Goal: Task Accomplishment & Management: Use online tool/utility

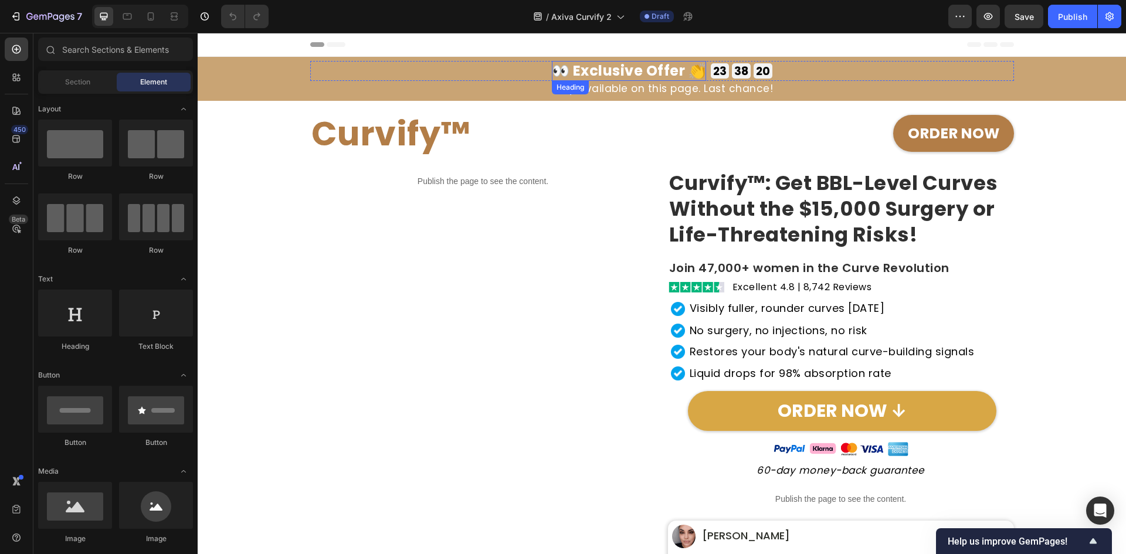
click at [662, 71] on h2 "👀 Exclusive Offer 👏" at bounding box center [629, 71] width 155 height 20
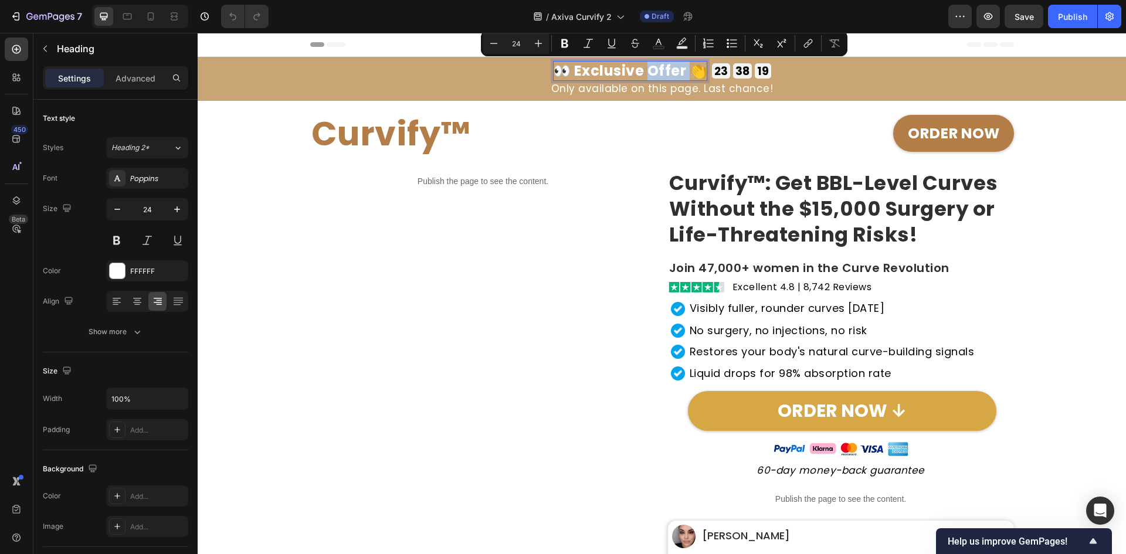
click at [684, 73] on p "👀 Exclusive Offer 👏" at bounding box center [630, 71] width 155 height 20
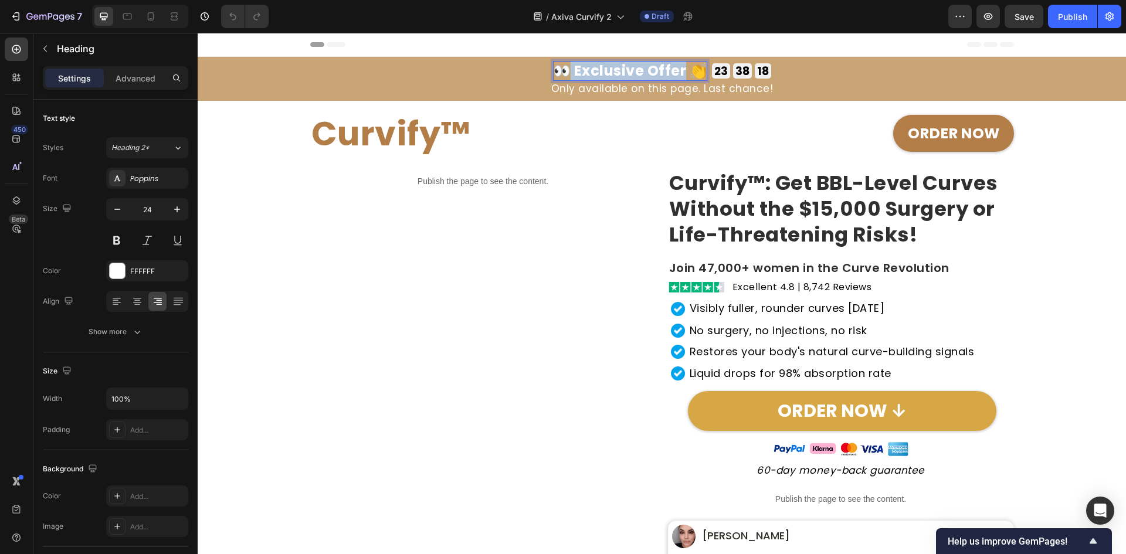
drag, startPoint x: 681, startPoint y: 70, endPoint x: 568, endPoint y: 66, distance: 113.3
click at [568, 66] on p "👀 Exclusive Offer 👏" at bounding box center [630, 71] width 155 height 20
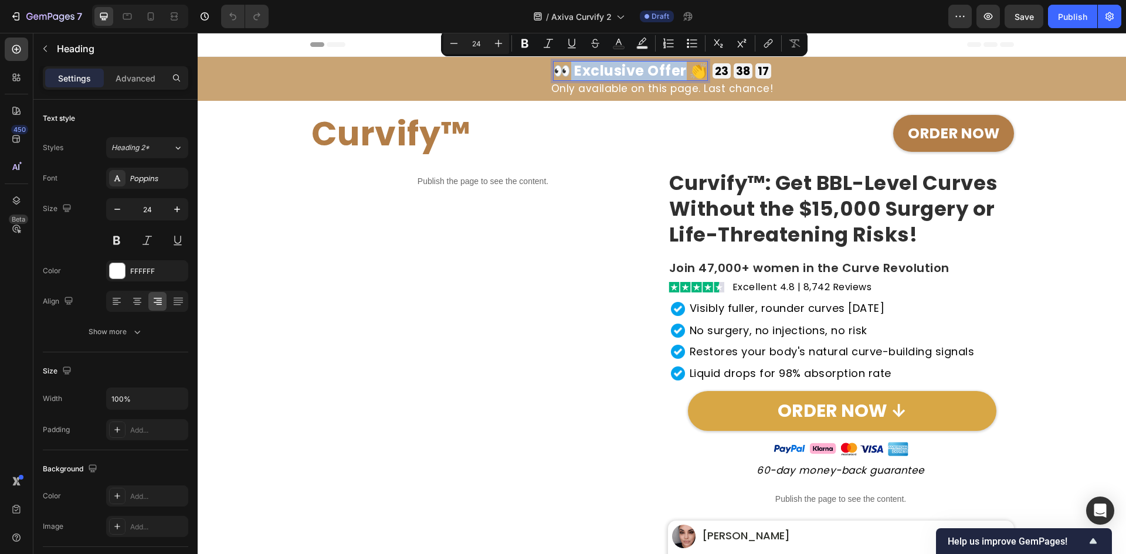
click at [572, 72] on p "👀 Exclusive Offer 👏" at bounding box center [630, 71] width 155 height 20
click at [573, 72] on p "👀 Exclusive Offer 👏" at bounding box center [630, 71] width 155 height 20
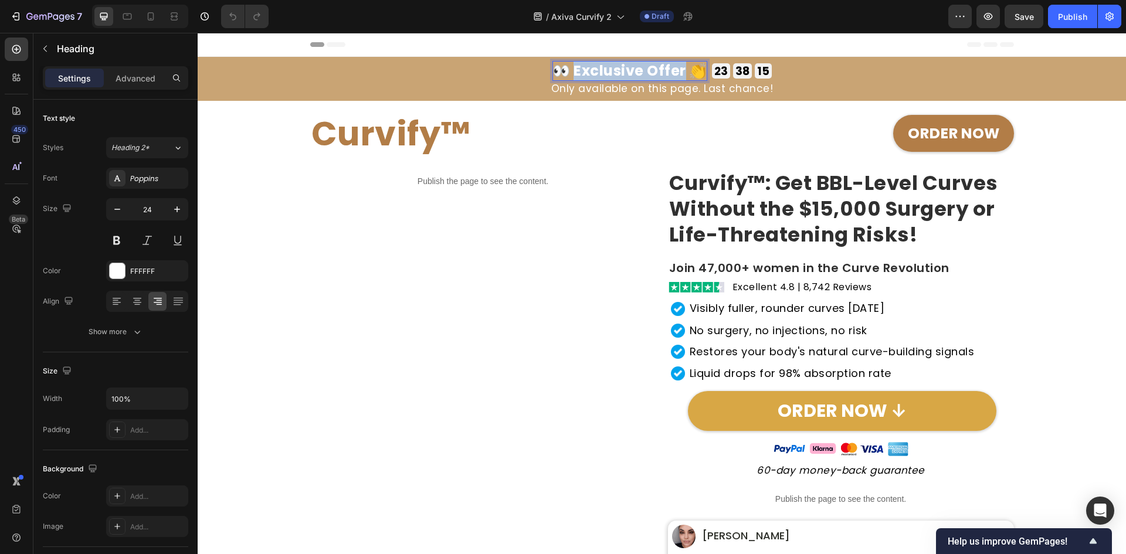
drag, startPoint x: 573, startPoint y: 72, endPoint x: 682, endPoint y: 74, distance: 108.5
click at [682, 74] on p "👀 Exclusive Offer 👏" at bounding box center [630, 71] width 155 height 20
click at [552, 74] on p "👀 xklusivt erbjudande 👏" at bounding box center [629, 71] width 193 height 20
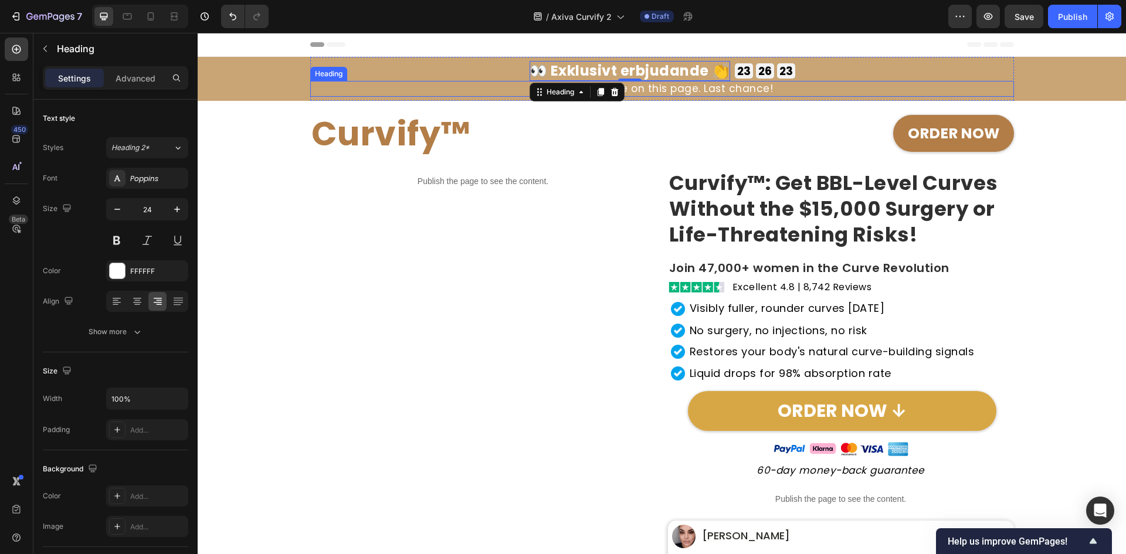
click at [717, 86] on h2 "Only available on this page. Last chance!" at bounding box center [662, 89] width 704 height 16
click at [717, 86] on p "Only available on this page. Last chance!" at bounding box center [661, 88] width 701 height 13
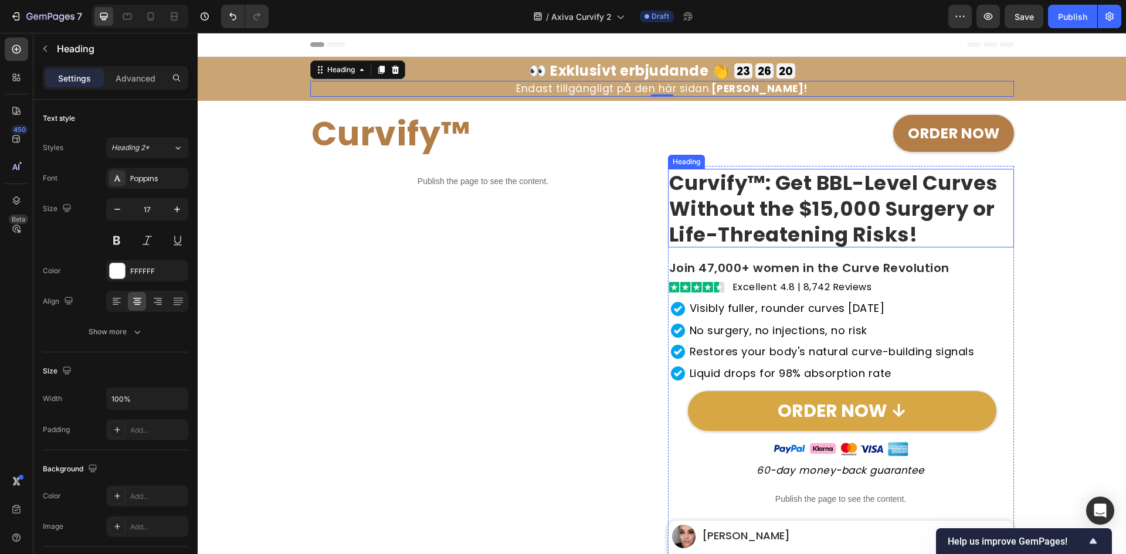
click at [938, 225] on h2 "Curvify™: Get BBL-Level Curves Without the $15,000 Surgery or Life-Threatening …" at bounding box center [841, 208] width 346 height 79
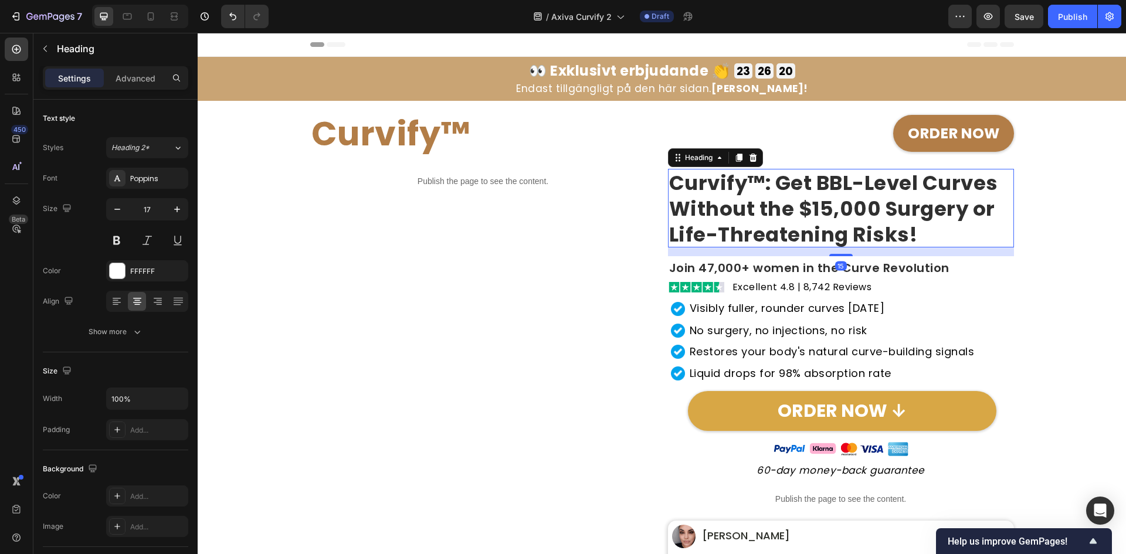
click at [938, 225] on h2 "Curvify™: Get BBL-Level Curves Without the $15,000 Surgery or Life-Threatening …" at bounding box center [841, 208] width 346 height 79
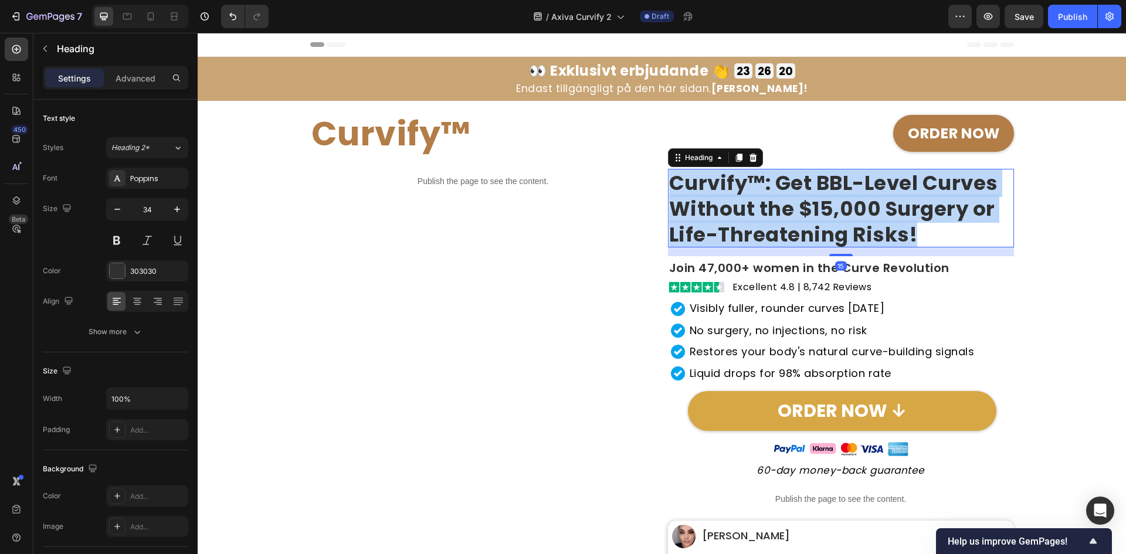
click at [938, 225] on p "Curvify™: Get BBL-Level Curves Without the $15,000 Surgery or Life-Threatening …" at bounding box center [841, 209] width 344 height 78
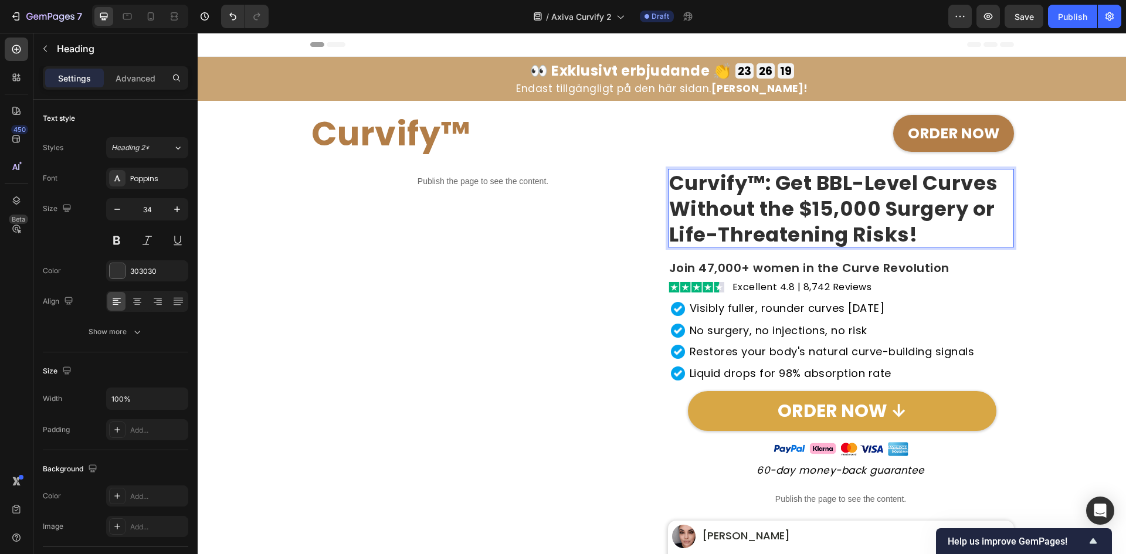
scroll to position [1, 0]
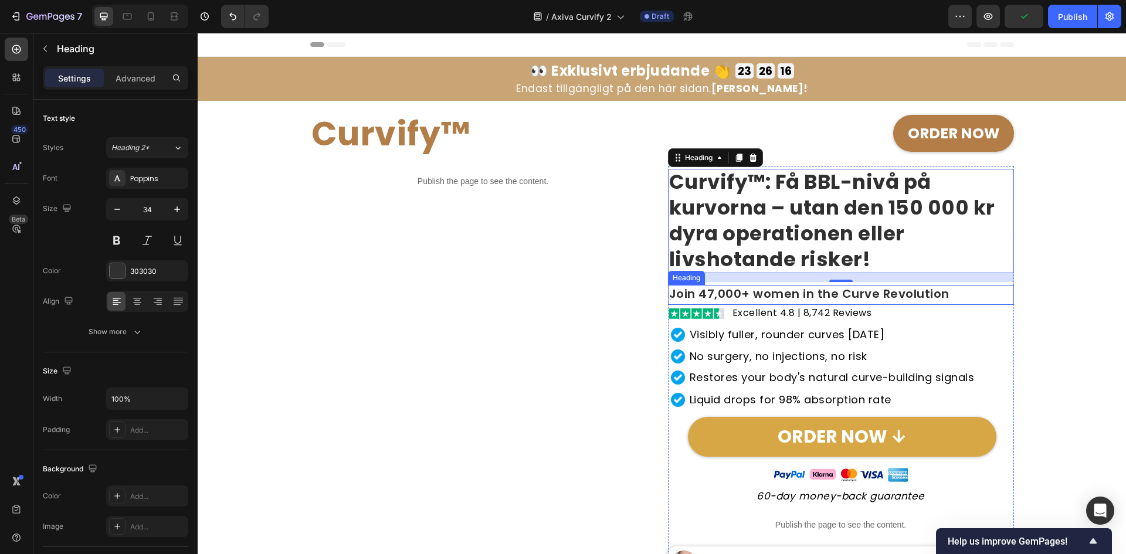
click at [873, 291] on h2 "Join 47,000+ women in the Curve Revolution" at bounding box center [841, 295] width 346 height 20
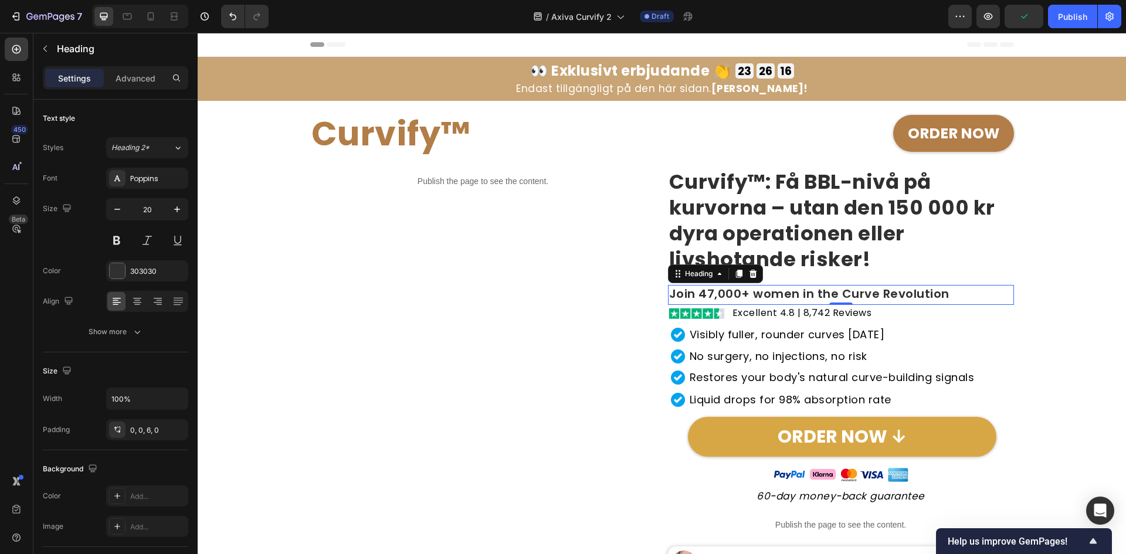
click at [873, 291] on h2 "Join 47,000+ women in the Curve Revolution" at bounding box center [841, 295] width 346 height 20
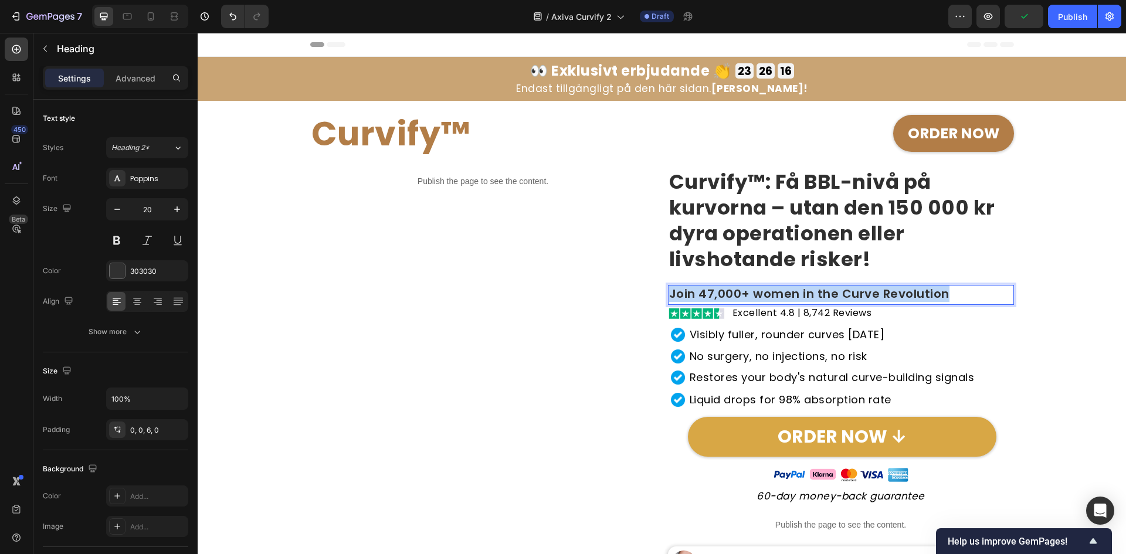
click at [873, 291] on p "Join 47,000+ women in the Curve Revolution" at bounding box center [841, 293] width 344 height 15
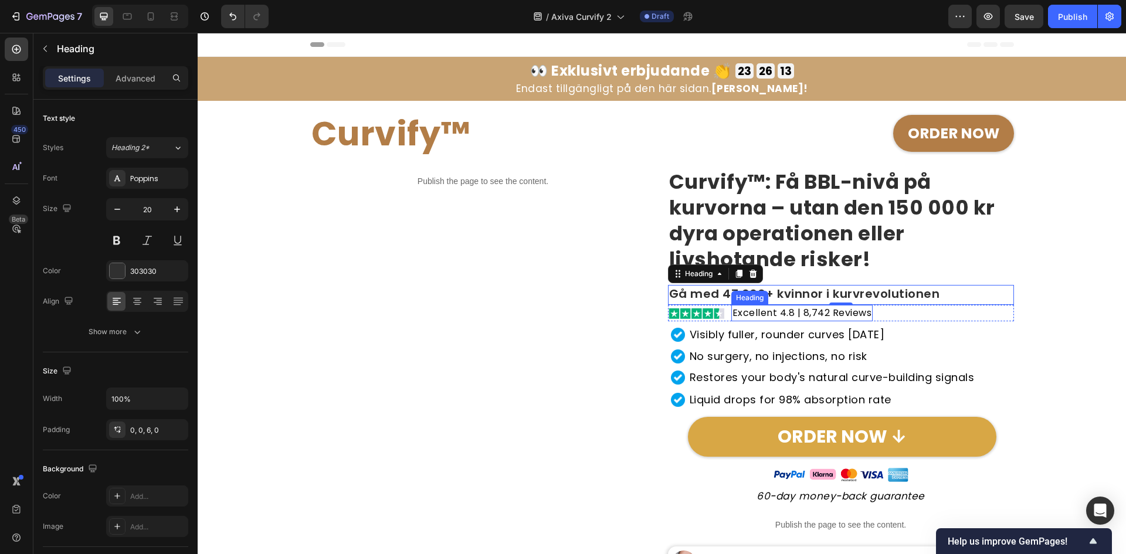
click at [855, 307] on h2 "Excellent 4.8 | 8,742 Reviews" at bounding box center [802, 313] width 142 height 16
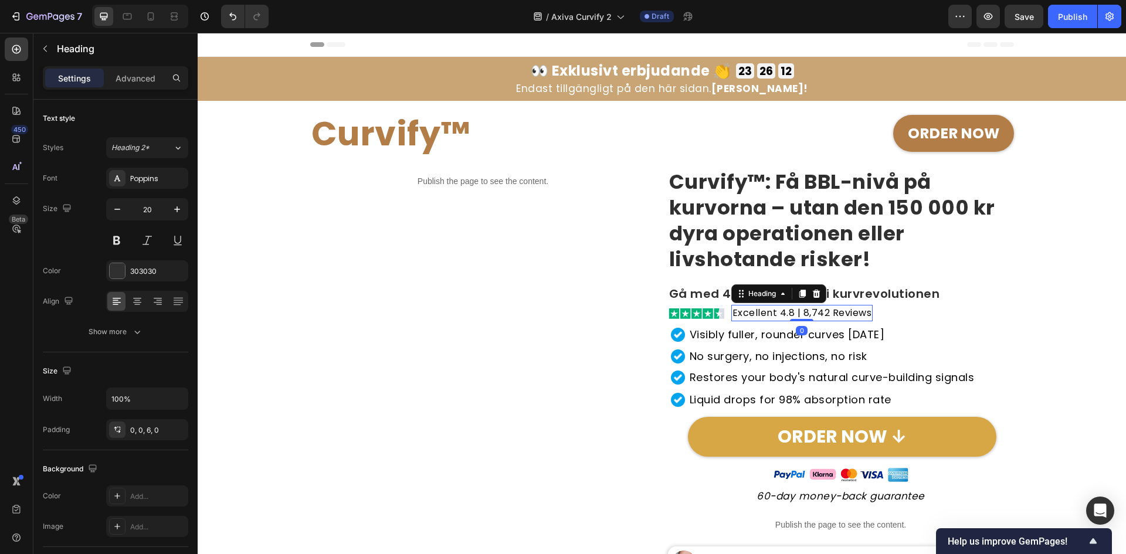
click at [855, 307] on h2 "Excellent 4.8 | 8,742 Reviews" at bounding box center [802, 313] width 142 height 16
click at [855, 307] on p "Excellent 4.8 | 8,742 Reviews" at bounding box center [803, 312] width 140 height 11
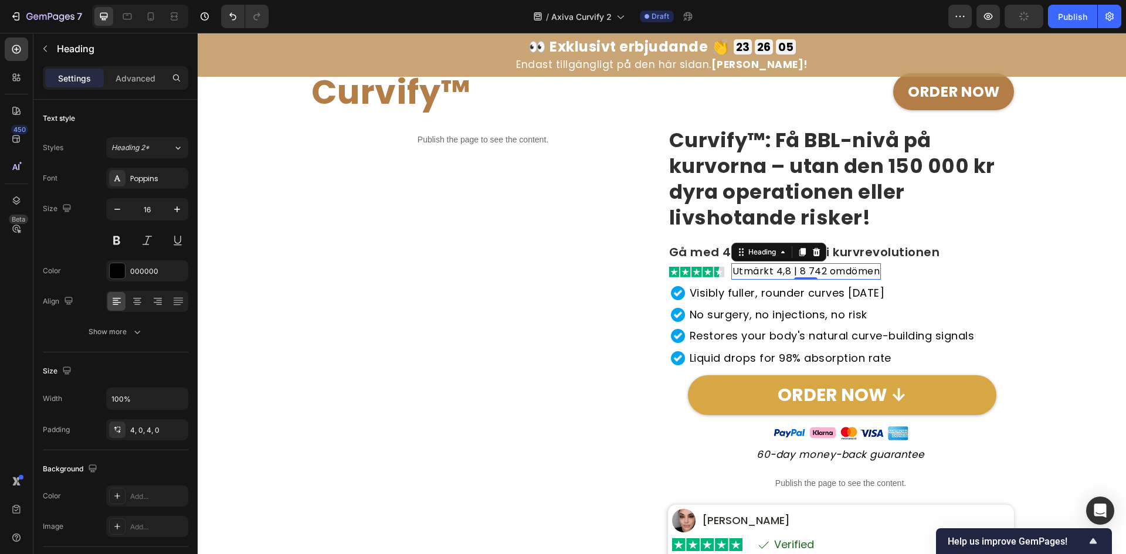
scroll to position [78, 0]
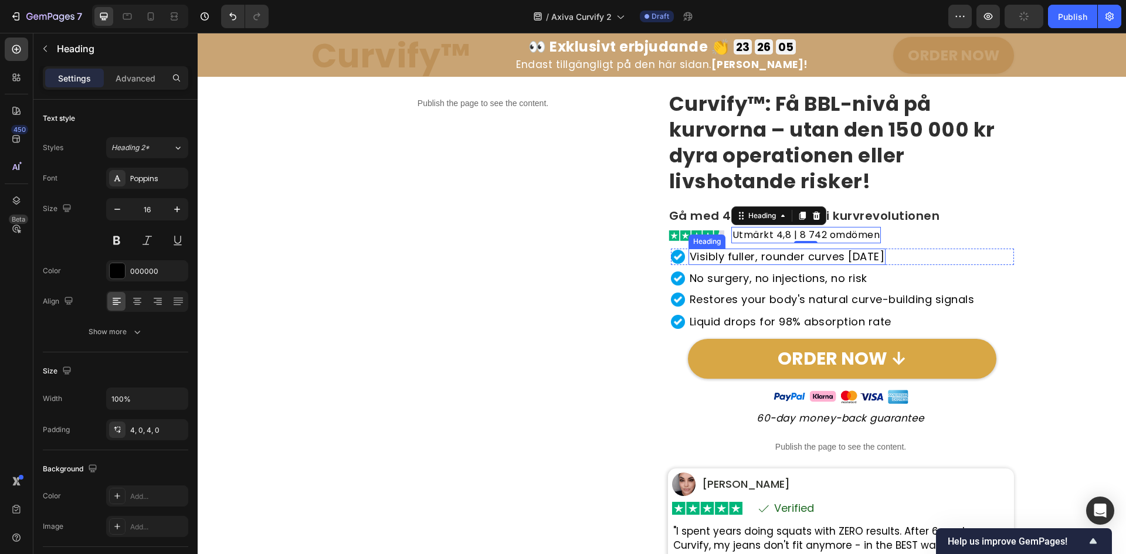
click at [773, 260] on h2 "Visibly fuller, rounder curves in 30 day" at bounding box center [788, 257] width 198 height 16
click at [773, 260] on p "Visibly fuller, rounder curves in 30 day" at bounding box center [787, 257] width 195 height 14
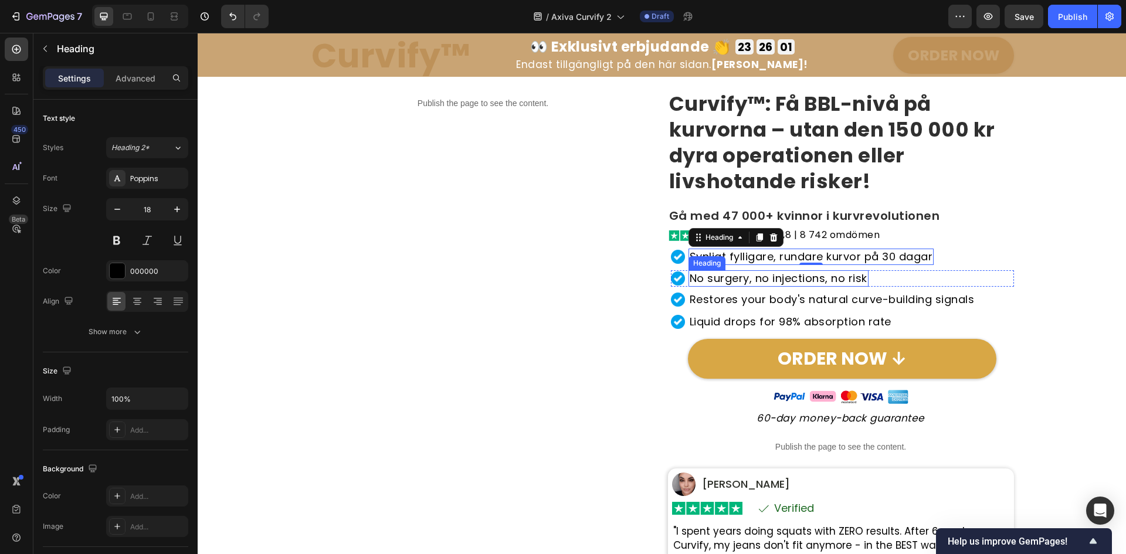
click at [840, 272] on h2 "No surgery, no injections, no risk" at bounding box center [779, 278] width 180 height 16
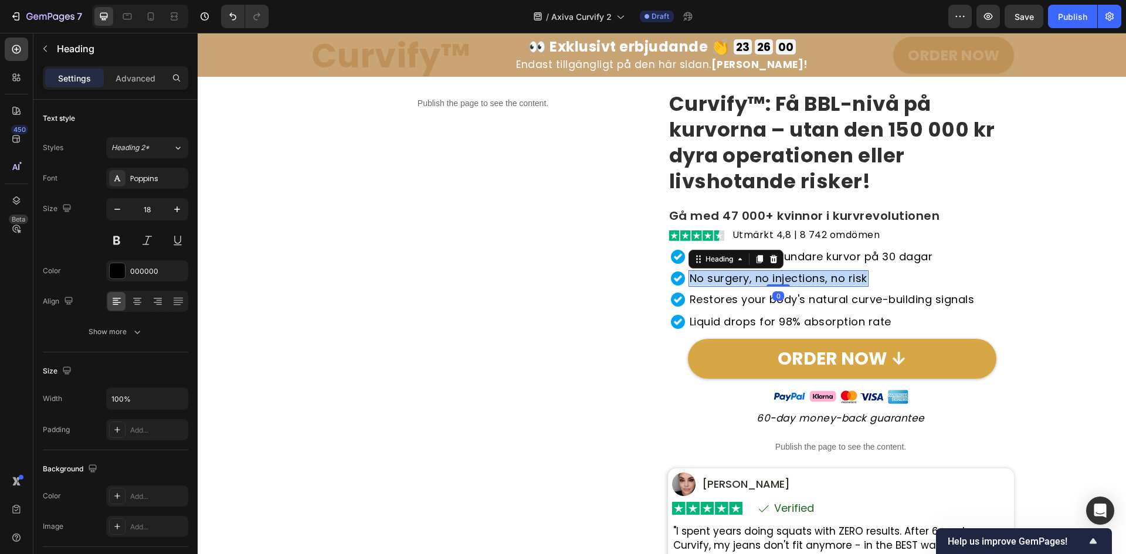
click at [840, 272] on p "No surgery, no injections, no risk" at bounding box center [779, 279] width 178 height 14
click at [777, 301] on h2 "Restores your body's natural curve-building signals" at bounding box center [832, 300] width 287 height 16
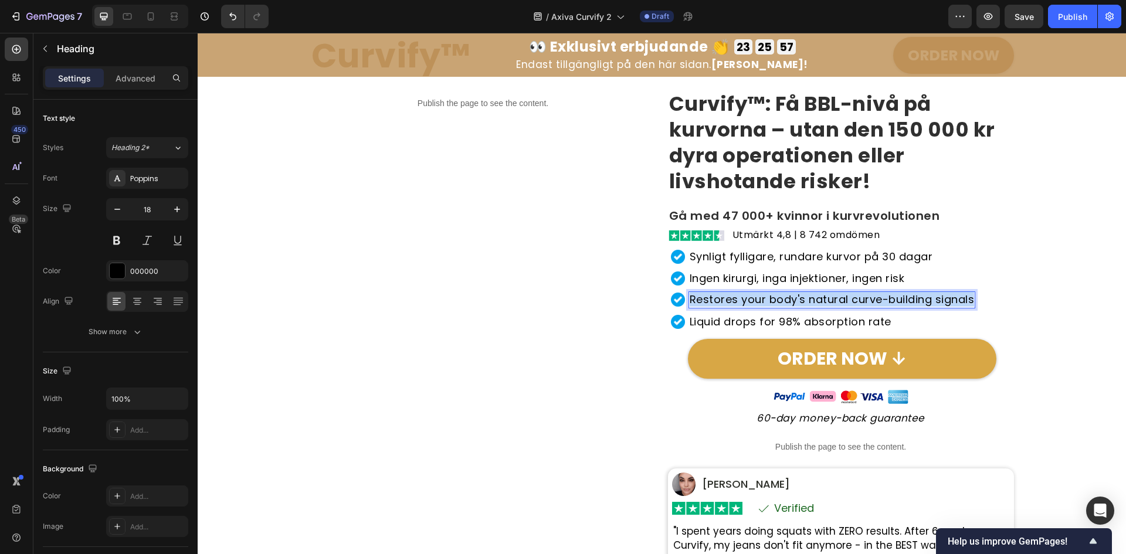
click at [777, 301] on p "Restores your body's natural curve-building signals" at bounding box center [832, 300] width 285 height 14
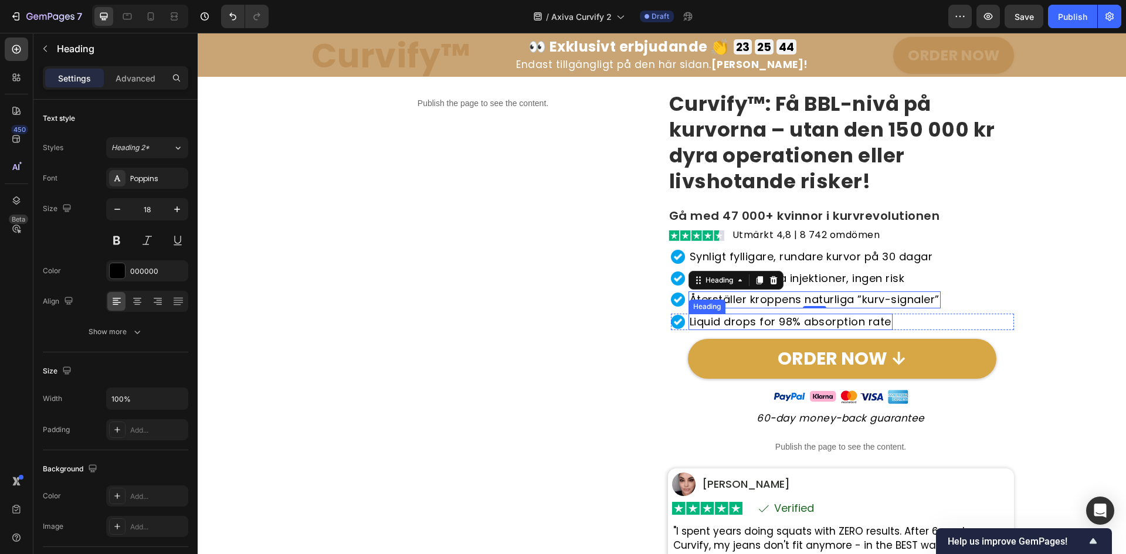
click at [838, 321] on h2 "Liquid drops for 98% absorption rate" at bounding box center [791, 322] width 204 height 16
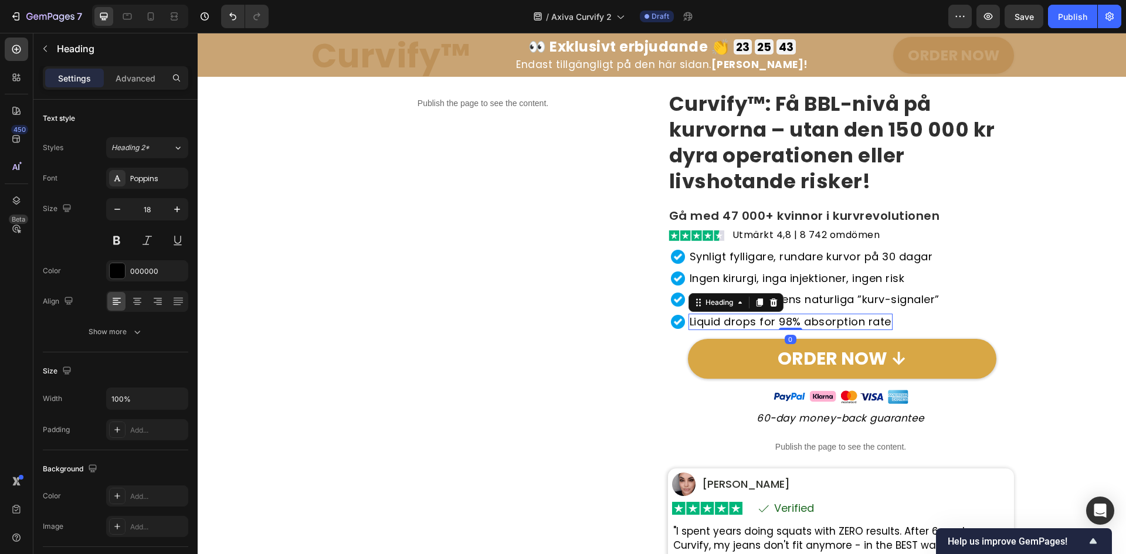
click at [838, 321] on h2 "Liquid drops for 98% absorption rate" at bounding box center [791, 322] width 204 height 16
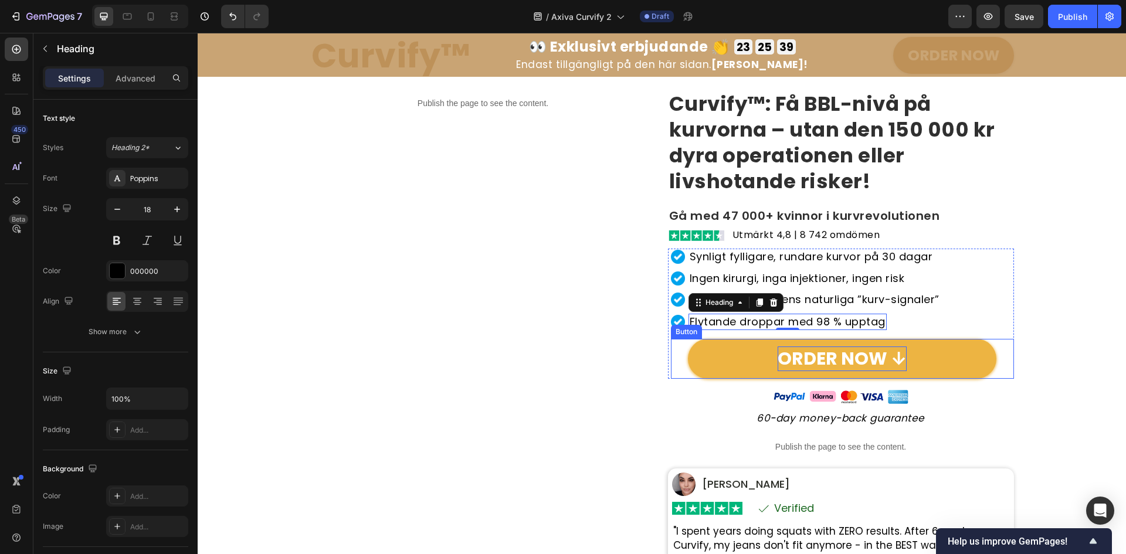
click at [860, 364] on p "ORDER NOW ↓" at bounding box center [842, 359] width 129 height 25
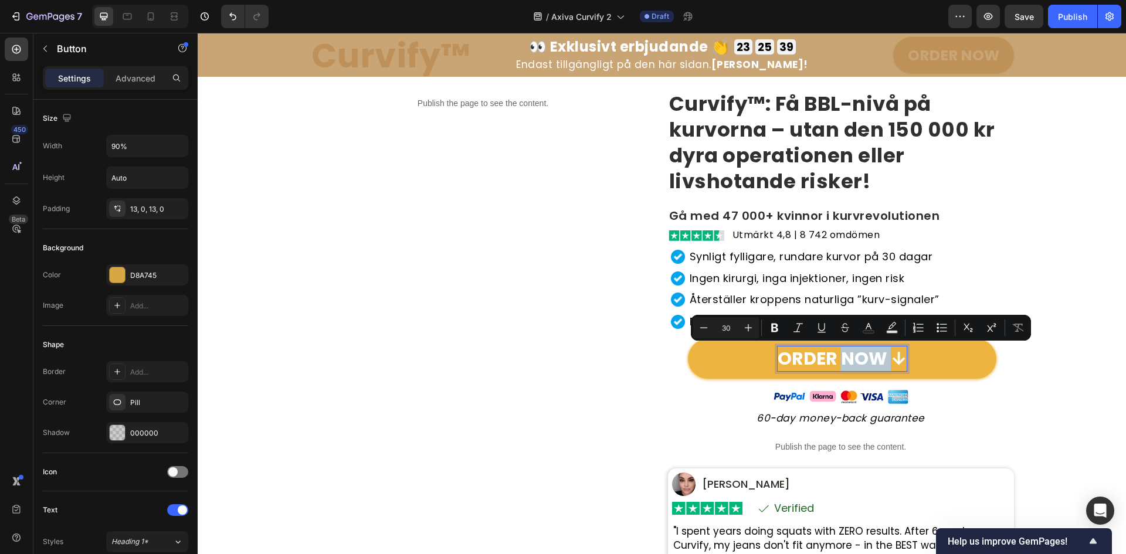
click at [876, 361] on p "ORDER NOW ↓" at bounding box center [842, 359] width 129 height 25
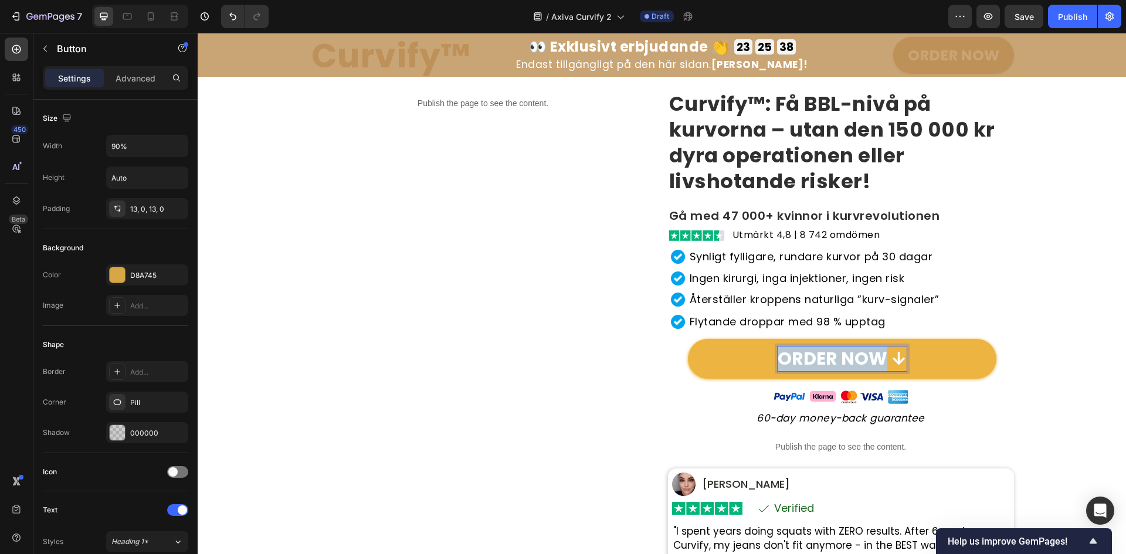
drag, startPoint x: 848, startPoint y: 359, endPoint x: 760, endPoint y: 358, distance: 87.4
click at [760, 358] on link "ORDER NOW ↓" at bounding box center [842, 359] width 309 height 40
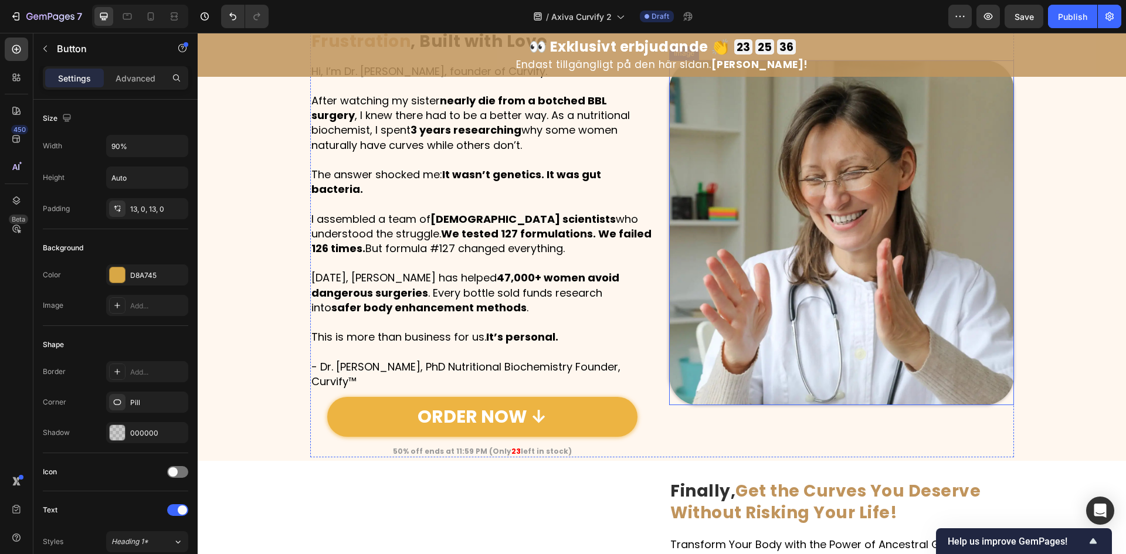
scroll to position [782, 0]
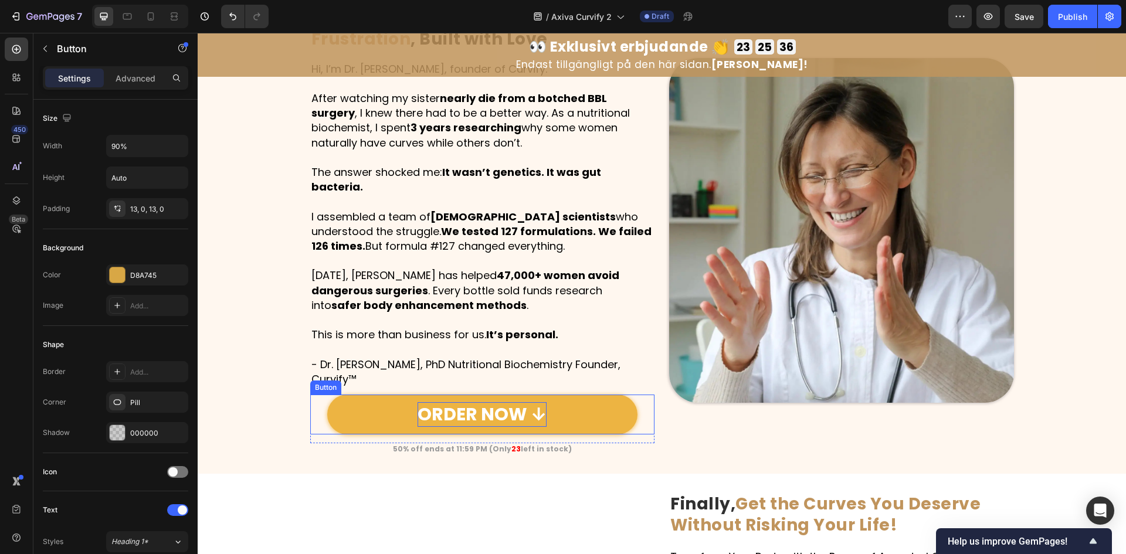
click at [509, 402] on p "ORDER NOW ↓" at bounding box center [482, 414] width 129 height 25
click at [516, 402] on p "ORDER NOW ↓" at bounding box center [482, 414] width 129 height 25
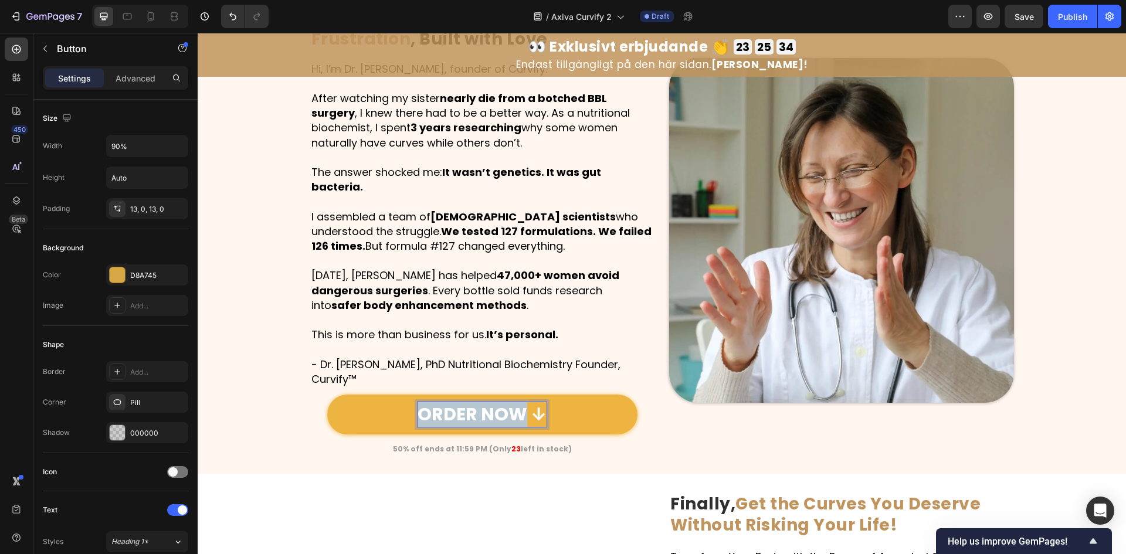
drag, startPoint x: 517, startPoint y: 401, endPoint x: 341, endPoint y: 401, distance: 176.0
click at [341, 401] on link "ORDER NOW ↓" at bounding box center [482, 415] width 310 height 40
copy p "BESTÄLL NU ↓"
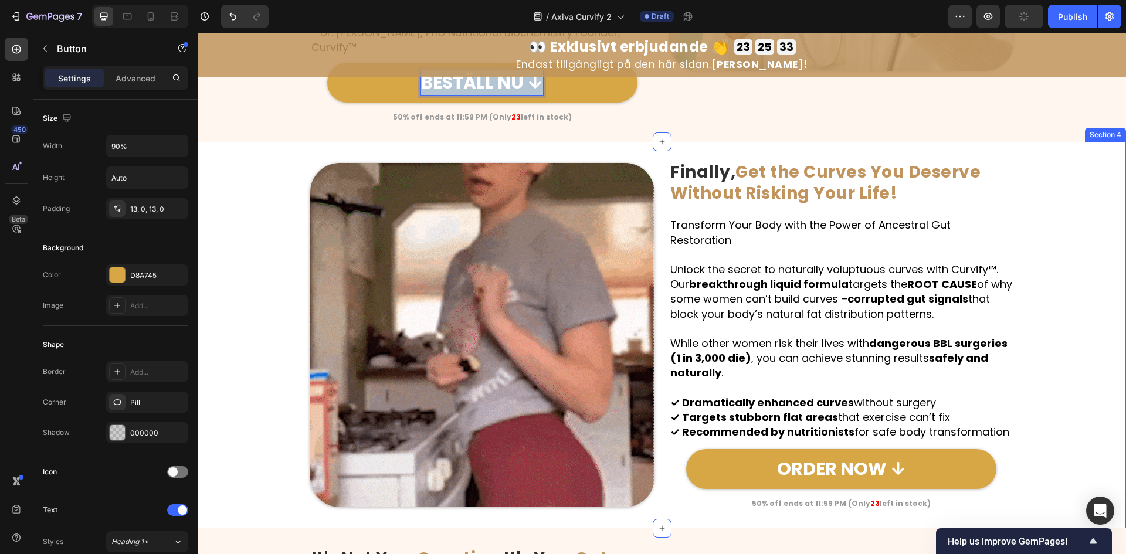
scroll to position [1173, 0]
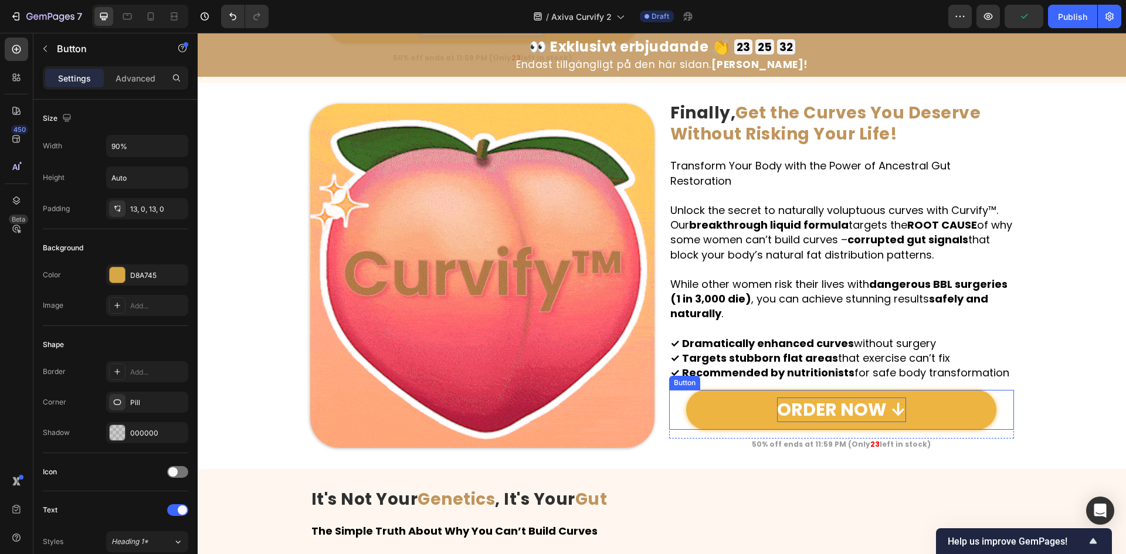
click at [873, 398] on p "ORDER NOW ↓" at bounding box center [841, 410] width 129 height 25
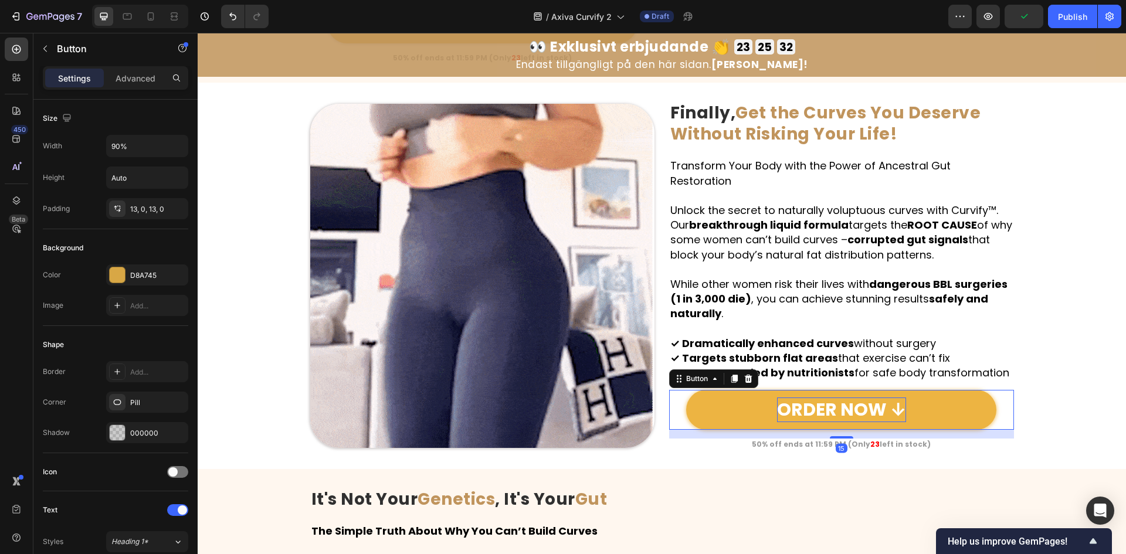
click at [873, 398] on p "ORDER NOW ↓" at bounding box center [841, 410] width 129 height 25
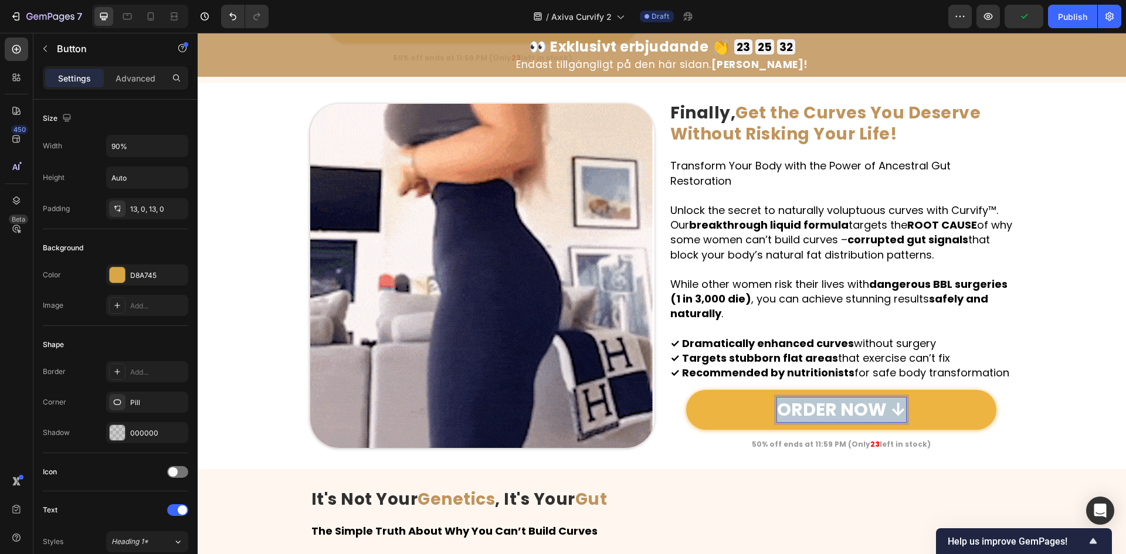
click at [873, 398] on p "ORDER NOW ↓" at bounding box center [841, 410] width 129 height 25
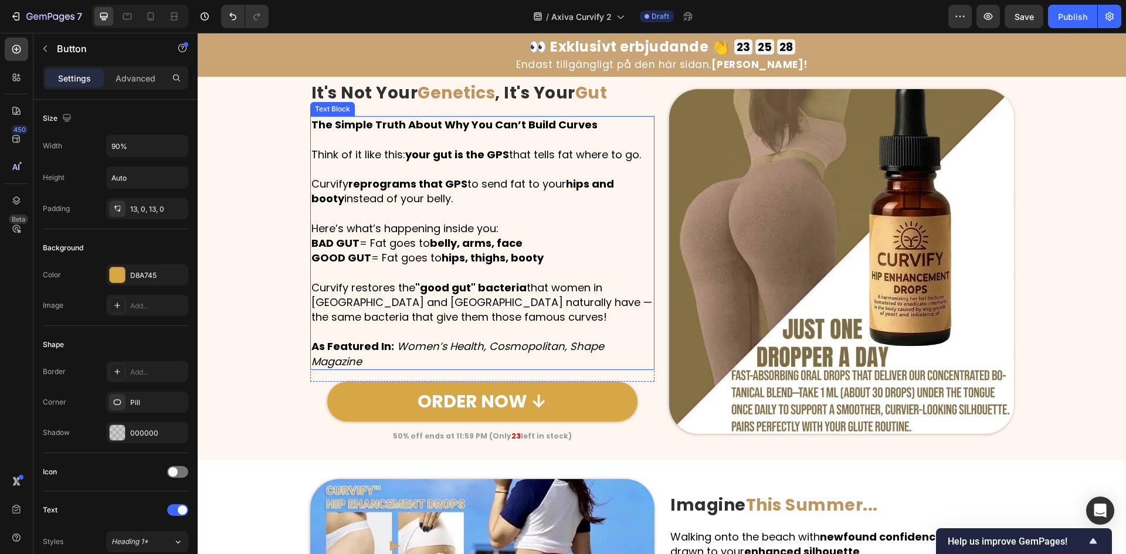
scroll to position [1720, 0]
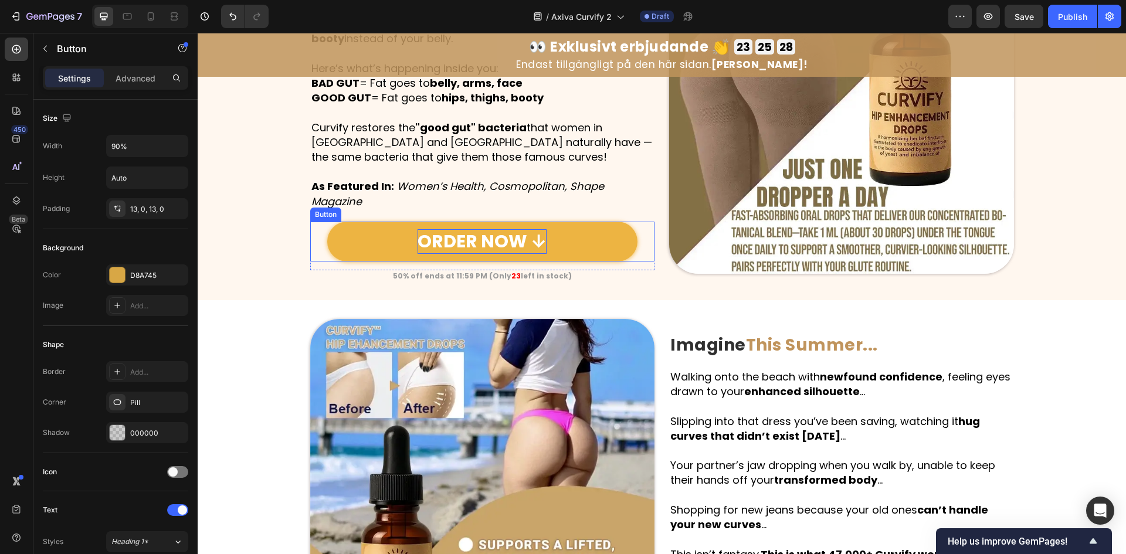
click at [507, 229] on p "ORDER NOW ↓" at bounding box center [482, 241] width 129 height 25
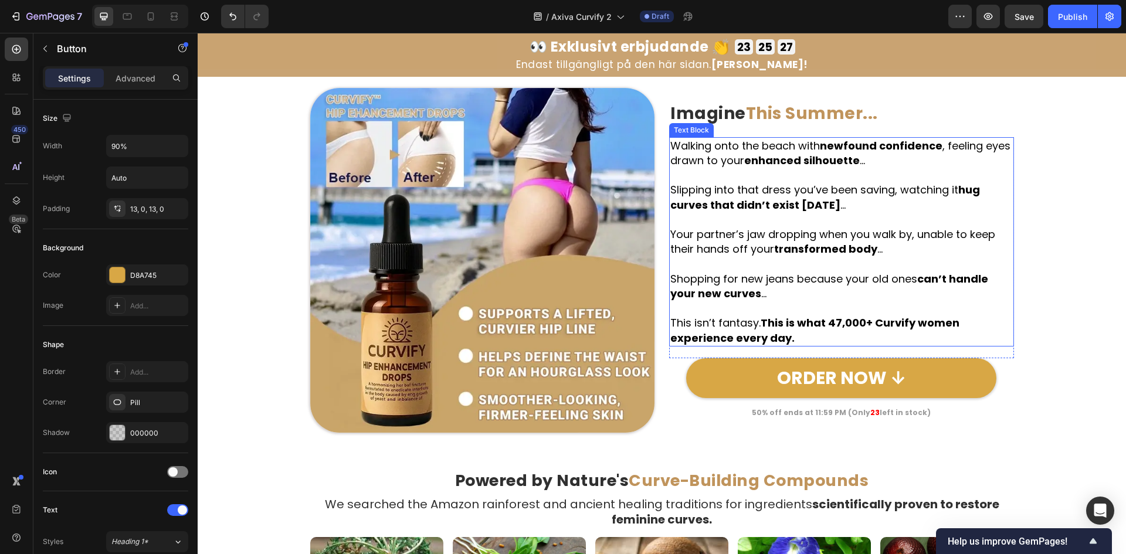
scroll to position [2033, 0]
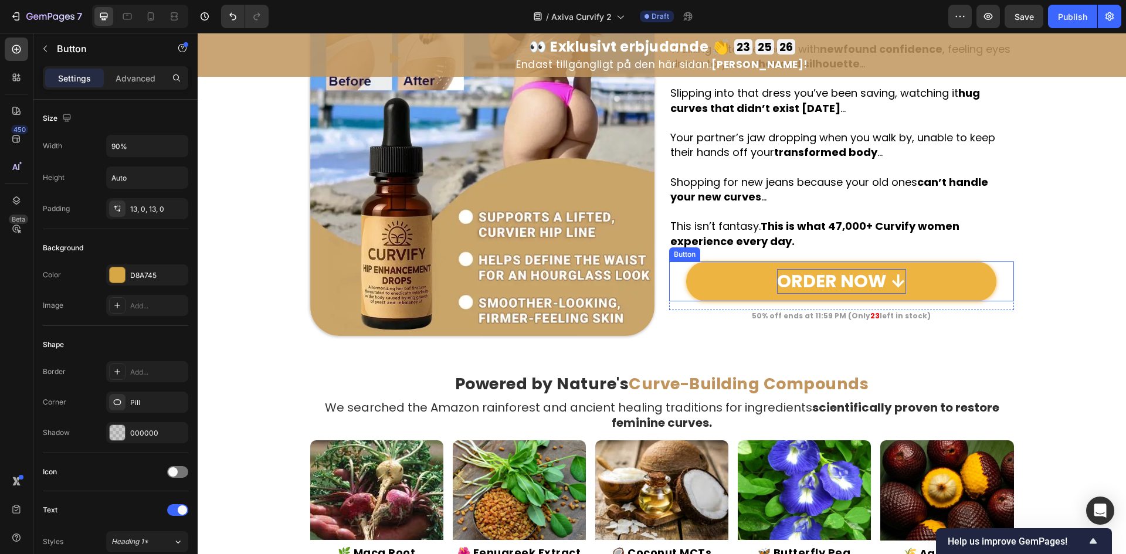
click at [840, 280] on p "ORDER NOW ↓" at bounding box center [841, 281] width 129 height 25
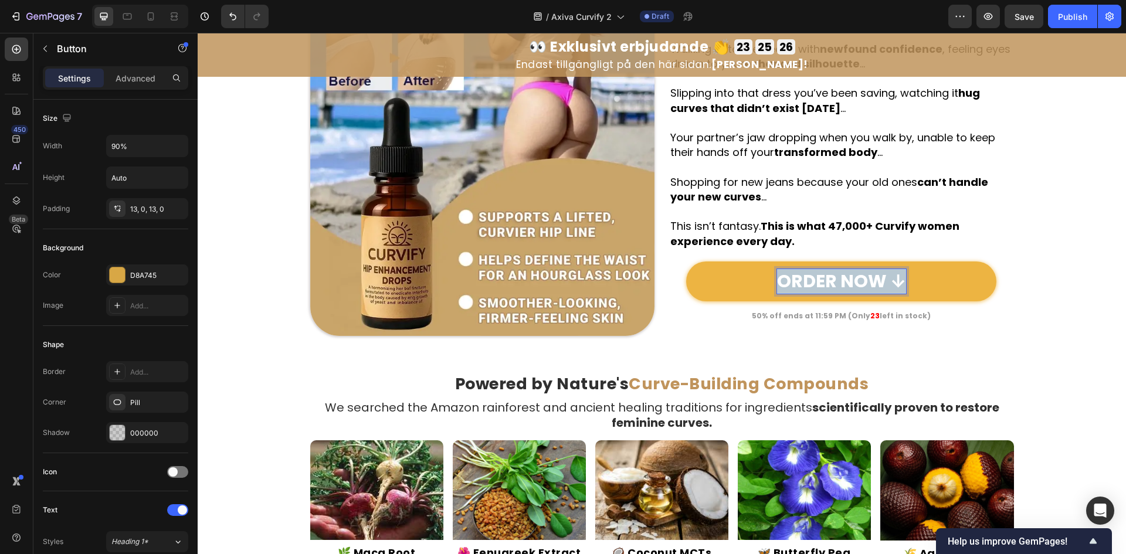
click at [840, 280] on p "ORDER NOW ↓" at bounding box center [841, 281] width 129 height 25
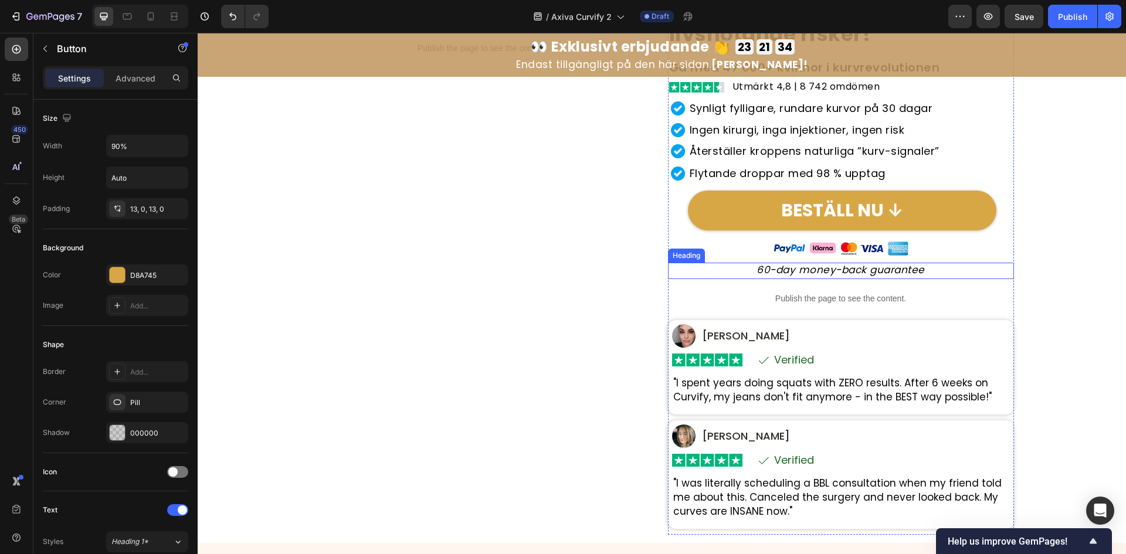
scroll to position [235, 0]
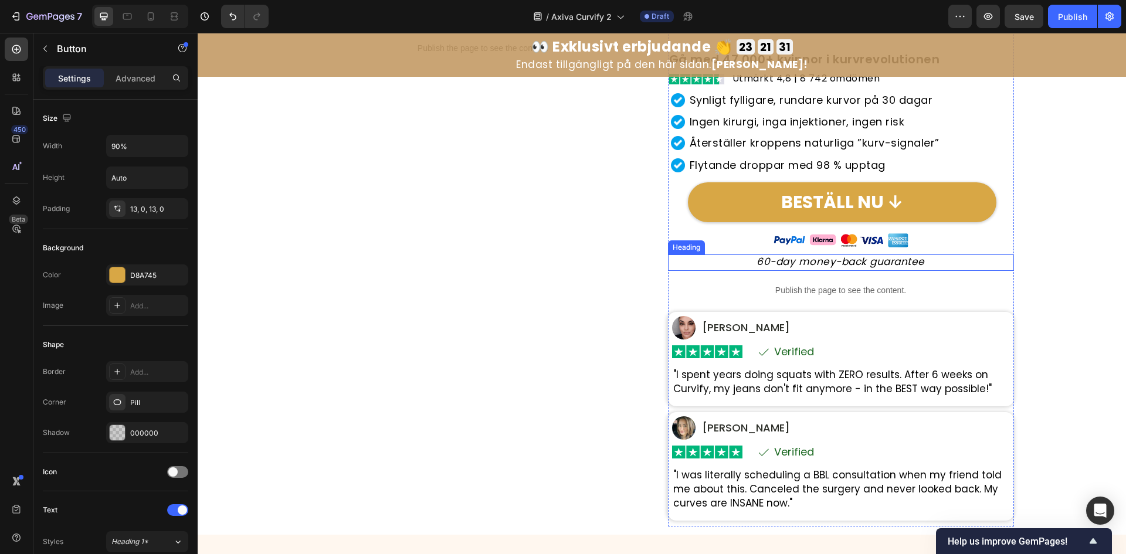
click at [819, 259] on h2 "60-day money-back guarantee" at bounding box center [841, 263] width 346 height 16
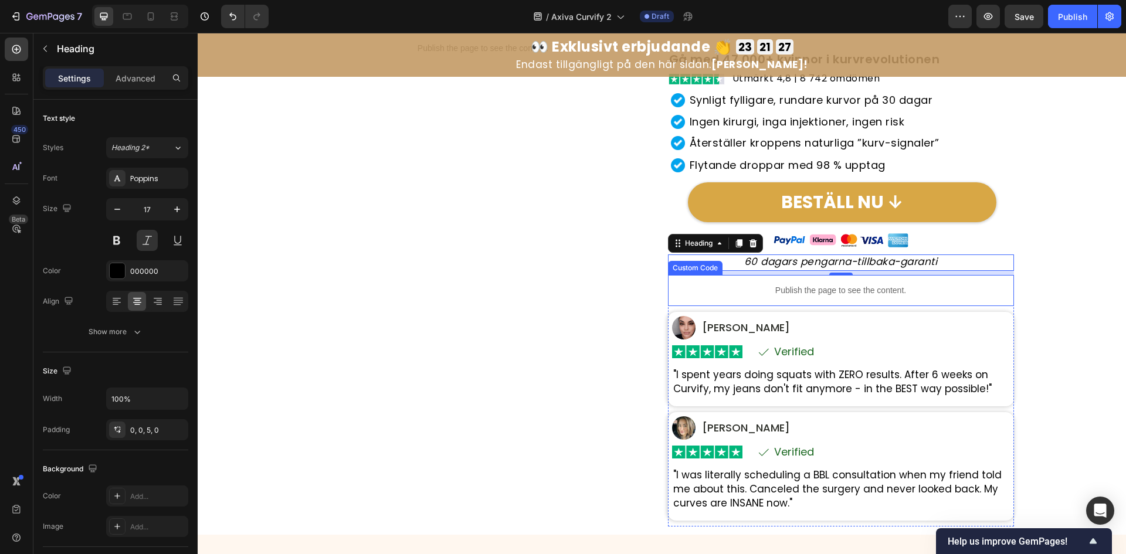
click at [825, 295] on p "Publish the page to see the content." at bounding box center [841, 290] width 346 height 12
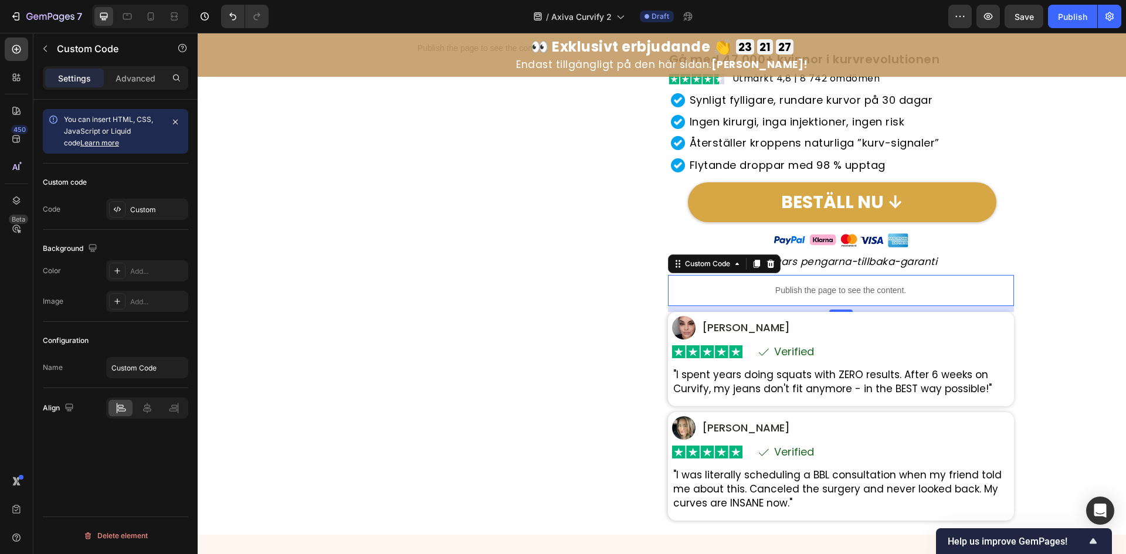
click at [825, 295] on p "Publish the page to see the content." at bounding box center [841, 290] width 346 height 12
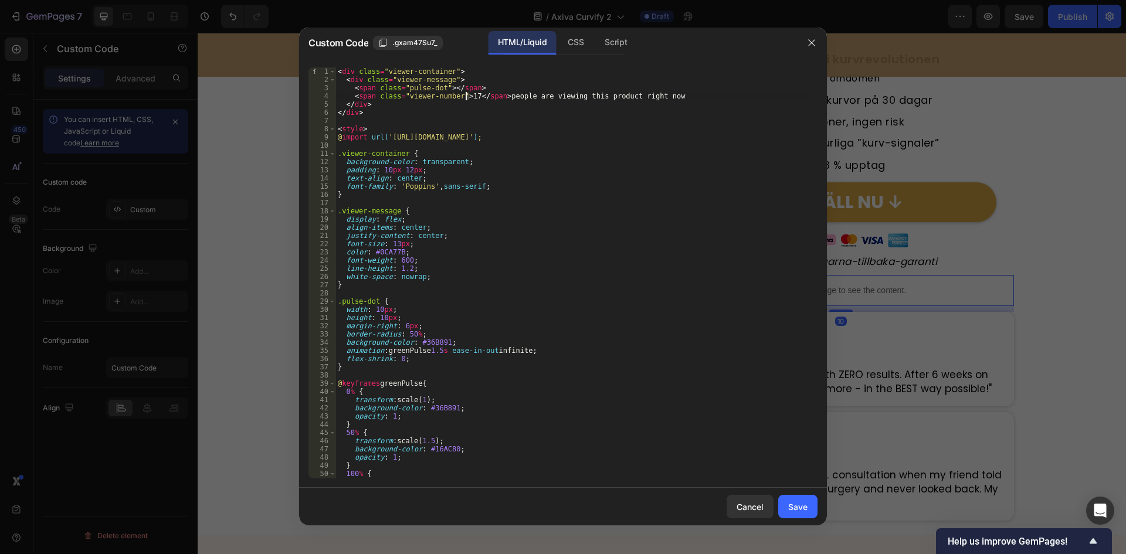
click at [465, 93] on div "< div class = "viewer-container" > < div class = "viewer-message" > < span clas…" at bounding box center [571, 281] width 473 height 428
click at [634, 98] on div "< div class = "viewer-container" > < div class = "viewer-message" > < span clas…" at bounding box center [571, 281] width 473 height 428
drag, startPoint x: 500, startPoint y: 95, endPoint x: 690, endPoint y: 95, distance: 190.6
click at [690, 95] on div "< div class = "viewer-container" > < div class = "viewer-message" > < span clas…" at bounding box center [571, 281] width 473 height 428
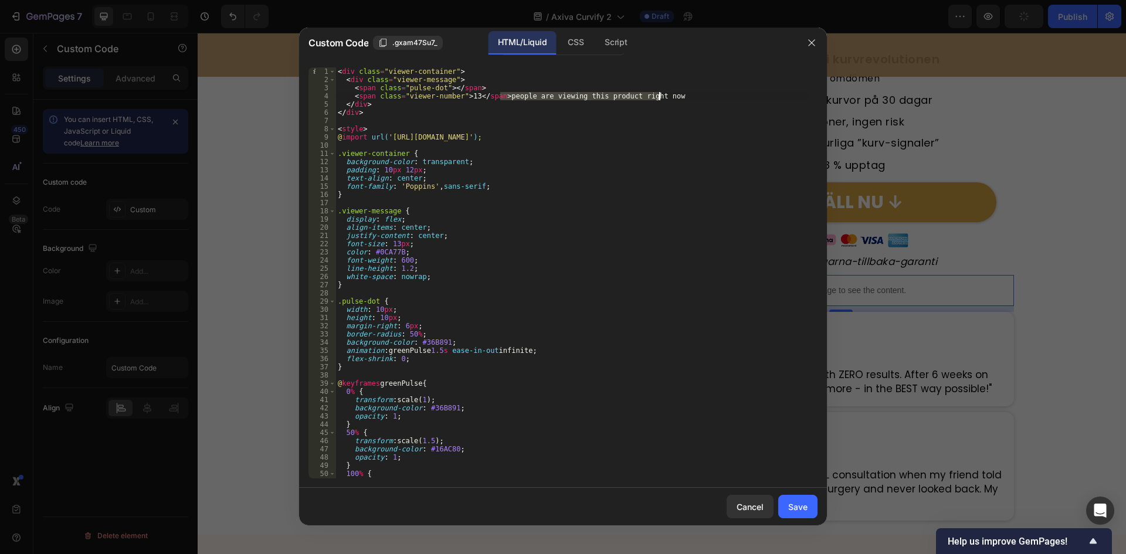
paste textarea "rsoner tittar på den här produkten just nu"
type textarea "<span class="viewer-number">13</span> personer tittar på den här produkten just…"
click at [805, 510] on div "Save" at bounding box center [797, 507] width 19 height 12
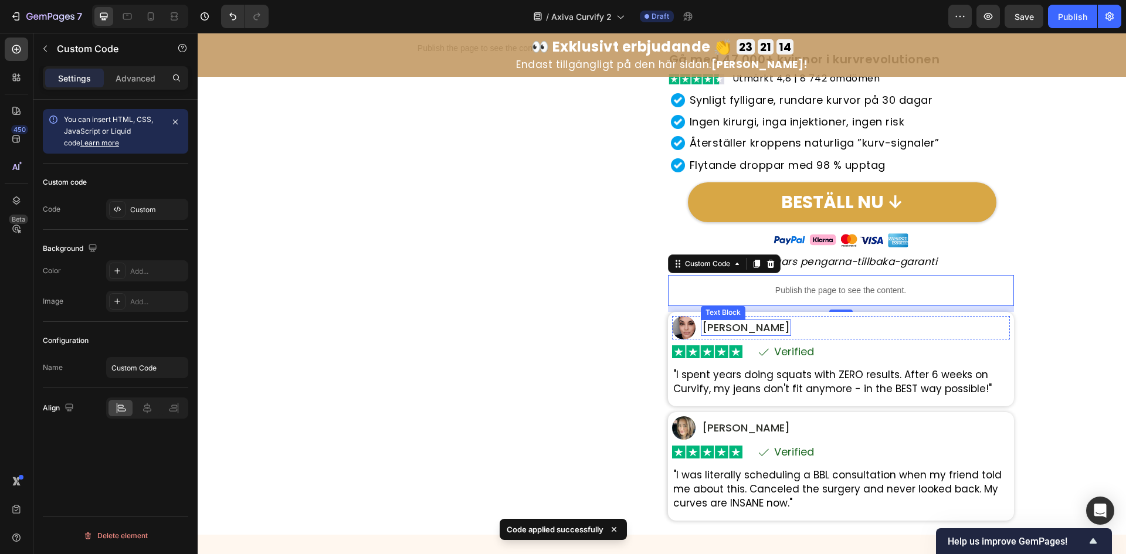
click at [726, 326] on p "Maria S." at bounding box center [746, 328] width 88 height 14
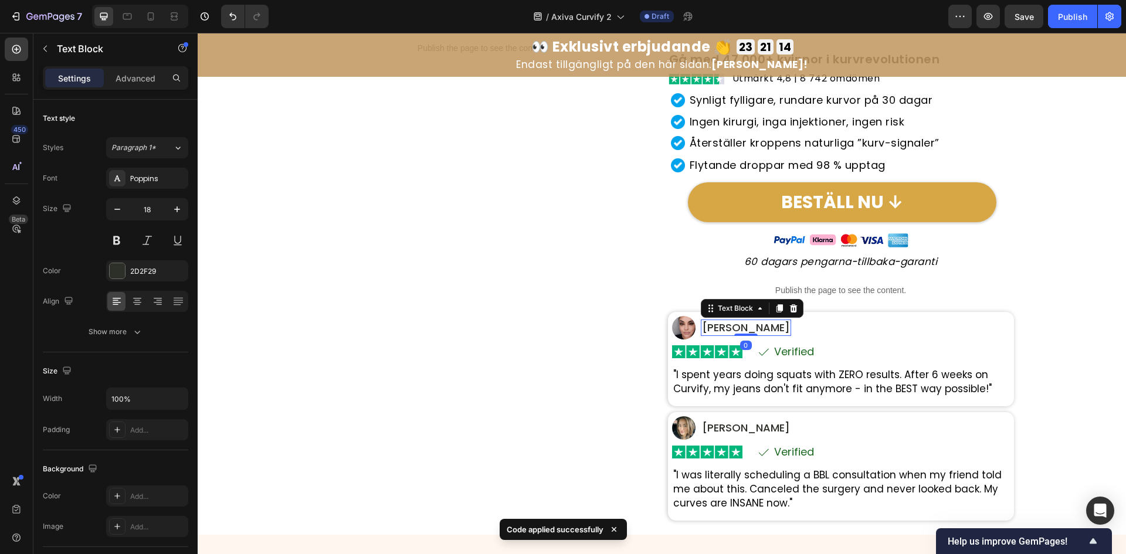
click at [726, 326] on p "Maria S." at bounding box center [746, 328] width 88 height 14
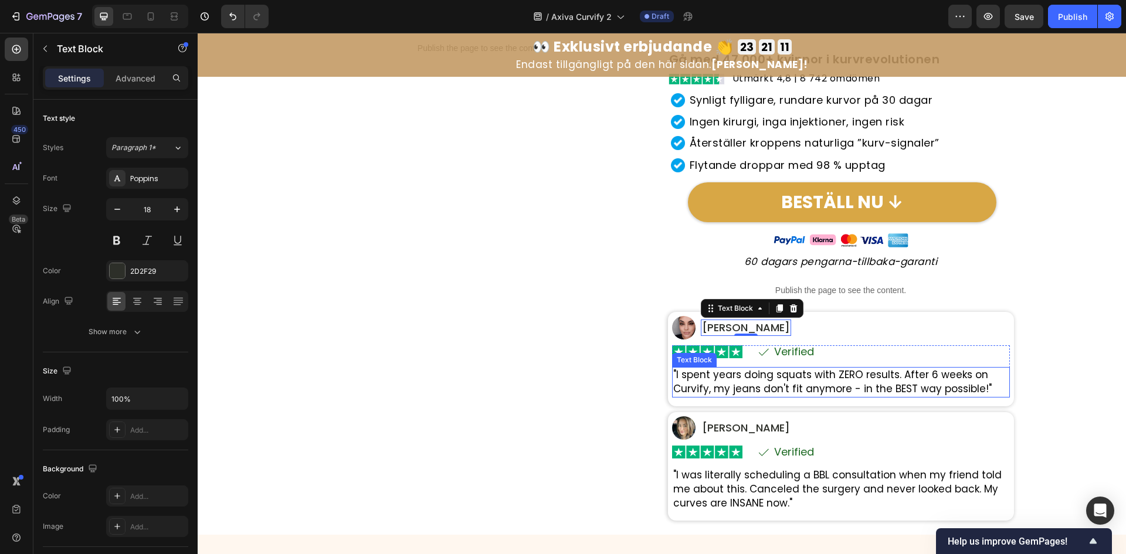
click at [743, 375] on p ""I spent years doing squats with ZERO results. After 6 weeks on Curvify, my jea…" at bounding box center [840, 382] width 335 height 28
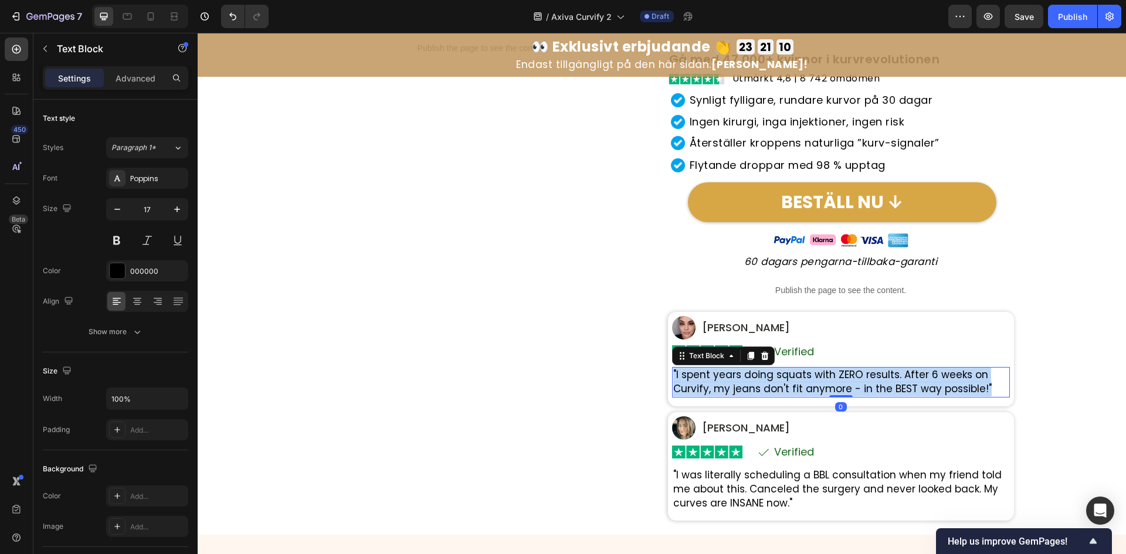
click at [743, 375] on p ""I spent years doing squats with ZERO results. After 6 weeks on Curvify, my jea…" at bounding box center [840, 382] width 335 height 28
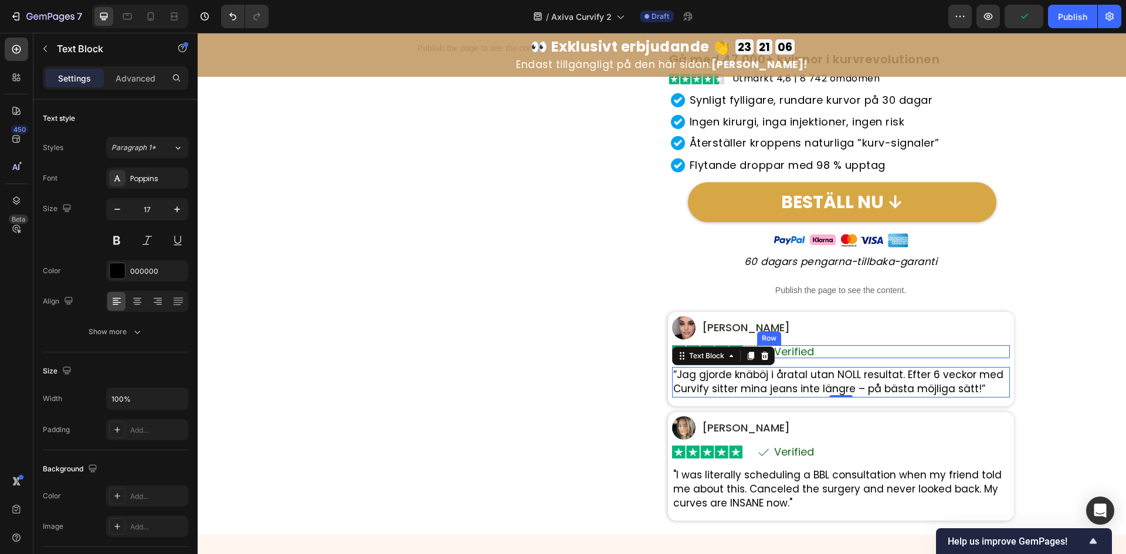
click at [802, 352] on p "Verified" at bounding box center [794, 352] width 40 height 11
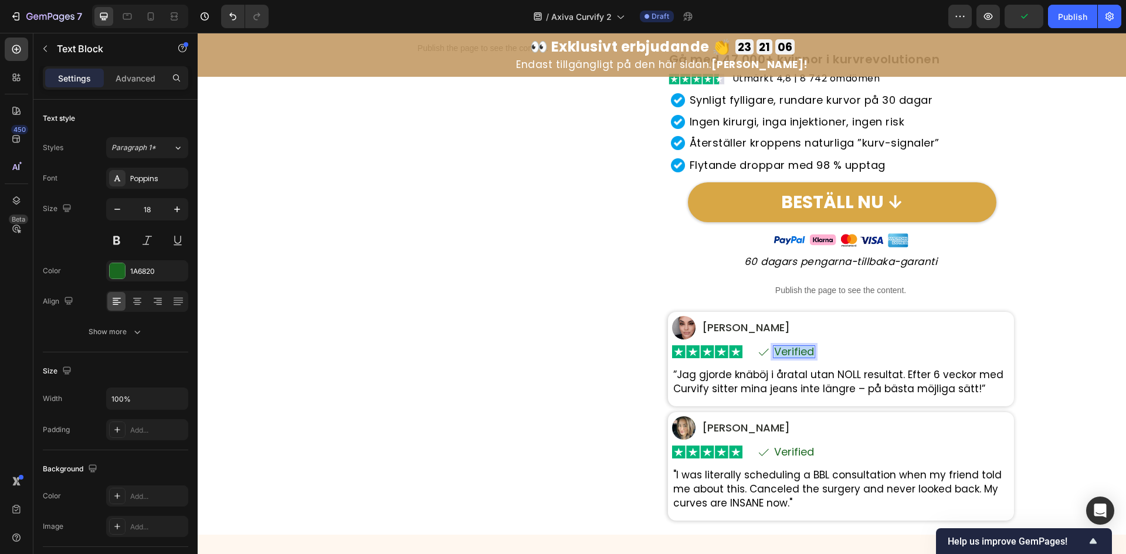
click at [802, 352] on p "Verified" at bounding box center [794, 352] width 40 height 11
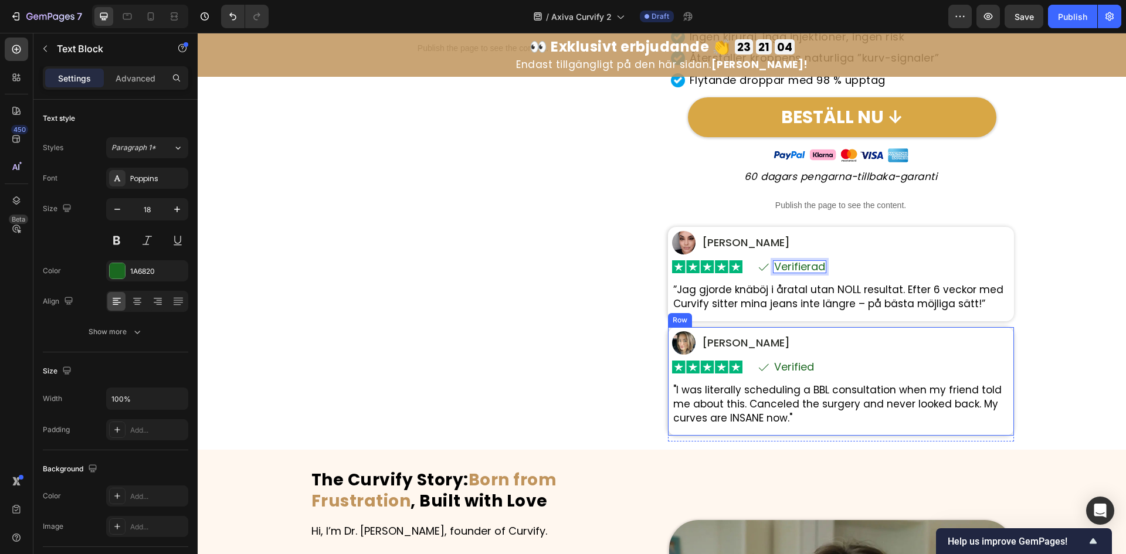
scroll to position [469, 0]
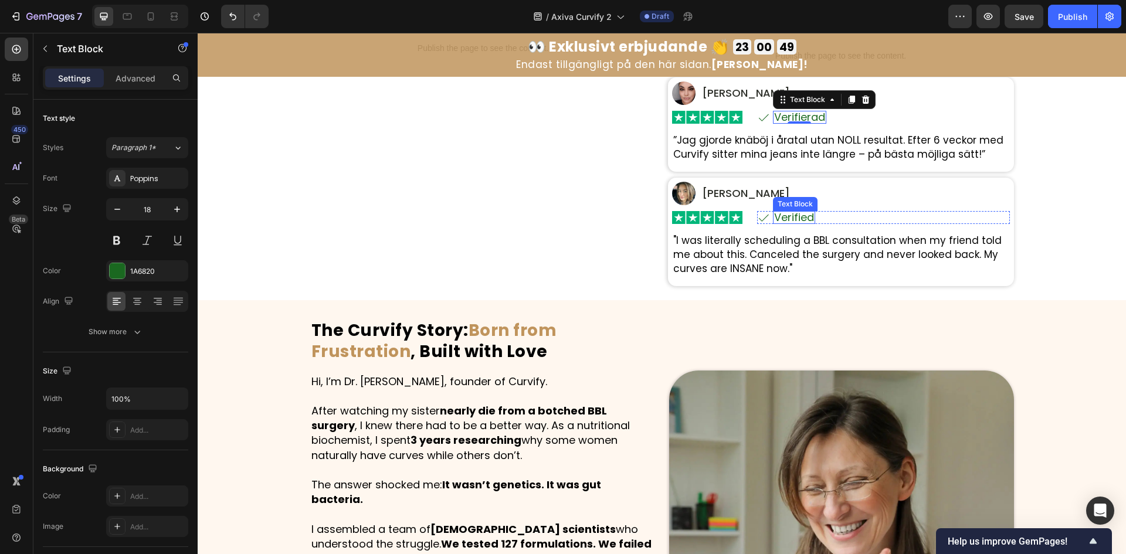
click at [798, 216] on p "Verified" at bounding box center [794, 217] width 40 height 11
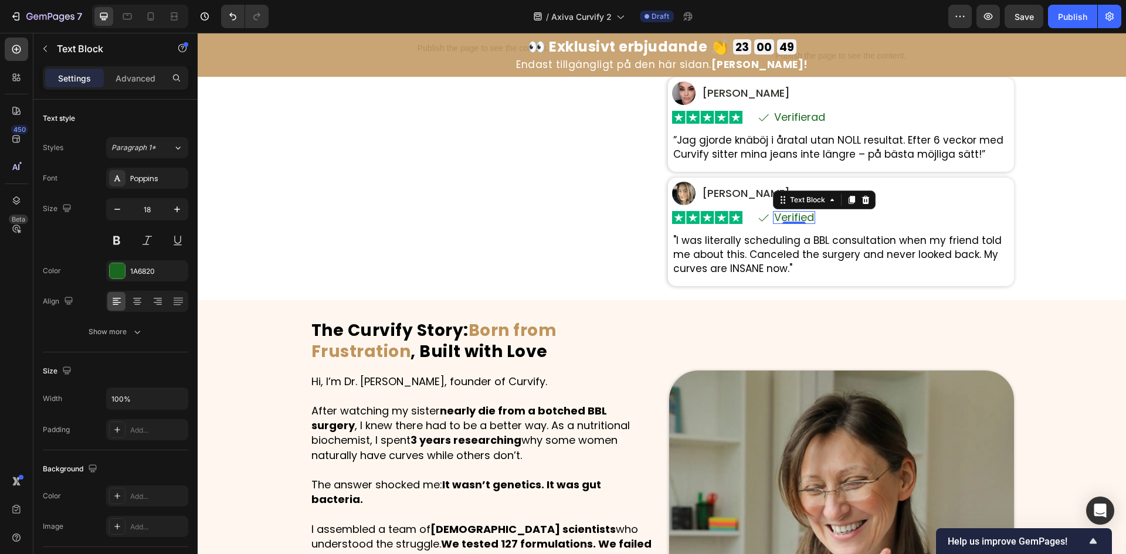
click at [798, 216] on p "Verified" at bounding box center [794, 217] width 40 height 11
click at [716, 189] on p "Ashley T." at bounding box center [746, 194] width 88 height 14
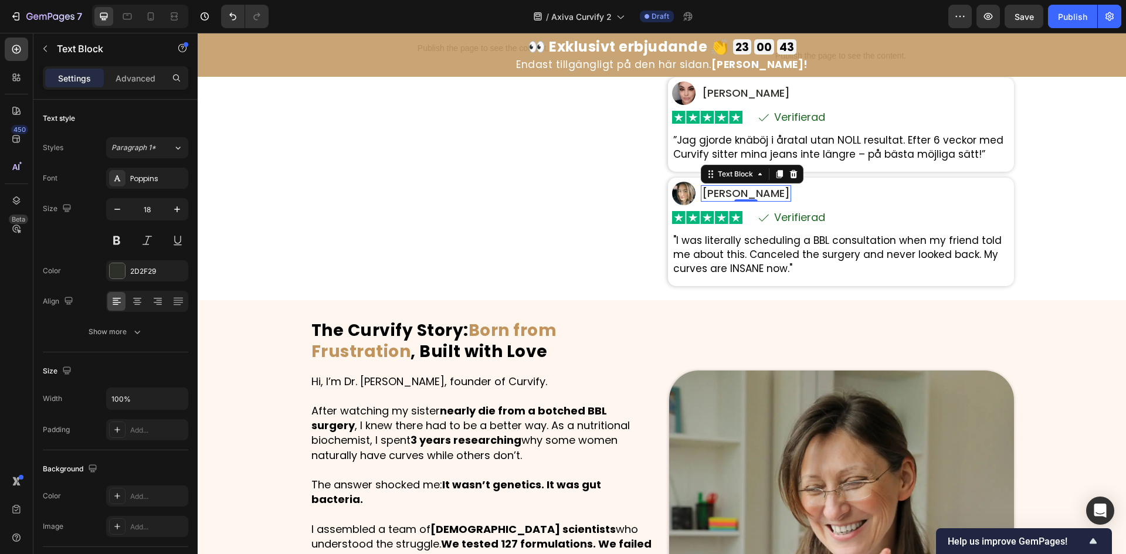
click at [716, 189] on p "Ashley T." at bounding box center [746, 194] width 88 height 14
click at [724, 252] on p ""I was literally scheduling a BBL consultation when my friend told me about thi…" at bounding box center [840, 255] width 335 height 42
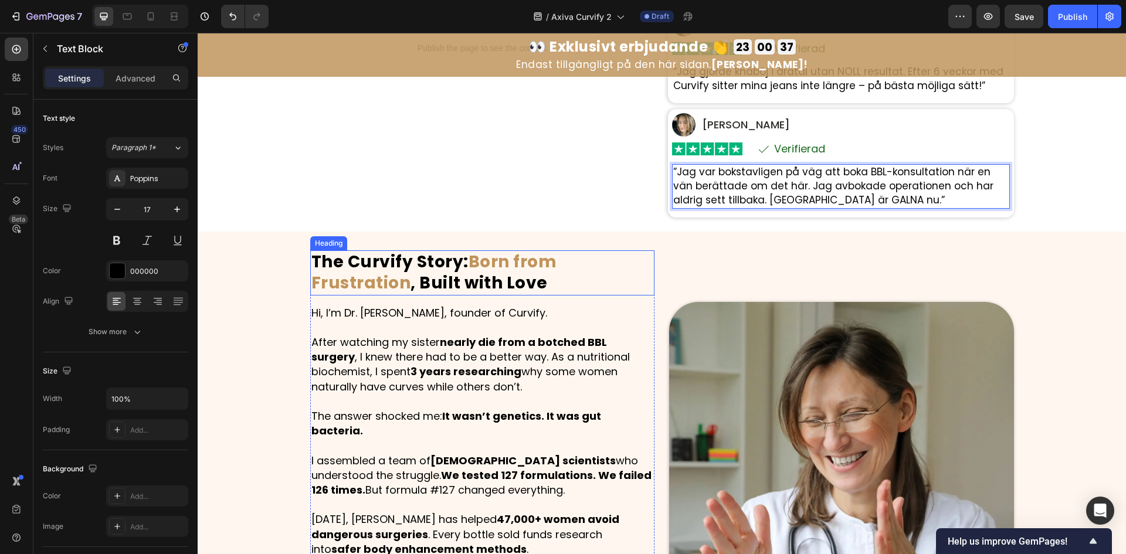
scroll to position [626, 0]
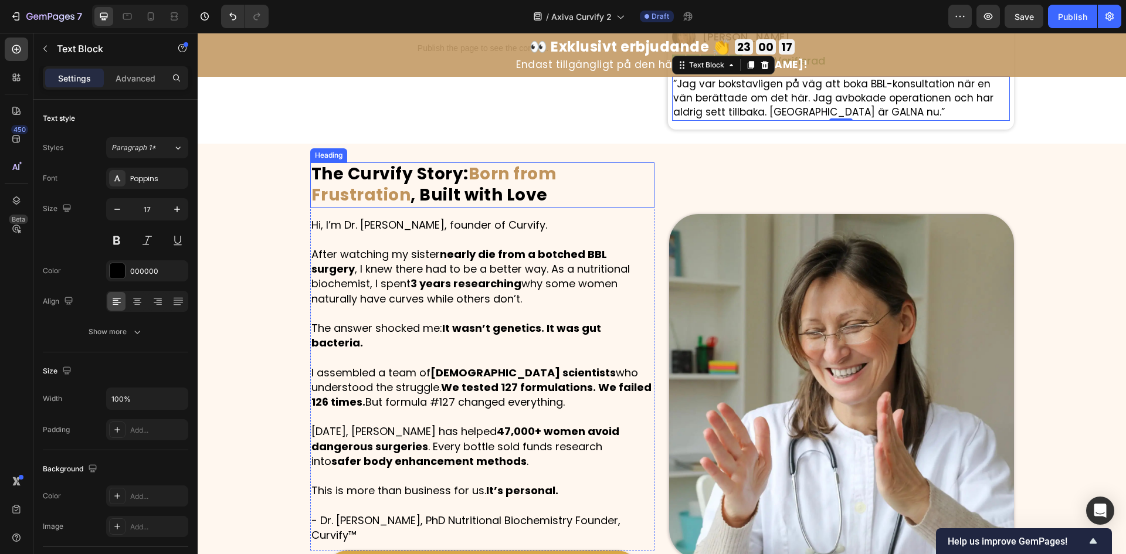
click at [413, 171] on strong "The Curvify Story:" at bounding box center [389, 173] width 157 height 23
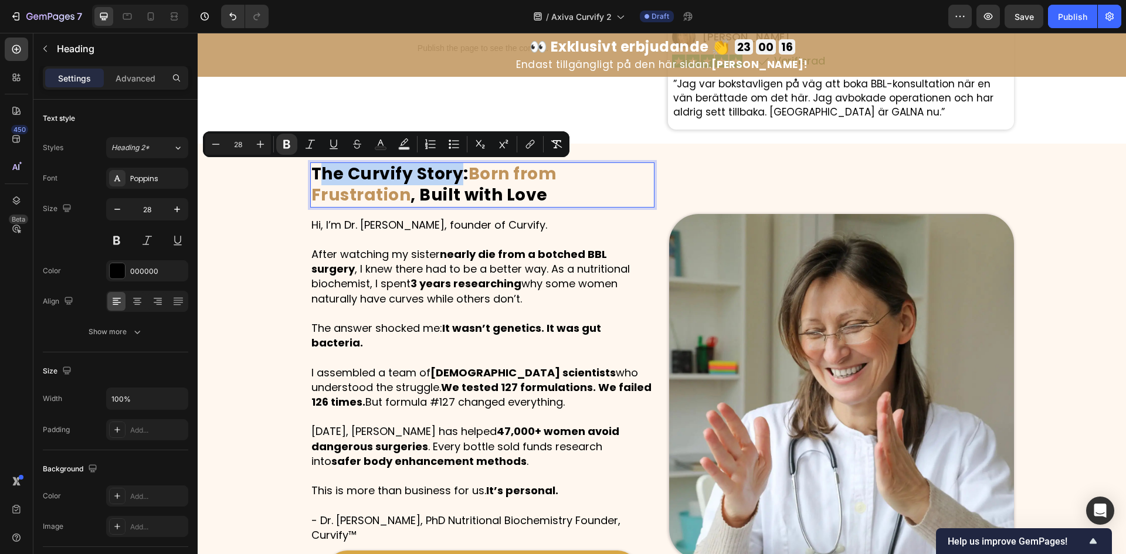
drag, startPoint x: 457, startPoint y: 177, endPoint x: 313, endPoint y: 176, distance: 144.3
click at [313, 176] on strong "The Curvify Story:" at bounding box center [389, 173] width 157 height 23
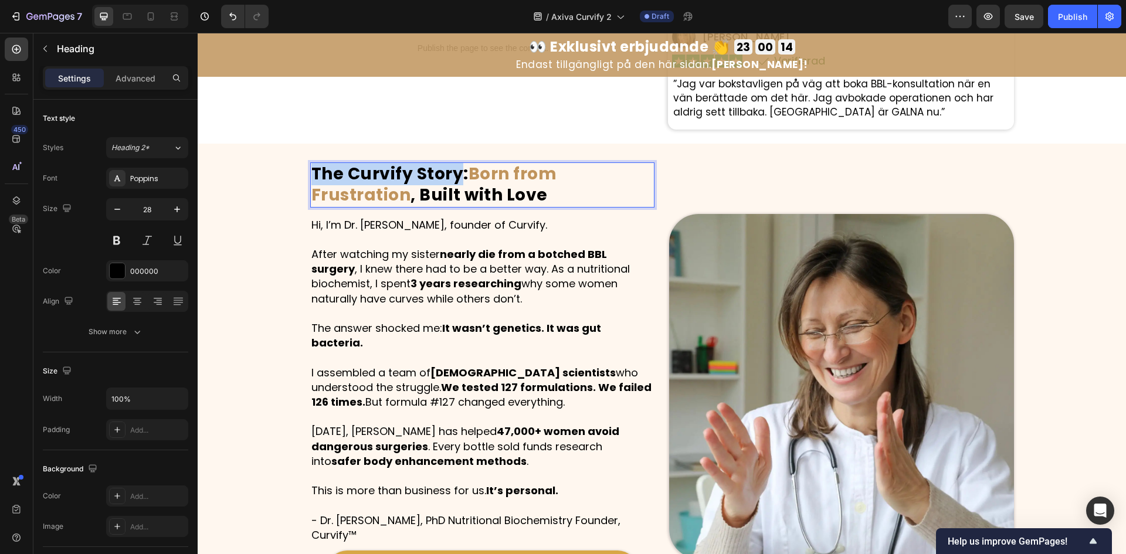
drag, startPoint x: 307, startPoint y: 173, endPoint x: 453, endPoint y: 173, distance: 146.0
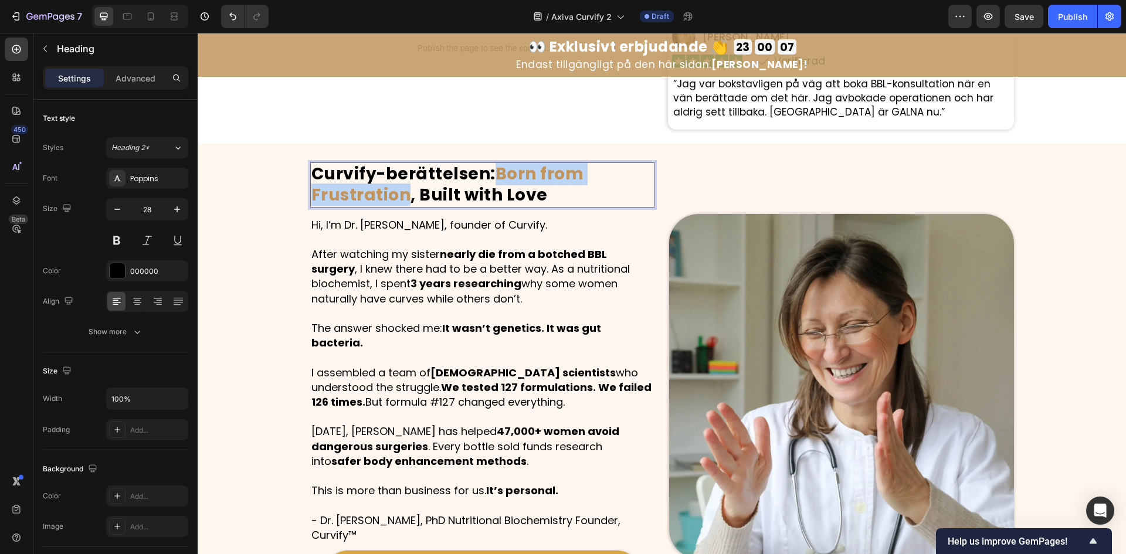
drag, startPoint x: 404, startPoint y: 195, endPoint x: 494, endPoint y: 177, distance: 92.7
click at [495, 177] on strong "Born from Frustration" at bounding box center [447, 184] width 273 height 44
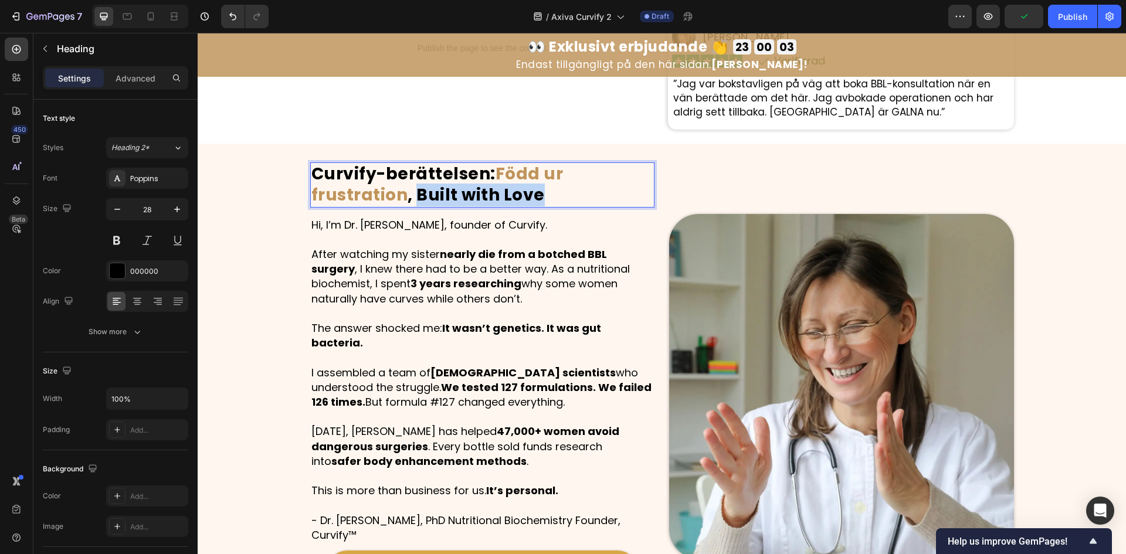
drag, startPoint x: 409, startPoint y: 190, endPoint x: 565, endPoint y: 198, distance: 155.6
click at [565, 198] on p "Curvify-berättelsen: Född ur frustration , Built with Love" at bounding box center [482, 185] width 343 height 43
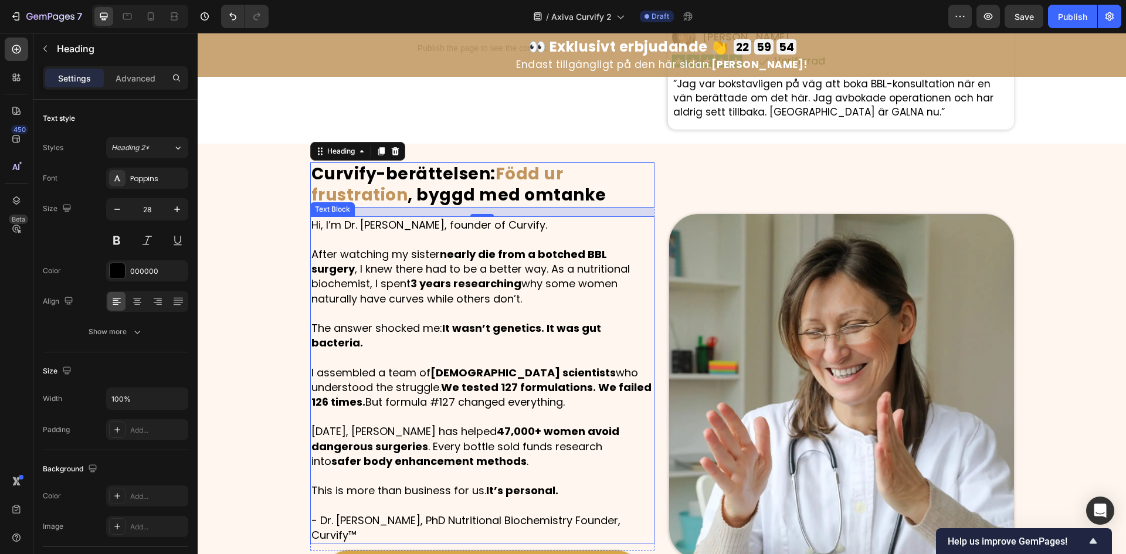
click at [402, 424] on p "Today, Curvify has helped 47,000+ women avoid dangerous surgeries . Every bottl…" at bounding box center [482, 446] width 343 height 45
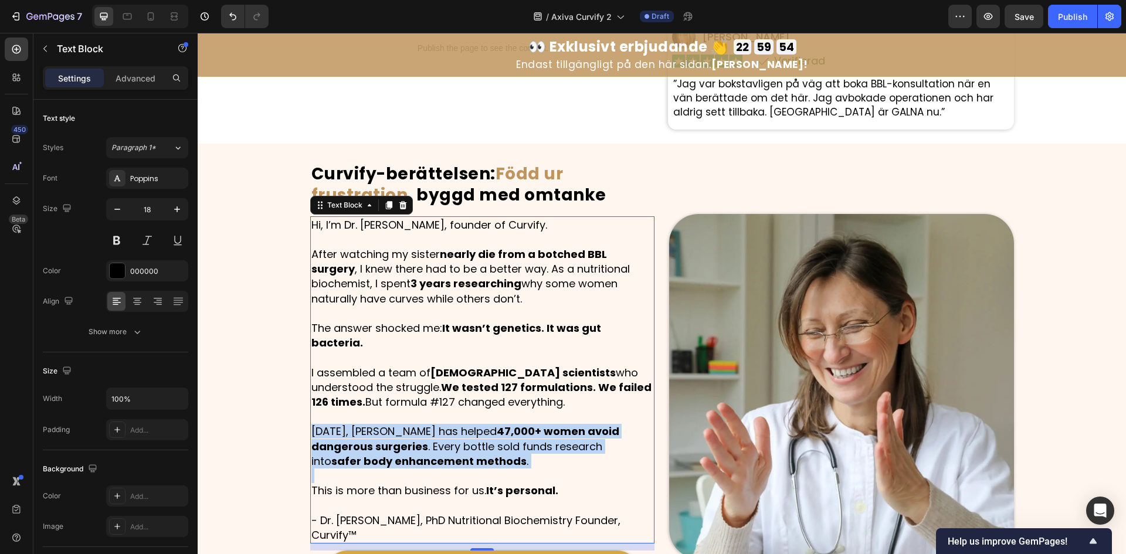
click at [402, 424] on p "Today, Curvify has helped 47,000+ women avoid dangerous surgeries . Every bottl…" at bounding box center [482, 446] width 343 height 45
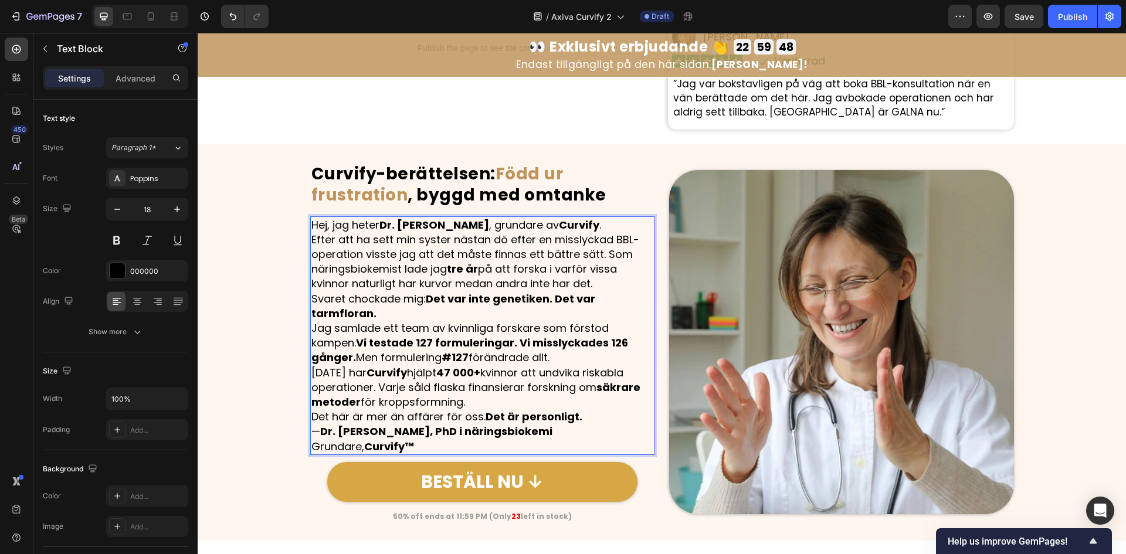
click at [596, 223] on p "Hej, jag heter Dr. Natalia Gren , grundare av Curvify ." at bounding box center [482, 225] width 343 height 15
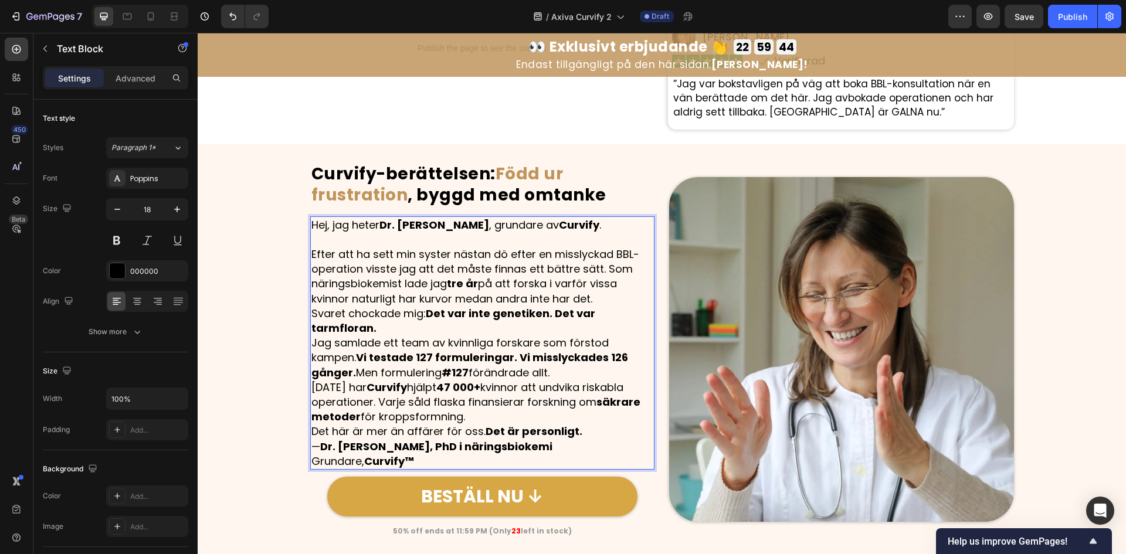
click at [611, 301] on p "Efter att ha sett min syster nästan dö efter en misslyckad BBL-operation visste…" at bounding box center [482, 276] width 343 height 59
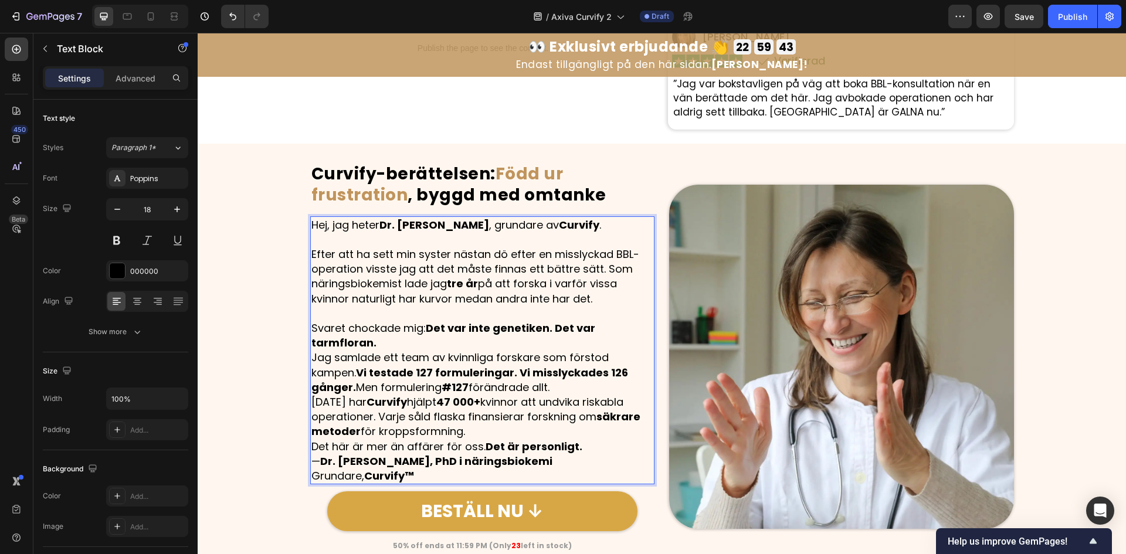
click at [504, 350] on p "Svaret chockade mig: Det var inte genetiken. Det var tarmfloran." at bounding box center [482, 335] width 343 height 29
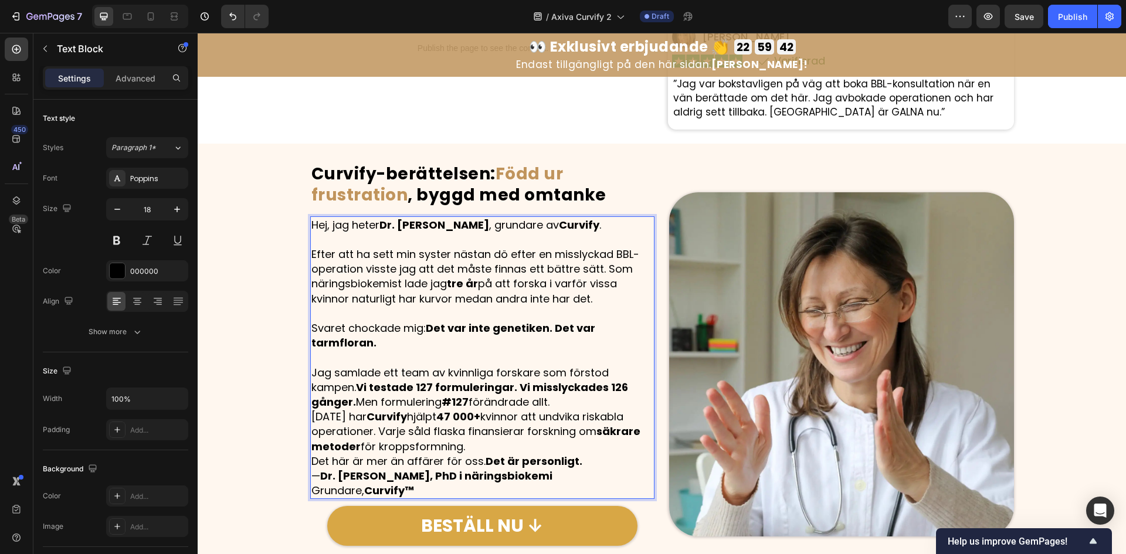
click at [564, 402] on p "Jag samlade ett team av kvinnliga forskare som förstod kampen. Vi testade 127 f…" at bounding box center [482, 387] width 343 height 45
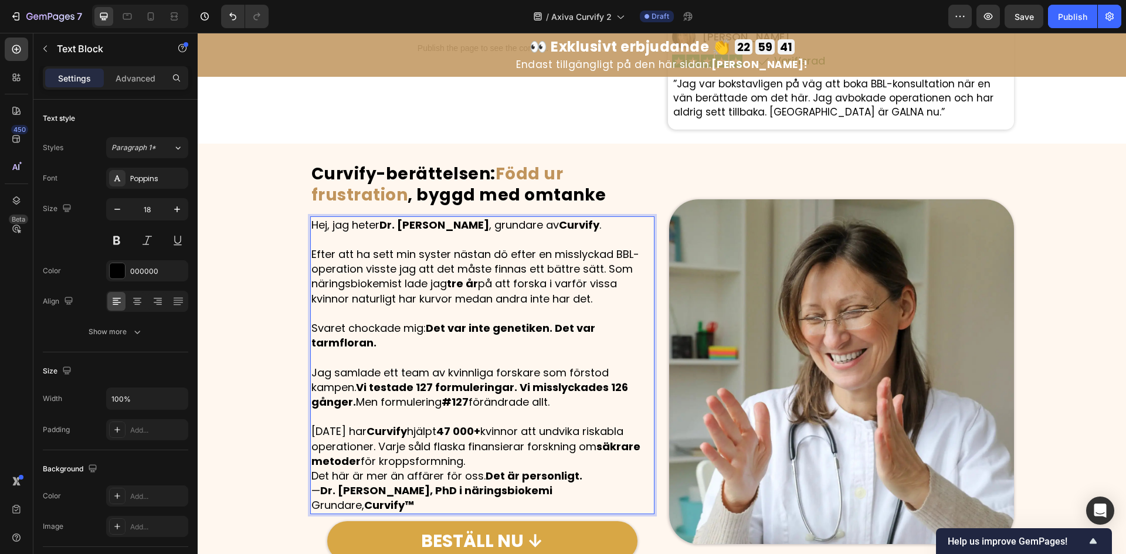
click at [529, 464] on p "I dag har Curvify hjälpt 47 000+ kvinnor att undvika riskabla operationer. Varj…" at bounding box center [482, 446] width 343 height 45
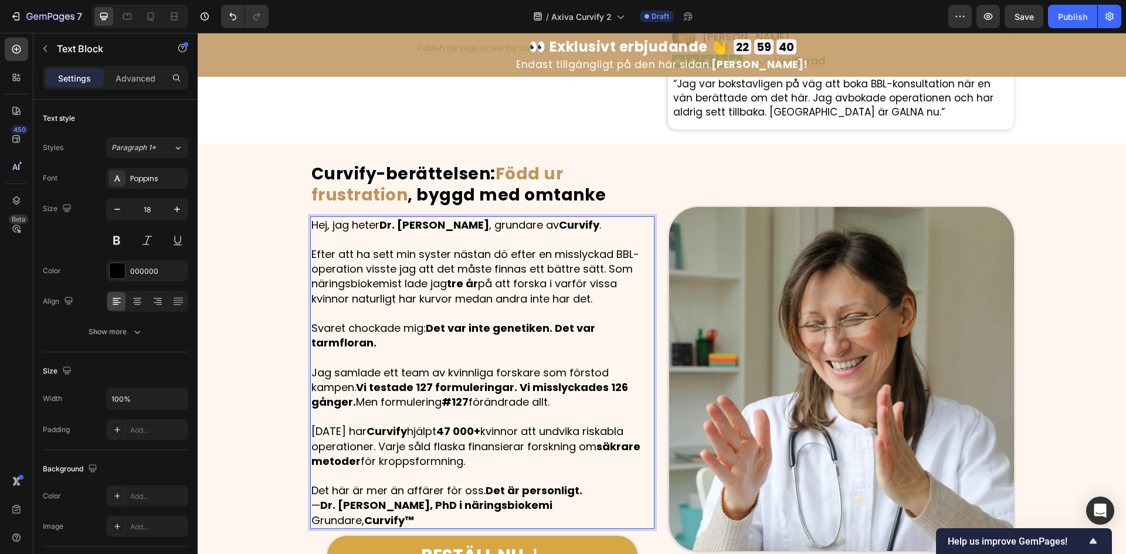
click at [600, 490] on p "Det här är mer än affärer för oss. Det är personligt." at bounding box center [482, 490] width 343 height 15
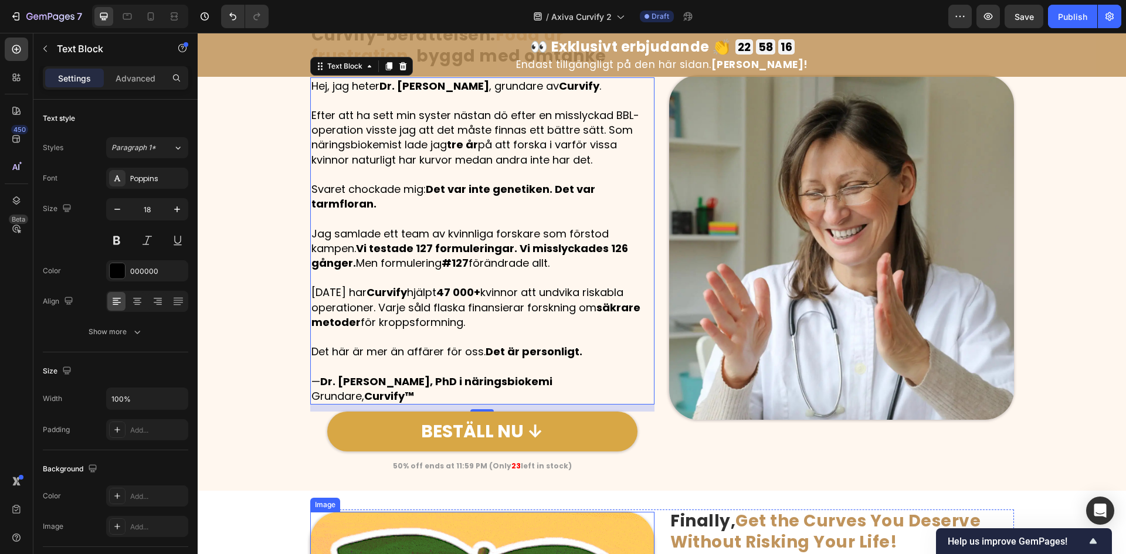
scroll to position [860, 0]
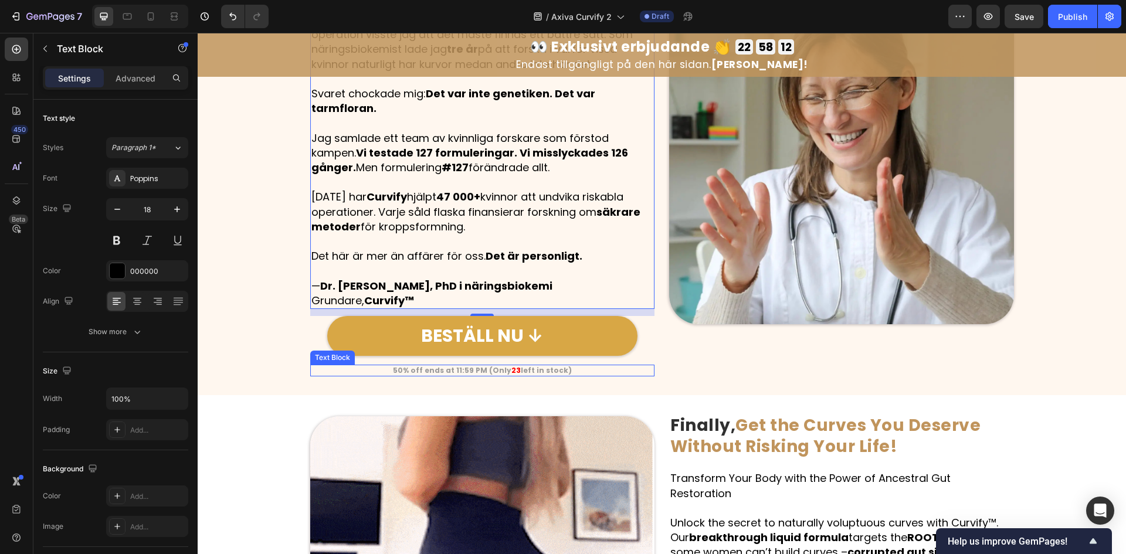
click at [496, 372] on strong "50% off ends at 11:59 PM (Only" at bounding box center [452, 370] width 118 height 10
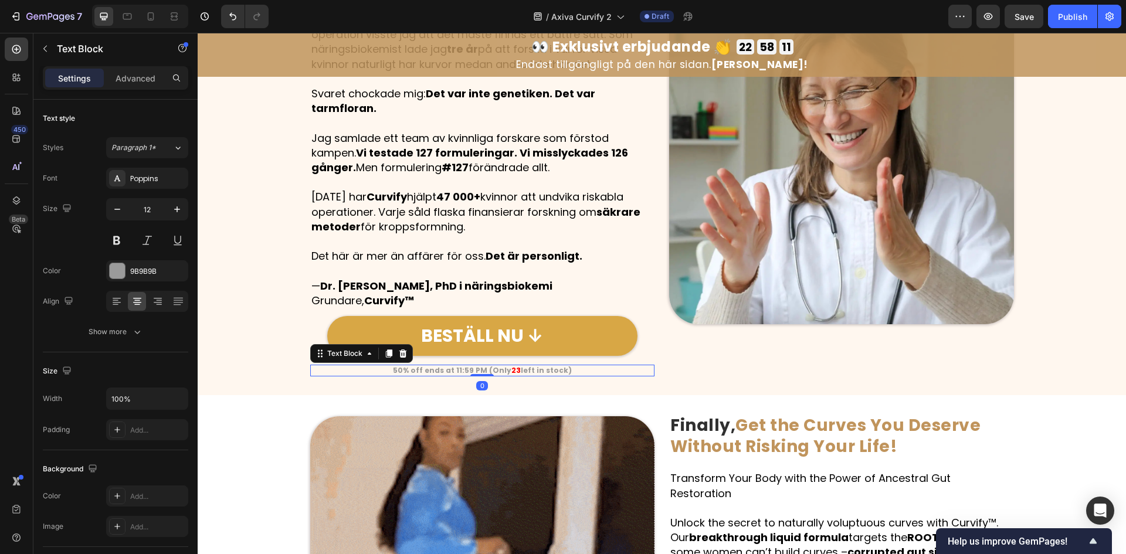
click at [511, 371] on strong "23" at bounding box center [515, 370] width 9 height 10
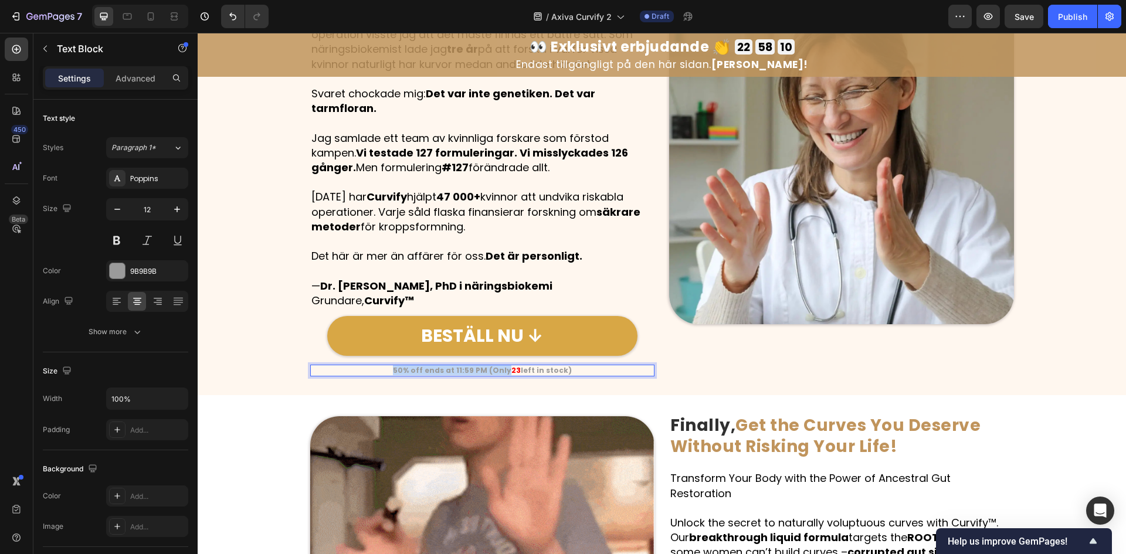
drag, startPoint x: 501, startPoint y: 369, endPoint x: 367, endPoint y: 370, distance: 134.3
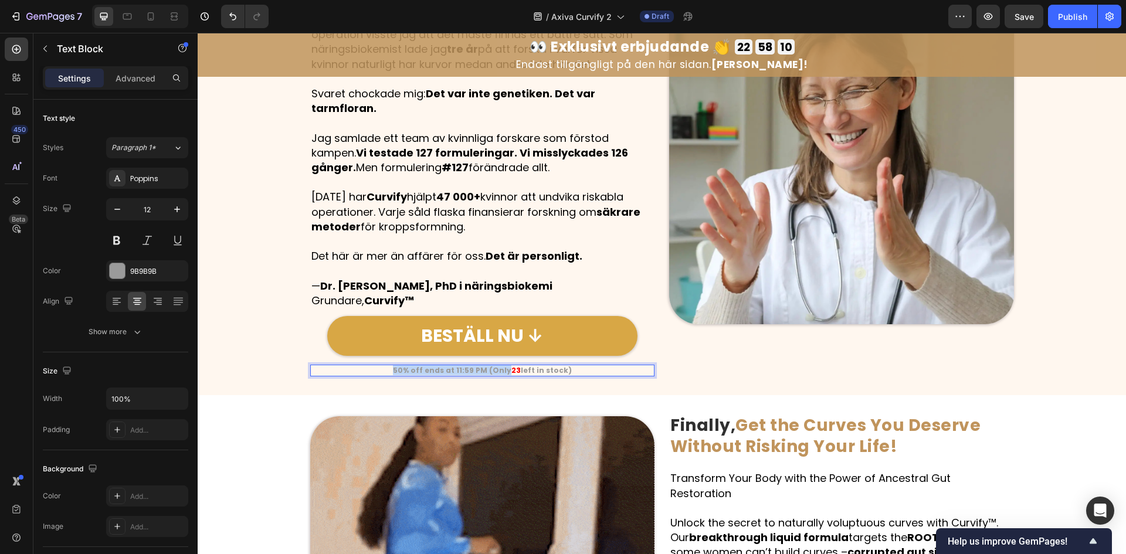
click at [367, 370] on p "50% off ends at 11:59 PM (Only 23 left in stock)" at bounding box center [482, 370] width 343 height 9
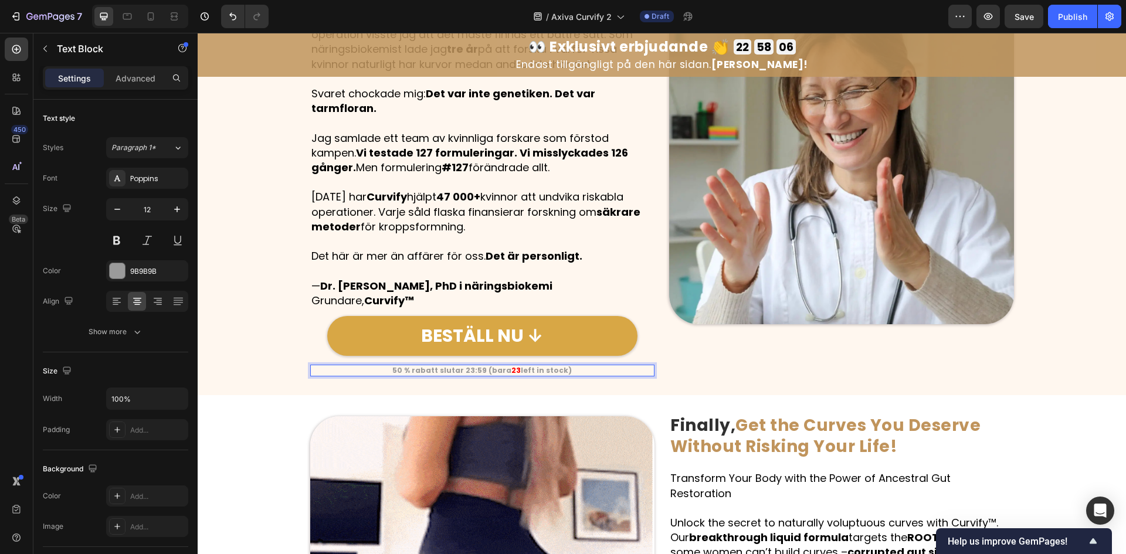
click at [513, 371] on strong "23" at bounding box center [515, 370] width 9 height 10
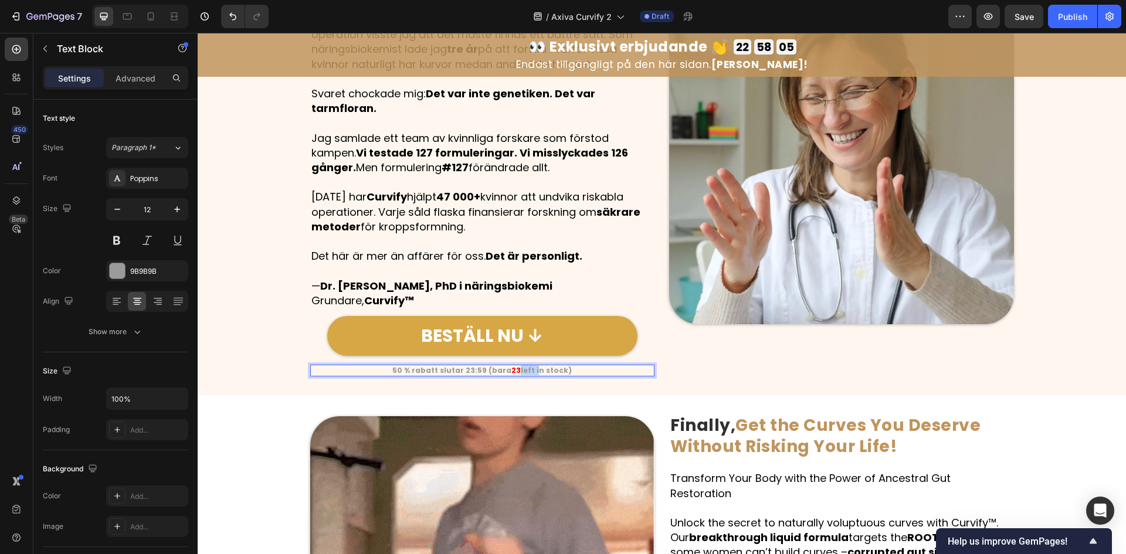
drag, startPoint x: 516, startPoint y: 371, endPoint x: 530, endPoint y: 372, distance: 14.8
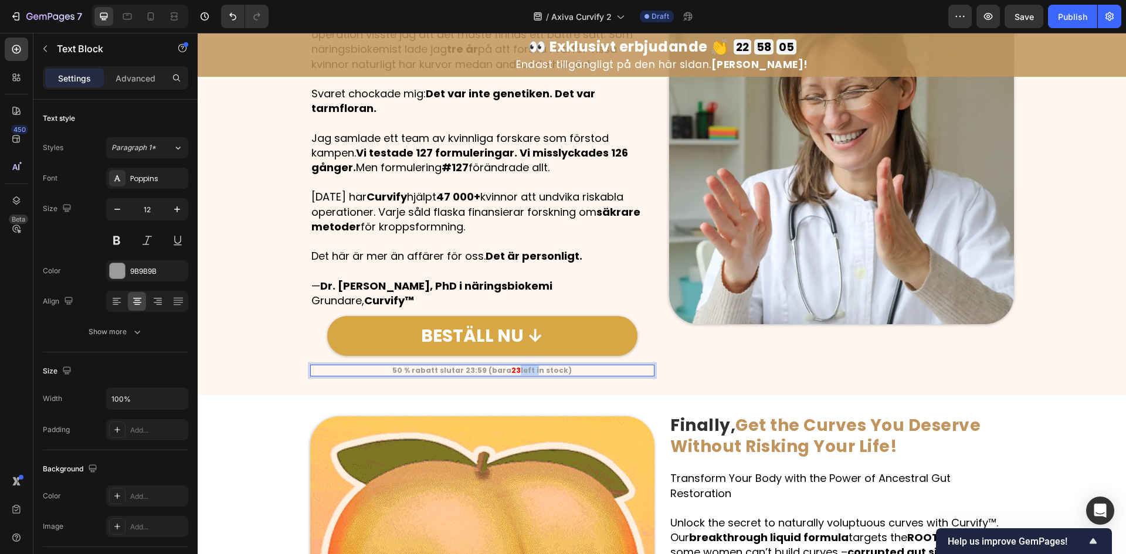
click at [530, 372] on strong "left in stock)" at bounding box center [546, 370] width 51 height 10
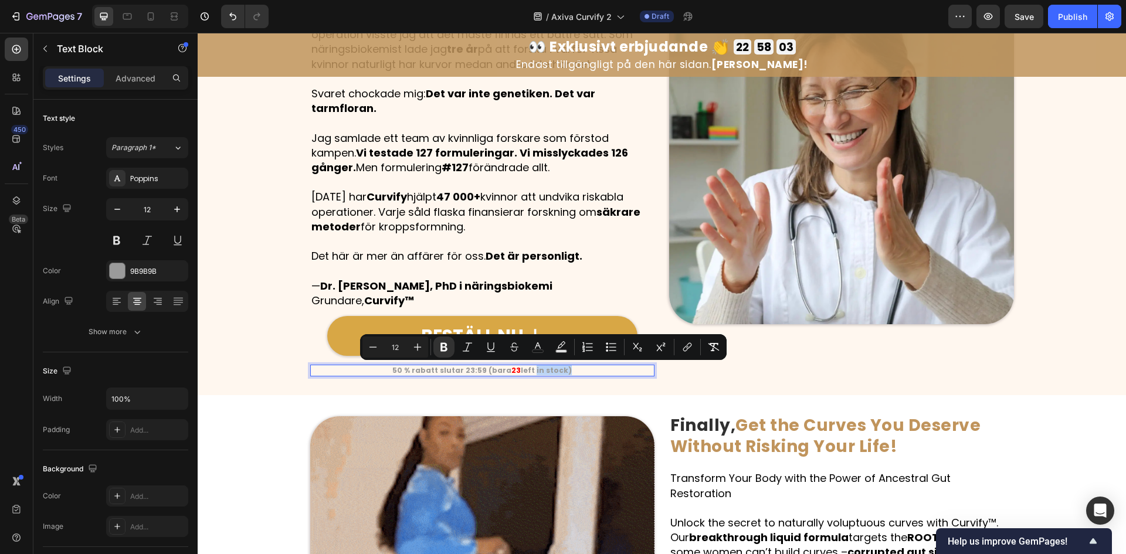
drag, startPoint x: 566, startPoint y: 372, endPoint x: 527, endPoint y: 371, distance: 38.7
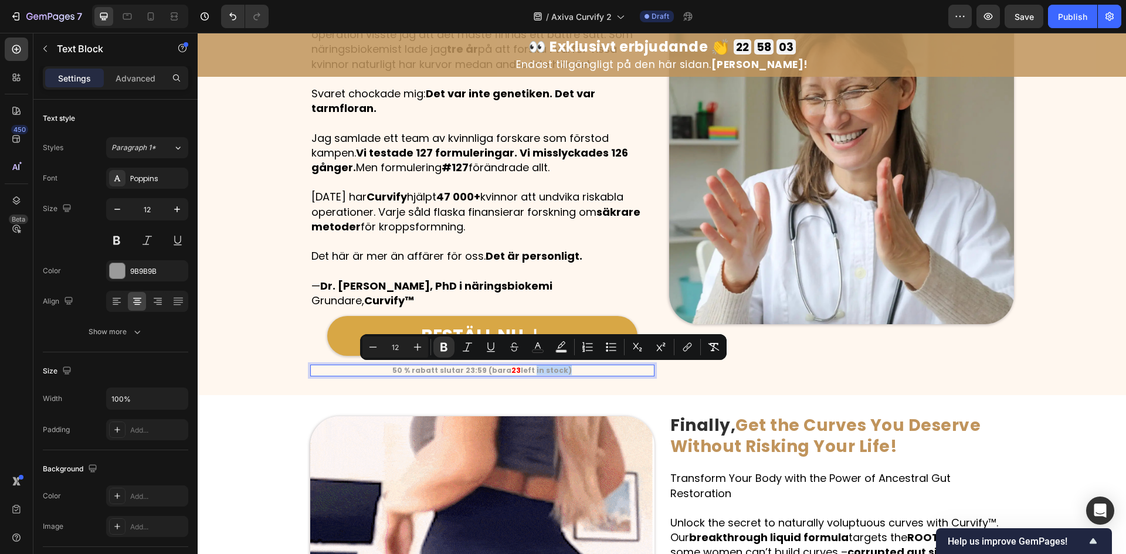
click at [527, 371] on p "50 % rabatt slutar 23:59 (bara 23 left in stock)" at bounding box center [482, 370] width 343 height 9
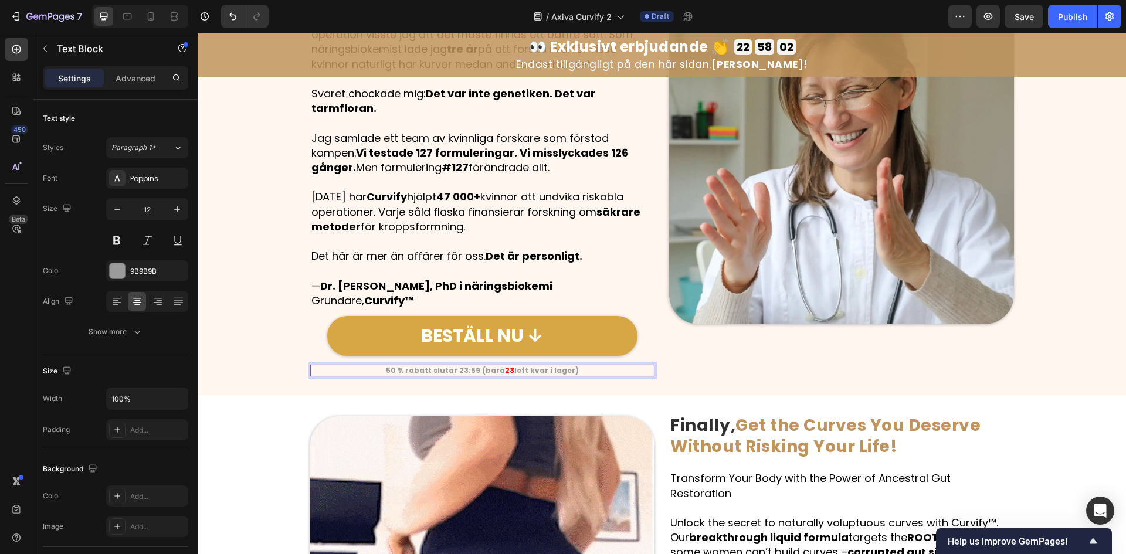
click at [521, 371] on strong "left kvar i lager)" at bounding box center [546, 370] width 65 height 10
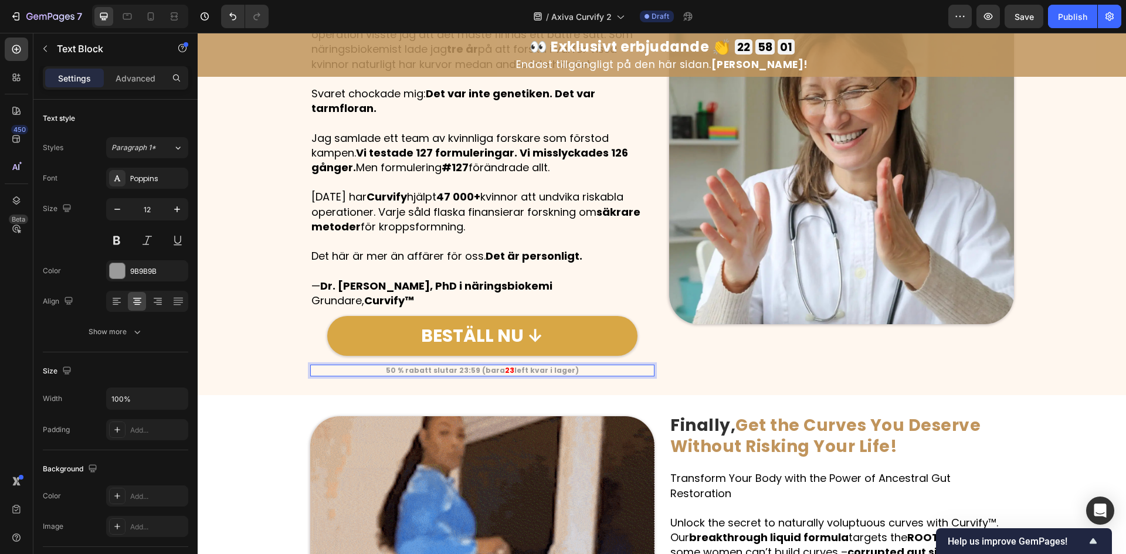
click at [523, 372] on strong "left kvar i lager)" at bounding box center [546, 370] width 65 height 10
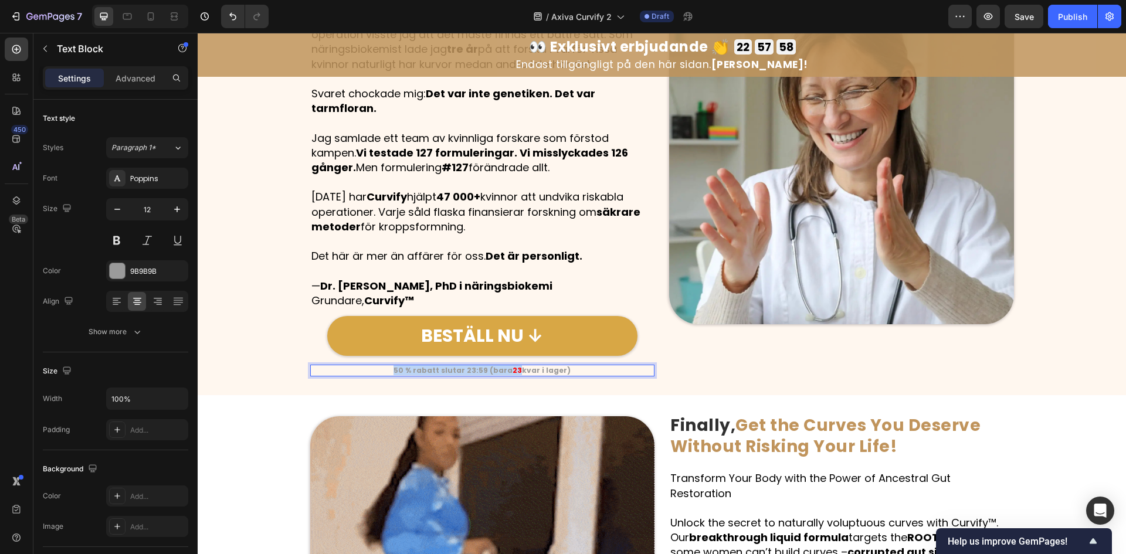
copy p "50 % rabatt slutar 23:59 (bara 23"
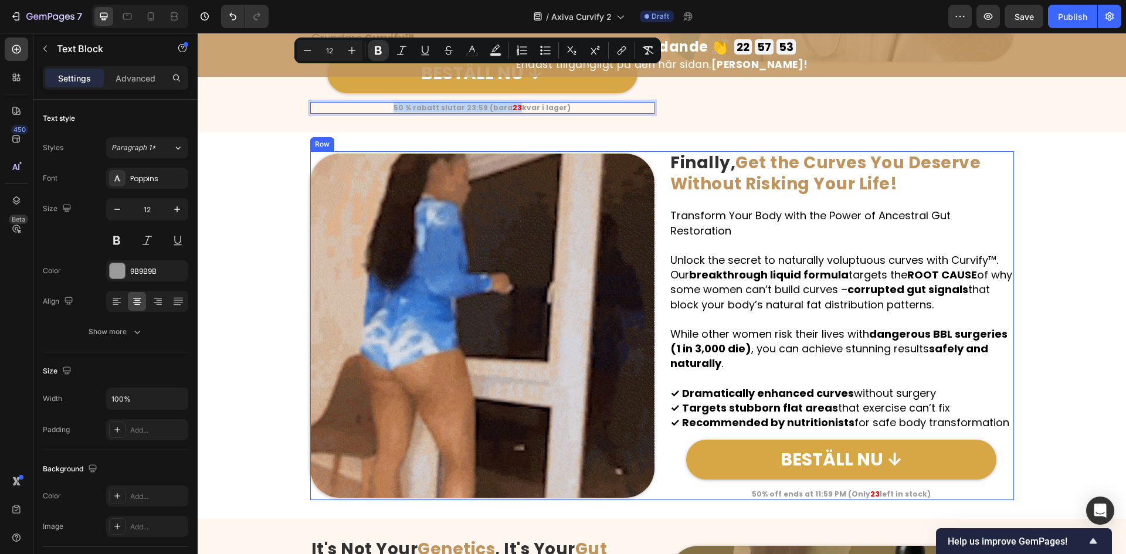
type input "16"
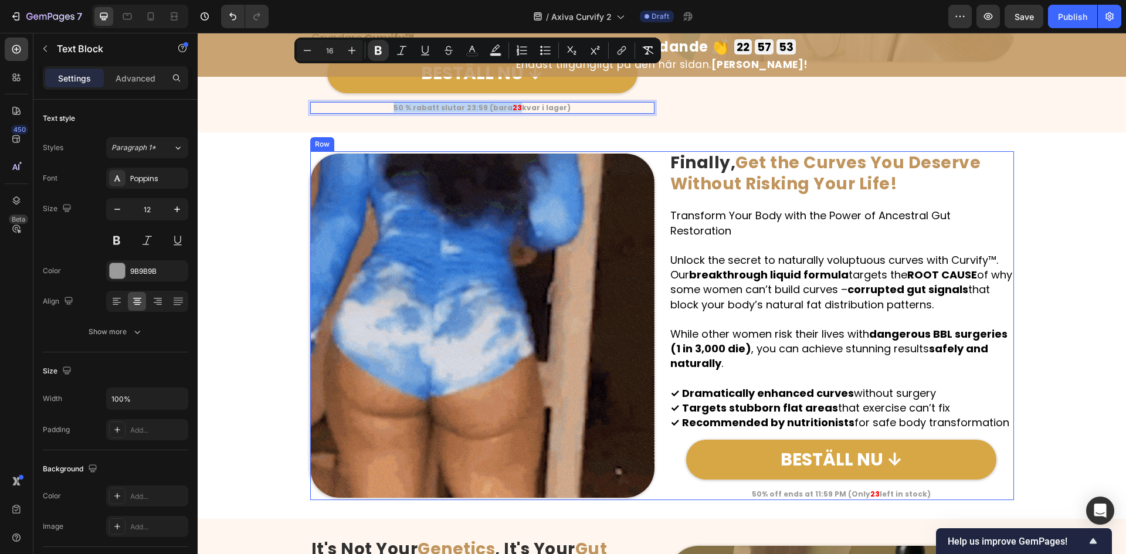
scroll to position [1251, 0]
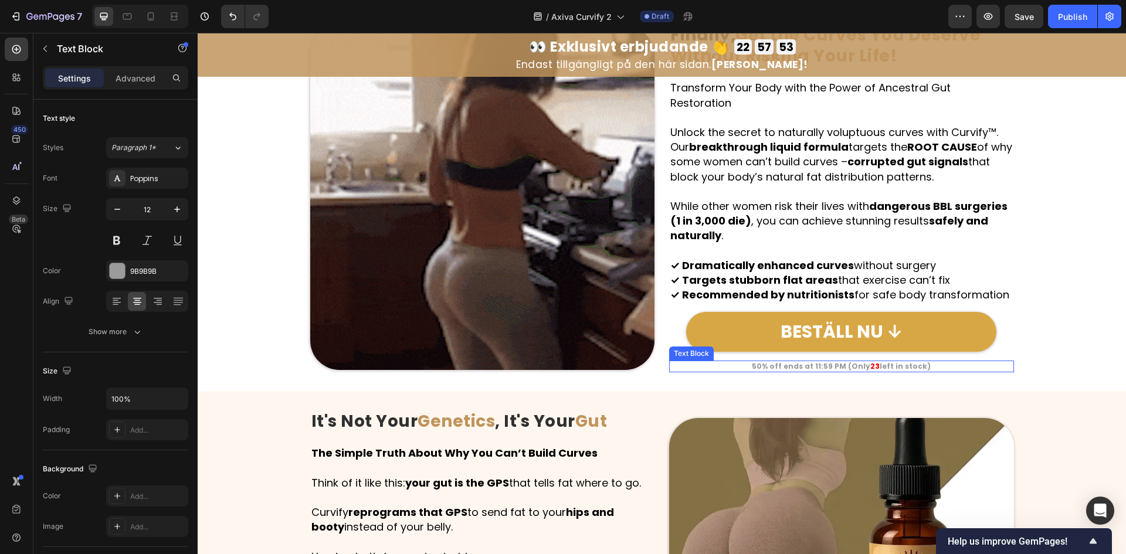
click at [812, 361] on strong "50% off ends at 11:59 PM (Only" at bounding box center [811, 366] width 118 height 10
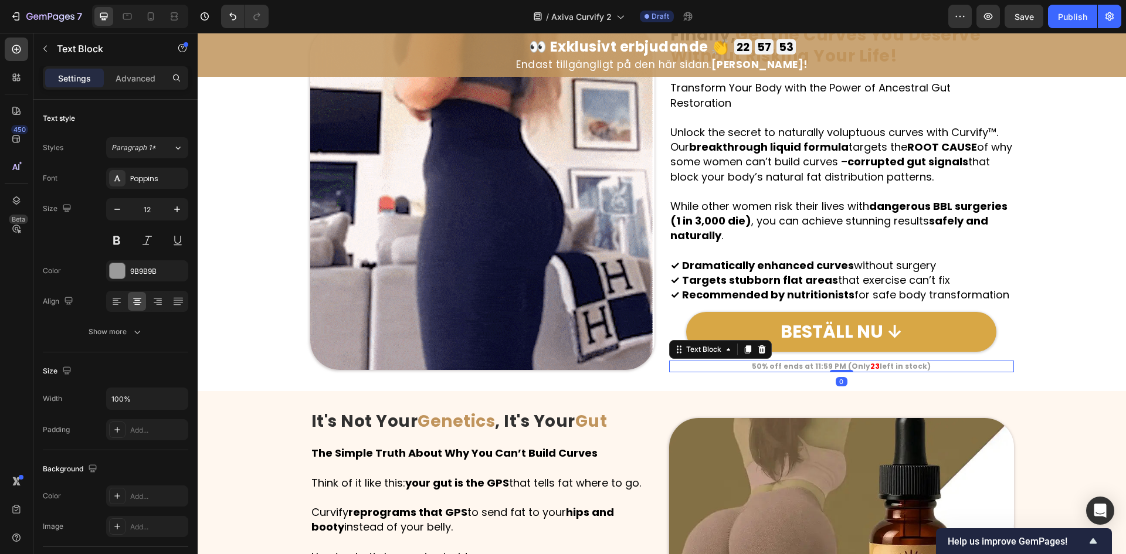
click at [812, 361] on strong "50% off ends at 11:59 PM (Only" at bounding box center [811, 366] width 118 height 10
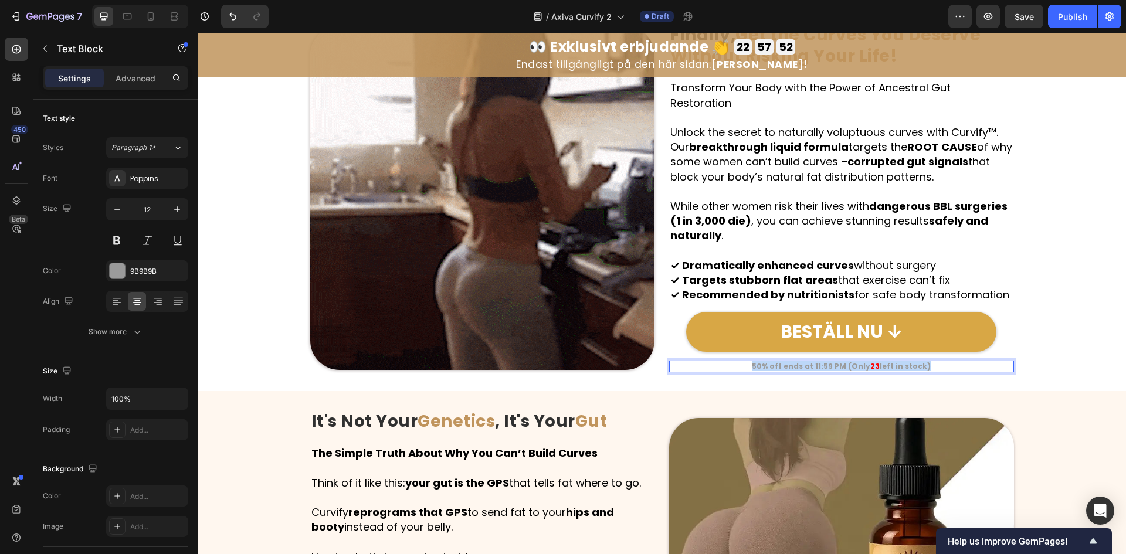
click at [812, 361] on strong "50% off ends at 11:59 PM (Only" at bounding box center [811, 366] width 118 height 10
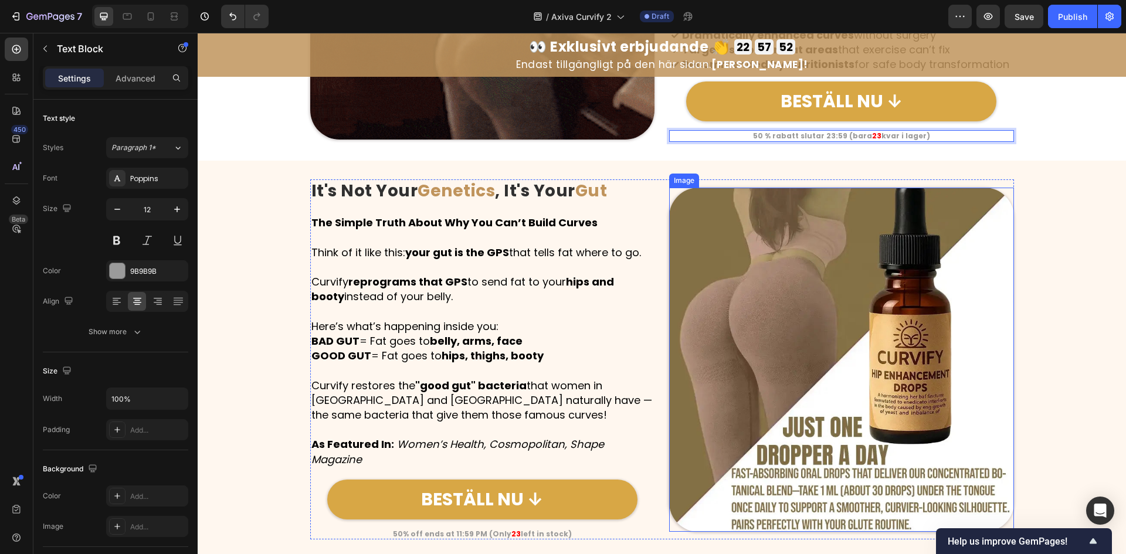
scroll to position [1564, 0]
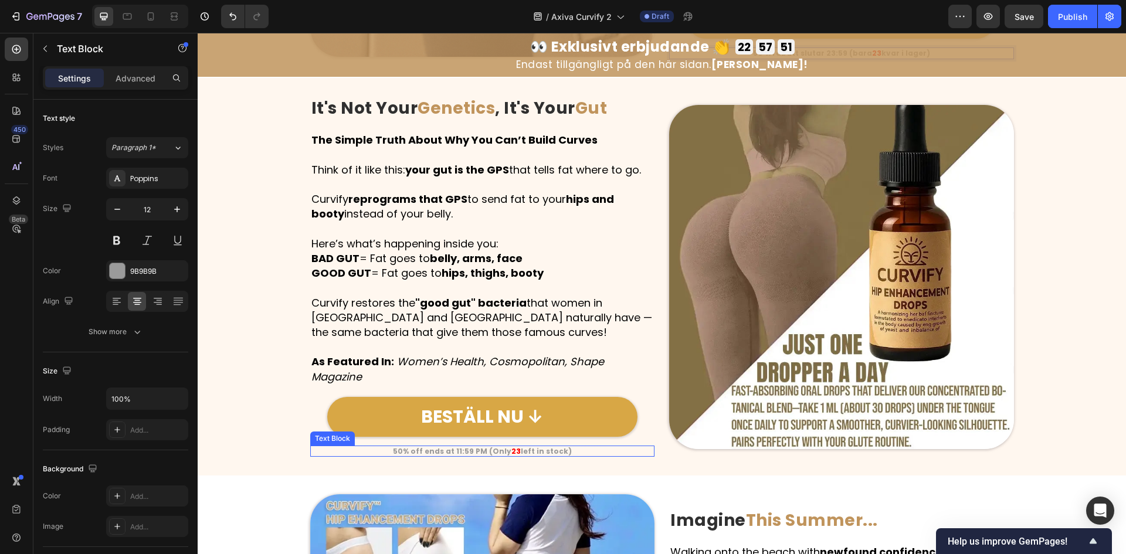
click at [531, 446] on strong "left in stock)" at bounding box center [546, 451] width 51 height 10
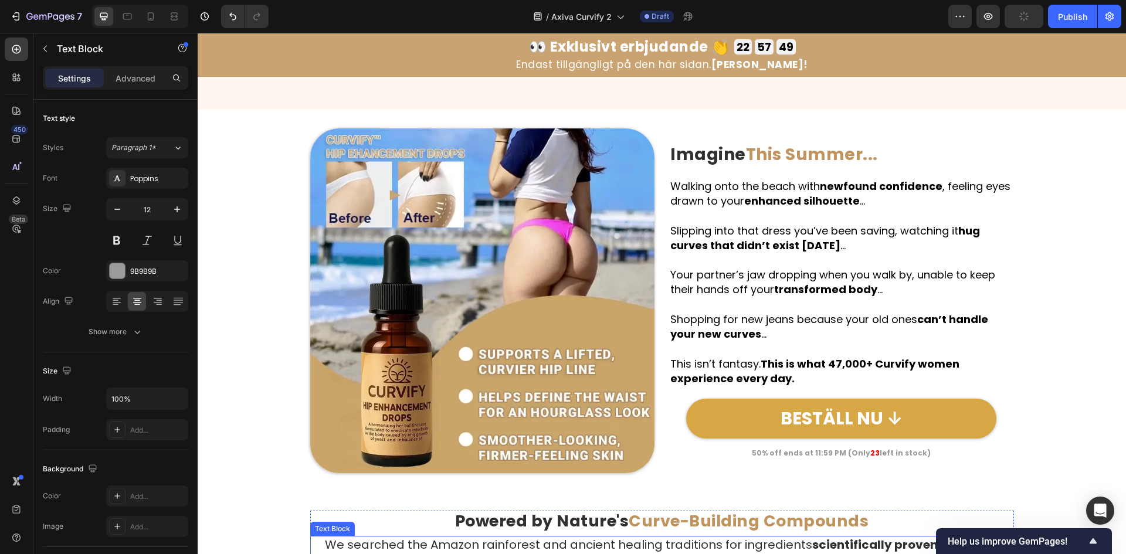
scroll to position [2033, 0]
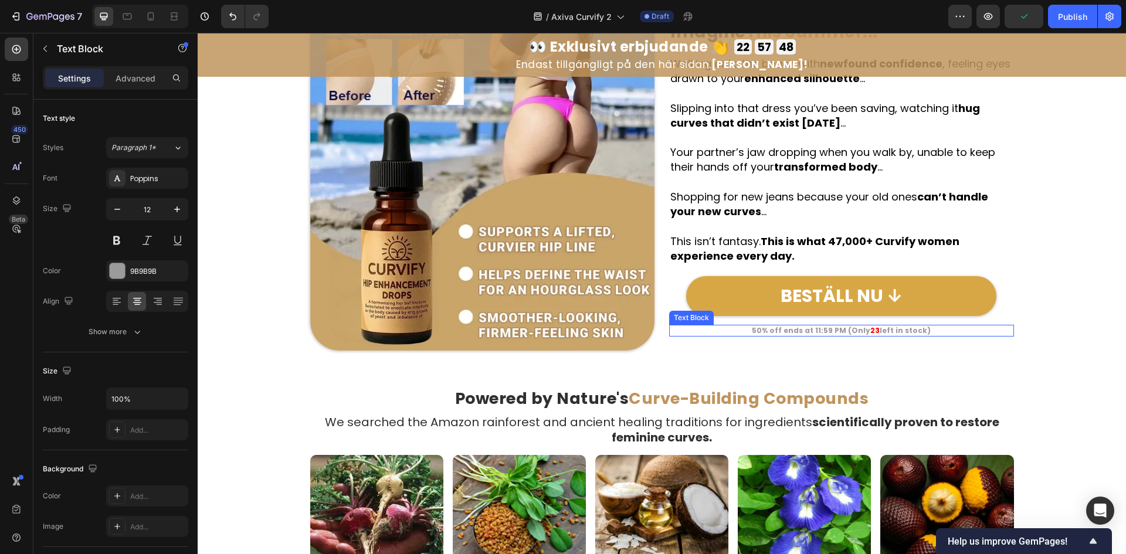
click at [847, 333] on strong "50% off ends at 11:59 PM (Only" at bounding box center [811, 331] width 118 height 10
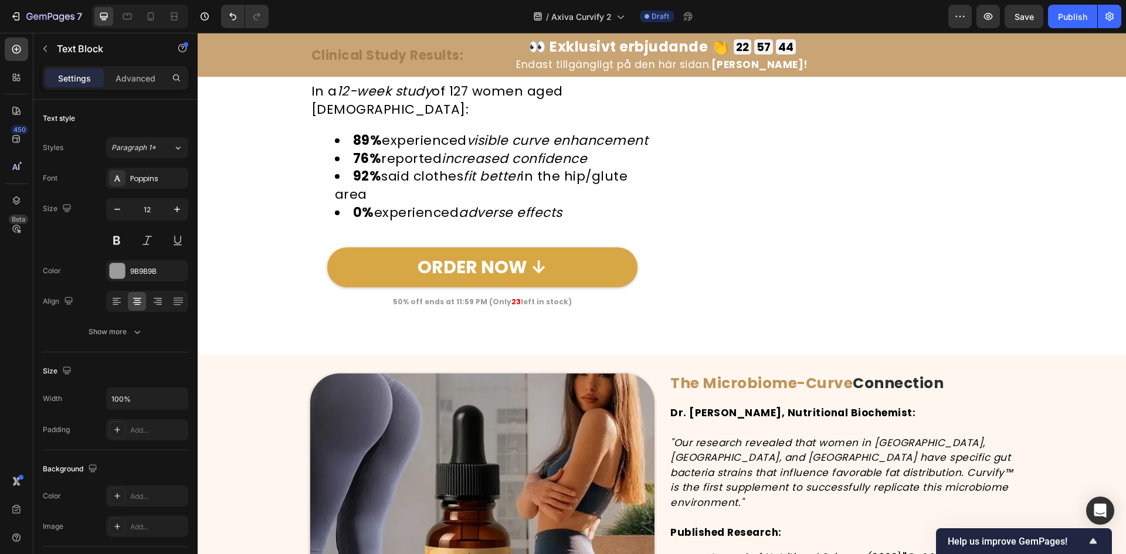
scroll to position [3910, 0]
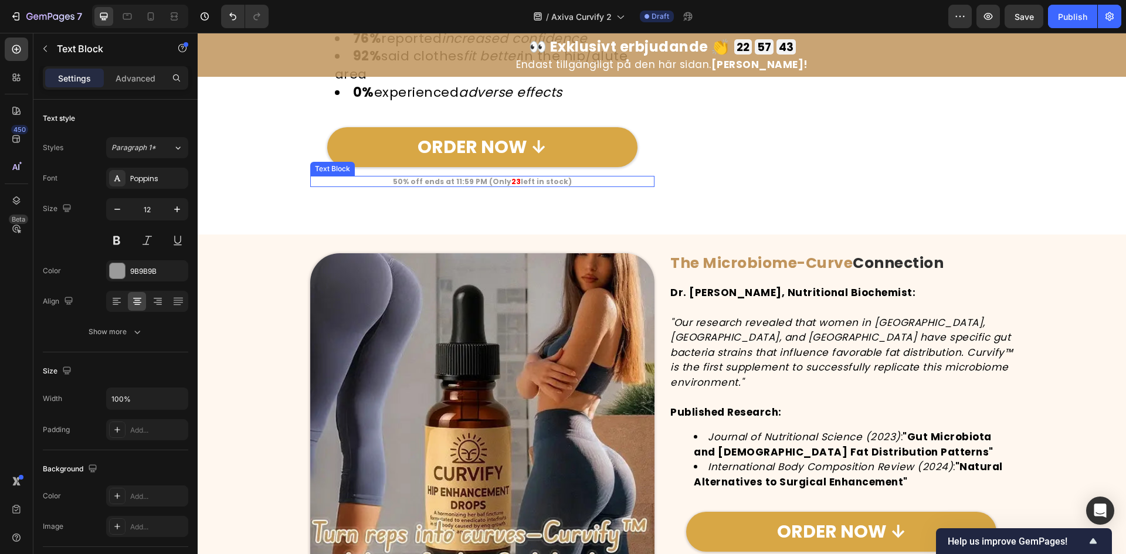
click at [512, 178] on strong "23" at bounding box center [515, 182] width 9 height 10
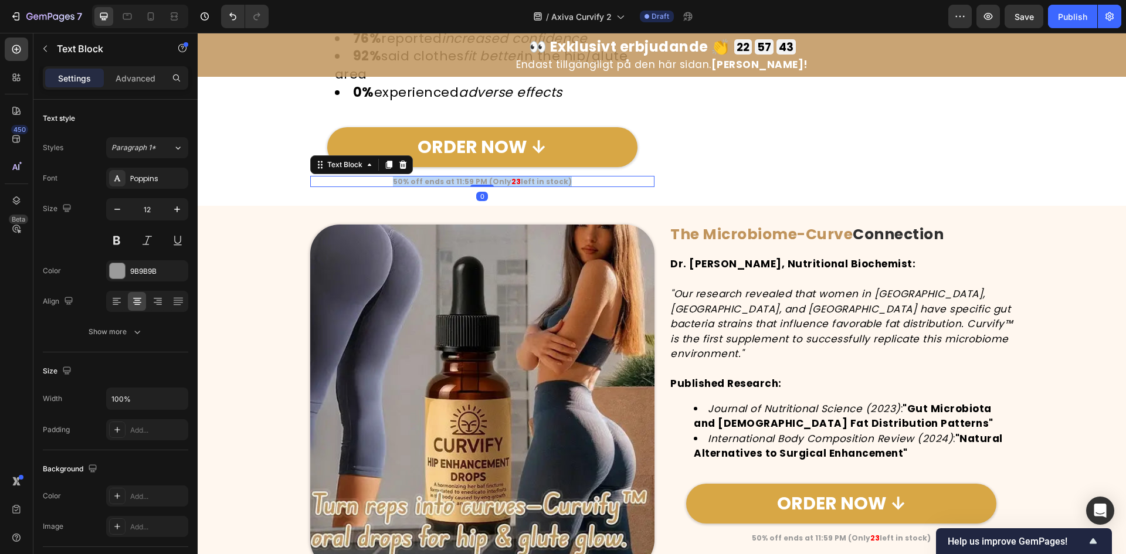
click at [512, 178] on strong "23" at bounding box center [515, 182] width 9 height 10
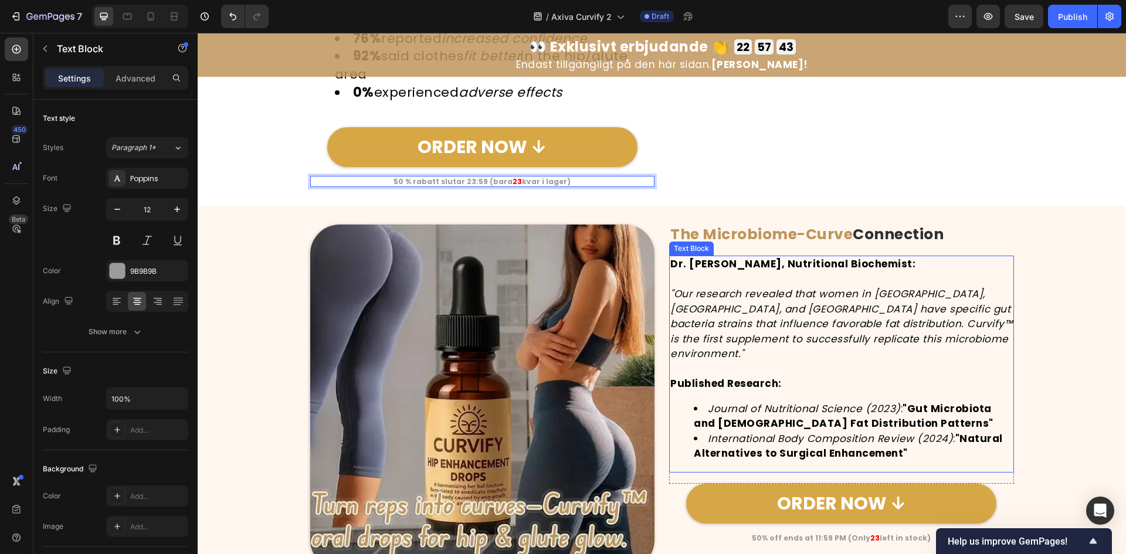
scroll to position [4223, 0]
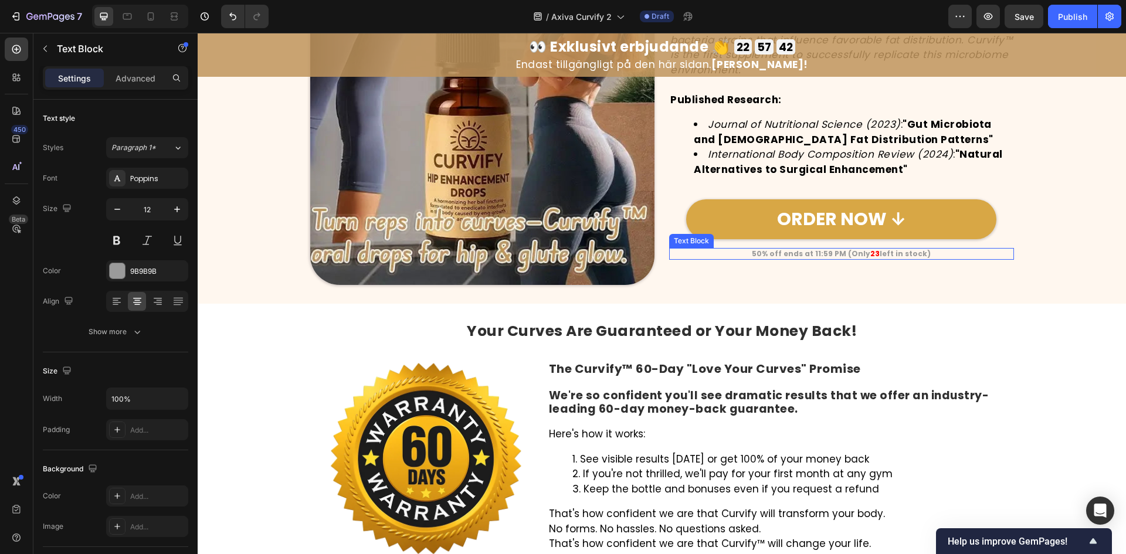
click at [814, 249] on strong "50% off ends at 11:59 PM (Only" at bounding box center [811, 254] width 118 height 10
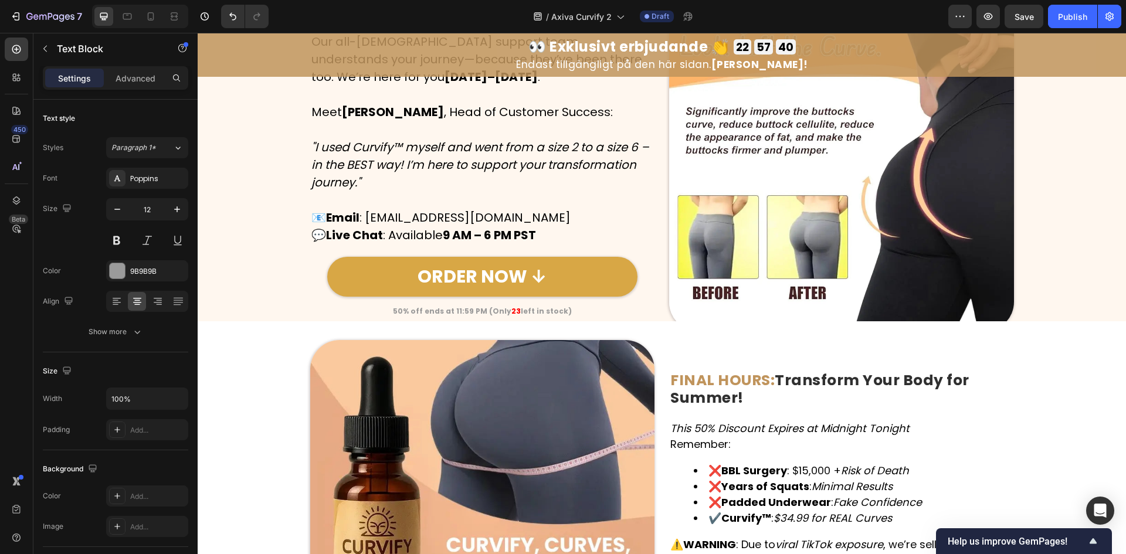
scroll to position [4924, 0]
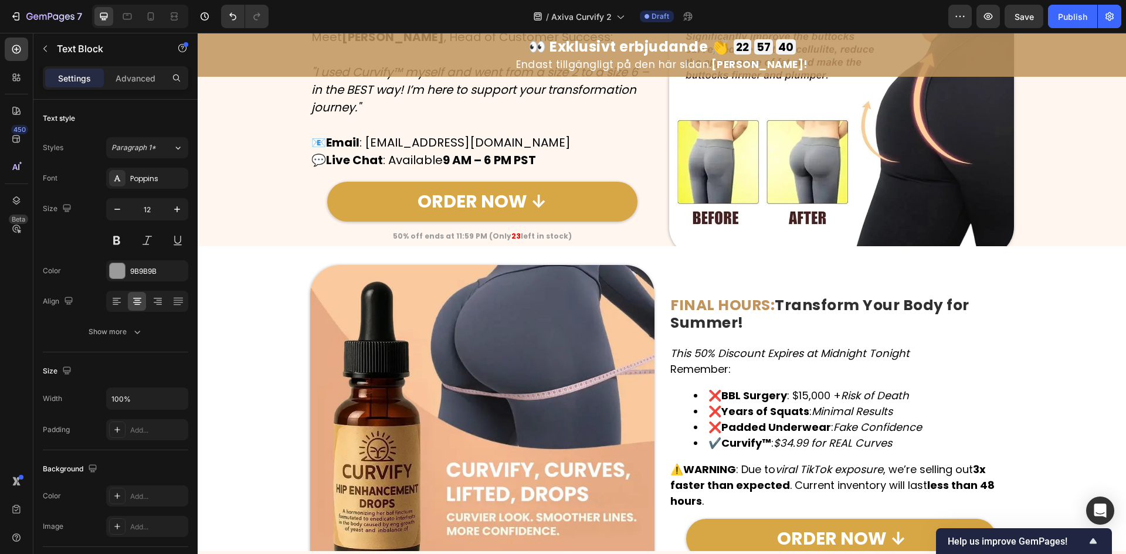
click at [521, 236] on strong "left in stock)" at bounding box center [546, 236] width 51 height 10
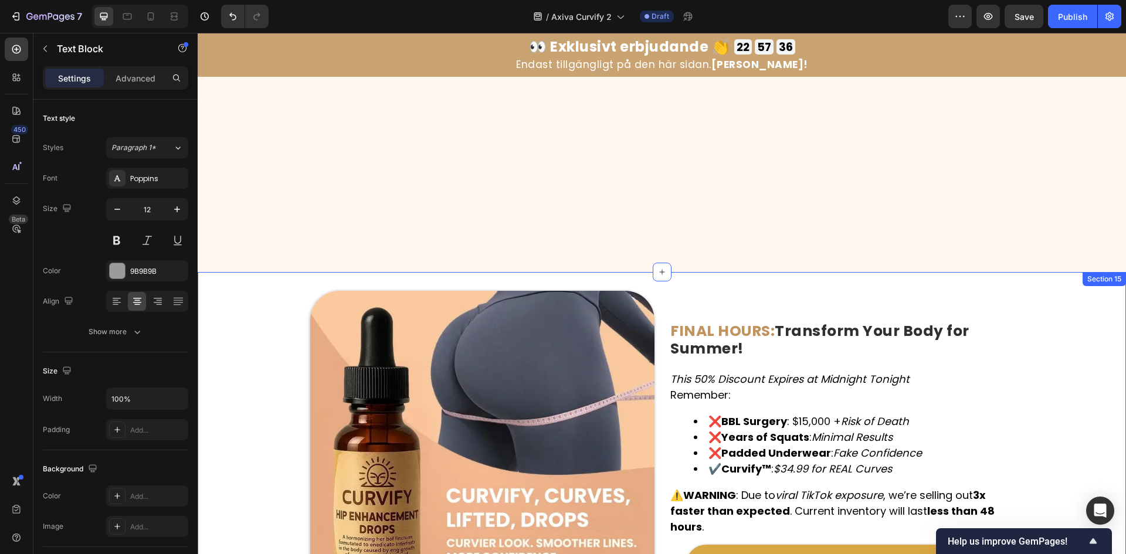
scroll to position [5239, 0]
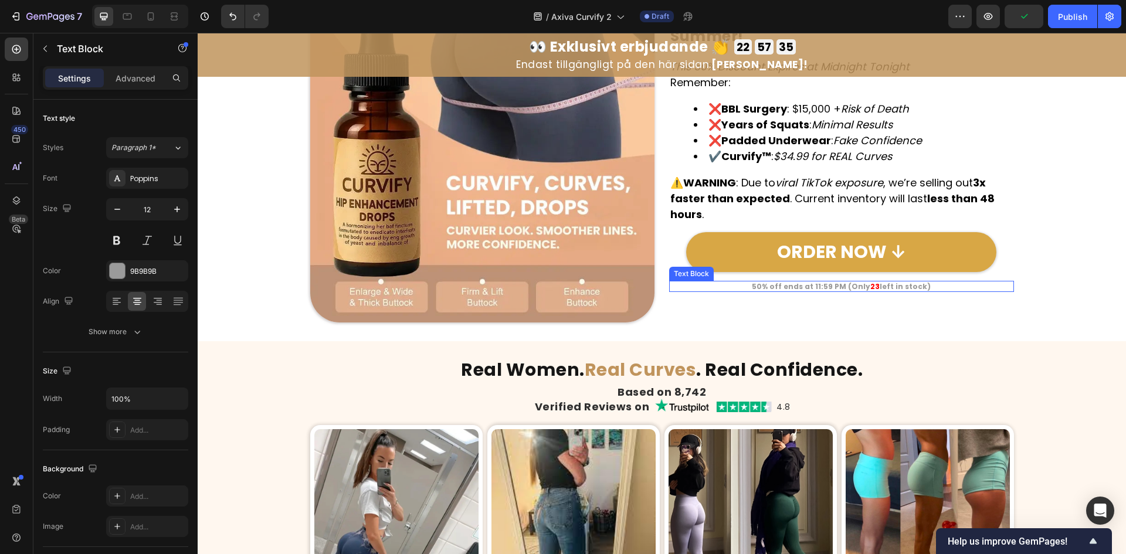
click at [823, 286] on strong "50% off ends at 11:59 PM (Only" at bounding box center [811, 287] width 118 height 10
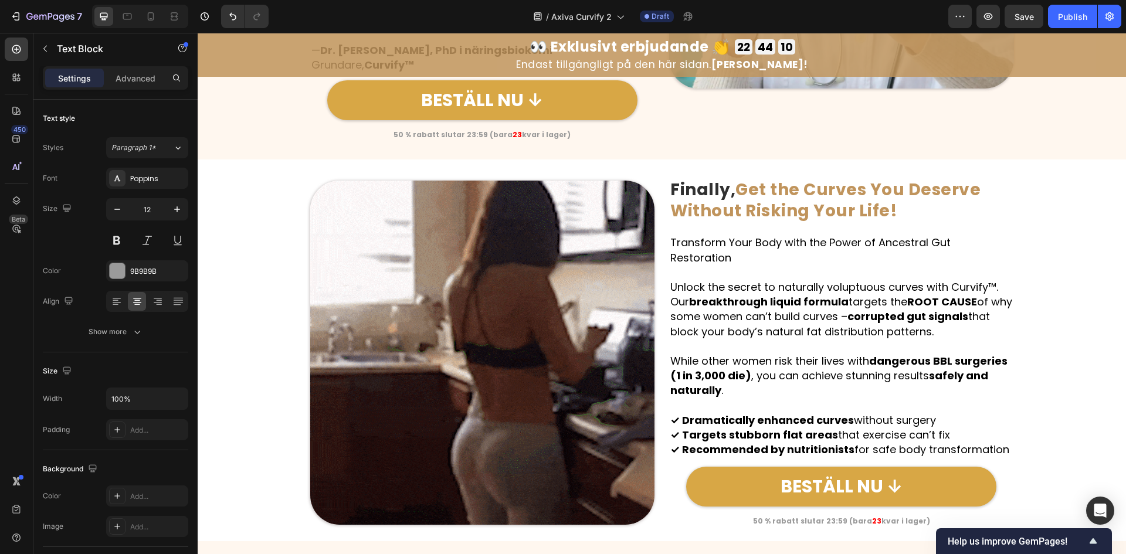
scroll to position [1018, 0]
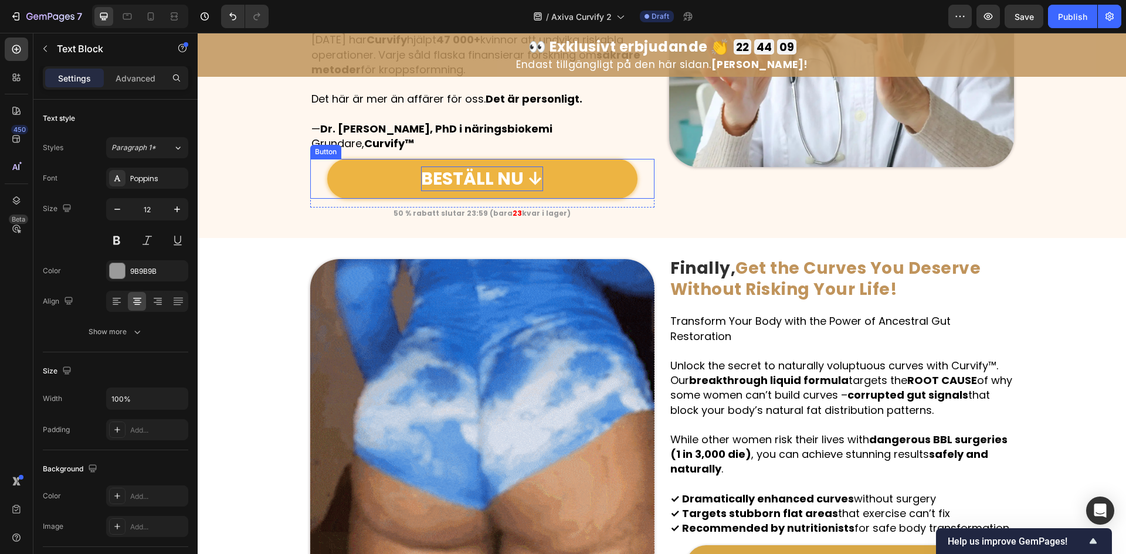
click at [520, 178] on p "BESTÄLL NU ↓" at bounding box center [482, 179] width 122 height 25
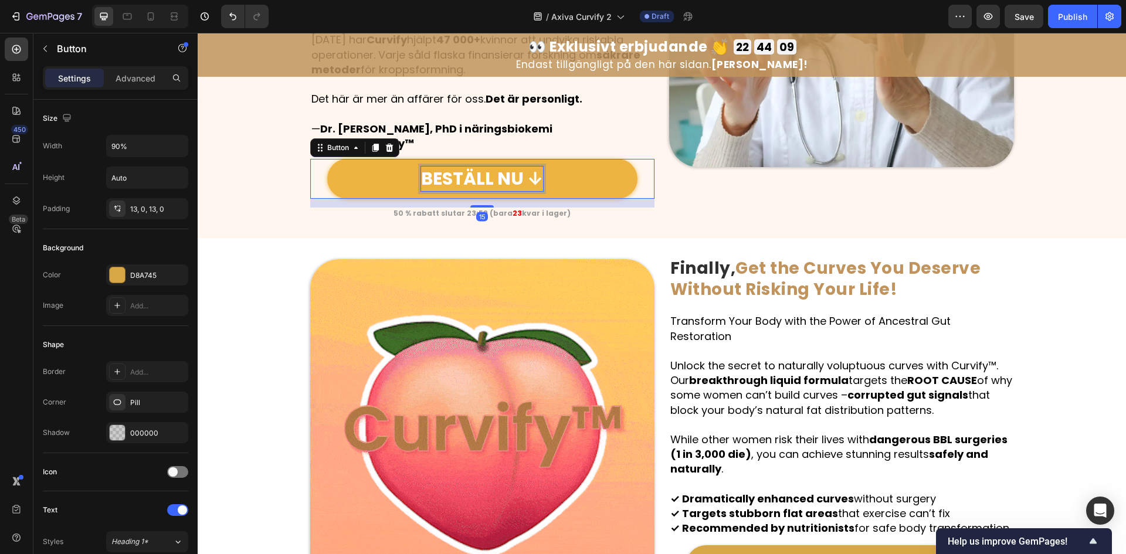
click at [521, 178] on p "BESTÄLL NU ↓" at bounding box center [482, 179] width 122 height 25
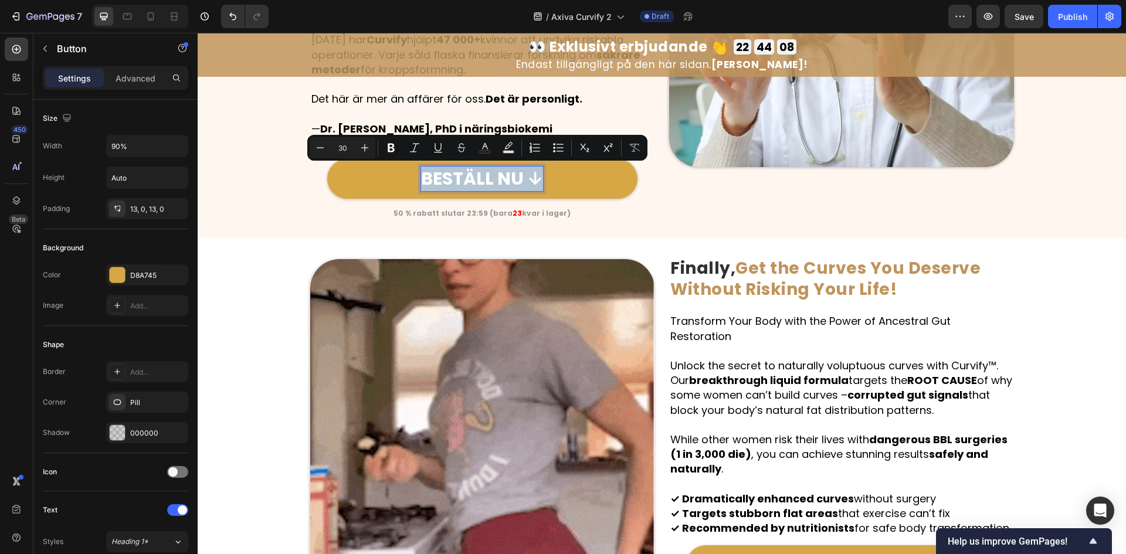
copy p "BESTÄLL NU ↓"
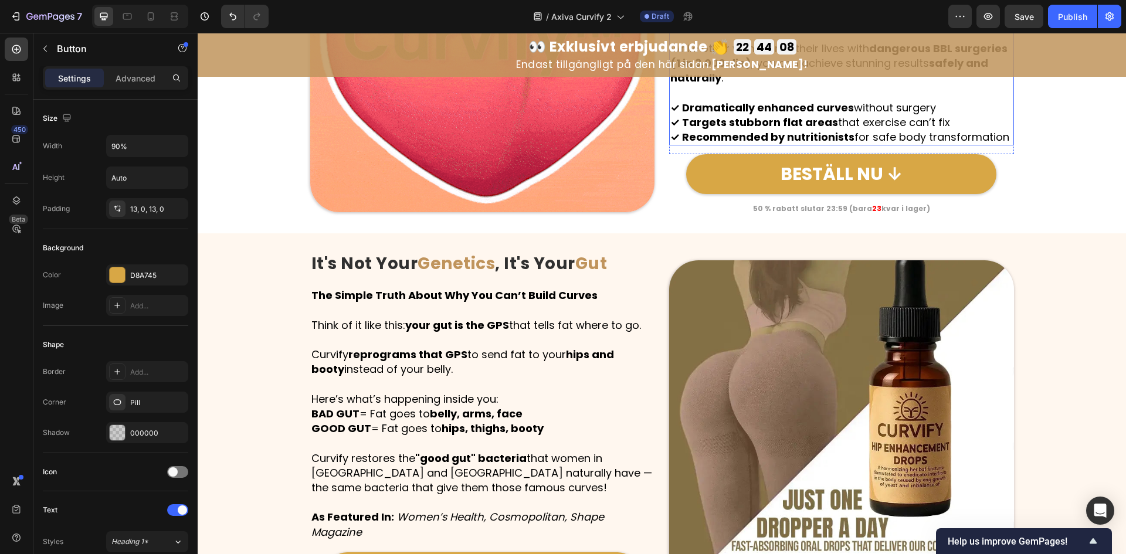
type input "16"
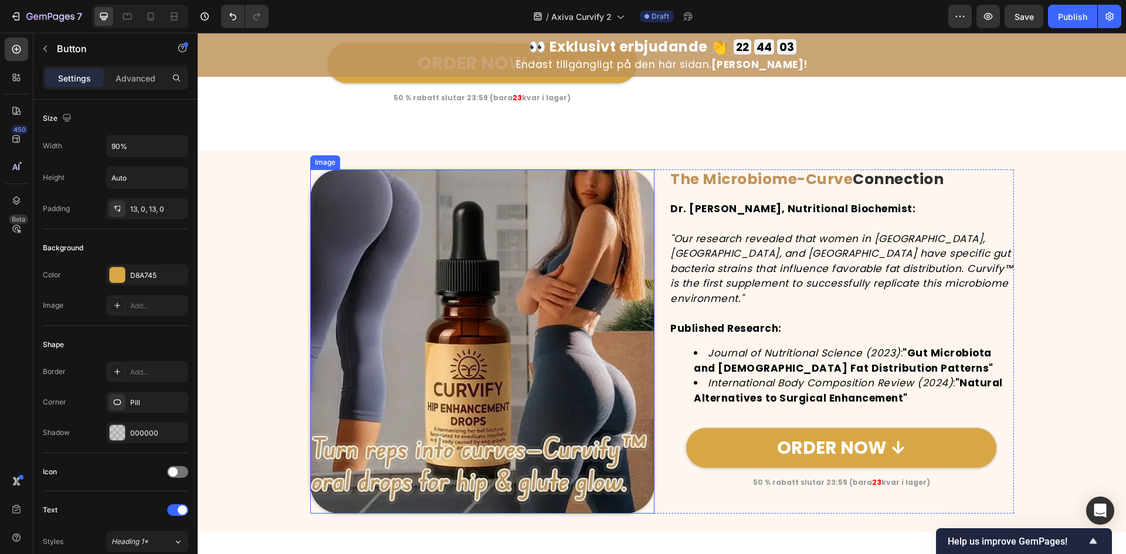
scroll to position [3911, 0]
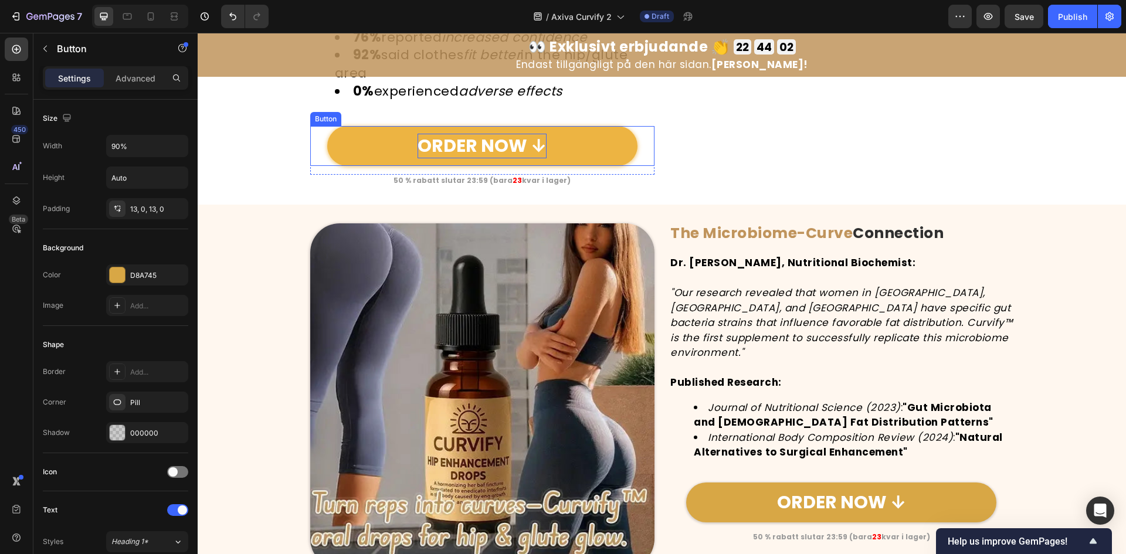
click at [460, 141] on p "ORDER NOW ↓" at bounding box center [482, 146] width 129 height 25
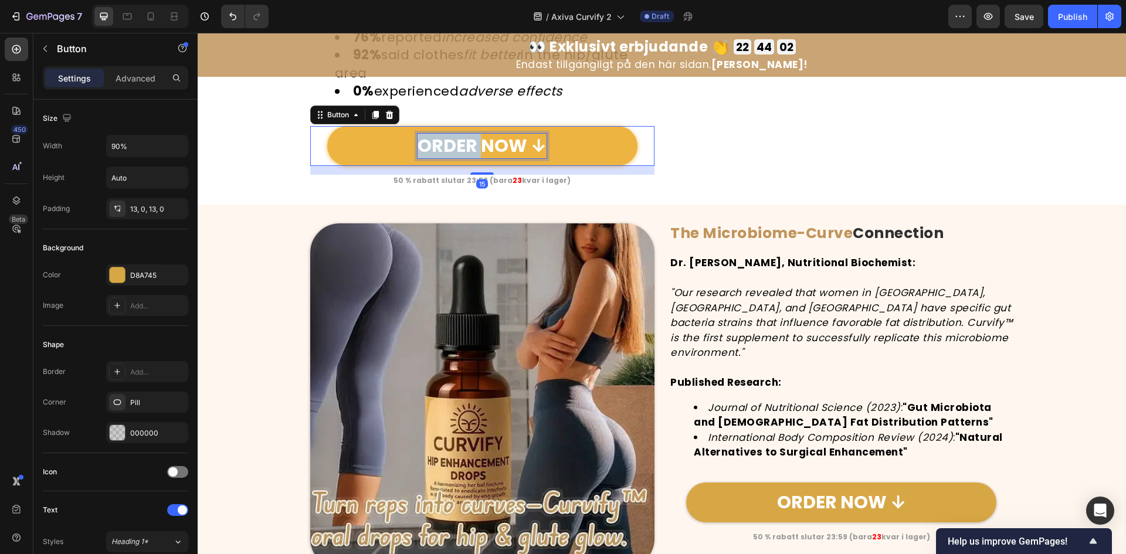
click at [460, 141] on p "ORDER NOW ↓" at bounding box center [482, 146] width 129 height 25
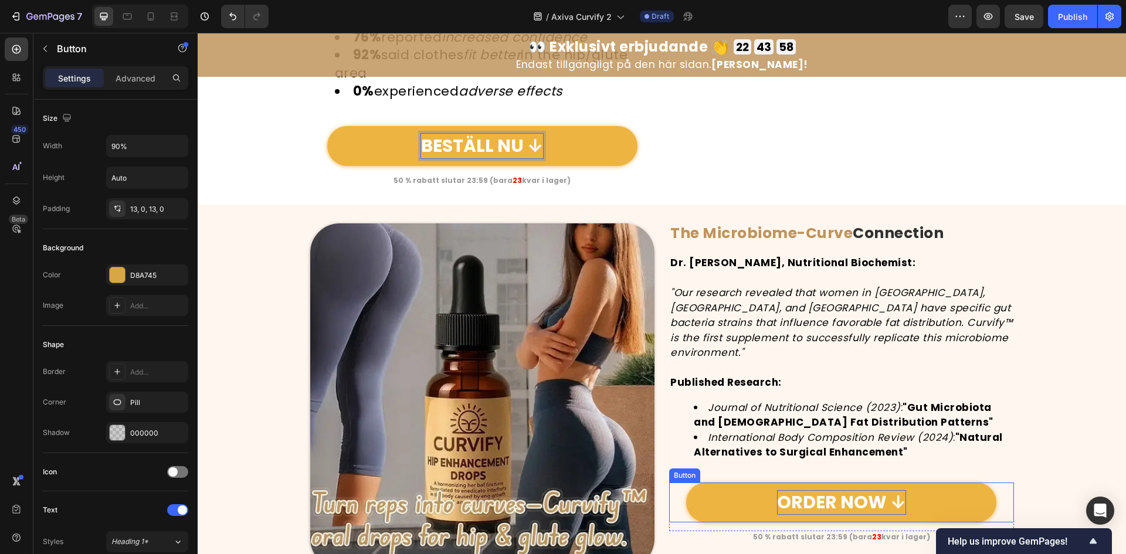
click at [822, 515] on p "ORDER NOW ↓" at bounding box center [841, 502] width 129 height 25
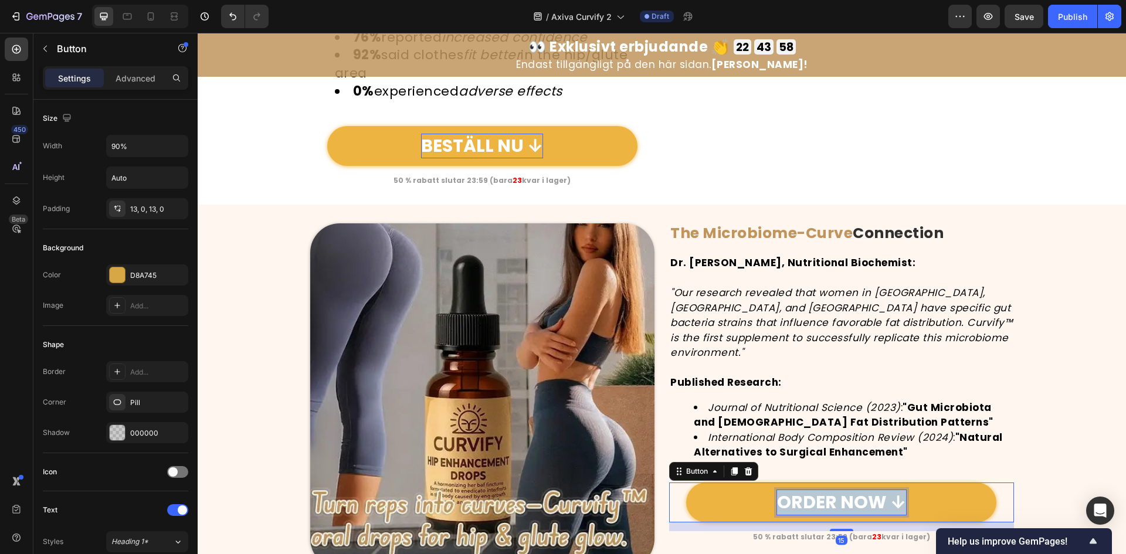
click at [822, 515] on p "ORDER NOW ↓" at bounding box center [841, 502] width 129 height 25
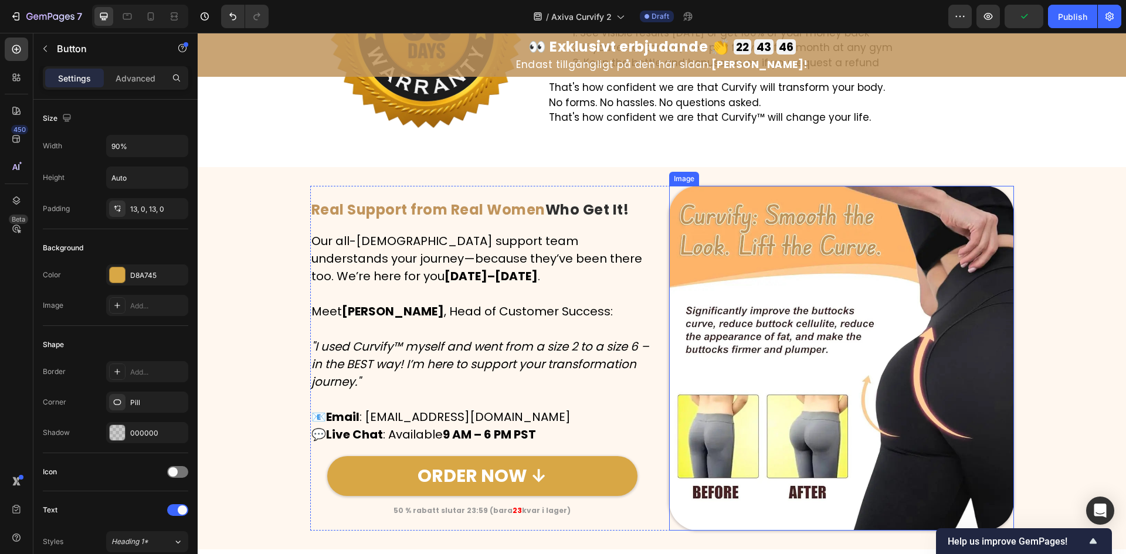
scroll to position [4928, 0]
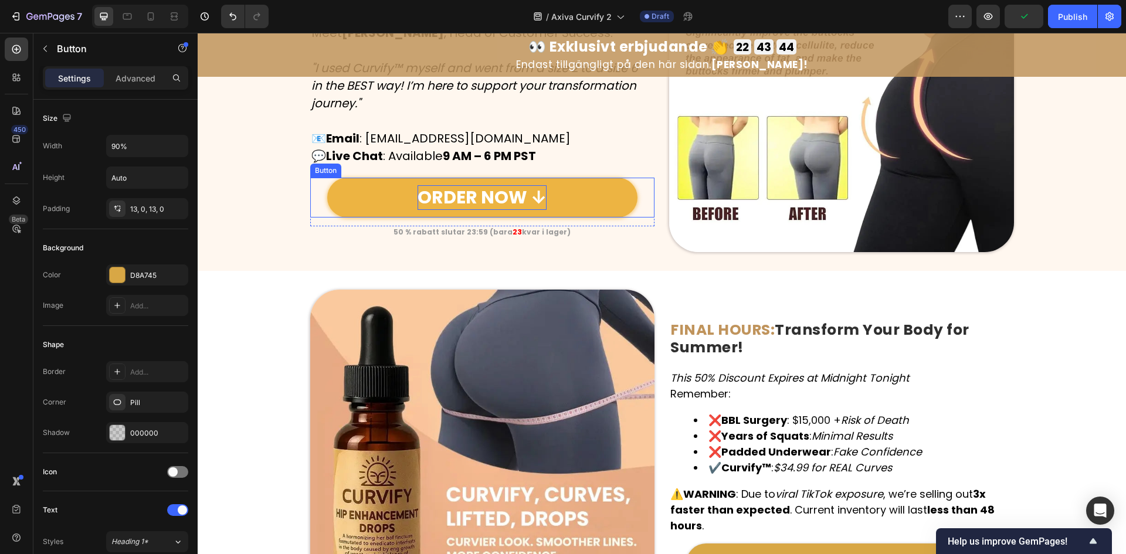
click at [529, 196] on p "ORDER NOW ↓" at bounding box center [482, 197] width 129 height 25
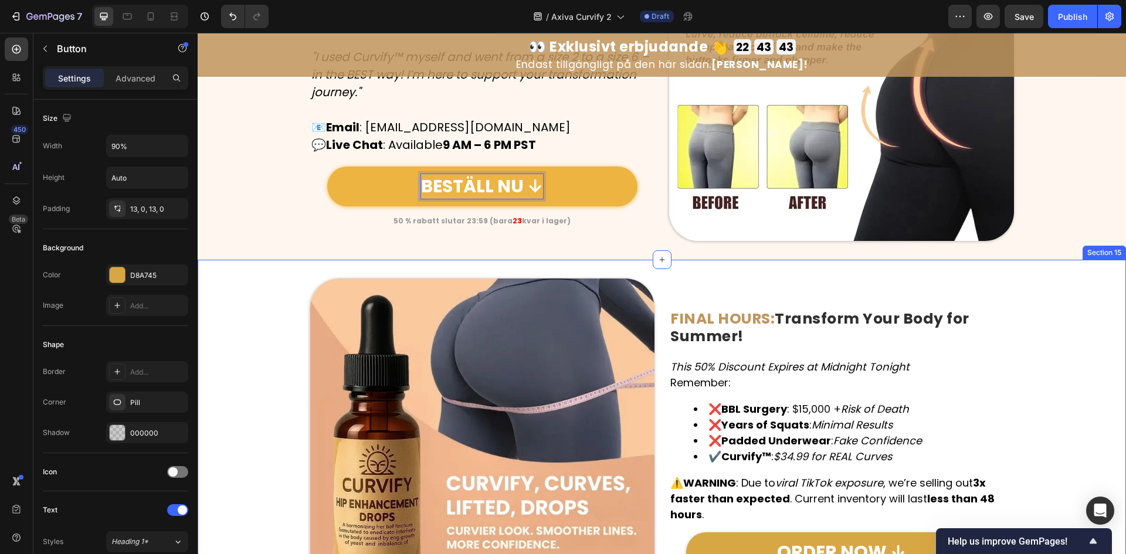
scroll to position [5054, 0]
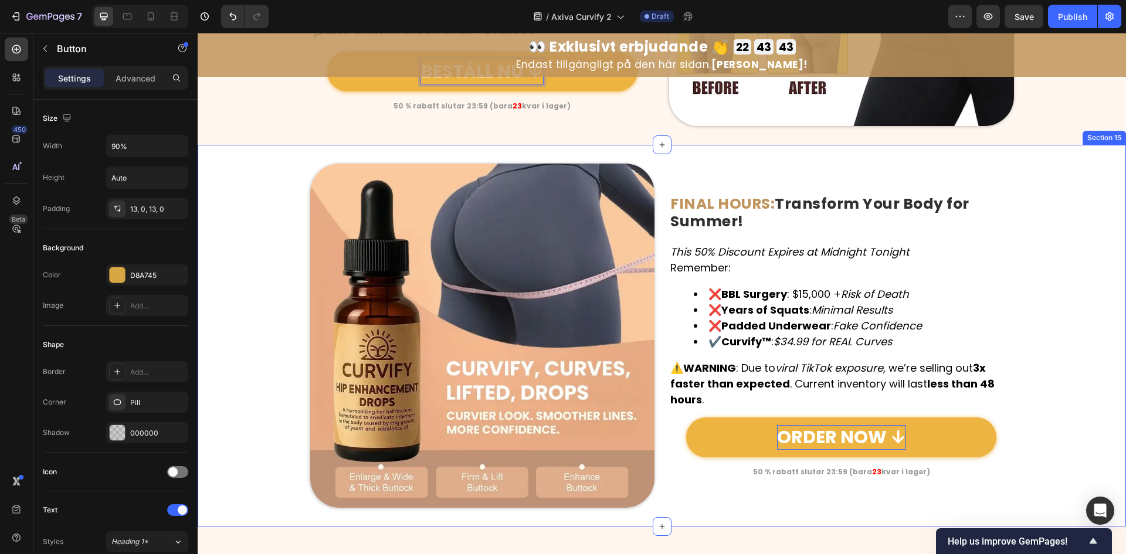
click at [819, 435] on p "ORDER NOW ↓" at bounding box center [841, 437] width 129 height 25
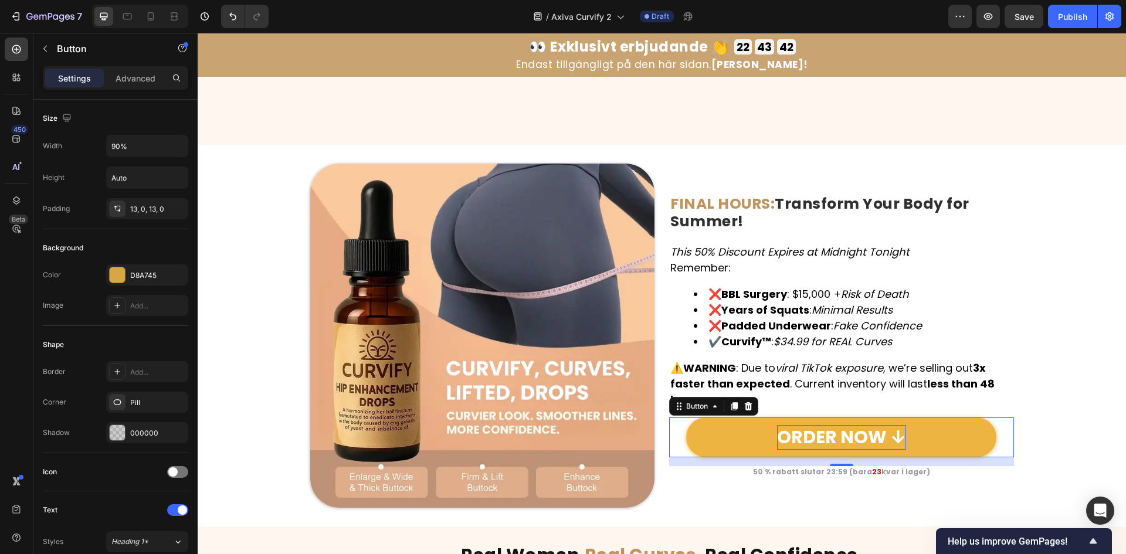
scroll to position [5241, 0]
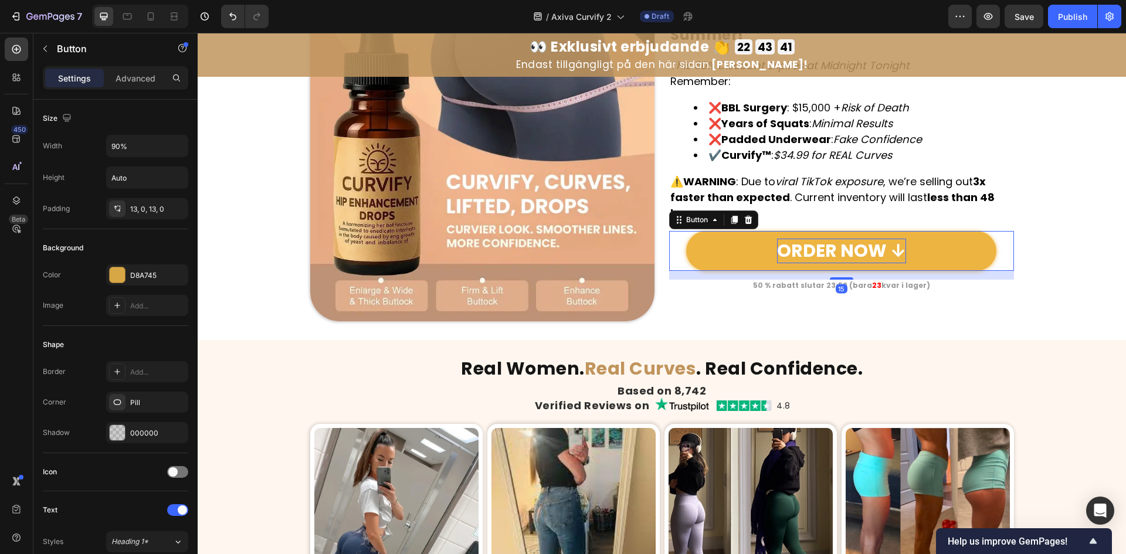
click at [835, 256] on p "ORDER NOW ↓" at bounding box center [841, 251] width 129 height 25
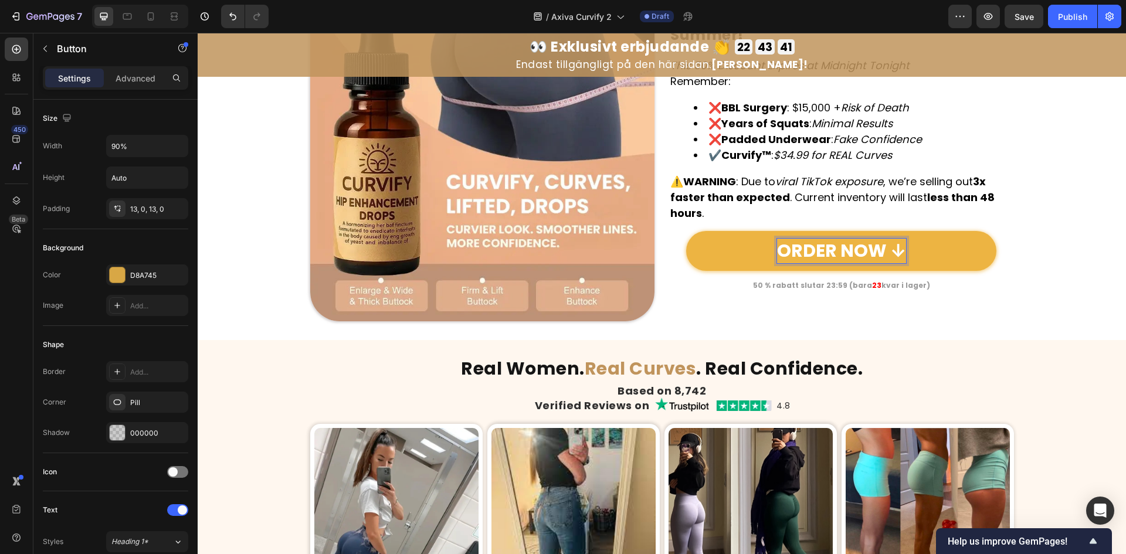
click at [835, 256] on p "ORDER NOW ↓" at bounding box center [841, 251] width 129 height 25
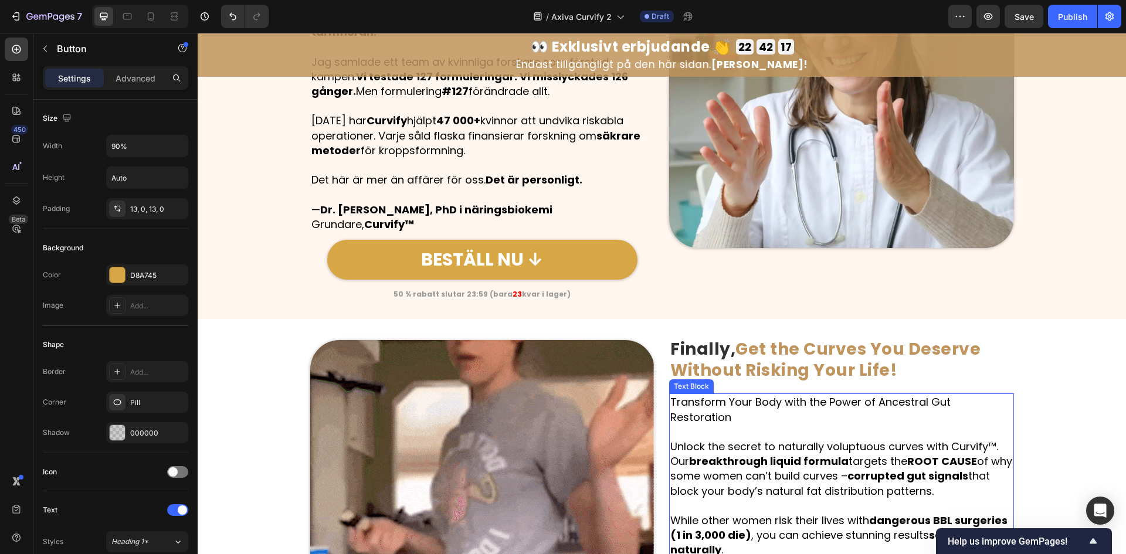
scroll to position [1096, 0]
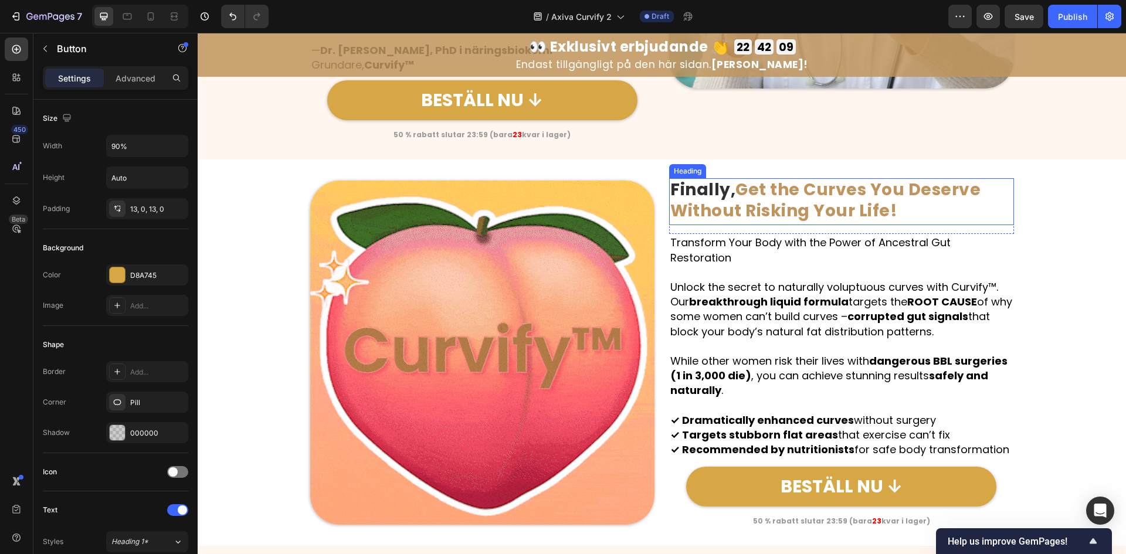
click at [717, 196] on strong "Finally," at bounding box center [702, 189] width 65 height 23
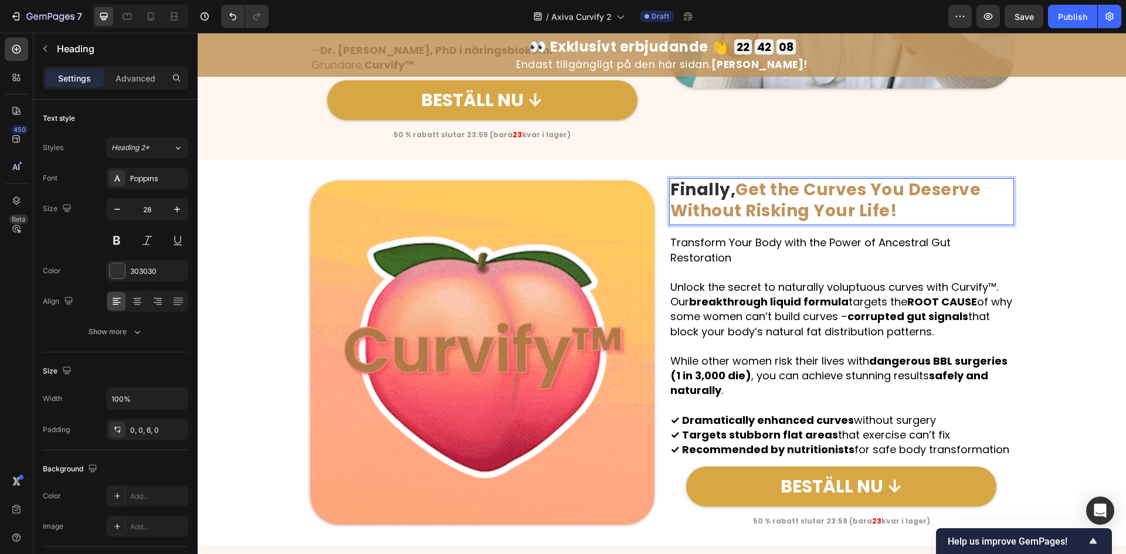
click at [723, 197] on strong "Finally," at bounding box center [702, 189] width 65 height 23
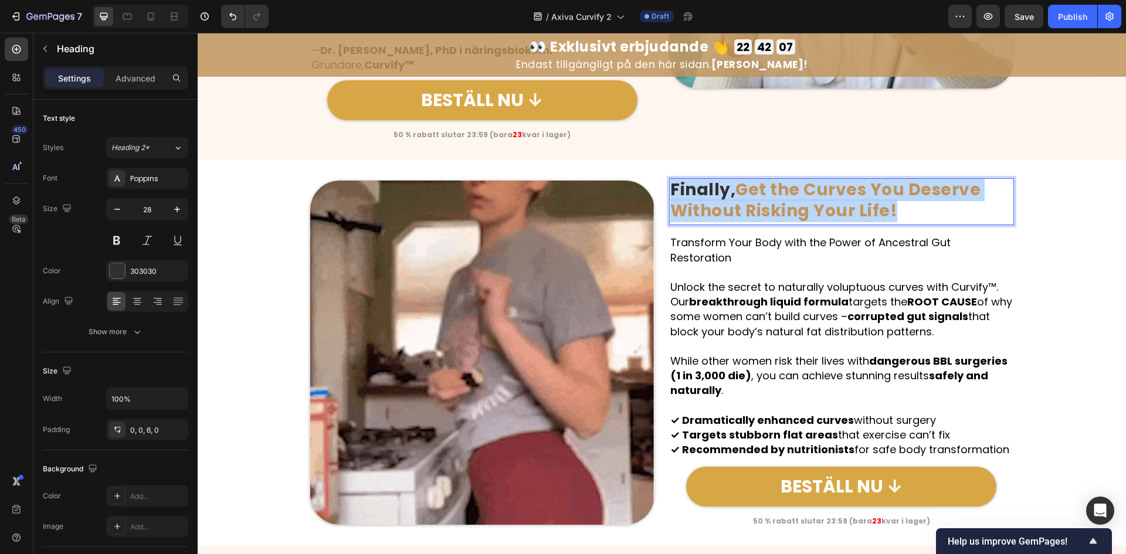
click at [720, 196] on strong "Finally," at bounding box center [702, 189] width 65 height 23
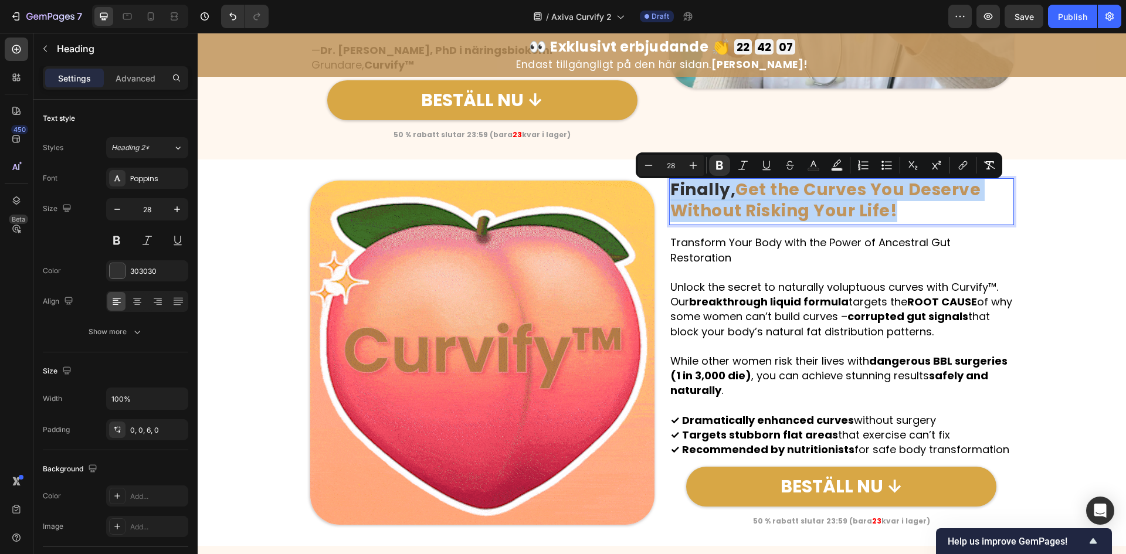
click at [720, 196] on strong "Finally," at bounding box center [702, 189] width 65 height 23
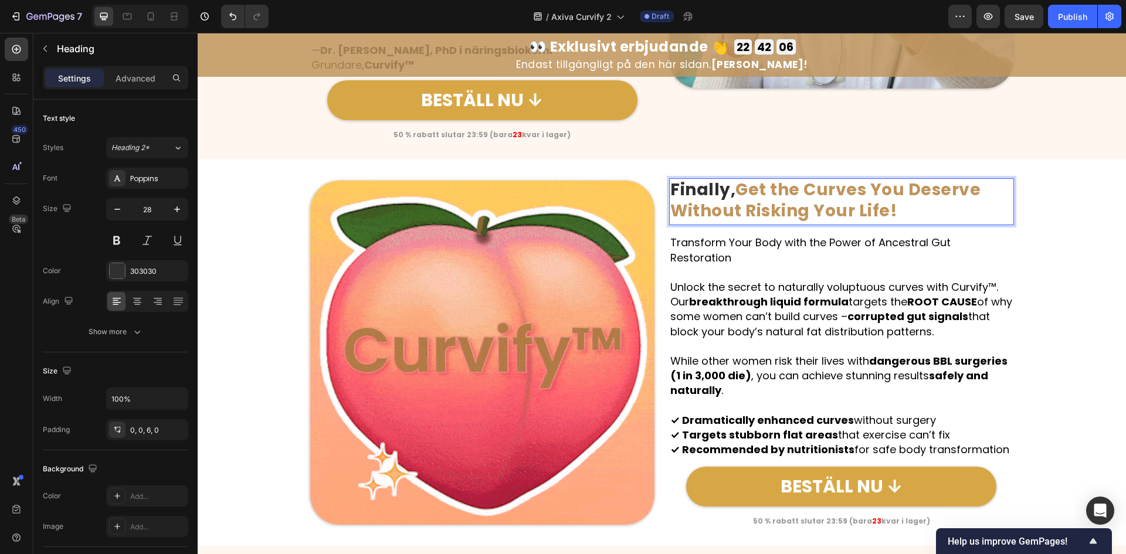
click at [720, 196] on strong "Finally," at bounding box center [702, 189] width 65 height 23
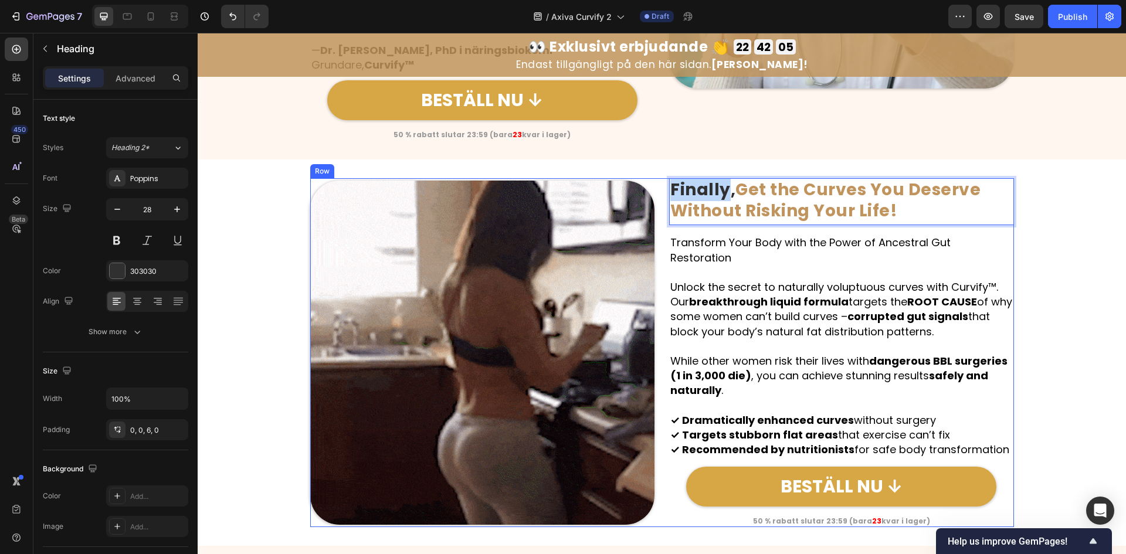
drag, startPoint x: 720, startPoint y: 196, endPoint x: 664, endPoint y: 193, distance: 55.8
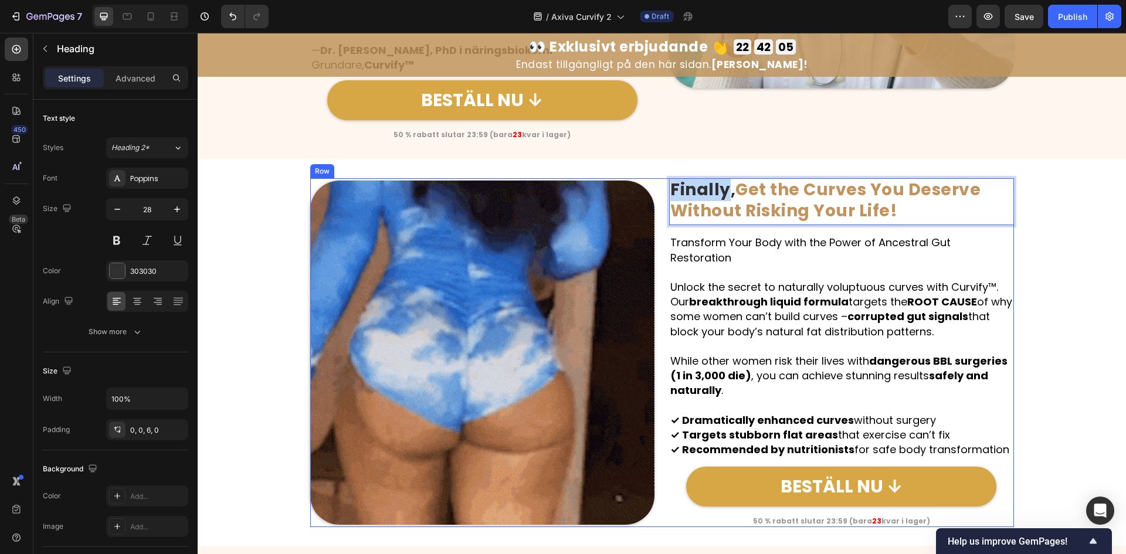
click at [664, 193] on div "Image Finally, Get the Curves You Deserve Without Risking Your Life! Heading 15…" at bounding box center [662, 352] width 704 height 349
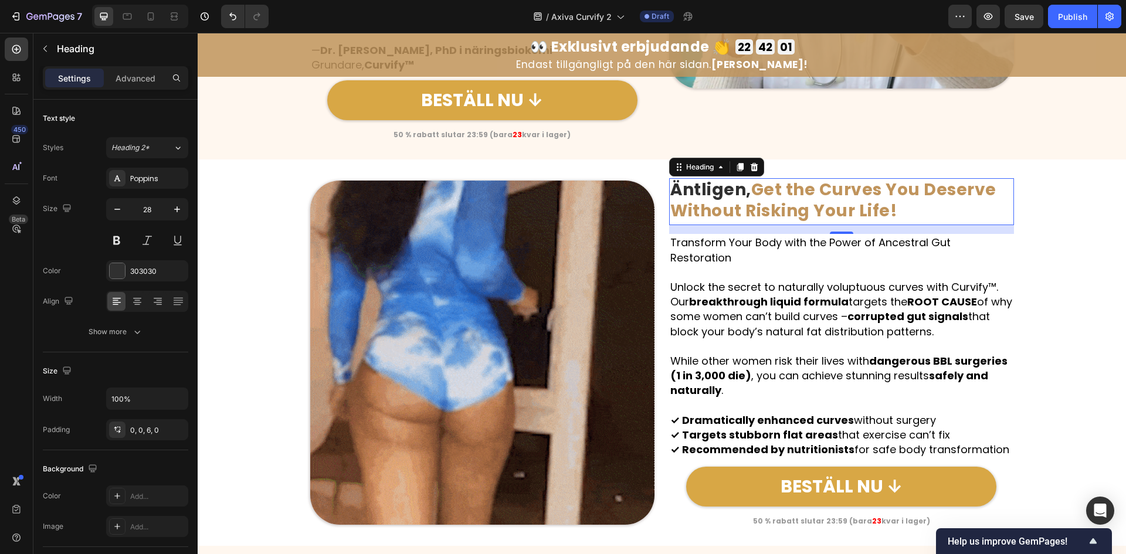
click at [761, 212] on strong "Get the Curves You Deserve Without Risking Your Life!" at bounding box center [833, 200] width 326 height 44
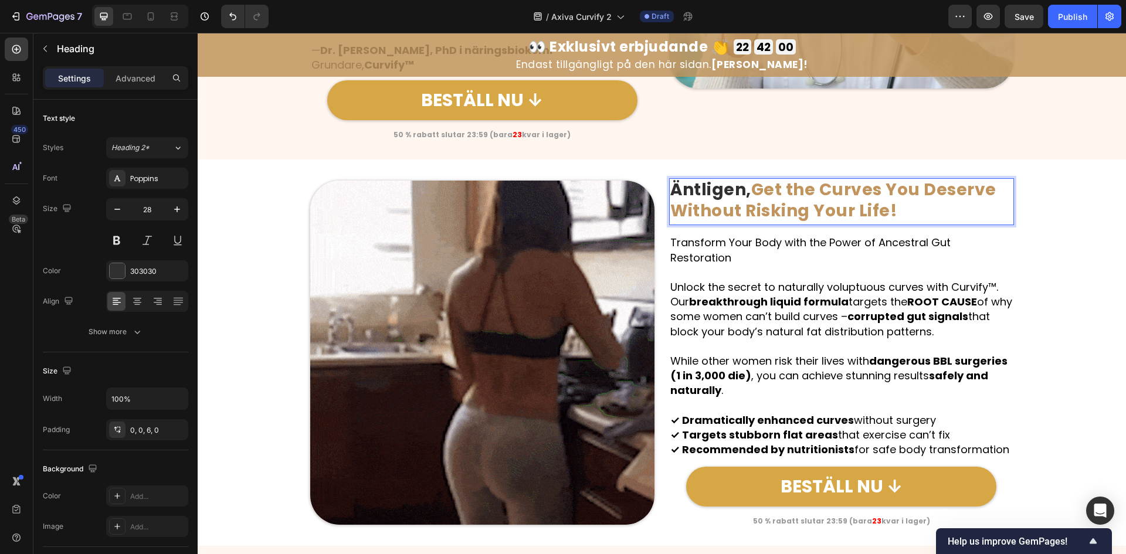
click at [756, 195] on strong "Get the Curves You Deserve Without Risking Your Life!" at bounding box center [833, 200] width 326 height 44
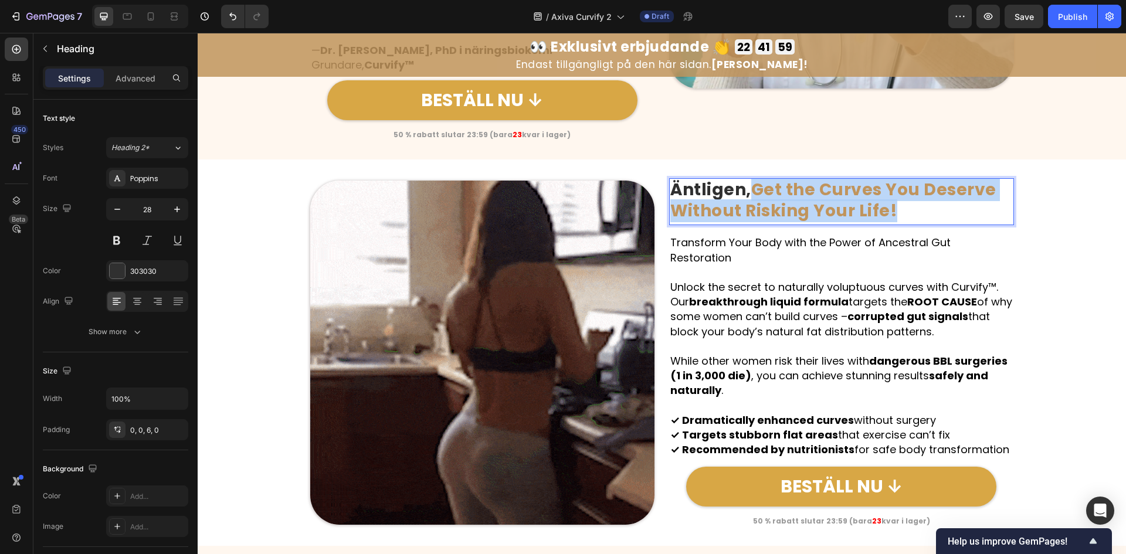
drag, startPoint x: 754, startPoint y: 194, endPoint x: 891, endPoint y: 220, distance: 139.8
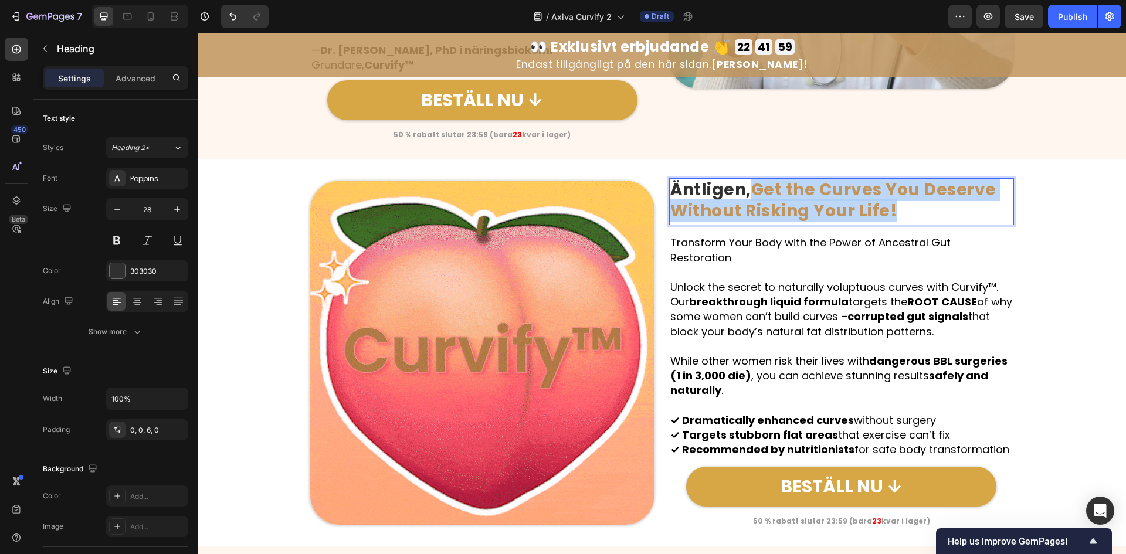
click at [891, 220] on p "Äntligen, Get the Curves You Deserve Without Risking Your Life!" at bounding box center [841, 200] width 343 height 43
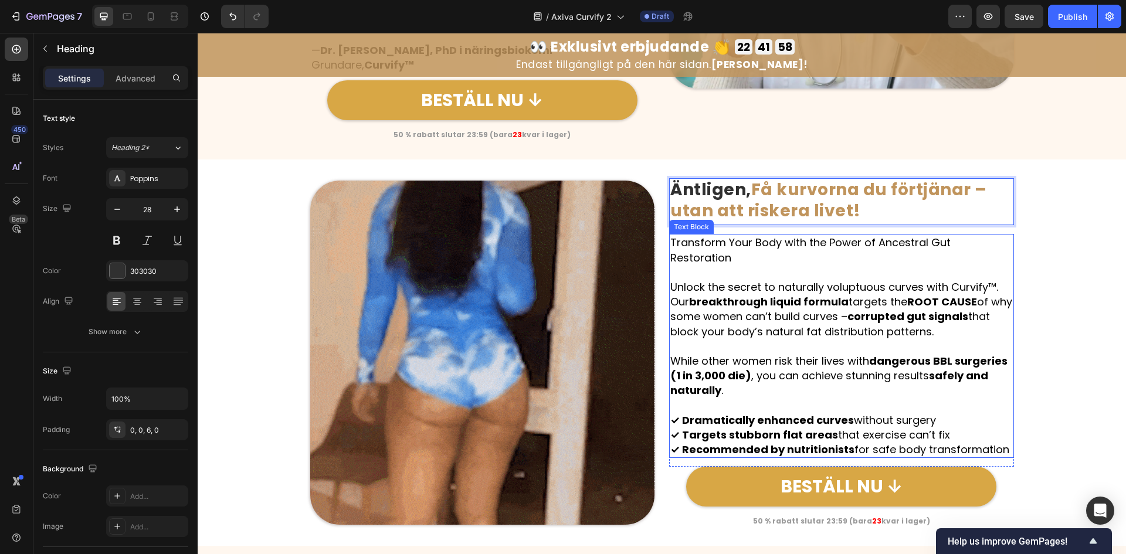
click at [857, 308] on p "Unlock the secret to naturally voluptuous curves with Curvify™. Our breakthroug…" at bounding box center [841, 309] width 343 height 59
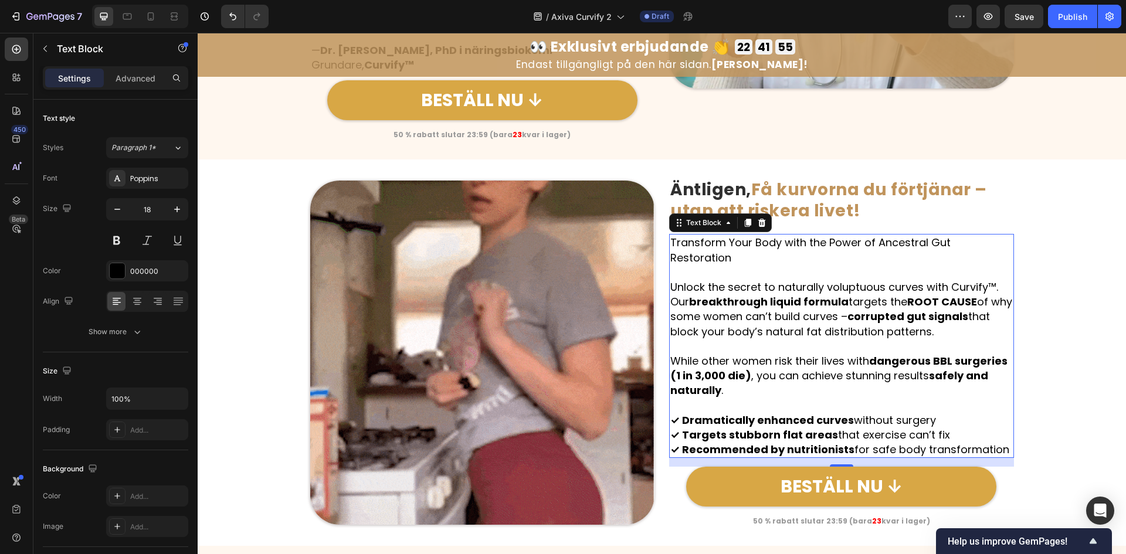
click at [765, 366] on p "While other women risk their lives with dangerous BBL surgeries (1 in 3,000 die…" at bounding box center [841, 376] width 343 height 45
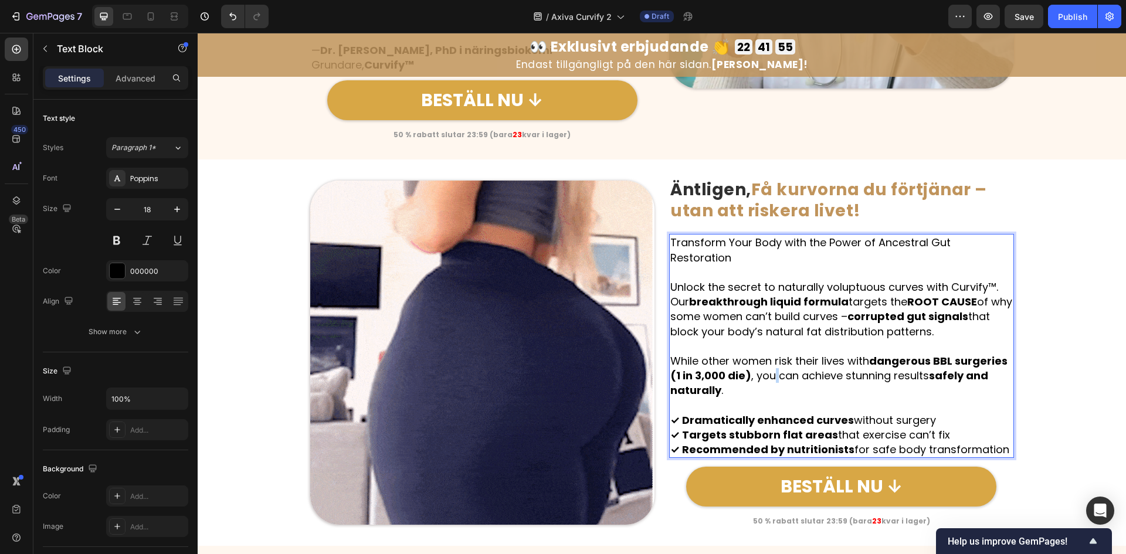
click at [765, 366] on p "While other women risk their lives with dangerous BBL surgeries (1 in 3,000 die…" at bounding box center [841, 376] width 343 height 45
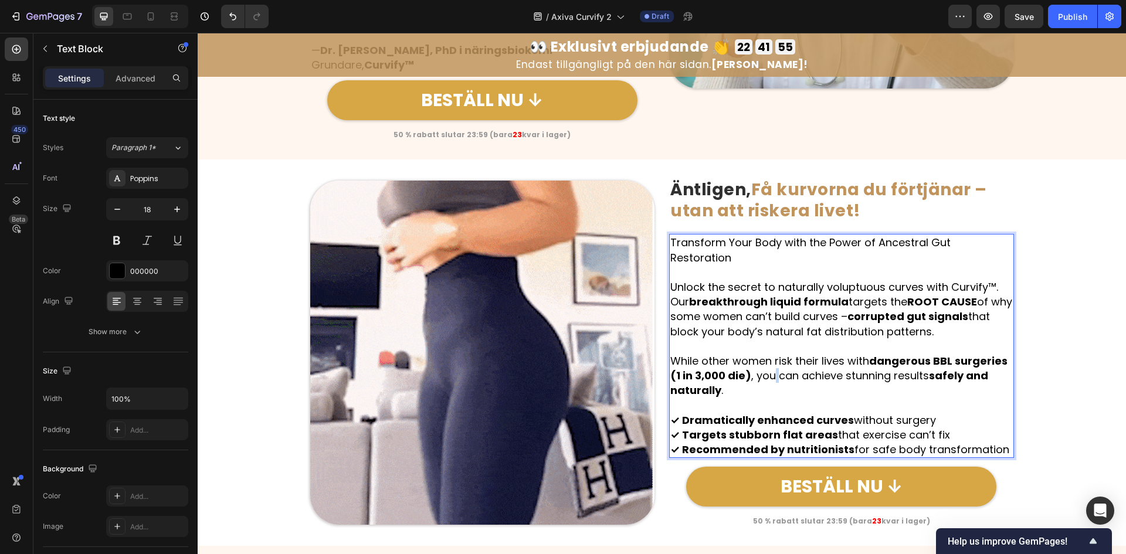
click at [765, 366] on p "While other women risk their lives with dangerous BBL surgeries (1 in 3,000 die…" at bounding box center [841, 376] width 343 height 45
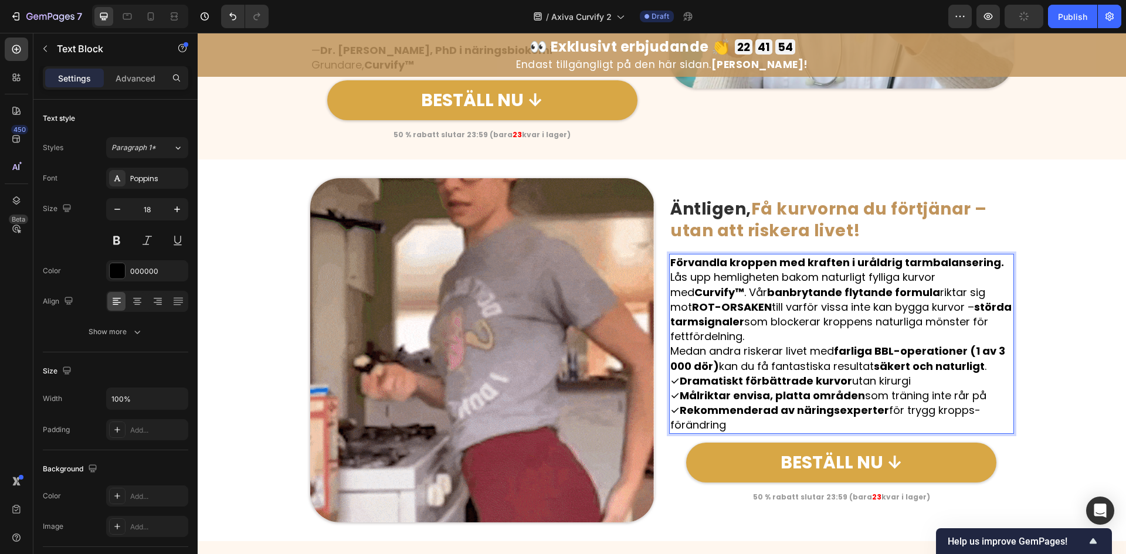
scroll to position [1111, 0]
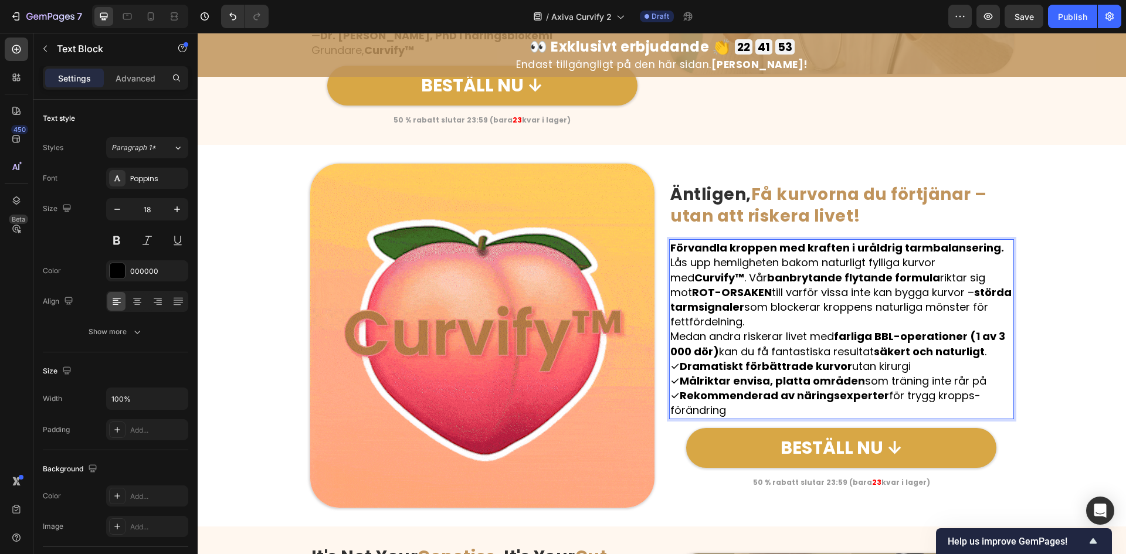
click at [992, 247] on p "Förvandla kroppen med kraften i uråldrig tarmbalansering." at bounding box center [841, 247] width 343 height 15
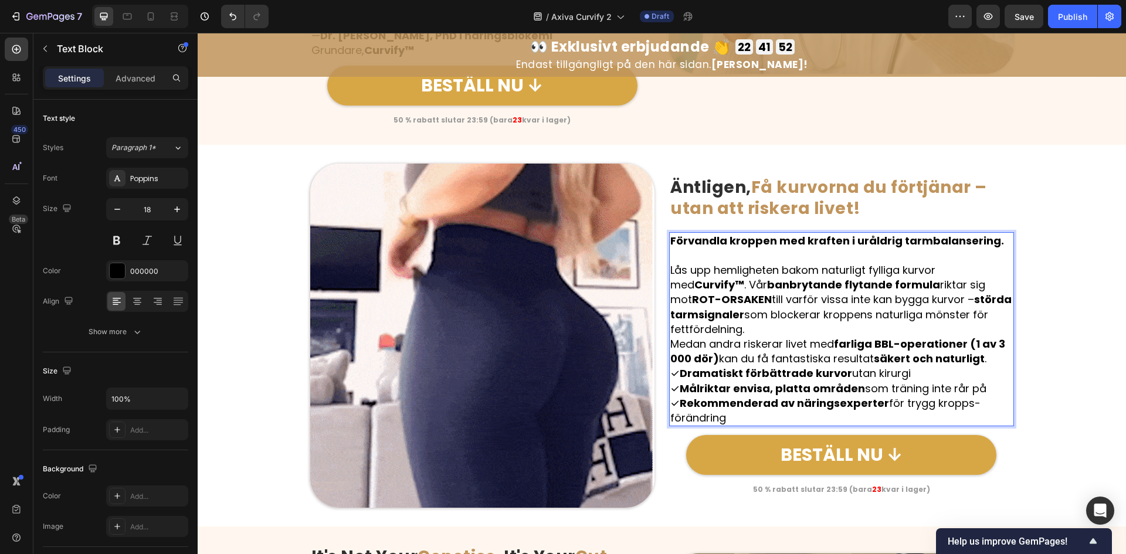
scroll to position [1104, 0]
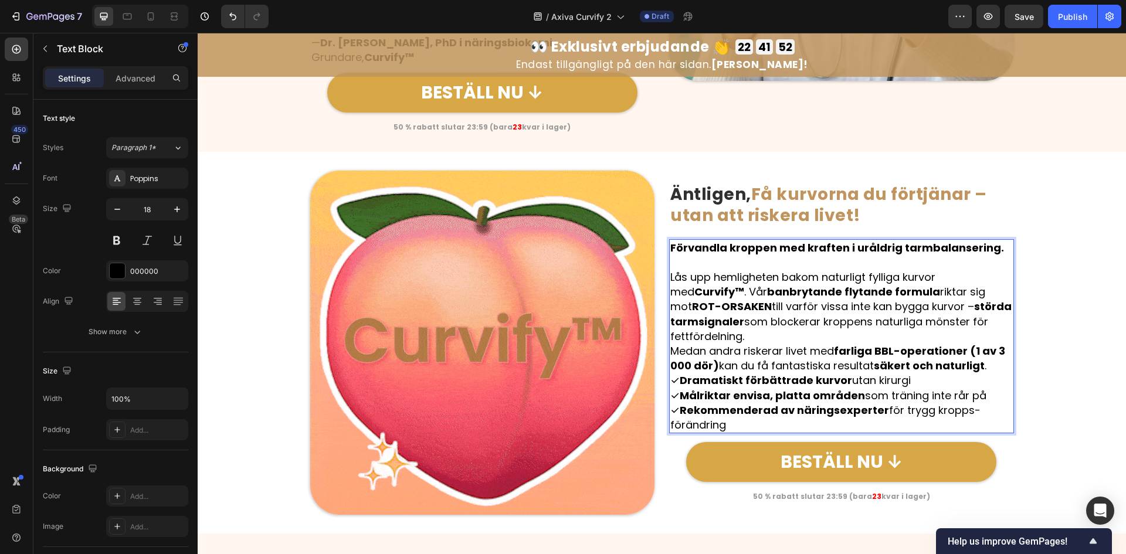
click at [912, 317] on p "Lås upp hemligheten bakom naturligt fylliga kurvor med Curvify™ . Vår banbrytan…" at bounding box center [841, 307] width 343 height 74
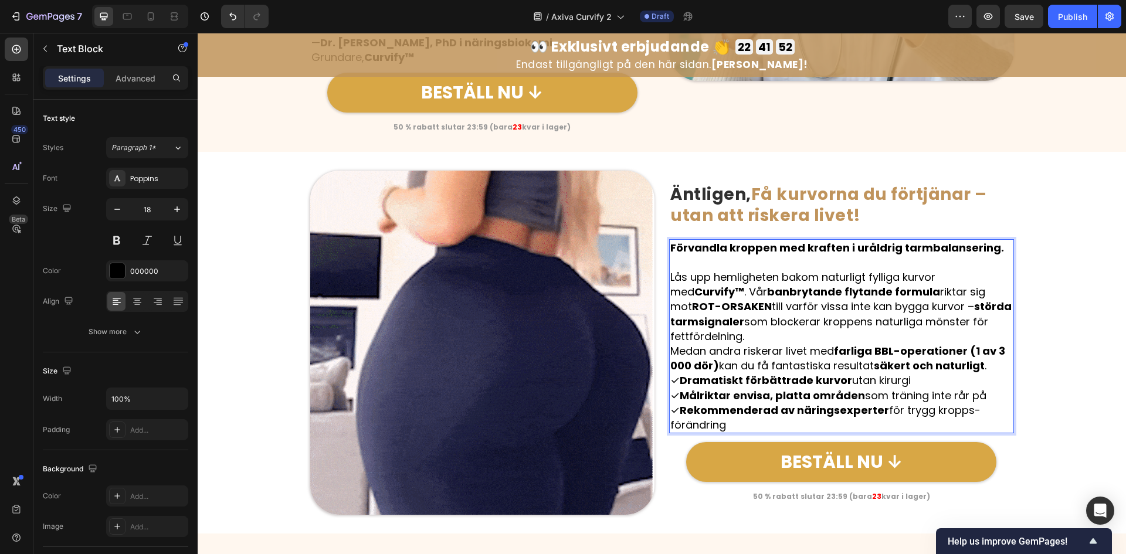
click at [897, 327] on p "Lås upp hemligheten bakom naturligt fylliga kurvor med Curvify™ . Vår banbrytan…" at bounding box center [841, 307] width 343 height 74
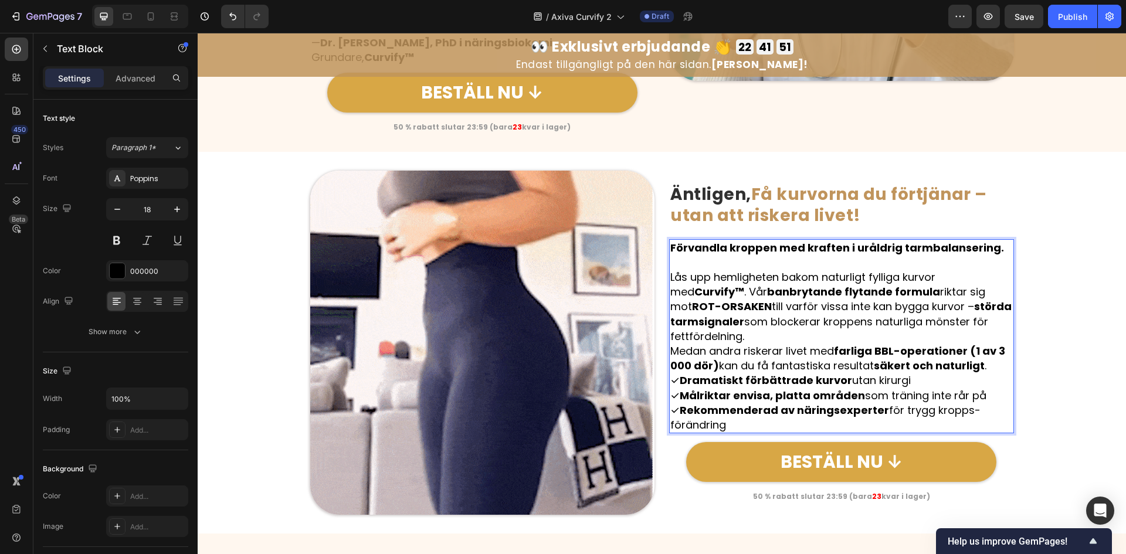
click at [889, 337] on p "Lås upp hemligheten bakom naturligt fylliga kurvor med Curvify™ . Vår banbrytan…" at bounding box center [841, 307] width 343 height 74
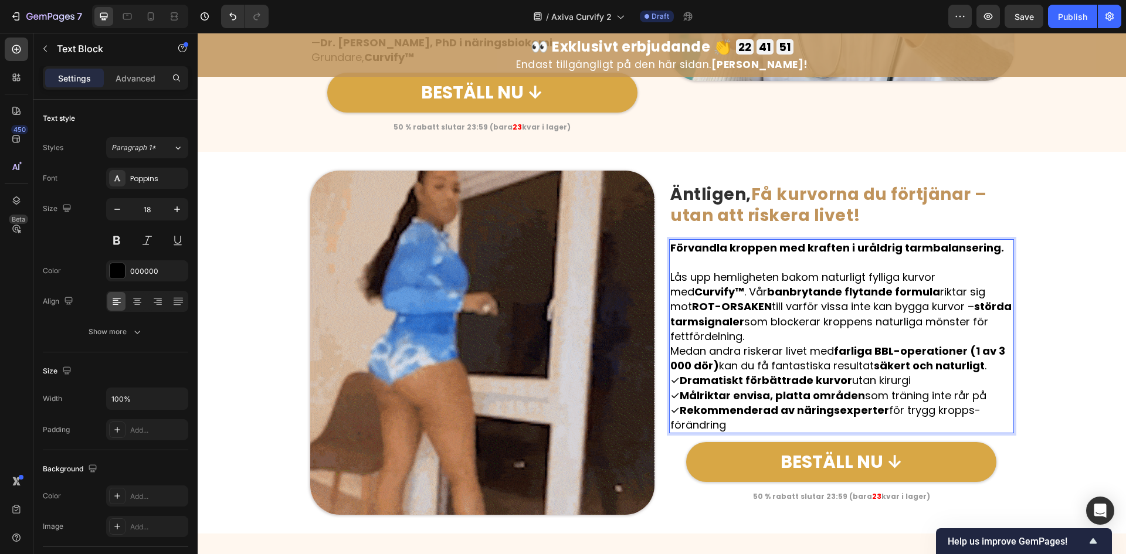
scroll to position [1096, 0]
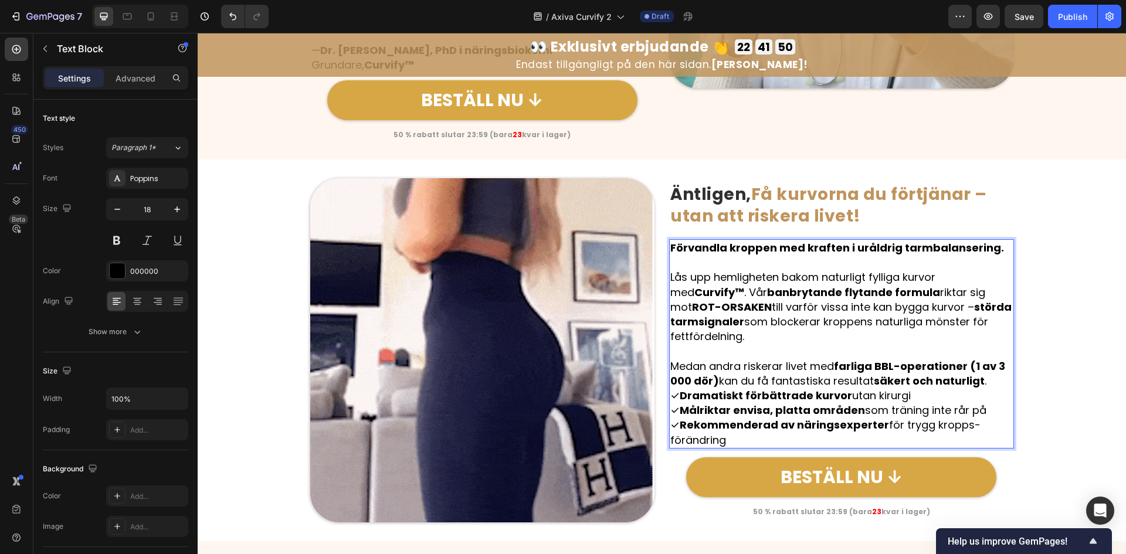
click at [988, 382] on p "Medan andra riskerar livet med farliga BBL-operationer (1 av 3 000 dör) kan du …" at bounding box center [841, 373] width 343 height 29
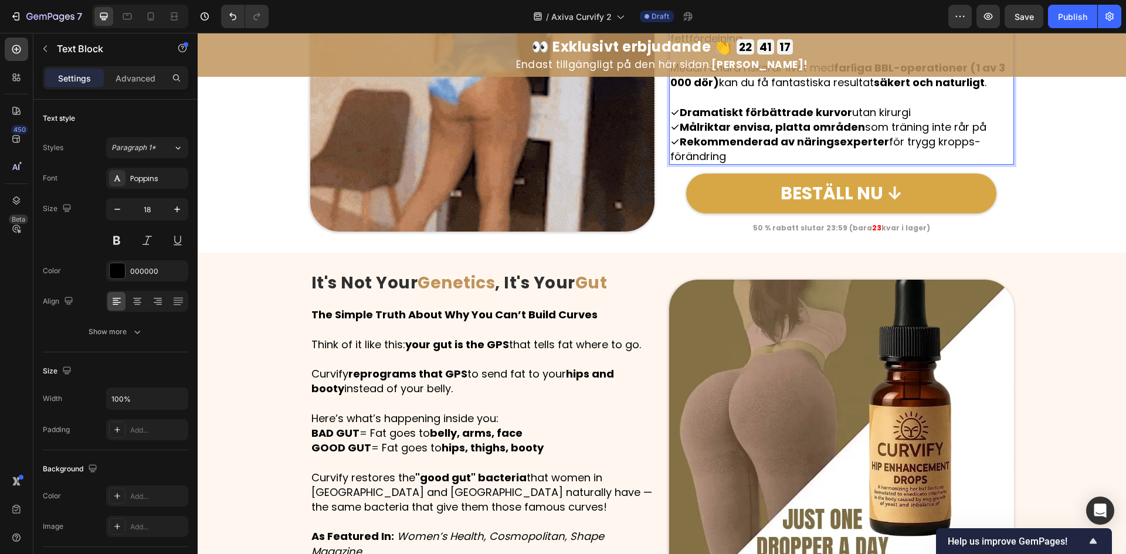
scroll to position [1404, 0]
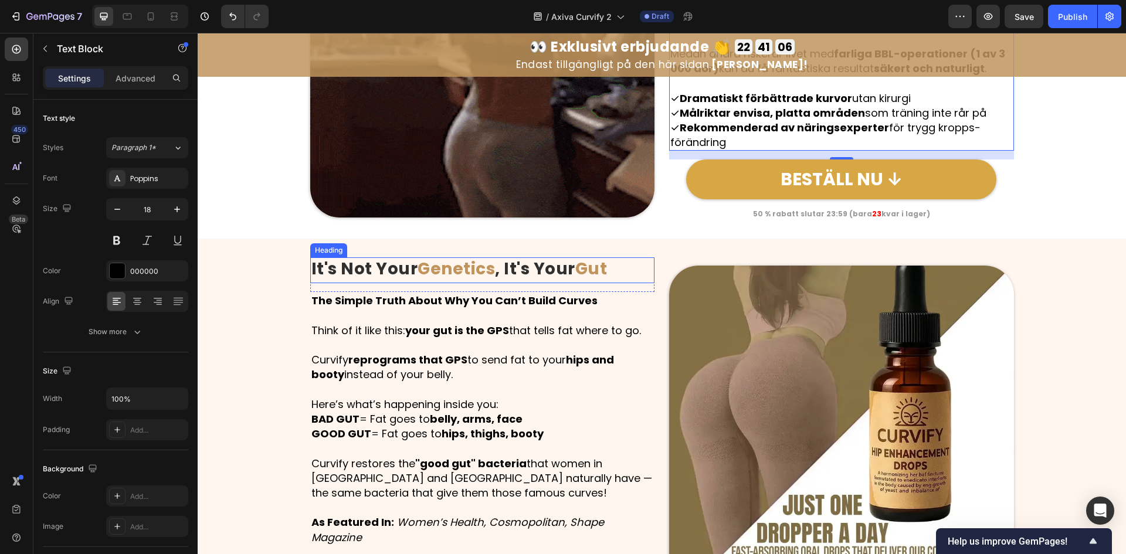
click at [396, 271] on strong "It's Not Your" at bounding box center [364, 268] width 107 height 23
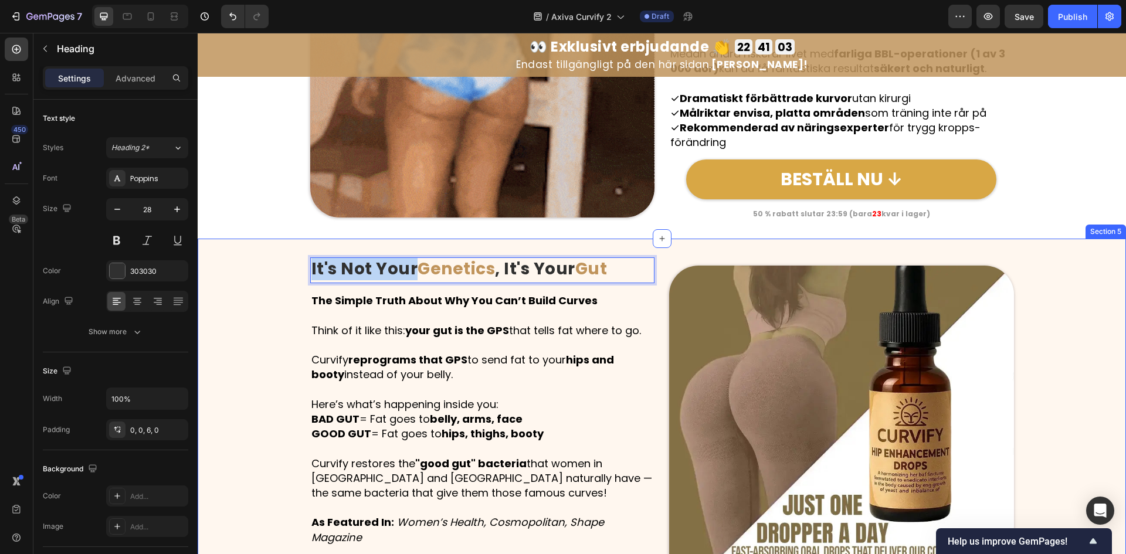
drag, startPoint x: 411, startPoint y: 273, endPoint x: 302, endPoint y: 265, distance: 109.4
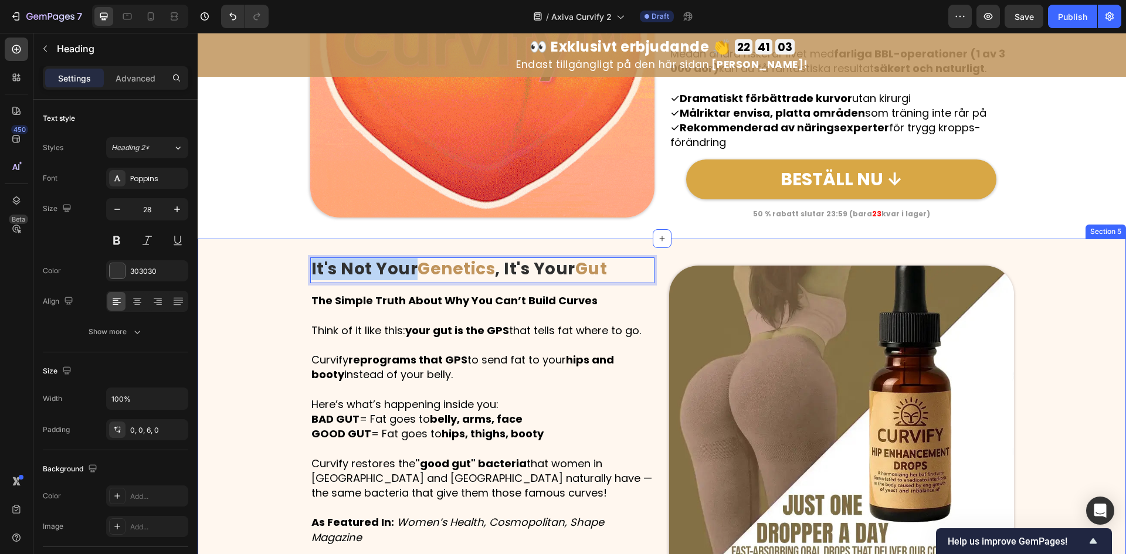
click at [302, 265] on div "Image It's Not Your Genetics , It's Your Gut Heading 15 Row The Simple Truth Ab…" at bounding box center [662, 437] width 928 height 360
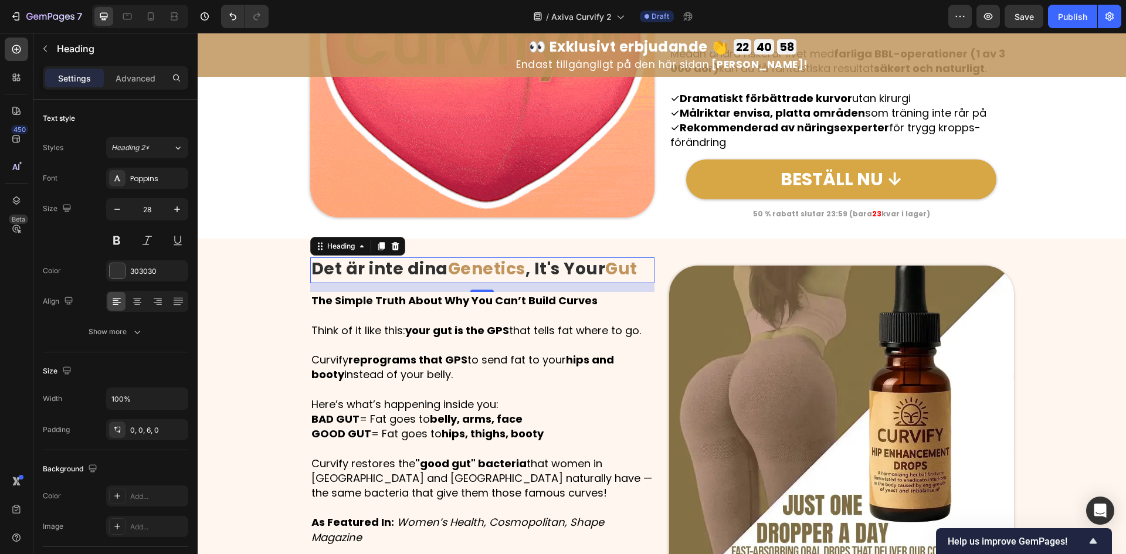
click at [496, 267] on strong "Genetics" at bounding box center [486, 268] width 77 height 23
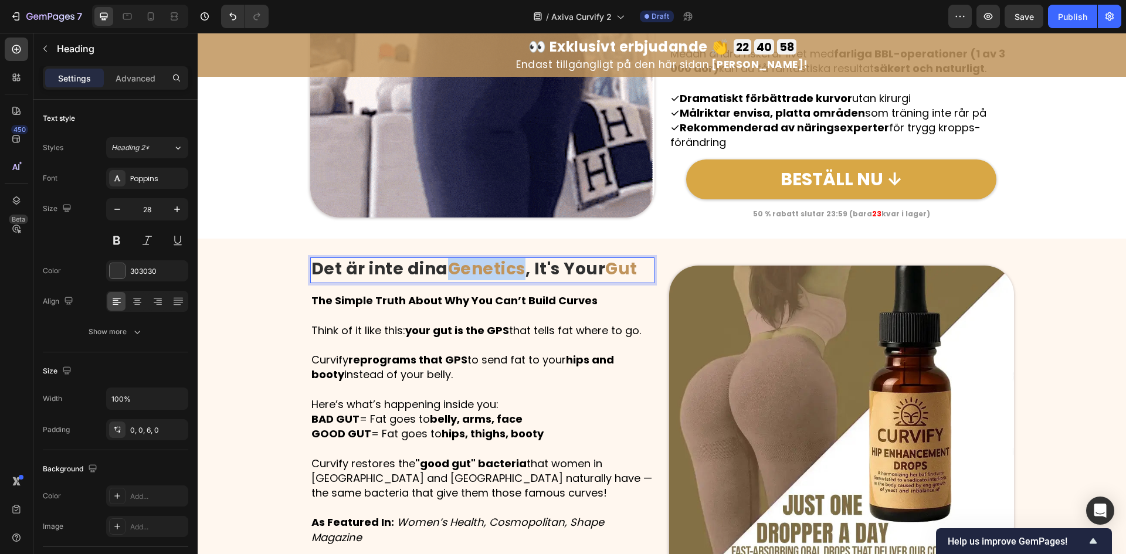
click at [496, 267] on strong "Genetics" at bounding box center [486, 268] width 77 height 23
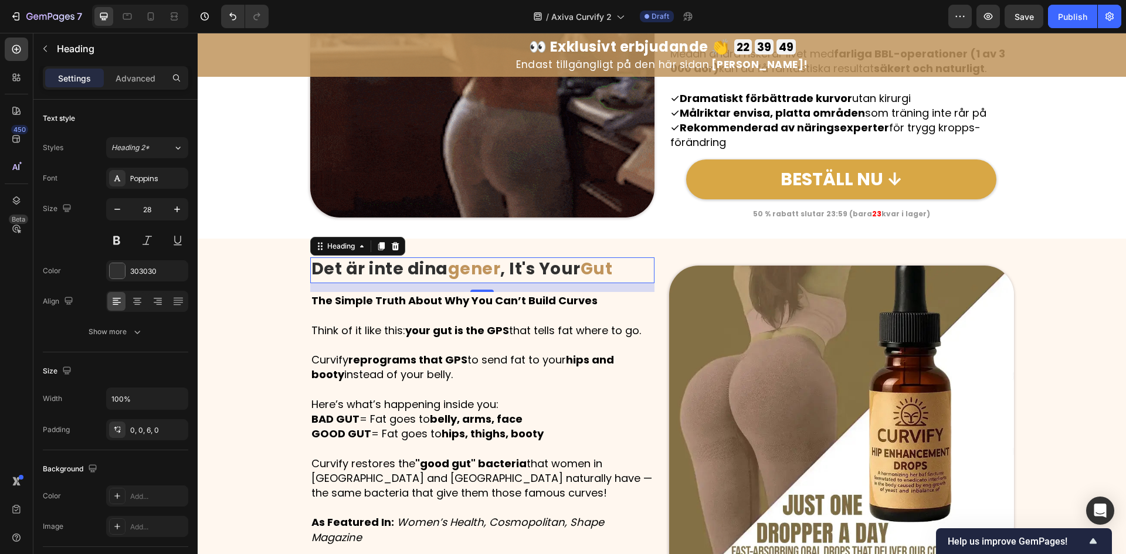
click at [595, 271] on strong "Gut" at bounding box center [597, 268] width 32 height 23
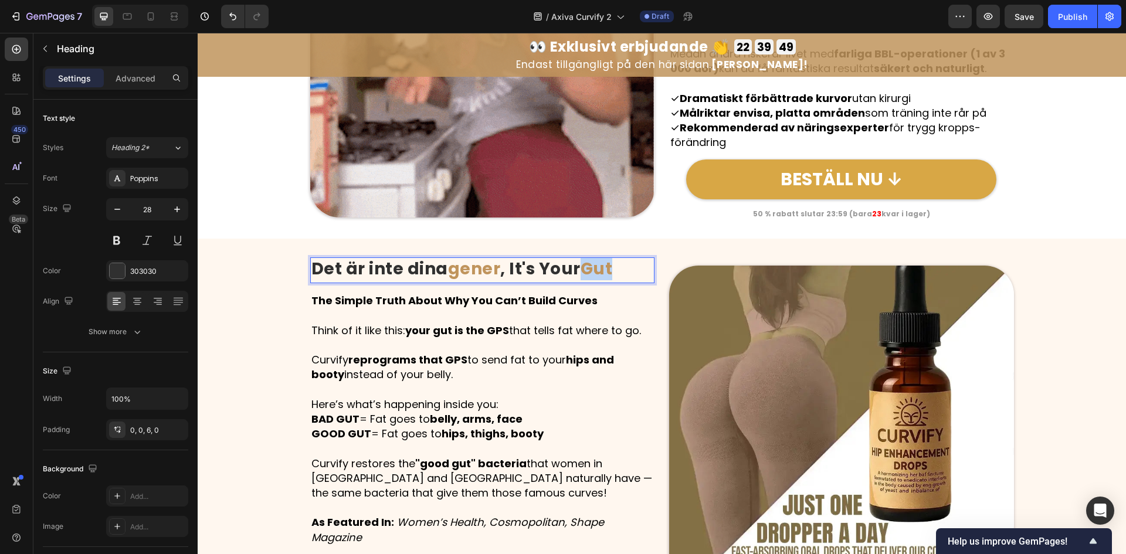
click at [595, 271] on strong "Gut" at bounding box center [597, 268] width 32 height 23
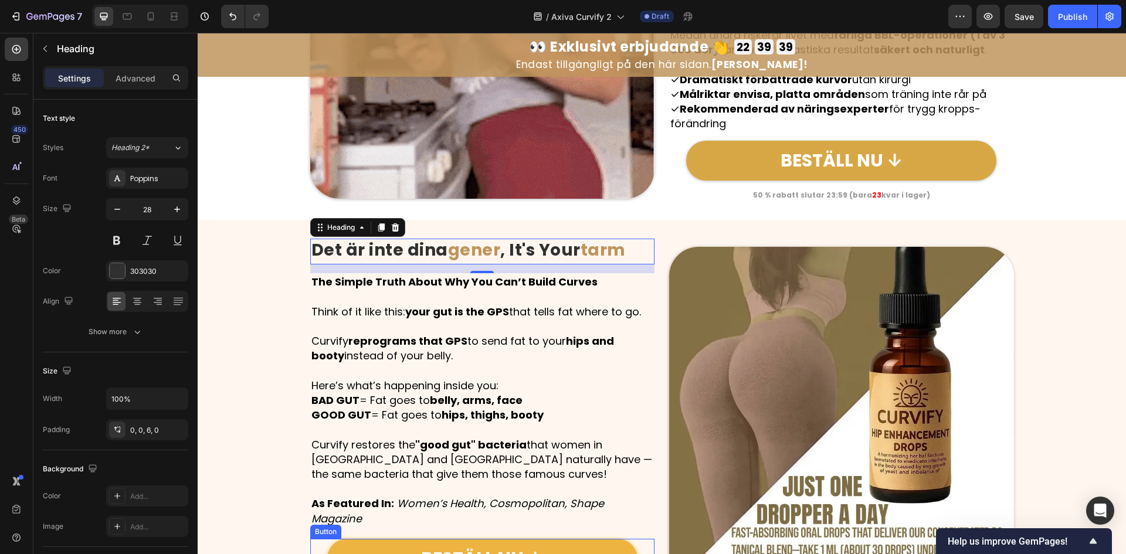
scroll to position [1482, 0]
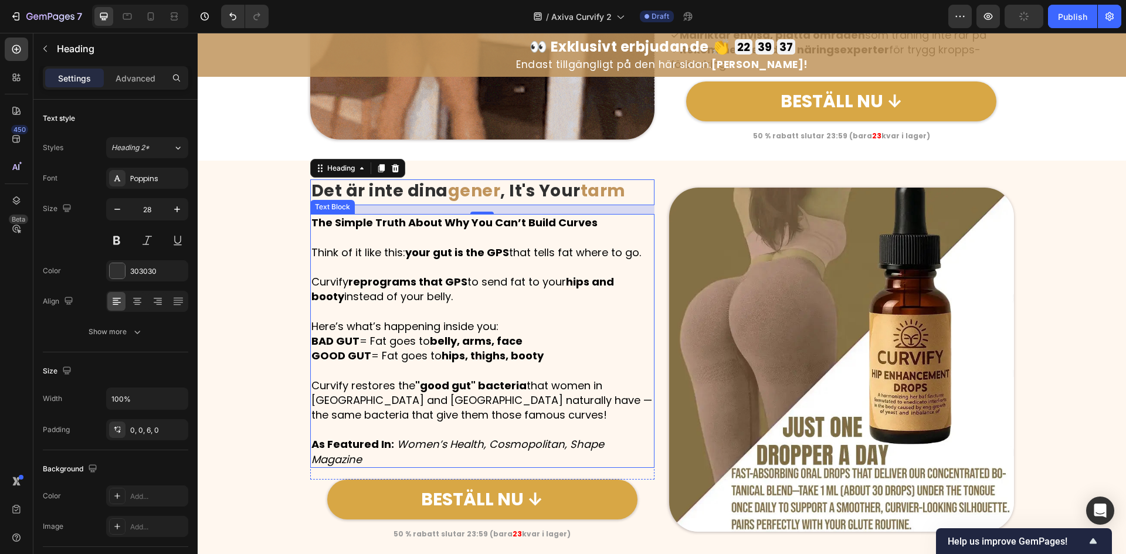
click at [561, 412] on p "Curvify restores the "good gut" bacteria that women in Brazil and Africa natura…" at bounding box center [482, 400] width 343 height 45
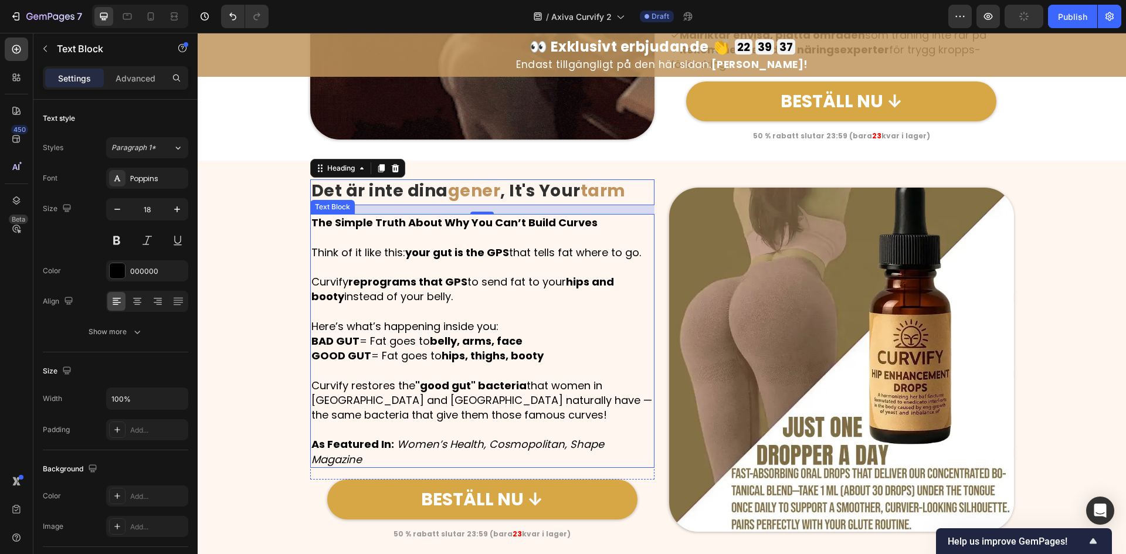
click at [561, 412] on p "Curvify restores the "good gut" bacteria that women in Brazil and Africa natura…" at bounding box center [482, 400] width 343 height 45
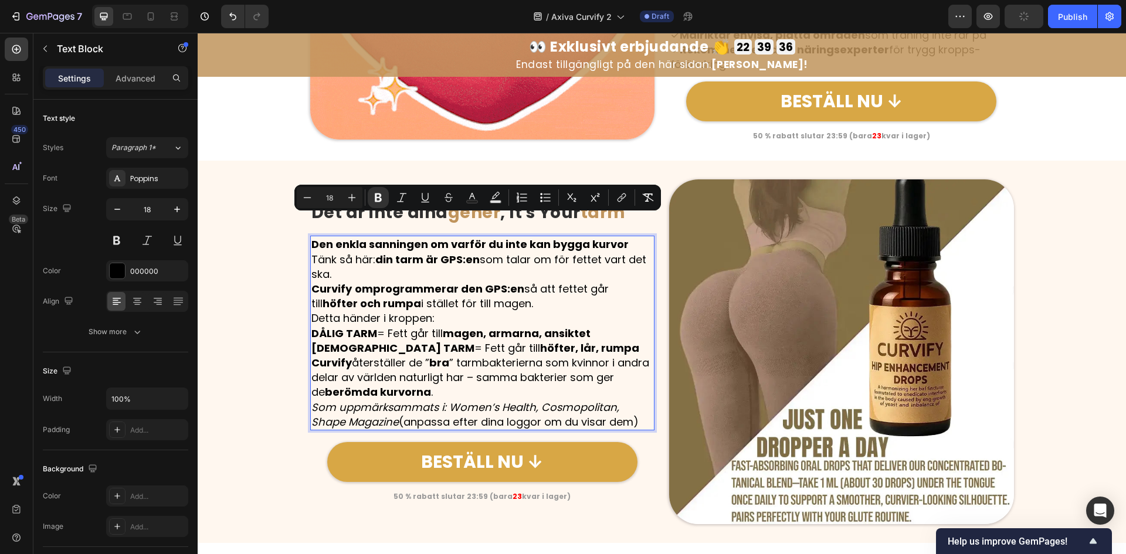
scroll to position [1503, 0]
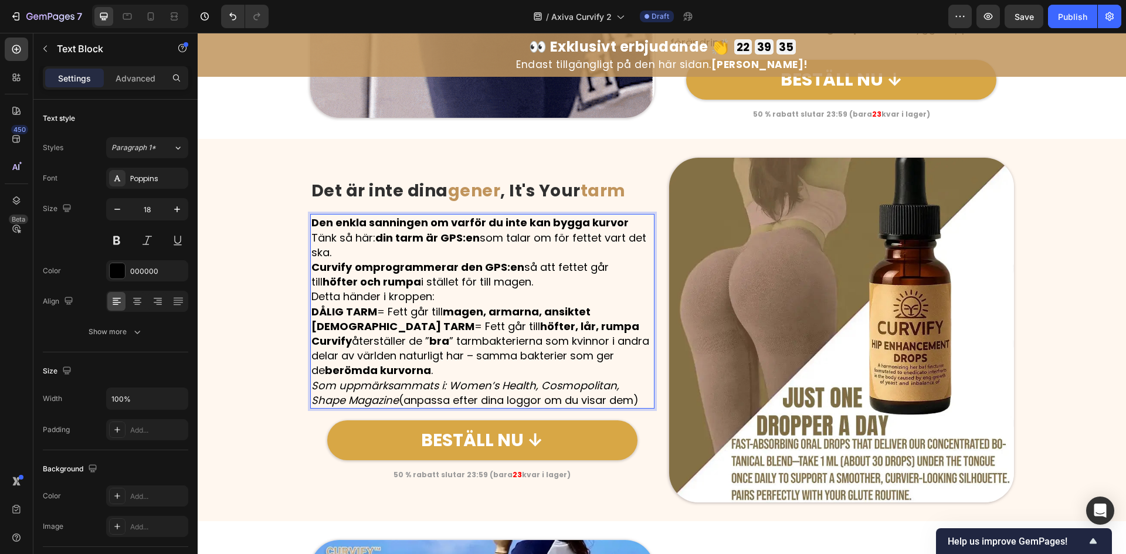
click at [507, 367] on p "Curvify återställer de ” bra ” tarmbakterierna som kvinnor i andra delar av vär…" at bounding box center [482, 356] width 343 height 45
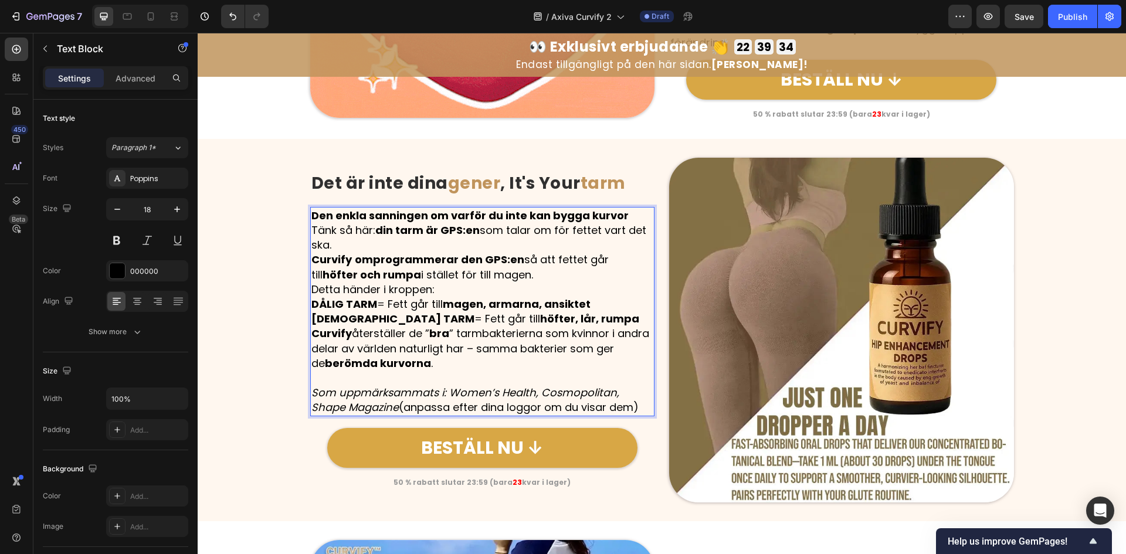
scroll to position [1496, 0]
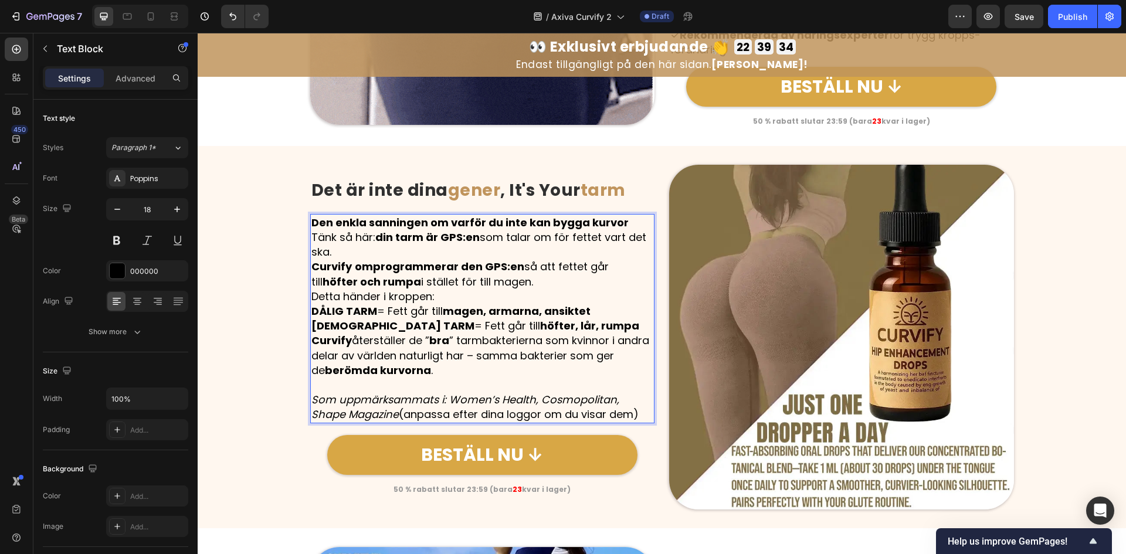
click at [557, 323] on p "DÅLIG TARM = Fett går till magen, armarna, ansiktet GOD TARM = Fett går till hö…" at bounding box center [482, 318] width 343 height 29
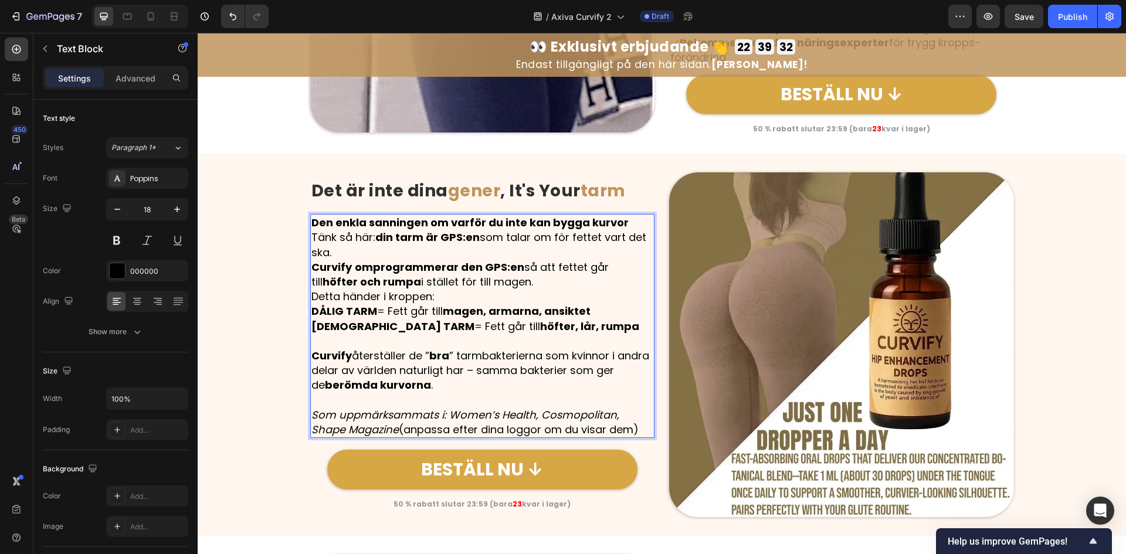
click at [528, 294] on p "Detta händer i kroppen:" at bounding box center [482, 296] width 343 height 15
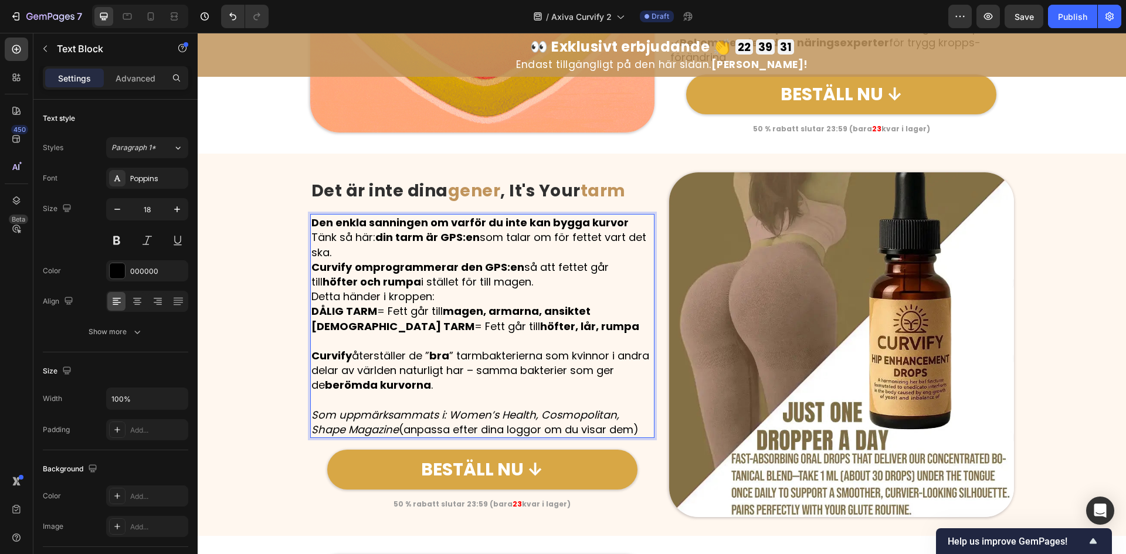
scroll to position [1482, 0]
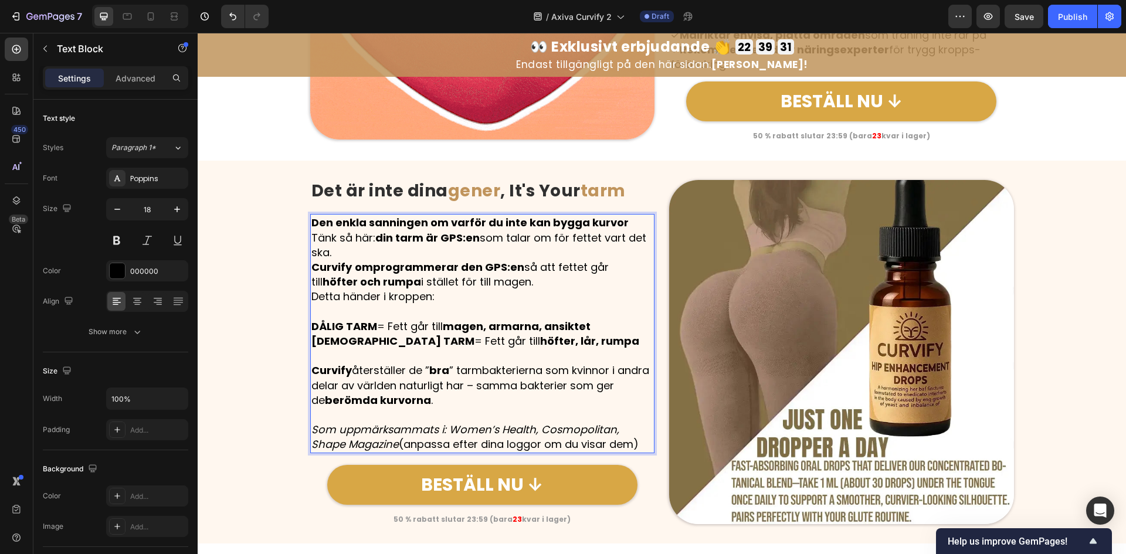
click at [540, 286] on p "Curvify omprogrammerar den GPS:en så att fettet går till höfter och rumpa i stä…" at bounding box center [482, 274] width 343 height 29
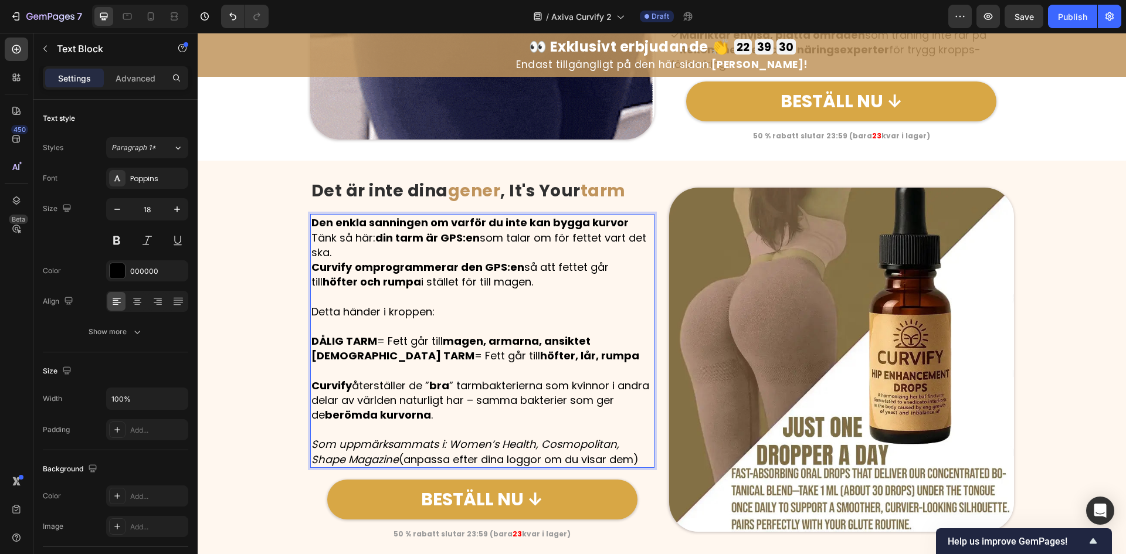
click at [541, 250] on p "Tänk så här: din tarm är GPS:en som talar om för fettet vart det ska." at bounding box center [482, 245] width 343 height 29
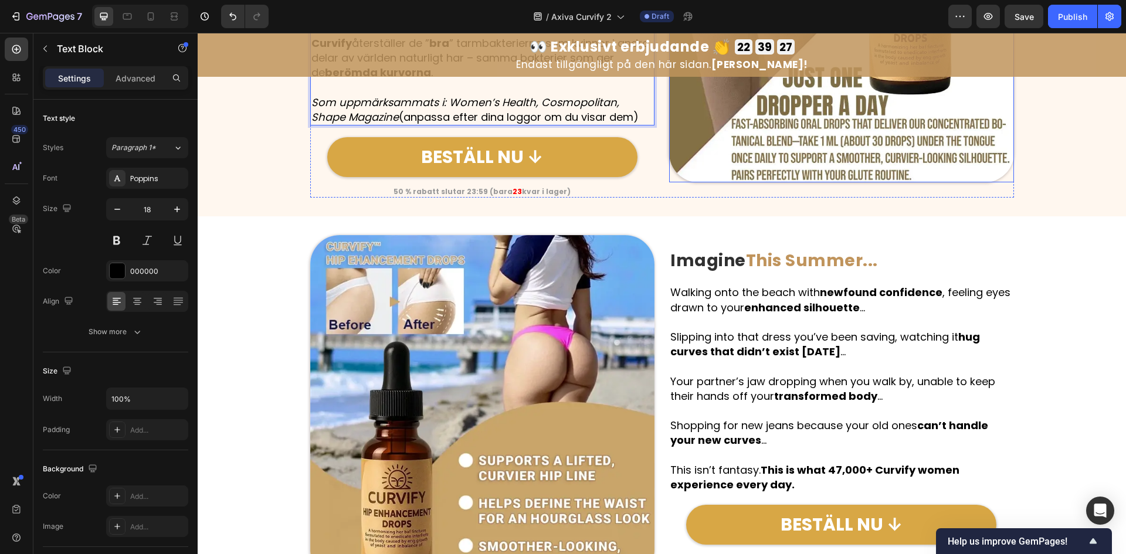
scroll to position [1873, 0]
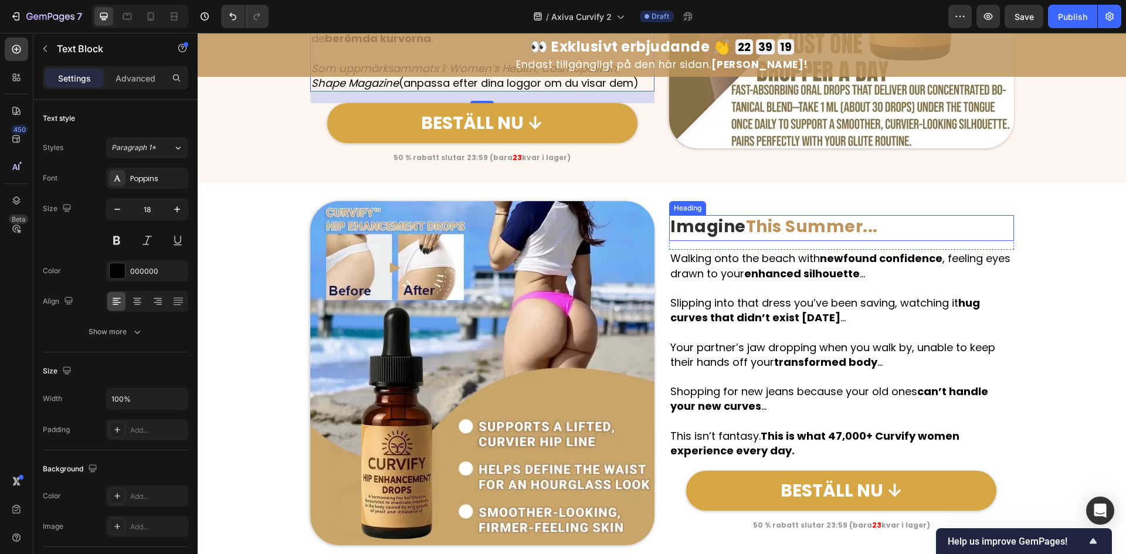
click at [722, 229] on strong "Imagine" at bounding box center [708, 226] width 76 height 23
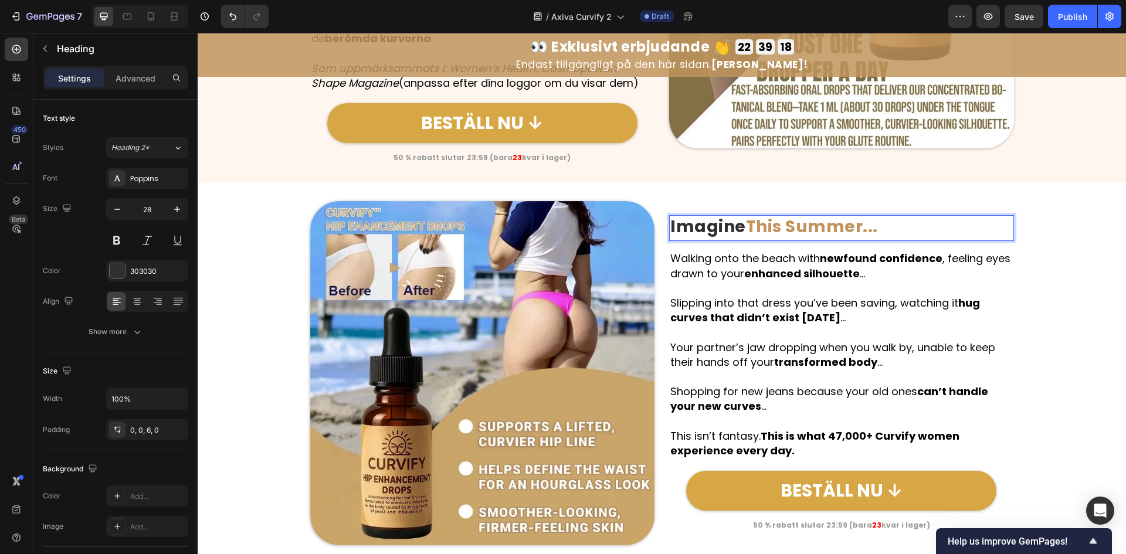
click at [722, 229] on strong "Imagine" at bounding box center [708, 226] width 76 height 23
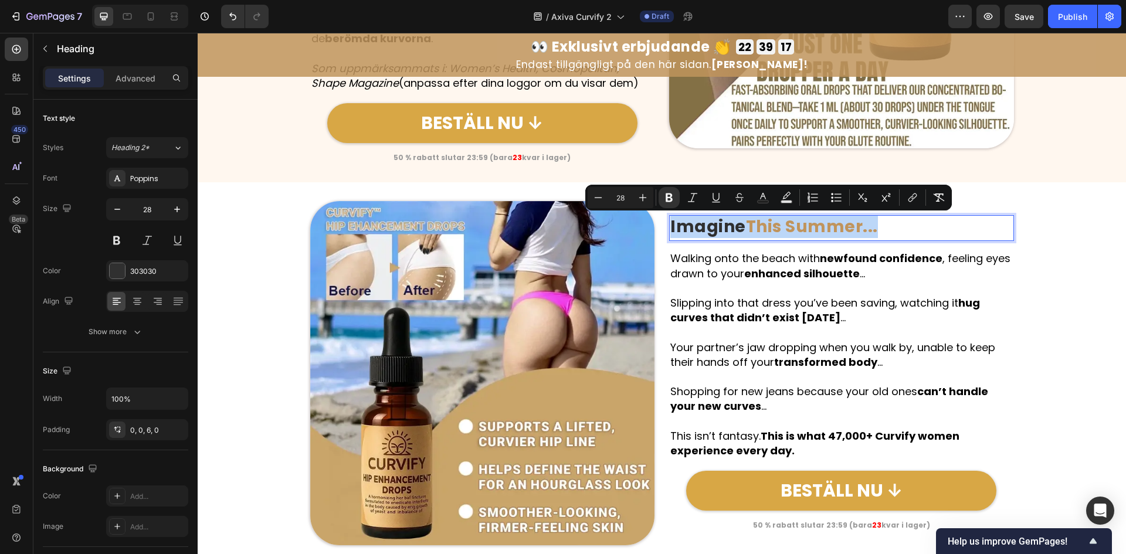
click at [728, 226] on strong "Imagine" at bounding box center [708, 226] width 76 height 23
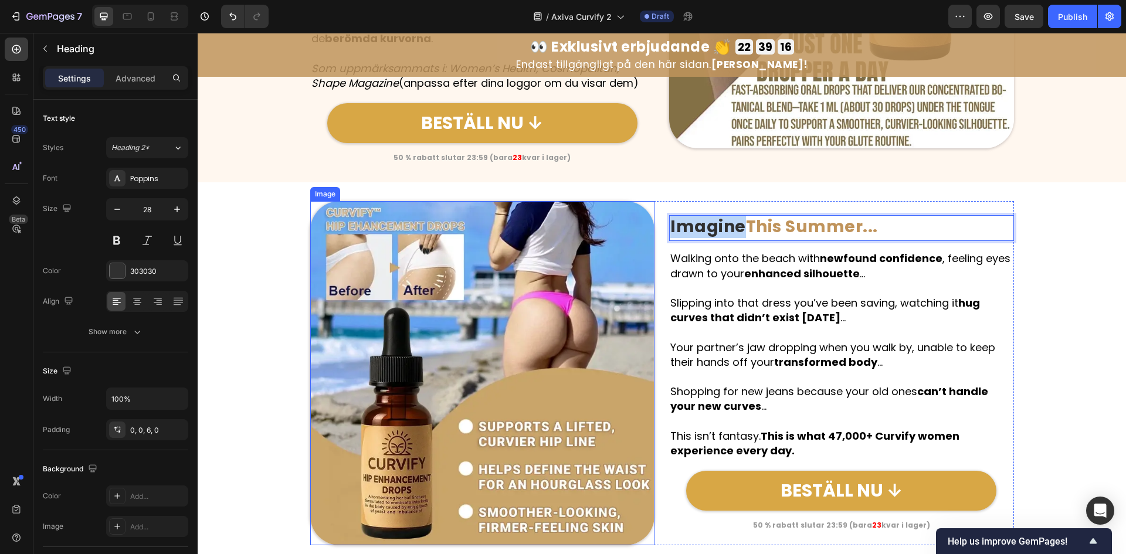
drag, startPoint x: 735, startPoint y: 226, endPoint x: 621, endPoint y: 226, distance: 114.4
click at [621, 226] on div "Image Imagine This Summer... Heading 15 Row Walking onto the beach with newfoun…" at bounding box center [662, 373] width 704 height 345
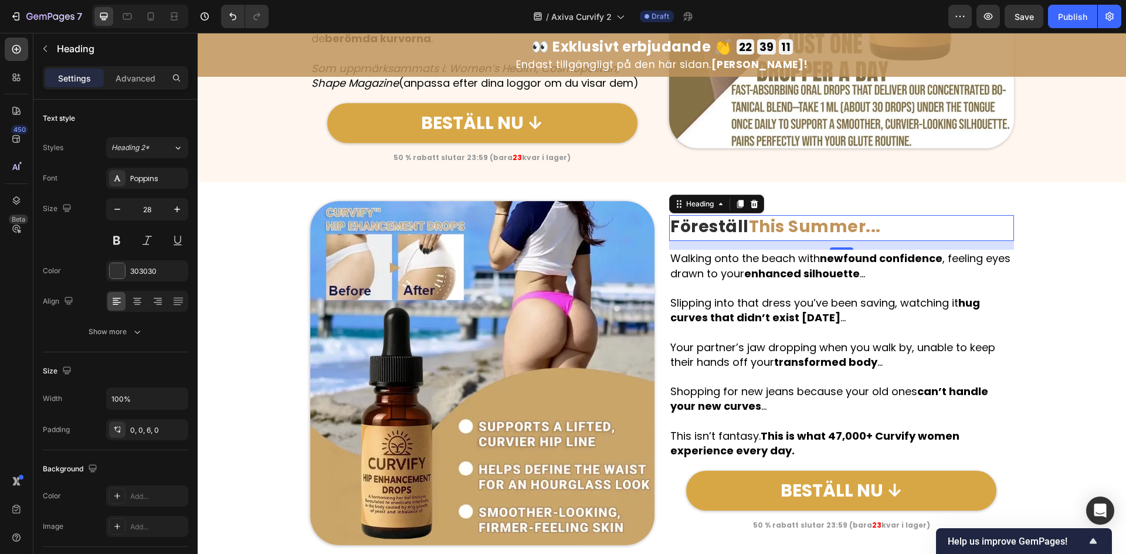
click at [753, 225] on strong "This Summer..." at bounding box center [815, 226] width 132 height 23
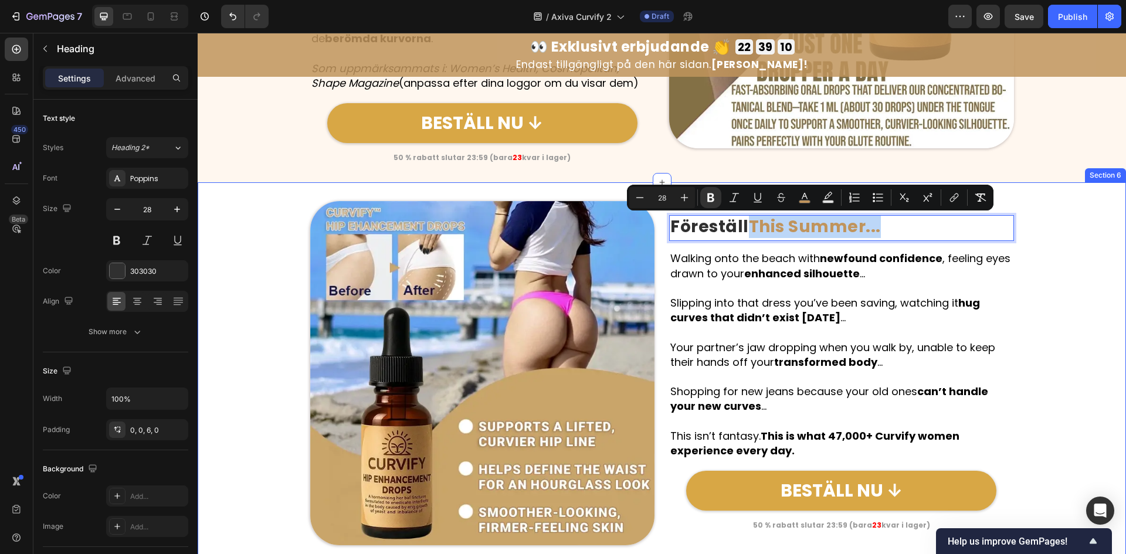
drag, startPoint x: 750, startPoint y: 224, endPoint x: 1050, endPoint y: 229, distance: 299.7
click at [1050, 229] on div "Image Föreställ This Summer... Heading 15 Row Walking onto the beach with newfo…" at bounding box center [662, 373] width 928 height 345
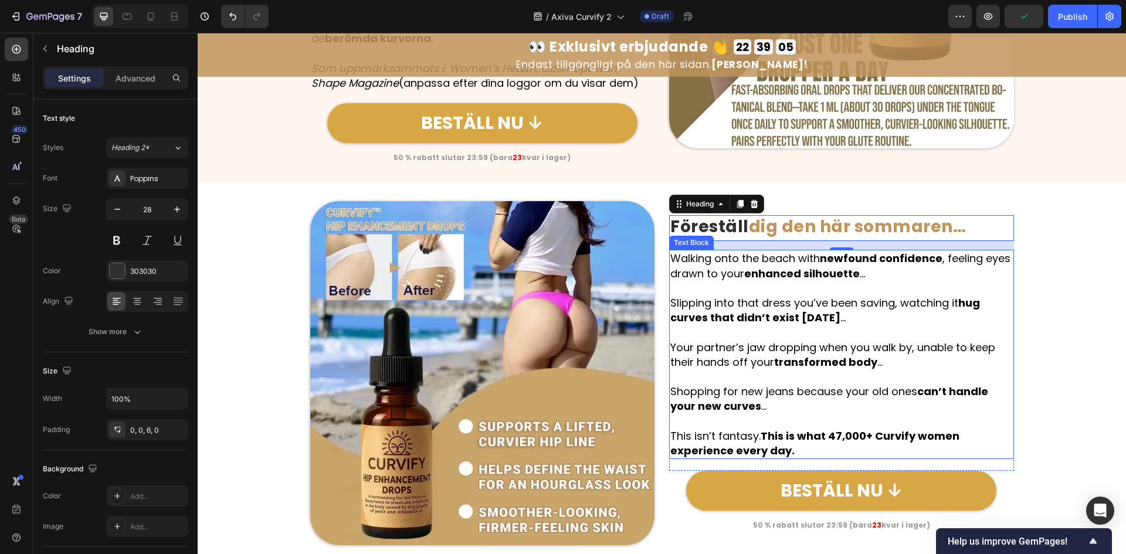
click at [842, 441] on strong "This is what 47,000+ Curvify women experience every day." at bounding box center [814, 443] width 289 height 29
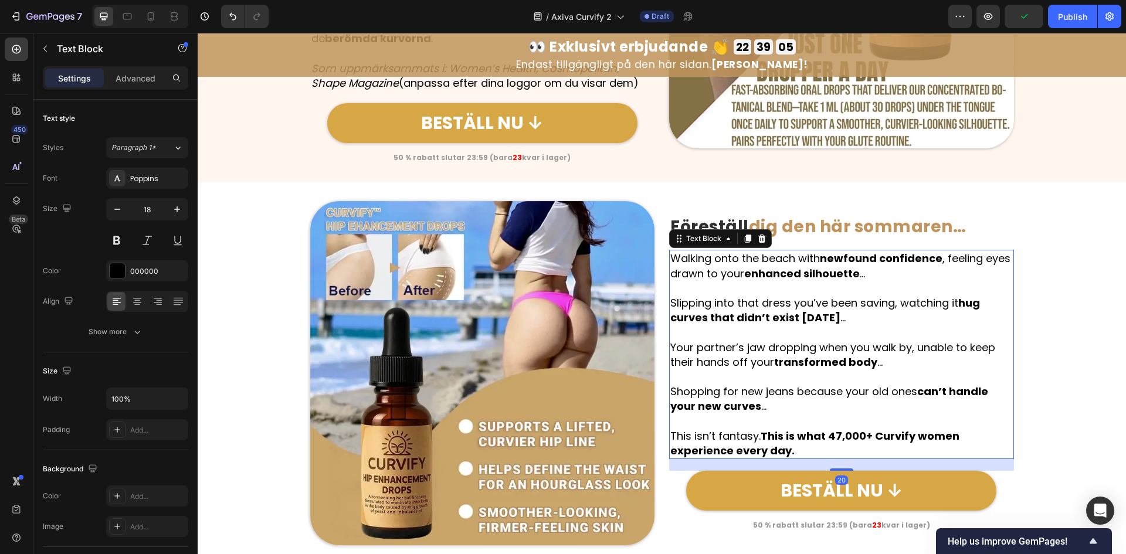
click at [842, 441] on strong "This is what 47,000+ Curvify women experience every day." at bounding box center [814, 443] width 289 height 29
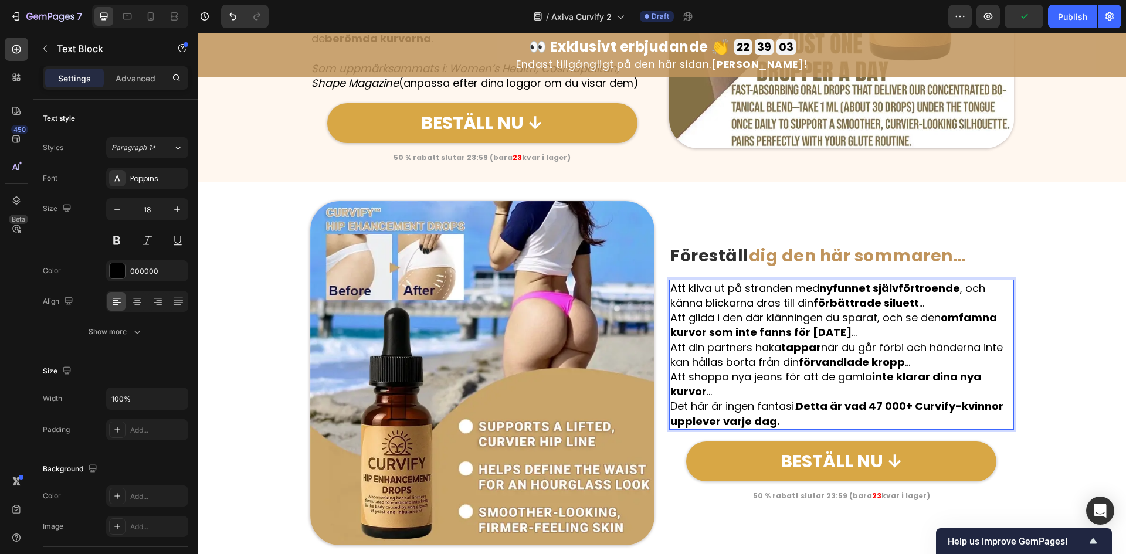
scroll to position [1903, 0]
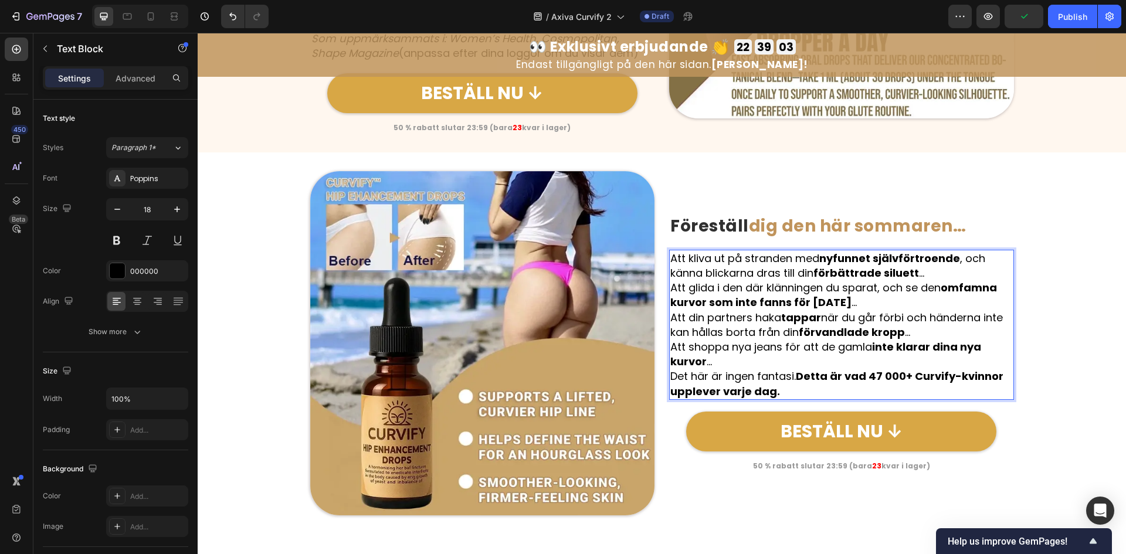
click at [982, 256] on p "Att kliva ut på stranden med nyfunnet självförtroende , och känna blickarna dra…" at bounding box center [841, 265] width 343 height 29
click at [972, 274] on p "Att kliva ut på stranden med nyfunnet självförtroende , och känna blickarna dra…" at bounding box center [841, 265] width 343 height 29
click at [994, 260] on p "Att kliva ut på stranden med nyfunnet självförtroende , och känna blickarna dra…" at bounding box center [841, 265] width 343 height 29
click at [982, 270] on p "Att kliva ut på stranden med nyfunnet självförtroende , och känna blickarna dra…" at bounding box center [841, 265] width 343 height 29
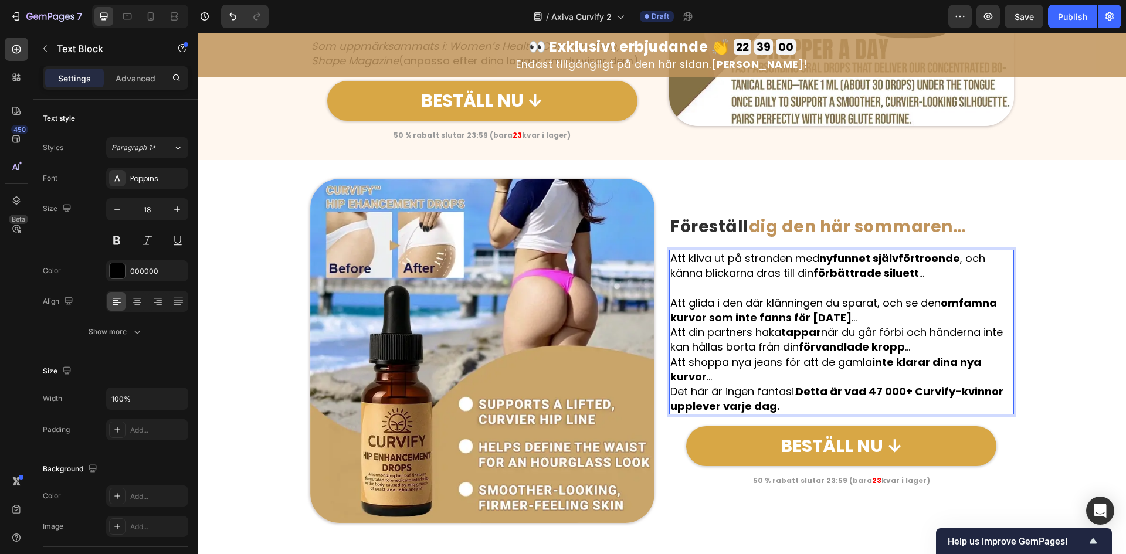
click at [953, 315] on p "Att glida i den där klänningen du sparat, och se den omfamna kurvor som inte fa…" at bounding box center [841, 310] width 343 height 29
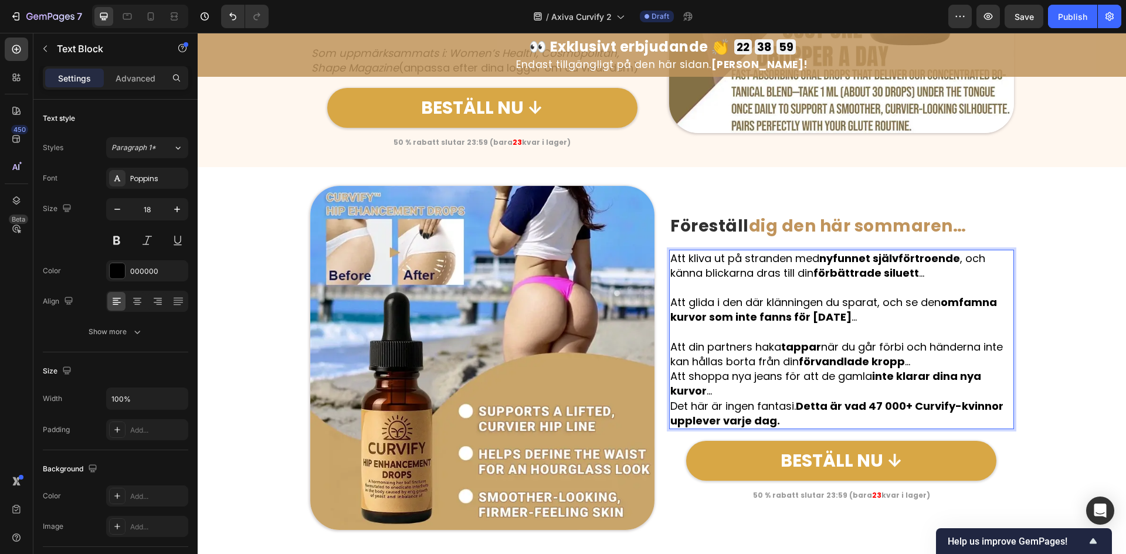
click at [936, 365] on p "Att din partners haka tappar när du går förbi och händerna inte kan hållas bort…" at bounding box center [841, 354] width 343 height 29
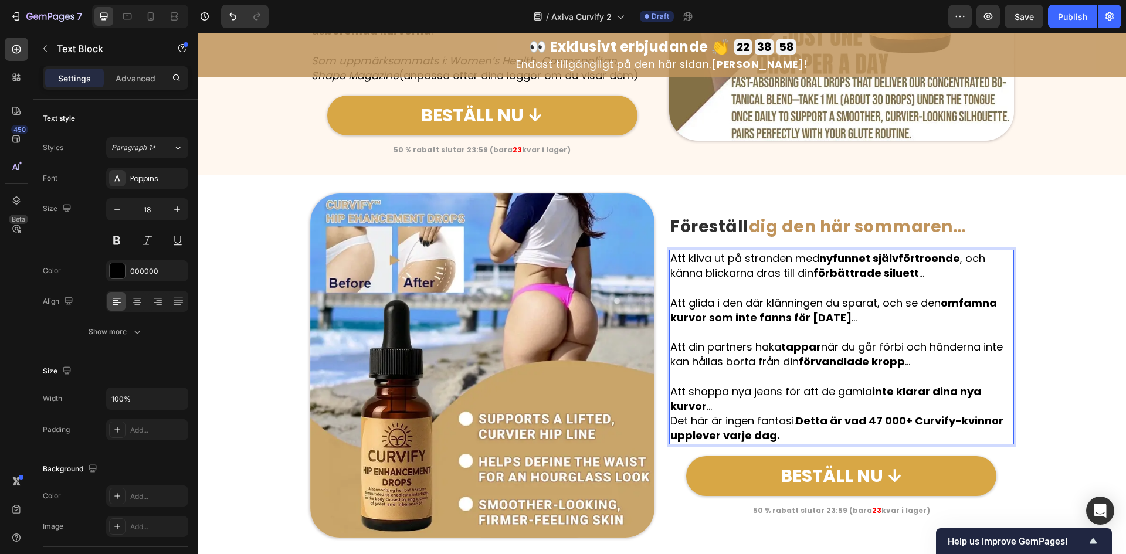
click at [893, 404] on p "Att shoppa nya jeans för att de gamla inte klarar dina nya kurvor …" at bounding box center [841, 398] width 343 height 29
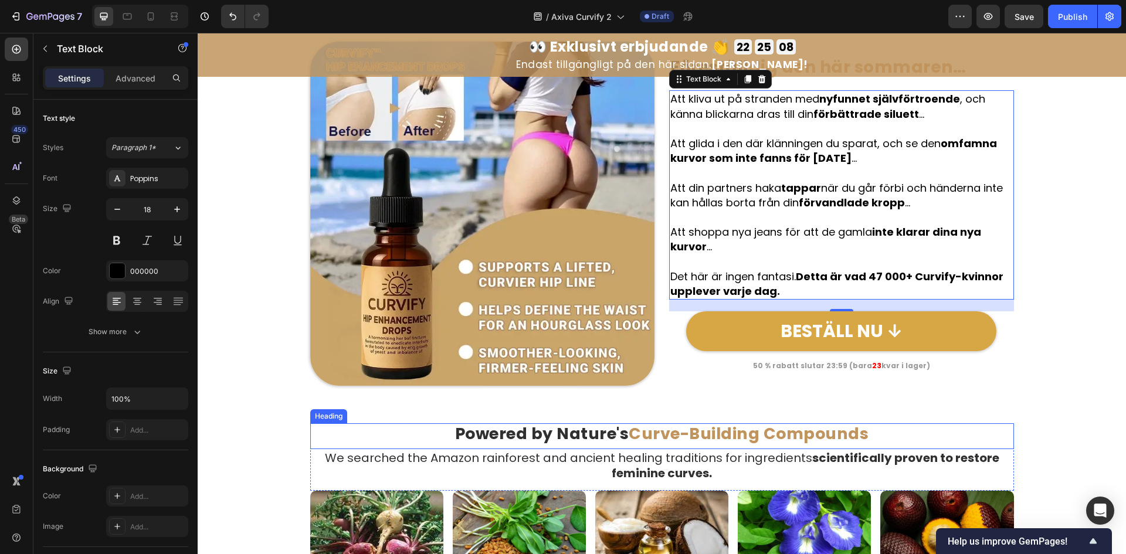
scroll to position [2029, 0]
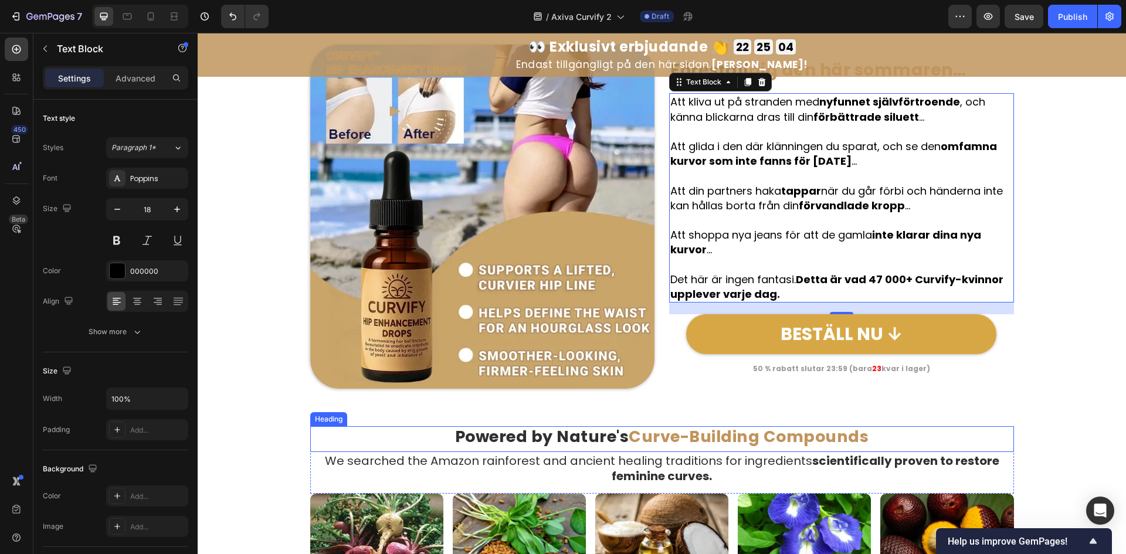
click at [744, 438] on strong "Curve-Building Compounds" at bounding box center [749, 437] width 240 height 22
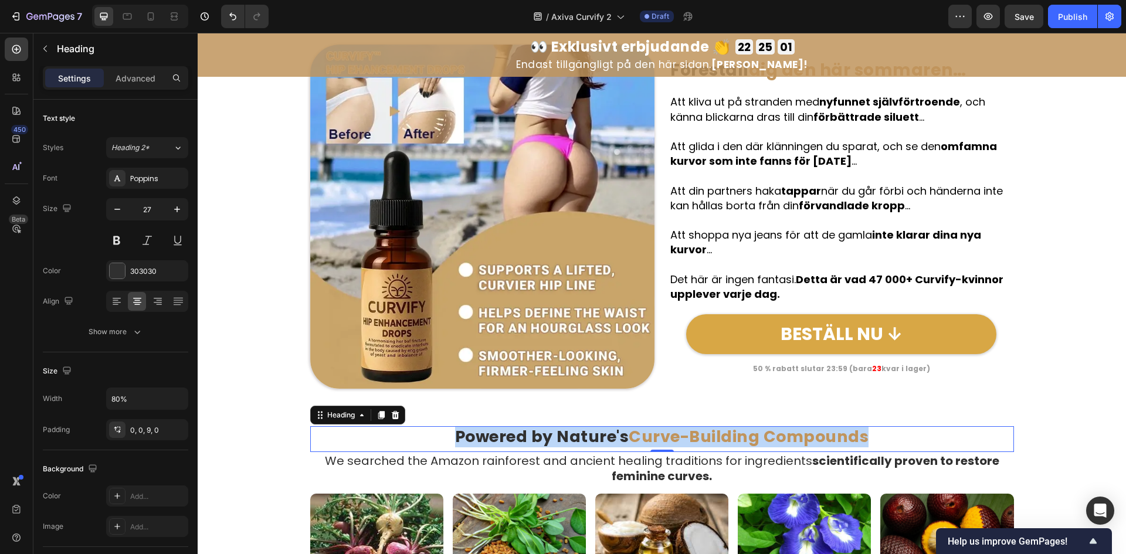
drag, startPoint x: 604, startPoint y: 443, endPoint x: 639, endPoint y: 436, distance: 35.8
click at [604, 443] on strong "Powered by Nature's" at bounding box center [542, 437] width 174 height 22
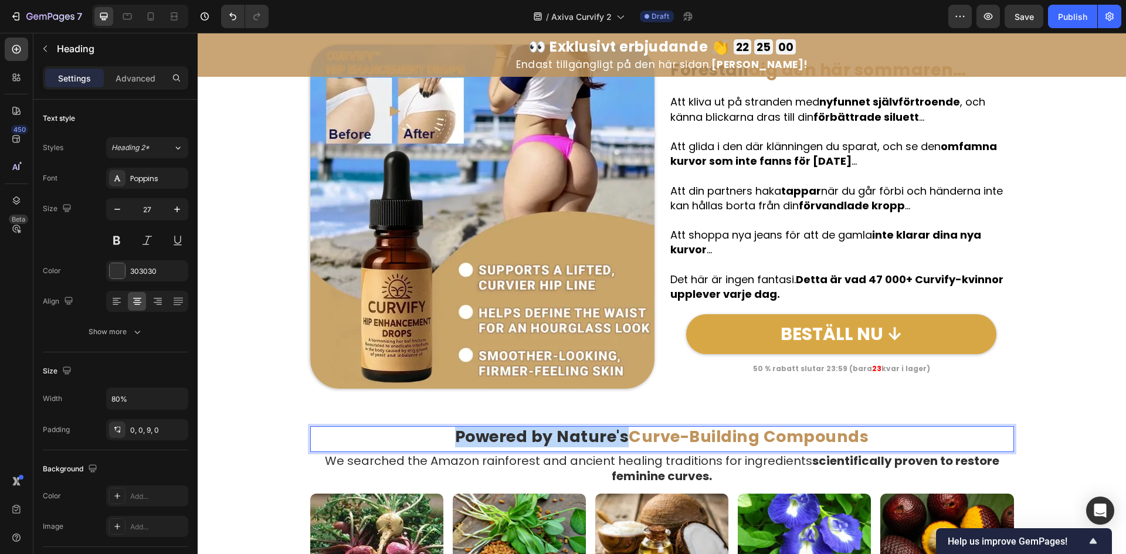
drag, startPoint x: 619, startPoint y: 436, endPoint x: 452, endPoint y: 437, distance: 167.7
click at [455, 437] on strong "Powered by Nature's" at bounding box center [542, 437] width 174 height 22
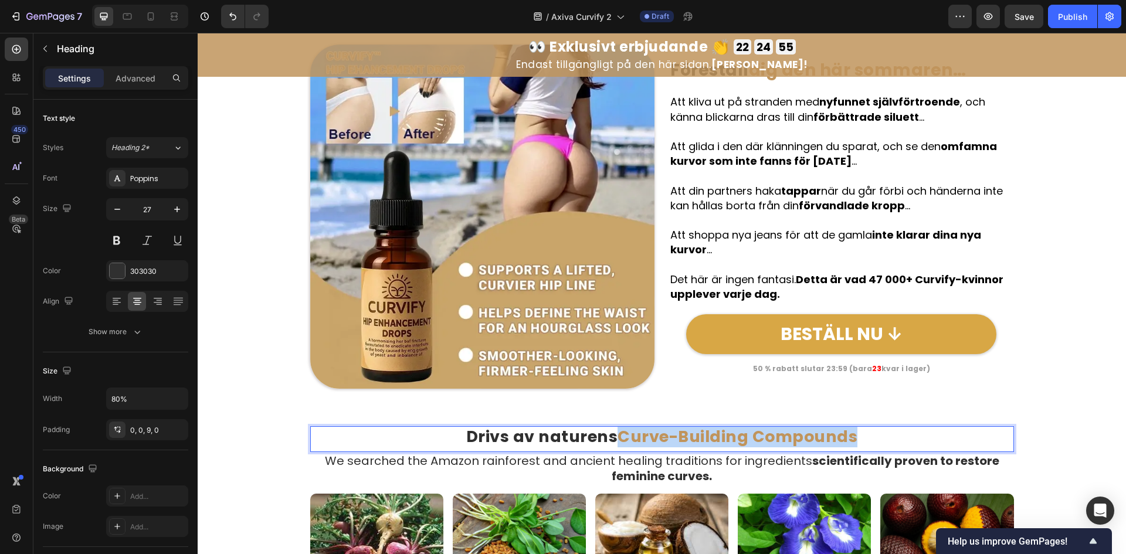
drag, startPoint x: 618, startPoint y: 441, endPoint x: 907, endPoint y: 434, distance: 289.2
click at [907, 434] on p "Drivs av naturens Curve-Building Compounds" at bounding box center [662, 437] width 561 height 19
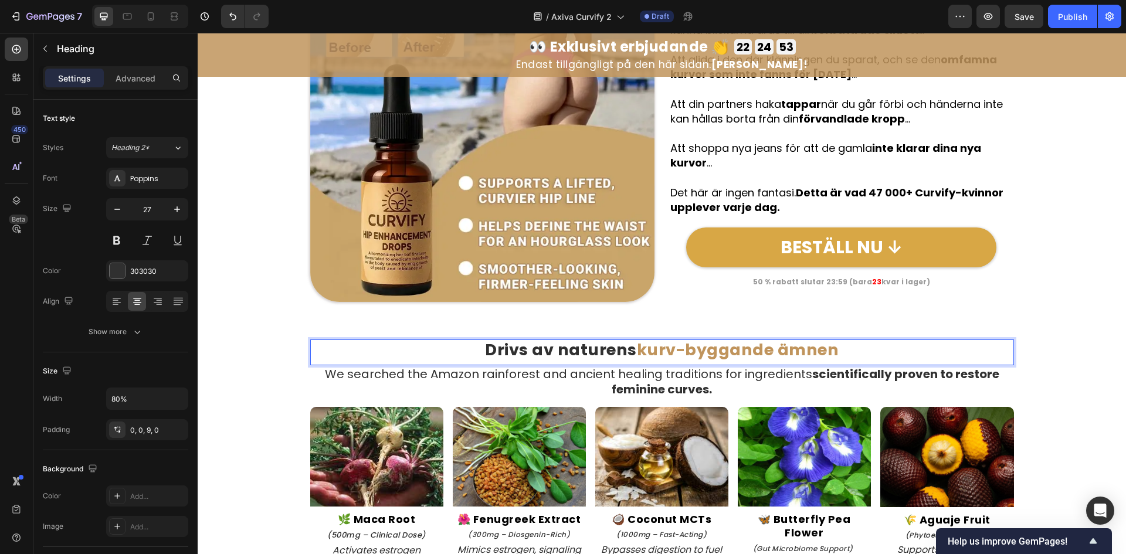
scroll to position [2264, 0]
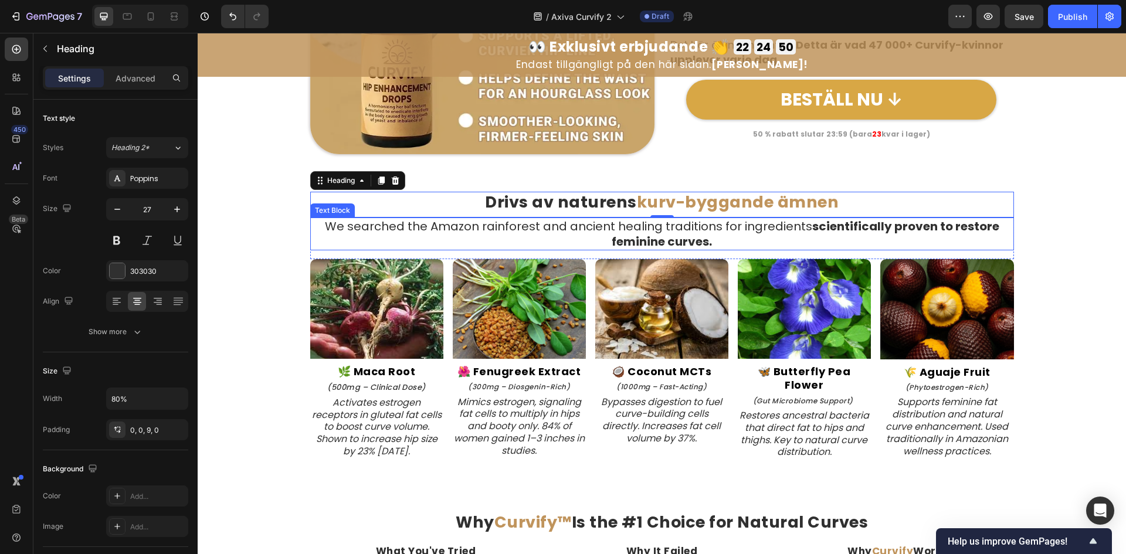
click at [659, 239] on strong "scientifically proven to restore feminine curves." at bounding box center [806, 234] width 388 height 32
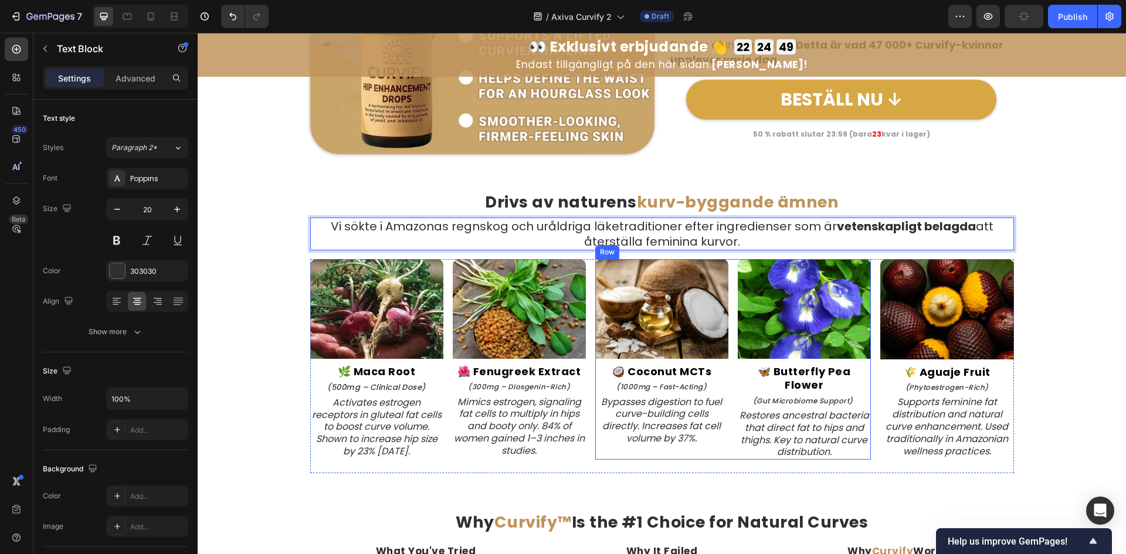
scroll to position [2342, 0]
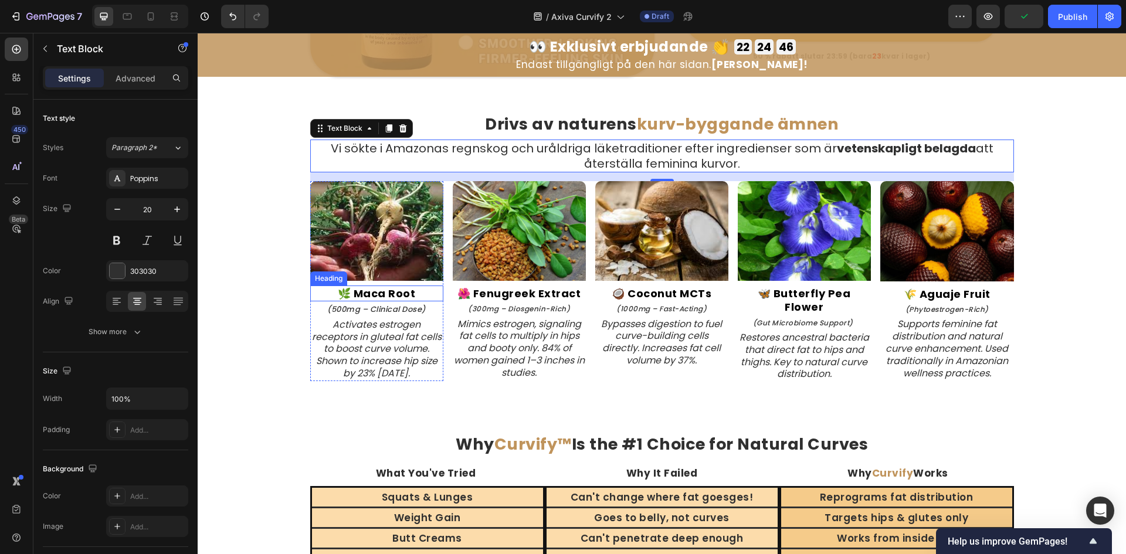
click at [370, 293] on strong "🌿 Maca Root" at bounding box center [377, 293] width 78 height 15
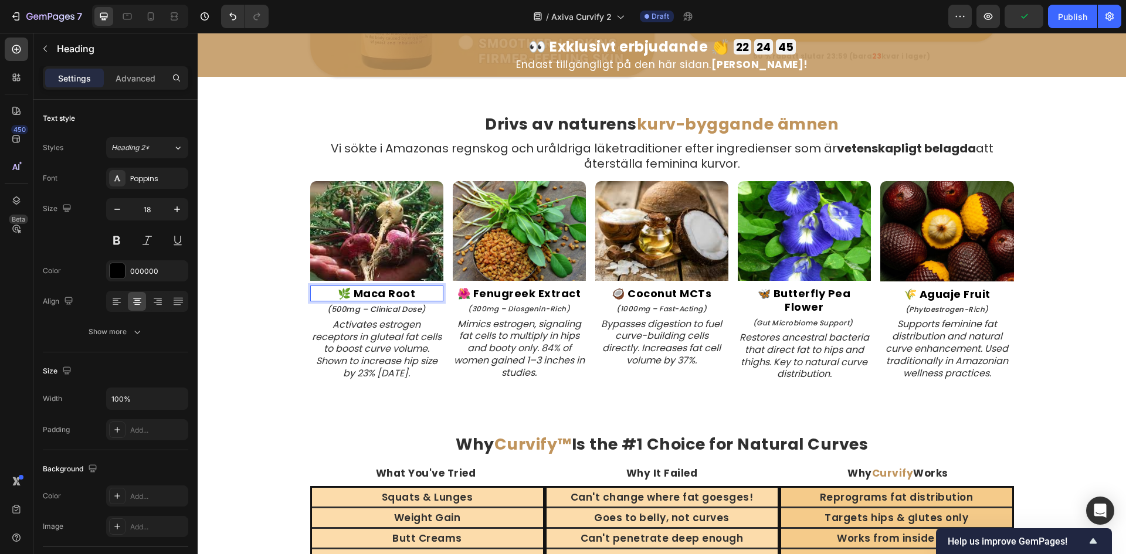
click at [362, 295] on strong "🌿 Maca Root" at bounding box center [377, 293] width 78 height 15
drag, startPoint x: 354, startPoint y: 293, endPoint x: 422, endPoint y: 294, distance: 68.0
click at [423, 294] on p "🌿 Maca Root" at bounding box center [376, 293] width 131 height 13
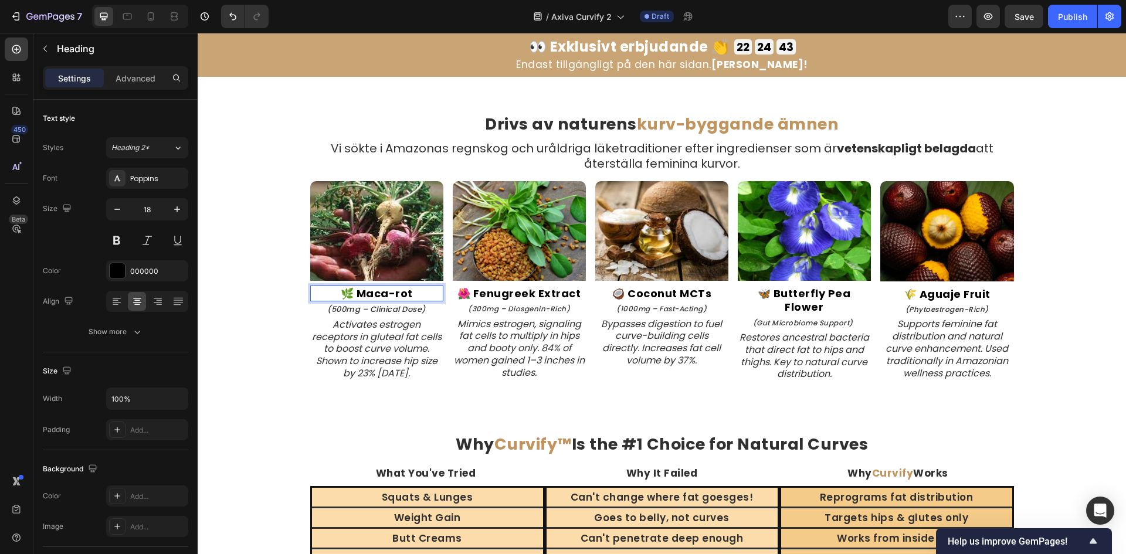
scroll to position [2420, 0]
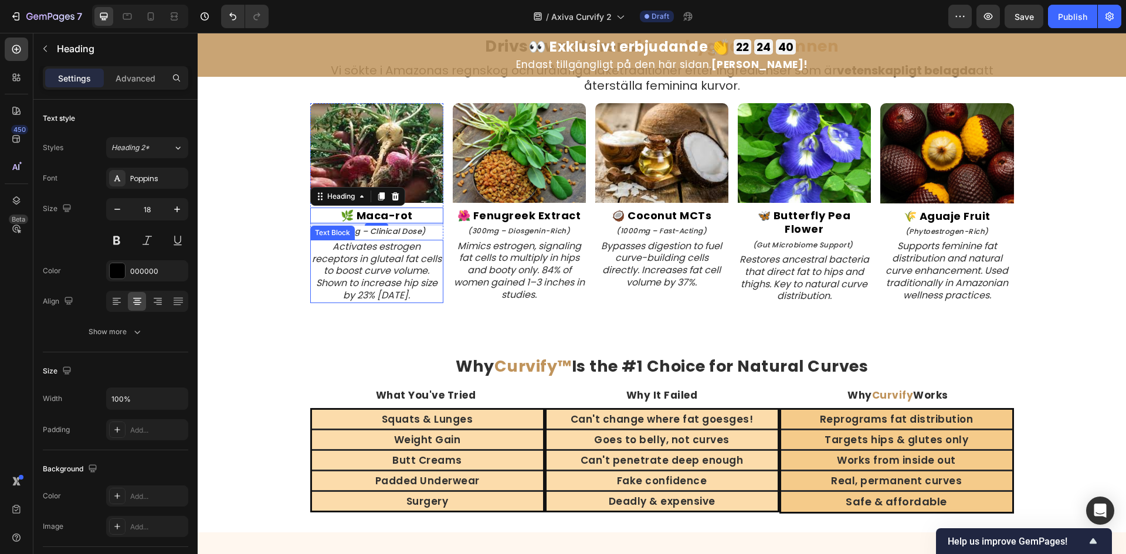
click at [380, 277] on icon "Activates estrogen receptors in gluteal fat cells to boost curve volume. Shown …" at bounding box center [377, 271] width 130 height 62
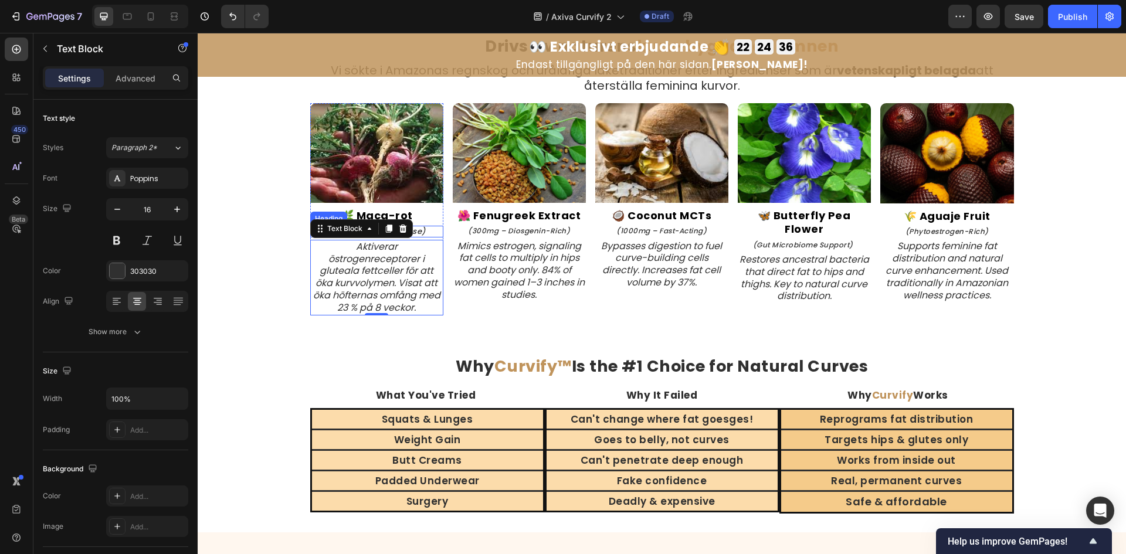
click at [418, 231] on icon "(500mg – Clinical Dose)" at bounding box center [376, 231] width 99 height 11
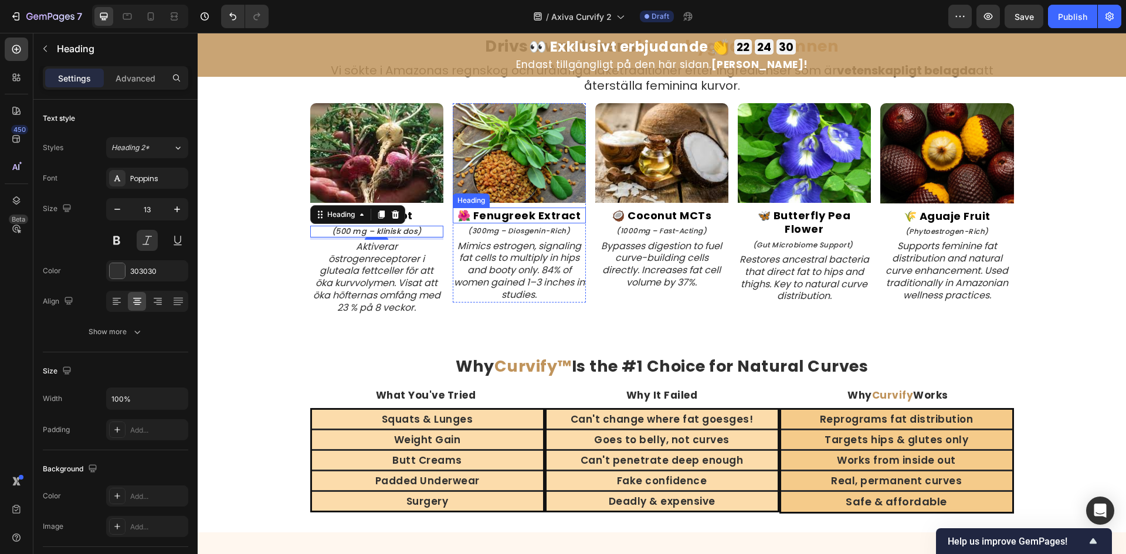
click at [554, 214] on strong "🌺 Fenugreek Extract" at bounding box center [519, 215] width 124 height 15
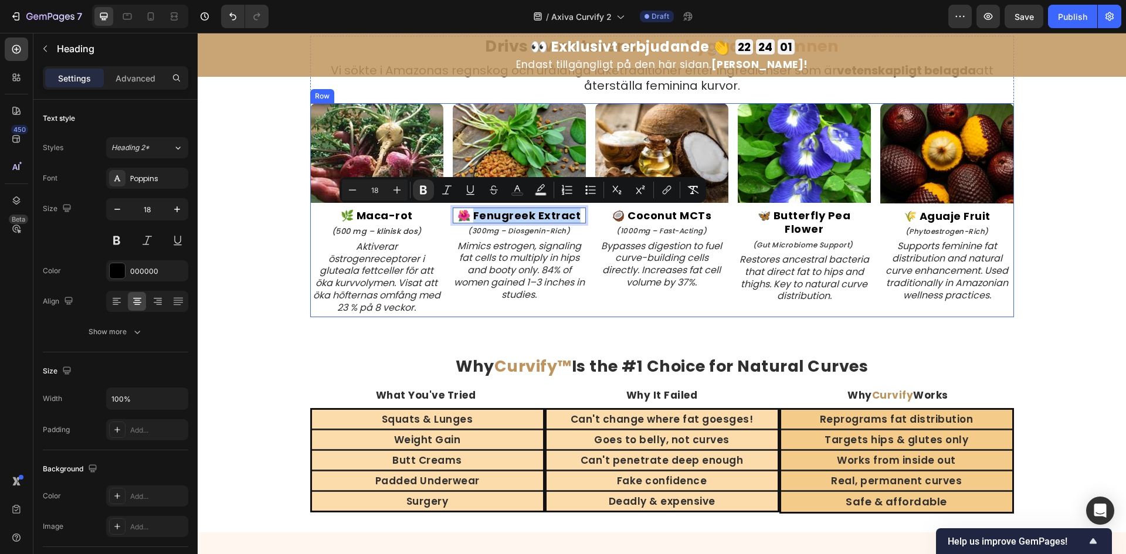
drag, startPoint x: 472, startPoint y: 216, endPoint x: 752, endPoint y: 263, distance: 284.3
click at [581, 216] on div "Image ⁠⁠⁠⁠⁠⁠⁠ 🌿 Maca-rot Heading ⁠⁠⁠⁠⁠⁠⁠ (500 mg – klinisk dos) Heading Aktiver…" at bounding box center [662, 210] width 704 height 215
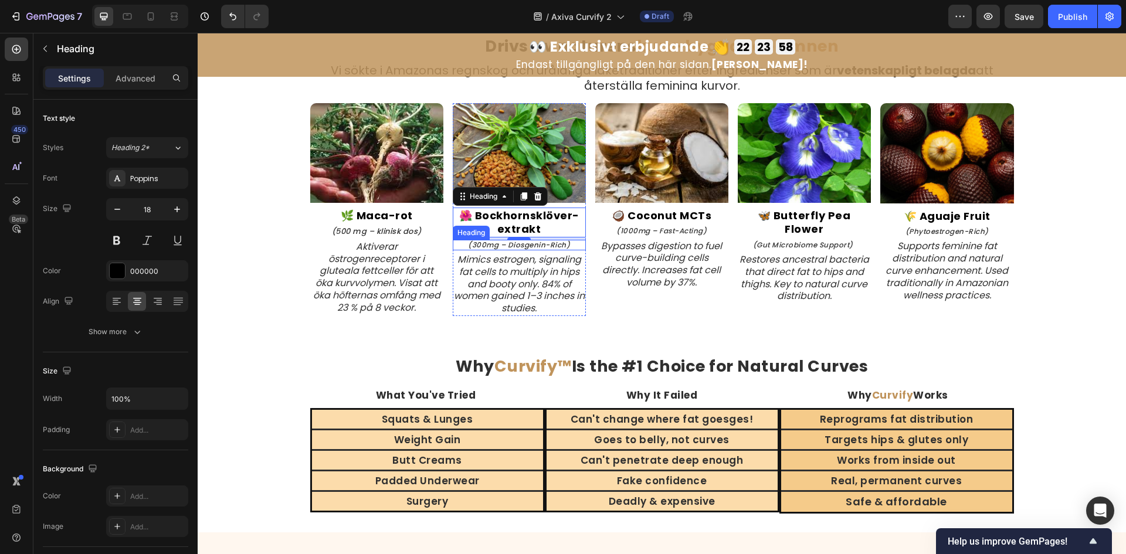
click at [544, 246] on icon "(300mg – Diosgenin-Rich)" at bounding box center [519, 245] width 102 height 10
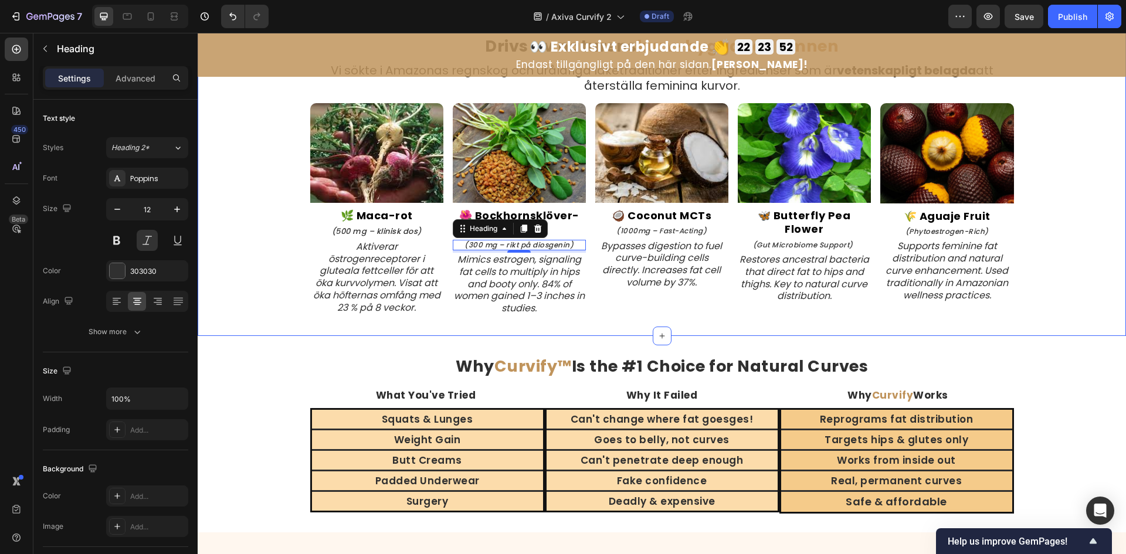
click at [505, 292] on icon "Mimics estrogen, signaling fat cells to multiply in hips and booty only. 84% of…" at bounding box center [519, 284] width 131 height 62
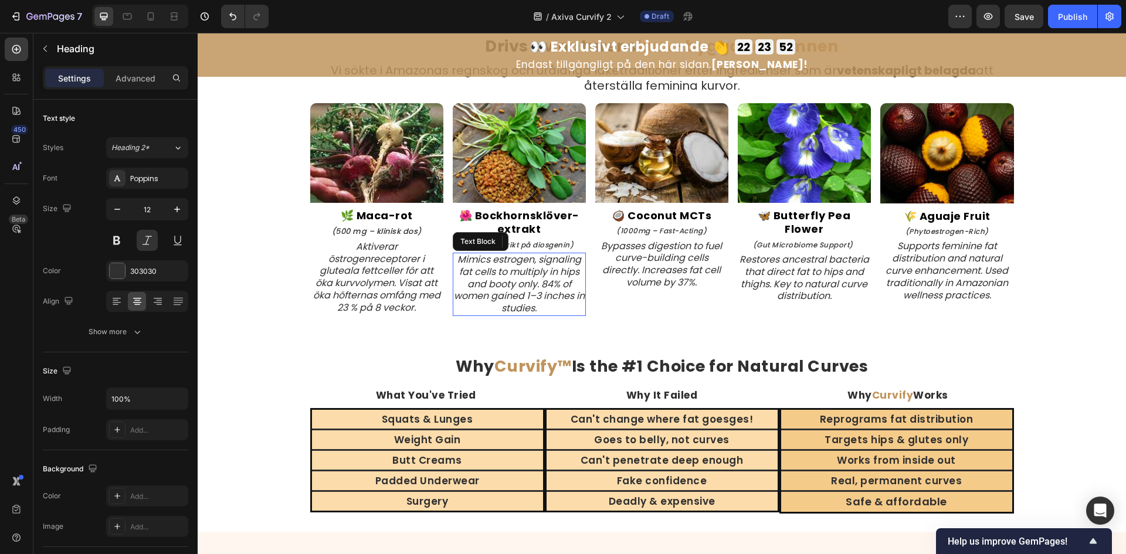
click at [505, 292] on icon "Mimics estrogen, signaling fat cells to multiply in hips and booty only. 84% of…" at bounding box center [519, 284] width 131 height 62
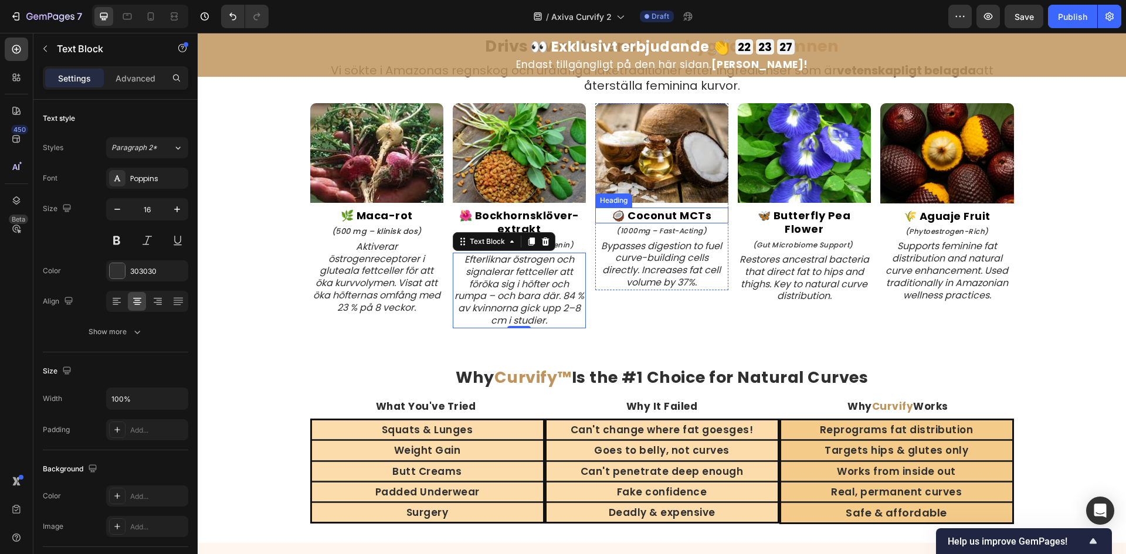
click at [674, 214] on strong "🥥 Coconut MCTs" at bounding box center [662, 215] width 100 height 15
click at [627, 213] on strong "🥥 Coconut MCTs" at bounding box center [662, 215] width 100 height 15
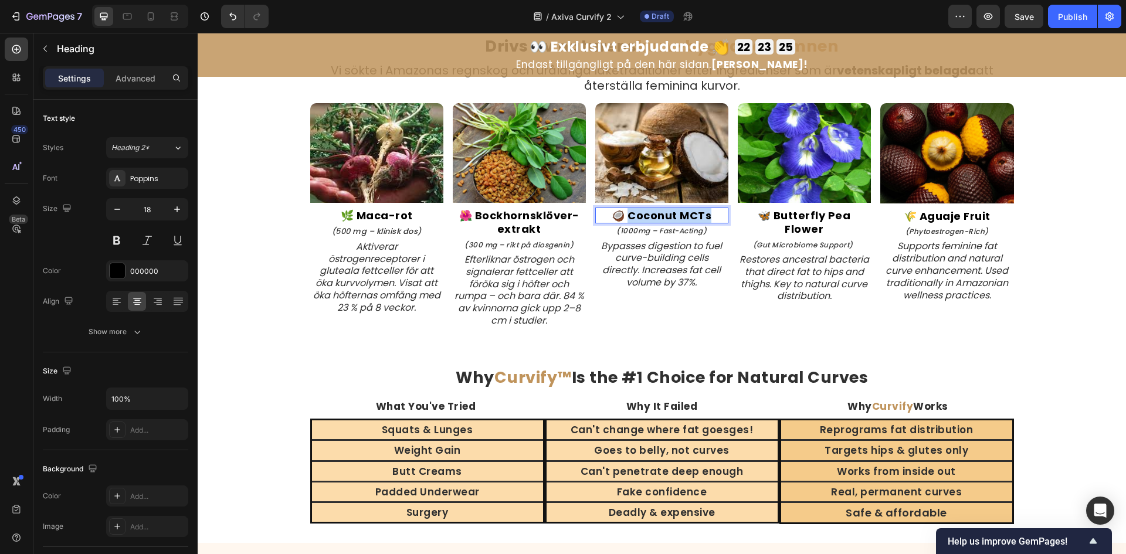
drag, startPoint x: 627, startPoint y: 213, endPoint x: 707, endPoint y: 219, distance: 80.5
click at [707, 219] on p "🥥 Coconut MCTs" at bounding box center [661, 215] width 131 height 13
click at [673, 232] on icon "(1000mg – Fast-Acting)" at bounding box center [661, 231] width 90 height 10
click at [673, 274] on icon "Bypasses digestion to fuel curve-building cells directly. Increases fat cell vo…" at bounding box center [661, 264] width 121 height 50
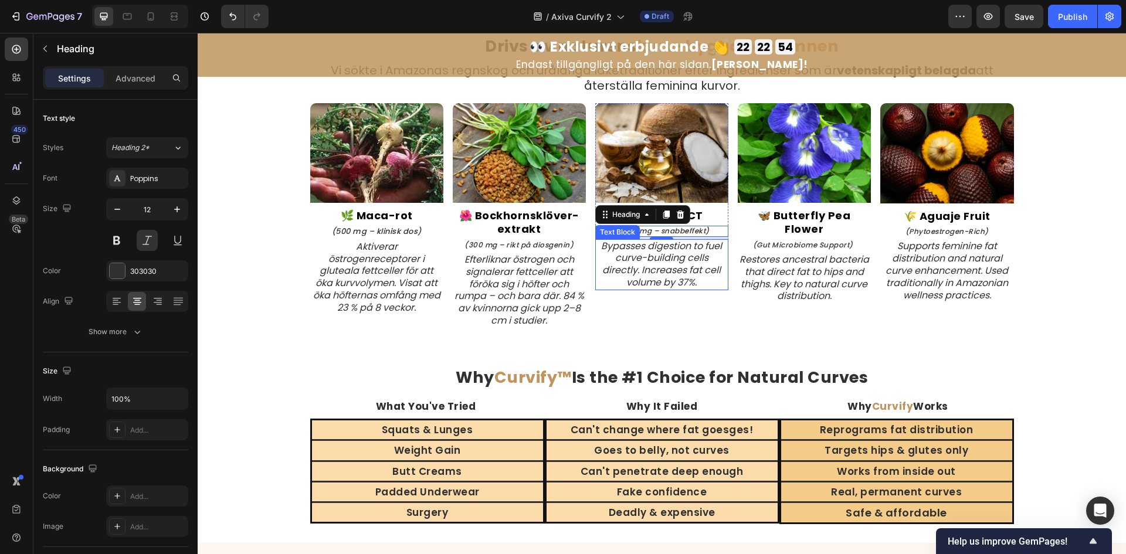
click at [674, 274] on icon "Bypasses digestion to fuel curve-building cells directly. Increases fat cell vo…" at bounding box center [661, 264] width 121 height 50
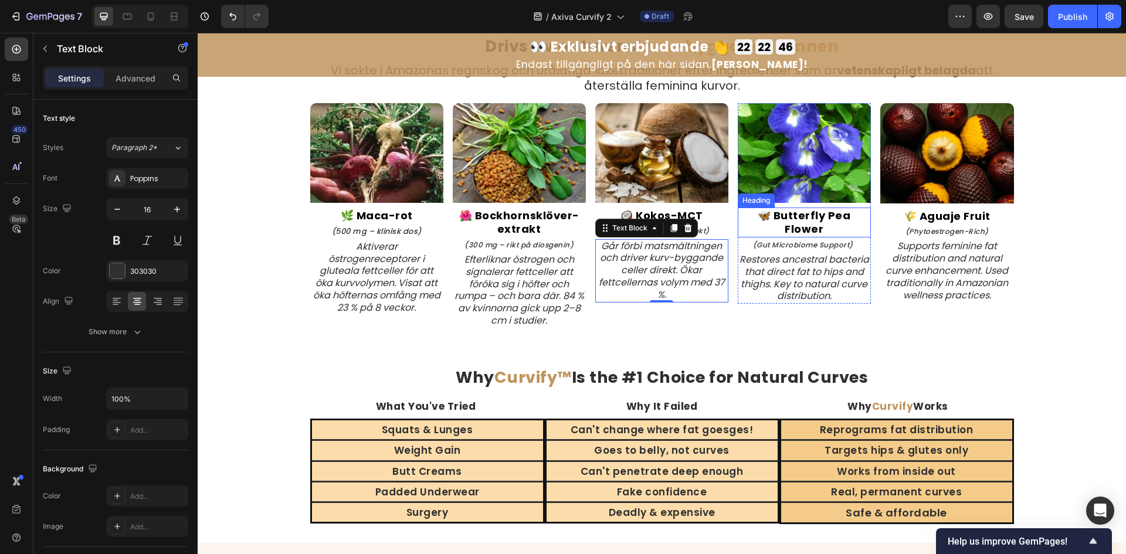
click at [832, 228] on h2 "🦋 Butterfly Pea Flower" at bounding box center [804, 223] width 133 height 30
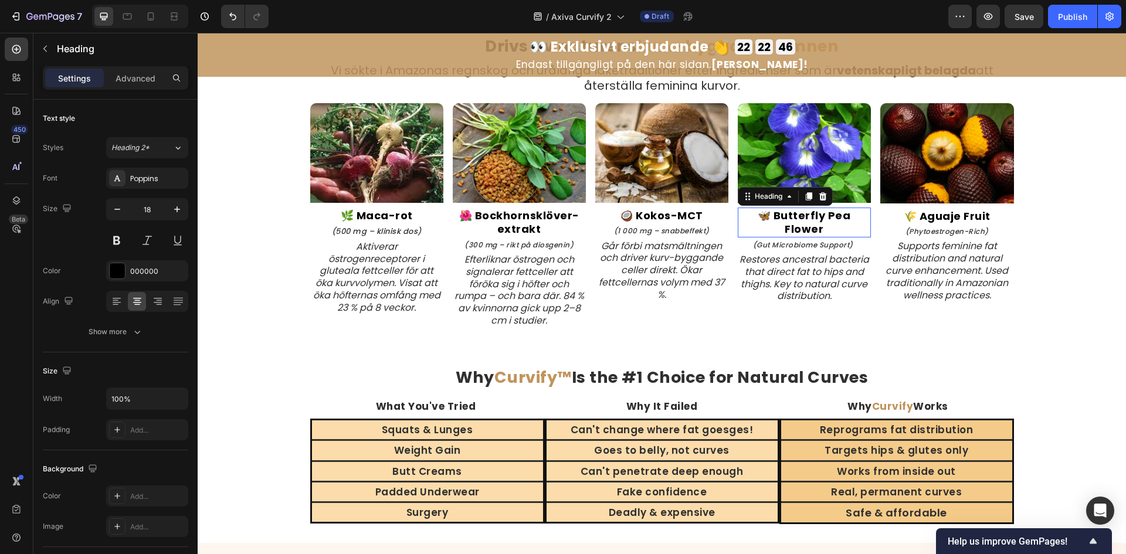
click at [832, 228] on h2 "🦋 Butterfly Pea Flower" at bounding box center [804, 223] width 133 height 30
drag, startPoint x: 824, startPoint y: 228, endPoint x: 774, endPoint y: 217, distance: 51.7
click at [774, 217] on p "🦋 Butterfly Pea Flower" at bounding box center [804, 223] width 131 height 28
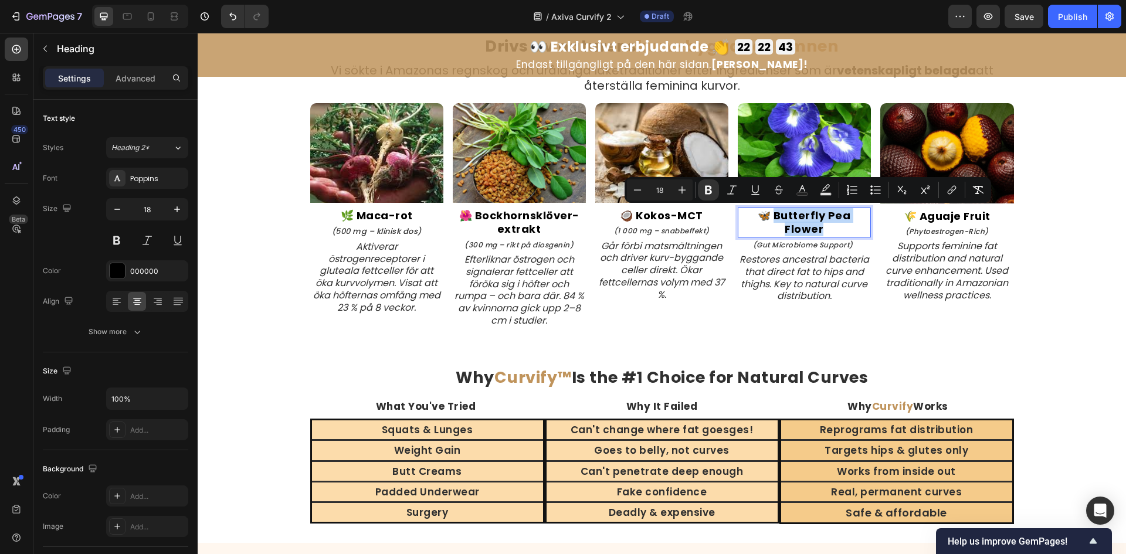
drag, startPoint x: 774, startPoint y: 216, endPoint x: 822, endPoint y: 226, distance: 49.6
click at [822, 226] on p "🦋 Butterfly Pea Flower" at bounding box center [804, 223] width 131 height 28
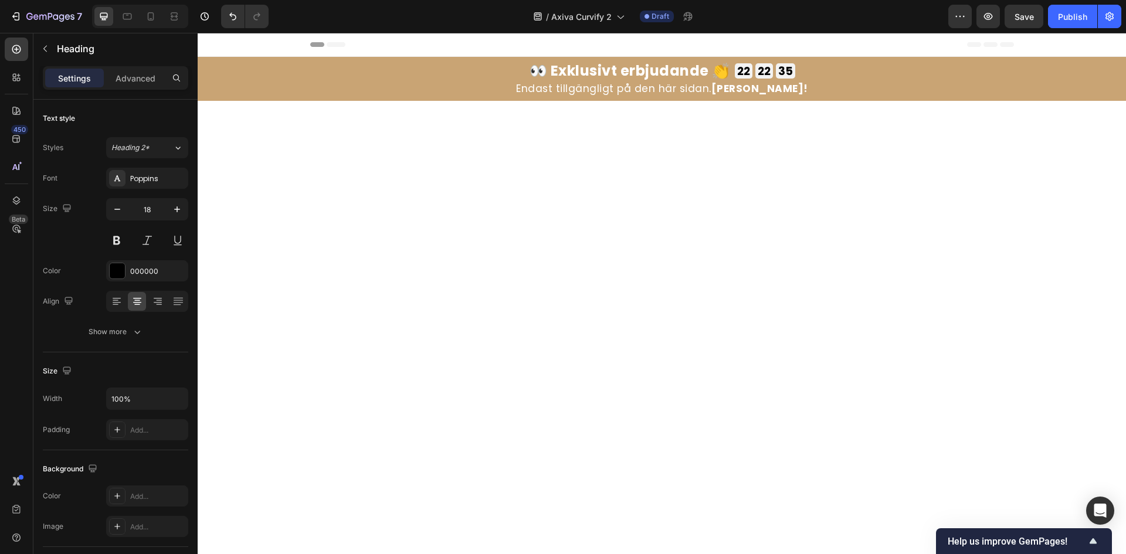
scroll to position [2420, 0]
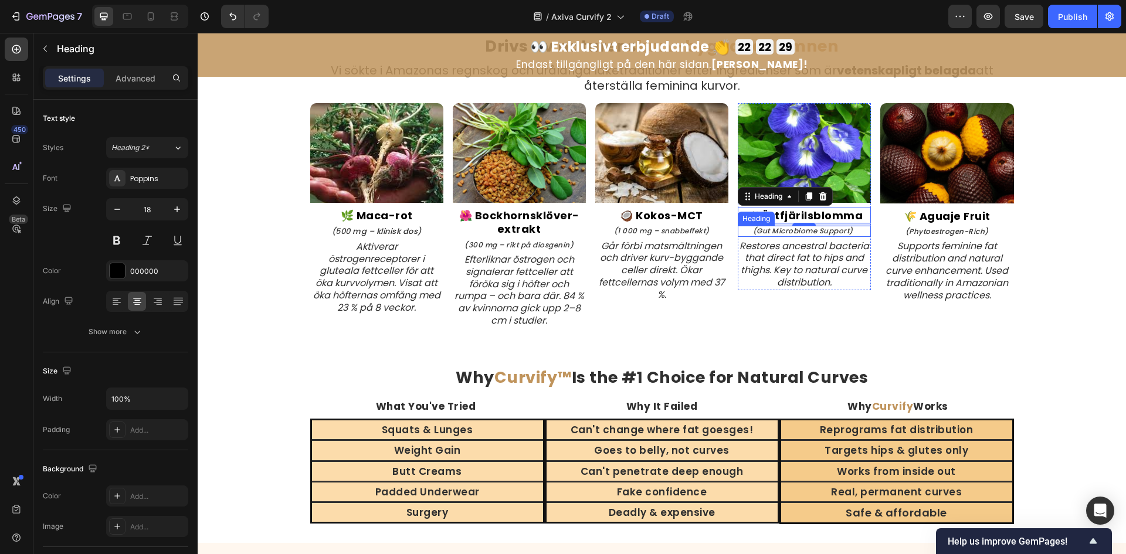
click at [768, 231] on icon "(Gut Microbiome Support)" at bounding box center [803, 231] width 100 height 10
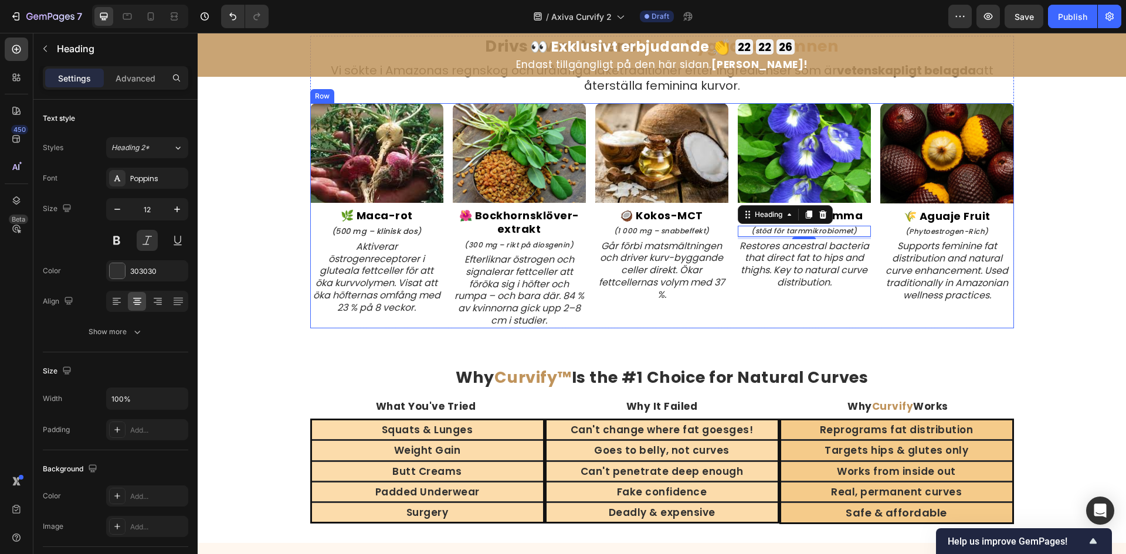
click at [801, 269] on icon "Restores ancestral bacteria that direct fat to hips and thighs. Key to natural …" at bounding box center [805, 264] width 130 height 50
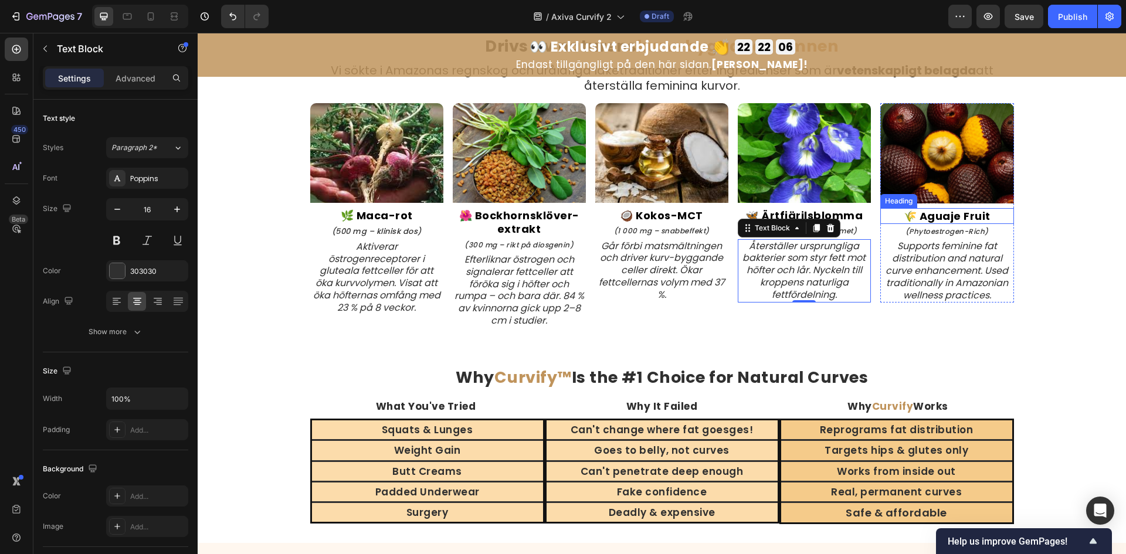
click at [934, 219] on strong "🌾 Aguaje Fruit" at bounding box center [947, 216] width 87 height 15
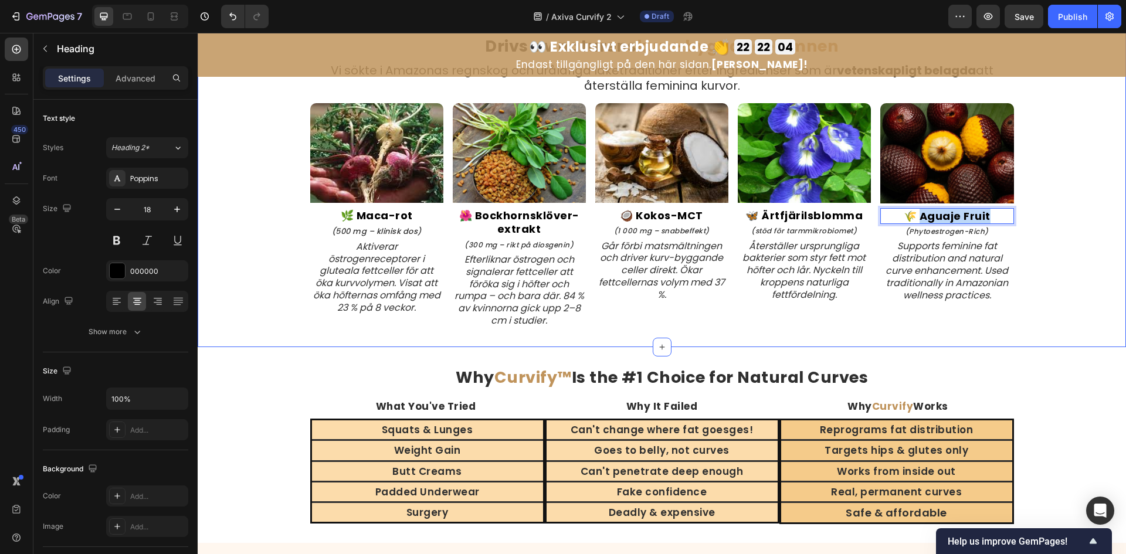
drag, startPoint x: 918, startPoint y: 214, endPoint x: 1021, endPoint y: 210, distance: 102.1
click at [1021, 210] on div "⁠⁠⁠⁠⁠⁠⁠ Drivs av naturens kurv-byggande ämnen Heading Vi sökte i Amazonas regns…" at bounding box center [662, 182] width 928 height 293
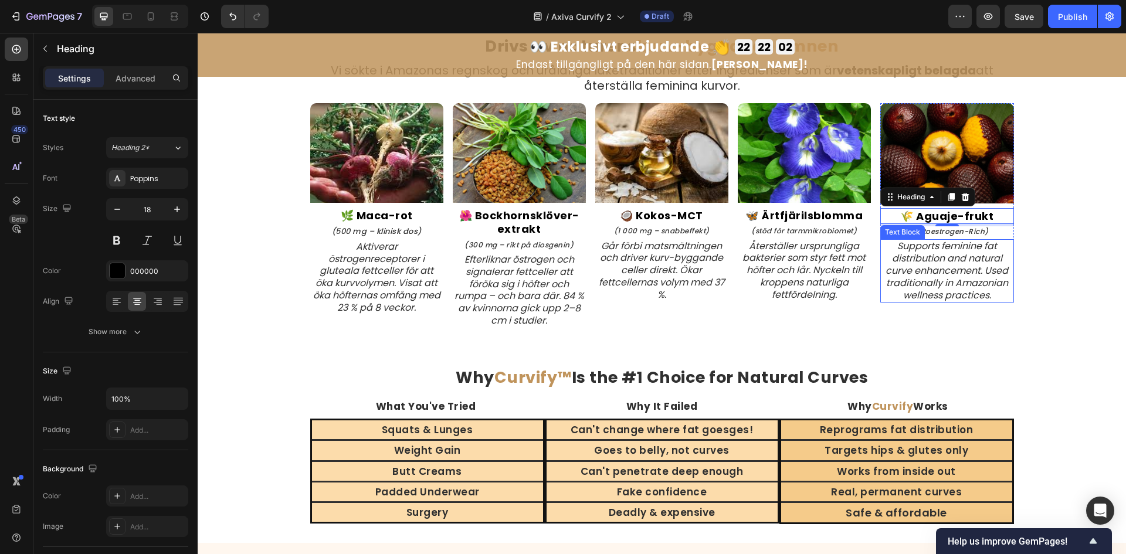
click at [926, 265] on icon "Supports feminine fat distribution and natural curve enhancement. Used traditio…" at bounding box center [947, 270] width 123 height 62
click at [925, 265] on icon "Supports feminine fat distribution and natural curve enhancement. Used traditio…" at bounding box center [947, 270] width 123 height 62
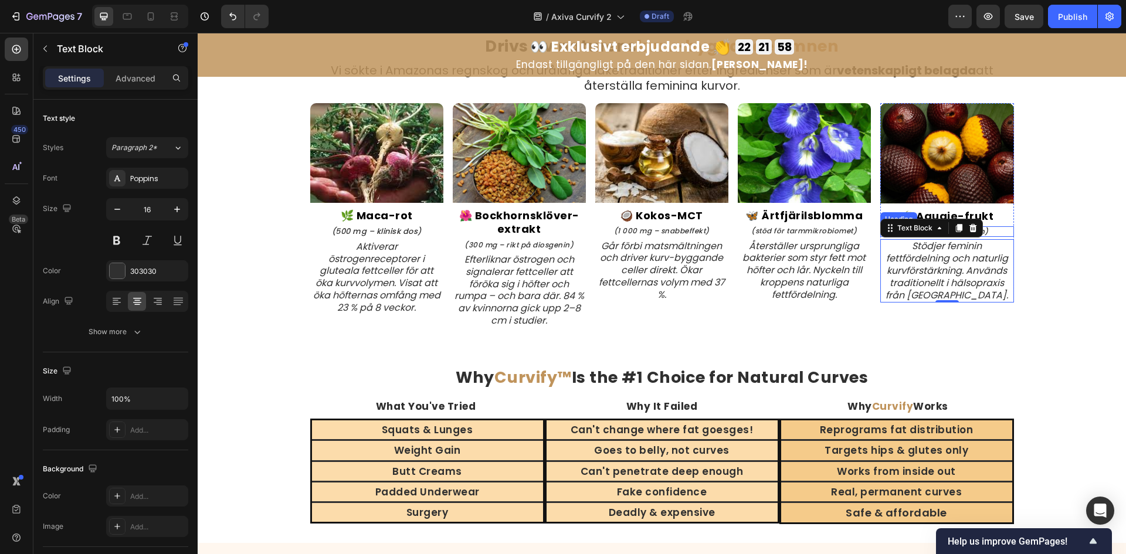
click at [984, 229] on icon "(Phytoestrogen-Rich)" at bounding box center [947, 231] width 83 height 10
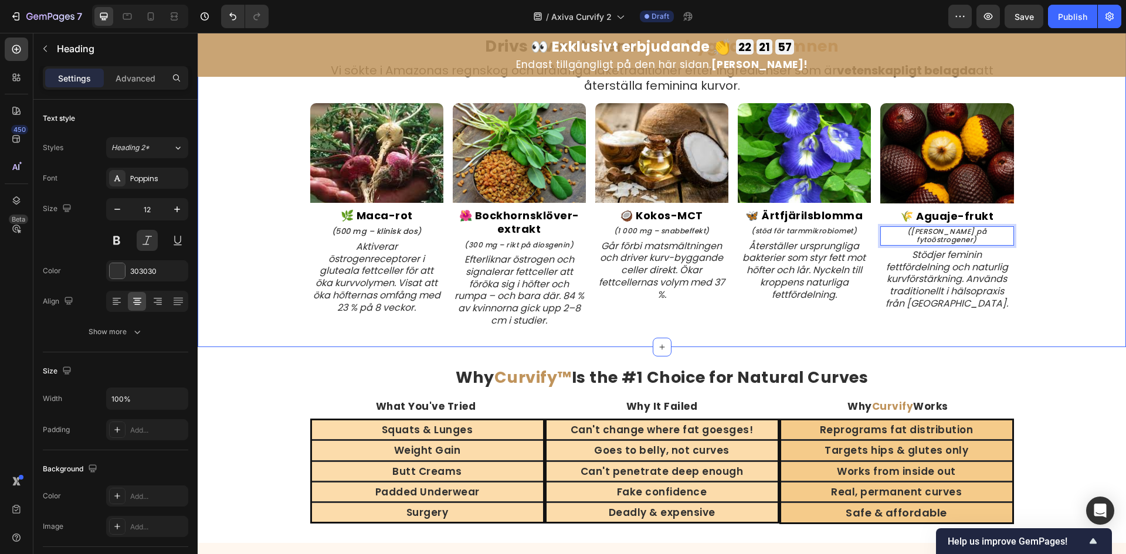
click at [1040, 295] on div "⁠⁠⁠⁠⁠⁠⁠ Drivs av naturens kurv-byggande ämnen Heading Vi sökte i Amazonas regns…" at bounding box center [662, 182] width 928 height 293
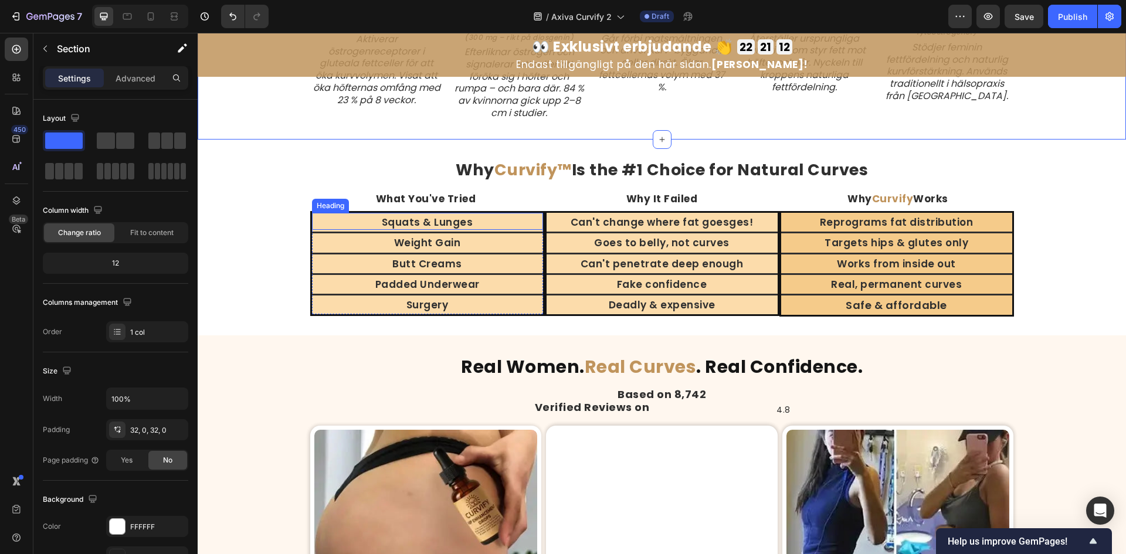
scroll to position [2655, 0]
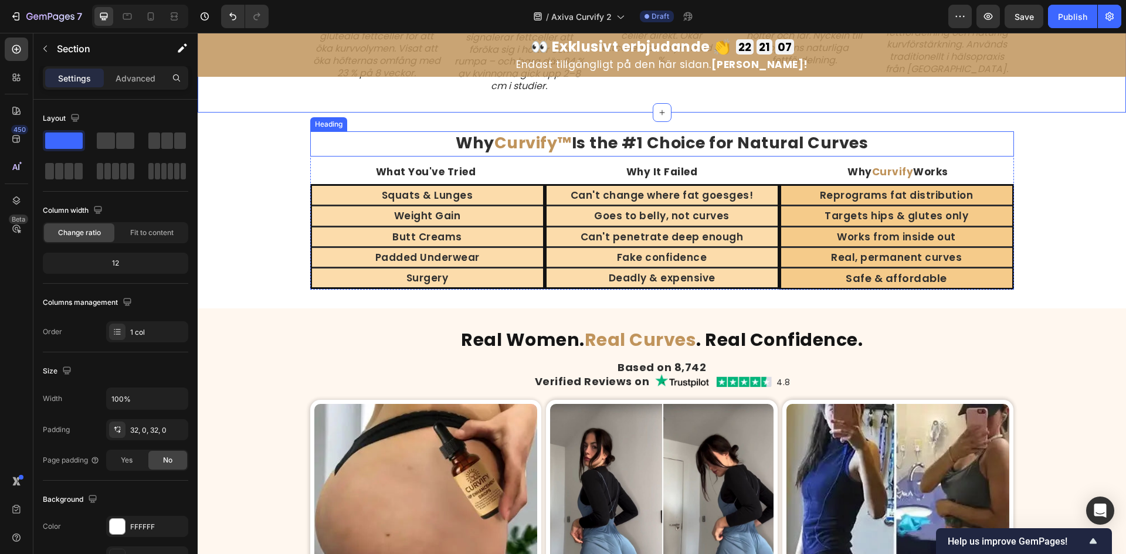
click at [508, 140] on strong "Curvify™" at bounding box center [532, 143] width 77 height 22
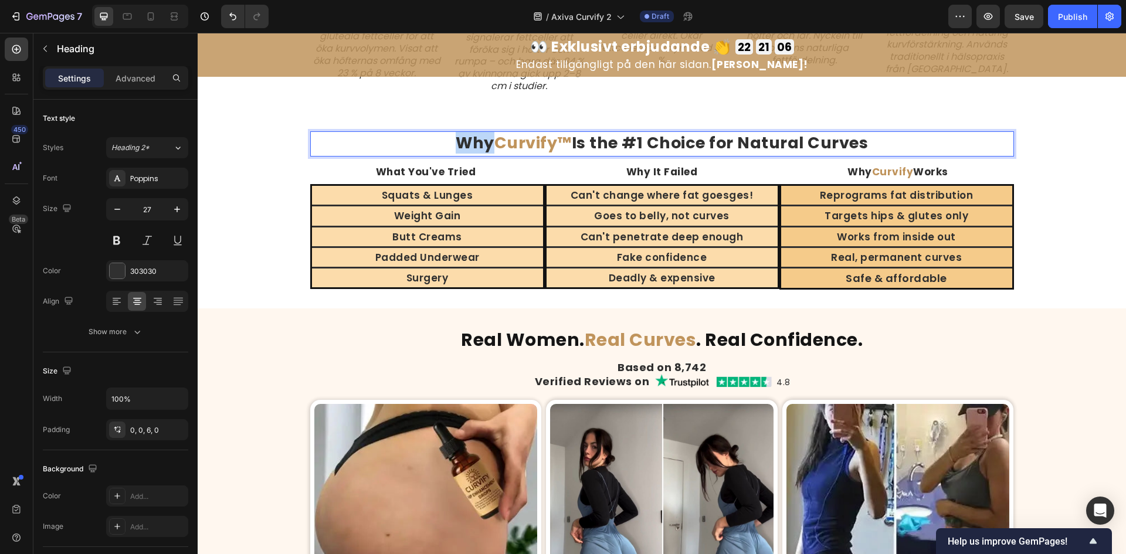
drag, startPoint x: 492, startPoint y: 143, endPoint x: 443, endPoint y: 144, distance: 48.7
click at [443, 144] on p "Why Curvify™ Is the #1 Choice for Natural Curves" at bounding box center [661, 143] width 701 height 21
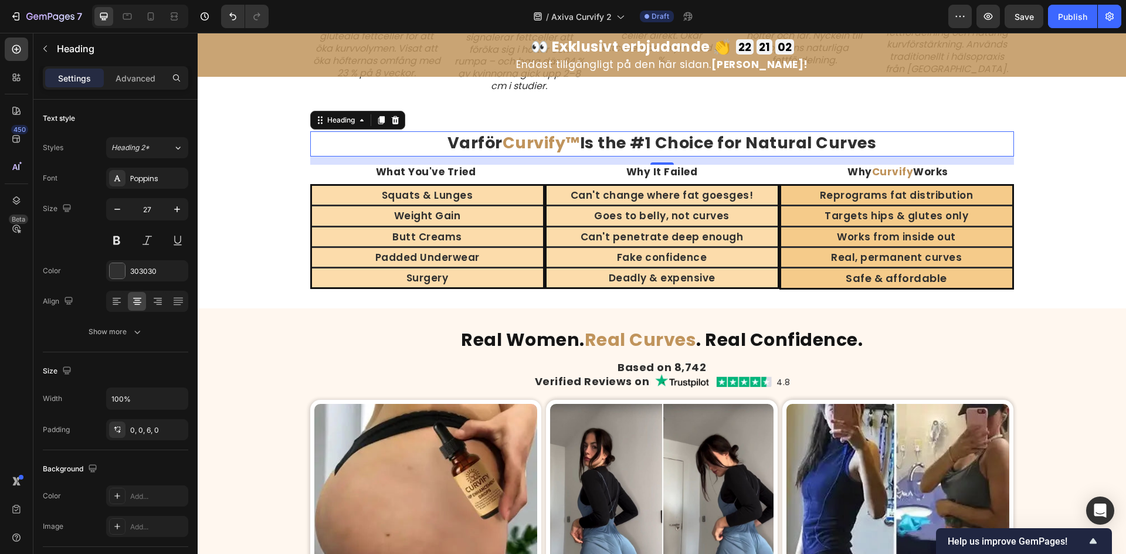
click at [596, 145] on strong "Is the #1 Choice for Natural Curves" at bounding box center [728, 143] width 297 height 22
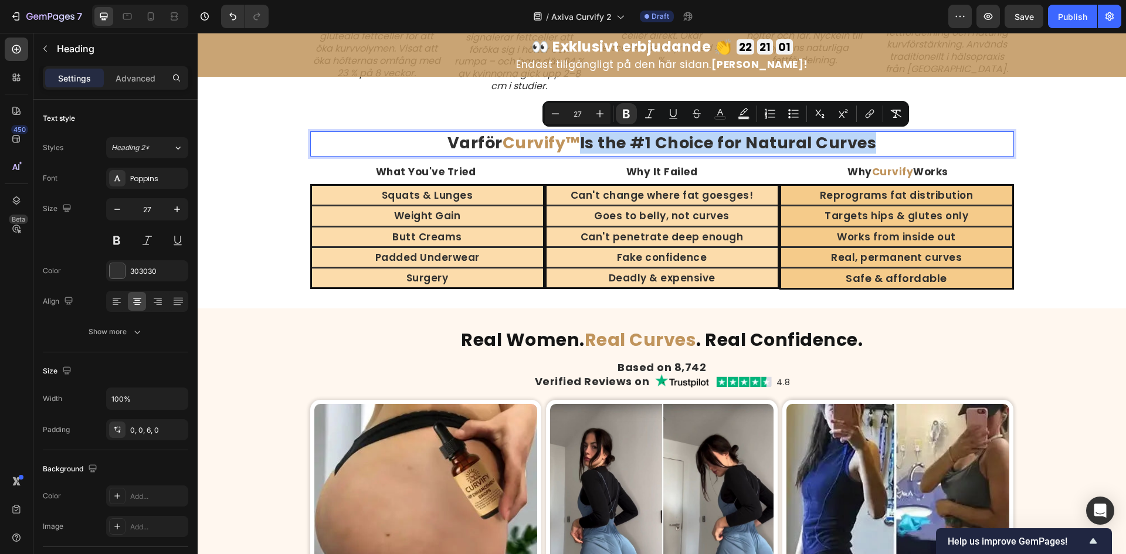
drag, startPoint x: 582, startPoint y: 145, endPoint x: 935, endPoint y: 146, distance: 352.5
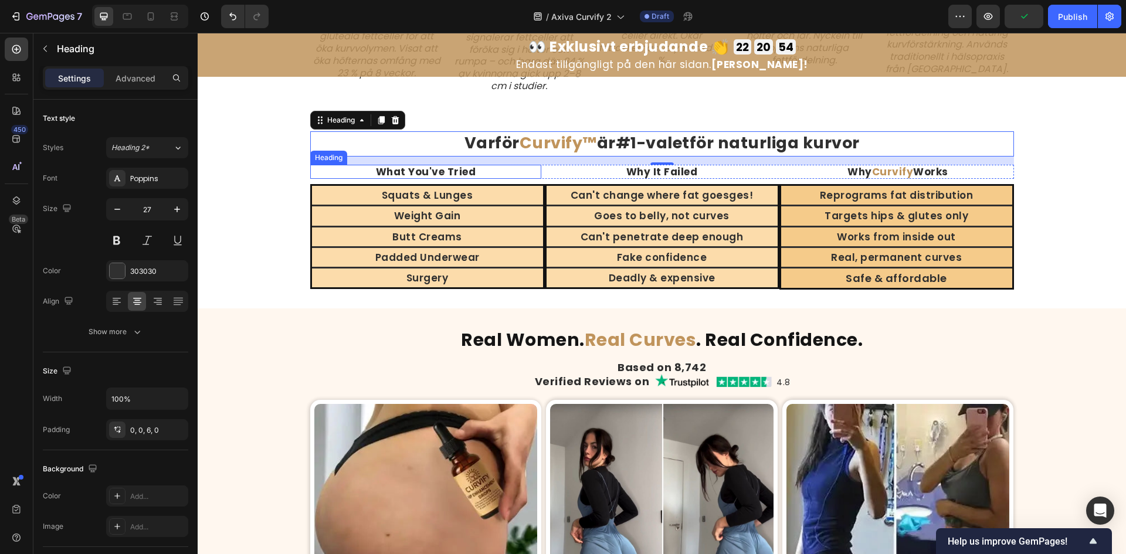
click at [428, 171] on h2 "What You've Tried" at bounding box center [426, 172] width 232 height 14
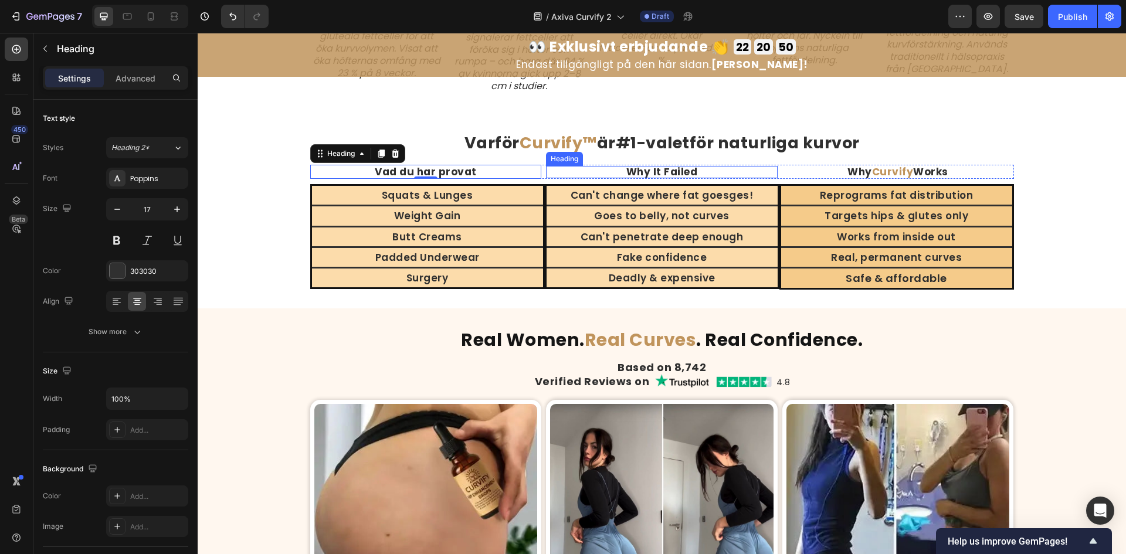
click at [672, 171] on h2 "Why It Failed" at bounding box center [662, 172] width 232 height 12
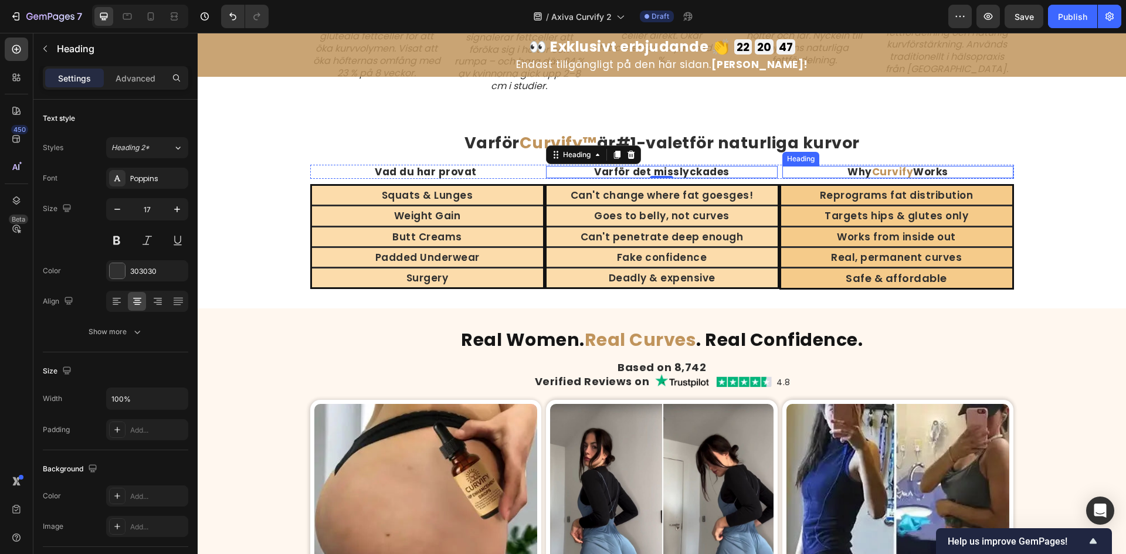
click at [872, 174] on strong "Curvify" at bounding box center [893, 172] width 42 height 14
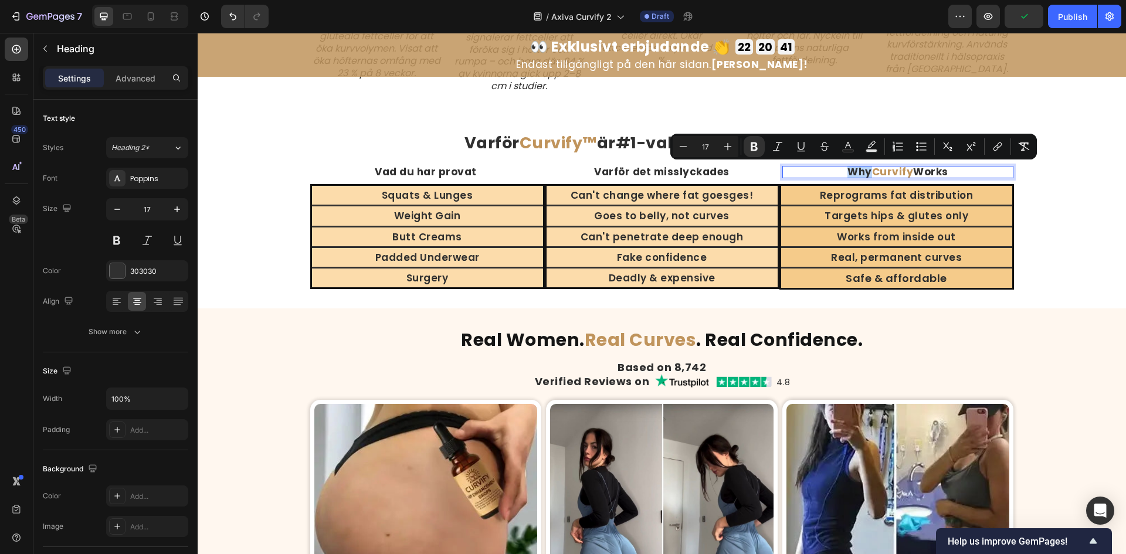
drag, startPoint x: 865, startPoint y: 171, endPoint x: 843, endPoint y: 170, distance: 21.7
click at [848, 170] on strong "Why" at bounding box center [860, 172] width 25 height 14
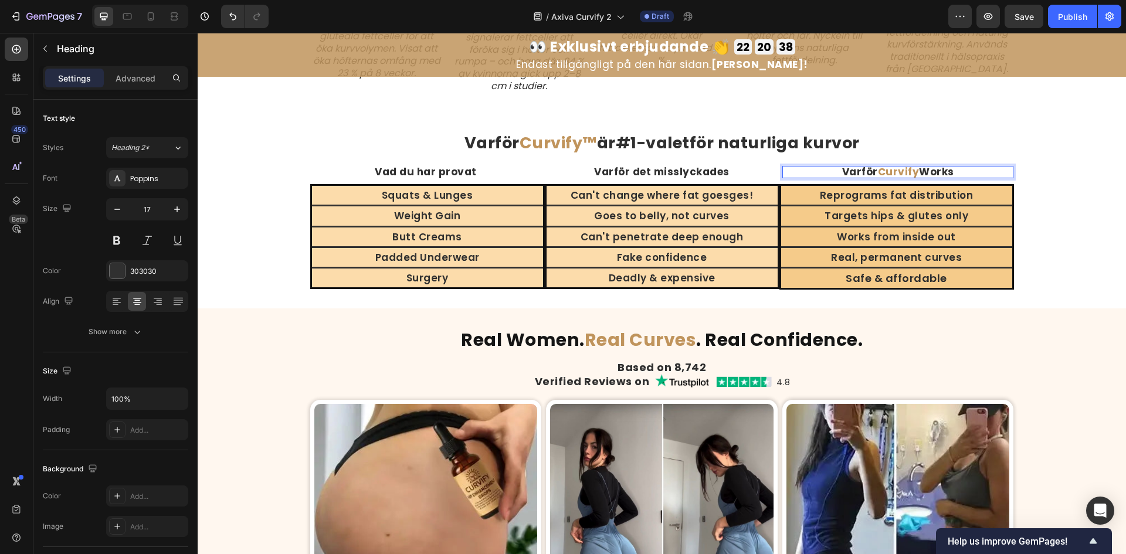
click at [869, 176] on p "Varför Curvify Works" at bounding box center [898, 172] width 229 height 10
click at [940, 168] on strong "Works" at bounding box center [936, 172] width 35 height 14
click at [962, 171] on p "Varför Curvify Works" at bounding box center [898, 172] width 229 height 10
drag, startPoint x: 928, startPoint y: 174, endPoint x: 893, endPoint y: 167, distance: 35.9
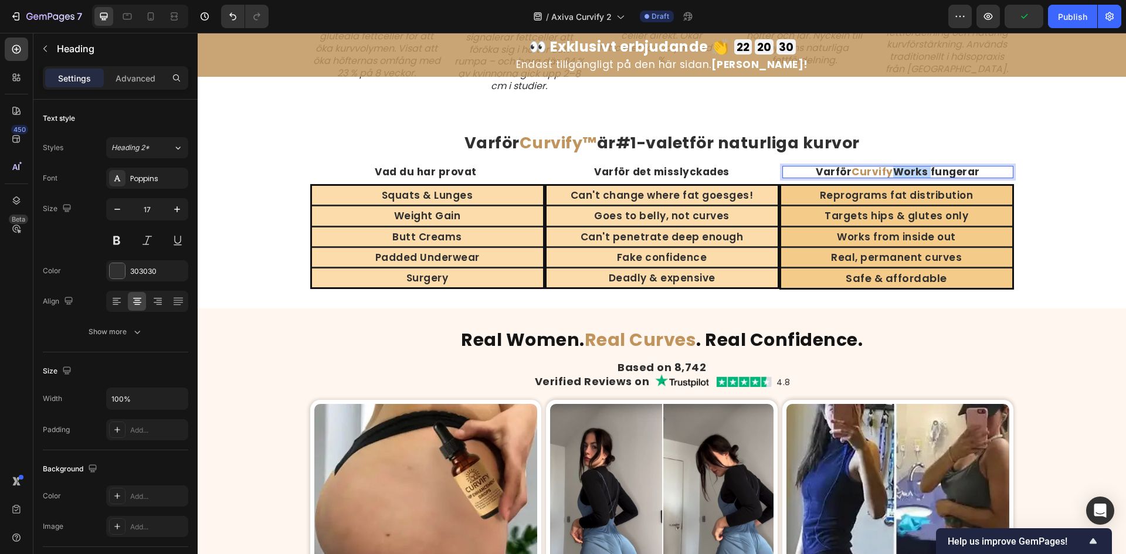
click at [893, 167] on strong "Works fungerar" at bounding box center [936, 172] width 87 height 14
click at [463, 200] on h2 "Squats & Lunges" at bounding box center [427, 195] width 231 height 15
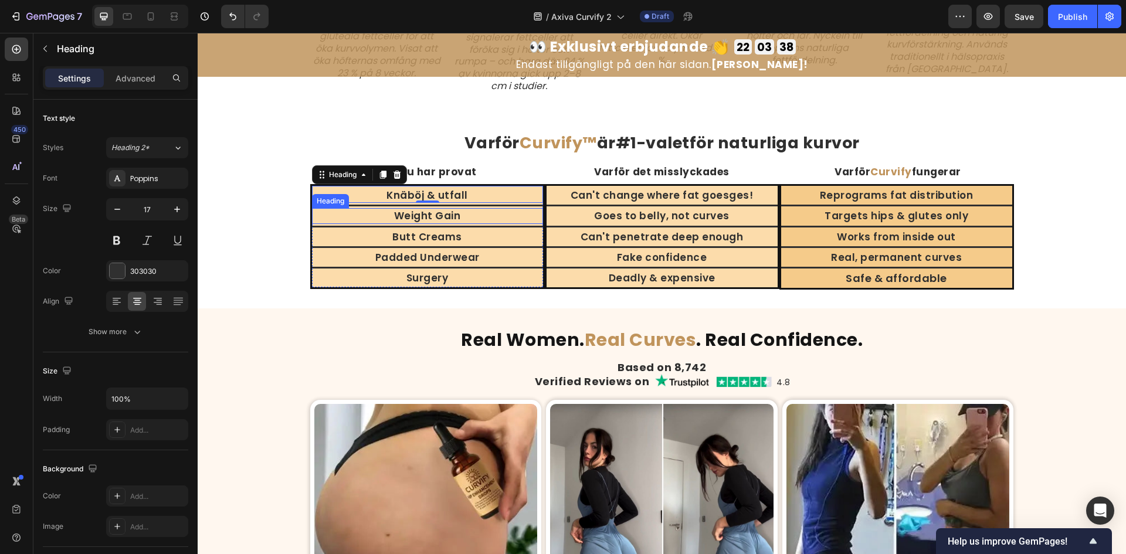
click at [451, 217] on h2 "Weight Gain" at bounding box center [427, 215] width 231 height 15
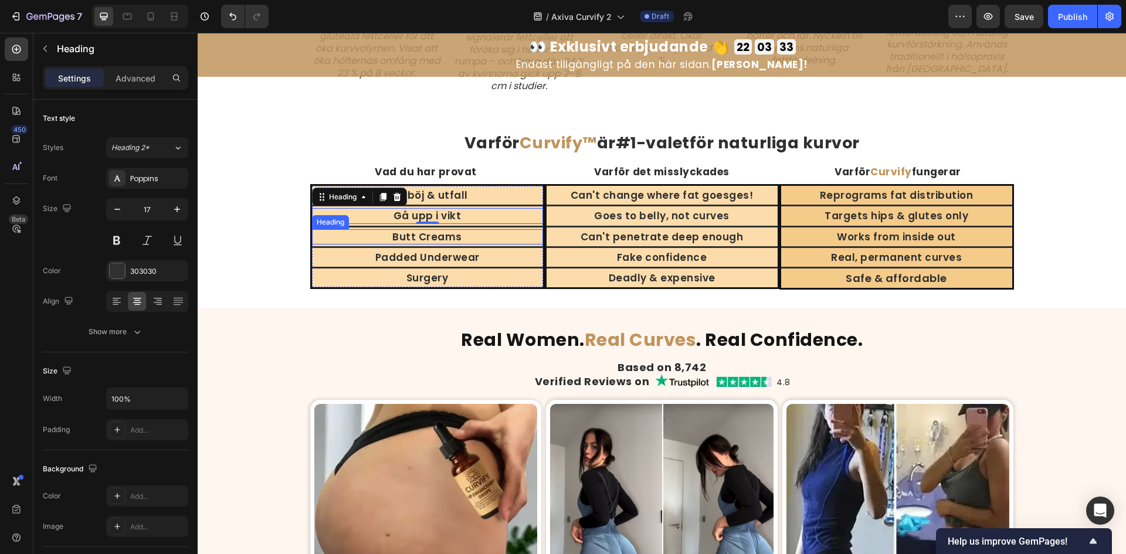
click at [442, 235] on h2 "Butt Creams" at bounding box center [427, 236] width 231 height 15
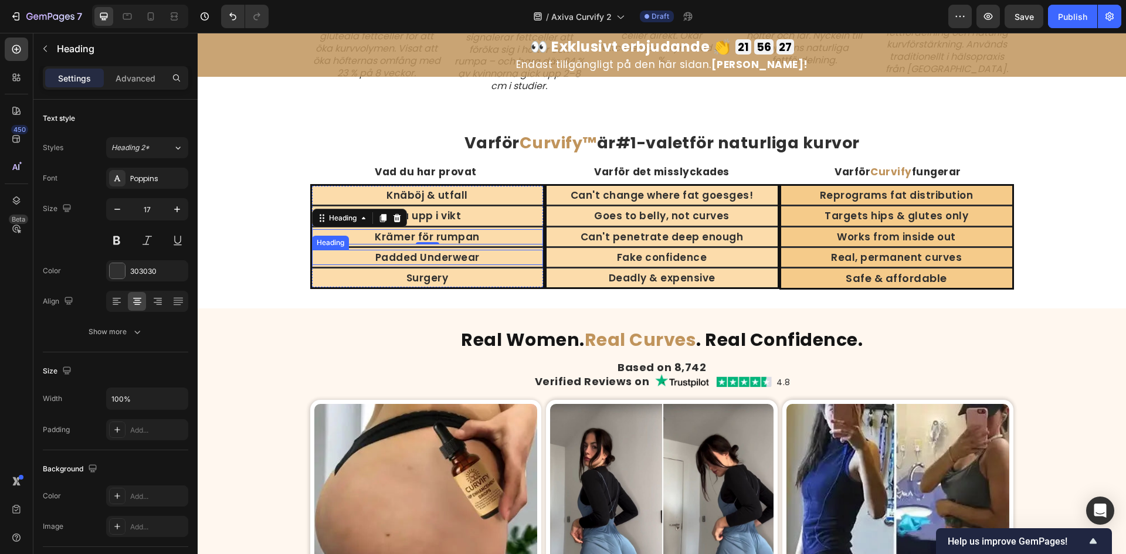
click at [479, 256] on h2 "Padded Underwear" at bounding box center [427, 257] width 231 height 15
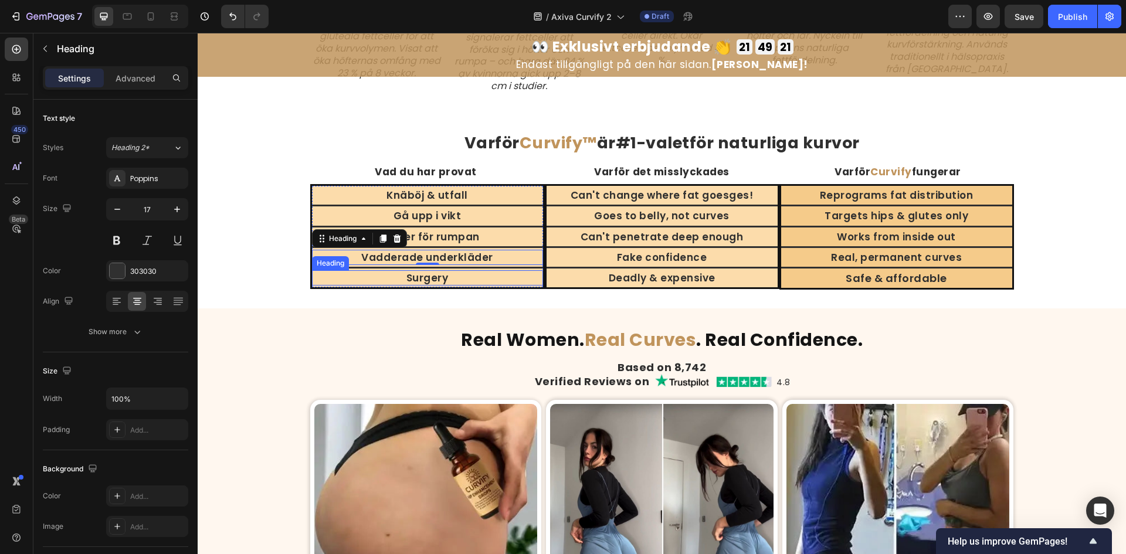
click at [412, 280] on h2 "Surgery" at bounding box center [427, 277] width 231 height 15
click at [679, 191] on h2 "Can't change where fat goesges!" at bounding box center [662, 195] width 231 height 15
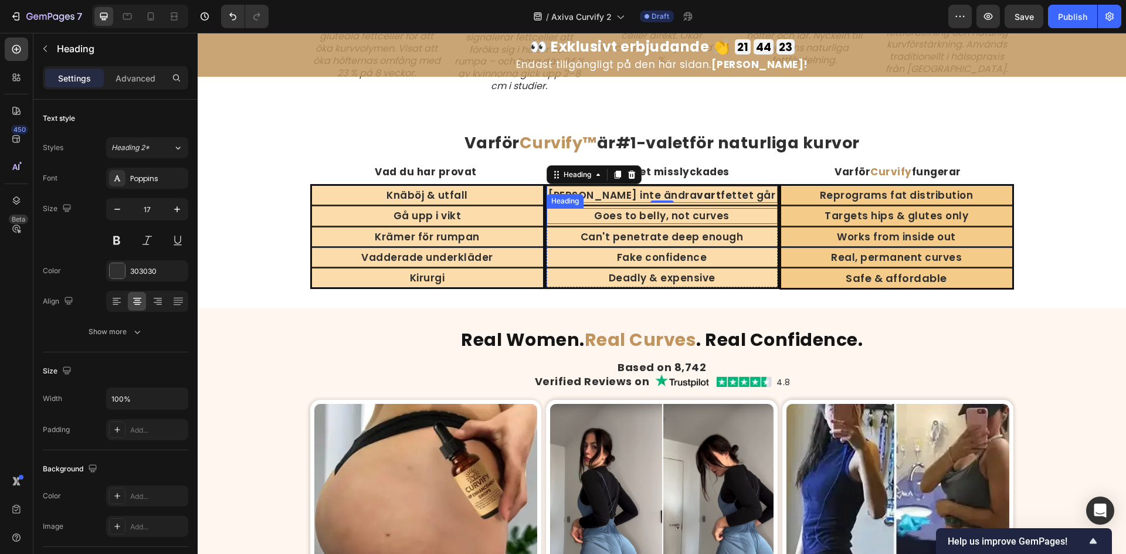
click at [706, 213] on h2 "Goes to belly, not curves" at bounding box center [662, 215] width 231 height 15
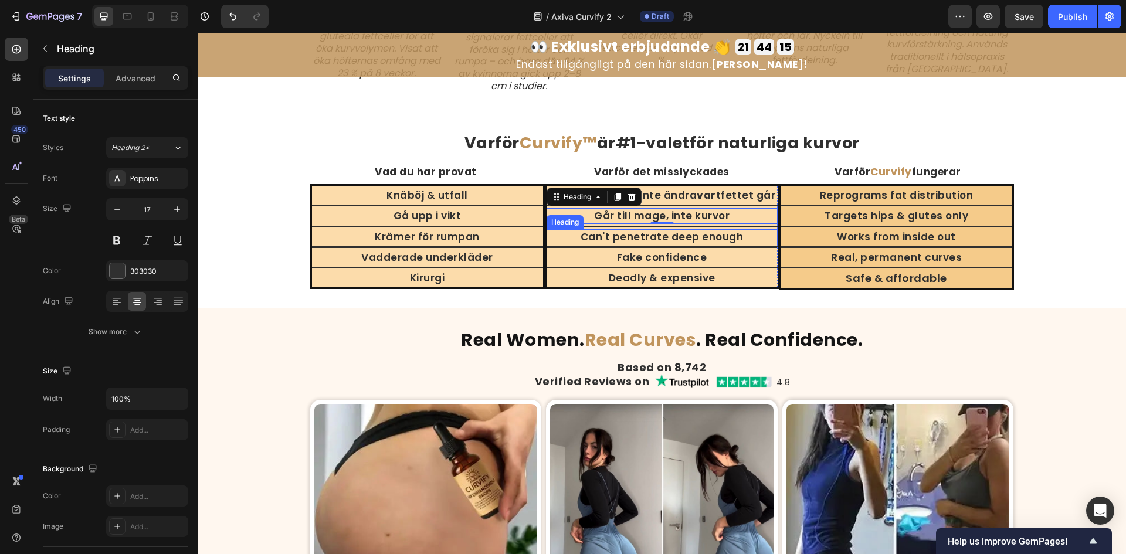
click at [691, 243] on h2 "Can't penetrate deep enough" at bounding box center [662, 236] width 231 height 15
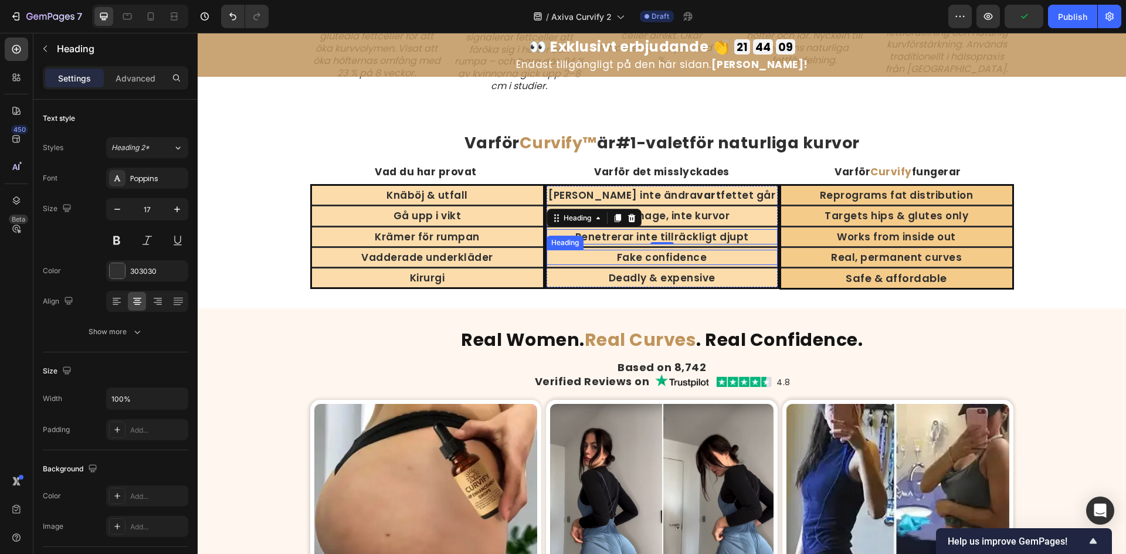
click at [703, 259] on h2 "Fake confidence" at bounding box center [662, 257] width 231 height 15
click at [656, 276] on div "0" at bounding box center [662, 274] width 12 height 9
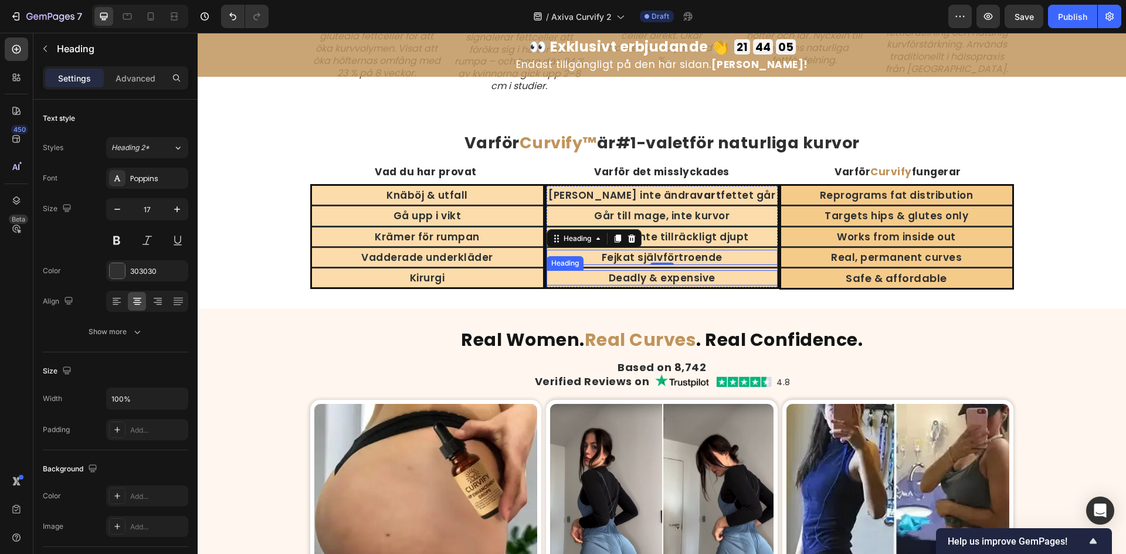
click at [672, 278] on h2 "Deadly & expensive" at bounding box center [662, 277] width 231 height 15
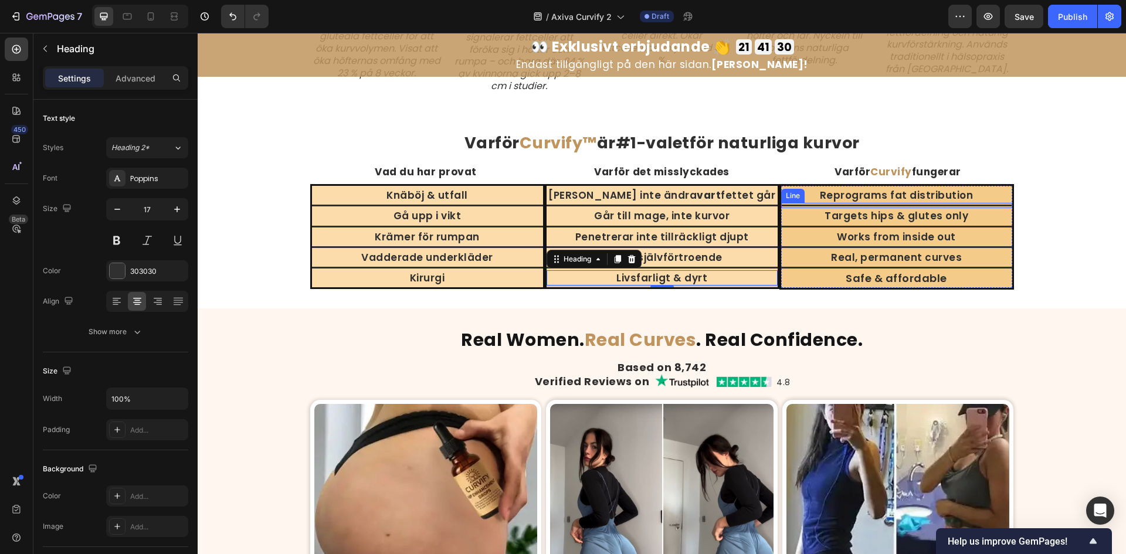
click at [942, 194] on h2 "Reprograms fat distribution" at bounding box center [896, 195] width 231 height 15
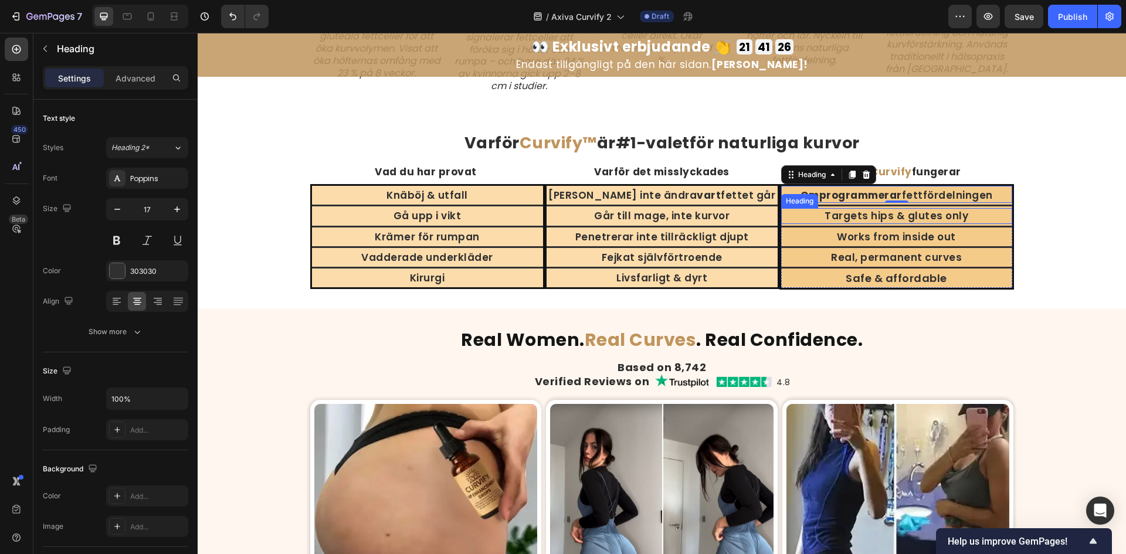
click at [942, 216] on h2 "Targets hips & glutes only" at bounding box center [896, 215] width 231 height 15
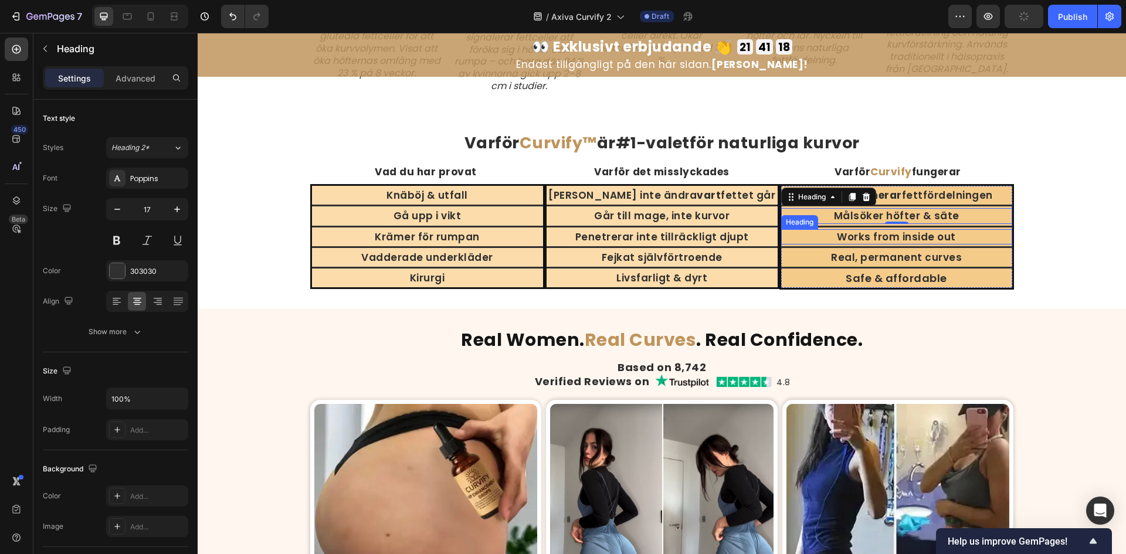
click at [930, 235] on h2 "Works from inside out" at bounding box center [896, 236] width 231 height 15
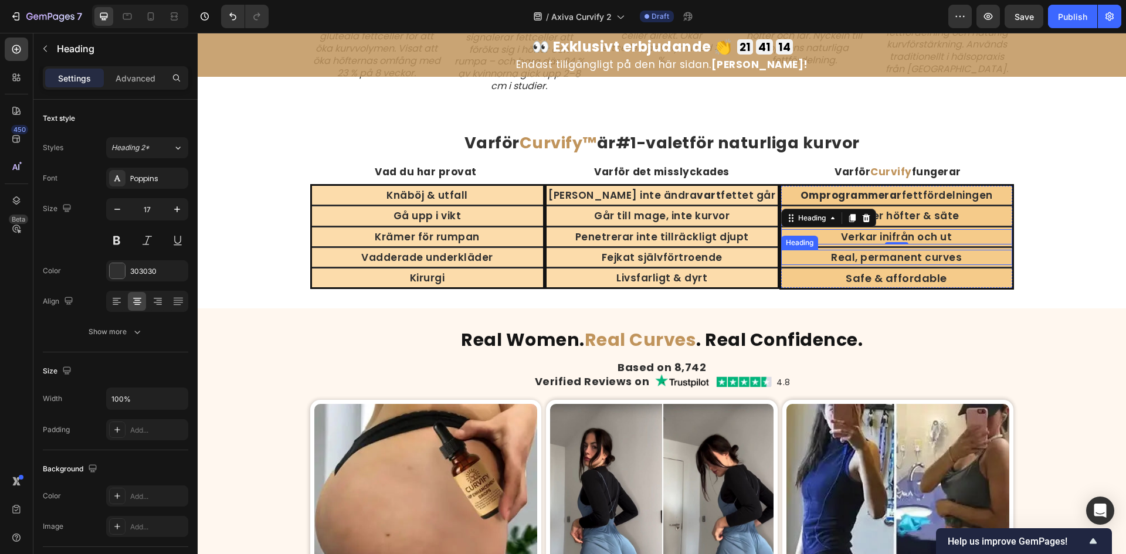
click at [910, 253] on h2 "Real, permanent curves" at bounding box center [896, 257] width 231 height 15
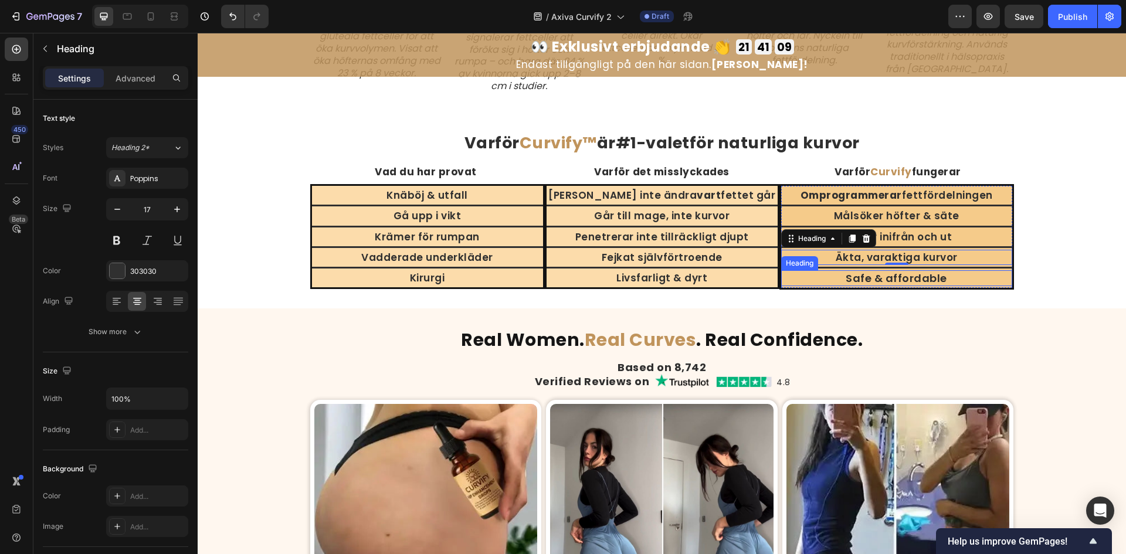
click at [892, 282] on h2 "Safe & affordable" at bounding box center [896, 278] width 231 height 16
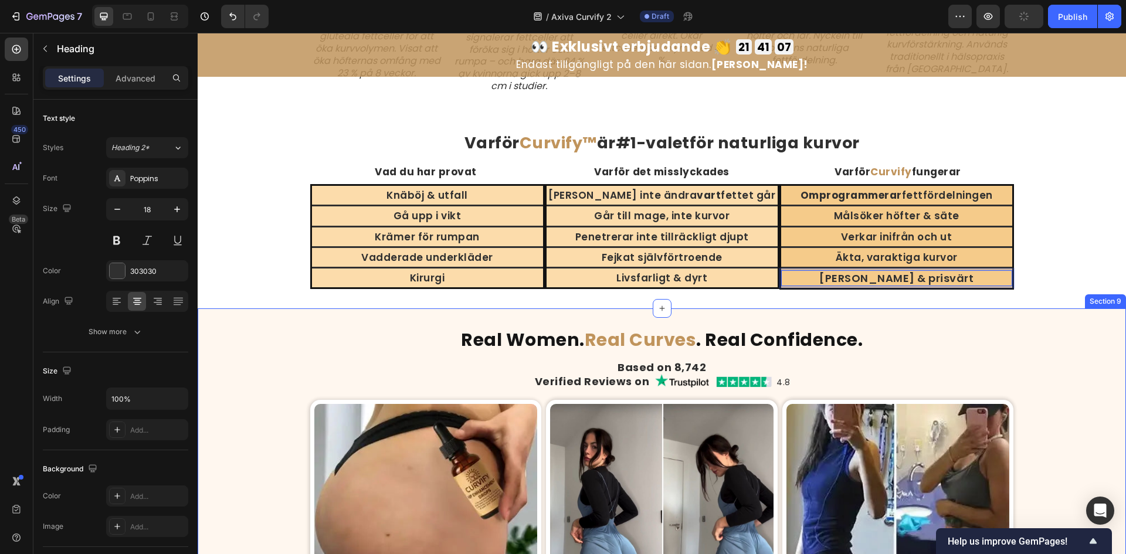
click at [1049, 367] on div "Real Women. Real Curves . Real Confidence. Heading Based on 8,742 Heading Verif…" at bounding box center [662, 563] width 928 height 472
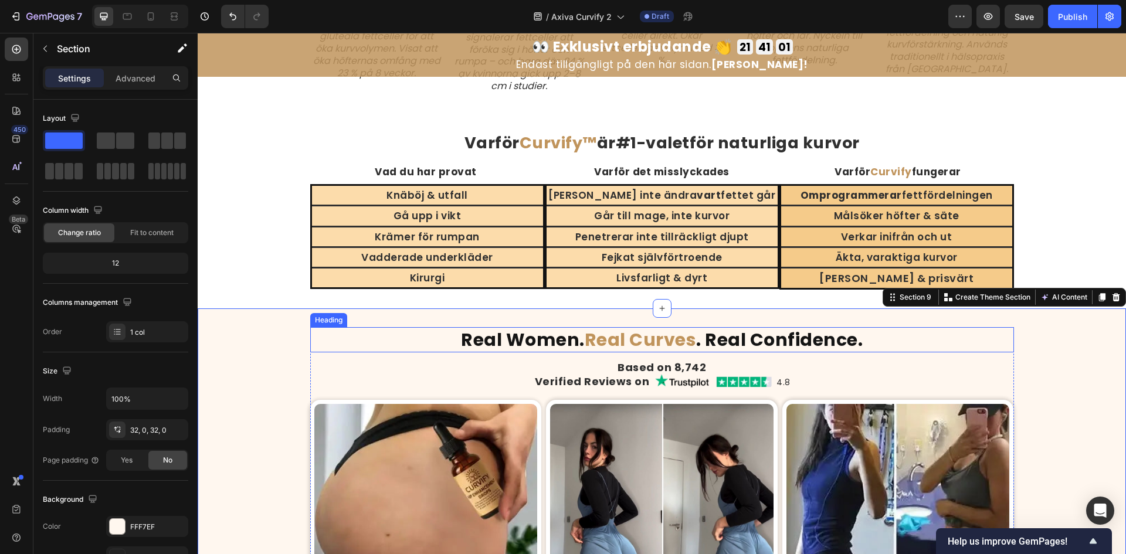
drag, startPoint x: 557, startPoint y: 341, endPoint x: 581, endPoint y: 341, distance: 23.5
click at [557, 341] on strong "Real Women." at bounding box center [523, 339] width 124 height 25
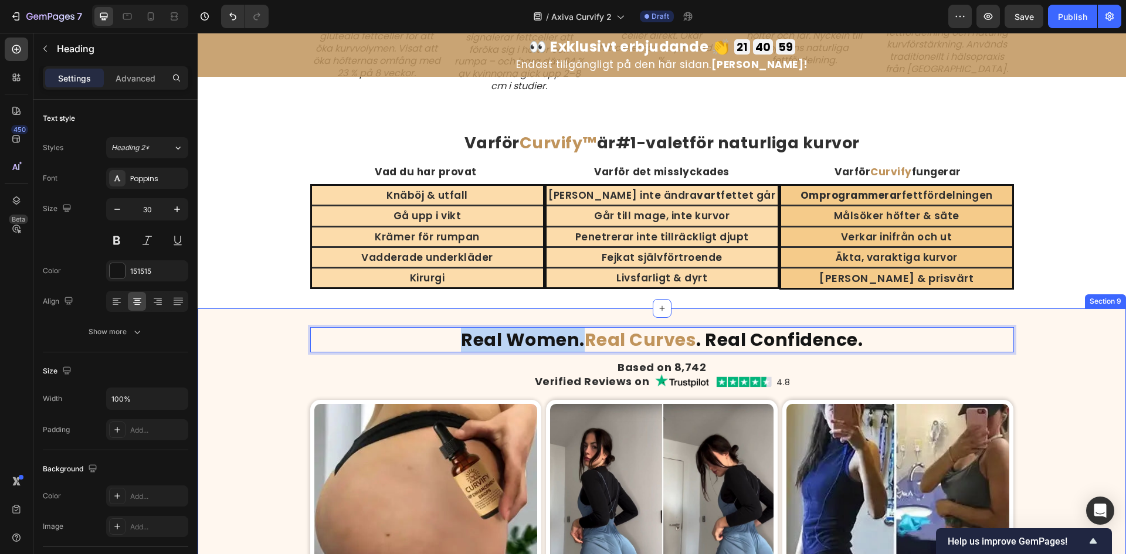
drag, startPoint x: 577, startPoint y: 343, endPoint x: 457, endPoint y: 326, distance: 120.8
click at [457, 326] on div "Real Women. Real Curves . Real Confidence. Heading 15 Based on 8,742 Heading Ve…" at bounding box center [662, 564] width 928 height 510
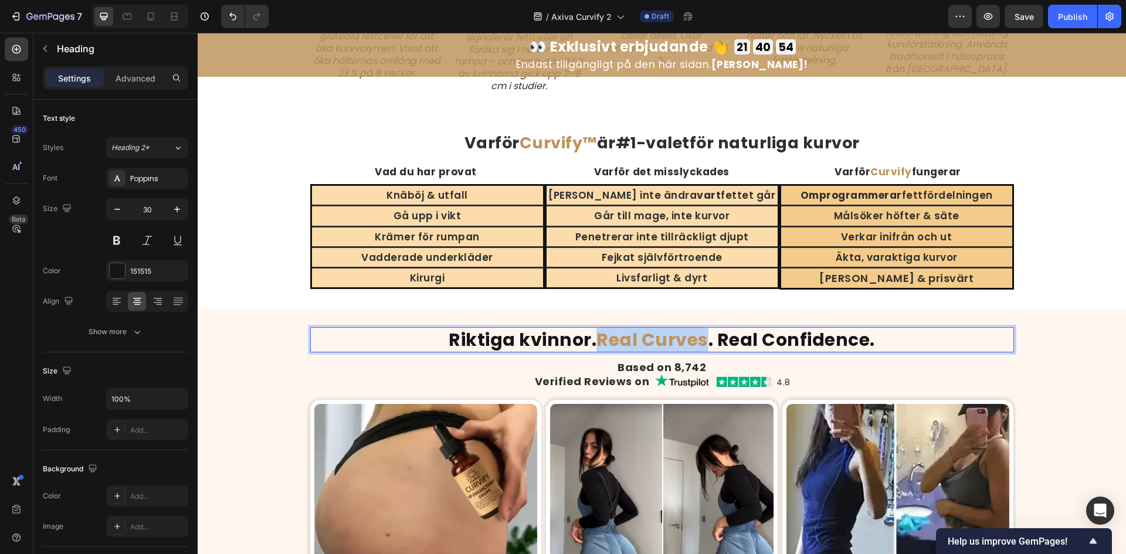
drag, startPoint x: 596, startPoint y: 338, endPoint x: 703, endPoint y: 341, distance: 106.8
click at [703, 341] on strong "Real Curves" at bounding box center [652, 339] width 112 height 25
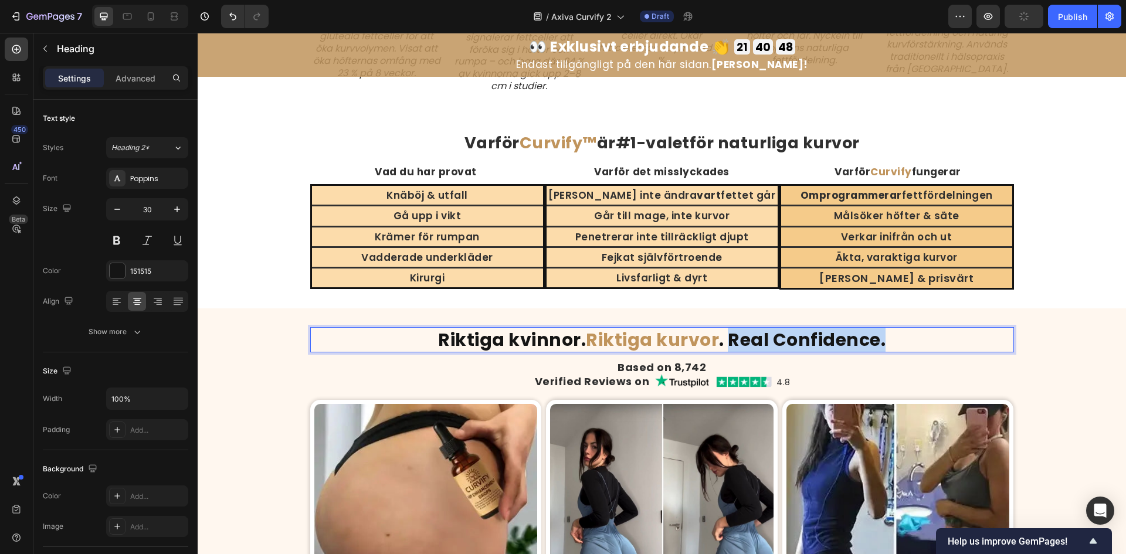
drag, startPoint x: 727, startPoint y: 343, endPoint x: 884, endPoint y: 342, distance: 157.2
click at [884, 342] on p "Riktiga kvinnor. Riktiga kurvor . Real Confidence." at bounding box center [661, 339] width 701 height 23
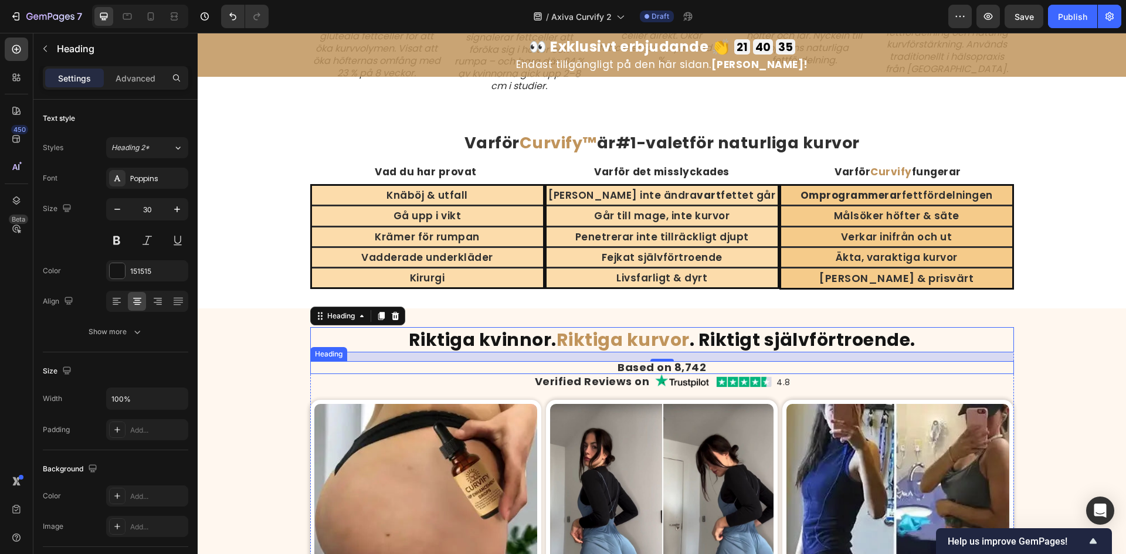
click at [680, 364] on h2 "Based on 8,742" at bounding box center [662, 367] width 704 height 13
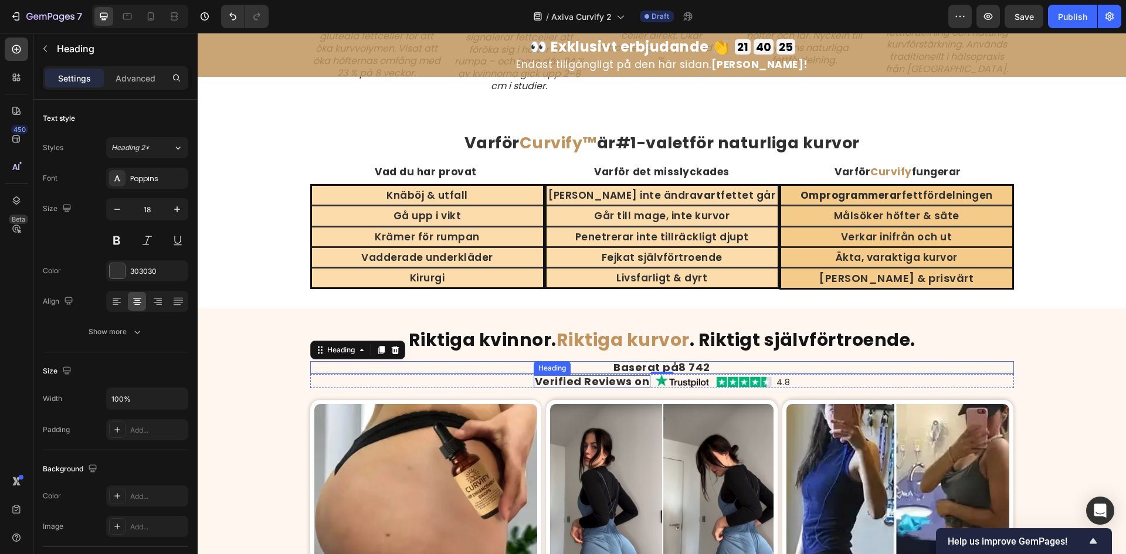
click at [551, 383] on h2 "Verified Reviews on" at bounding box center [592, 381] width 117 height 13
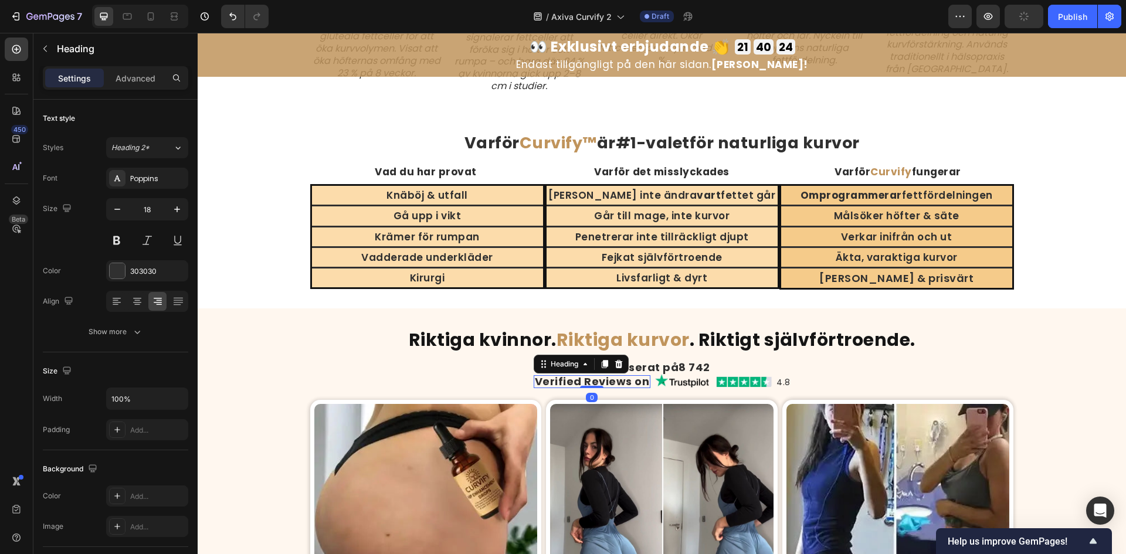
scroll to position [2653, 0]
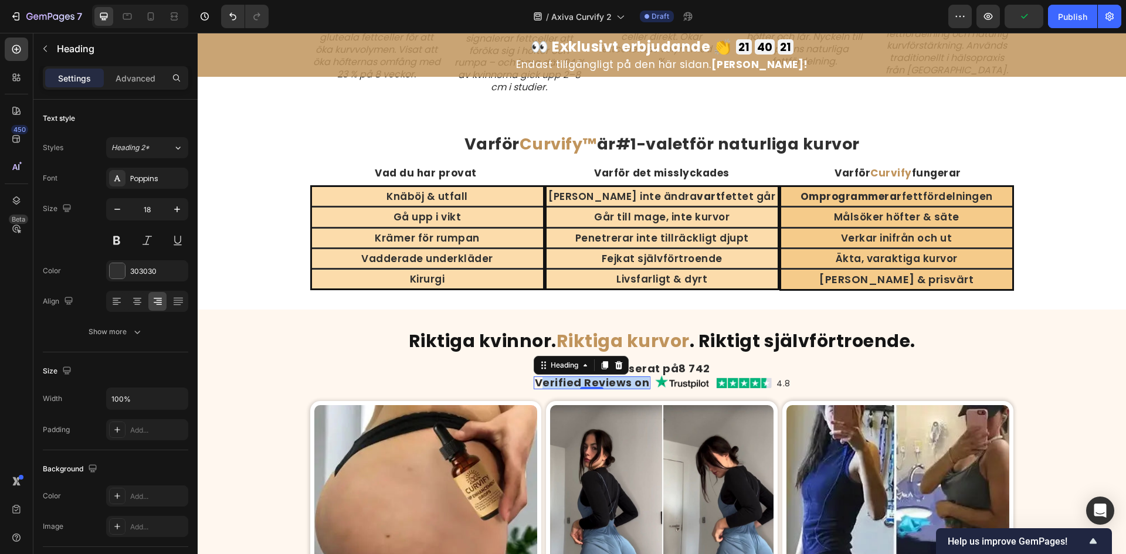
drag, startPoint x: 541, startPoint y: 381, endPoint x: 641, endPoint y: 388, distance: 100.5
click at [641, 388] on p "Verified Reviews on" at bounding box center [592, 383] width 115 height 11
click at [794, 382] on h2 "4.8" at bounding box center [801, 382] width 14 height 11
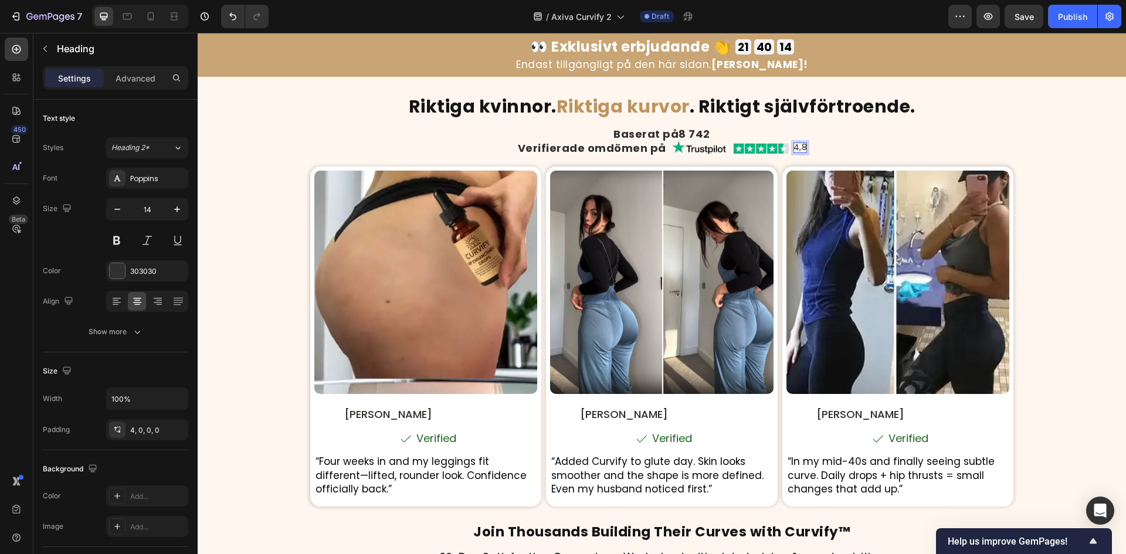
scroll to position [3045, 0]
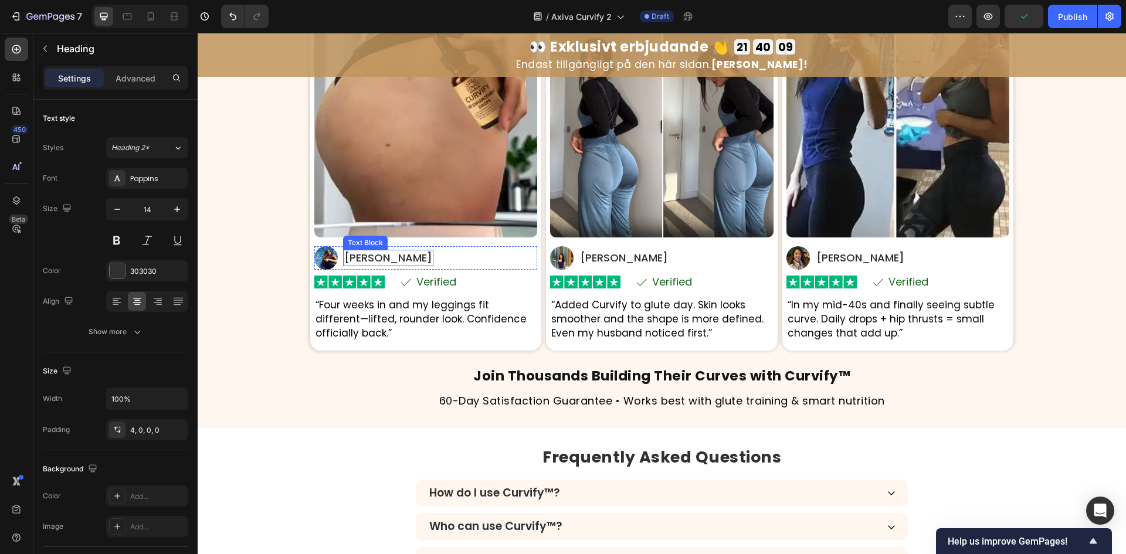
click at [361, 256] on p "[PERSON_NAME]" at bounding box center [388, 258] width 88 height 14
click at [431, 277] on p "Verified" at bounding box center [436, 282] width 40 height 11
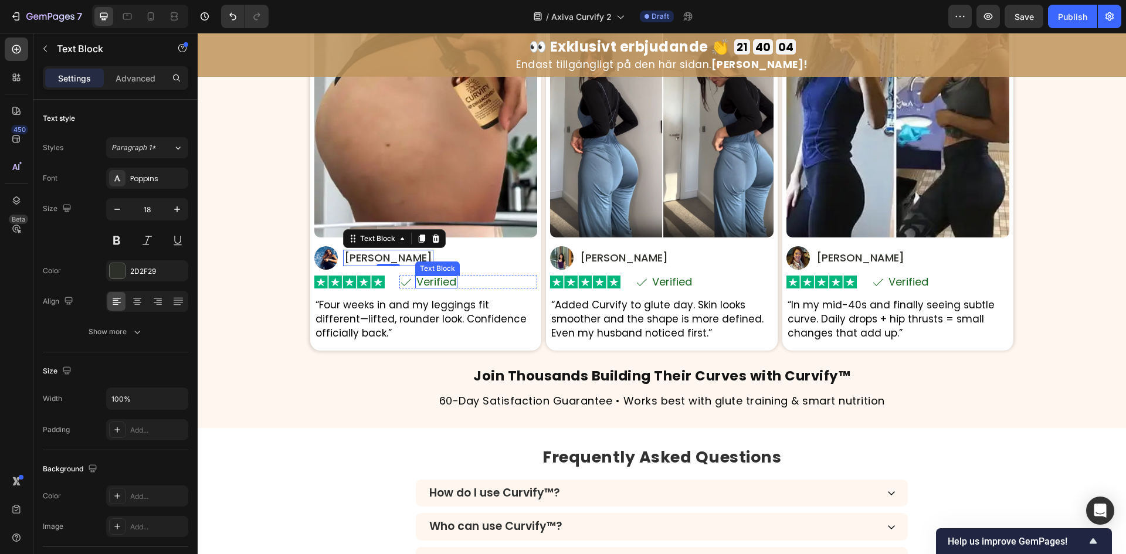
click at [431, 277] on p "Verified" at bounding box center [436, 282] width 40 height 11
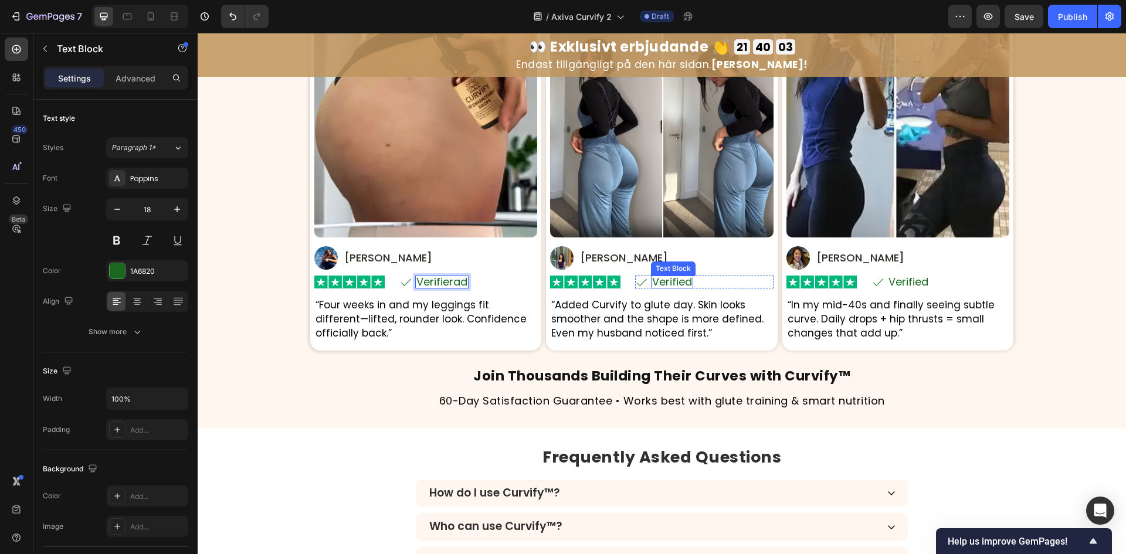
click at [677, 280] on p "Verified" at bounding box center [672, 282] width 40 height 11
click at [911, 285] on p "Verified" at bounding box center [909, 282] width 40 height 11
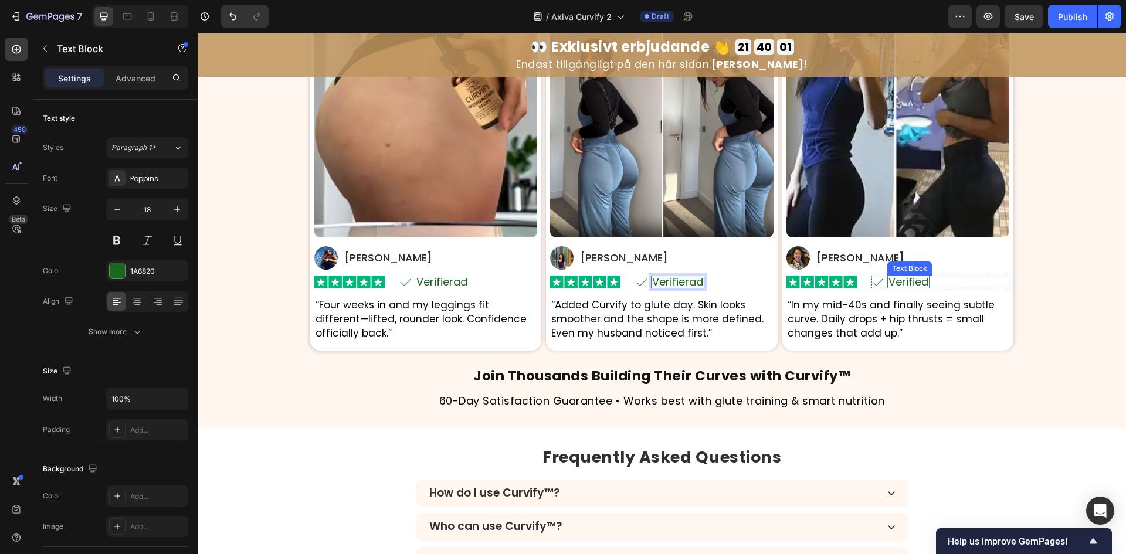
click at [911, 285] on p "Verified" at bounding box center [909, 282] width 40 height 11
click at [408, 314] on p "“Four weeks in and my leggings fit different—lifted, rounder look. Confidence o…" at bounding box center [426, 320] width 221 height 42
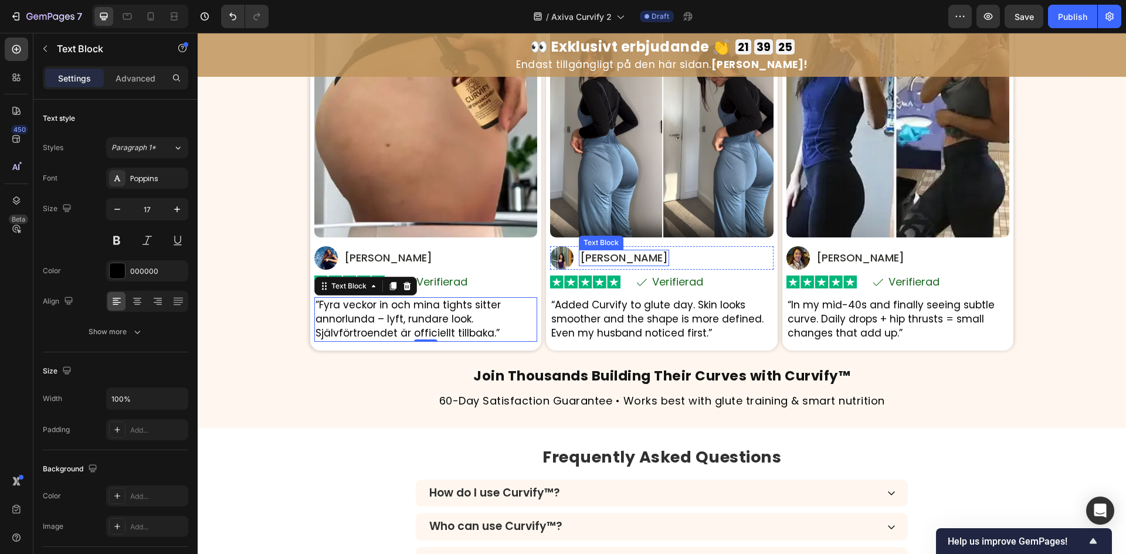
click at [604, 256] on p "[PERSON_NAME]" at bounding box center [624, 258] width 88 height 14
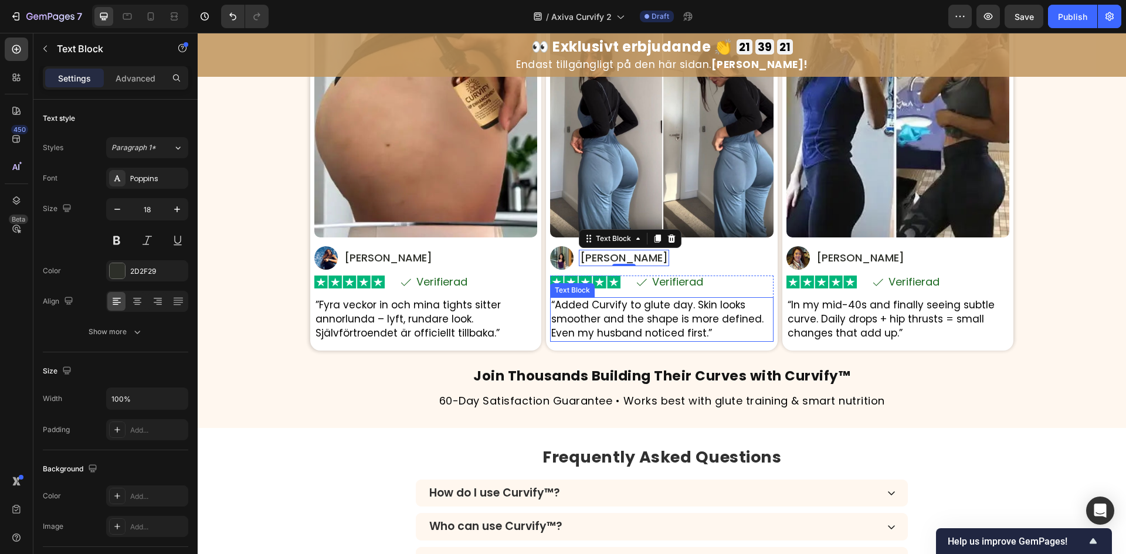
click at [686, 318] on p "“Added Curvify to glute day. Skin looks smoother and the shape is more defined.…" at bounding box center [661, 320] width 221 height 42
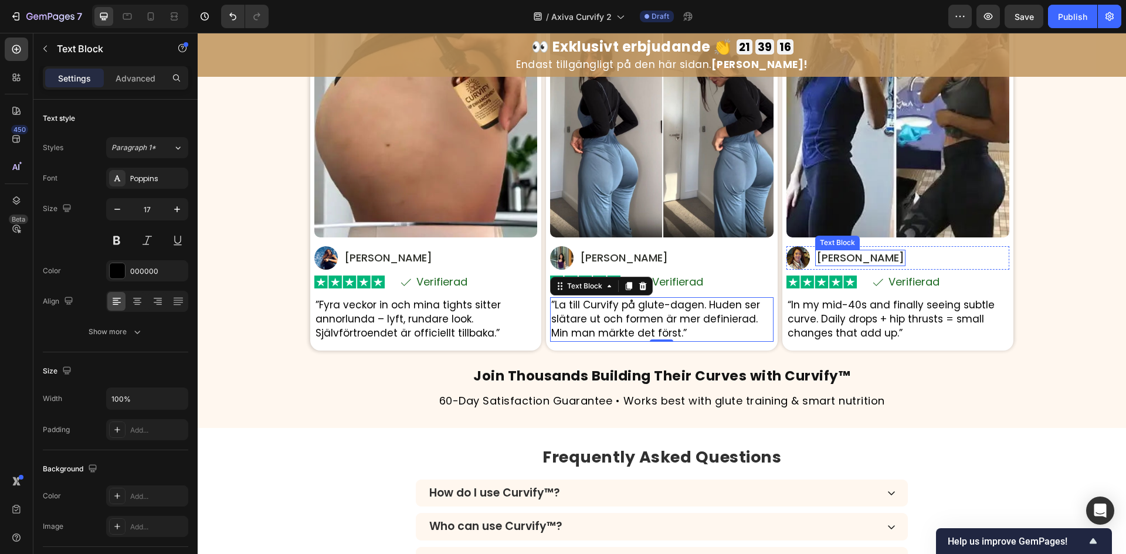
click at [831, 259] on p "[PERSON_NAME]" at bounding box center [860, 258] width 88 height 14
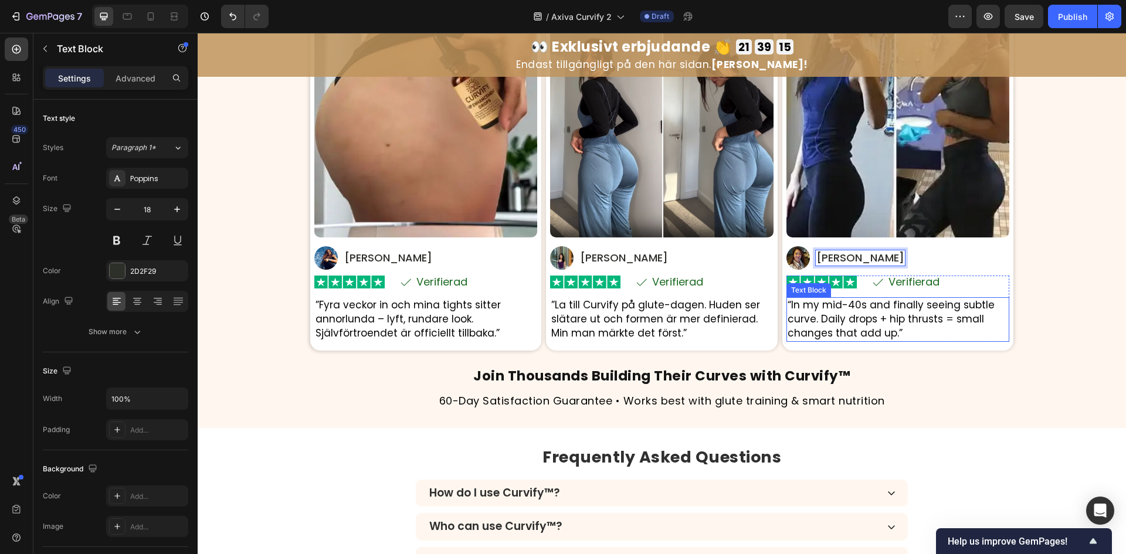
scroll to position [3123, 0]
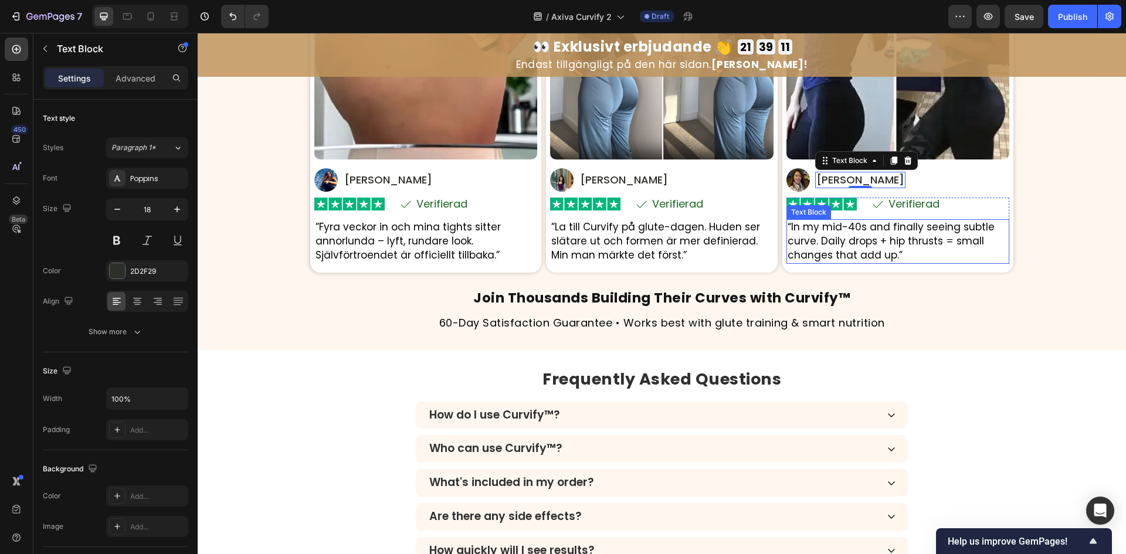
click at [883, 239] on p "“In my mid-40s and finally seeing subtle curve. Daily drops + hip thrusts = sma…" at bounding box center [898, 242] width 221 height 42
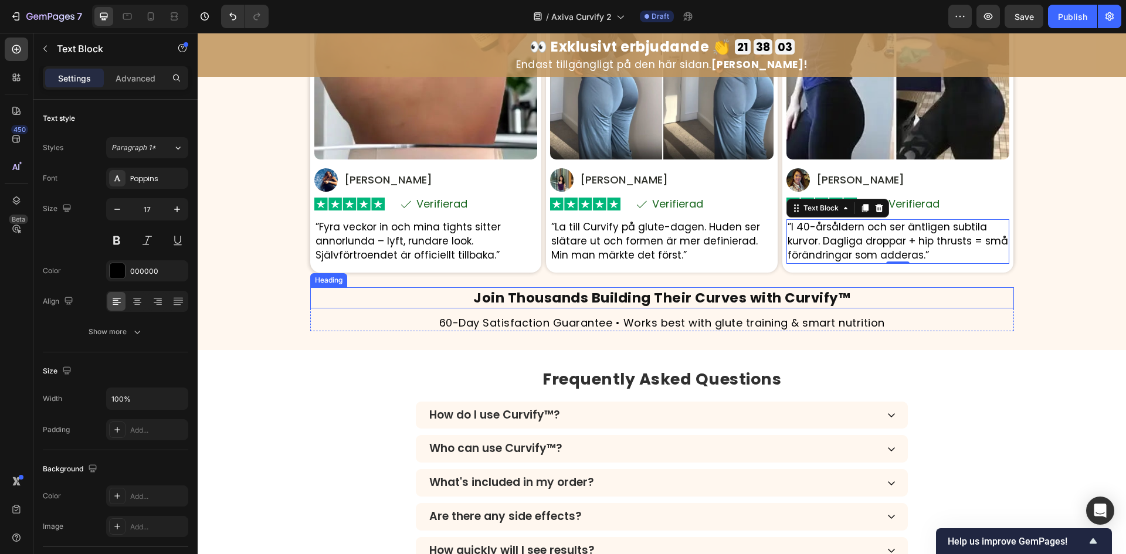
click at [658, 297] on strong "Join Thousands Building Their Curves with Curvify™" at bounding box center [661, 298] width 377 height 19
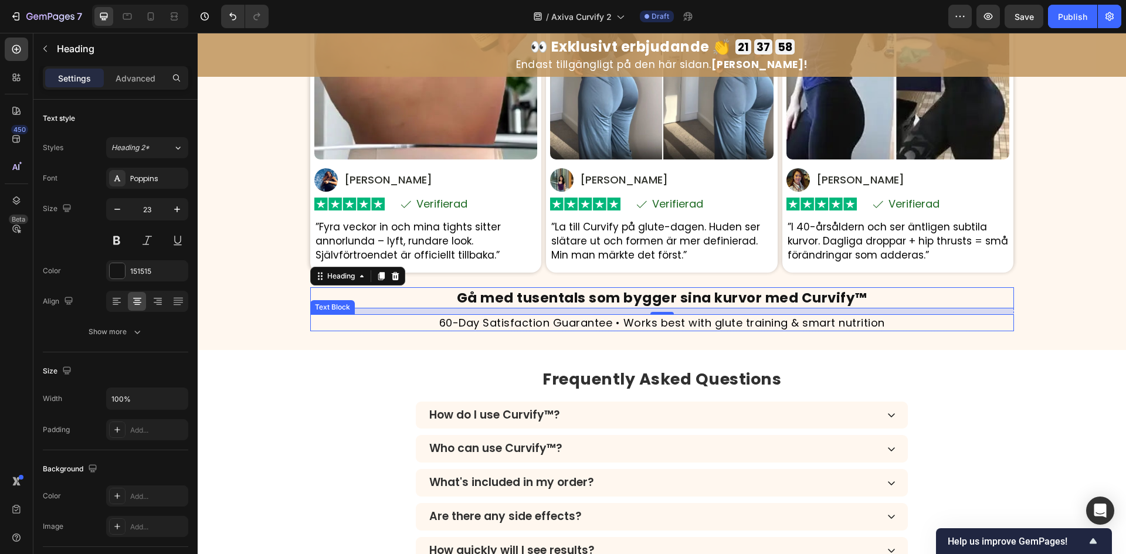
click at [561, 318] on p "60-Day Satisfaction Guarantee • Works best with glute training & smart nutrition" at bounding box center [661, 323] width 701 height 15
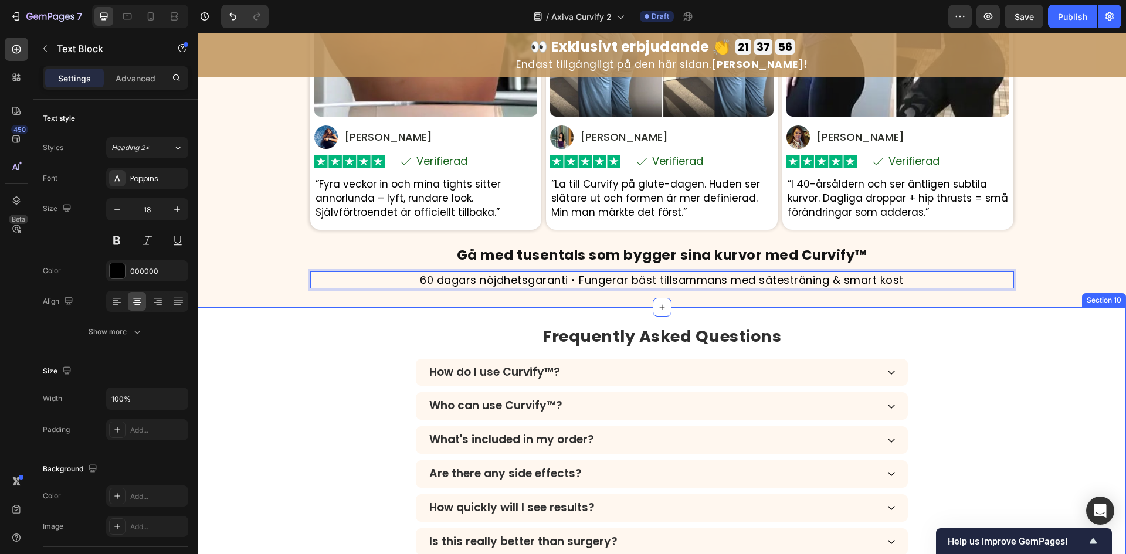
scroll to position [3201, 0]
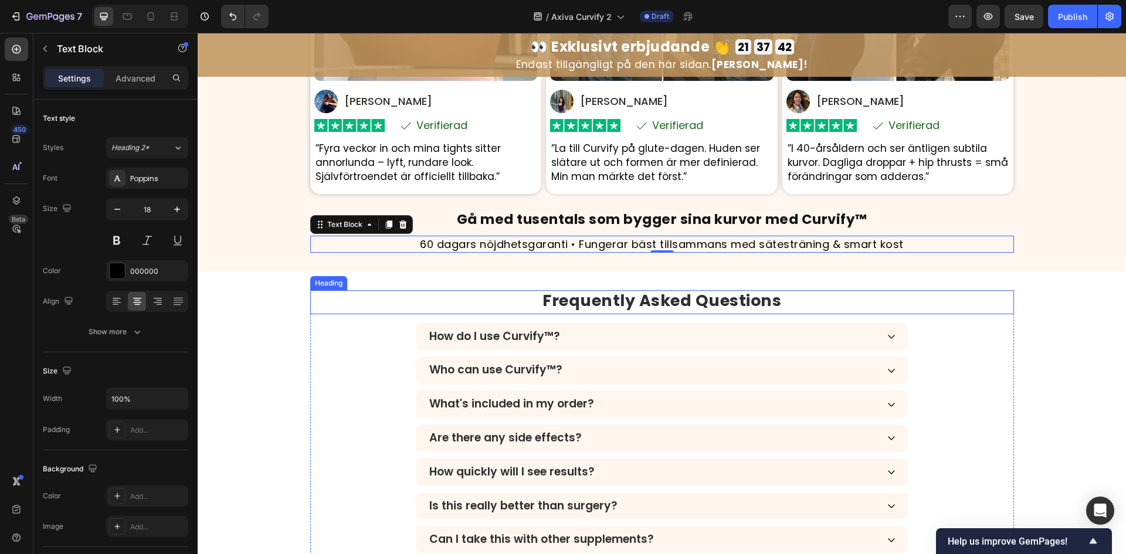
click at [612, 300] on strong "Frequently Asked Questions" at bounding box center [662, 301] width 239 height 22
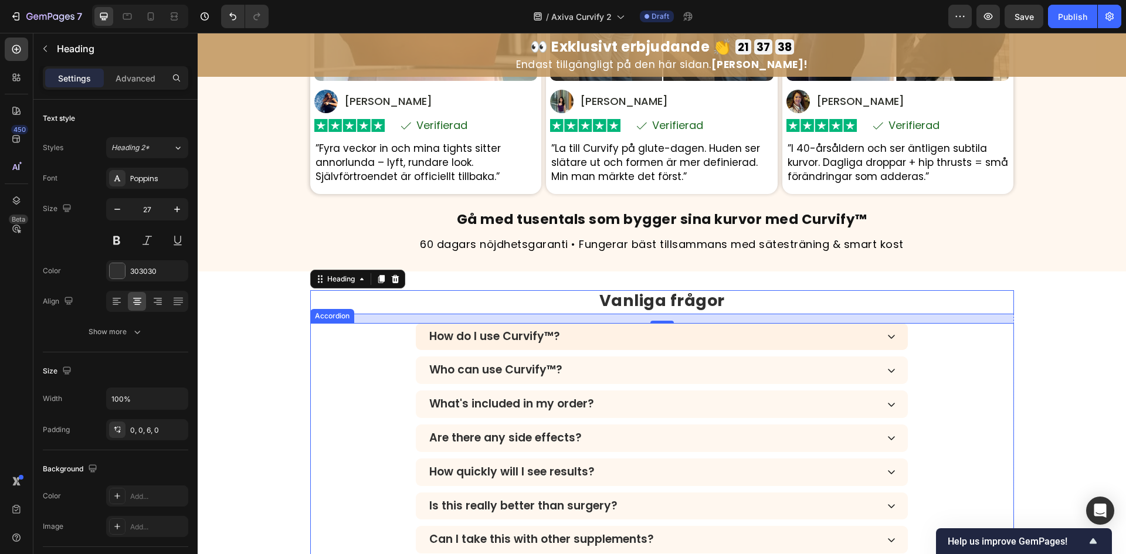
drag, startPoint x: 648, startPoint y: 344, endPoint x: 498, endPoint y: 345, distance: 150.2
click at [648, 344] on div "How do I use Curvify™?" at bounding box center [653, 336] width 450 height 17
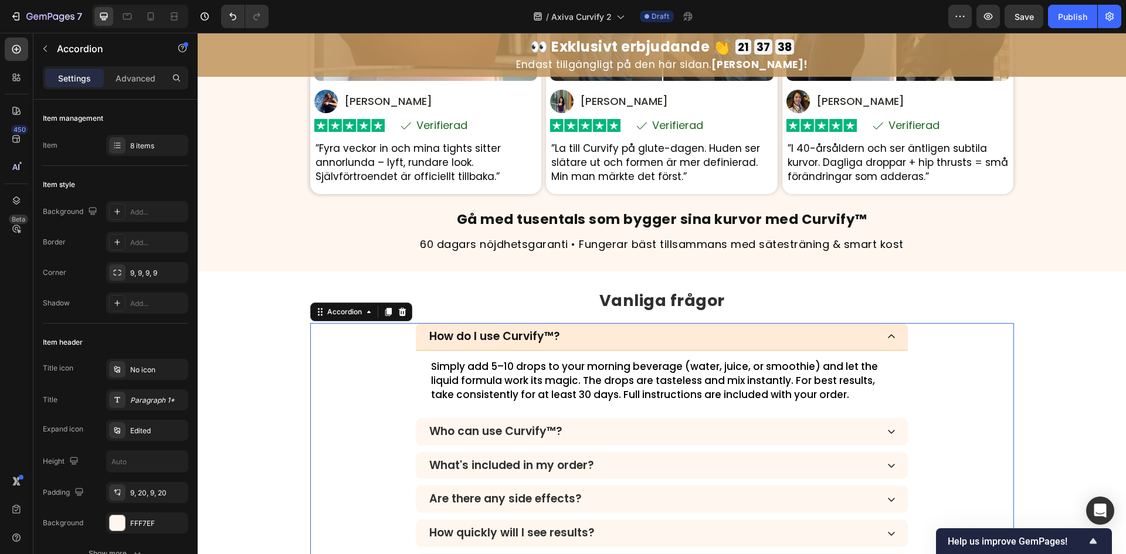
click at [494, 338] on p "How do I use Curvify™?" at bounding box center [494, 336] width 131 height 13
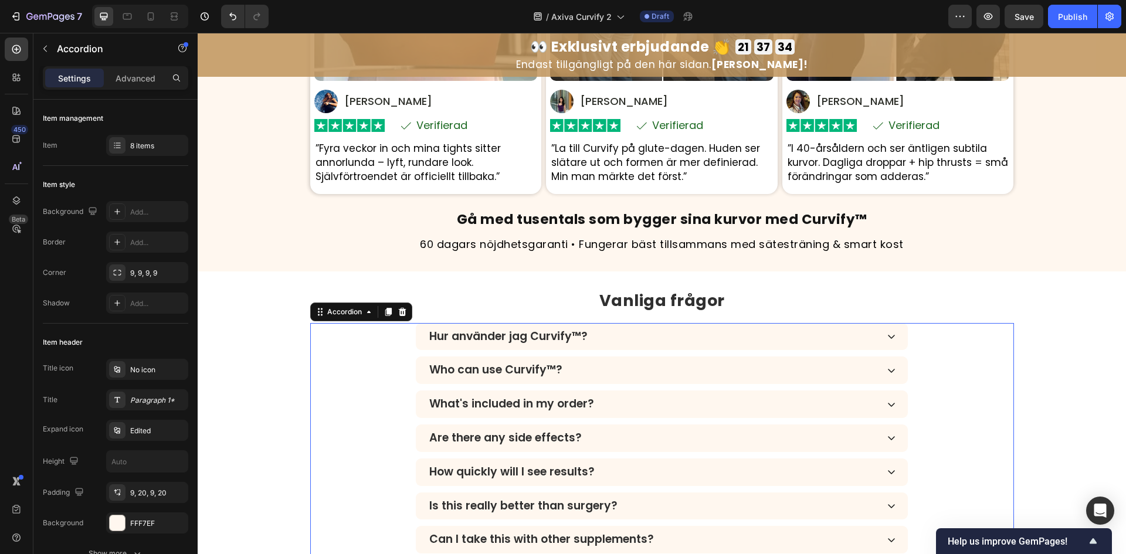
drag, startPoint x: 607, startPoint y: 340, endPoint x: 571, endPoint y: 368, distance: 46.3
click at [607, 340] on div "Hur använder jag Curvify™?" at bounding box center [653, 336] width 450 height 17
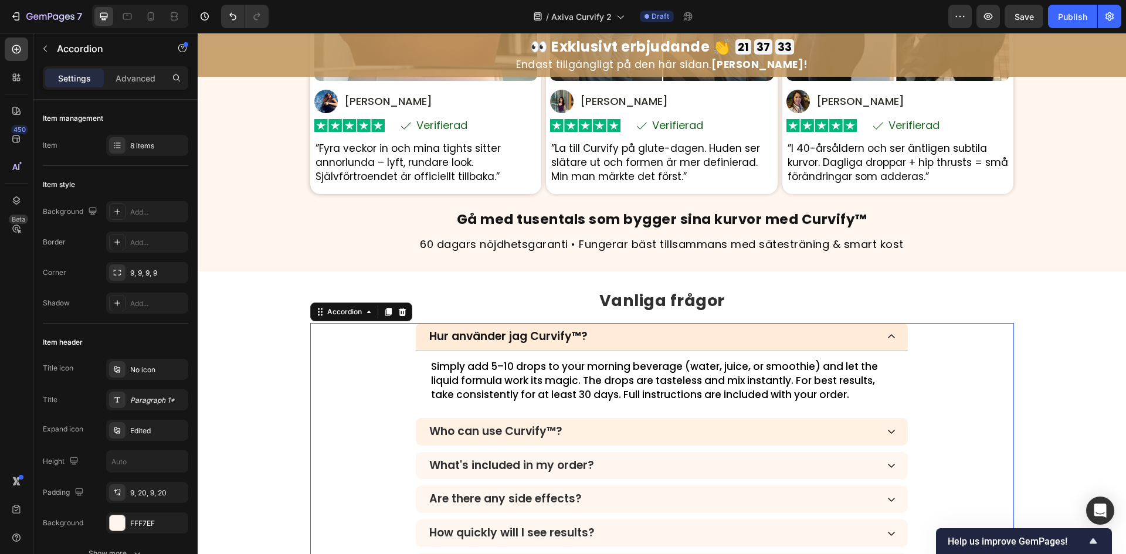
click at [565, 375] on p "Simply add 5–10 drops to your morning beverage (water, juice, or smoothie) and …" at bounding box center [662, 381] width 462 height 42
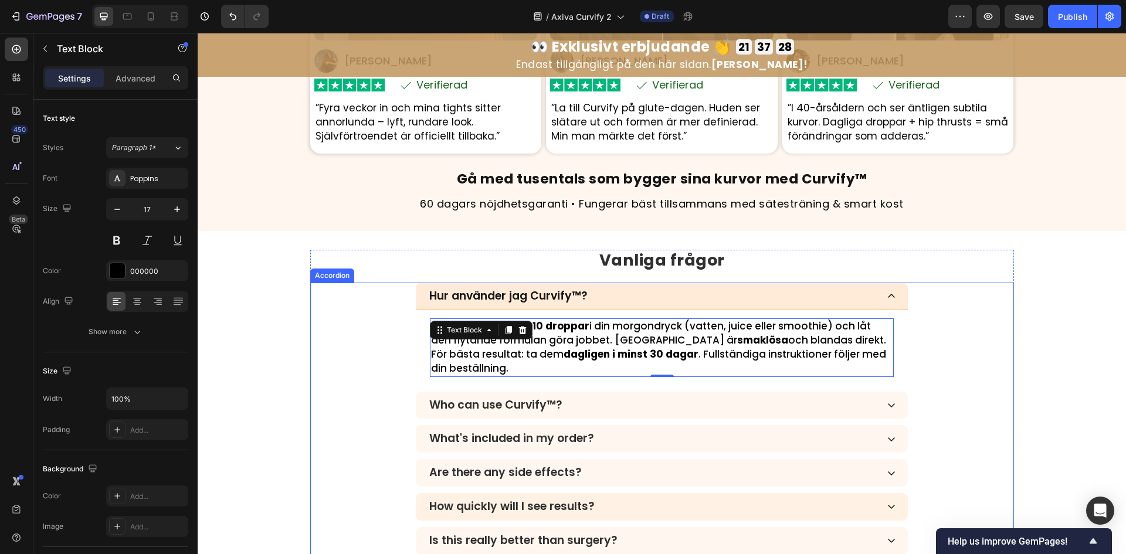
scroll to position [3279, 0]
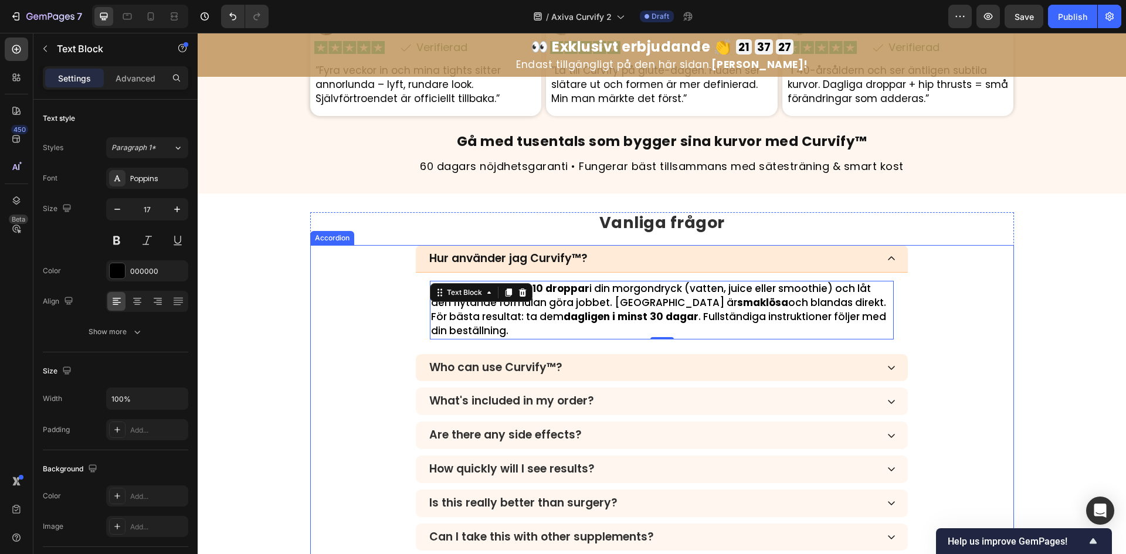
click at [621, 376] on div "Who can use Curvify™?" at bounding box center [653, 368] width 450 height 17
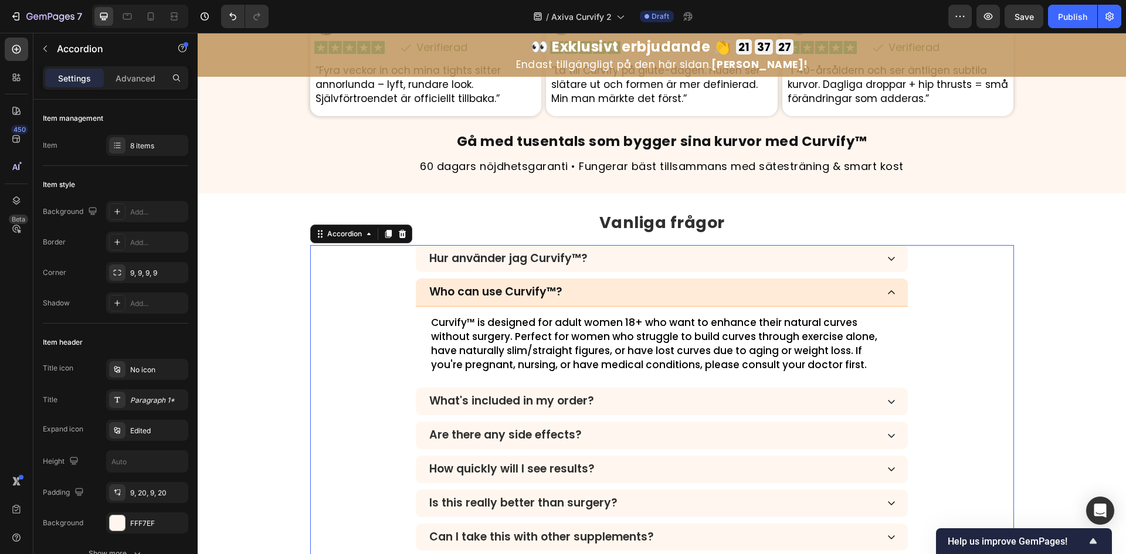
click at [541, 365] on p "Curvify™ is designed for adult women 18+ who want to enhance their natural curv…" at bounding box center [662, 344] width 462 height 56
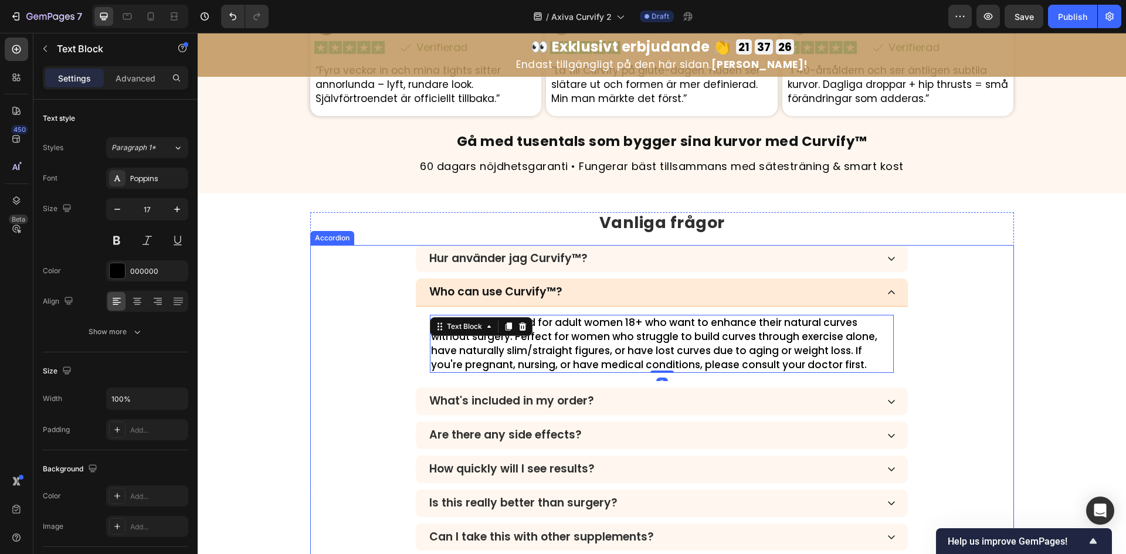
click at [540, 294] on p "Who can use Curvify™?" at bounding box center [495, 292] width 133 height 13
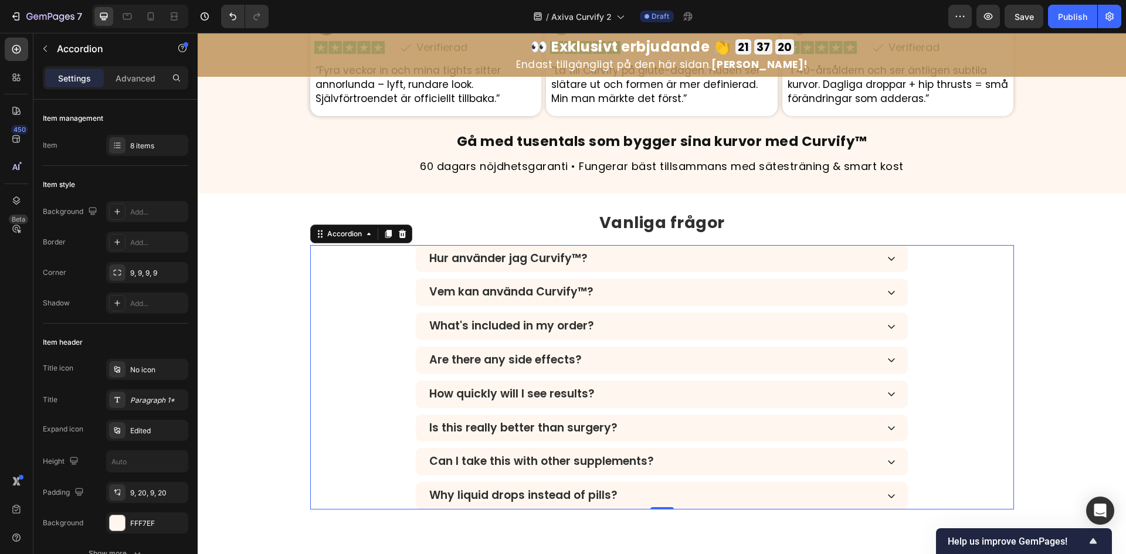
drag, startPoint x: 630, startPoint y: 280, endPoint x: 557, endPoint y: 292, distance: 73.6
click at [630, 280] on div "Vem kan använda Curvify™?" at bounding box center [662, 293] width 492 height 28
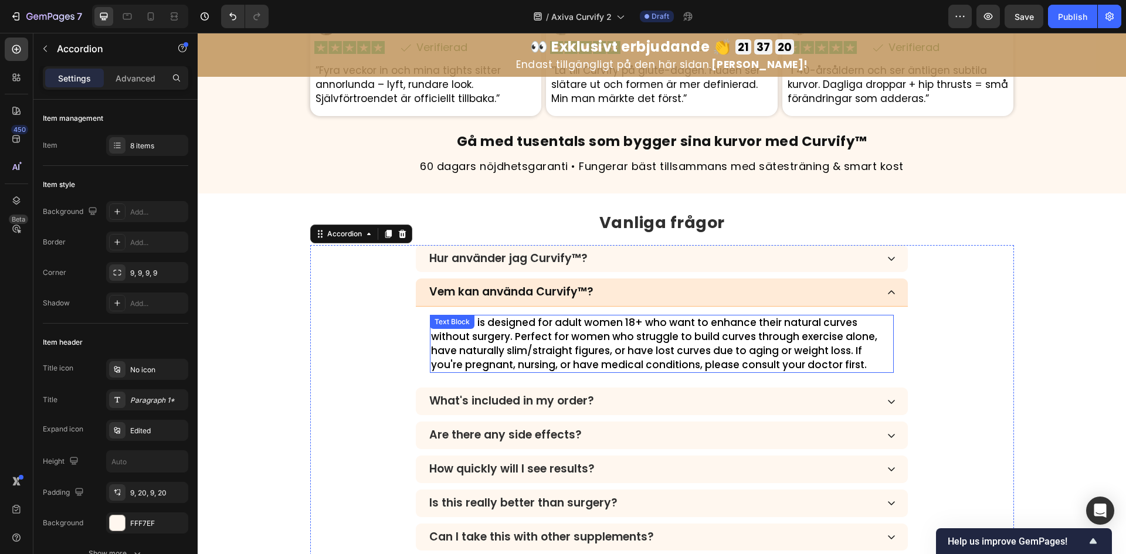
click at [516, 324] on p "Curvify™ is designed for adult women 18+ who want to enhance their natural curv…" at bounding box center [662, 344] width 462 height 56
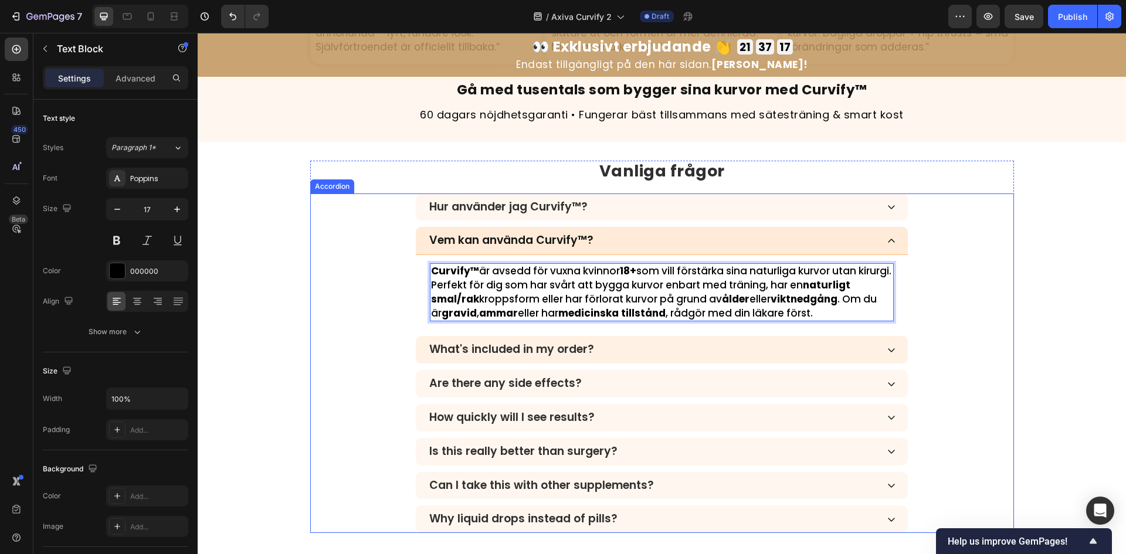
scroll to position [3357, 0]
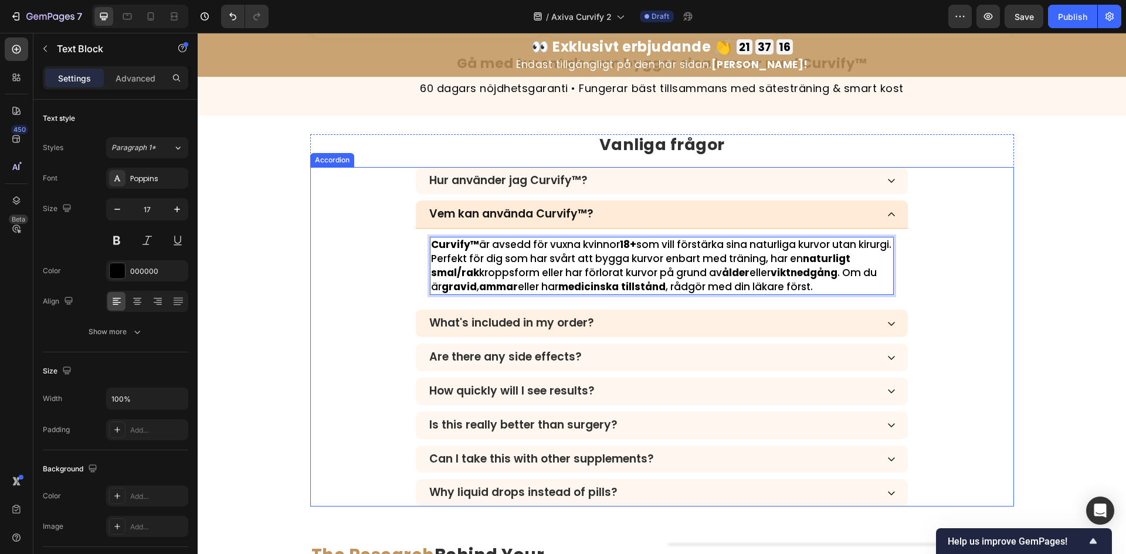
click at [630, 317] on div "What's included in my order?" at bounding box center [653, 323] width 450 height 17
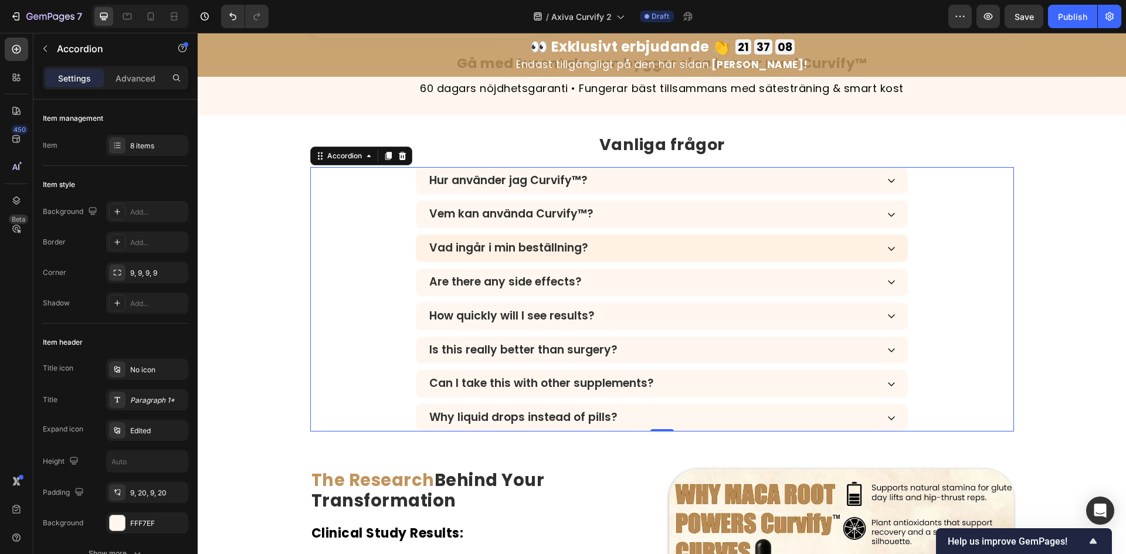
click at [655, 252] on div "Vad ingår i min beställning?" at bounding box center [653, 248] width 450 height 17
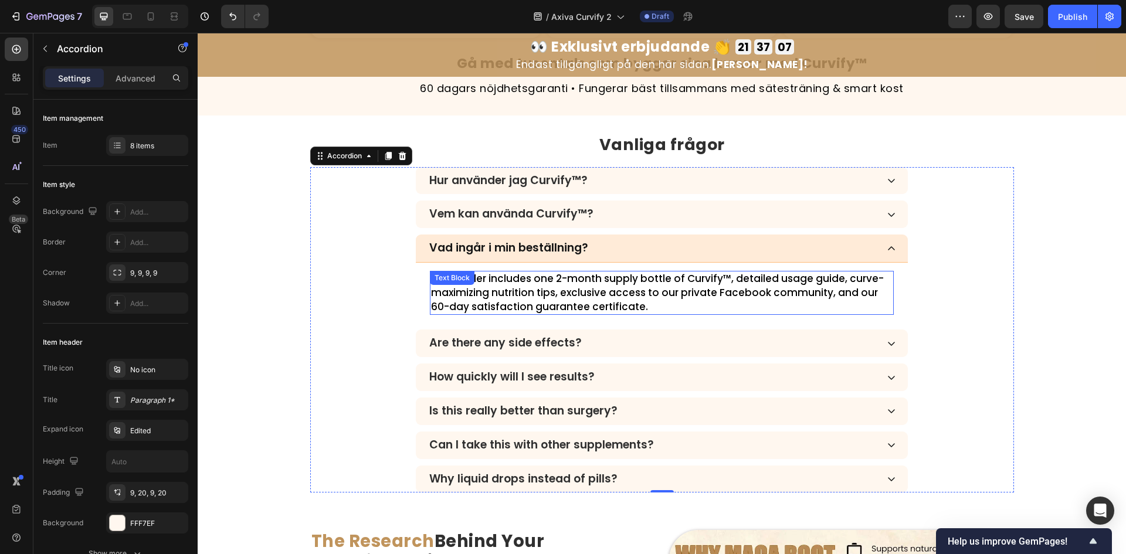
click at [601, 294] on p "Each order includes one 2-month supply bottle of Curvify™, detailed usage guide…" at bounding box center [662, 293] width 462 height 42
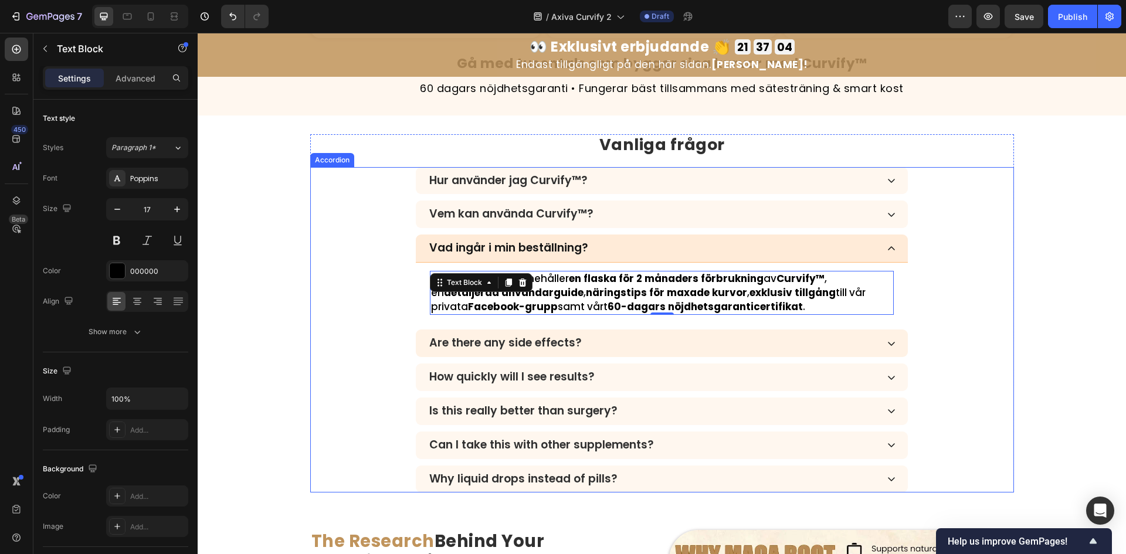
drag, startPoint x: 590, startPoint y: 341, endPoint x: 530, endPoint y: 345, distance: 59.9
click at [590, 341] on div "Are there any side effects?" at bounding box center [653, 343] width 450 height 17
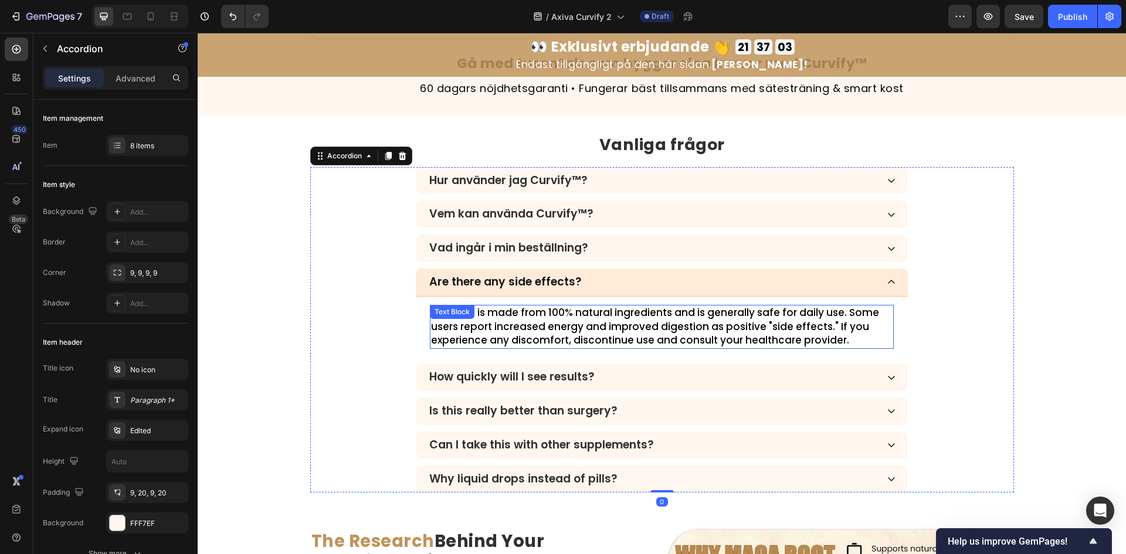
click at [531, 336] on p "Curvify™ is made from 100% natural ingredients and is generally safe for daily …" at bounding box center [662, 327] width 462 height 42
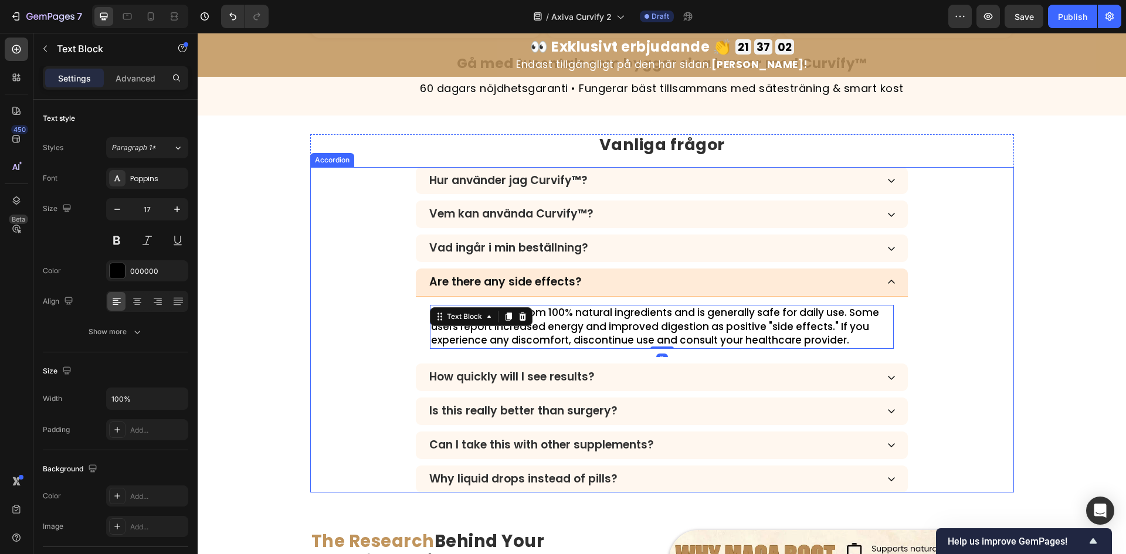
click at [549, 272] on div "Are there any side effects?" at bounding box center [662, 283] width 492 height 28
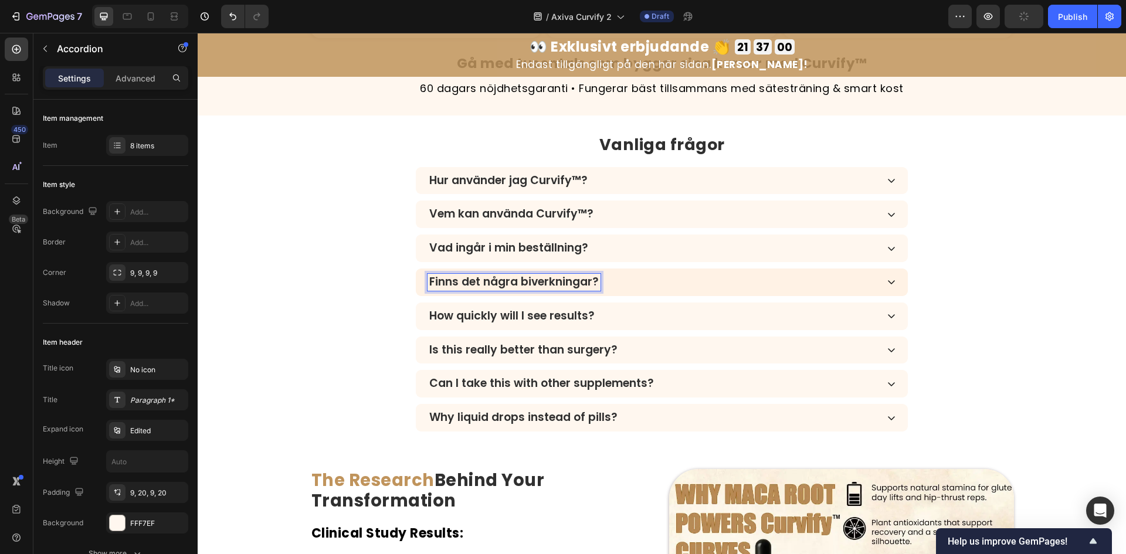
click at [608, 282] on div "Finns det några biverkningar?" at bounding box center [653, 282] width 450 height 17
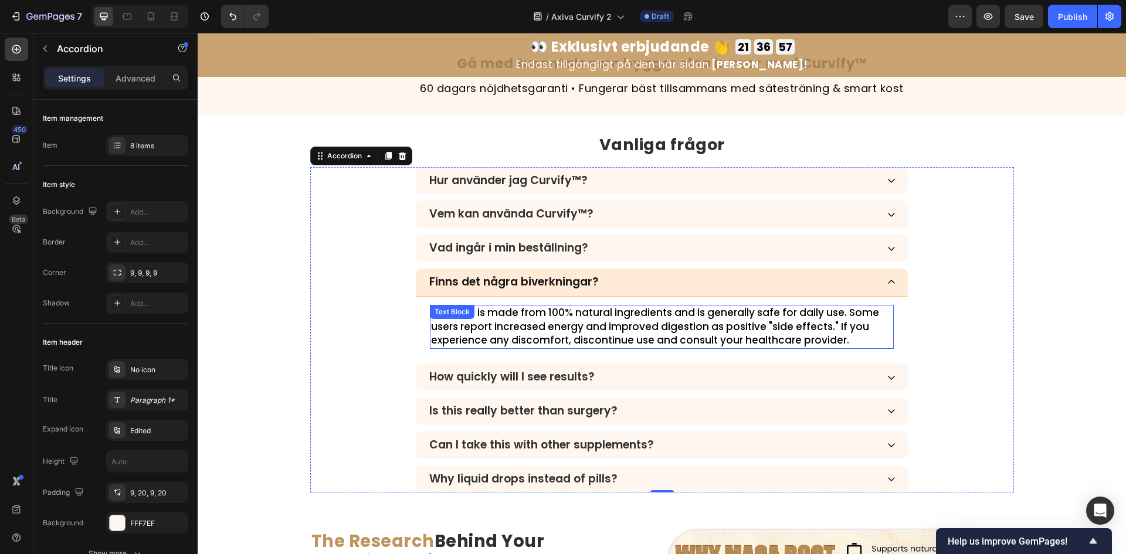
click at [568, 328] on p "Curvify™ is made from 100% natural ingredients and is generally safe for daily …" at bounding box center [662, 327] width 462 height 42
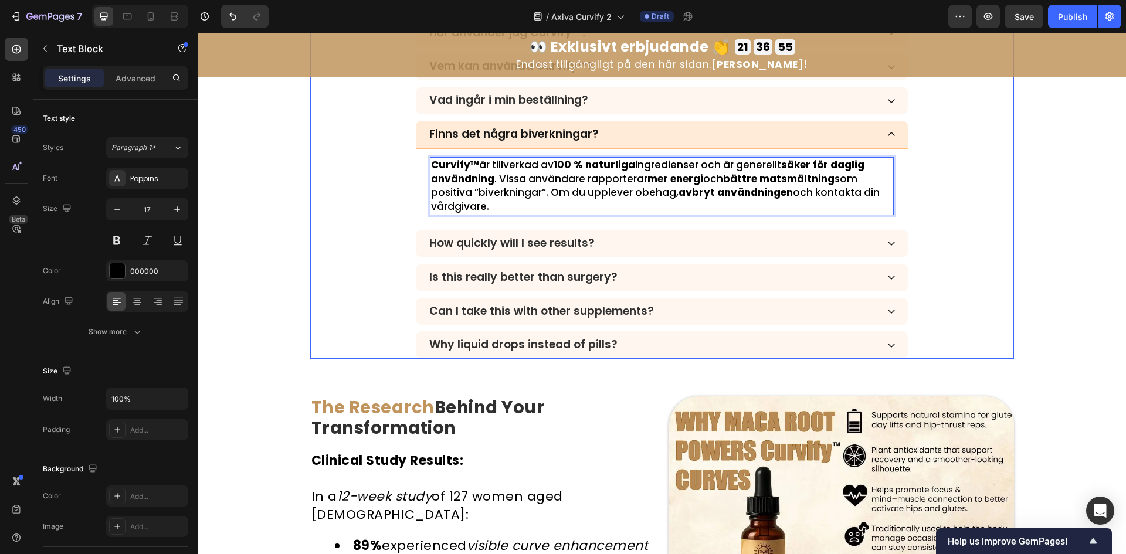
scroll to position [3514, 0]
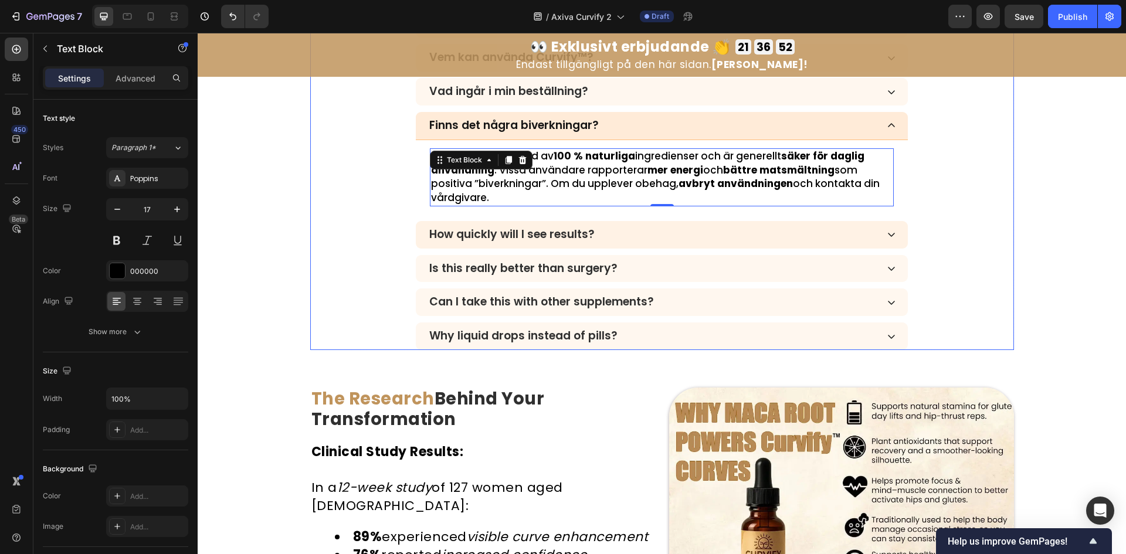
click at [611, 233] on div "How quickly will I see results?" at bounding box center [653, 234] width 450 height 17
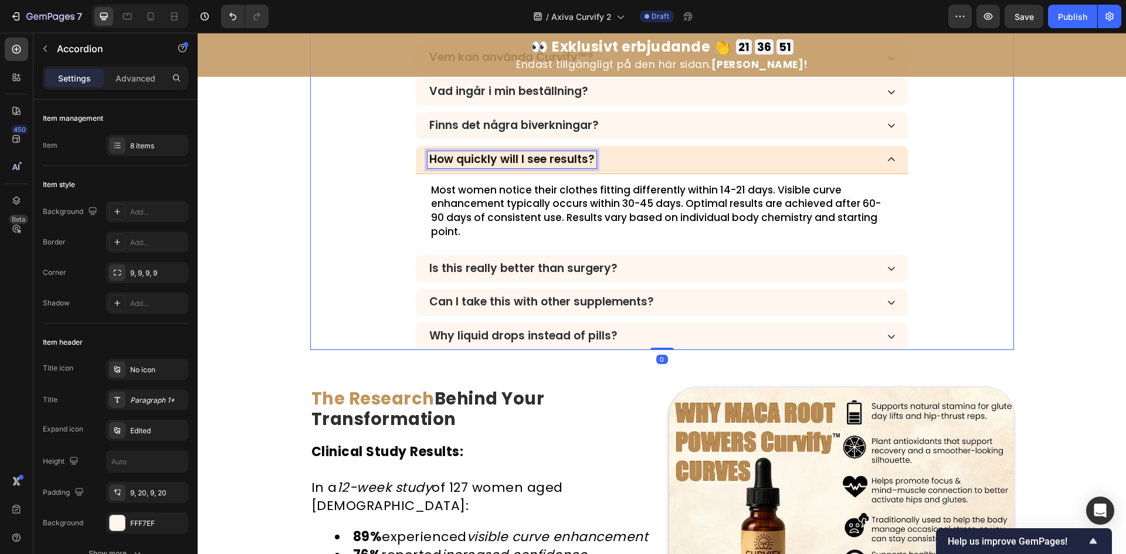
click at [565, 158] on p "How quickly will I see results?" at bounding box center [511, 159] width 165 height 13
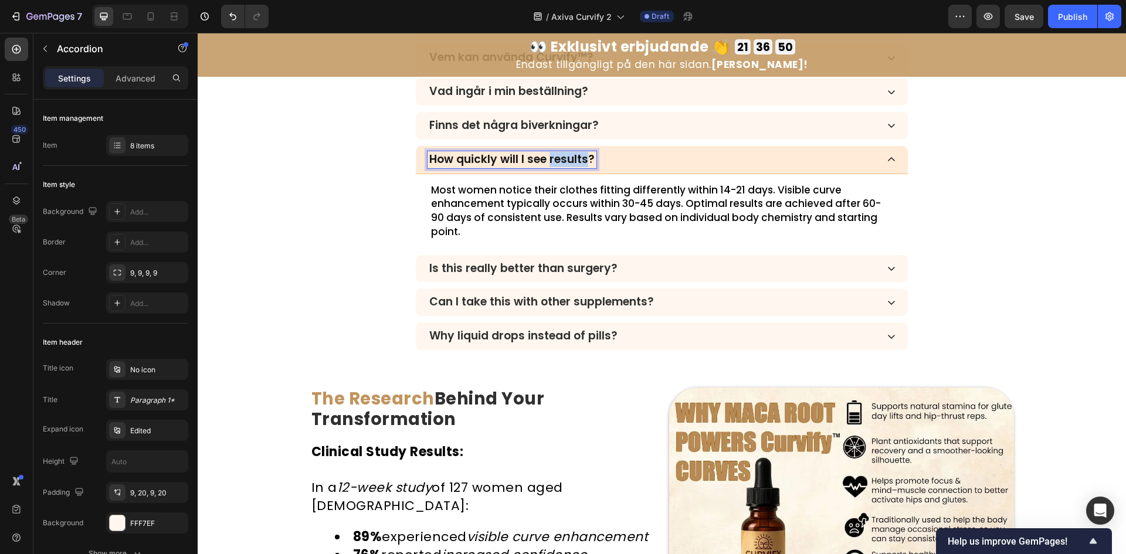
click at [565, 158] on p "How quickly will I see results?" at bounding box center [511, 159] width 165 height 13
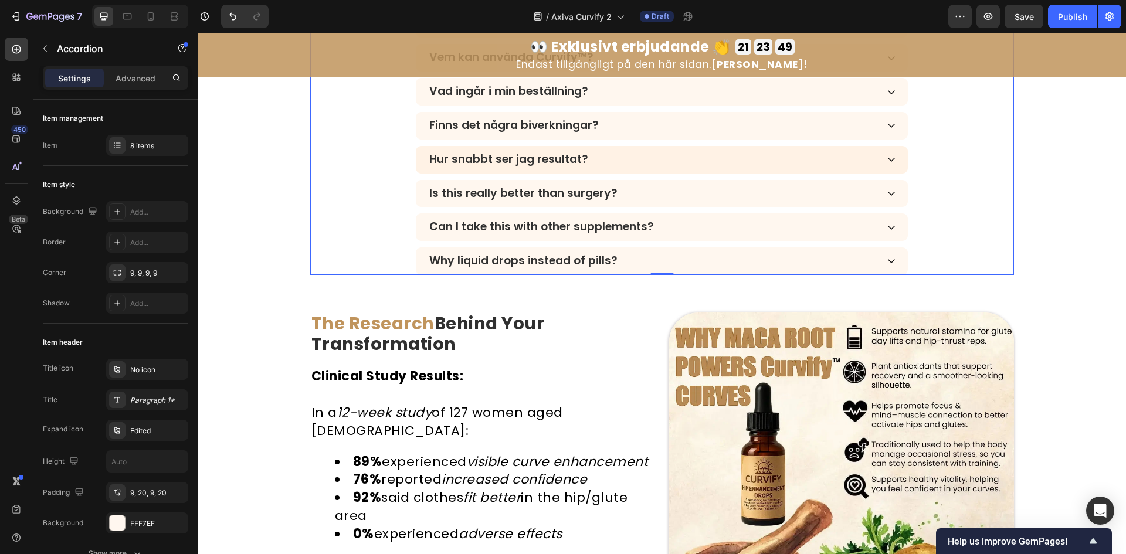
click at [647, 168] on div "Hur snabbt ser jag resultat?" at bounding box center [653, 159] width 450 height 17
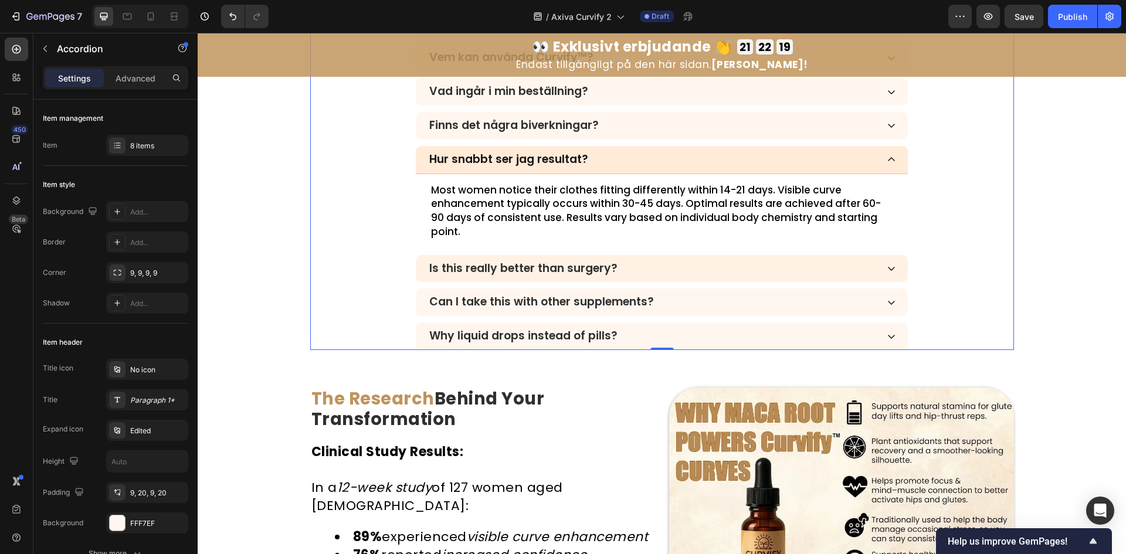
click at [551, 262] on p "Is this really better than surgery?" at bounding box center [523, 268] width 188 height 13
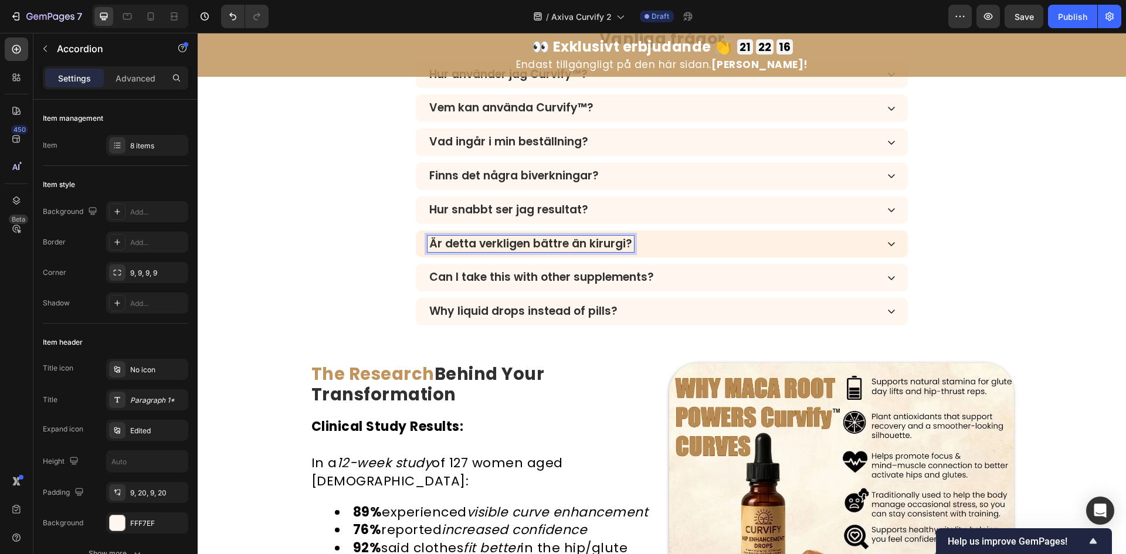
scroll to position [3453, 0]
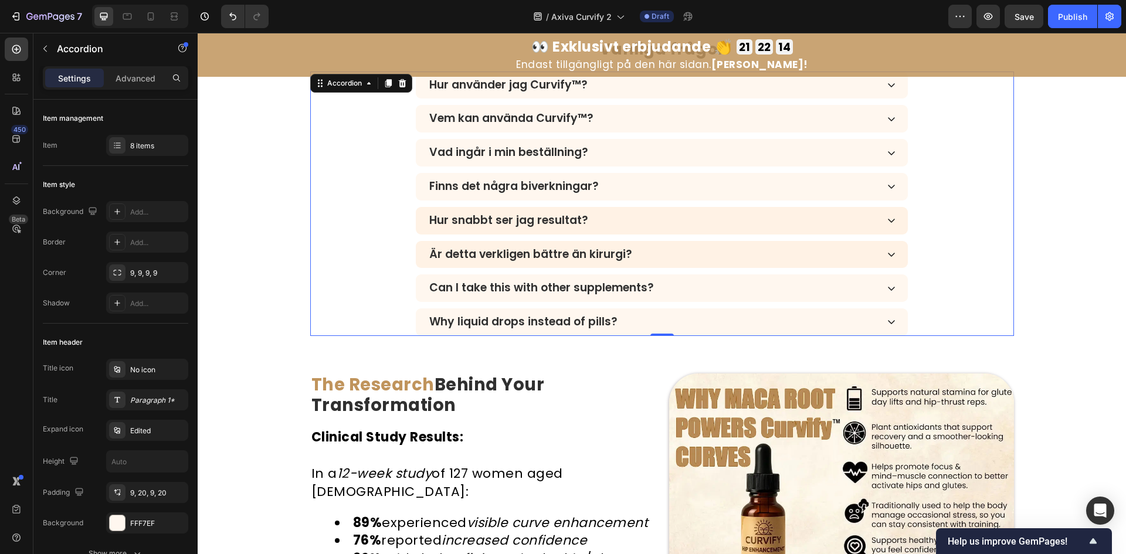
click at [701, 220] on div "Hur snabbt ser jag resultat?" at bounding box center [653, 220] width 450 height 17
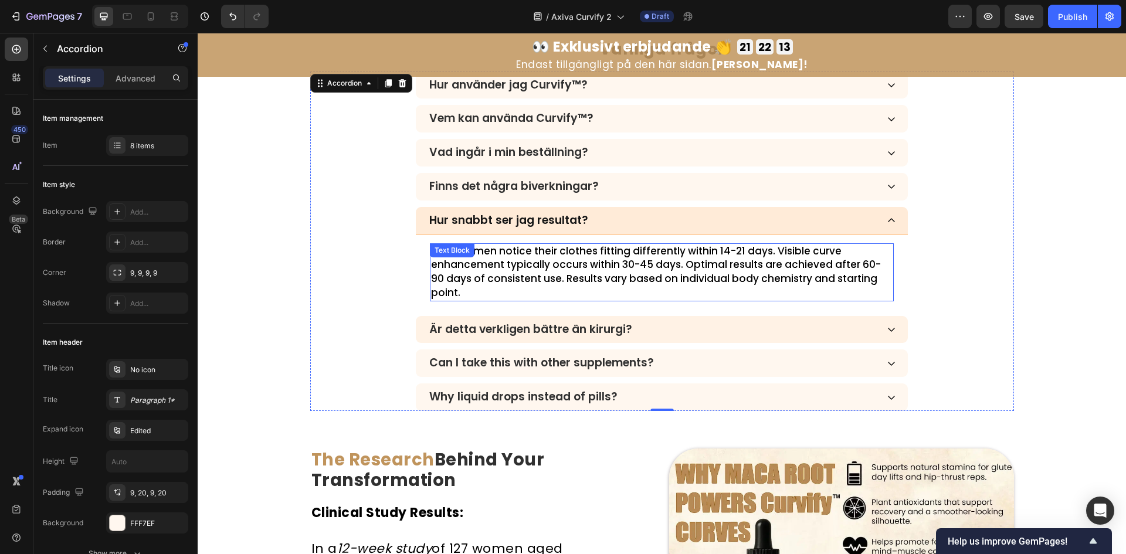
click at [595, 257] on p "Most women notice their clothes fitting differently within 14-21 days. Visible …" at bounding box center [662, 273] width 462 height 56
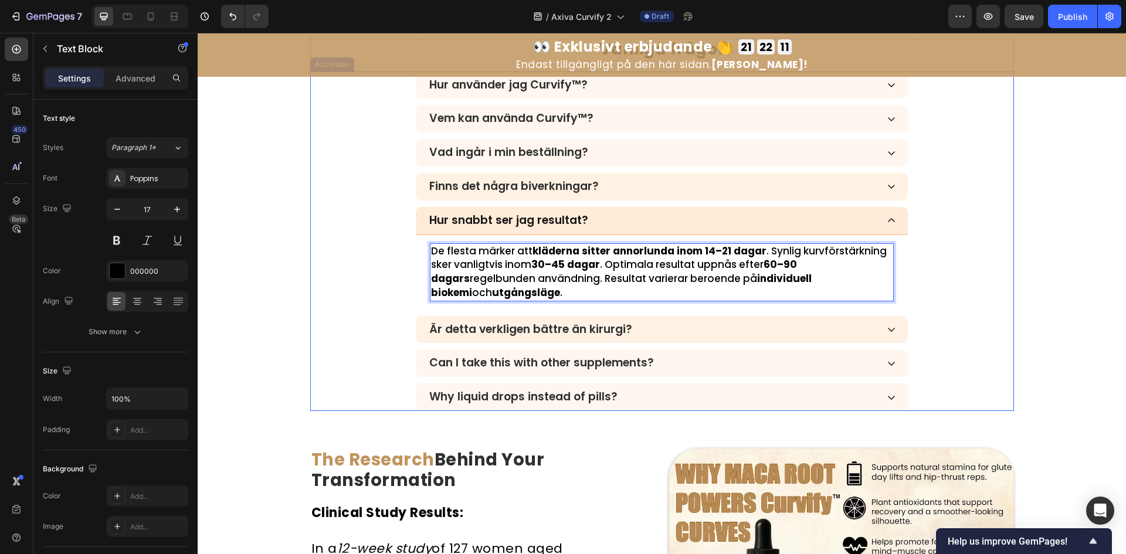
click at [645, 177] on div "Finns det några biverkningar?" at bounding box center [662, 187] width 492 height 28
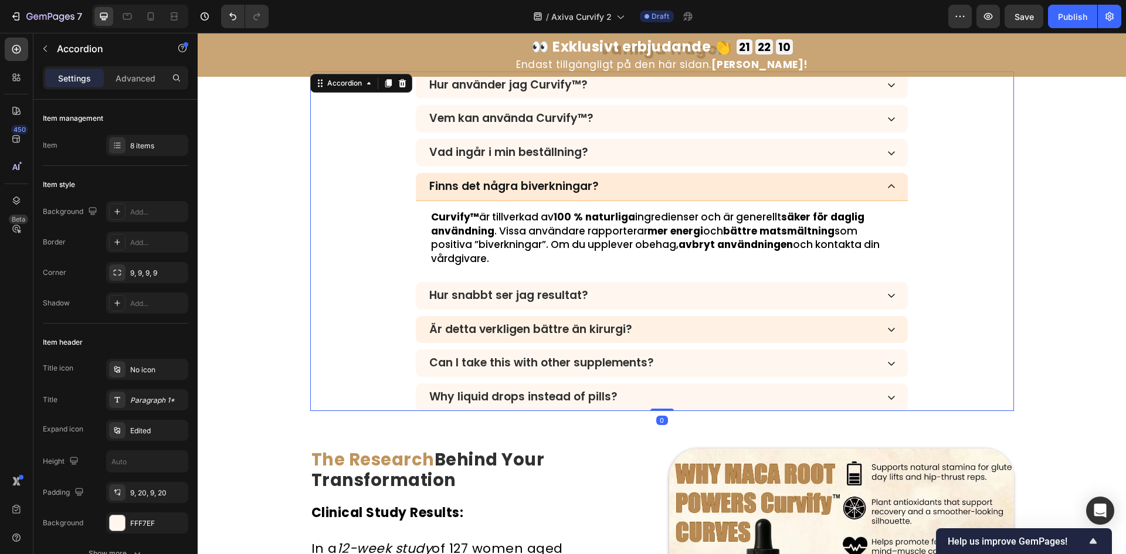
click at [665, 329] on div "Är detta verkligen bättre än kirurgi?" at bounding box center [653, 329] width 450 height 17
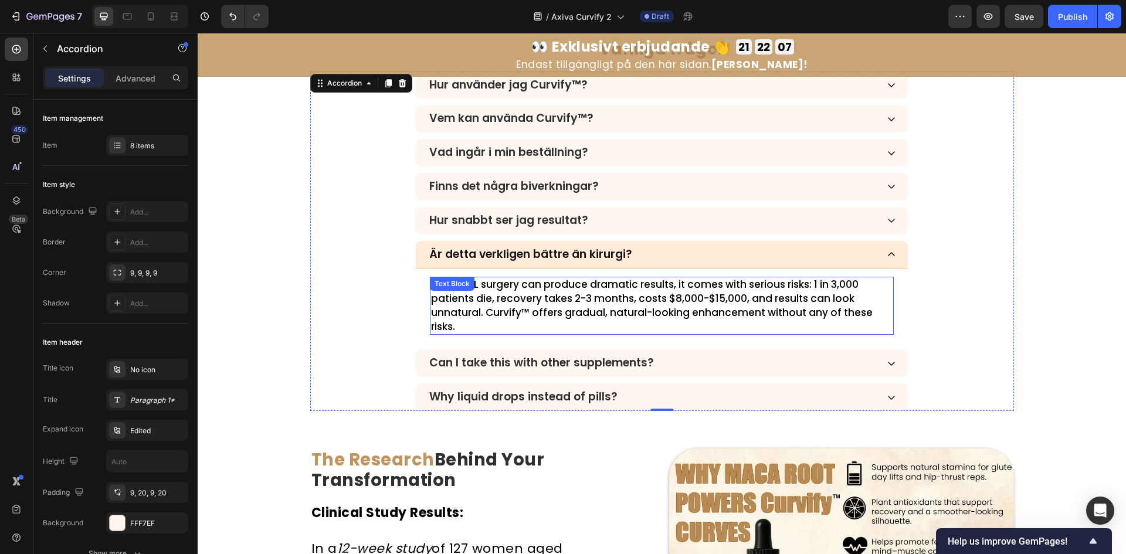
click at [623, 317] on p "While BBL surgery can produce dramatic results, it comes with serious risks: 1 …" at bounding box center [662, 306] width 462 height 56
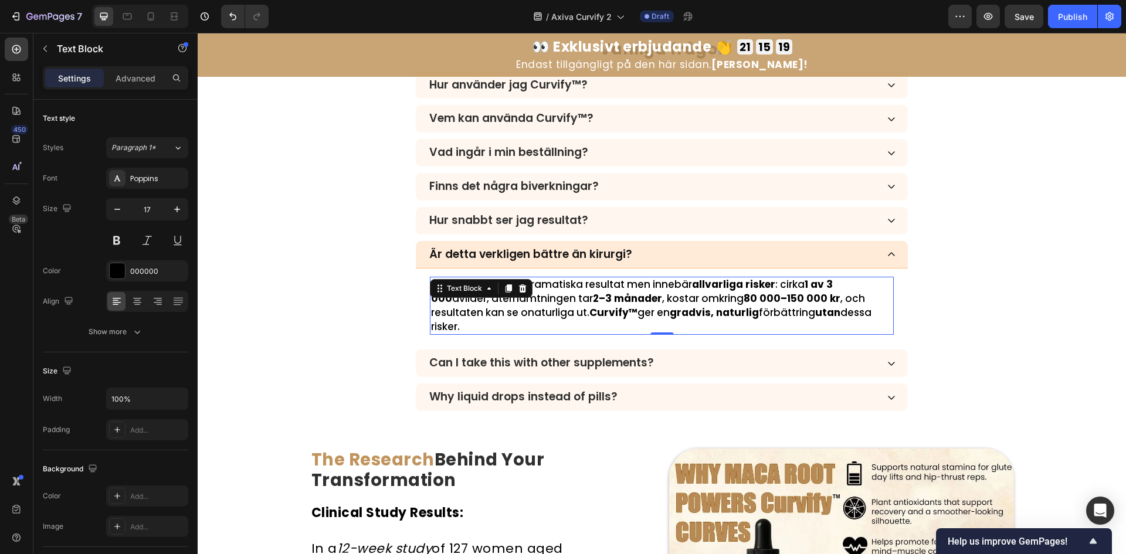
click at [777, 304] on strong "80 000–150 000 kr" at bounding box center [792, 299] width 97 height 14
drag, startPoint x: 763, startPoint y: 360, endPoint x: 602, endPoint y: 360, distance: 160.7
click at [763, 360] on div "Can I take this with other supplements?" at bounding box center [653, 363] width 450 height 17
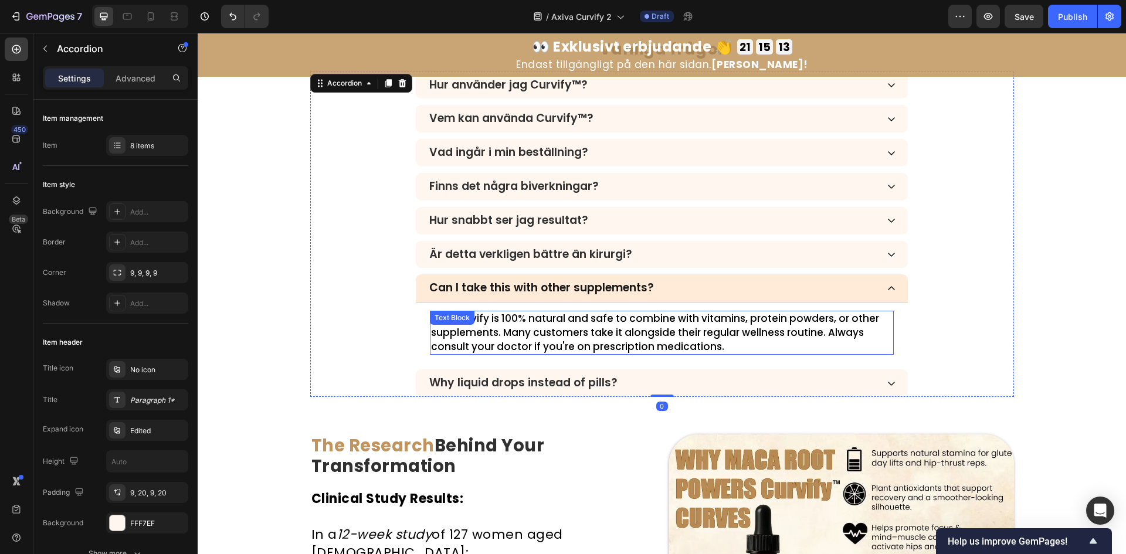
click at [601, 359] on div "Yes! Curvify is 100% natural and safe to combine with vitamins, protein powders…" at bounding box center [662, 333] width 492 height 60
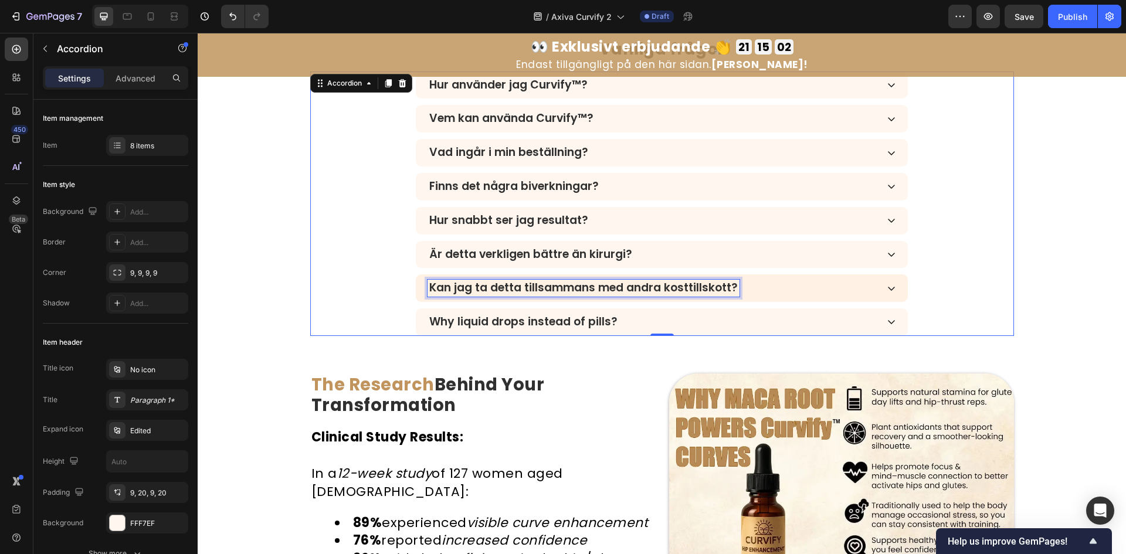
click at [738, 294] on div "Kan jag ta detta tillsammans med andra kosttillskott?" at bounding box center [653, 288] width 450 height 17
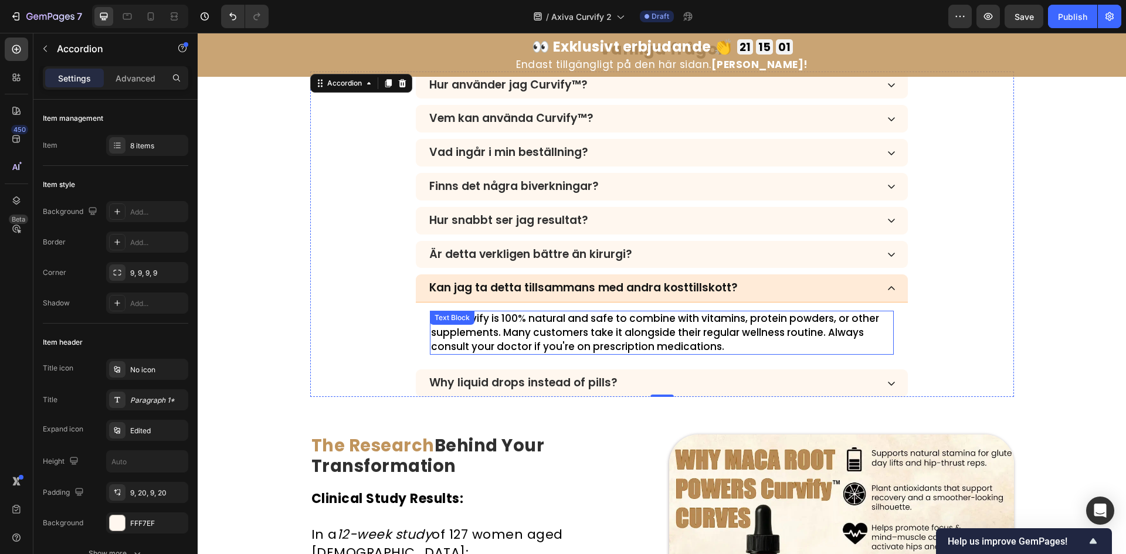
click at [619, 326] on p "Yes! Curvify is 100% natural and safe to combine with vitamins, protein powders…" at bounding box center [662, 333] width 462 height 42
click at [688, 331] on p "Yes! Curvify is 100% natural and safe to combine with vitamins, protein powders…" at bounding box center [662, 333] width 462 height 42
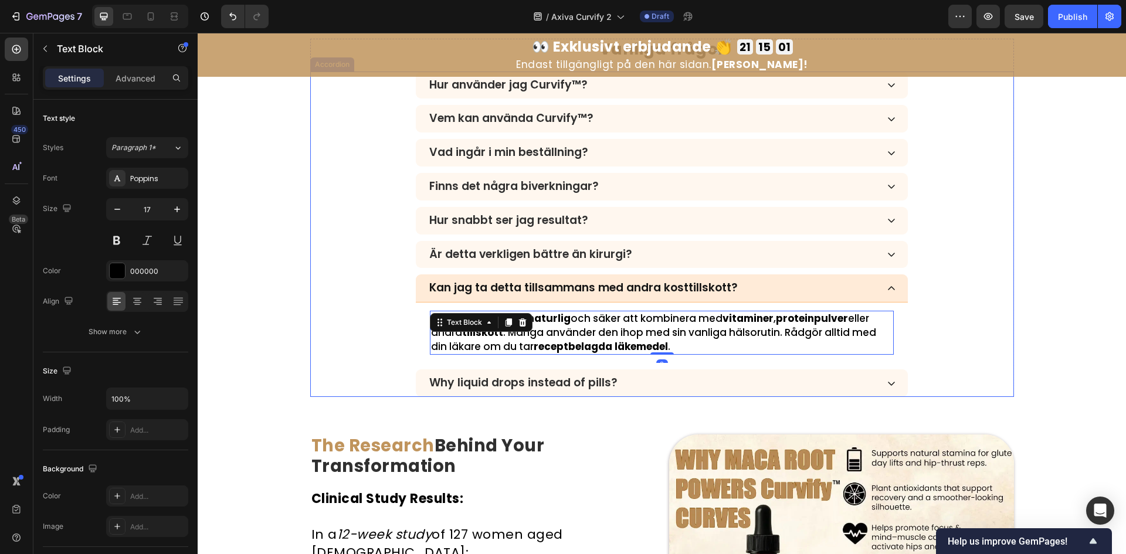
click at [677, 376] on div "Why liquid drops instead of pills?" at bounding box center [653, 383] width 450 height 17
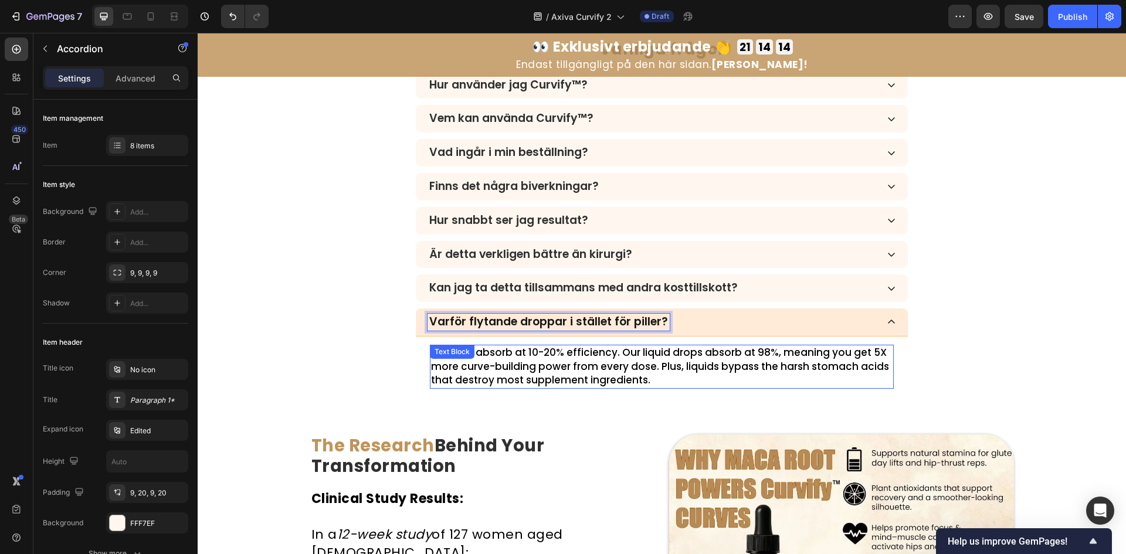
click at [600, 364] on p "Pills only absorb at 10-20% efficiency. Our liquid drops absorb at 98%, meaning…" at bounding box center [662, 367] width 462 height 42
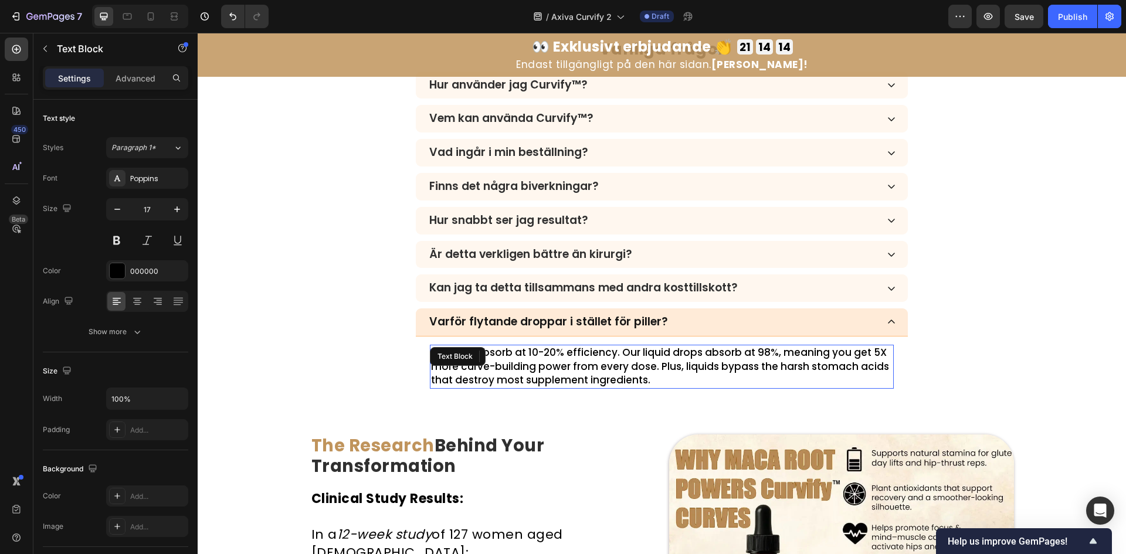
click at [815, 368] on p "Pills only absorb at 10-20% efficiency. Our liquid drops absorb at 98%, meaning…" at bounding box center [662, 367] width 462 height 42
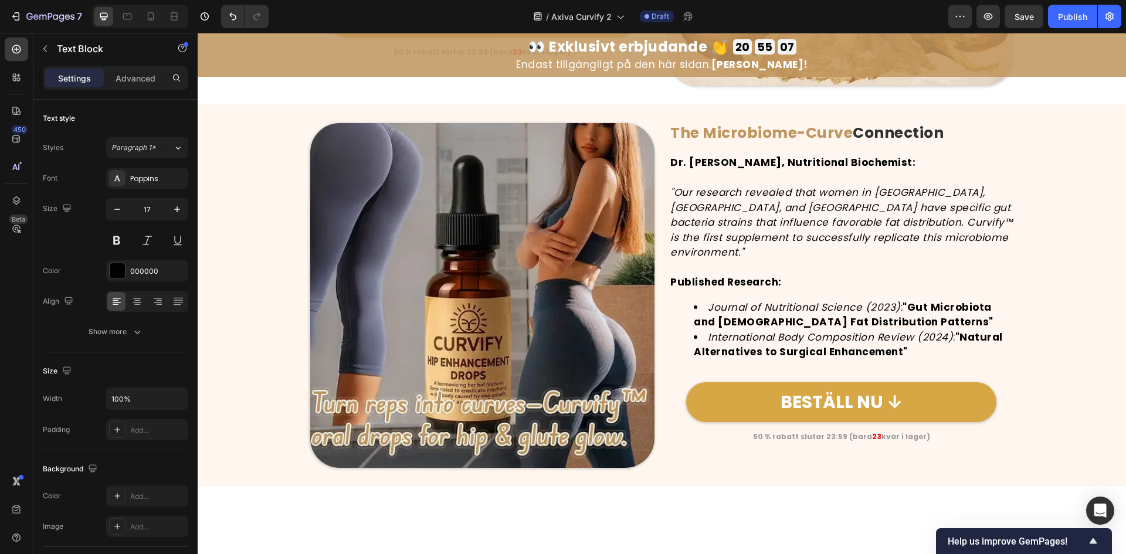
scroll to position [3687, 0]
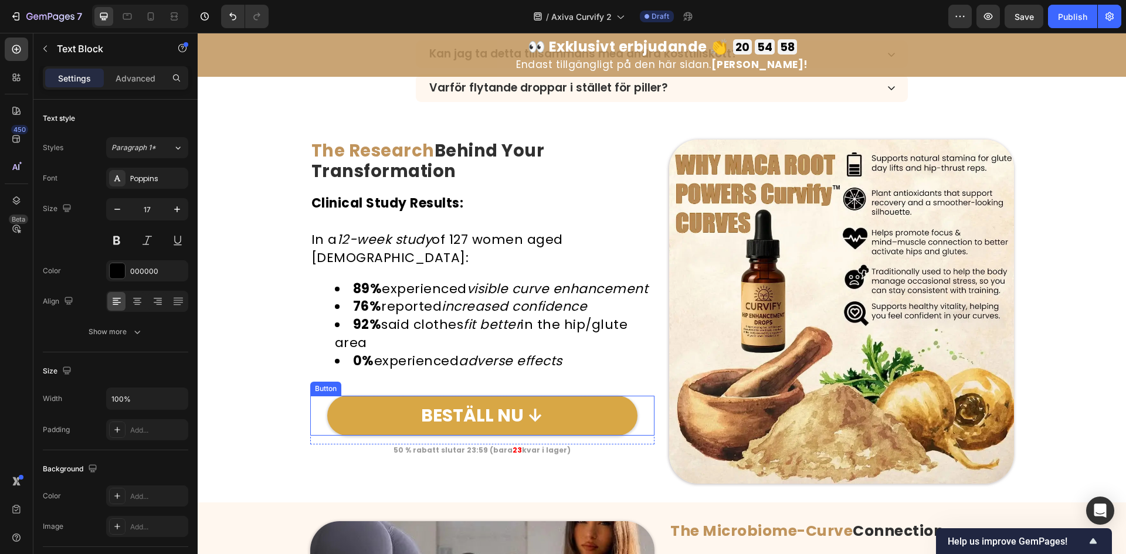
click at [1018, 15] on span "Save" at bounding box center [1024, 17] width 19 height 10
click at [1018, 20] on button "Save" at bounding box center [1024, 16] width 39 height 23
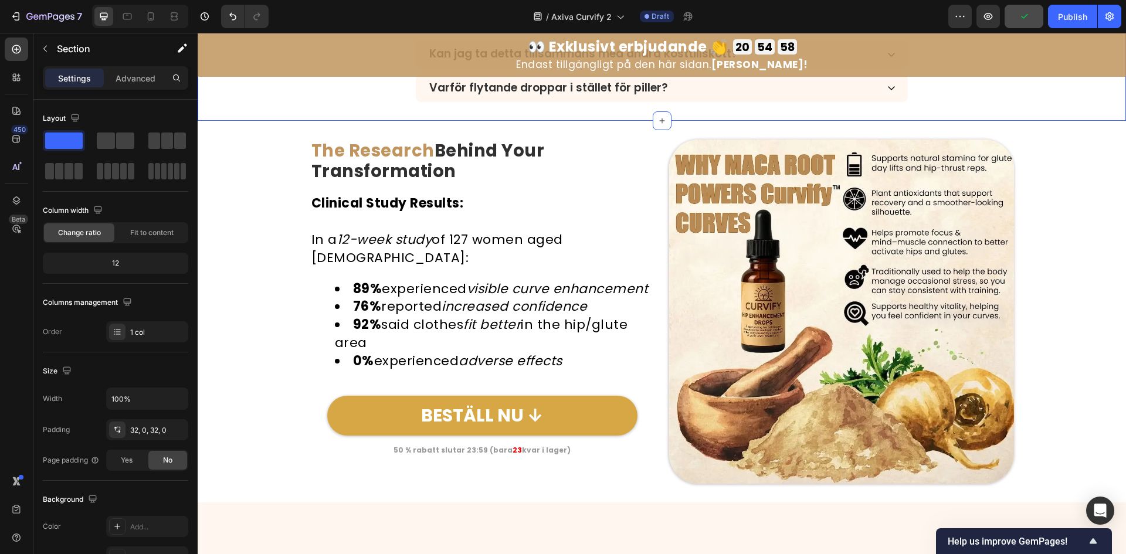
scroll to position [3921, 0]
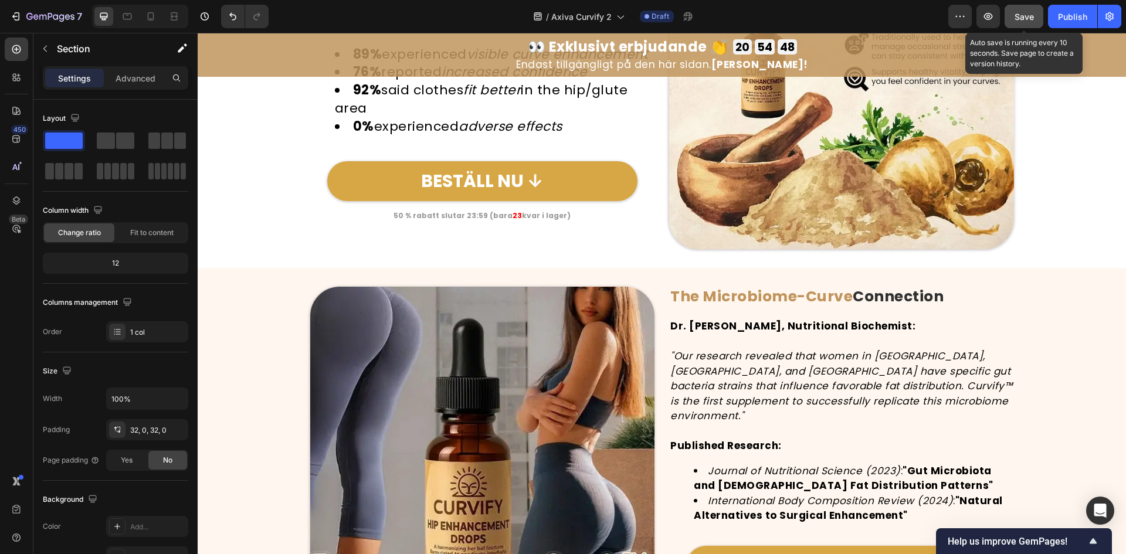
click at [1021, 13] on span "Save" at bounding box center [1024, 17] width 19 height 10
click at [1021, 13] on icon "button" at bounding box center [1024, 17] width 12 height 12
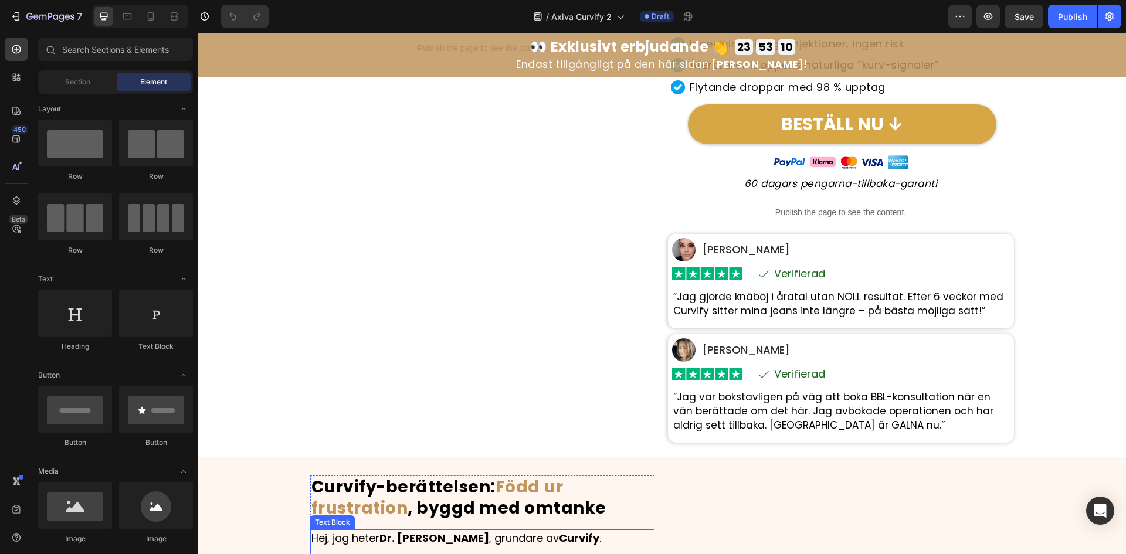
scroll to position [782, 0]
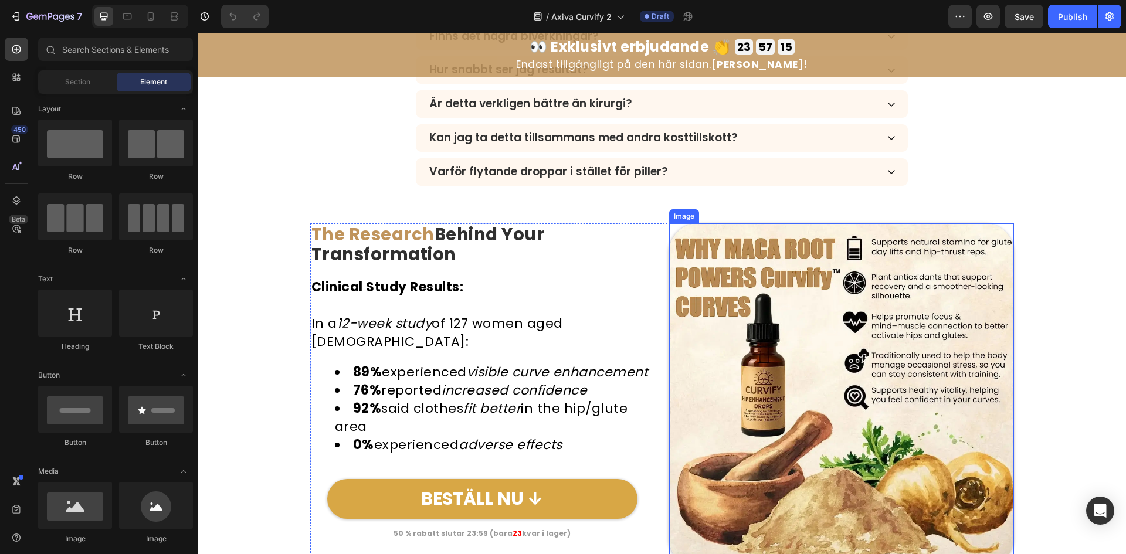
scroll to position [3676, 0]
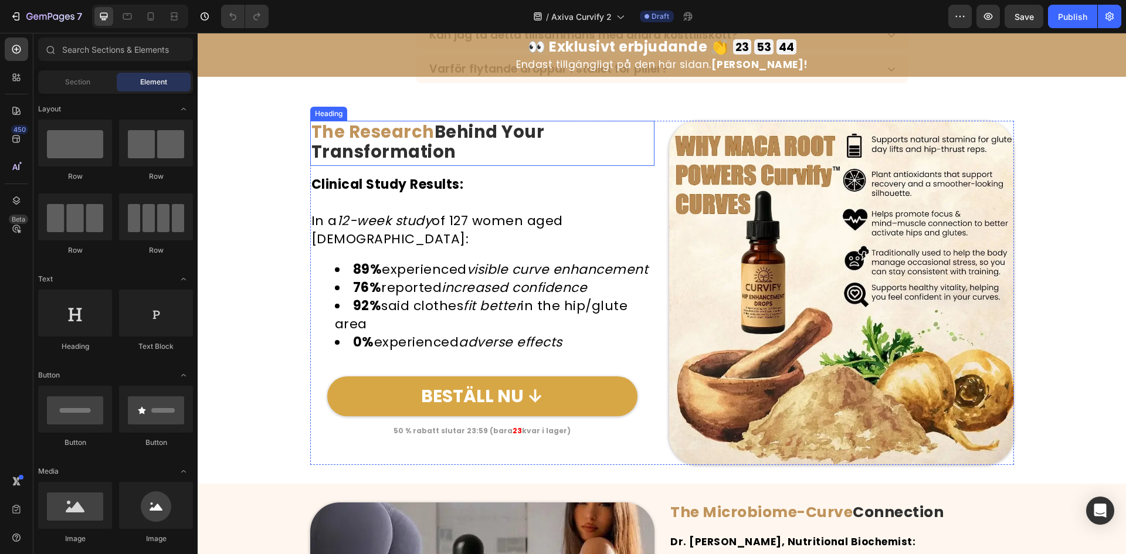
click at [430, 140] on strong "Behind Your Transformation" at bounding box center [427, 142] width 233 height 44
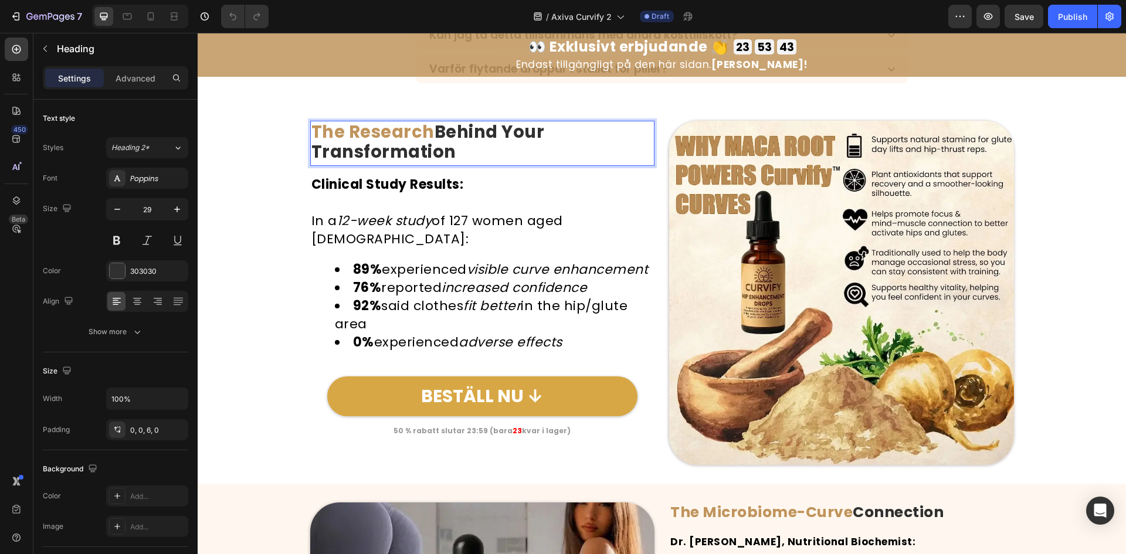
click at [431, 129] on strong "Behind Your Transformation" at bounding box center [427, 142] width 233 height 44
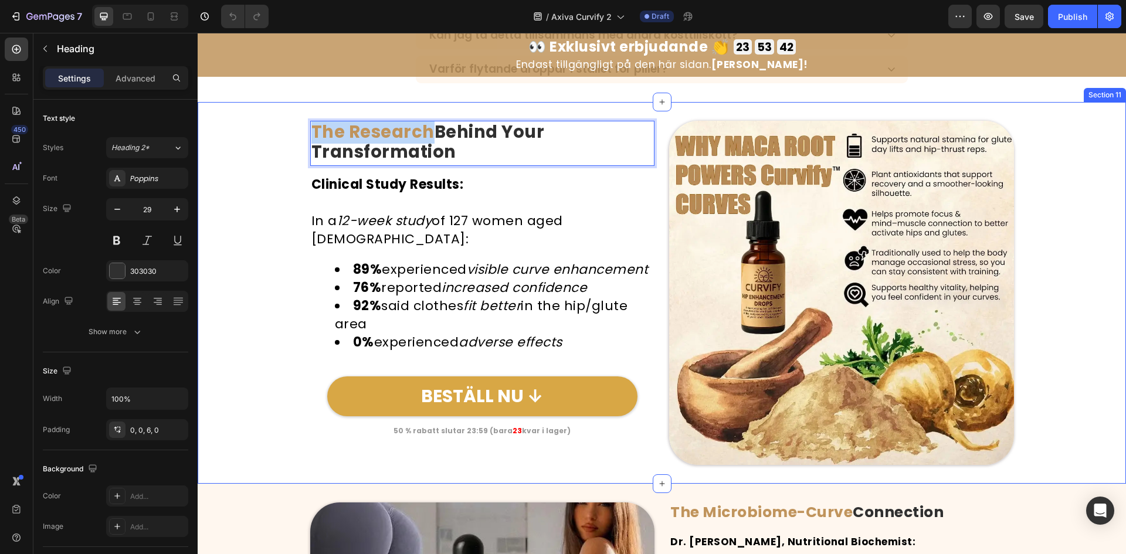
drag, startPoint x: 428, startPoint y: 132, endPoint x: 290, endPoint y: 131, distance: 137.8
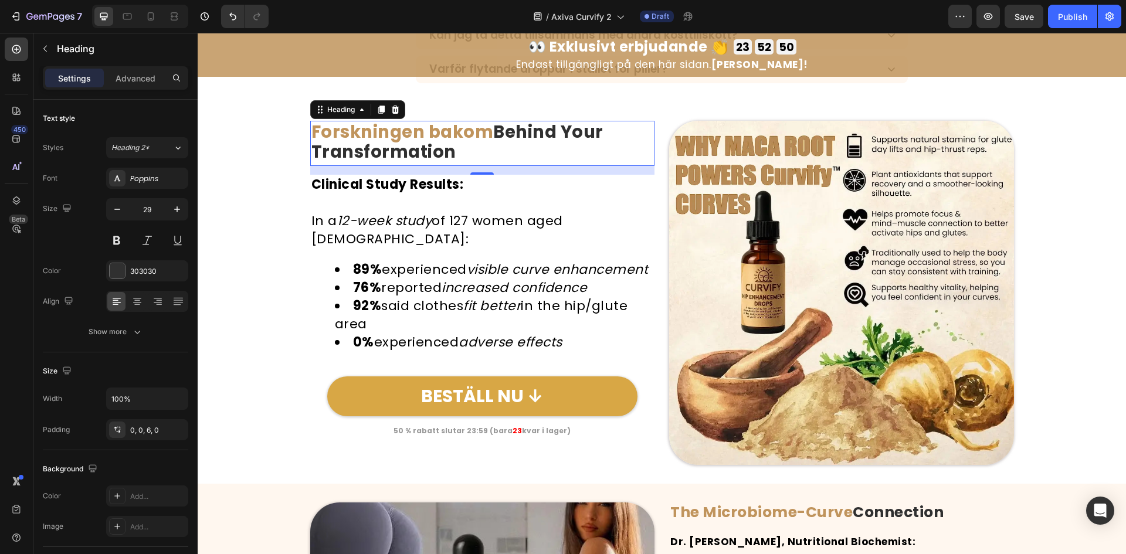
click at [479, 142] on strong "Forskningen bakom" at bounding box center [402, 131] width 182 height 23
click at [498, 132] on strong "Behind Your Transformation" at bounding box center [457, 142] width 292 height 44
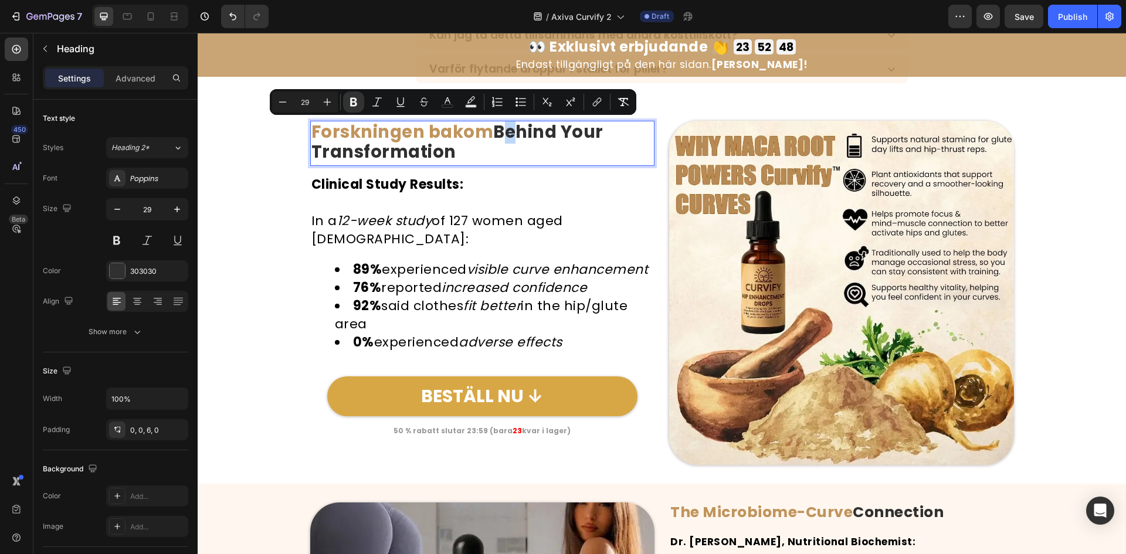
drag, startPoint x: 475, startPoint y: 148, endPoint x: 494, endPoint y: 137, distance: 22.3
click at [494, 137] on p "Forskningen bakom Behind Your Transformation" at bounding box center [482, 142] width 343 height 41
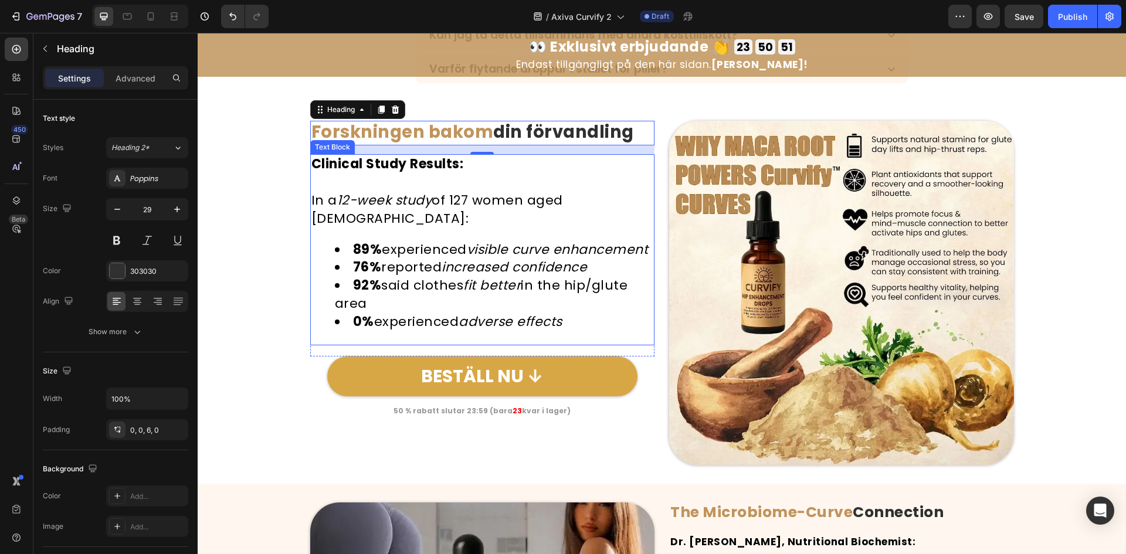
click at [507, 300] on li "92% said clothes fit better in the hip/glute area" at bounding box center [494, 295] width 319 height 36
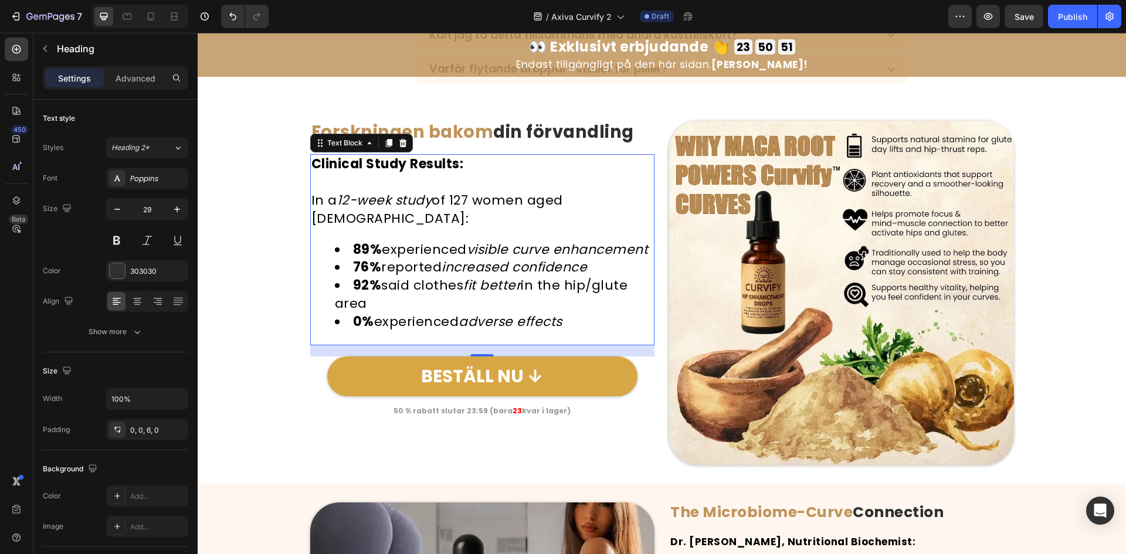
click at [507, 300] on li "92% said clothes fit better in the hip/glute area" at bounding box center [494, 295] width 319 height 36
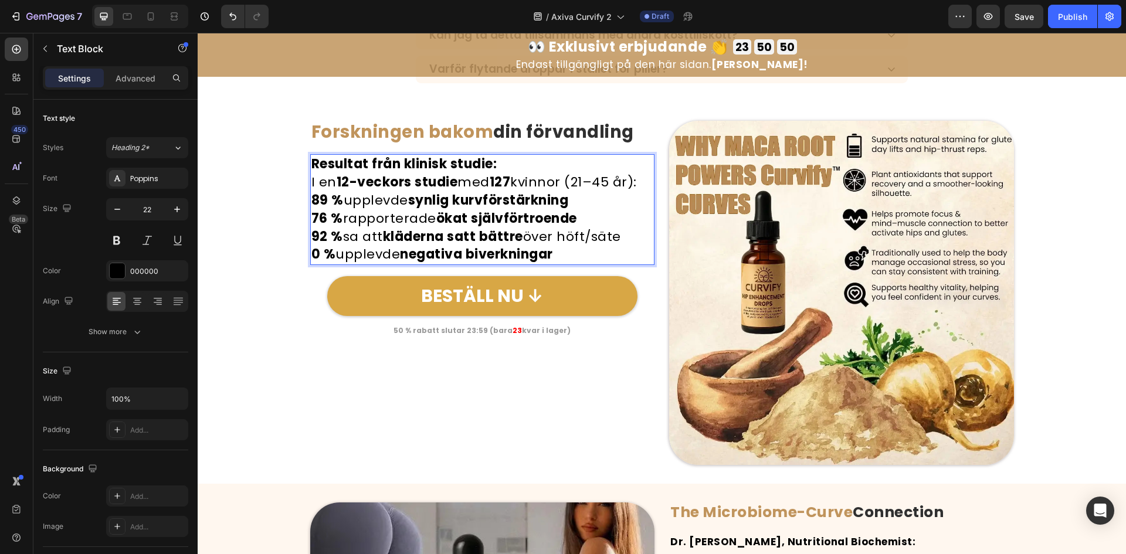
click at [554, 165] on p "Resultat från klinisk studie:" at bounding box center [482, 164] width 343 height 18
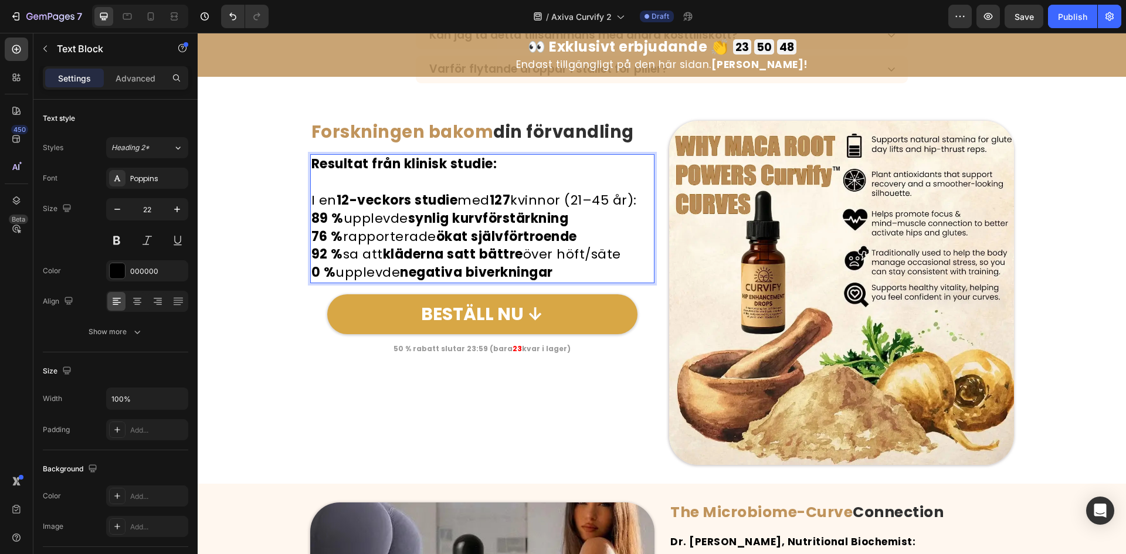
click at [642, 200] on p "I en 12-veckors studie med 127 kvinnor (21–45 år):" at bounding box center [482, 201] width 343 height 18
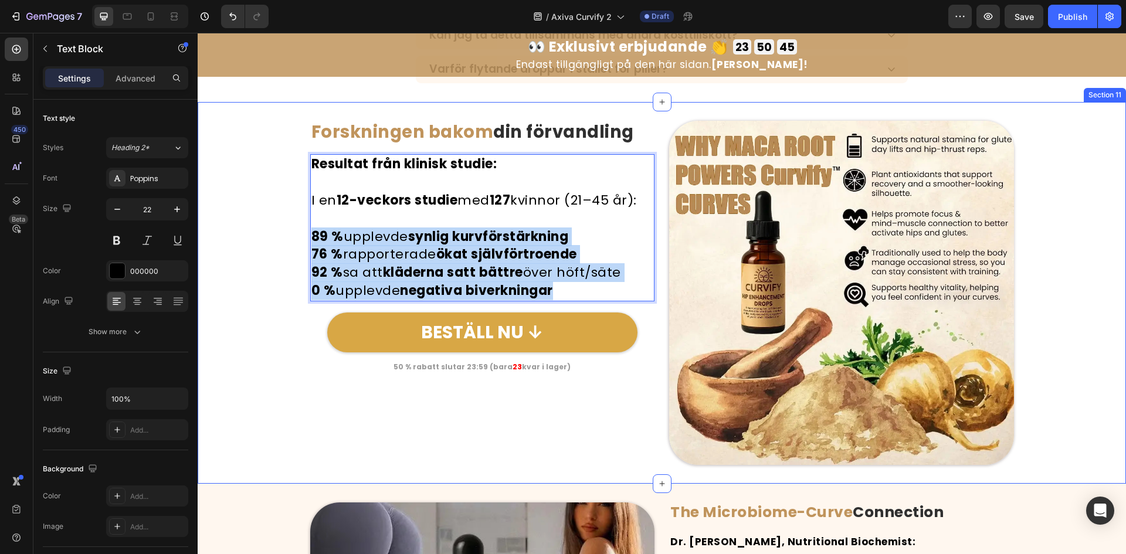
drag, startPoint x: 575, startPoint y: 295, endPoint x: 281, endPoint y: 236, distance: 299.8
click at [281, 236] on div "Image ⁠⁠⁠⁠⁠⁠⁠ Forskningen bakom din förvandling Heading Resultat från klinisk s…" at bounding box center [662, 293] width 928 height 345
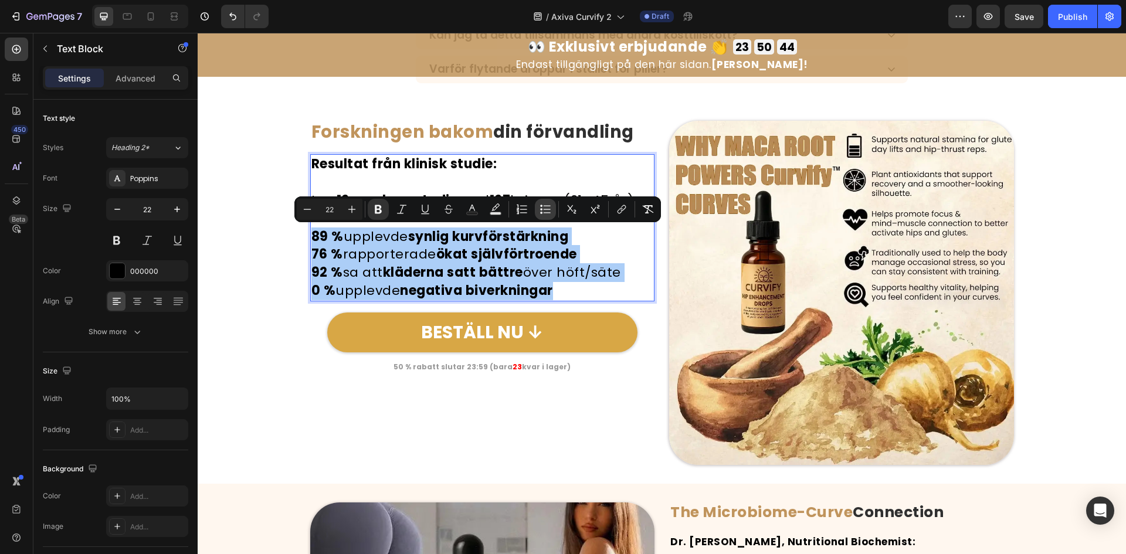
click at [537, 205] on button "Bulleted List" at bounding box center [545, 209] width 21 height 21
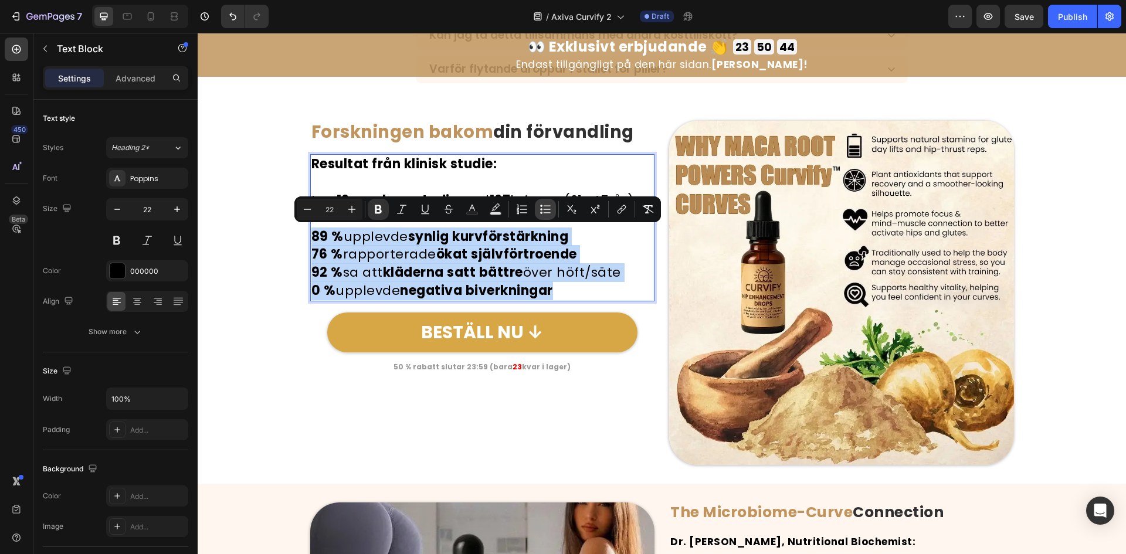
type input "22"
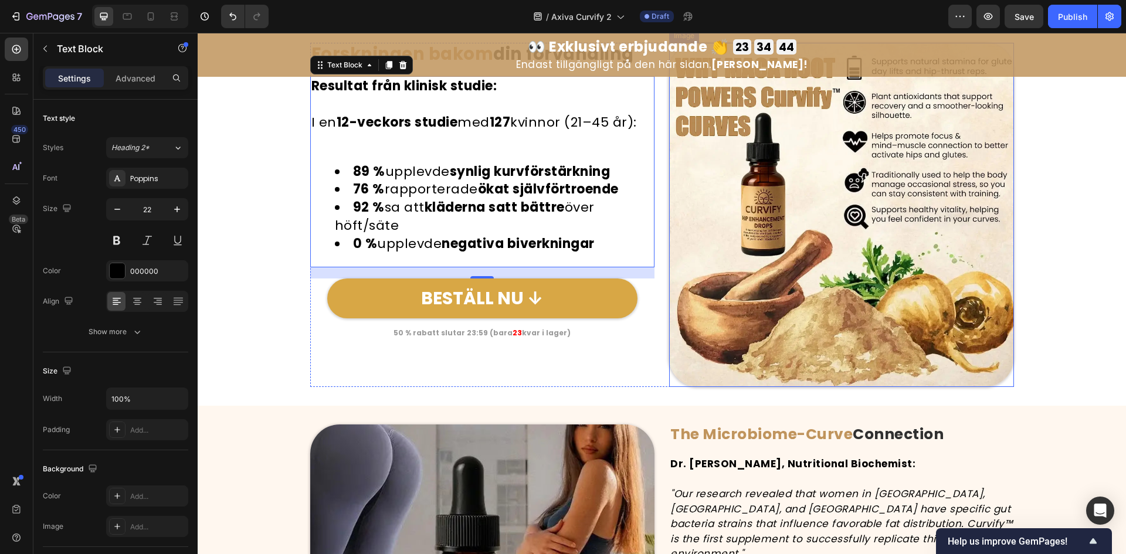
scroll to position [3832, 0]
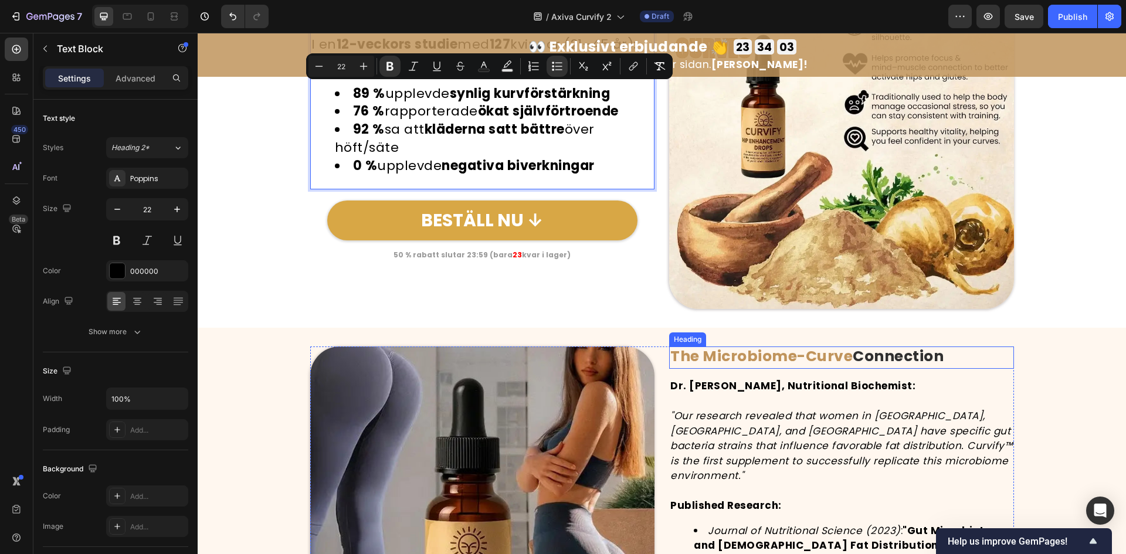
click at [880, 367] on h2 "The Microbiome-Curve Connection" at bounding box center [841, 358] width 345 height 22
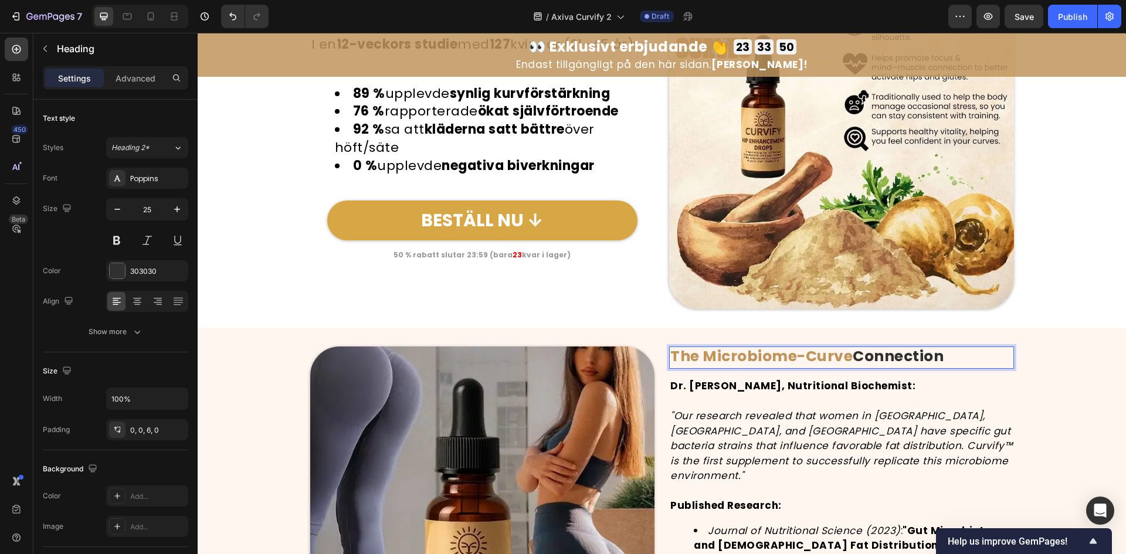
click at [839, 357] on strong "The Microbiome-Curve" at bounding box center [761, 356] width 182 height 21
drag, startPoint x: 844, startPoint y: 358, endPoint x: 668, endPoint y: 352, distance: 176.1
click at [670, 352] on strong "The Microbiome-Curve" at bounding box center [761, 356] width 182 height 21
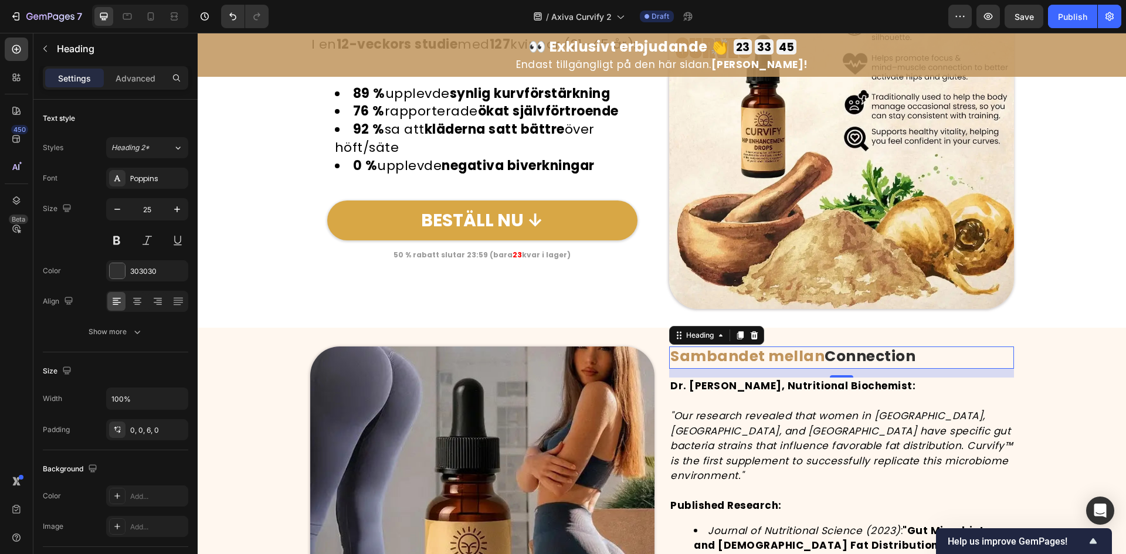
click at [825, 361] on strong "Connection" at bounding box center [870, 356] width 91 height 21
drag, startPoint x: 869, startPoint y: 358, endPoint x: 916, endPoint y: 363, distance: 46.6
click at [916, 363] on p "Sambandet mellan Connection" at bounding box center [841, 357] width 343 height 18
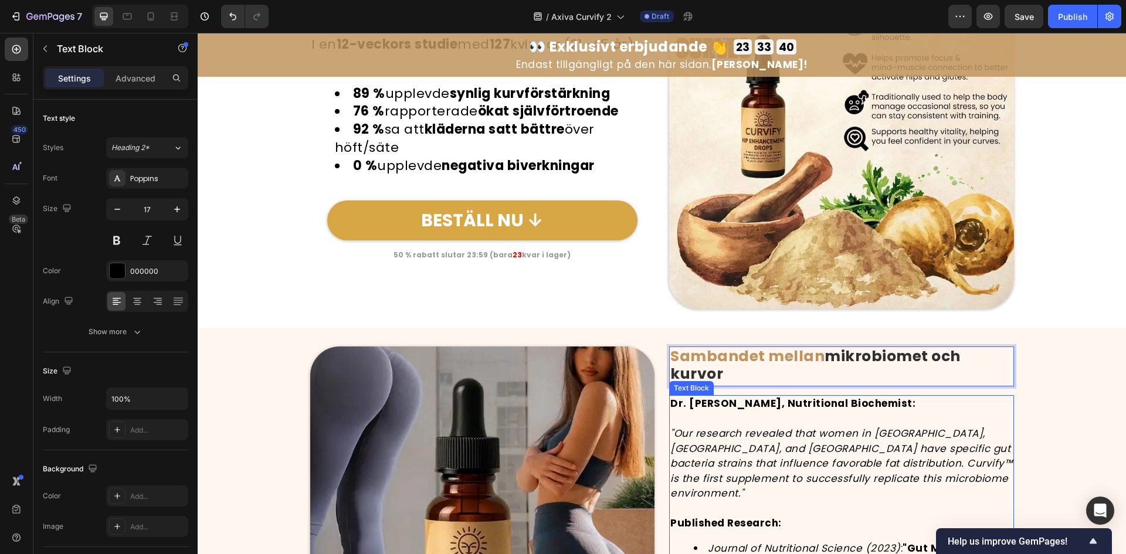
click at [930, 416] on p at bounding box center [841, 419] width 343 height 15
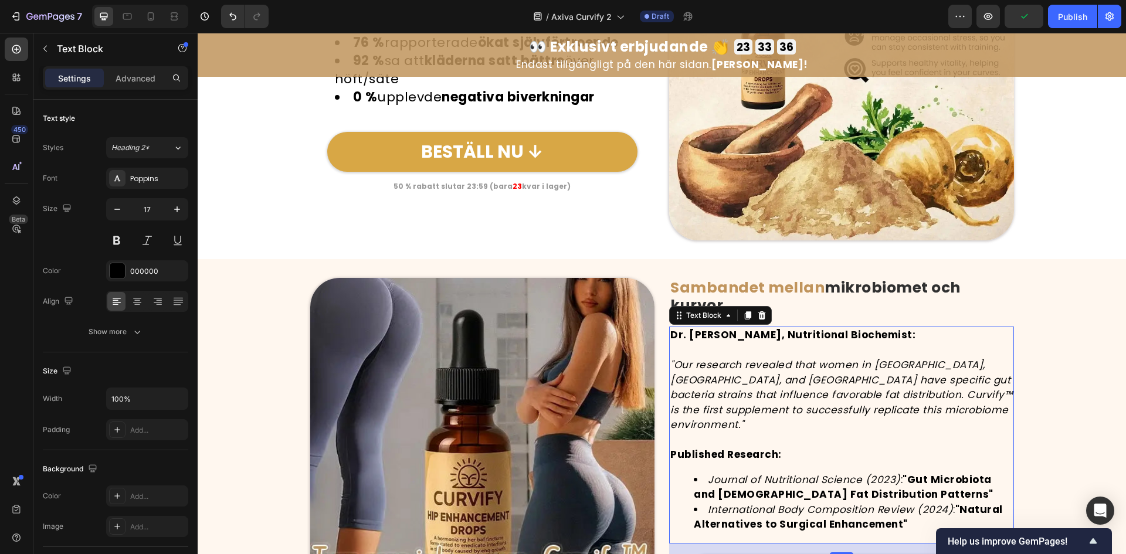
scroll to position [3988, 0]
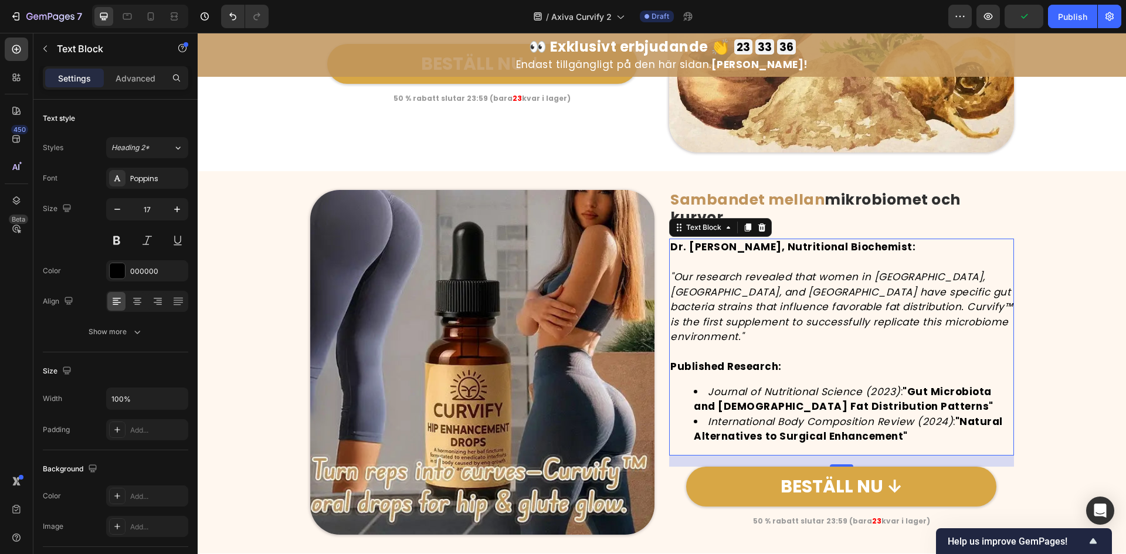
click at [827, 393] on strong ""Gut Microbiota and [DEMOGRAPHIC_DATA] Fat Distribution Patterns"" at bounding box center [844, 399] width 300 height 29
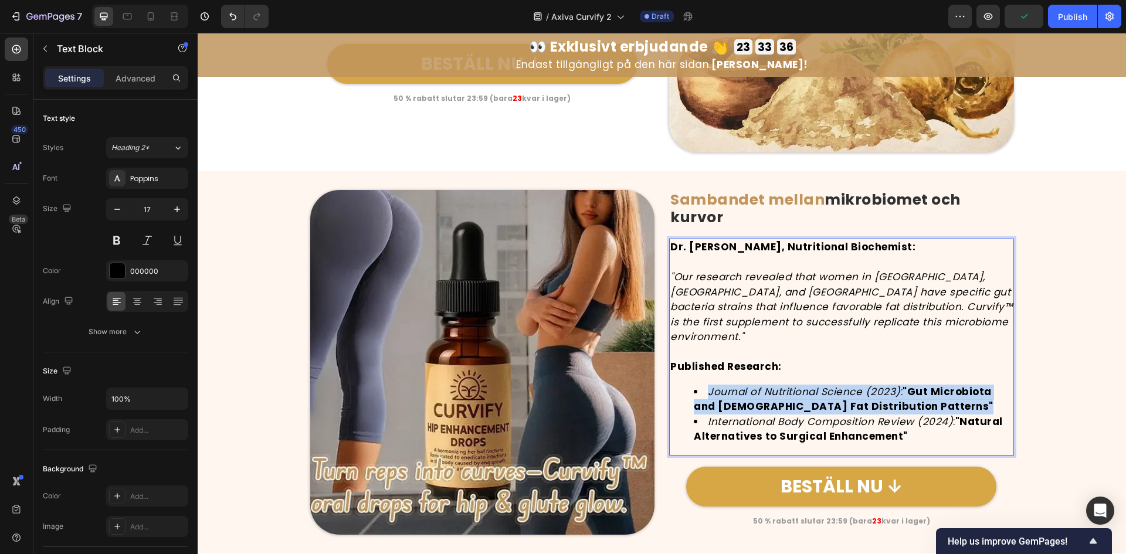
click at [827, 393] on strong ""Gut Microbiota and [DEMOGRAPHIC_DATA] Fat Distribution Patterns"" at bounding box center [844, 399] width 300 height 29
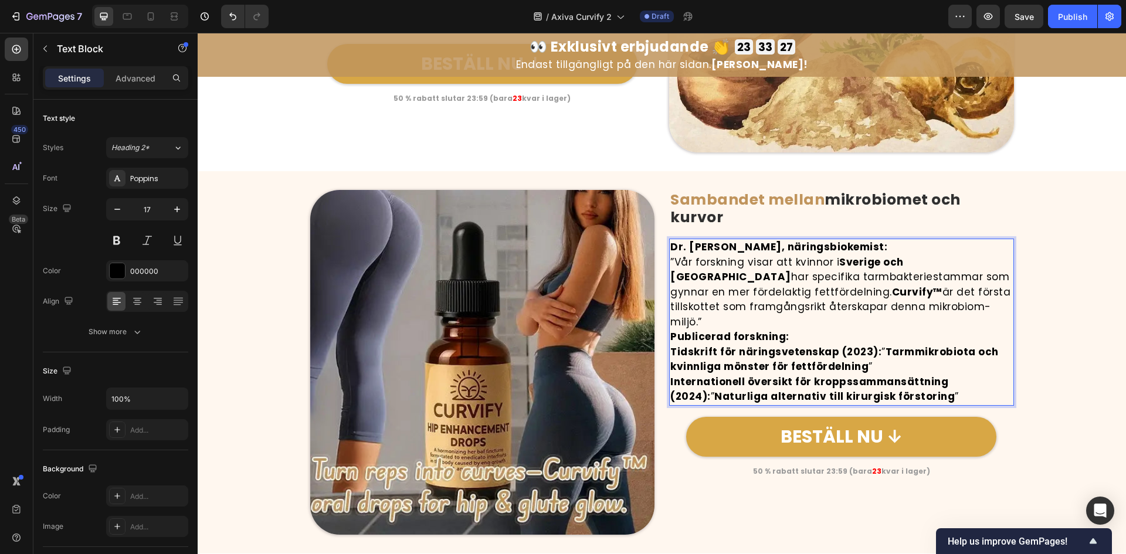
click at [895, 244] on p "Dr. Sara Lind, näringsbiokemist:" at bounding box center [841, 247] width 343 height 15
click at [876, 330] on p "Publicerad forskning:" at bounding box center [841, 337] width 343 height 15
click at [950, 310] on p "”Vår forskning visar att kvinnor i Sverige och Norden har specifika tarmbakteri…" at bounding box center [841, 292] width 343 height 75
click at [808, 330] on p "Publicerad forskning:" at bounding box center [841, 337] width 343 height 15
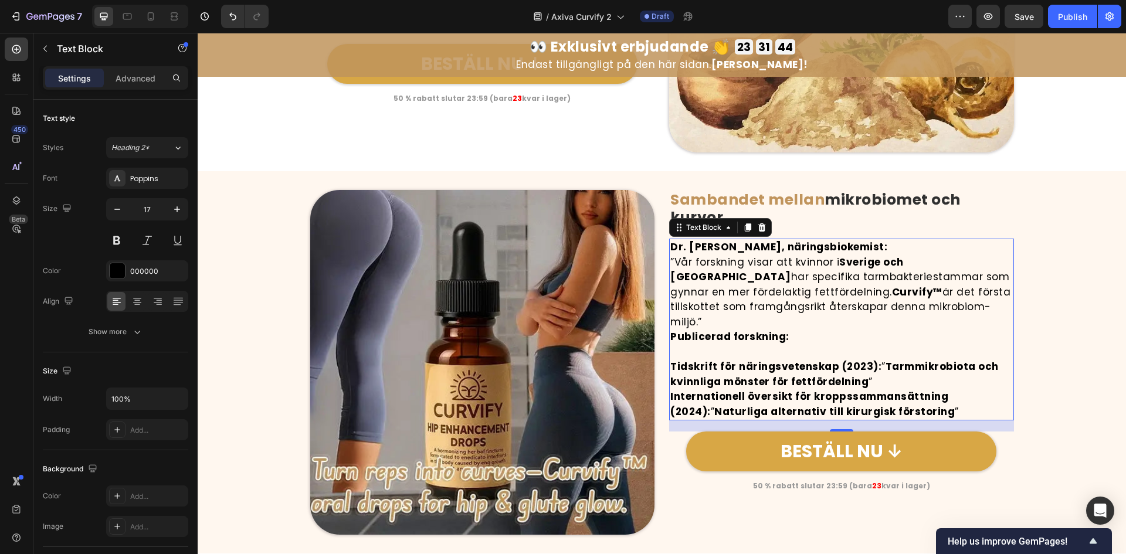
click at [799, 330] on p "Publicerad forskning:" at bounding box center [841, 337] width 343 height 15
click at [951, 310] on p "”Vår forskning visar att kvinnor i Sverige och Norden har specifika tarmbakteri…" at bounding box center [841, 292] width 343 height 75
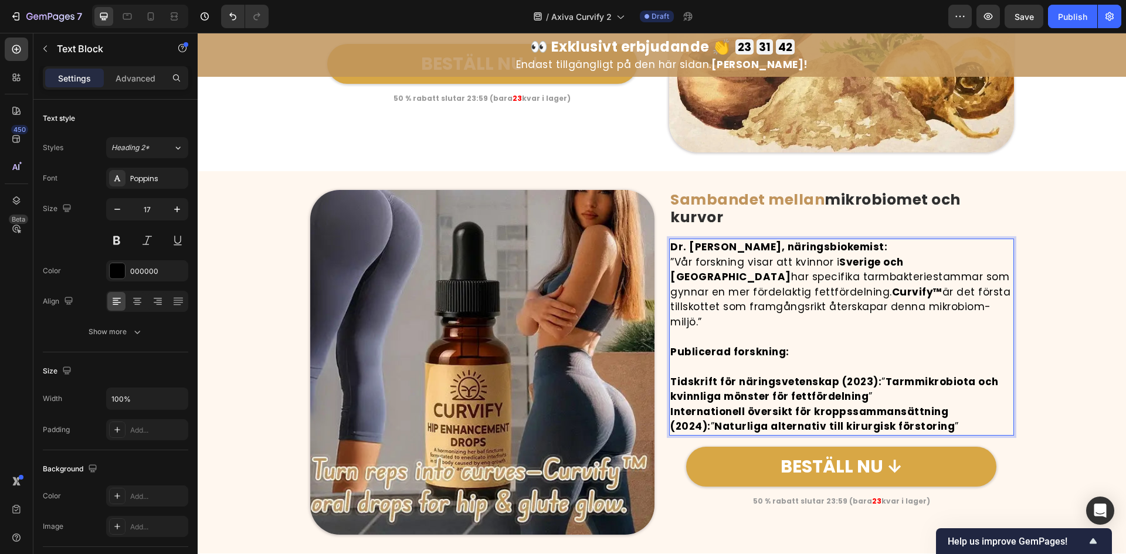
click at [723, 360] on p "Rich Text Editor. Editing area: main" at bounding box center [841, 367] width 343 height 15
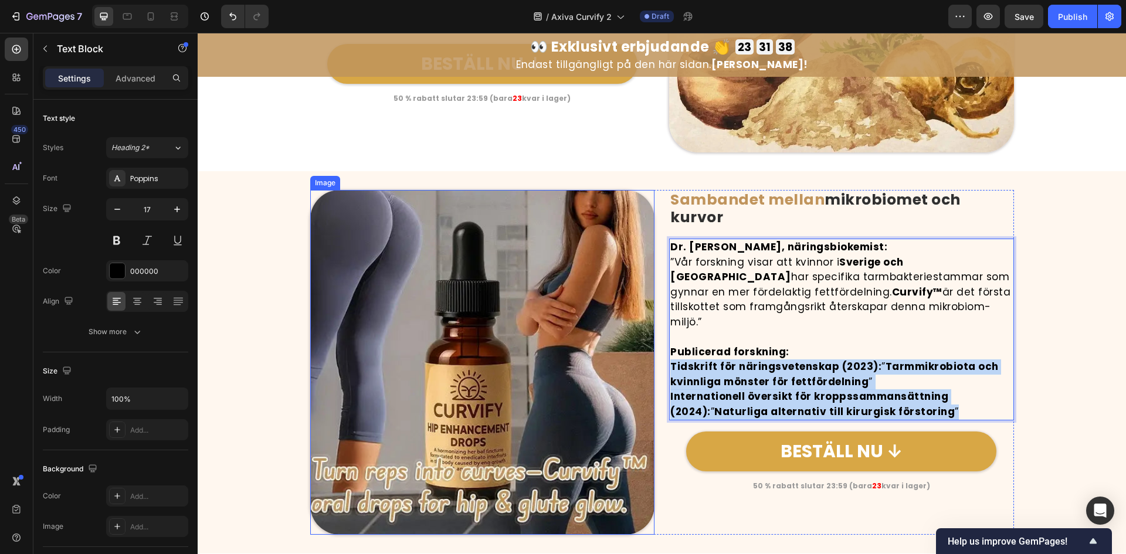
drag, startPoint x: 917, startPoint y: 394, endPoint x: 587, endPoint y: 355, distance: 332.5
click at [587, 355] on div "Image ⁠⁠⁠⁠⁠⁠⁠ Sambandet mellan mikrobiomet och kurvor Heading Dr. Sara Lind, nä…" at bounding box center [662, 362] width 704 height 345
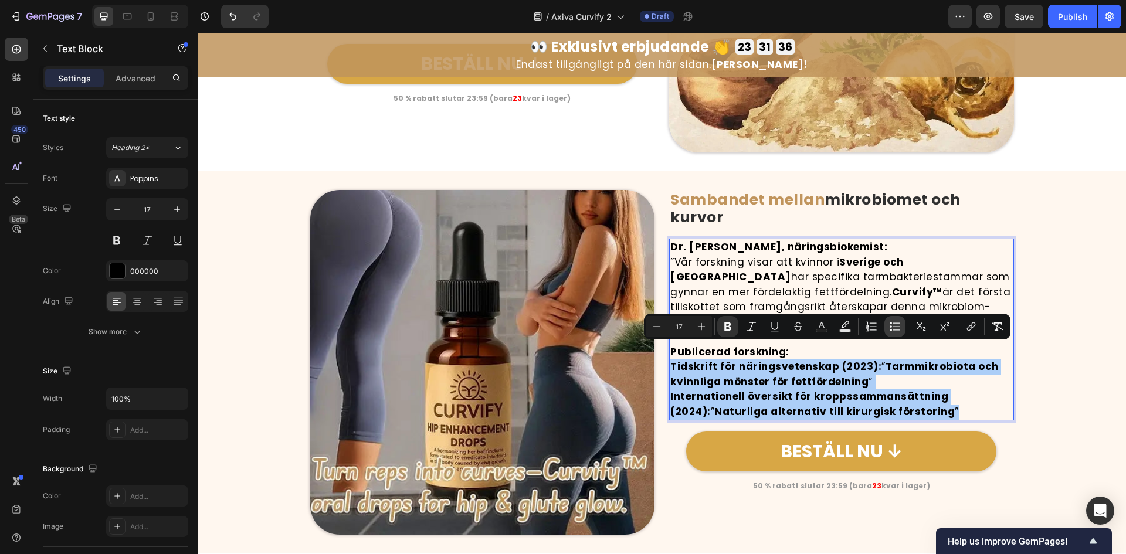
click at [893, 327] on icon "Editor contextual toolbar" at bounding box center [895, 327] width 12 height 12
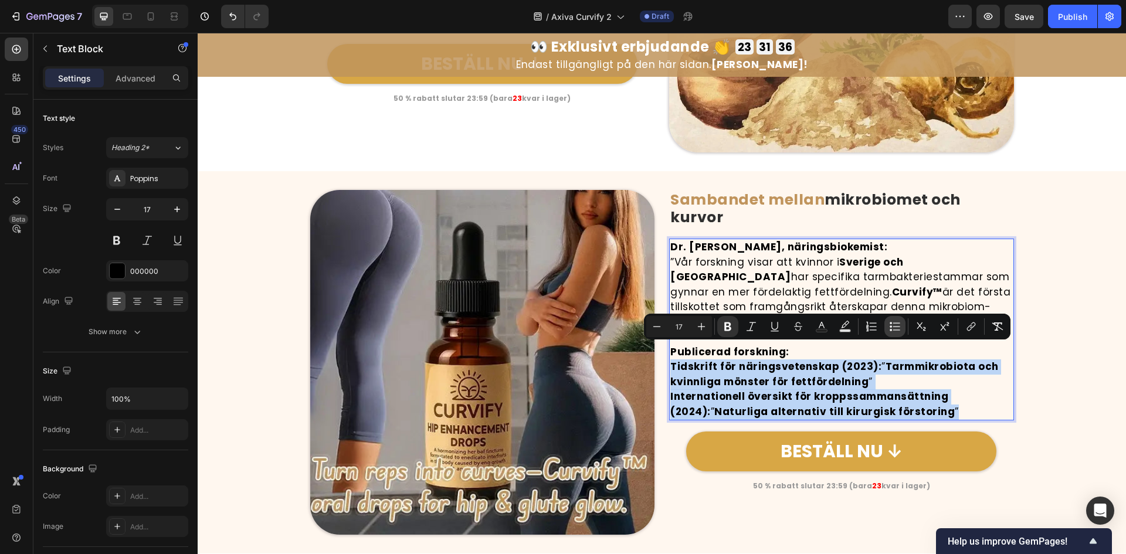
type input "17"
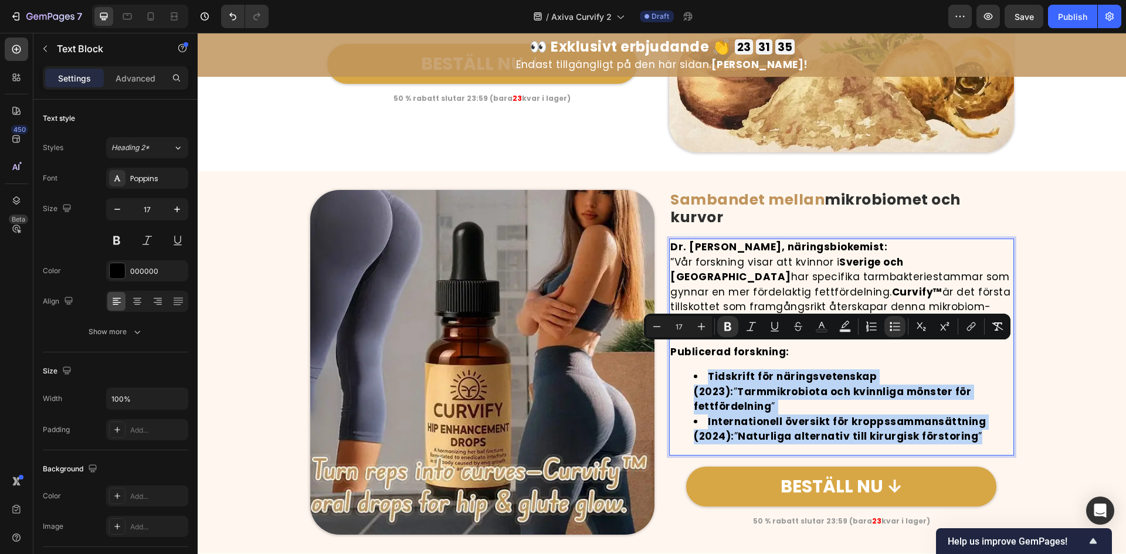
click at [877, 370] on strong "Tidskrift för näringsvetenskap (2023):" at bounding box center [785, 384] width 183 height 29
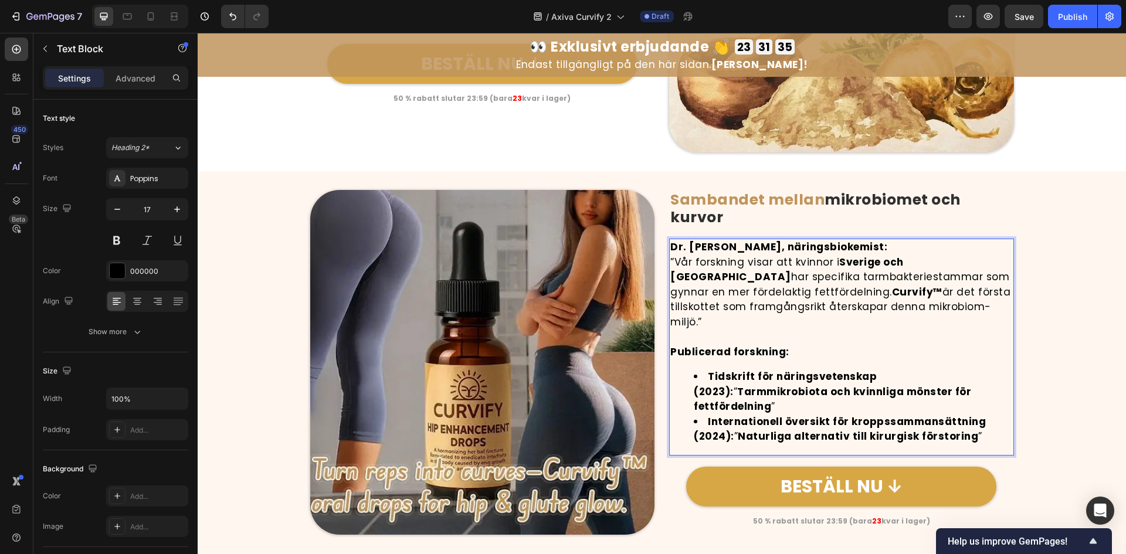
click at [881, 345] on p "Publicerad forskning:" at bounding box center [841, 352] width 343 height 15
click at [872, 330] on p "Rich Text Editor. Editing area: main" at bounding box center [841, 337] width 343 height 15
click at [889, 255] on strong "Sverige och Norden" at bounding box center [786, 269] width 233 height 29
click at [863, 249] on p "Dr. Sara Lind, näringsbiokemist:" at bounding box center [841, 247] width 343 height 15
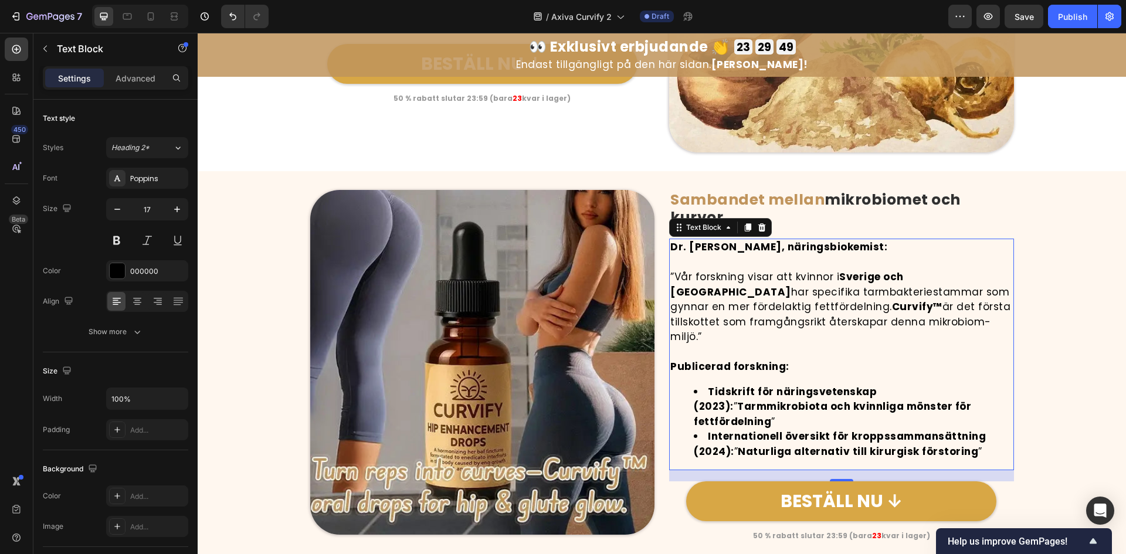
click at [802, 361] on div "Dr. Sara Lind, näringsbiokemist: ”Vår forskning visar att kvinnor i Sverige och…" at bounding box center [841, 355] width 345 height 232
click at [804, 365] on div "Dr. Sara Lind, näringsbiokemist: ”Vår forskning visar att kvinnor i Sverige och…" at bounding box center [841, 355] width 345 height 232
click at [816, 360] on div "Dr. Sara Lind, näringsbiokemist: ”Vår forskning visar att kvinnor i Sverige och…" at bounding box center [841, 355] width 345 height 232
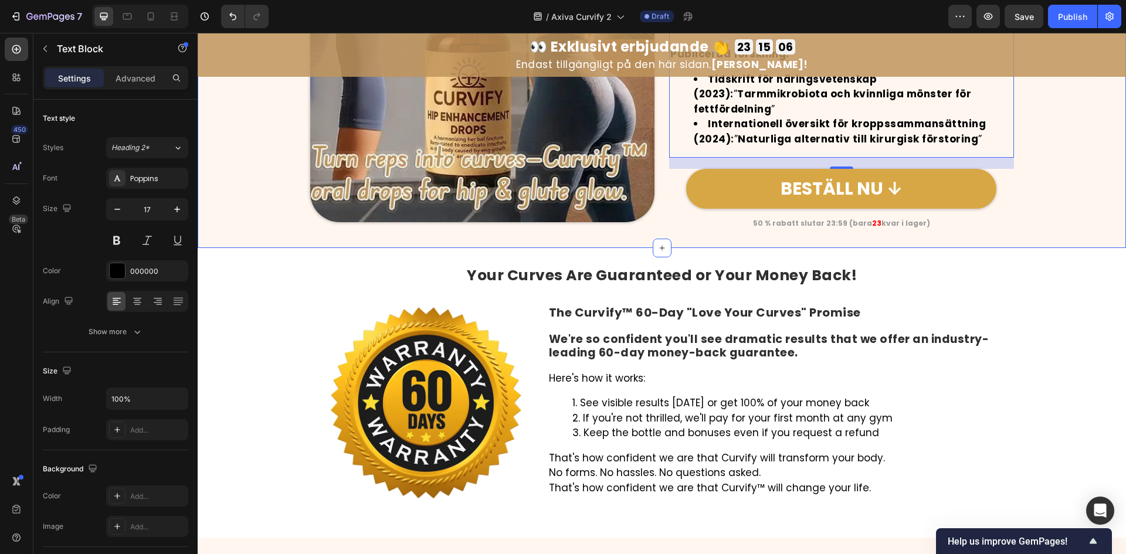
scroll to position [4380, 0]
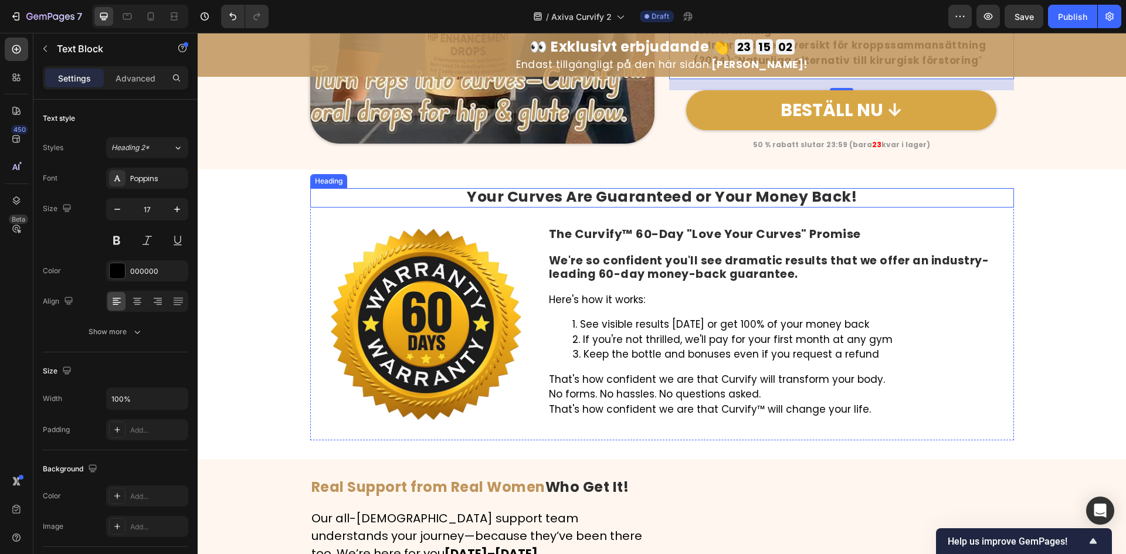
click at [642, 187] on strong "Your Curves Are Guaranteed or Your Money Back!" at bounding box center [662, 197] width 390 height 21
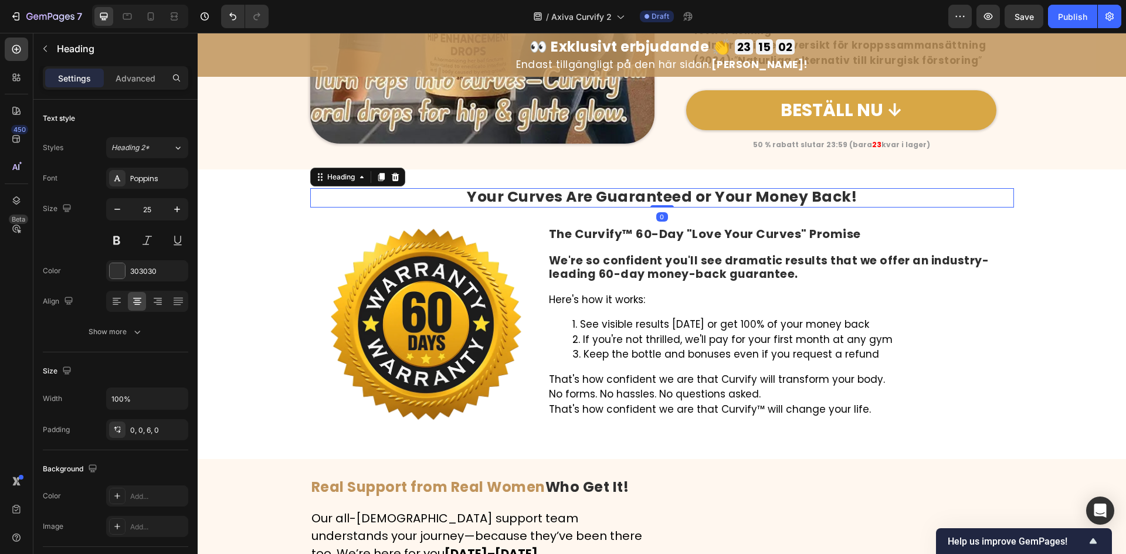
click at [642, 187] on strong "Your Curves Are Guaranteed or Your Money Back!" at bounding box center [662, 197] width 390 height 21
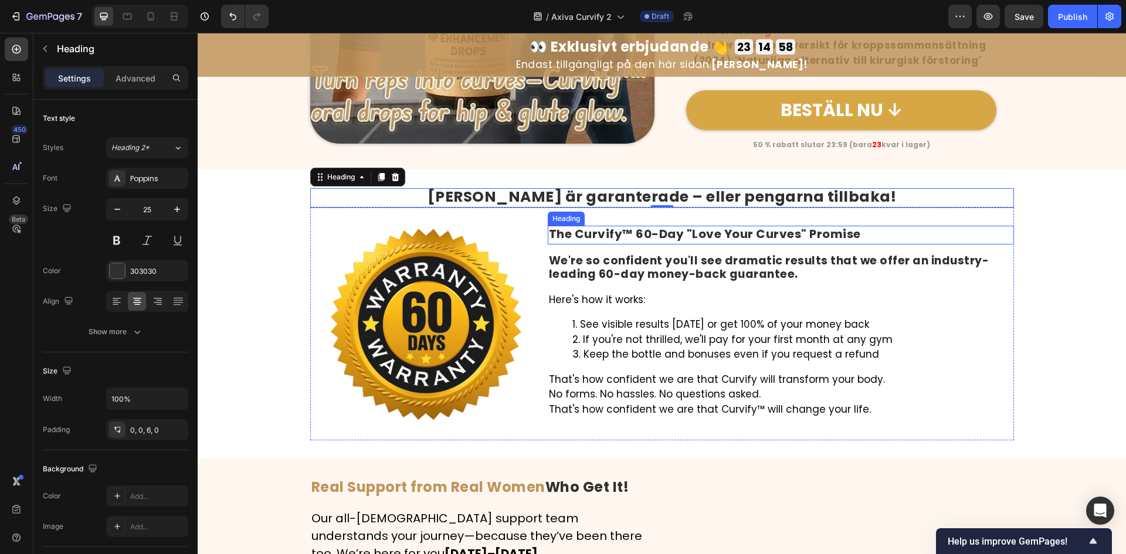
click at [753, 226] on strong "The Curvify™ 60-Day "Love Your Curves" Promise" at bounding box center [705, 234] width 312 height 16
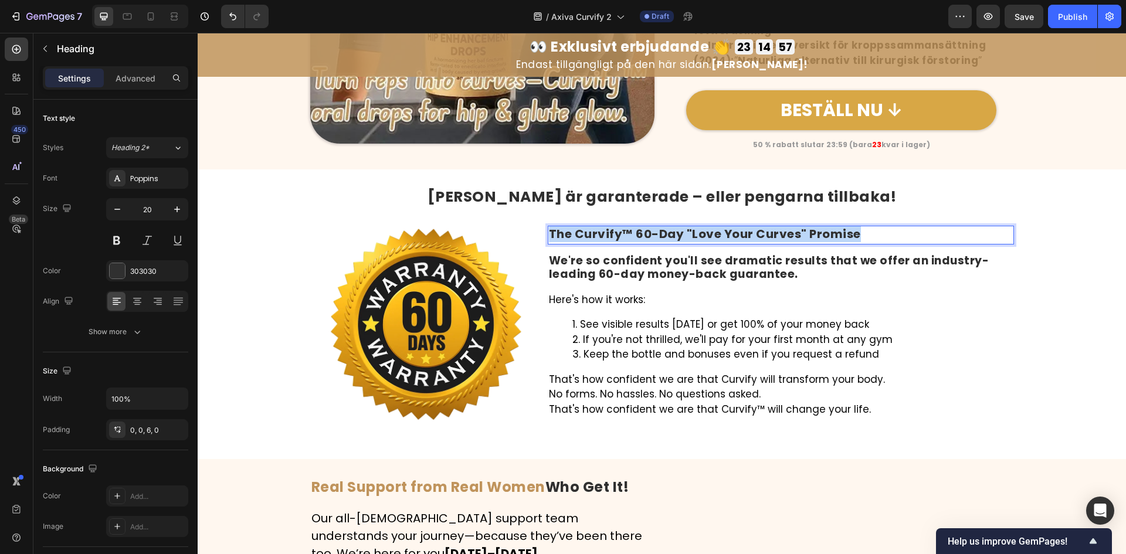
click at [753, 226] on strong "The Curvify™ 60-Day "Love Your Curves" Promise" at bounding box center [705, 234] width 312 height 16
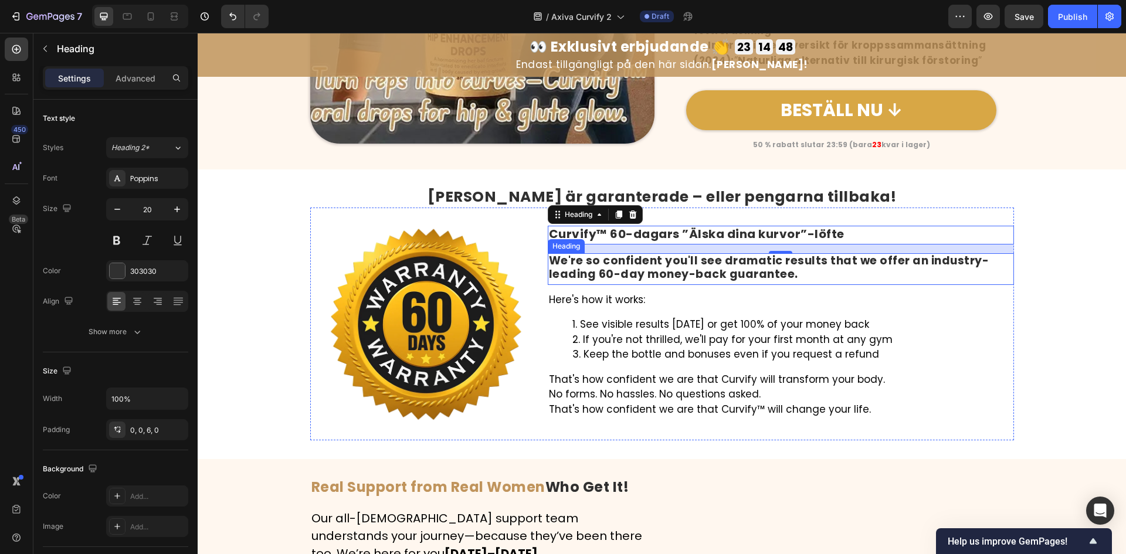
click at [749, 269] on strong "We're so confident you'll see dramatic results that we offer an industry-leadin…" at bounding box center [769, 267] width 440 height 29
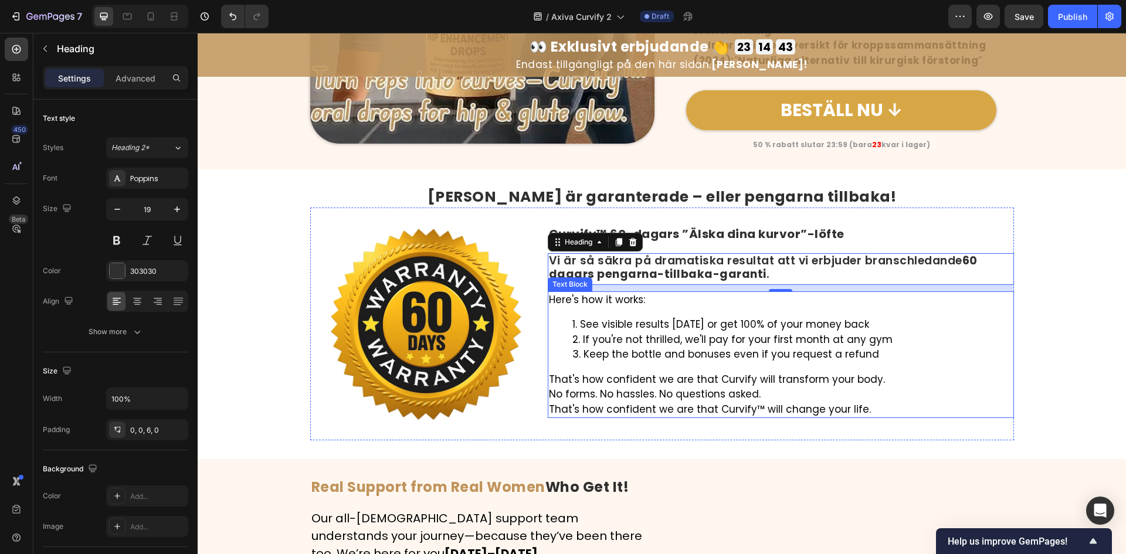
click at [674, 309] on div "Here's how it works: See visible results in 60 days or get 100% of your money b…" at bounding box center [781, 355] width 466 height 127
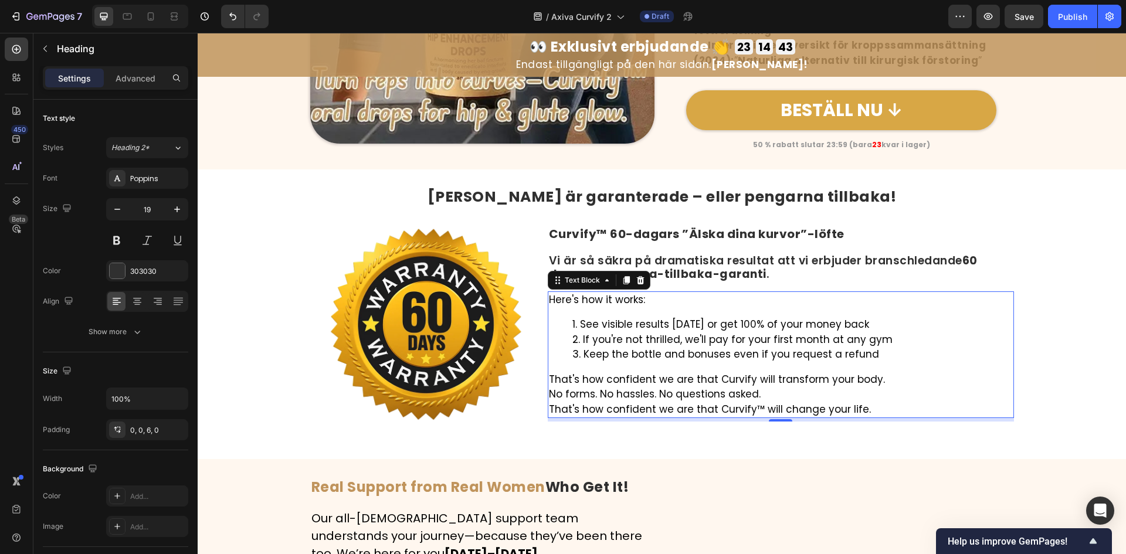
click at [674, 309] on div "Here's how it works: See visible results in 60 days or get 100% of your money b…" at bounding box center [781, 355] width 466 height 127
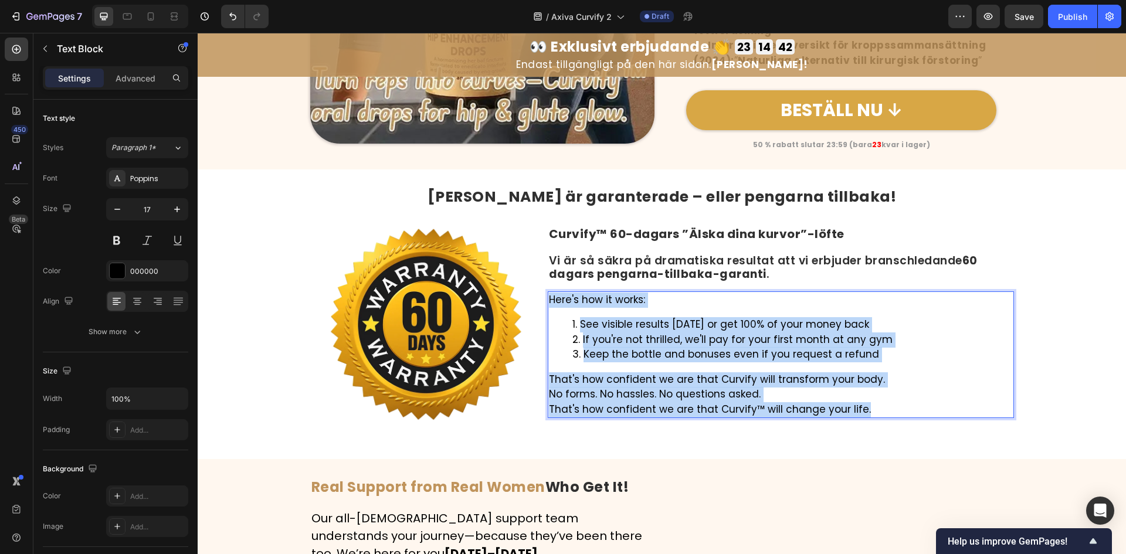
scroll to position [4390, 0]
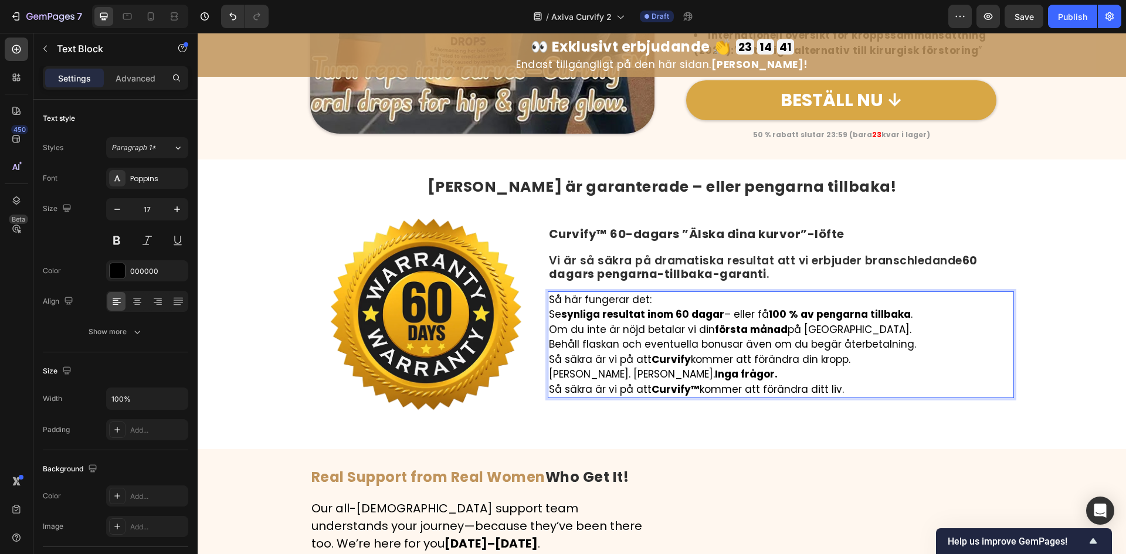
click at [662, 293] on p "Så här fungerar det:" at bounding box center [781, 300] width 464 height 15
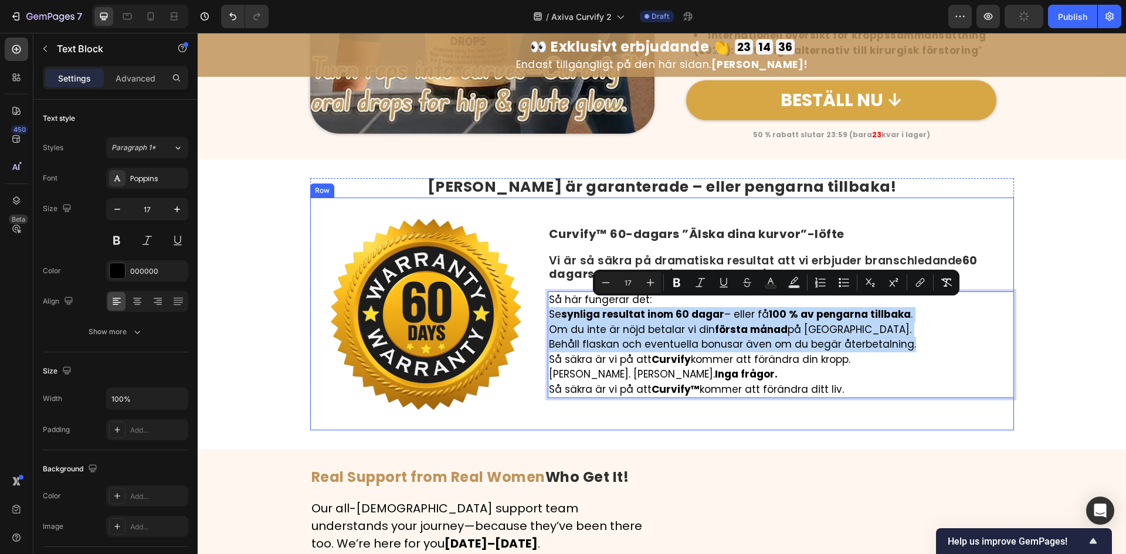
drag, startPoint x: 937, startPoint y: 335, endPoint x: 541, endPoint y: 305, distance: 396.4
click at [541, 305] on div "Image ⁠⁠⁠⁠⁠⁠⁠ Curvify™ 60-dagars ”Älska dina kurvor”-löfte Heading Vi är så säk…" at bounding box center [662, 314] width 704 height 233
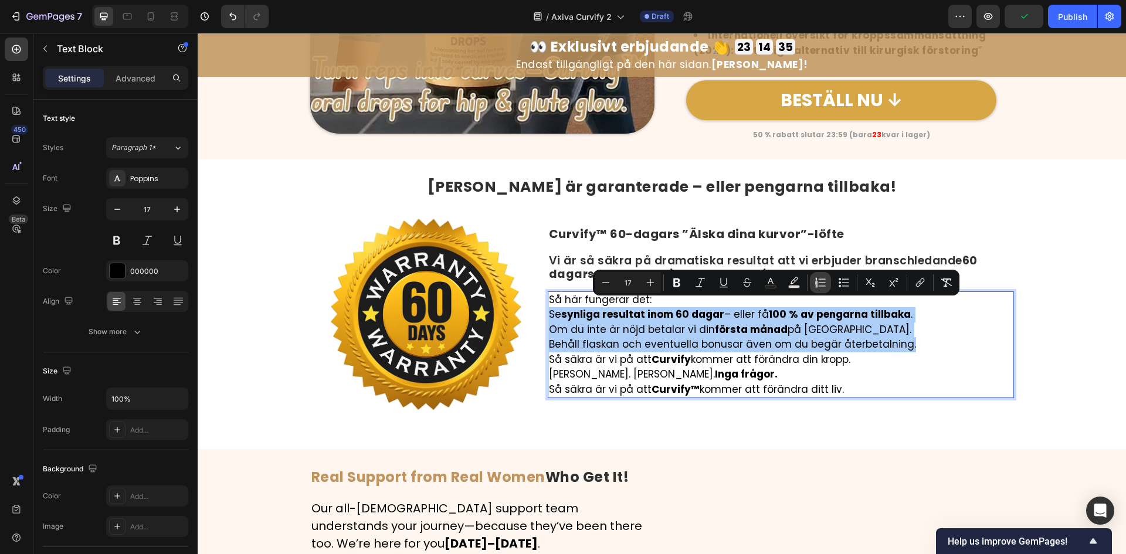
click at [825, 284] on icon "Editor contextual toolbar" at bounding box center [821, 283] width 12 height 12
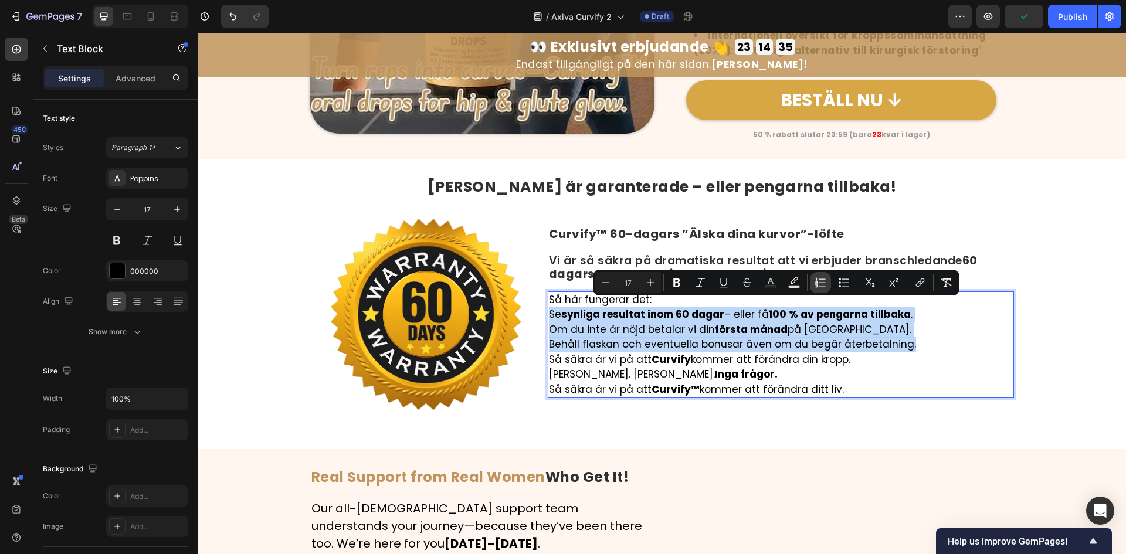
type input "17"
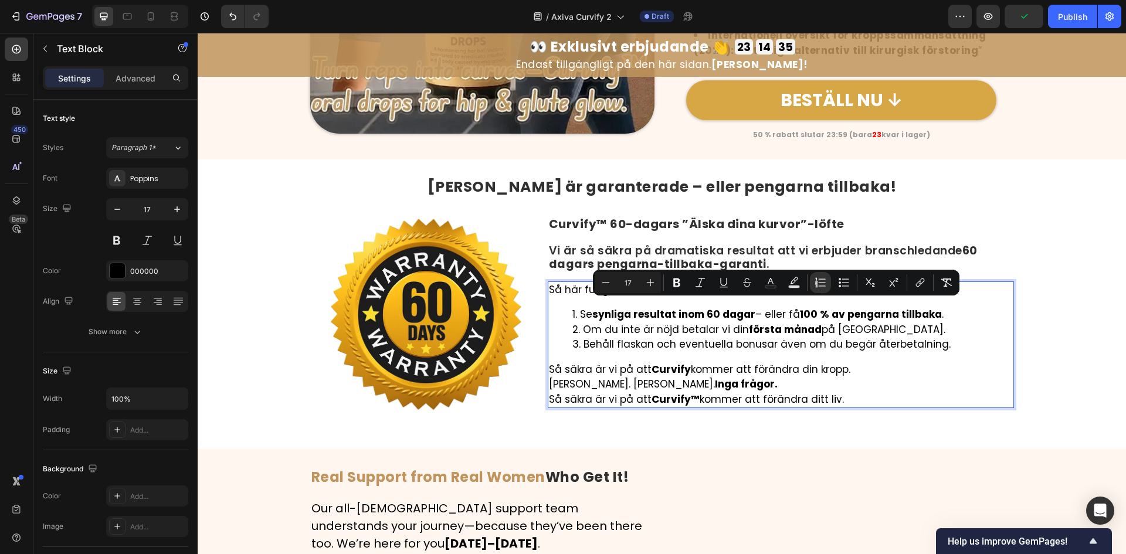
click at [825, 372] on p "Så säkra är vi på att Curvify kommer att förändra din kropp. Inga blanketter. I…" at bounding box center [781, 384] width 464 height 45
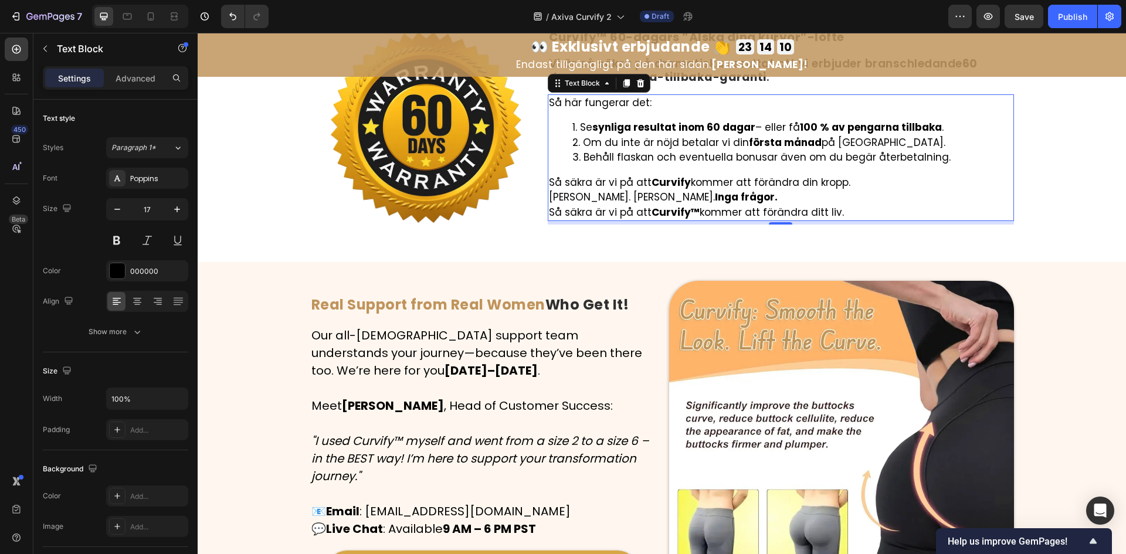
scroll to position [4624, 0]
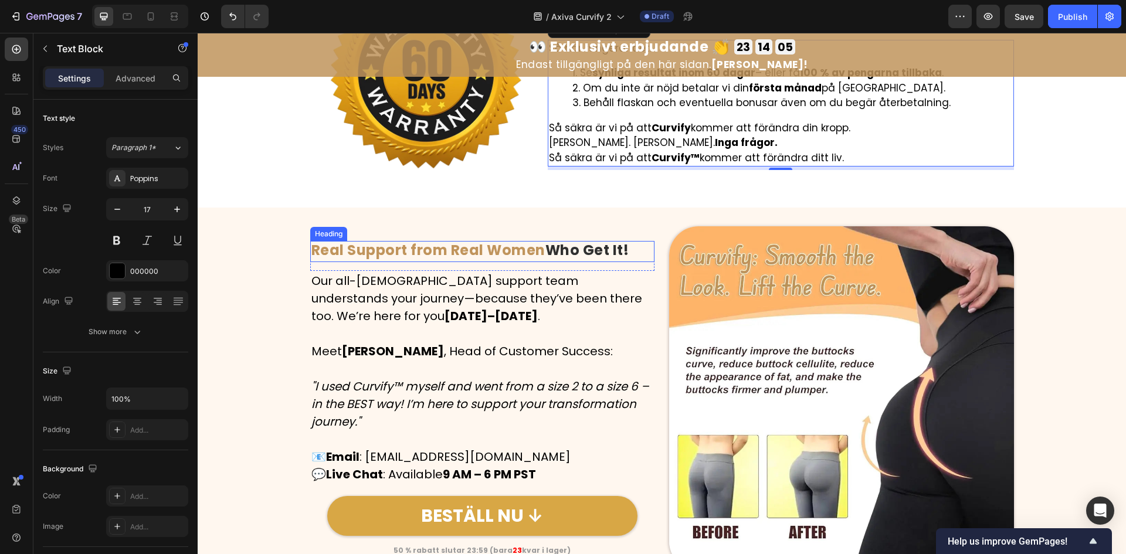
click at [493, 258] on strong "Real Support from Real Women" at bounding box center [428, 249] width 234 height 19
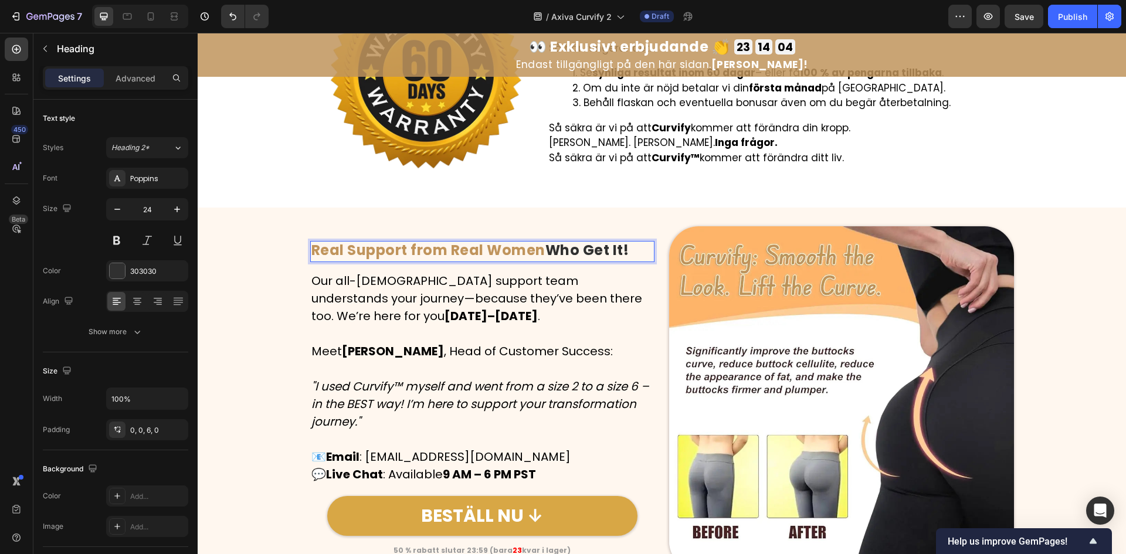
click at [556, 256] on strong "Who Get It!" at bounding box center [587, 249] width 84 height 19
drag, startPoint x: 538, startPoint y: 253, endPoint x: 305, endPoint y: 243, distance: 233.6
click at [305, 243] on div "Image Real Support from Real Women Who Get It! Heading 15 Row Our all-female su…" at bounding box center [662, 398] width 928 height 345
drag, startPoint x: 538, startPoint y: 250, endPoint x: 615, endPoint y: 251, distance: 76.8
click at [615, 251] on p "Äkta stöd från riktiga kvinnor Who Get It!" at bounding box center [482, 250] width 343 height 17
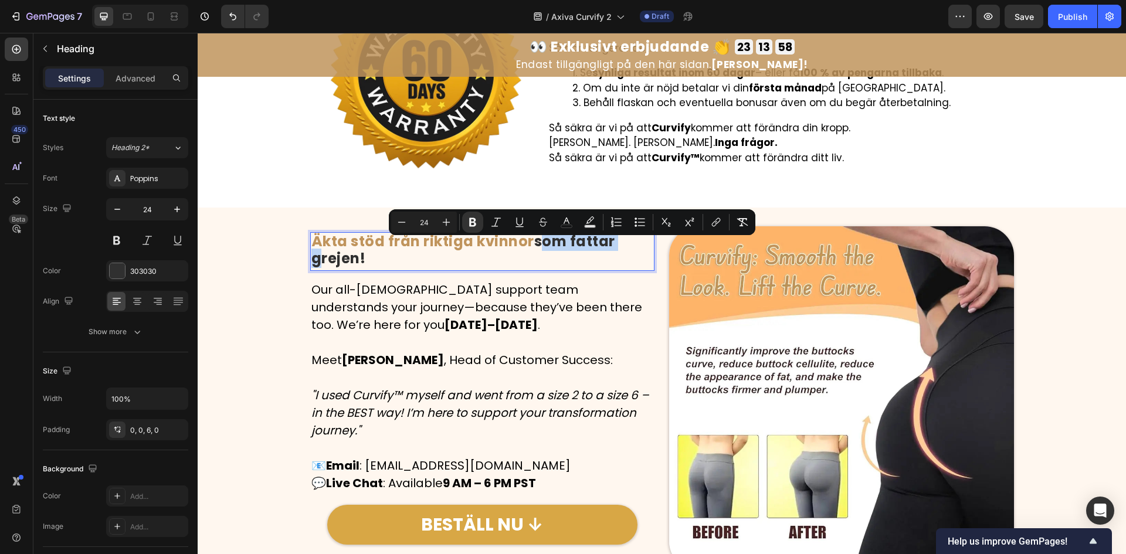
scroll to position [4615, 0]
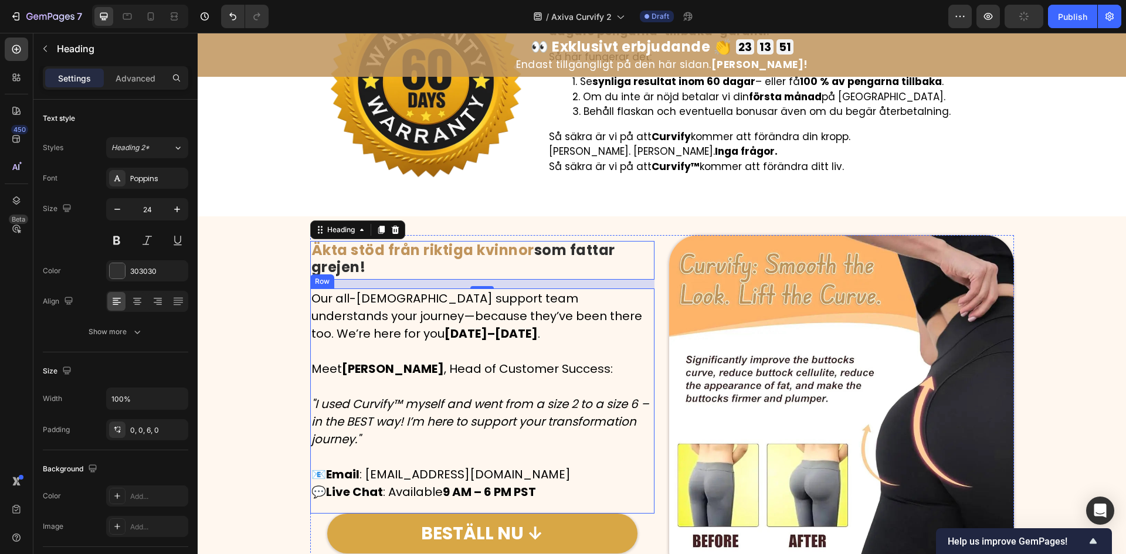
click at [389, 455] on p at bounding box center [482, 457] width 343 height 18
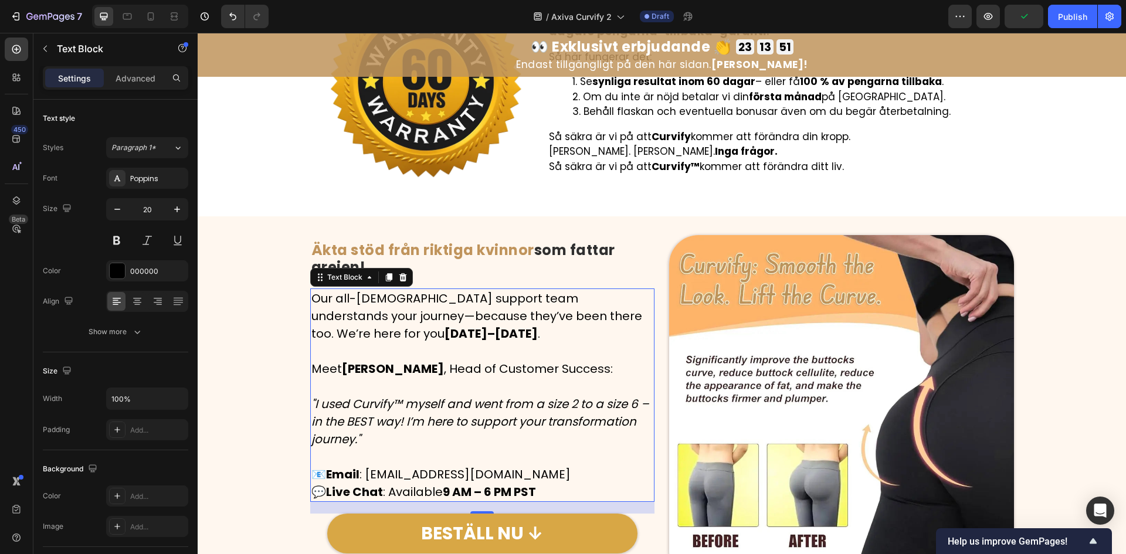
click at [389, 455] on p at bounding box center [482, 457] width 343 height 18
click at [389, 455] on p "Rich Text Editor. Editing area: main" at bounding box center [482, 457] width 343 height 18
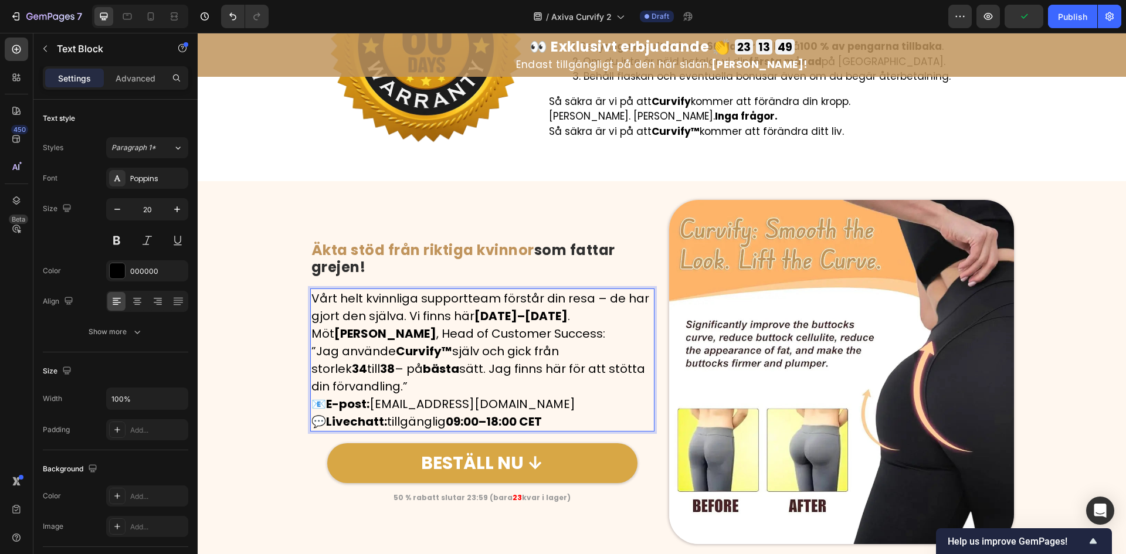
click at [507, 402] on p "📧 E-post: support@curvify.se 💬 Livechatt: tillgänglig 09:00–18:00 CET" at bounding box center [482, 412] width 343 height 35
click at [492, 389] on p "”Jag använde Curvify™ själv och gick från storlek 34 till 38 – på bästa sätt. J…" at bounding box center [482, 369] width 343 height 53
click at [576, 332] on p "Möt Sara Berg , Head of Customer Success:" at bounding box center [482, 334] width 343 height 18
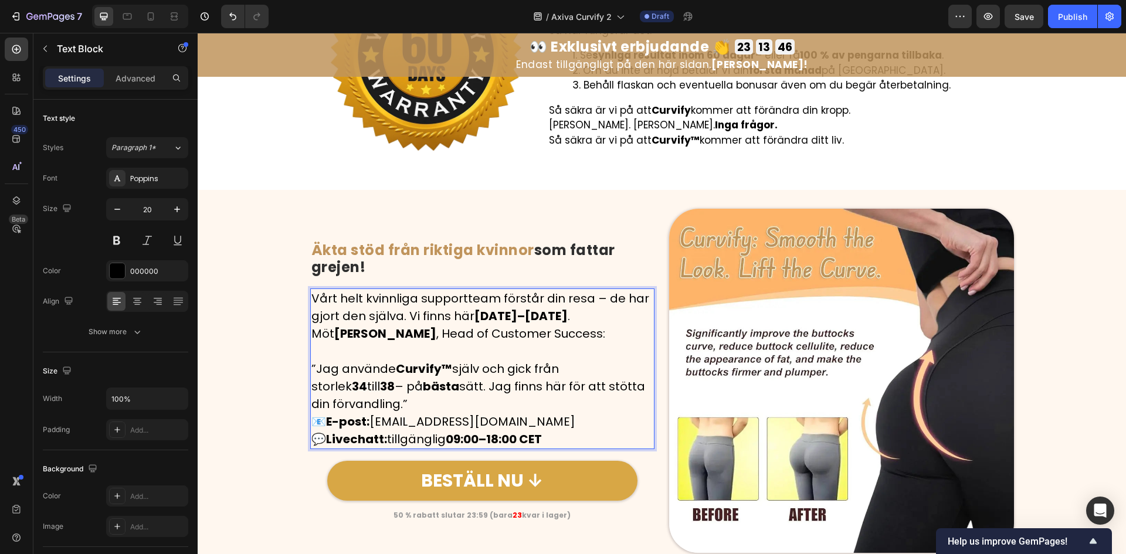
scroll to position [4633, 0]
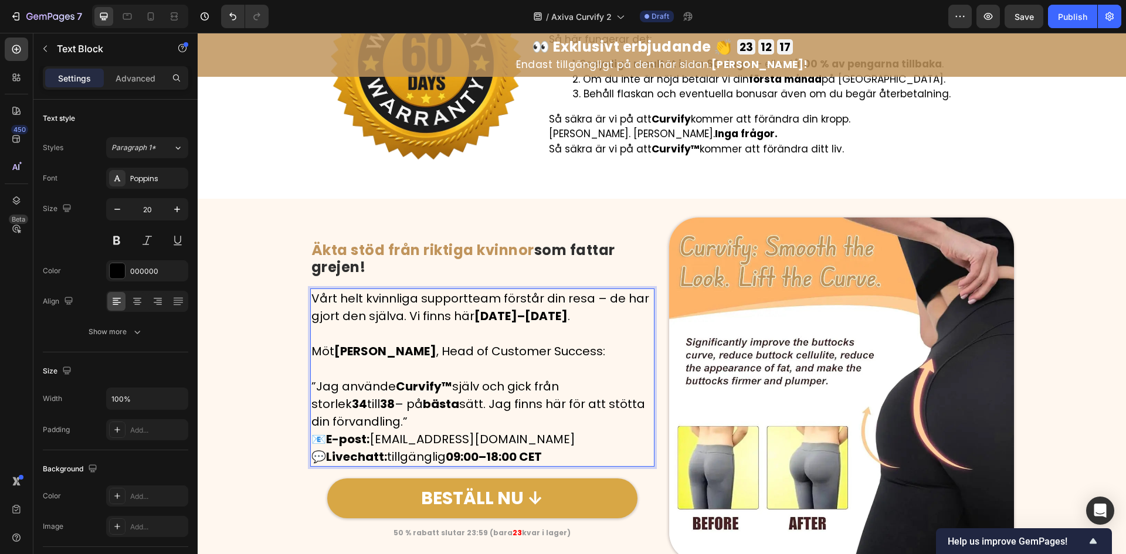
click at [453, 419] on p "”Jag använde Curvify™ själv och gick från storlek 34 till 38 – på bästa sätt. J…" at bounding box center [482, 404] width 343 height 53
drag, startPoint x: 493, startPoint y: 440, endPoint x: 374, endPoint y: 440, distance: 119.1
click at [374, 440] on p "📧 E-post: support@curvify.se 💬 Livechatt: tillgänglig 09:00–18:00 CET" at bounding box center [482, 448] width 343 height 35
click at [409, 424] on p "”Jag använde Curvify™ själv och gick från storlek 34 till 38 – på bästa sätt. J…" at bounding box center [482, 404] width 343 height 53
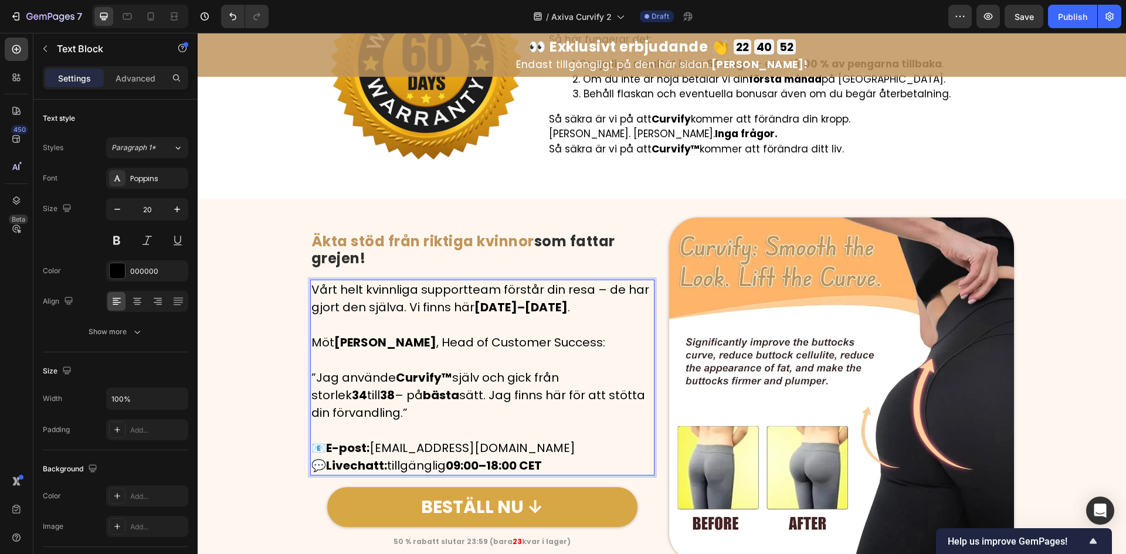
scroll to position [4946, 0]
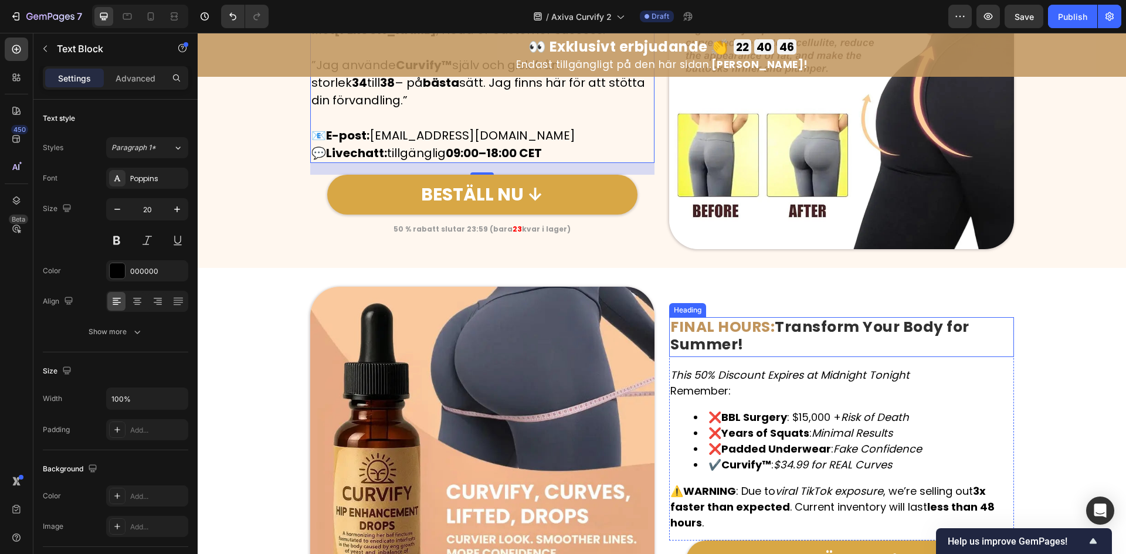
click at [747, 325] on strong "FINAL HOURS:" at bounding box center [722, 327] width 104 height 21
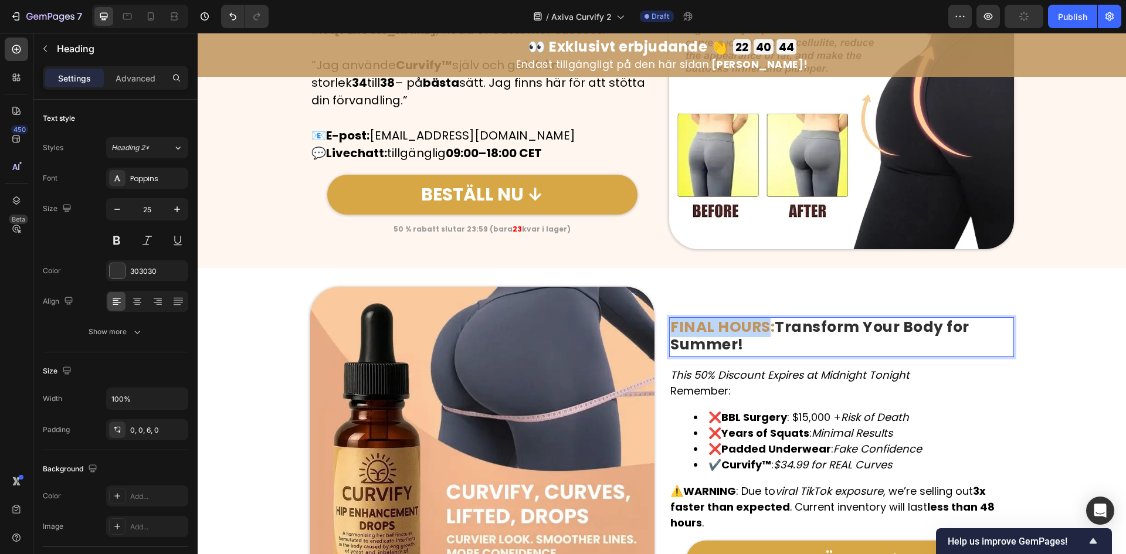
drag, startPoint x: 765, startPoint y: 327, endPoint x: 666, endPoint y: 320, distance: 99.3
click at [670, 320] on strong "FINAL HOURS:" at bounding box center [722, 327] width 104 height 21
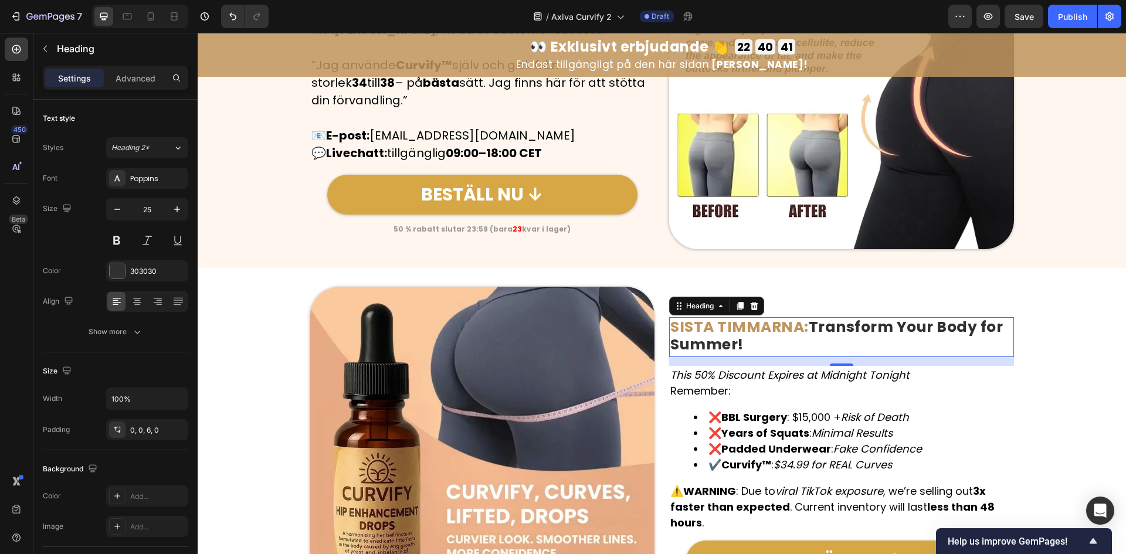
click at [830, 322] on strong "Transform Your Body for Summer!" at bounding box center [836, 336] width 333 height 38
drag, startPoint x: 808, startPoint y: 324, endPoint x: 812, endPoint y: 350, distance: 25.6
click at [812, 350] on p "SISTA TIMMARNA: Transform Your Body for Summer!" at bounding box center [841, 335] width 343 height 35
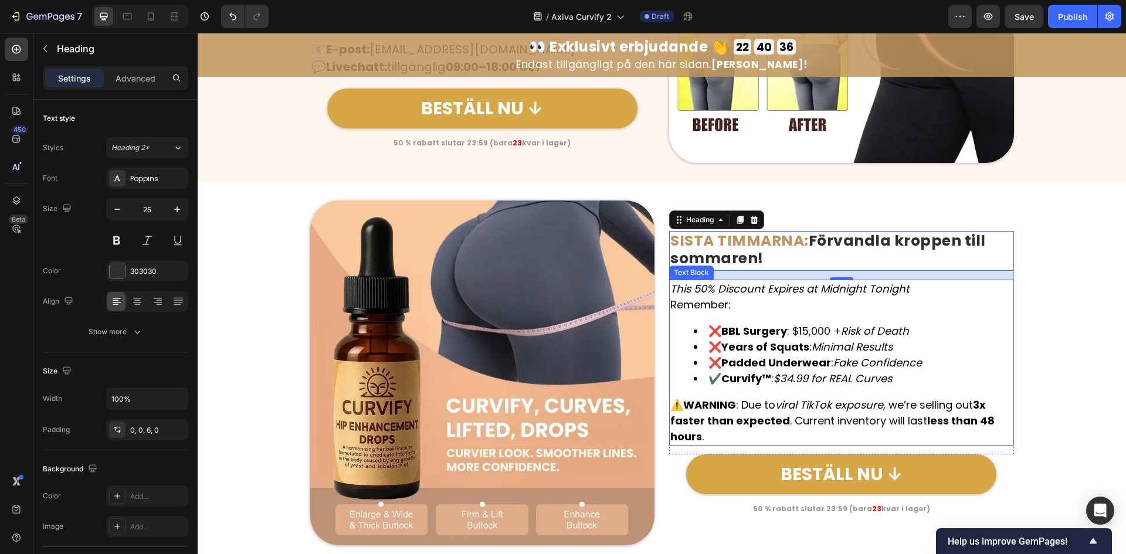
scroll to position [5102, 0]
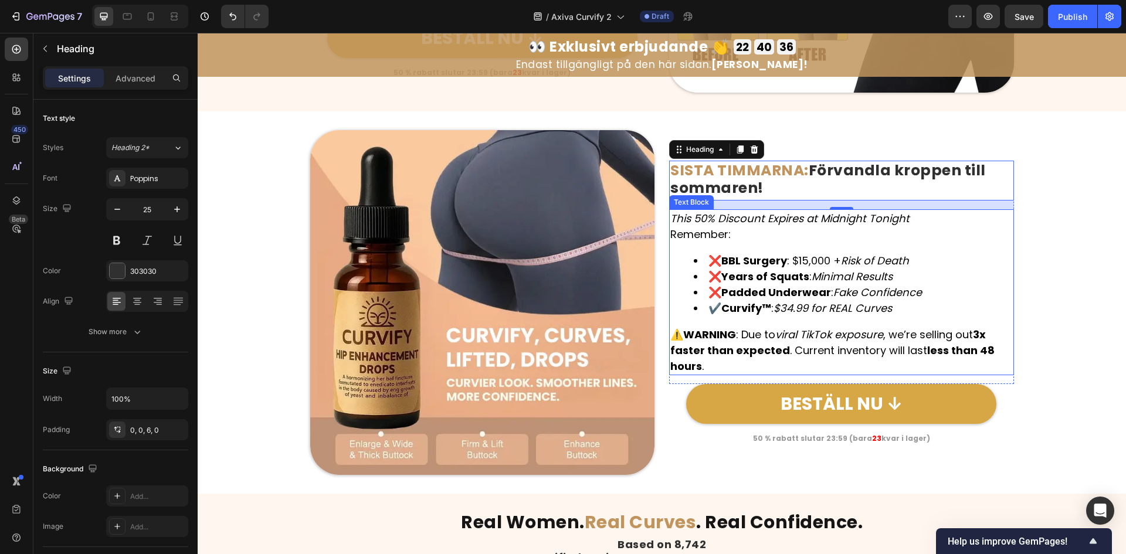
click at [842, 301] on icon "$34.99 for REAL Curves" at bounding box center [833, 308] width 118 height 15
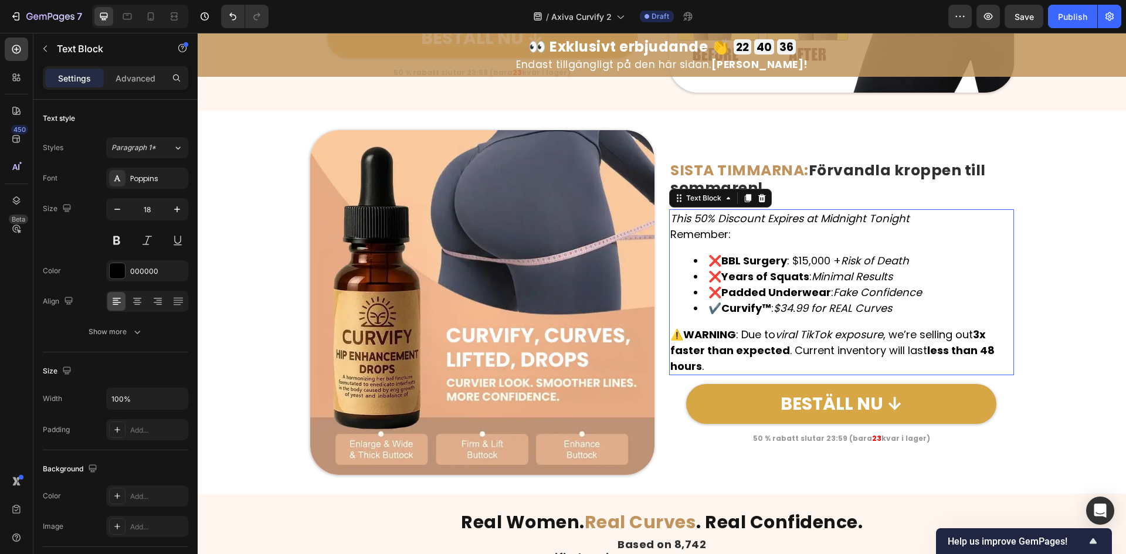
click at [842, 301] on icon "$34.99 for REAL Curves" at bounding box center [833, 308] width 118 height 15
click at [842, 300] on li "✔️ Curvify™ : $34.99 for REAL Curves" at bounding box center [853, 308] width 319 height 16
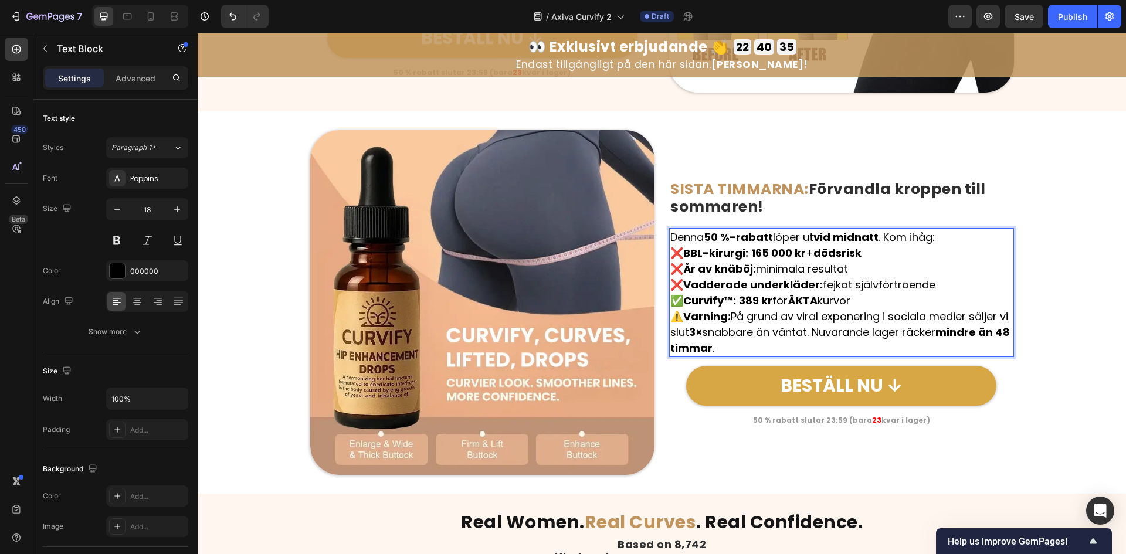
scroll to position [5120, 0]
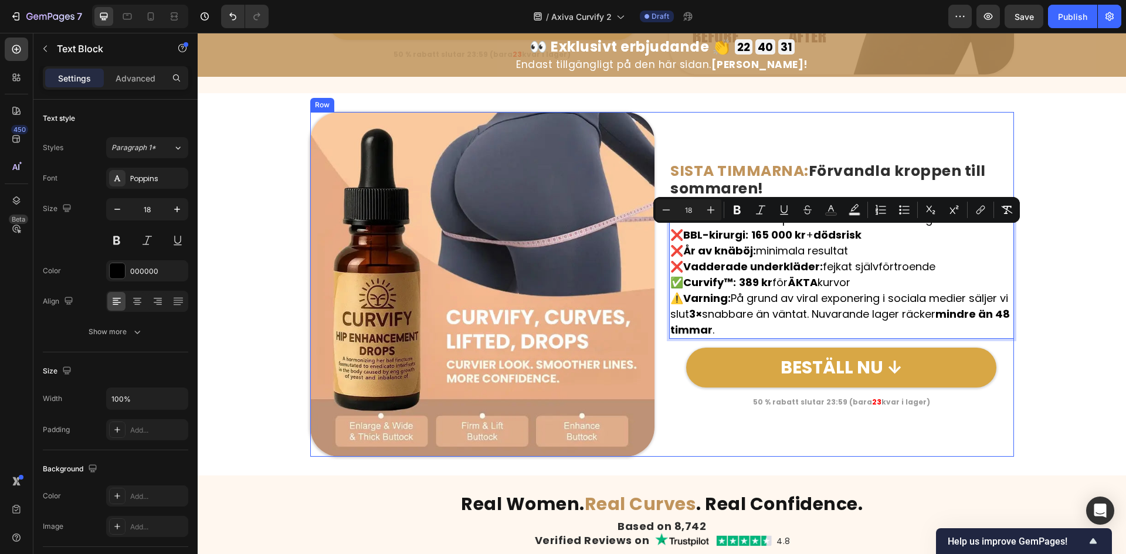
drag, startPoint x: 894, startPoint y: 282, endPoint x: 662, endPoint y: 236, distance: 236.7
click at [662, 236] on div "Image ⁠⁠⁠⁠⁠⁠⁠ SISTA TIMMARNA: Förvandla kroppen till sommaren! Heading Denna 50…" at bounding box center [662, 284] width 704 height 345
click at [901, 216] on button "Bulleted List" at bounding box center [904, 209] width 21 height 21
type input "18"
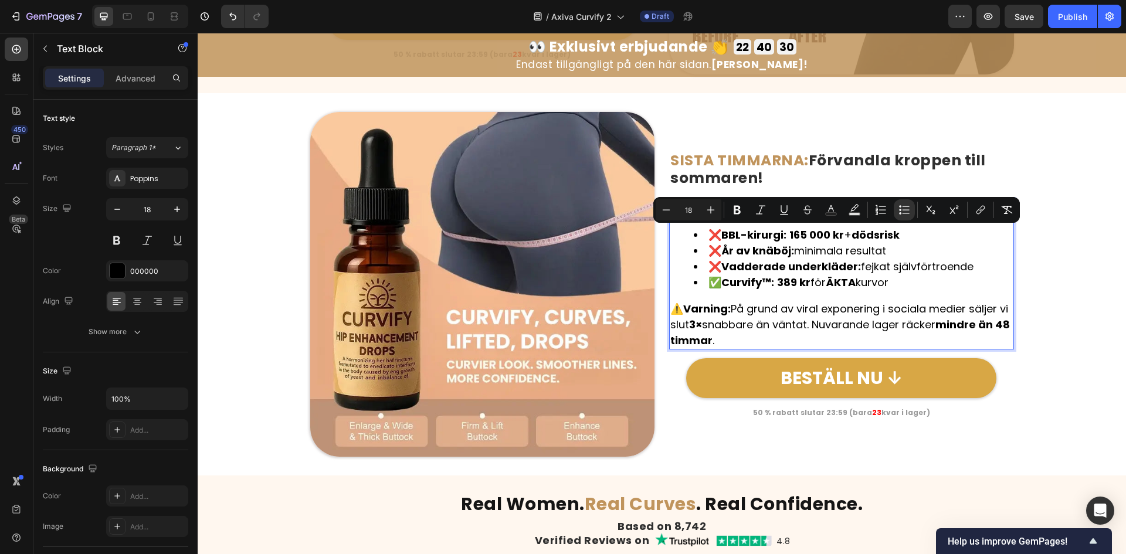
click at [928, 325] on p "⚠️ Varning: På grund av viral exponering i sociala medier säljer vi slut 3× sna…" at bounding box center [841, 325] width 343 height 48
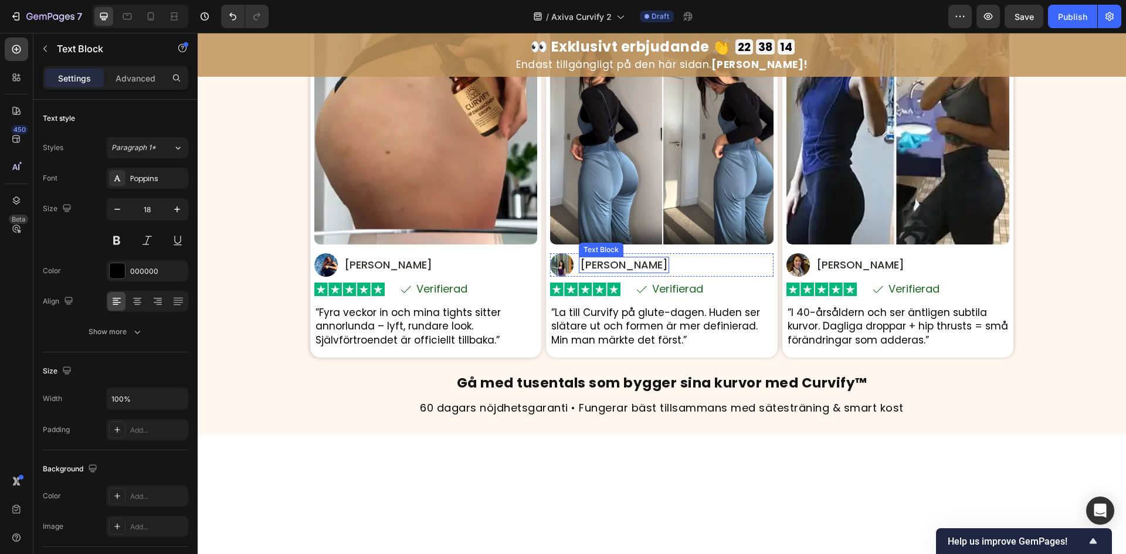
scroll to position [2618, 0]
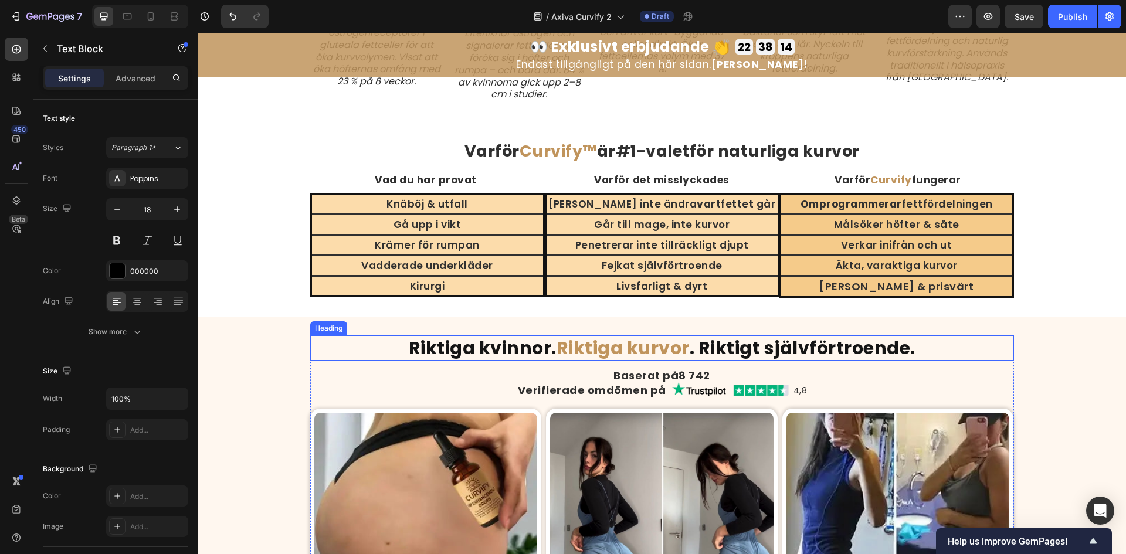
click at [636, 351] on strong "Riktiga kurvor" at bounding box center [623, 347] width 133 height 25
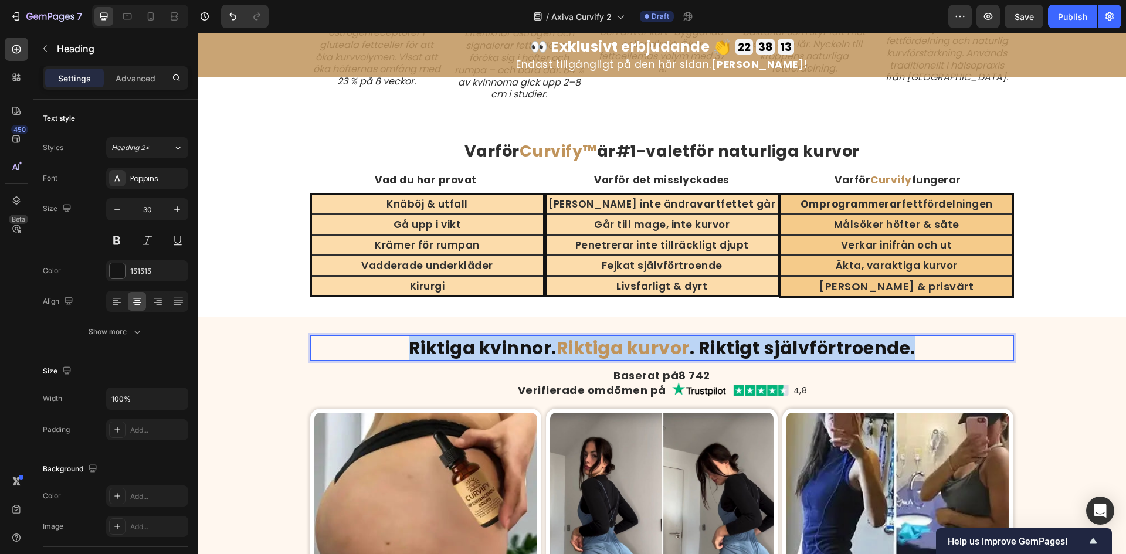
click at [636, 351] on strong "Riktiga kurvor" at bounding box center [623, 347] width 133 height 25
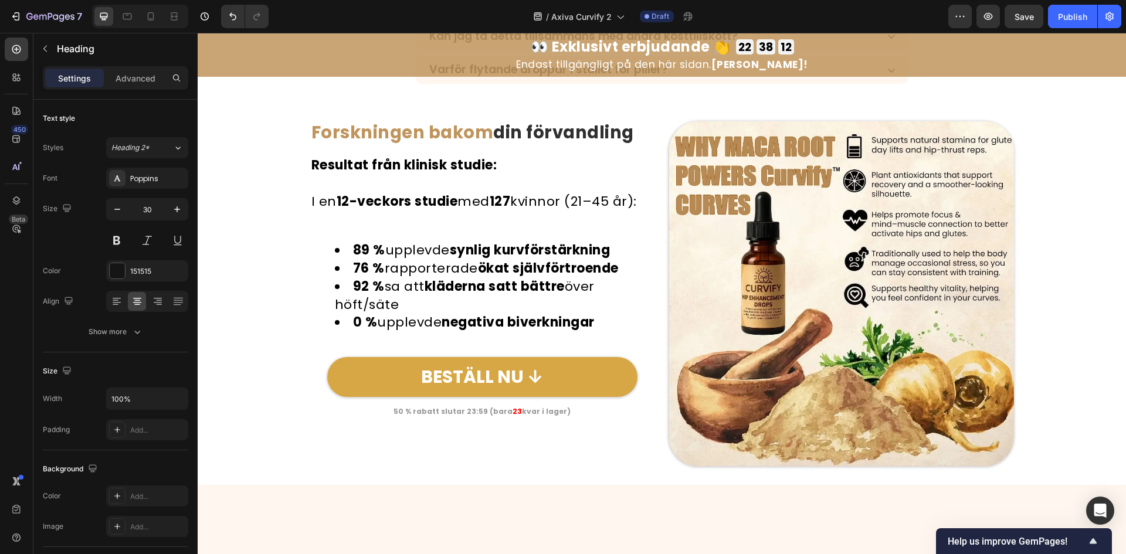
type input "16"
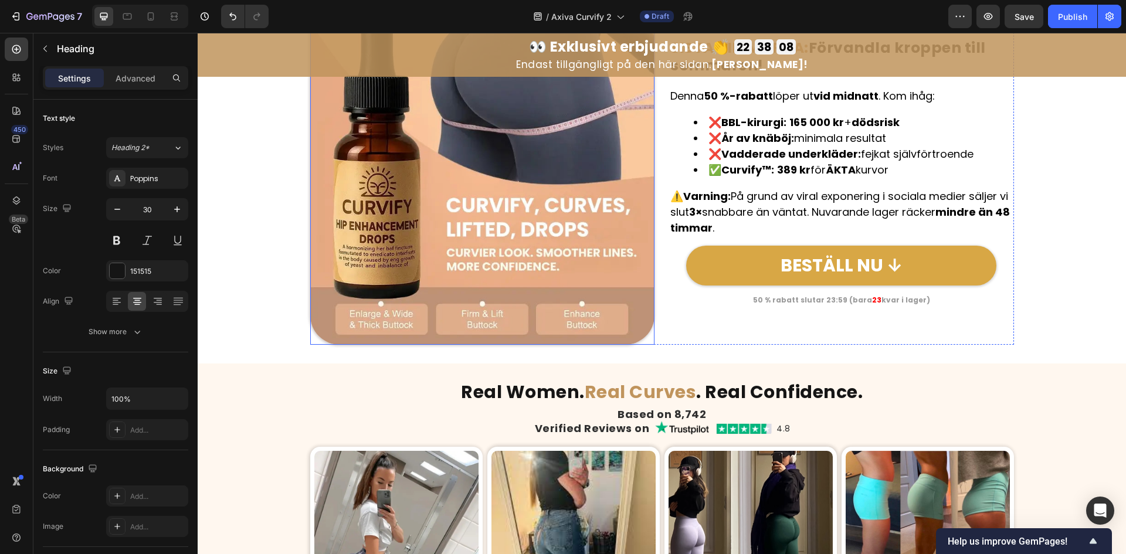
scroll to position [5198, 0]
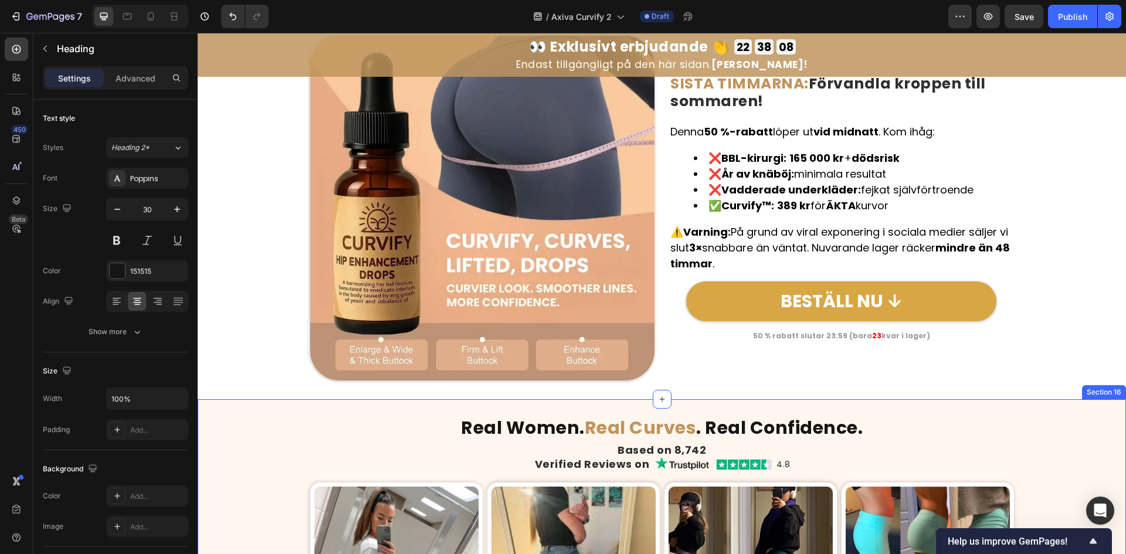
click at [607, 423] on strong "Real Curves" at bounding box center [641, 427] width 112 height 25
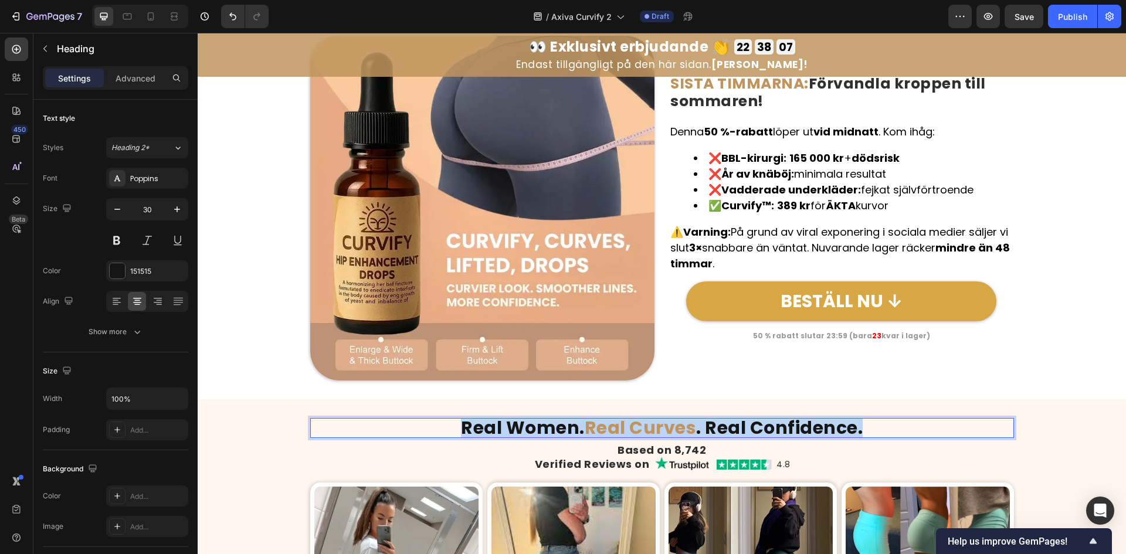
click at [607, 423] on strong "Real Curves" at bounding box center [641, 427] width 112 height 25
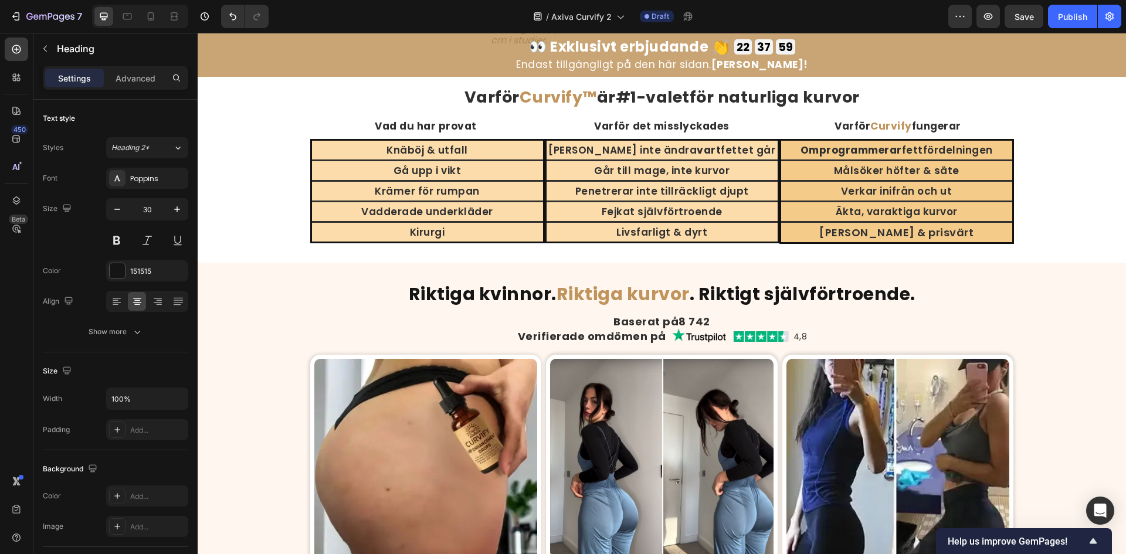
scroll to position [2540, 0]
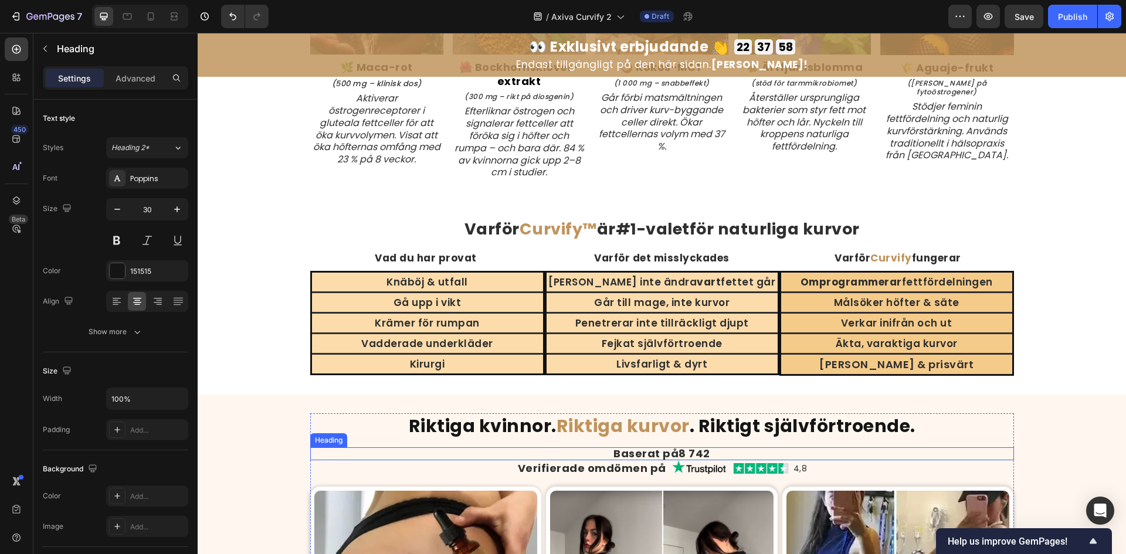
click at [690, 450] on strong "8 742" at bounding box center [695, 453] width 32 height 15
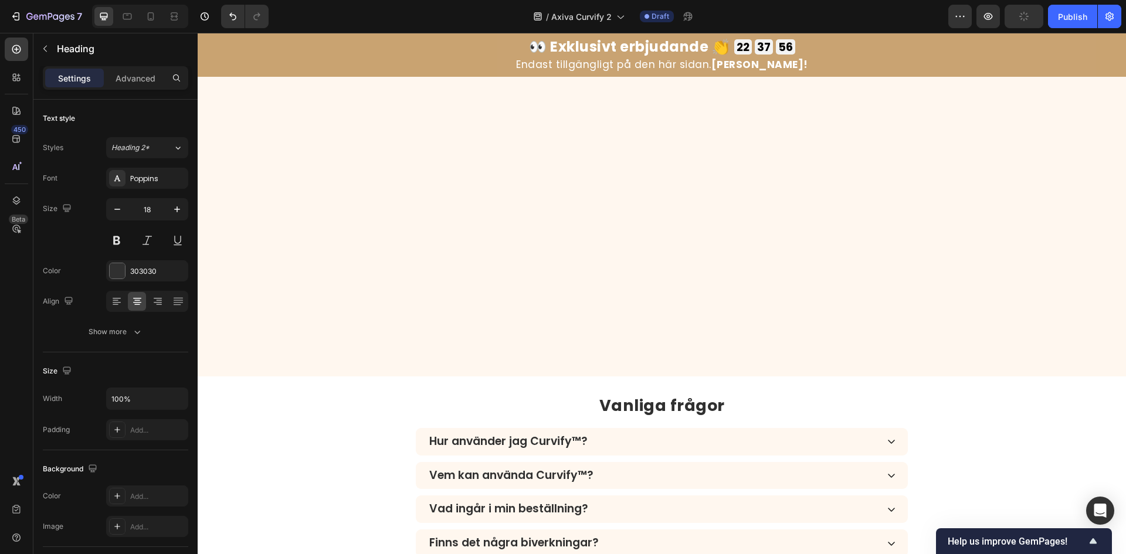
type input "16"
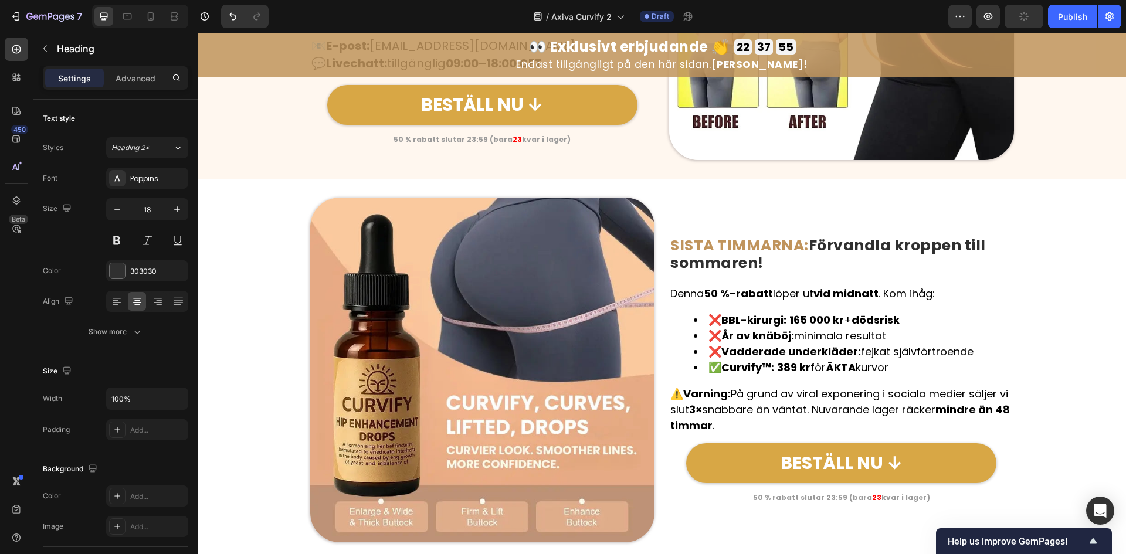
scroll to position [5355, 0]
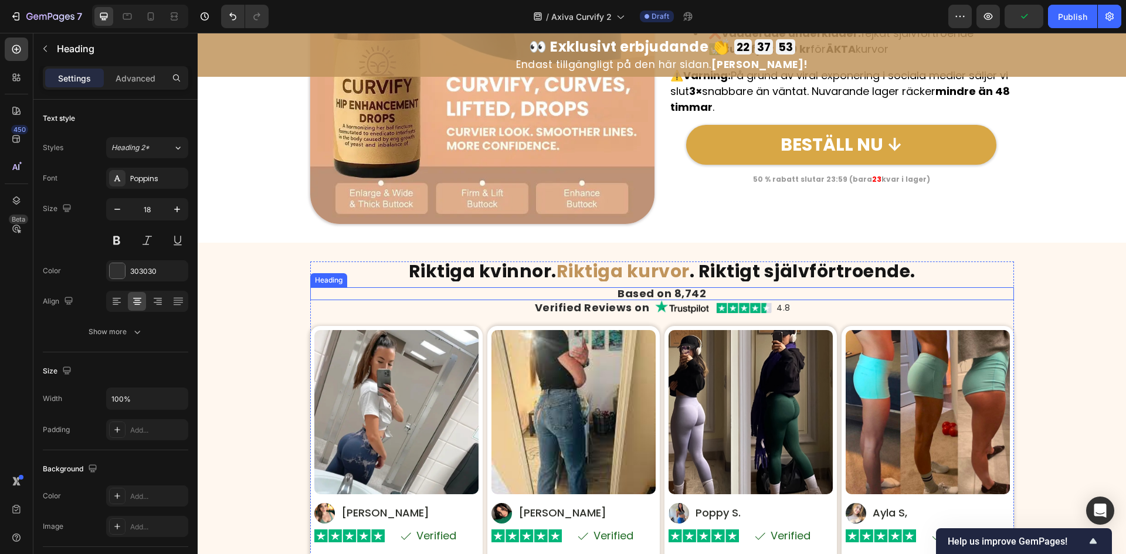
click at [690, 294] on h2 "Based on 8,742" at bounding box center [662, 293] width 704 height 13
click at [690, 294] on p "Based on 8,742" at bounding box center [661, 294] width 701 height 11
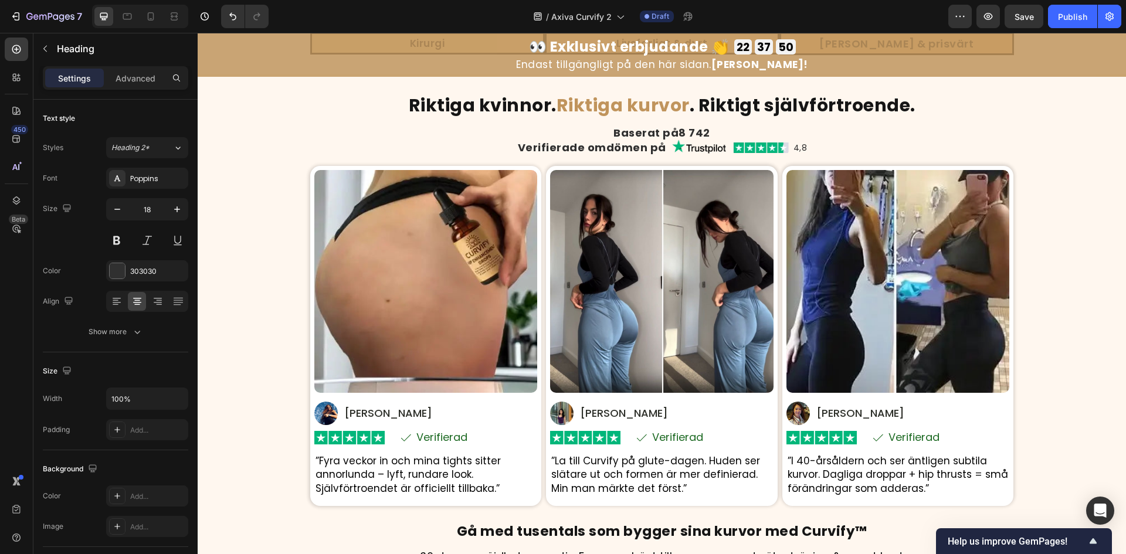
scroll to position [2774, 0]
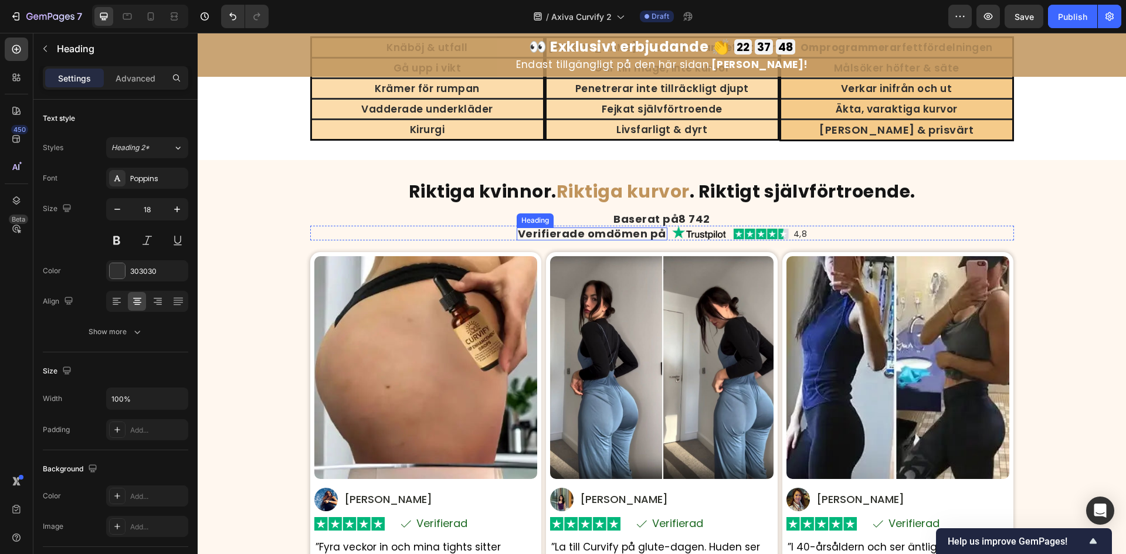
click at [657, 233] on h2 "Verifierade omdömen på" at bounding box center [592, 234] width 151 height 13
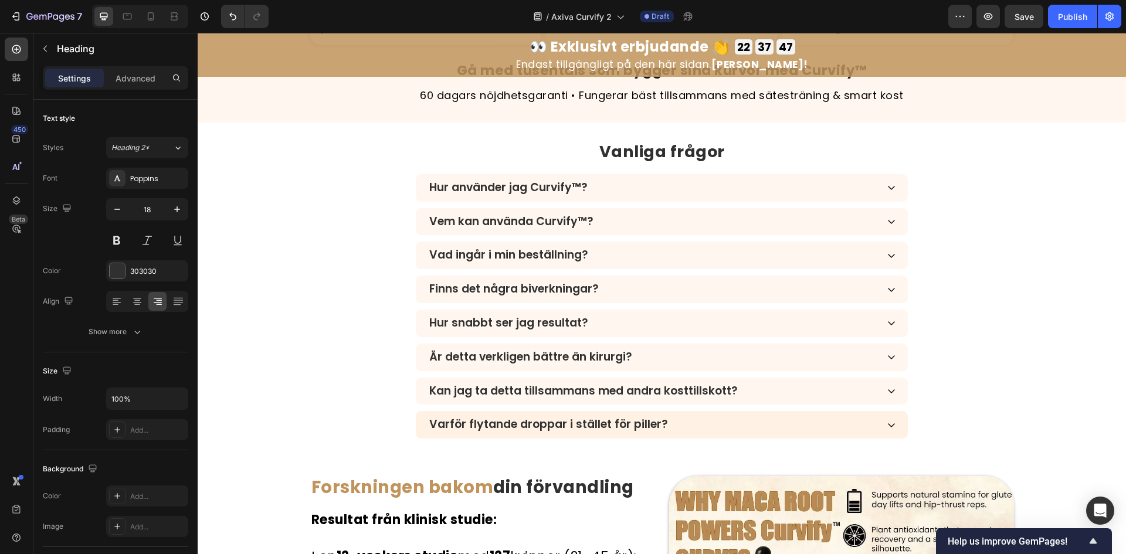
type input "16"
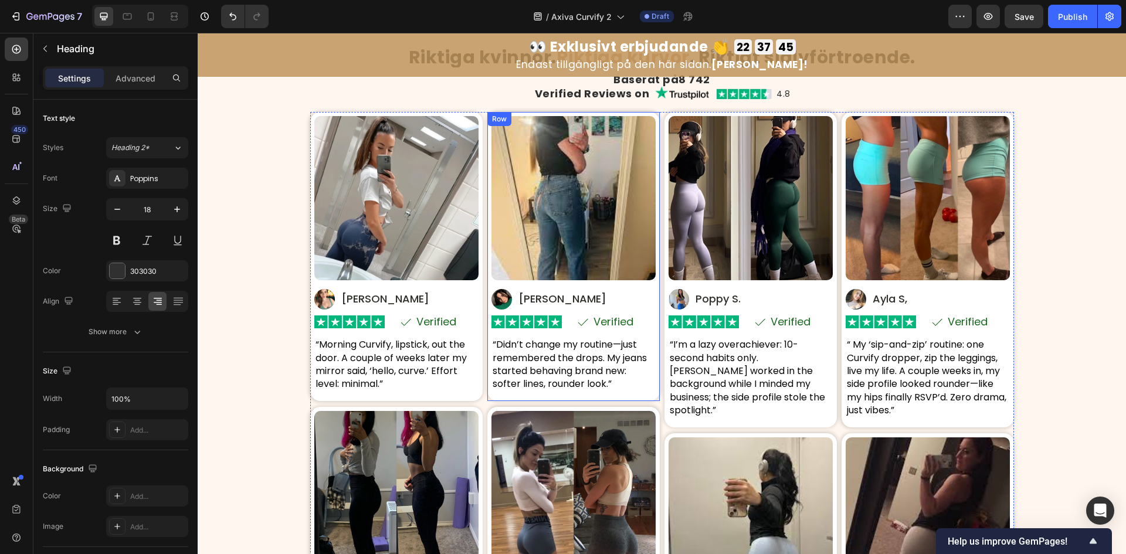
scroll to position [5433, 0]
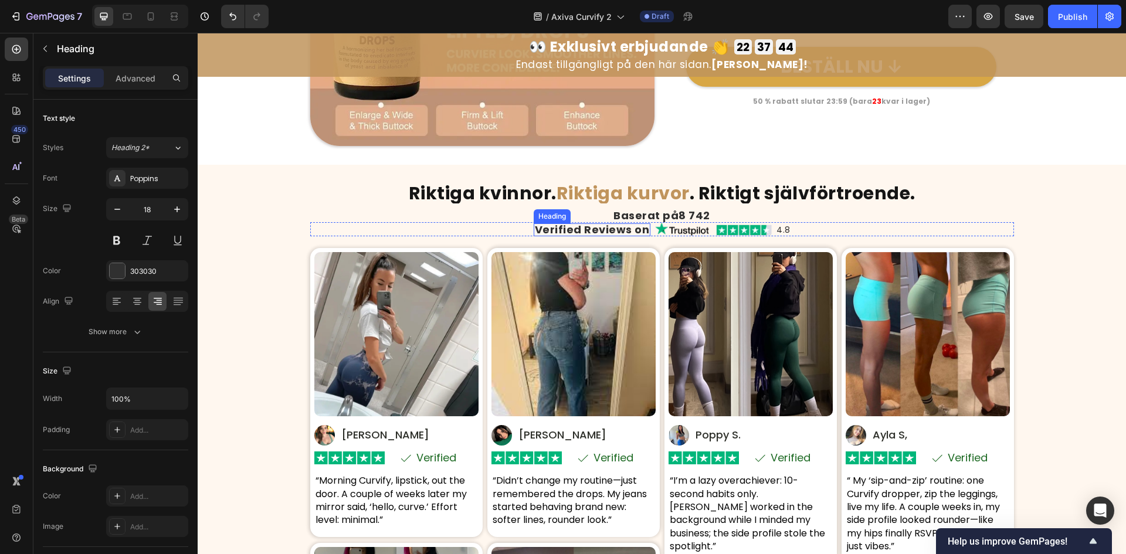
click at [613, 228] on h2 "Verified Reviews on" at bounding box center [592, 229] width 117 height 13
click at [613, 228] on p "Verified Reviews on" at bounding box center [592, 230] width 115 height 11
click at [794, 231] on h2 "4.8" at bounding box center [801, 229] width 14 height 10
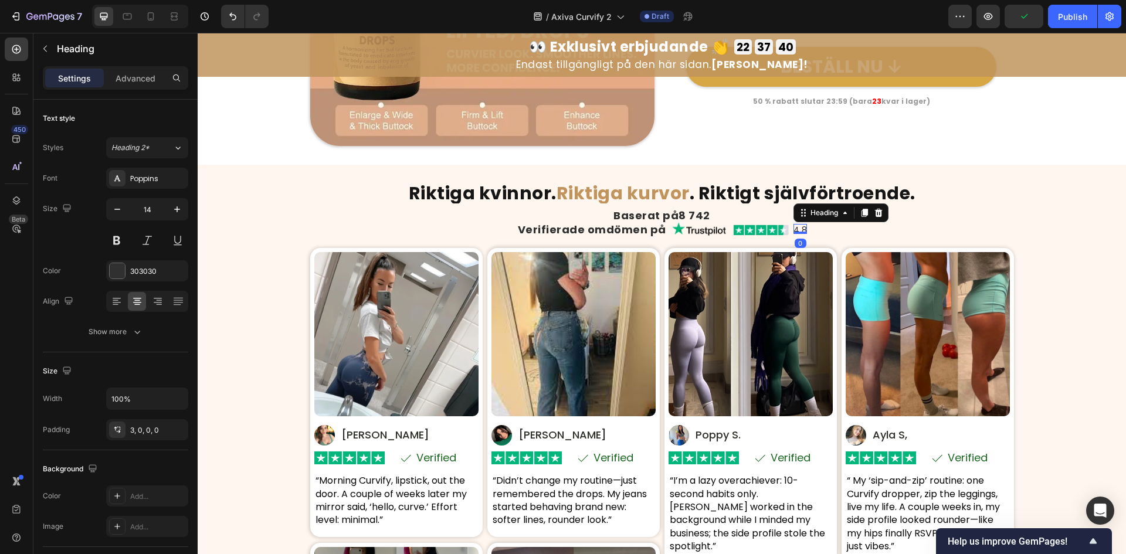
click at [796, 231] on h2 "4.8" at bounding box center [801, 229] width 14 height 10
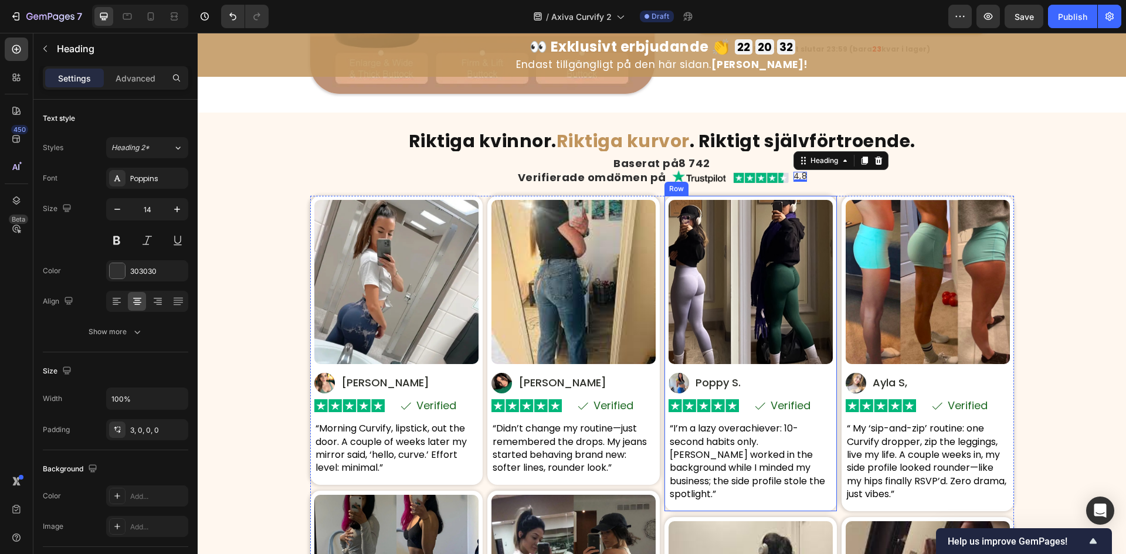
scroll to position [5511, 0]
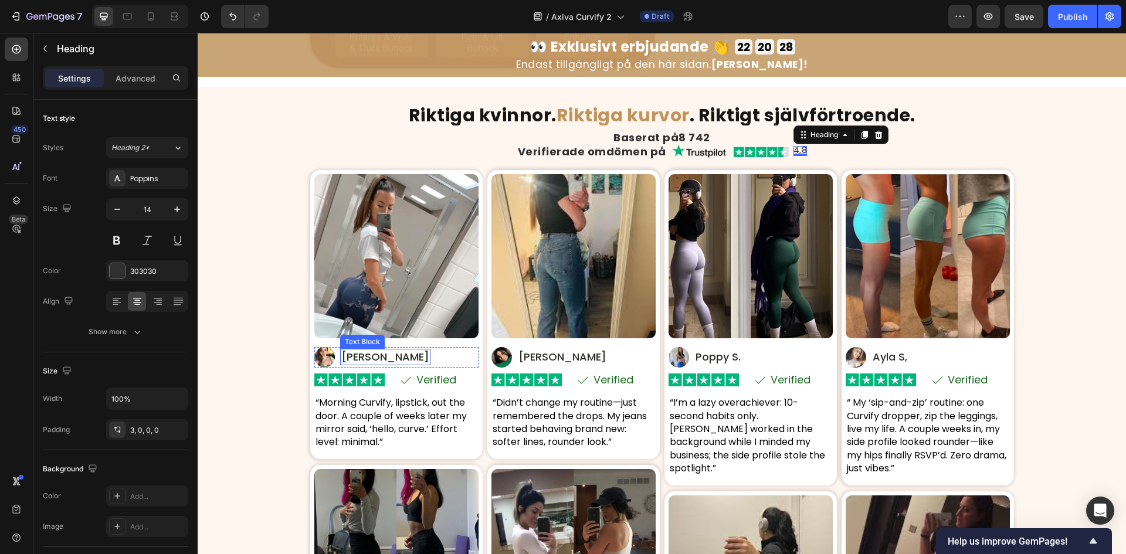
click at [360, 355] on p "Elise T." at bounding box center [385, 357] width 88 height 14
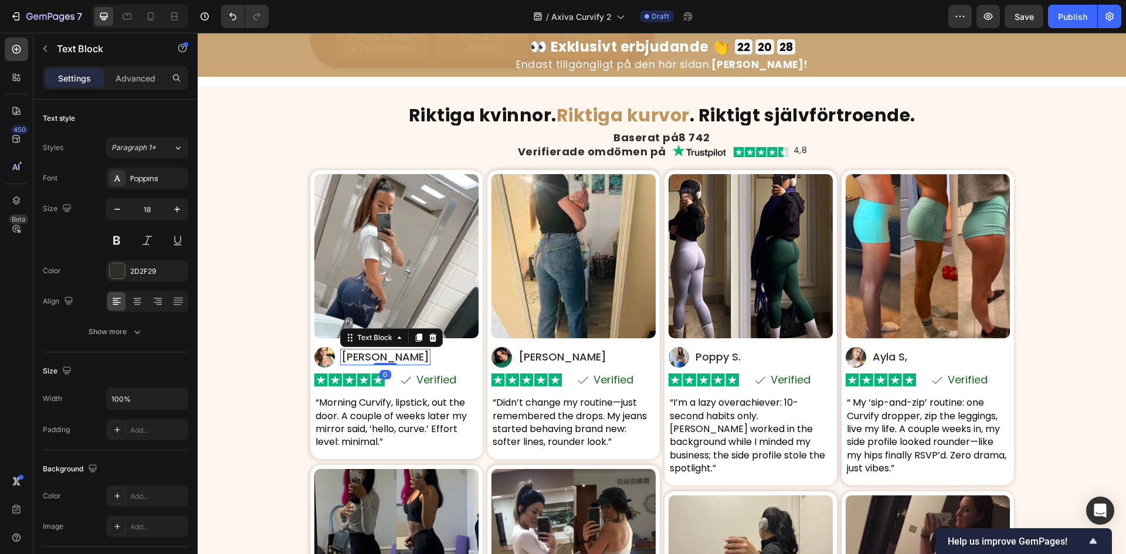
click at [360, 355] on p "Elise T." at bounding box center [385, 357] width 88 height 14
click at [430, 379] on p "Verified" at bounding box center [436, 380] width 40 height 11
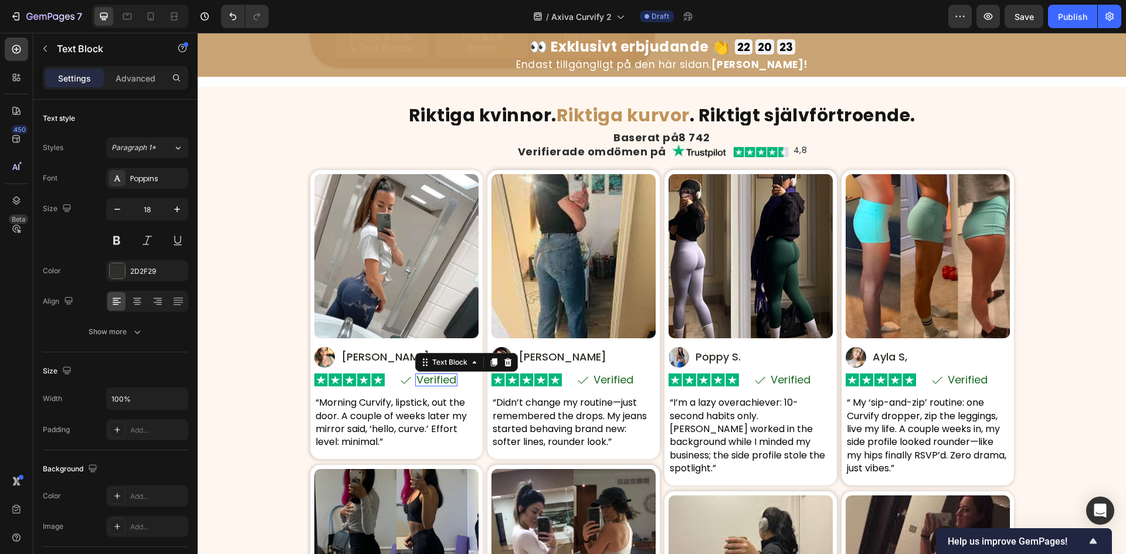
click at [430, 379] on p "Verified" at bounding box center [436, 380] width 40 height 11
click at [618, 385] on p "Verified" at bounding box center [614, 380] width 40 height 11
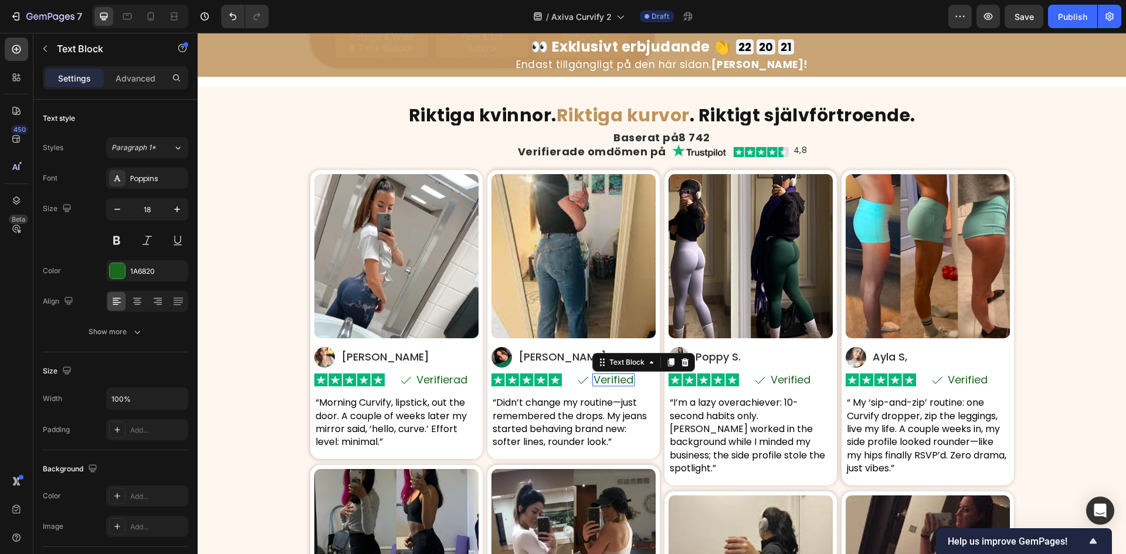
click at [198, 33] on div at bounding box center [198, 33] width 0 height 0
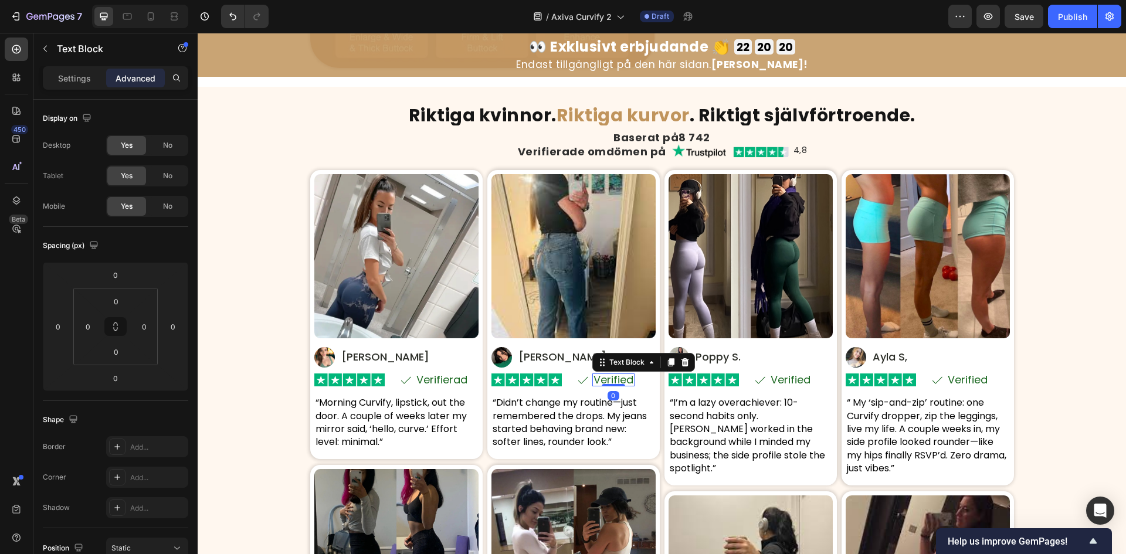
click at [621, 375] on p "Verified" at bounding box center [614, 380] width 40 height 11
click at [795, 378] on p "Verified" at bounding box center [791, 380] width 40 height 11
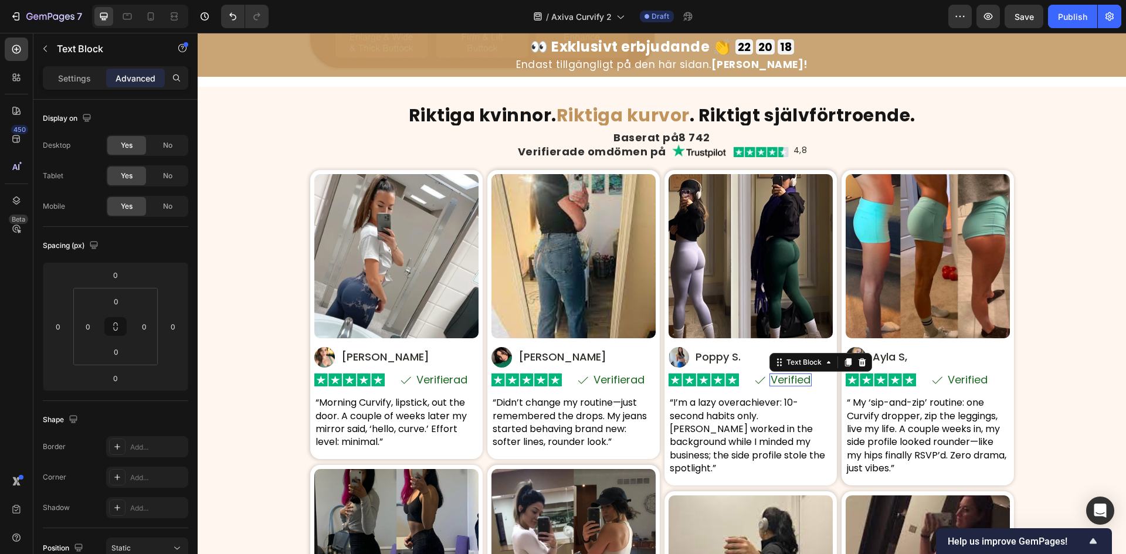
click at [795, 378] on p "Verified" at bounding box center [791, 380] width 40 height 11
click at [963, 384] on p "Verified" at bounding box center [968, 380] width 40 height 11
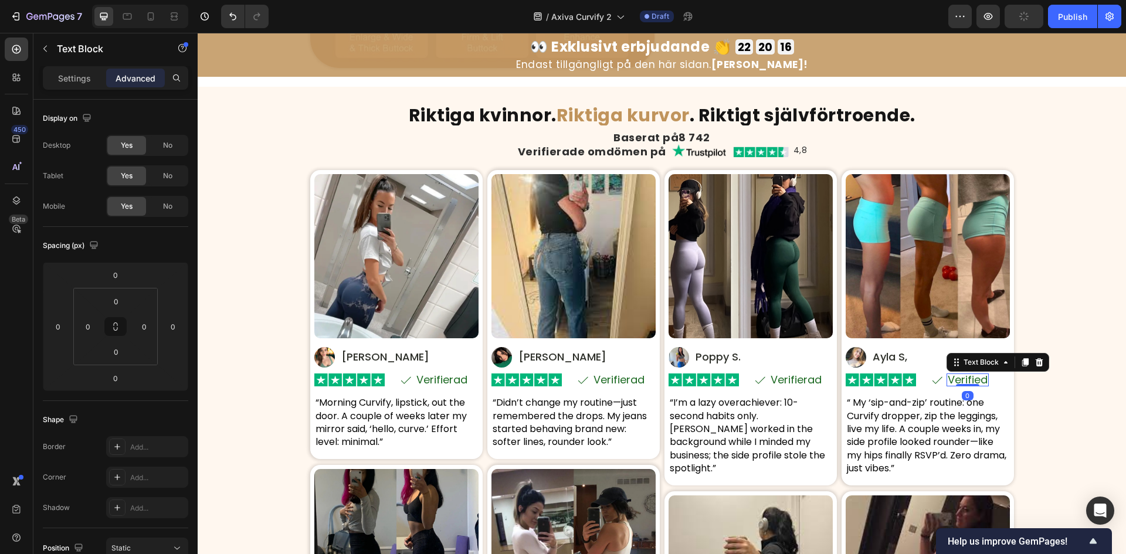
click at [968, 377] on p "Verified" at bounding box center [968, 380] width 40 height 11
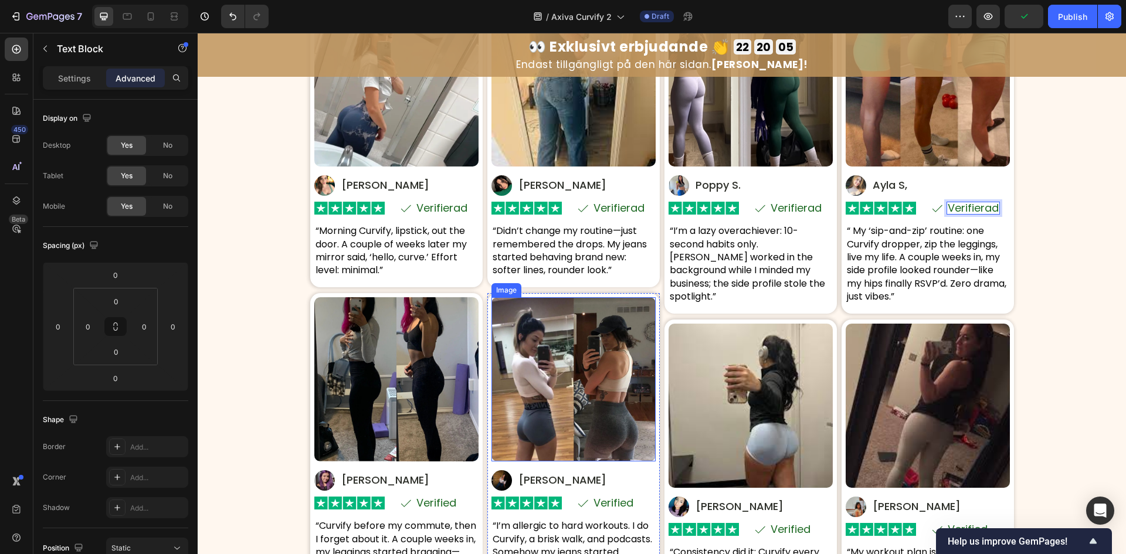
scroll to position [5746, 0]
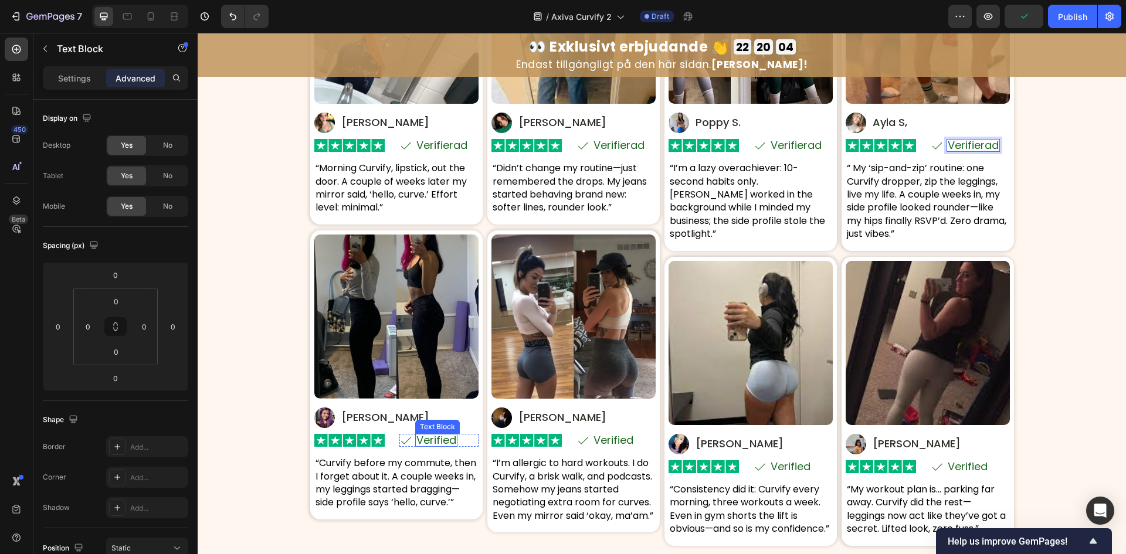
click at [425, 445] on p "Verified" at bounding box center [436, 440] width 40 height 11
click at [425, 445] on div at bounding box center [436, 446] width 23 height 2
click at [426, 439] on p "Verified" at bounding box center [436, 440] width 40 height 11
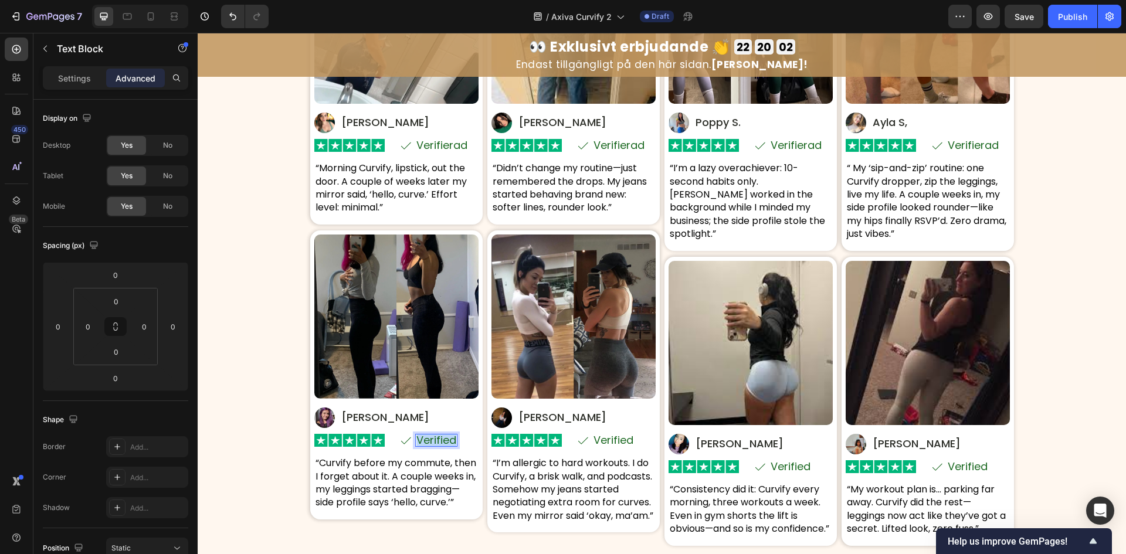
click at [426, 439] on p "Verified" at bounding box center [436, 440] width 40 height 11
click at [614, 438] on p "Verified" at bounding box center [614, 440] width 40 height 11
click at [782, 462] on p "Verified" at bounding box center [791, 467] width 40 height 11
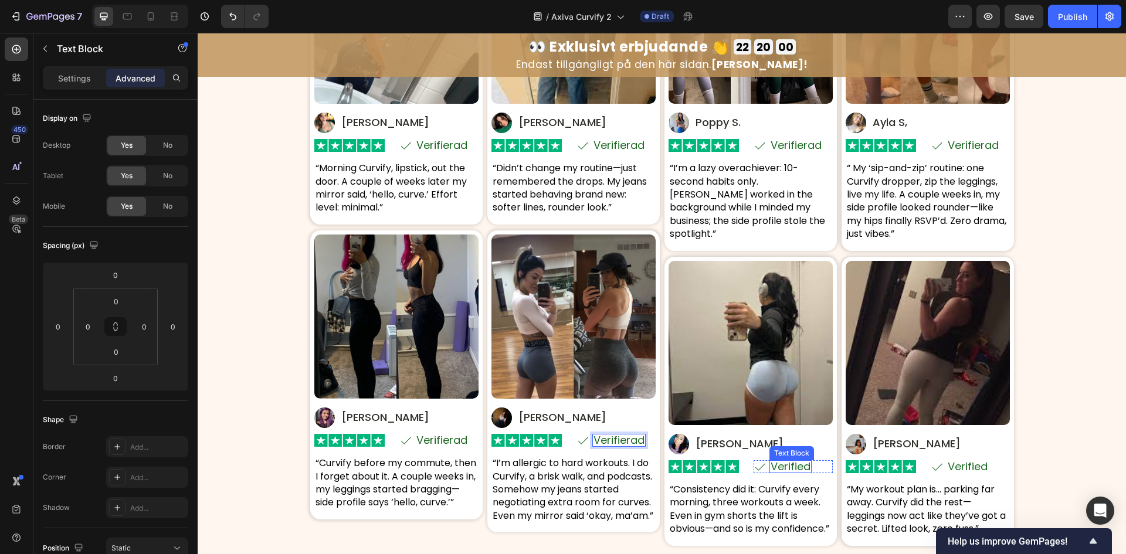
click at [782, 462] on p "Verified" at bounding box center [791, 467] width 40 height 11
click at [970, 465] on p "Verified" at bounding box center [968, 467] width 40 height 11
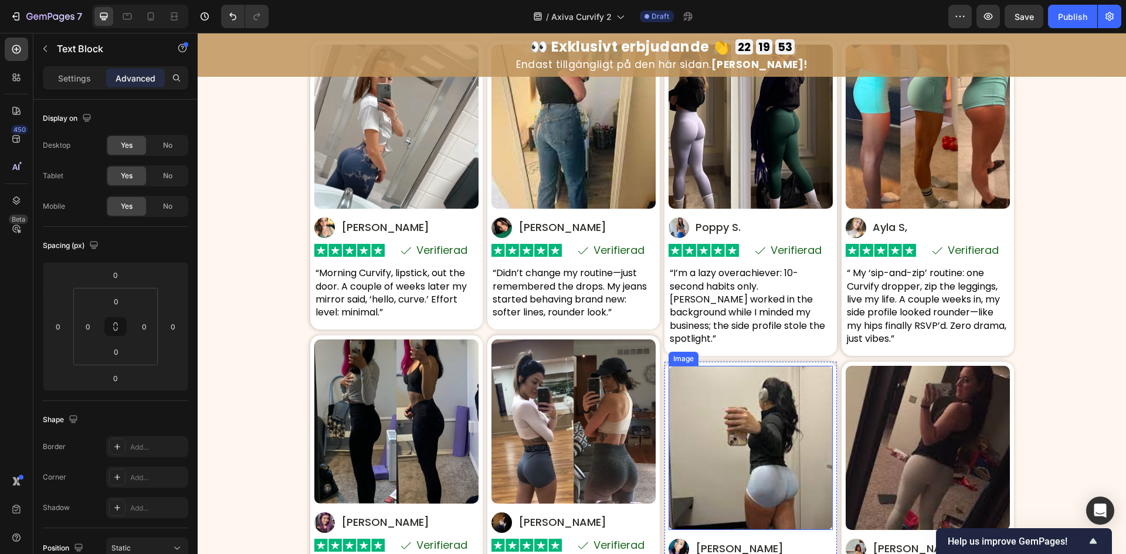
scroll to position [5590, 0]
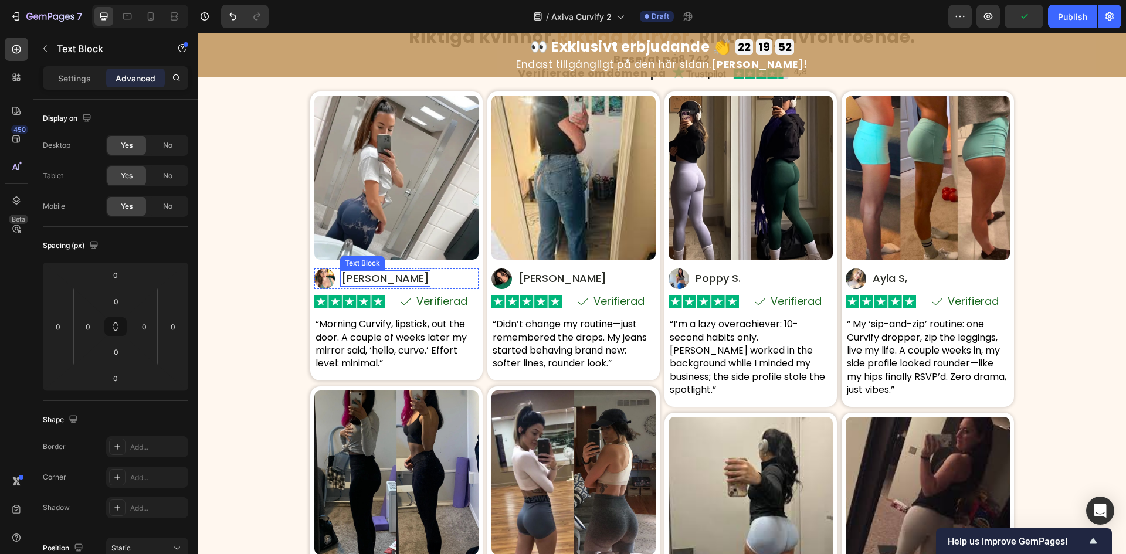
click at [356, 274] on p "Elin T." at bounding box center [385, 279] width 88 height 14
click at [529, 277] on p "Mira D." at bounding box center [562, 279] width 88 height 14
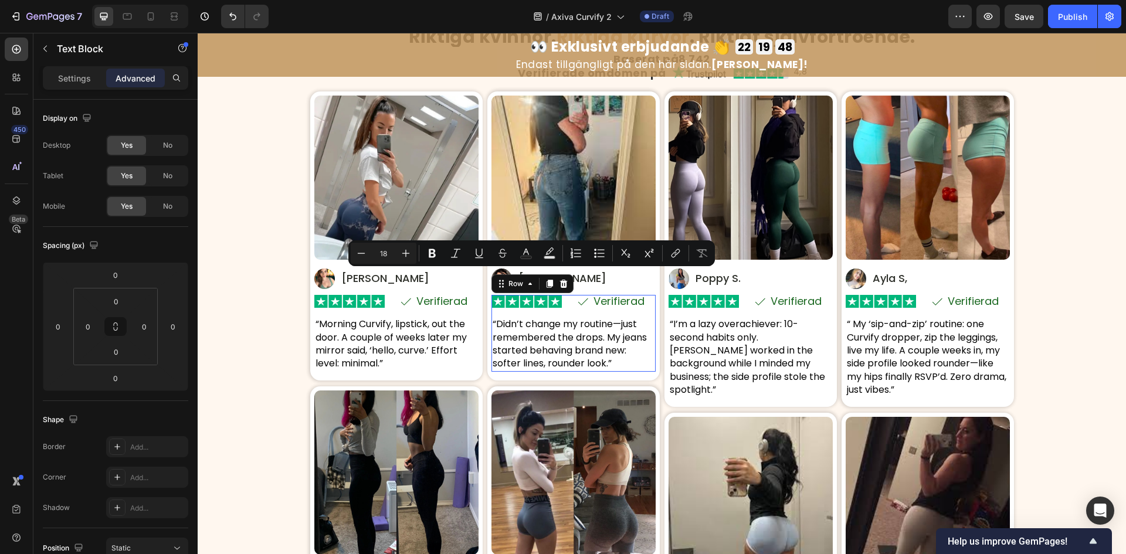
click at [530, 312] on div "Image Icon Verifierad Text Block Row Row Row “Didn’t change my routine—just rem…" at bounding box center [574, 333] width 164 height 77
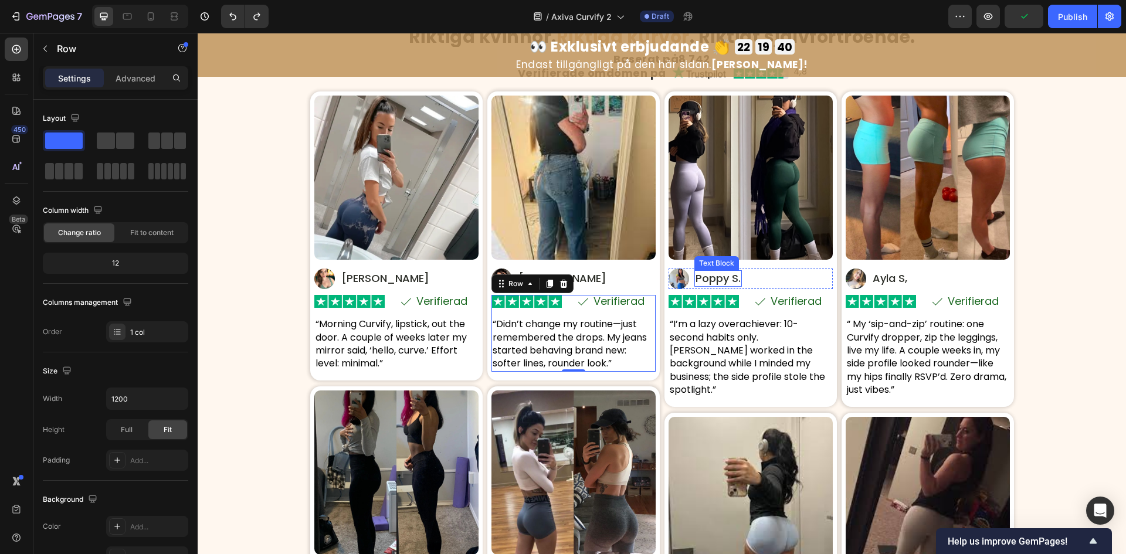
click at [716, 283] on p "Poppy S." at bounding box center [718, 279] width 45 height 14
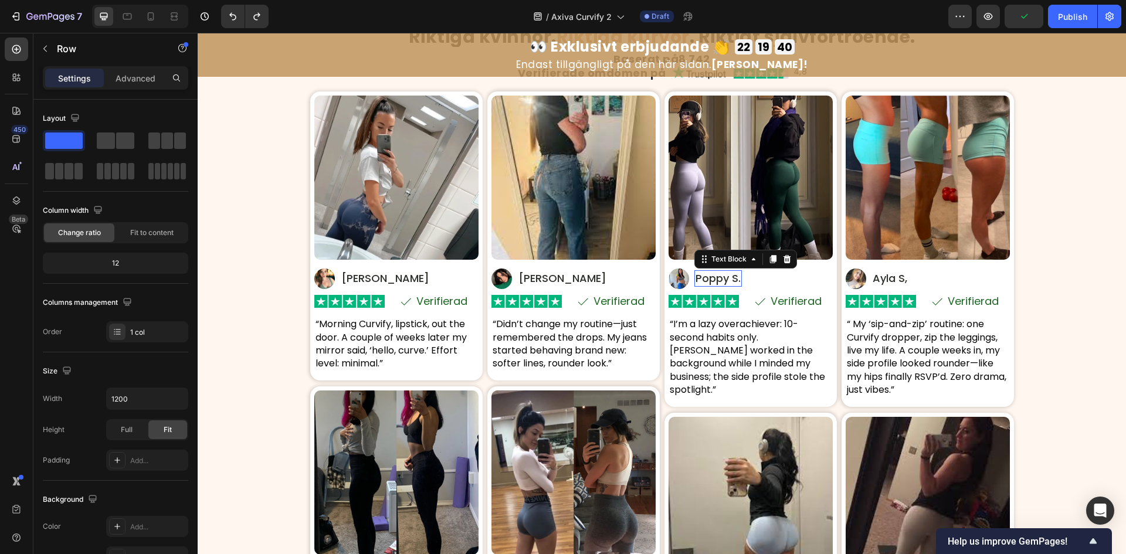
click at [716, 283] on p "Poppy S." at bounding box center [718, 279] width 45 height 14
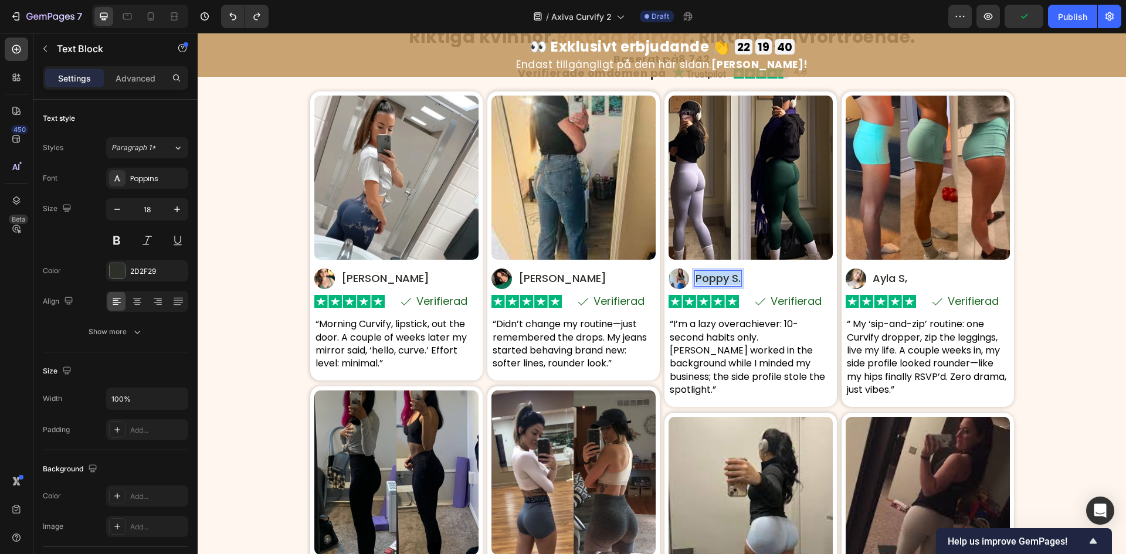
click at [716, 283] on p "Poppy S." at bounding box center [718, 279] width 45 height 14
click at [873, 279] on p "Ayla S," at bounding box center [890, 279] width 35 height 14
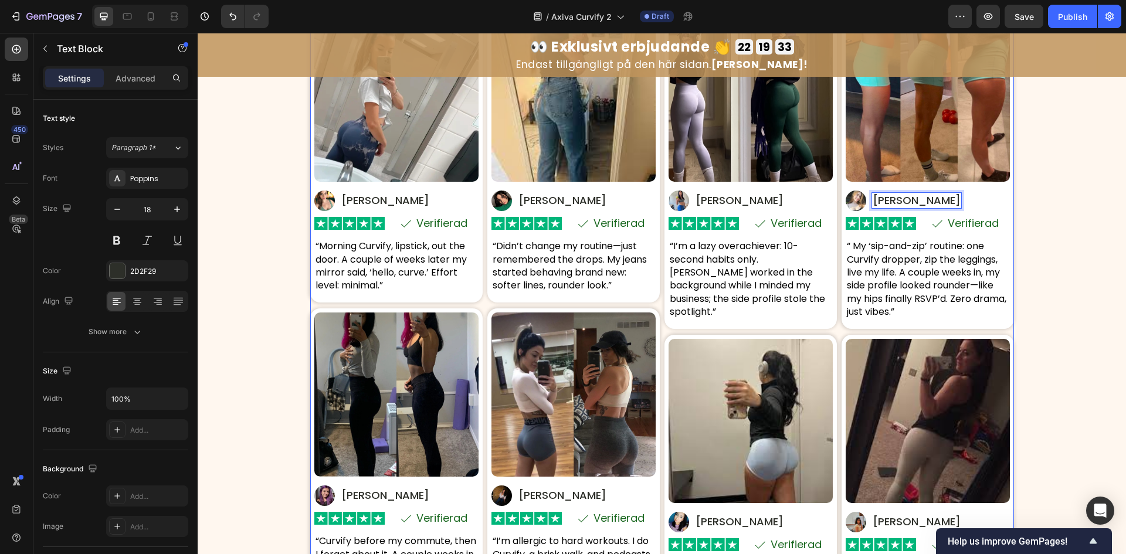
scroll to position [5824, 0]
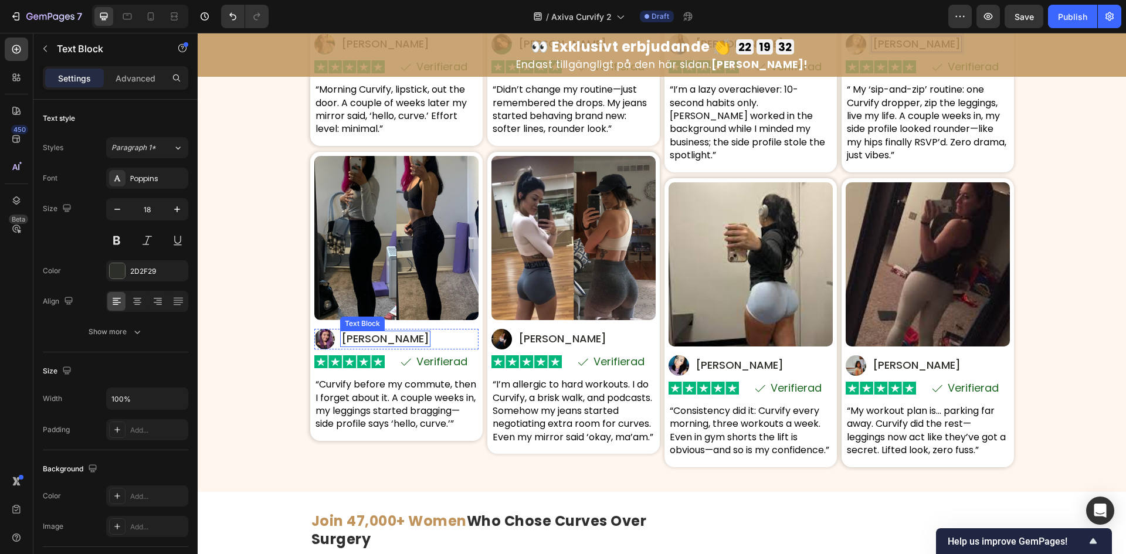
click at [350, 337] on p "Roxie P." at bounding box center [385, 339] width 88 height 14
click at [361, 336] on p "Roxie P." at bounding box center [385, 339] width 88 height 14
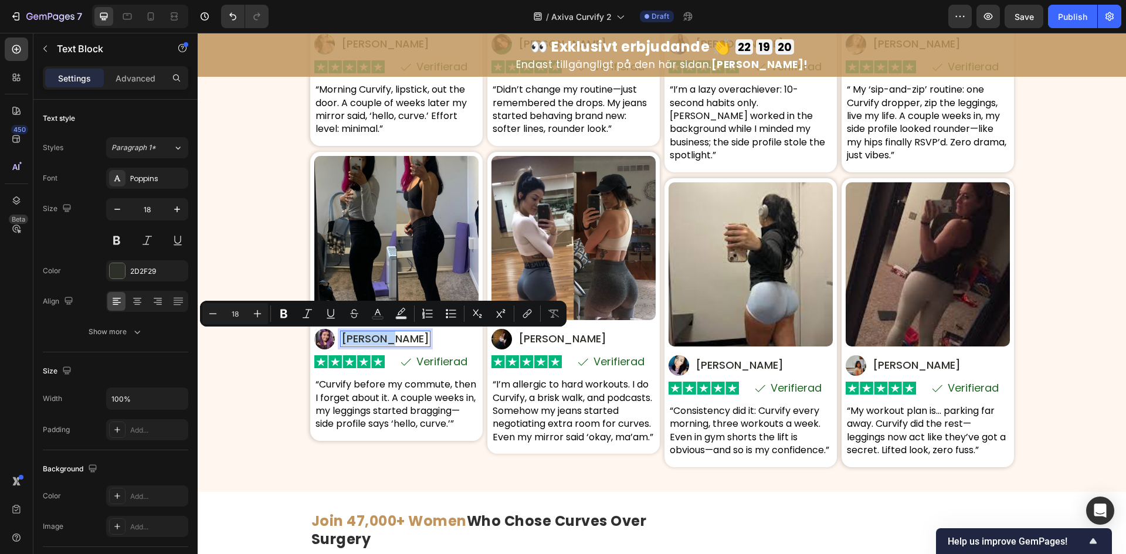
click at [361, 336] on p "Roxie P." at bounding box center [385, 339] width 88 height 14
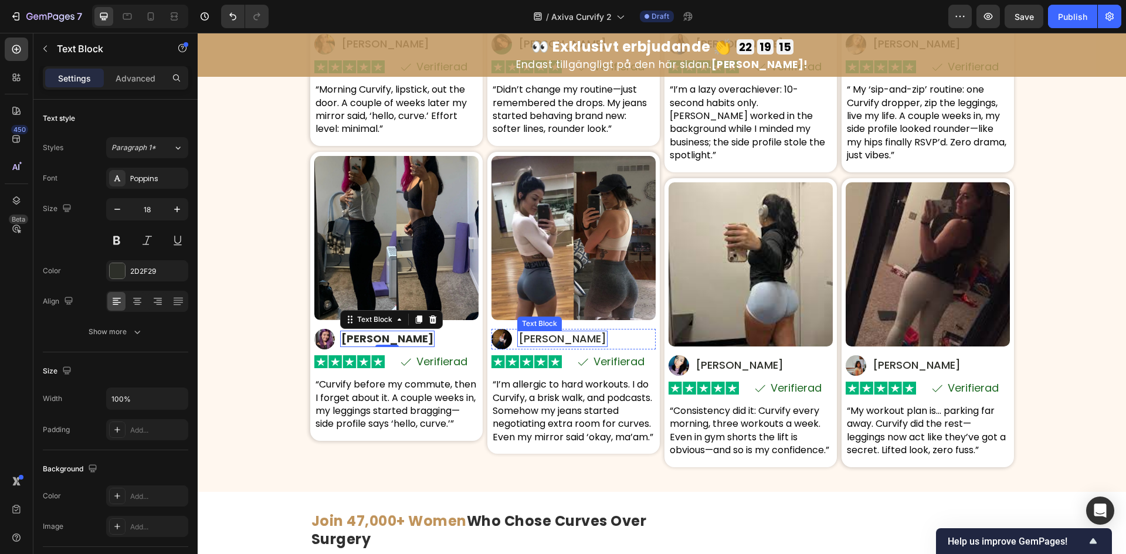
click at [535, 337] on p "Nadia K." at bounding box center [562, 339] width 88 height 14
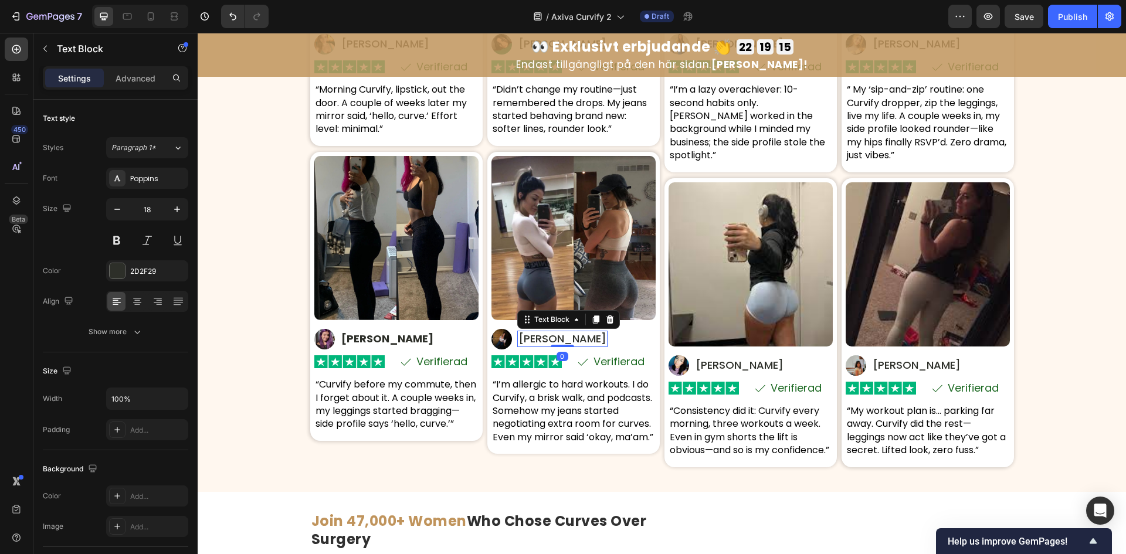
click at [535, 337] on p "Nadia K." at bounding box center [562, 339] width 88 height 14
click at [358, 339] on strong "Ronja P." at bounding box center [387, 338] width 92 height 15
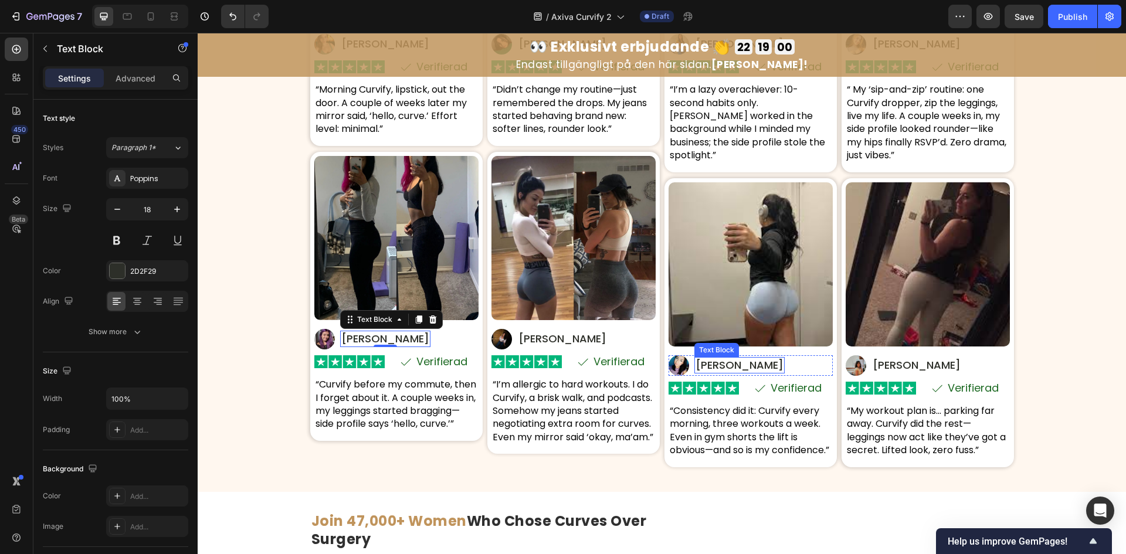
click at [716, 358] on p "Zara V." at bounding box center [740, 365] width 88 height 14
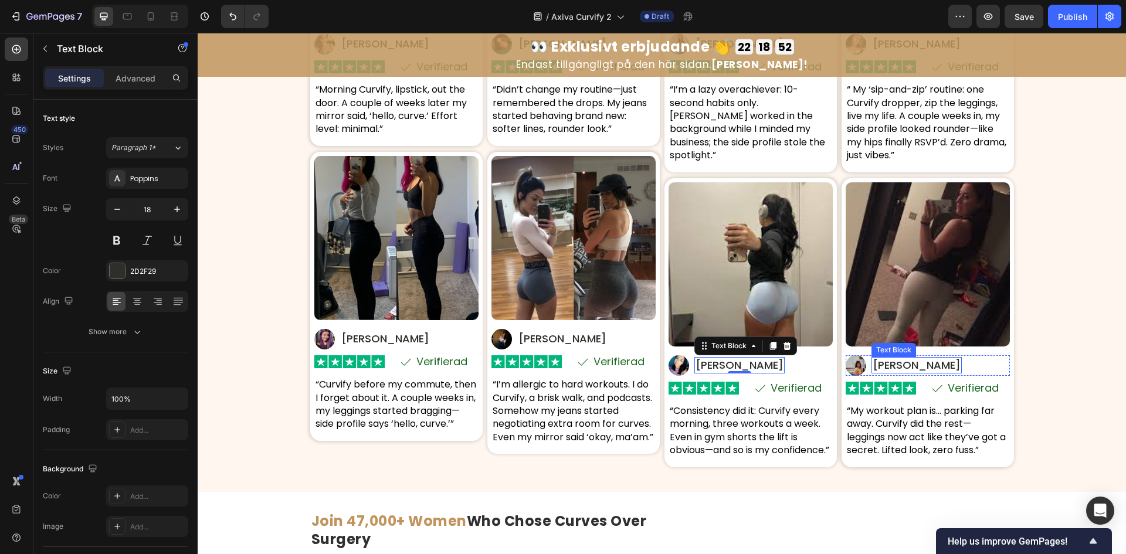
click at [905, 361] on p "Imani J." at bounding box center [917, 365] width 88 height 14
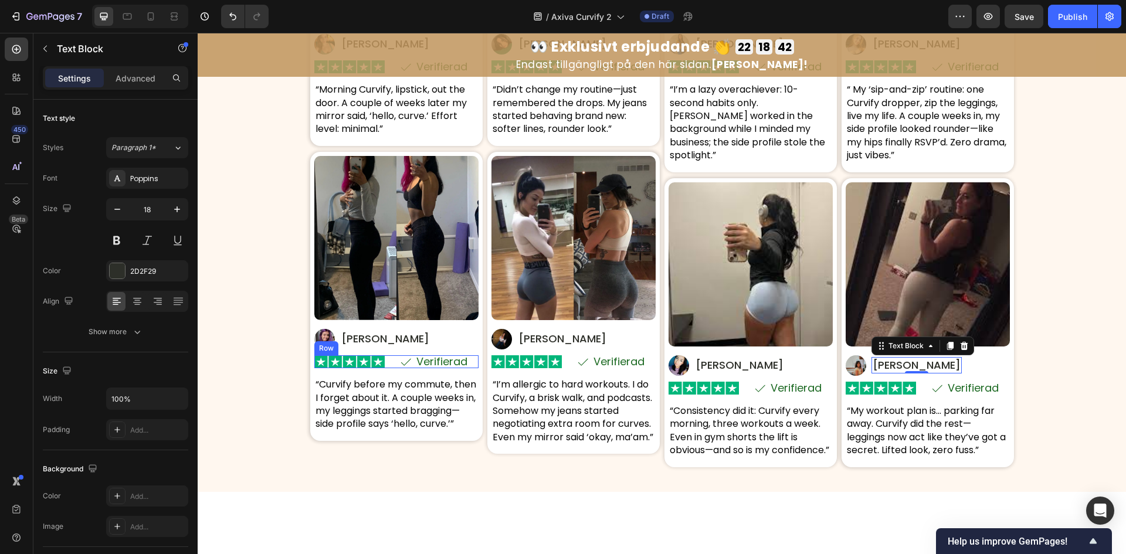
scroll to position [5668, 0]
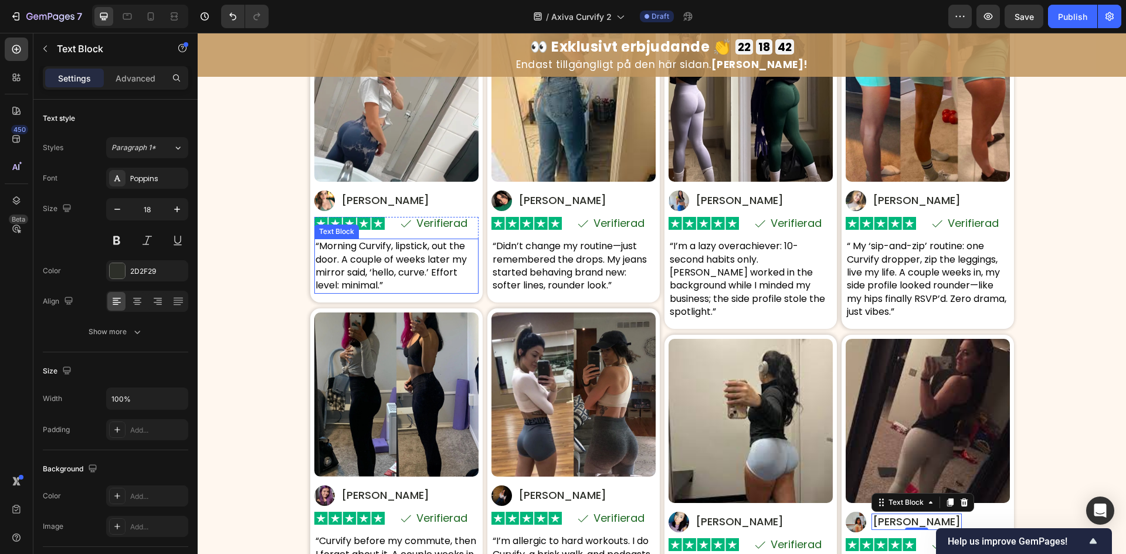
click at [428, 269] on p "“Morning Curvify, lipstick, out the door. A couple of weeks later my mirror sai…" at bounding box center [397, 266] width 162 height 53
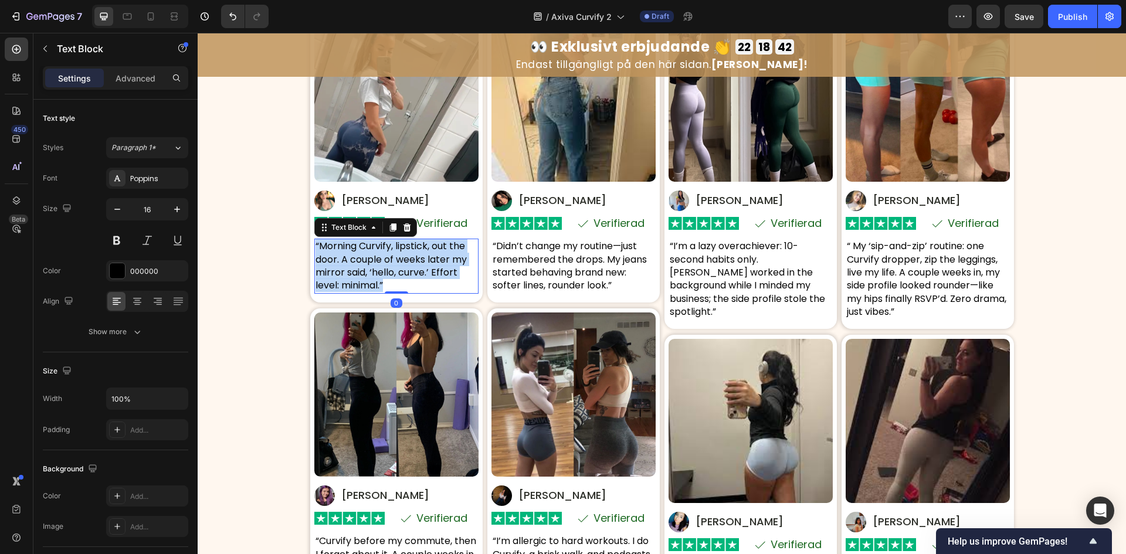
click at [428, 269] on p "“Morning Curvify, lipstick, out the door. A couple of weeks later my mirror sai…" at bounding box center [397, 266] width 162 height 53
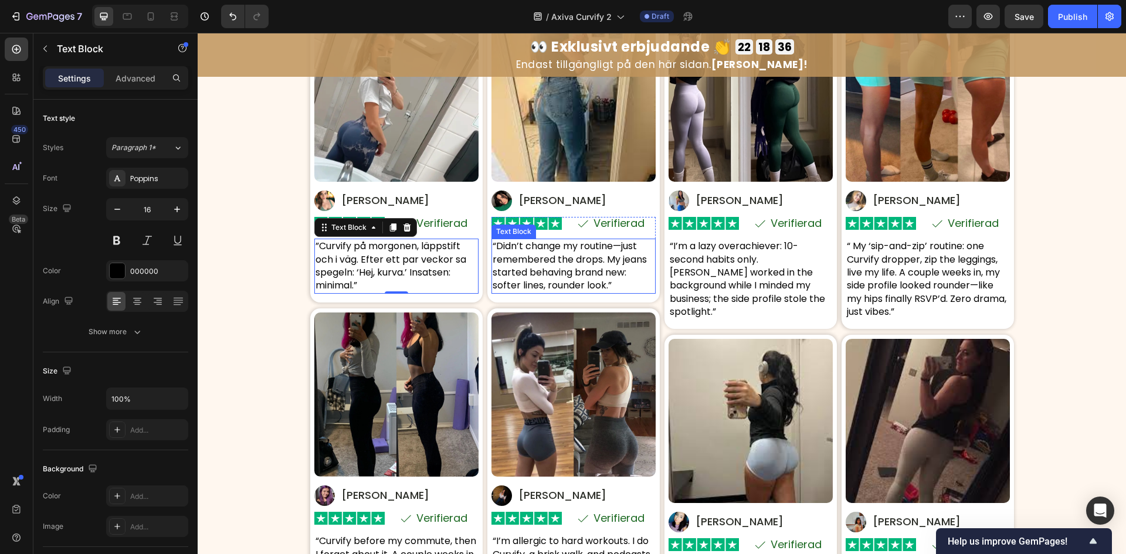
click at [557, 272] on p "“Didn’t change my routine—just remembered the drops. My jeans started behaving …" at bounding box center [574, 266] width 162 height 53
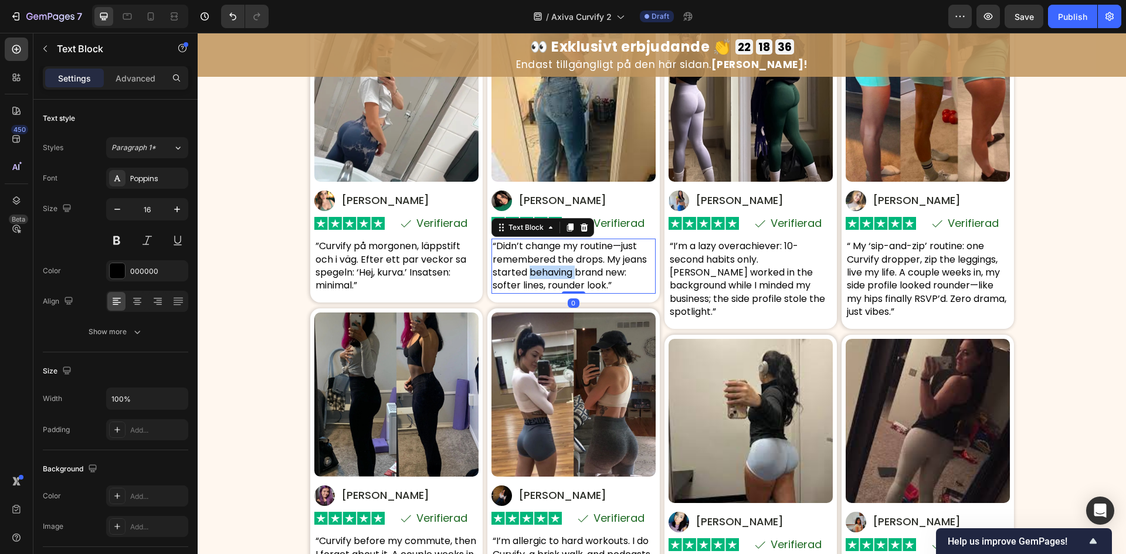
click at [557, 272] on p "“Didn’t change my routine—just remembered the drops. My jeans started behaving …" at bounding box center [574, 266] width 162 height 53
click at [724, 272] on p "“I’m a lazy overachiever: 10-second habits only. Curvify worked in the backgrou…" at bounding box center [751, 279] width 162 height 79
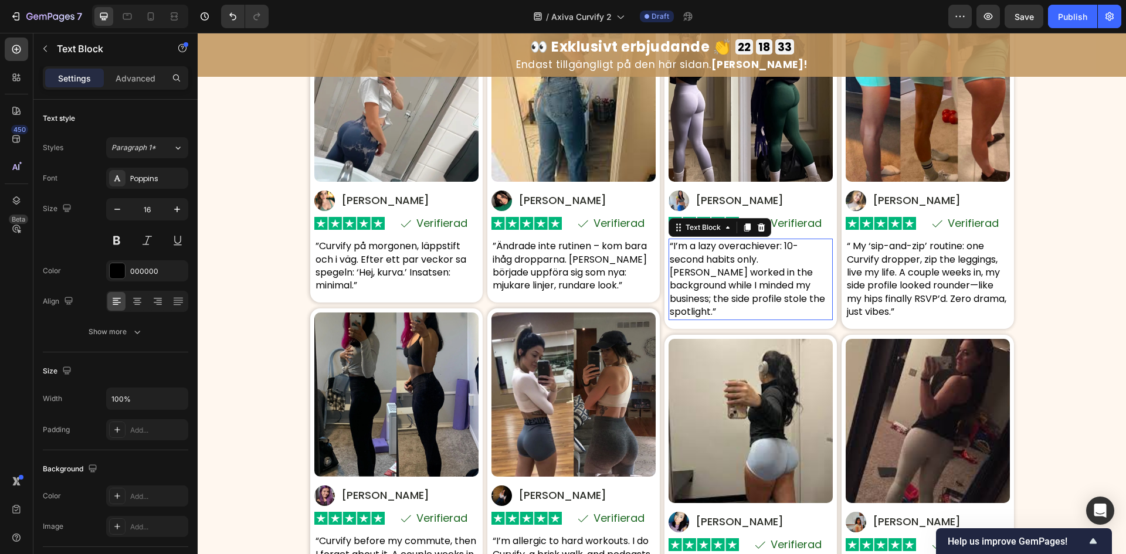
click at [724, 272] on p "“I’m a lazy overachiever: 10-second habits only. Curvify worked in the backgrou…" at bounding box center [751, 279] width 162 height 79
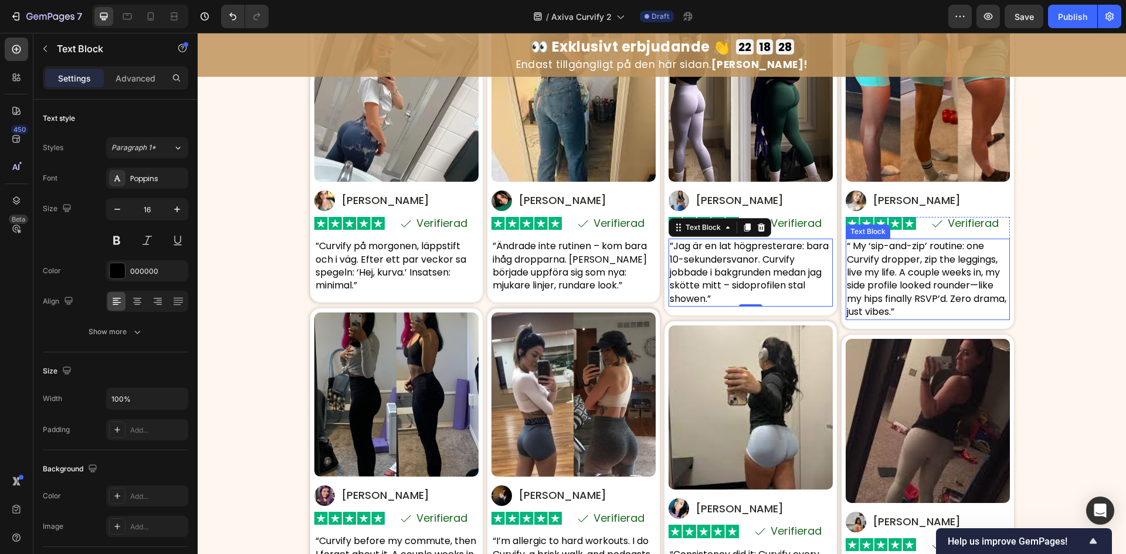
click at [932, 286] on p "“ My ‘sip-and-zip’ routine: one Curvify dropper, zip the leggings, live my life…" at bounding box center [928, 279] width 162 height 79
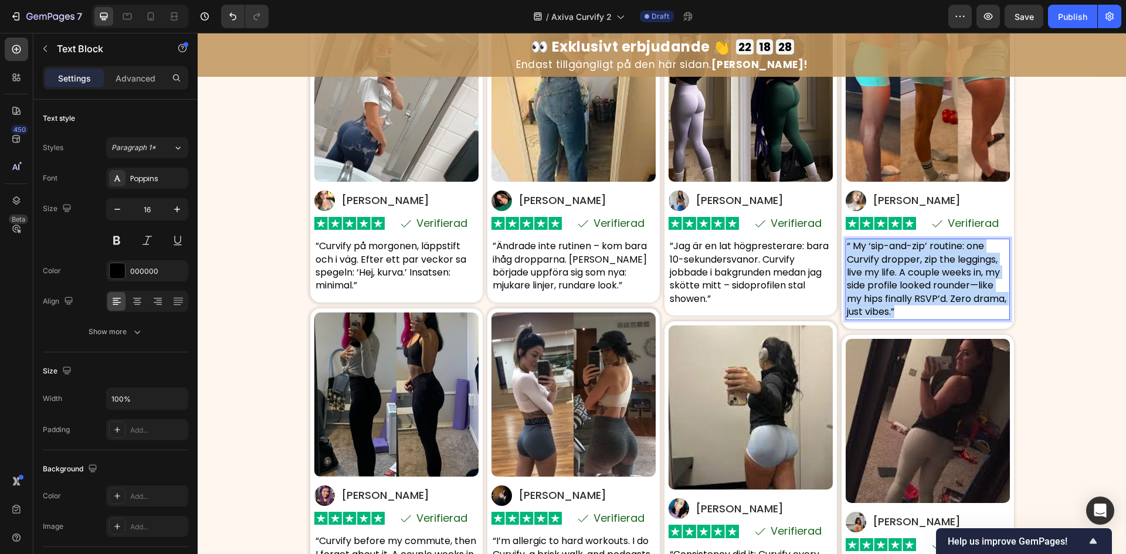
click at [932, 286] on p "“ My ‘sip-and-zip’ routine: one Curvify dropper, zip the leggings, live my life…" at bounding box center [928, 279] width 162 height 79
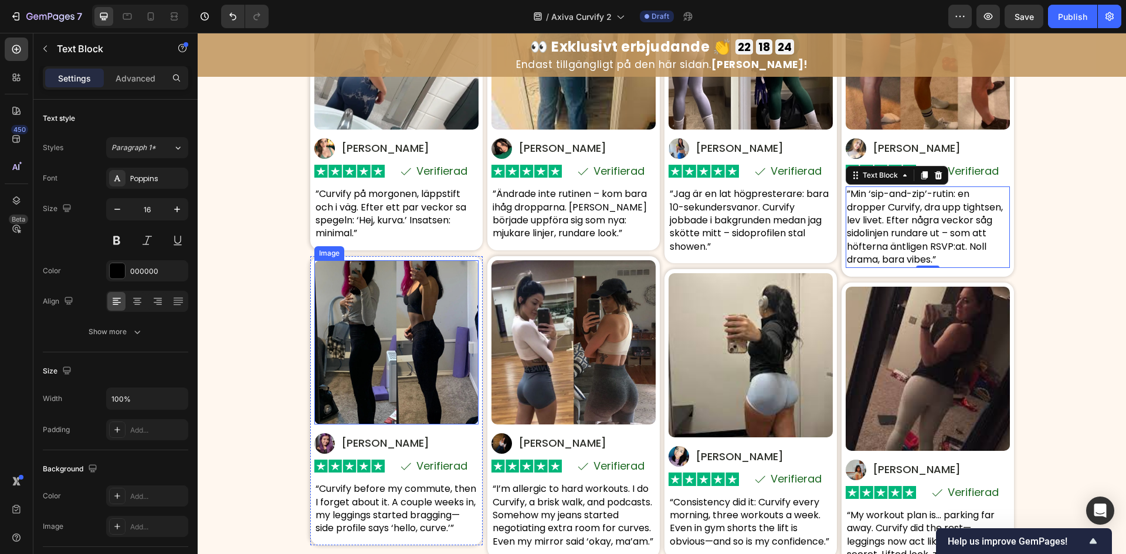
scroll to position [5824, 0]
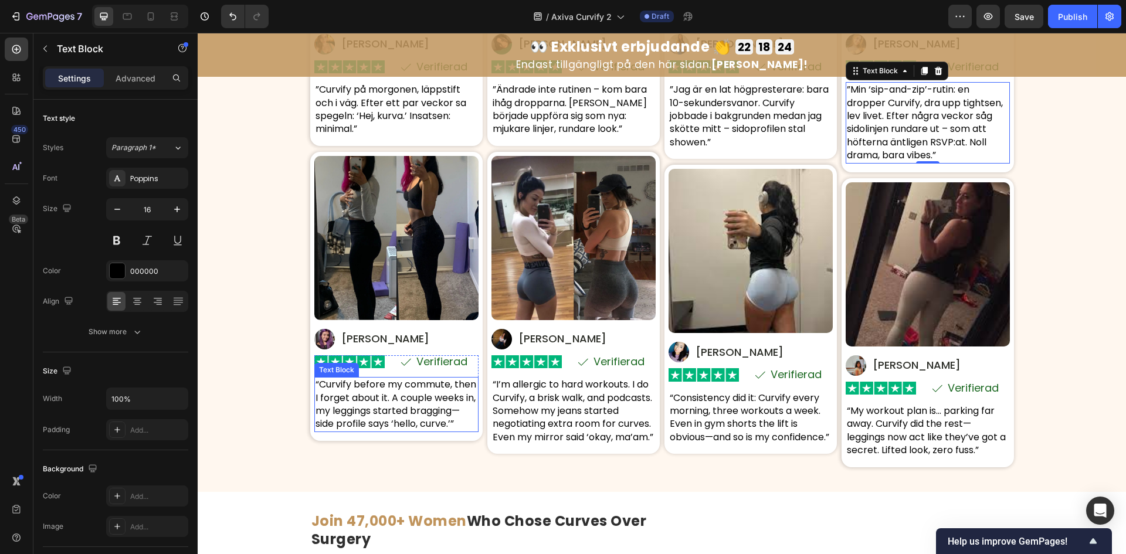
click at [374, 401] on p "“Curvify before my commute, then I forget about it. A couple weeks in, my leggi…" at bounding box center [397, 404] width 162 height 53
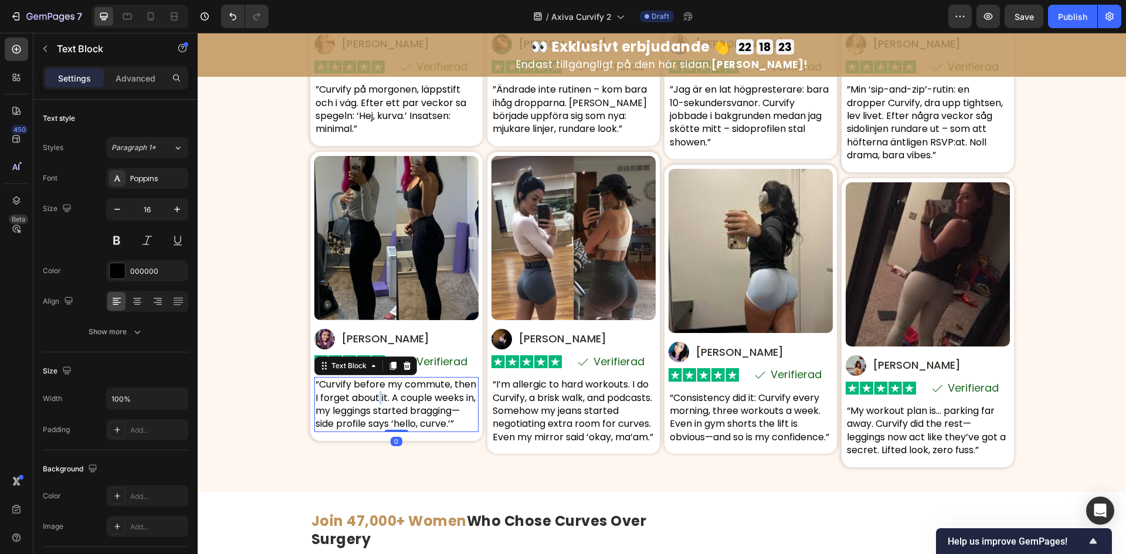
click at [374, 401] on p "“Curvify before my commute, then I forget about it. A couple weeks in, my leggi…" at bounding box center [397, 404] width 162 height 53
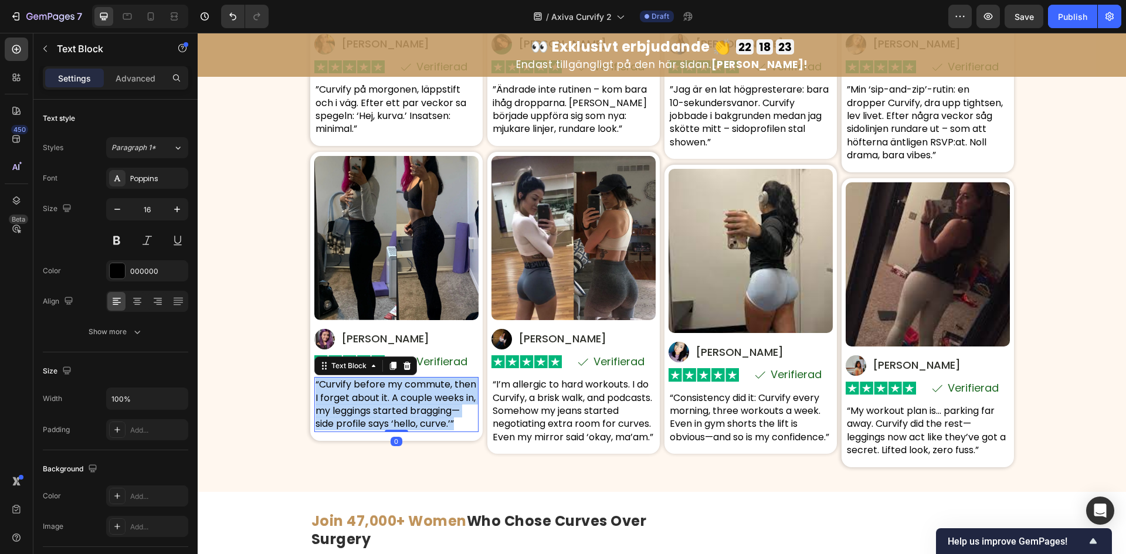
click at [374, 401] on p "“Curvify before my commute, then I forget about it. A couple weeks in, my leggi…" at bounding box center [397, 404] width 162 height 53
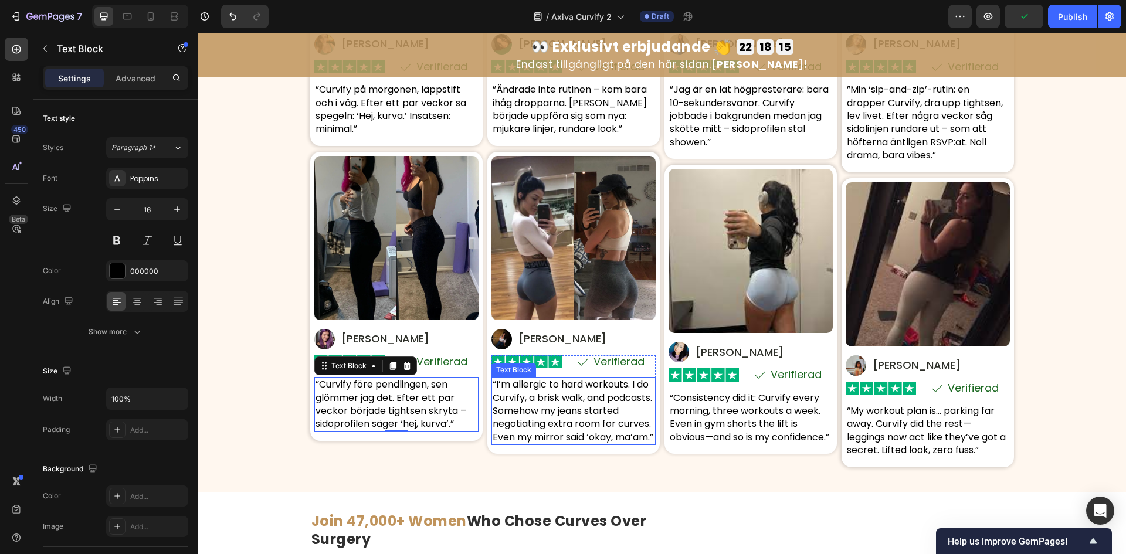
click at [584, 429] on p "“I’m allergic to hard workouts. I do Curvify, a brisk walk, and podcasts. Someh…" at bounding box center [574, 411] width 162 height 66
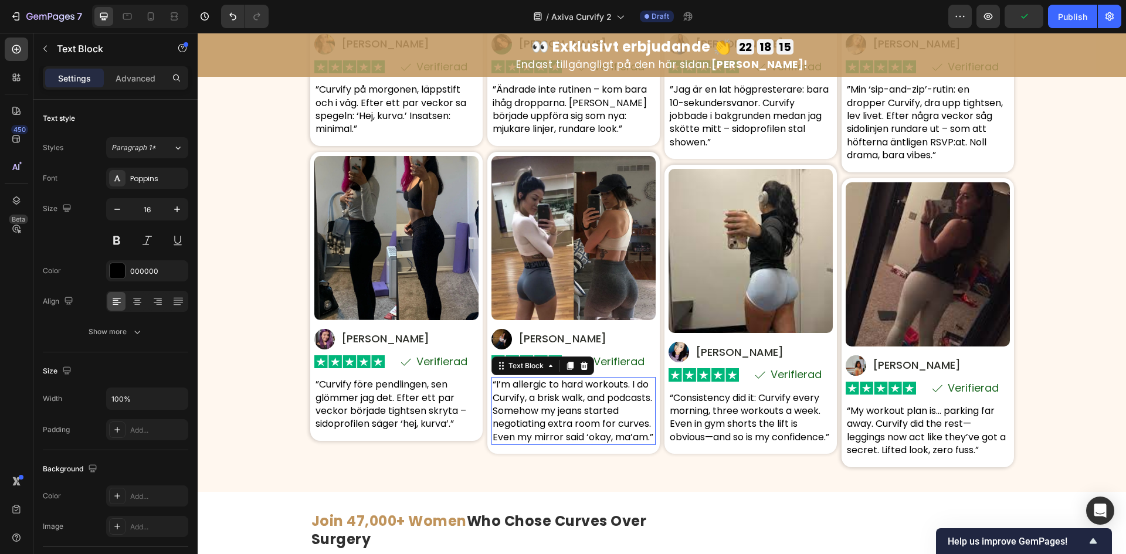
click at [584, 429] on p "“I’m allergic to hard workouts. I do Curvify, a brisk walk, and podcasts. Someh…" at bounding box center [574, 411] width 162 height 66
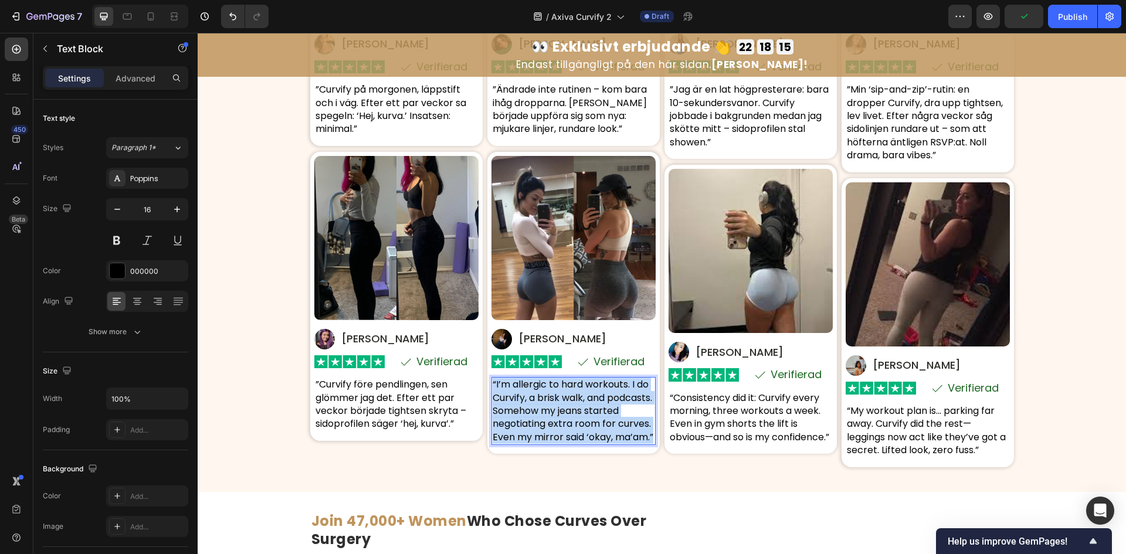
click at [584, 429] on p "“I’m allergic to hard workouts. I do Curvify, a brisk walk, and podcasts. Someh…" at bounding box center [574, 411] width 162 height 66
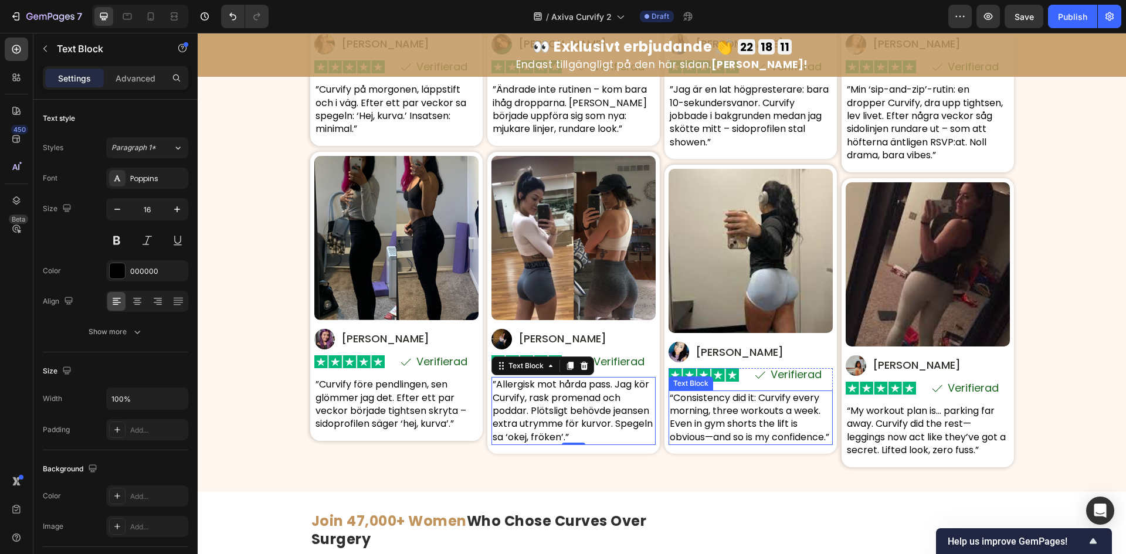
click at [719, 415] on p "“Consistency did it: Curvify every morning, three workouts a week. Even in gym …" at bounding box center [751, 418] width 162 height 53
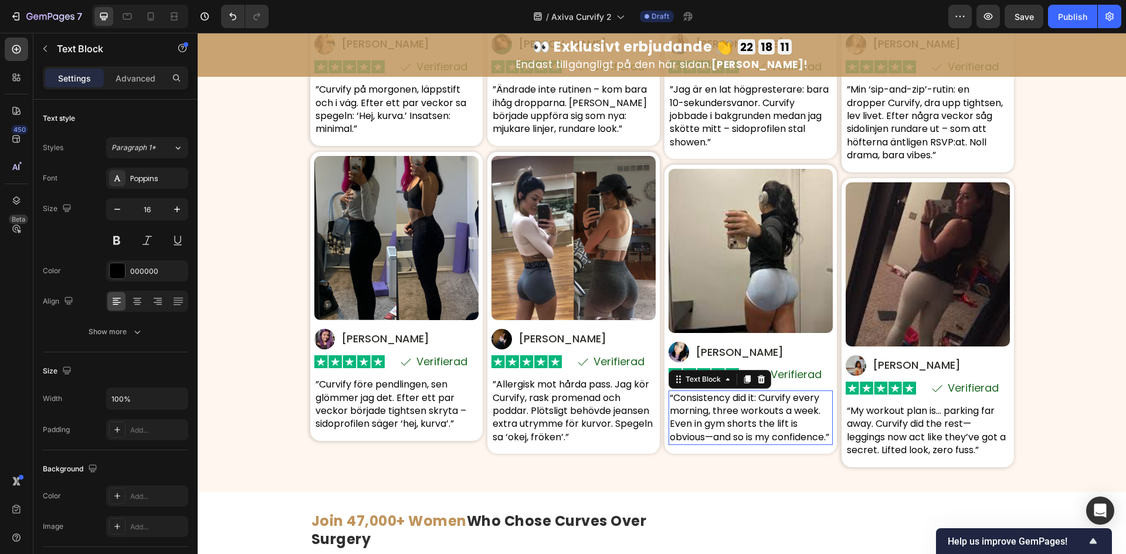
click at [719, 415] on p "“Consistency did it: Curvify every morning, three workouts a week. Even in gym …" at bounding box center [751, 418] width 162 height 53
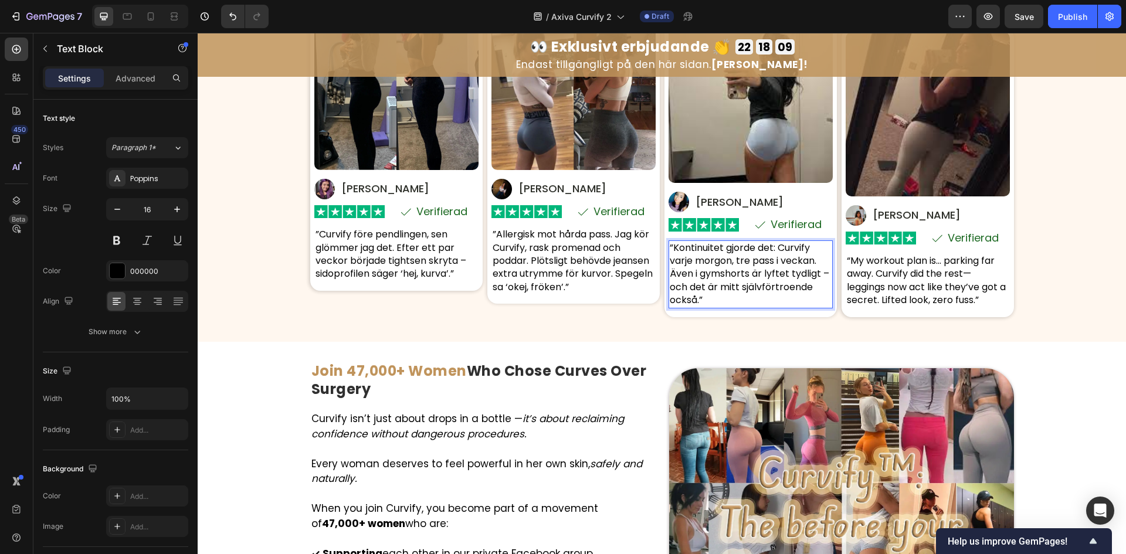
scroll to position [5980, 0]
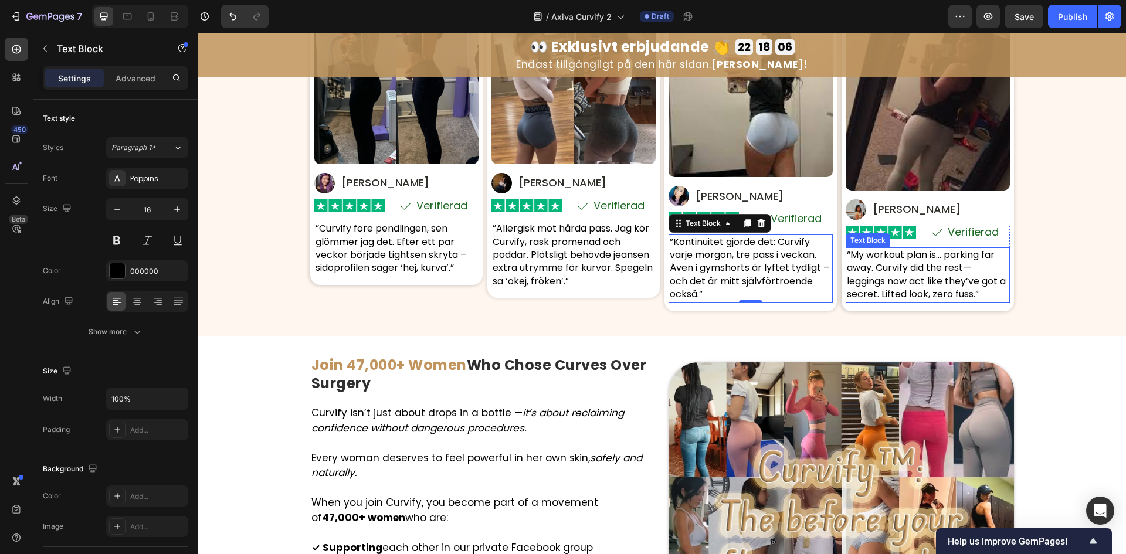
click at [867, 264] on p "“My workout plan is… parking far away. Curvify did the rest—leggings now act li…" at bounding box center [928, 275] width 162 height 53
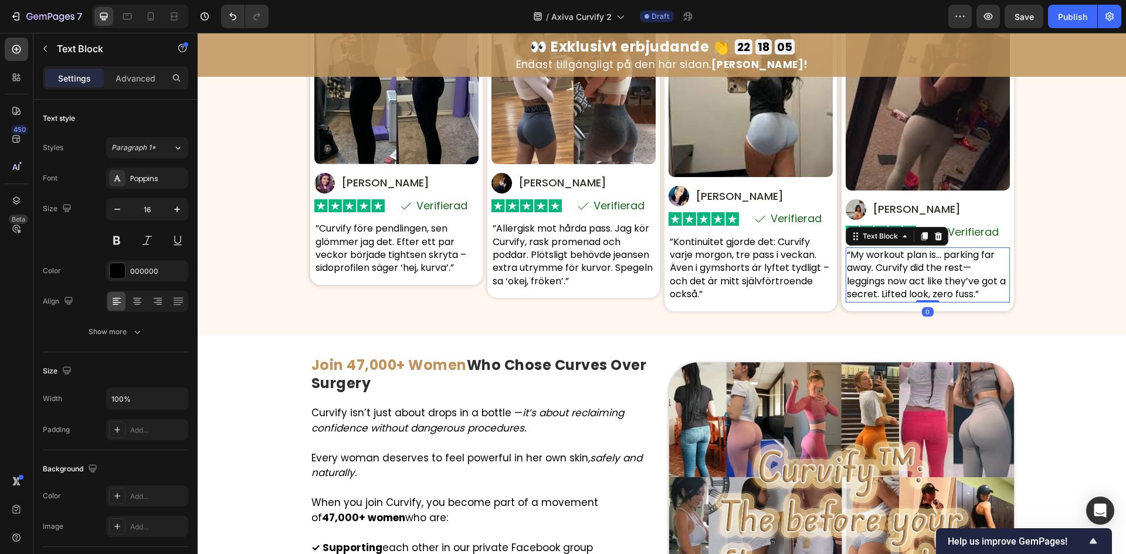
click at [867, 264] on p "“My workout plan is… parking far away. Curvify did the rest—leggings now act li…" at bounding box center [928, 275] width 162 height 53
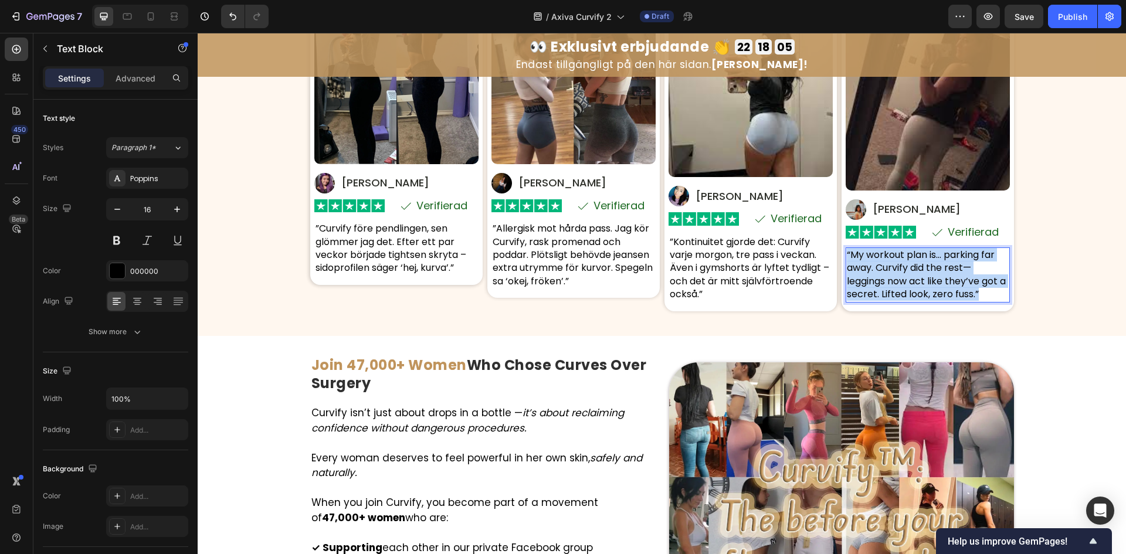
click at [867, 264] on p "“My workout plan is… parking far away. Curvify did the rest—leggings now act li…" at bounding box center [928, 275] width 162 height 53
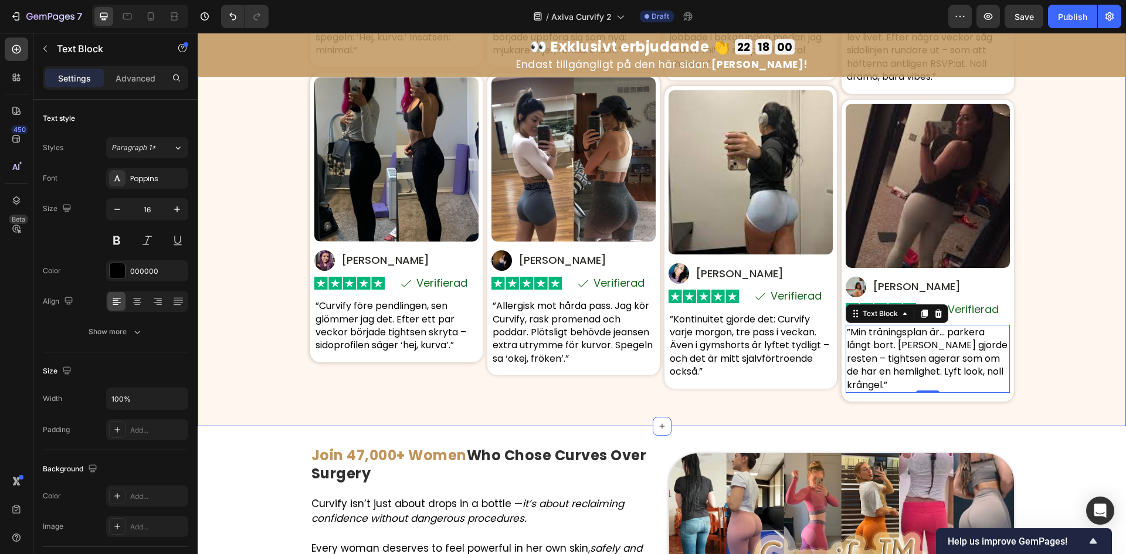
scroll to position [5902, 0]
click at [1082, 287] on div "Riktiga kvinnor. Riktiga kurvor . Riktigt självförtroende. Heading Baserat på 8…" at bounding box center [662, 61] width 928 height 694
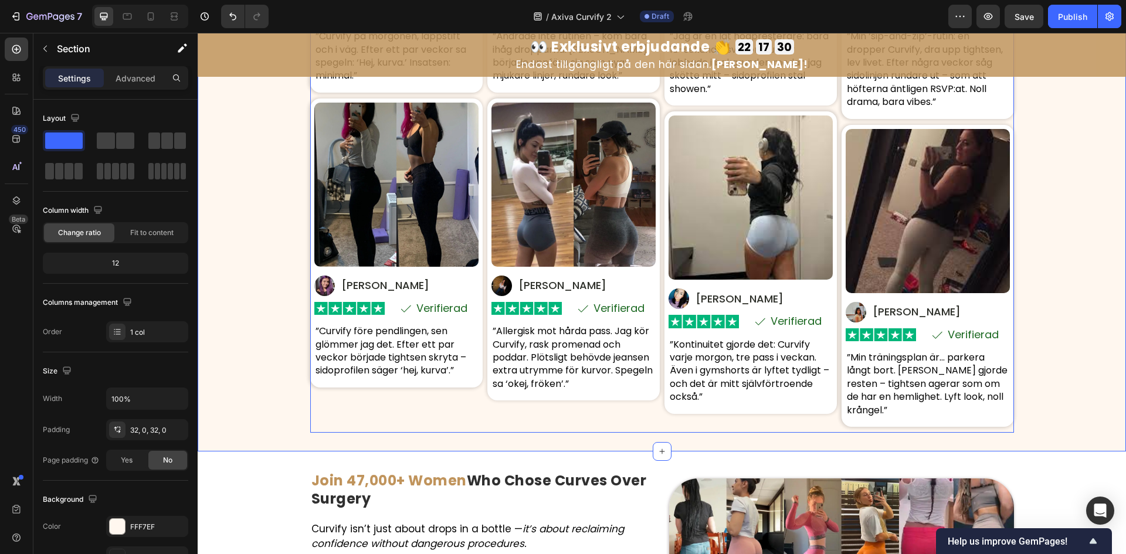
scroll to position [5980, 0]
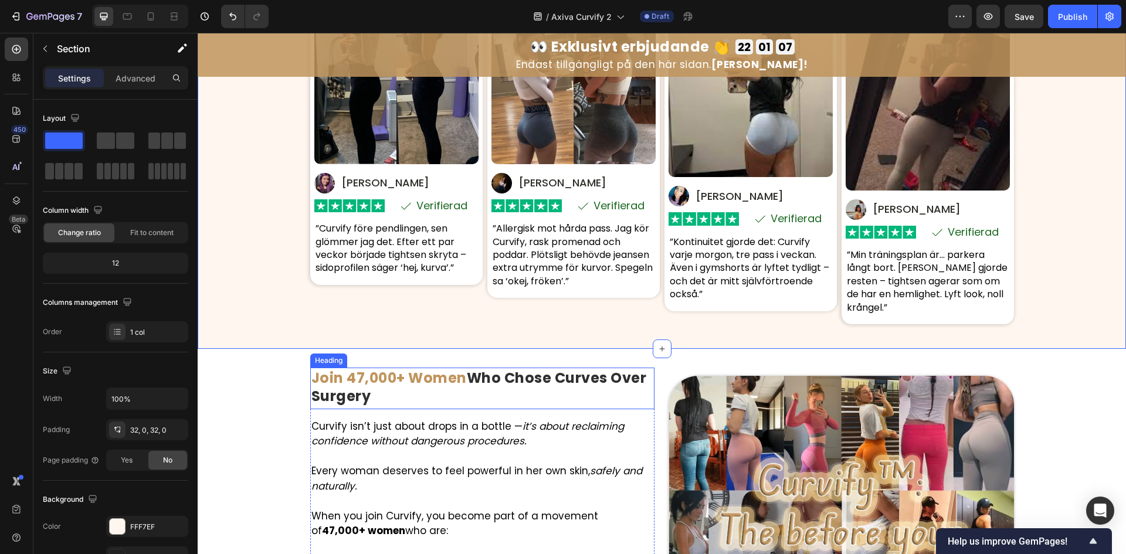
click at [459, 372] on strong "Join 47,000+ Women" at bounding box center [388, 377] width 155 height 19
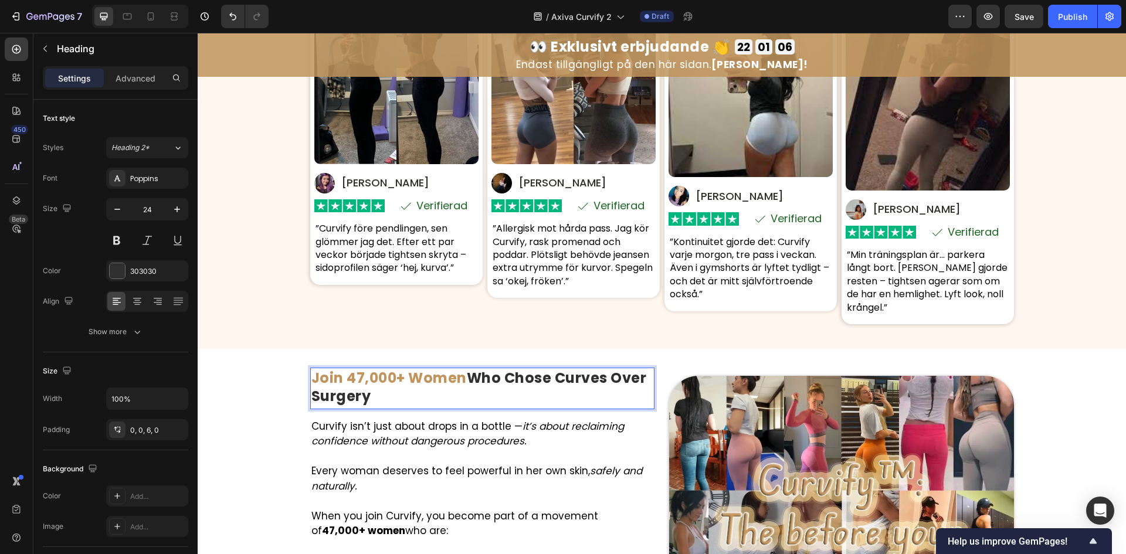
click at [456, 368] on strong "Join 47,000+ Women" at bounding box center [388, 377] width 155 height 19
click at [425, 378] on p "Join 47,000+ Women Who Chose Curves Over Surgery" at bounding box center [482, 387] width 343 height 36
click at [457, 372] on strong "Join 47,000+ Women" at bounding box center [388, 377] width 155 height 19
drag, startPoint x: 461, startPoint y: 371, endPoint x: 307, endPoint y: 361, distance: 154.5
click at [311, 368] on strong "Join 47,000+ Women" at bounding box center [388, 377] width 155 height 19
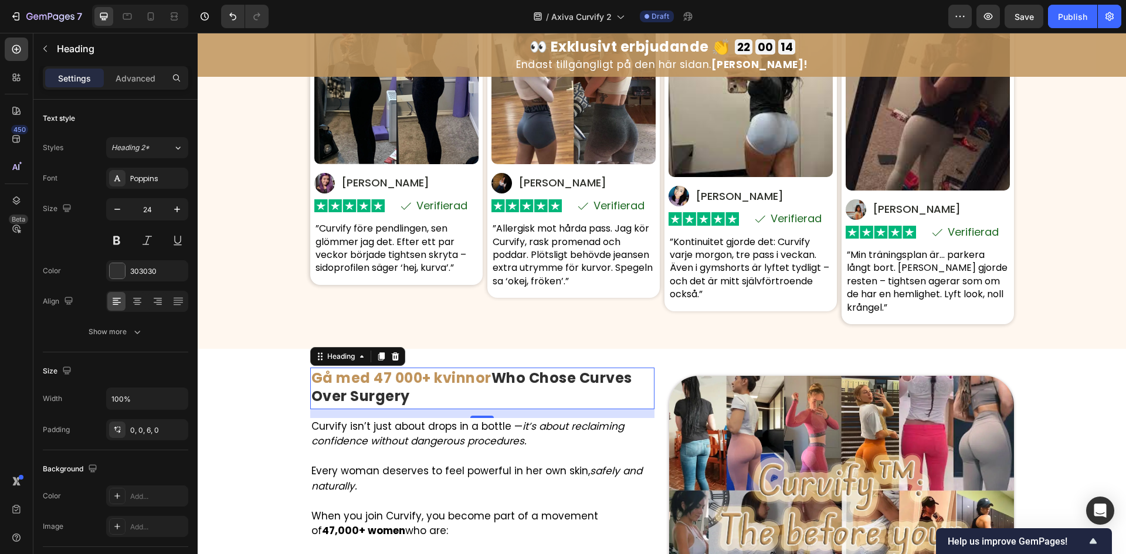
click at [515, 368] on strong "Who Chose Curves Over Surgery" at bounding box center [471, 387] width 321 height 38
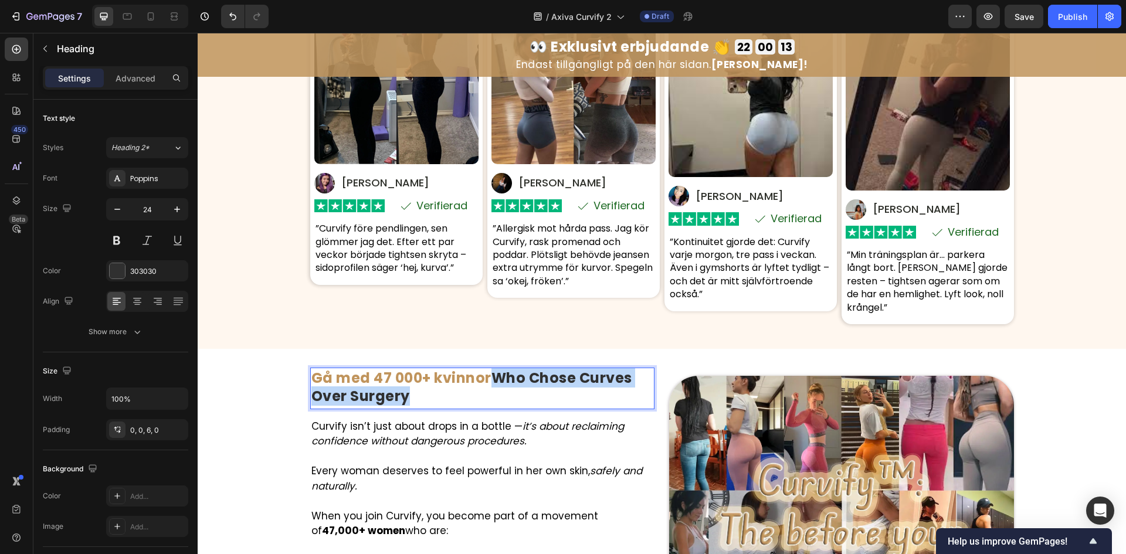
drag, startPoint x: 496, startPoint y: 358, endPoint x: 494, endPoint y: 383, distance: 24.7
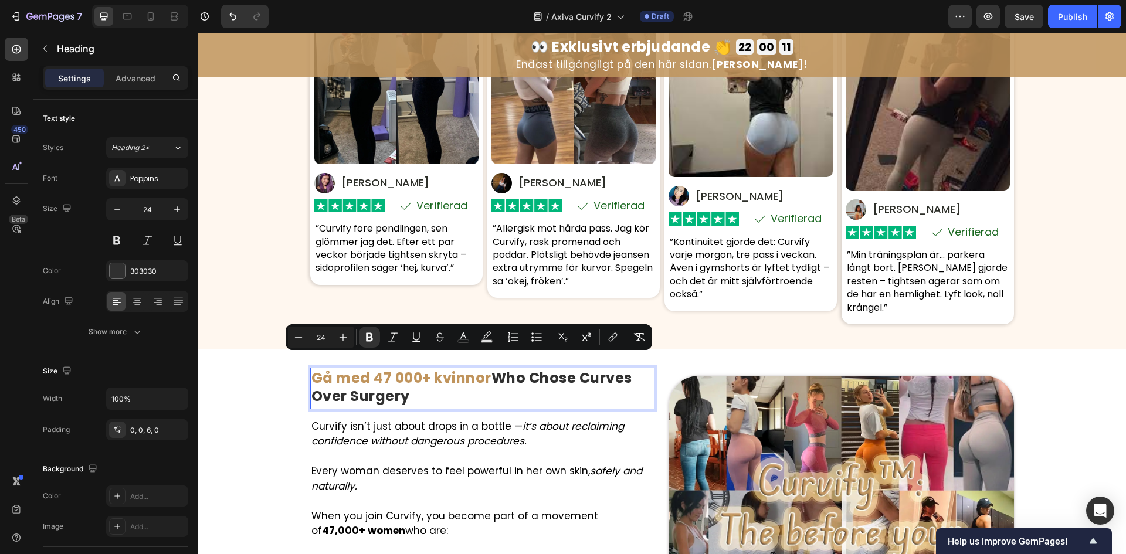
click at [499, 373] on strong "Who Chose Curves Over Surgery" at bounding box center [471, 387] width 321 height 38
drag, startPoint x: 532, startPoint y: 366, endPoint x: 538, endPoint y: 382, distance: 17.1
click at [538, 382] on p "Gå med 47 000+ kvinnor Who Chose Curves Over Surgery" at bounding box center [482, 387] width 343 height 36
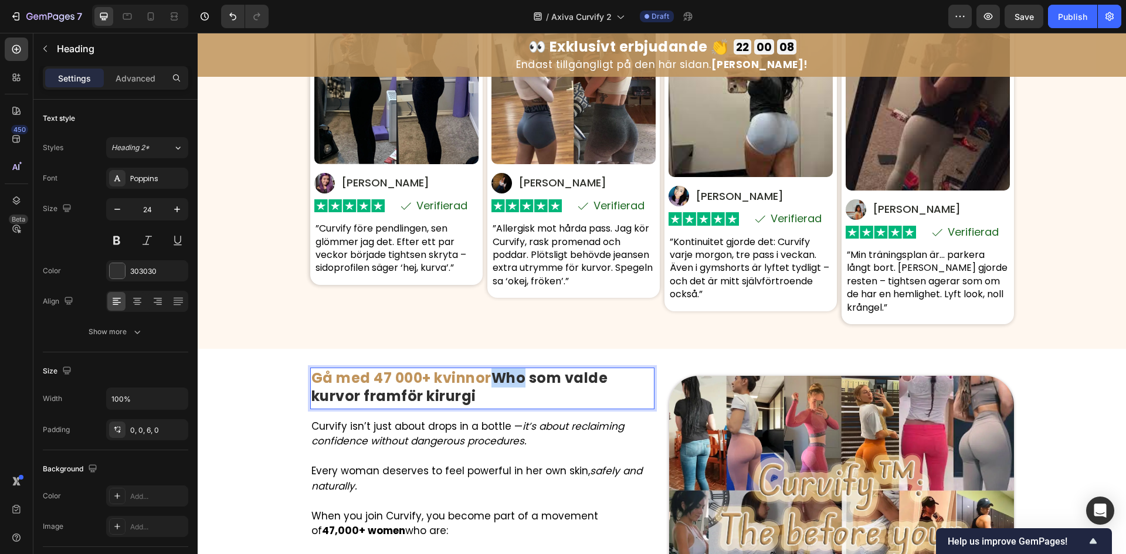
drag, startPoint x: 523, startPoint y: 369, endPoint x: 493, endPoint y: 358, distance: 31.4
click at [493, 368] on strong "Who som valde kurvor framför kirurgi" at bounding box center [459, 387] width 297 height 38
click at [497, 368] on strong "som valde kurvor framför kirurgi" at bounding box center [466, 387] width 311 height 38
click at [508, 433] on icon "it’s about reclaiming confidence without dangerous procedures." at bounding box center [467, 433] width 313 height 29
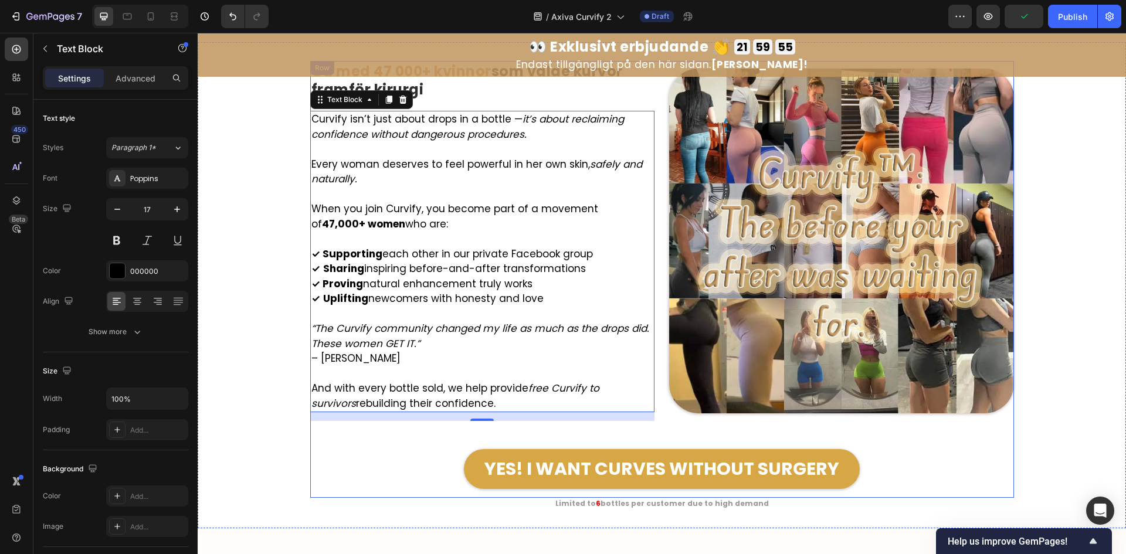
scroll to position [6215, 0]
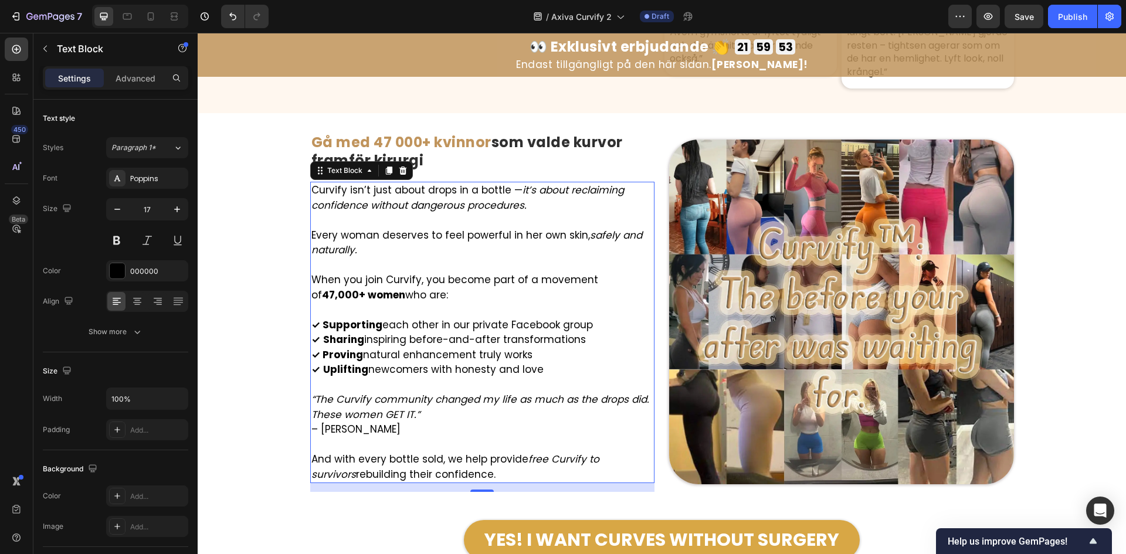
click at [472, 438] on p at bounding box center [482, 445] width 343 height 15
click at [472, 438] on p "Rich Text Editor. Editing area: main" at bounding box center [482, 445] width 343 height 15
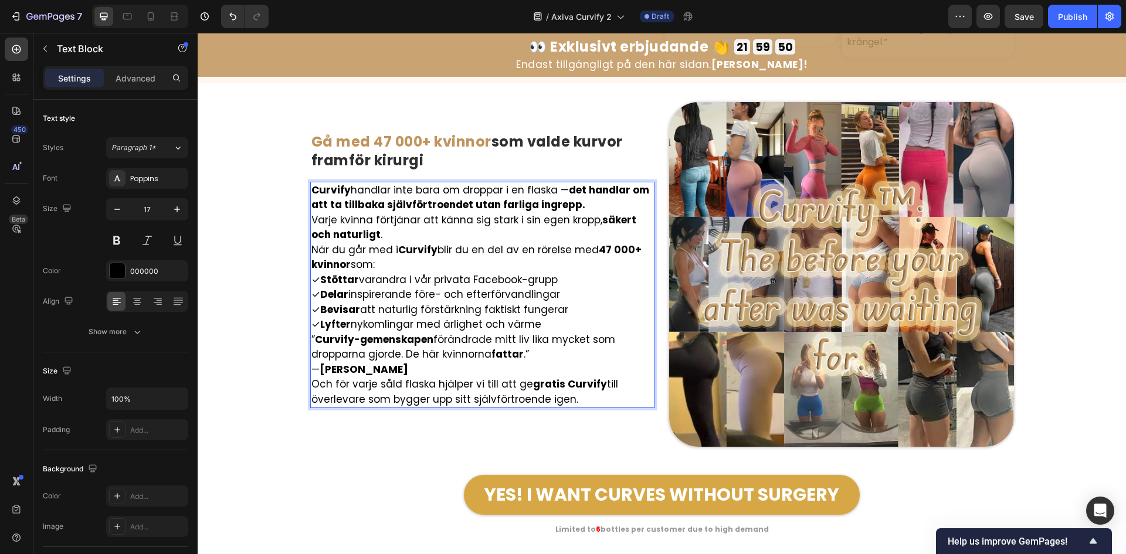
click at [595, 189] on p "Curvify handlar inte bara om droppar i en flaska — det handlar om att ta tillba…" at bounding box center [482, 198] width 343 height 30
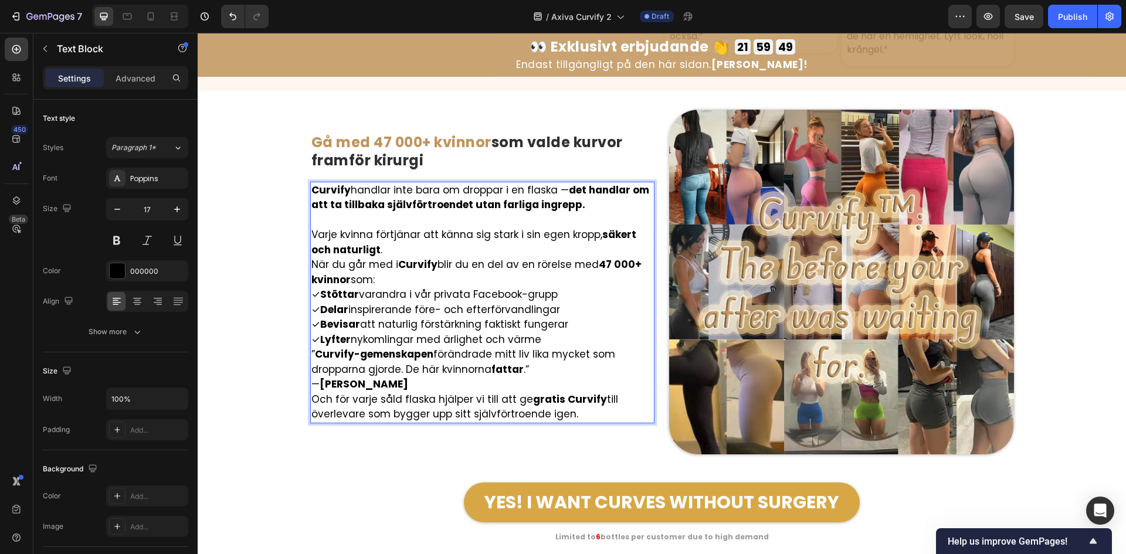
click at [397, 238] on p "Varje kvinna förtjänar att känna sig stark i sin egen kropp, säkert och naturli…" at bounding box center [482, 243] width 343 height 30
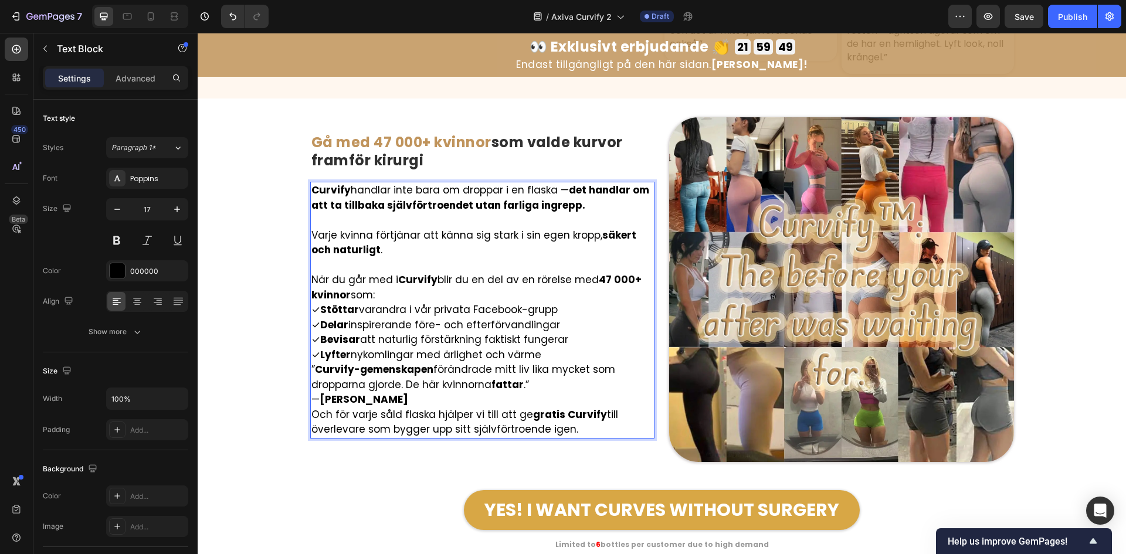
click at [389, 286] on p "När du går med i Curvify blir du en del av en rörelse med 47 000+ kvinnor som:" at bounding box center [482, 288] width 343 height 30
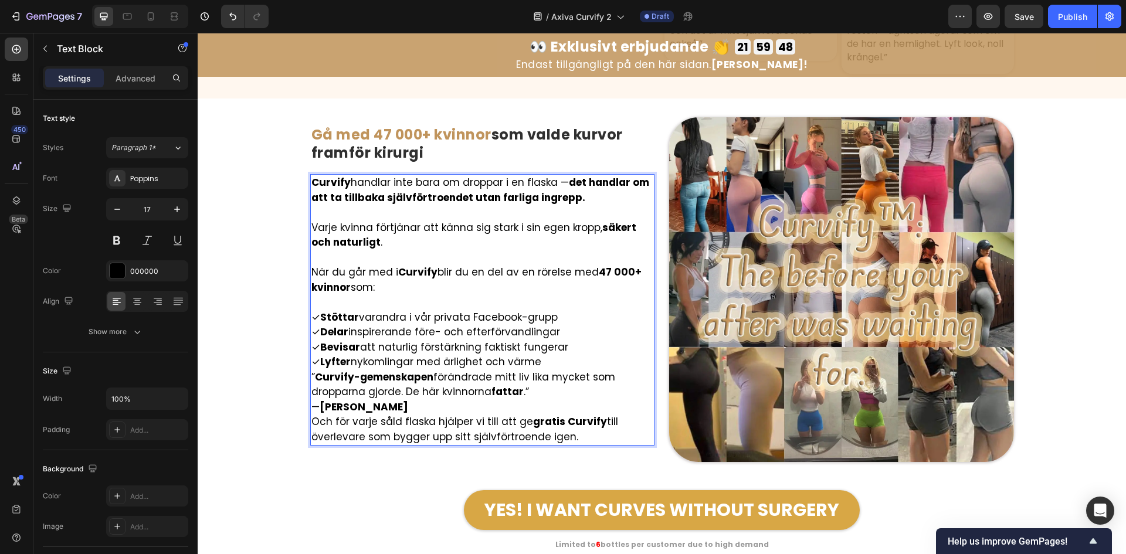
scroll to position [6222, 0]
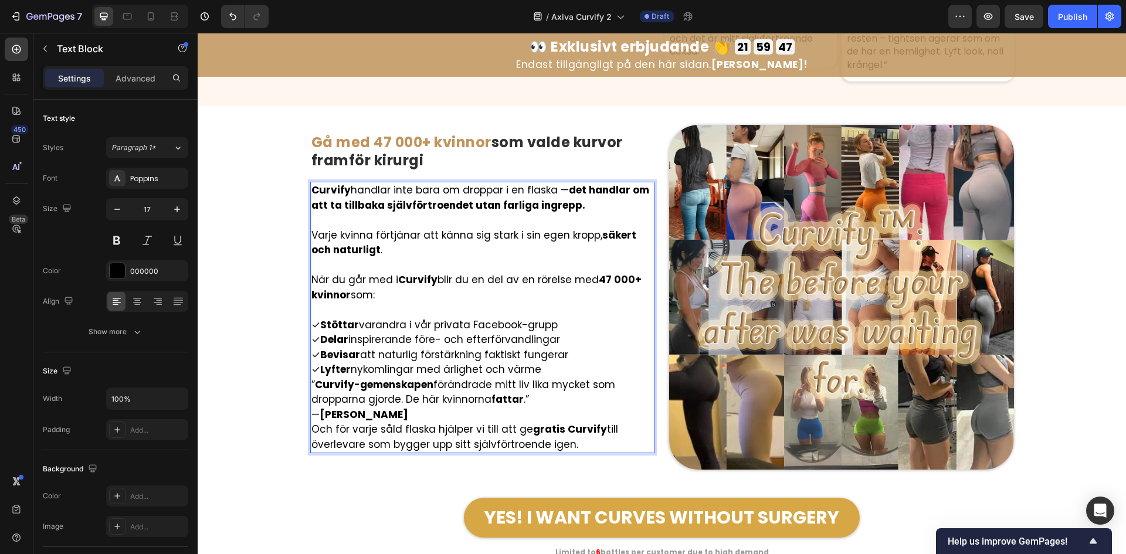
click at [558, 357] on p "✓ Stöttar varandra i vår privata Facebook-grupp ✓ Delar inspirerande före- och …" at bounding box center [482, 348] width 343 height 60
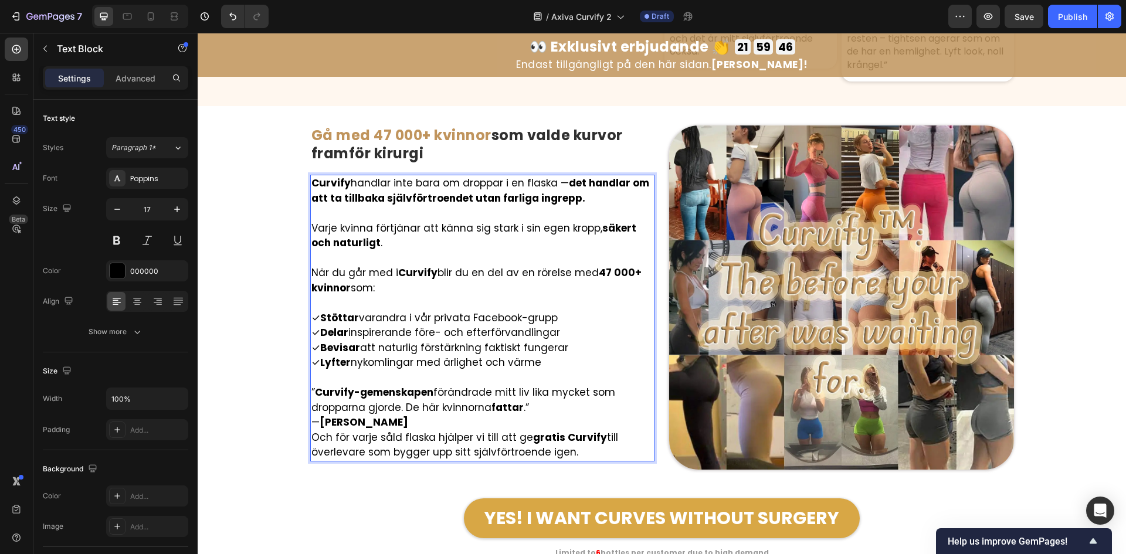
scroll to position [6215, 0]
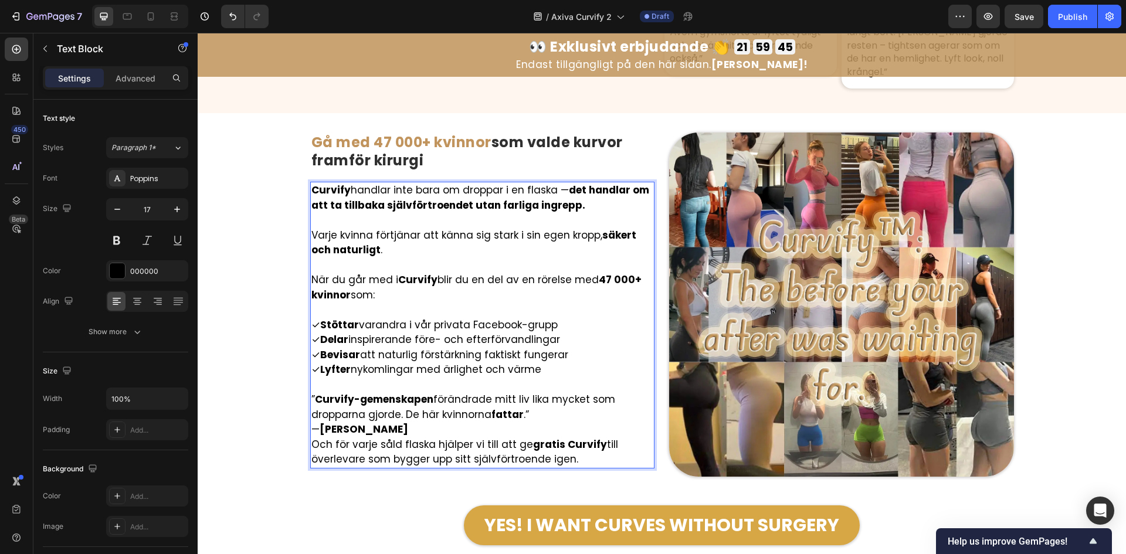
click at [545, 415] on p "” Curvify-gemenskapen förändrade mitt liv lika mycket som dropparna gjorde. De …" at bounding box center [482, 414] width 343 height 45
click at [574, 394] on p "” Curvify-gemenskapen förändrade mitt liv lika mycket som dropparna gjorde. De …" at bounding box center [482, 414] width 343 height 45
click at [568, 406] on p "” Curvify-gemenskapen förändrade mitt liv lika mycket som dropparna gjorde. De …" at bounding box center [482, 414] width 343 height 45
click at [471, 425] on p "” Curvify-gemenskapen förändrade mitt liv lika mycket som dropparna gjorde. De …" at bounding box center [482, 414] width 343 height 45
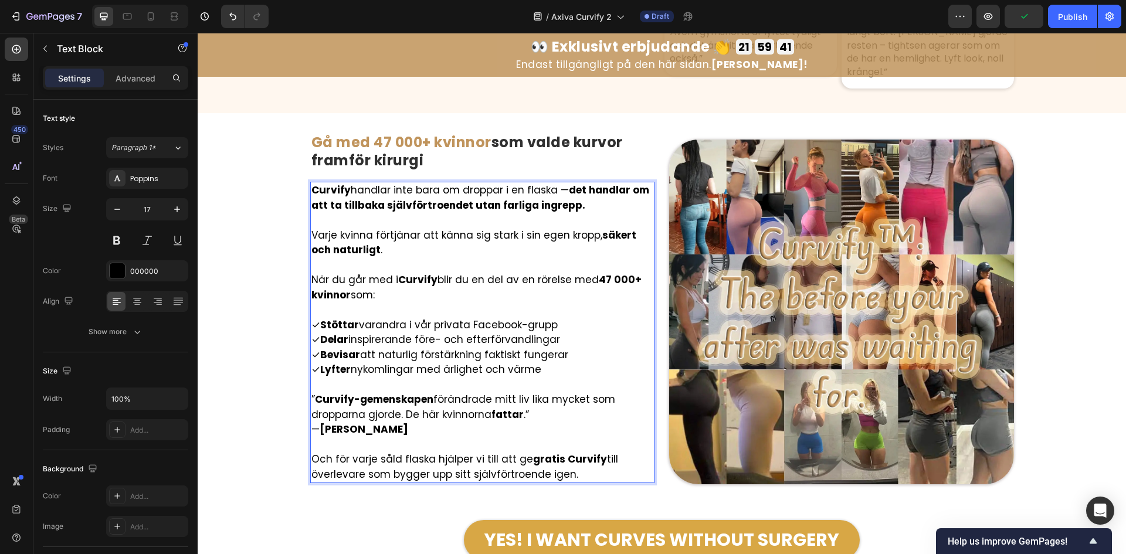
click at [570, 408] on p "” Curvify-gemenskapen förändrade mitt liv lika mycket som dropparna gjorde. De …" at bounding box center [482, 414] width 343 height 45
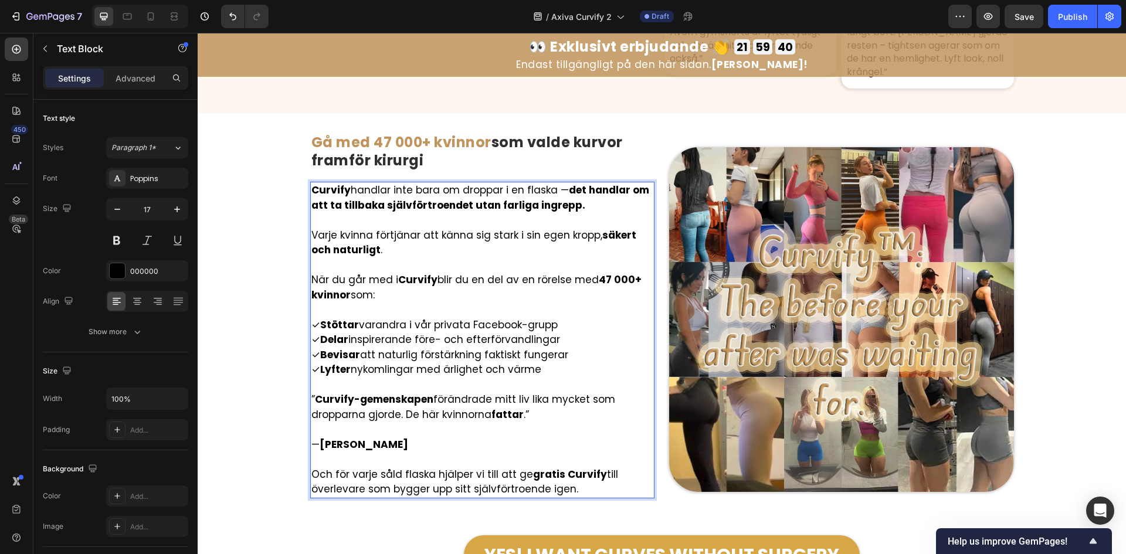
click at [589, 474] on p "Och för varje såld flaska hjälper vi till att ge gratis Curvify till överlevare…" at bounding box center [482, 482] width 343 height 30
click at [620, 467] on p "Och för varje såld flaska hjälper vi till att ge gratis Curvify till överlevare…" at bounding box center [482, 482] width 343 height 30
click at [611, 400] on p "” Curvify-gemenskapen förändrade mitt liv lika mycket som dropparna gjorde. De …" at bounding box center [482, 407] width 343 height 30
click at [587, 392] on p "” Curvify-gemenskapen förändrade mitt liv lika mycket som dropparna gjorde. De …" at bounding box center [482, 407] width 343 height 30
click at [788, 375] on img at bounding box center [841, 319] width 345 height 345
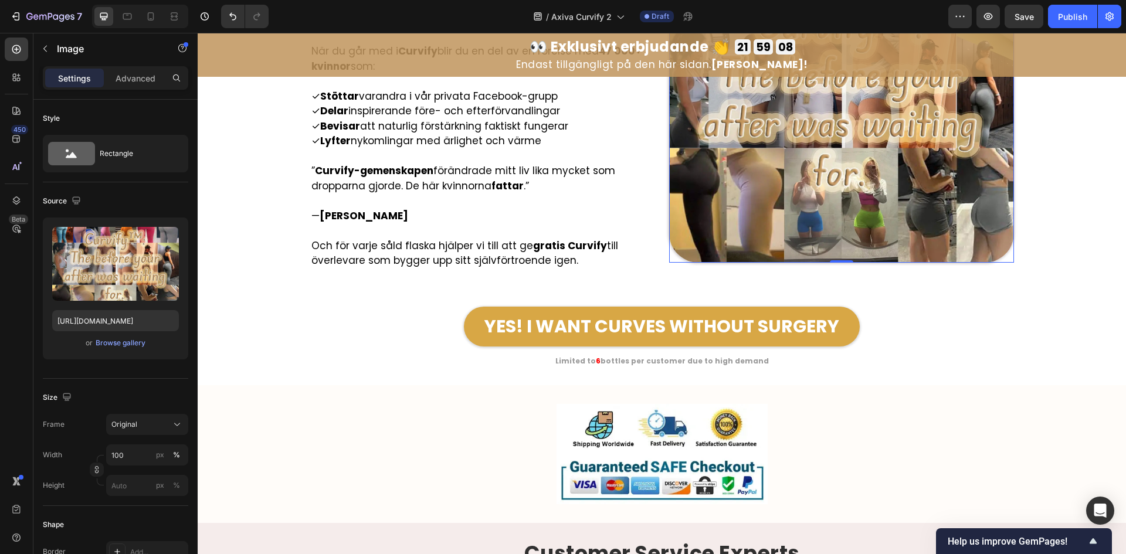
scroll to position [6528, 0]
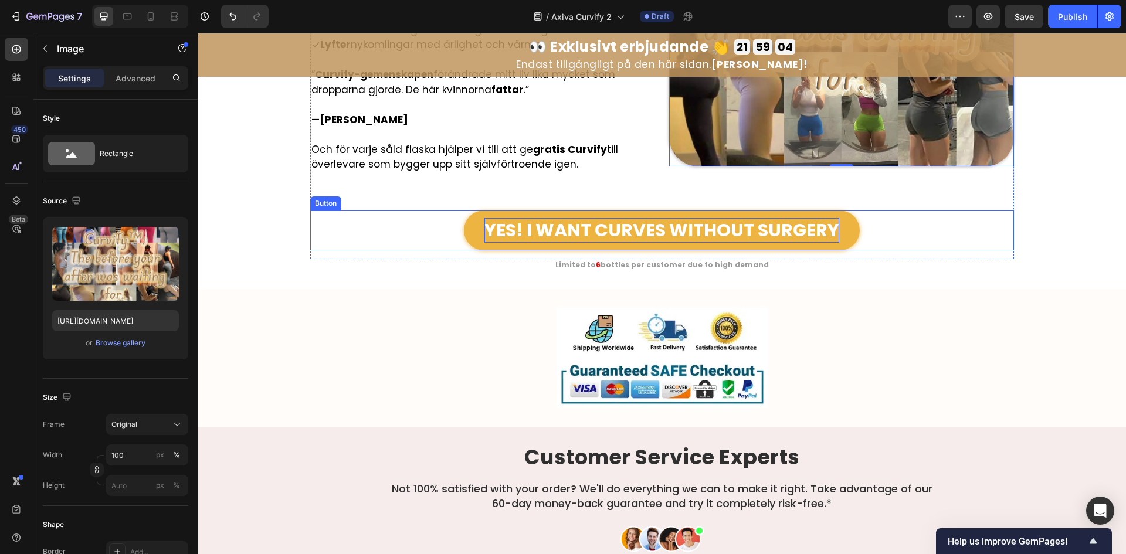
click at [768, 236] on p "YES! I WANT CURVES WITHOUT SURGERY" at bounding box center [661, 230] width 355 height 25
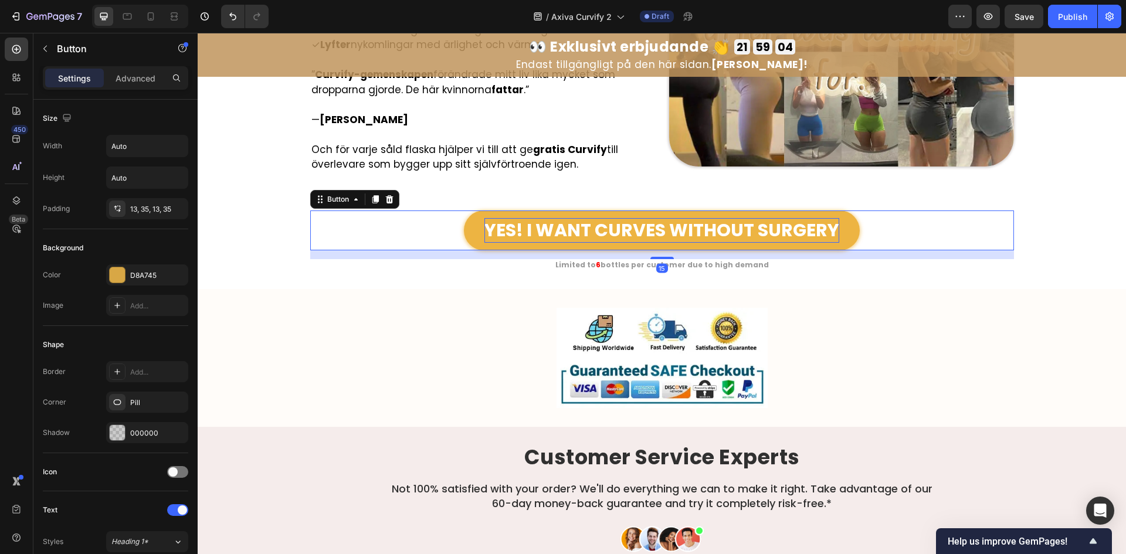
click at [768, 236] on p "YES! I WANT CURVES WITHOUT SURGERY" at bounding box center [661, 230] width 355 height 25
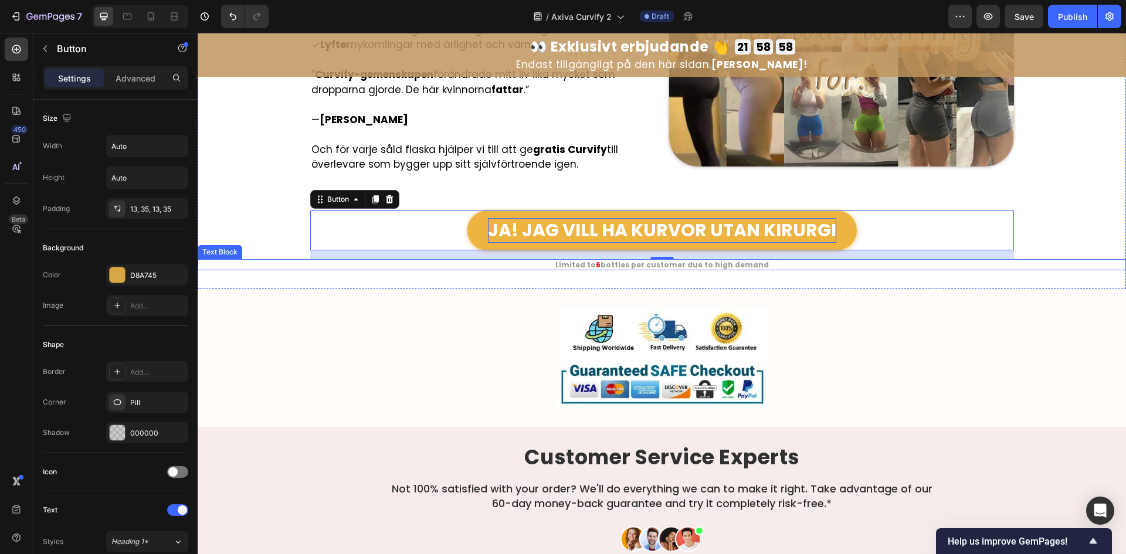
click at [575, 264] on strong "Limited to" at bounding box center [575, 265] width 40 height 10
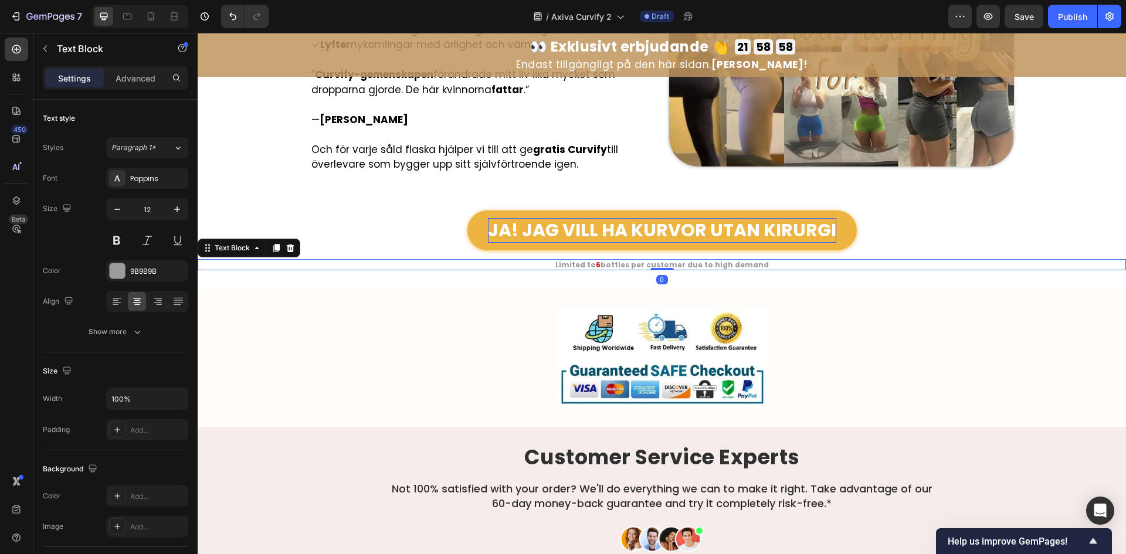
click at [575, 264] on strong "Limited to" at bounding box center [575, 265] width 40 height 10
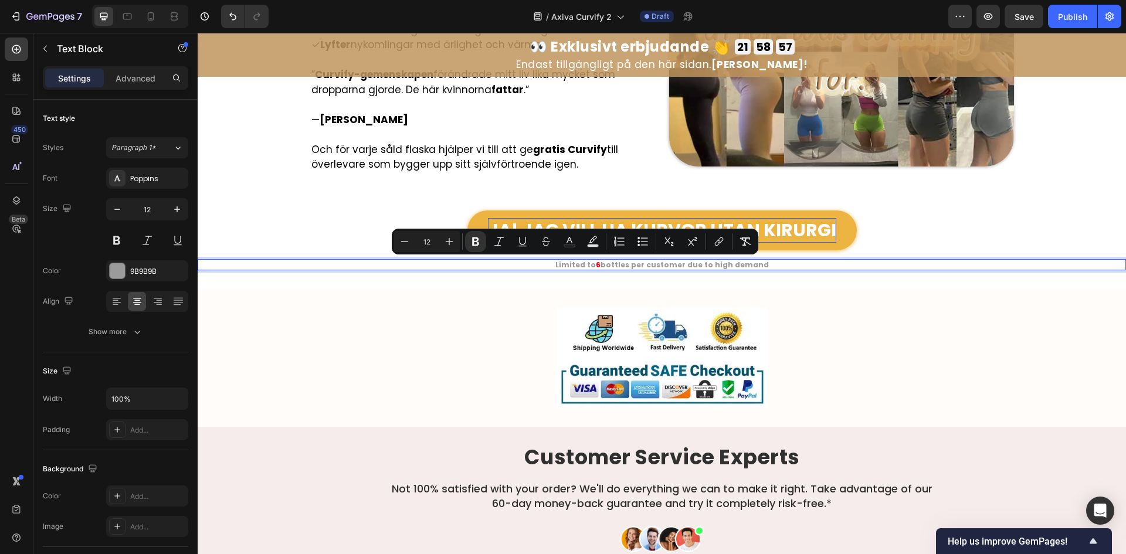
click at [596, 265] on strong "Limited to" at bounding box center [575, 265] width 40 height 10
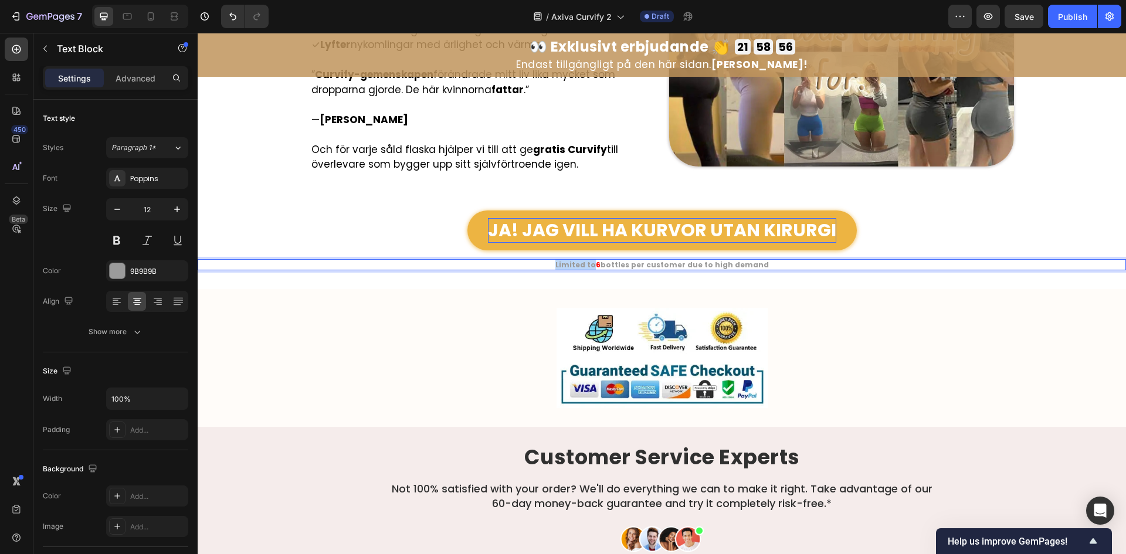
drag, startPoint x: 596, startPoint y: 265, endPoint x: 555, endPoint y: 260, distance: 40.8
click at [555, 260] on p "Limited to 6 bottles per customer due to high demand" at bounding box center [662, 264] width 926 height 9
click at [609, 266] on strong "bottles per customer due to high demand" at bounding box center [692, 265] width 168 height 10
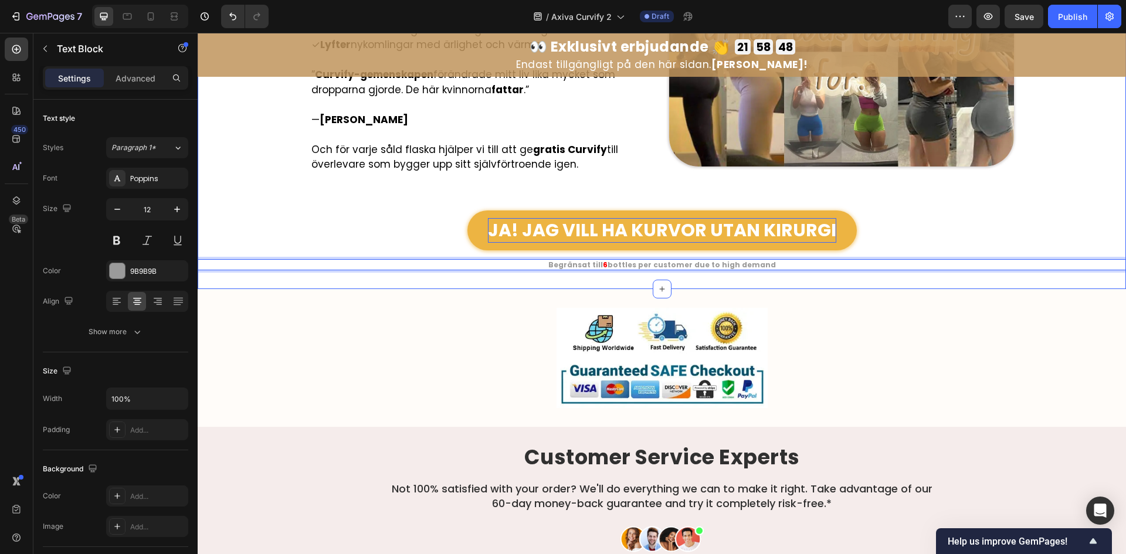
drag, startPoint x: 611, startPoint y: 267, endPoint x: 762, endPoint y: 277, distance: 151.7
click at [762, 277] on div "Image ⁠⁠⁠⁠⁠⁠⁠ Gå med 47 000+ kvinnor som valde kurvor framför kirurgi Heading C…" at bounding box center [662, 38] width 928 height 501
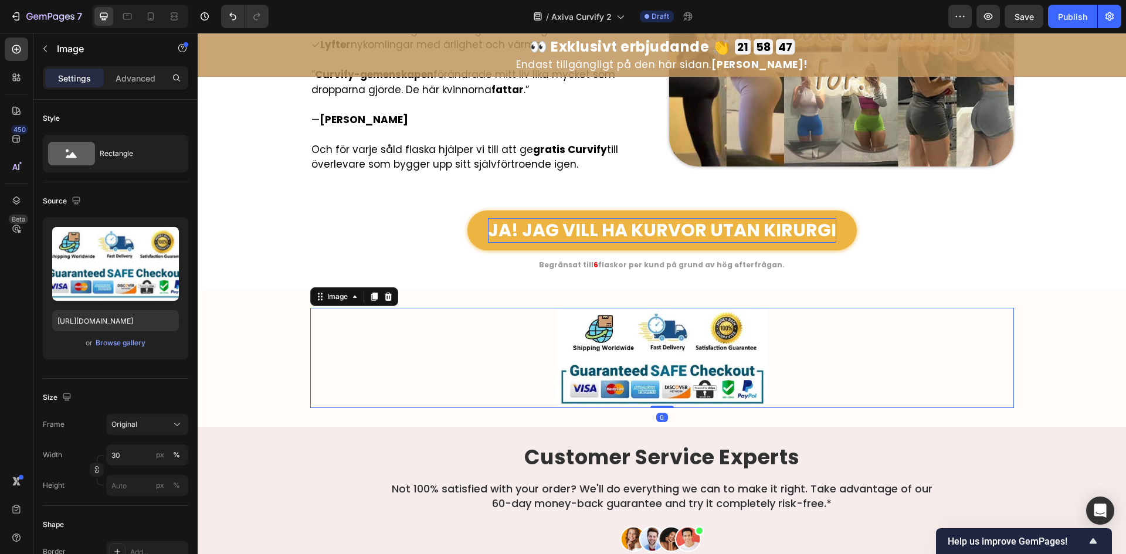
click at [811, 335] on div at bounding box center [662, 358] width 704 height 100
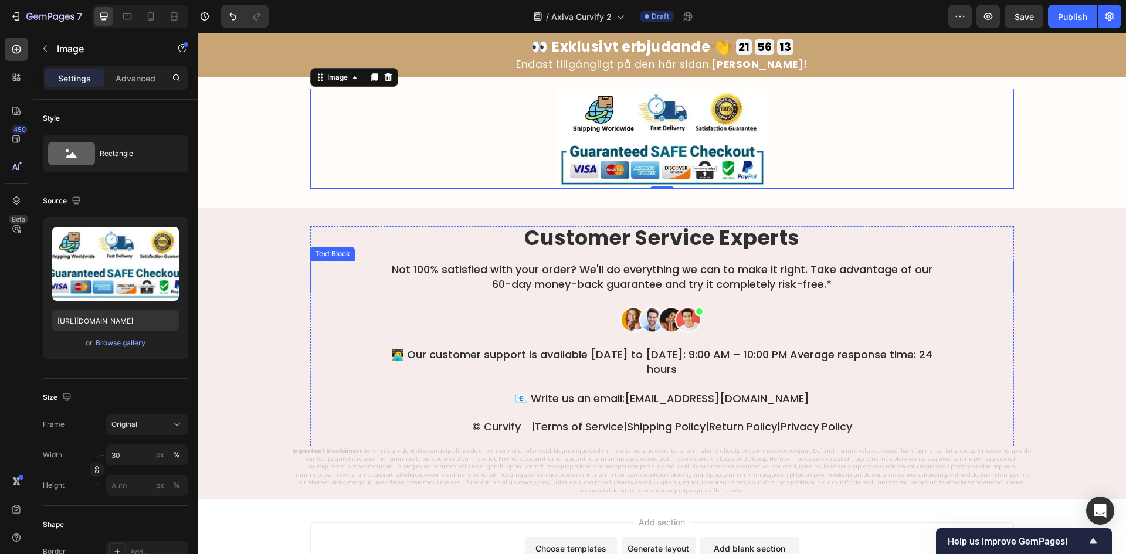
scroll to position [6669, 0]
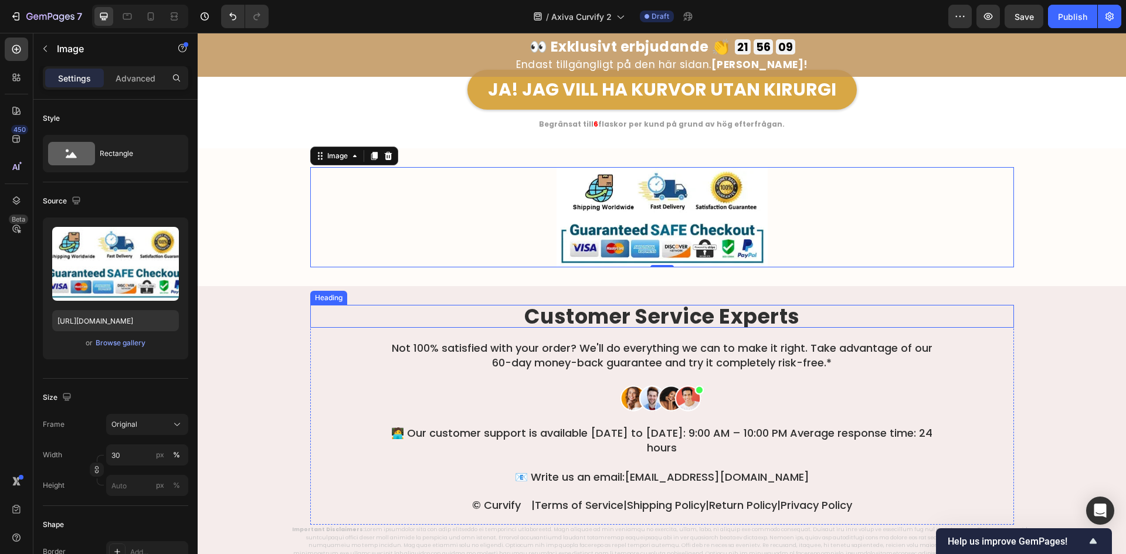
click at [695, 324] on strong "Customer Service Experts" at bounding box center [662, 316] width 276 height 29
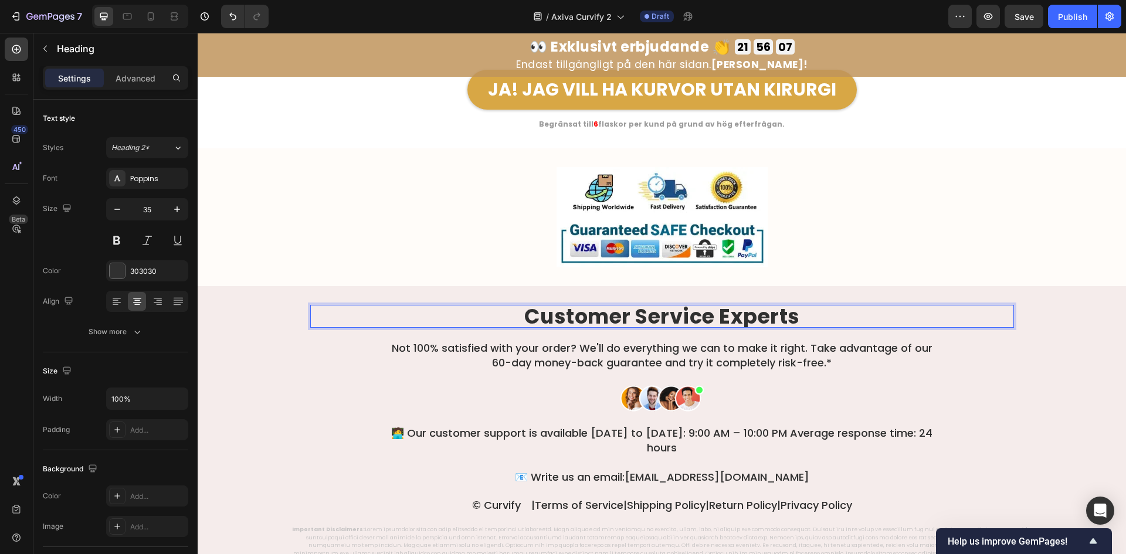
click at [635, 307] on strong "Customer Service Experts" at bounding box center [662, 316] width 276 height 29
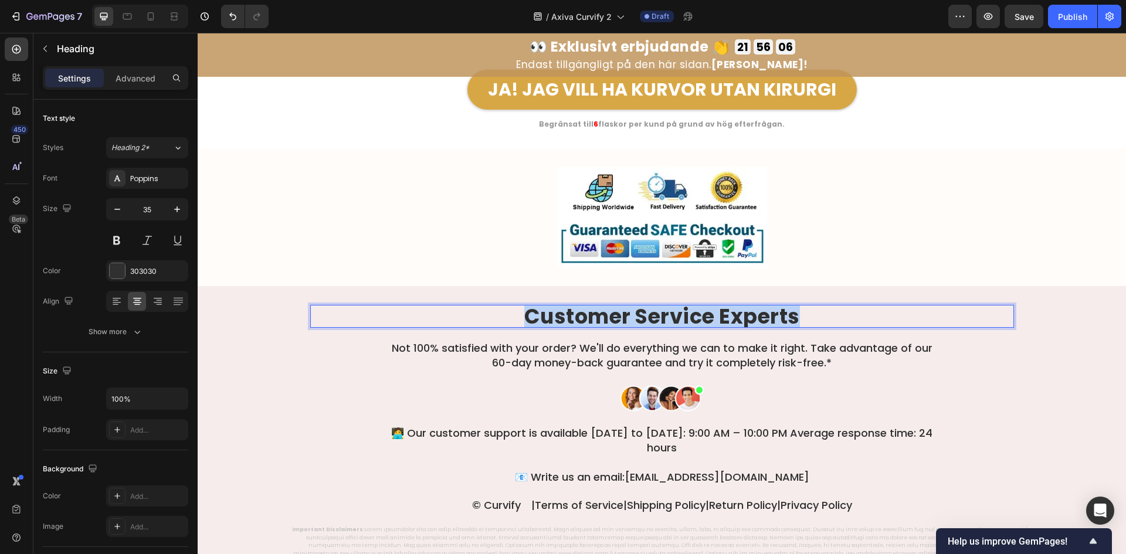
click at [635, 307] on strong "Customer Service Experts" at bounding box center [662, 316] width 276 height 29
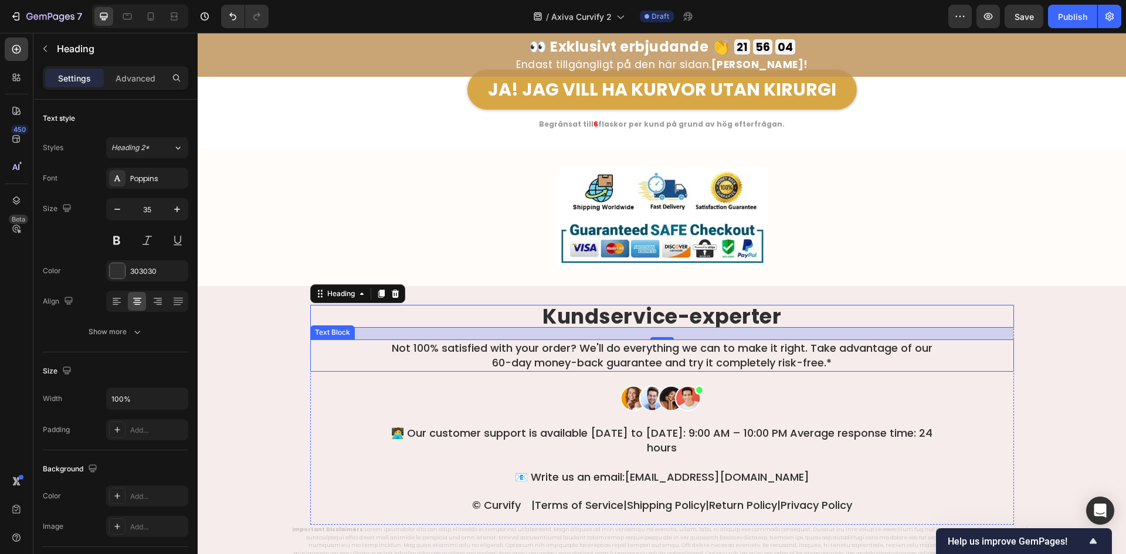
click at [865, 358] on p "Not 100% satisfied with your order? We'll do everything we can to make it right…" at bounding box center [662, 355] width 561 height 29
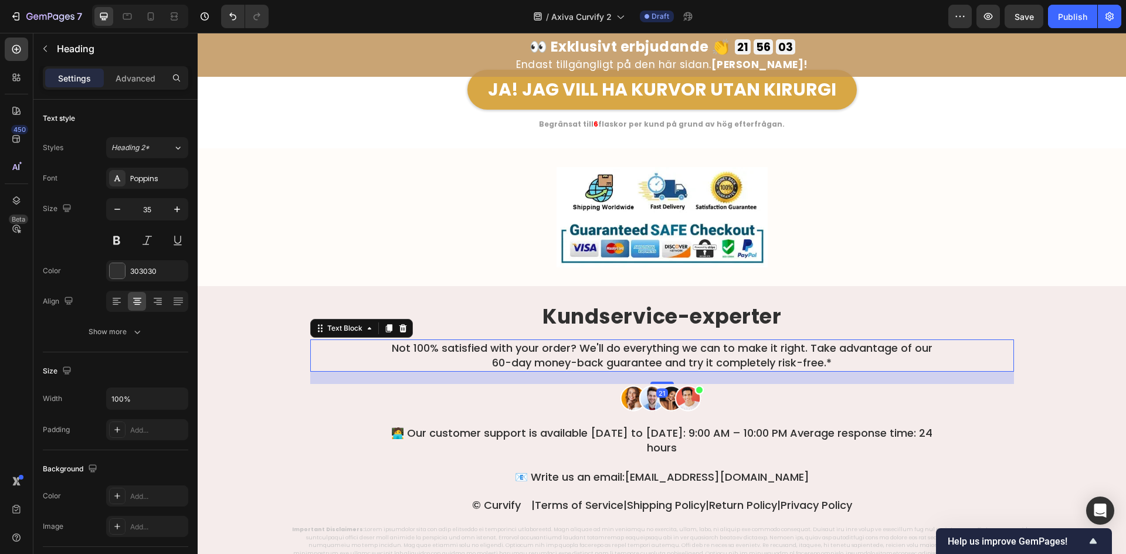
click at [865, 358] on p "Not 100% satisfied with your order? We'll do everything we can to make it right…" at bounding box center [662, 355] width 561 height 29
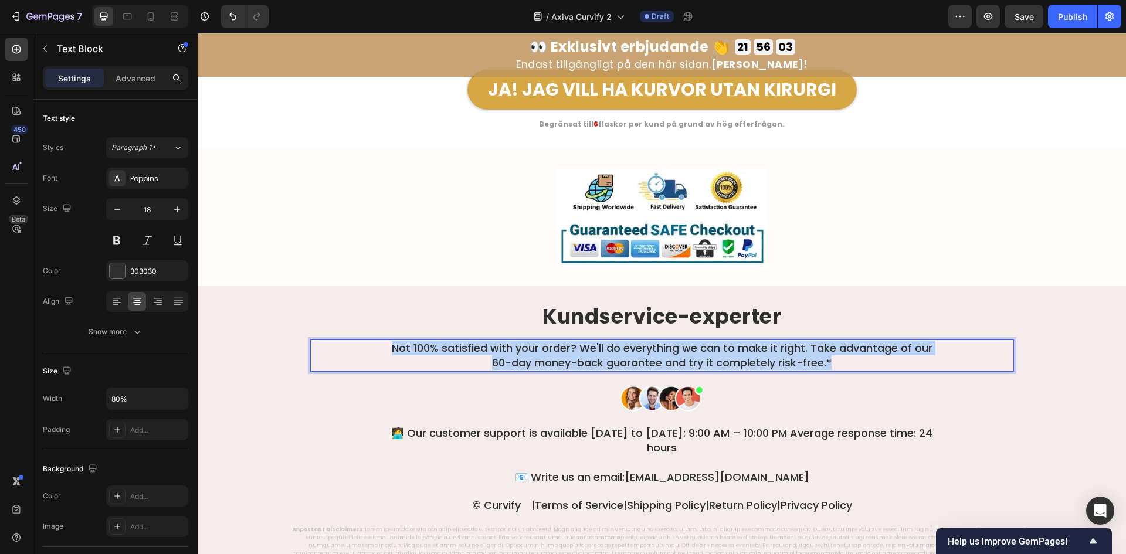
click at [865, 358] on p "Not 100% satisfied with your order? We'll do everything we can to make it right…" at bounding box center [662, 355] width 561 height 29
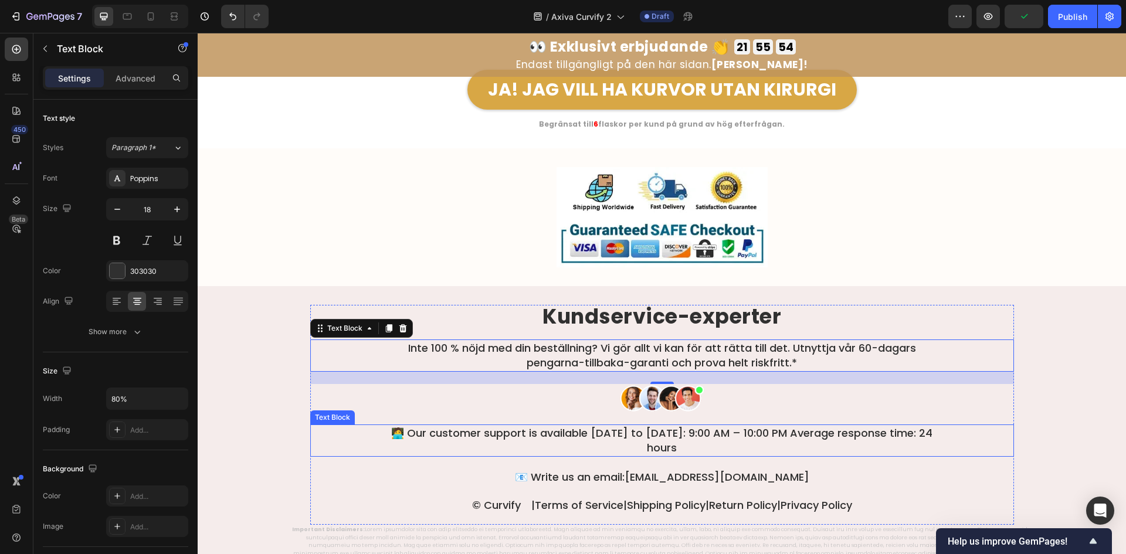
click at [714, 443] on p "🧑‍💻 Our customer support is available Monday to Sunday: 9:00 AM – 10:00 PM Aver…" at bounding box center [662, 440] width 561 height 29
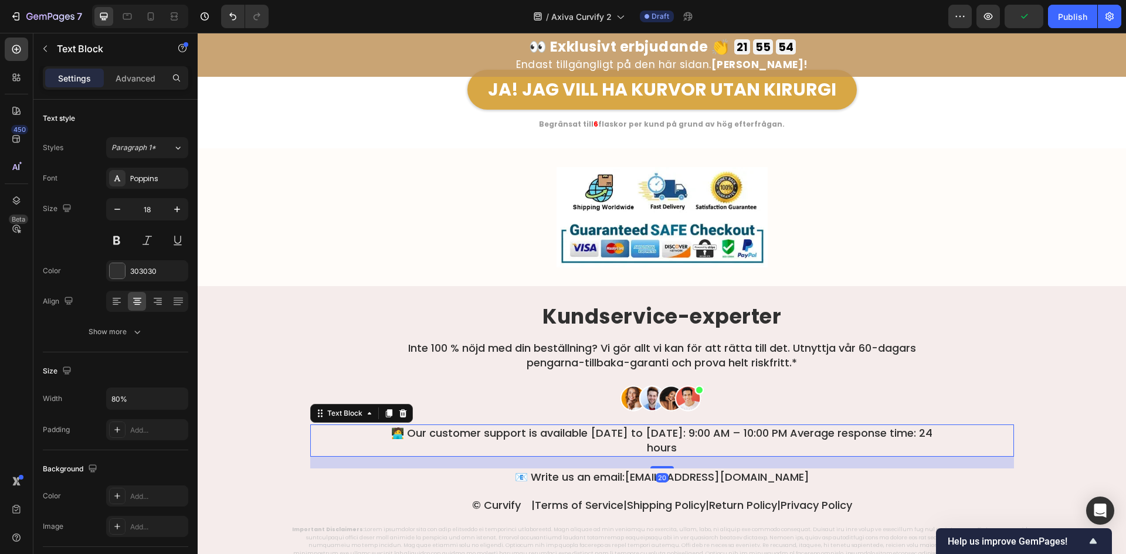
click at [714, 443] on p "🧑‍💻 Our customer support is available Monday to Sunday: 9:00 AM – 10:00 PM Aver…" at bounding box center [662, 440] width 561 height 29
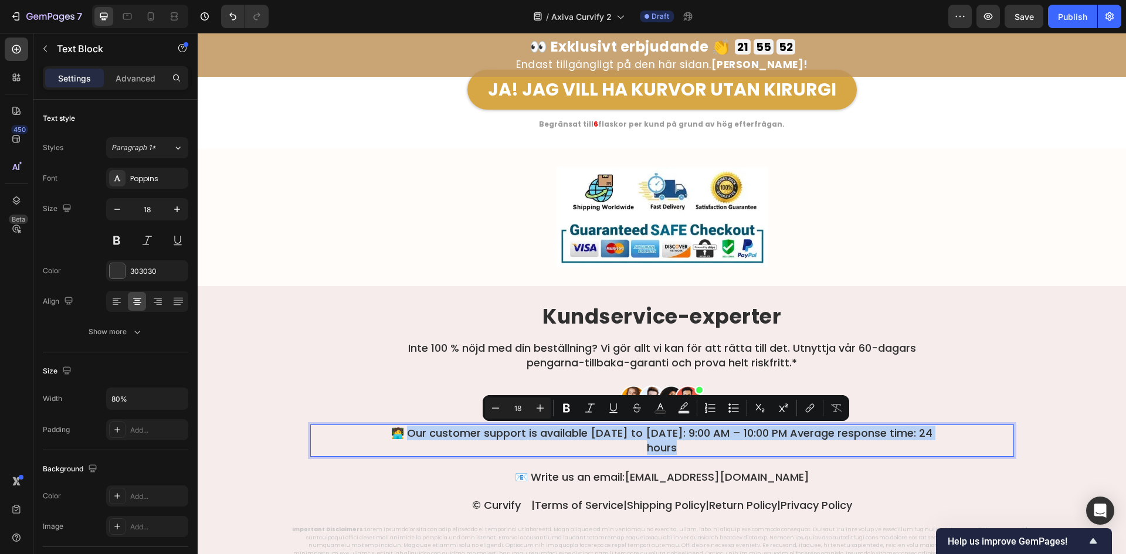
drag, startPoint x: 402, startPoint y: 433, endPoint x: 682, endPoint y: 444, distance: 280.0
click at [682, 444] on p "🧑‍💻 Our customer support is available Monday to Sunday: 9:00 AM – 10:00 PM Aver…" at bounding box center [662, 440] width 561 height 29
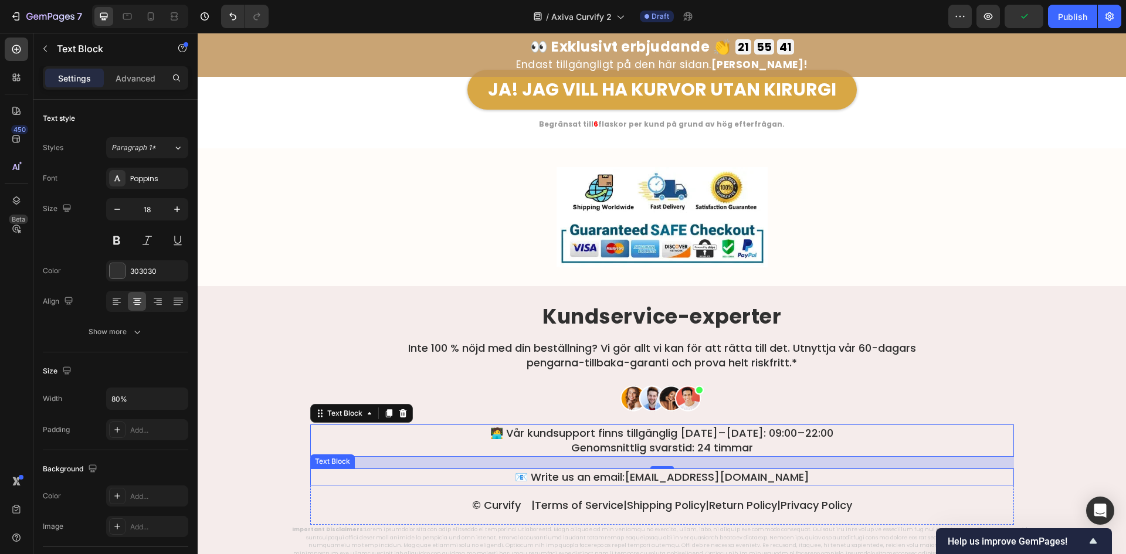
click at [574, 479] on p "📧 Write us an email: support@tryherbionyx.com" at bounding box center [661, 477] width 701 height 15
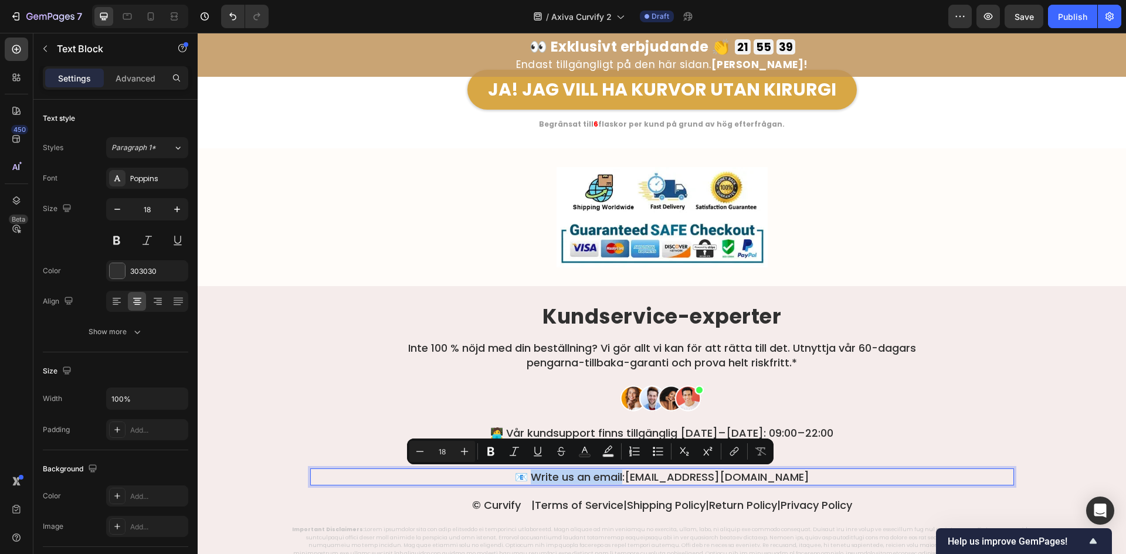
drag, startPoint x: 548, startPoint y: 473, endPoint x: 637, endPoint y: 480, distance: 89.4
click at [637, 480] on p "📧 Write us an email: support@tryherbionyx.com" at bounding box center [661, 477] width 701 height 15
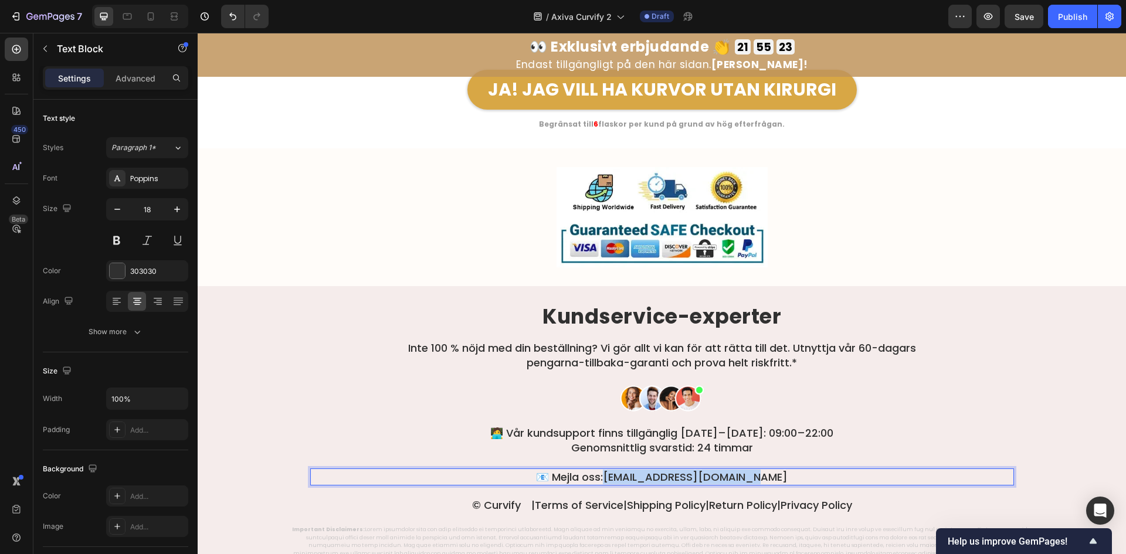
drag, startPoint x: 623, startPoint y: 478, endPoint x: 786, endPoint y: 473, distance: 162.6
click at [786, 473] on p "📧 Mejla oss: support@tryherbionyx.com" at bounding box center [661, 477] width 701 height 15
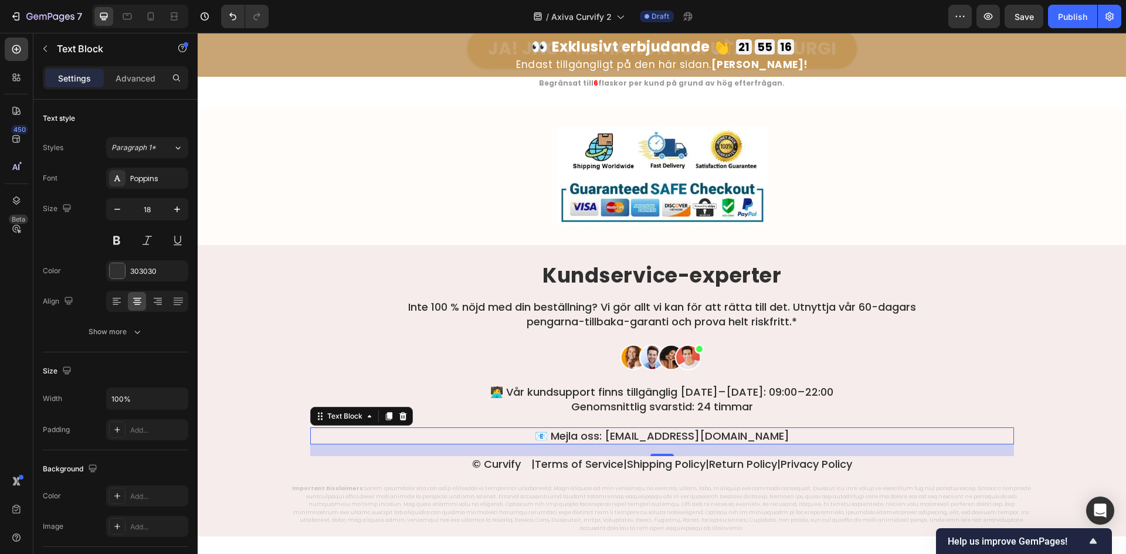
scroll to position [6747, 0]
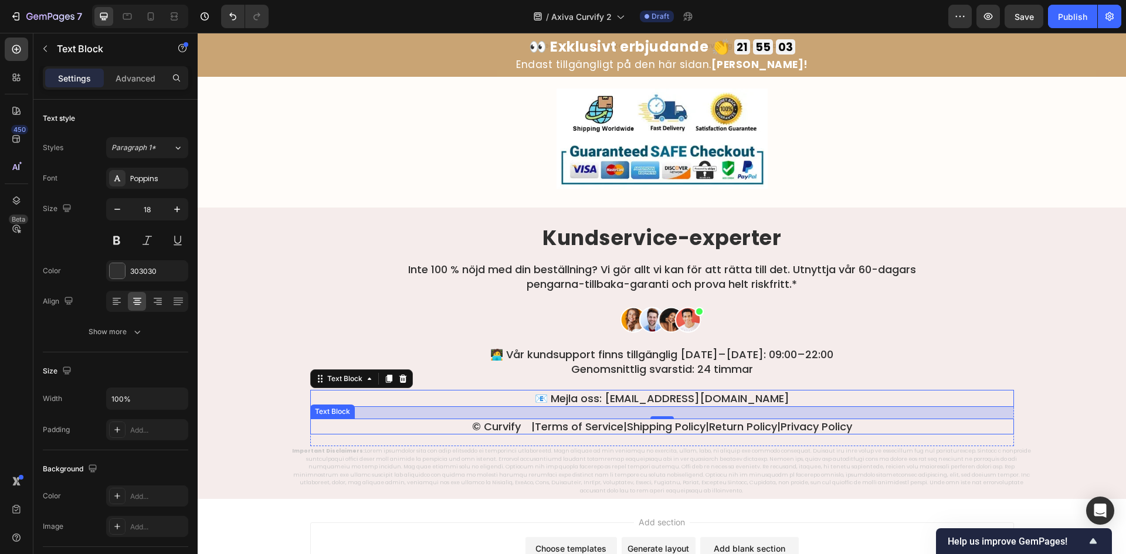
click at [911, 428] on p "© Curvify |  Terms of Service  |  Shipping Policy  |  Return Policy  |  Privacy…" at bounding box center [661, 426] width 701 height 13
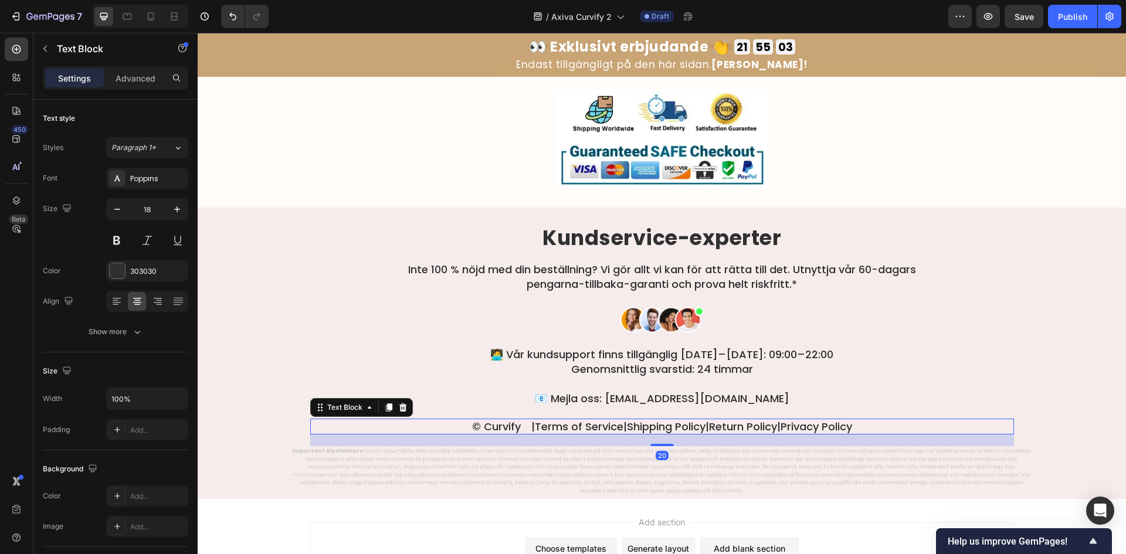
click at [911, 428] on p "© Curvify |  Terms of Service  |  Shipping Policy  |  Return Policy  |  Privacy…" at bounding box center [661, 426] width 701 height 13
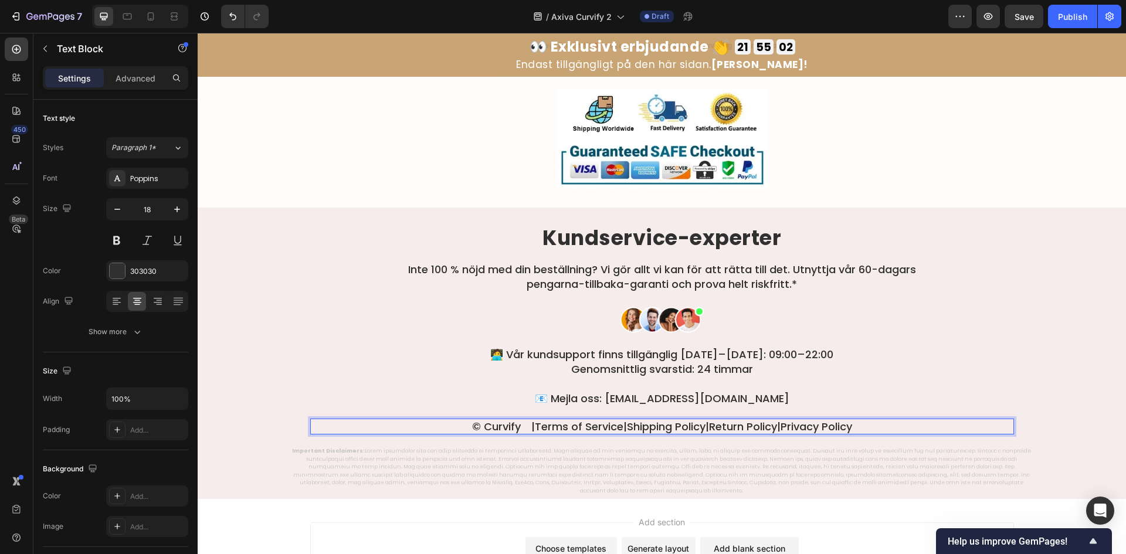
click at [926, 428] on p "© Curvify |  Terms of Service  |  Shipping Policy  |  Return Policy  |  Privacy…" at bounding box center [661, 426] width 701 height 13
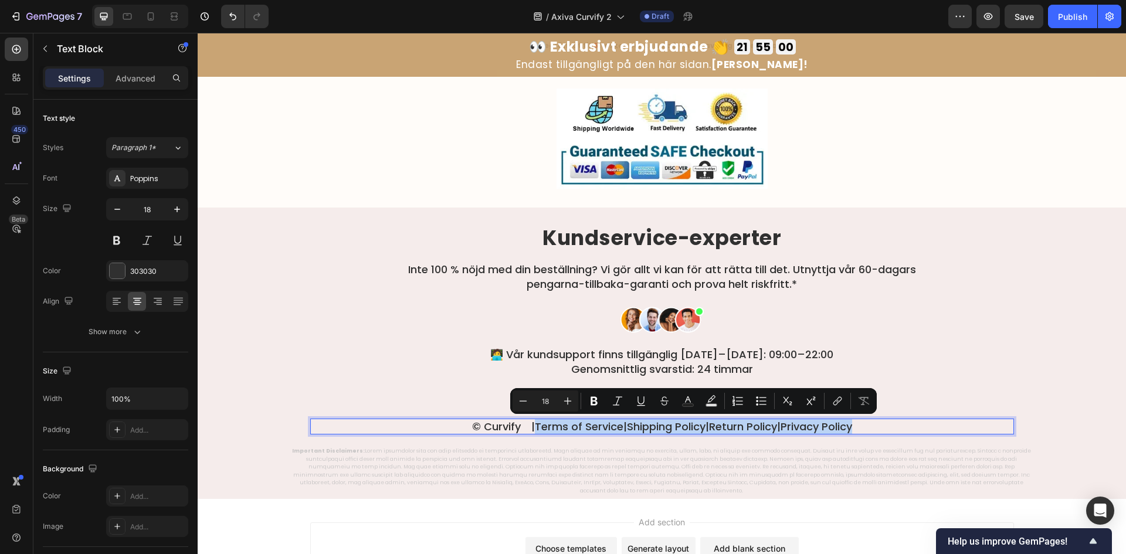
drag, startPoint x: 926, startPoint y: 428, endPoint x: 503, endPoint y: 428, distance: 422.9
click at [503, 428] on p "© Curvify |  Terms of Service  |  Shipping Policy  |  Return Policy  |  Privacy…" at bounding box center [661, 426] width 701 height 13
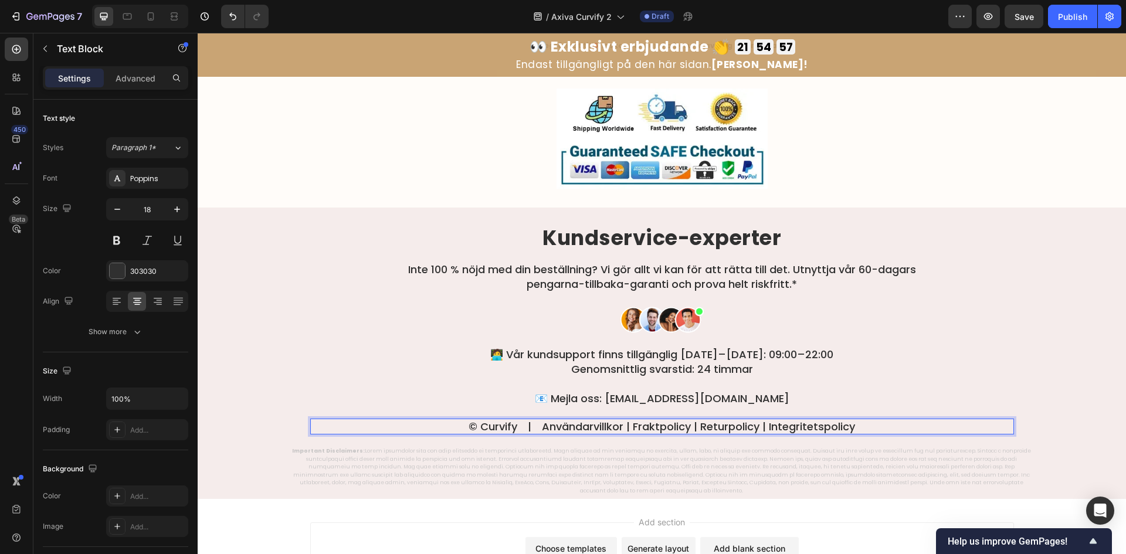
click at [574, 423] on p "© Curvify | Användarvillkor | Fraktpolicy | Returpolicy | Integritetspolicy" at bounding box center [661, 426] width 701 height 13
click at [514, 429] on p "© Curvify | Användarvillkor | Fraktpolicy | Returpolicy | Integritetspolicy" at bounding box center [661, 426] width 701 height 13
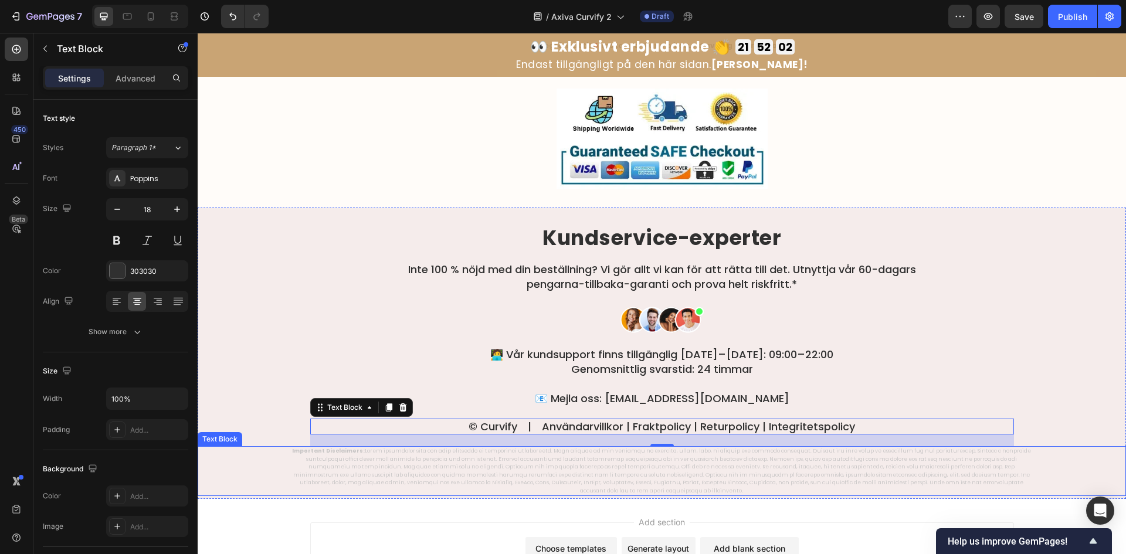
click at [788, 457] on p "Important Disclaimers:" at bounding box center [662, 472] width 740 height 48
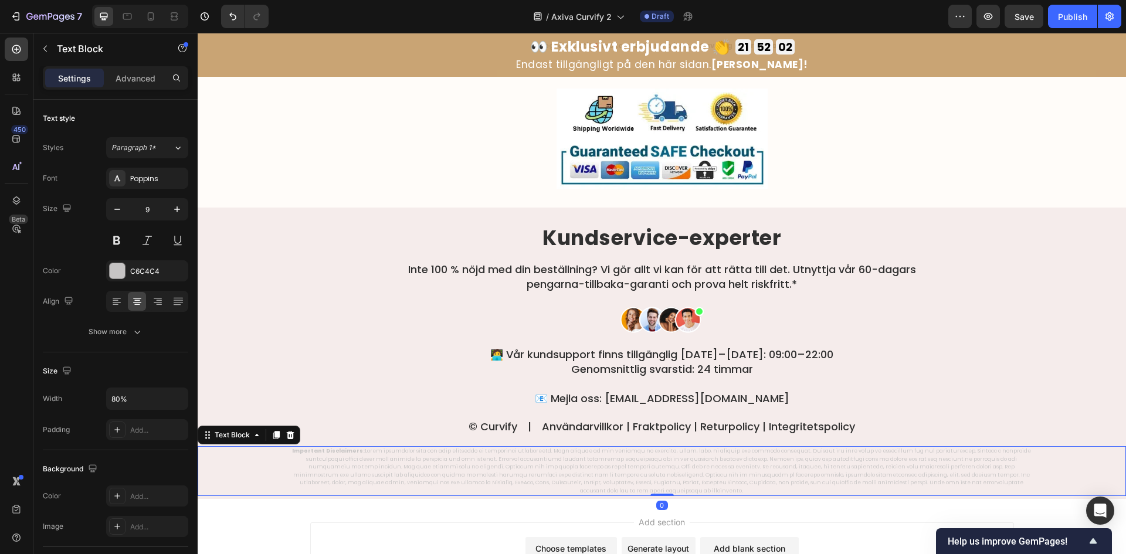
click at [788, 457] on p "Important Disclaimers:" at bounding box center [662, 472] width 740 height 48
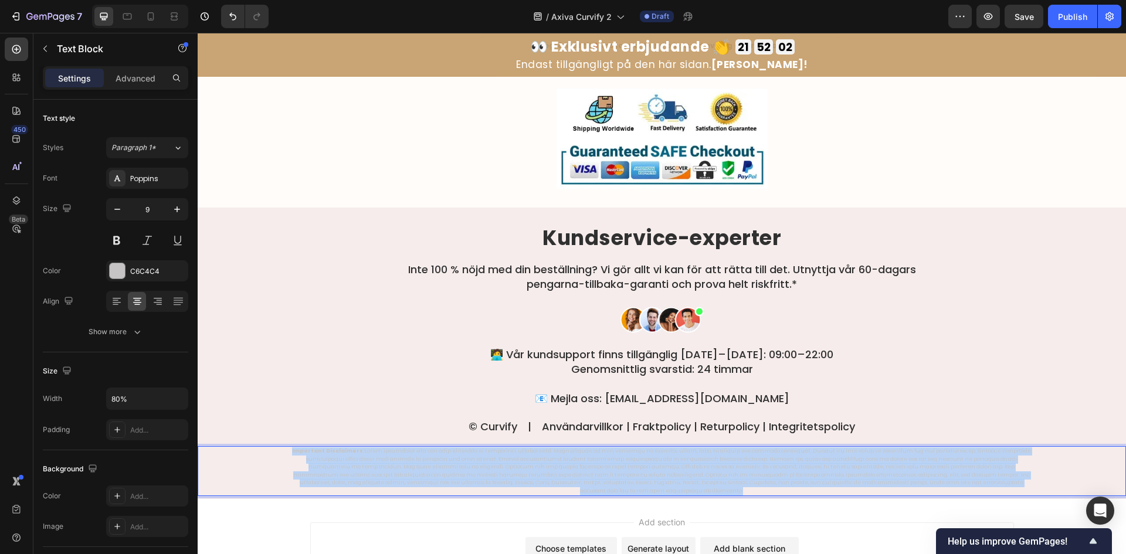
click at [788, 457] on p "Important Disclaimers:" at bounding box center [662, 472] width 740 height 48
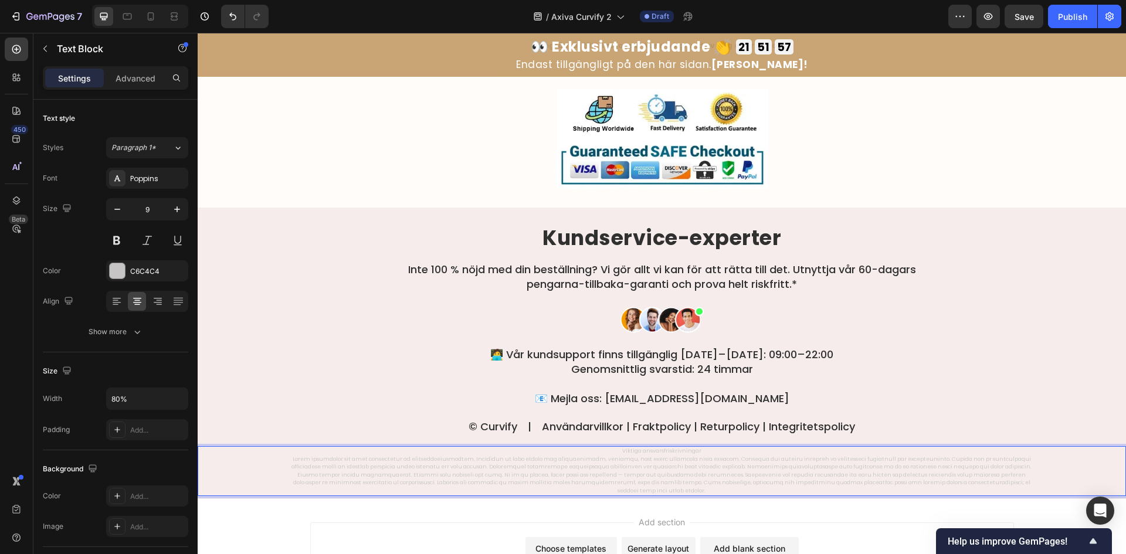
click at [292, 457] on p "Rich Text Editor. Editing area: main" at bounding box center [662, 476] width 740 height 40
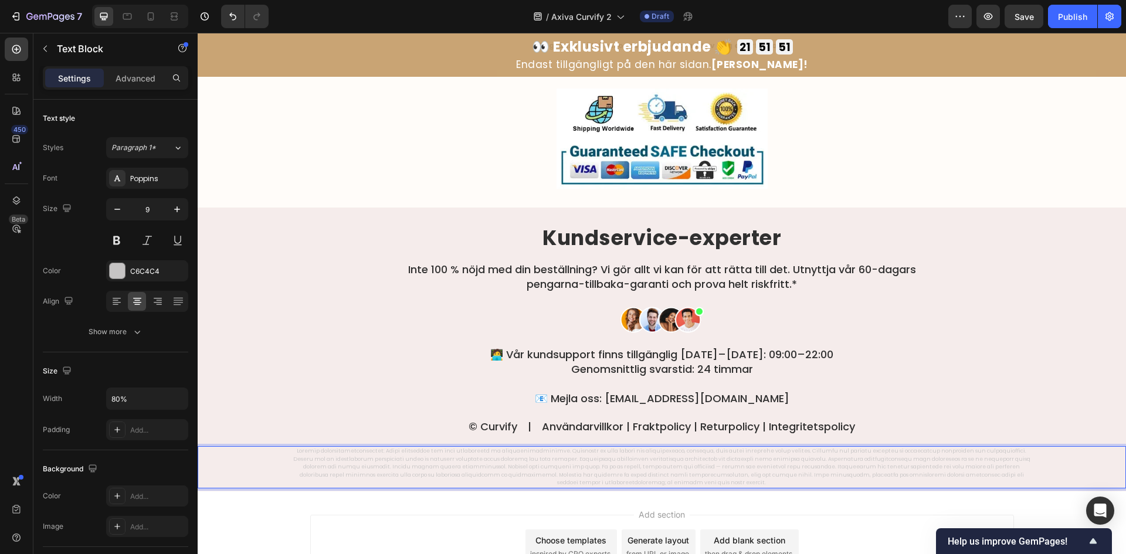
click at [367, 455] on p "Rich Text Editor. Editing area: main" at bounding box center [662, 468] width 740 height 40
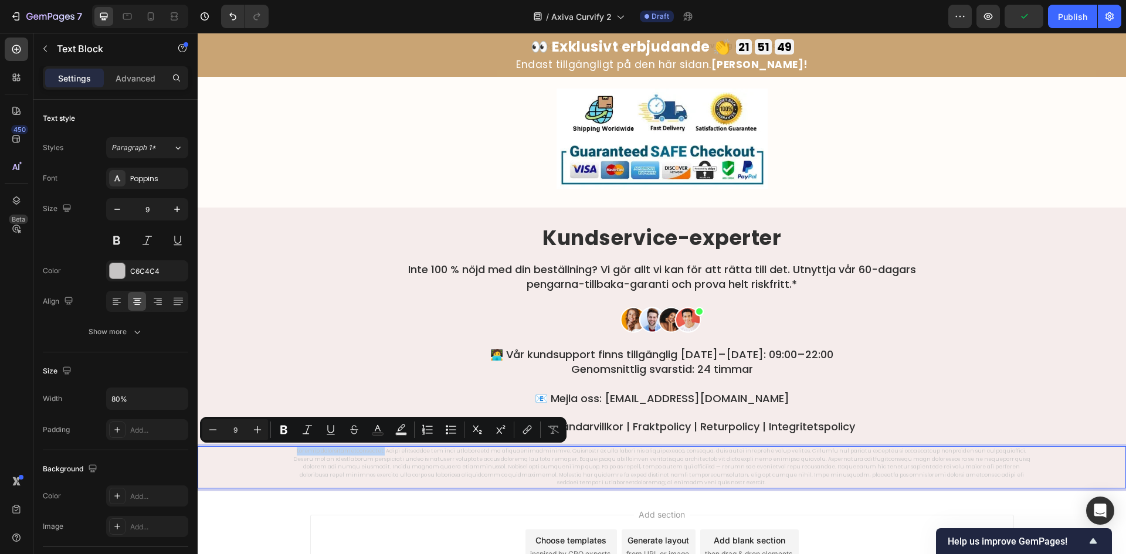
drag, startPoint x: 368, startPoint y: 453, endPoint x: 290, endPoint y: 448, distance: 77.6
click at [292, 448] on p "Rich Text Editor. Editing area: main" at bounding box center [662, 468] width 740 height 40
click at [287, 429] on icon "Editor contextual toolbar" at bounding box center [284, 430] width 12 height 12
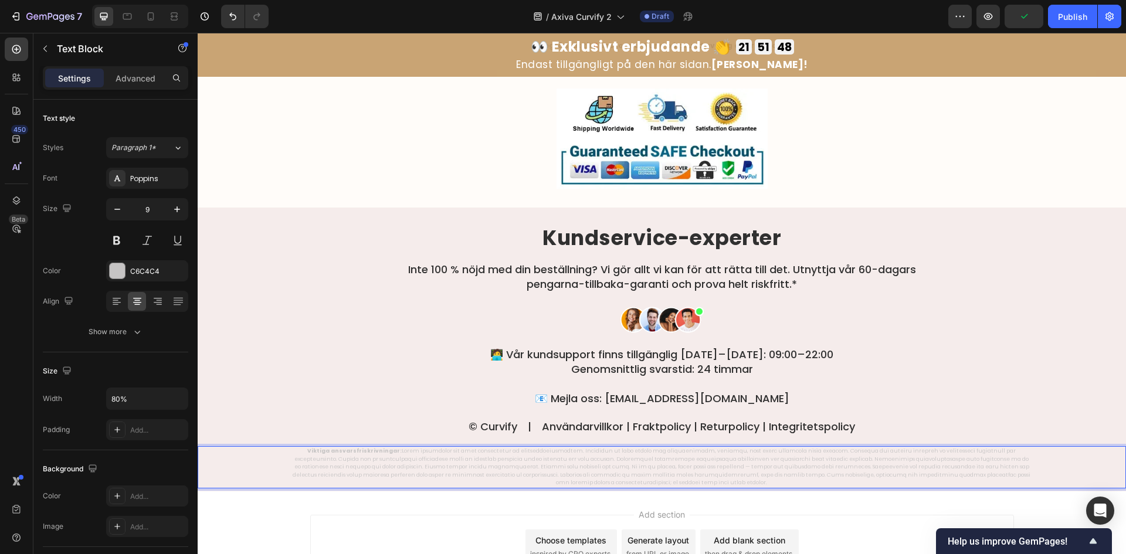
click at [405, 466] on p "Viktiga ansvarsfriskrivningar:" at bounding box center [662, 468] width 740 height 40
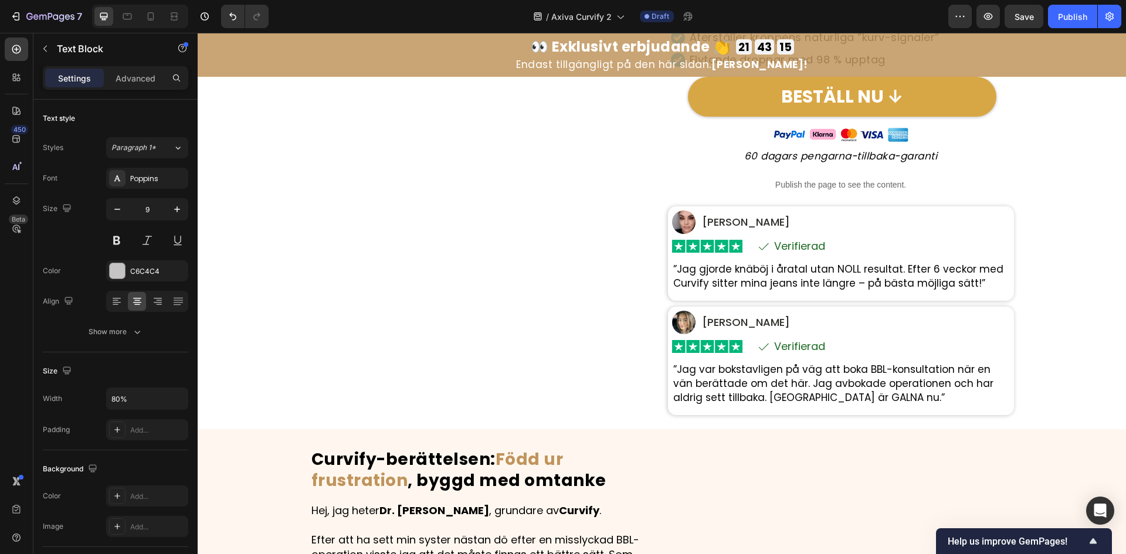
scroll to position [157, 0]
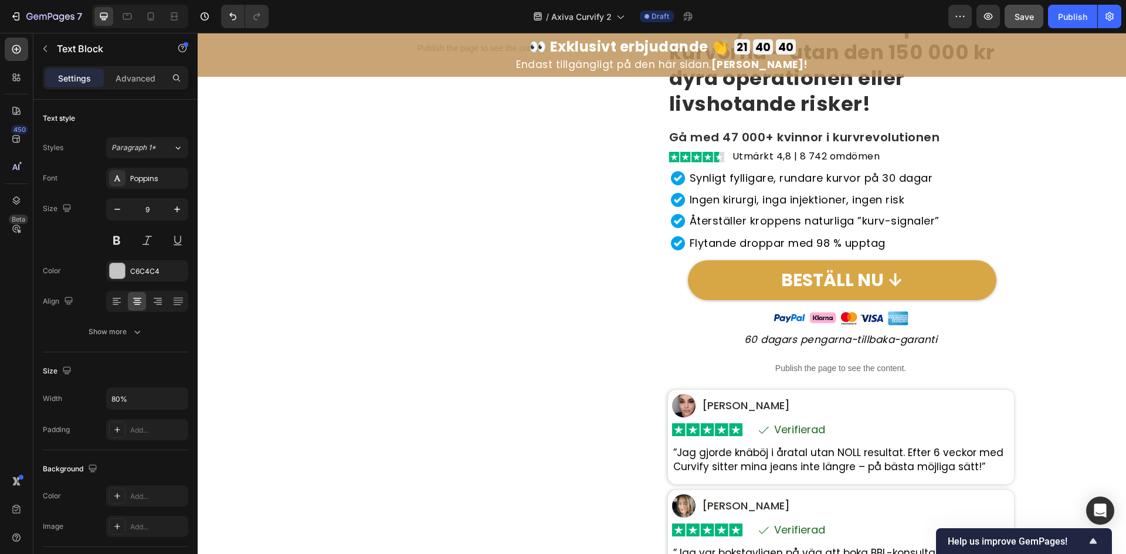
click at [1027, 25] on button "Save" at bounding box center [1024, 16] width 39 height 23
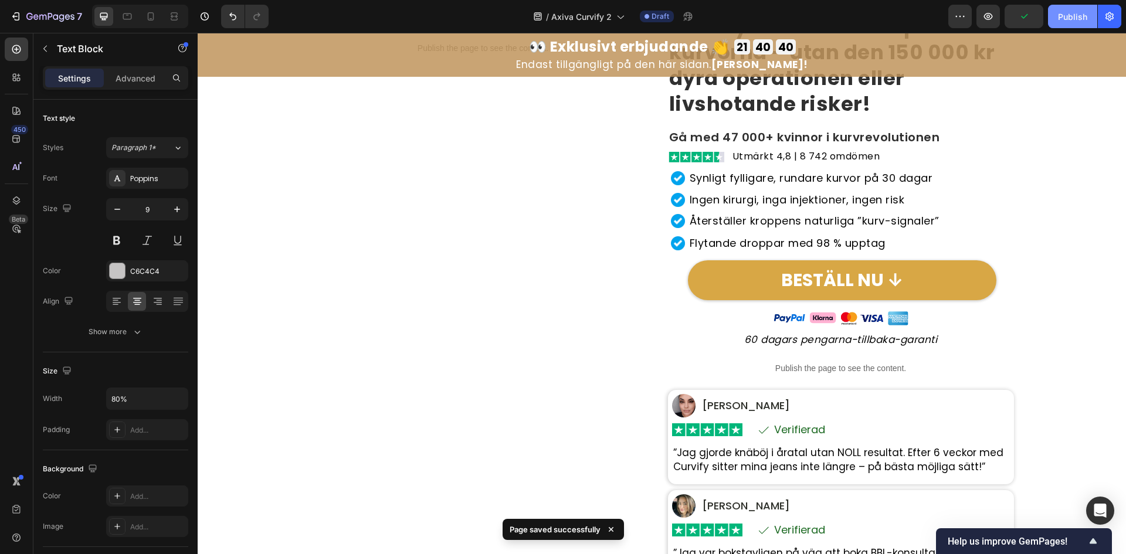
click at [1060, 18] on div "Publish" at bounding box center [1072, 17] width 29 height 12
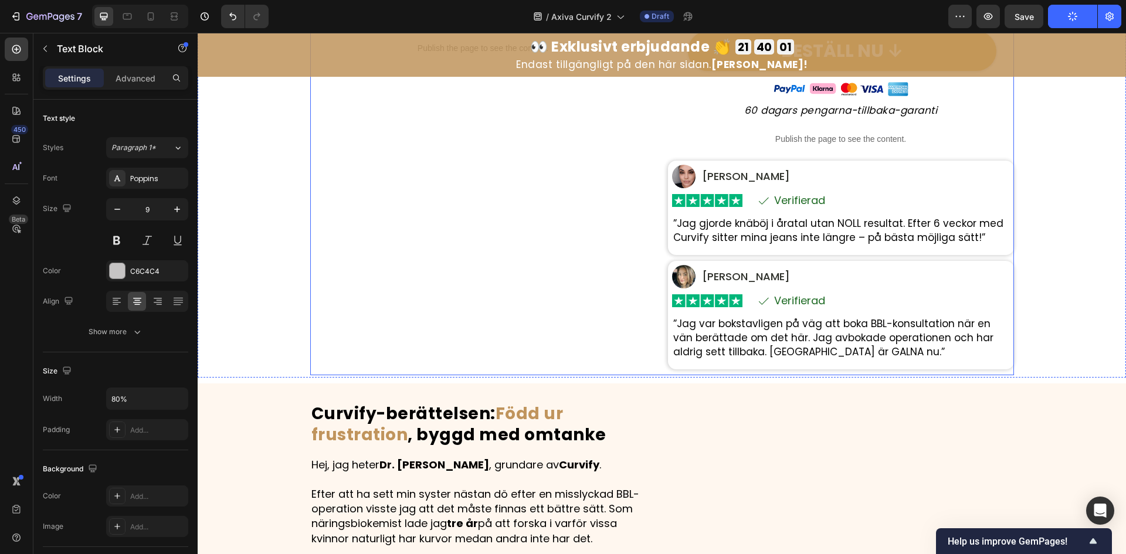
scroll to position [391, 0]
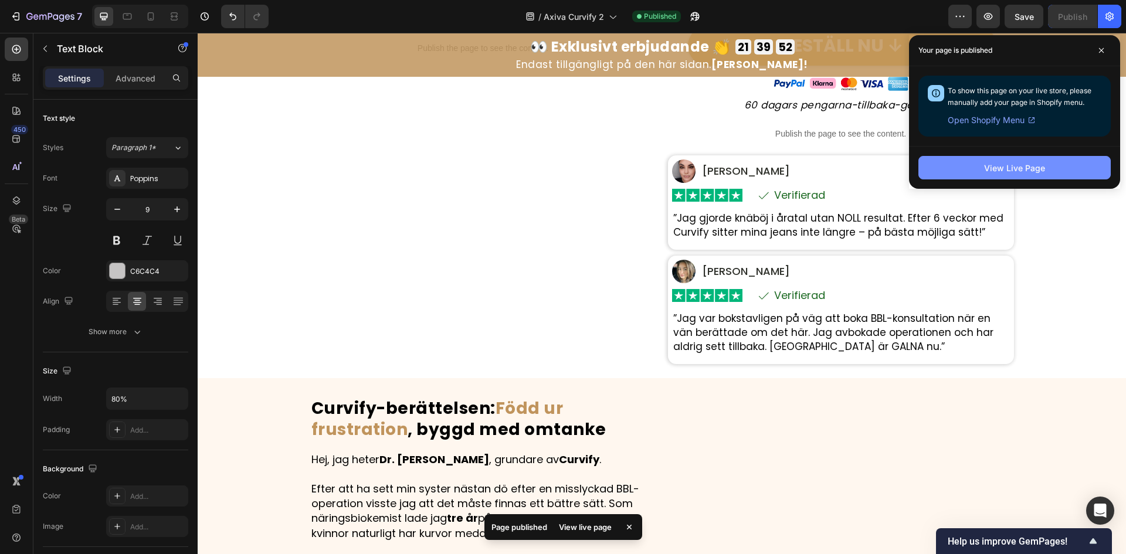
click at [992, 171] on div "View Live Page" at bounding box center [1014, 168] width 61 height 12
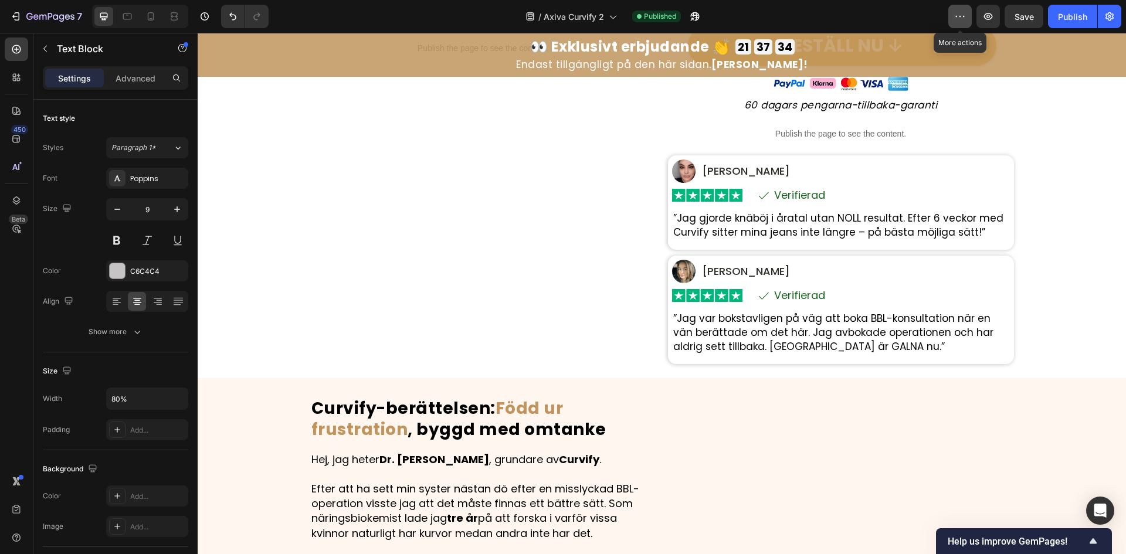
click at [961, 11] on icon "button" at bounding box center [960, 17] width 12 height 12
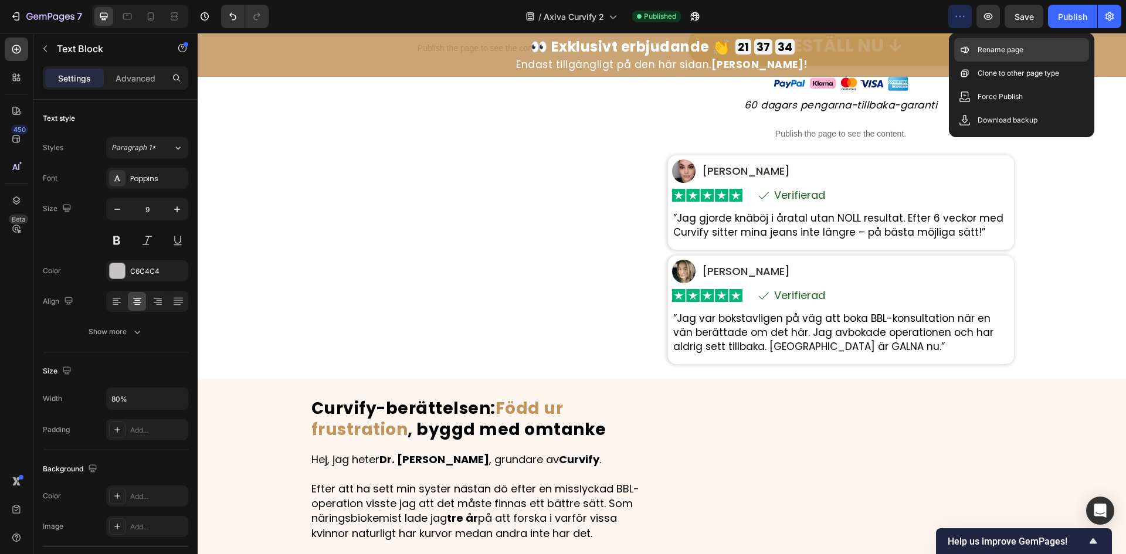
click at [979, 43] on div "Rename page" at bounding box center [1021, 49] width 135 height 23
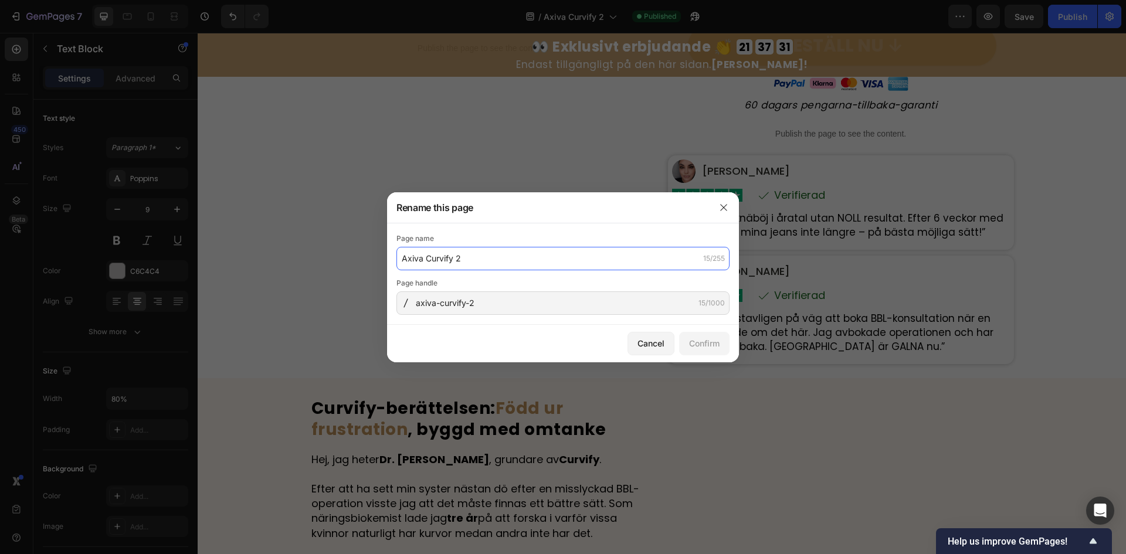
click at [596, 264] on input "Axiva Curvify 2" at bounding box center [562, 258] width 333 height 23
paste input "Curvify™ – [PERSON_NAME]: upp till 50 % rabatt"
type input "Curvify™ – [PERSON_NAME]: upp till 50 % rabatt"
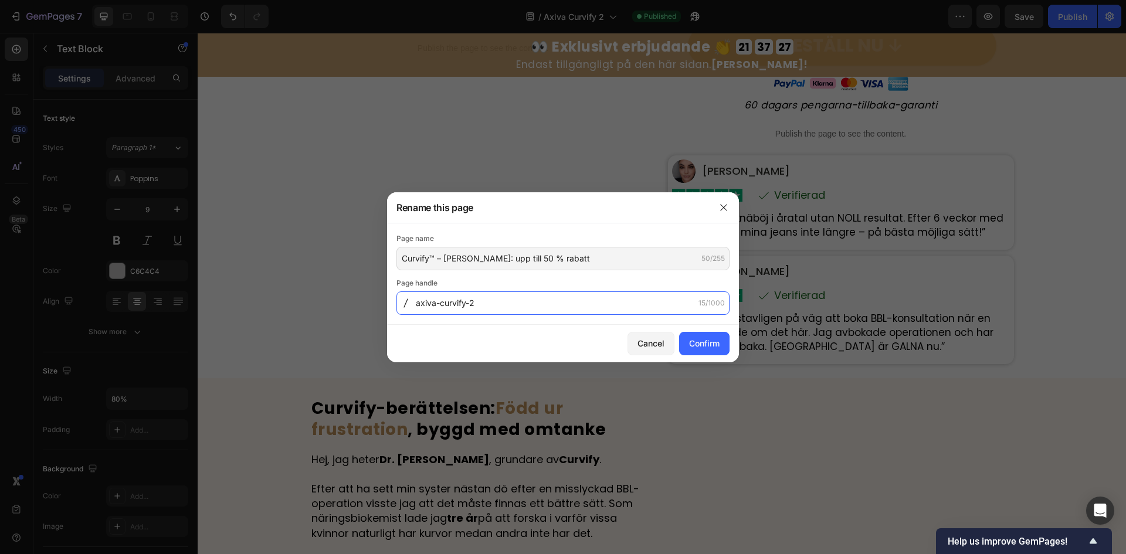
click at [513, 310] on input "axiva-curvify-2" at bounding box center [562, 303] width 333 height 23
paste input "curvify-sista-chansen-50-procentrabatt-se"
type input "curvify-sista-chansen-50-procentrabatt-se"
click at [720, 340] on button "Confirm" at bounding box center [704, 343] width 50 height 23
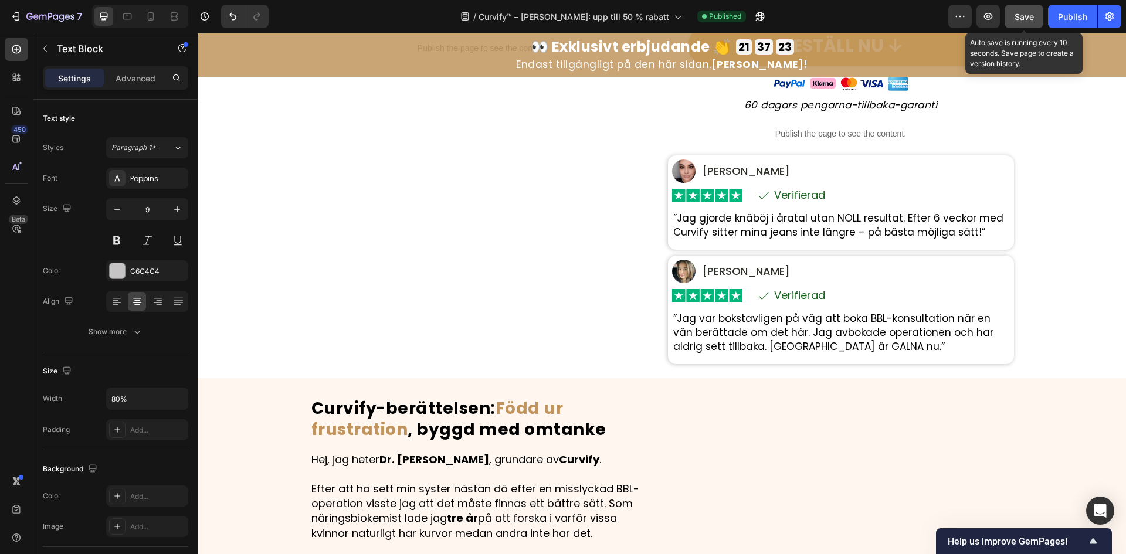
click at [1025, 13] on span "Save" at bounding box center [1024, 17] width 19 height 10
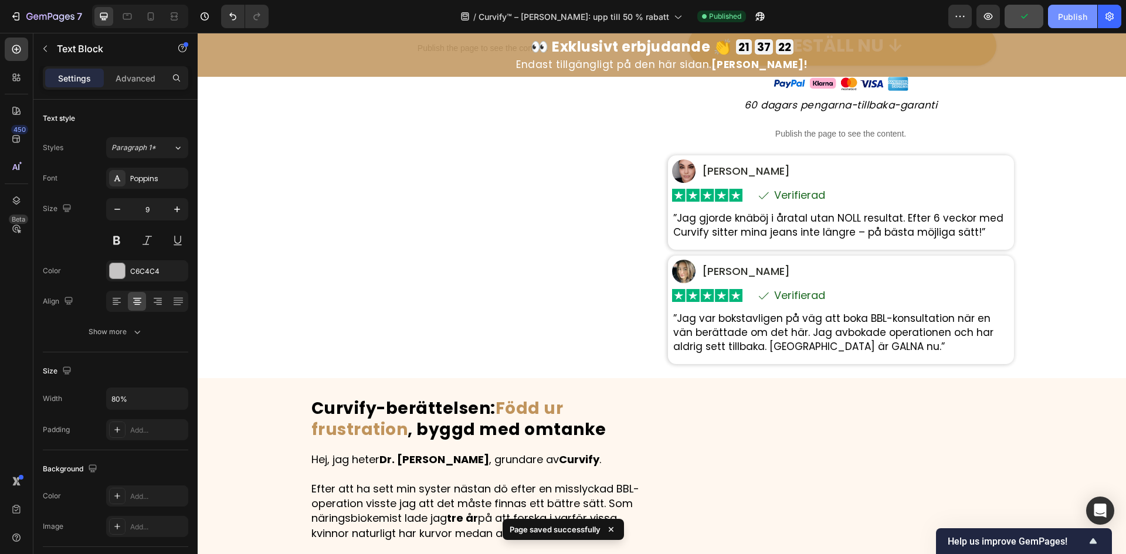
click at [1065, 15] on div "Publish" at bounding box center [1072, 17] width 29 height 12
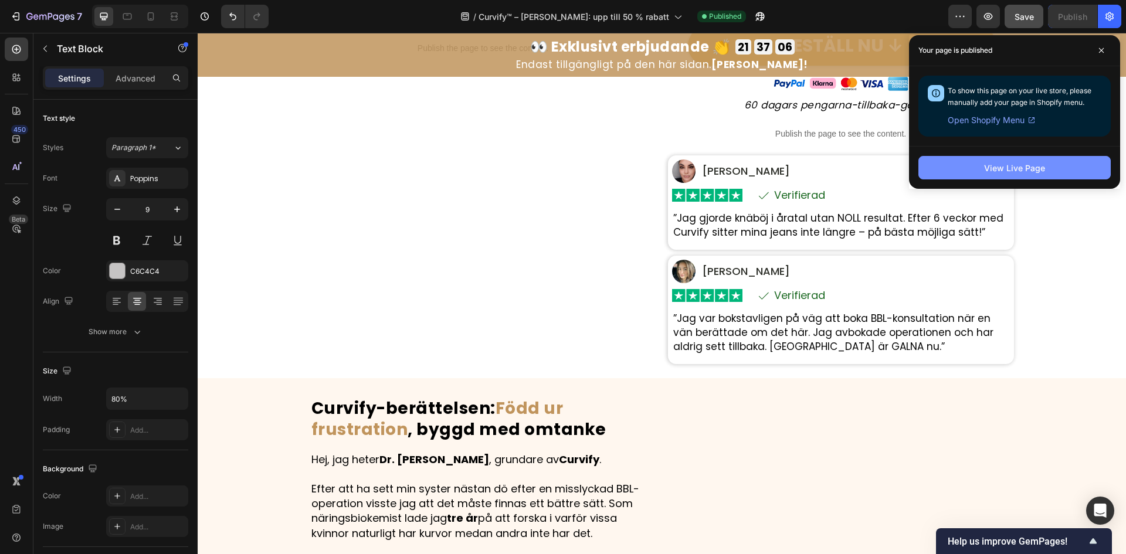
click at [951, 168] on button "View Live Page" at bounding box center [1014, 167] width 192 height 23
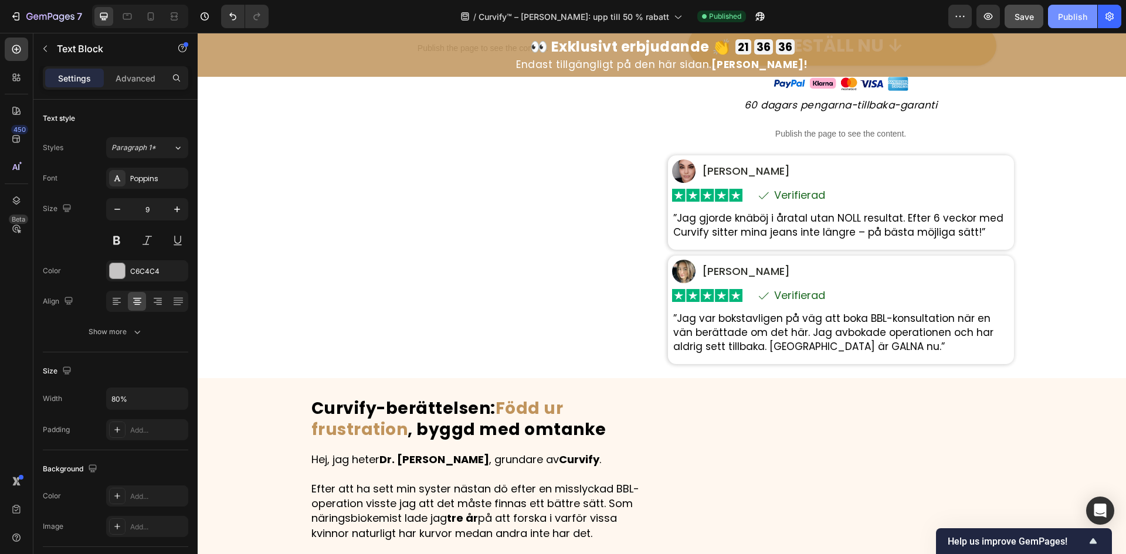
click at [1073, 16] on div "Publish" at bounding box center [1072, 17] width 29 height 12
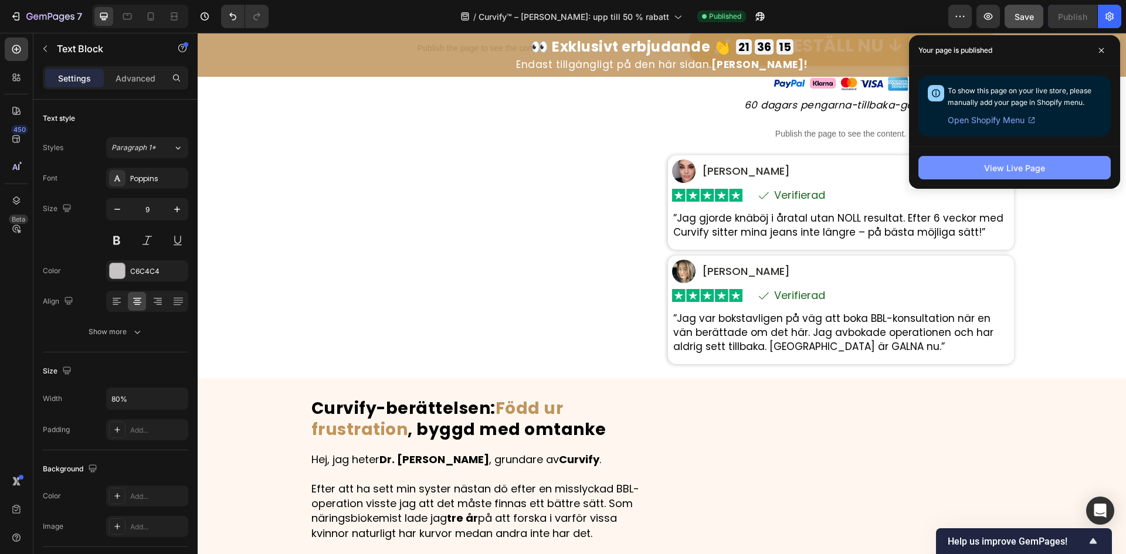
click at [970, 160] on button "View Live Page" at bounding box center [1014, 167] width 192 height 23
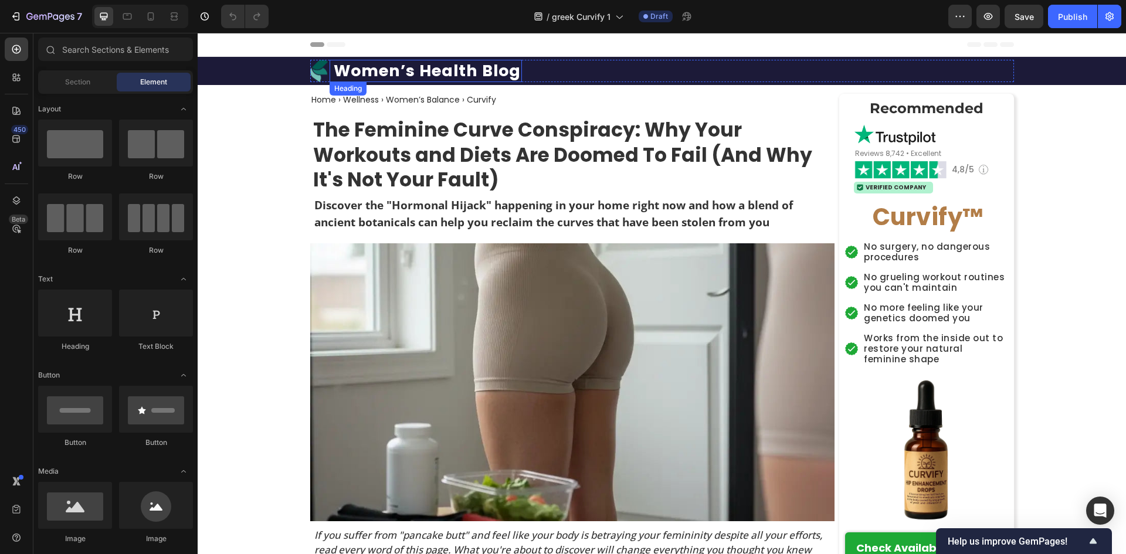
click at [467, 72] on h1 "Women’s Health Blog" at bounding box center [427, 71] width 189 height 22
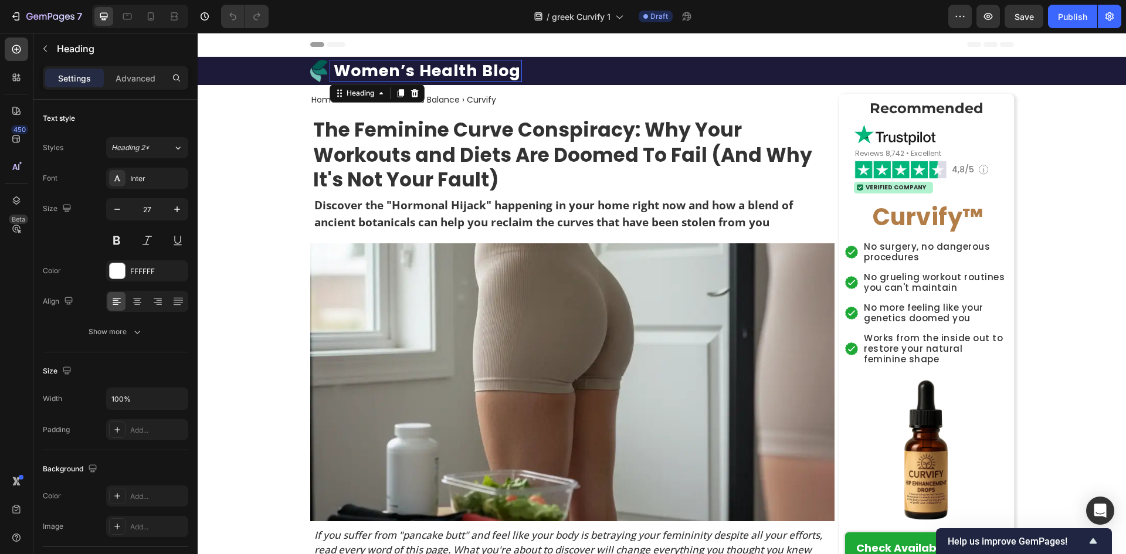
click at [467, 72] on p "Women’s Health Blog" at bounding box center [427, 71] width 187 height 20
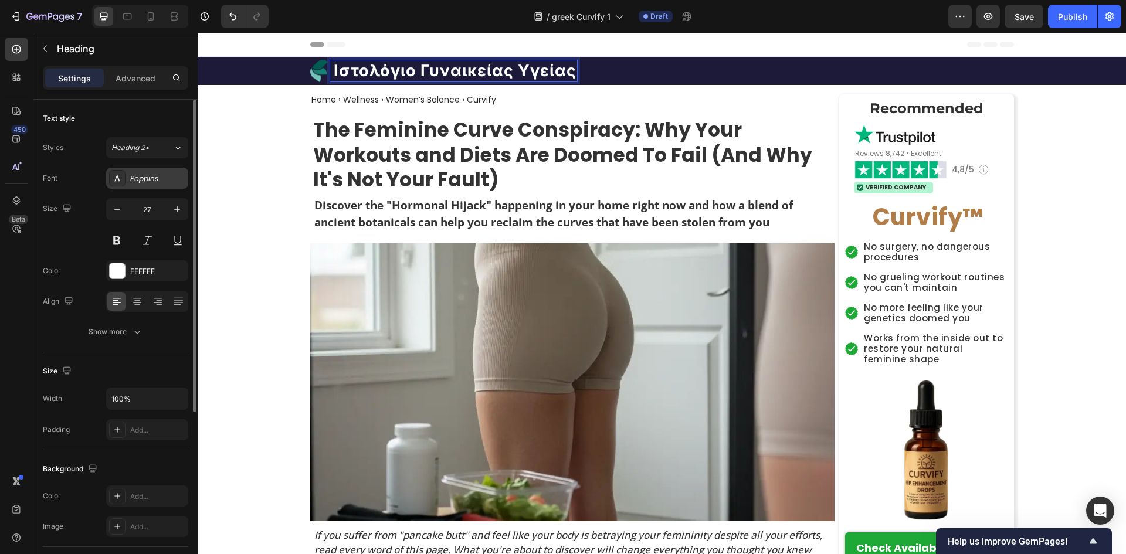
click at [157, 184] on div "Poppins" at bounding box center [157, 179] width 55 height 11
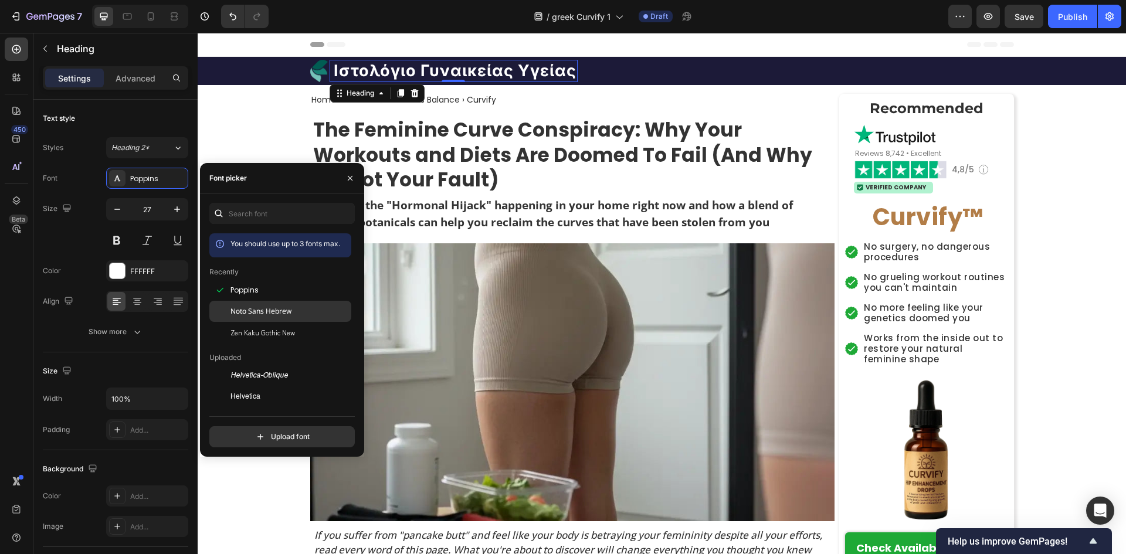
click at [292, 309] on div "Noto Sans Hebrew" at bounding box center [290, 311] width 118 height 11
click at [289, 331] on span "Zen Kaku Gothic New" at bounding box center [263, 332] width 65 height 11
click at [288, 316] on span "Noto Sans Hebrew" at bounding box center [261, 311] width 61 height 11
click at [285, 290] on div "Poppins" at bounding box center [290, 290] width 118 height 11
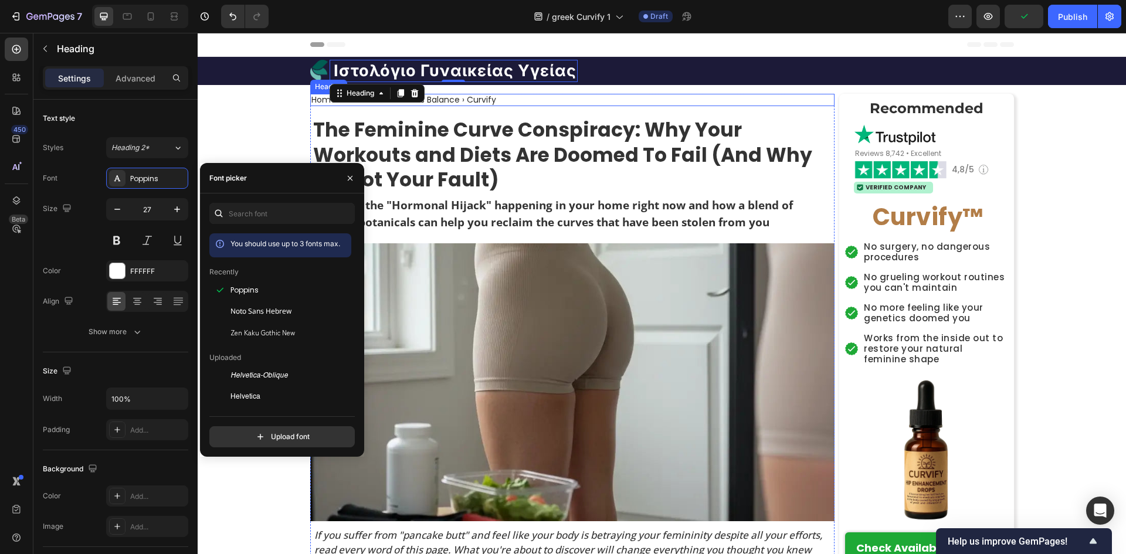
click at [474, 99] on h2 "Home › Wellness › Women’s Balance › Curvify" at bounding box center [403, 100] width 187 height 12
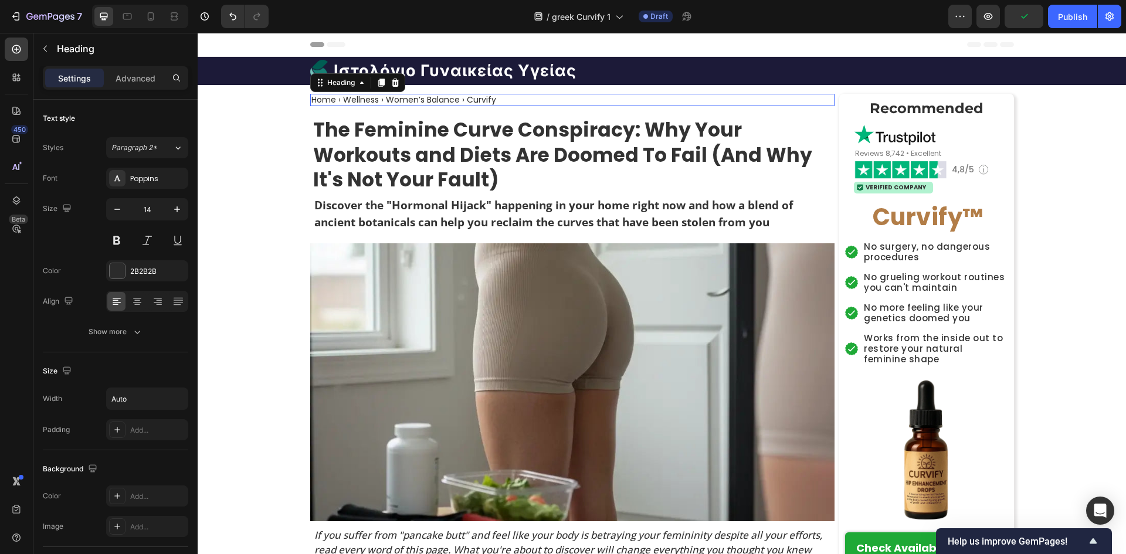
click at [474, 99] on h2 "Home › Wellness › Women’s Balance › Curvify" at bounding box center [403, 100] width 187 height 12
click at [474, 99] on p "Home › Wellness › Women’s Balance › Curvify" at bounding box center [403, 100] width 185 height 10
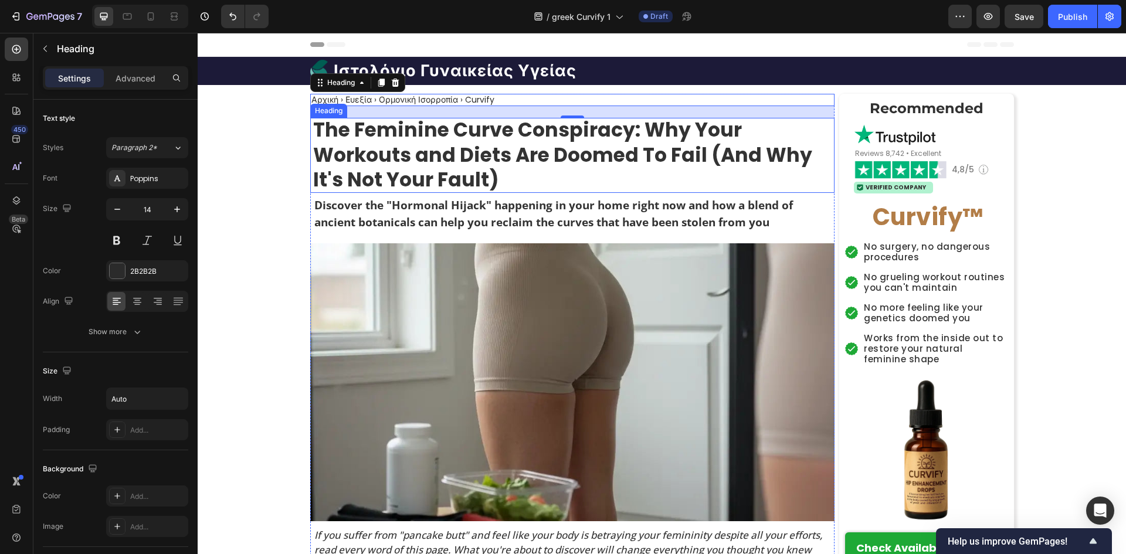
click at [764, 136] on h1 "The Feminine Curve Conspiracy: Why Your Workouts and Diets Are Doomed To Fail (…" at bounding box center [572, 156] width 524 height 76
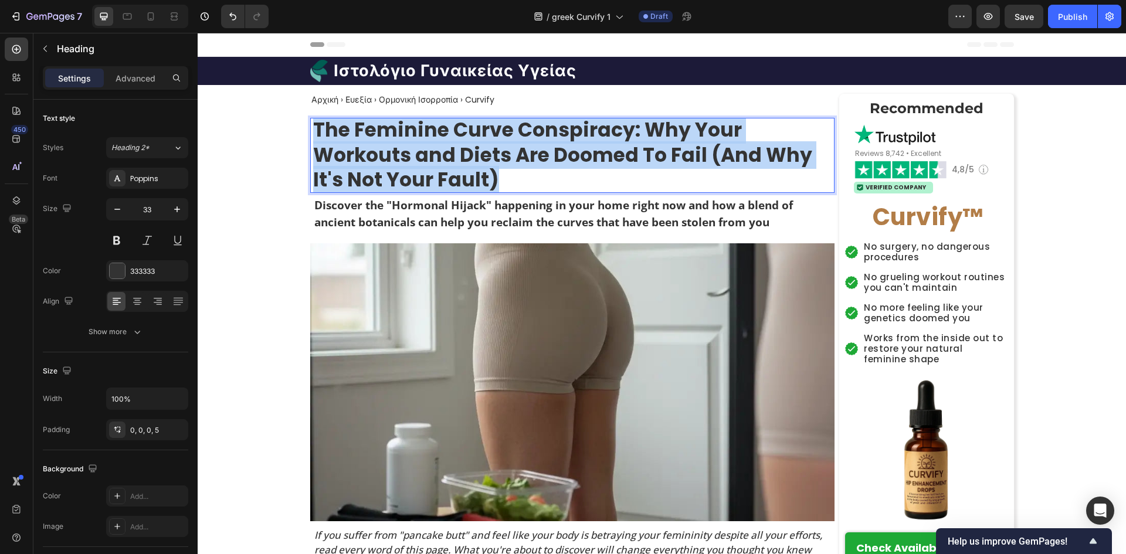
click at [764, 136] on p "The Feminine Curve Conspiracy: Why Your Workouts and Diets Are Doomed To Fail (…" at bounding box center [573, 156] width 521 height 76
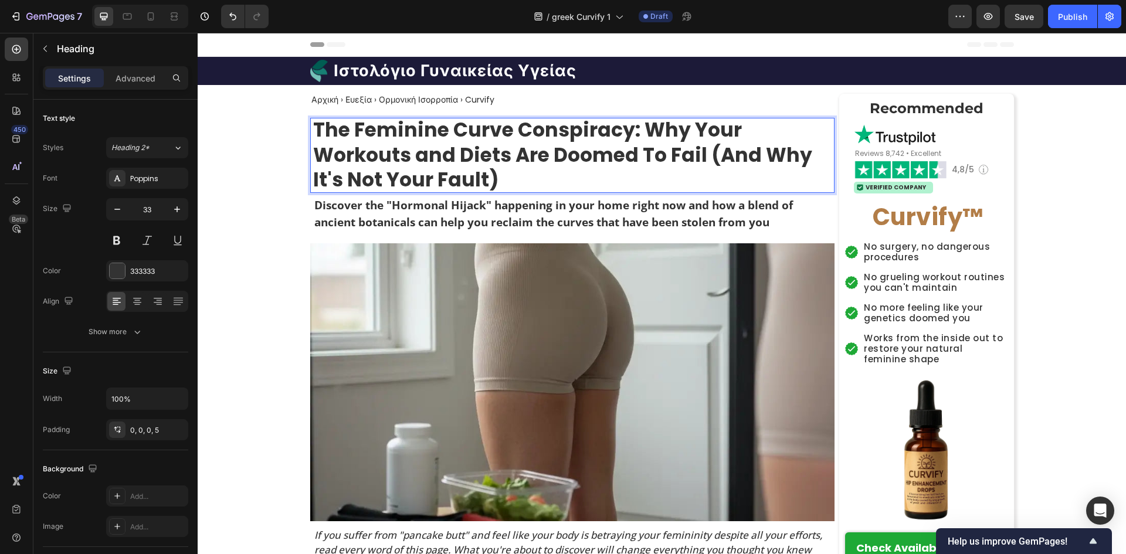
scroll to position [1, 0]
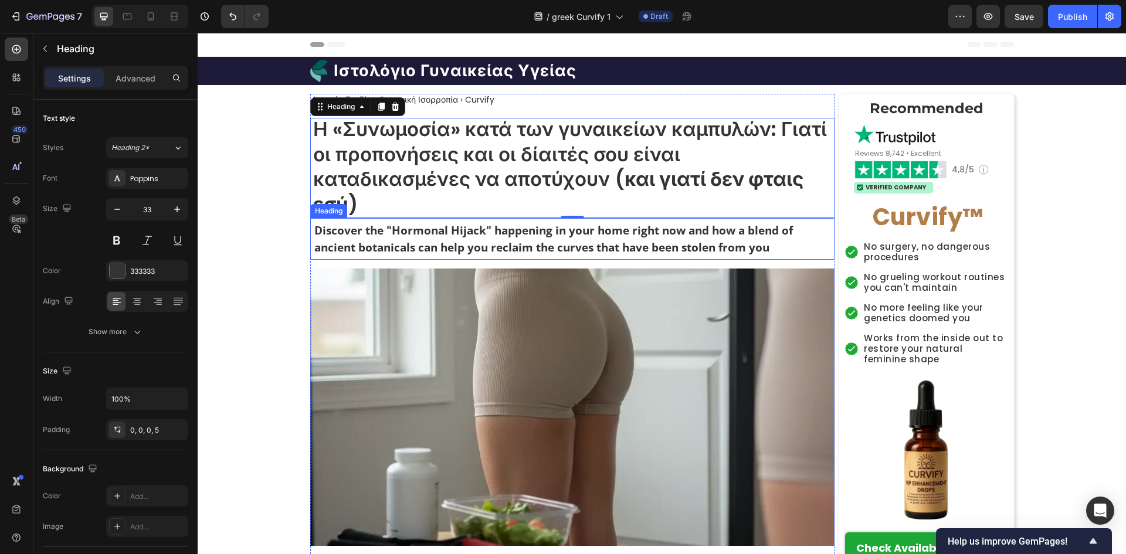
click at [477, 243] on h2 "Discover the "Hormonal Hijack" happening in your home right now and how a blend…" at bounding box center [573, 239] width 521 height 36
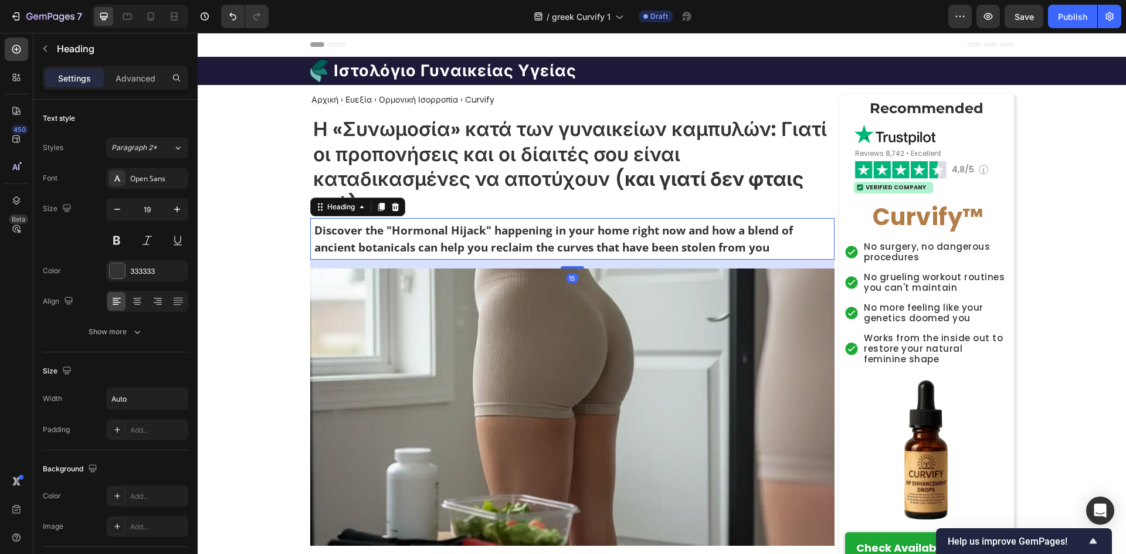
click at [477, 243] on h2 "Discover the "Hormonal Hijack" happening in your home right now and how a blend…" at bounding box center [573, 239] width 521 height 36
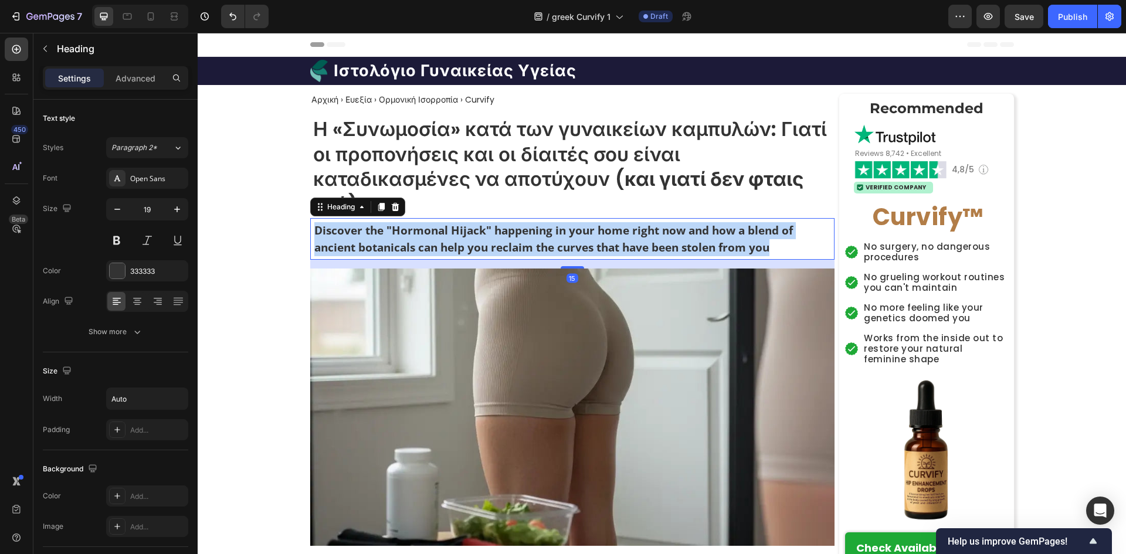
click at [477, 243] on p "Discover the "Hormonal Hijack" happening in your home right now and how a blend…" at bounding box center [573, 238] width 519 height 33
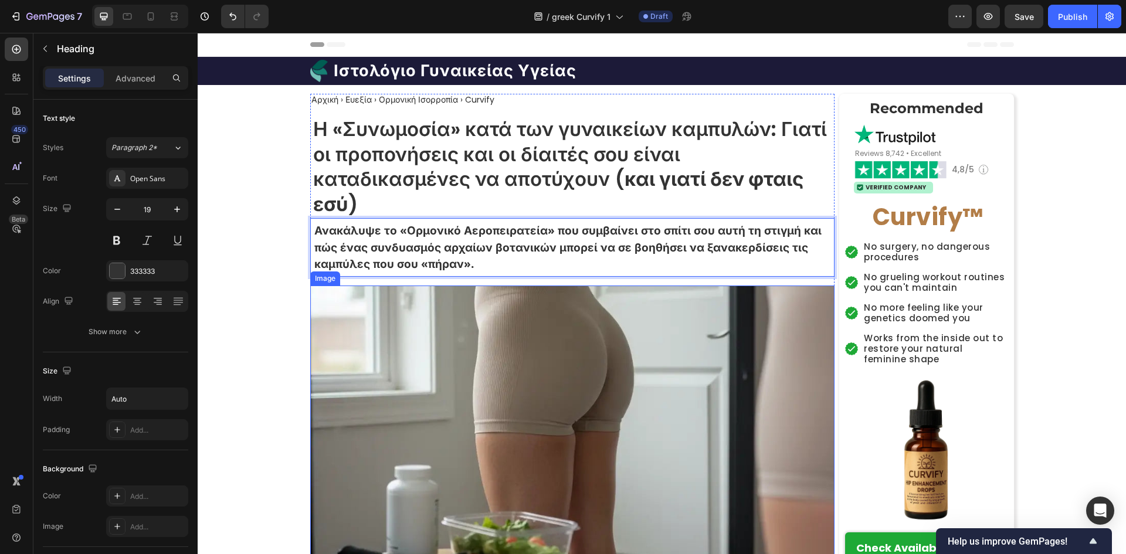
click at [555, 344] on img at bounding box center [572, 424] width 524 height 277
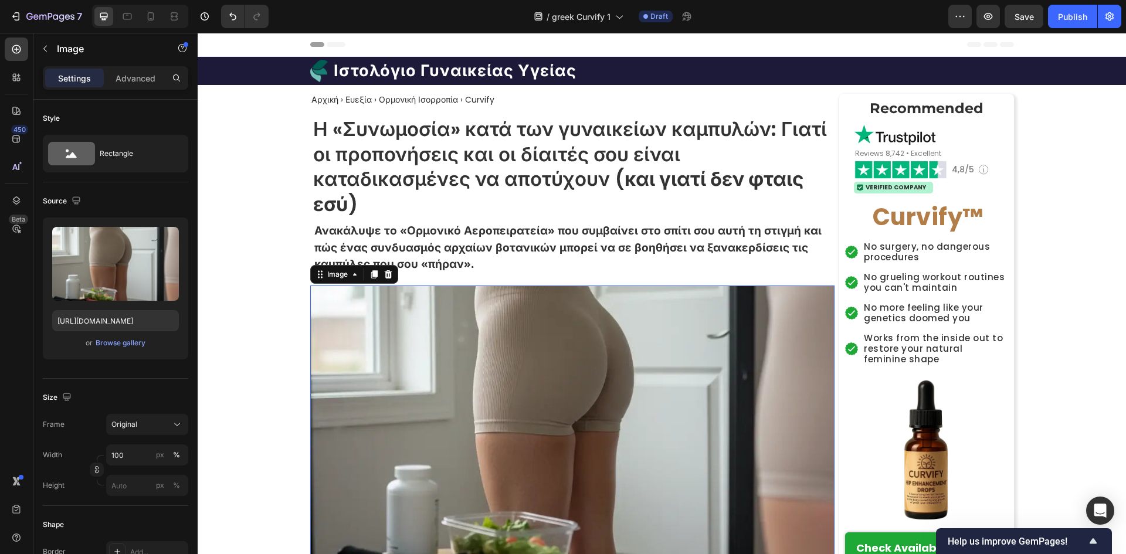
scroll to position [235, 0]
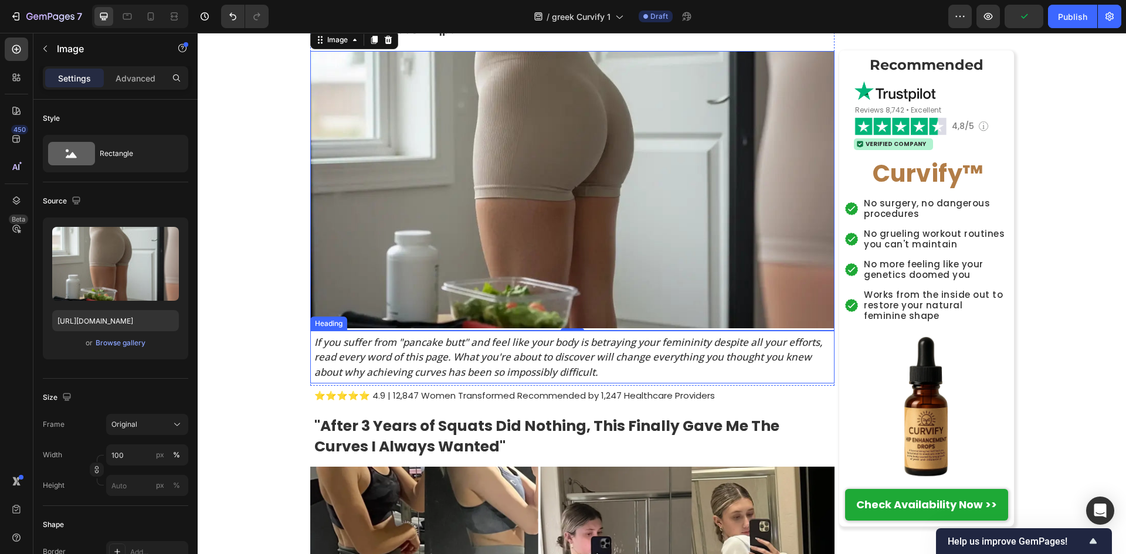
click at [465, 372] on h2 "If you suffer from "pancake butt" and feel like your body is betraying your fem…" at bounding box center [573, 358] width 521 height 48
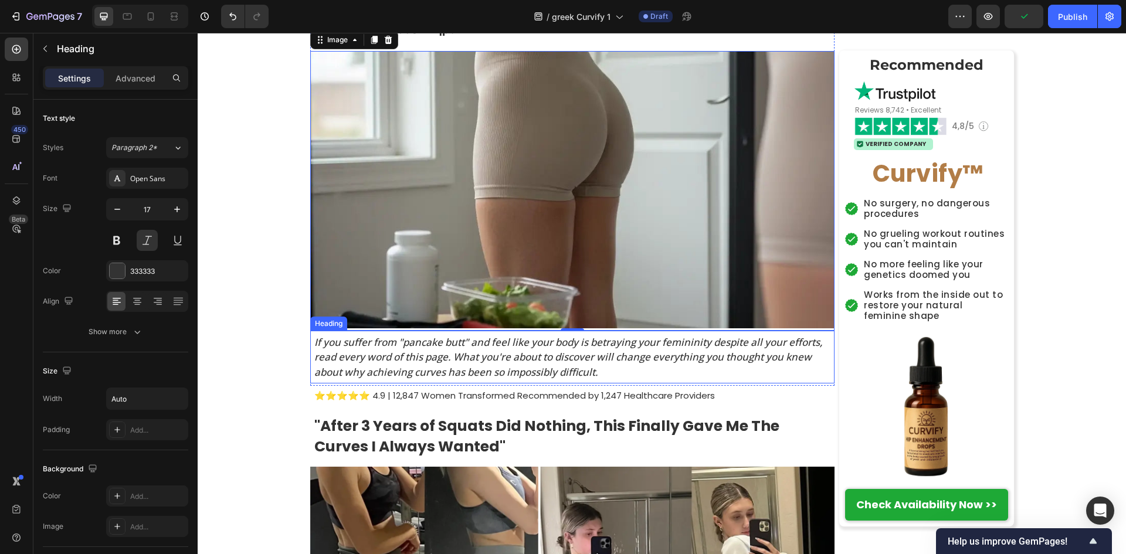
click at [465, 372] on h2 "If you suffer from "pancake butt" and feel like your body is betraying your fem…" at bounding box center [573, 358] width 521 height 48
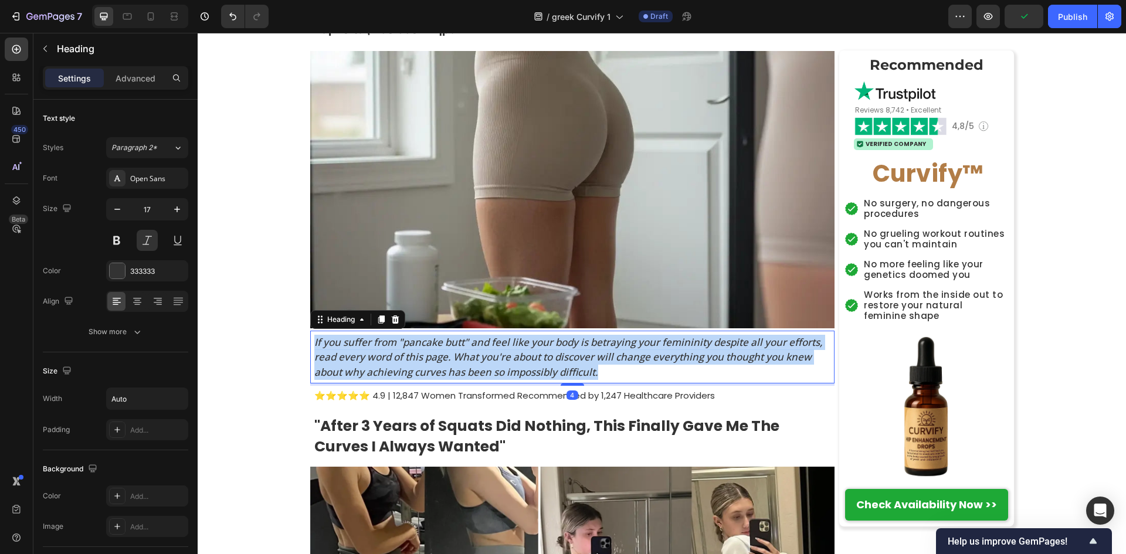
click at [465, 372] on p "If you suffer from "pancake butt" and feel like your body is betraying your fem…" at bounding box center [573, 357] width 519 height 45
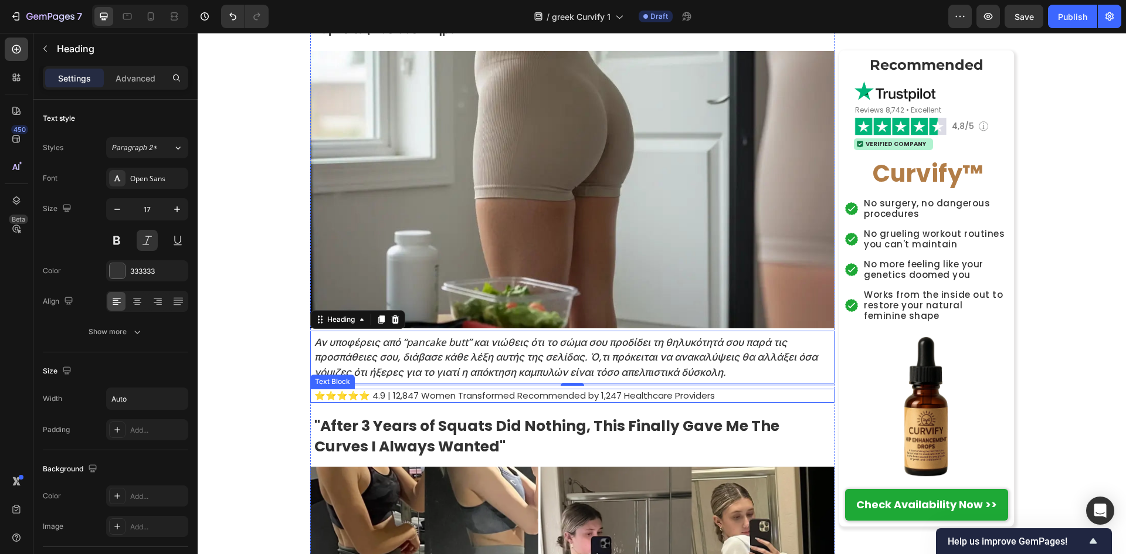
click at [425, 399] on p "⭐⭐⭐⭐⭐ 4.9 | 12,847 Women Transformed Recommended by 1,247 Healthcare Providers" at bounding box center [573, 396] width 519 height 12
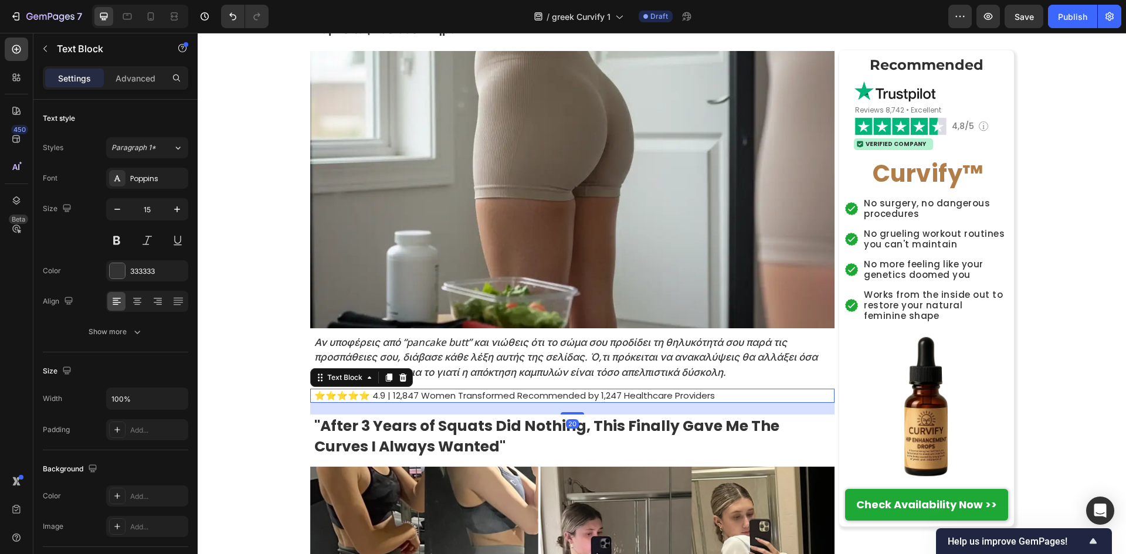
click at [373, 396] on p "⭐⭐⭐⭐⭐ 4.9 | 12,847 Women Transformed Recommended by 1,247 Healthcare Providers" at bounding box center [573, 396] width 519 height 12
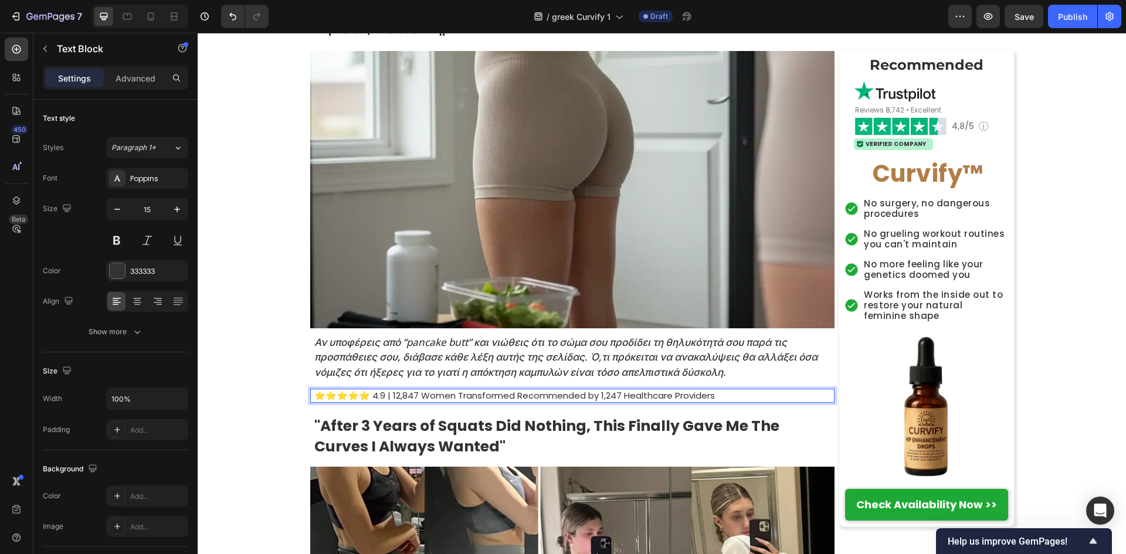
click at [373, 396] on p "⭐⭐⭐⭐⭐ 4.9 | 12,847 Women Transformed Recommended by 1,247 Healthcare Providers" at bounding box center [573, 396] width 519 height 12
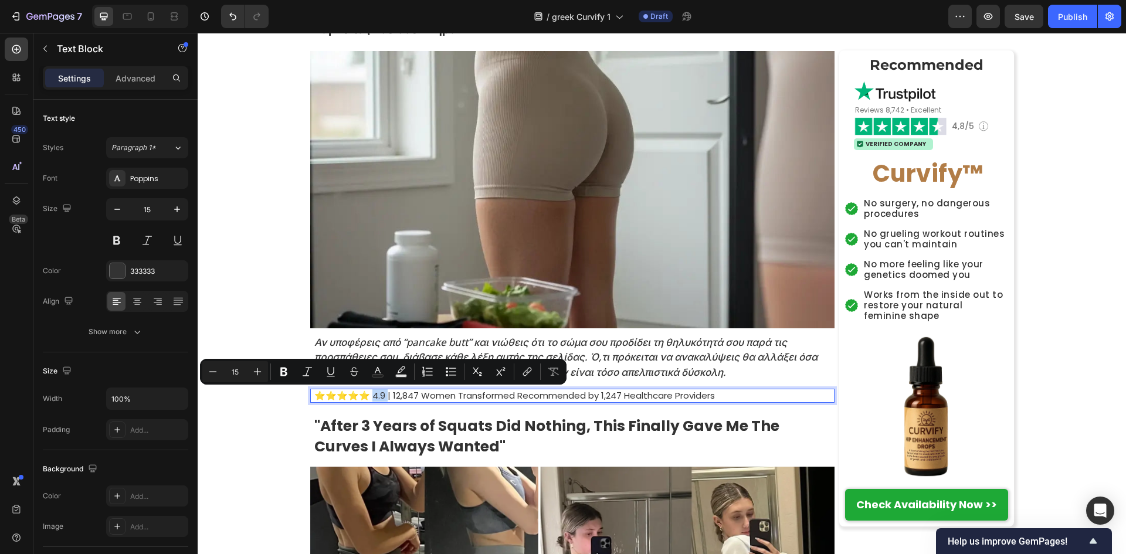
click at [373, 396] on p "⭐⭐⭐⭐⭐ 4.9 | 12,847 Women Transformed Recommended by 1,247 Healthcare Providers" at bounding box center [573, 396] width 519 height 12
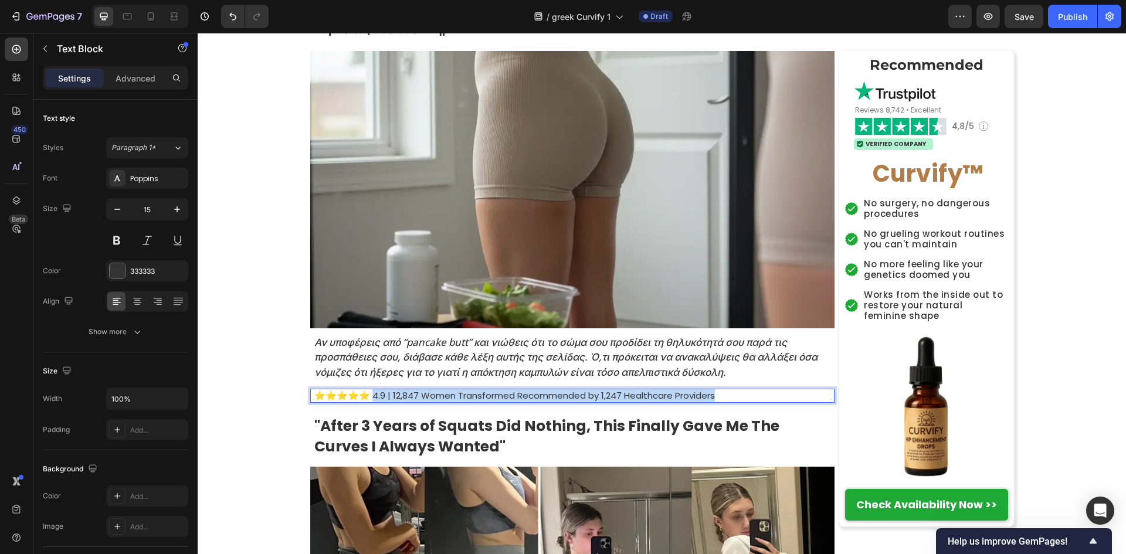
drag, startPoint x: 373, startPoint y: 396, endPoint x: 721, endPoint y: 397, distance: 348.4
click at [721, 397] on p "⭐⭐⭐⭐⭐ 4.9 | 12,847 Women Transformed Recommended by 1,247 Healthcare Providers" at bounding box center [573, 396] width 519 height 12
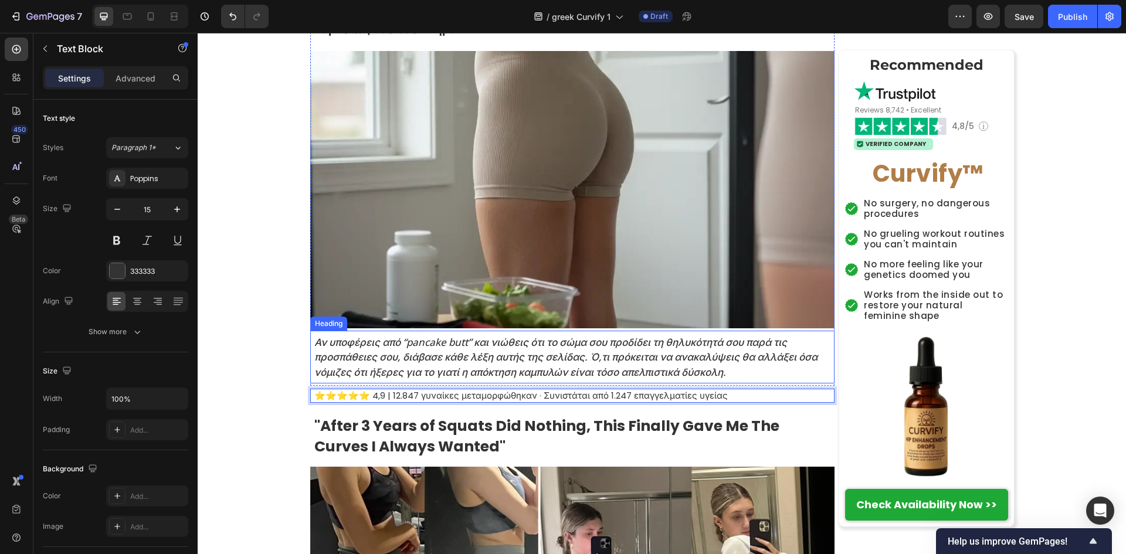
click at [724, 361] on p "Αν υποφέρεις από “pancake butt” και νιώθεις ότι το σώμα σου προδίδει τη θηλυκότ…" at bounding box center [573, 357] width 519 height 45
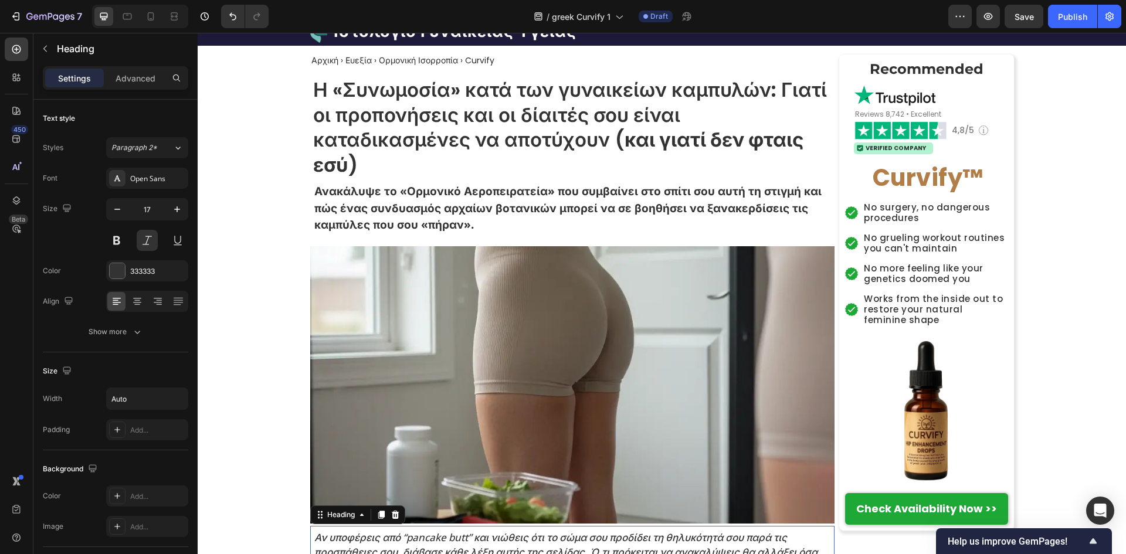
scroll to position [0, 0]
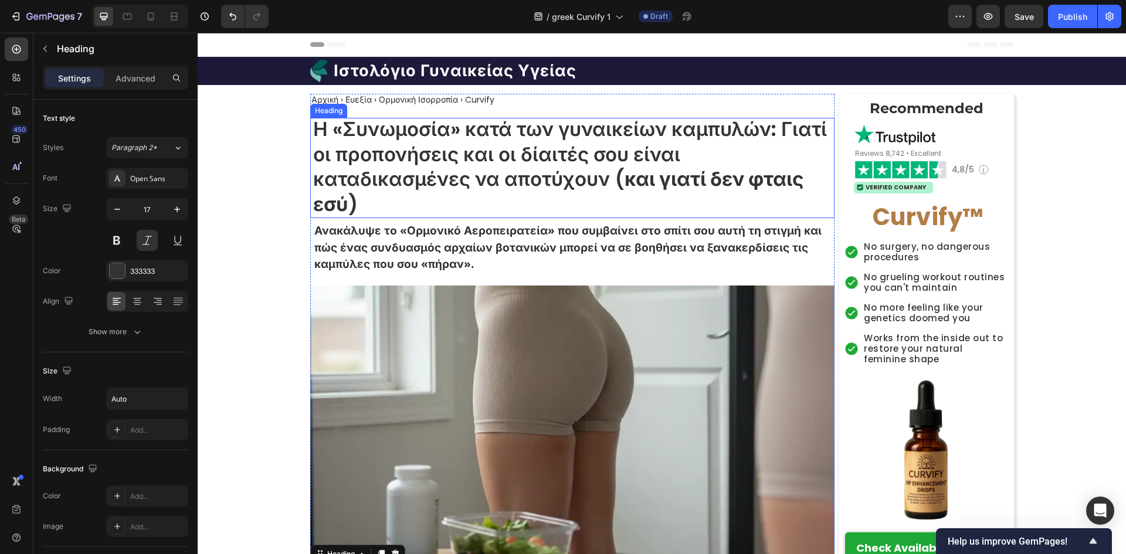
click at [654, 184] on strong "και γιατί δεν φταις εσύ" at bounding box center [558, 191] width 490 height 53
click at [457, 72] on h1 "Ιστολόγιο Γυναικείας Υγείας" at bounding box center [455, 71] width 245 height 22
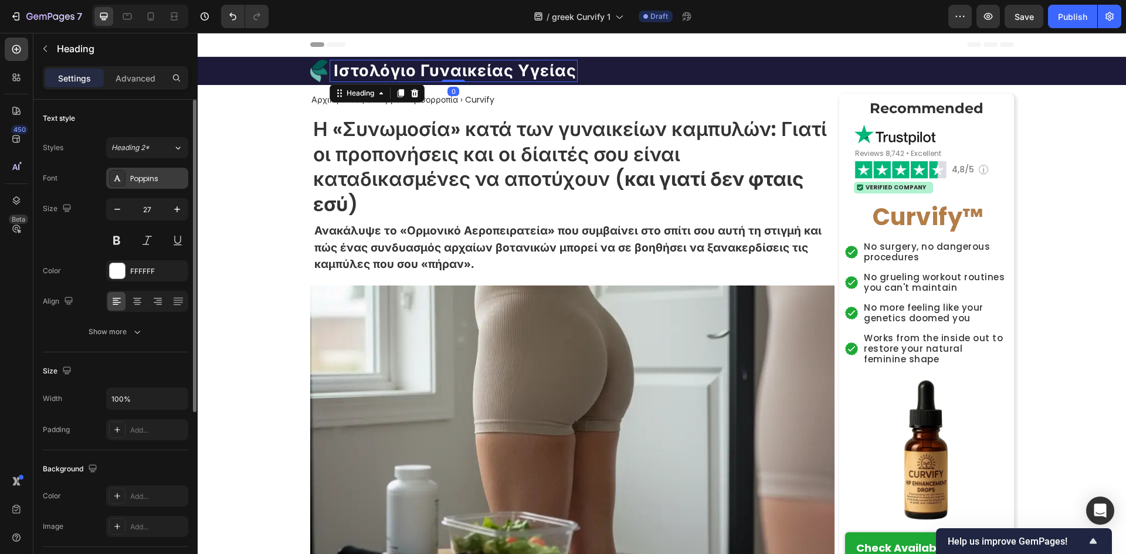
click at [139, 185] on div "Poppins" at bounding box center [147, 178] width 82 height 21
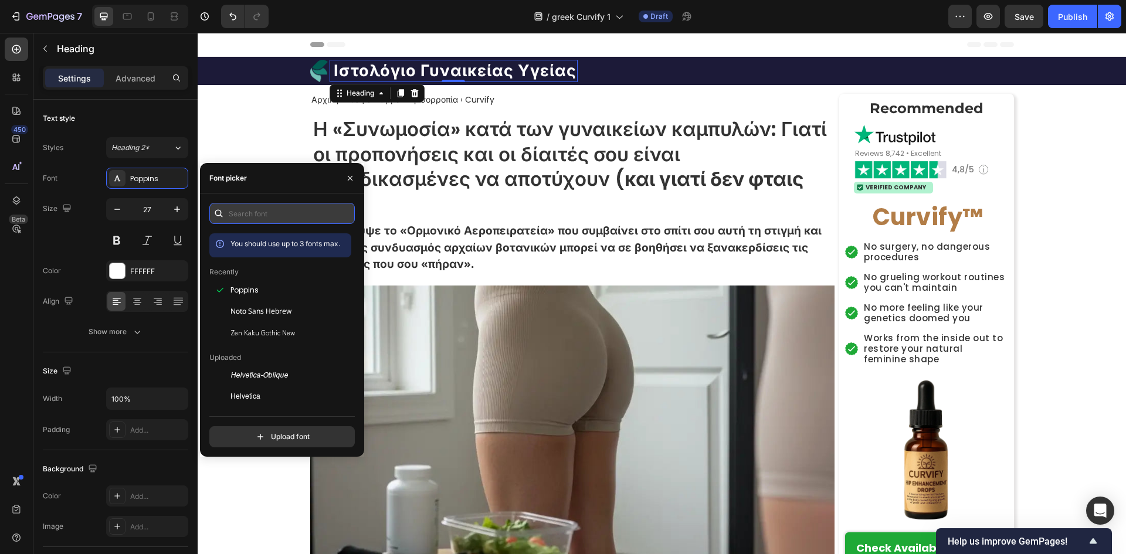
click at [284, 223] on input "text" at bounding box center [281, 213] width 145 height 21
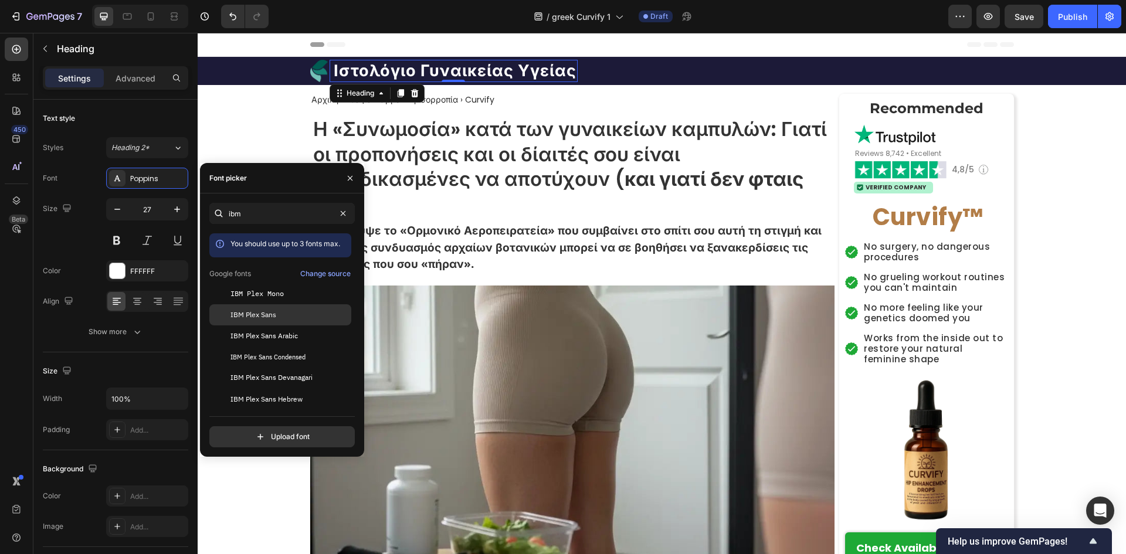
click at [265, 317] on span "IBM Plex Sans" at bounding box center [254, 315] width 46 height 11
type input "ib"
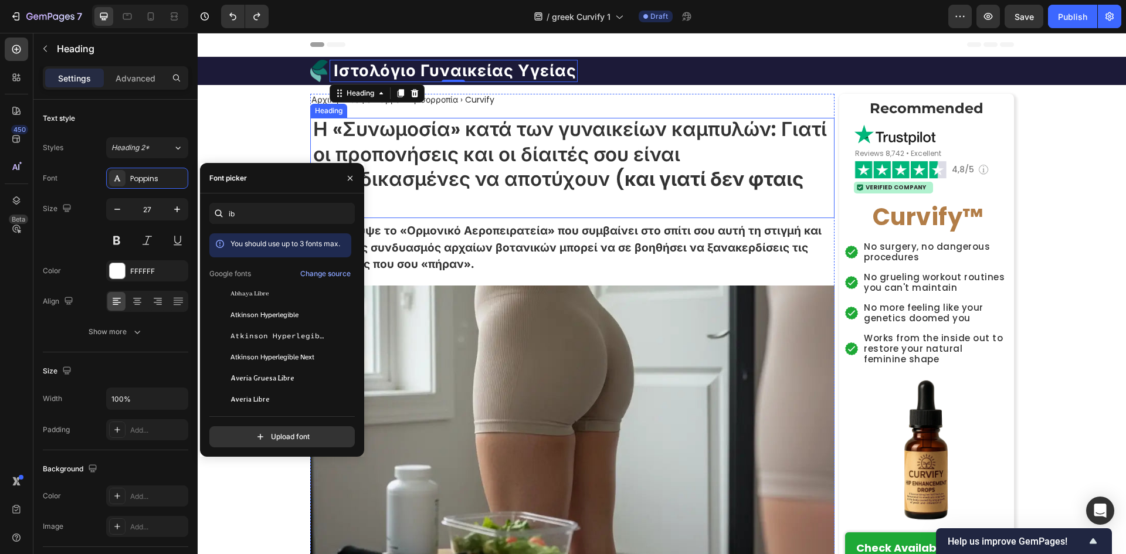
click at [528, 216] on p "Η «Συνωμοσία» κατά των γυναικείων καμπυλών: Γιατί οι προπονήσεις και οι δίαιτές…" at bounding box center [573, 167] width 521 height 101
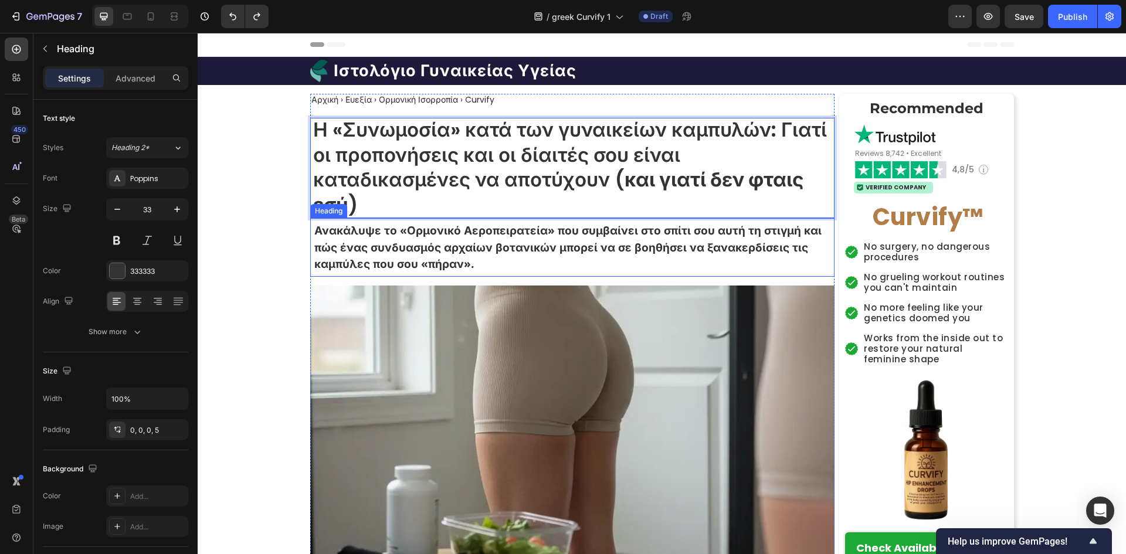
click at [662, 249] on p "Ανακάλυψε το «Ορμονικό Αεροπειρατεία» που συμβαίνει στο σπίτι σου αυτή τη στιγμ…" at bounding box center [573, 247] width 519 height 50
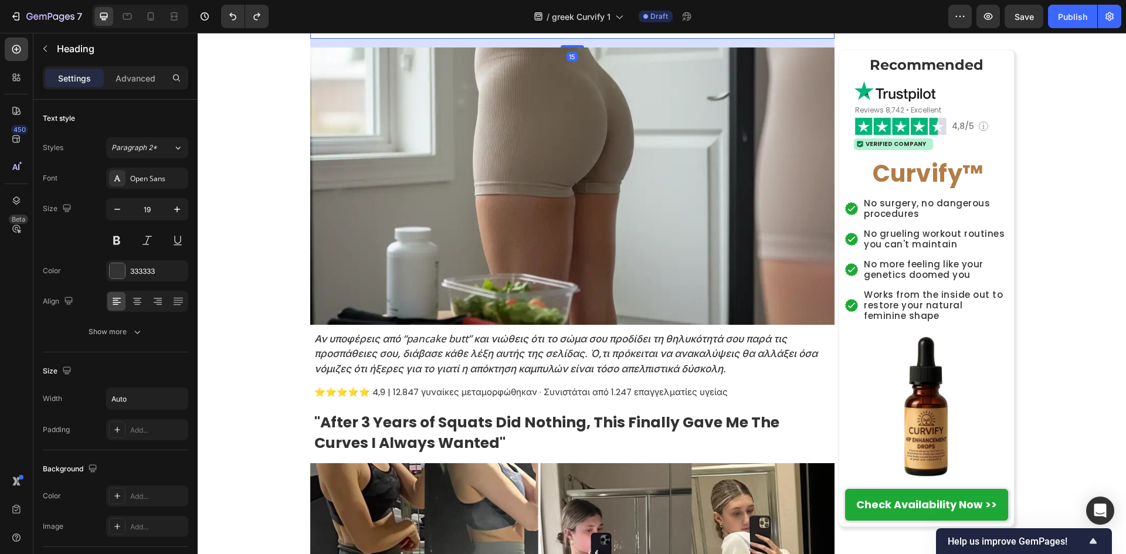
scroll to position [313, 0]
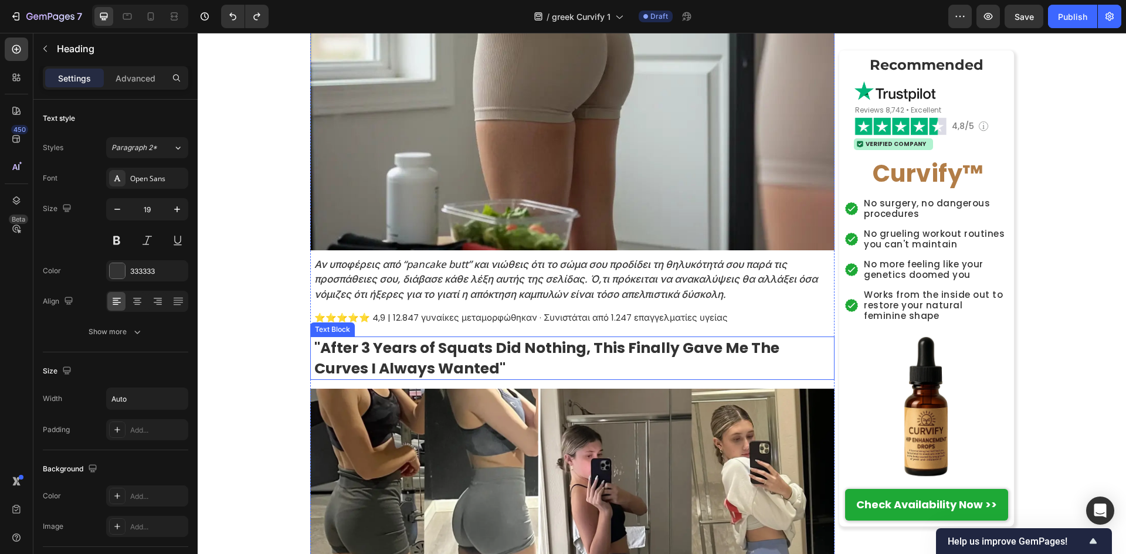
click at [520, 350] on strong ""After 3 Years of Squats Did Nothing, This Finally Gave Me The Curves I Always …" at bounding box center [546, 358] width 465 height 41
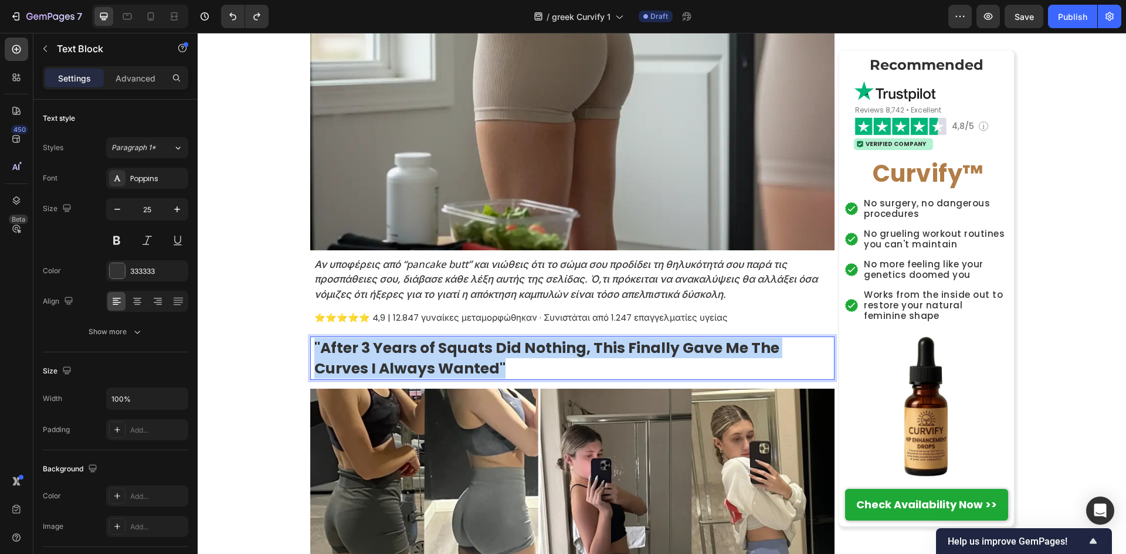
click at [520, 350] on strong ""After 3 Years of Squats Did Nothing, This Finally Gave Me The Curves I Always …" at bounding box center [546, 358] width 465 height 41
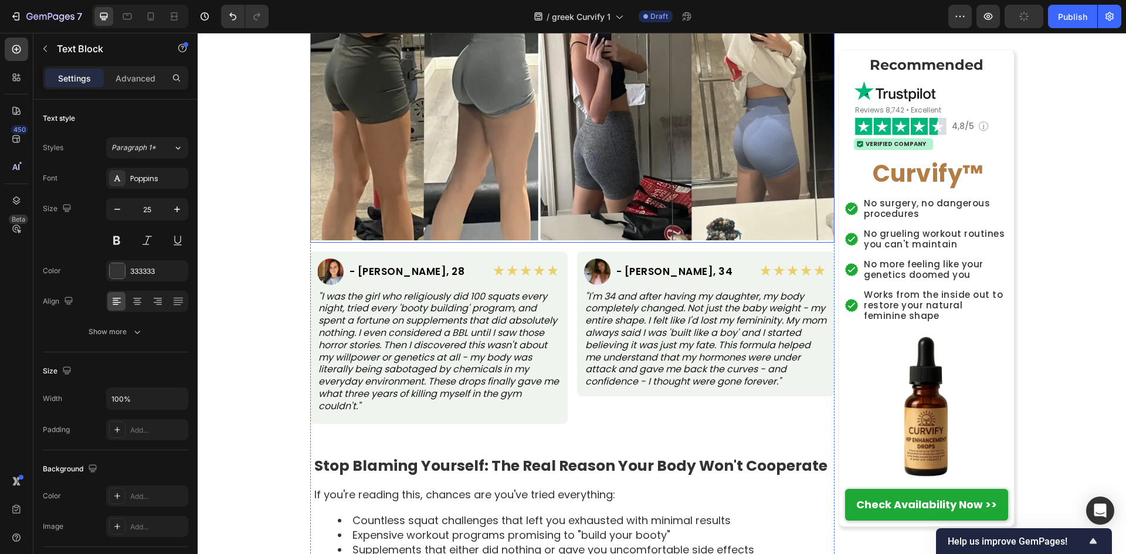
scroll to position [782, 0]
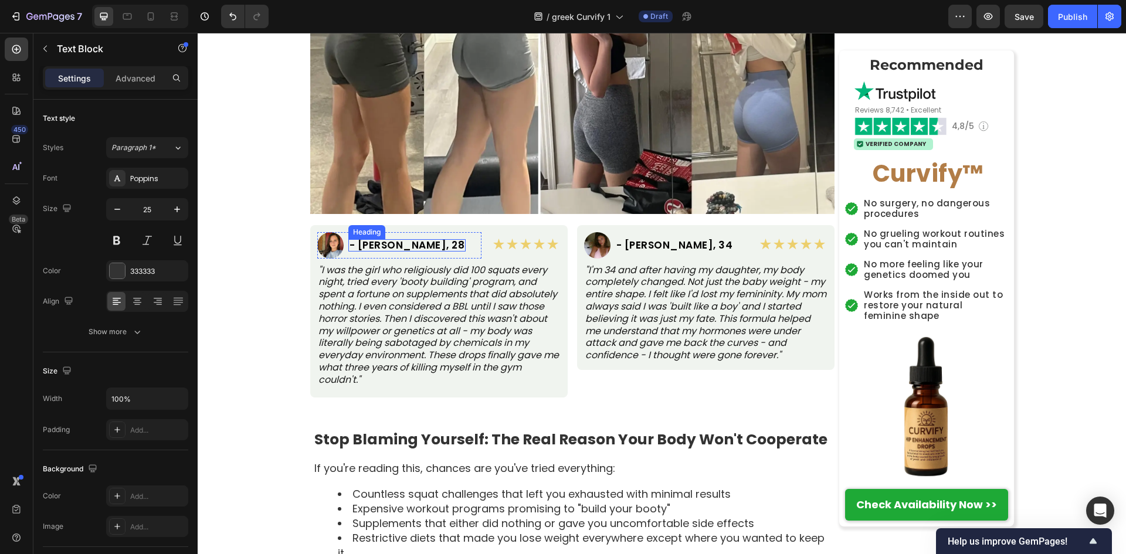
click at [418, 240] on h2 "- [PERSON_NAME], 28" at bounding box center [407, 245] width 118 height 12
click at [418, 240] on p "- [PERSON_NAME], 28" at bounding box center [408, 245] width 116 height 10
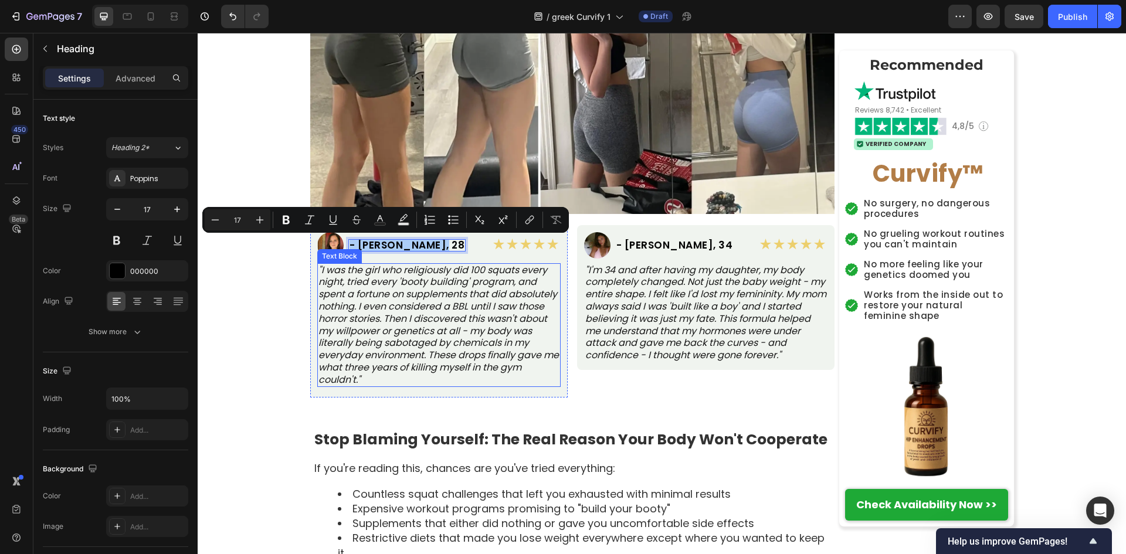
click at [359, 295] on p ""I was the girl who religiously did 100 squats every night, tried every 'booty …" at bounding box center [438, 326] width 241 height 122
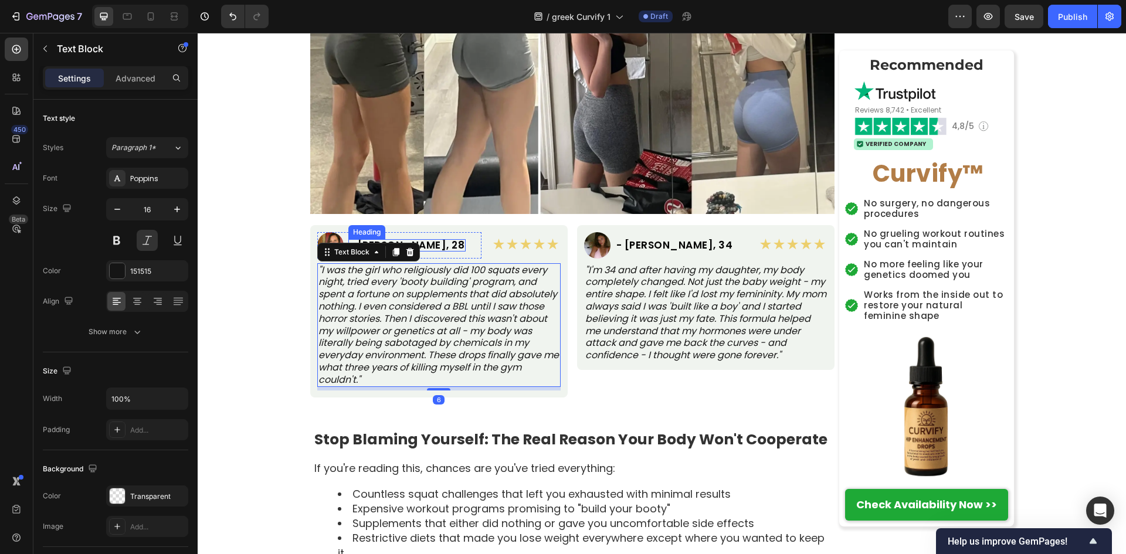
click at [421, 244] on p "- [PERSON_NAME], 28" at bounding box center [408, 245] width 116 height 10
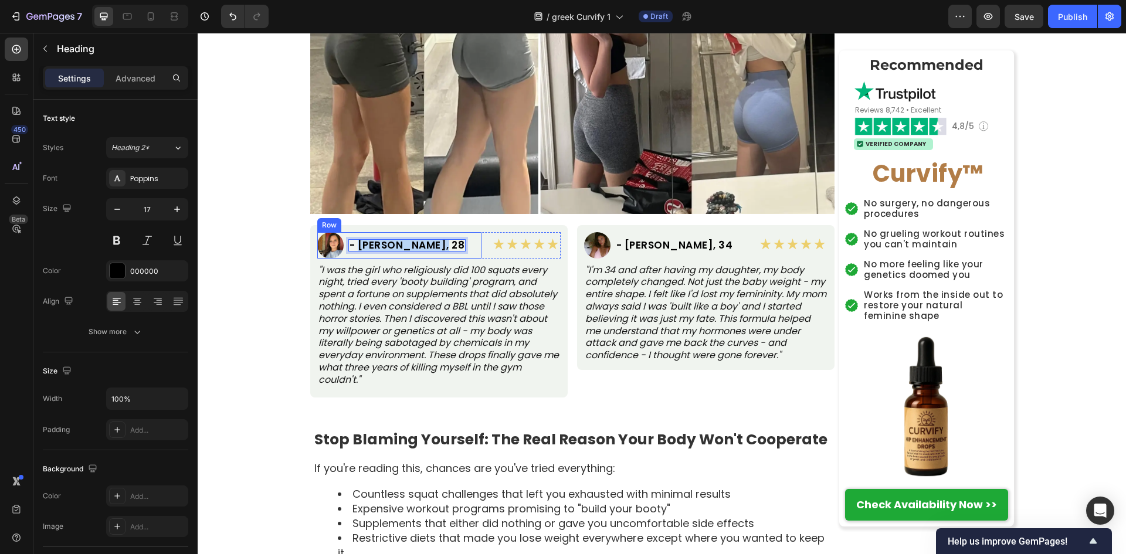
drag, startPoint x: 354, startPoint y: 248, endPoint x: 439, endPoint y: 239, distance: 85.4
click at [439, 239] on div "Image - [PERSON_NAME], 28 Heading 0 Row" at bounding box center [399, 245] width 164 height 26
click at [794, 328] on p ""I'm 34 and after having my daughter, my body completely changed. Not just the …" at bounding box center [705, 313] width 241 height 97
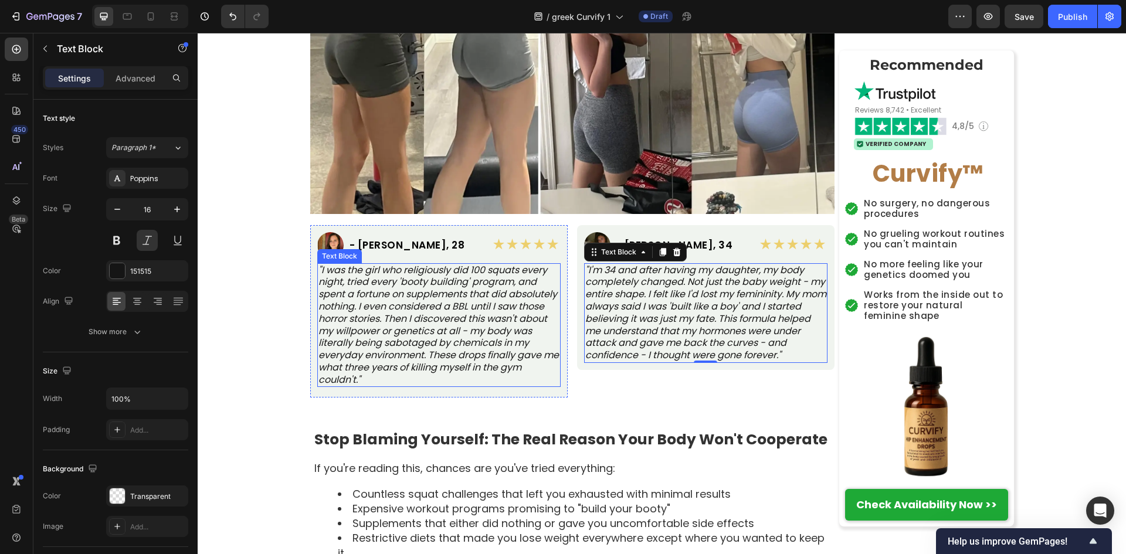
click at [516, 318] on p ""I was the girl who religiously did 100 squats every night, tried every 'booty …" at bounding box center [438, 326] width 241 height 122
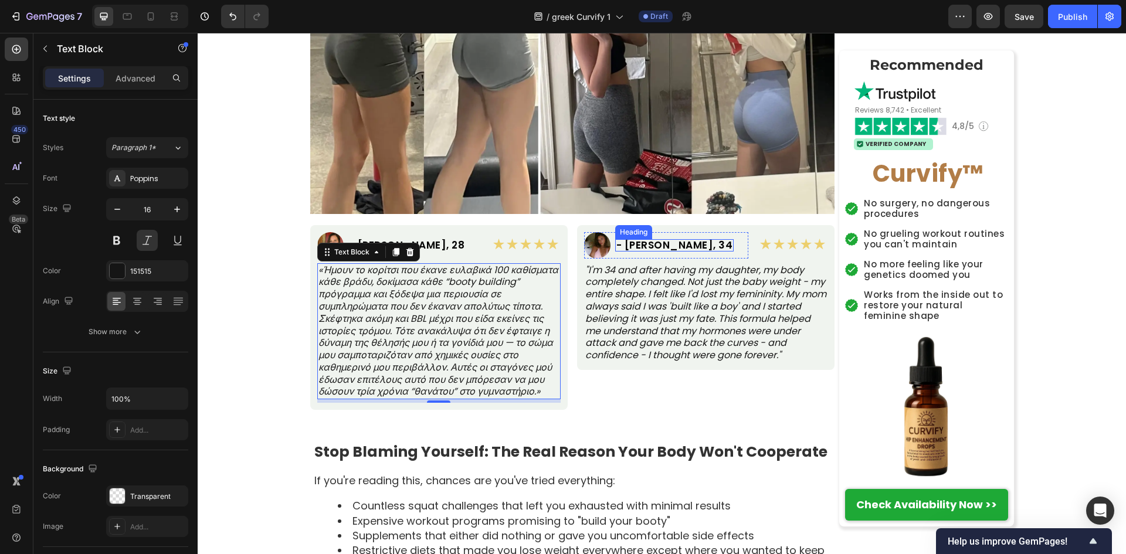
click at [660, 249] on h2 "- [PERSON_NAME], 34" at bounding box center [674, 245] width 119 height 12
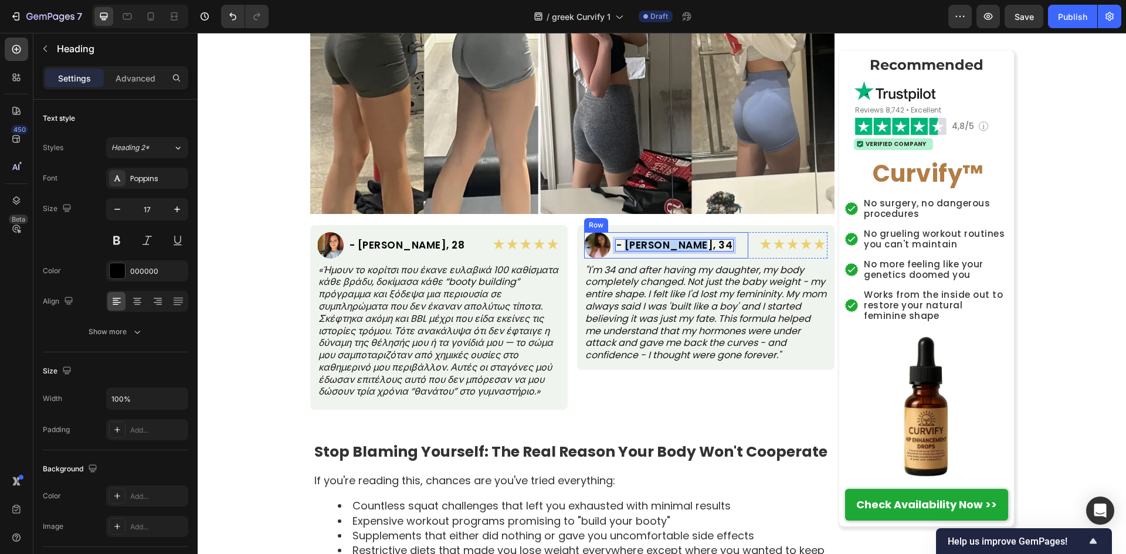
drag, startPoint x: 623, startPoint y: 242, endPoint x: 701, endPoint y: 243, distance: 78.6
click at [701, 243] on div "Image - [PERSON_NAME], 34 Heading 0 Row" at bounding box center [666, 245] width 164 height 26
click at [662, 304] on p ""I'm 34 and after having my daughter, my body completely changed. Not just the …" at bounding box center [705, 313] width 241 height 97
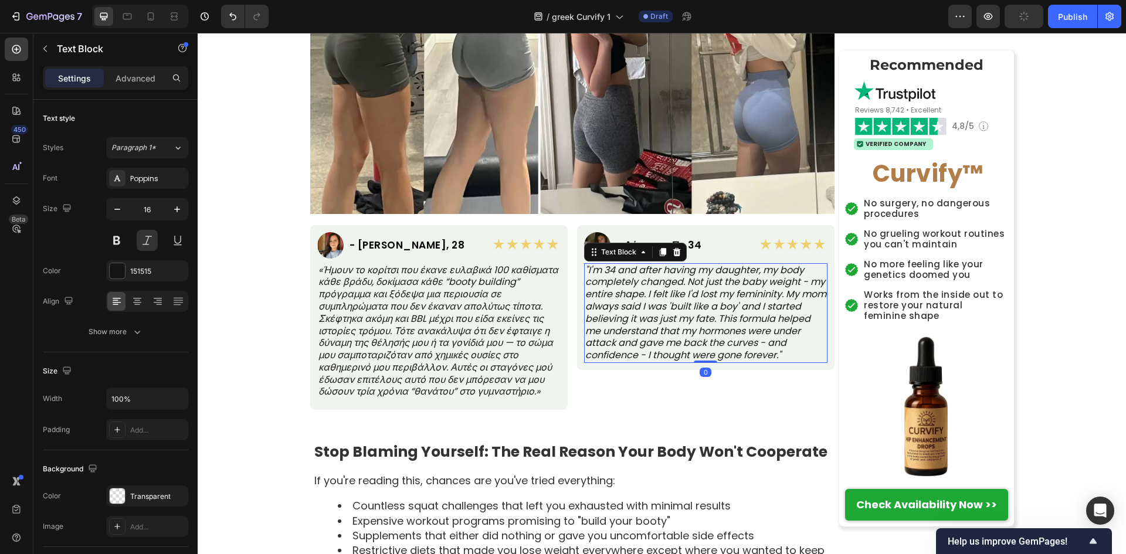
click at [662, 304] on p ""I'm 34 and after having my daughter, my body completely changed. Not just the …" at bounding box center [705, 313] width 241 height 97
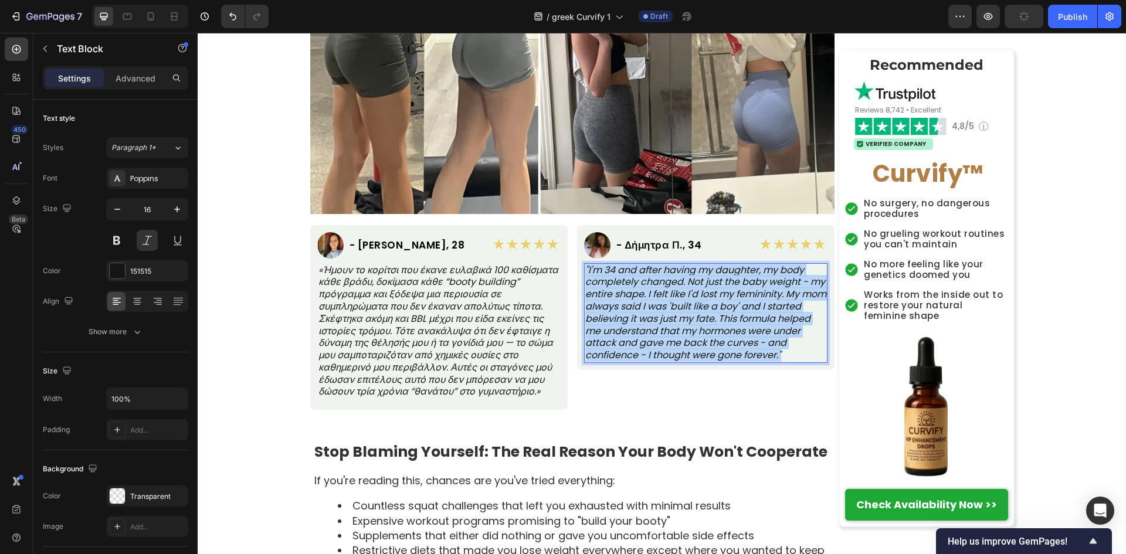
click at [662, 304] on p ""I'm 34 and after having my daughter, my body completely changed. Not just the …" at bounding box center [705, 313] width 241 height 97
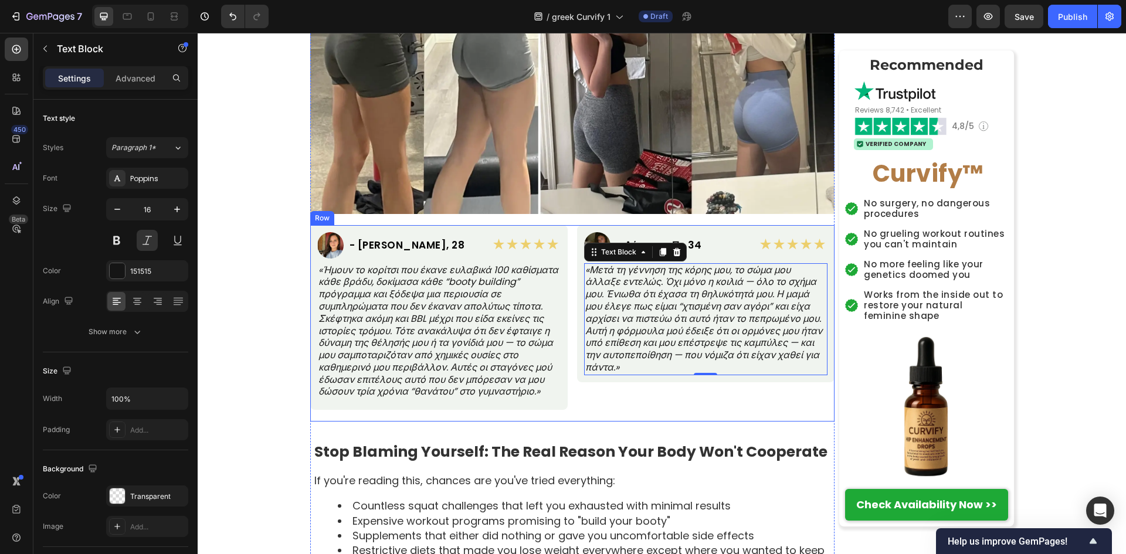
scroll to position [860, 0]
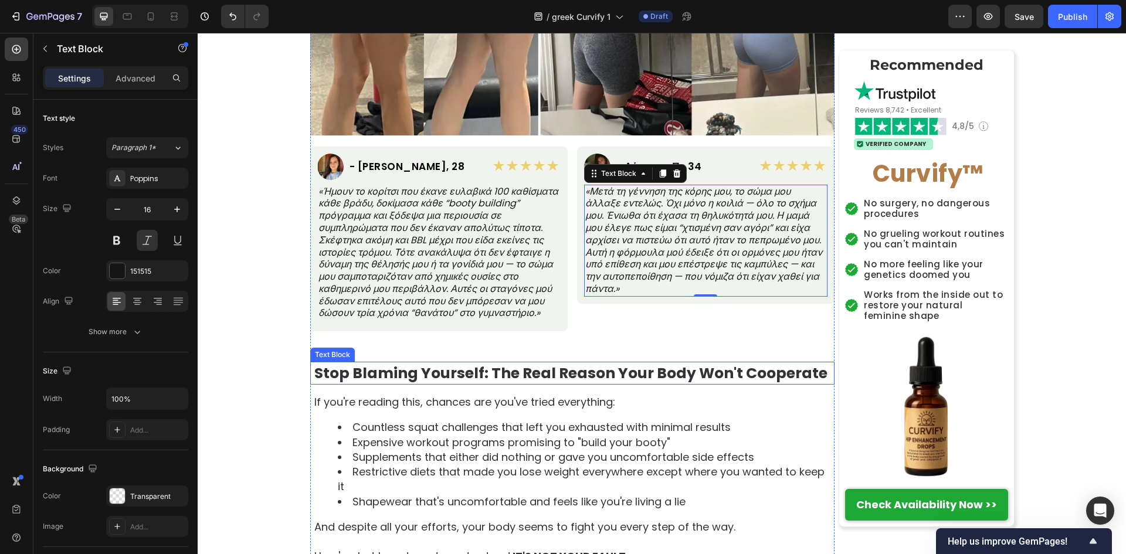
click at [565, 372] on strong "Stop Blaming Yourself: The Real Reason Your Body Won't Cooperate" at bounding box center [570, 373] width 513 height 21
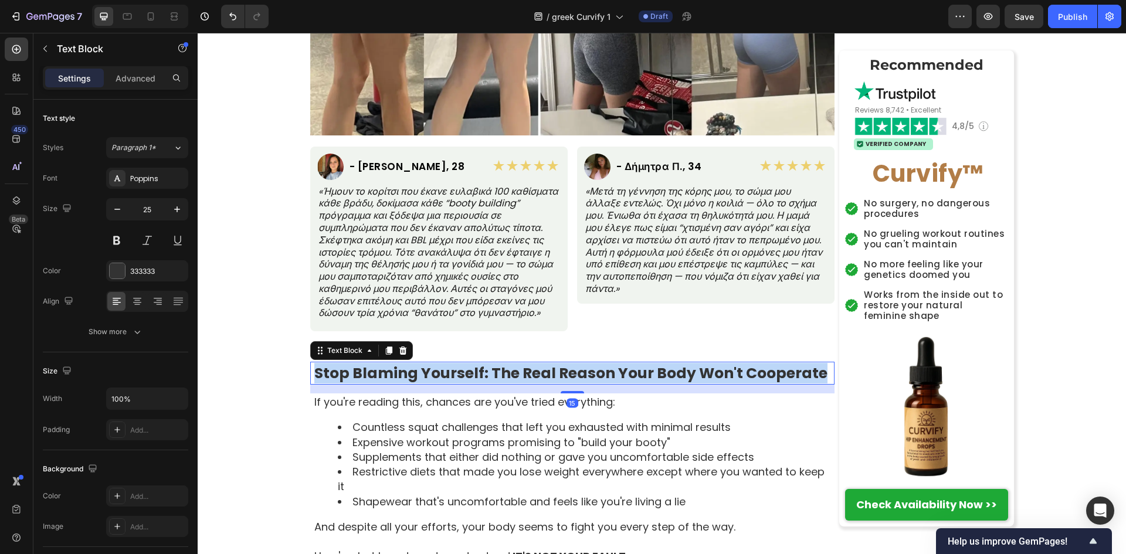
click at [565, 372] on strong "Stop Blaming Yourself: The Real Reason Your Body Won't Cooperate" at bounding box center [570, 373] width 513 height 21
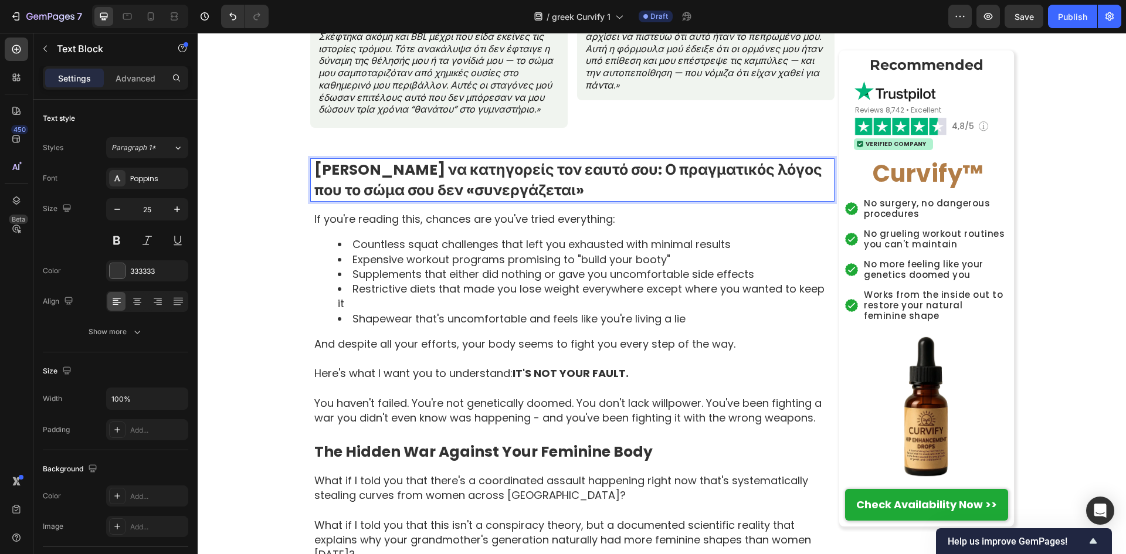
scroll to position [1095, 0]
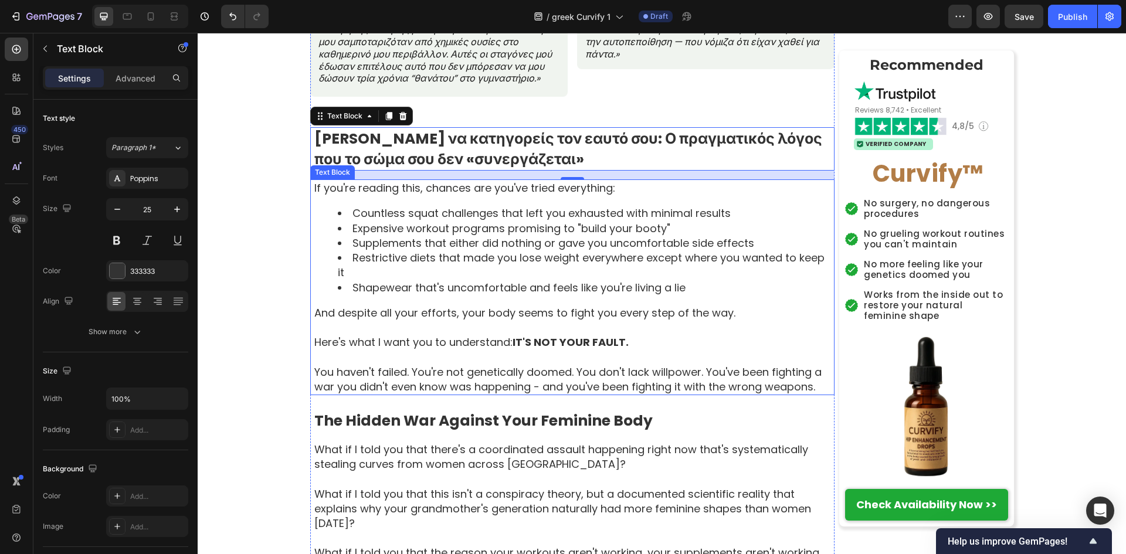
click at [631, 263] on li "Restrictive diets that made you lose weight everywhere except where you wanted …" at bounding box center [586, 264] width 496 height 29
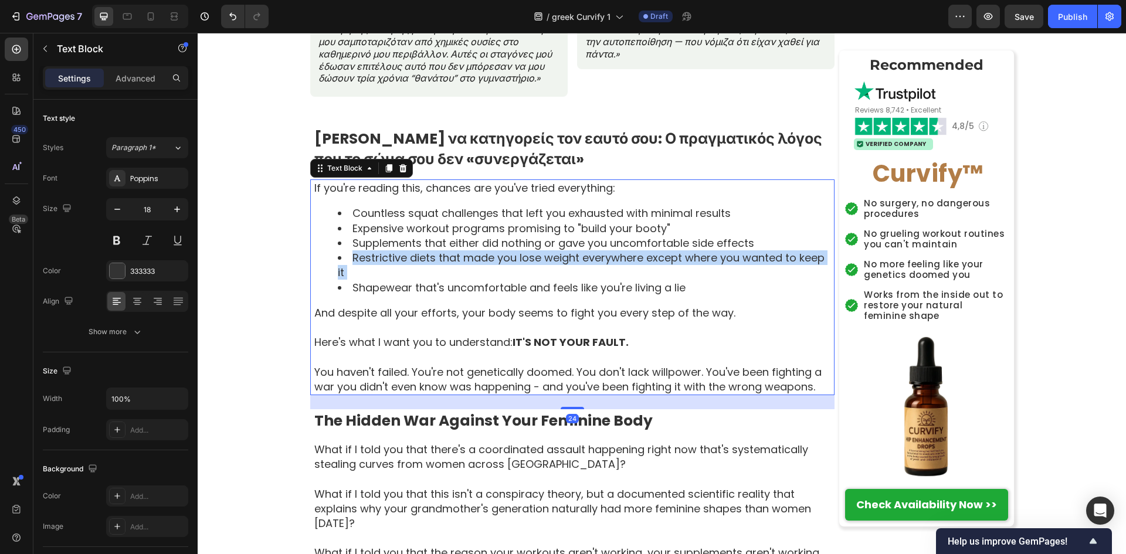
click at [631, 263] on li "Restrictive diets that made you lose weight everywhere except where you wanted …" at bounding box center [586, 264] width 496 height 29
click at [599, 282] on div "If you're reading this, chances are you've tried everything: Countless squat ch…" at bounding box center [573, 287] width 521 height 216
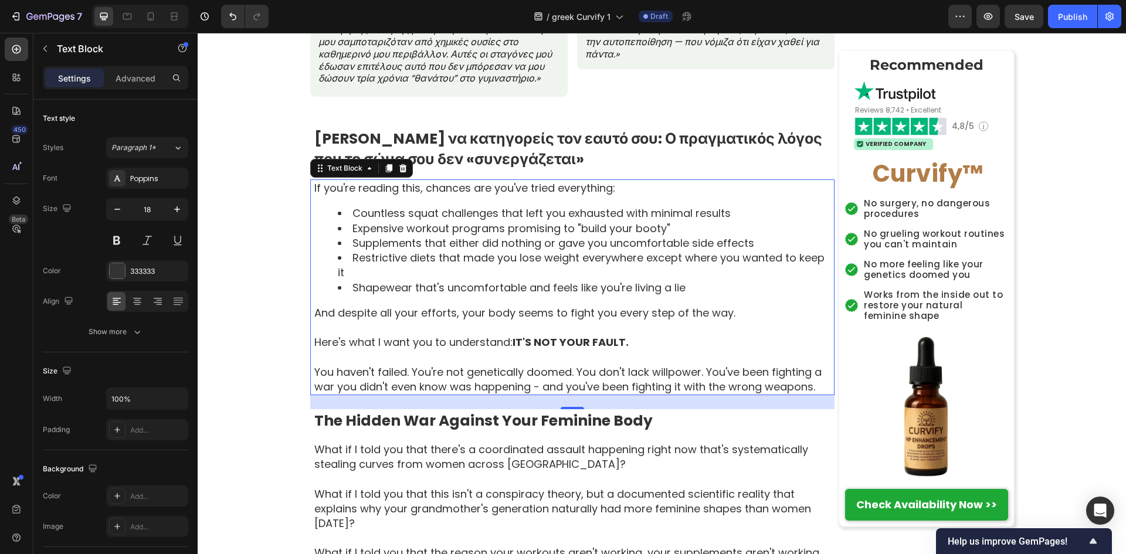
click at [599, 282] on div "If you're reading this, chances are you've tried everything: Countless squat ch…" at bounding box center [573, 287] width 521 height 216
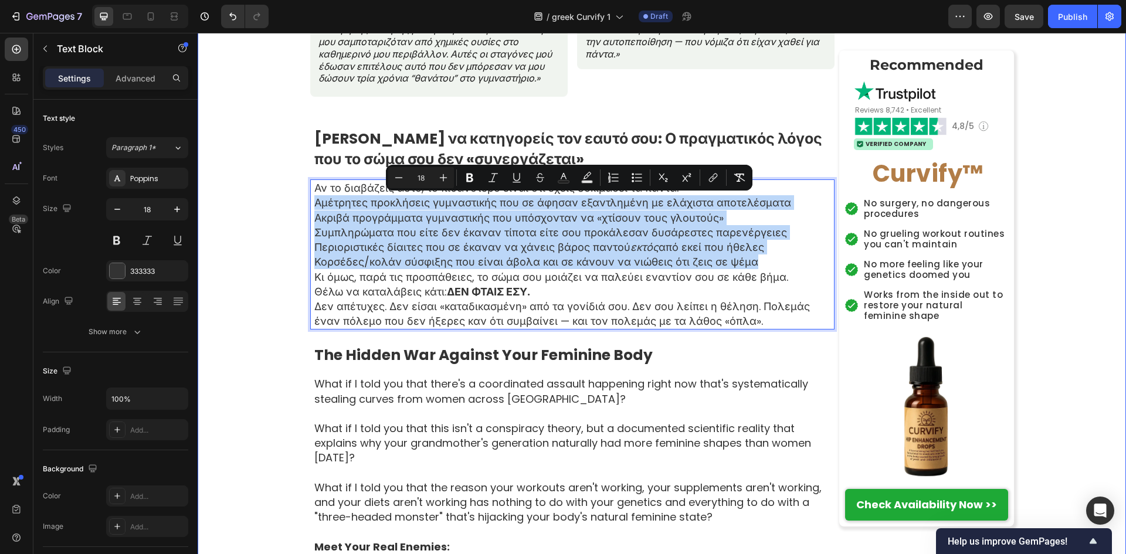
drag, startPoint x: 768, startPoint y: 264, endPoint x: 286, endPoint y: 205, distance: 485.7
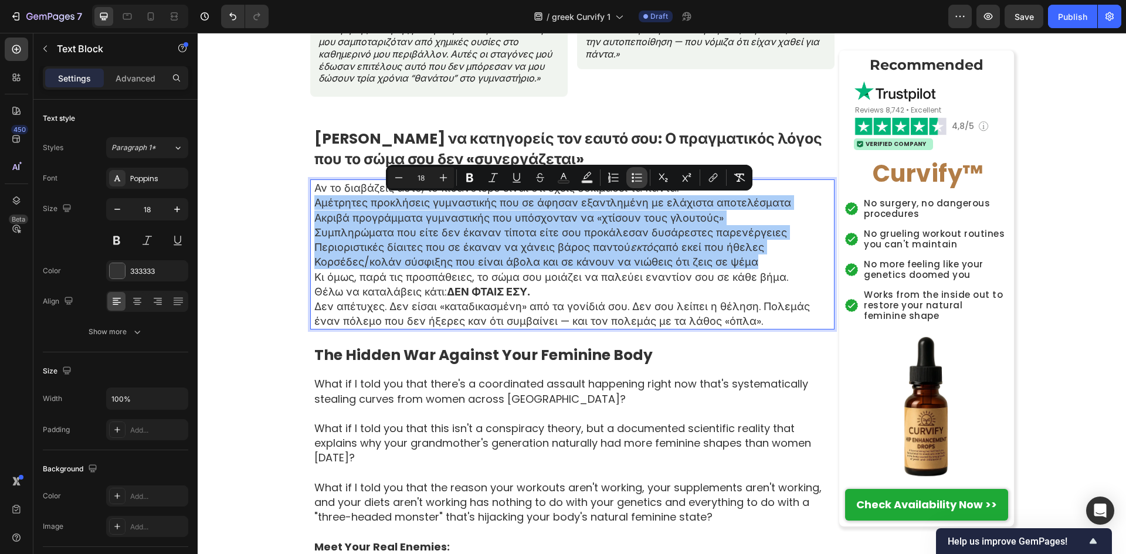
click at [635, 175] on icon "Editor contextual toolbar" at bounding box center [637, 178] width 12 height 12
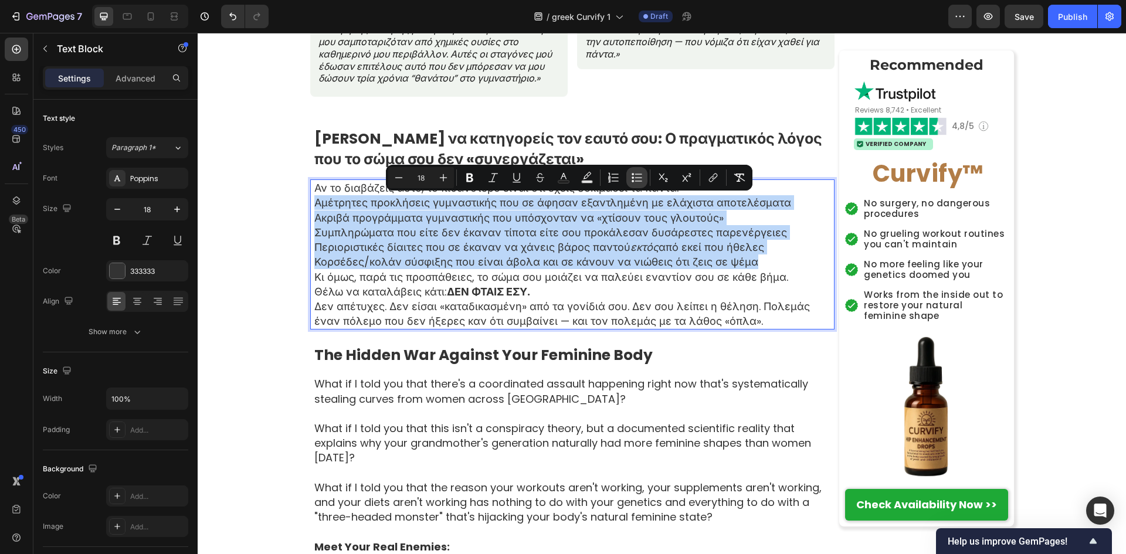
type input "18"
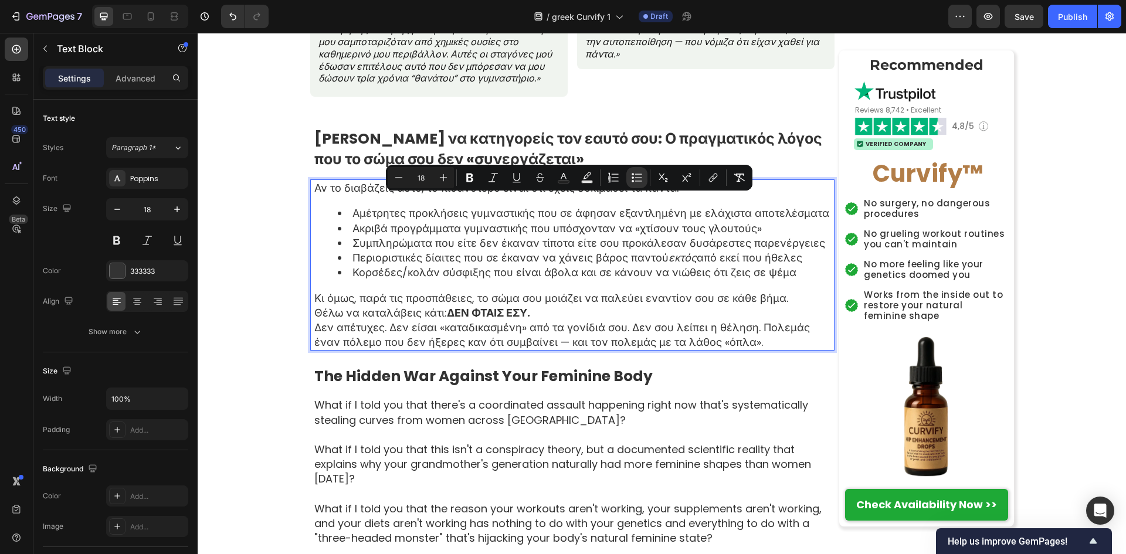
click at [527, 304] on p "Κι όμως, παρά τις προσπάθειες, το σώμα σου μοιάζει να παλεύει εναντίον σου σε κ…" at bounding box center [573, 298] width 519 height 15
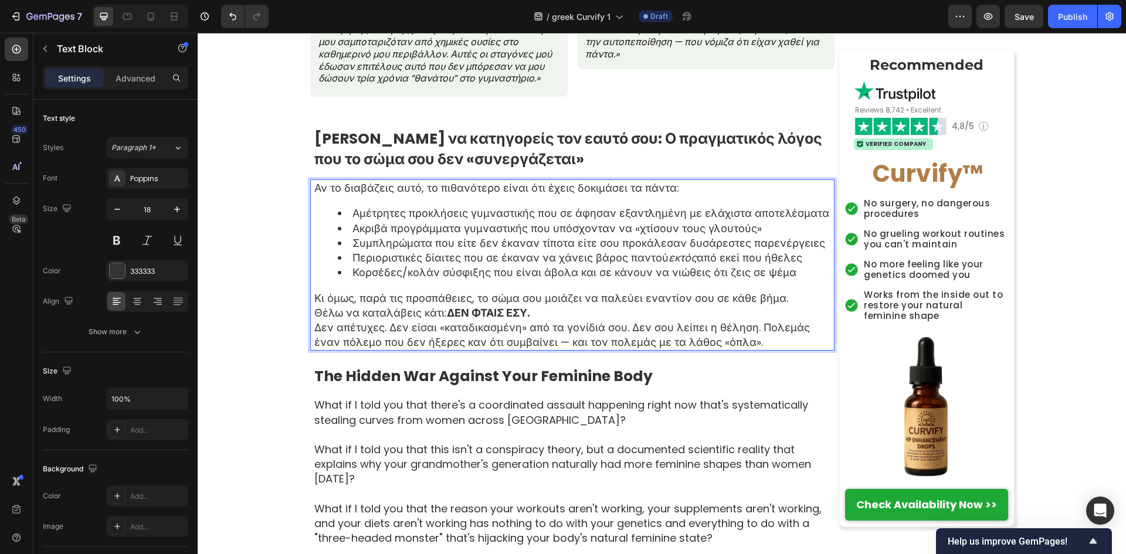
click at [604, 315] on p "Θέλω να καταλάβεις κάτι: ΔΕΝ ΦΤΑΙΣ ΕΣΥ." at bounding box center [573, 313] width 519 height 15
click at [784, 301] on p "Κι όμως, παρά τις προσπάθειες, το σώμα σου μοιάζει να παλεύει εναντίον σου σε κ…" at bounding box center [573, 298] width 519 height 15
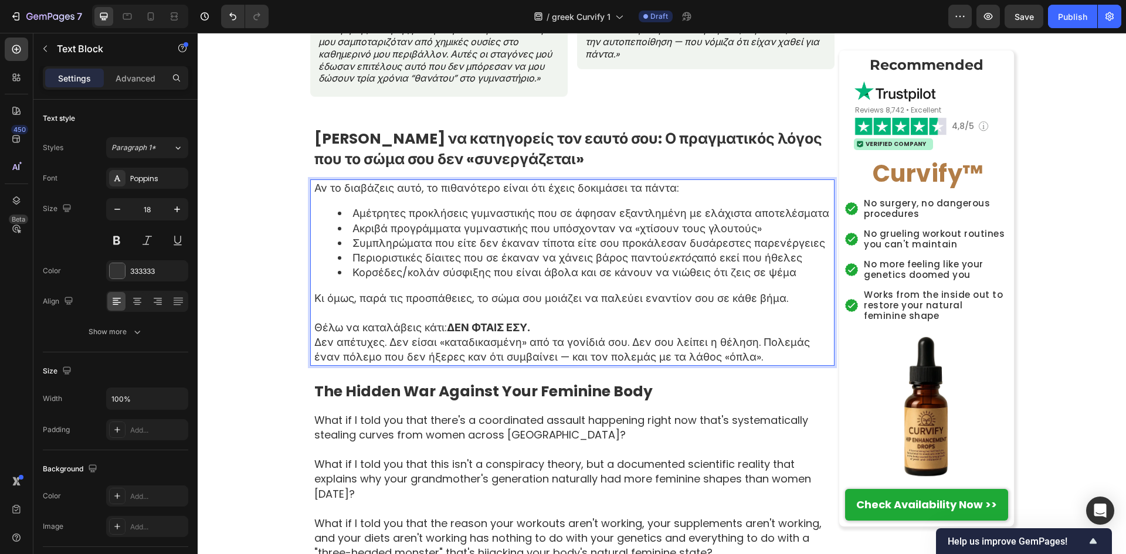
click at [667, 321] on p "Θέλω να καταλάβεις κάτι: ΔΕΝ ΦΤΑΙΣ ΕΣΥ." at bounding box center [573, 327] width 519 height 15
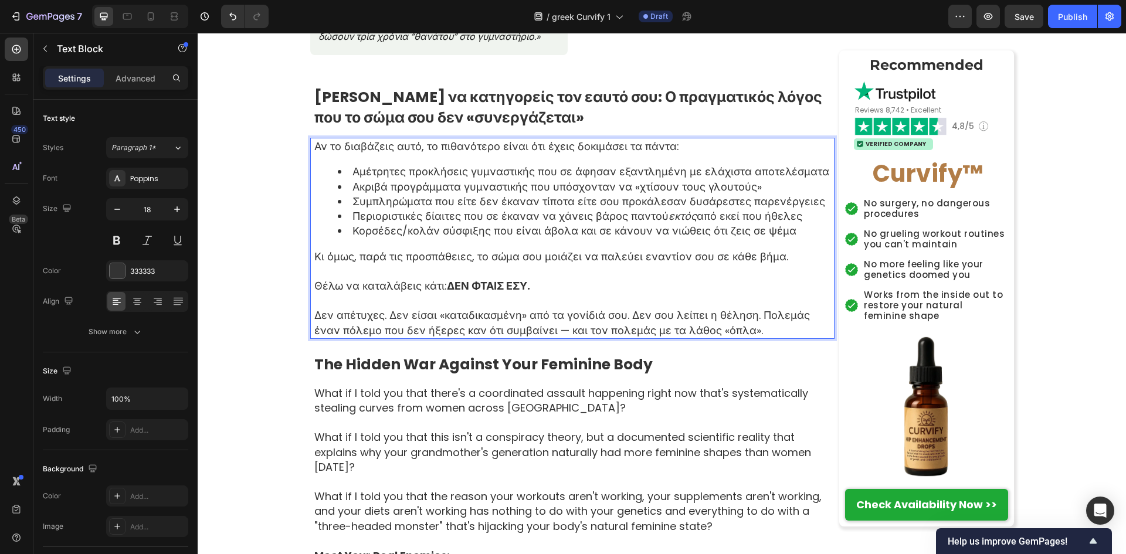
scroll to position [1251, 0]
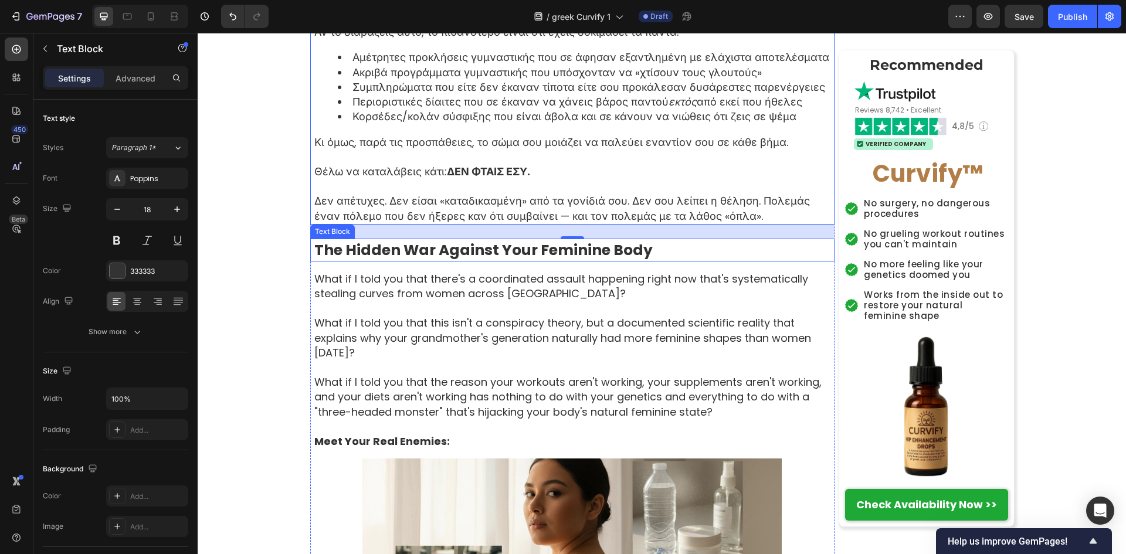
click at [588, 252] on strong "The Hidden War Against Your Feminine Body" at bounding box center [483, 250] width 338 height 21
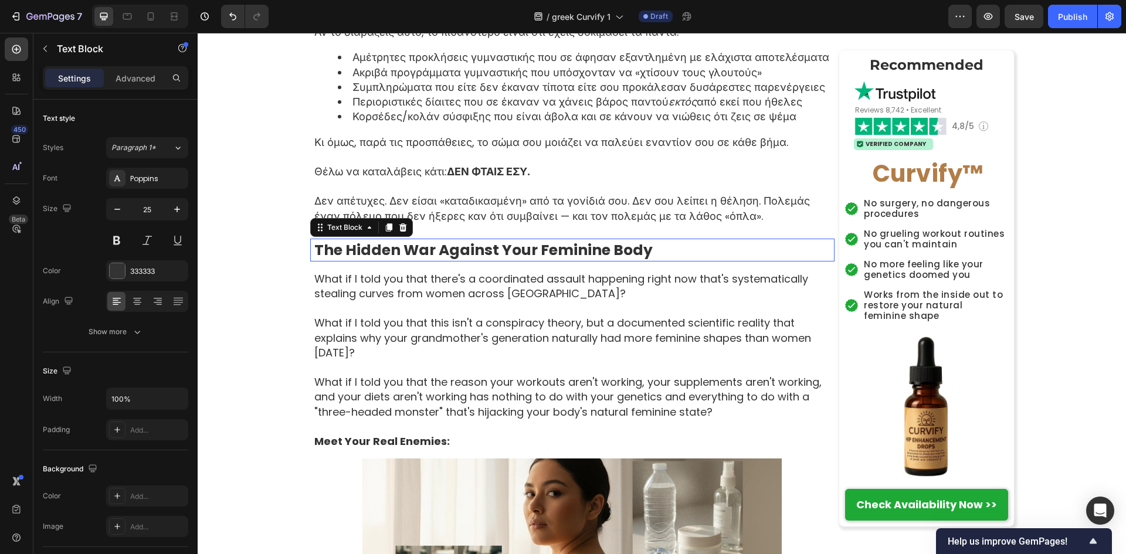
click at [588, 252] on strong "The Hidden War Against Your Feminine Body" at bounding box center [483, 250] width 338 height 21
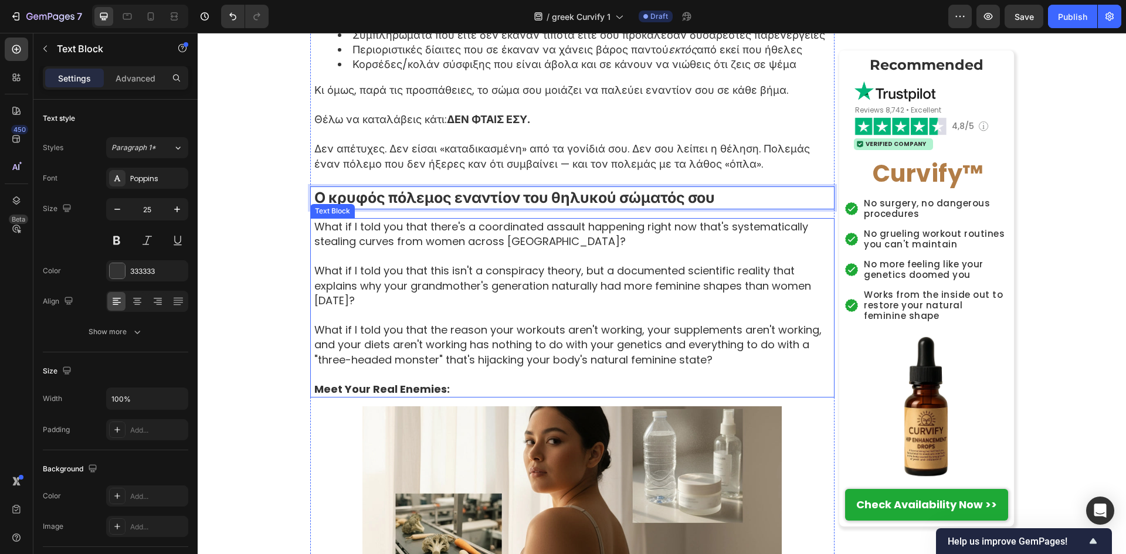
scroll to position [1330, 0]
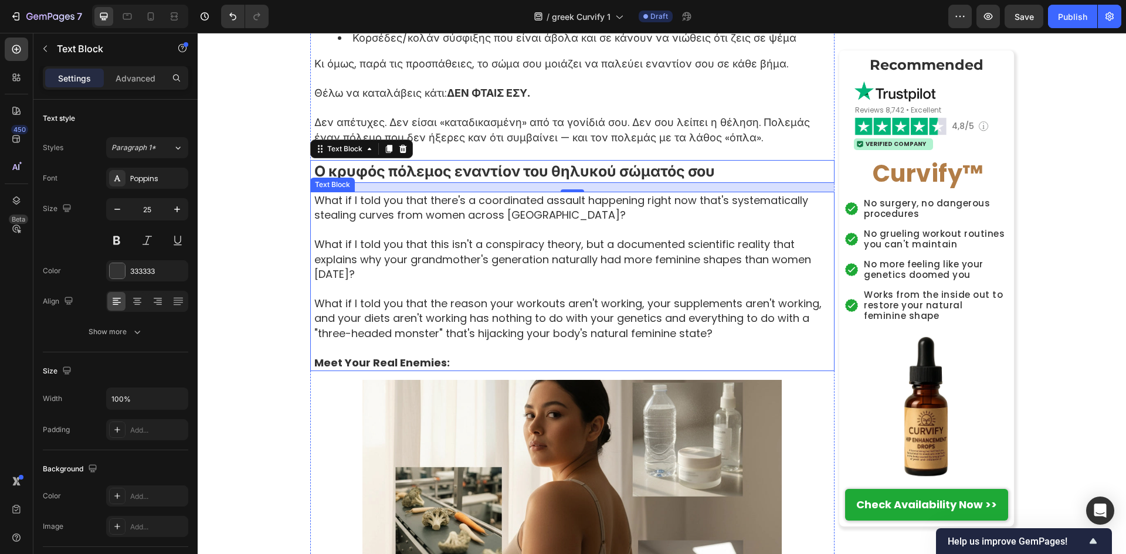
click at [701, 262] on p "What if I told you that this isn't a conspiracy theory, but a documented scient…" at bounding box center [573, 259] width 519 height 45
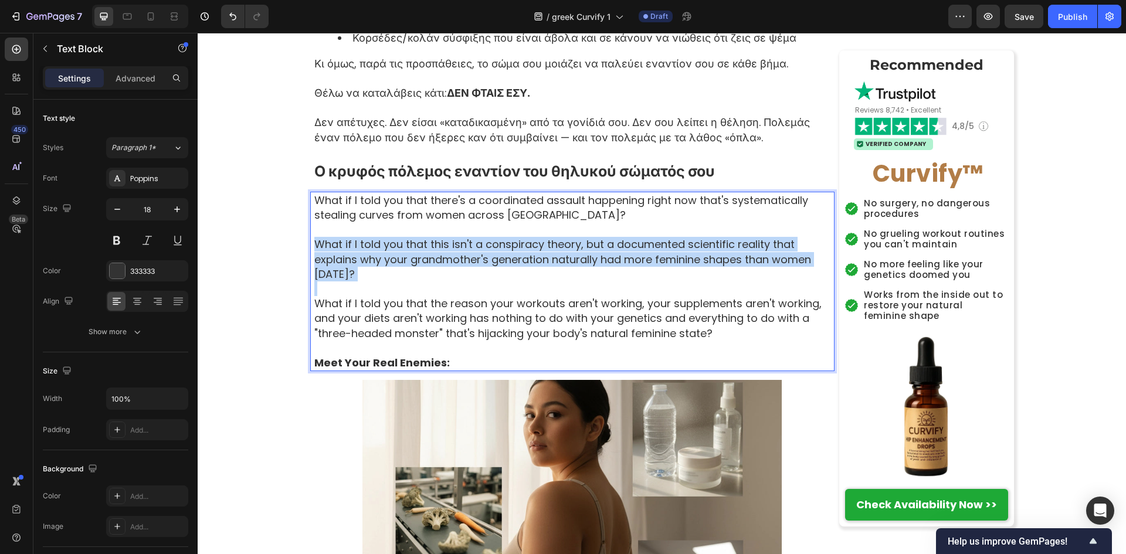
click at [701, 262] on p "What if I told you that this isn't a conspiracy theory, but a documented scient…" at bounding box center [573, 259] width 519 height 45
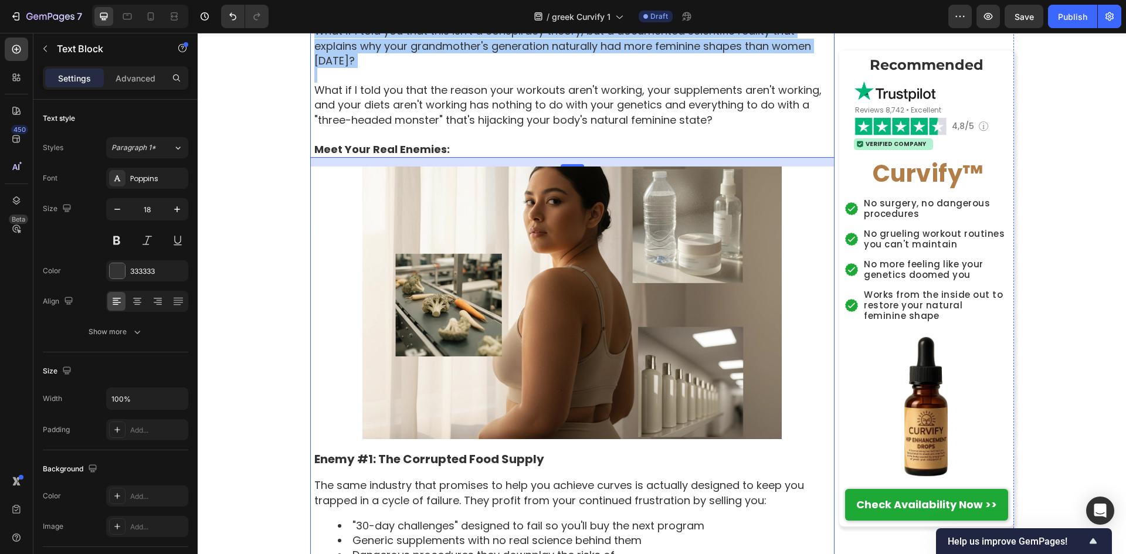
scroll to position [1486, 0]
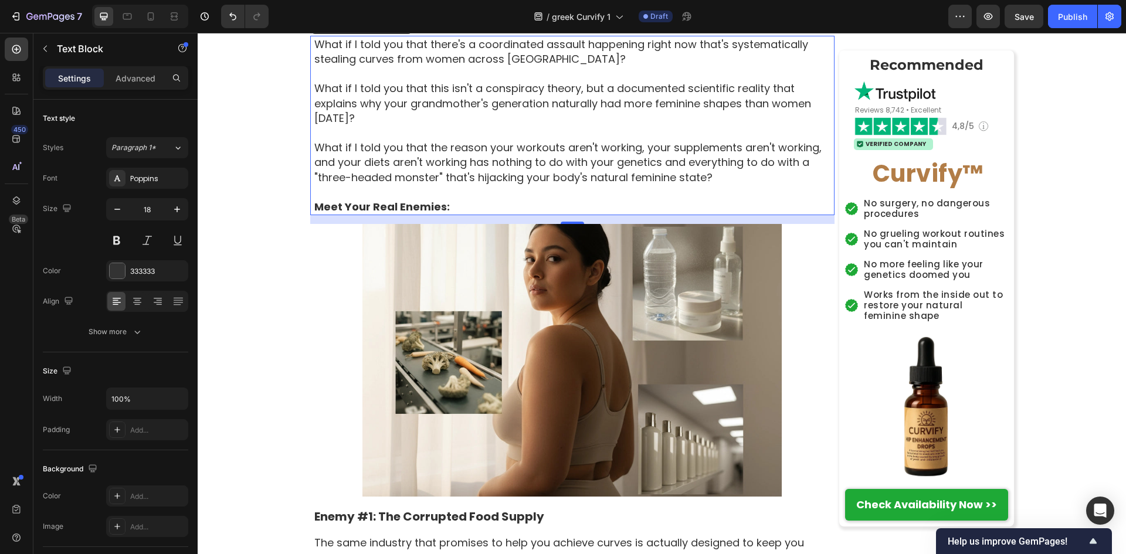
click at [448, 168] on p "What if I told you that the reason your workouts aren't working, your supplemen…" at bounding box center [573, 162] width 519 height 45
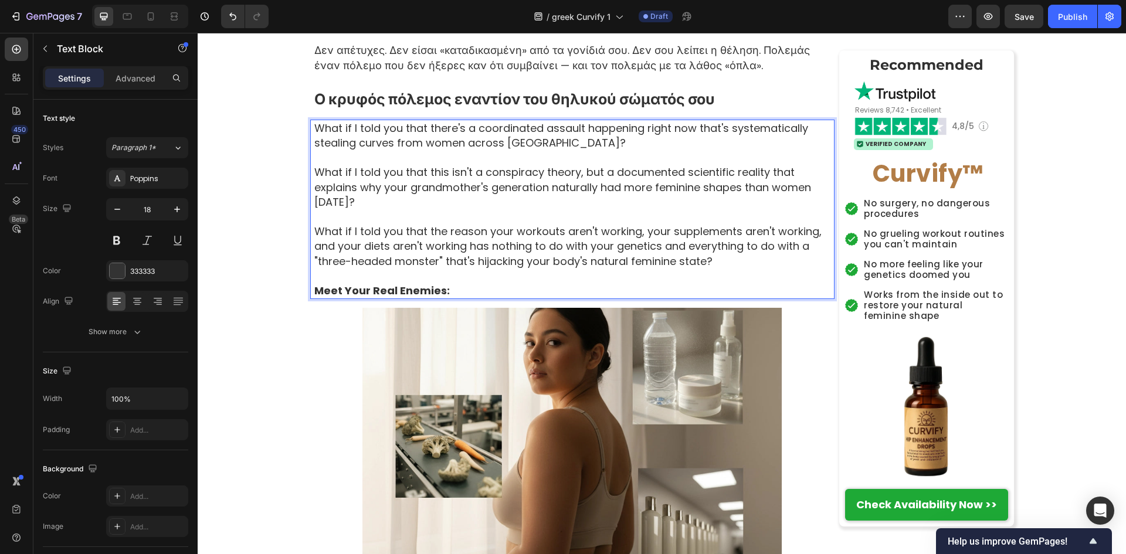
scroll to position [1330, 0]
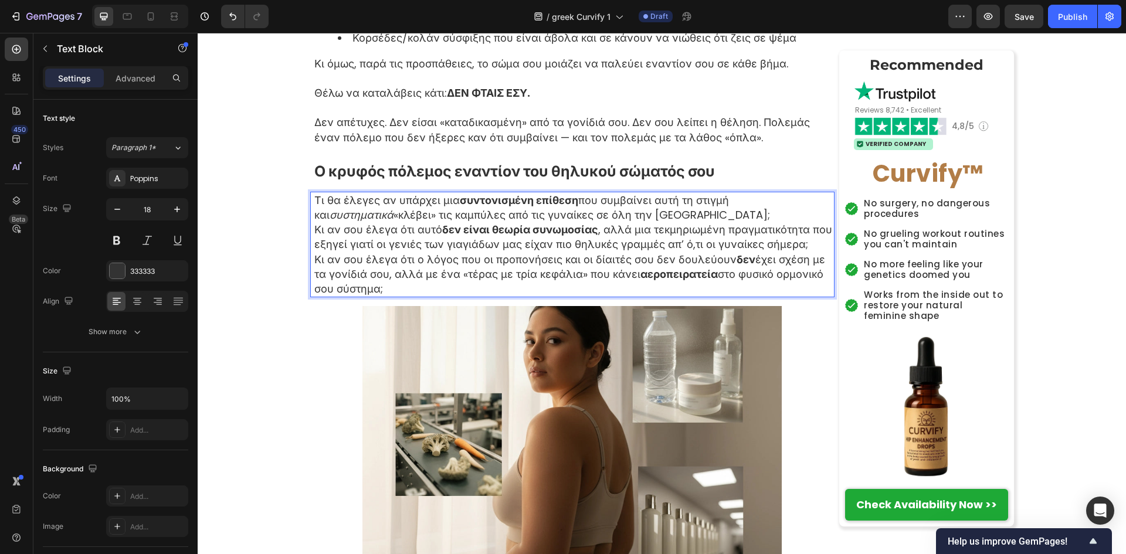
click at [653, 218] on p "Τι θα έλεγες αν υπάρχει μια συντονισμένη επίθεση που συμβαίνει αυτή τη στιγμή κ…" at bounding box center [573, 207] width 519 height 29
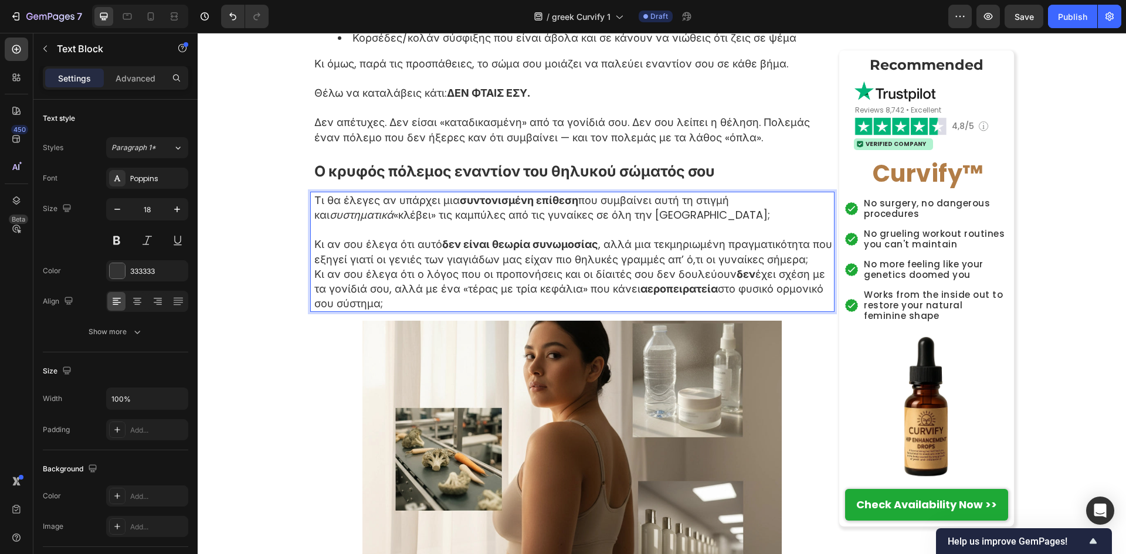
click at [805, 258] on p "Κι αν σου έλεγα ότι αυτό δεν είναι θεωρία συνωμοσίας , αλλά μια τεκμηριωμένη πρ…" at bounding box center [573, 251] width 519 height 29
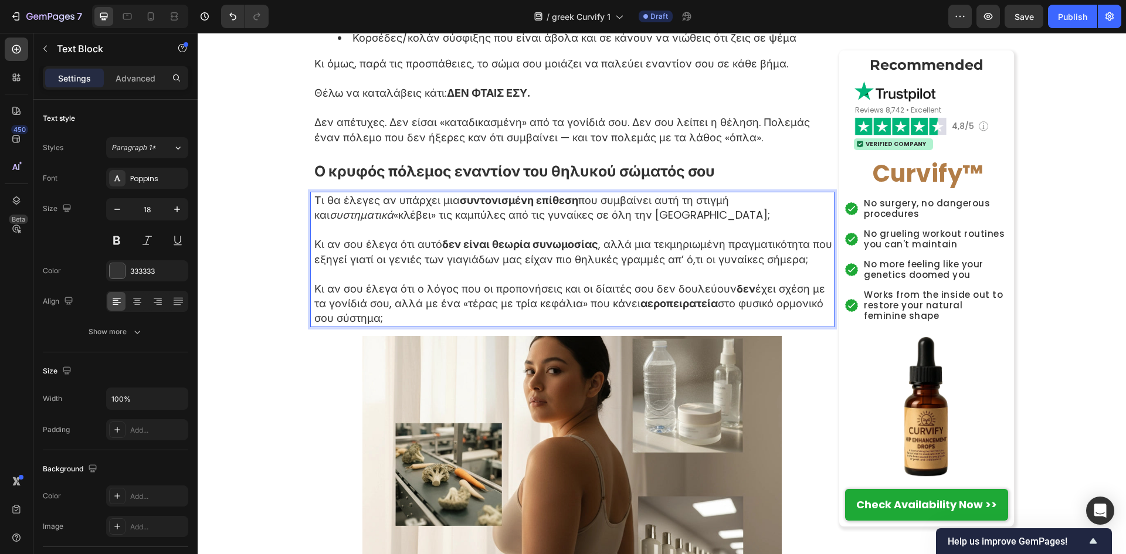
click at [496, 313] on p "Κι αν σου έλεγα ότι ο λόγος που οι προπονήσεις και οι δίαιτές σου δεν δουλεύουν…" at bounding box center [573, 304] width 519 height 45
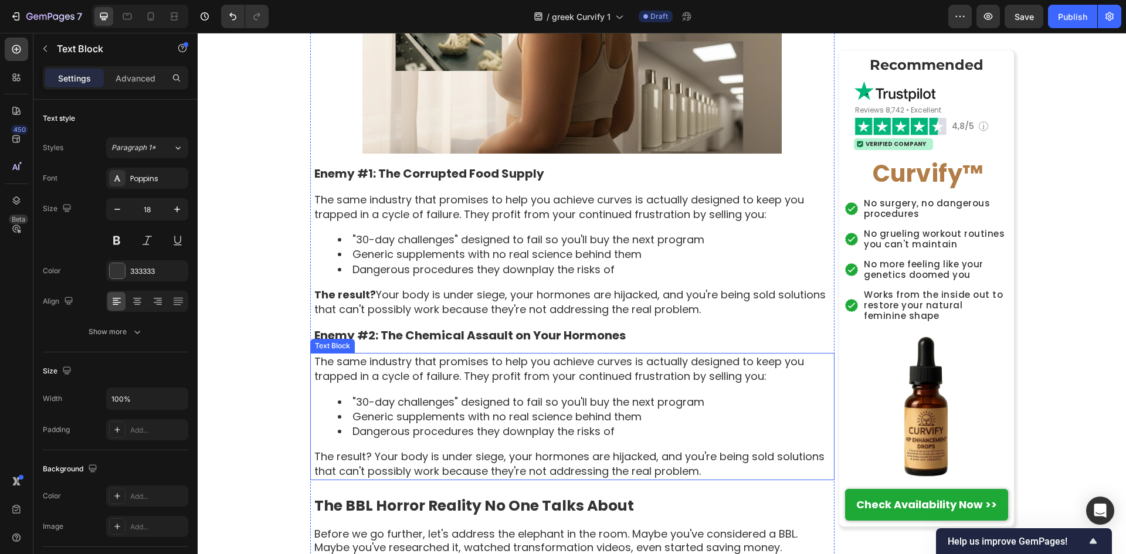
scroll to position [1799, 0]
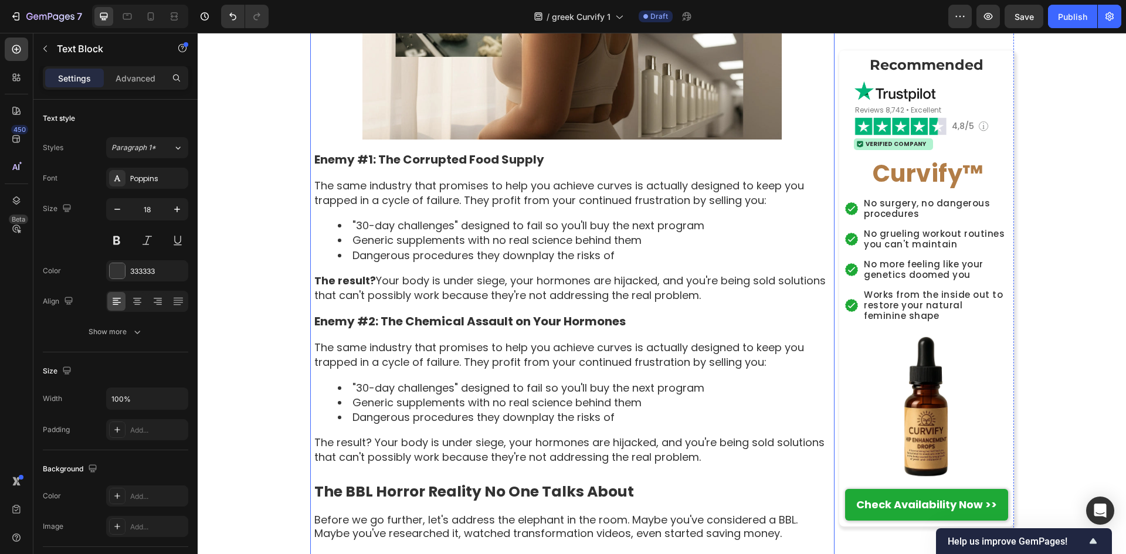
click at [515, 152] on p "Enemy #1: The Corrupted Food Supply" at bounding box center [573, 159] width 519 height 15
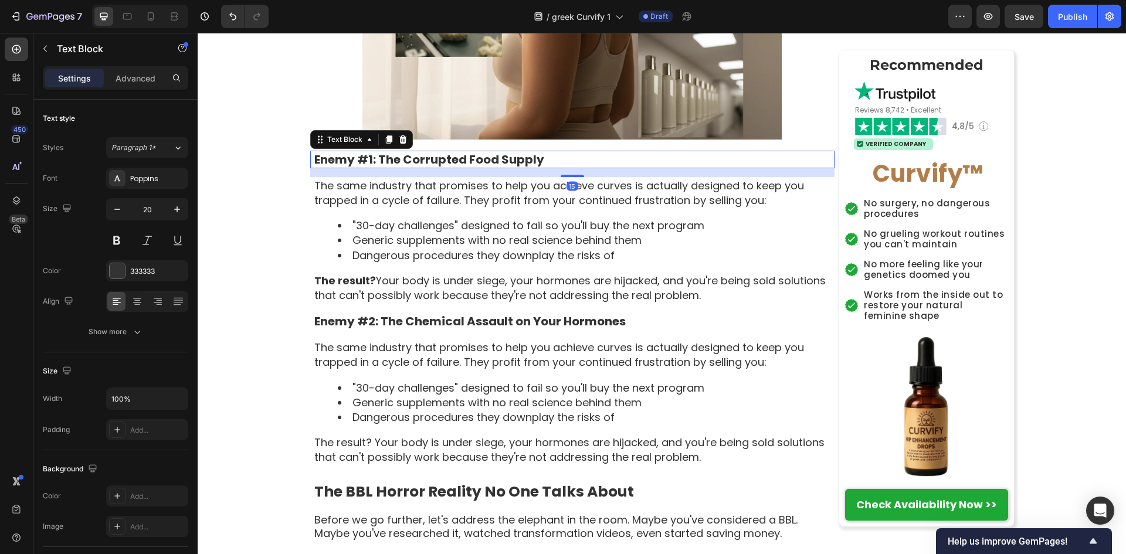
click at [515, 152] on p "Enemy #1: The Corrupted Food Supply" at bounding box center [573, 159] width 519 height 15
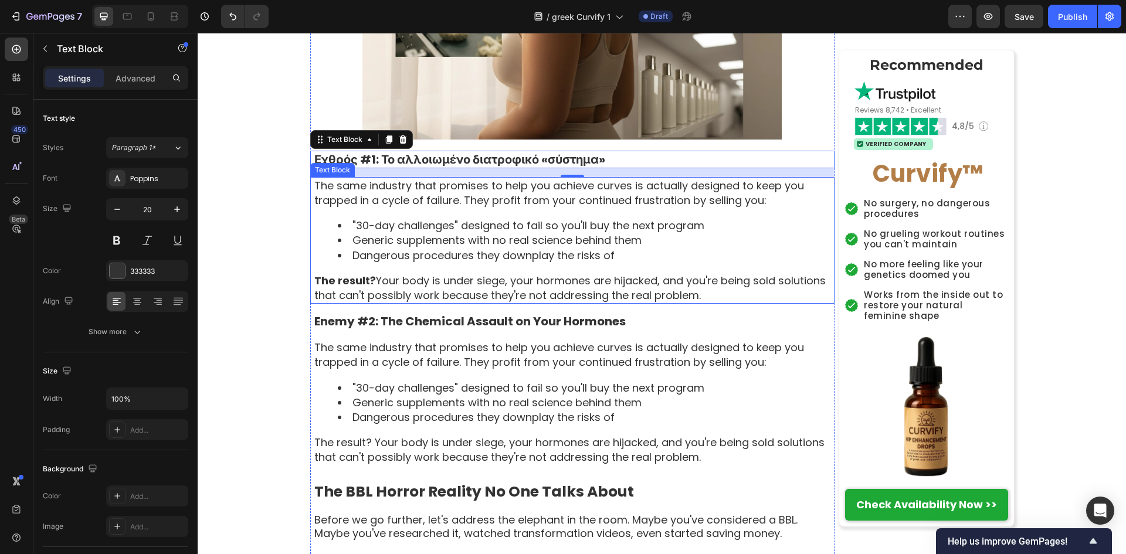
click at [578, 278] on p "The result? Your body is under siege, your hormones are hijacked, and you're be…" at bounding box center [573, 287] width 519 height 29
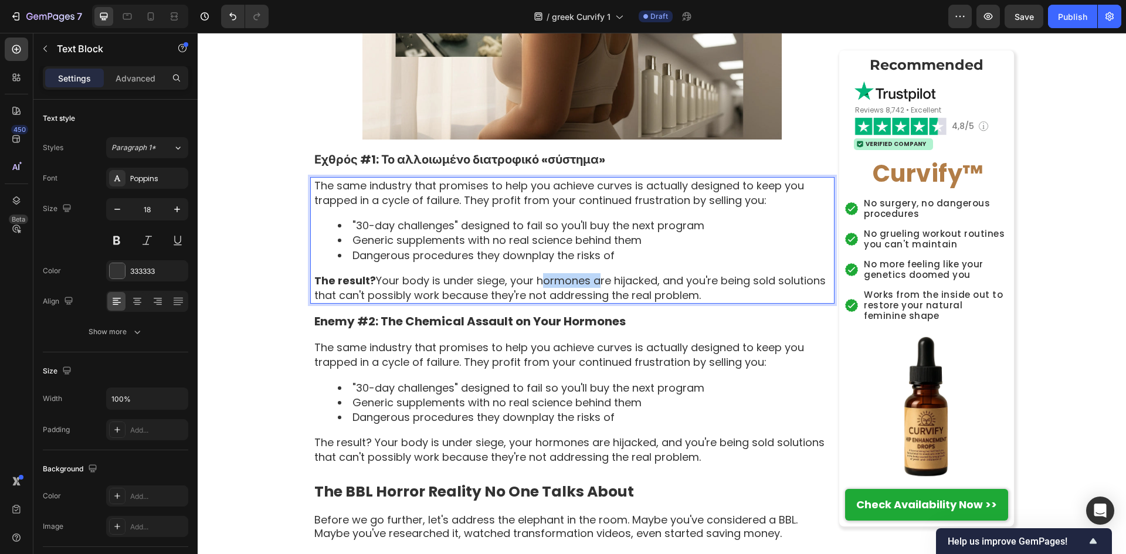
click at [578, 278] on p "The result? Your body is under siege, your hormones are hijacked, and you're be…" at bounding box center [573, 287] width 519 height 29
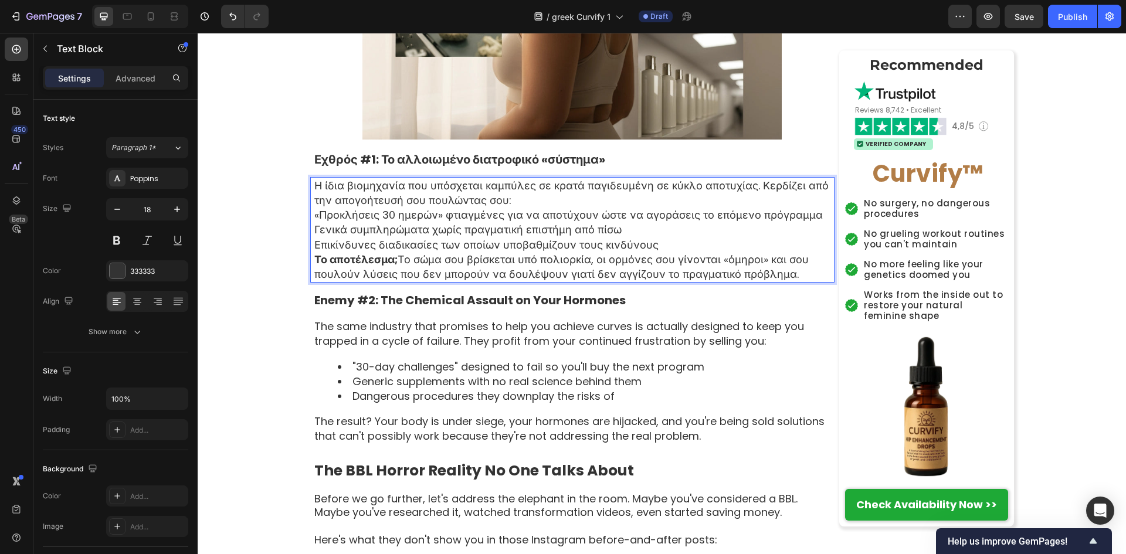
click at [564, 203] on p "Η ίδια βιομηχανία που υπόσχεται καμπύλες σε κρατά παγιδευμένη σε κύκλο αποτυχία…" at bounding box center [573, 192] width 519 height 29
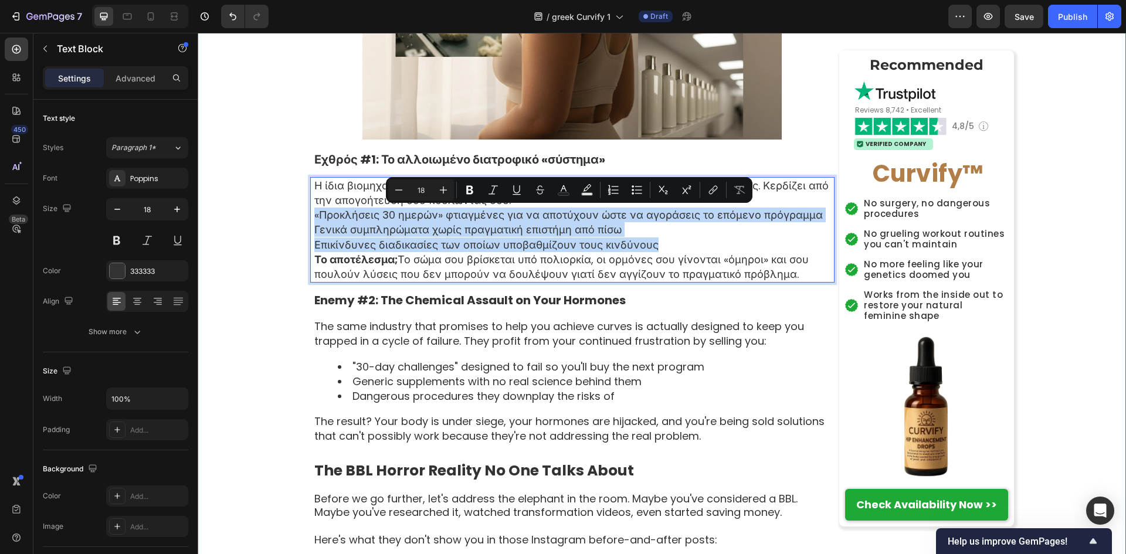
drag, startPoint x: 672, startPoint y: 242, endPoint x: 290, endPoint y: 219, distance: 381.9
click at [290, 219] on div "Αρχική › Ευεξία › Ορμονική Ισορροπία › Curvify Heading Η «Συνωμοσία» κατά των γ…" at bounding box center [662, 547] width 928 height 4504
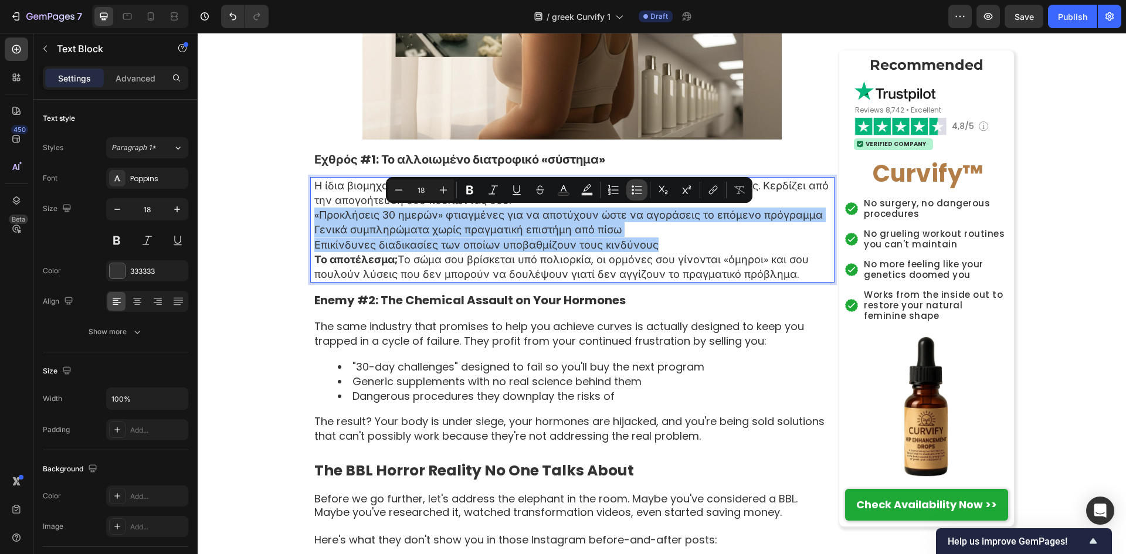
click at [629, 191] on button "Bulleted List" at bounding box center [636, 189] width 21 height 21
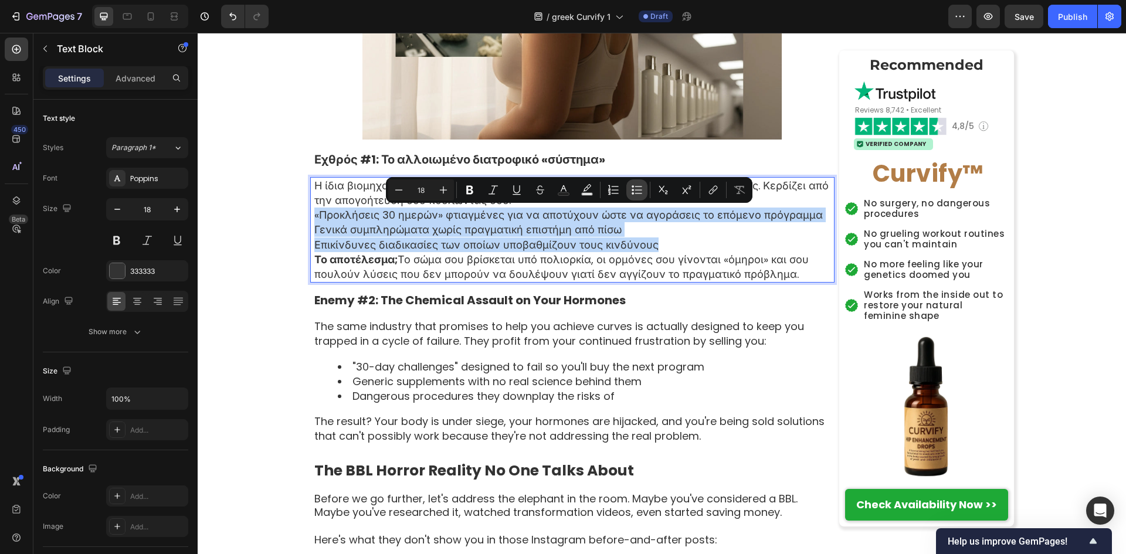
type input "18"
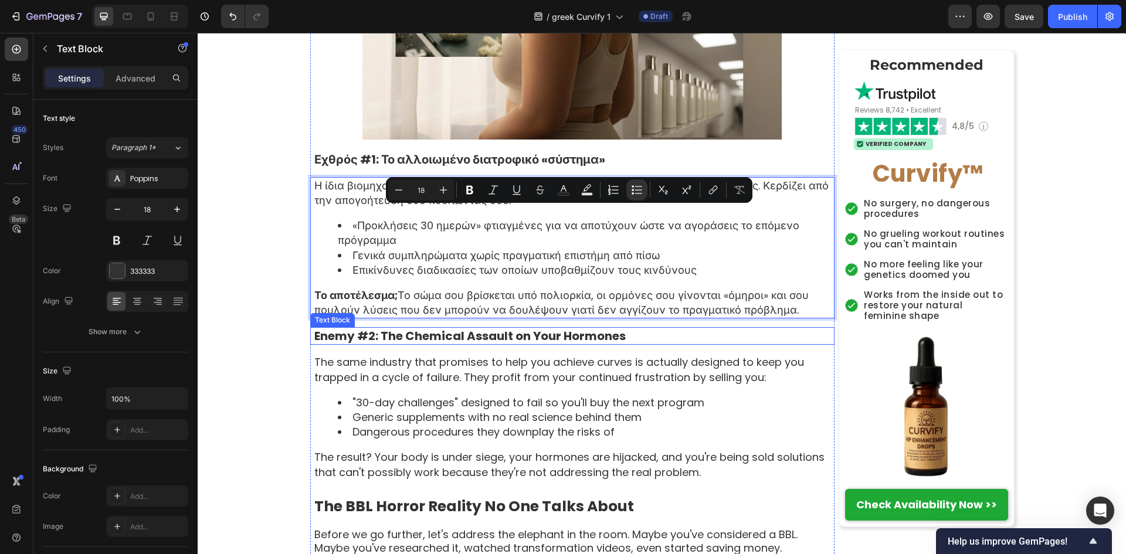
click at [537, 338] on p "Enemy #2: The Chemical Assault on Your Hormones" at bounding box center [573, 335] width 519 height 15
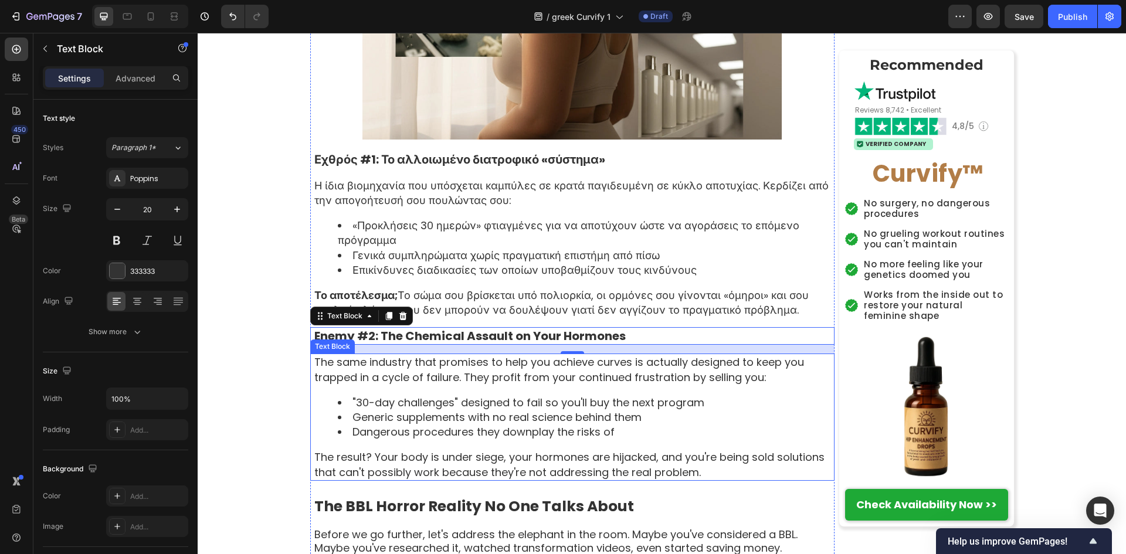
click at [500, 400] on li ""30-day challenges" designed to fail so you'll buy the next program" at bounding box center [586, 402] width 496 height 15
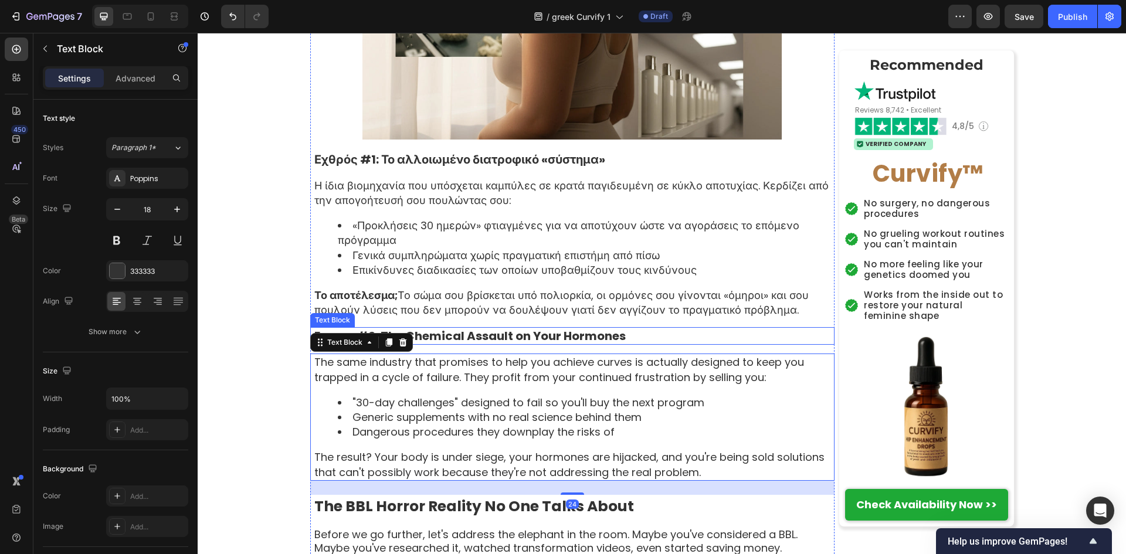
click at [606, 335] on p "Enemy #2: The Chemical Assault on Your Hormones" at bounding box center [573, 335] width 519 height 15
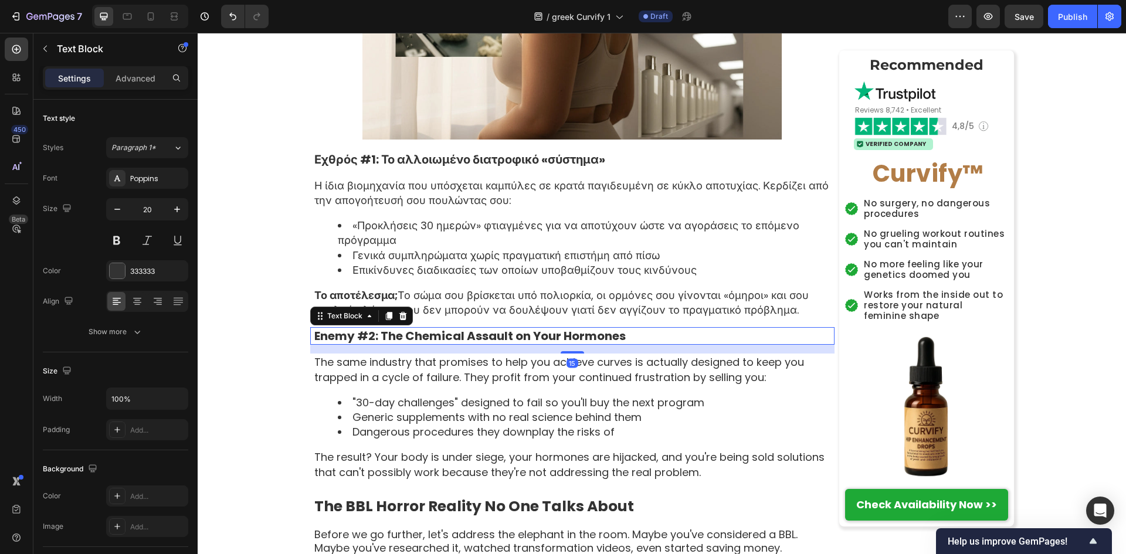
click at [606, 335] on p "Enemy #2: The Chemical Assault on Your Hormones" at bounding box center [573, 335] width 519 height 15
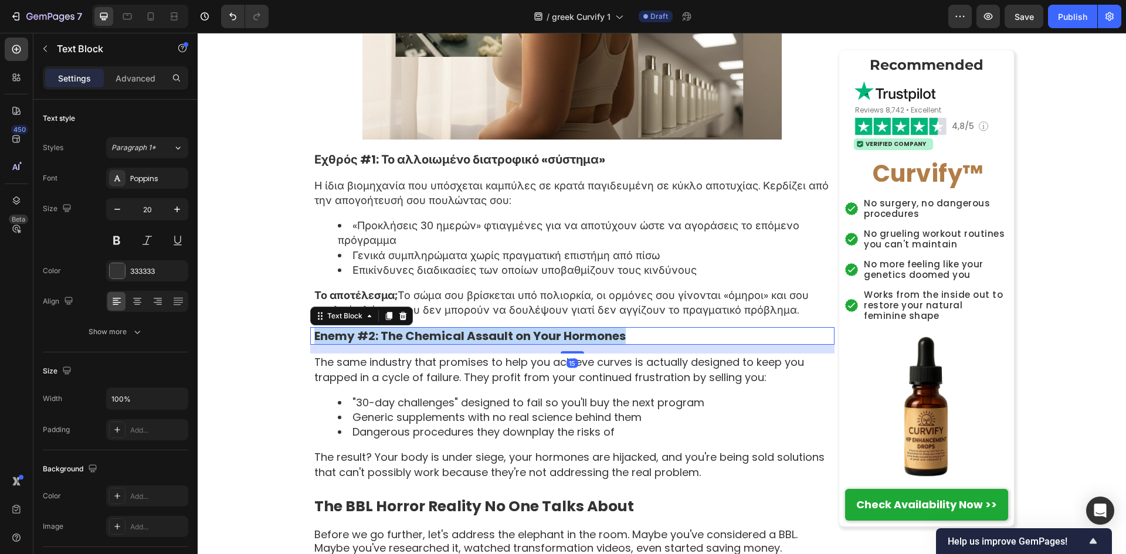
click at [606, 335] on p "Enemy #2: The Chemical Assault on Your Hormones" at bounding box center [573, 335] width 519 height 15
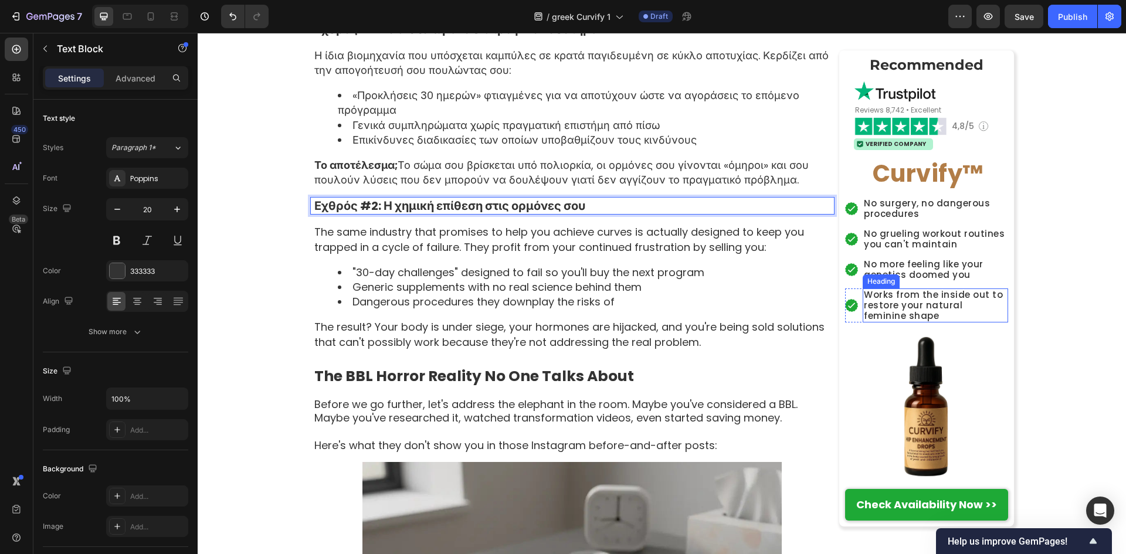
scroll to position [1955, 0]
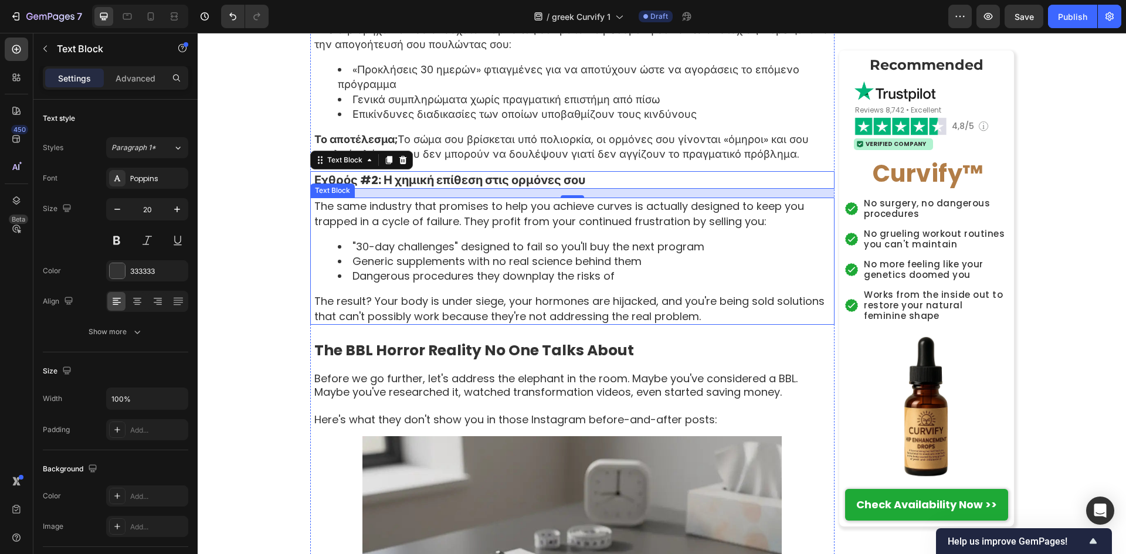
click at [530, 265] on li "Generic supplements with no real science behind them" at bounding box center [586, 261] width 496 height 15
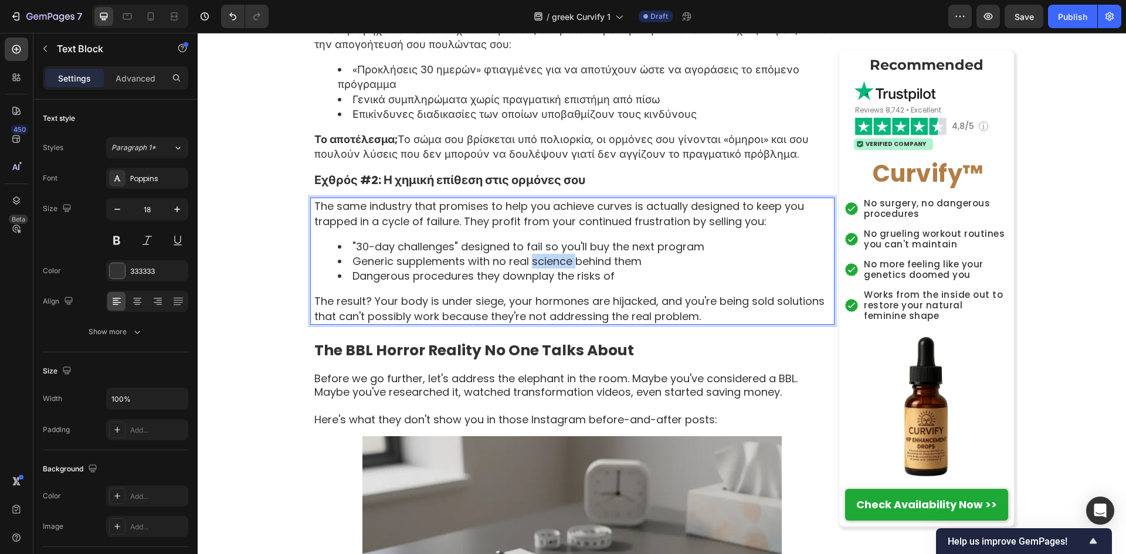
click at [530, 265] on li "Generic supplements with no real science behind them" at bounding box center [586, 261] width 496 height 15
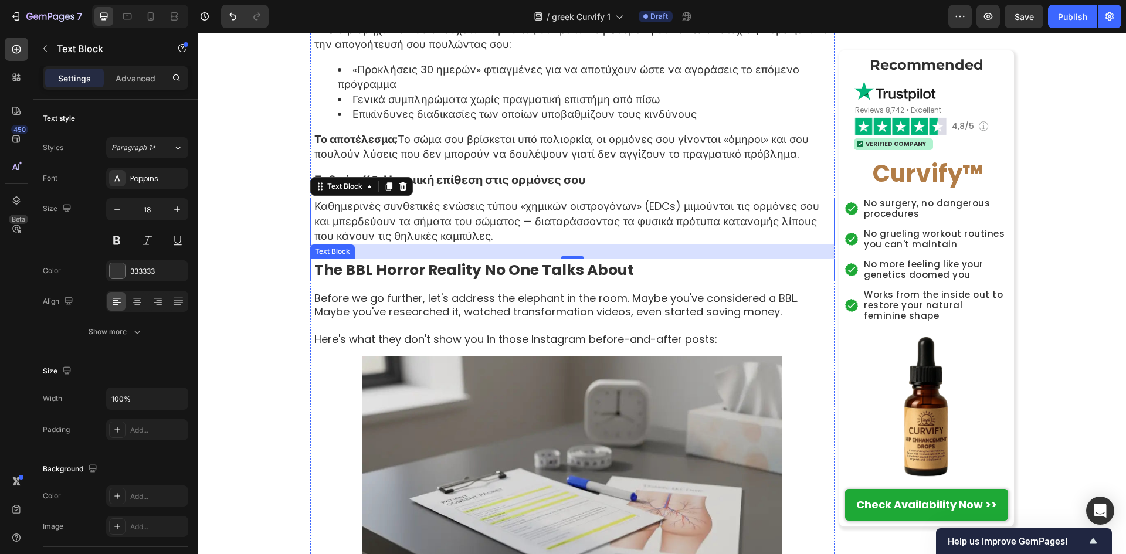
click at [514, 269] on strong "The BBL Horror Reality No One Talks About" at bounding box center [474, 270] width 320 height 21
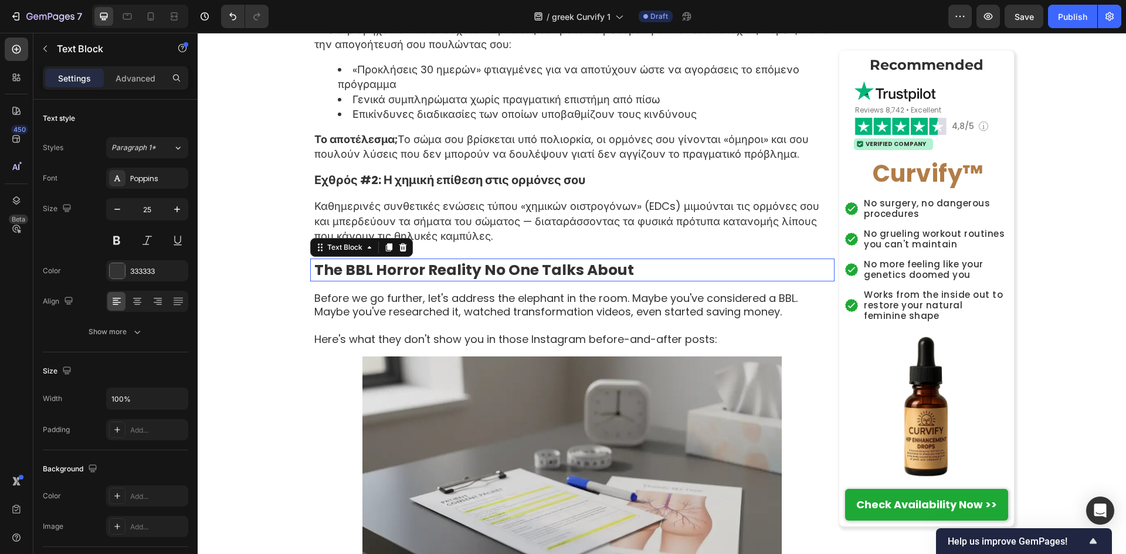
click at [514, 269] on strong "The BBL Horror Reality No One Talks About" at bounding box center [474, 270] width 320 height 21
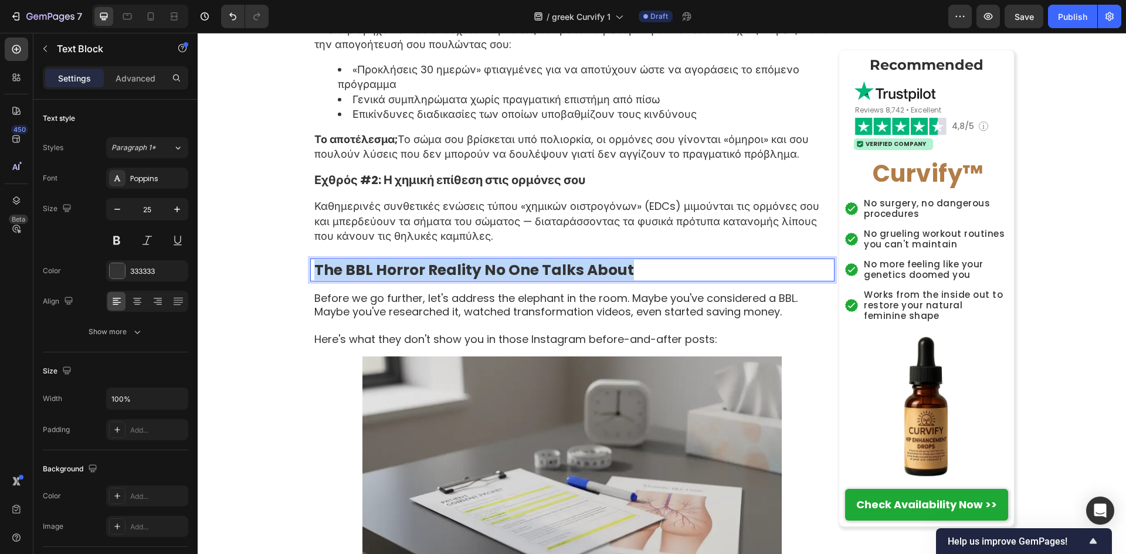
click at [514, 269] on strong "The BBL Horror Reality No One Talks About" at bounding box center [474, 270] width 320 height 21
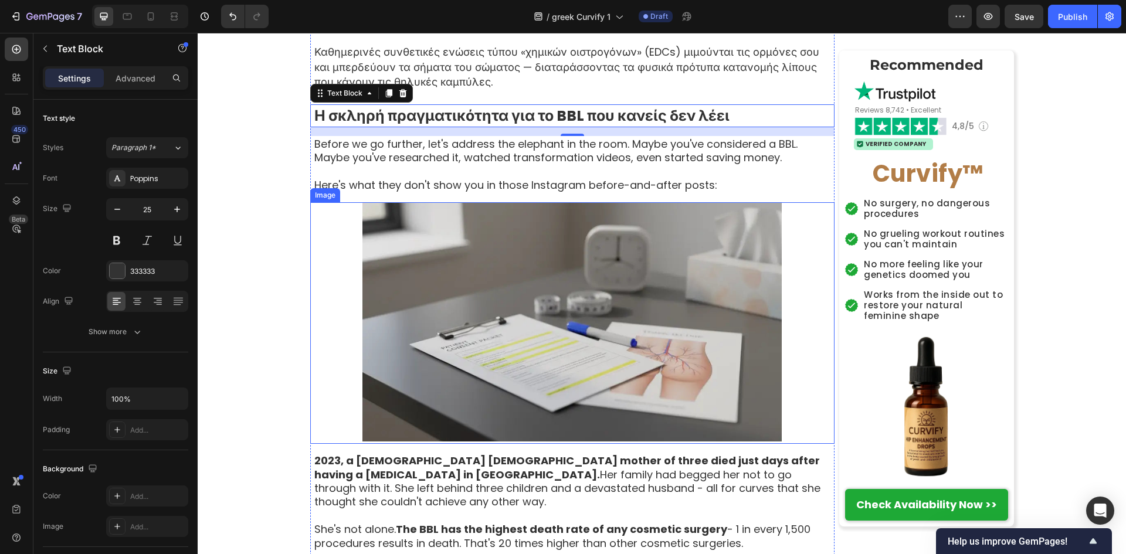
scroll to position [2111, 0]
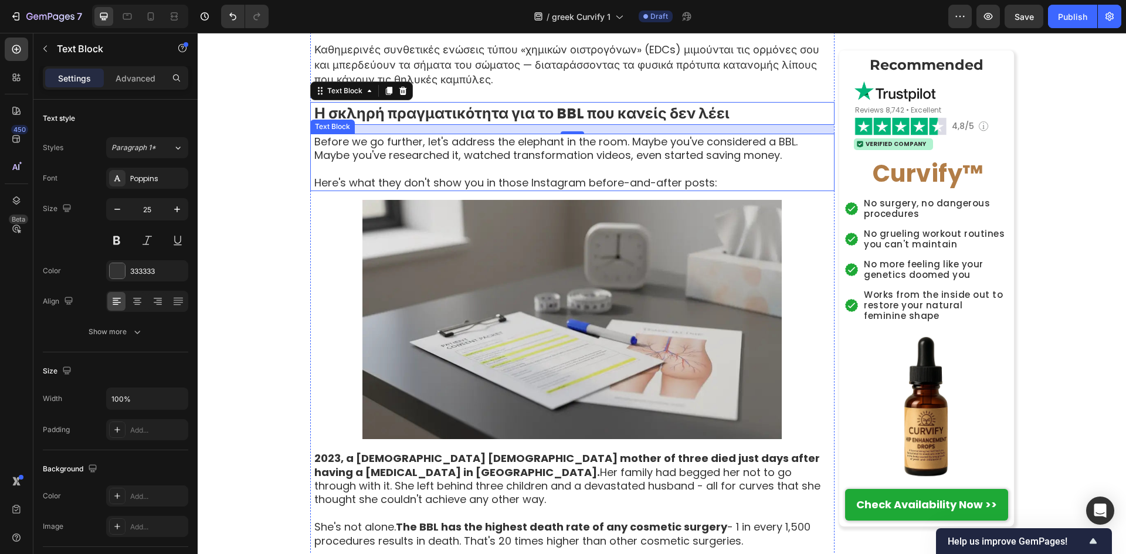
click at [568, 176] on p "Here's what they don't show you in those Instagram before-and-after posts:" at bounding box center [573, 182] width 519 height 13
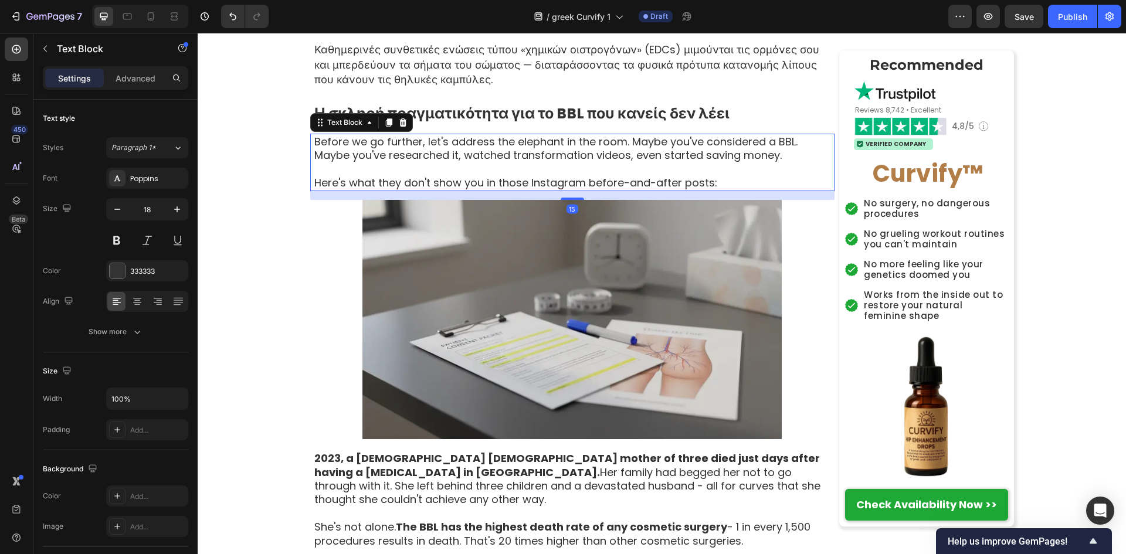
click at [568, 176] on p "Here's what they don't show you in those Instagram before-and-after posts:" at bounding box center [573, 182] width 519 height 13
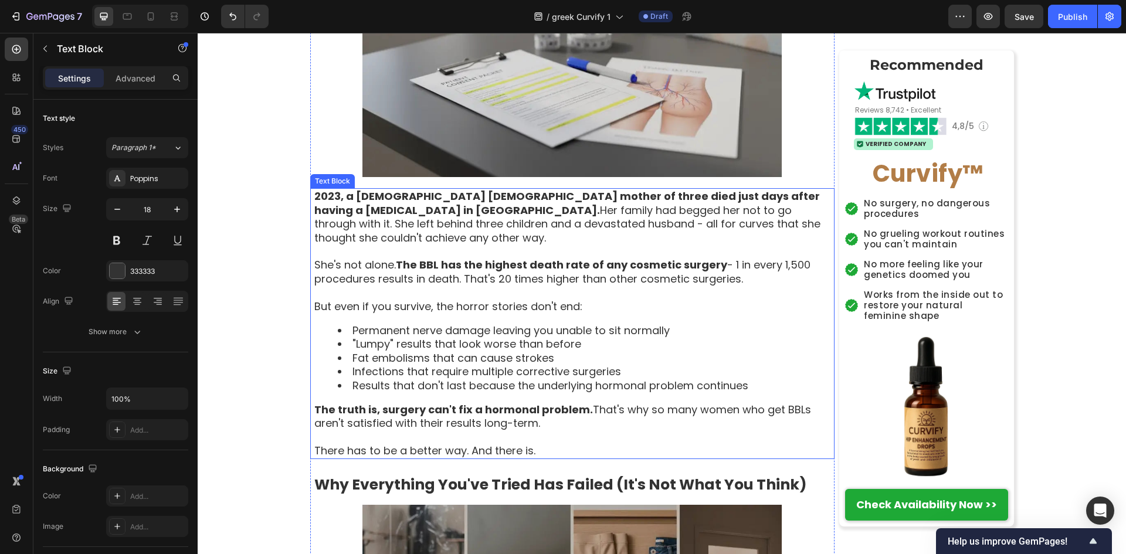
scroll to position [2424, 0]
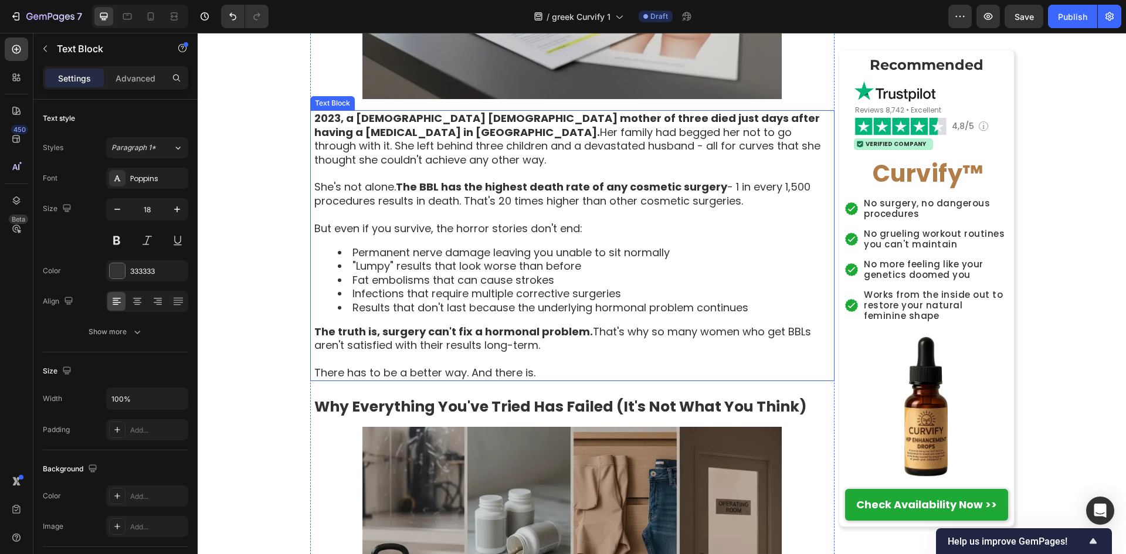
click at [590, 366] on p "There has to be a better way. And there is." at bounding box center [573, 372] width 519 height 13
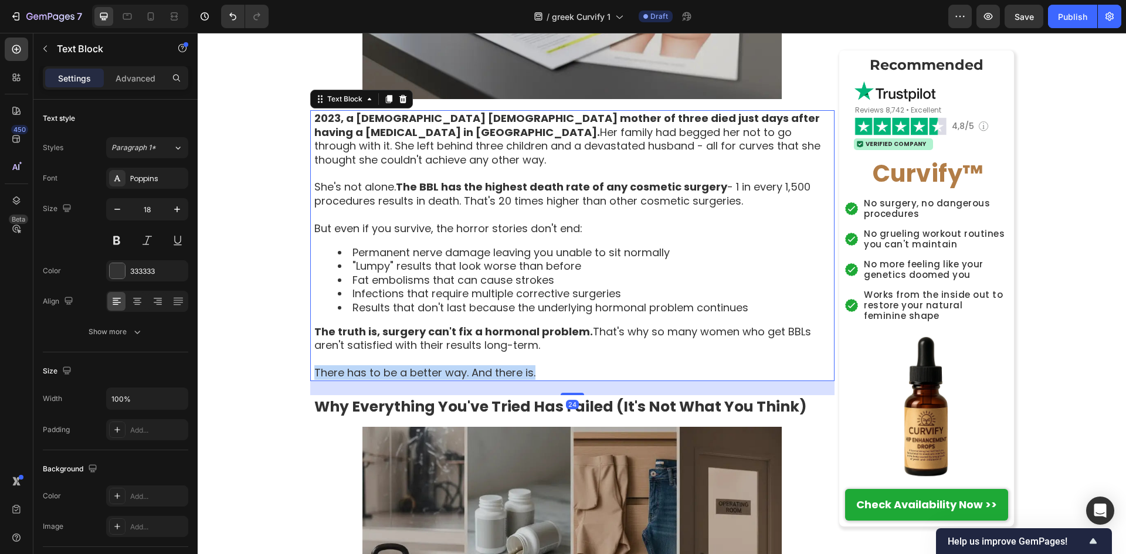
click at [590, 366] on p "There has to be a better way. And there is." at bounding box center [573, 372] width 519 height 13
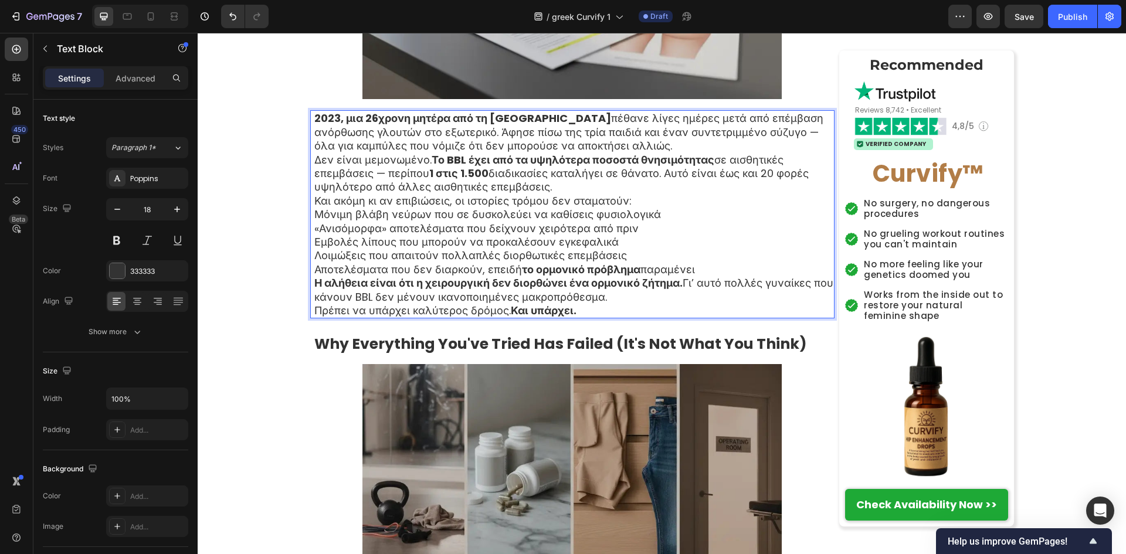
click at [764, 146] on p "2023, μια 26χρονη μητέρα από τη [GEOGRAPHIC_DATA] πέθανε λίγες ημέρες μετά από …" at bounding box center [573, 131] width 519 height 41
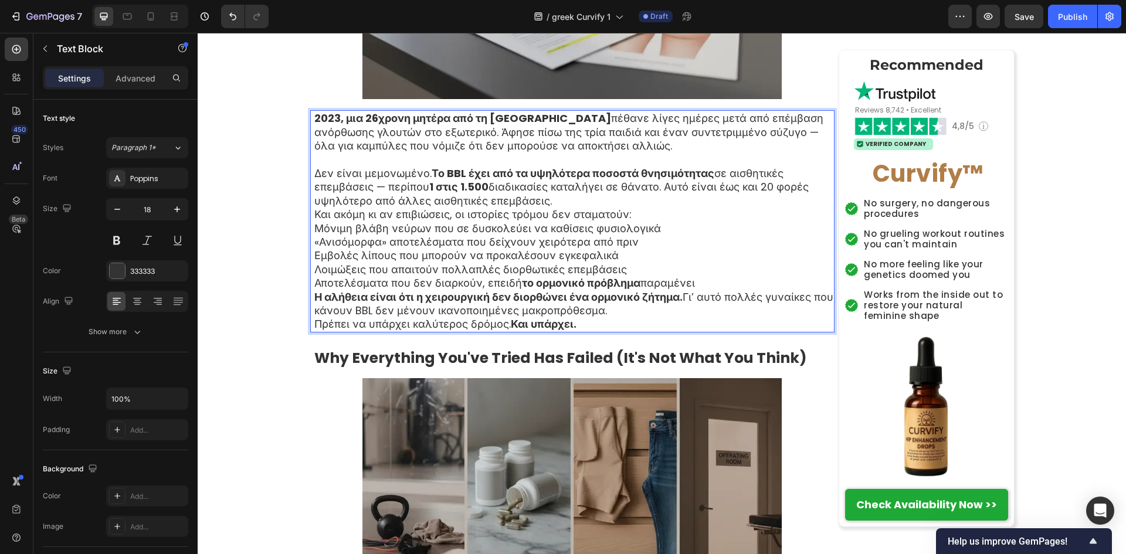
click at [575, 201] on p "Δεν είναι μεμονωμένο. Το BBL έχει από τα υψηλότερα ποσοστά θνησιμότητας σε αισθ…" at bounding box center [573, 187] width 519 height 41
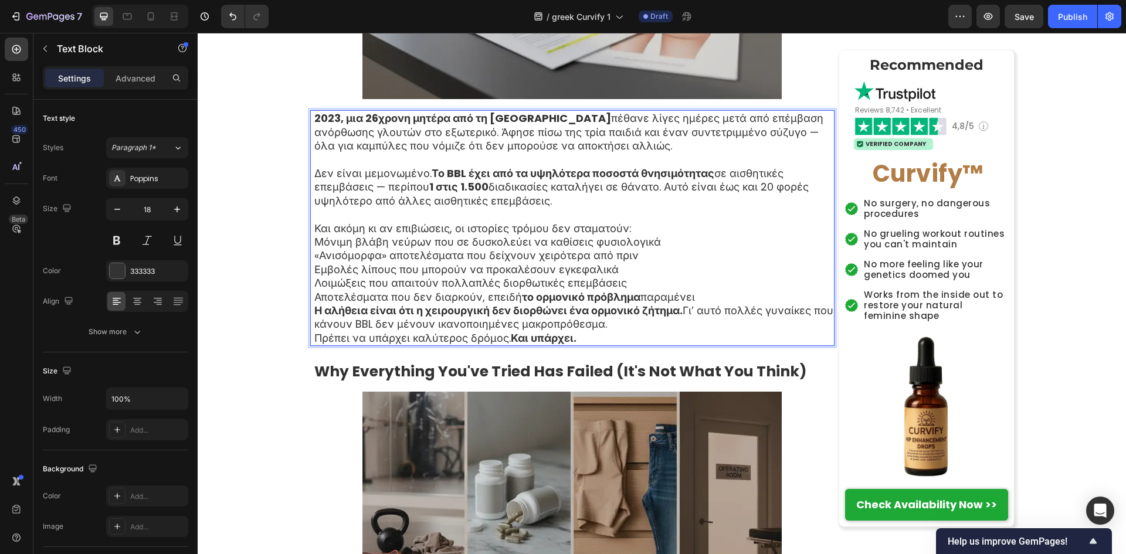
click at [631, 233] on p "Και ακόμη κι αν επιβιώσεις, οι ιστορίες τρόμου δεν σταματούν:" at bounding box center [573, 228] width 519 height 13
drag, startPoint x: 742, startPoint y: 298, endPoint x: 298, endPoint y: 242, distance: 447.6
click at [298, 242] on div "Αρχική › Ευεξία › Ορμονική Ισορροπία › Curvify Heading Η «Συνωμοσία» κατά των γ…" at bounding box center [662, 110] width 928 height 4880
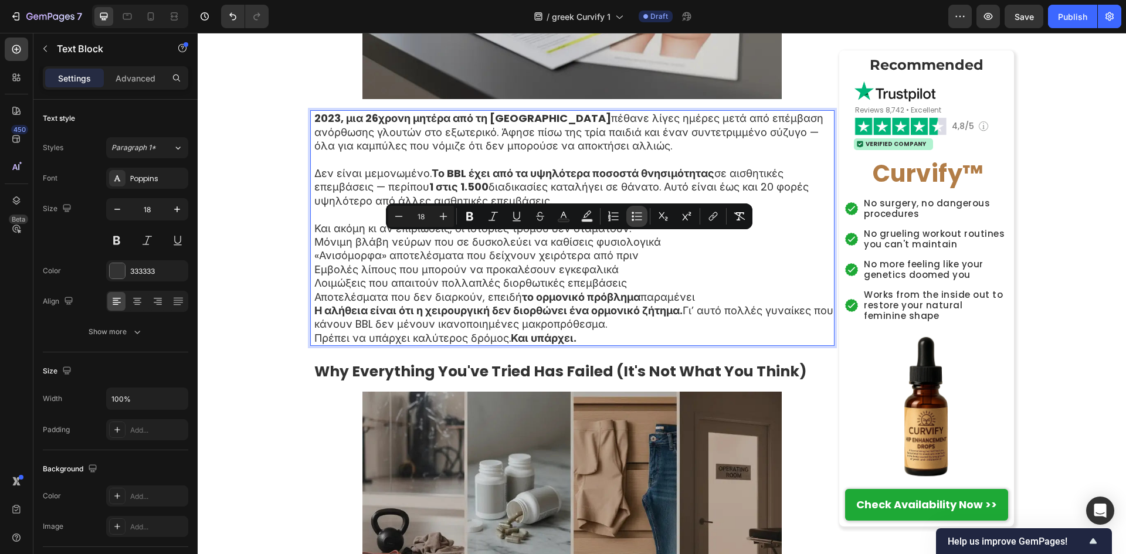
click at [633, 218] on icon "Editor contextual toolbar" at bounding box center [637, 217] width 12 height 12
type input "18"
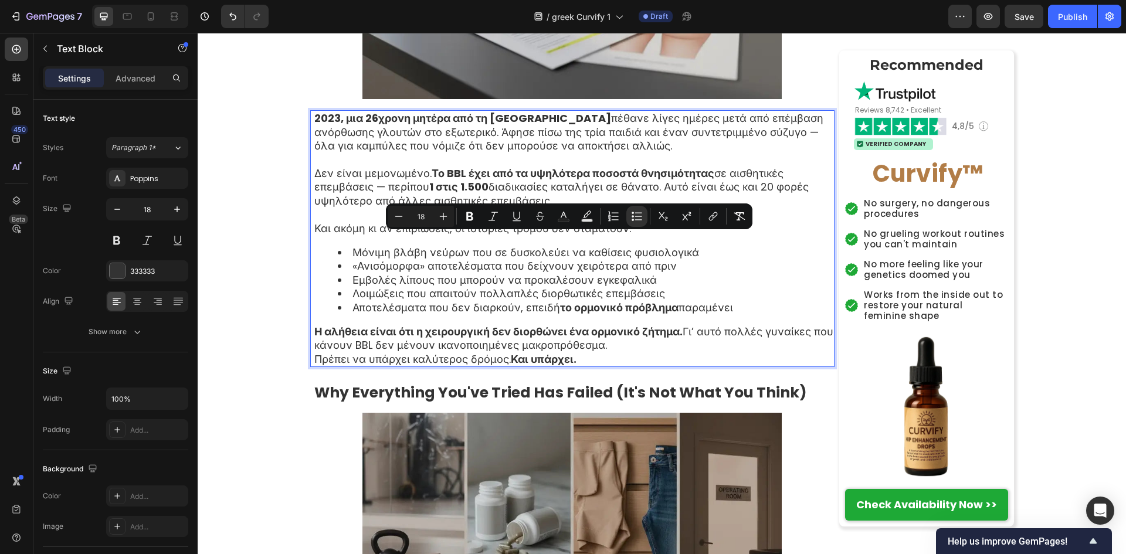
click at [701, 340] on p "Η αλήθεια είναι ότι η χειρουργική δεν διορθώνει ένα ορμονικό ζήτημα. Γι’ αυτό π…" at bounding box center [573, 339] width 519 height 28
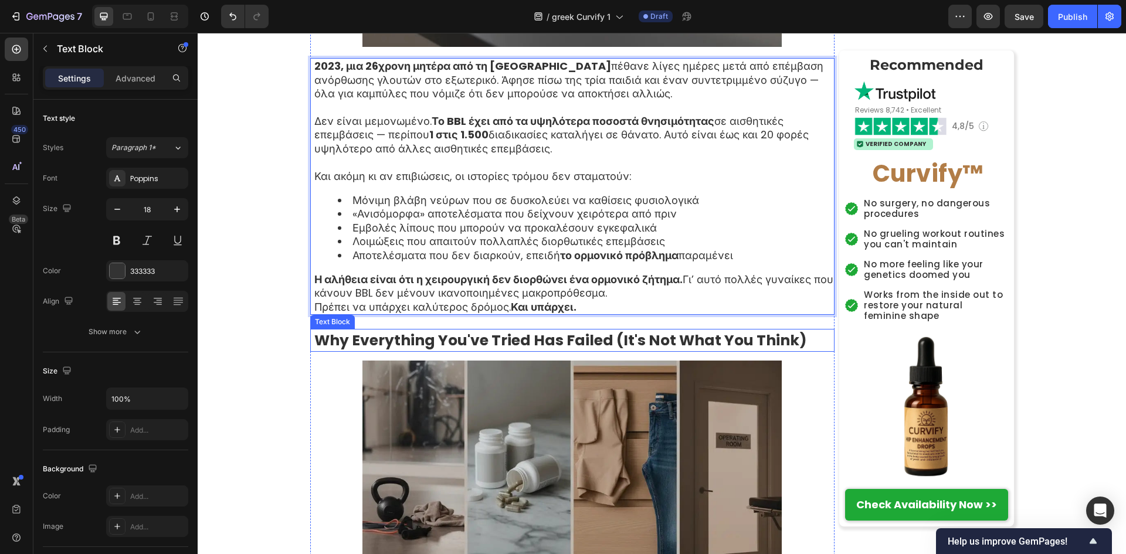
scroll to position [2503, 0]
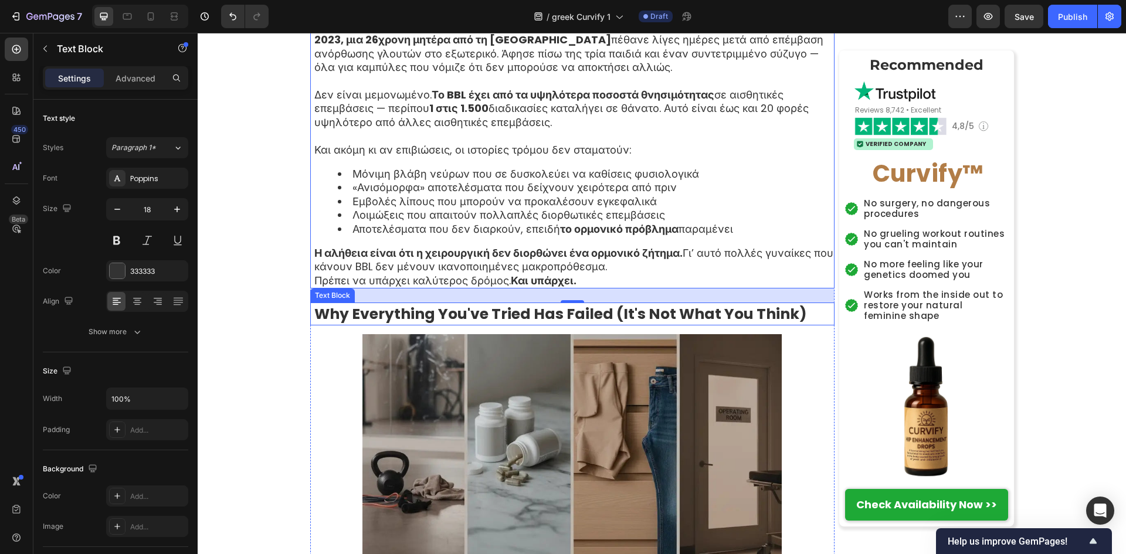
click at [528, 309] on strong "Why Everything You've Tried Has Failed (It's Not What You Think)" at bounding box center [560, 314] width 493 height 21
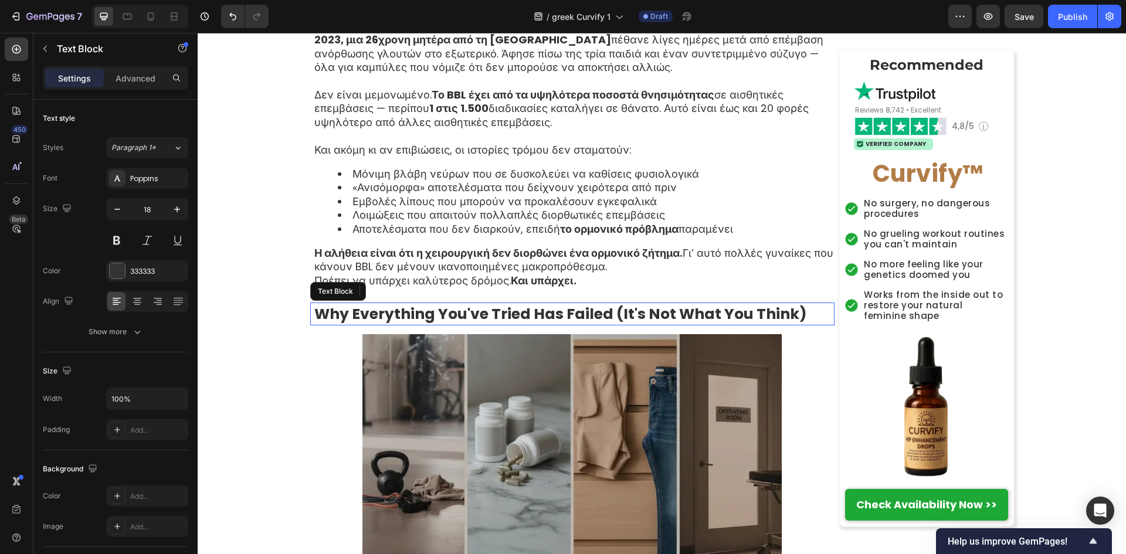
click at [528, 309] on strong "Why Everything You've Tried Has Failed (It's Not What You Think)" at bounding box center [560, 314] width 493 height 21
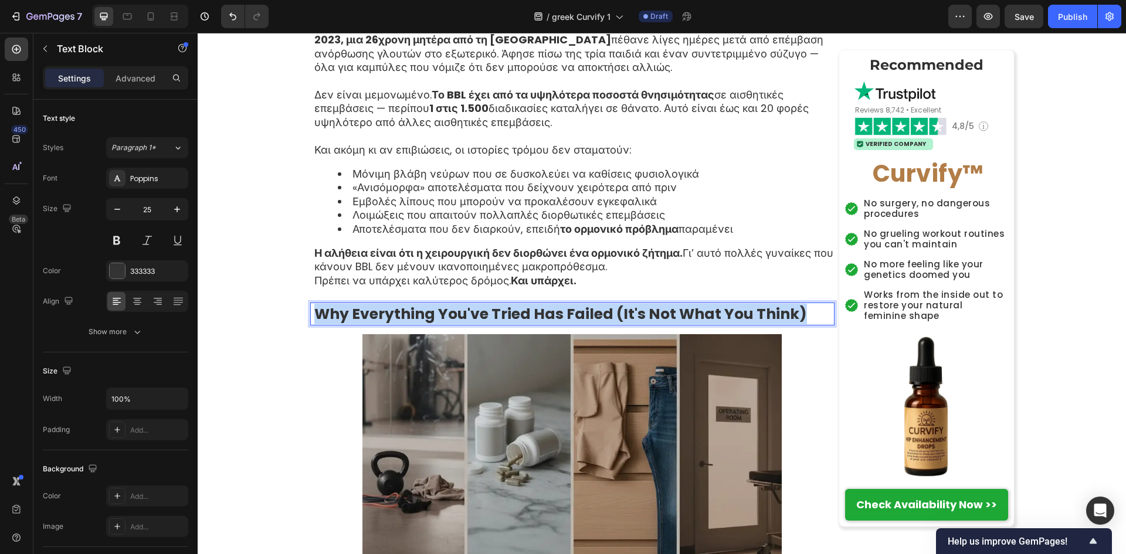
click at [528, 309] on strong "Why Everything You've Tried Has Failed (It's Not What You Think)" at bounding box center [560, 314] width 493 height 21
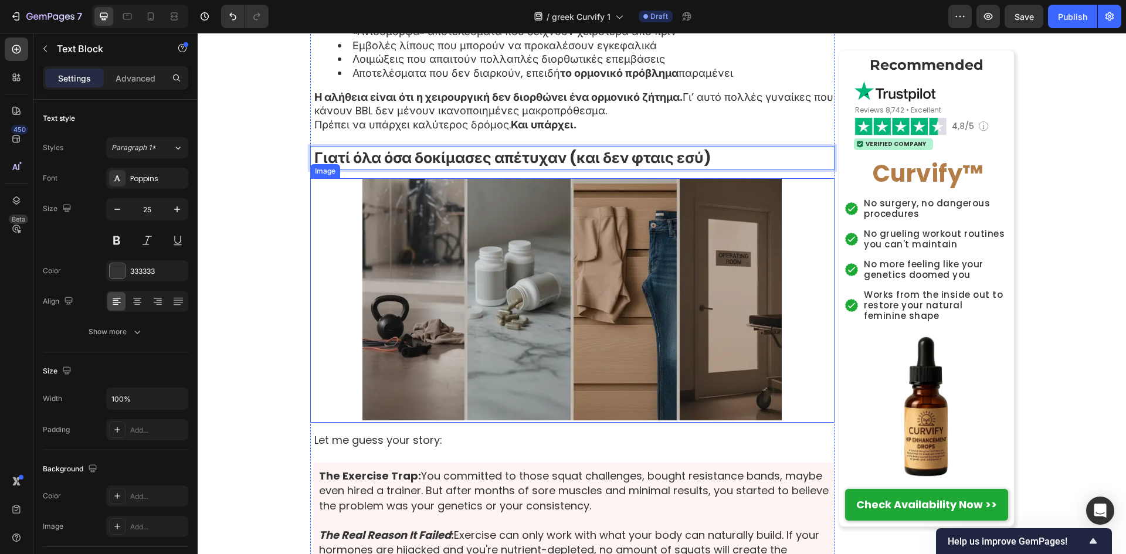
scroll to position [2737, 0]
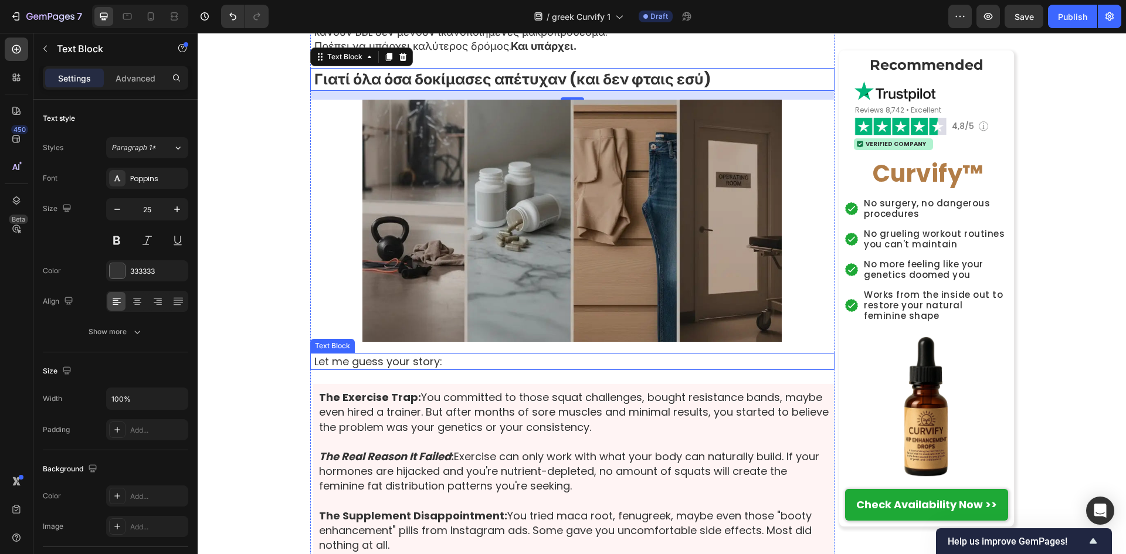
click at [429, 363] on p "Let me guess your story:" at bounding box center [573, 361] width 519 height 15
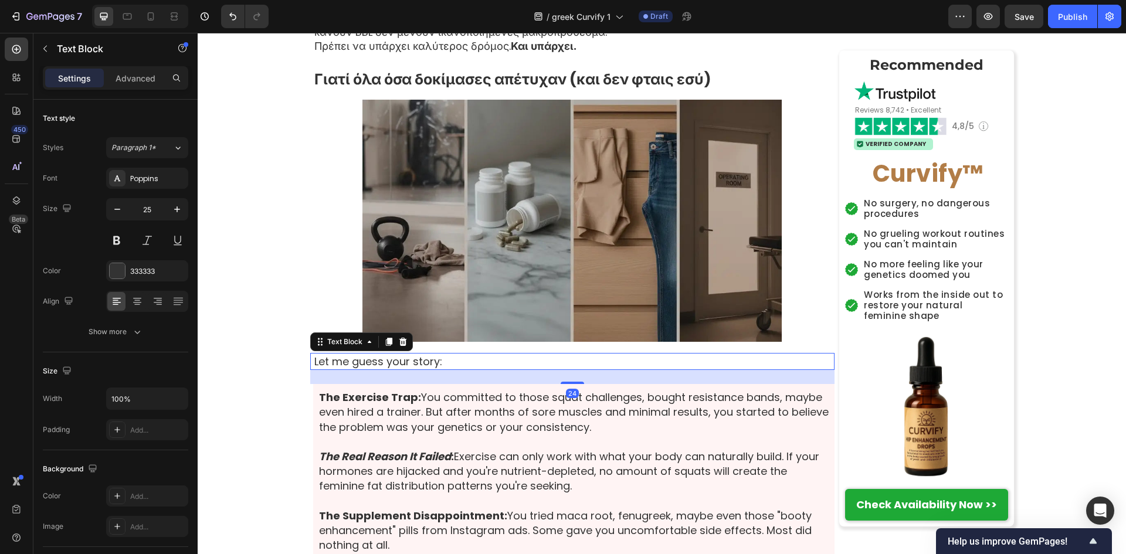
click at [429, 363] on p "Let me guess your story:" at bounding box center [573, 361] width 519 height 15
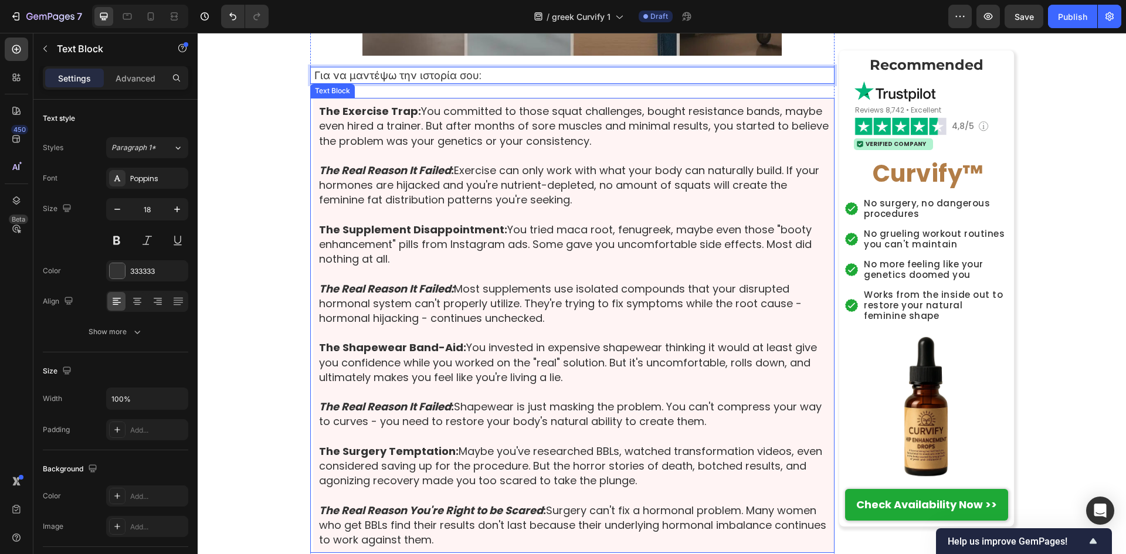
scroll to position [3050, 0]
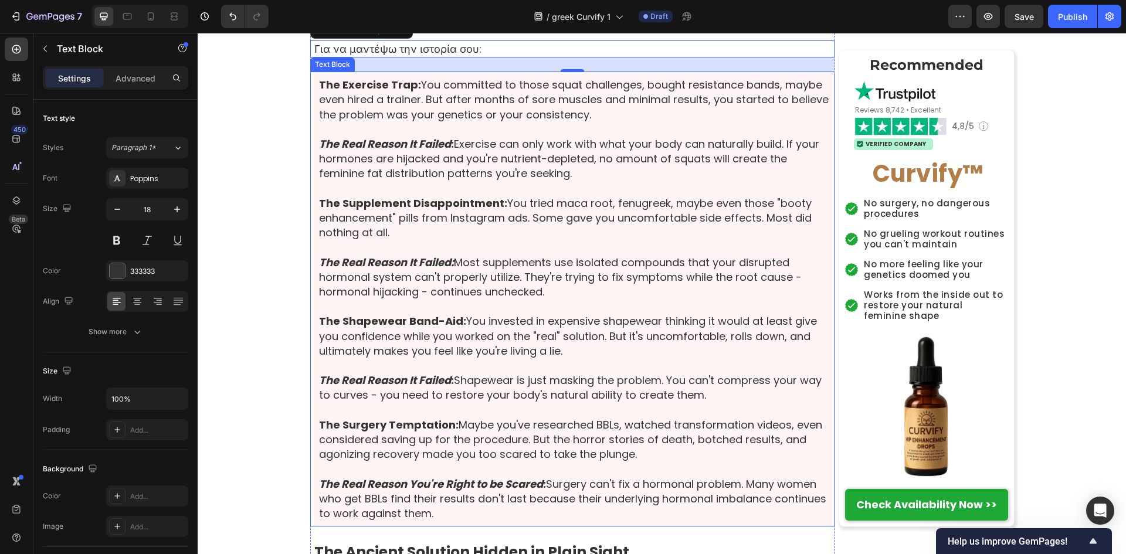
click at [551, 421] on p "The Surgery Temptation: Maybe you've researched BBLs, watched transformation vi…" at bounding box center [574, 440] width 510 height 45
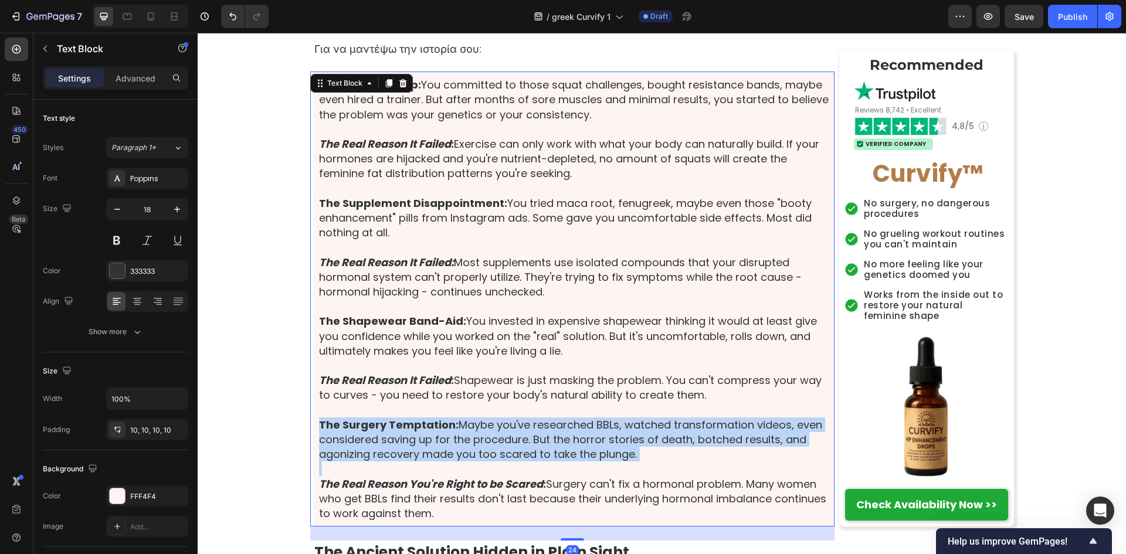
click at [551, 421] on p "The Surgery Temptation: Maybe you've researched BBLs, watched transformation vi…" at bounding box center [574, 440] width 510 height 45
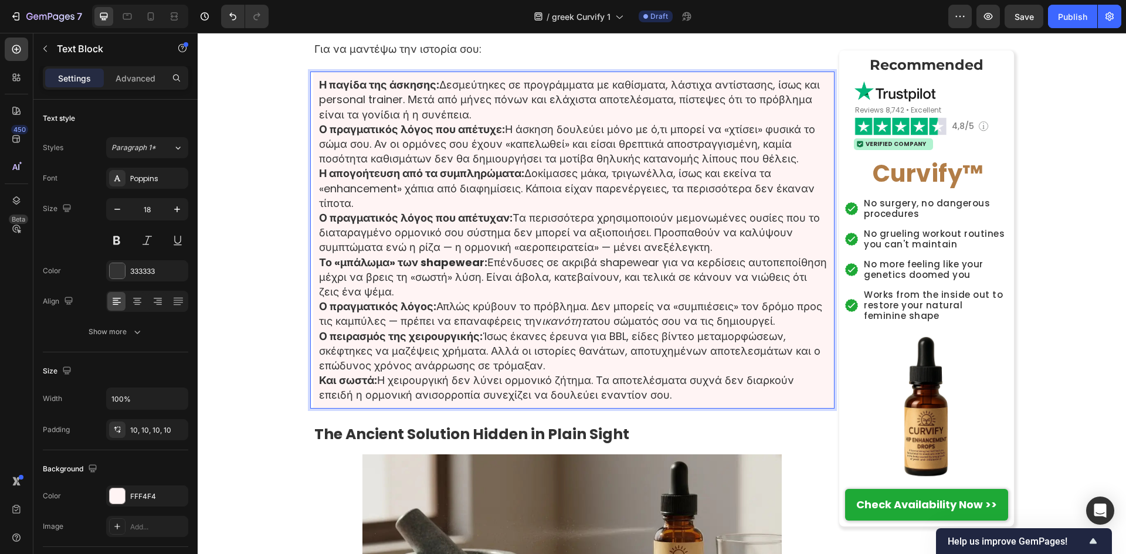
click at [538, 115] on p "Η παγίδα της άσκησης: Δεσμεύτηκες σε προγράμματα με καθίσματα, λάστιχα αντίστασ…" at bounding box center [574, 121] width 510 height 89
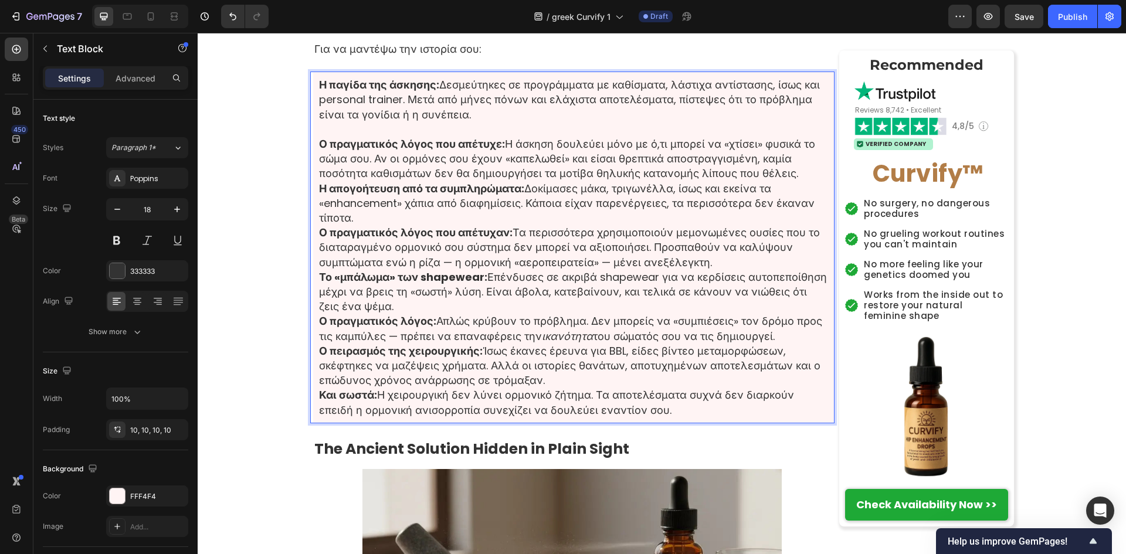
click at [800, 172] on p "⁠⁠⁠⁠⁠⁠⁠ Ο πραγματικός λόγος που απέτυχε: Η άσκηση δουλεύει μόνο με ό,τι μπορεί …" at bounding box center [574, 151] width 510 height 59
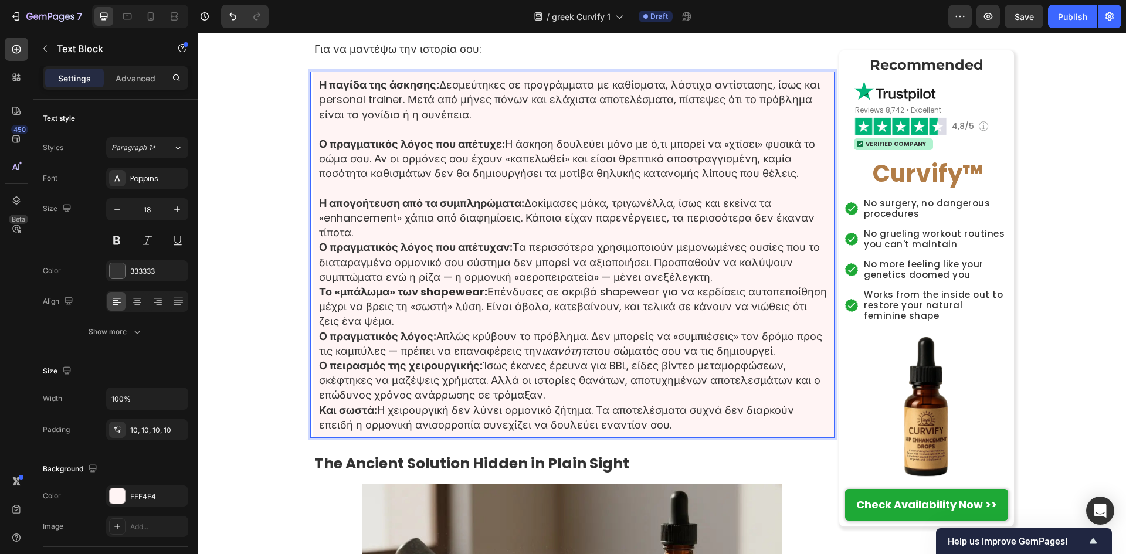
click at [411, 234] on p "Η απογοήτευση από τα συμπληρώματα: Δοκίμασες μάκα, τριγωνέλλα, ίσως και εκείνα …" at bounding box center [574, 240] width 510 height 89
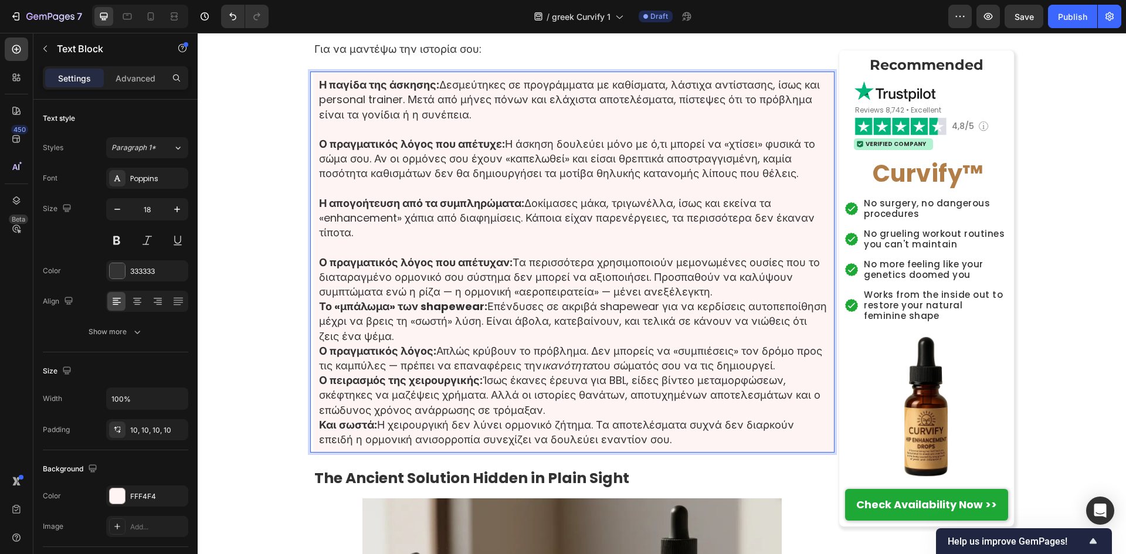
click at [752, 293] on p "⁠⁠⁠⁠⁠⁠⁠ Ο πραγματικός λόγος που απέτυχαν: Τα περισσότερα χρησιμοποιούν μεμονωμέ…" at bounding box center [574, 269] width 510 height 59
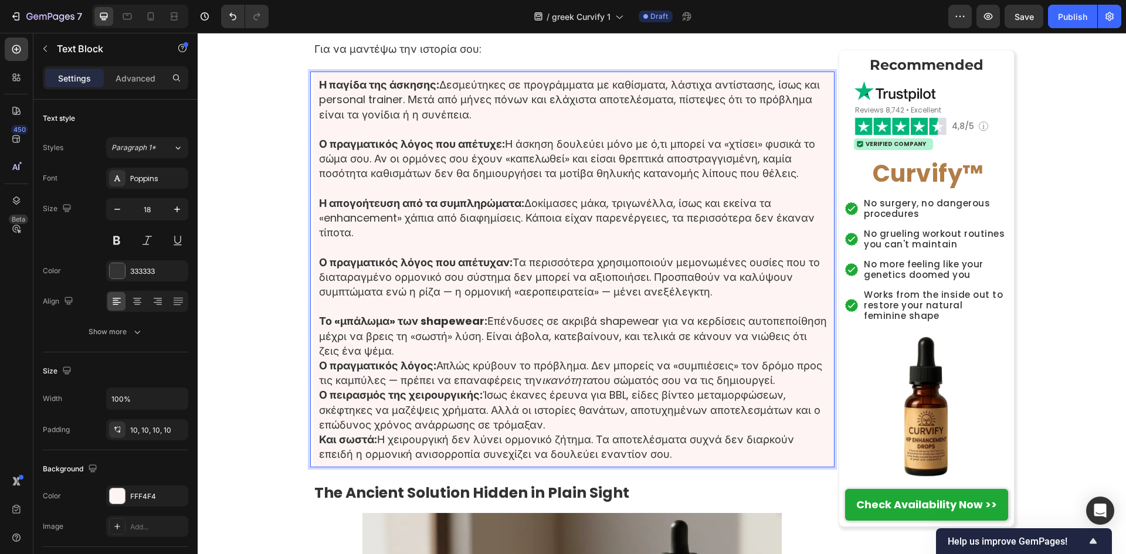
click at [542, 341] on p "Το «μπάλωμα» των shapewear: Επένδυσες σε ακριβά shapewear για να κερδίσεις αυτο…" at bounding box center [574, 351] width 510 height 74
click at [523, 354] on p "Το «μπάλωμα» των shapewear: Επένδυσες σε ακριβά shapewear για να κερδίσεις αυτο…" at bounding box center [574, 351] width 510 height 74
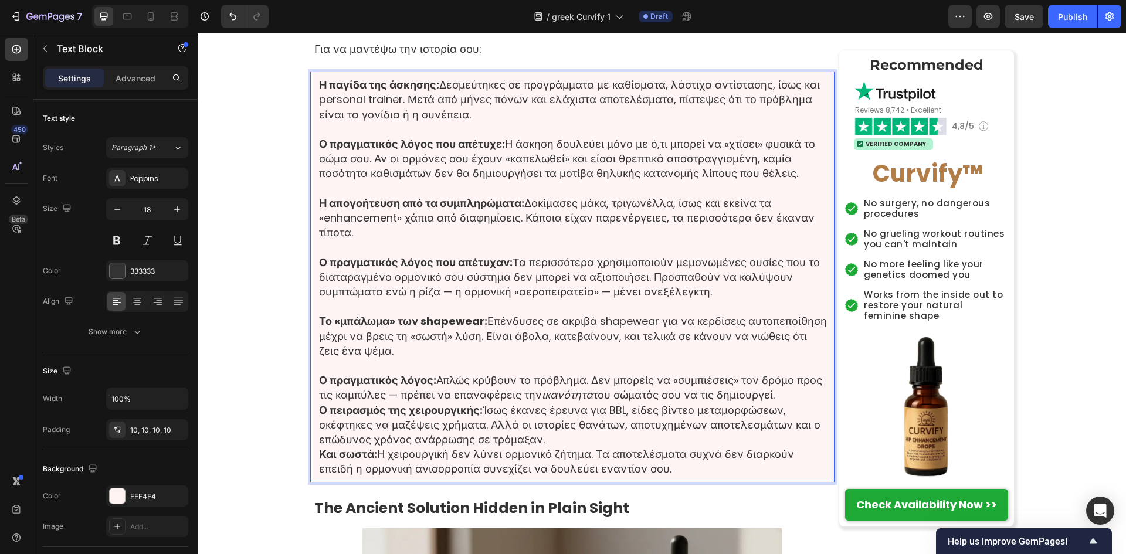
click at [776, 396] on p "⁠⁠⁠⁠⁠⁠⁠ Ο πραγματικός λόγος: Απλώς κρύβουν το πρόβλημα. Δεν μπορείς να «συμπιέσ…" at bounding box center [574, 380] width 510 height 45
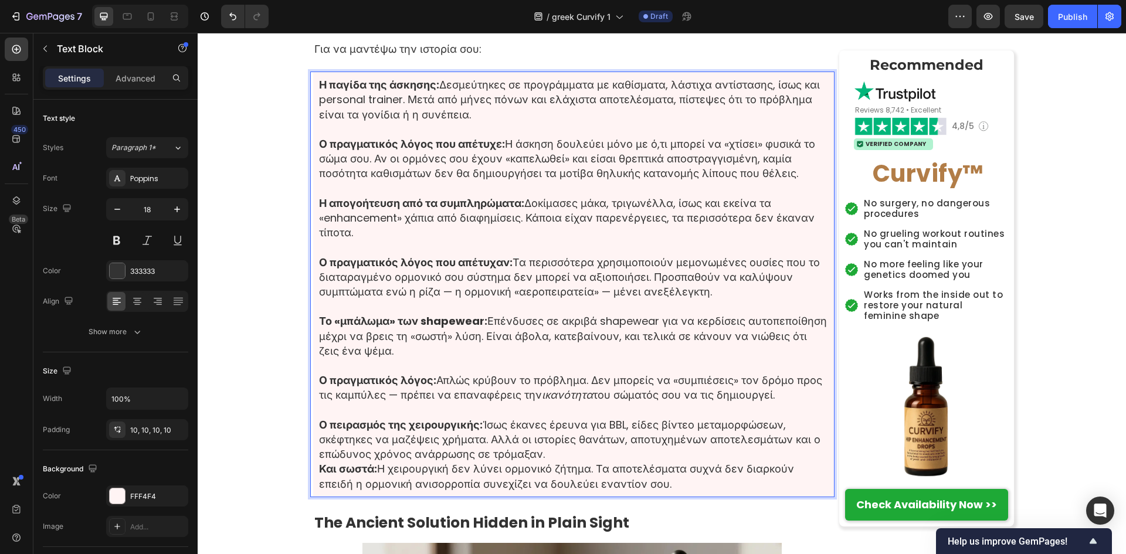
click at [574, 455] on p "Ο πειρασμός της χειρουργικής: Ίσως έκανες έρευνα για BBL, είδες βίντεο μεταμορφ…" at bounding box center [574, 455] width 510 height 74
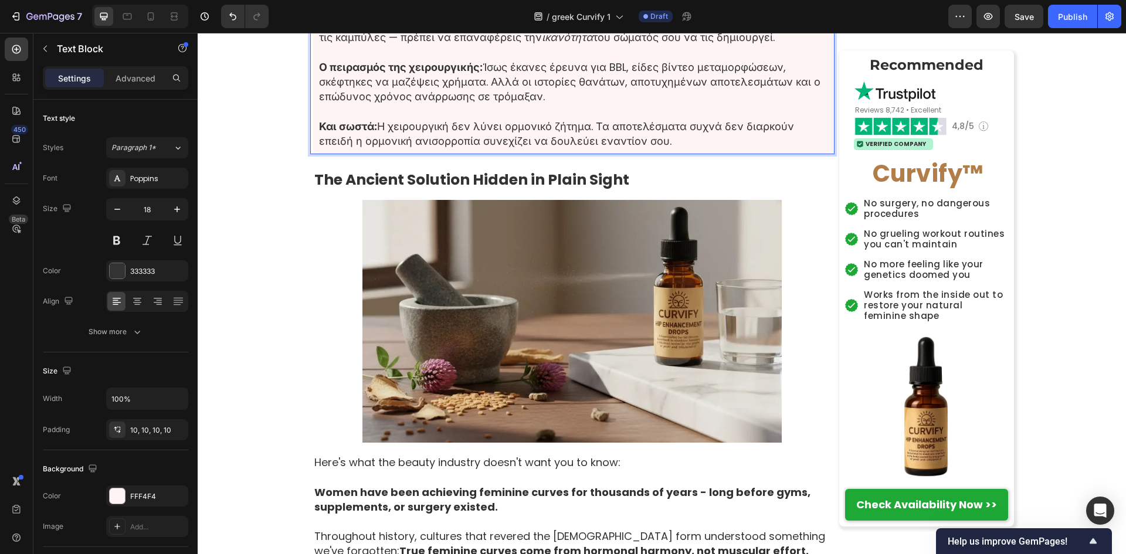
scroll to position [3441, 0]
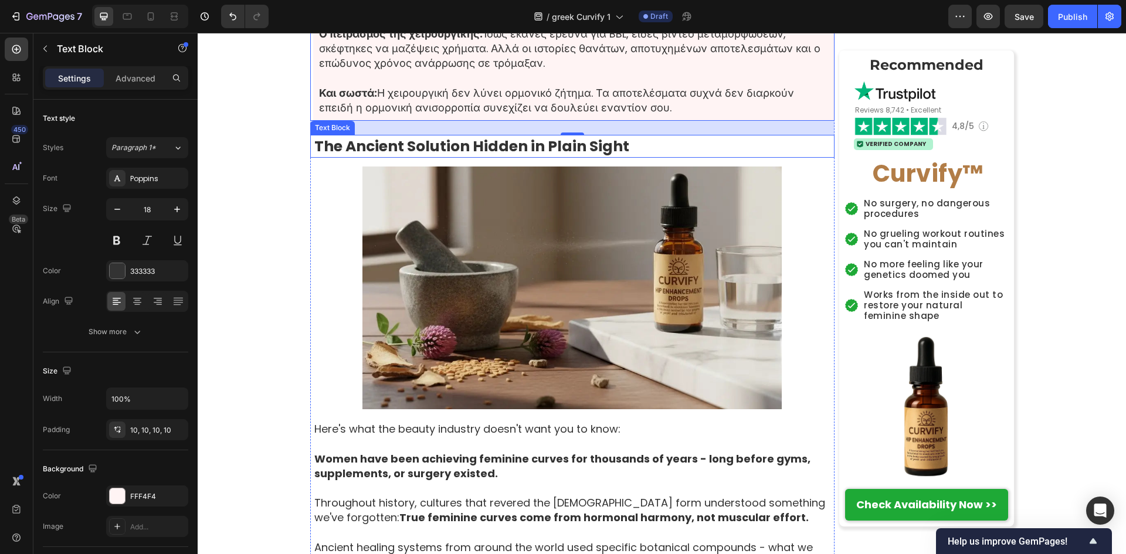
click at [601, 142] on strong "The Ancient Solution Hidden in Plain Sight" at bounding box center [471, 146] width 315 height 21
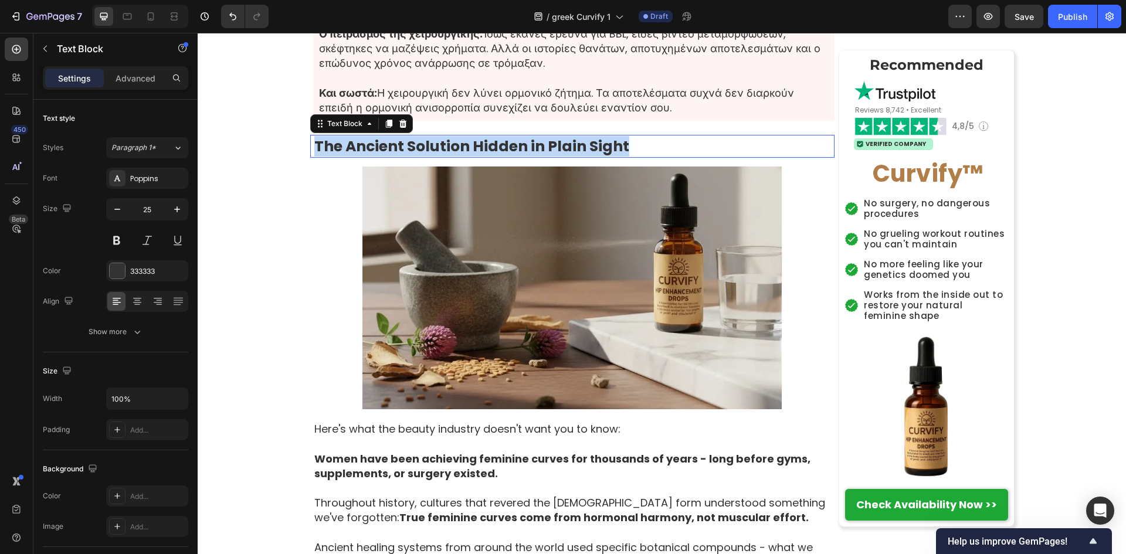
click at [601, 142] on strong "The Ancient Solution Hidden in Plain Sight" at bounding box center [471, 146] width 315 height 21
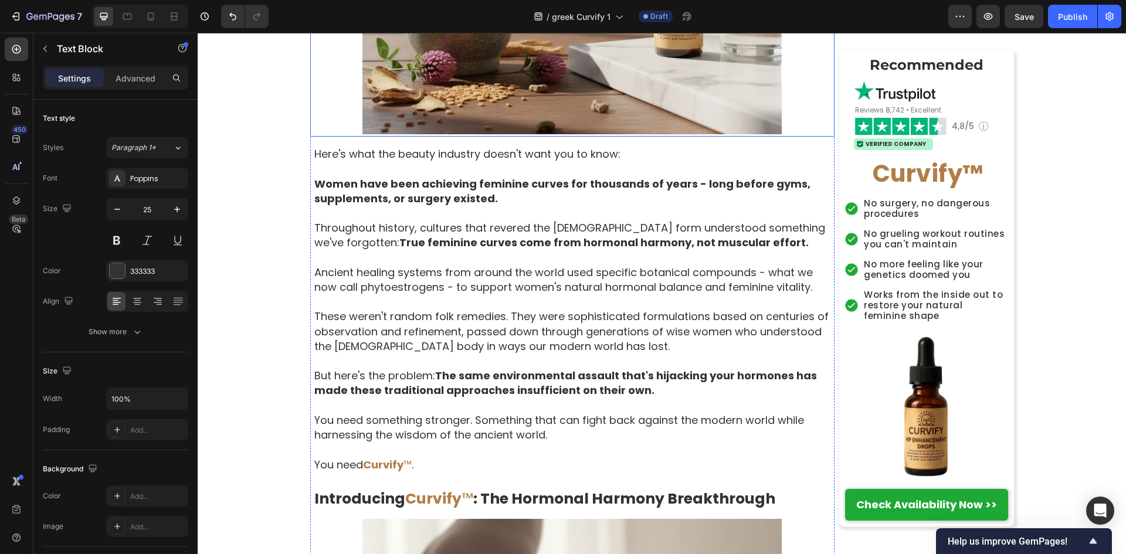
scroll to position [3754, 0]
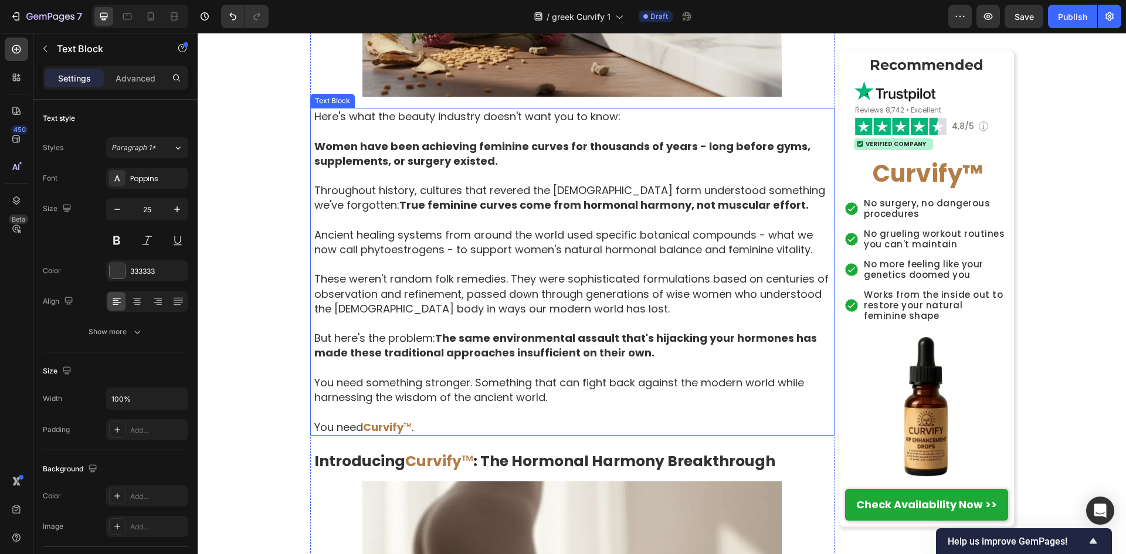
click at [393, 406] on p at bounding box center [573, 412] width 519 height 15
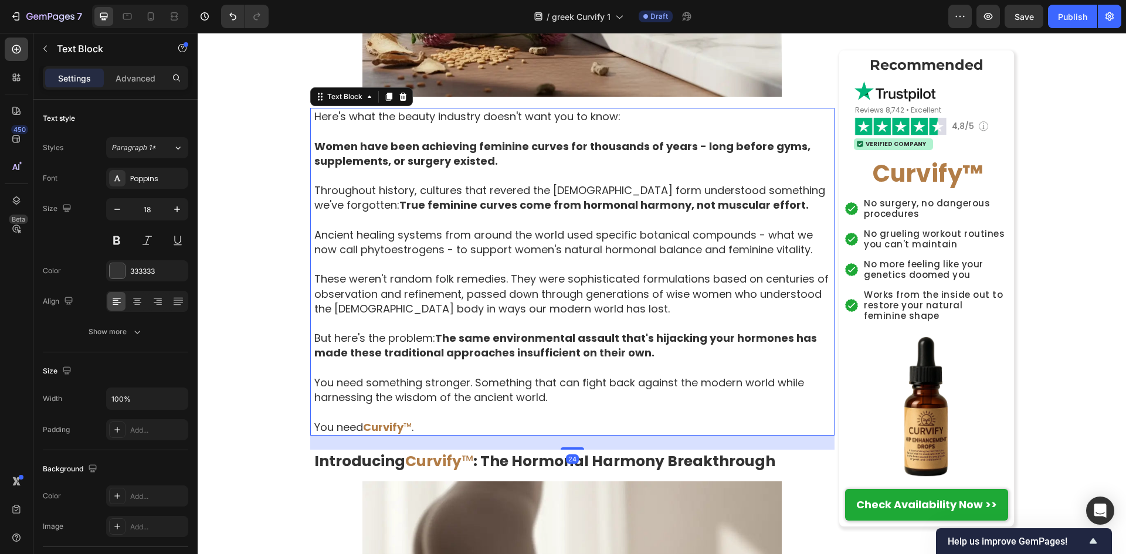
click at [359, 426] on p "You need Curvify ™ ." at bounding box center [573, 427] width 519 height 15
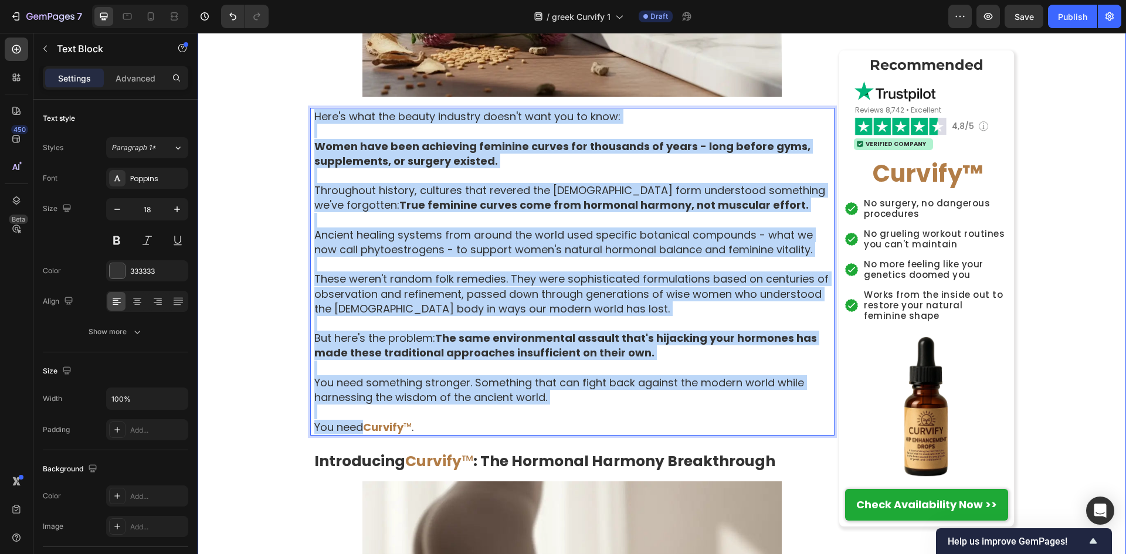
drag, startPoint x: 358, startPoint y: 426, endPoint x: 305, endPoint y: 112, distance: 318.9
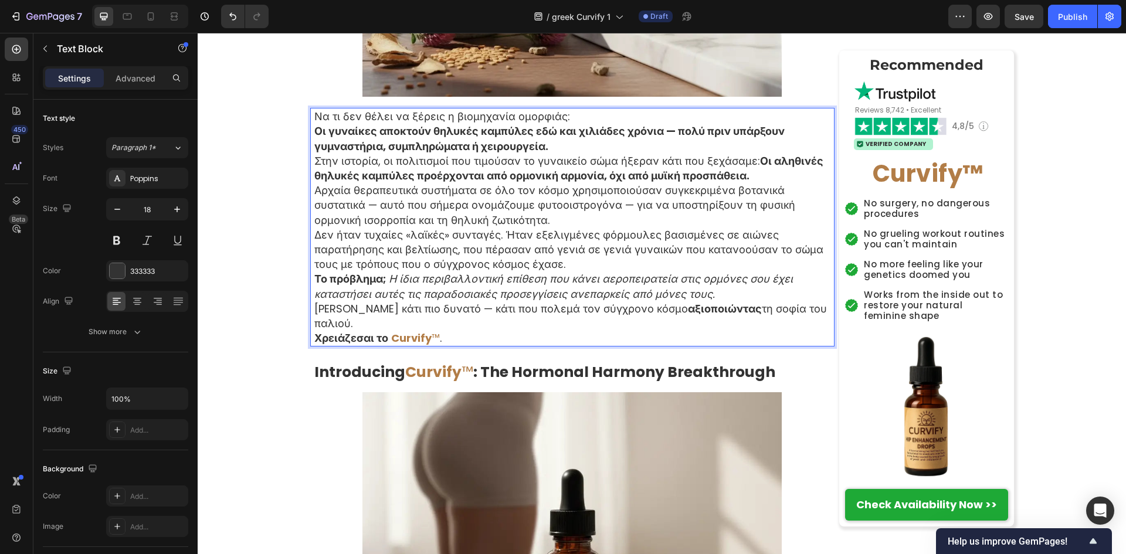
click at [574, 124] on strong "Οι γυναίκες αποκτούν θηλυκές καμπύλες εδώ και χιλιάδες χρόνια — πολύ πριν υπάρξ…" at bounding box center [549, 138] width 470 height 29
click at [575, 120] on p "Να τι δεν θέλει να ξέρεις η βιομηχανία ομορφιάς:" at bounding box center [573, 116] width 519 height 15
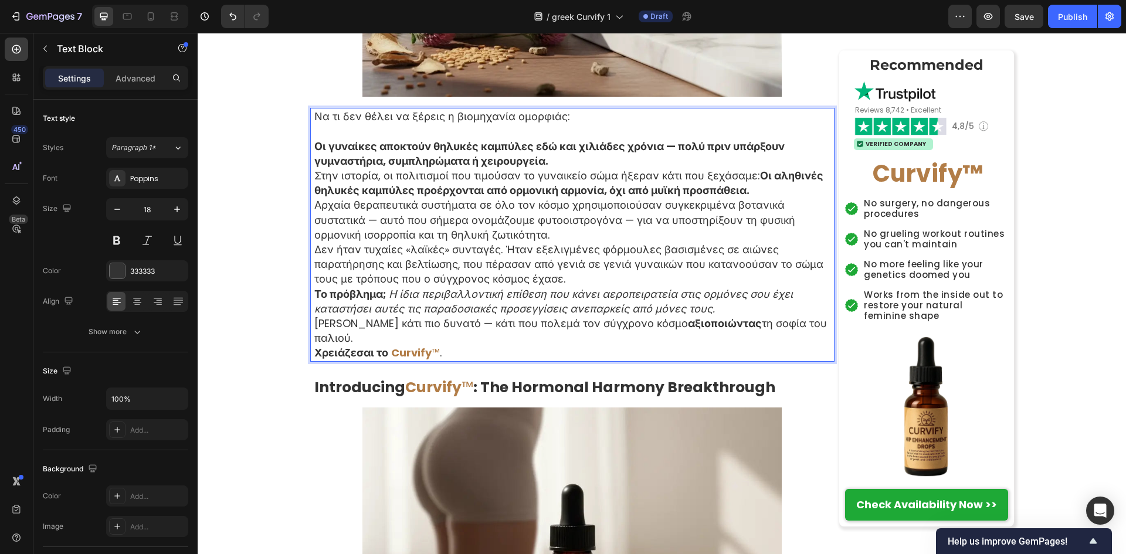
click at [552, 158] on p "Οι γυναίκες αποκτούν θηλυκές καμπύλες εδώ και χιλιάδες χρόνια — πολύ πριν υπάρξ…" at bounding box center [573, 153] width 519 height 29
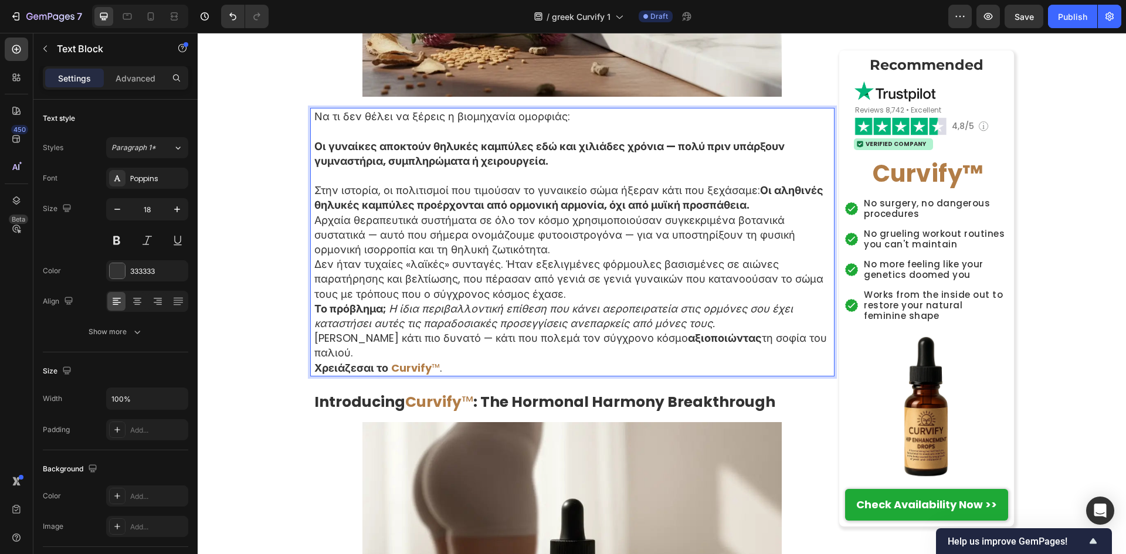
click at [760, 204] on p "Στην ιστορία, οι πολιτισμοί που τιμούσαν το γυναικείο σώμα ήξεραν κάτι που ξεχά…" at bounding box center [573, 197] width 519 height 29
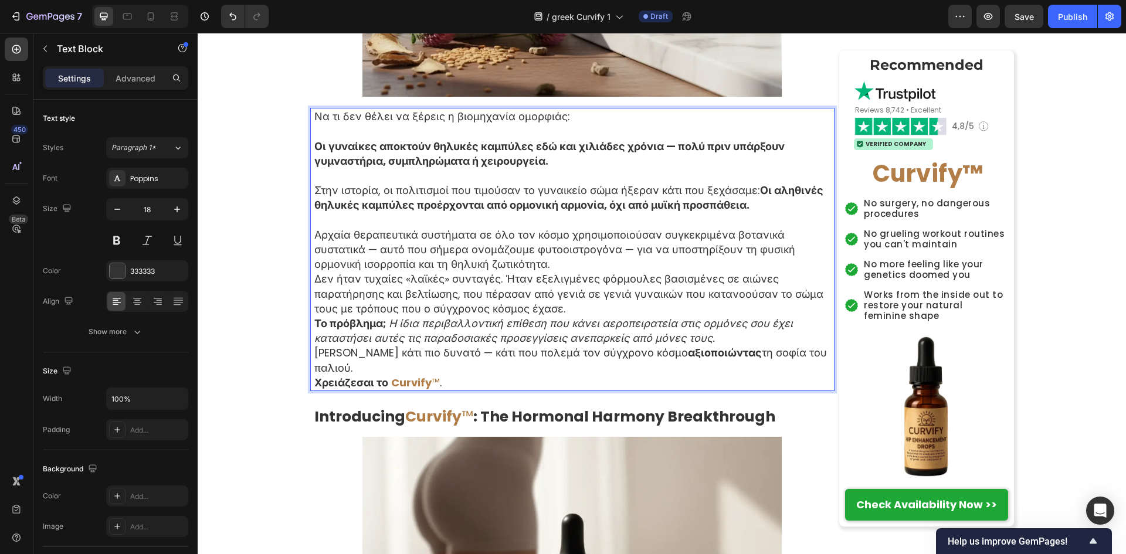
click at [631, 270] on p "Αρχαία θεραπευτικά συστήματα σε όλο τον κόσμο χρησιμοποιούσαν συγκεκριμένα βοτα…" at bounding box center [573, 250] width 519 height 45
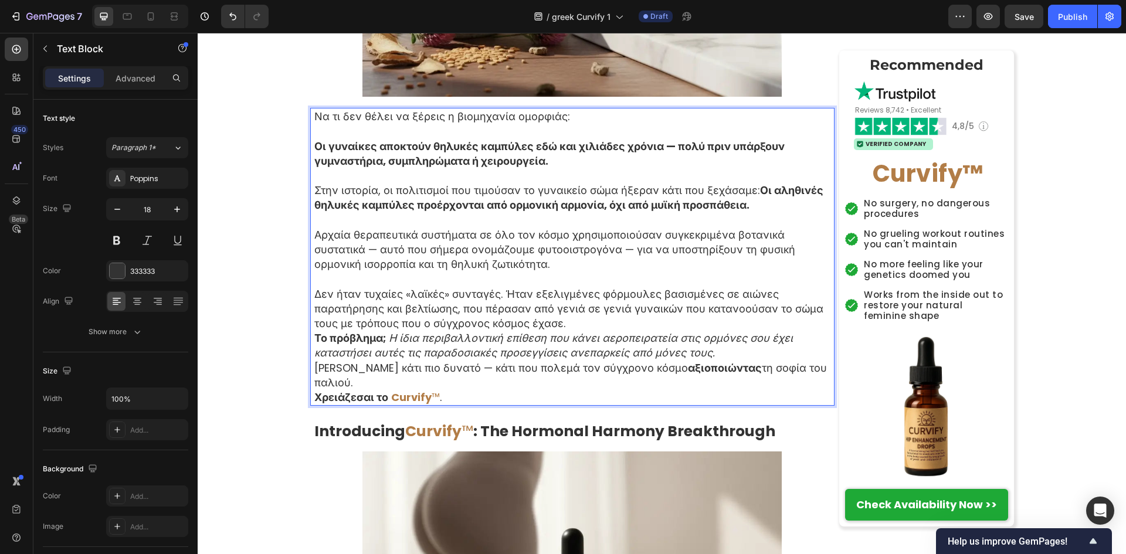
click at [585, 323] on p "Δεν ήταν τυχαίες «λαϊκές» συνταγές. Ήταν εξελιγμένες φόρμουλες βασισμένες σε αι…" at bounding box center [573, 309] width 519 height 45
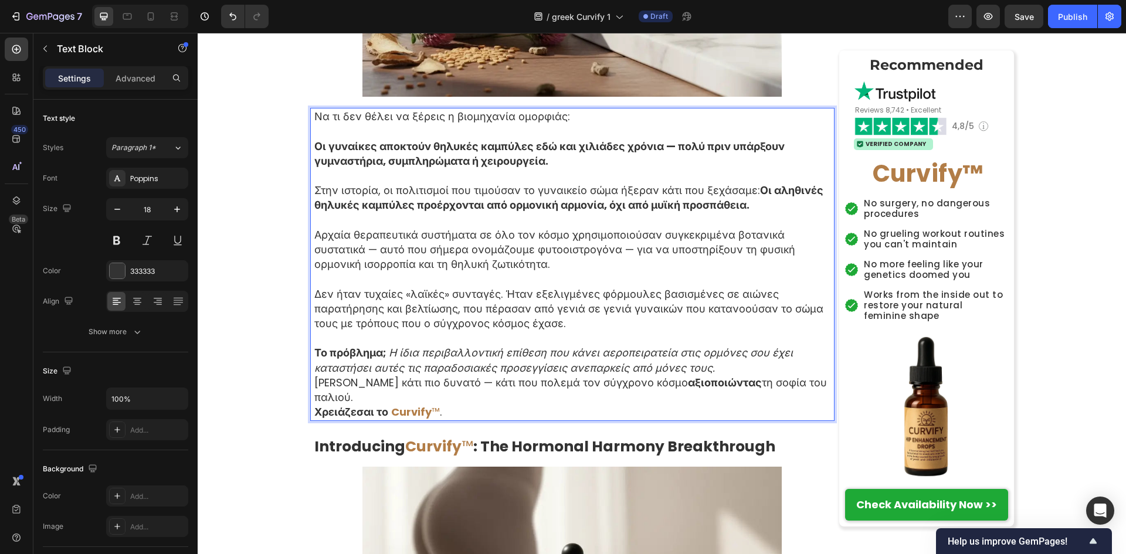
click at [727, 374] on p "Το πρόβλημα; Η ίδια περιβαλλοντική επίθεση που κάνει αεροπειρατεία στις ορμόνες…" at bounding box center [573, 359] width 519 height 29
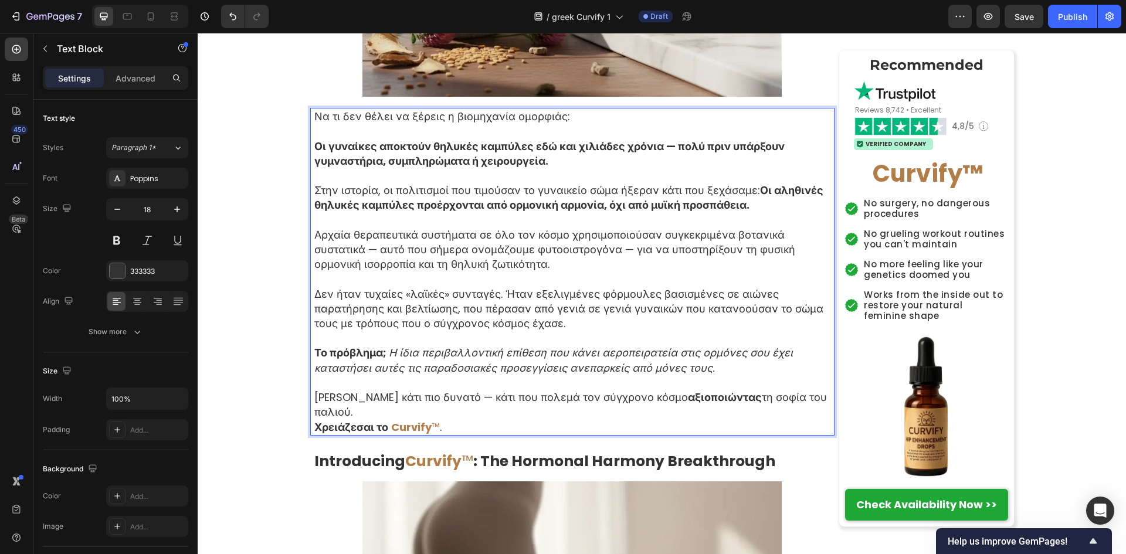
click at [440, 415] on p "Χρειάζεσαι κάτι πιο δυνατό — κάτι που πολεμά τον σύγχρονο κόσμο αξιοποιώντας τη…" at bounding box center [573, 404] width 519 height 29
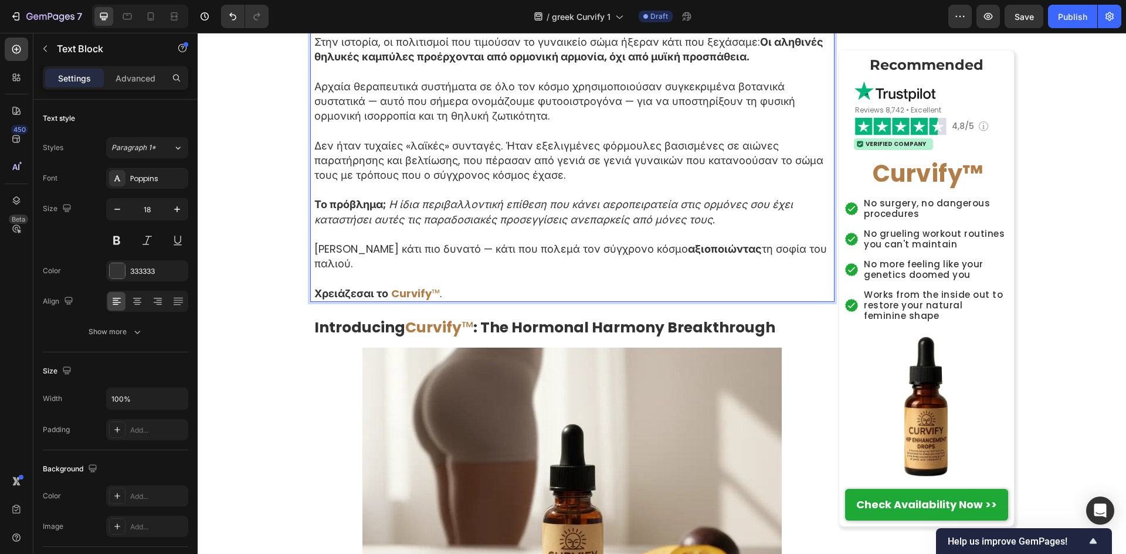
scroll to position [3910, 0]
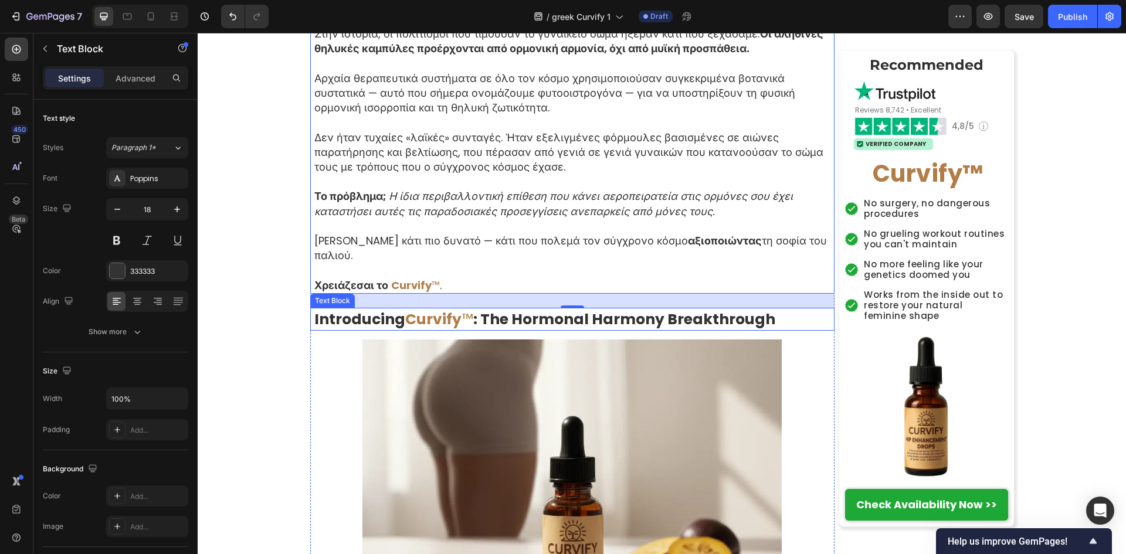
click at [387, 328] on strong "Introducing" at bounding box center [359, 319] width 91 height 21
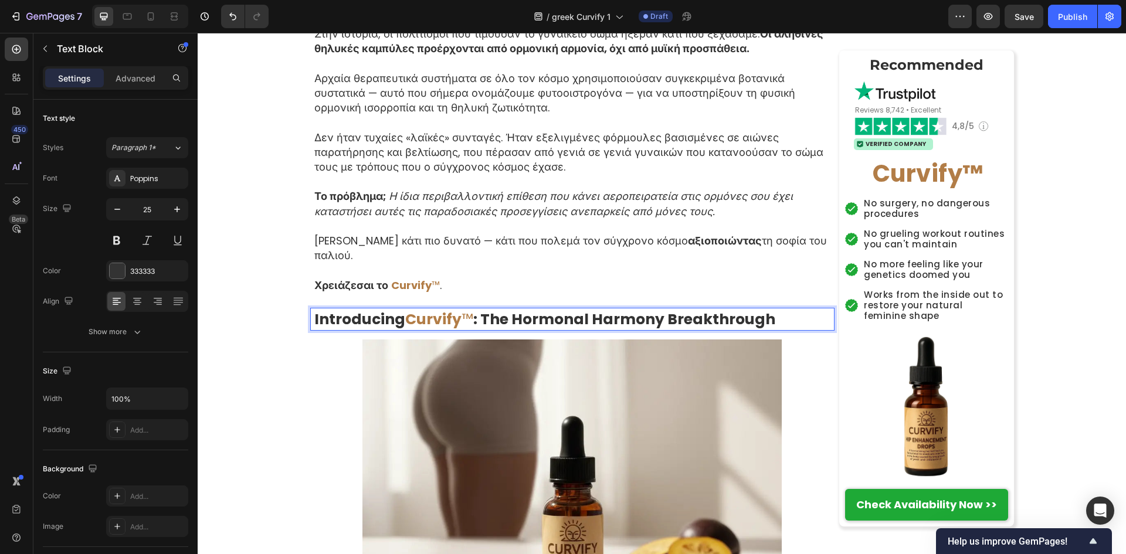
click at [405, 322] on strong "Curvify" at bounding box center [433, 319] width 56 height 21
click at [405, 321] on strong "Curvify" at bounding box center [433, 319] width 56 height 21
drag, startPoint x: 399, startPoint y: 318, endPoint x: 306, endPoint y: 308, distance: 93.8
click at [310, 308] on div "Introducing Curvify ™ : The Hormonal Harmony Breakthrough Text Block 15" at bounding box center [572, 319] width 524 height 23
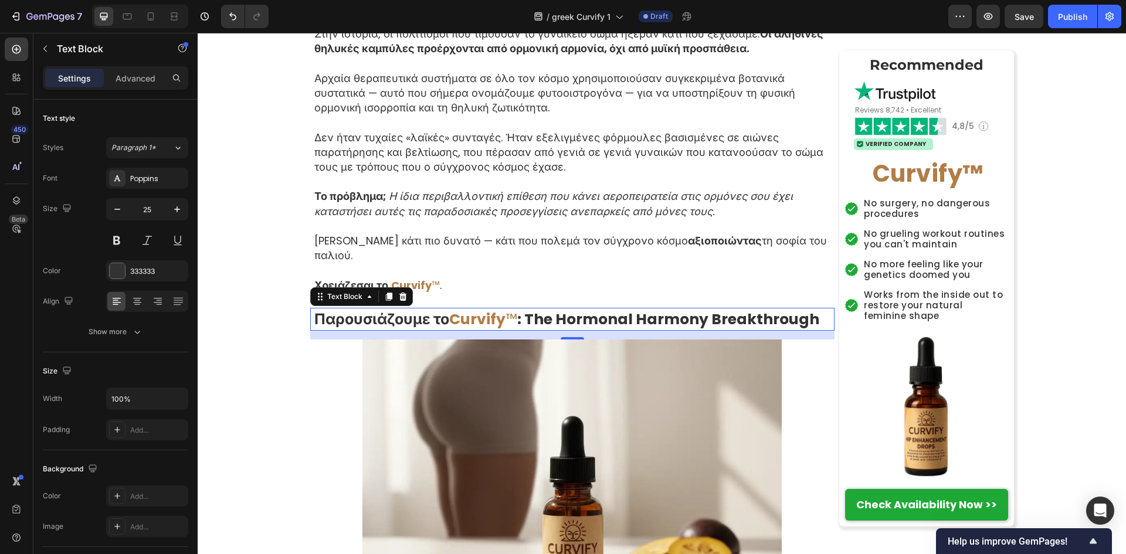
click at [529, 325] on strong ": The Hormonal Harmony Breakthrough" at bounding box center [668, 319] width 302 height 21
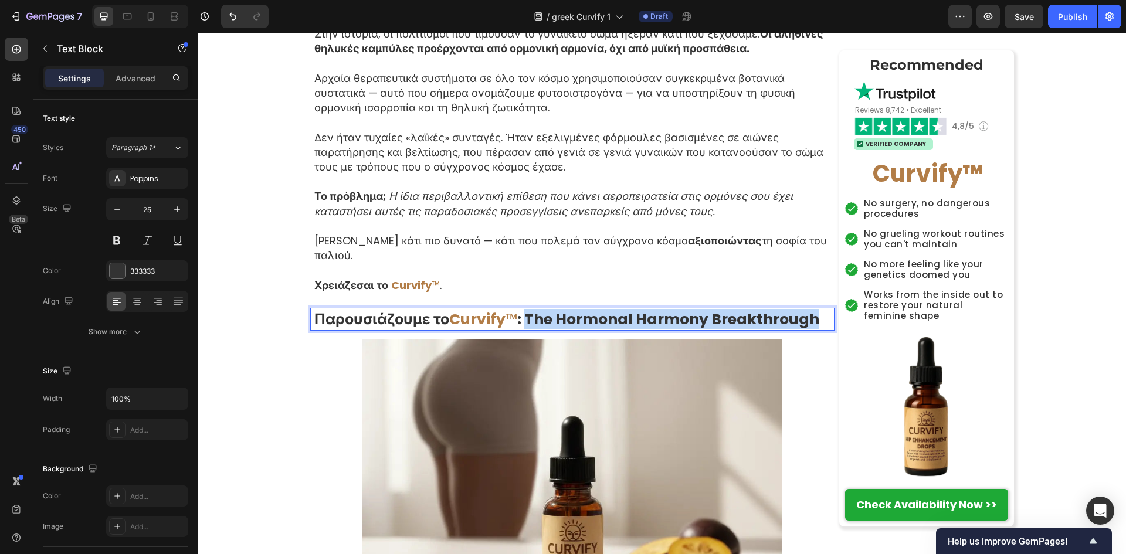
drag, startPoint x: 524, startPoint y: 321, endPoint x: 808, endPoint y: 321, distance: 284.5
click at [808, 321] on strong ": The Hormonal Harmony Breakthrough" at bounding box center [668, 319] width 302 height 21
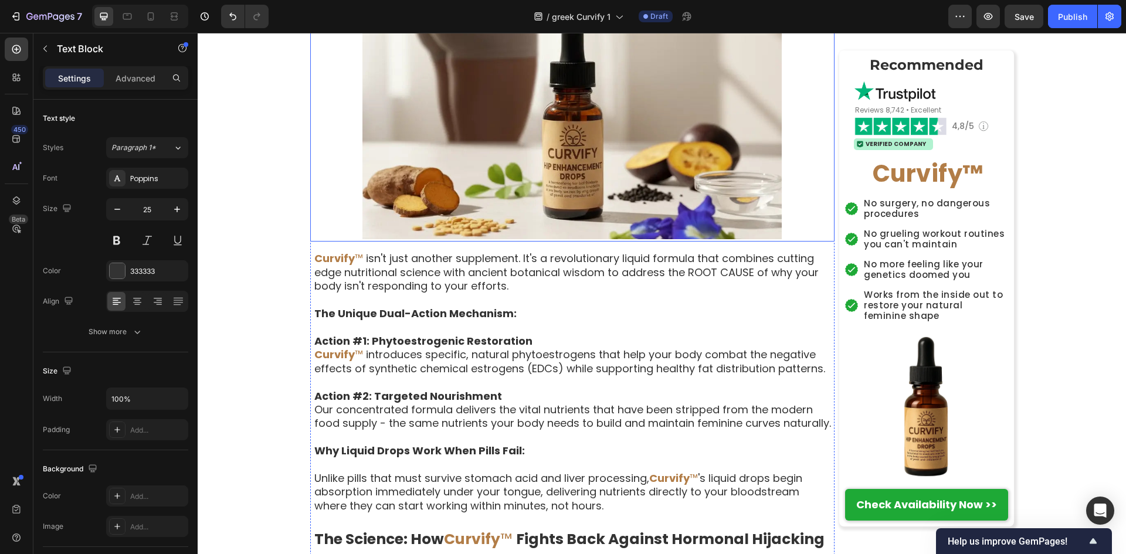
scroll to position [4380, 0]
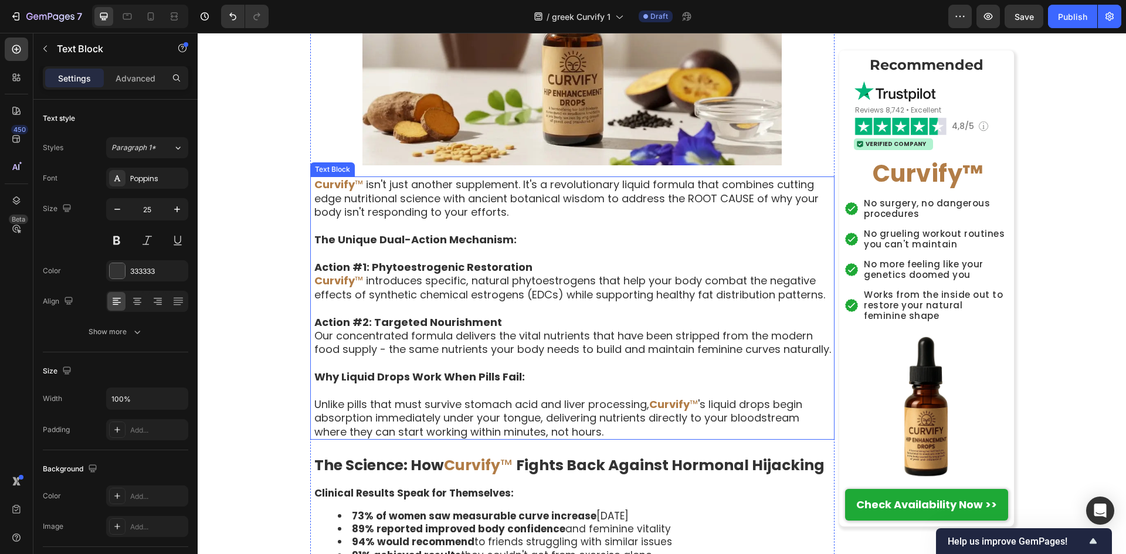
click at [313, 184] on div "Curvify ™ isn't just another supplement. It's a revolutionary liquid formula th…" at bounding box center [573, 308] width 521 height 263
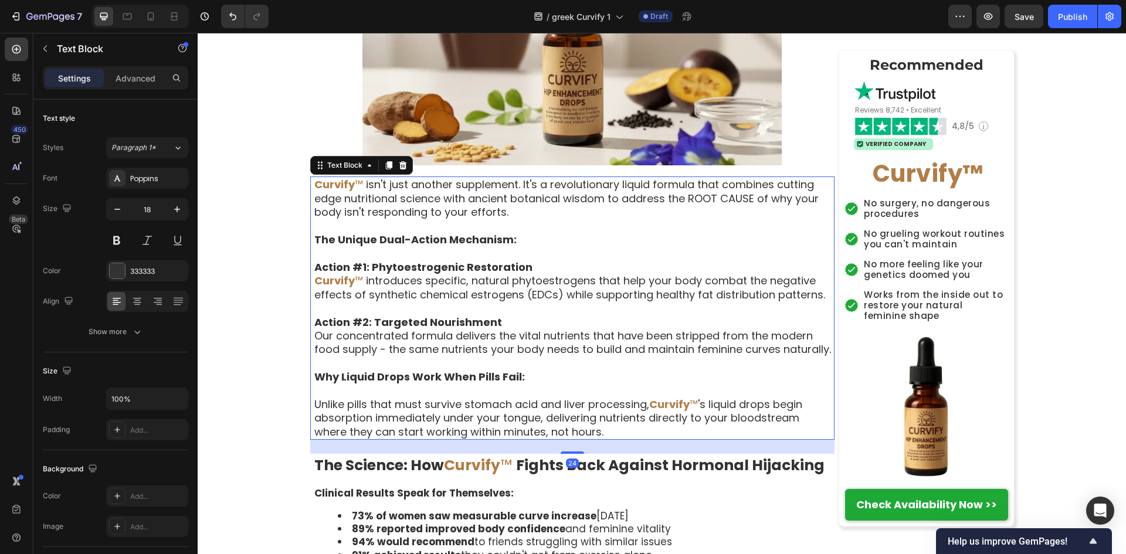
click at [314, 185] on strong "Curvify" at bounding box center [334, 184] width 40 height 15
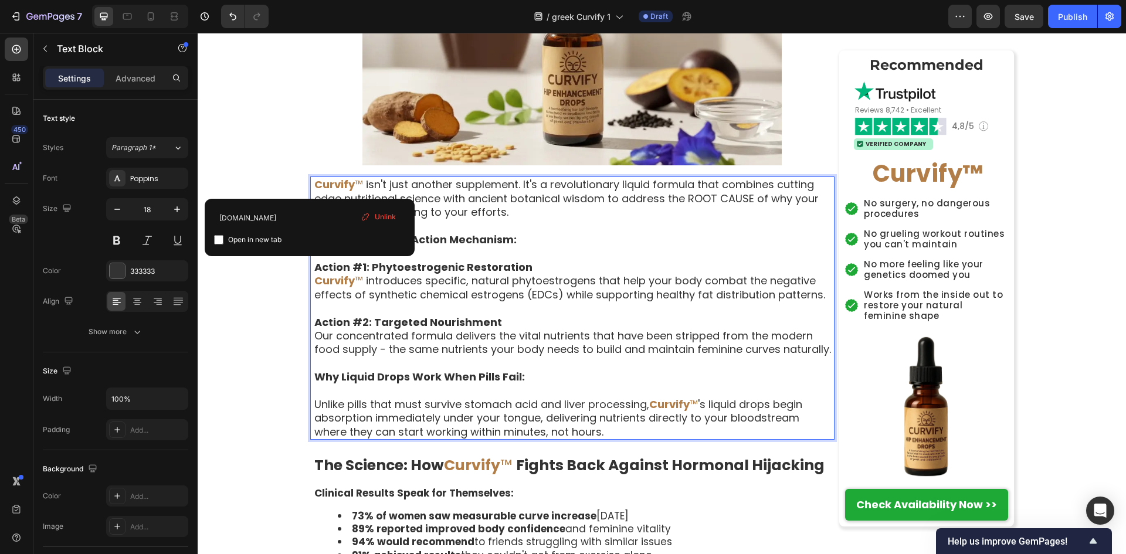
click at [409, 180] on p "Curvify ™ isn't just another supplement. It's a revolutionary liquid formula th…" at bounding box center [573, 198] width 519 height 41
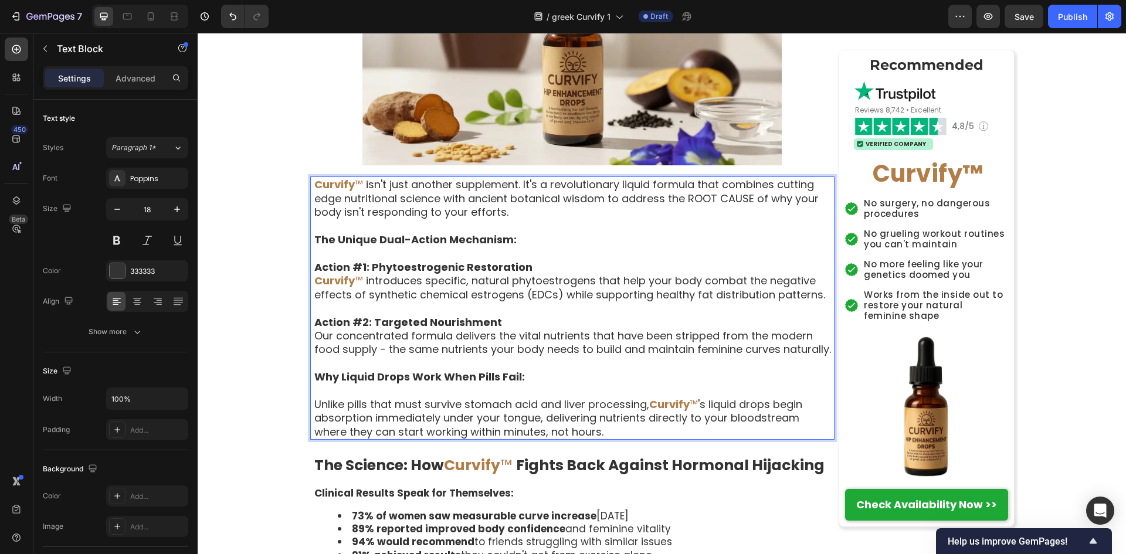
click at [419, 191] on p "Curvify ™ isn't just another supplement. It's a revolutionary liquid formula th…" at bounding box center [573, 198] width 519 height 41
click at [438, 213] on p "Curvify ™ isn't just another supplement. It's a revolutionary liquid formula th…" at bounding box center [573, 198] width 519 height 41
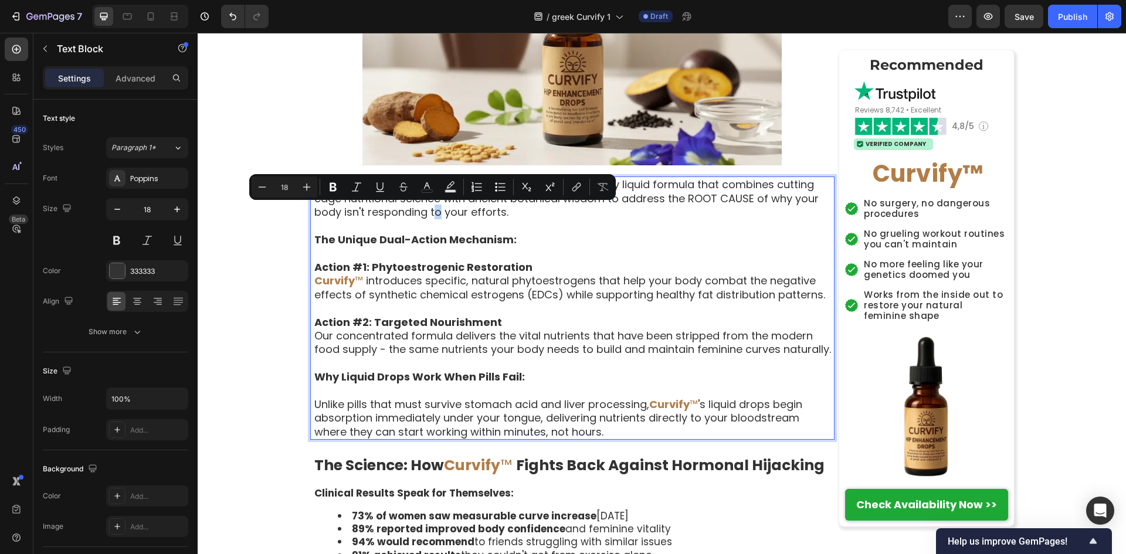
drag, startPoint x: 435, startPoint y: 213, endPoint x: 429, endPoint y: 214, distance: 6.6
click at [429, 214] on p "Curvify ™ isn't just another supplement. It's a revolutionary liquid formula th…" at bounding box center [573, 198] width 519 height 41
click at [368, 215] on p "Curvify ™ isn't just another supplement. It's a revolutionary liquid formula th…" at bounding box center [573, 198] width 519 height 41
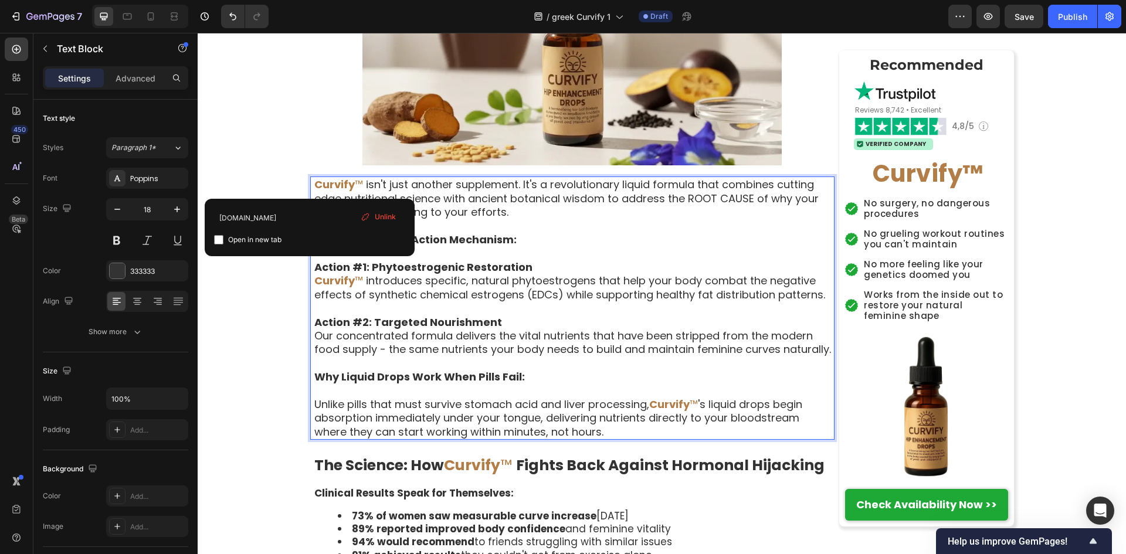
click at [313, 189] on div "Curvify ™ isn't just another supplement. It's a revolutionary liquid formula th…" at bounding box center [573, 308] width 521 height 263
click at [328, 185] on strong "example.comCurvify" at bounding box center [387, 184] width 118 height 15
click at [514, 253] on p "Rich Text Editor. Editing area: main" at bounding box center [573, 253] width 519 height 13
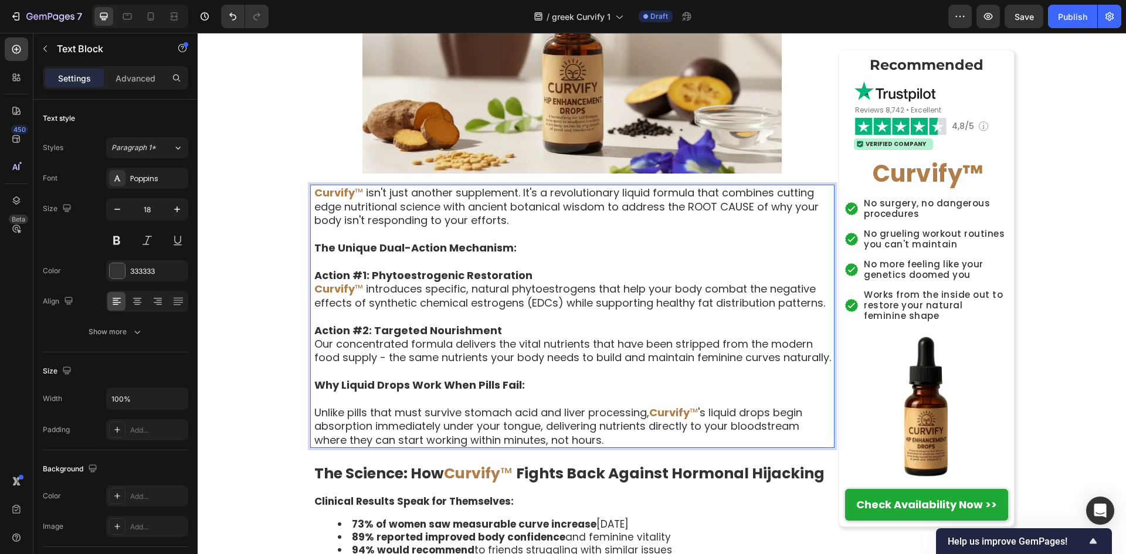
scroll to position [4458, 0]
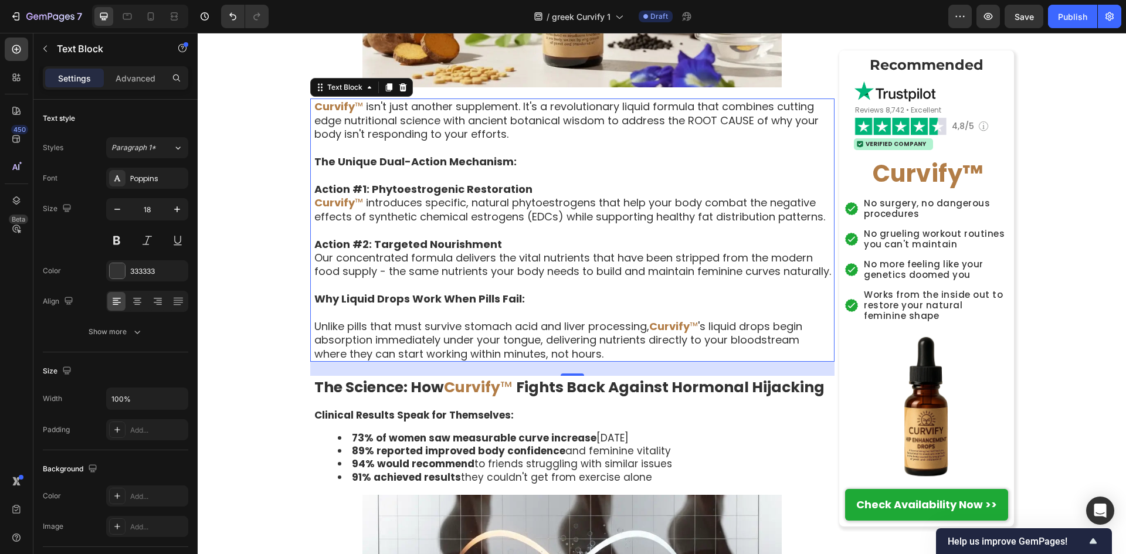
click at [650, 361] on p "Unlike pills that must survive stomach acid and liver processing, Curvify ™ 's …" at bounding box center [573, 340] width 519 height 41
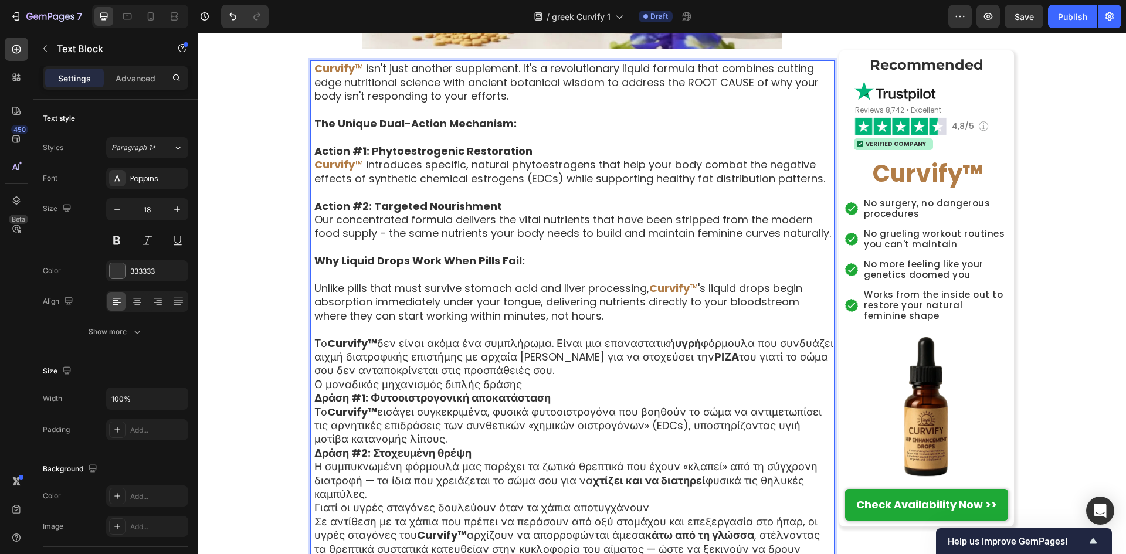
scroll to position [4459, 0]
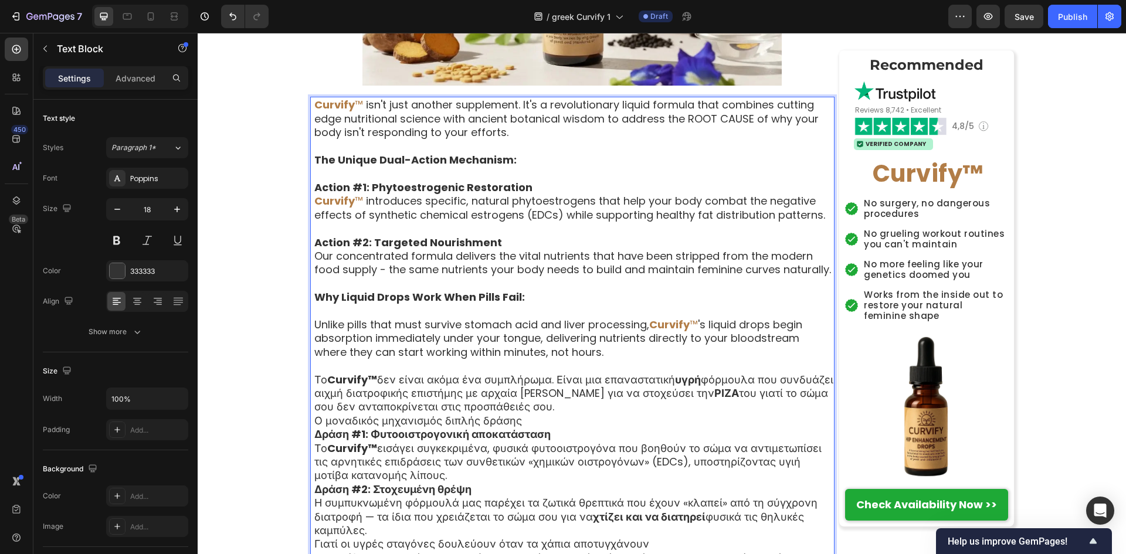
click at [343, 379] on p "Unlike pills that must survive stomach acid and liver processing, Curvify ™ 's …" at bounding box center [573, 366] width 519 height 96
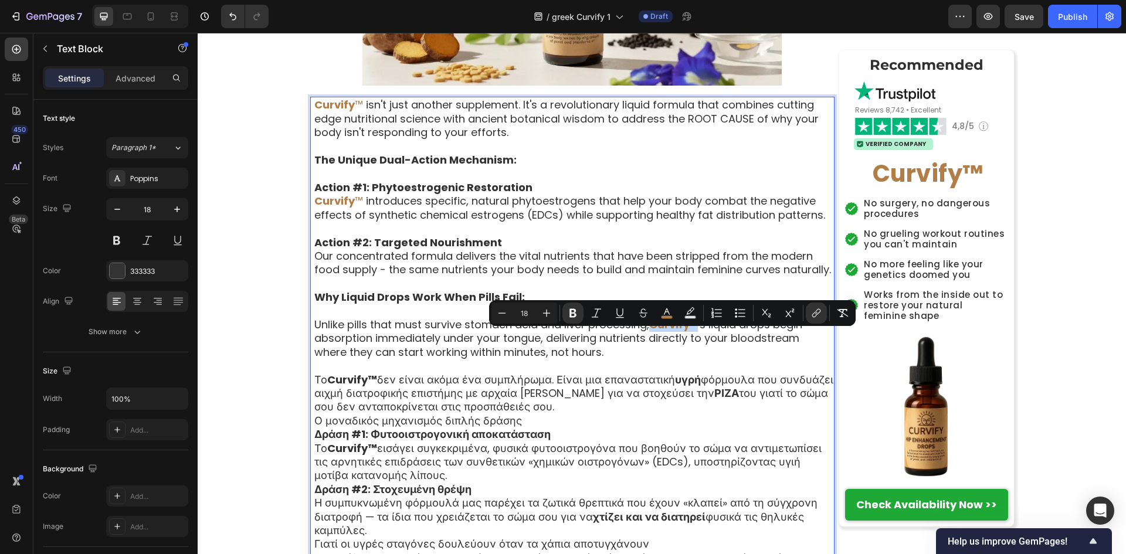
drag, startPoint x: 649, startPoint y: 340, endPoint x: 696, endPoint y: 335, distance: 47.7
click at [696, 332] on span "Curvify ™" at bounding box center [673, 324] width 49 height 15
copy span "Curvify ™"
click at [357, 341] on p "Unlike pills that must survive stomach acid and liver processing, Curvify ™ 's …" at bounding box center [573, 366] width 519 height 96
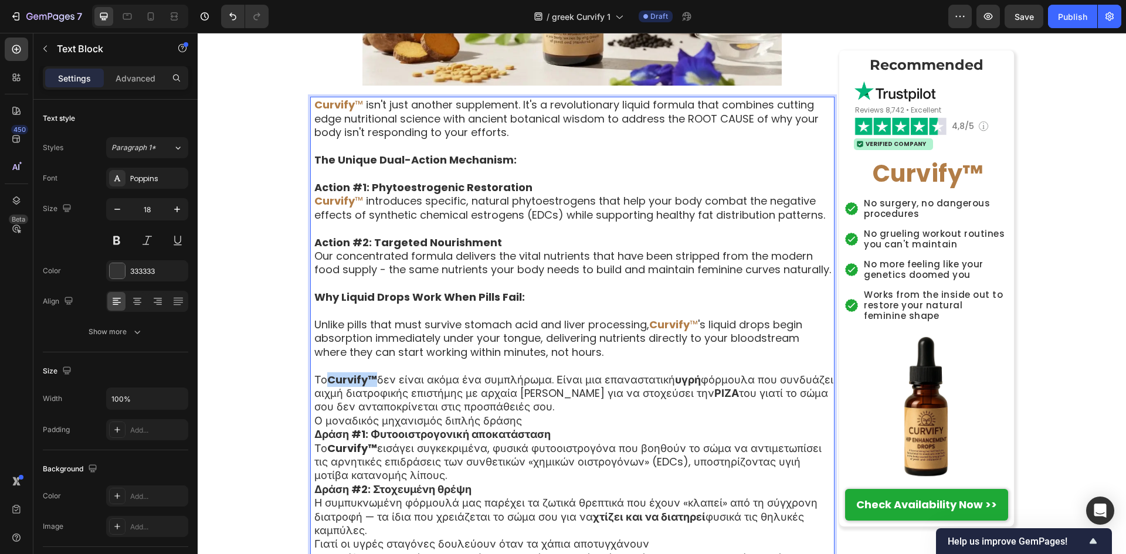
drag, startPoint x: 327, startPoint y: 391, endPoint x: 372, endPoint y: 396, distance: 45.5
click at [372, 387] on strong "Curvify™" at bounding box center [352, 379] width 50 height 15
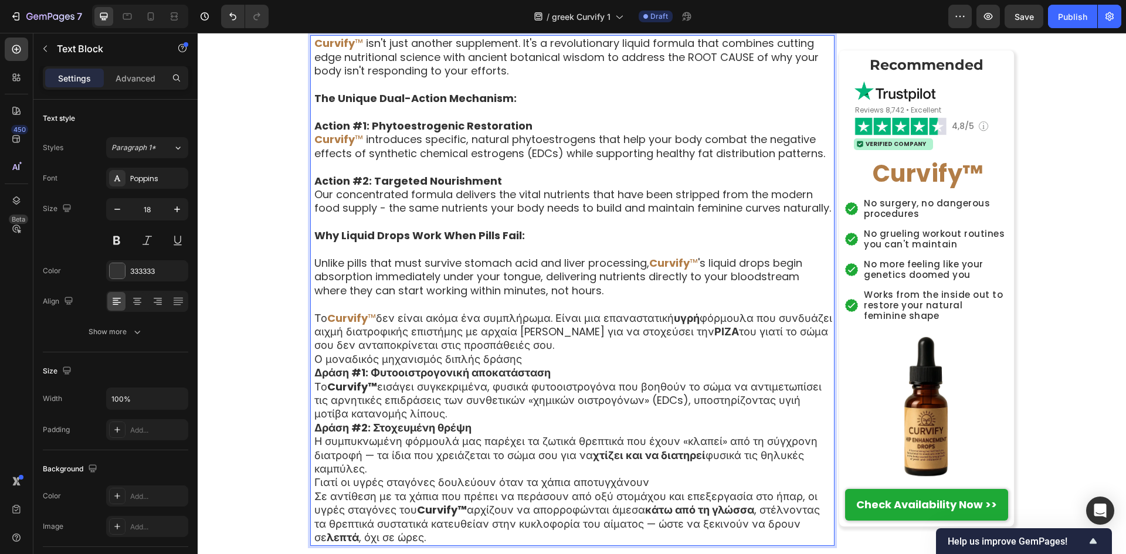
scroll to position [4537, 0]
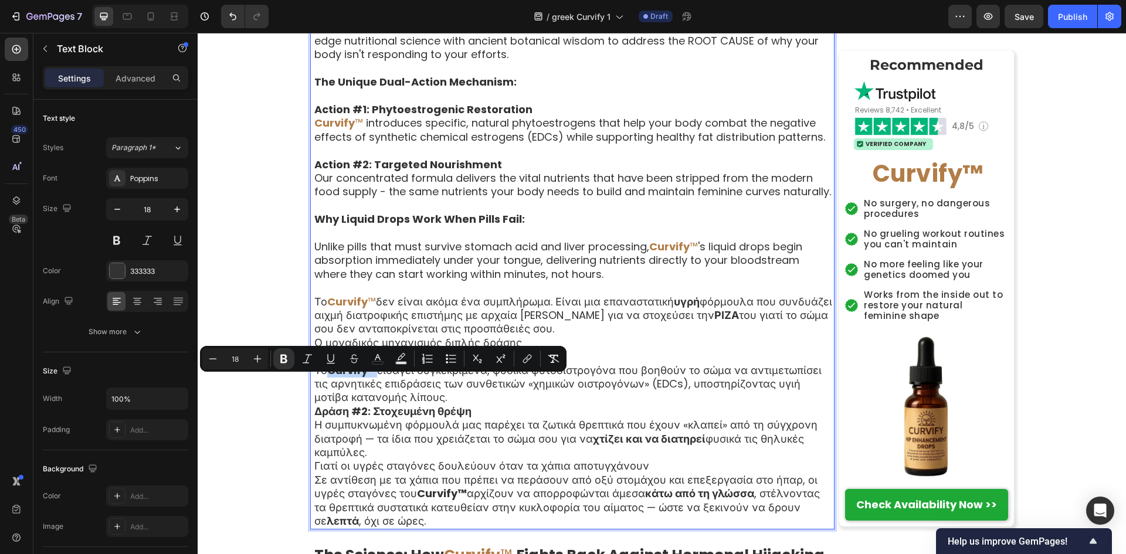
drag, startPoint x: 327, startPoint y: 382, endPoint x: 373, endPoint y: 388, distance: 46.7
click at [373, 378] on strong "Curvify™" at bounding box center [352, 370] width 50 height 15
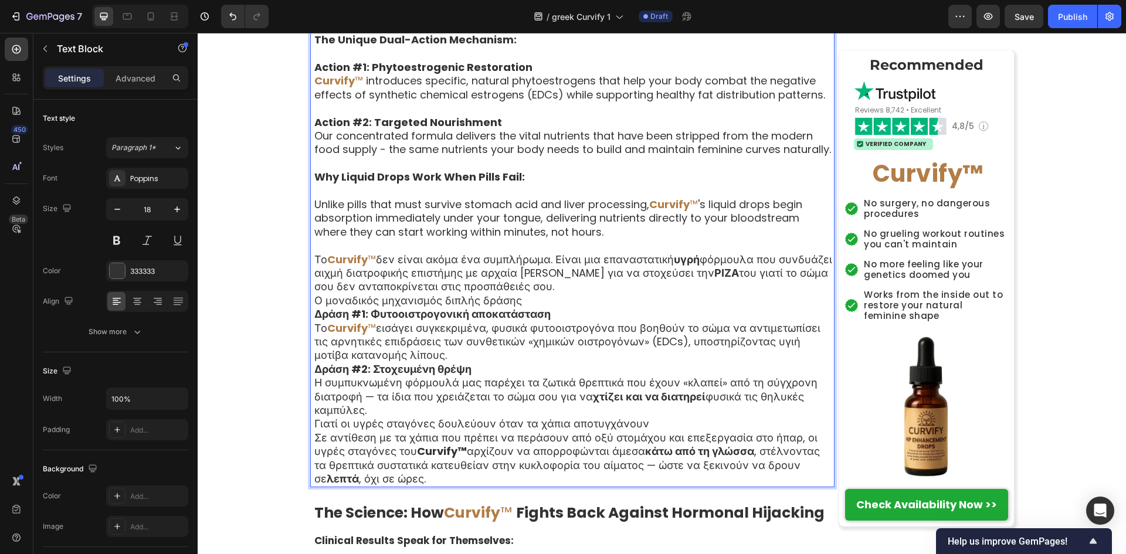
scroll to position [4615, 0]
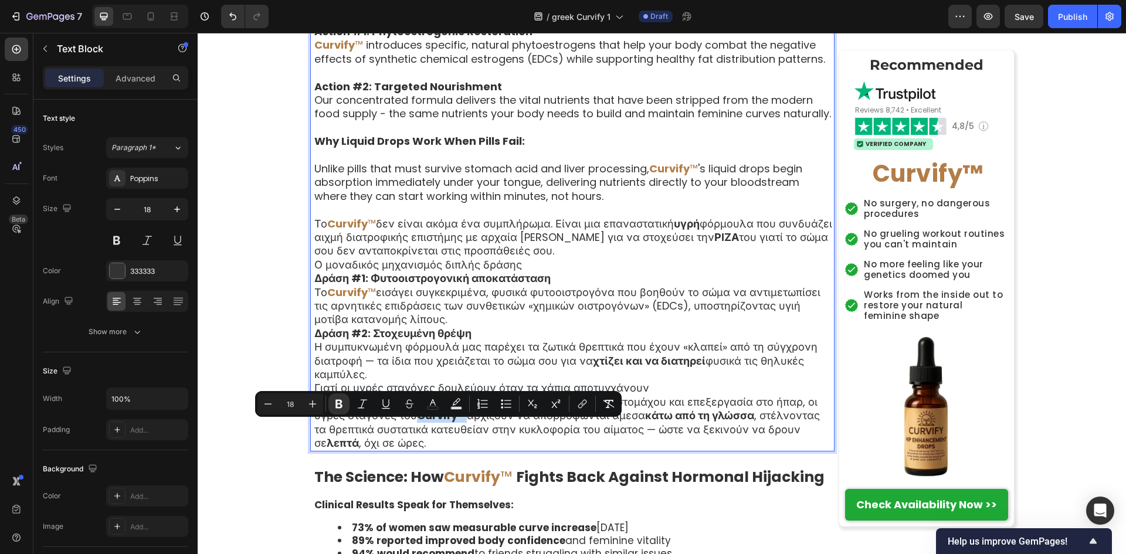
drag, startPoint x: 418, startPoint y: 428, endPoint x: 462, endPoint y: 433, distance: 45.0
click at [462, 423] on strong "Curvify™" at bounding box center [442, 415] width 50 height 15
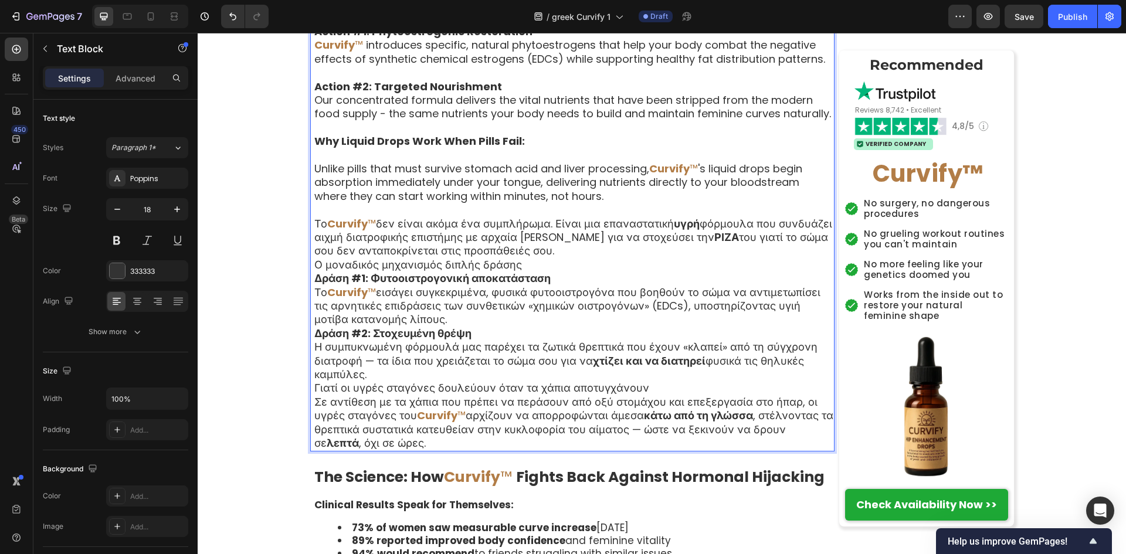
click at [656, 258] on p "Unlike pills that must survive stomach acid and liver processing, Curvify ™ 's …" at bounding box center [573, 210] width 519 height 96
click at [601, 272] on p "Ο μοναδικός μηχανισμός διπλής δράσης" at bounding box center [573, 264] width 519 height 13
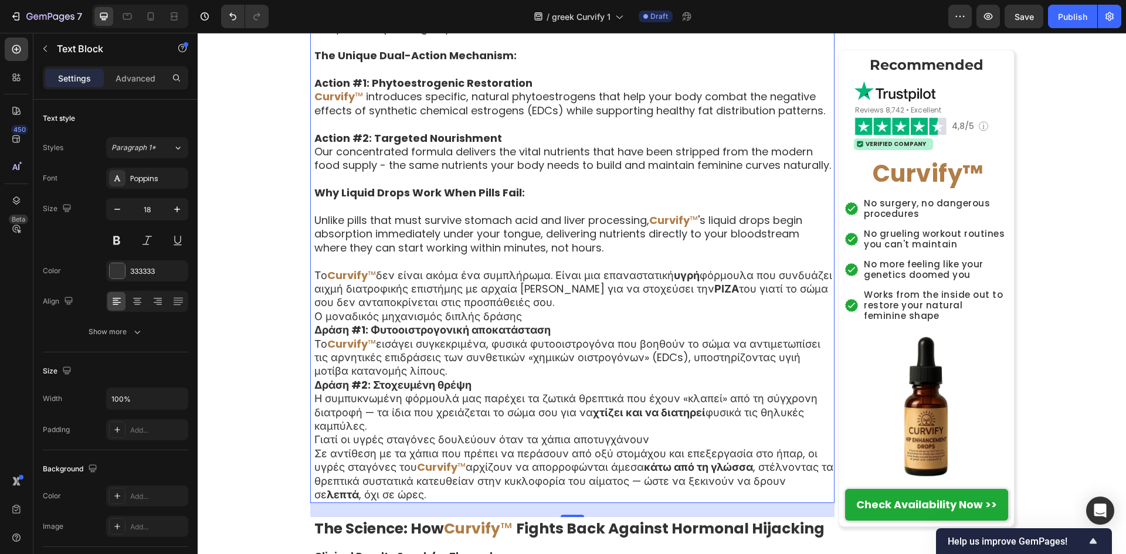
scroll to position [4537, 0]
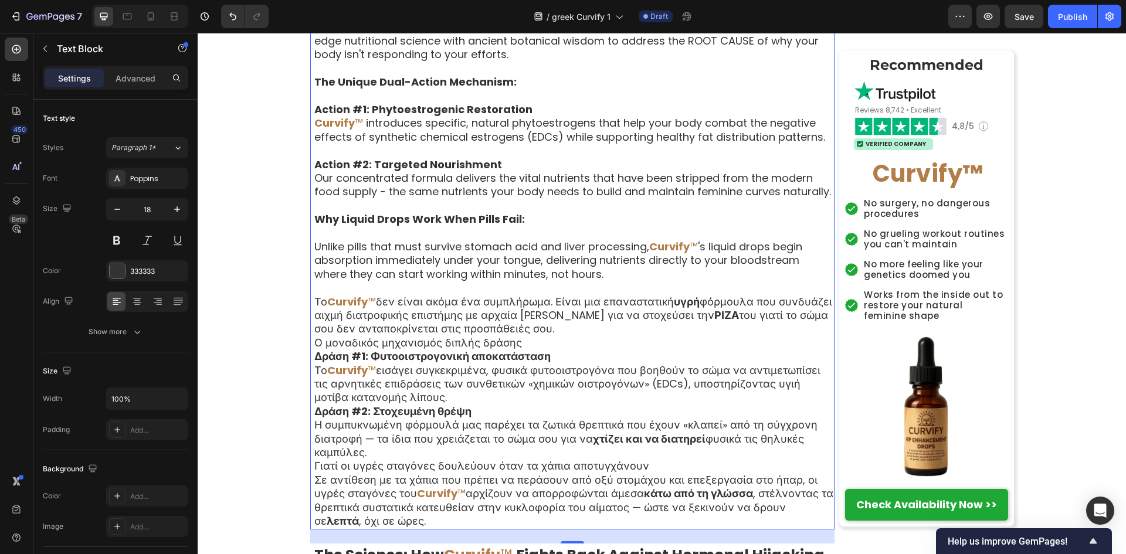
click at [628, 336] on p "Unlike pills that must survive stomach acid and liver processing, Curvify ™ 's …" at bounding box center [573, 288] width 519 height 96
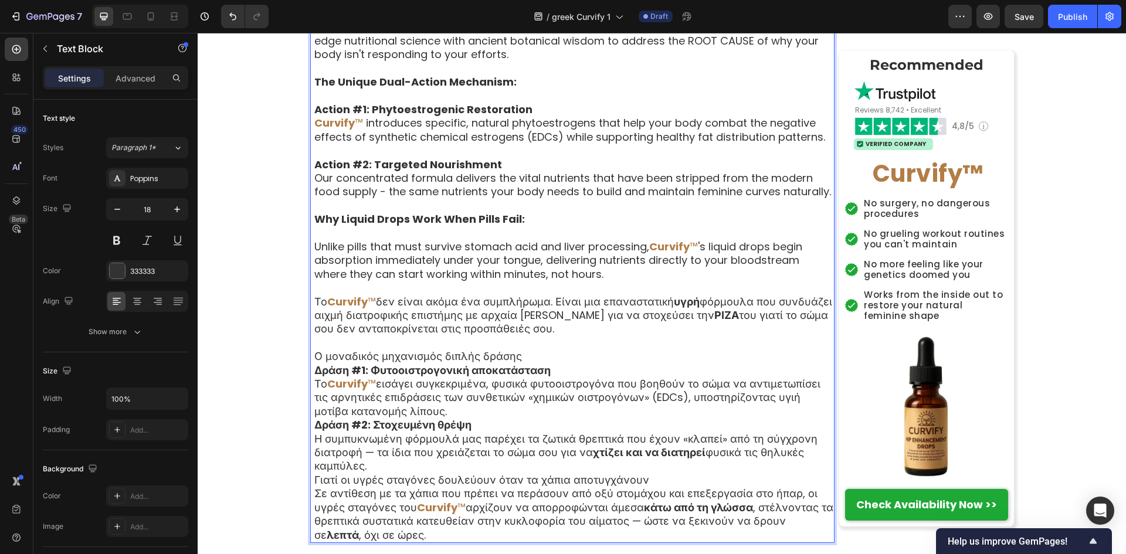
click at [568, 363] on p "Ο μοναδικός μηχανισμός διπλής δράσης" at bounding box center [573, 356] width 519 height 13
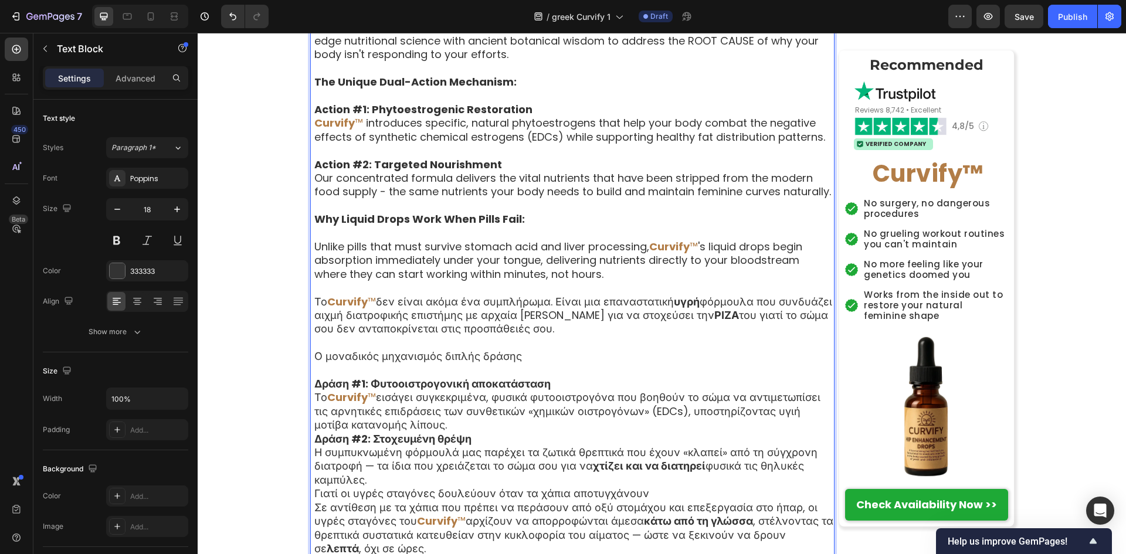
click at [574, 396] on p "Δράση #1: Φυτοοιστρογονική αποκατάσταση Το Curvify ™ εισάγει συγκεκριμένα, φυσι…" at bounding box center [573, 404] width 519 height 55
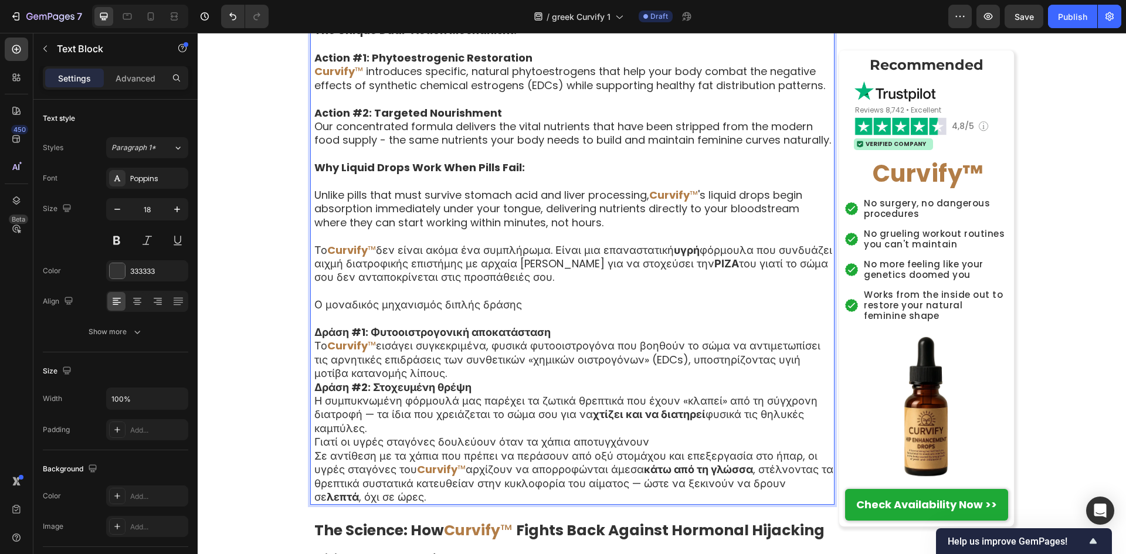
scroll to position [4615, 0]
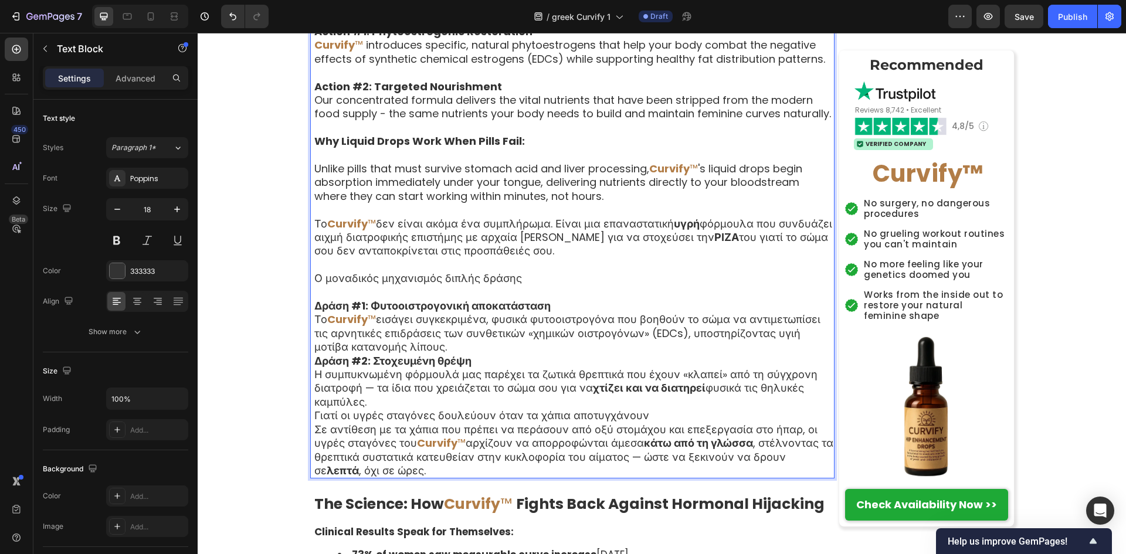
click at [560, 354] on p "Δράση #1: Φυτοοιστρογονική αποκατάσταση Το Curvify ™ εισάγει συγκεκριμένα, φυσι…" at bounding box center [573, 326] width 519 height 55
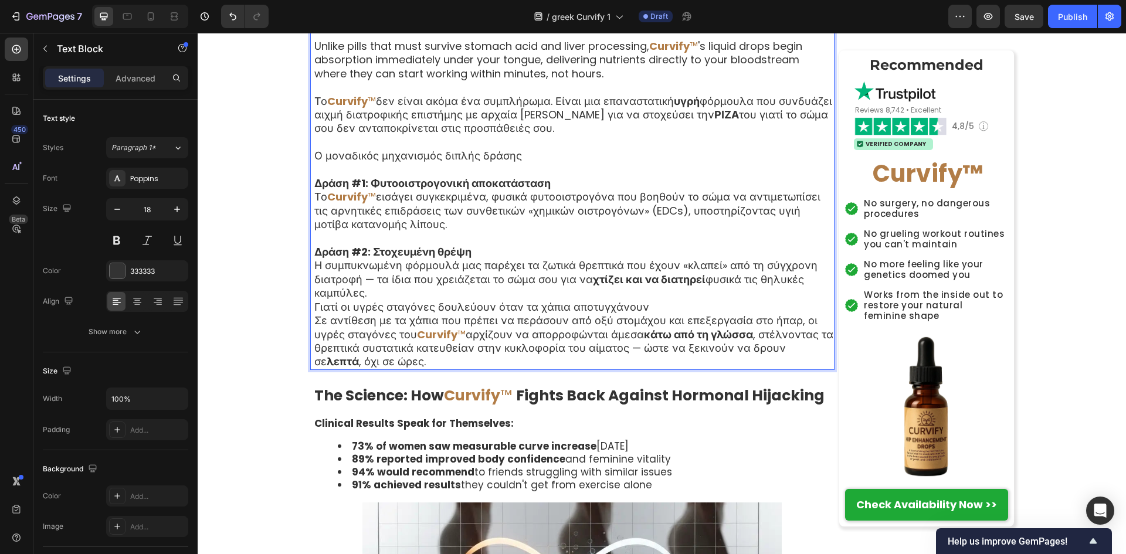
scroll to position [4772, 0]
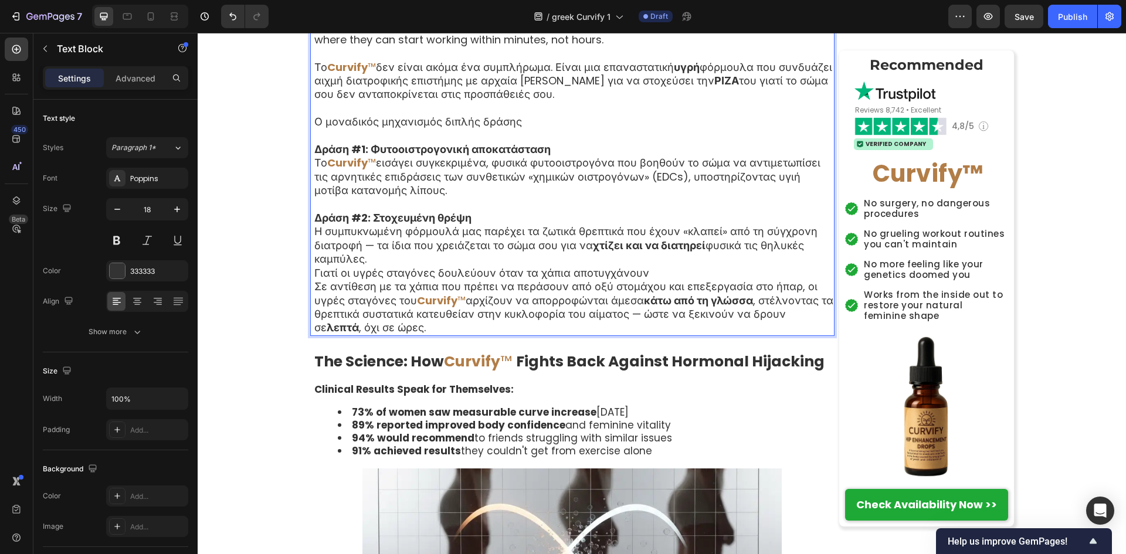
click at [677, 253] on strong "χτίζει και να διατηρεί" at bounding box center [649, 245] width 113 height 15
click at [667, 266] on p "Δράση #2: Στοχευμένη θρέψη Η συμπυκνωμένη φόρμουλά μας παρέχει τα ζωτικά θρεπτι…" at bounding box center [573, 238] width 519 height 55
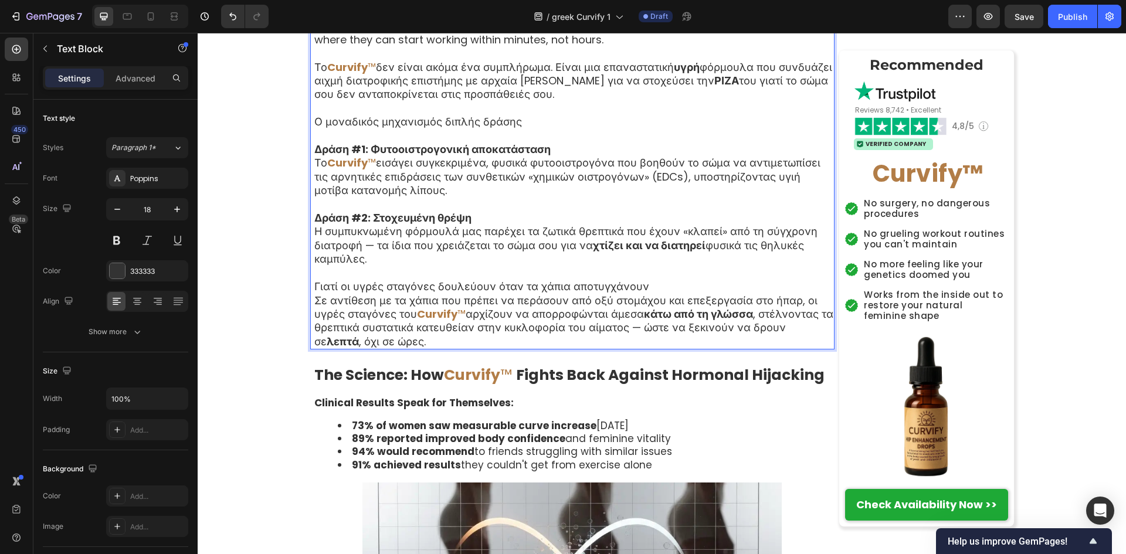
click at [663, 293] on p "Γιατί οι υγρές σταγόνες δουλεύουν όταν τα χάπια αποτυγχάνουν" at bounding box center [573, 286] width 519 height 13
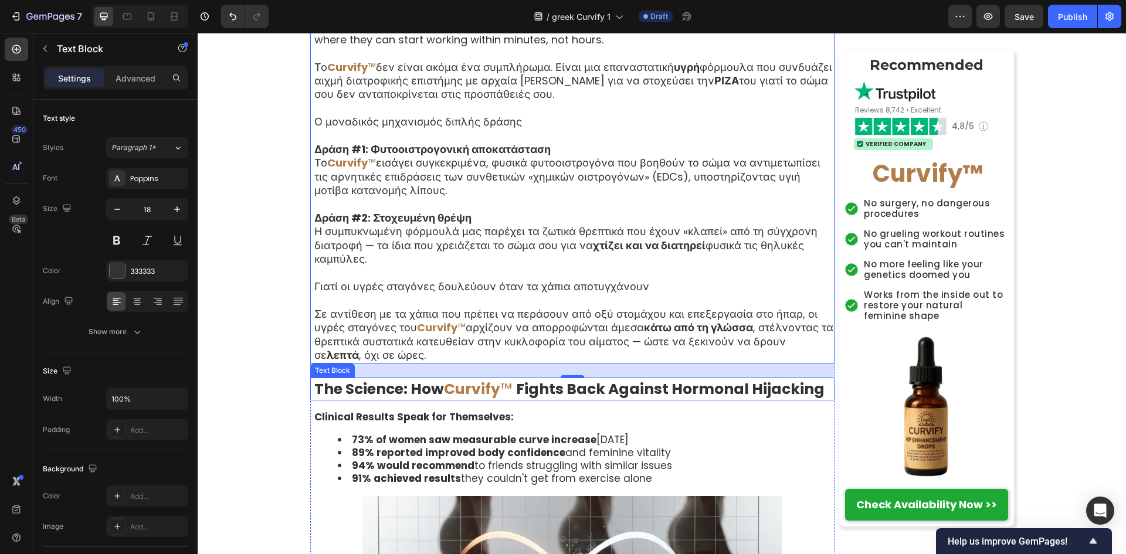
click at [432, 399] on strong "The Science: How" at bounding box center [379, 389] width 130 height 21
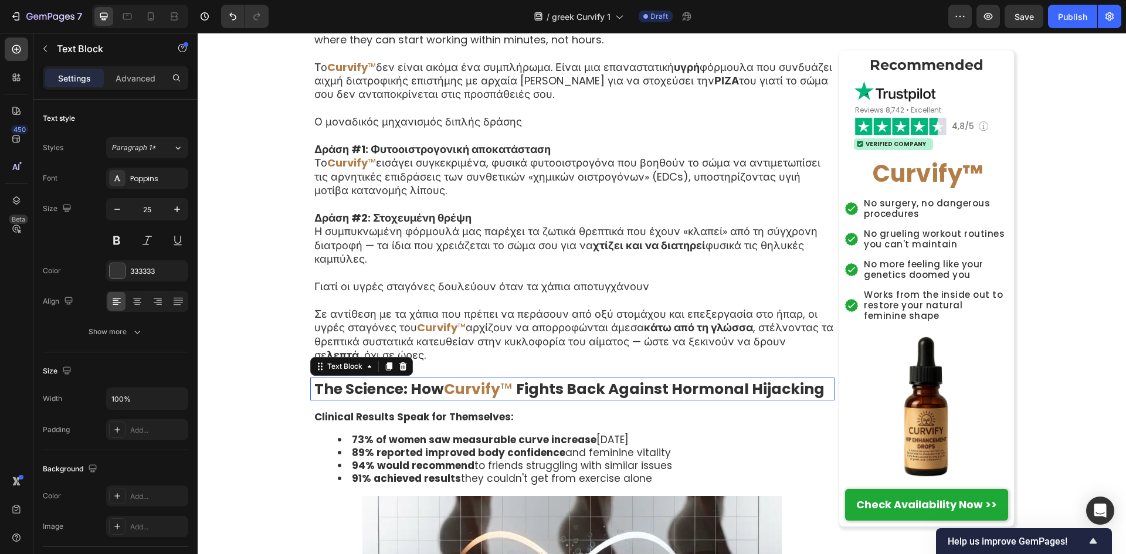
click at [433, 399] on strong "The Science: How" at bounding box center [379, 389] width 130 height 21
drag, startPoint x: 436, startPoint y: 406, endPoint x: 310, endPoint y: 405, distance: 125.5
click at [314, 399] on strong "The Science: How" at bounding box center [379, 389] width 130 height 21
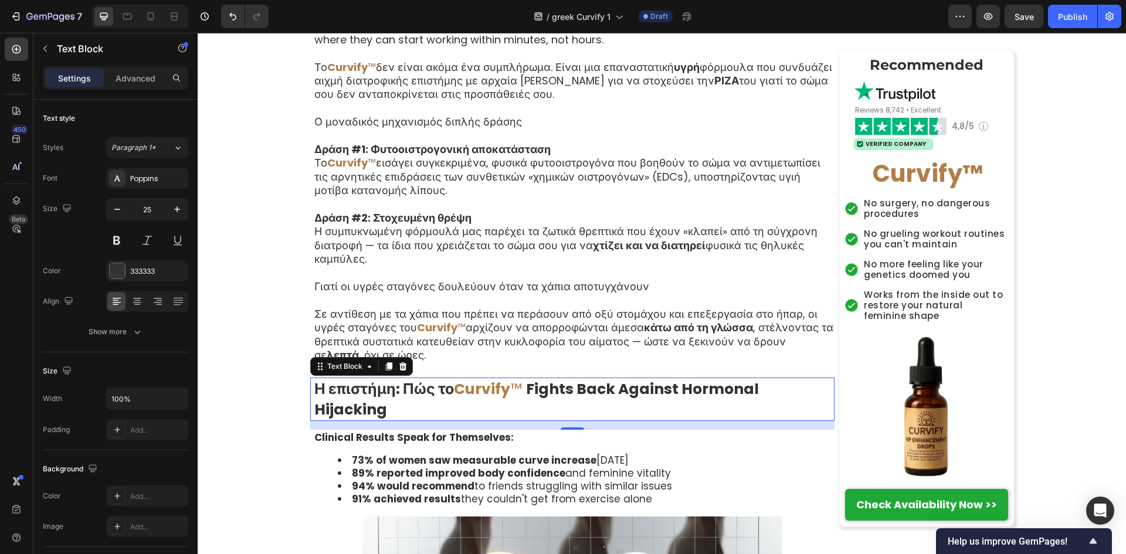
click at [547, 406] on strong "Fights Back Against Hormonal Hijacking" at bounding box center [536, 399] width 445 height 41
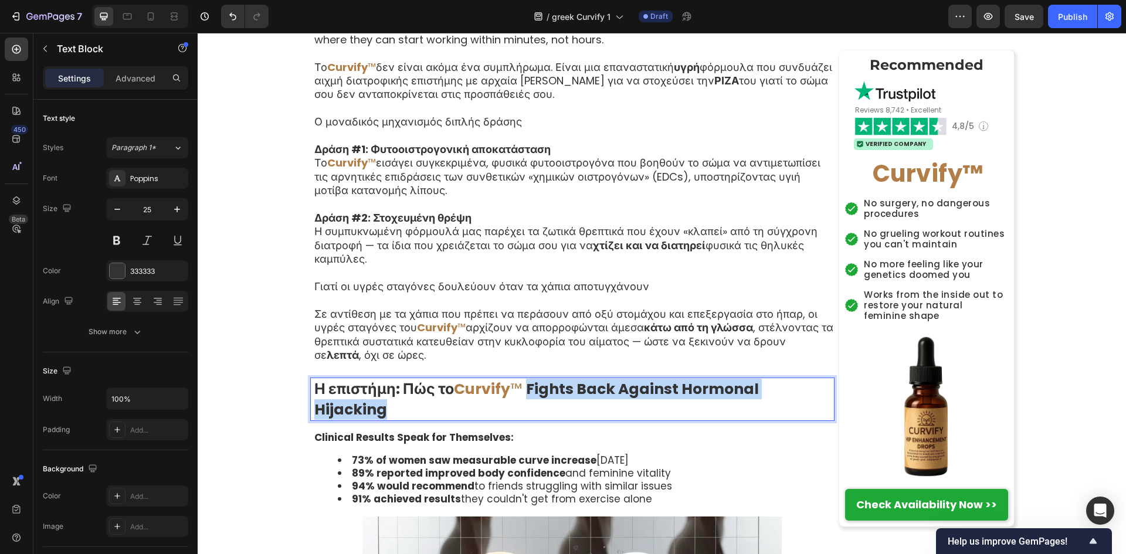
drag, startPoint x: 526, startPoint y: 403, endPoint x: 826, endPoint y: 398, distance: 300.3
click at [826, 398] on p "Η επιστήμη: Πώς το Curvify ™ Fights Back Against Hormonal Hijacking" at bounding box center [573, 399] width 519 height 41
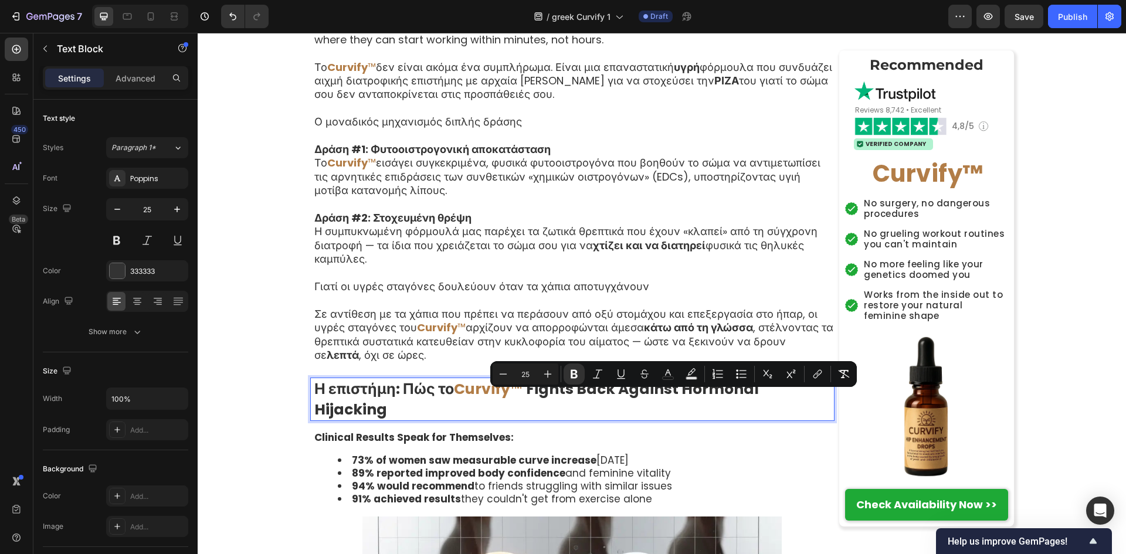
click at [612, 404] on strong "Fights Back Against Hormonal Hijacking" at bounding box center [536, 399] width 445 height 41
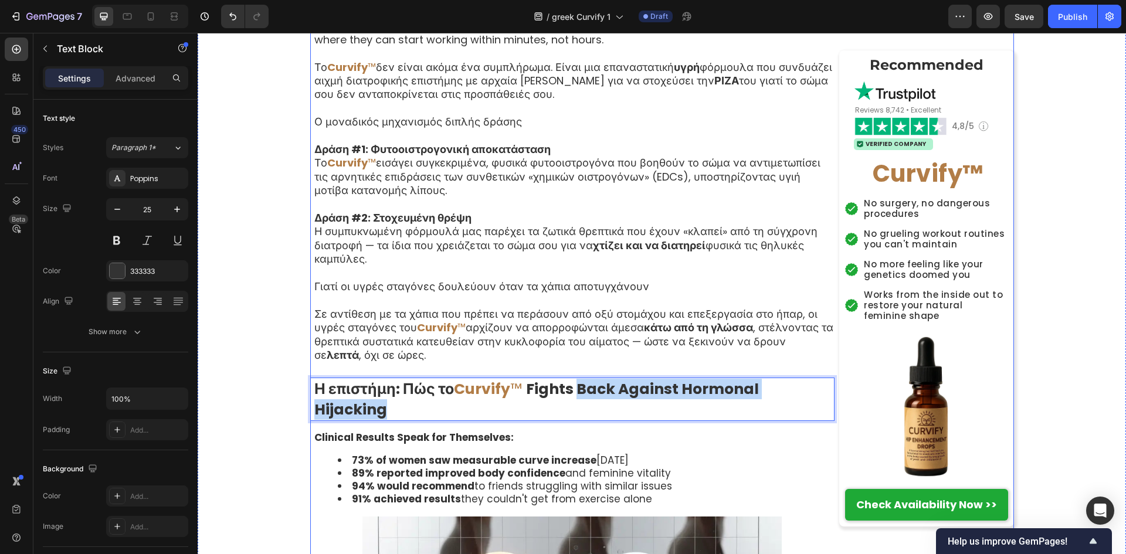
drag, startPoint x: 575, startPoint y: 404, endPoint x: 832, endPoint y: 399, distance: 256.9
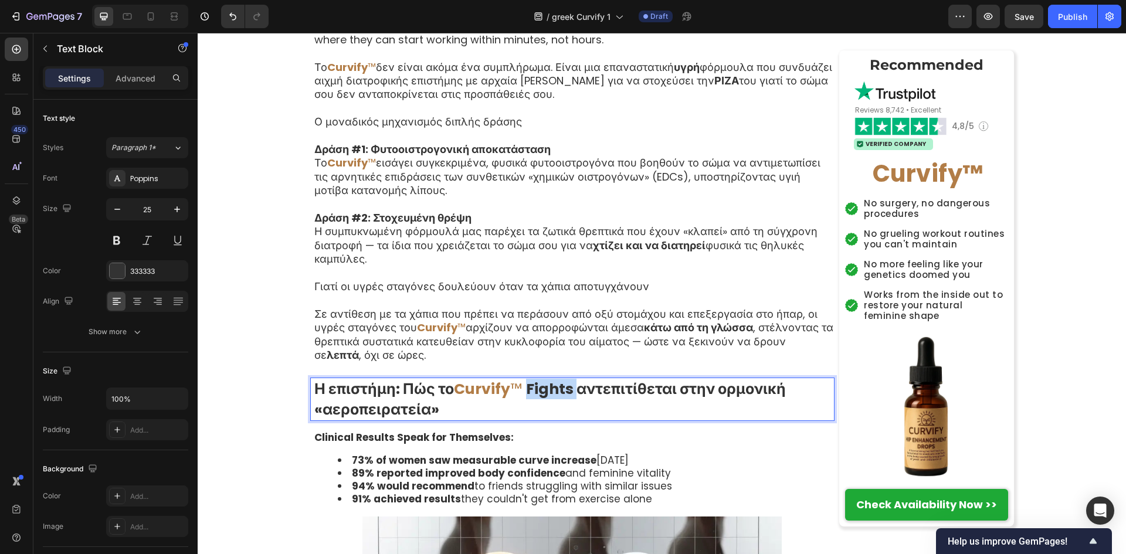
drag, startPoint x: 572, startPoint y: 406, endPoint x: 526, endPoint y: 403, distance: 46.4
click at [526, 403] on strong "Fights αντεπιτίθεται στην ορμονική «αεροπειρατεία»" at bounding box center [550, 399] width 472 height 41
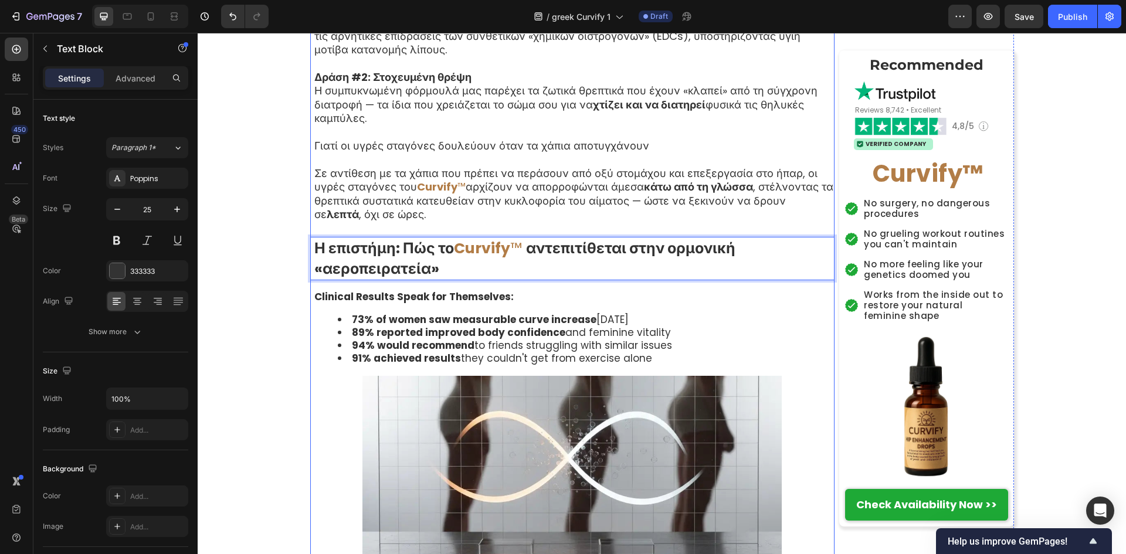
scroll to position [4929, 0]
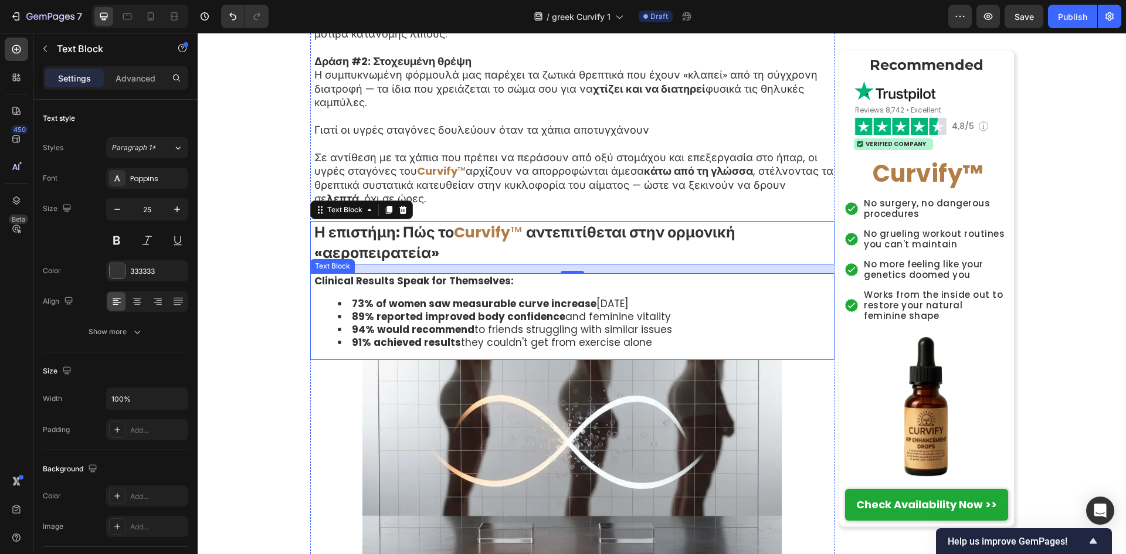
click at [570, 336] on li "94% would recommend to friends struggling with similar issues" at bounding box center [586, 329] width 496 height 13
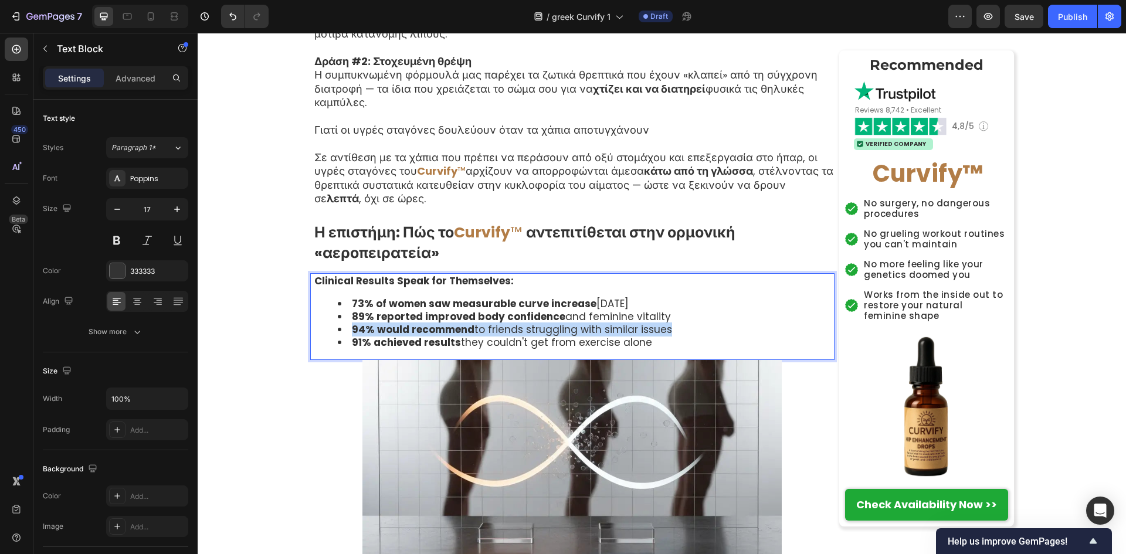
click at [570, 336] on li "94% would recommend to friends struggling with similar issues" at bounding box center [586, 329] width 496 height 13
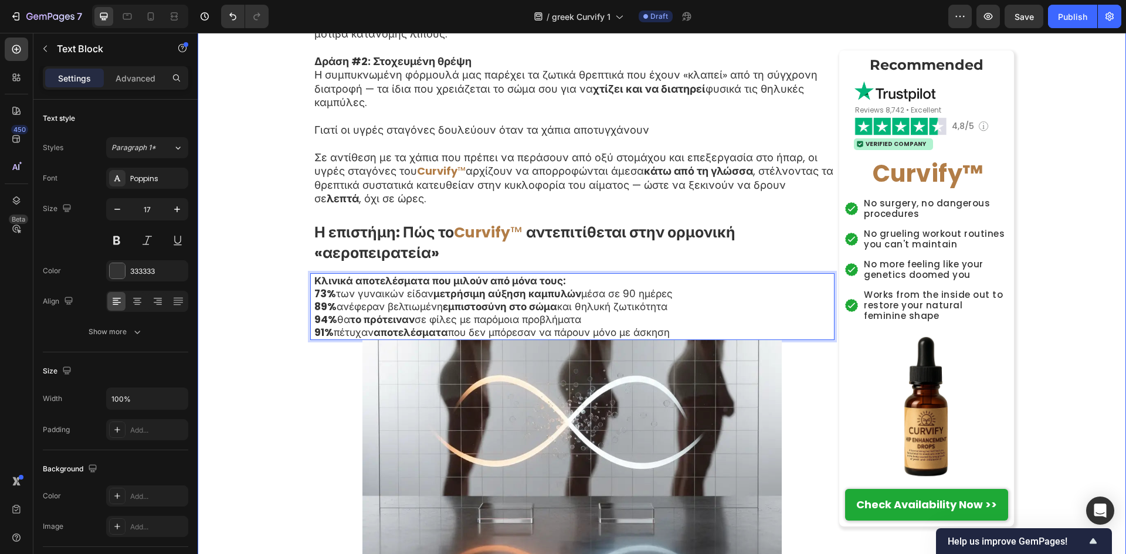
drag, startPoint x: 697, startPoint y: 341, endPoint x: 247, endPoint y: 312, distance: 450.8
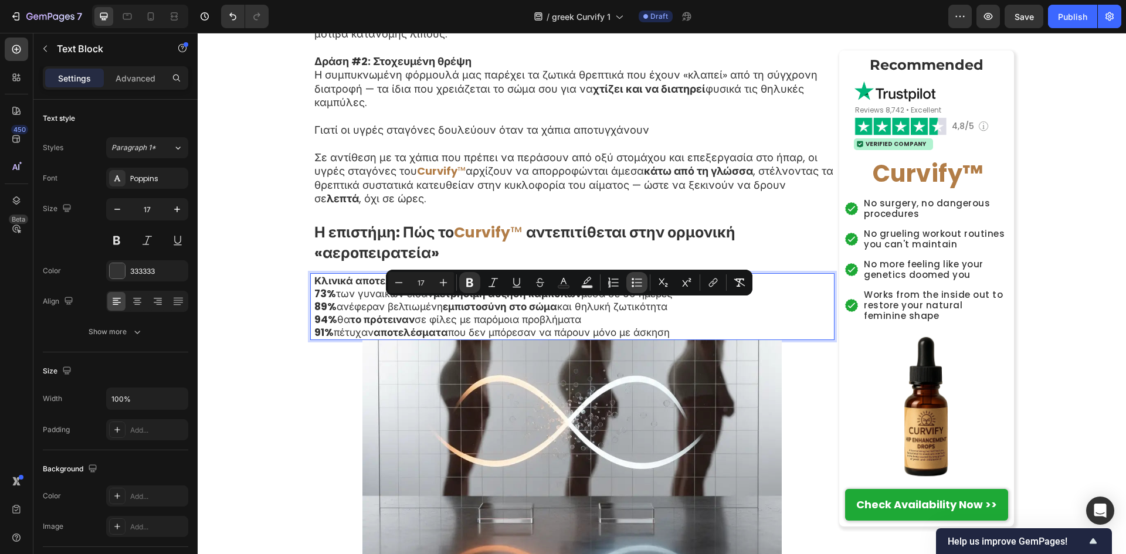
click at [635, 277] on button "Bulleted List" at bounding box center [636, 282] width 21 height 21
type input "17"
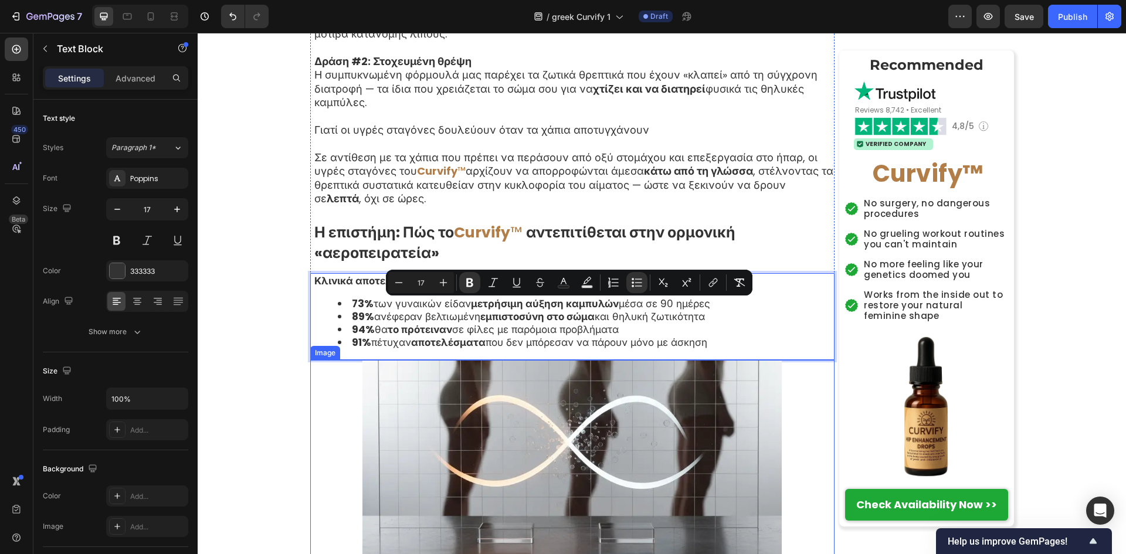
click at [714, 431] on img at bounding box center [571, 484] width 419 height 248
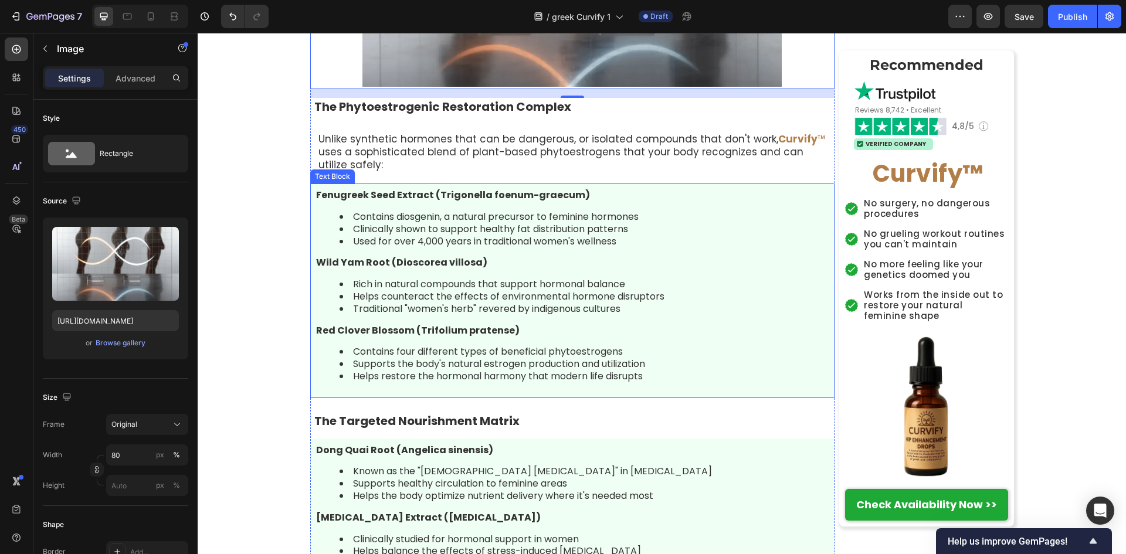
scroll to position [5476, 0]
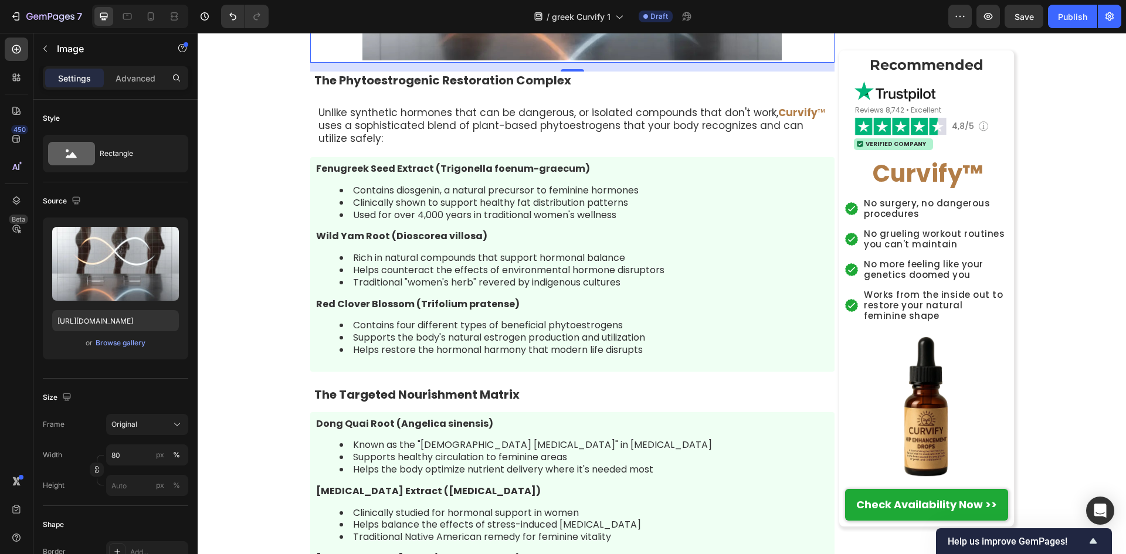
click at [567, 86] on div "15" at bounding box center [573, 80] width 12 height 9
click at [551, 88] on p "The Phytoestrogenic Restoration Complex" at bounding box center [573, 80] width 519 height 15
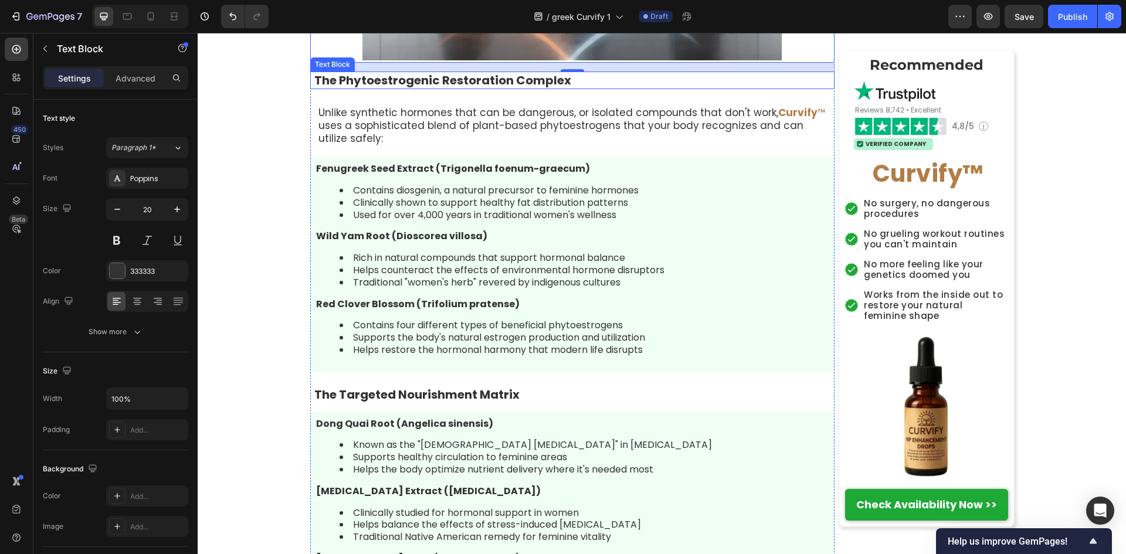
click at [551, 88] on p "The Phytoestrogenic Restoration Complex" at bounding box center [573, 80] width 519 height 15
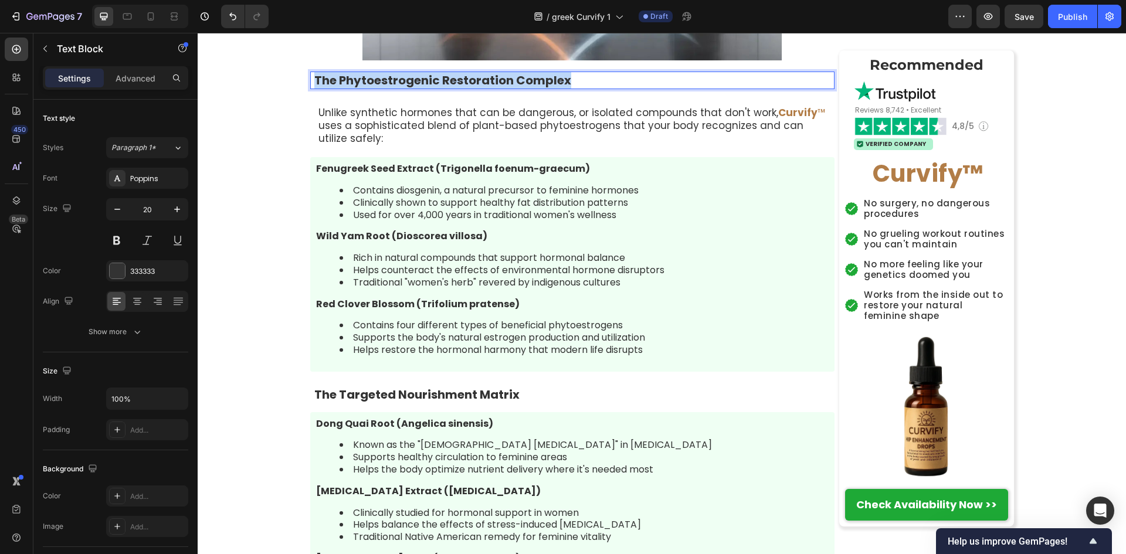
click at [551, 88] on p "The Phytoestrogenic Restoration Complex" at bounding box center [573, 80] width 519 height 15
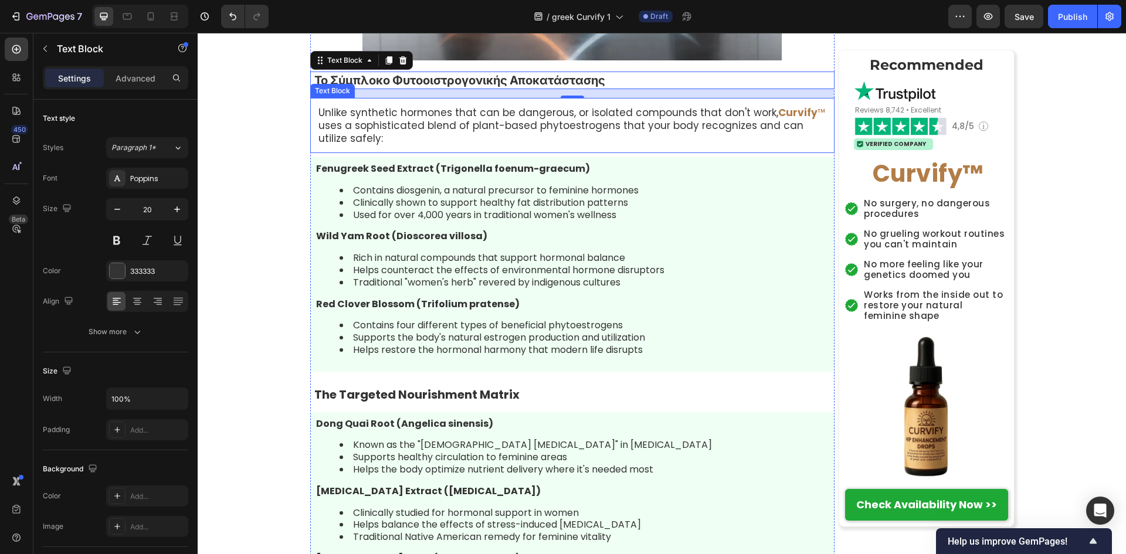
click at [496, 128] on p "Unlike synthetic hormones that can be dangerous, or isolated compounds that don…" at bounding box center [572, 125] width 508 height 39
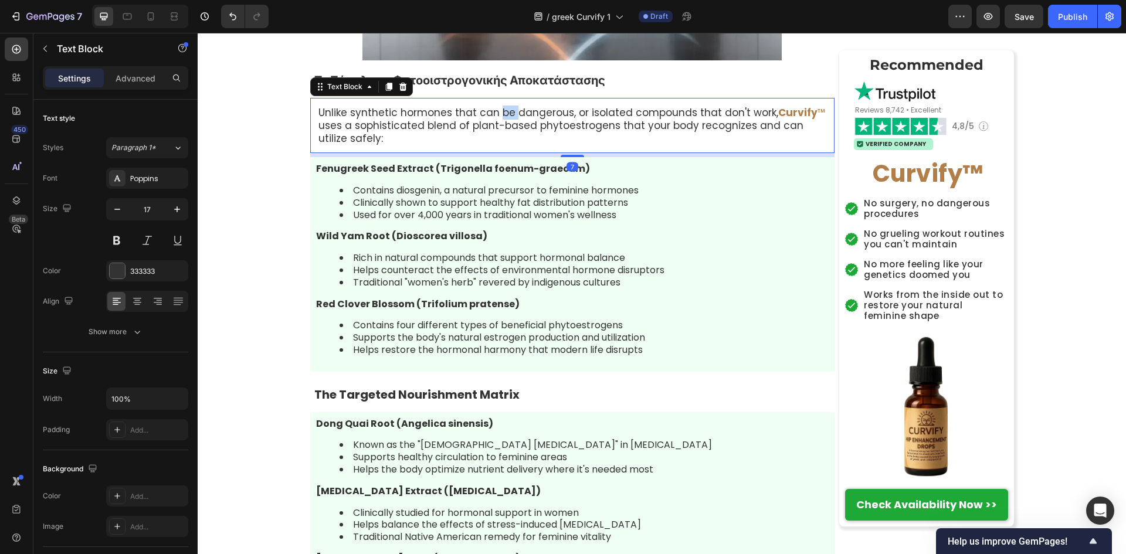
click at [496, 128] on p "Unlike synthetic hormones that can be dangerous, or isolated compounds that don…" at bounding box center [572, 125] width 508 height 39
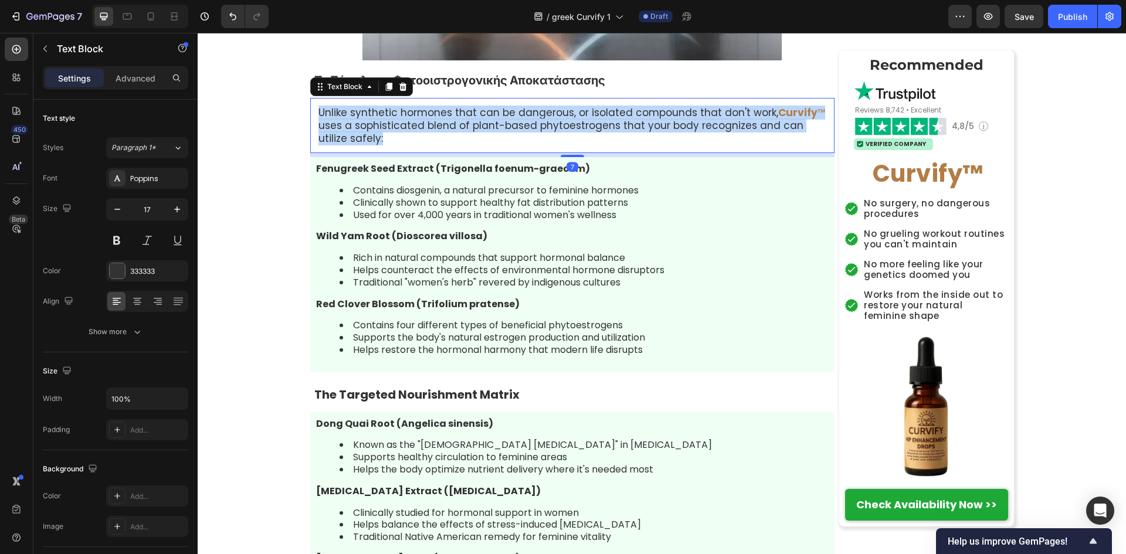
click at [496, 128] on p "Unlike synthetic hormones that can be dangerous, or isolated compounds that don…" at bounding box center [572, 125] width 508 height 39
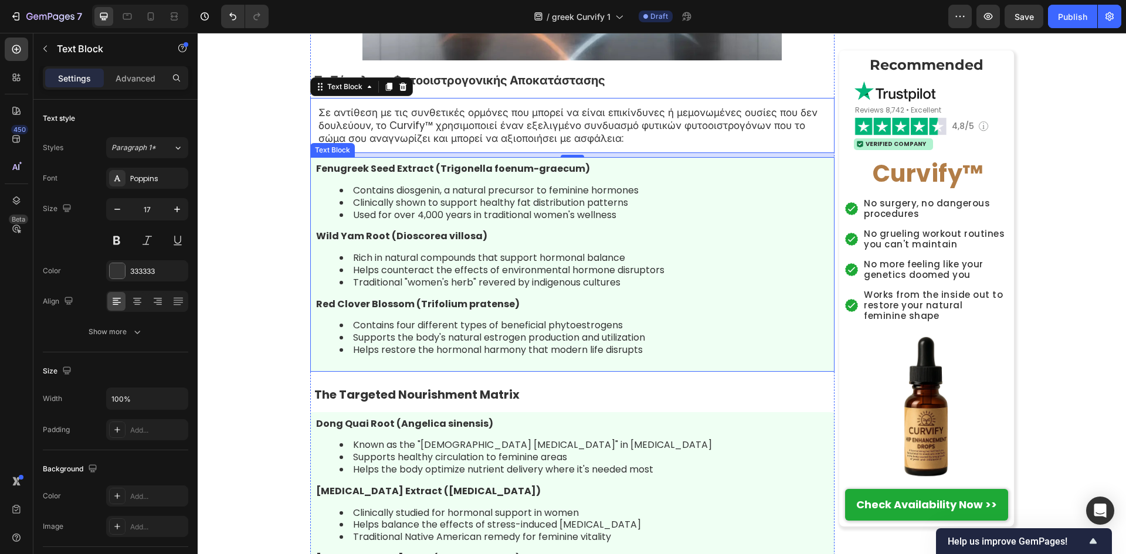
click at [543, 327] on div "Fenugreek Seed Extract (Trigonella foenum-graecum) Contains diosgenin, a natura…" at bounding box center [572, 264] width 524 height 215
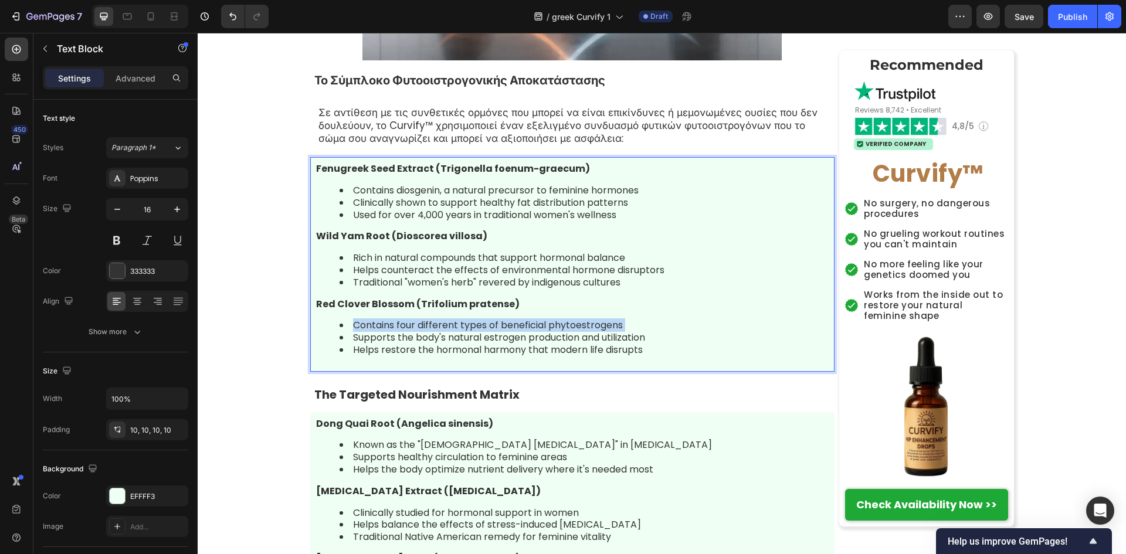
click at [543, 327] on div "Fenugreek Seed Extract (Trigonella foenum-graecum) Contains diosgenin, a natura…" at bounding box center [572, 264] width 524 height 215
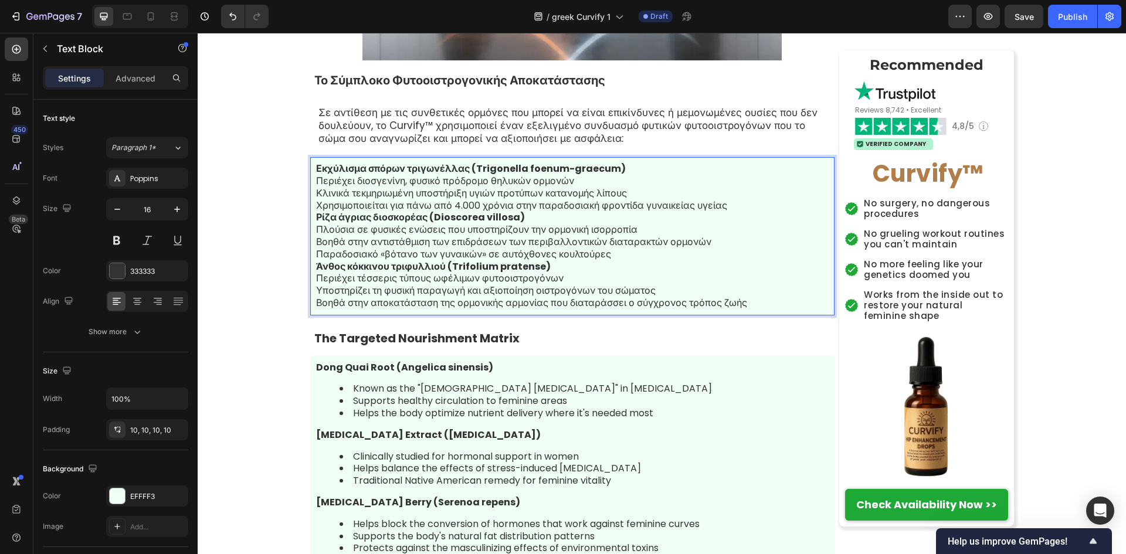
click at [639, 175] on p "Εκχύλισμα σπόρων τριγωνέλλας (Trigonella foenum-graecum)" at bounding box center [572, 169] width 513 height 12
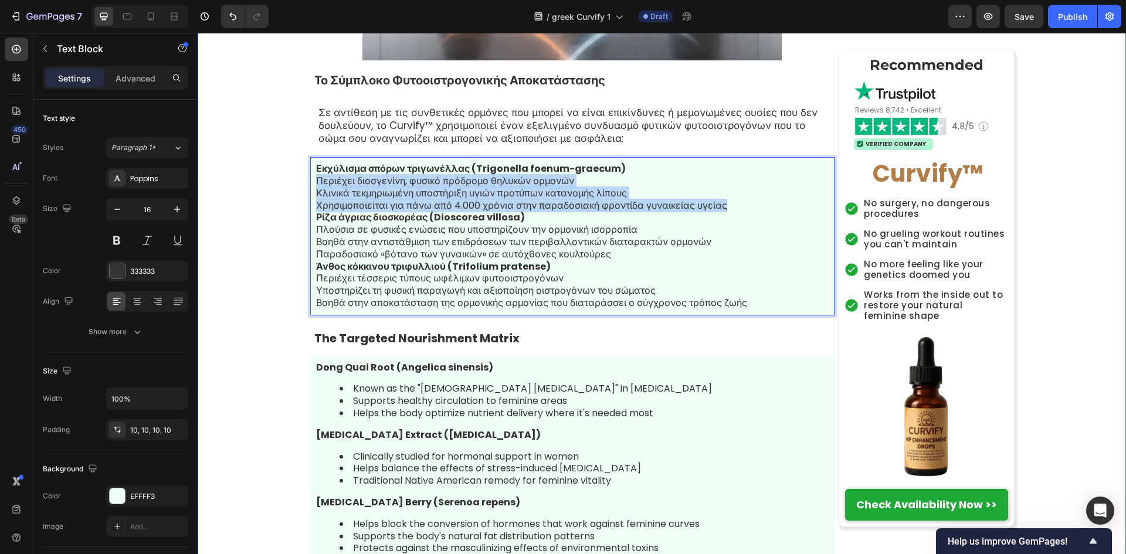
drag, startPoint x: 748, startPoint y: 218, endPoint x: 272, endPoint y: 199, distance: 476.6
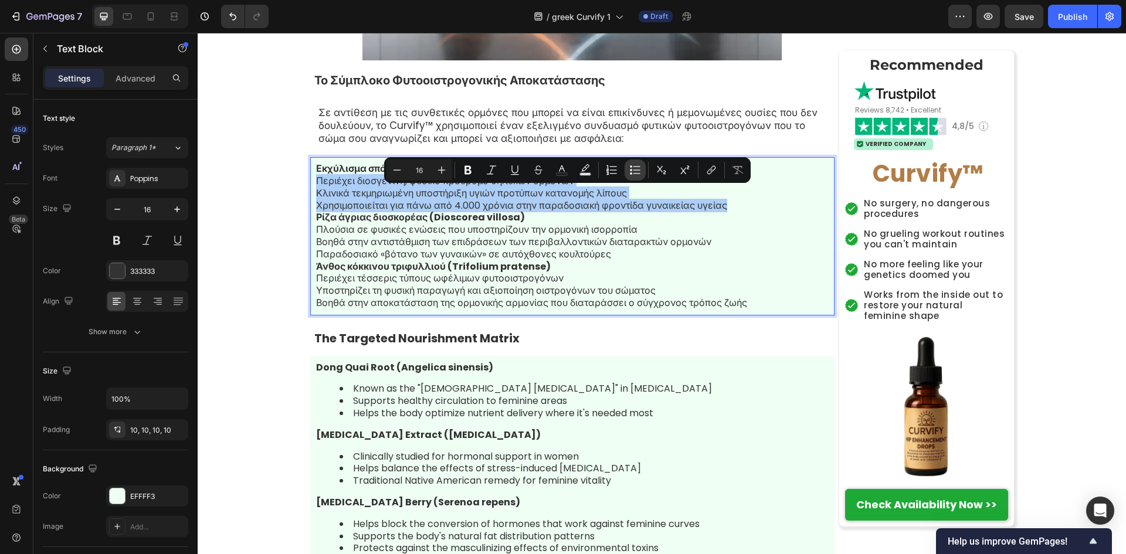
click at [629, 168] on button "Bulleted List" at bounding box center [635, 170] width 21 height 21
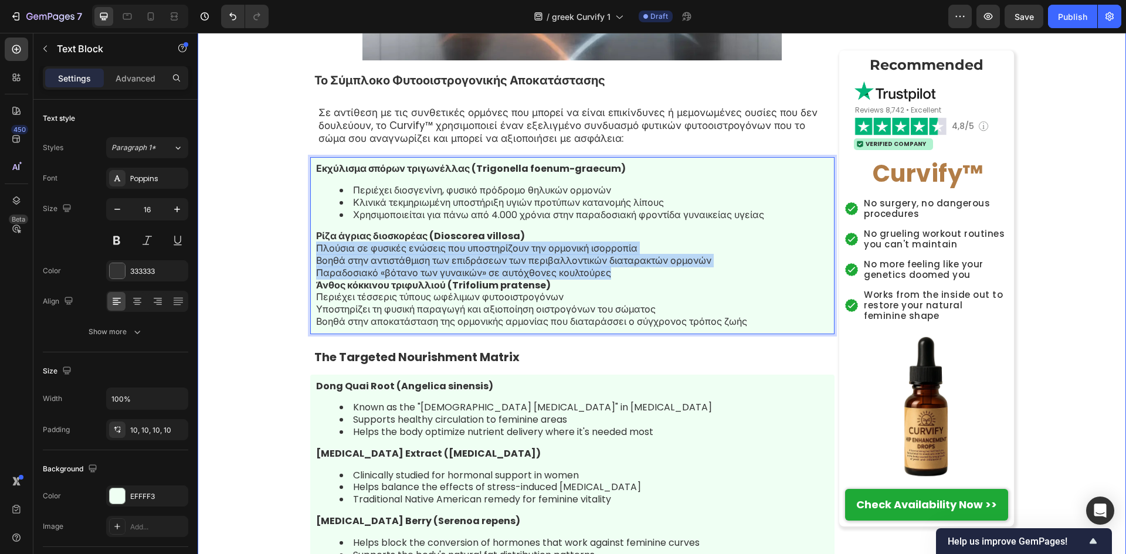
drag, startPoint x: 643, startPoint y: 292, endPoint x: 240, endPoint y: 265, distance: 404.4
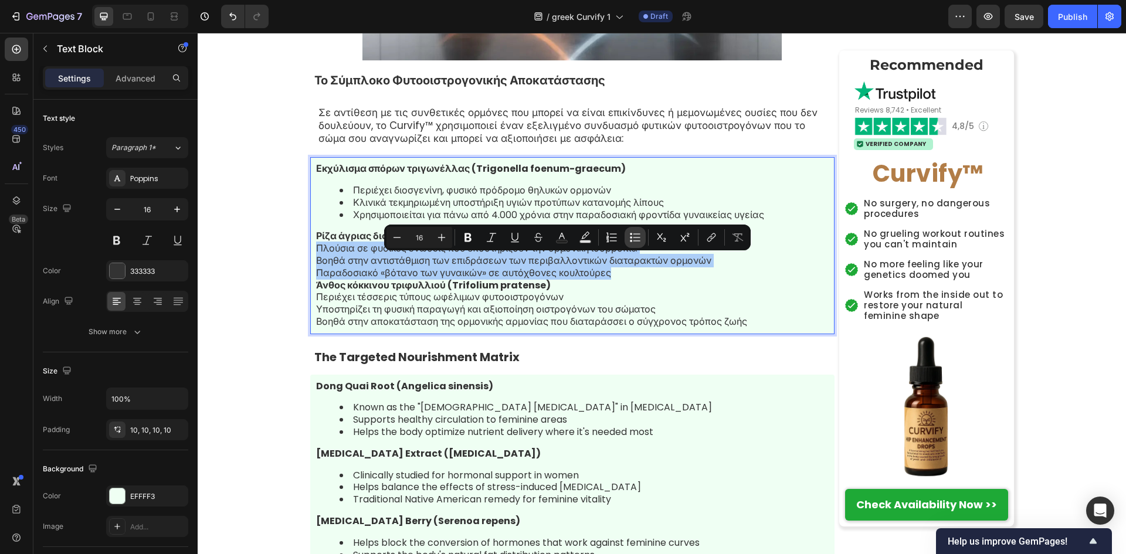
click at [632, 238] on icon "Editor contextual toolbar" at bounding box center [631, 237] width 2 height 2
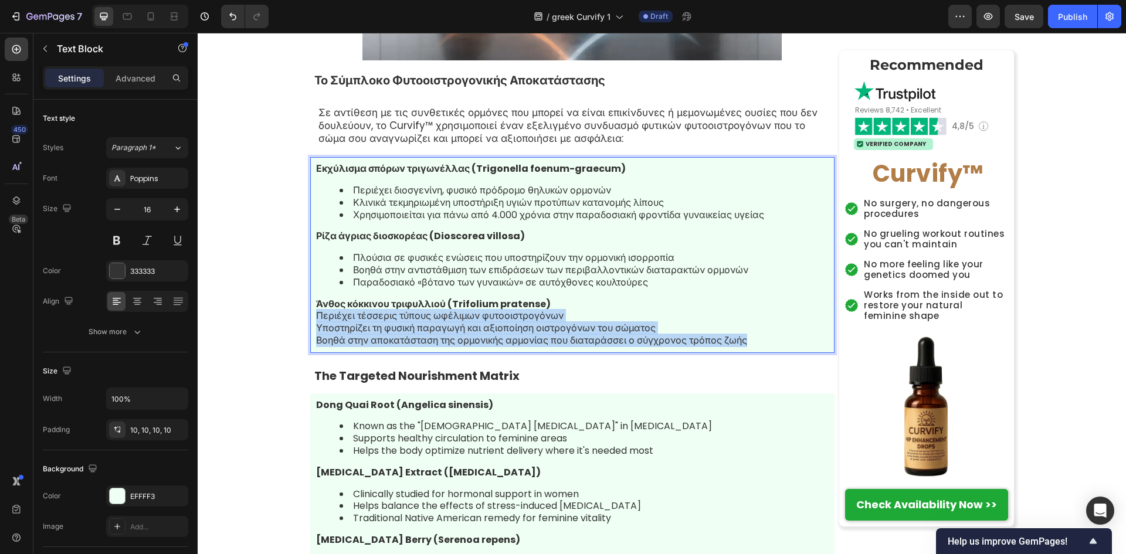
drag, startPoint x: 779, startPoint y: 351, endPoint x: 310, endPoint y: 332, distance: 469.6
click at [310, 332] on div "Εκχύλισμα σπόρων τριγωνέλλας (Trigonella foenum-graecum) Περιέχει διοσγενίνη, φ…" at bounding box center [572, 255] width 524 height 196
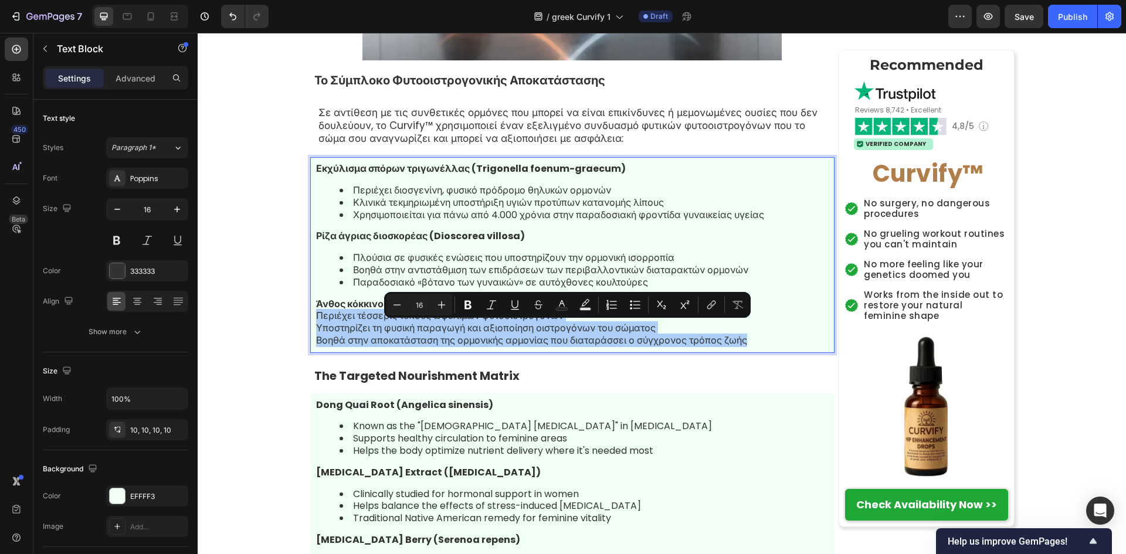
drag, startPoint x: 641, startPoint y: 304, endPoint x: 640, endPoint y: 317, distance: 13.0
click at [640, 304] on button "Bulleted List" at bounding box center [635, 304] width 21 height 21
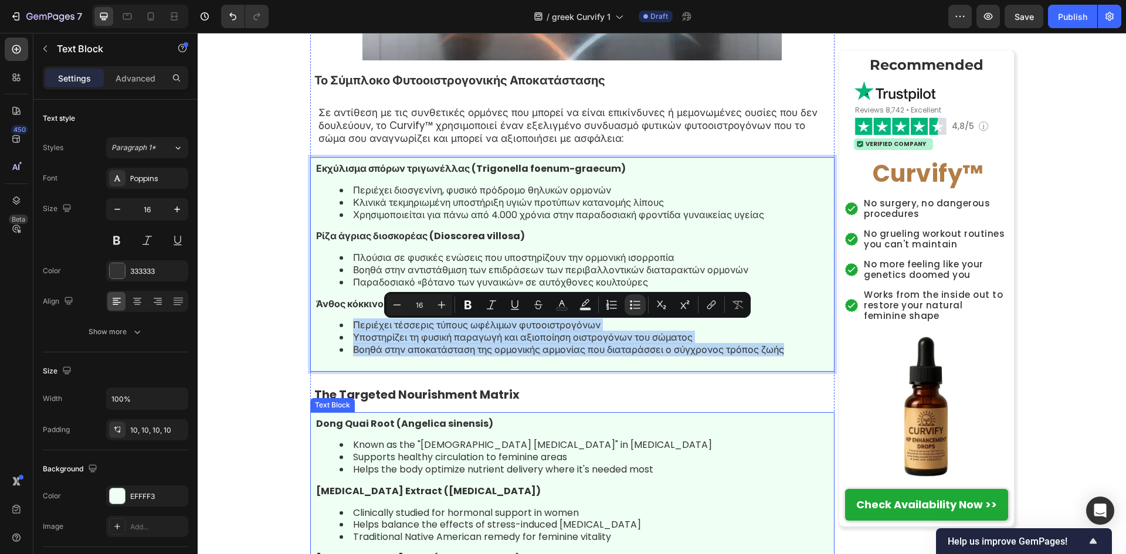
click at [622, 431] on p "Dong Quai Root (Angelica sinensis)" at bounding box center [572, 424] width 513 height 12
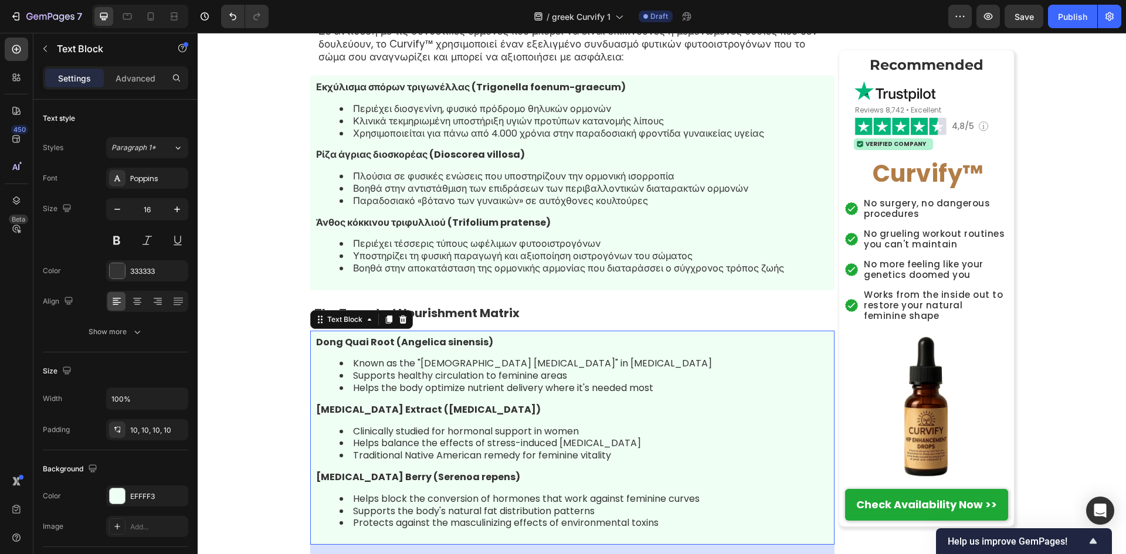
scroll to position [5632, 0]
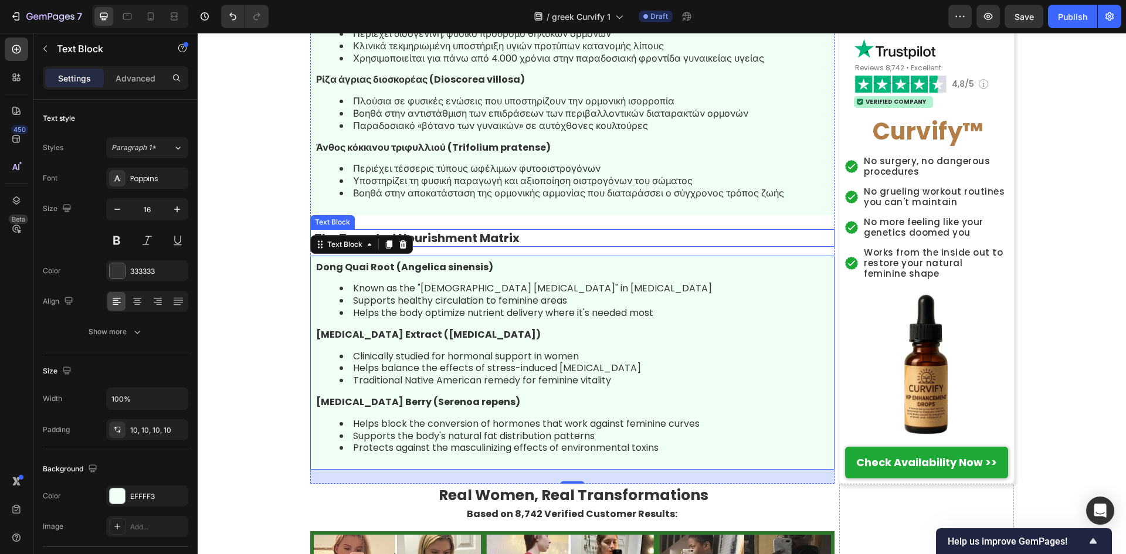
click at [516, 246] on p "The Targeted Nourishment Matrix" at bounding box center [573, 238] width 519 height 15
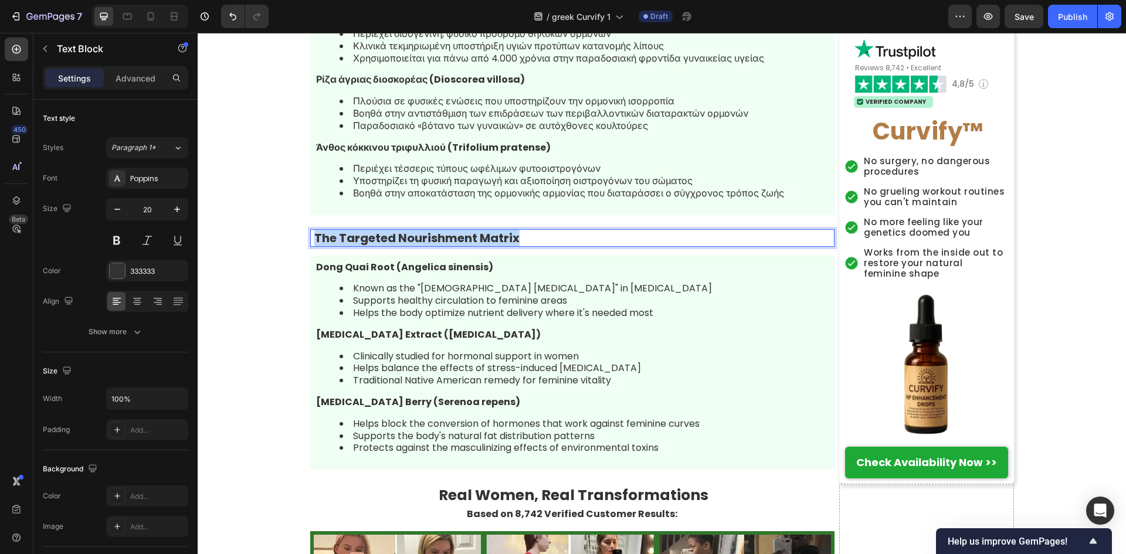
click at [516, 246] on p "The Targeted Nourishment Matrix" at bounding box center [573, 238] width 519 height 15
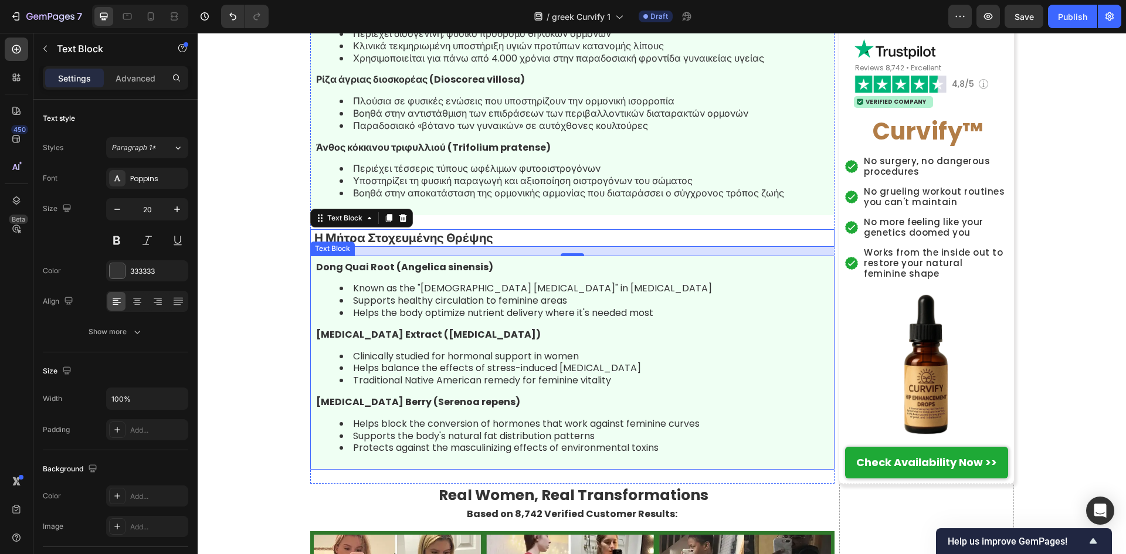
click at [598, 320] on li "Helps the body optimize nutrient delivery where it's needed most" at bounding box center [584, 313] width 489 height 12
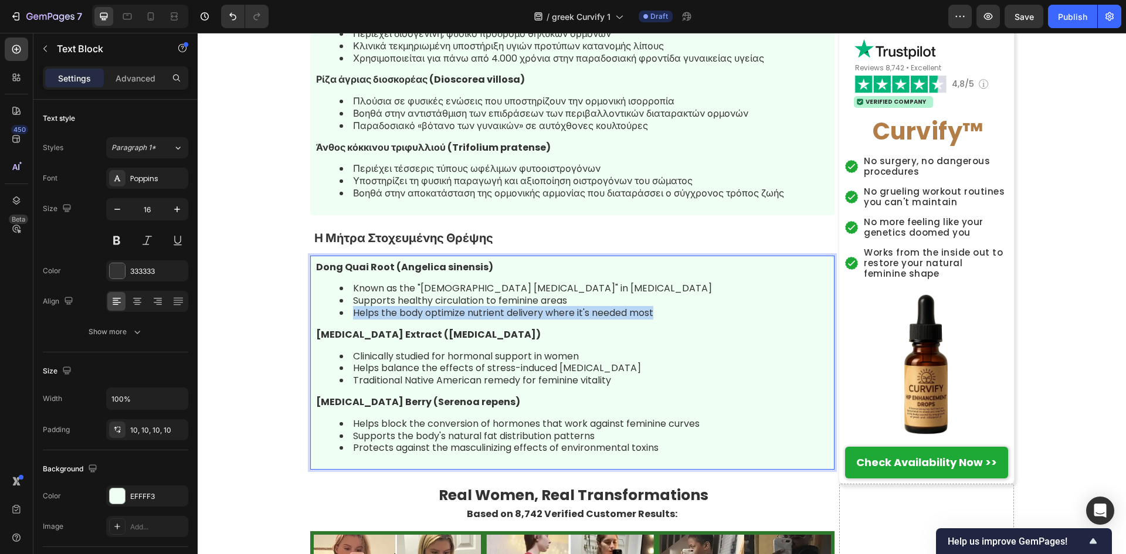
click at [598, 320] on li "Helps the body optimize nutrient delivery where it's needed most" at bounding box center [584, 313] width 489 height 12
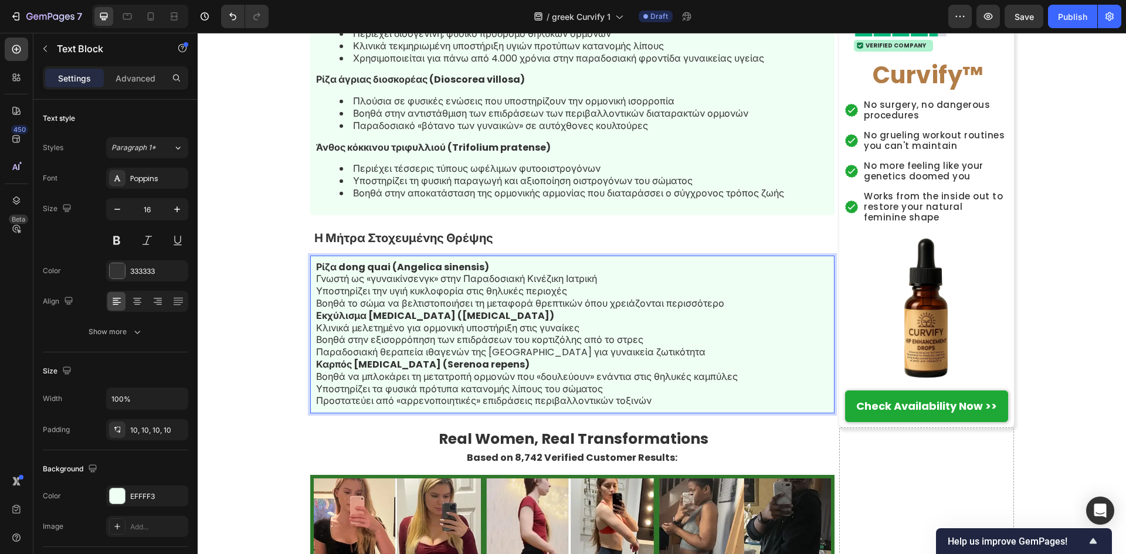
click at [516, 274] on p "Ρίζα dong quai (Angelica sinensis)" at bounding box center [572, 268] width 513 height 12
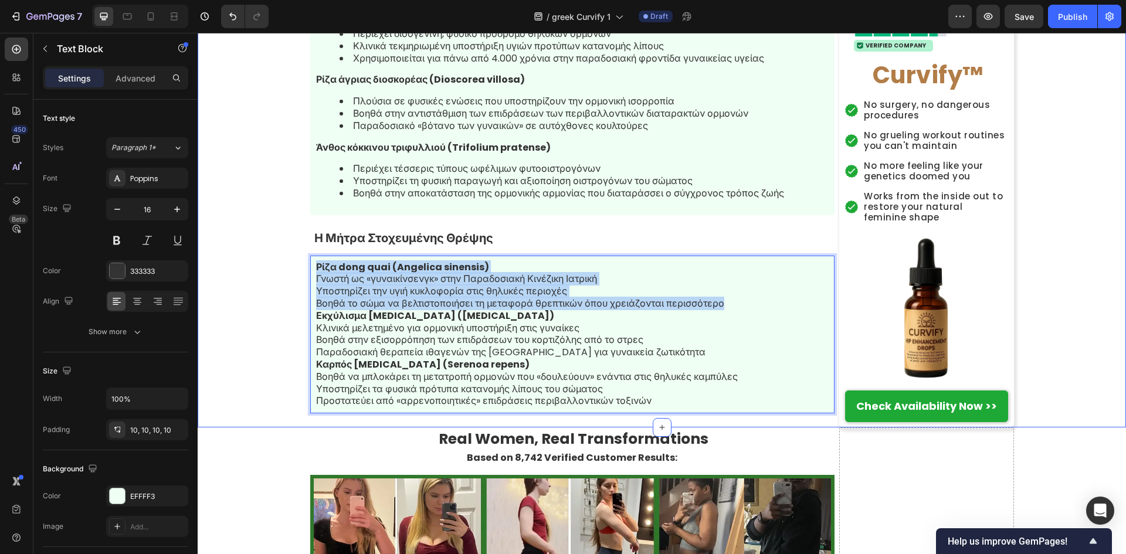
drag, startPoint x: 734, startPoint y: 313, endPoint x: 218, endPoint y: 286, distance: 516.8
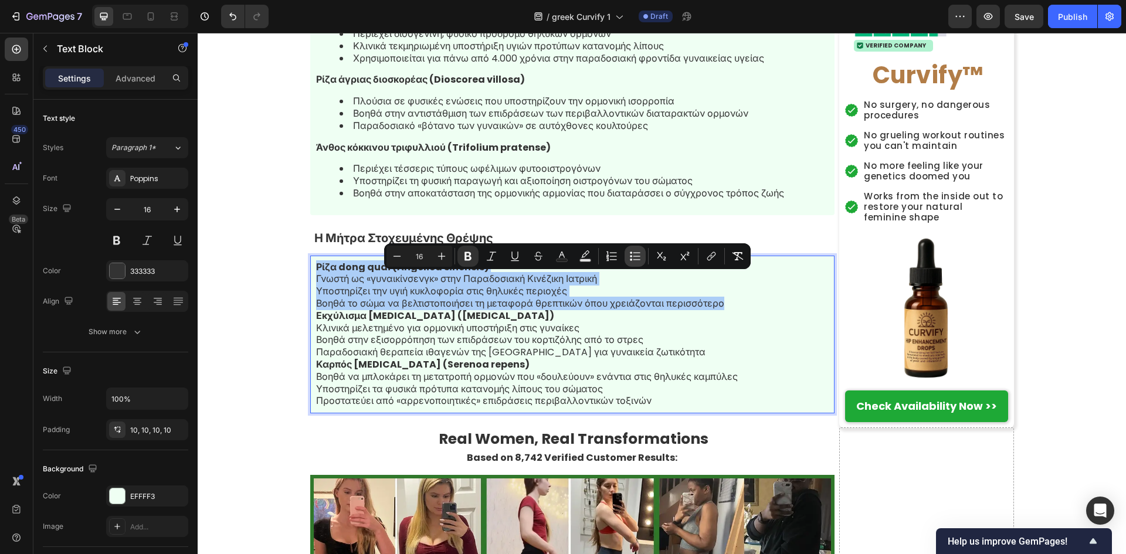
click at [633, 259] on icon "Editor contextual toolbar" at bounding box center [635, 256] width 12 height 12
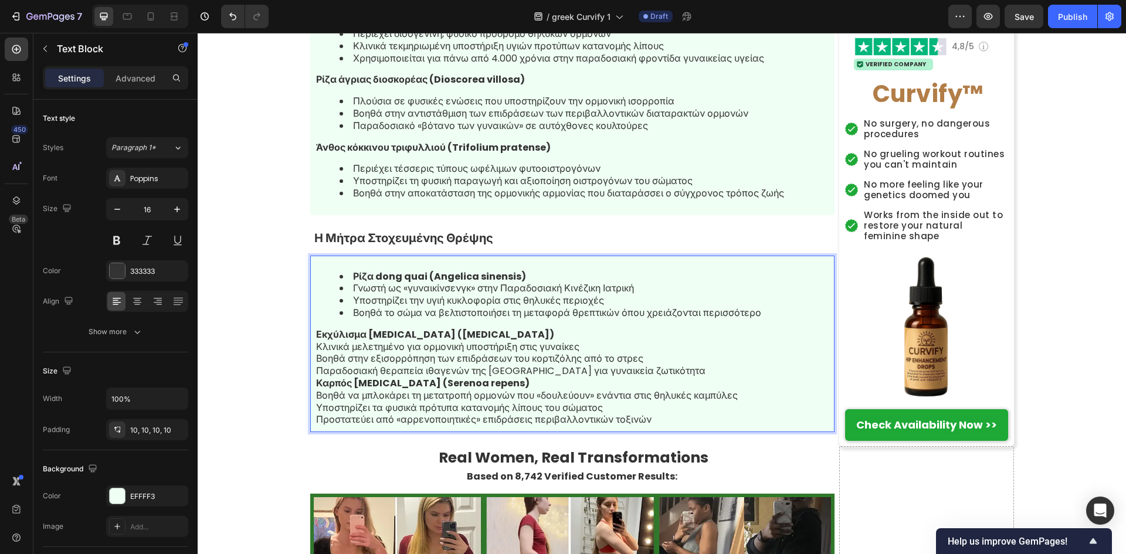
click at [708, 378] on p "Παραδοσιακή θεραπεία ιθαγενών της [GEOGRAPHIC_DATA] για γυναικεία ζωτικότητα" at bounding box center [572, 371] width 513 height 12
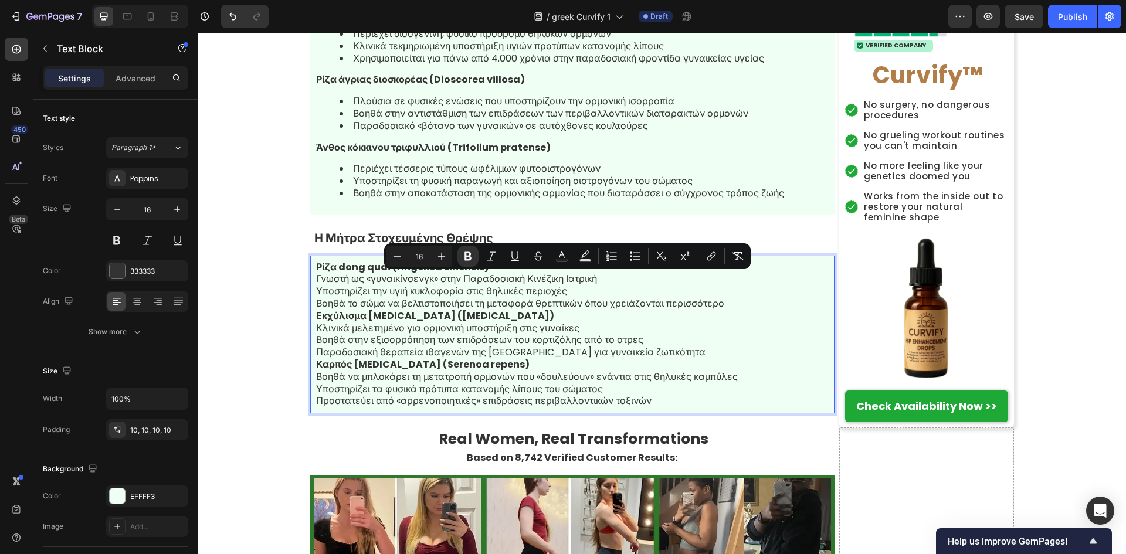
click at [697, 298] on p "Υποστηρίζει την υγιή κυκλοφορία στις θηλυκές περιοχές" at bounding box center [572, 292] width 513 height 12
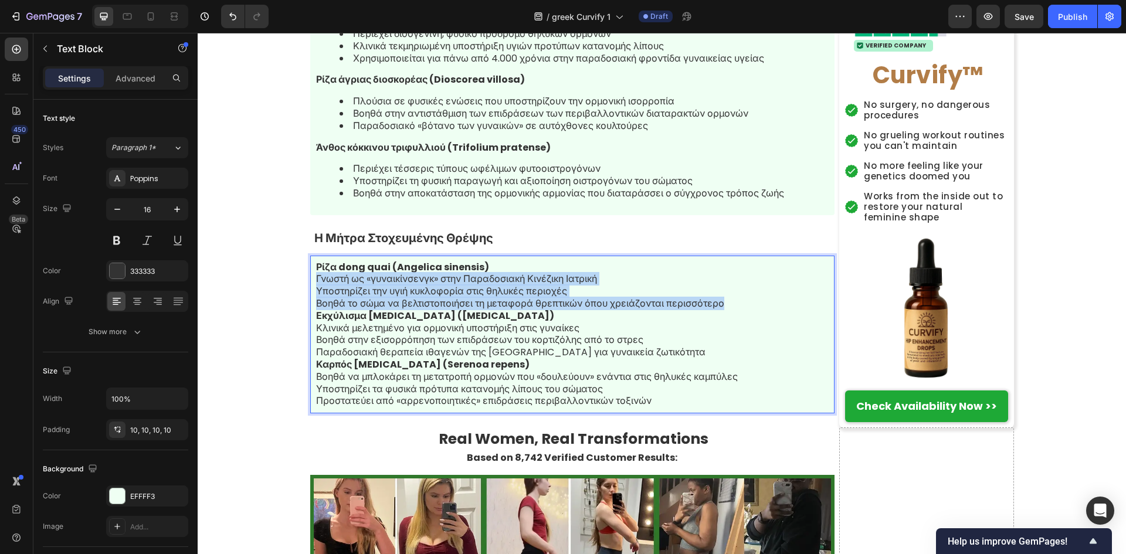
drag, startPoint x: 726, startPoint y: 316, endPoint x: 312, endPoint y: 295, distance: 414.0
click at [312, 295] on div "Ρίζα dong quai (Angelica sinensis) Γνωστή ως «γυναικίνσενγκ» στην Παραδοσιακή Κ…" at bounding box center [572, 335] width 524 height 158
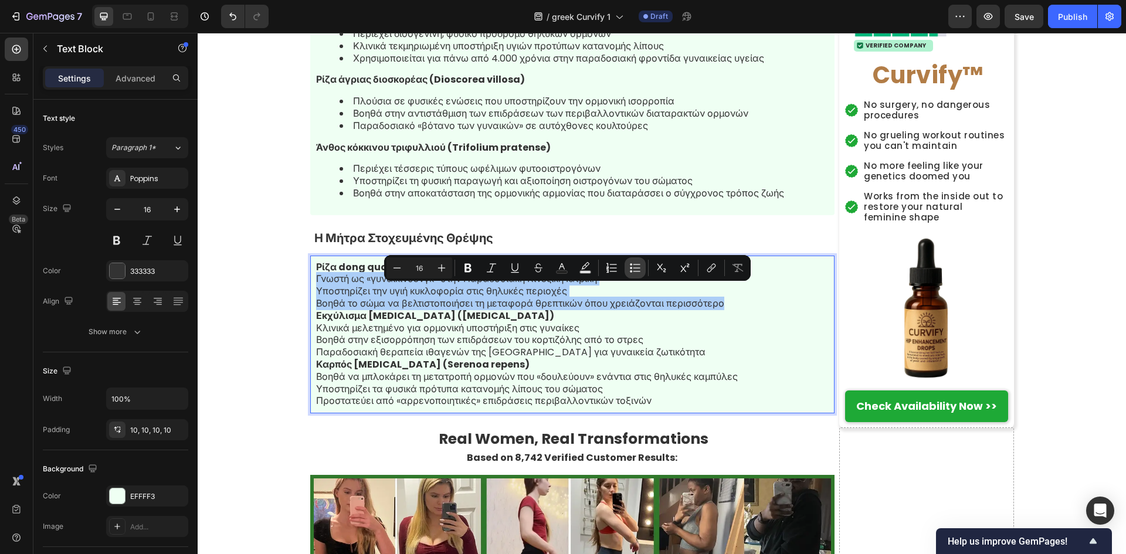
click at [639, 266] on icon "Editor contextual toolbar" at bounding box center [635, 268] width 12 height 12
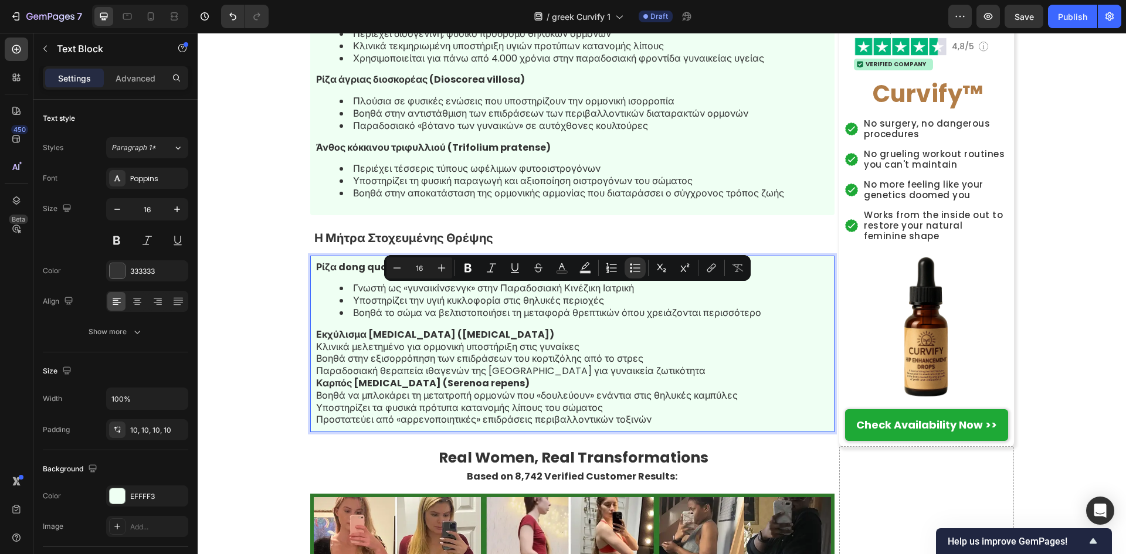
click at [665, 378] on p "Παραδοσιακή θεραπεία ιθαγενών της [GEOGRAPHIC_DATA] για γυναικεία ζωτικότητα" at bounding box center [572, 371] width 513 height 12
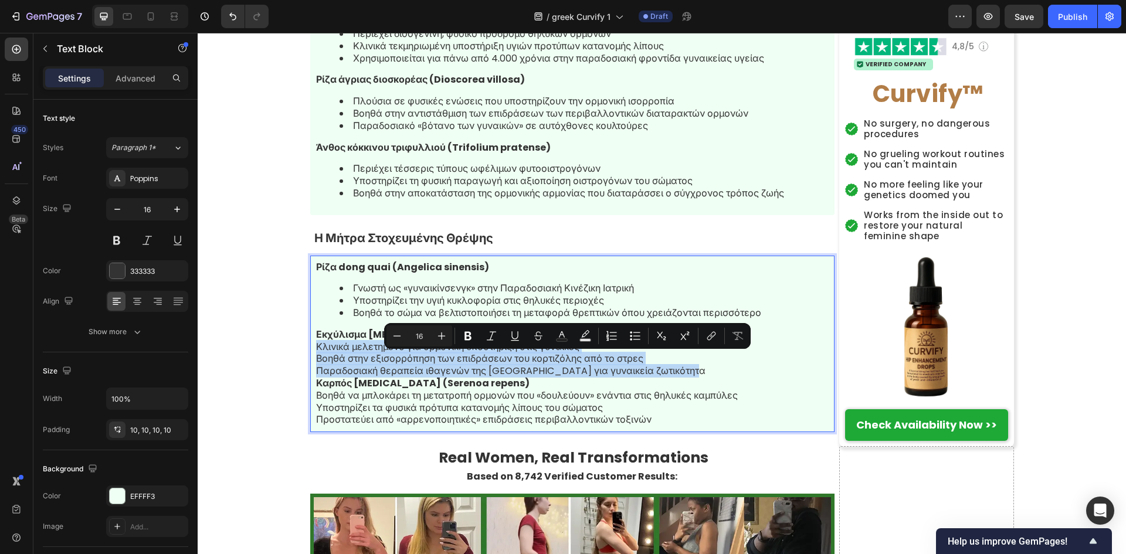
drag, startPoint x: 697, startPoint y: 387, endPoint x: 306, endPoint y: 361, distance: 392.1
click at [310, 361] on div "Ρίζα dong quai (Angelica sinensis) Γνωστή ως «γυναικίνσενγκ» στην Παραδοσιακή Κ…" at bounding box center [572, 344] width 524 height 177
click at [640, 335] on icon "Editor contextual toolbar" at bounding box center [635, 336] width 12 height 12
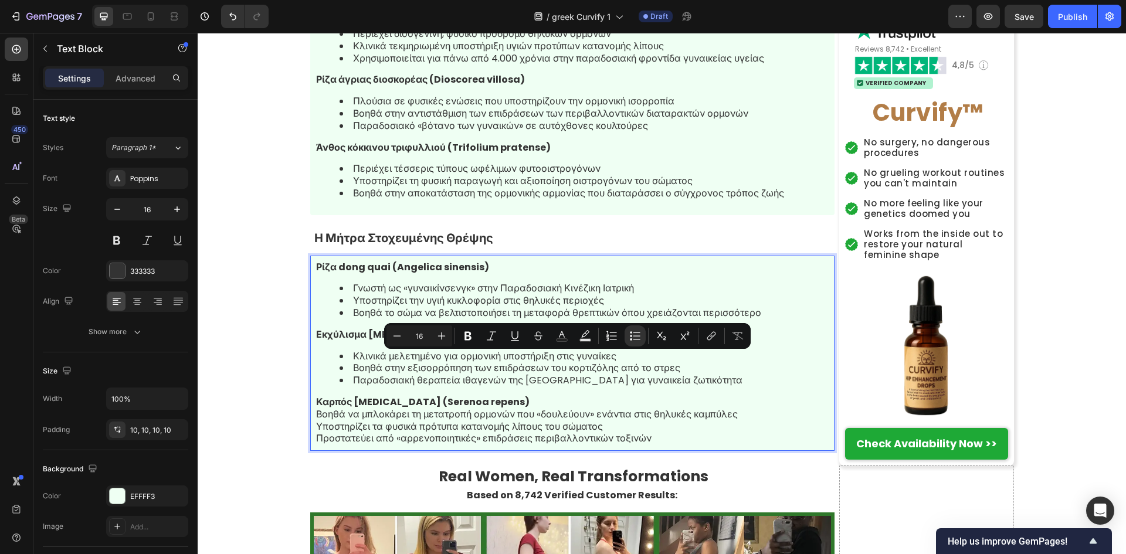
click at [666, 433] on p "Υποστηρίζει τα φυσικά πρότυπα κατανομής λίπους του σώματος" at bounding box center [572, 427] width 513 height 12
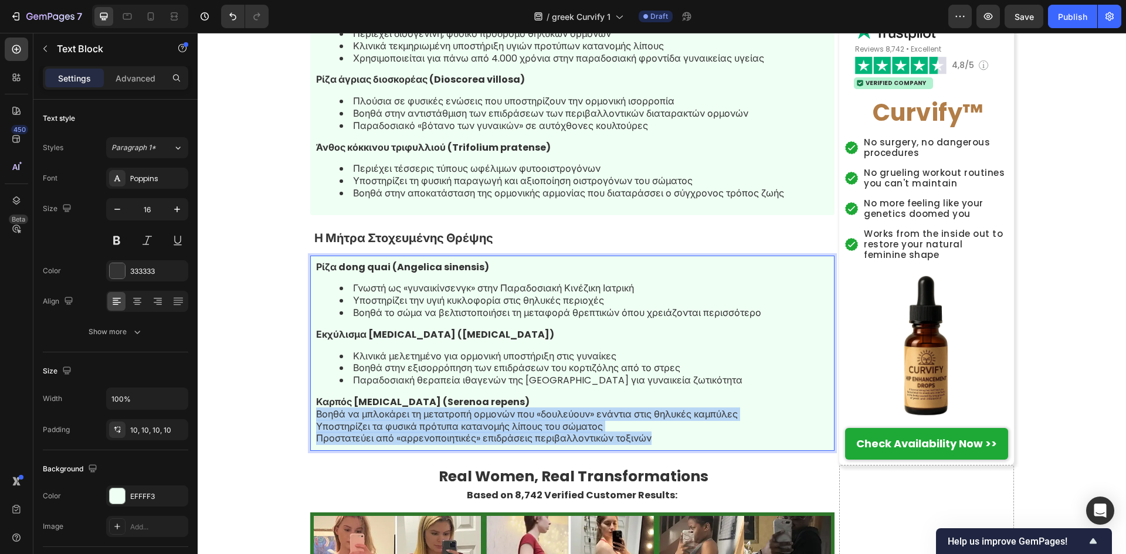
drag, startPoint x: 660, startPoint y: 453, endPoint x: 365, endPoint y: 415, distance: 297.5
click at [313, 431] on div "Ρίζα dong quai (Angelica sinensis) Γνωστή ως «γυναικίνσενγκ» στην Παραδοσιακή Κ…" at bounding box center [572, 354] width 524 height 196
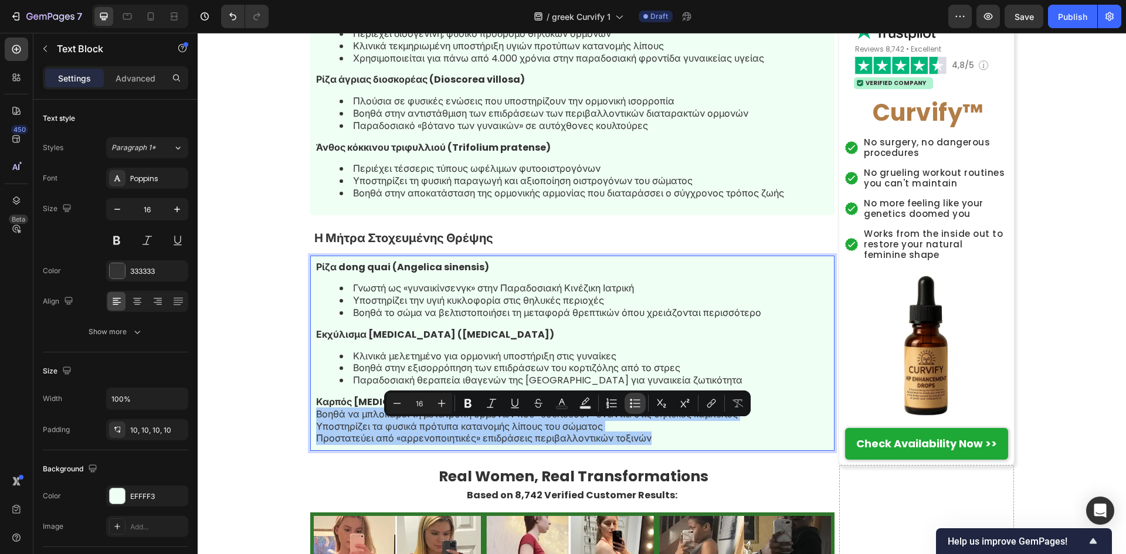
click at [640, 401] on icon "Editor contextual toolbar" at bounding box center [635, 404] width 12 height 12
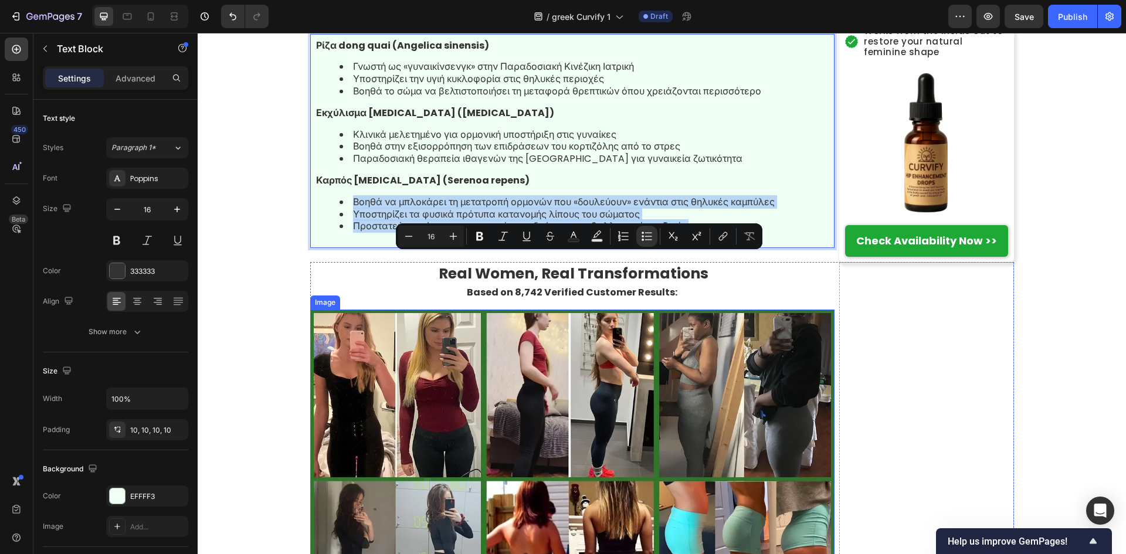
scroll to position [5945, 0]
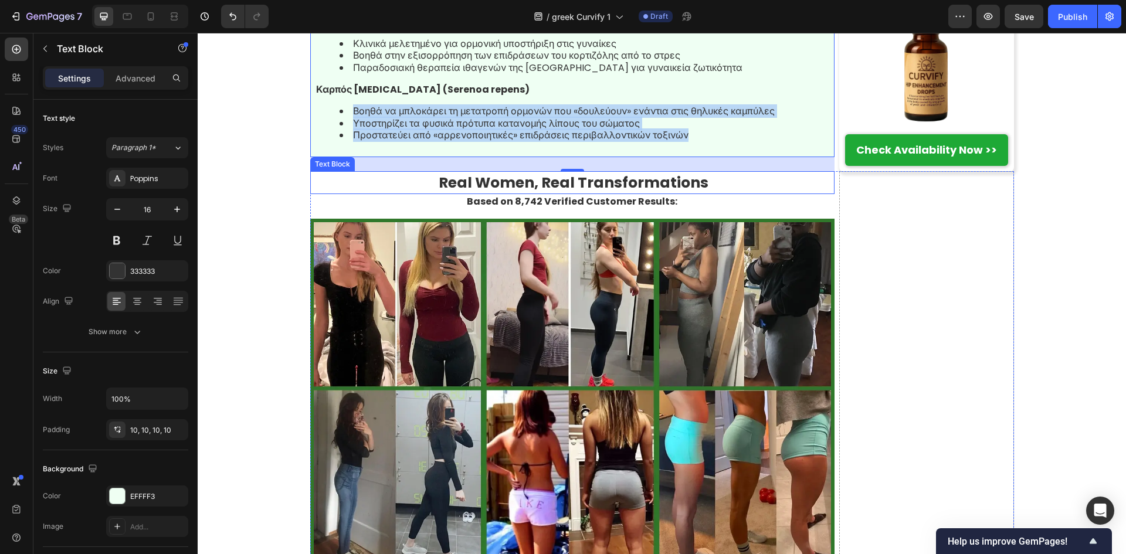
click at [680, 193] on strong "Real Women, Real Transformations" at bounding box center [574, 182] width 270 height 21
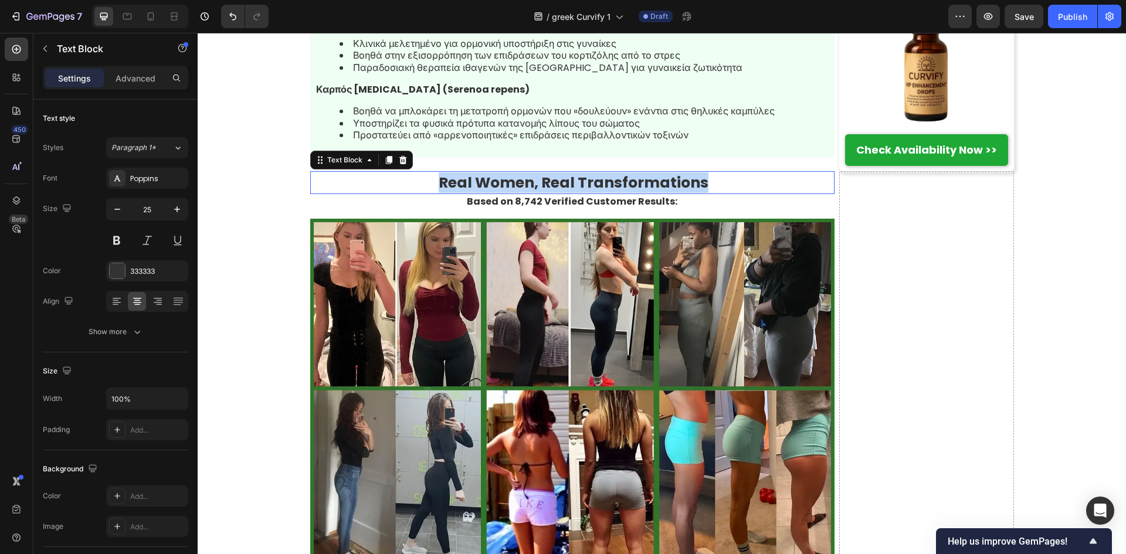
click at [680, 193] on strong "Real Women, Real Transformations" at bounding box center [574, 182] width 270 height 21
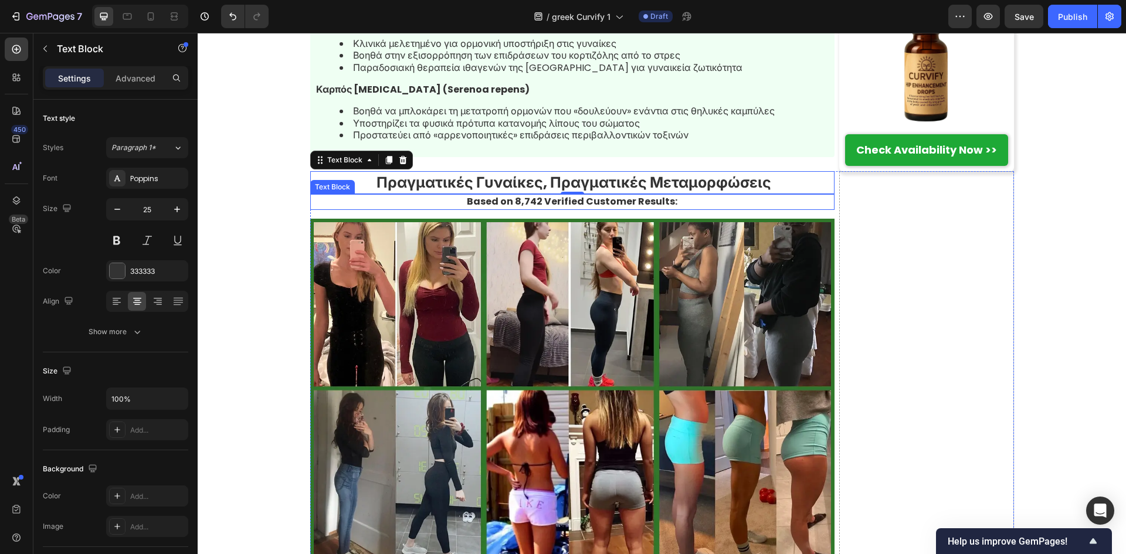
click at [543, 208] on strong "Based on 8,742 Verified Customer Results:" at bounding box center [572, 201] width 211 height 13
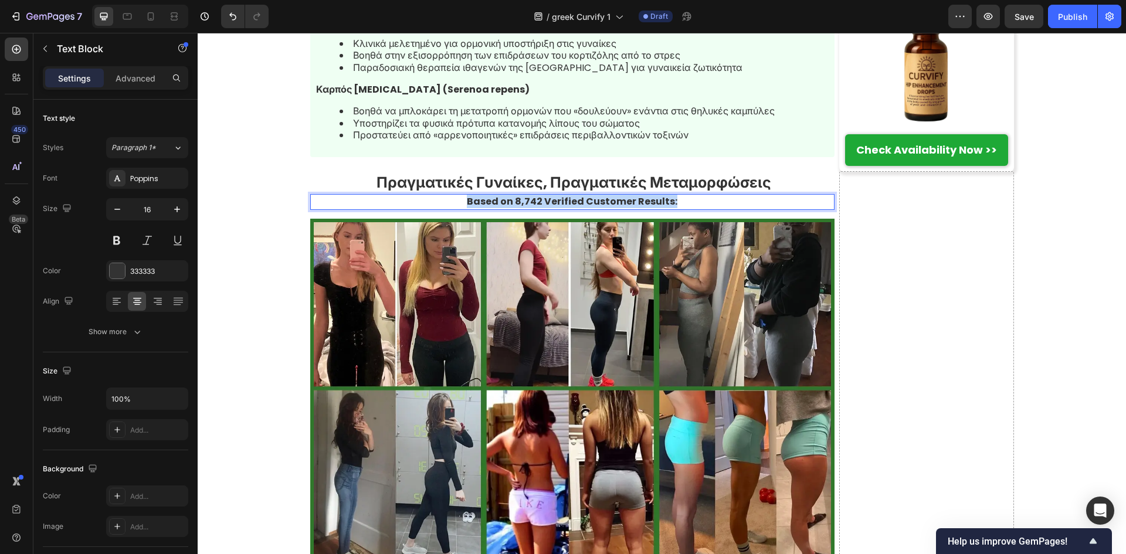
click at [543, 208] on strong "Based on 8,742 Verified Customer Results:" at bounding box center [572, 201] width 211 height 13
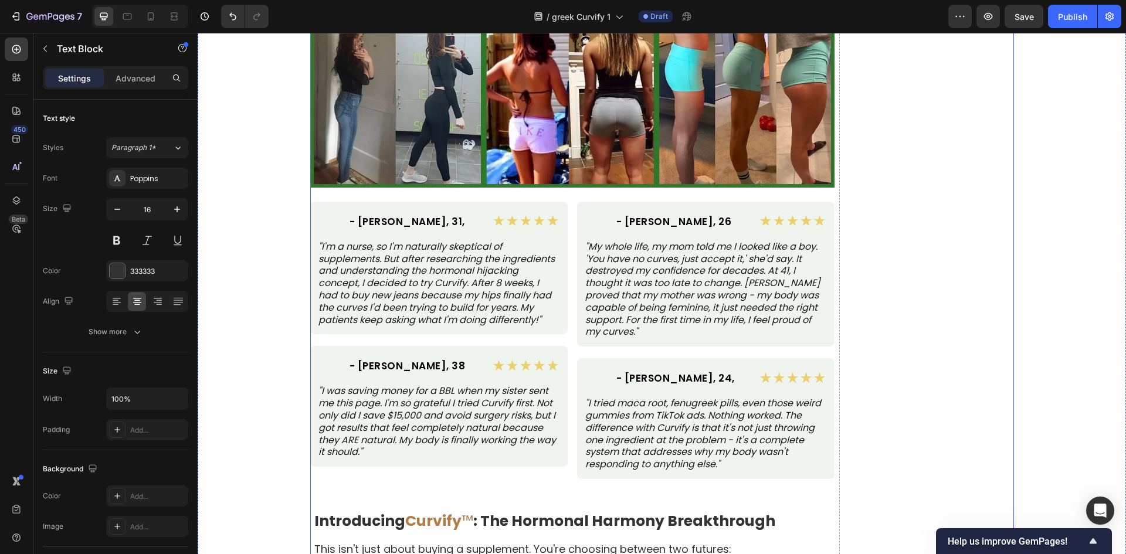
scroll to position [6414, 0]
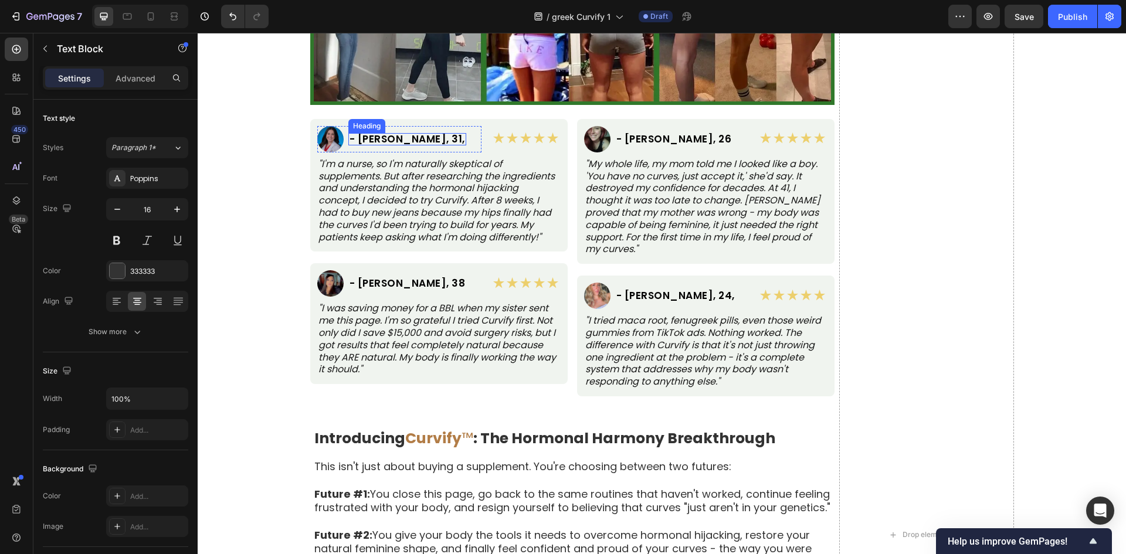
click at [387, 141] on h2 "- Sarah P., 31," at bounding box center [407, 139] width 118 height 12
click at [387, 141] on p "- Sarah P., 31," at bounding box center [408, 139] width 116 height 10
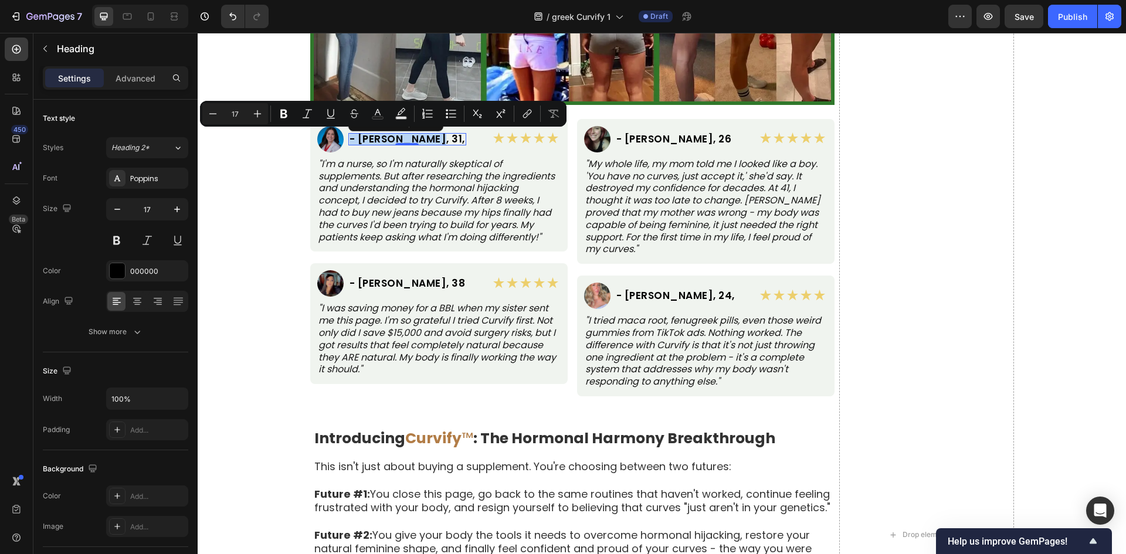
click at [405, 136] on p "- Sarah P., 31," at bounding box center [408, 139] width 116 height 10
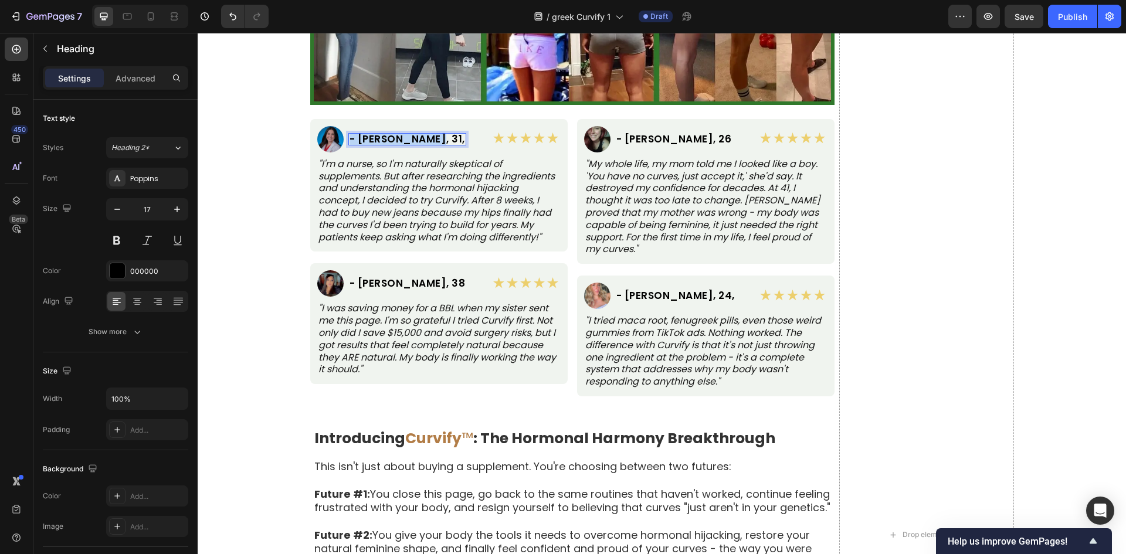
click at [405, 136] on p "- Sarah P., 31," at bounding box center [408, 139] width 116 height 10
click at [507, 222] on p ""I'm a nurse, so I'm naturally skeptical of supplements. But after researching …" at bounding box center [438, 201] width 241 height 86
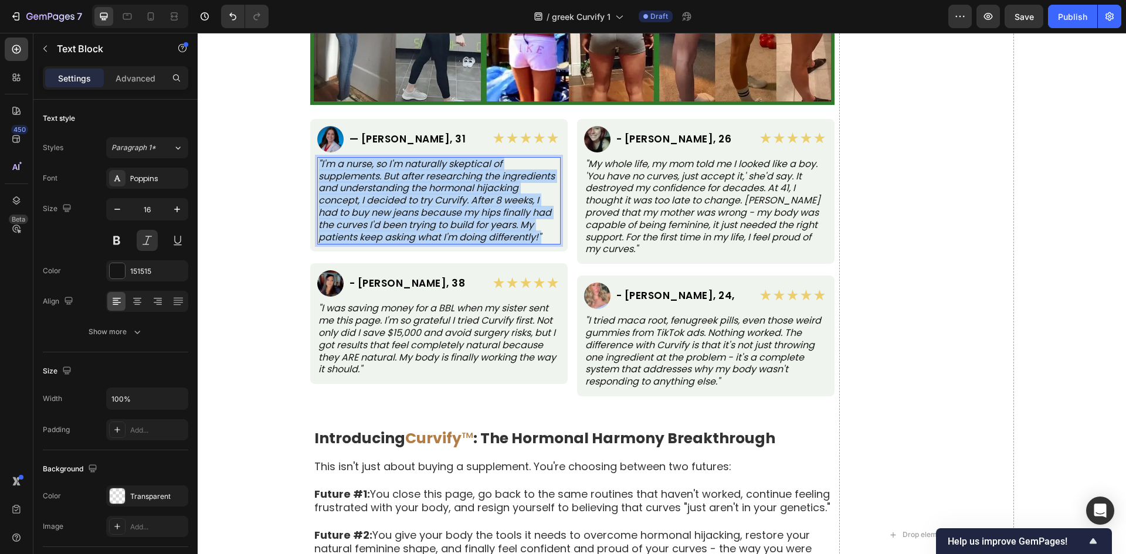
click at [507, 222] on p ""I'm a nurse, so I'm naturally skeptical of supplements. But after researching …" at bounding box center [438, 201] width 241 height 86
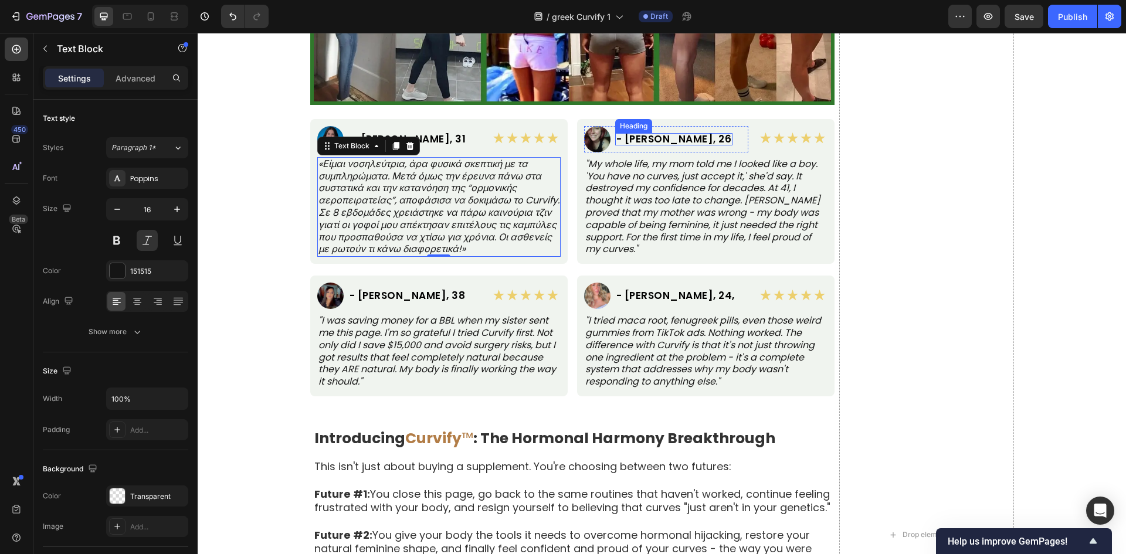
click at [674, 137] on h2 "- Jasmine T., 26" at bounding box center [674, 139] width 118 height 12
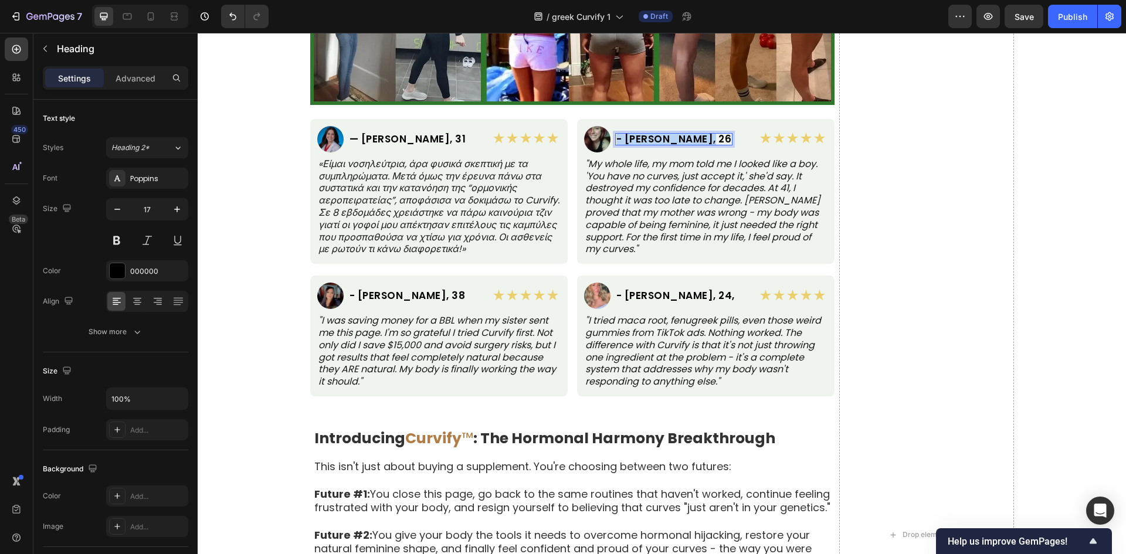
click at [674, 137] on p "- Jasmine T., 26" at bounding box center [674, 139] width 116 height 10
click at [678, 222] on p ""My whole life, my mom told me I looked like a boy. 'You have no curves, just a…" at bounding box center [705, 206] width 241 height 97
click at [678, 221] on p ""My whole life, my mom told me I looked like a boy. 'You have no curves, just a…" at bounding box center [705, 206] width 241 height 97
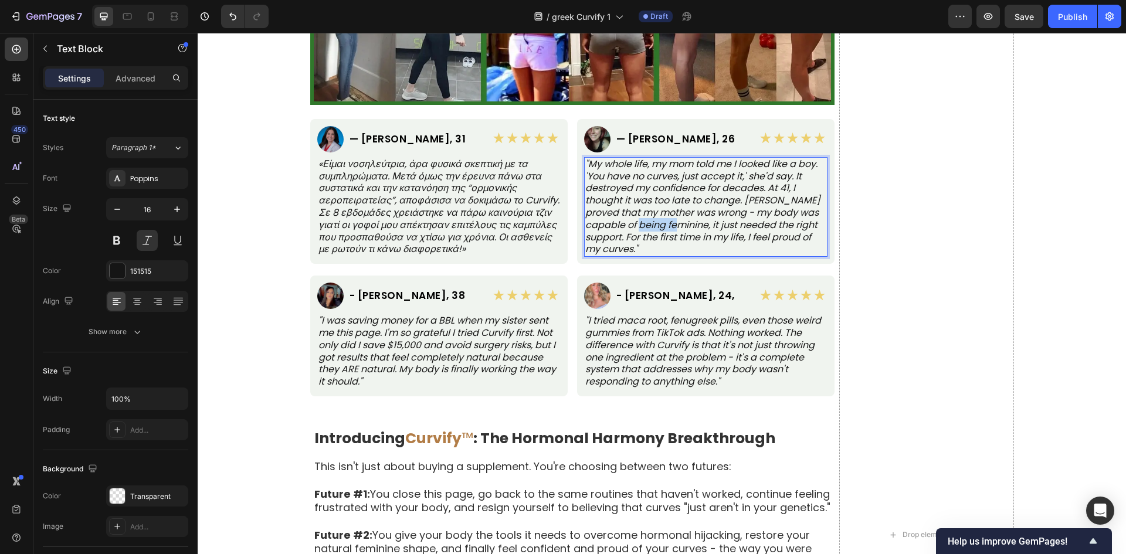
click at [678, 221] on p ""My whole life, my mom told me I looked like a boy. 'You have no curves, just a…" at bounding box center [705, 206] width 241 height 97
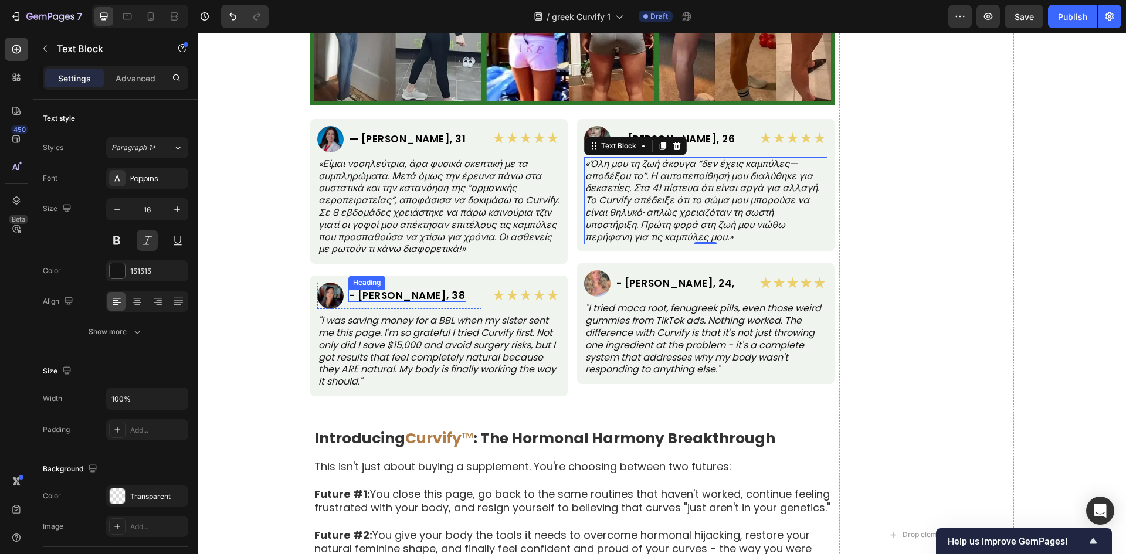
click at [385, 300] on h2 "- Michelle R., 38" at bounding box center [407, 296] width 118 height 12
click at [395, 300] on div at bounding box center [406, 301] width 23 height 2
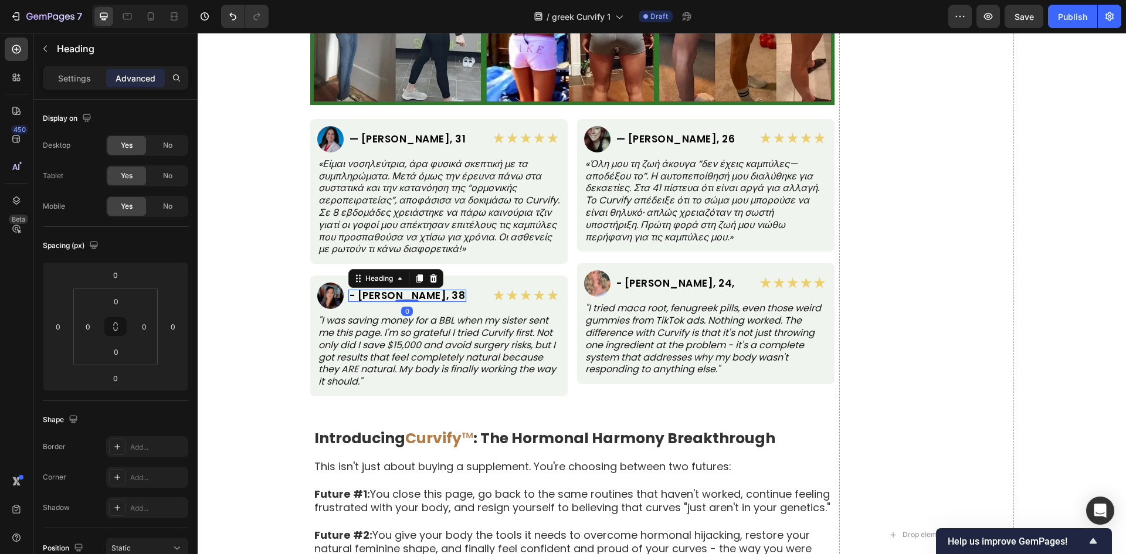
click at [394, 293] on h2 "- Michelle R., 38" at bounding box center [407, 296] width 118 height 12
click at [394, 293] on p "- Michelle R., 38" at bounding box center [408, 296] width 116 height 10
click at [465, 343] on p ""I was saving money for a BBL when my sister sent me this page. I'm so grateful…" at bounding box center [438, 351] width 241 height 73
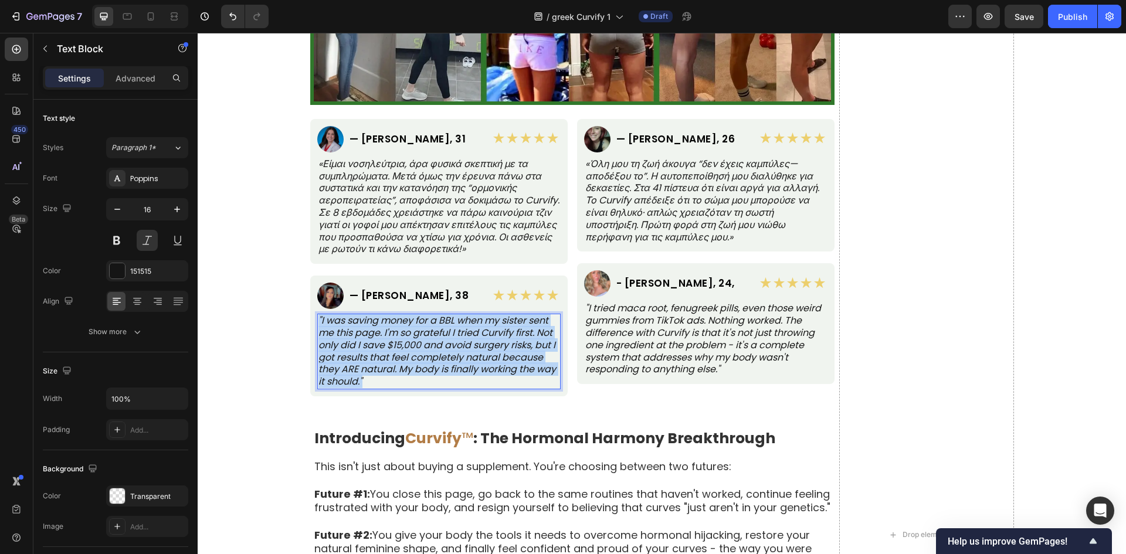
click at [465, 343] on p ""I was saving money for a BBL when my sister sent me this page. I'm so grateful…" at bounding box center [438, 351] width 241 height 73
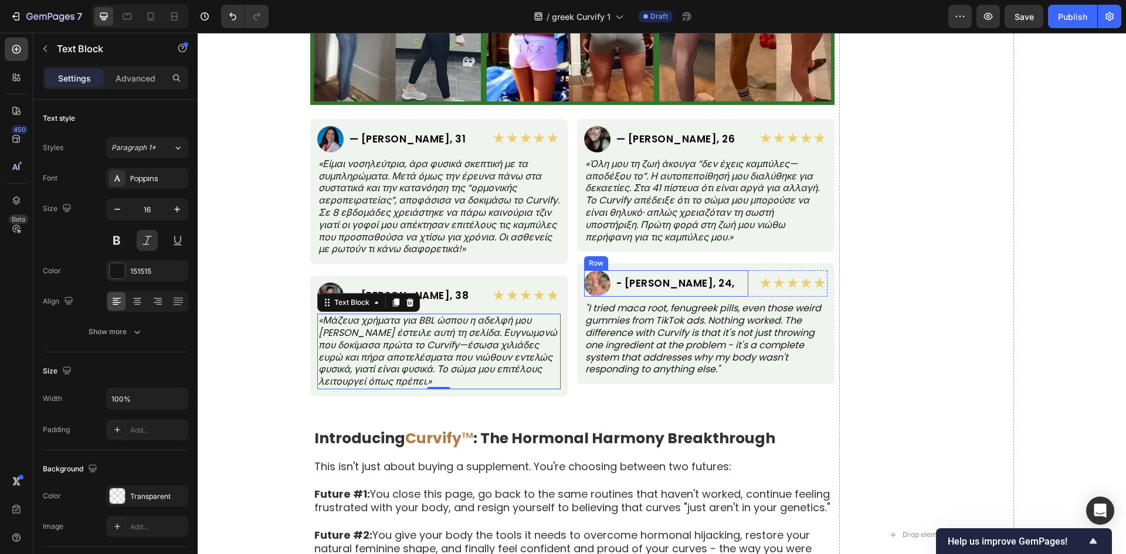
click at [673, 290] on div "- Taylor M., 24, Heading" at bounding box center [675, 283] width 121 height 26
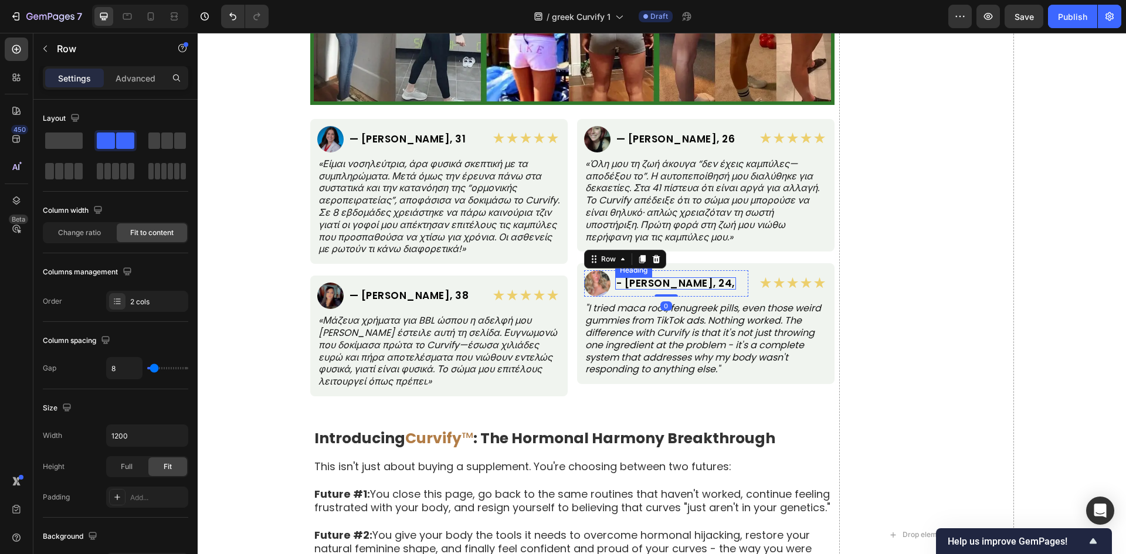
click at [676, 283] on h2 "- Taylor M., 24," at bounding box center [675, 283] width 121 height 12
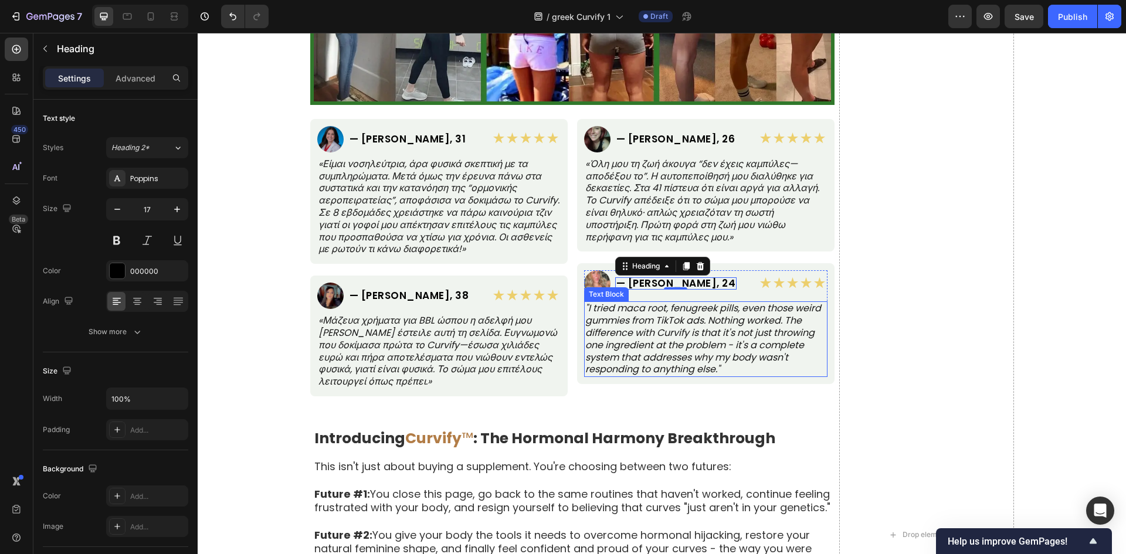
click at [676, 342] on p ""I tried maca root, fenugreek pills, even those weird gummies from TikTok ads. …" at bounding box center [705, 339] width 241 height 73
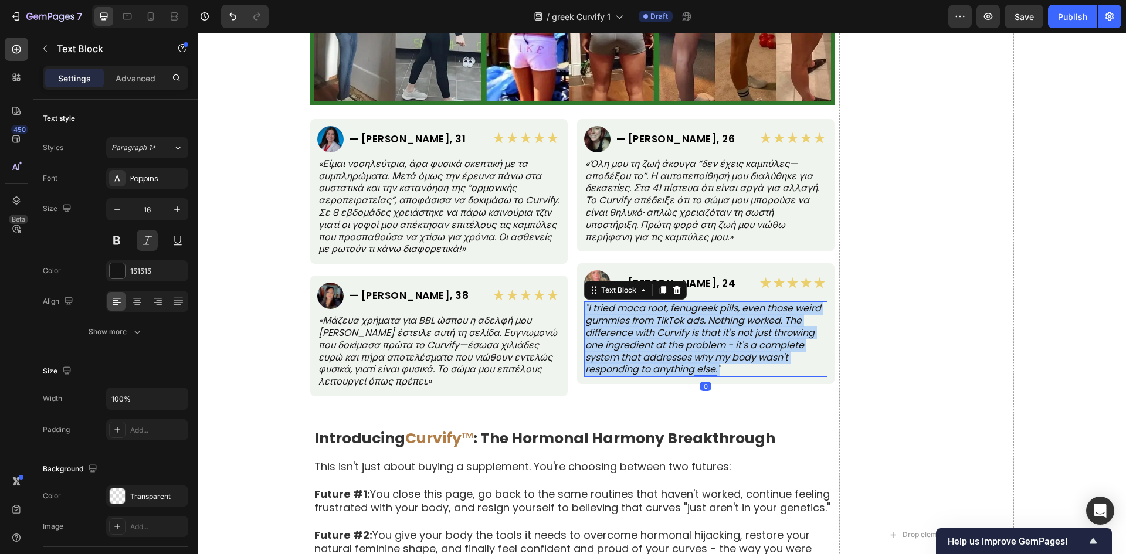
click at [676, 342] on p ""I tried maca root, fenugreek pills, even those weird gummies from TikTok ads. …" at bounding box center [705, 339] width 241 height 73
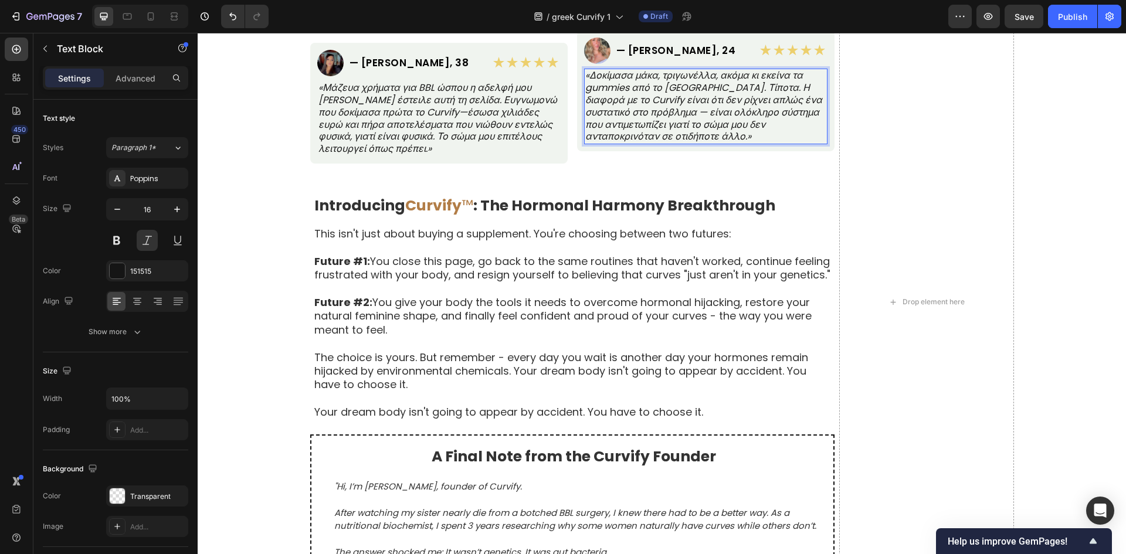
scroll to position [6649, 0]
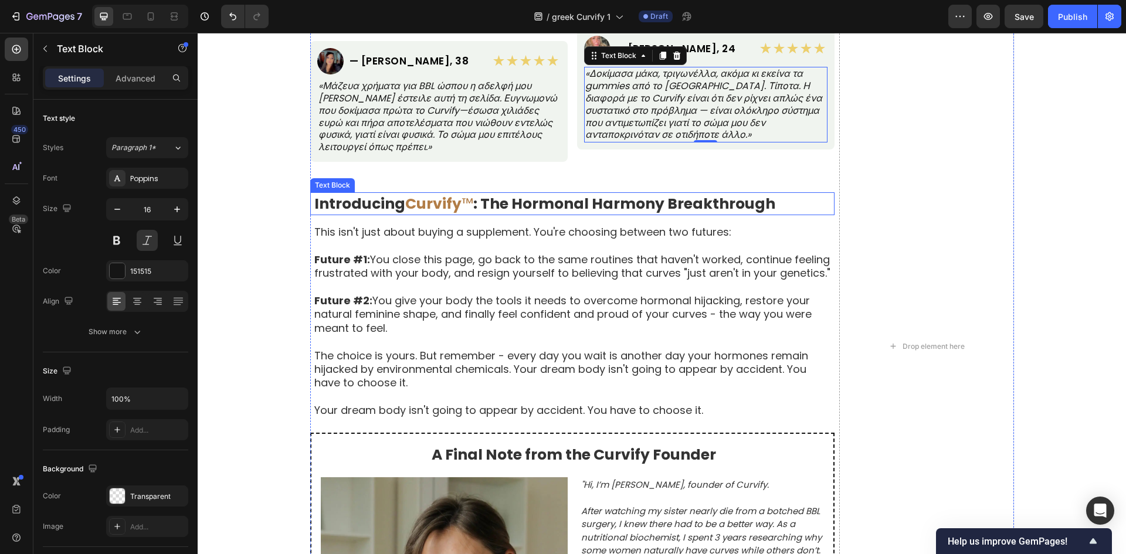
click at [432, 208] on strong "Curvify" at bounding box center [433, 204] width 56 height 21
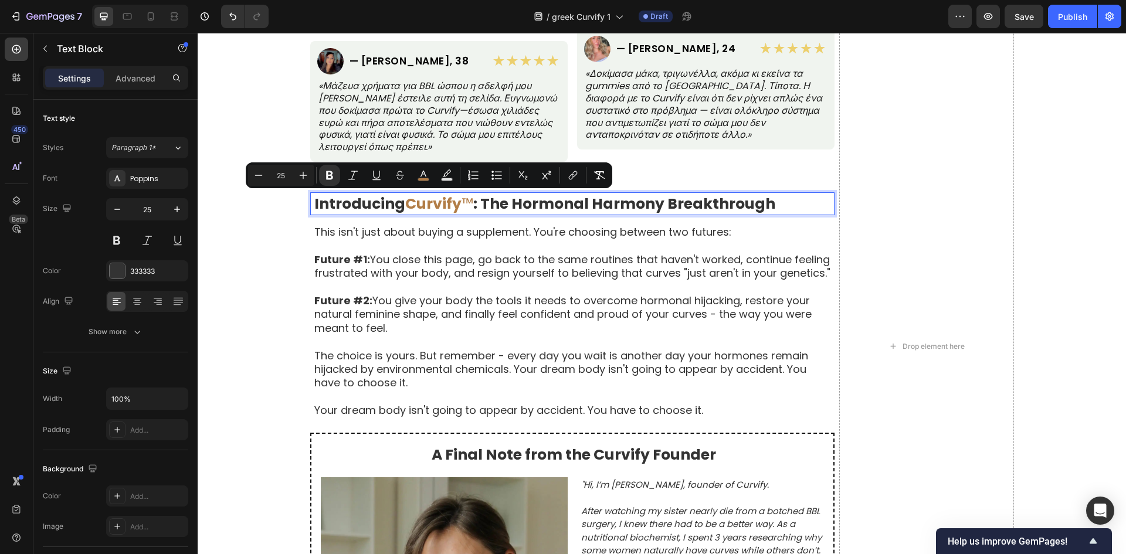
click at [398, 207] on strong "Introducing" at bounding box center [359, 204] width 91 height 21
drag, startPoint x: 398, startPoint y: 206, endPoint x: 306, endPoint y: 205, distance: 91.5
click at [310, 205] on div "Introducing Curvify ™ : The Hormonal Harmony Breakthrough Text Block 15" at bounding box center [572, 203] width 524 height 23
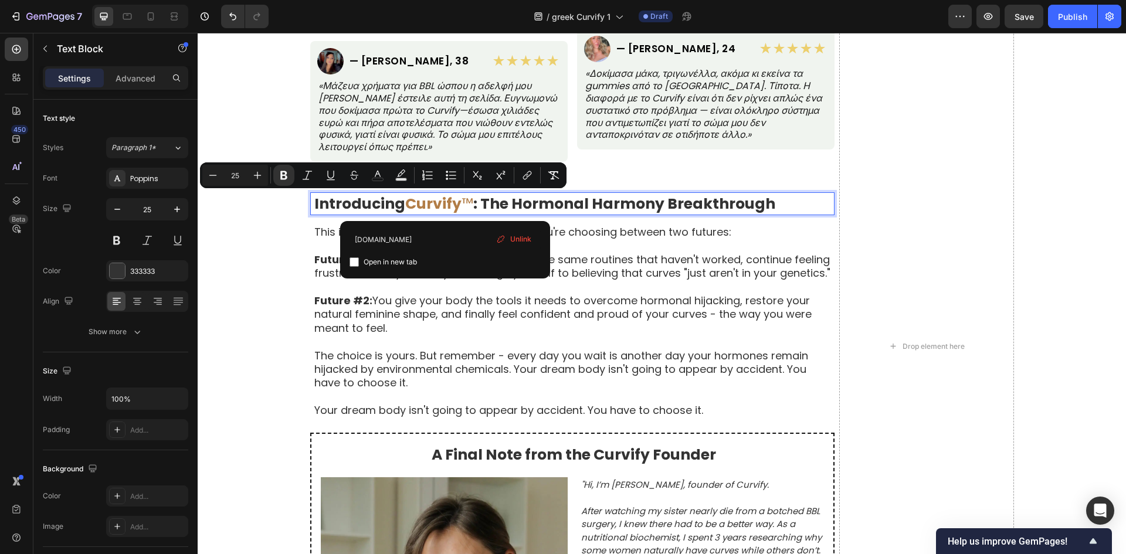
click at [405, 201] on strong "Curvify" at bounding box center [433, 204] width 56 height 21
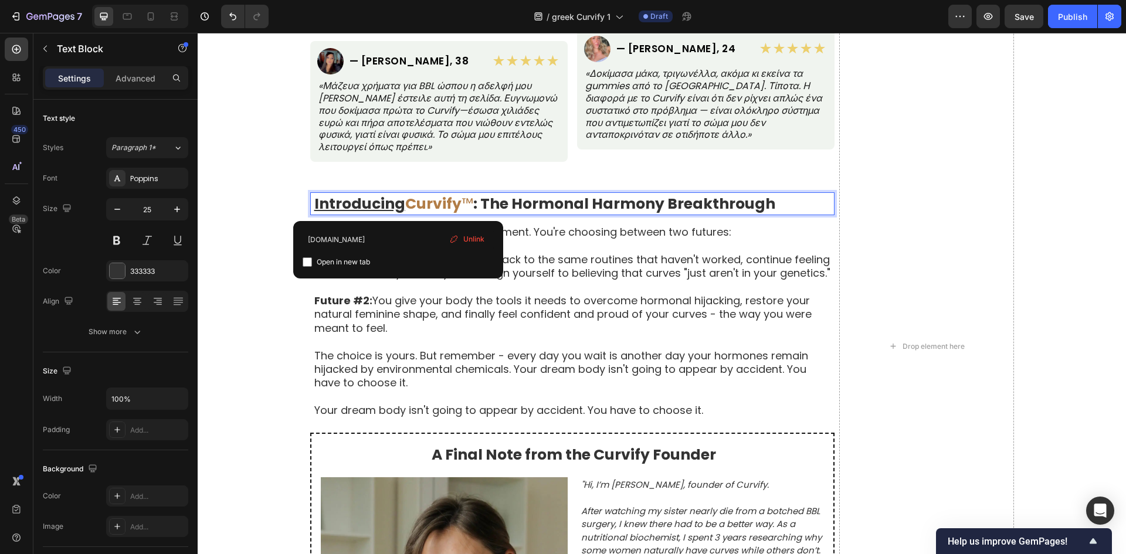
click at [396, 204] on u "Introducing" at bounding box center [359, 204] width 91 height 21
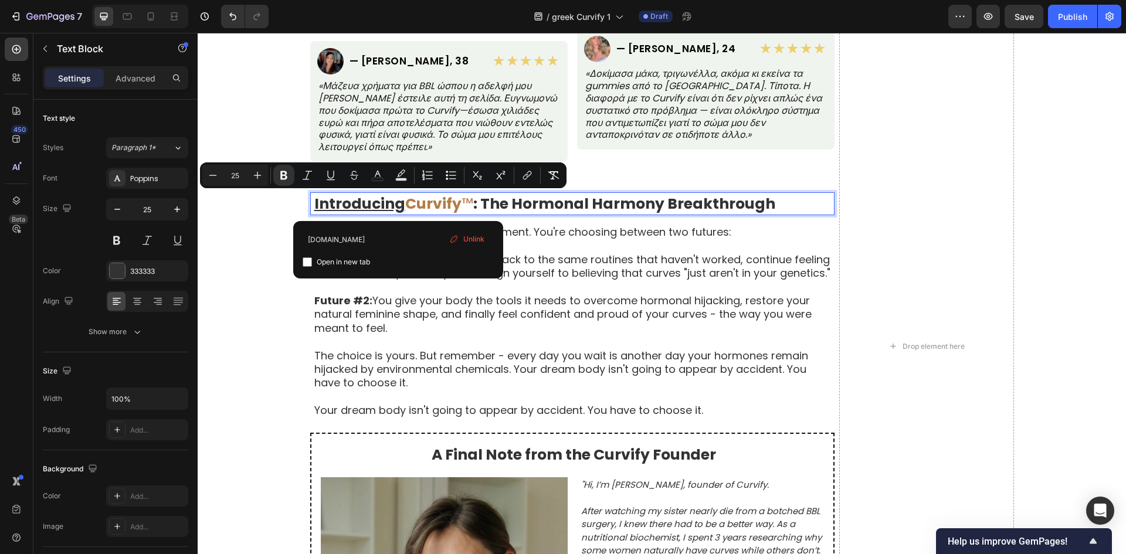
click at [395, 202] on strong "Introducing" at bounding box center [359, 204] width 91 height 21
click at [554, 301] on p "Future #2: You give your body the tools it needs to overcome hormonal hijacking…" at bounding box center [573, 314] width 519 height 41
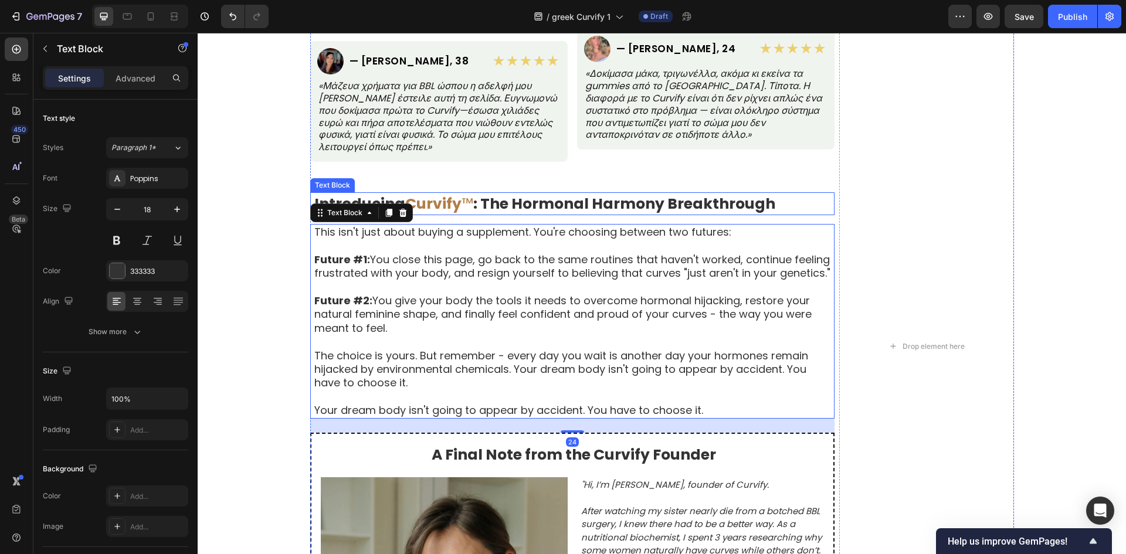
click at [504, 201] on strong ": The Hormonal Harmony Breakthrough" at bounding box center [624, 204] width 302 height 21
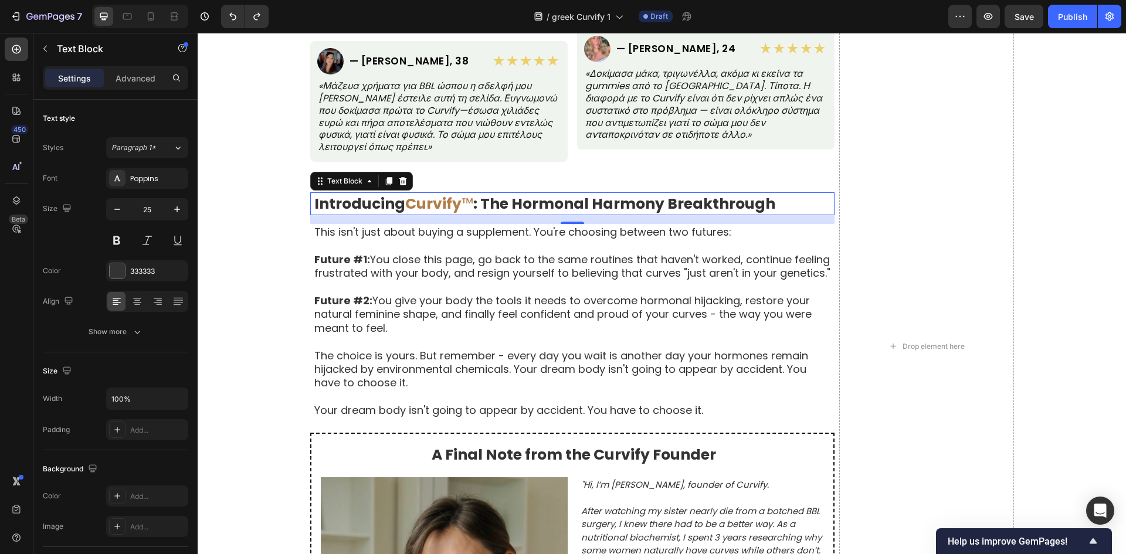
click at [310, 201] on div "Introducing Curvify ™ : The Hormonal Harmony Breakthrough Text Block 15" at bounding box center [572, 203] width 524 height 23
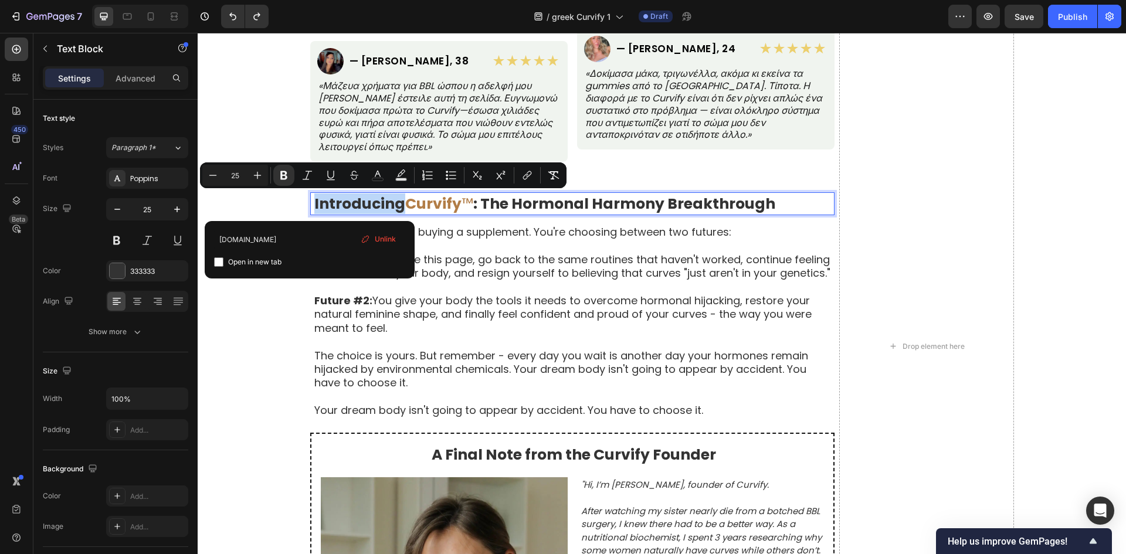
drag, startPoint x: 311, startPoint y: 203, endPoint x: 396, endPoint y: 206, distance: 85.7
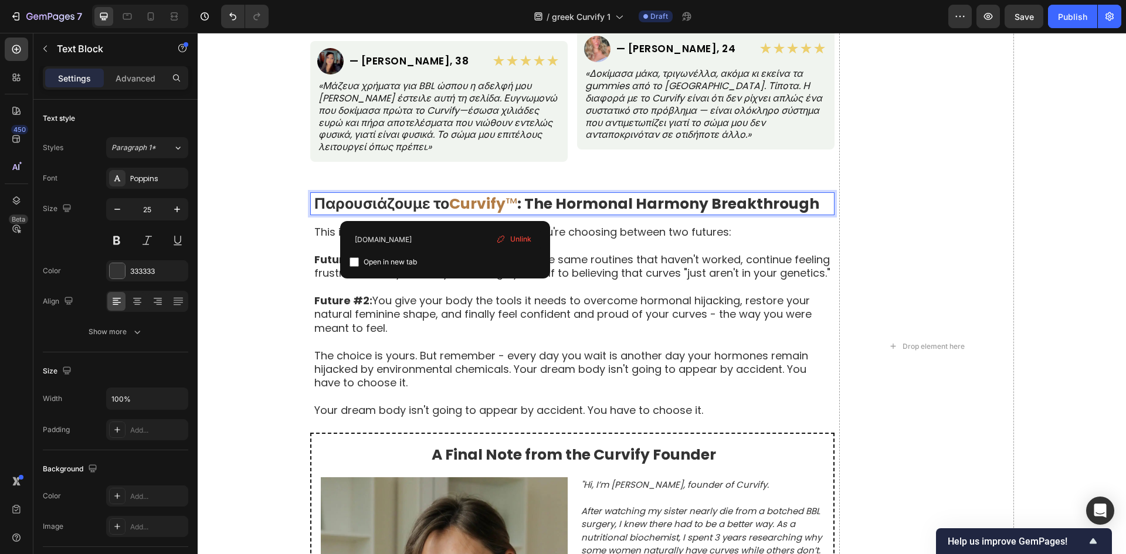
click at [509, 240] on div "Unlink" at bounding box center [514, 239] width 45 height 15
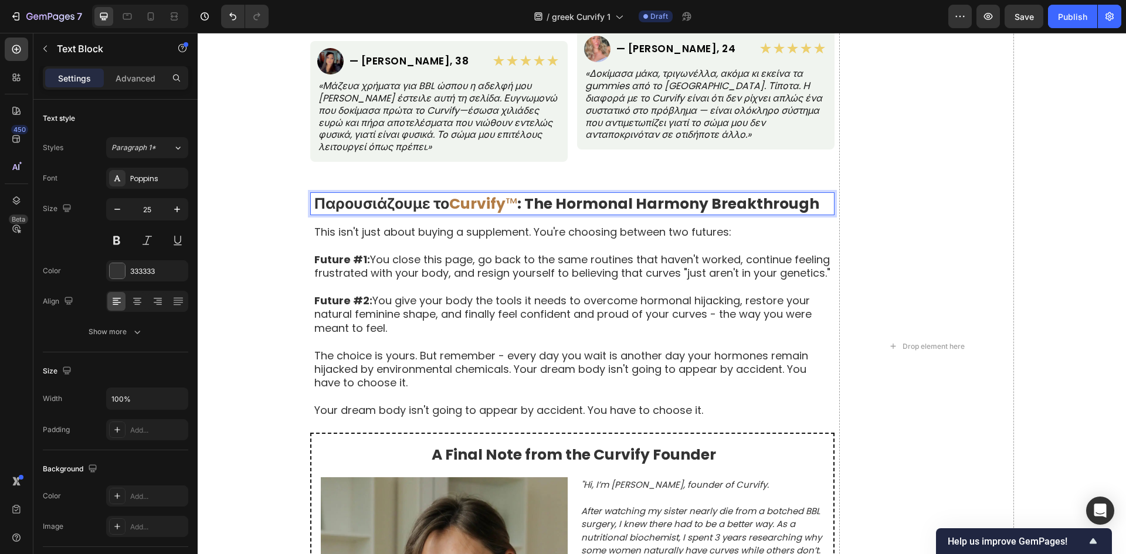
click at [538, 194] on strong ": The Hormonal Harmony Breakthrough" at bounding box center [668, 204] width 302 height 21
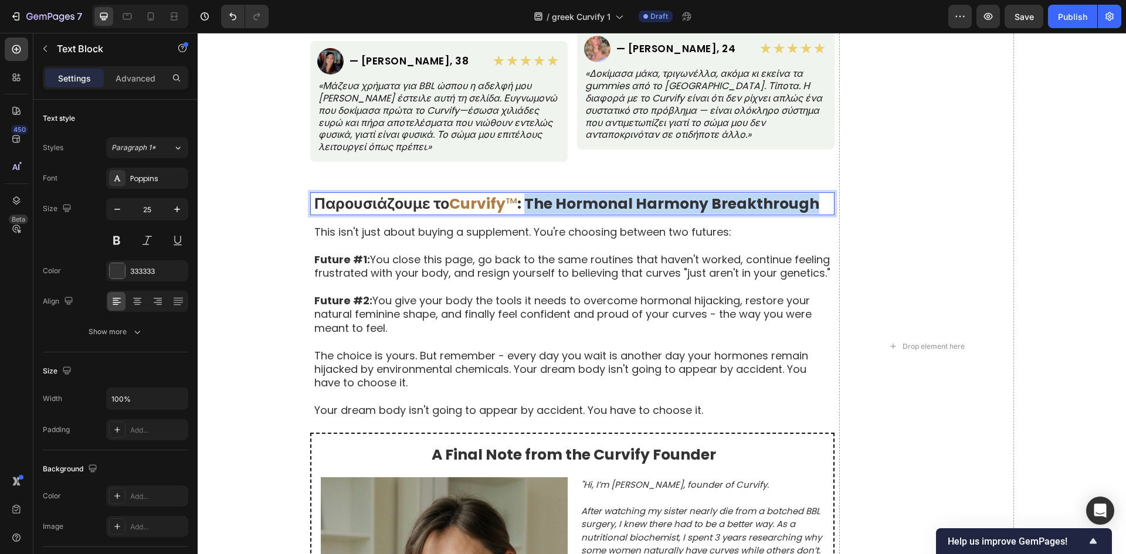
drag, startPoint x: 524, startPoint y: 204, endPoint x: 819, endPoint y: 205, distance: 294.4
click at [819, 205] on p "Παρουσιάζουμε το Curvify ™ : The Hormonal Harmony Breakthrough" at bounding box center [573, 204] width 519 height 21
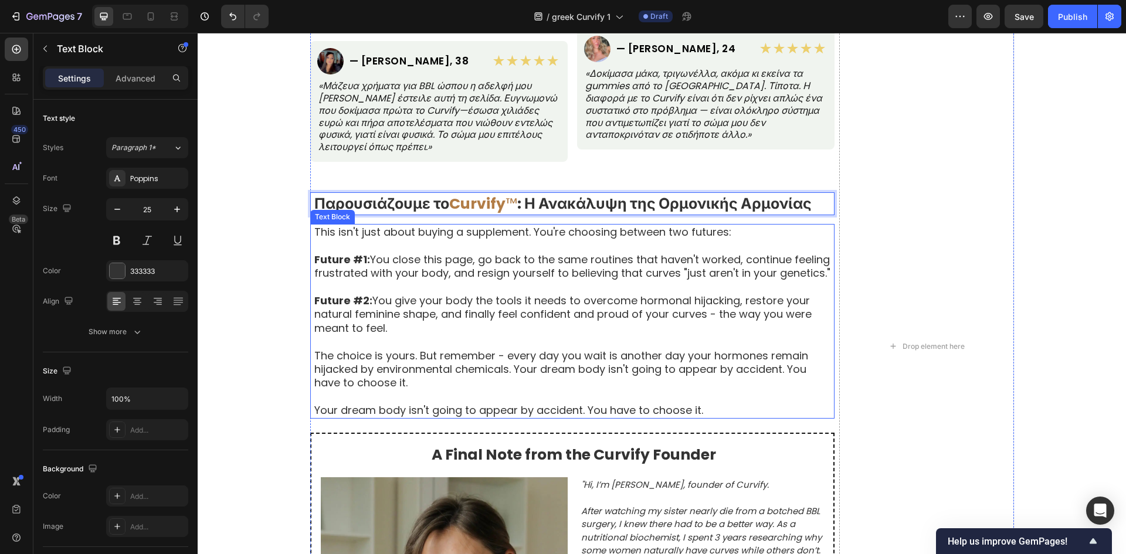
click at [792, 256] on p "Future #1: You close this page, go back to the same routines that haven't worke…" at bounding box center [573, 267] width 519 height 28
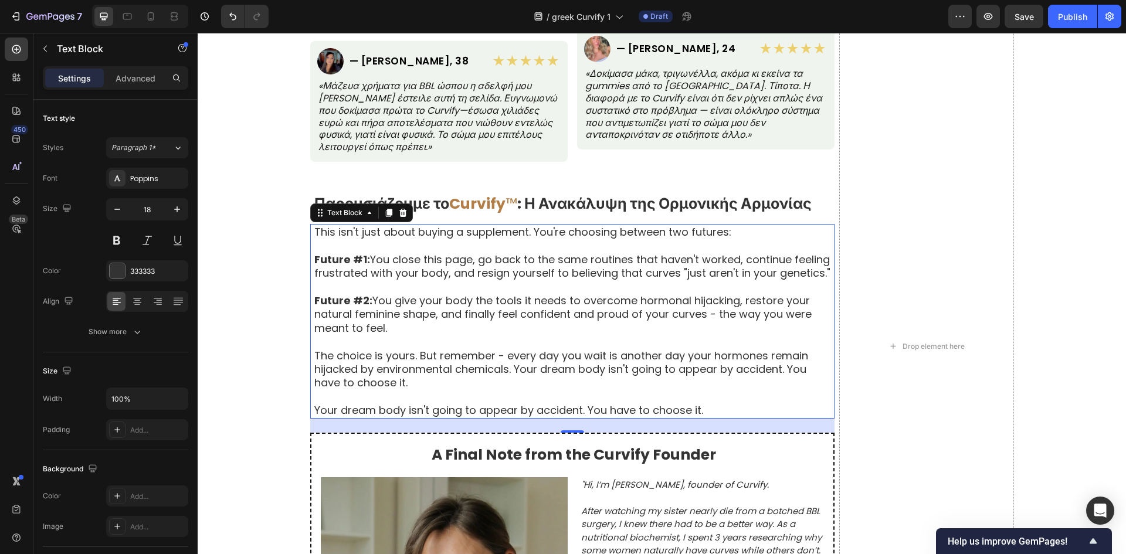
click at [526, 330] on p "Future #2: You give your body the tools it needs to overcome hormonal hijacking…" at bounding box center [573, 314] width 519 height 41
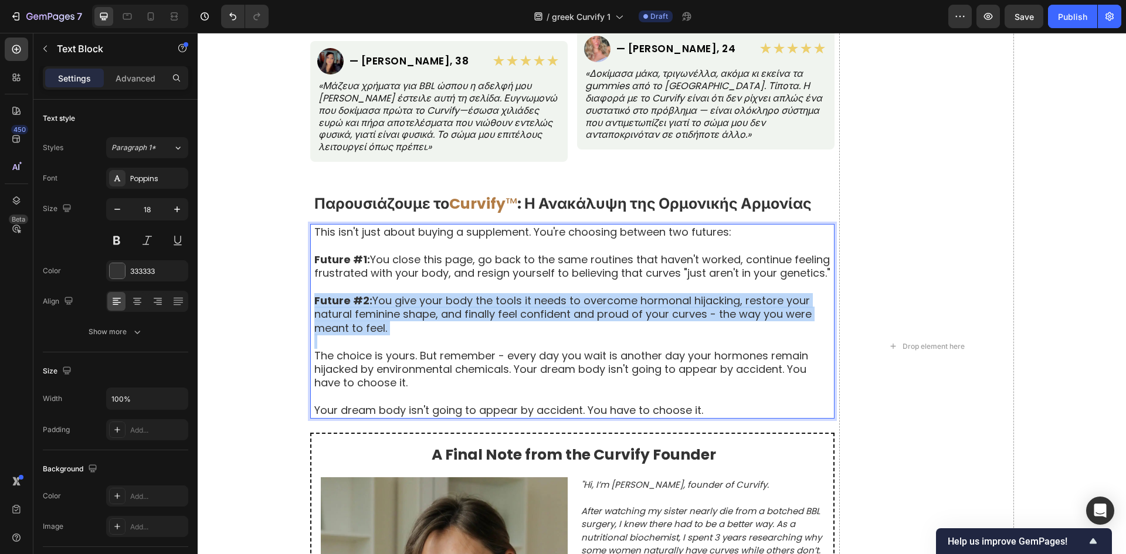
click at [526, 330] on p "Future #2: You give your body the tools it needs to overcome hormonal hijacking…" at bounding box center [573, 314] width 519 height 41
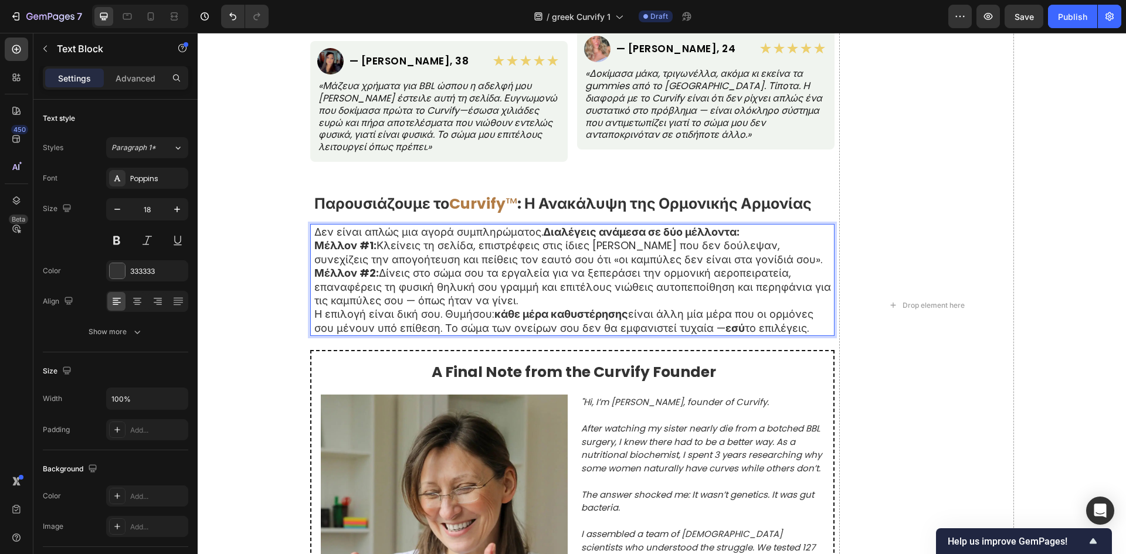
click at [744, 238] on p "Δεν είναι απλώς μια αγορά συμπληρώματος. Διαλέγεις ανάμεσα σε δύο μέλλοντα:" at bounding box center [573, 231] width 519 height 13
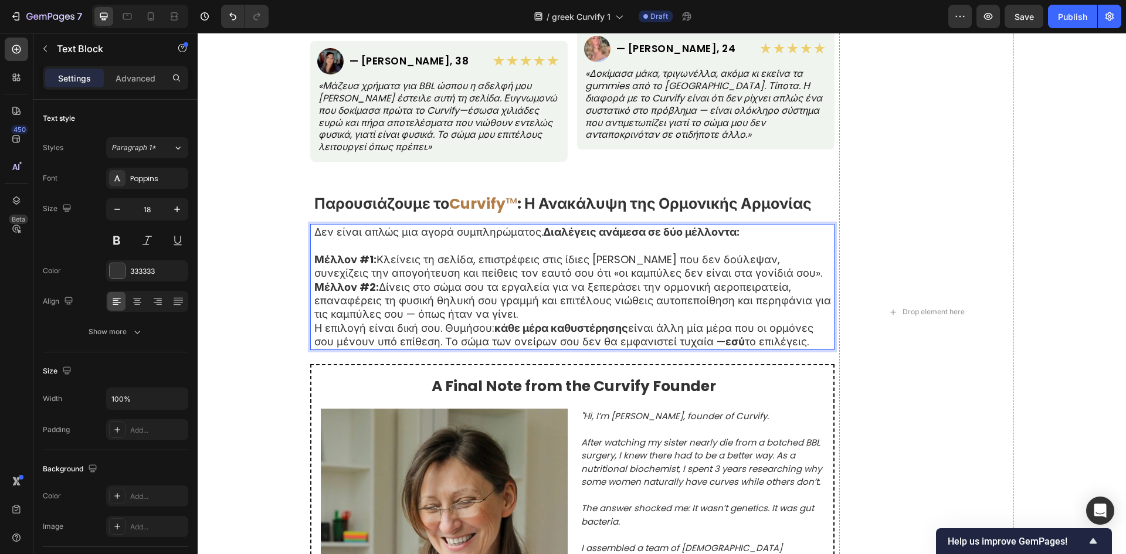
click at [740, 274] on p "Μέλλον #1: Κλείνεις τη σελίδα, επιστρέφεις στις ίδιες ρουτίνες που δεν δούλεψαν…" at bounding box center [573, 267] width 519 height 28
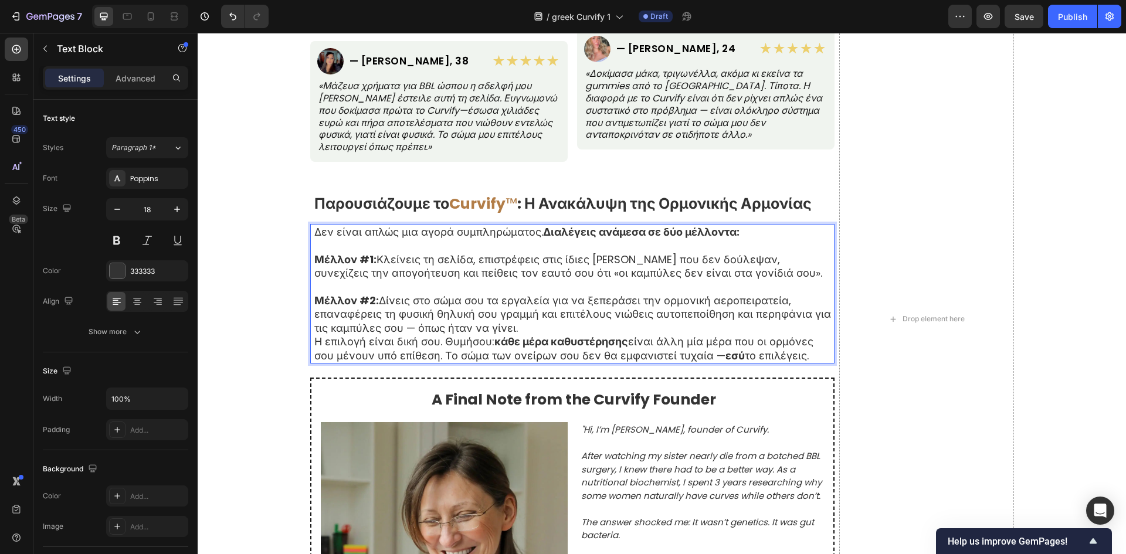
click at [647, 330] on p "Μέλλον #2: Δίνεις στο σώμα σου τα εργαλεία για να ξεπεράσει την ορμονική αεροπε…" at bounding box center [573, 314] width 519 height 41
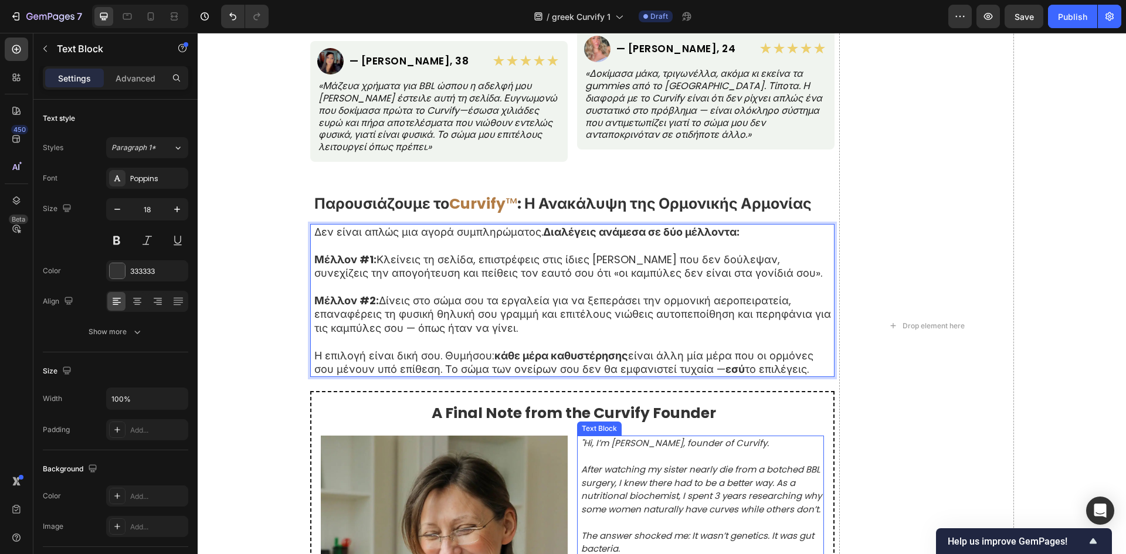
click at [638, 439] on icon ""Hi, I’m Natalie Greene, founder of Curvify." at bounding box center [675, 443] width 188 height 12
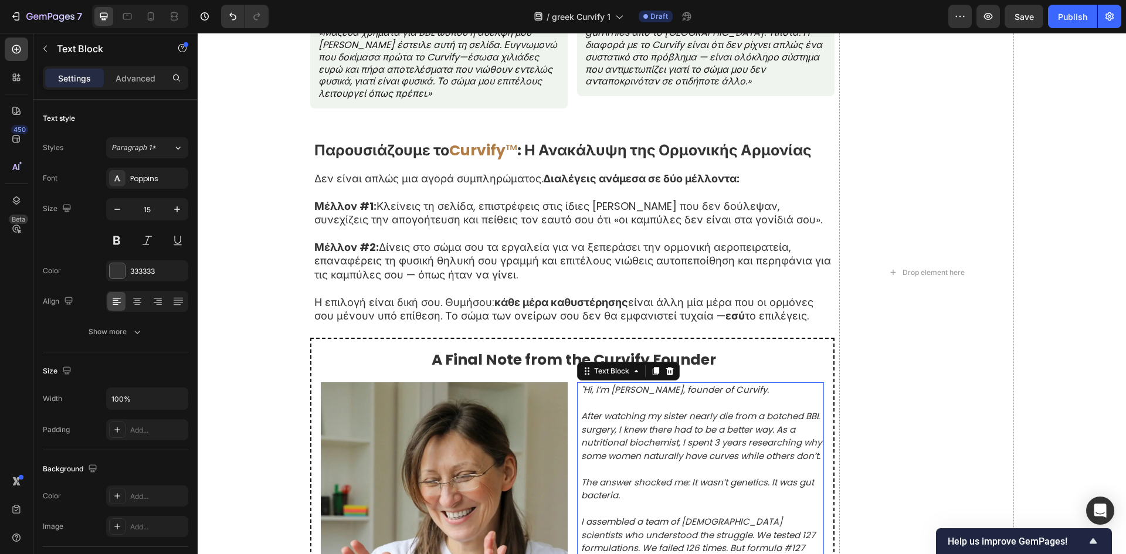
scroll to position [6727, 0]
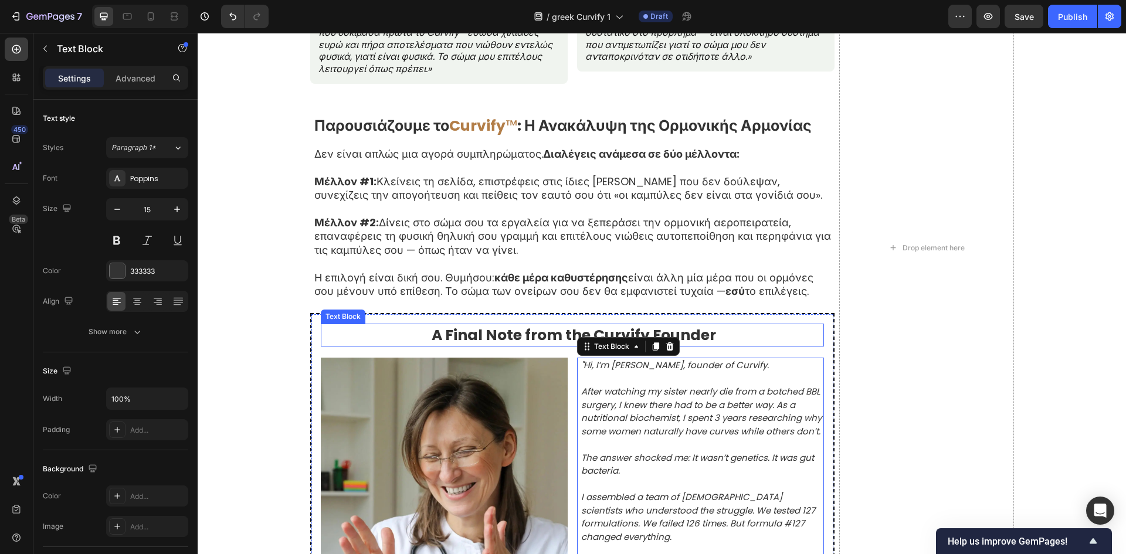
click at [560, 337] on strong "A Final Note from the Curvify Founder" at bounding box center [574, 335] width 284 height 21
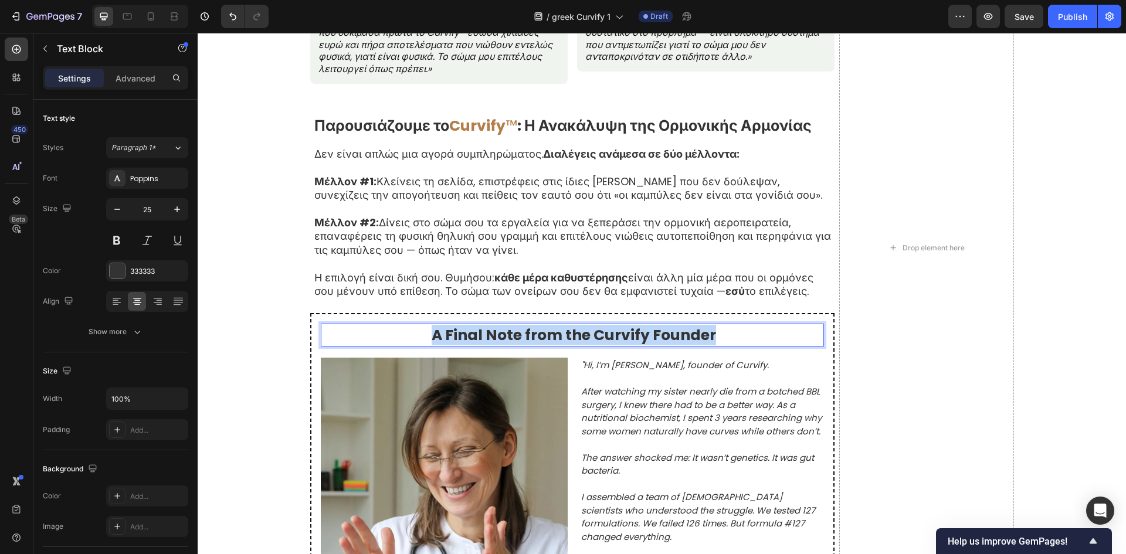
click at [560, 337] on strong "A Final Note from the Curvify Founder" at bounding box center [574, 335] width 284 height 21
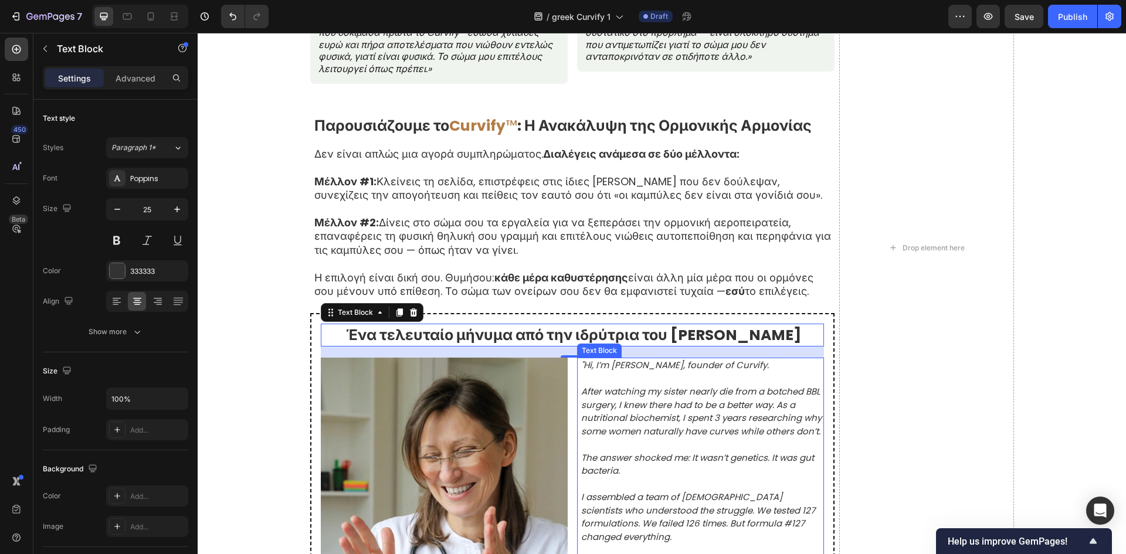
scroll to position [6961, 0]
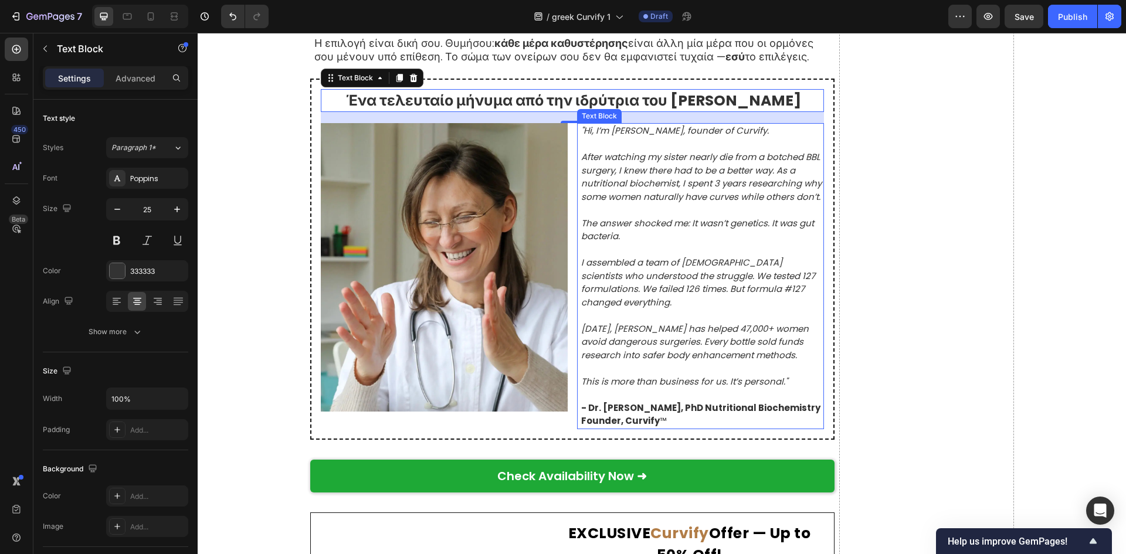
click at [714, 345] on icon "Today, Curvify has helped 47,000+ women avoid dangerous surgeries. Every bottle…" at bounding box center [695, 342] width 228 height 39
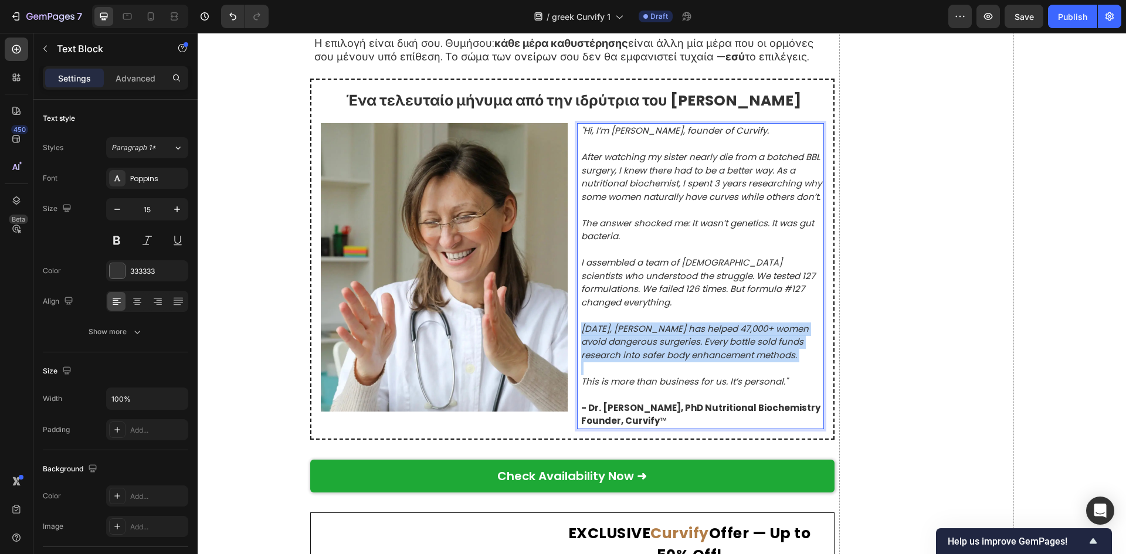
click at [714, 345] on icon "Today, Curvify has helped 47,000+ women avoid dangerous surgeries. Every bottle…" at bounding box center [695, 342] width 228 height 39
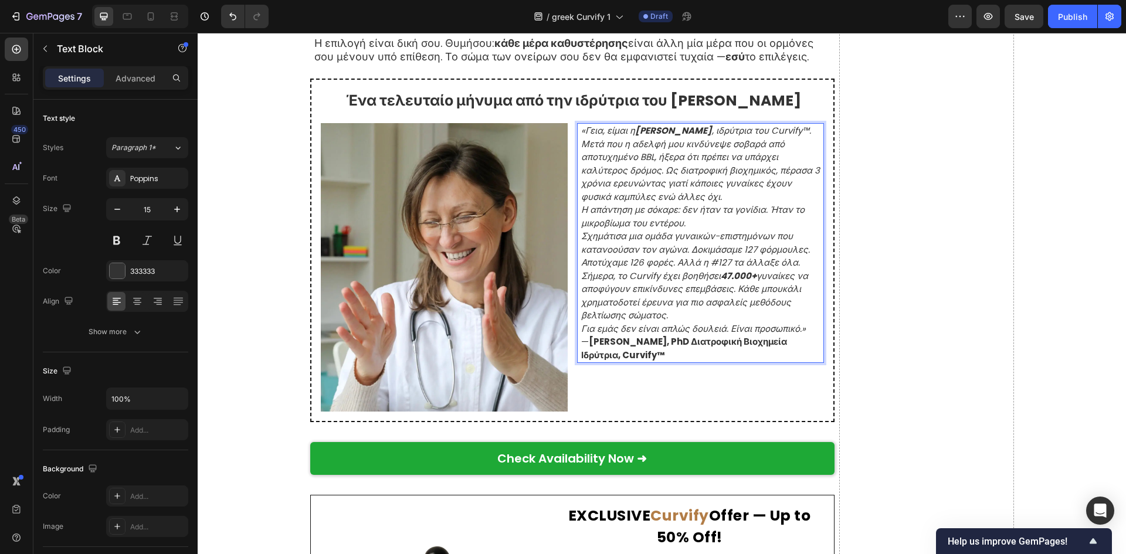
click at [748, 138] on p "«Γεια, είμαι η Δρ. Νάτασα Παπαδοπούλου , ιδρύτρια του Curvify™." at bounding box center [702, 130] width 242 height 13
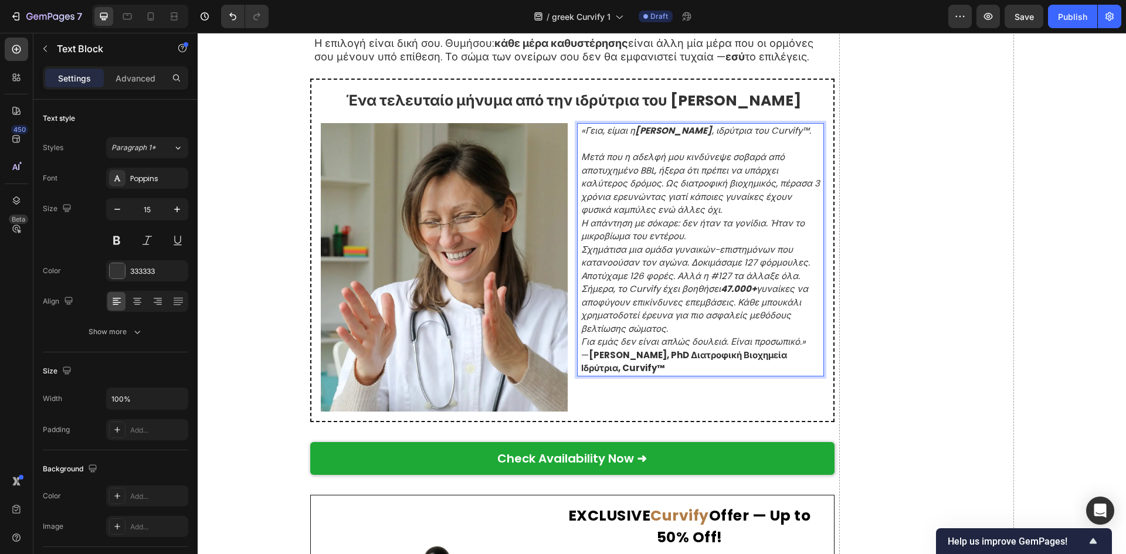
click at [743, 243] on p "Η απάντηση με σόκαρε: δεν ήταν τα γονίδια. Ήταν το μικροβίωμα του εντέρου." at bounding box center [702, 230] width 242 height 26
click at [741, 217] on p "Μετά που η αδελφή μου κινδύνεψε σοβαρά από αποτυχημένο BBL, ήξερα ότι πρέπει να…" at bounding box center [702, 184] width 242 height 66
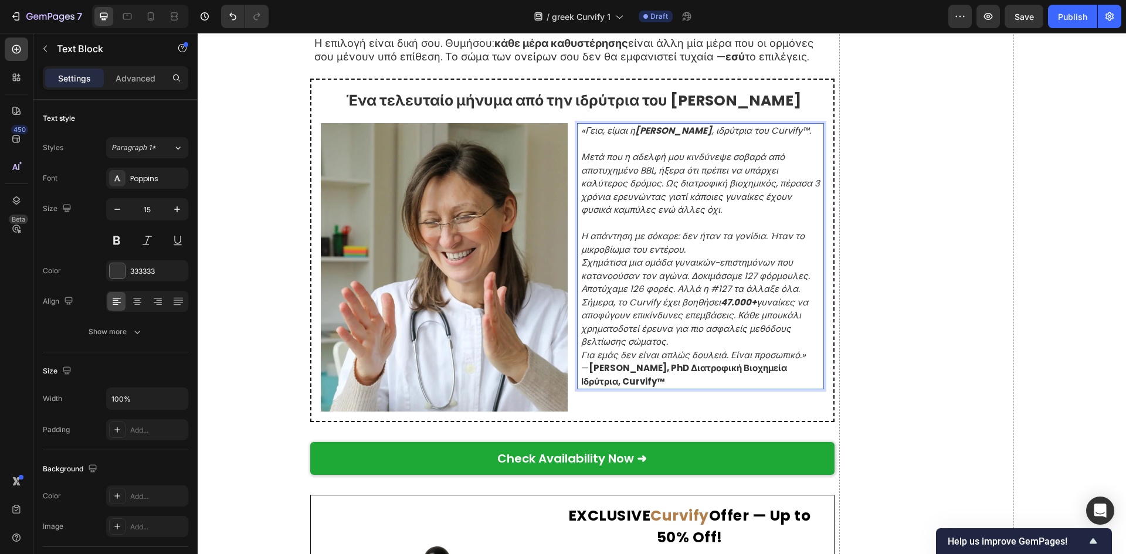
click at [705, 256] on p "Η απάντηση με σόκαρε: δεν ήταν τα γονίδια. Ήταν το μικροβίωμα του εντέρου." at bounding box center [702, 243] width 242 height 26
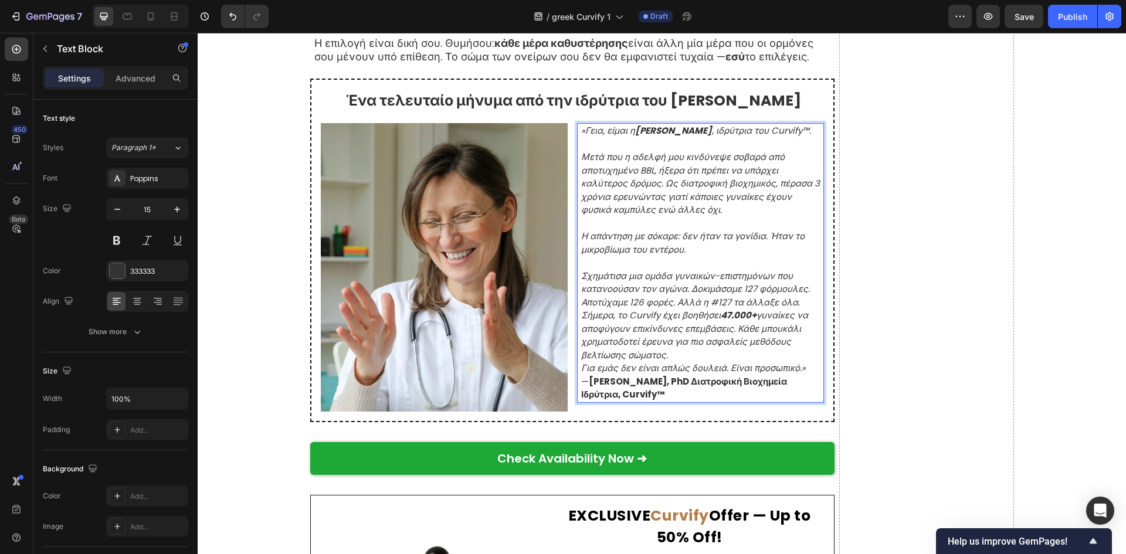
click at [802, 310] on p "Σχημάτισα μια ομάδα γυναικών-επιστημόνων που κατανοούσαν τον αγώνα. Δοκιμάσαμε …" at bounding box center [702, 290] width 242 height 40
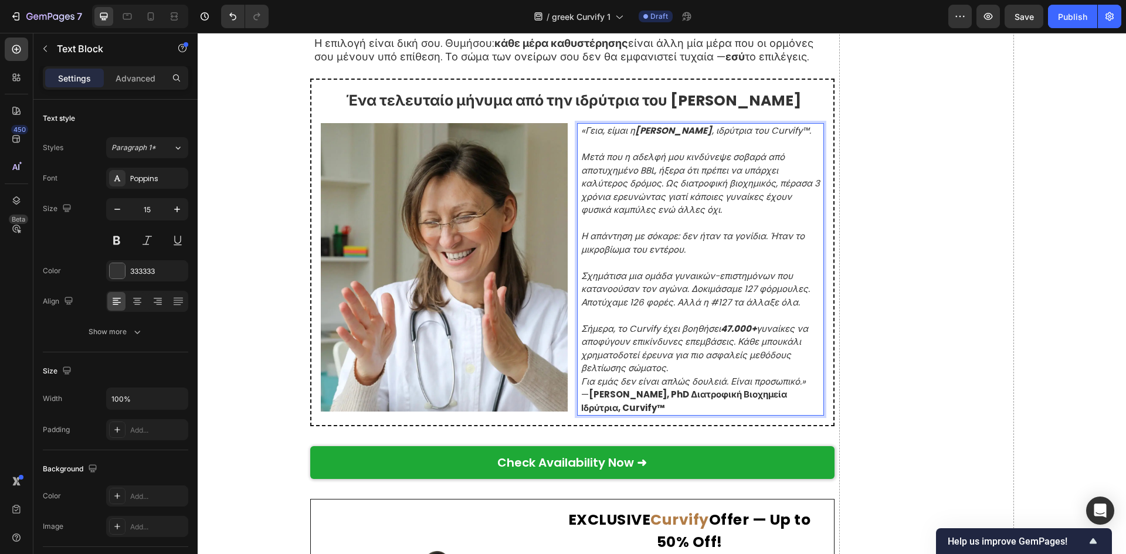
click at [753, 375] on p "Σήμερα, το Curvify έχει βοηθήσει 47.000+ γυναίκες να αποφύγουν επικίνδυνες επεμ…" at bounding box center [702, 349] width 242 height 53
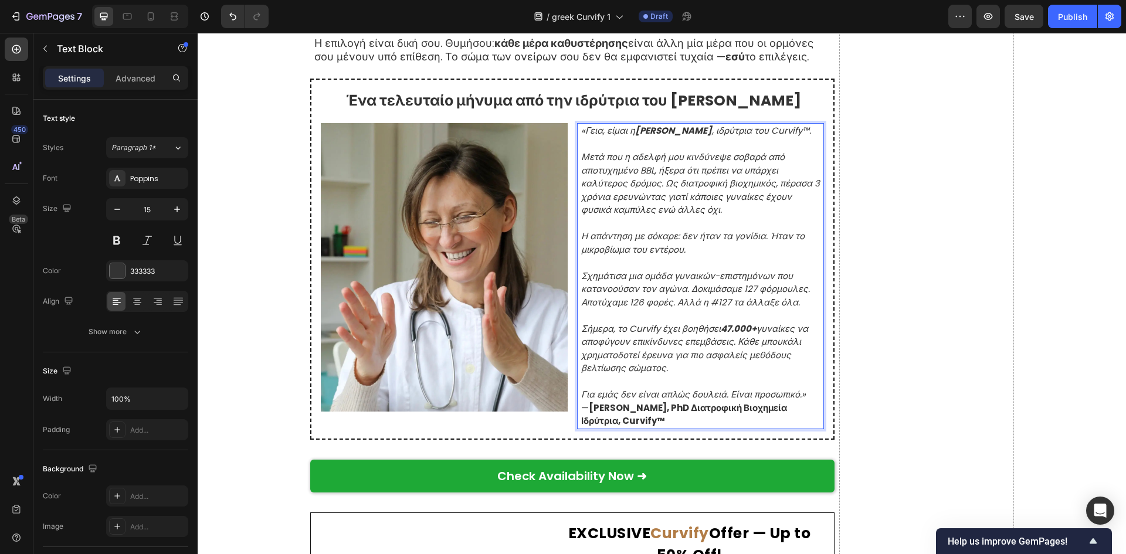
click at [806, 402] on p "Για εμάς δεν είναι απλώς δουλειά. Είναι προσωπικό.»" at bounding box center [702, 394] width 242 height 13
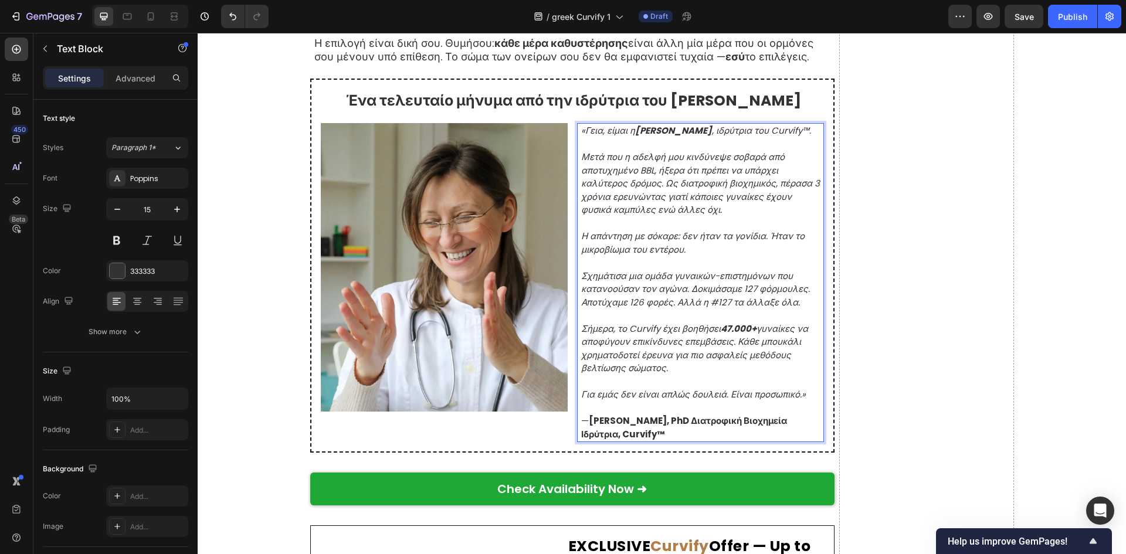
click at [657, 441] on p "— Δρ. Νάτασα Παπαδοπούλου, PhD Διατροφική Βιοχημεία Ιδρύτρια, Curvify™" at bounding box center [702, 428] width 242 height 26
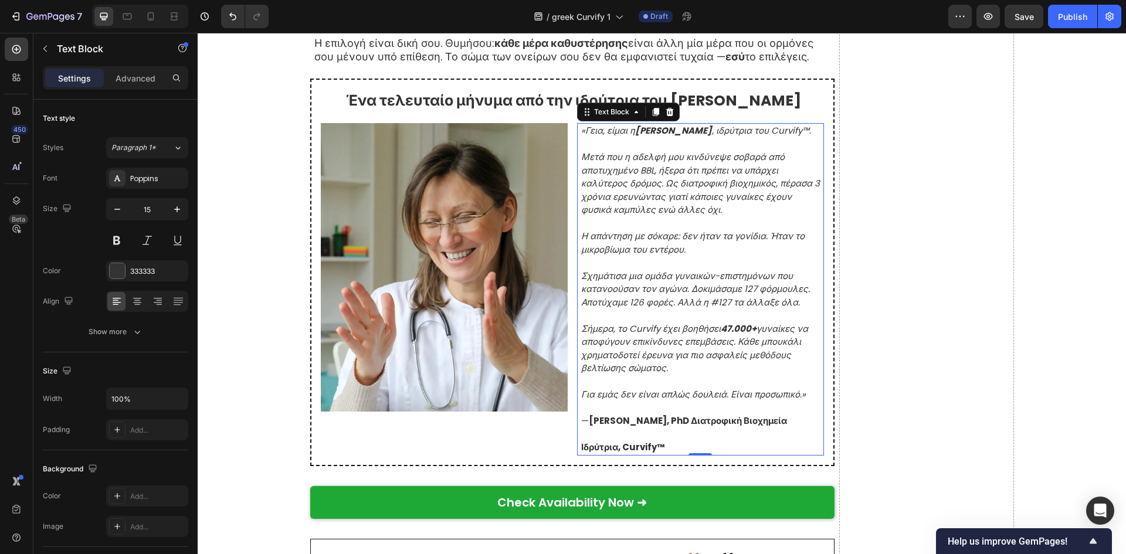
click at [613, 455] on p "⁠⁠⁠⁠⁠⁠⁠ Ιδρύτρια, Curvify™" at bounding box center [702, 441] width 242 height 26
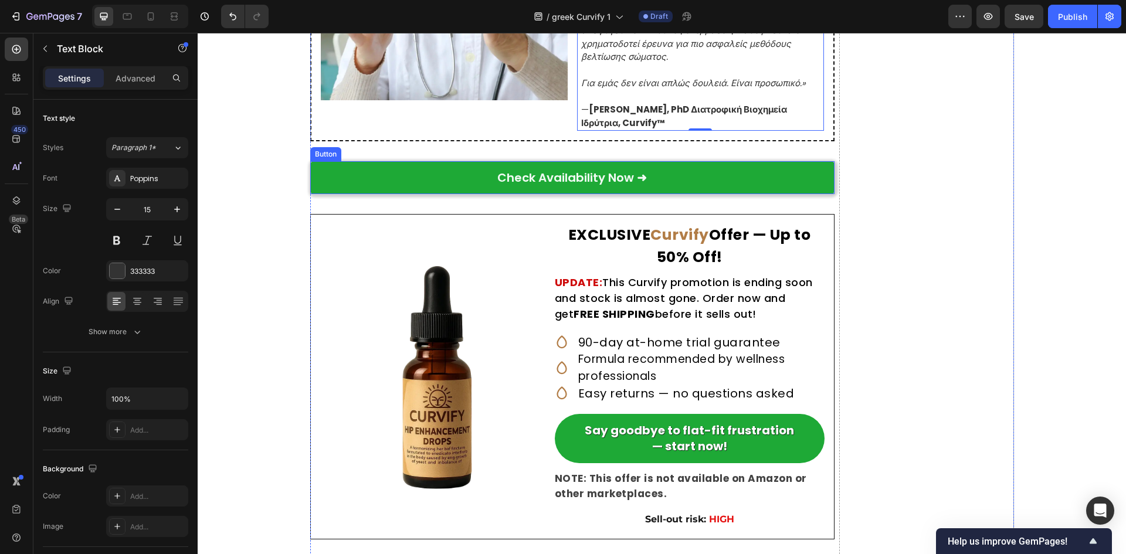
scroll to position [7275, 0]
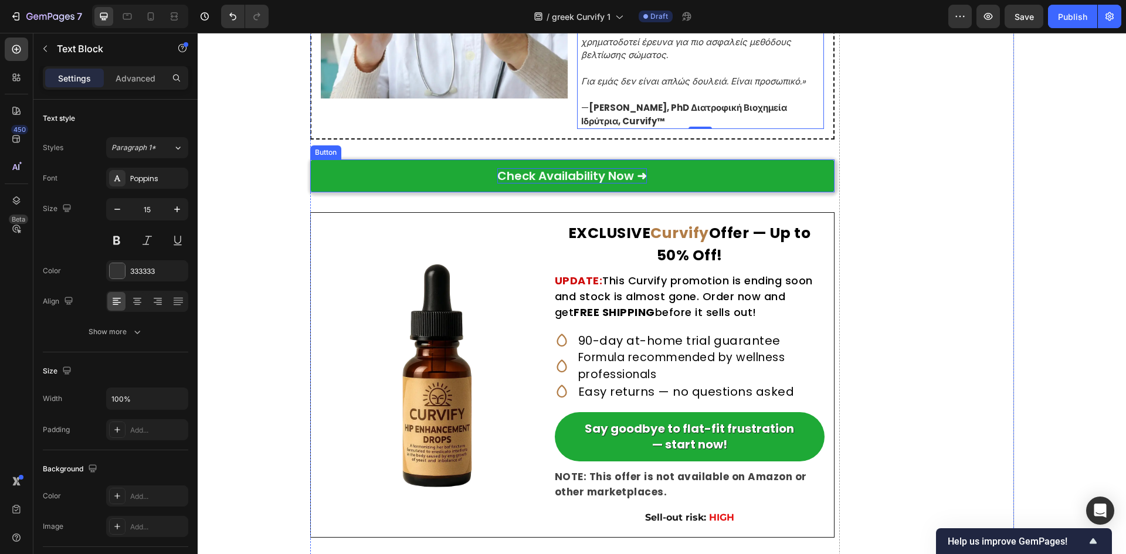
drag, startPoint x: 539, startPoint y: 199, endPoint x: 578, endPoint y: 201, distance: 39.3
click at [539, 184] on p "Check Availability Now ➜" at bounding box center [572, 175] width 150 height 15
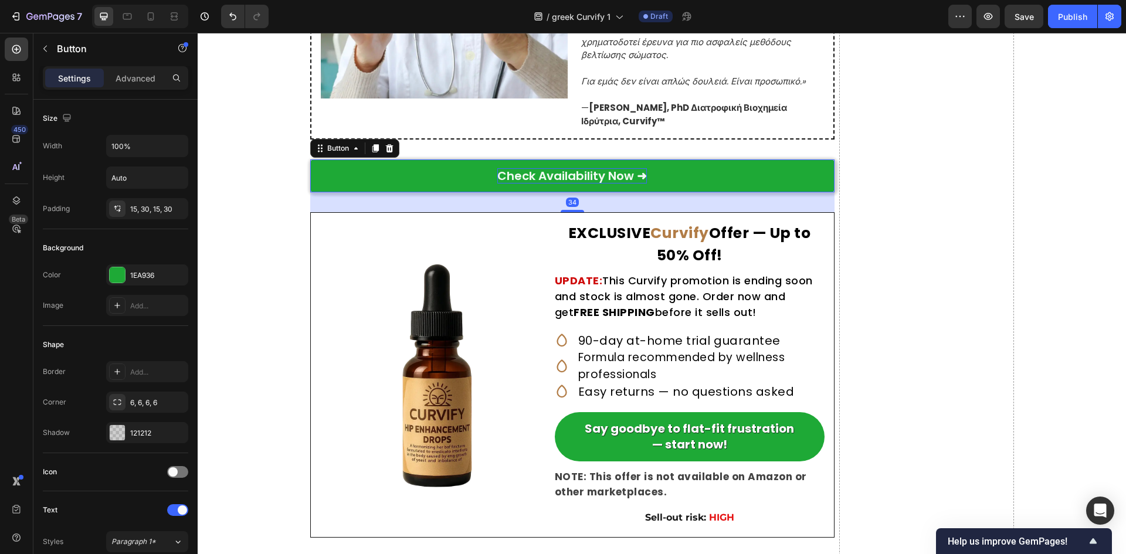
click at [599, 184] on p "Check Availability Now ➜" at bounding box center [572, 175] width 150 height 15
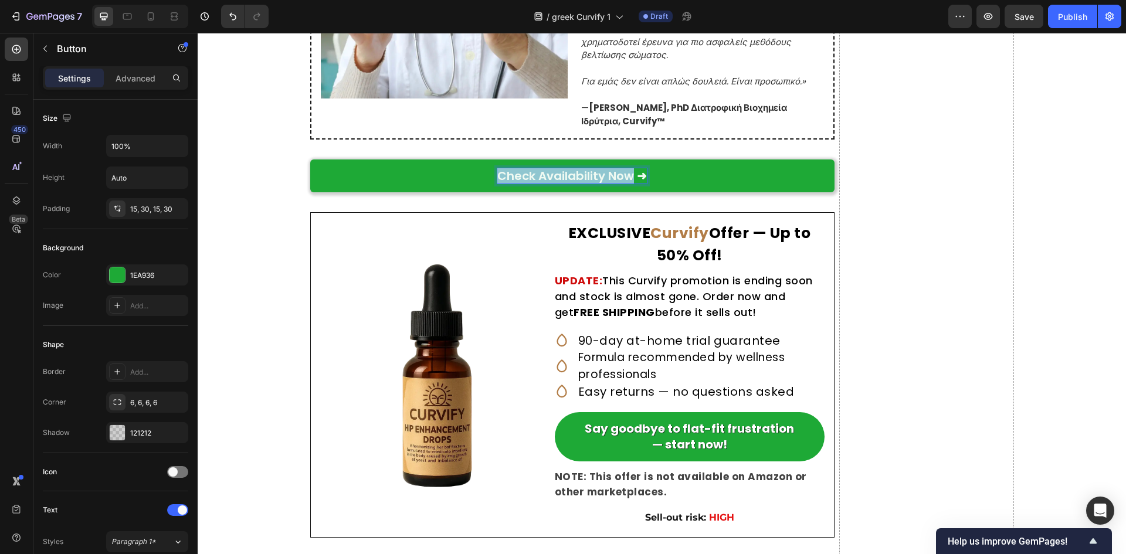
drag, startPoint x: 629, startPoint y: 199, endPoint x: 465, endPoint y: 199, distance: 163.6
click at [465, 192] on link "Check Availability Now ➜" at bounding box center [572, 176] width 524 height 33
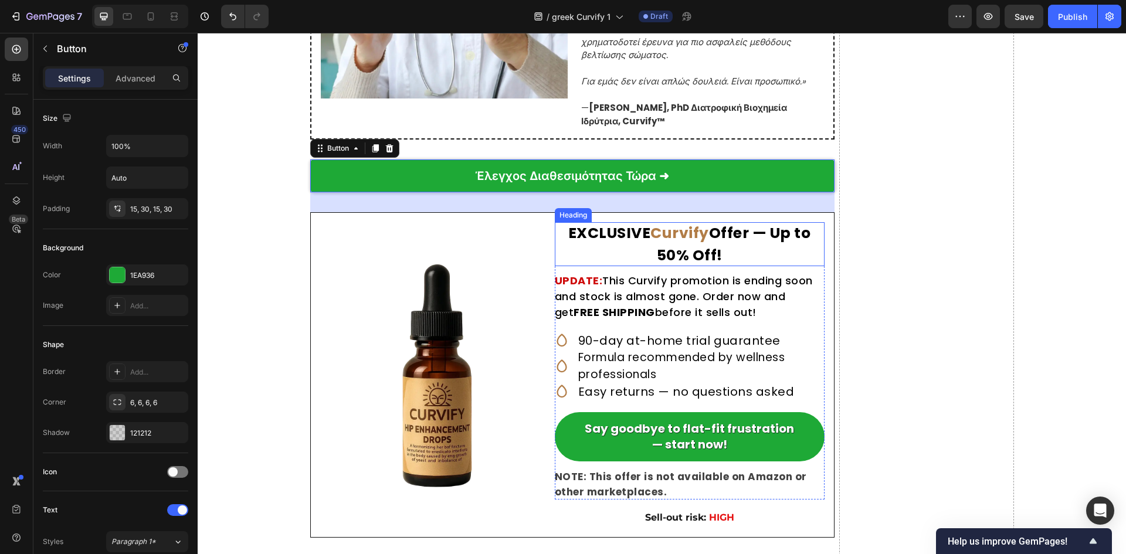
click at [679, 243] on strong "Curvify" at bounding box center [679, 233] width 59 height 21
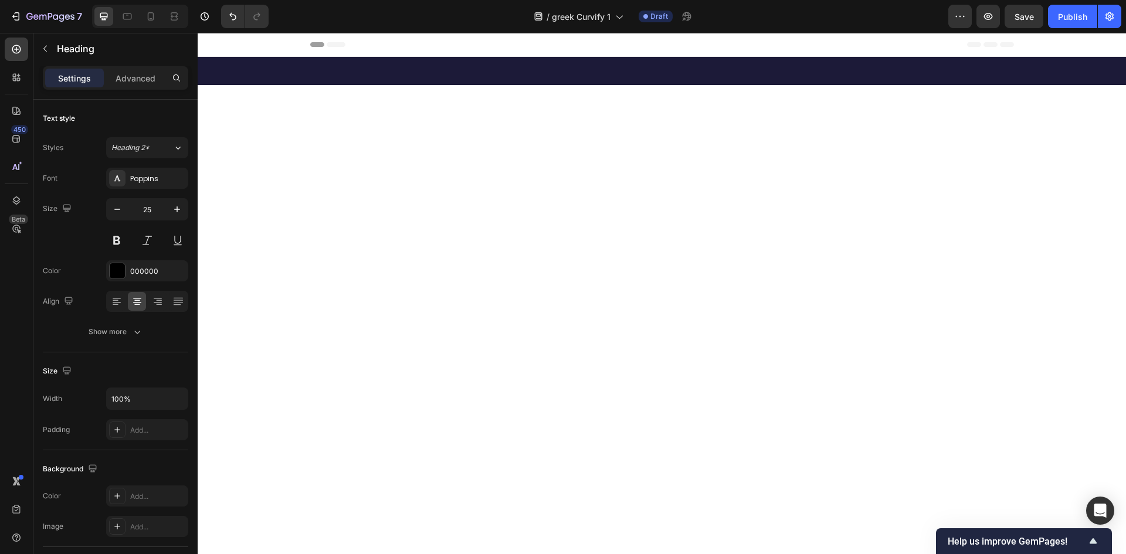
scroll to position [7275, 0]
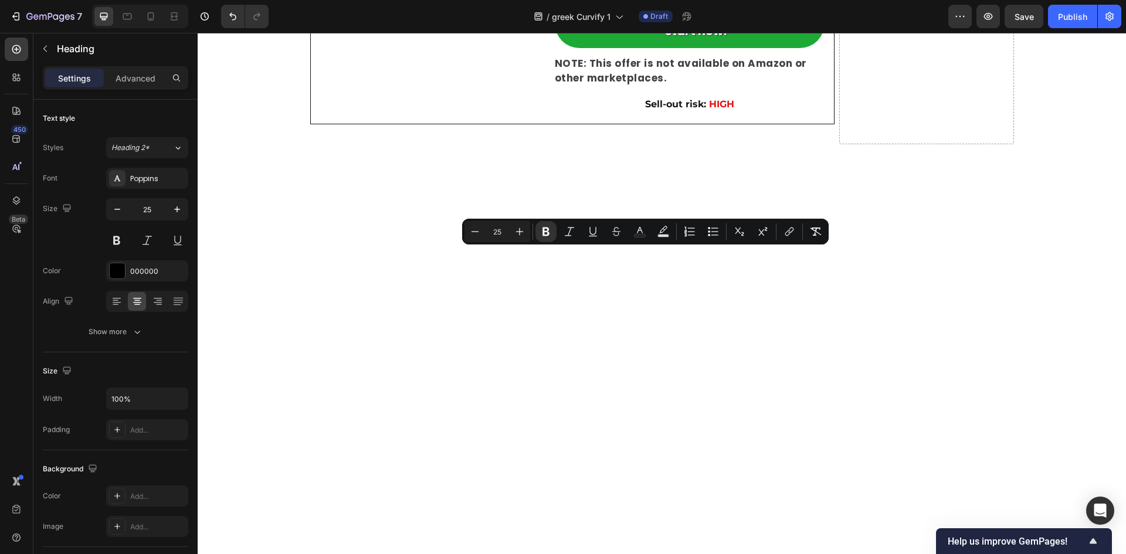
drag, startPoint x: 640, startPoint y: 261, endPoint x: 564, endPoint y: 261, distance: 75.7
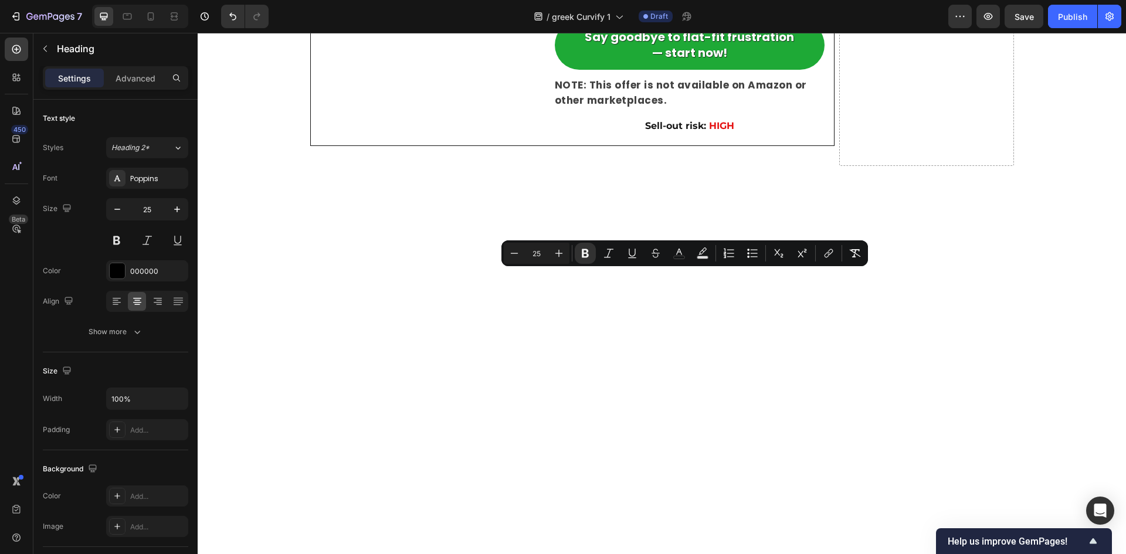
drag, startPoint x: 599, startPoint y: 284, endPoint x: 796, endPoint y: 283, distance: 196.5
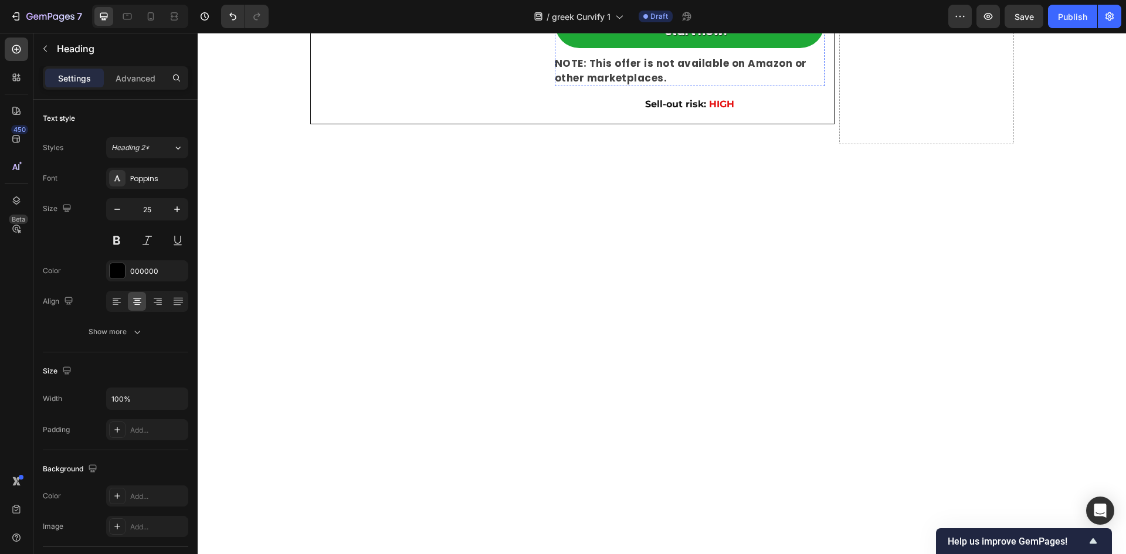
drag, startPoint x: 594, startPoint y: 308, endPoint x: 554, endPoint y: 307, distance: 40.5
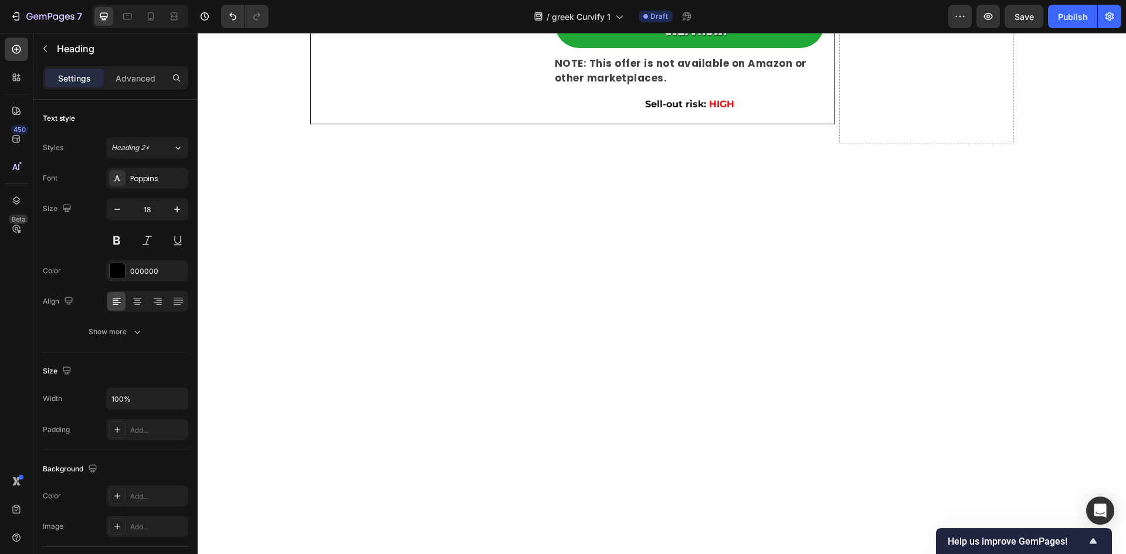
drag, startPoint x: 628, startPoint y: 306, endPoint x: 764, endPoint y: 335, distance: 139.6
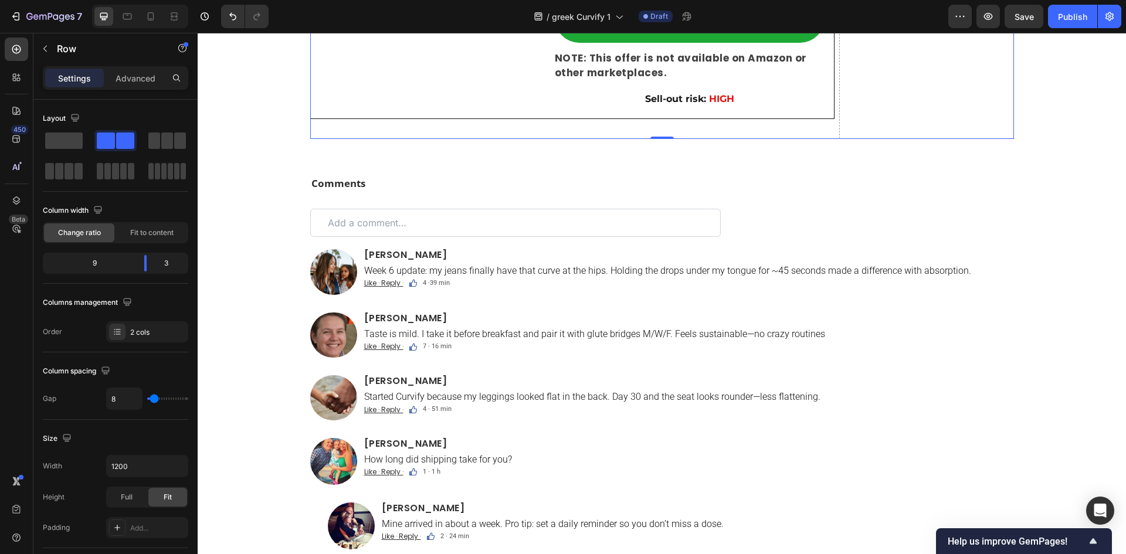
scroll to position [7353, 0]
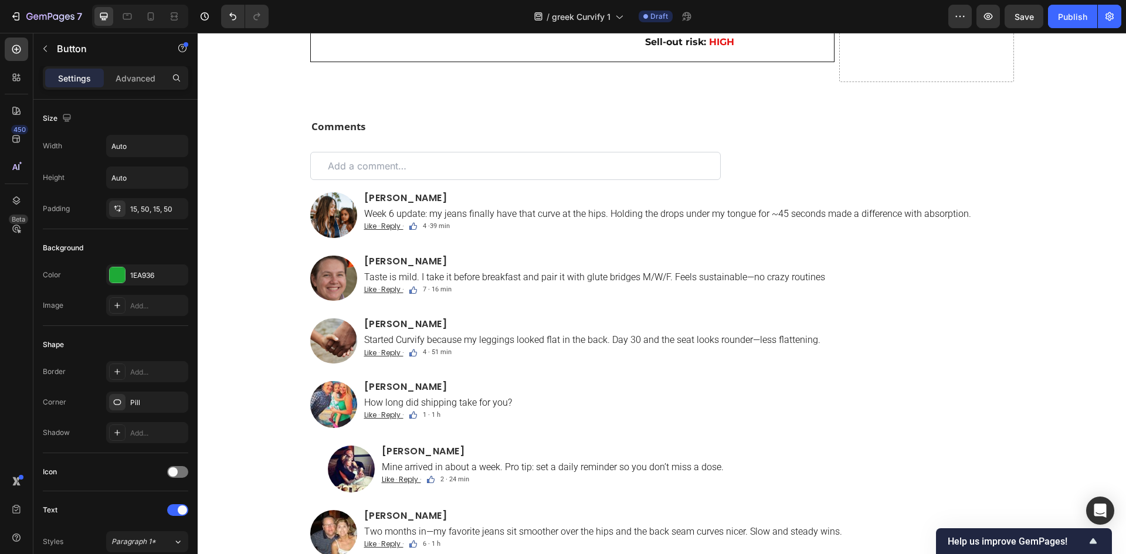
click at [655, 23] on strong "NOTE: This offer is not available on Amazon or other marketplaces." at bounding box center [681, 8] width 252 height 29
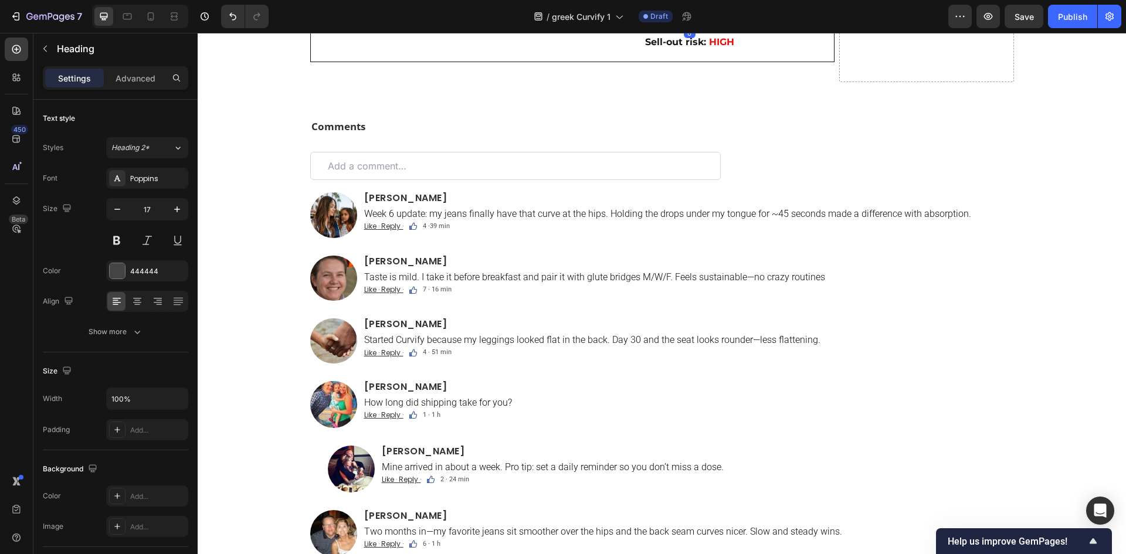
click at [655, 23] on strong "NOTE: This offer is not available on Amazon or other marketplaces." at bounding box center [681, 8] width 252 height 29
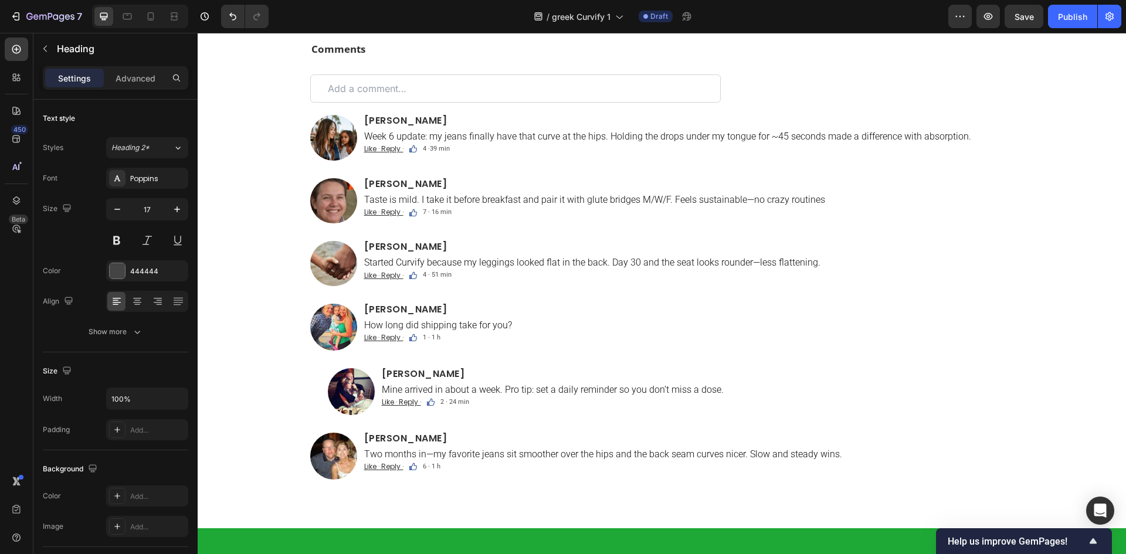
scroll to position [7431, 0]
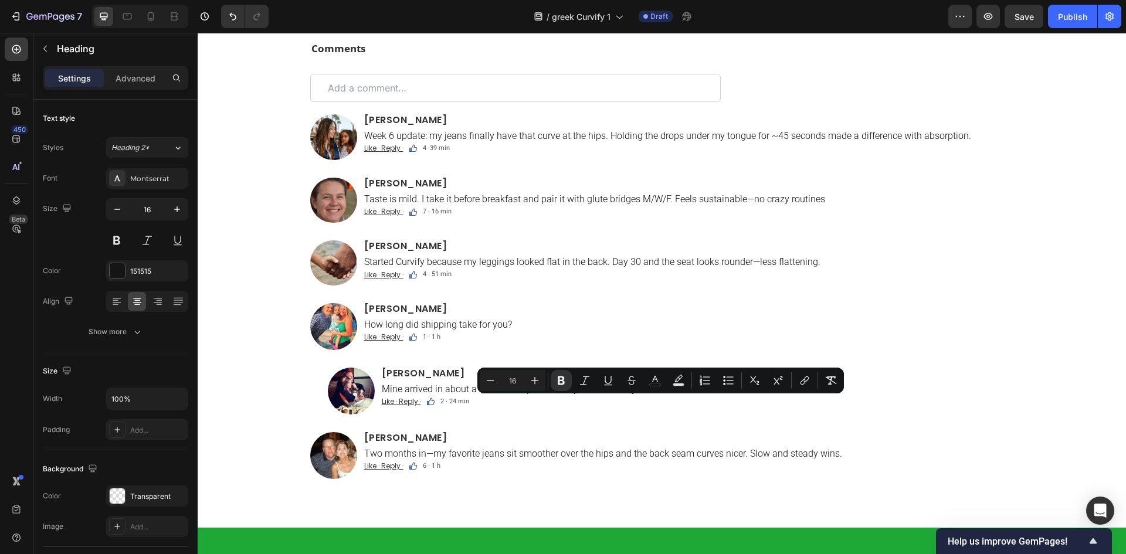
drag, startPoint x: 690, startPoint y: 404, endPoint x: 553, endPoint y: 404, distance: 137.2
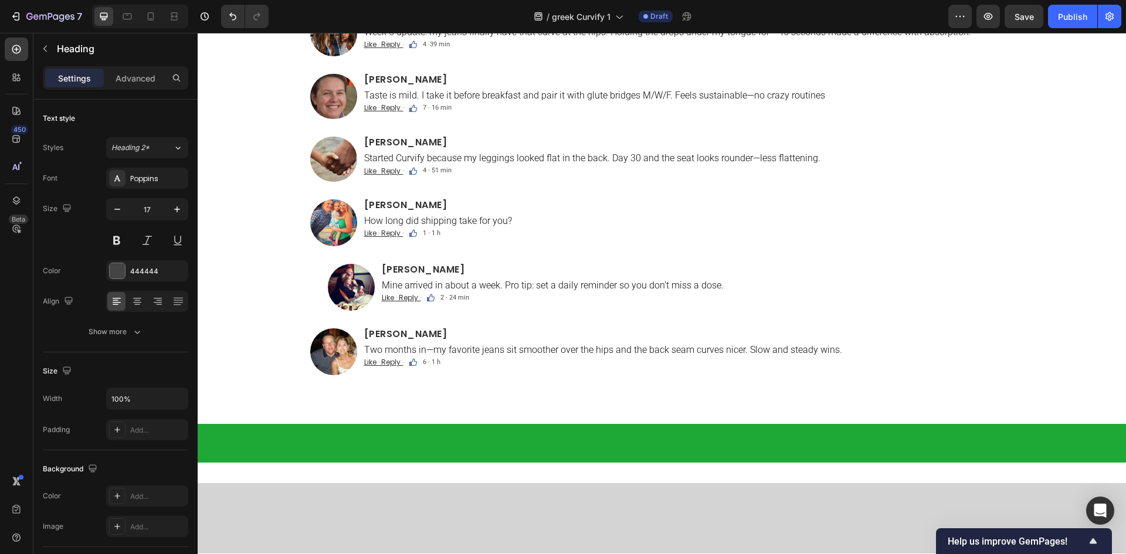
scroll to position [7587, 0]
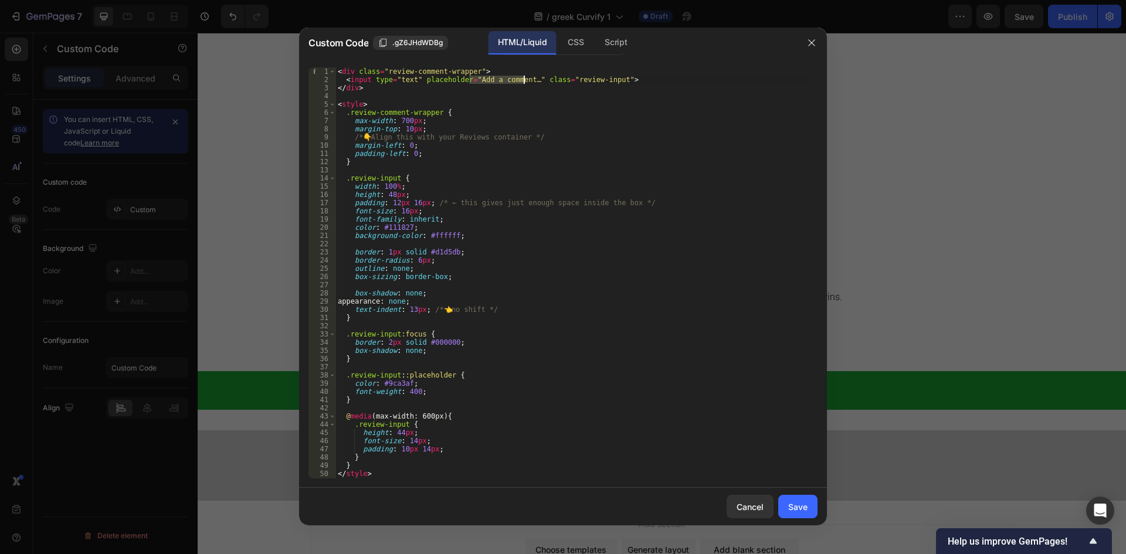
drag, startPoint x: 468, startPoint y: 78, endPoint x: 525, endPoint y: 79, distance: 56.9
click at [525, 79] on div "< div class = "review-comment-wrapper" > < input type = "text" placeholder = "A…" at bounding box center [571, 281] width 473 height 428
type textarea "<input type="text" placeholder="Προσθέστε σχόλιο…" class="review-input">"
click at [811, 506] on button "Save" at bounding box center [797, 506] width 39 height 23
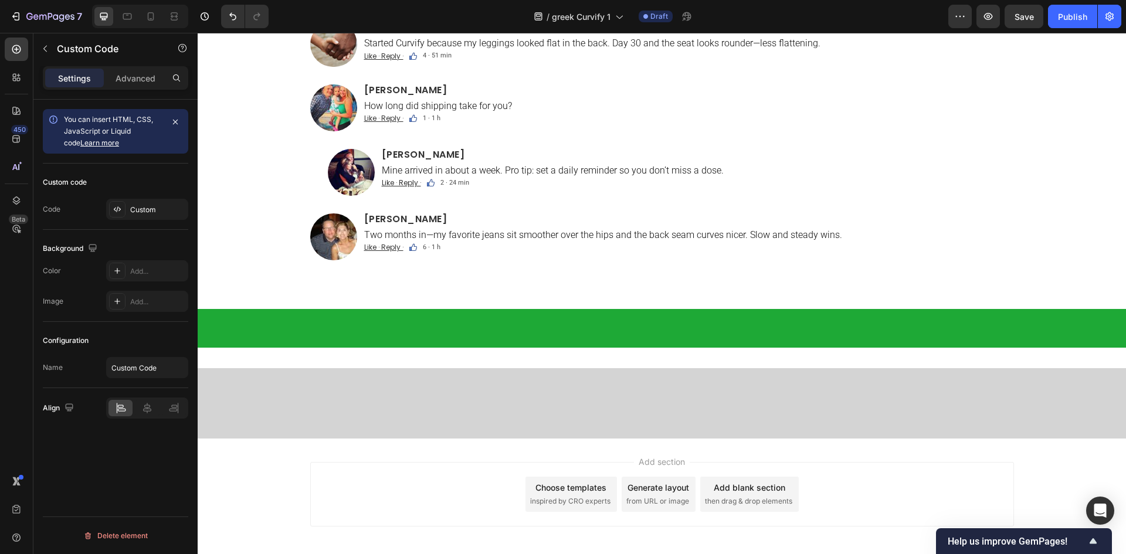
scroll to position [7744, 0]
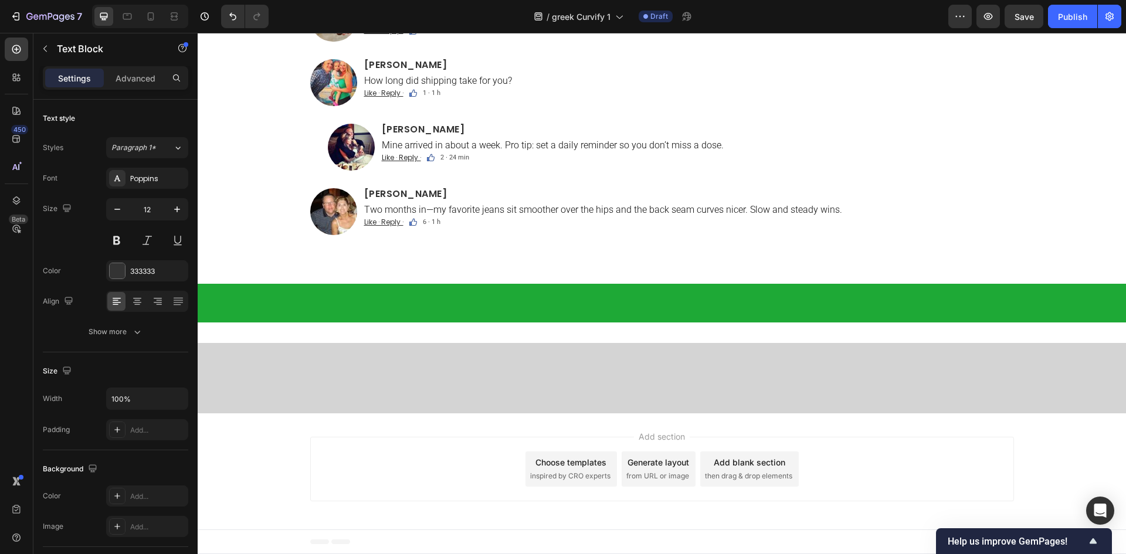
click at [380, 35] on u "Like · Reply ·" at bounding box center [383, 30] width 39 height 10
click at [381, 98] on u "Like · Reply ·" at bounding box center [383, 93] width 39 height 10
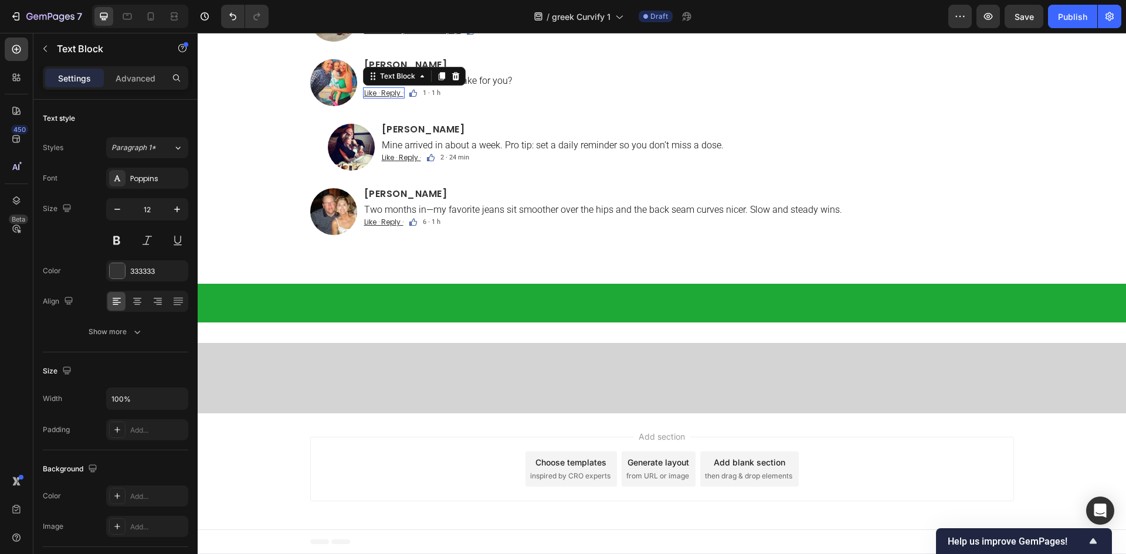
click at [381, 98] on u "Like · Reply ·" at bounding box center [383, 93] width 39 height 10
click at [401, 162] on u "Like · Reply ·" at bounding box center [401, 157] width 39 height 10
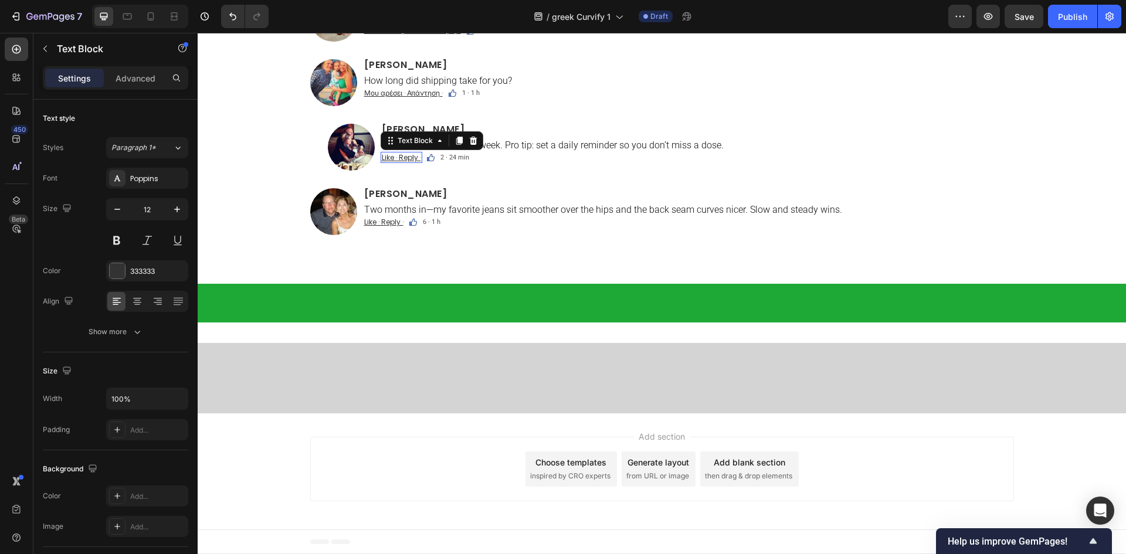
click at [401, 162] on u "Like · Reply ·" at bounding box center [401, 157] width 39 height 10
click at [375, 227] on u "Like · Reply ·" at bounding box center [383, 222] width 39 height 10
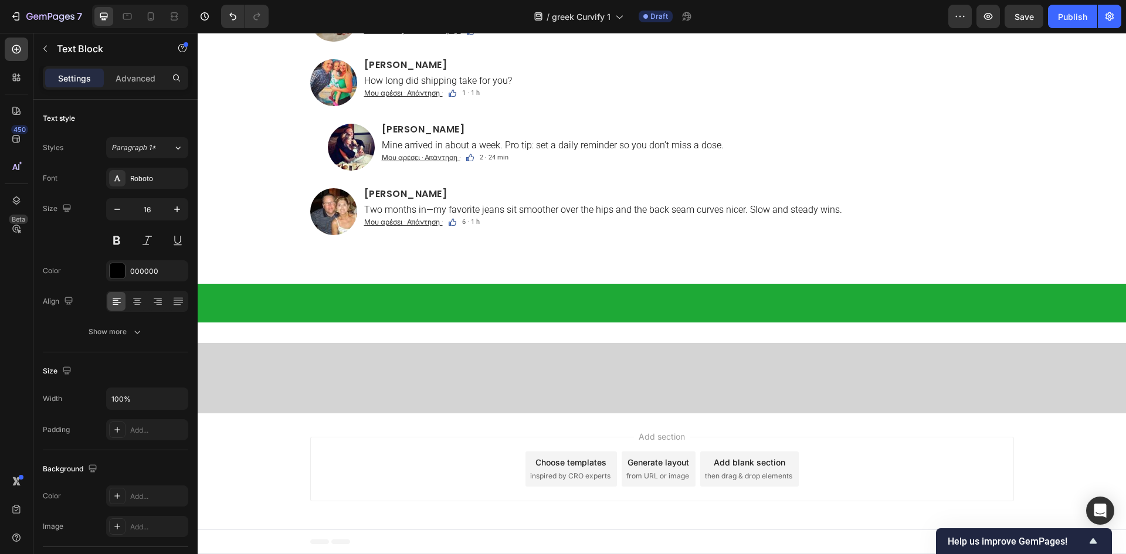
click at [413, 8] on h2 "[PERSON_NAME]" at bounding box center [688, 2] width 651 height 12
click at [413, 7] on p "[PERSON_NAME]" at bounding box center [688, 2] width 649 height 9
click at [390, 23] on p "Started Curvify because my leggings looked flat in the back. Day 30 and the sea…" at bounding box center [688, 17] width 649 height 11
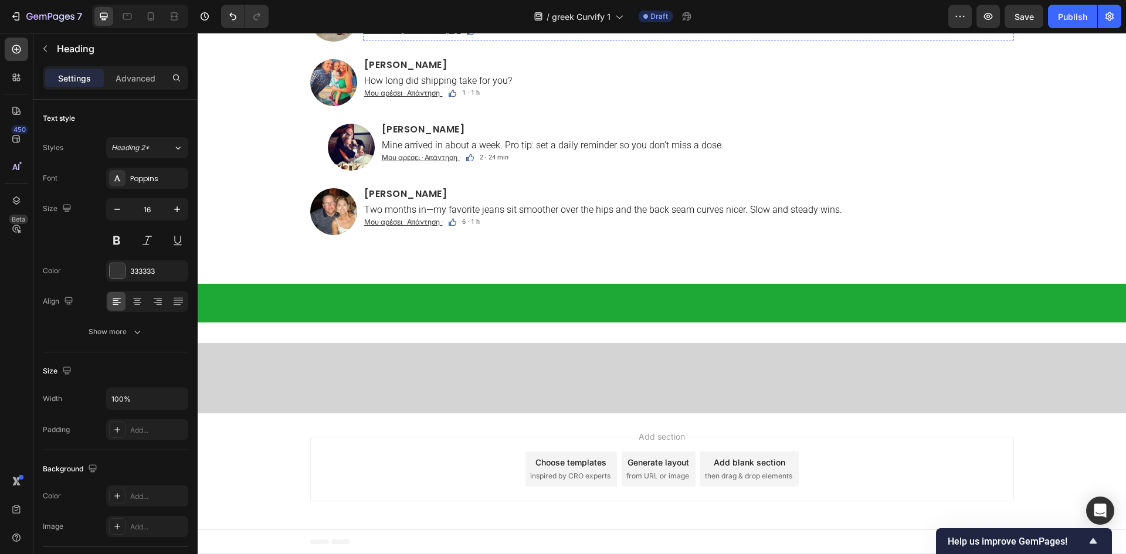
click at [390, 23] on p "Started Curvify because my leggings looked flat in the back. Day 30 and the sea…" at bounding box center [688, 17] width 649 height 11
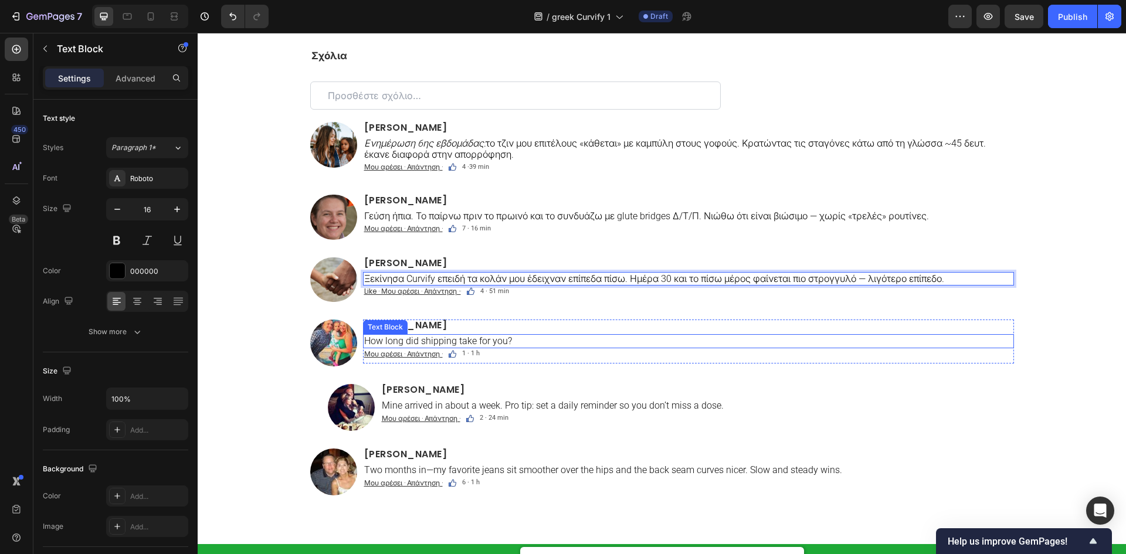
scroll to position [7900, 0]
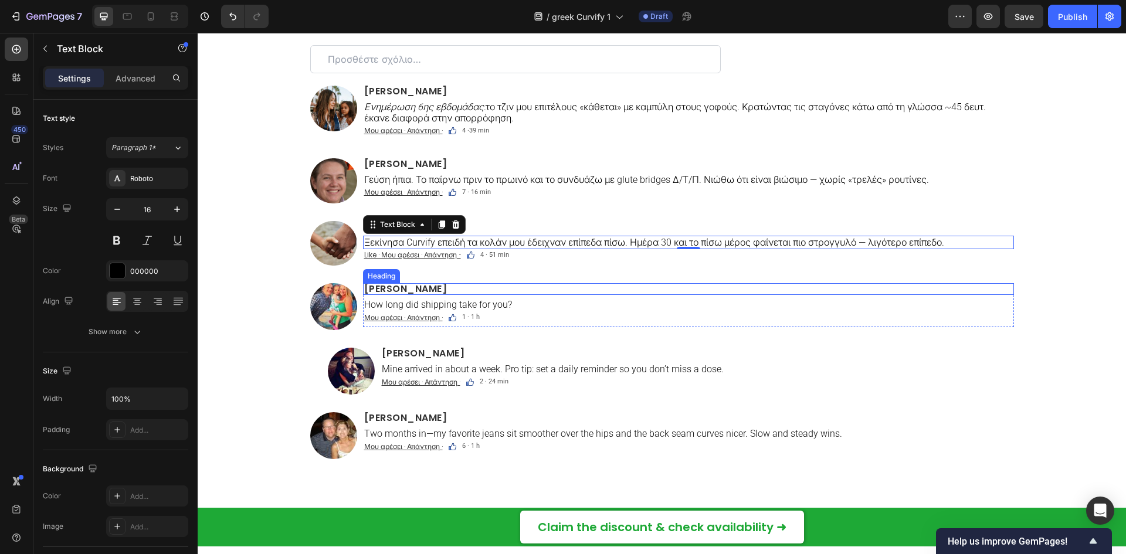
click at [440, 287] on h2 "[PERSON_NAME]" at bounding box center [688, 289] width 651 height 12
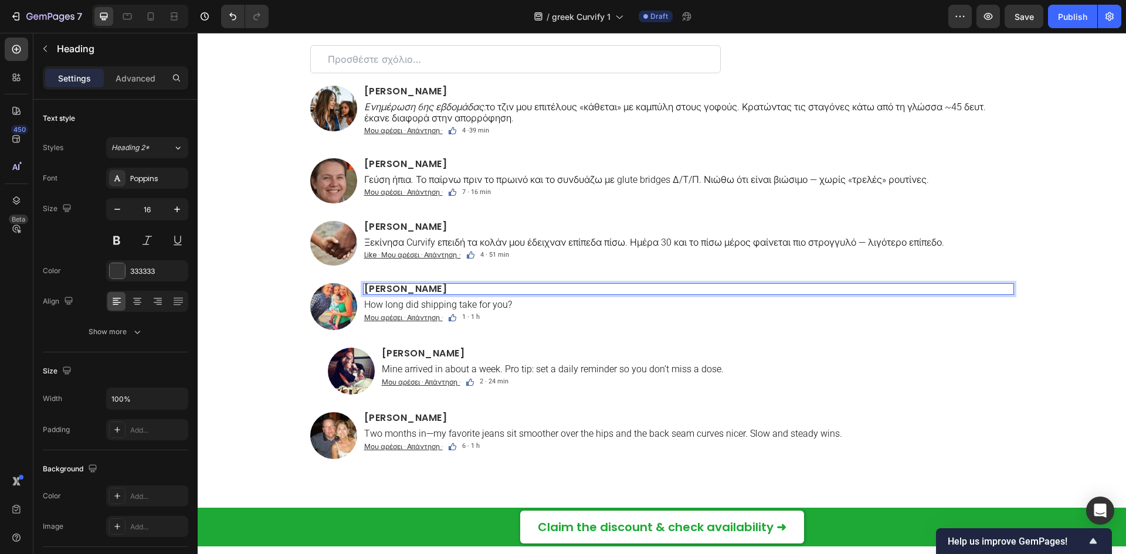
click at [440, 287] on p "[PERSON_NAME]" at bounding box center [688, 288] width 649 height 9
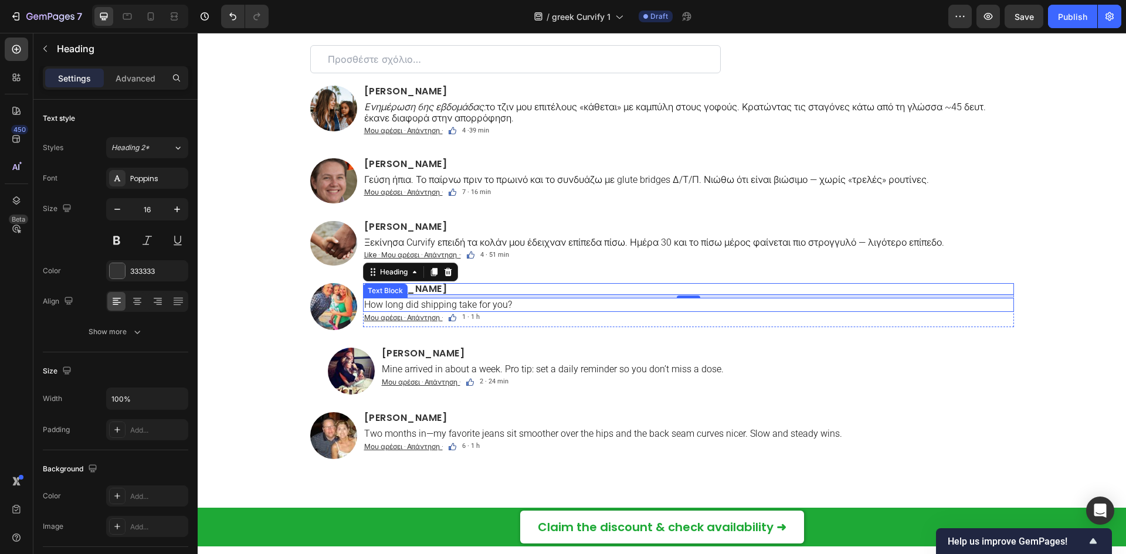
click at [511, 303] on p "How long did shipping take for you?" at bounding box center [688, 304] width 649 height 11
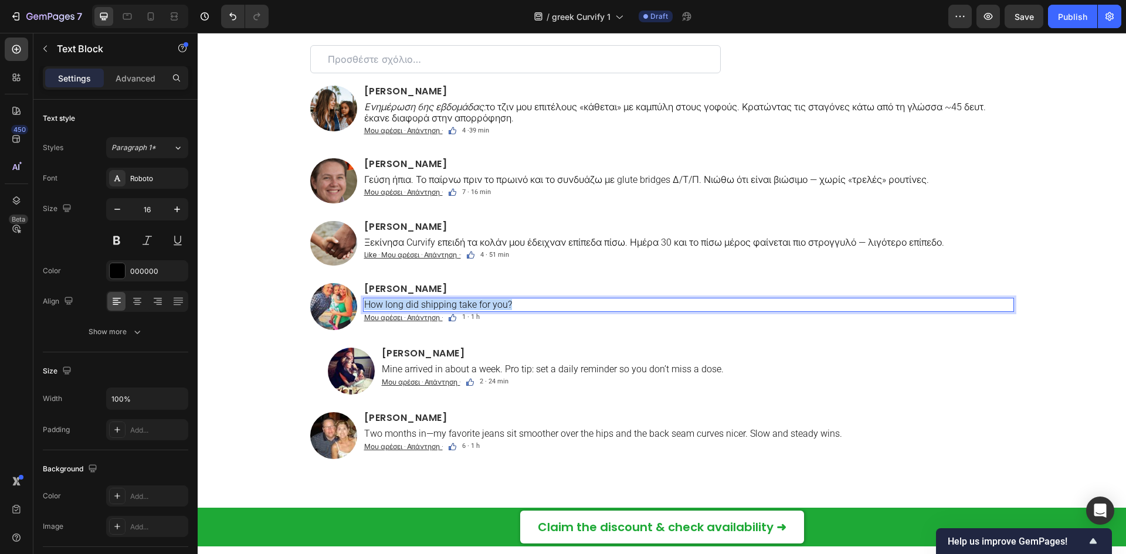
click at [511, 303] on p "How long did shipping take for you?" at bounding box center [688, 304] width 649 height 11
click at [467, 317] on span "1 · 1 h" at bounding box center [471, 317] width 18 height 8
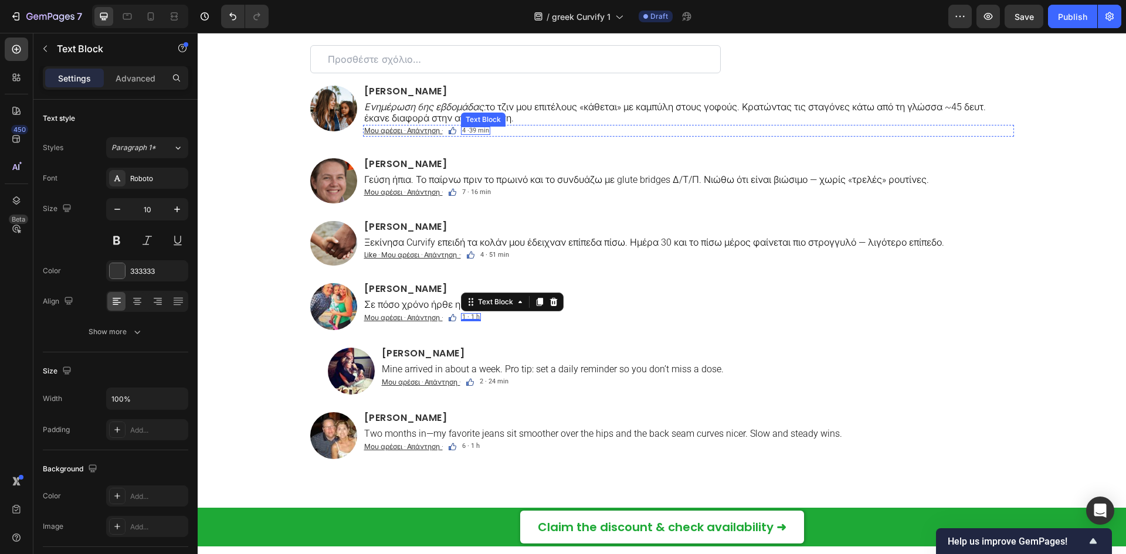
click at [482, 128] on span "4 ·39 min" at bounding box center [475, 131] width 27 height 8
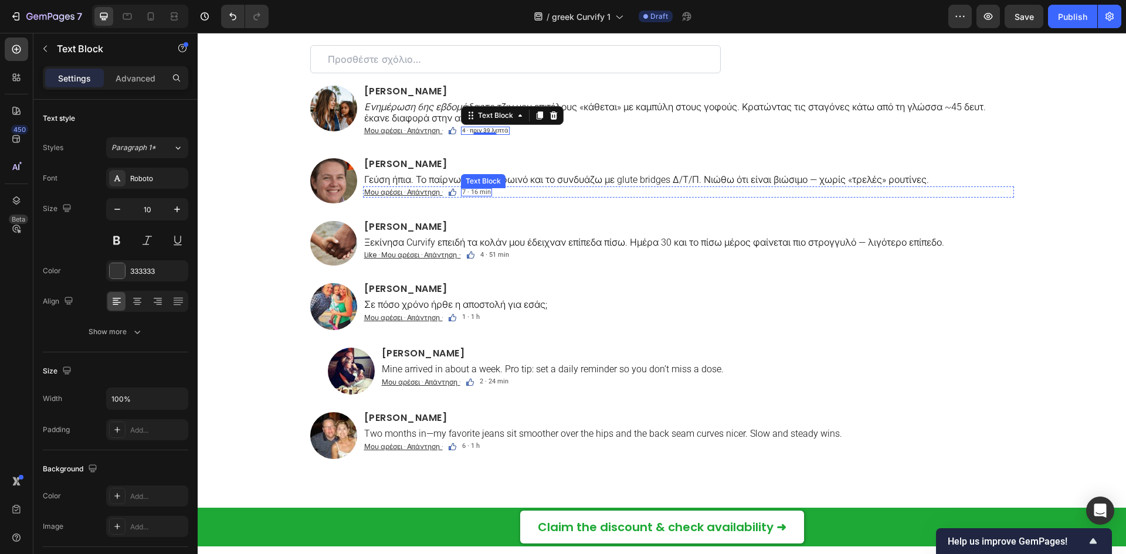
click at [478, 188] on span "7 · 16 min" at bounding box center [476, 192] width 29 height 8
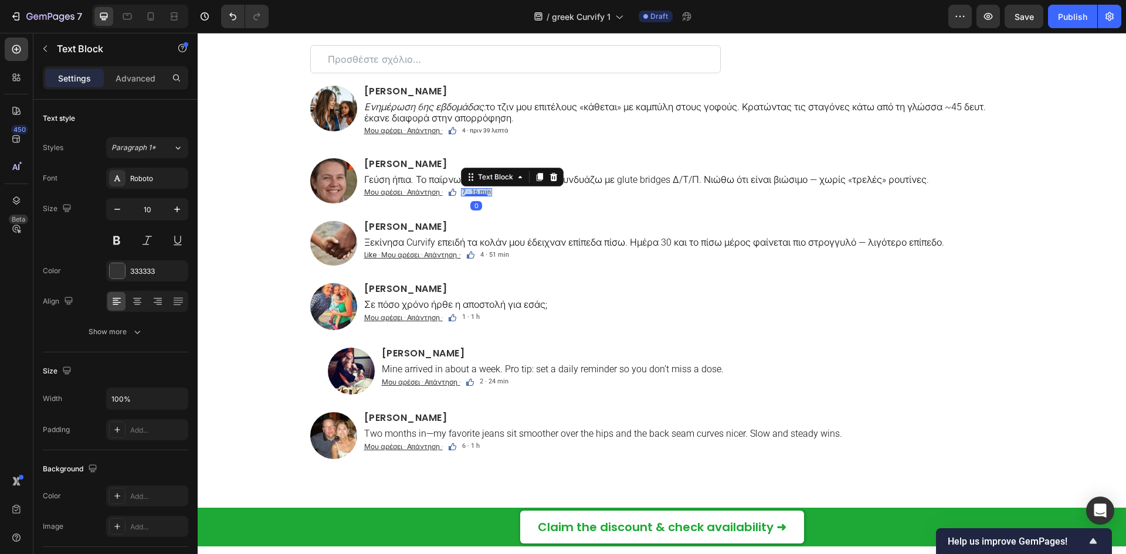
click at [478, 188] on span "7 · 16 min" at bounding box center [476, 192] width 29 height 8
click at [499, 254] on span "4 · 51 min" at bounding box center [494, 255] width 29 height 8
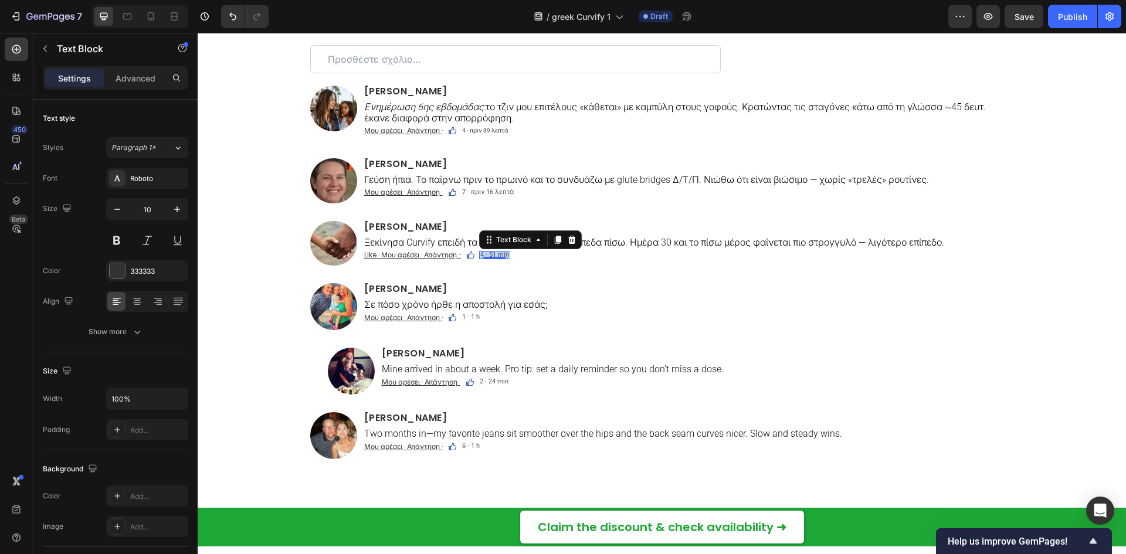
click at [499, 254] on span "4 · 51 min" at bounding box center [494, 255] width 29 height 8
click at [471, 316] on span "1 · 1 h" at bounding box center [471, 317] width 18 height 8
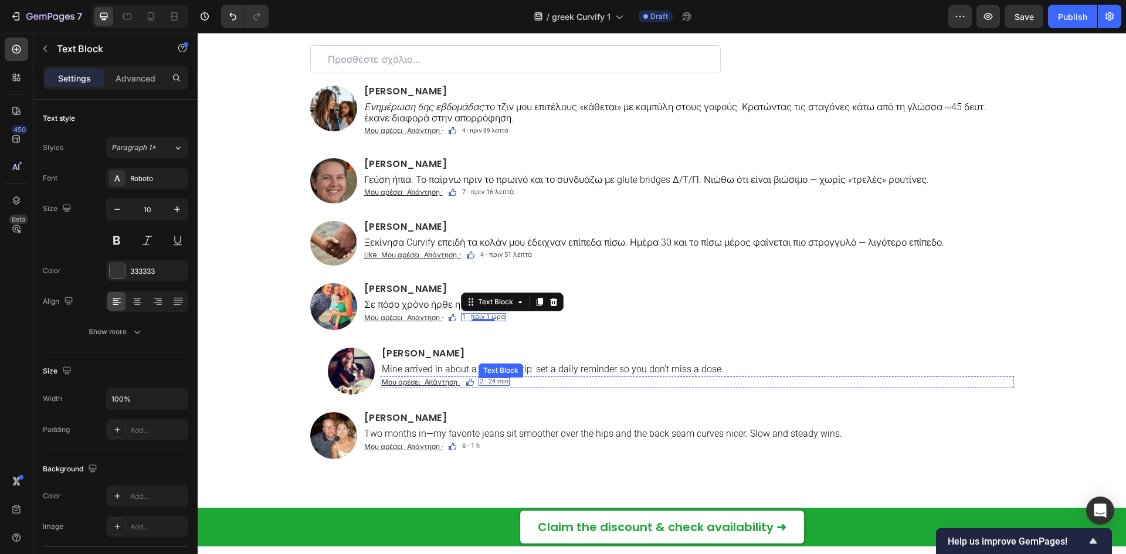
click at [493, 381] on span "2 · 24 min" at bounding box center [494, 382] width 29 height 8
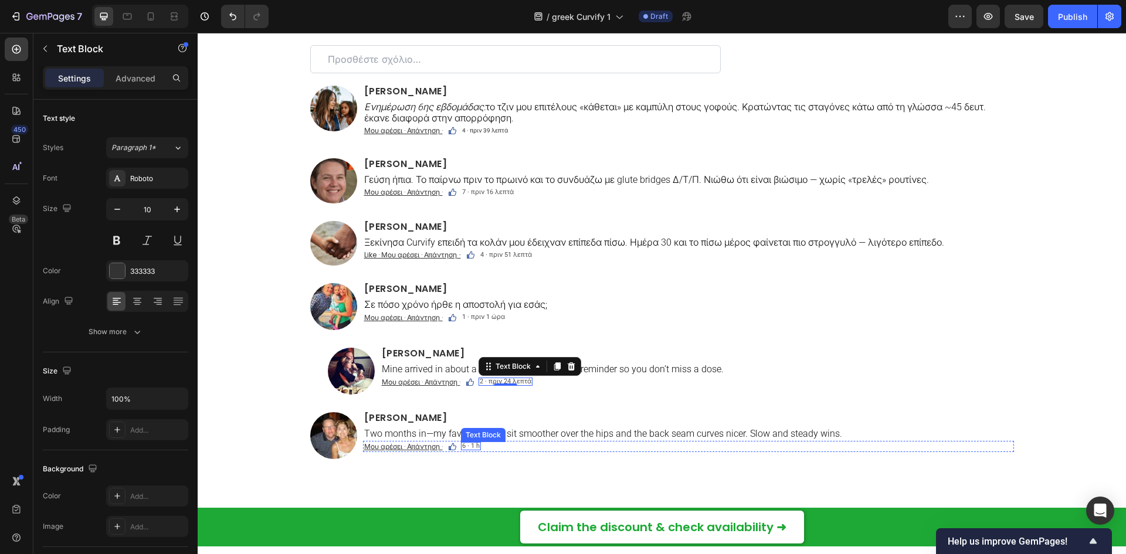
click at [473, 445] on span "6 · 1 h" at bounding box center [471, 446] width 18 height 8
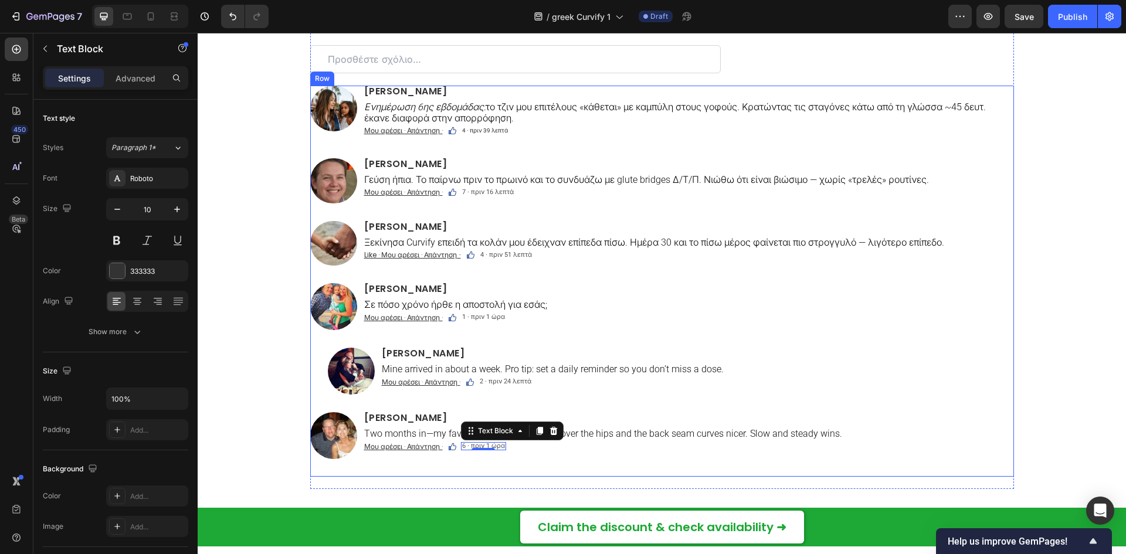
click at [429, 347] on div "Image [PERSON_NAME] Heading Ενημέρωση 6ης εβδομάδας: το τζιν μου επιτέλους «κάθ…" at bounding box center [662, 282] width 704 height 392
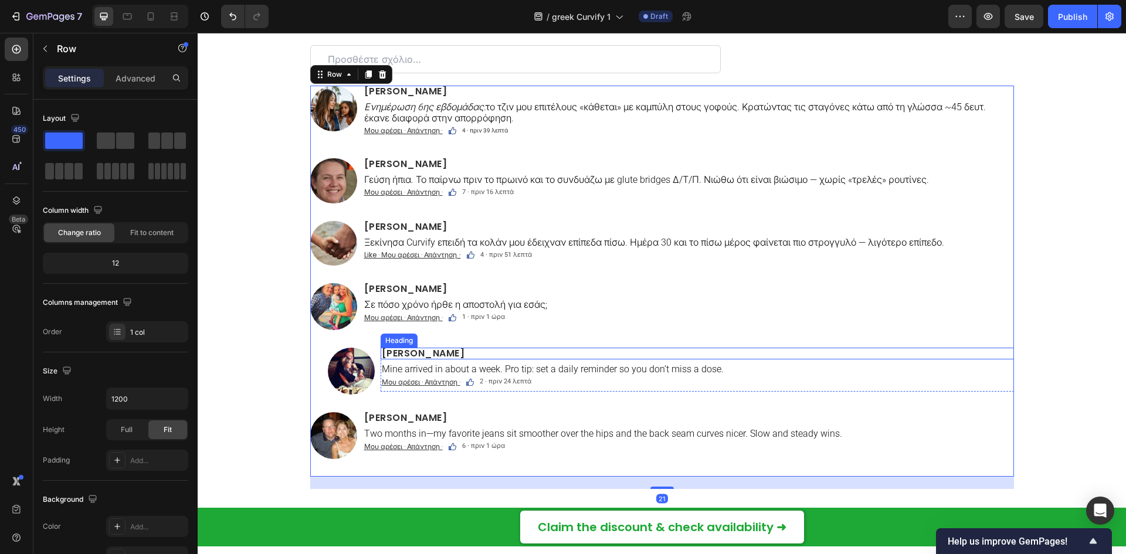
click at [431, 352] on h2 "[PERSON_NAME]" at bounding box center [697, 354] width 633 height 12
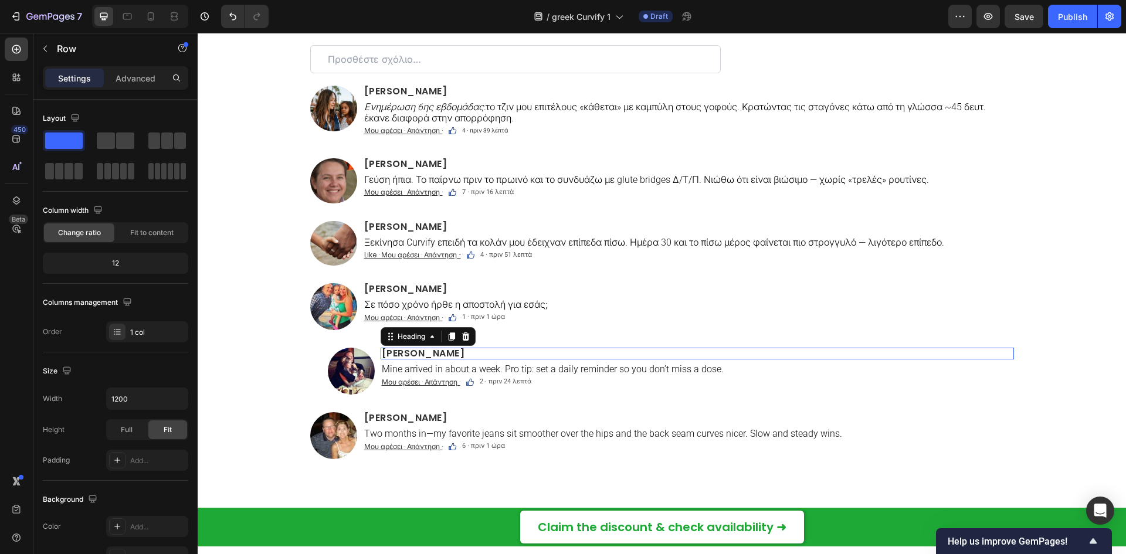
click at [431, 352] on h2 "[PERSON_NAME]" at bounding box center [697, 354] width 633 height 12
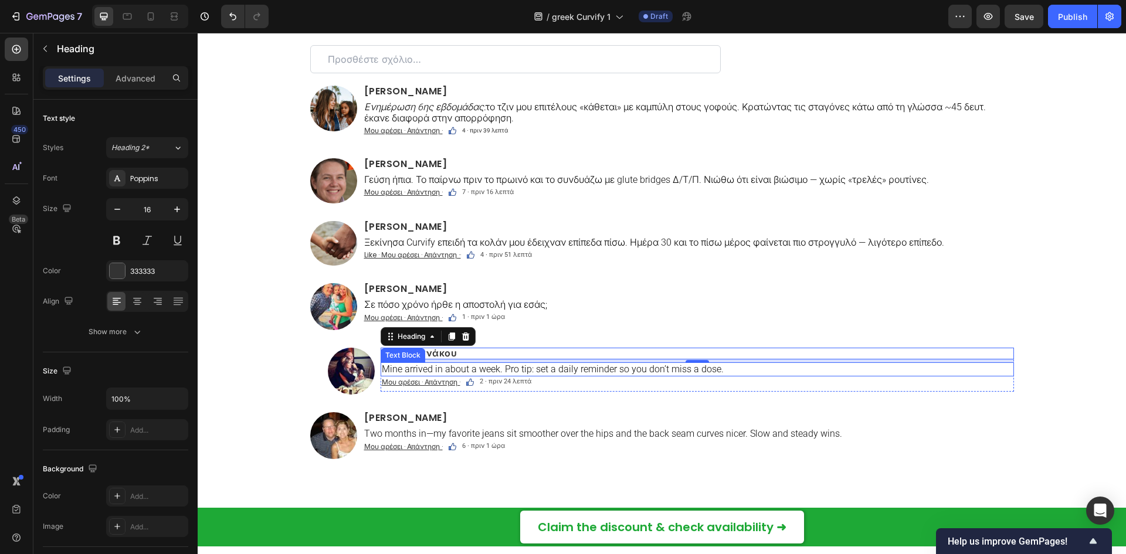
click at [495, 368] on p "Mine arrived in about a week. Pro tip: set a daily reminder so you don’t miss a…" at bounding box center [697, 369] width 631 height 11
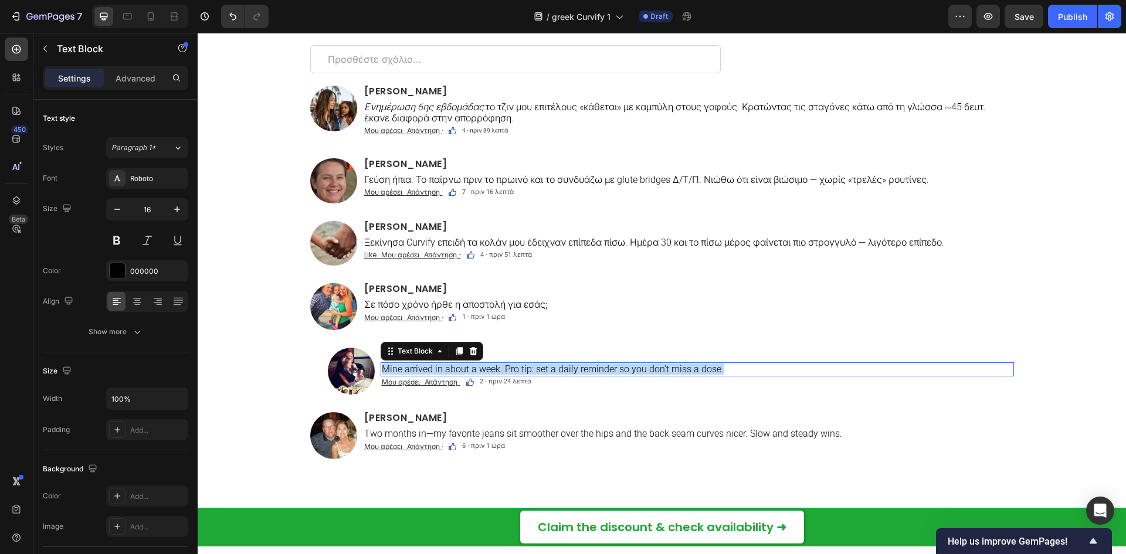
click at [495, 368] on p "Mine arrived in about a week. Pro tip: set a daily reminder so you don’t miss a…" at bounding box center [697, 369] width 631 height 11
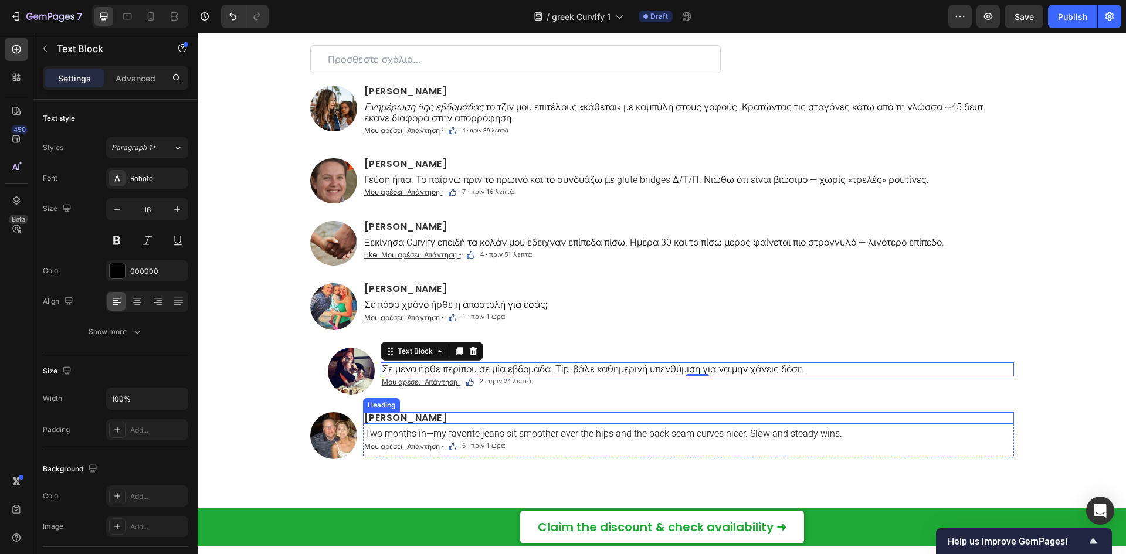
click at [398, 417] on h2 "[PERSON_NAME]" at bounding box center [688, 418] width 651 height 12
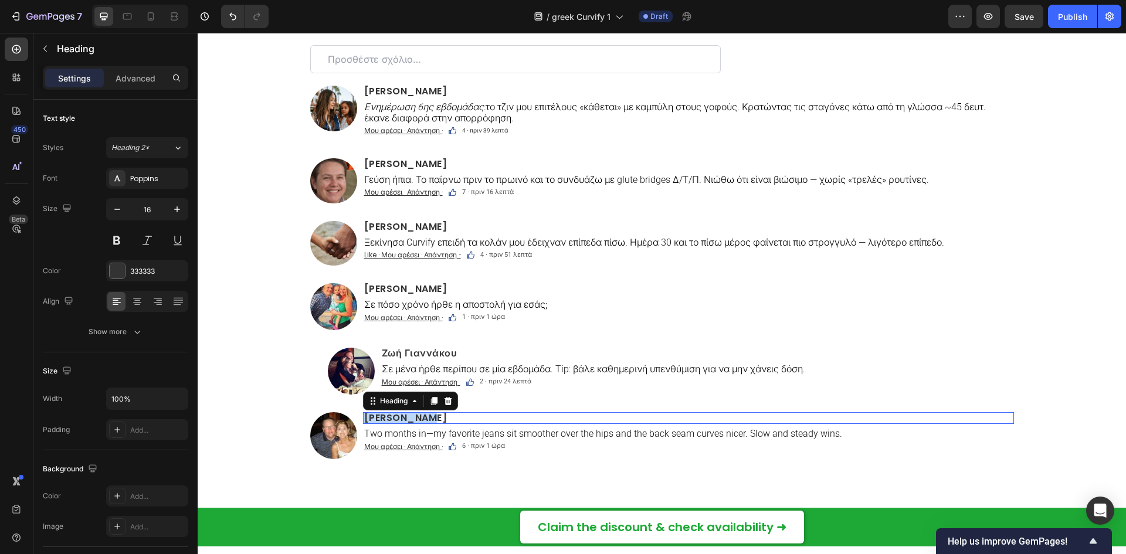
click at [398, 417] on p "[PERSON_NAME]" at bounding box center [688, 417] width 649 height 9
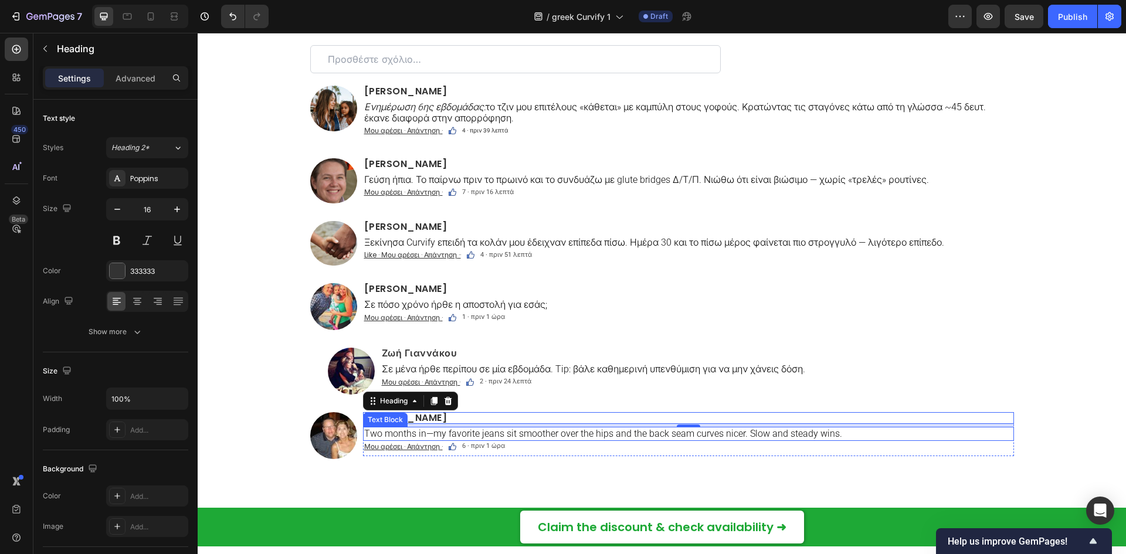
click at [530, 438] on p "Two months in—my favorite jeans sit smoother over the hips and the back seam cu…" at bounding box center [688, 433] width 649 height 11
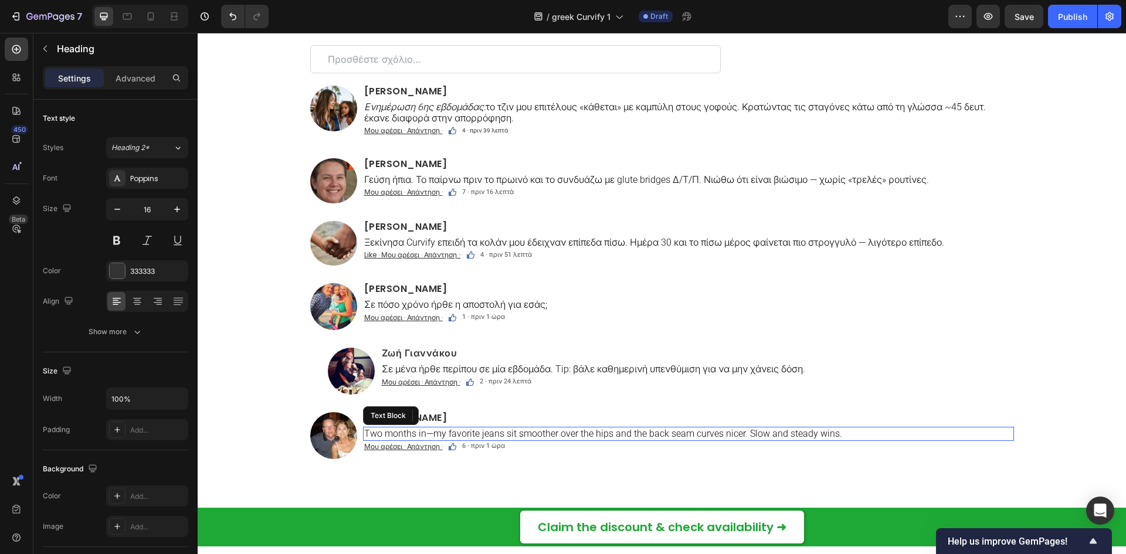
click at [530, 438] on p "Two months in—my favorite jeans sit smoother over the hips and the back seam cu…" at bounding box center [688, 433] width 649 height 11
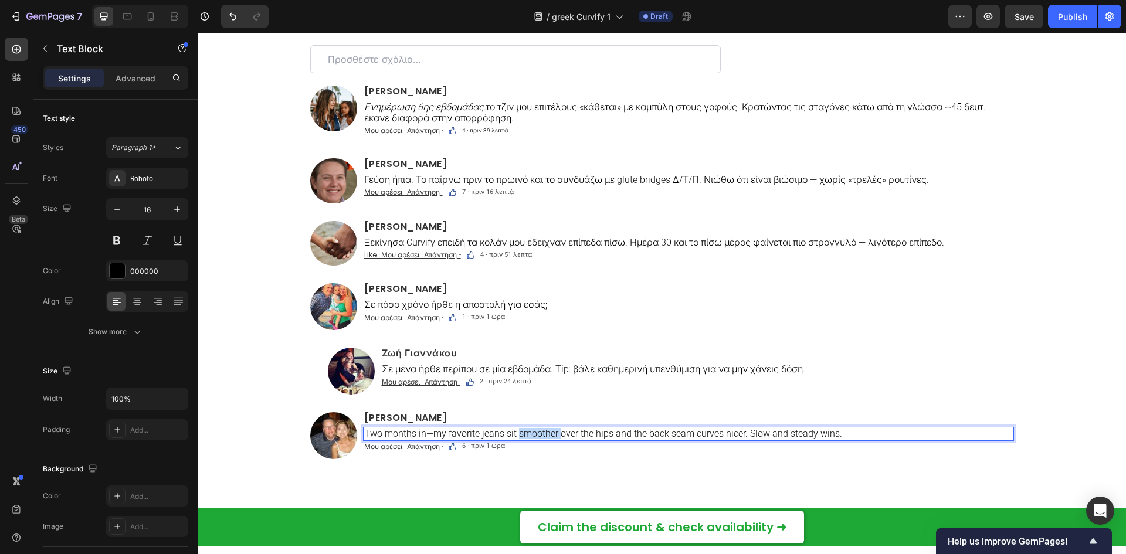
click at [530, 438] on p "Two months in—my favorite jeans sit smoother over the hips and the back seam cu…" at bounding box center [688, 433] width 649 height 11
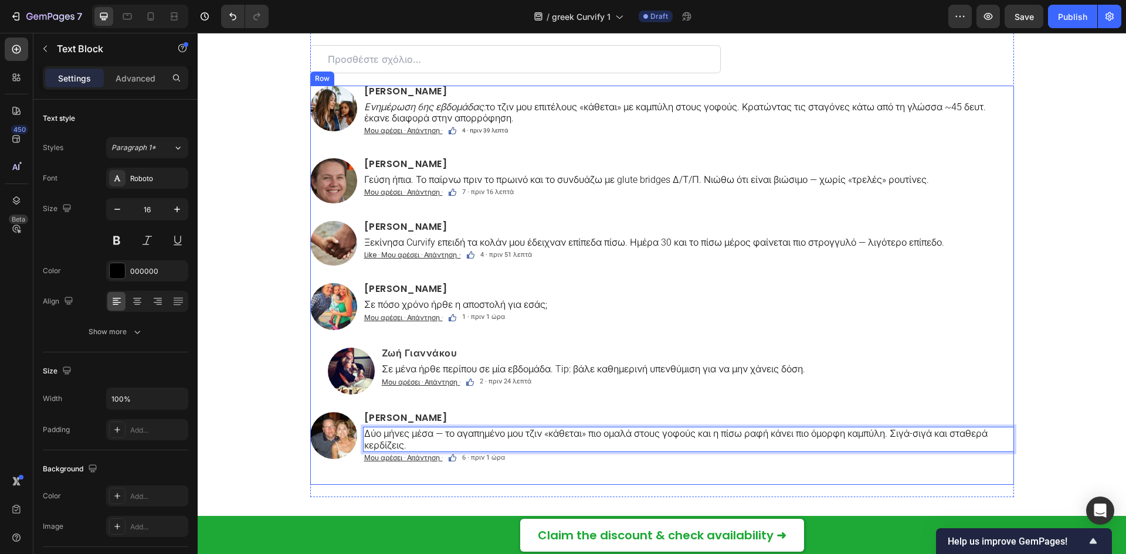
scroll to position [8132, 0]
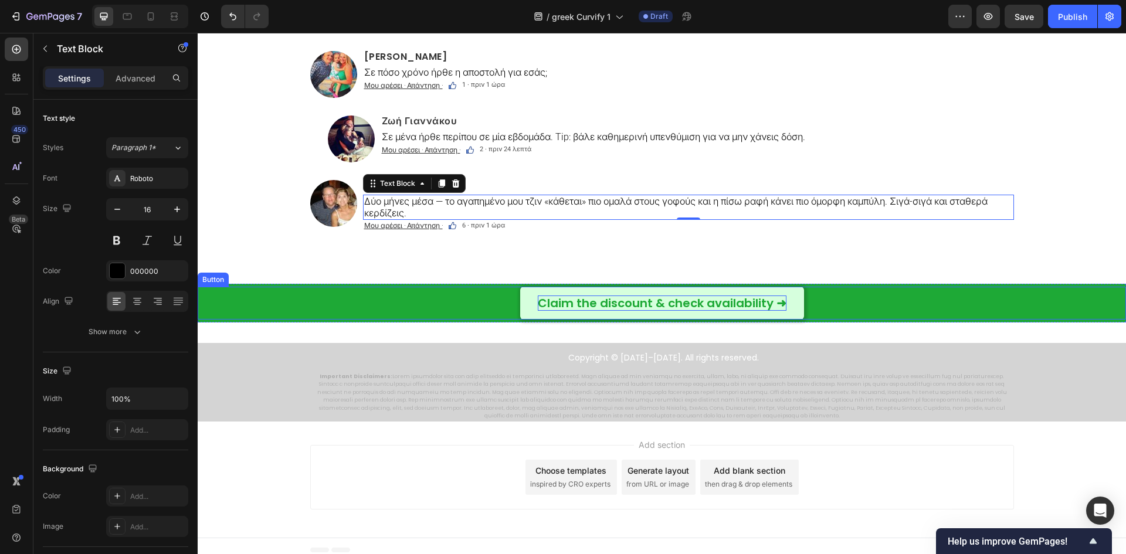
click at [771, 304] on p "Claim the discount & check availability ➜" at bounding box center [662, 303] width 249 height 15
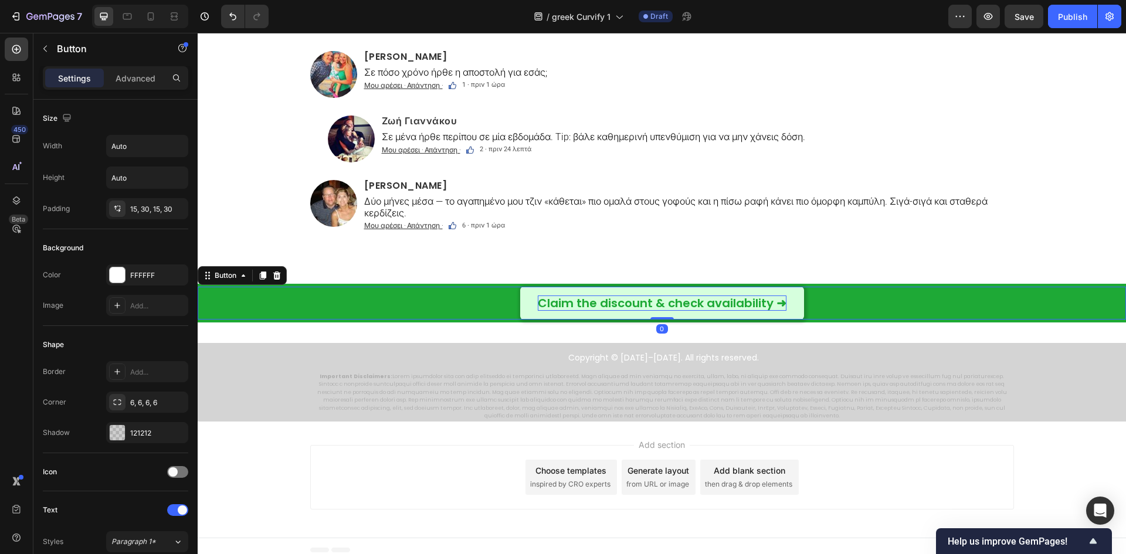
click at [761, 300] on p "Claim the discount & check availability ➜" at bounding box center [662, 303] width 249 height 15
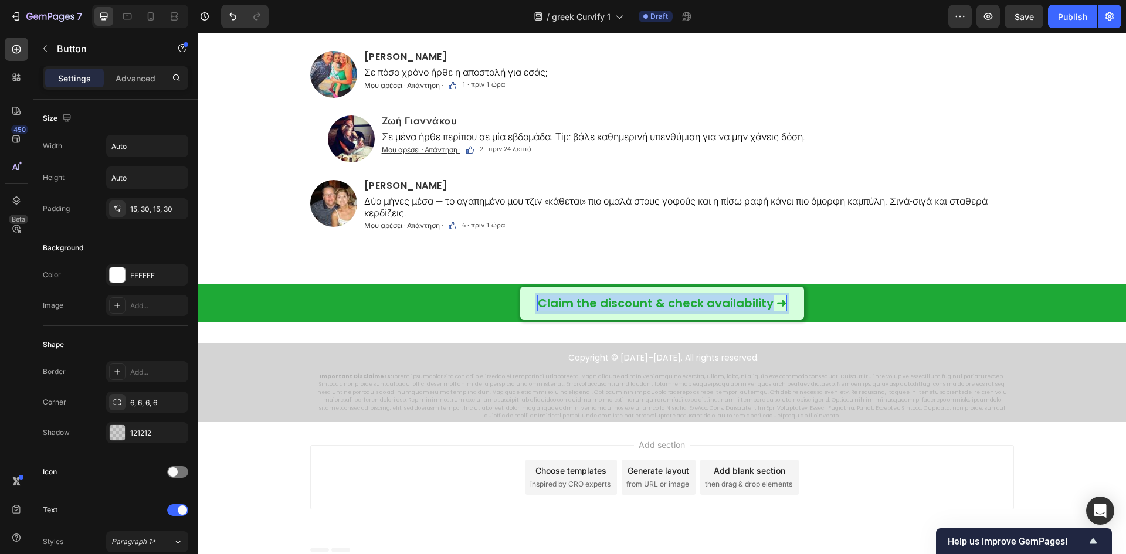
drag, startPoint x: 764, startPoint y: 302, endPoint x: 521, endPoint y: 302, distance: 242.2
click at [521, 302] on link "Claim the discount & check availability ➜" at bounding box center [662, 303] width 284 height 33
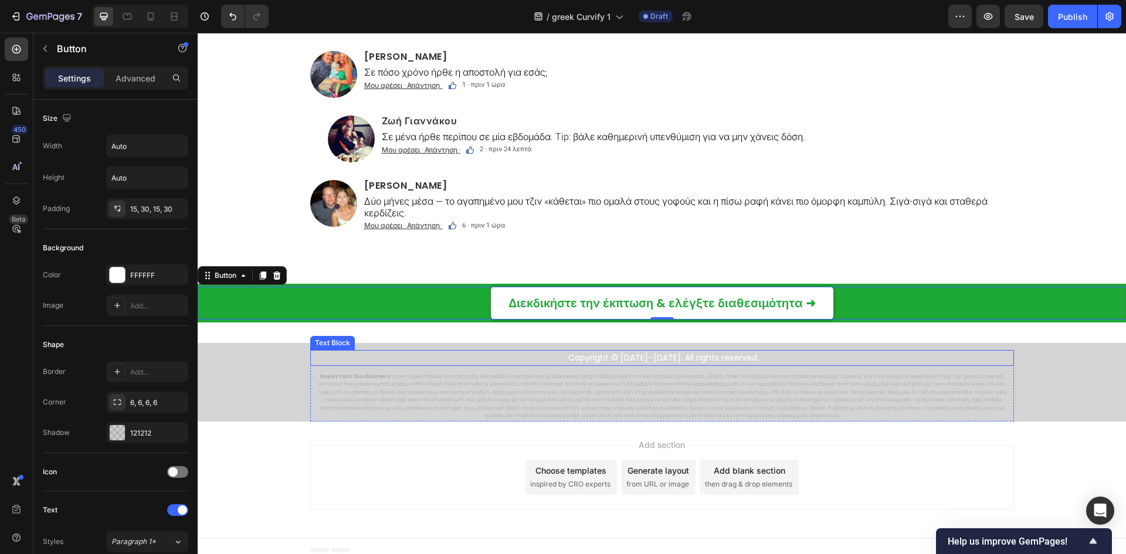
click at [638, 355] on p "Copyright © [DATE]–[DATE]. All rights reserved." at bounding box center [663, 357] width 699 height 13
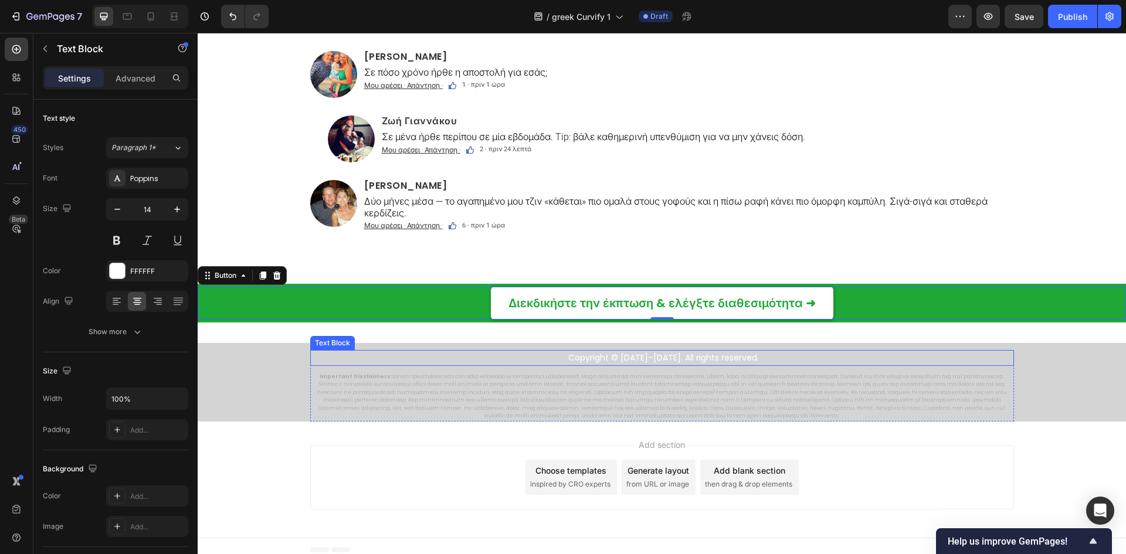
click at [638, 355] on p "Copyright © [DATE]–[DATE]. All rights reserved." at bounding box center [663, 357] width 699 height 13
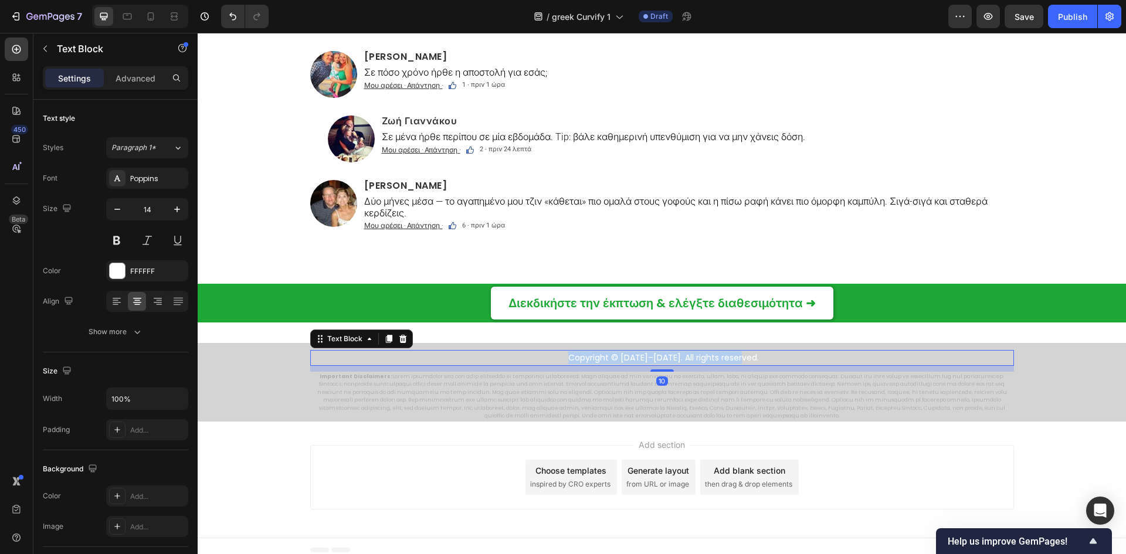
click at [638, 355] on p "Copyright © [DATE]–[DATE]. All rights reserved." at bounding box center [663, 357] width 699 height 13
click at [530, 394] on p "Important Disclaimers:" at bounding box center [661, 397] width 701 height 48
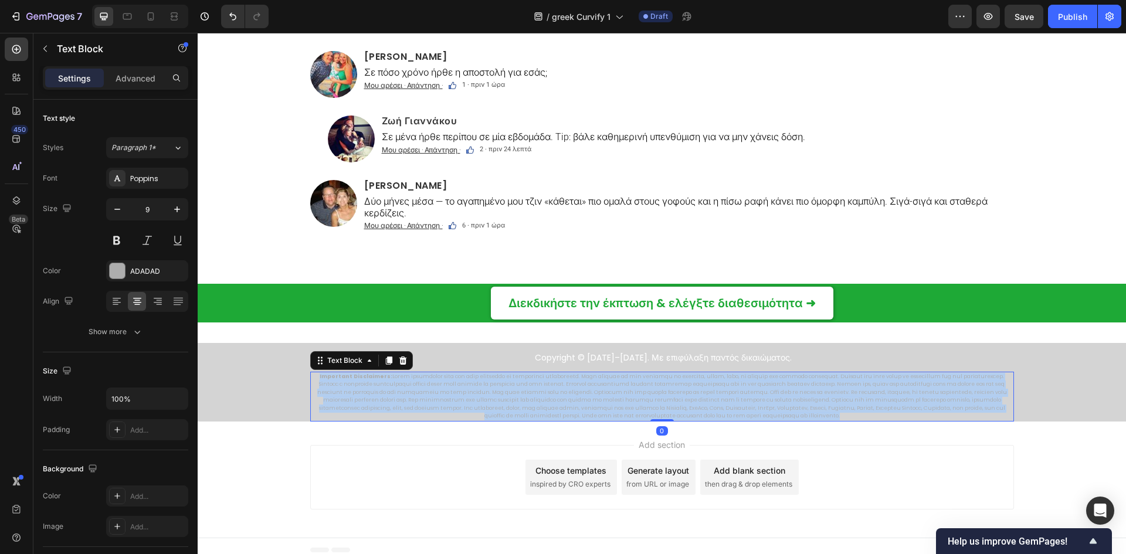
click at [530, 394] on p "Important Disclaimers:" at bounding box center [661, 397] width 701 height 48
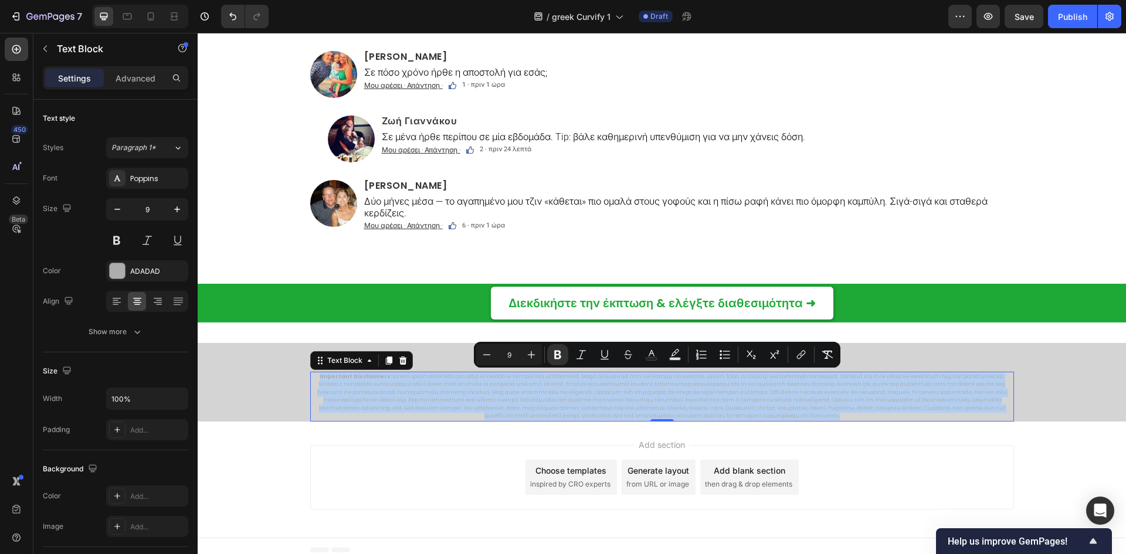
click at [598, 408] on p "Important Disclaimers:" at bounding box center [661, 397] width 701 height 48
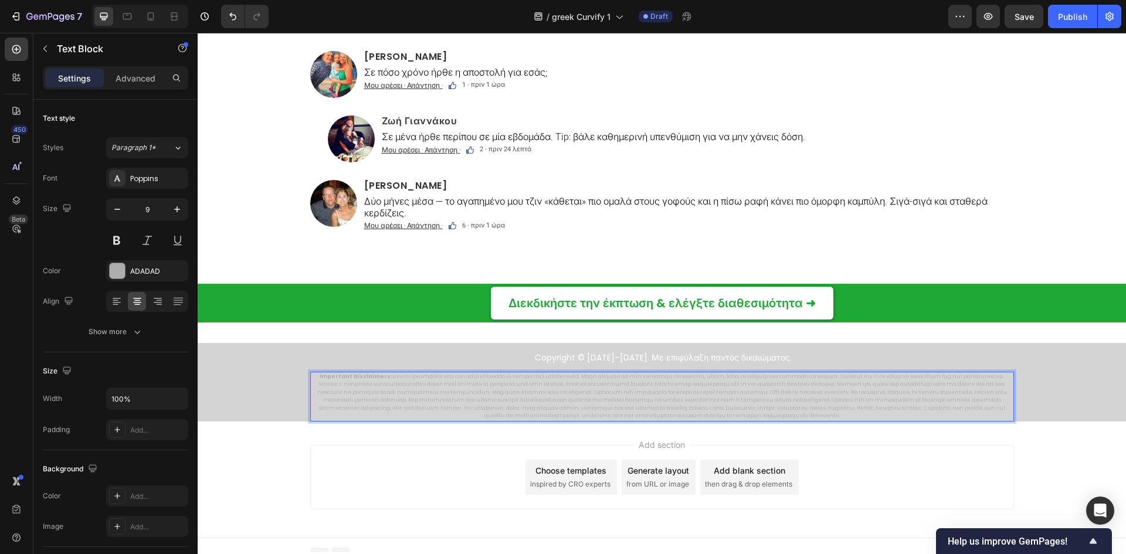
click at [598, 408] on p "Important Disclaimers:" at bounding box center [661, 397] width 701 height 48
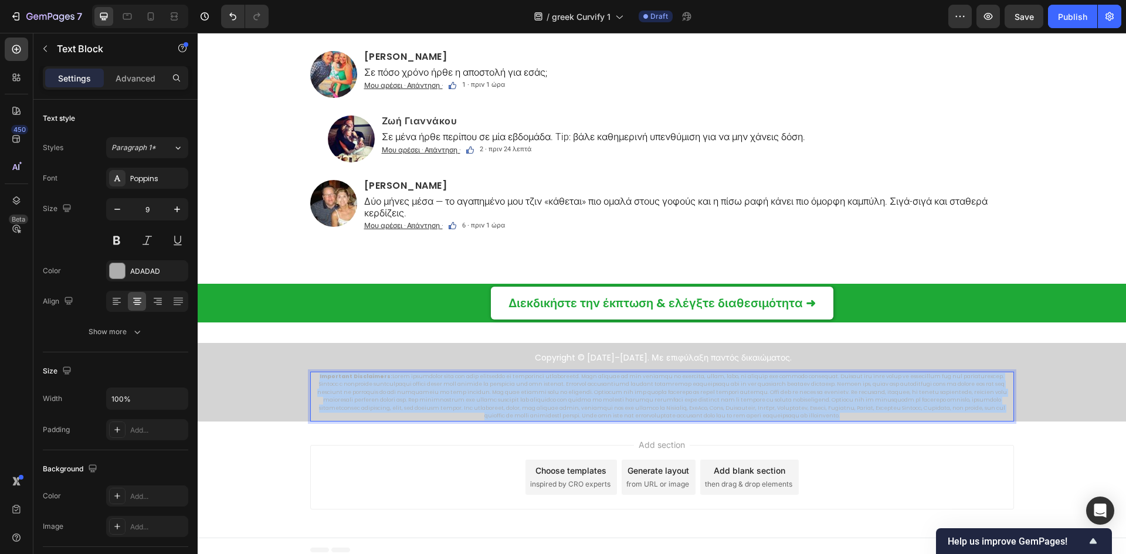
click at [598, 408] on p "Important Disclaimers:" at bounding box center [661, 397] width 701 height 48
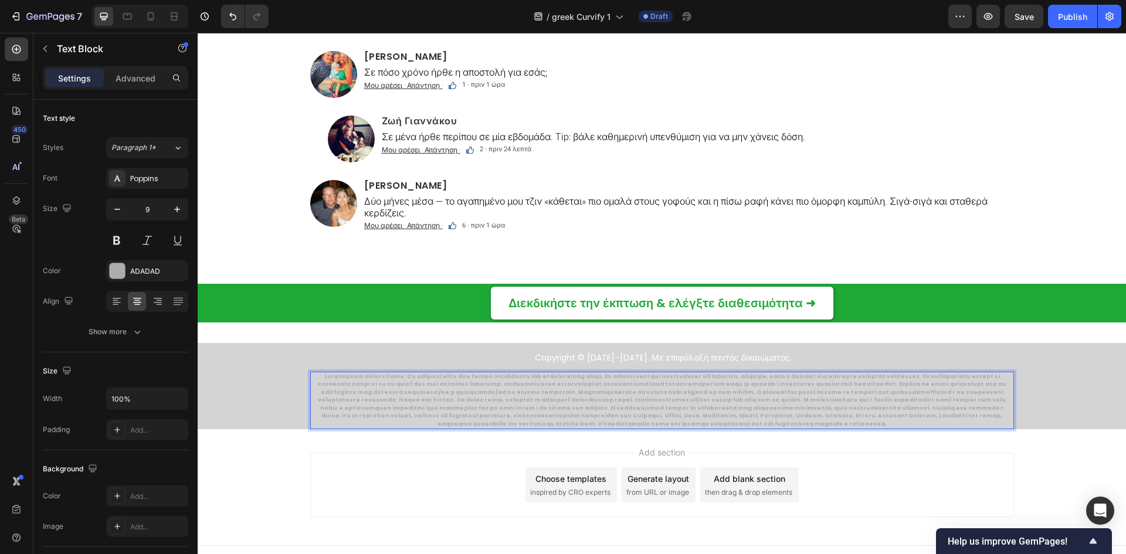
click at [411, 398] on strong "Rich Text Editor. Editing area: main" at bounding box center [661, 400] width 689 height 55
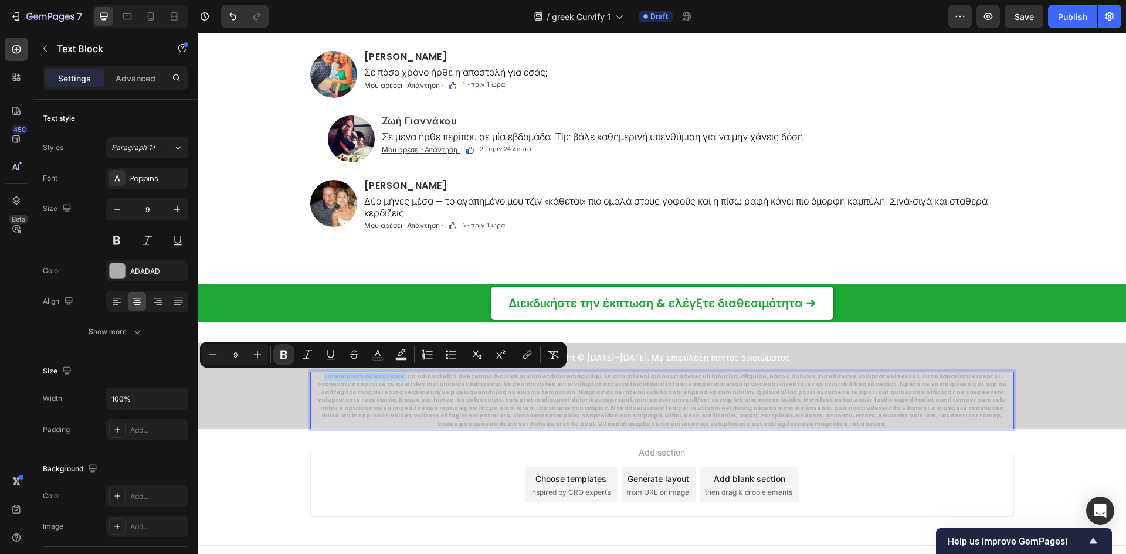
drag, startPoint x: 377, startPoint y: 374, endPoint x: 307, endPoint y: 374, distance: 69.8
click at [311, 374] on p "Rich Text Editor. Editing area: main" at bounding box center [661, 401] width 701 height 56
click at [391, 391] on strong "Rich Text Editor. Editing area: main" at bounding box center [661, 400] width 689 height 55
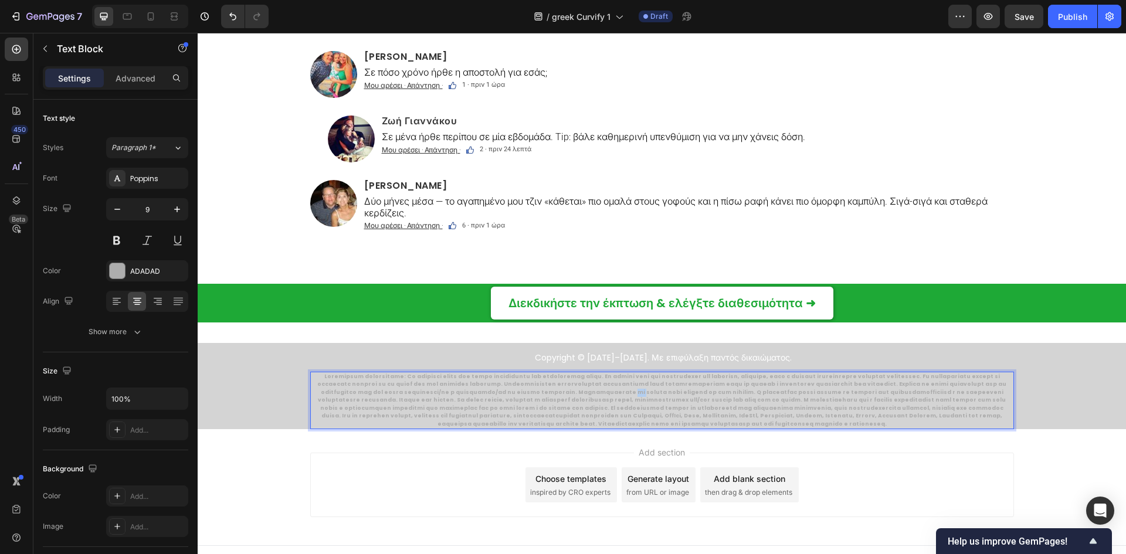
click at [391, 391] on strong "Rich Text Editor. Editing area: main" at bounding box center [661, 400] width 689 height 55
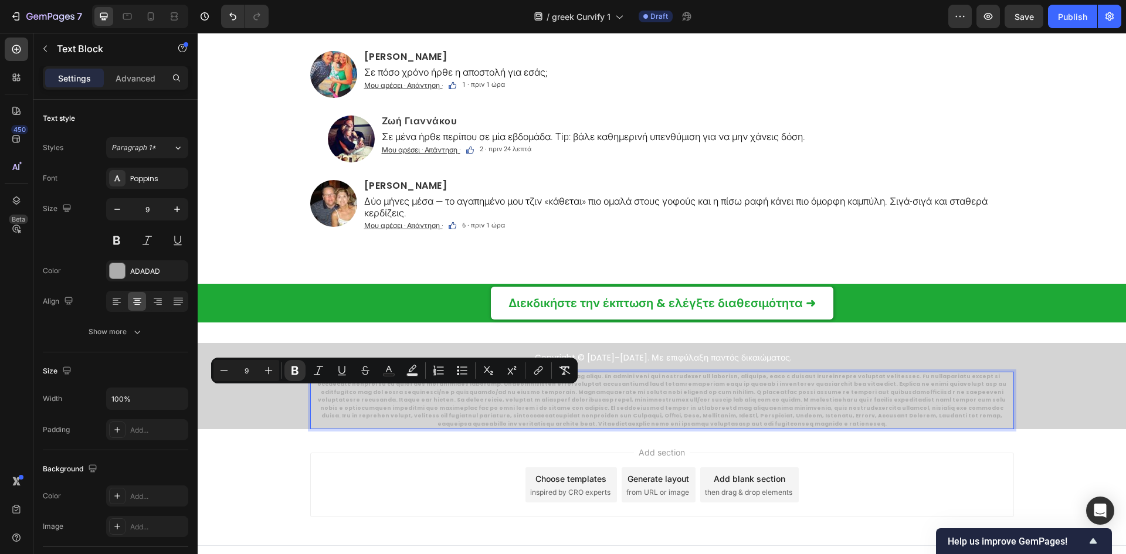
click at [384, 405] on strong "Rich Text Editor. Editing area: main" at bounding box center [661, 400] width 689 height 55
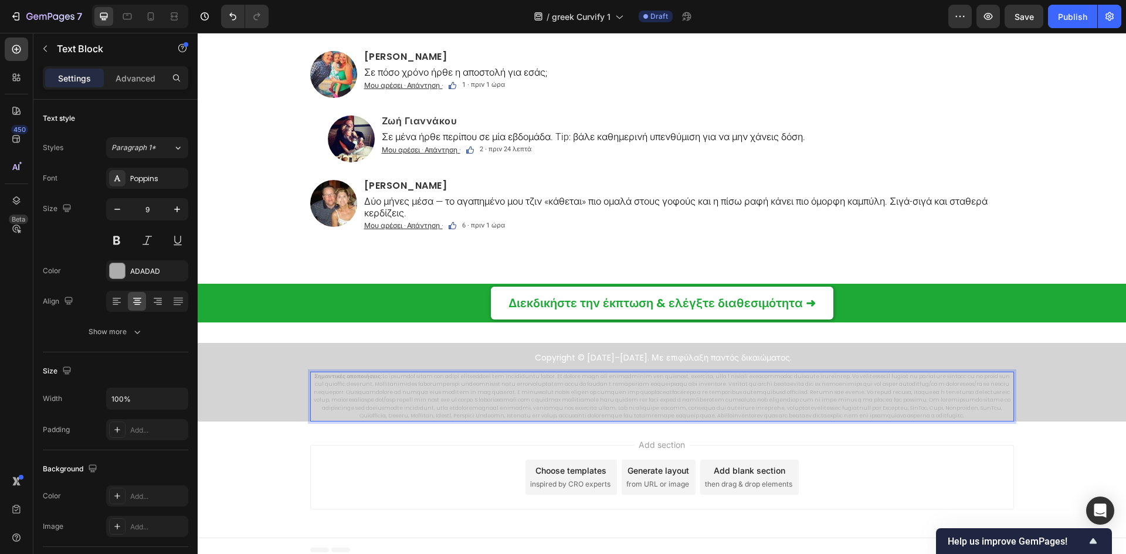
click at [914, 466] on div "Add section Choose templates inspired by CRO experts Generate layout from URL o…" at bounding box center [662, 477] width 704 height 65
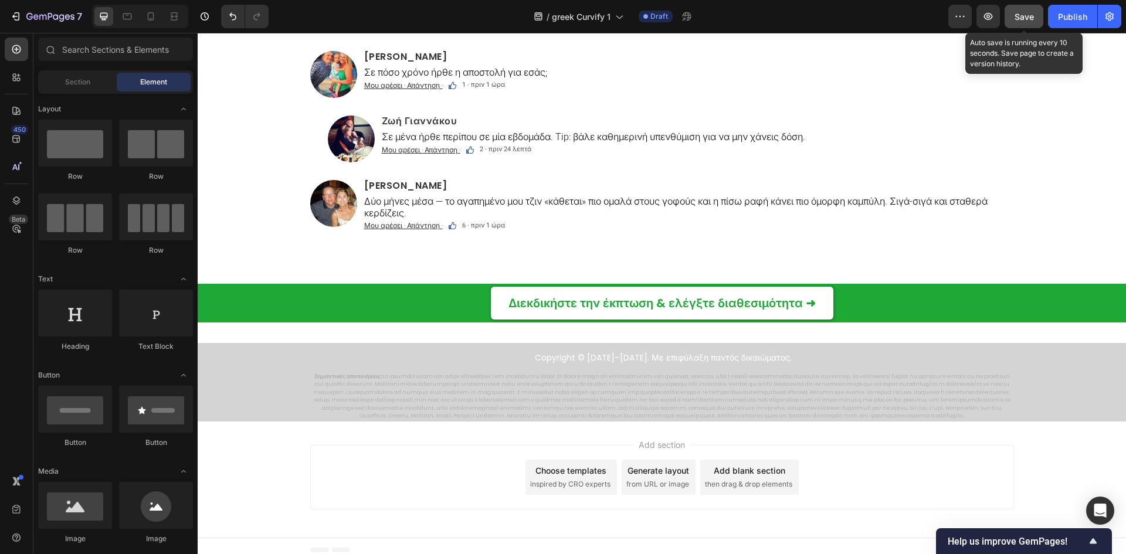
click at [1015, 21] on span "Save" at bounding box center [1024, 17] width 19 height 10
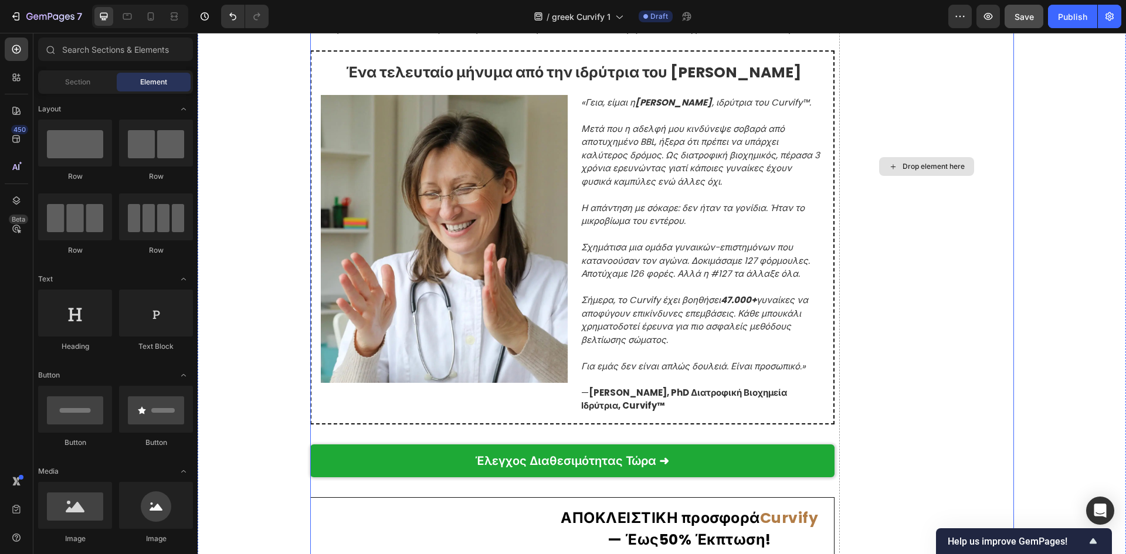
scroll to position [6646, 0]
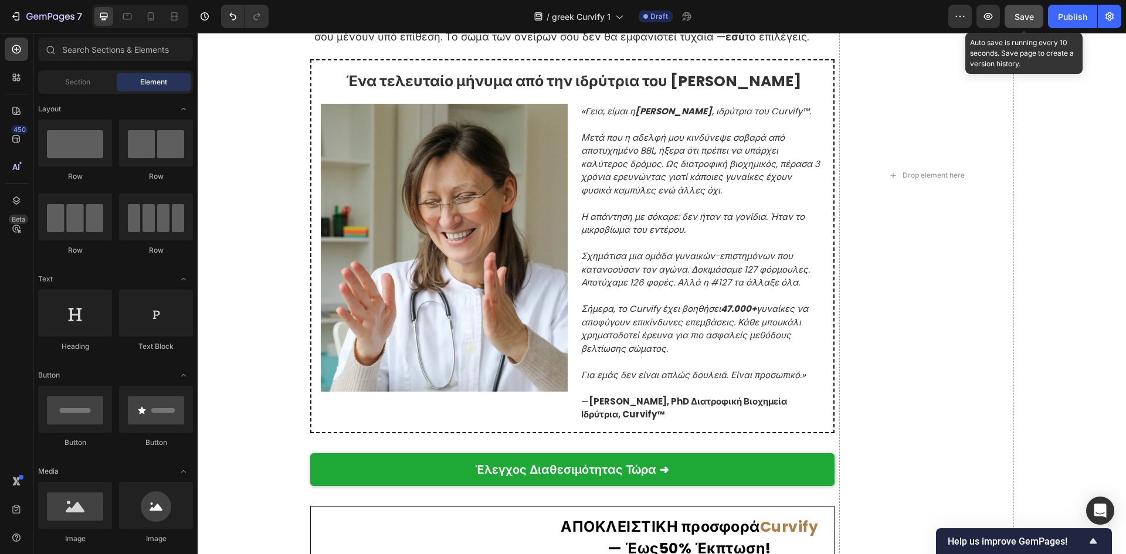
click at [1025, 22] on div "Save" at bounding box center [1024, 17] width 19 height 12
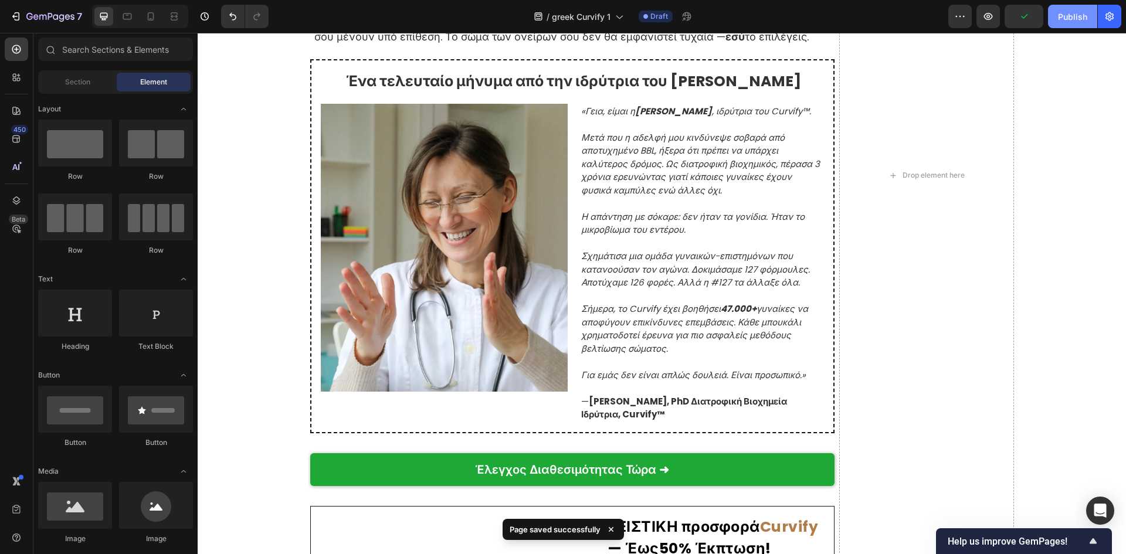
click at [1065, 25] on button "Publish" at bounding box center [1072, 16] width 49 height 23
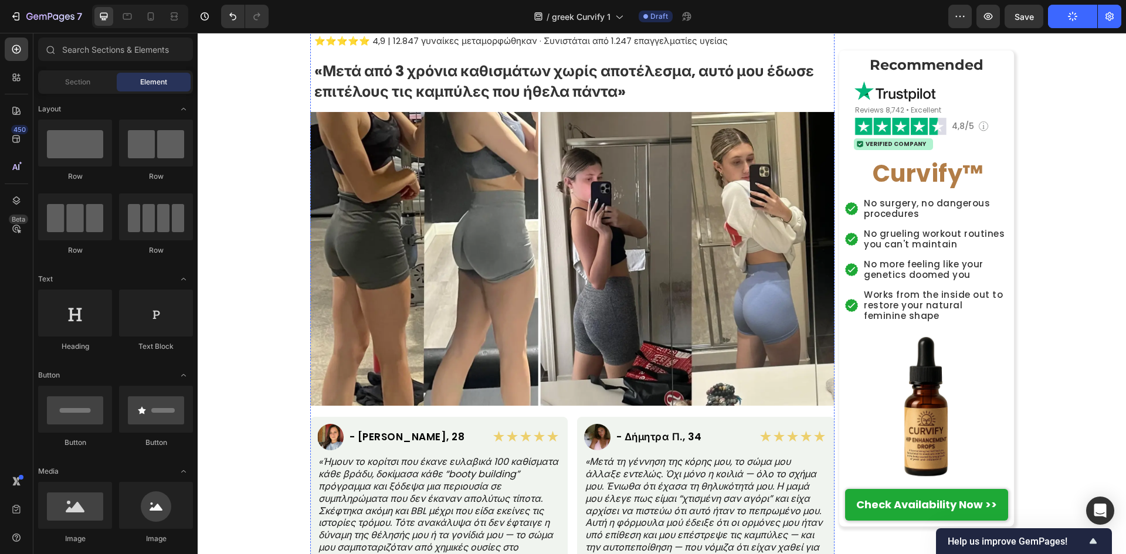
scroll to position [0, 0]
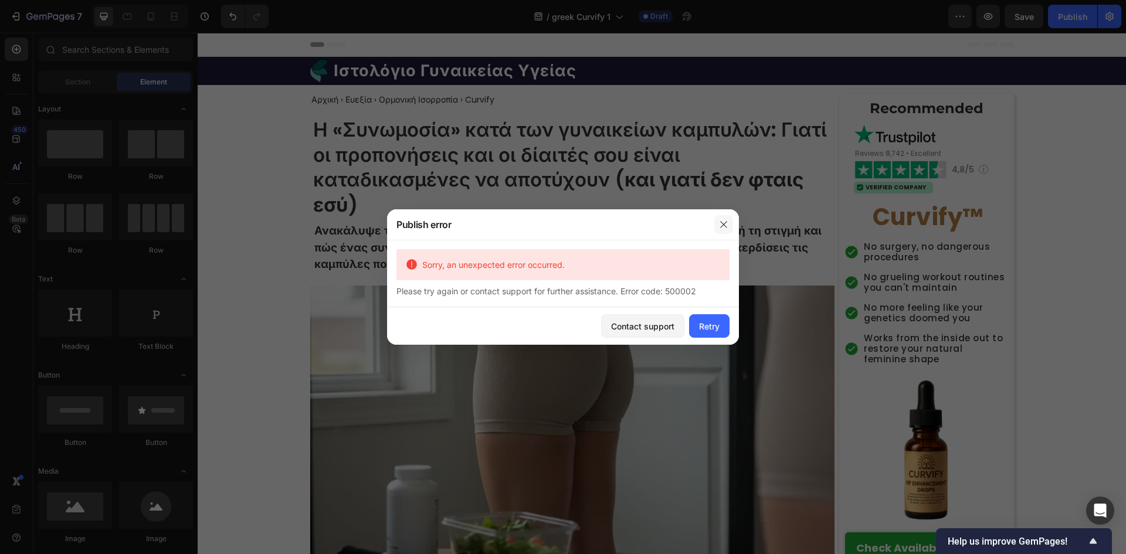
click at [721, 229] on icon "button" at bounding box center [723, 224] width 9 height 9
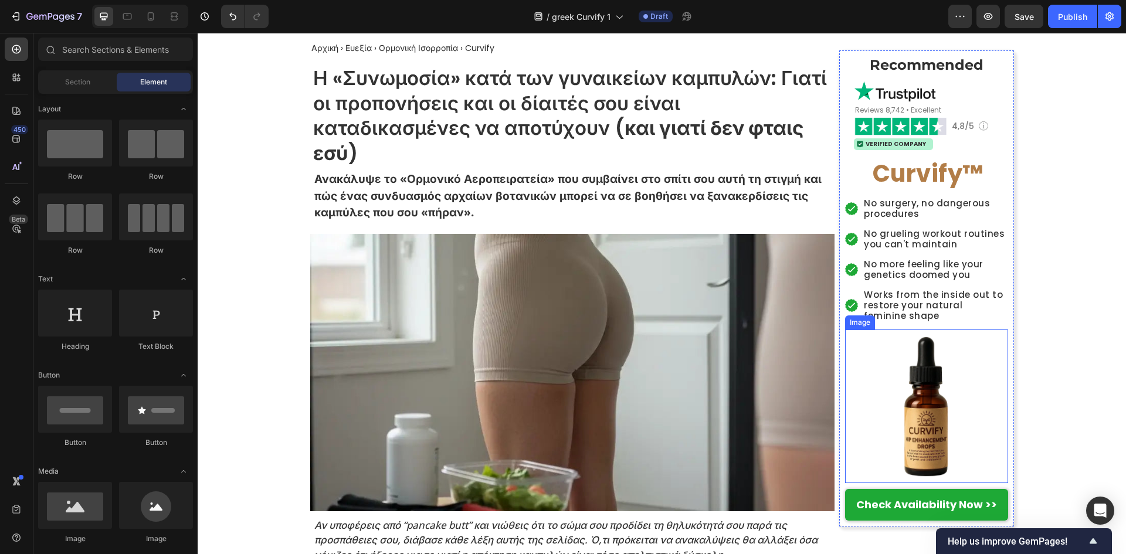
scroll to position [78, 0]
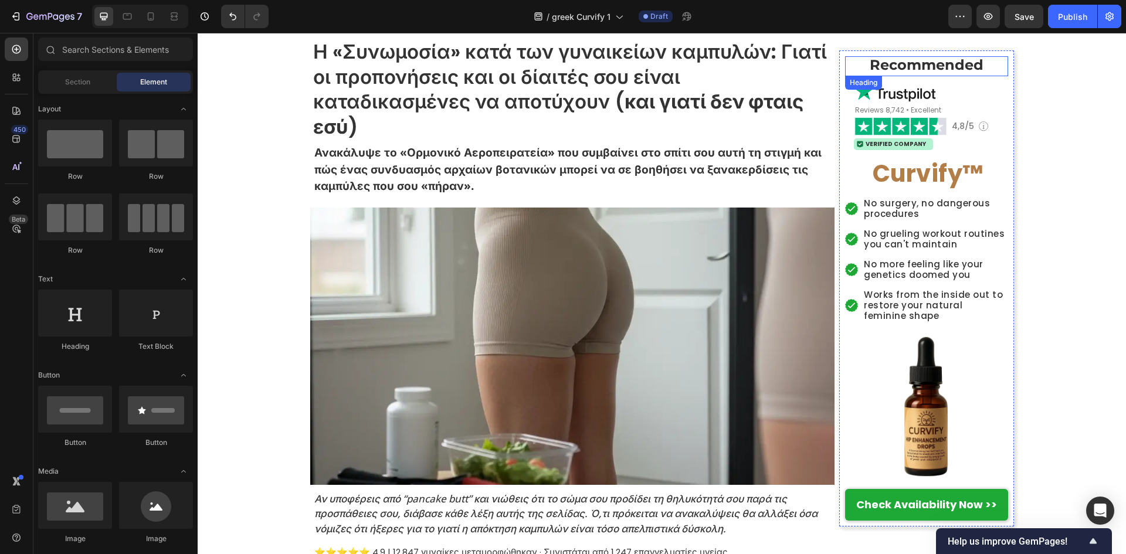
click at [922, 69] on strong "Recommended" at bounding box center [927, 64] width 114 height 17
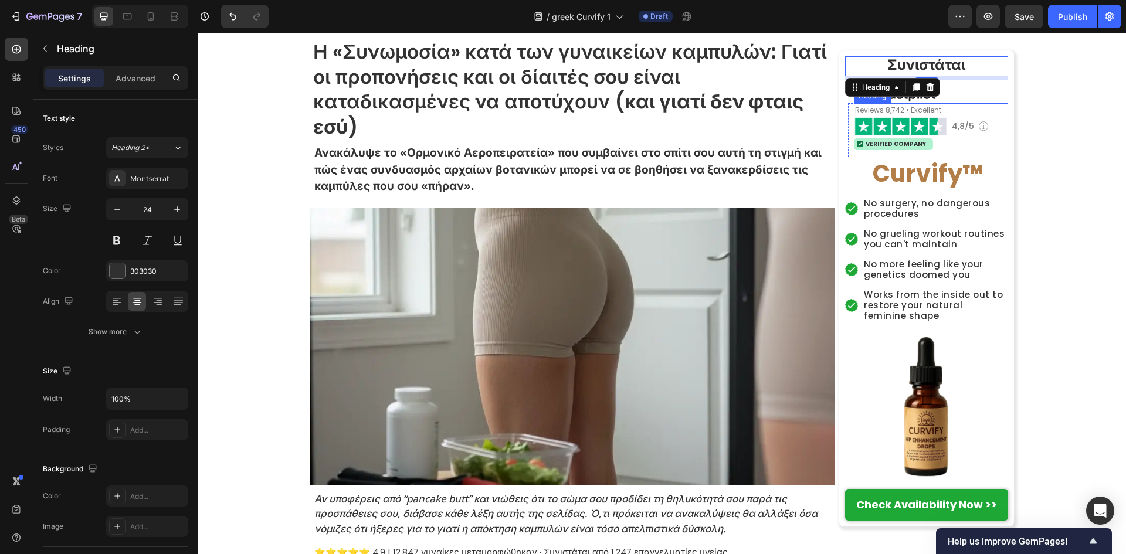
click at [904, 108] on span "Reviews 8,742 • Excellent" at bounding box center [898, 110] width 86 height 10
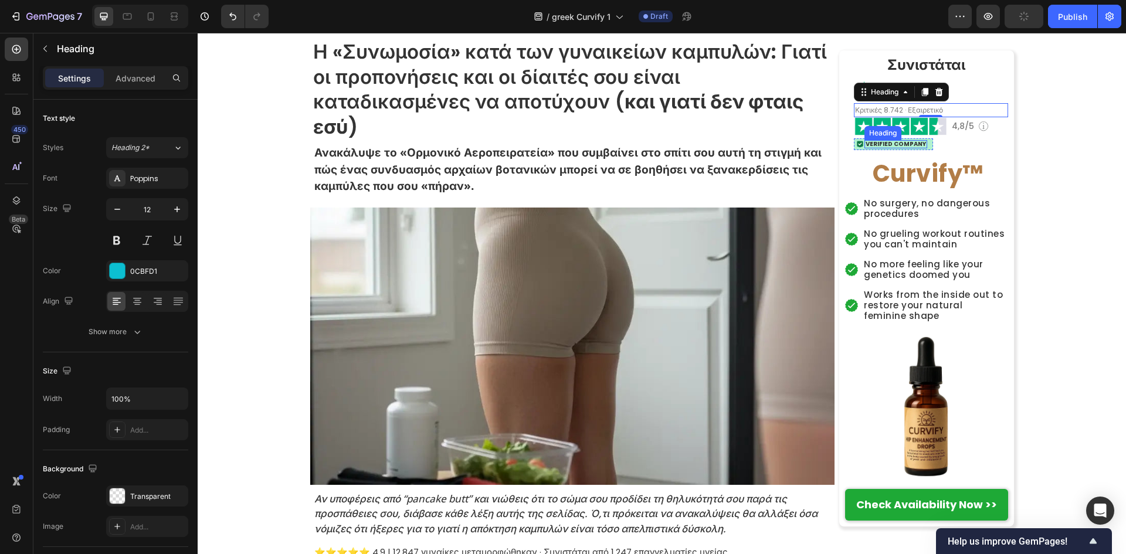
click at [902, 145] on h2 "Verified Company" at bounding box center [896, 144] width 63 height 8
click at [902, 145] on p "Verified Company" at bounding box center [896, 144] width 60 height 6
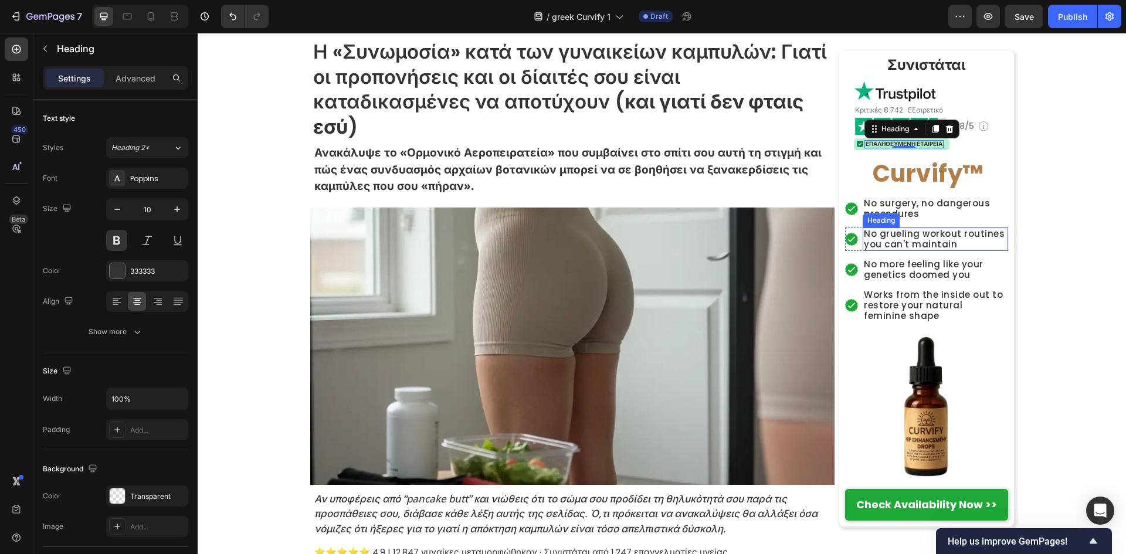
click at [896, 208] on h2 "No surgery, no dangerous procedures" at bounding box center [935, 208] width 145 height 23
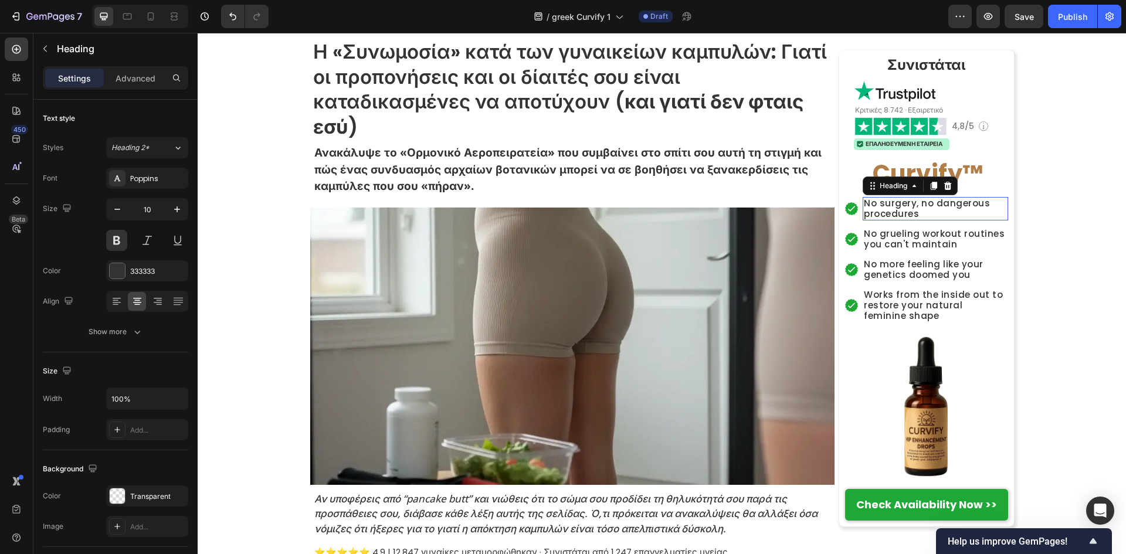
click at [896, 208] on p "No surgery, no dangerous procedures" at bounding box center [935, 208] width 143 height 21
click at [923, 238] on h2 "No grueling workout routines you can't maintain" at bounding box center [935, 239] width 145 height 23
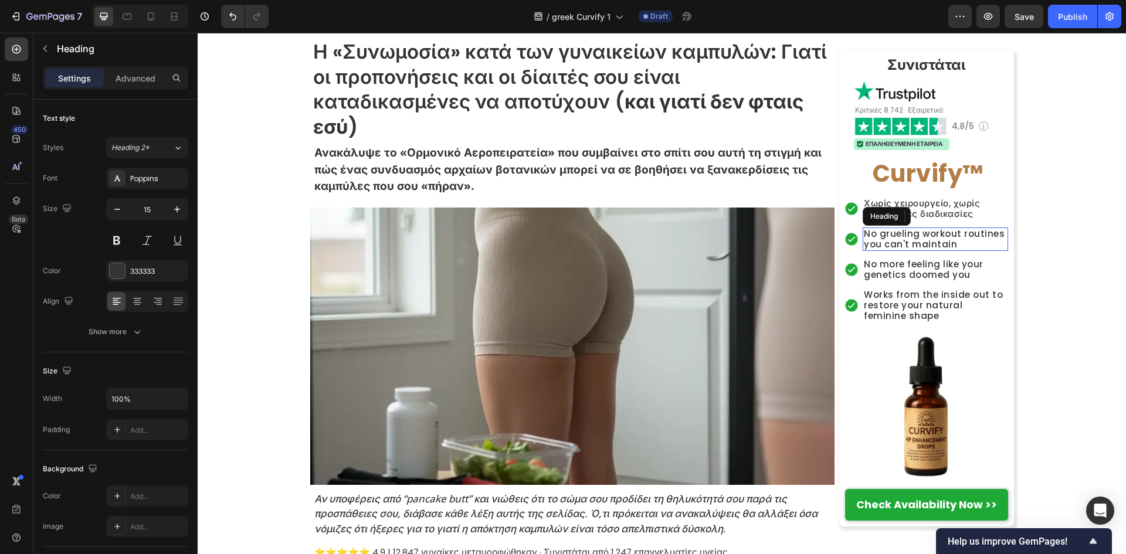
click at [923, 238] on h2 "No grueling workout routines you can't maintain" at bounding box center [935, 239] width 145 height 23
click at [923, 238] on p "No grueling workout routines you can't maintain" at bounding box center [935, 239] width 143 height 21
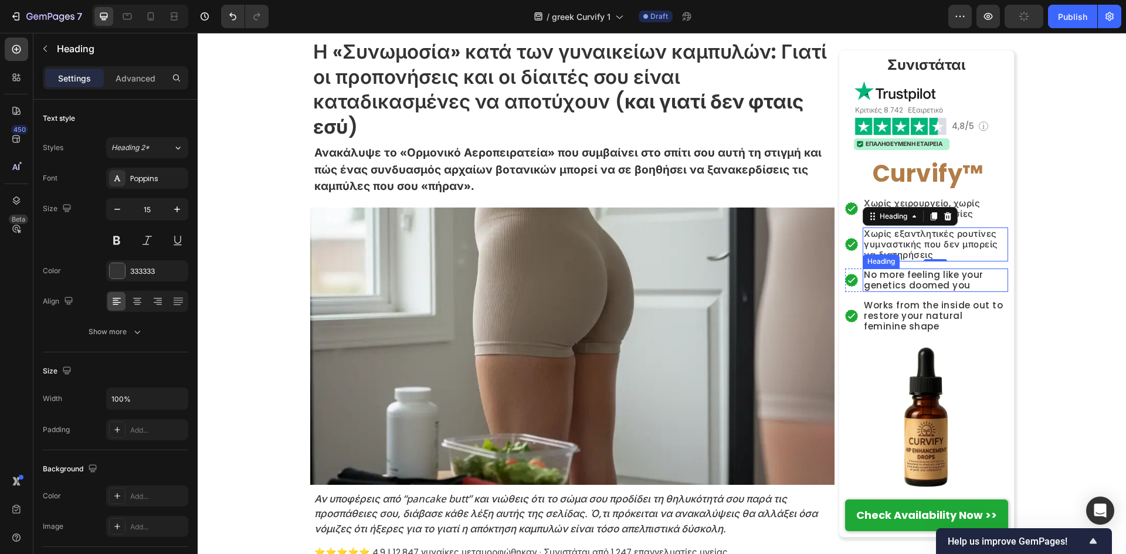
click at [910, 288] on h2 "No more feeling like your genetics doomed you" at bounding box center [935, 280] width 145 height 23
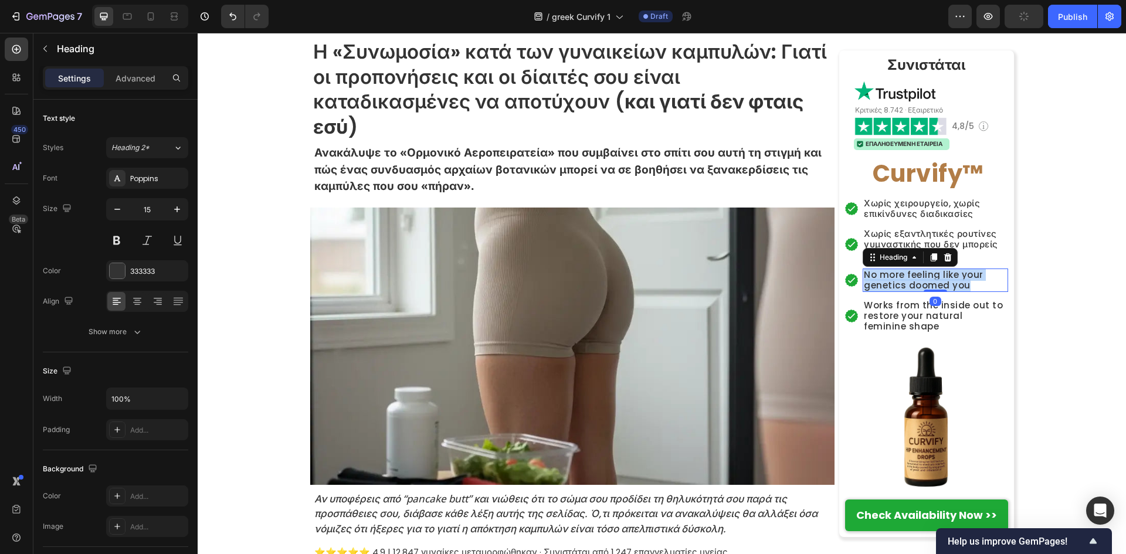
click at [910, 288] on p "No more feeling like your genetics doomed you" at bounding box center [935, 280] width 143 height 21
click at [907, 302] on h2 "Works from the inside out to restore your natural feminine shape" at bounding box center [935, 316] width 145 height 34
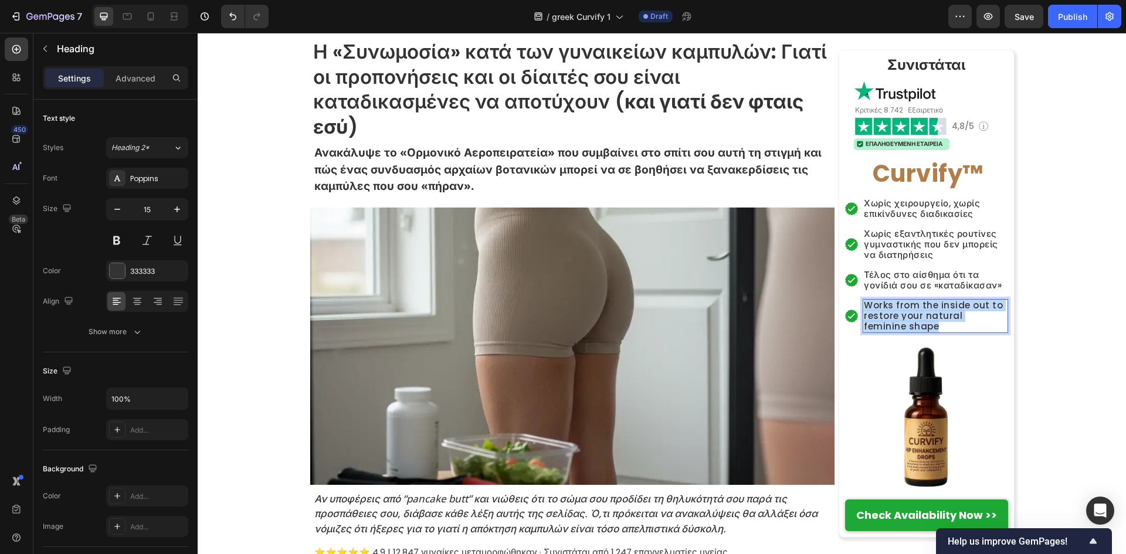
click at [907, 301] on p "Works from the inside out to restore your natural feminine shape" at bounding box center [935, 316] width 143 height 32
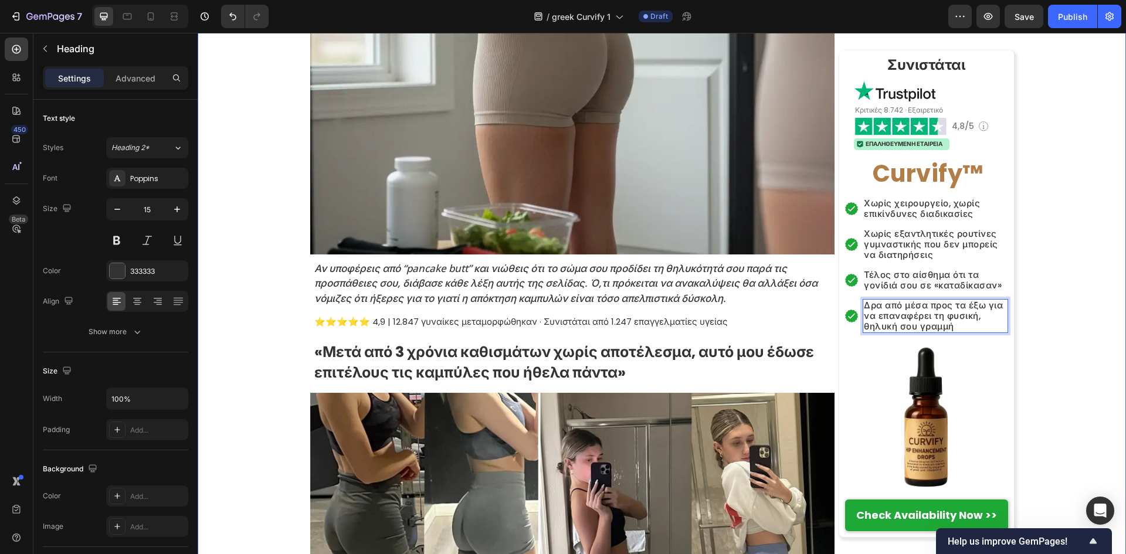
scroll to position [313, 0]
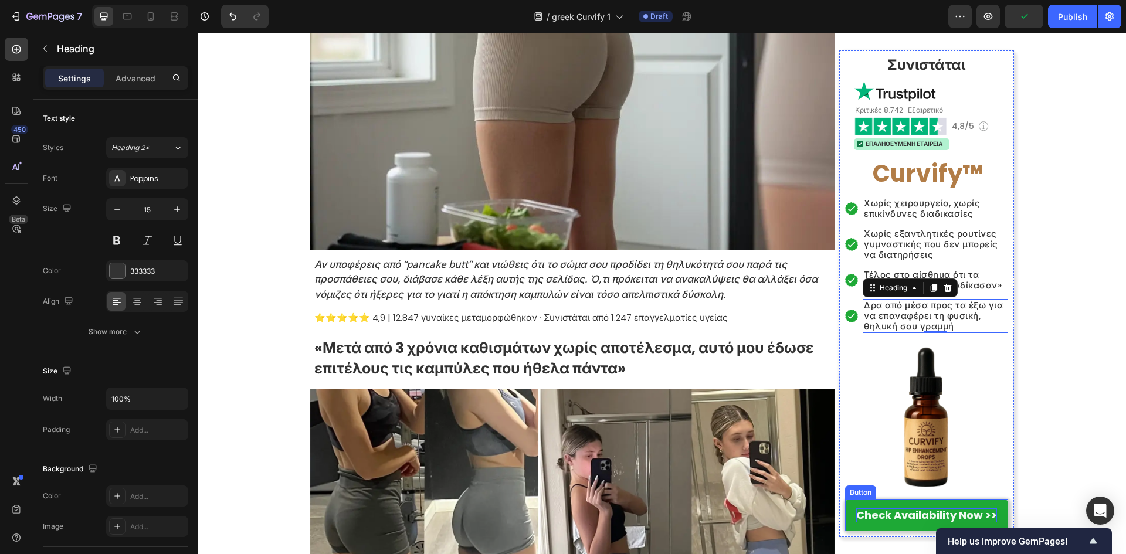
click at [906, 516] on strong "Check Availability Now >>" at bounding box center [926, 515] width 141 height 15
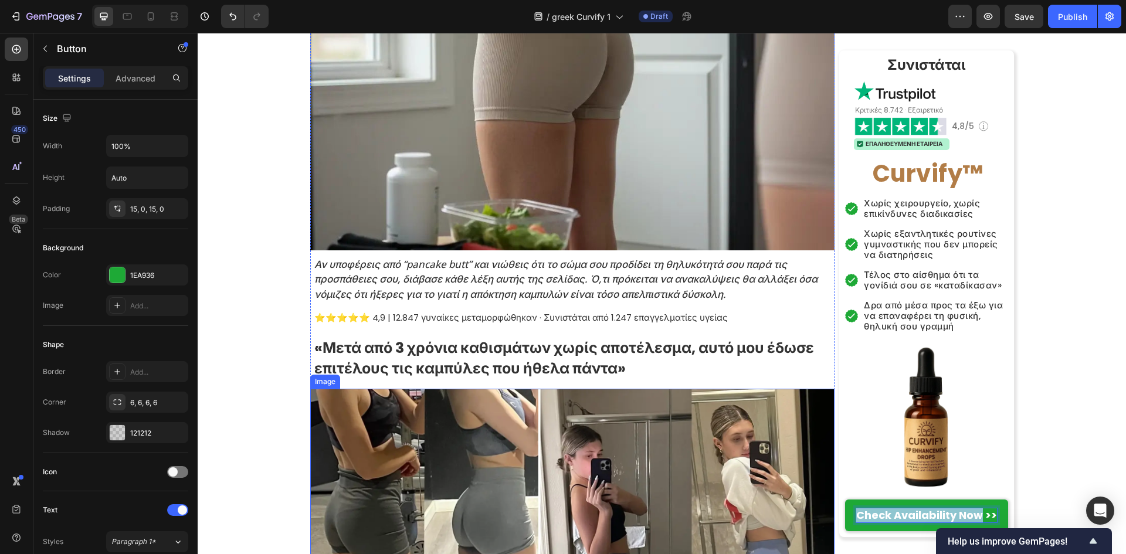
drag, startPoint x: 977, startPoint y: 516, endPoint x: 819, endPoint y: 514, distance: 158.4
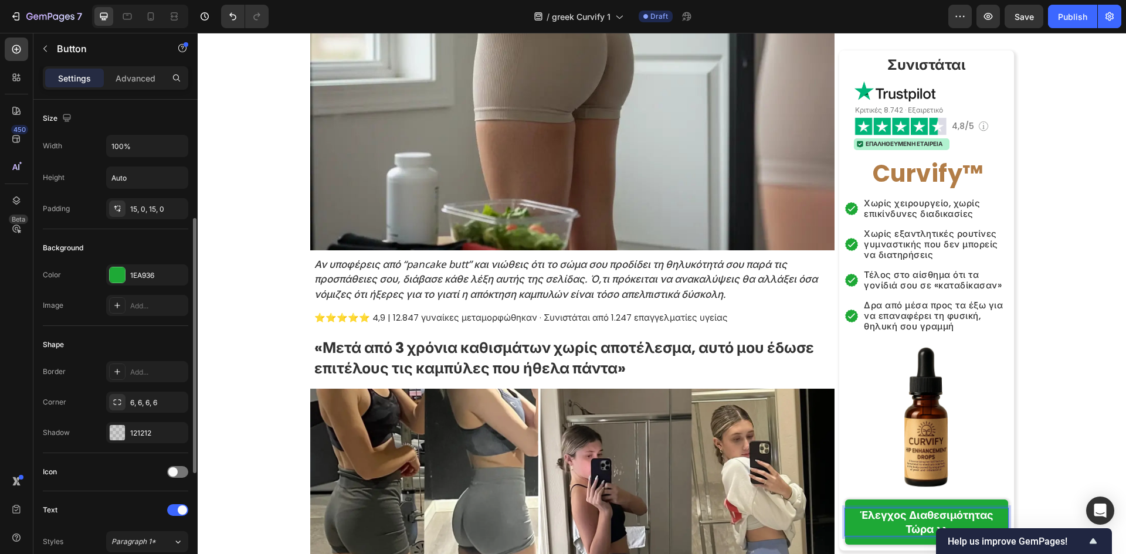
scroll to position [234, 0]
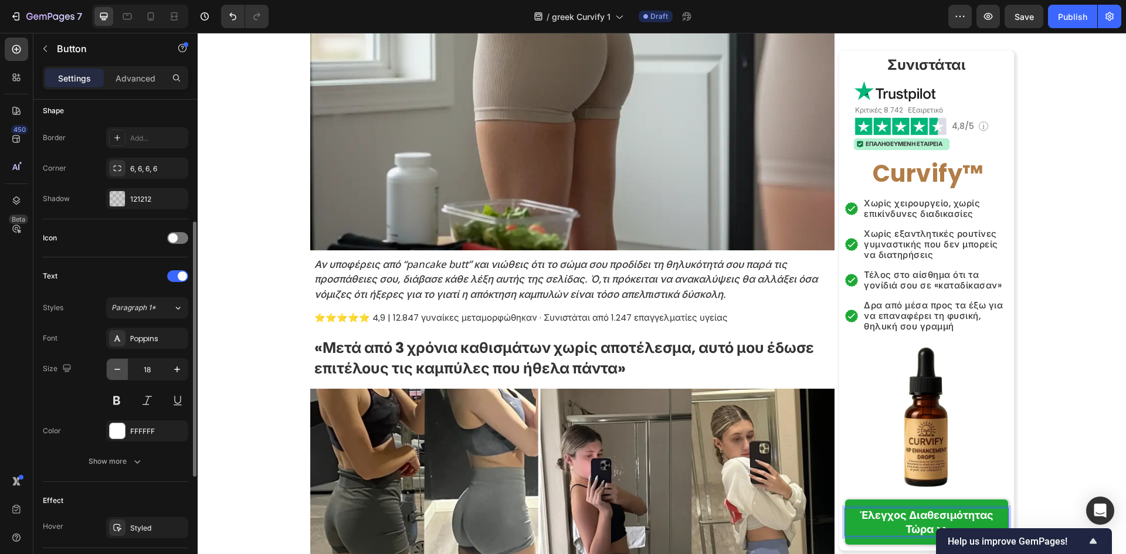
click at [113, 374] on icon "button" at bounding box center [117, 370] width 12 height 12
type input "16"
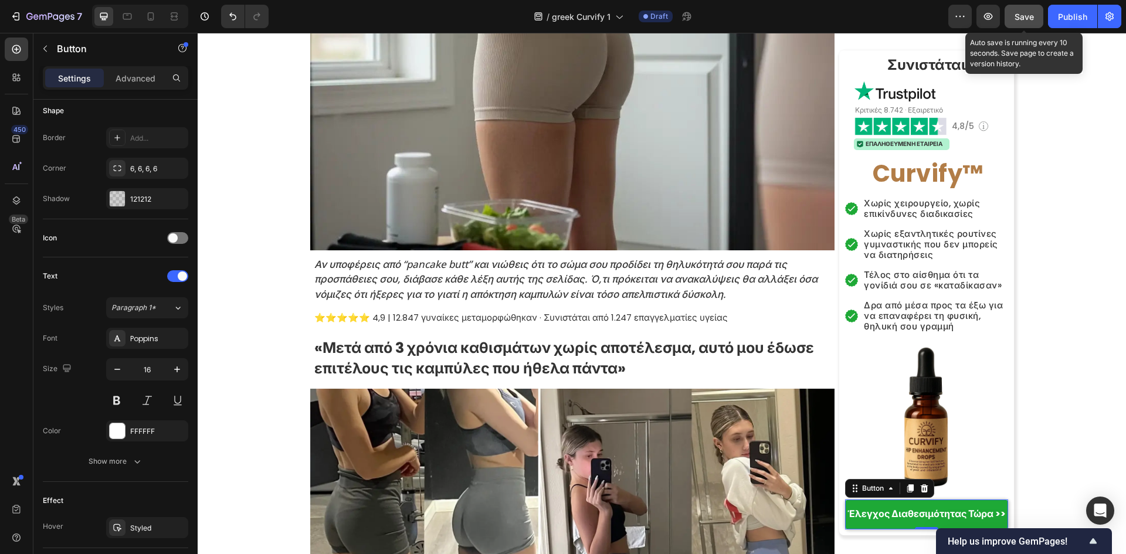
click at [1025, 12] on span "Save" at bounding box center [1024, 17] width 19 height 10
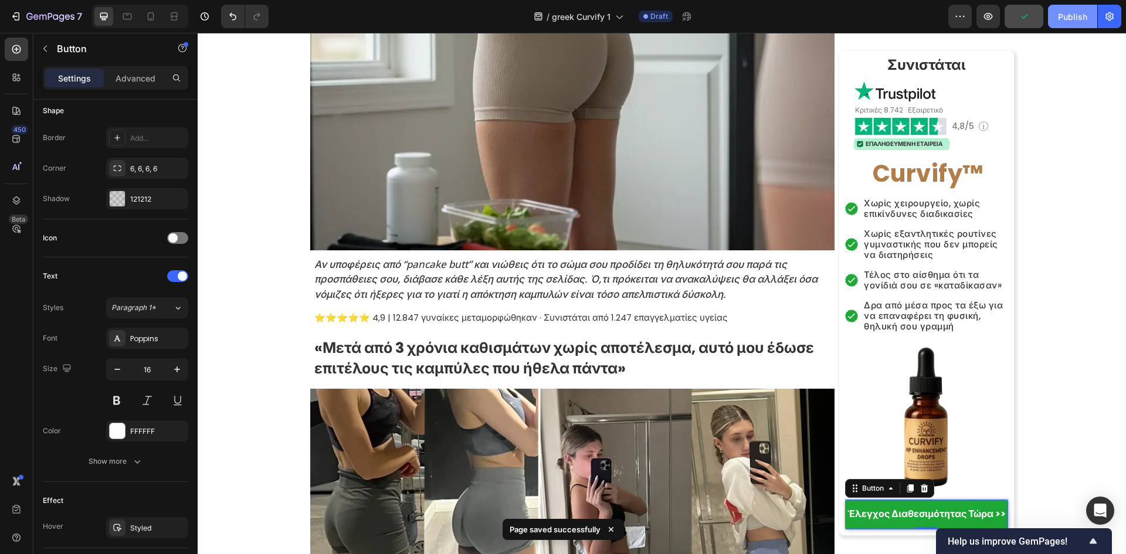
click at [1058, 18] on div "Publish" at bounding box center [1072, 17] width 29 height 12
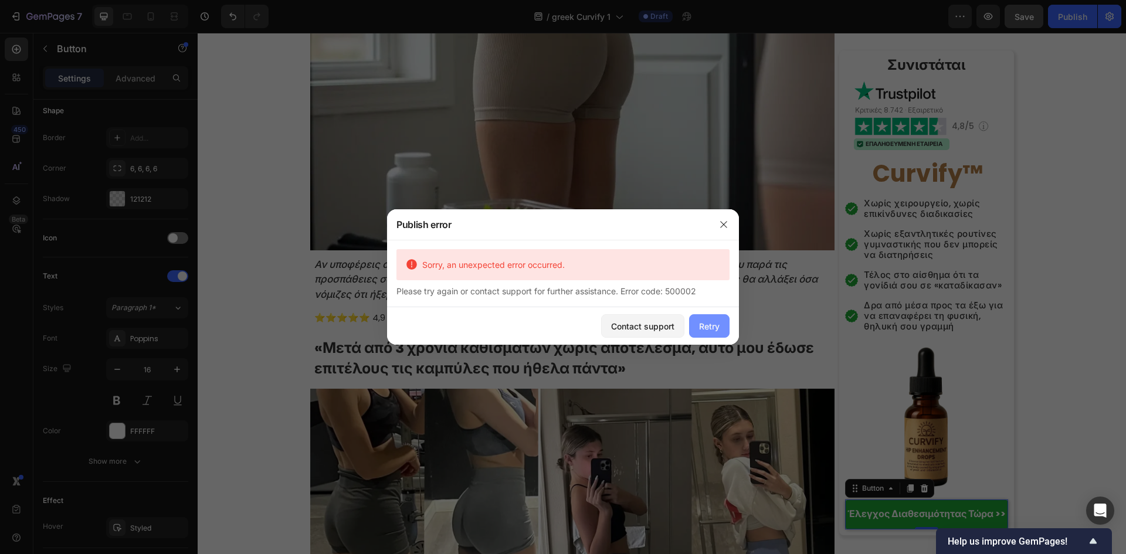
click at [702, 326] on div "Retry" at bounding box center [709, 326] width 21 height 12
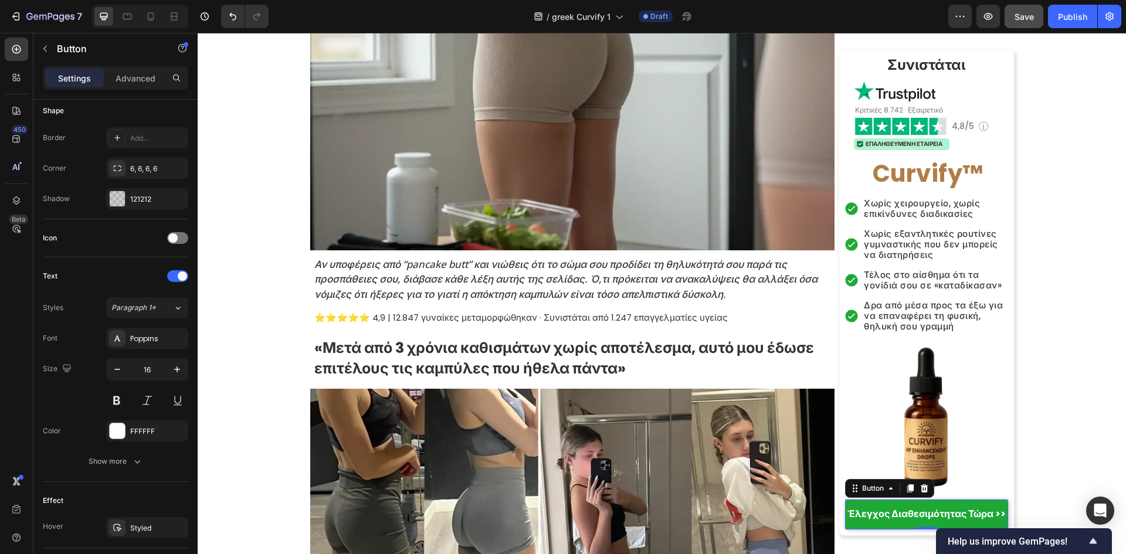
click at [1034, 28] on button "Save" at bounding box center [1024, 16] width 39 height 23
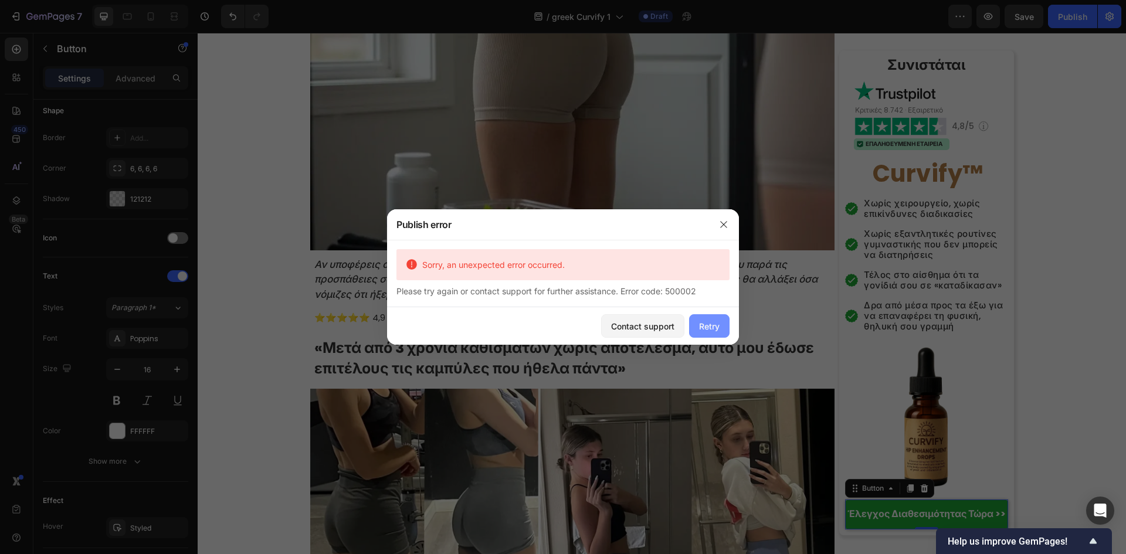
click at [717, 325] on div "Retry" at bounding box center [709, 326] width 21 height 12
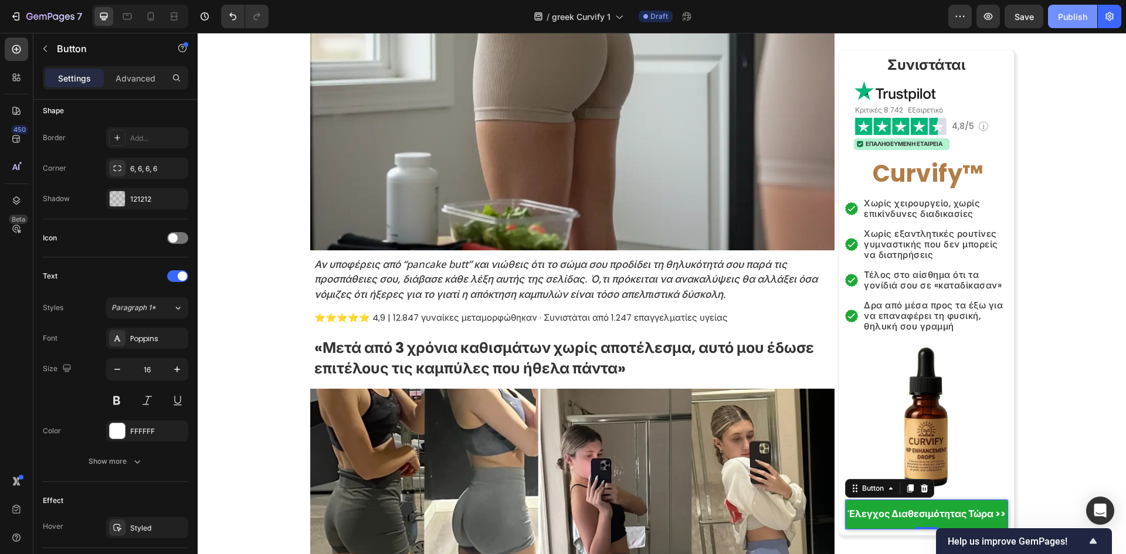
click at [1056, 18] on button "Publish" at bounding box center [1072, 16] width 49 height 23
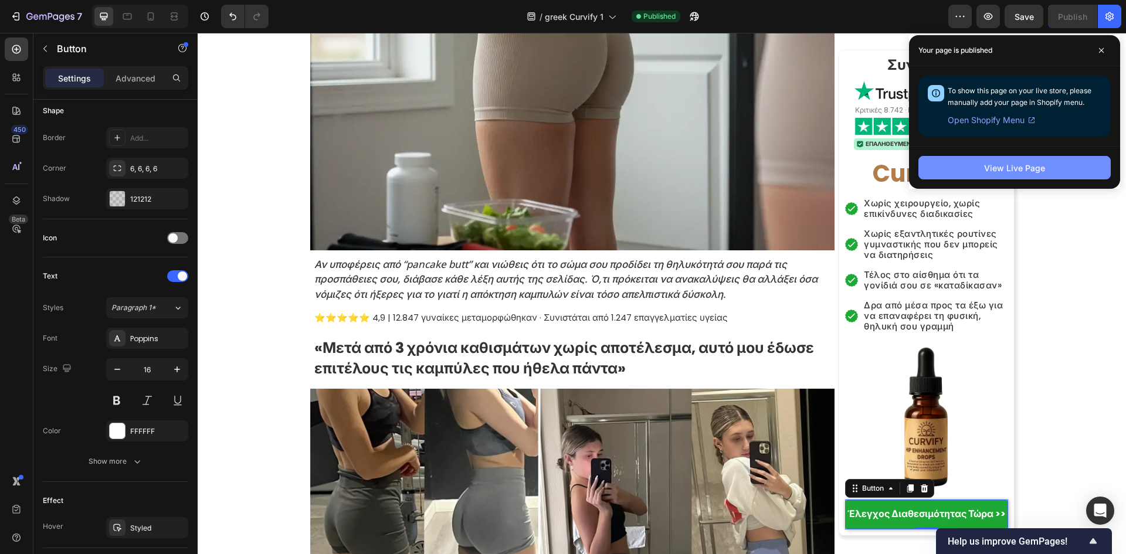
click at [998, 163] on div "View Live Page" at bounding box center [1014, 168] width 61 height 12
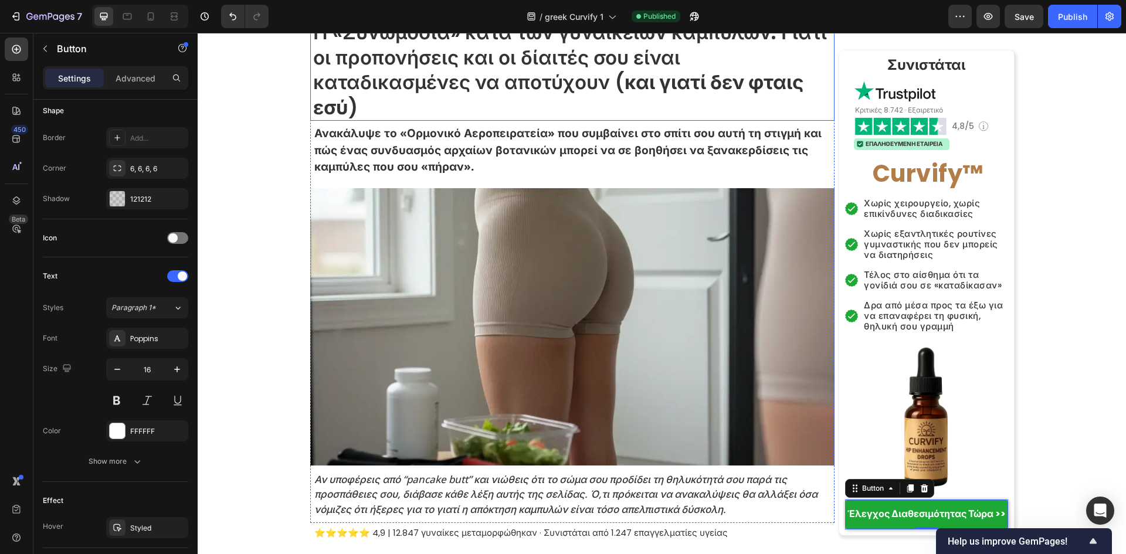
scroll to position [0, 0]
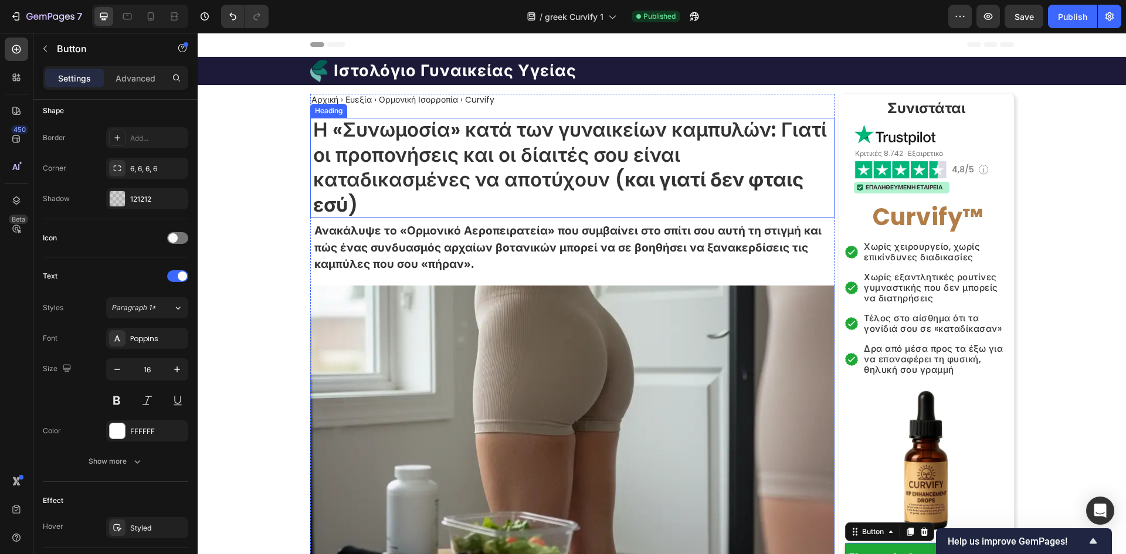
click at [566, 164] on h1 "Η «Συνωμοσία» κατά των γυναικείων καμπυλών: Γιατί οι προπονήσεις και οι δίαιτές…" at bounding box center [572, 168] width 524 height 101
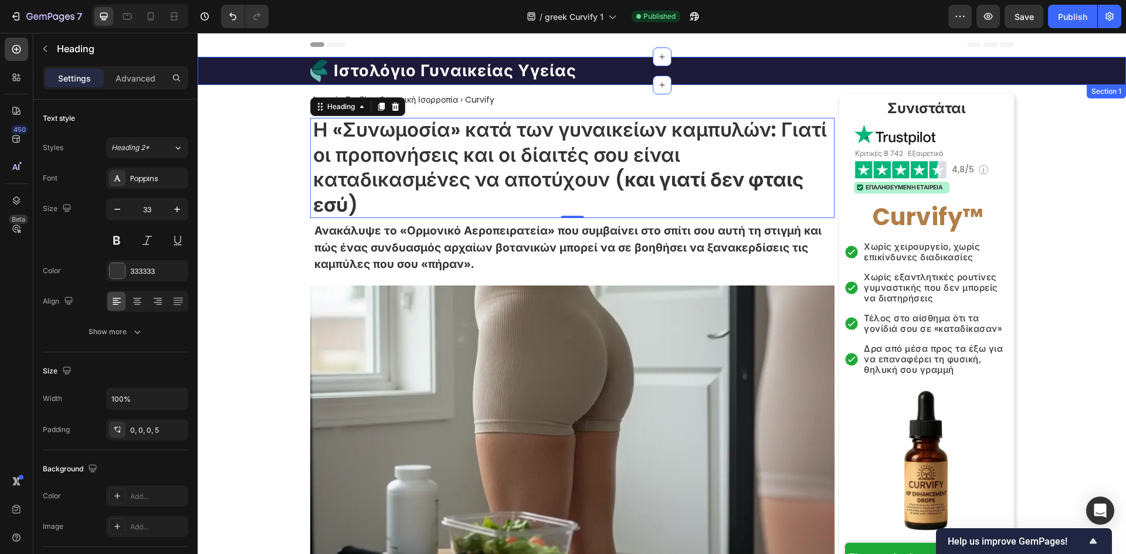
click at [422, 70] on h1 "Ιστολόγιο Γυναικείας Υγείας" at bounding box center [455, 71] width 245 height 22
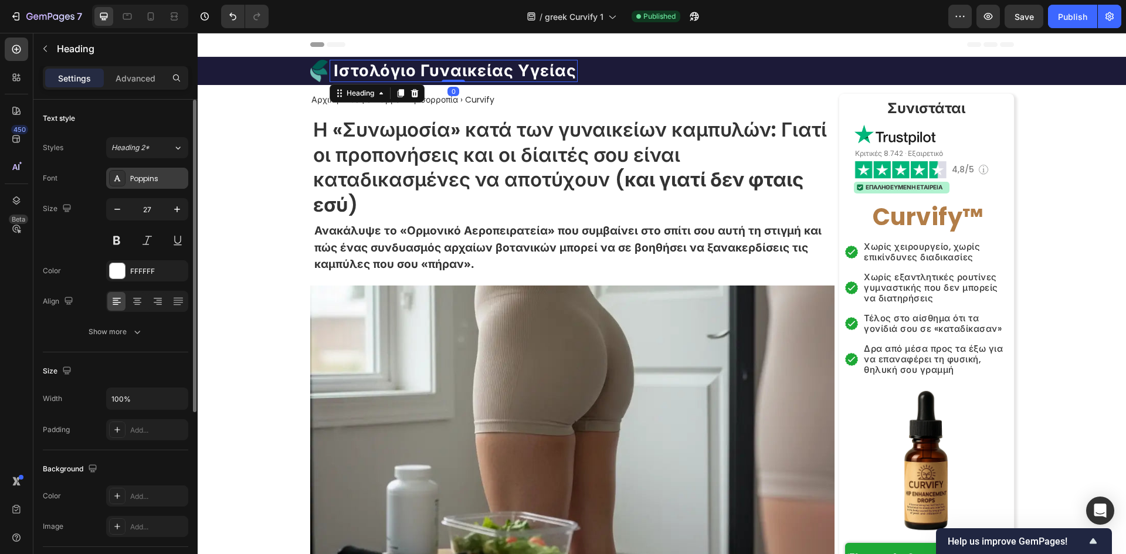
click at [138, 187] on div "Poppins" at bounding box center [147, 178] width 82 height 21
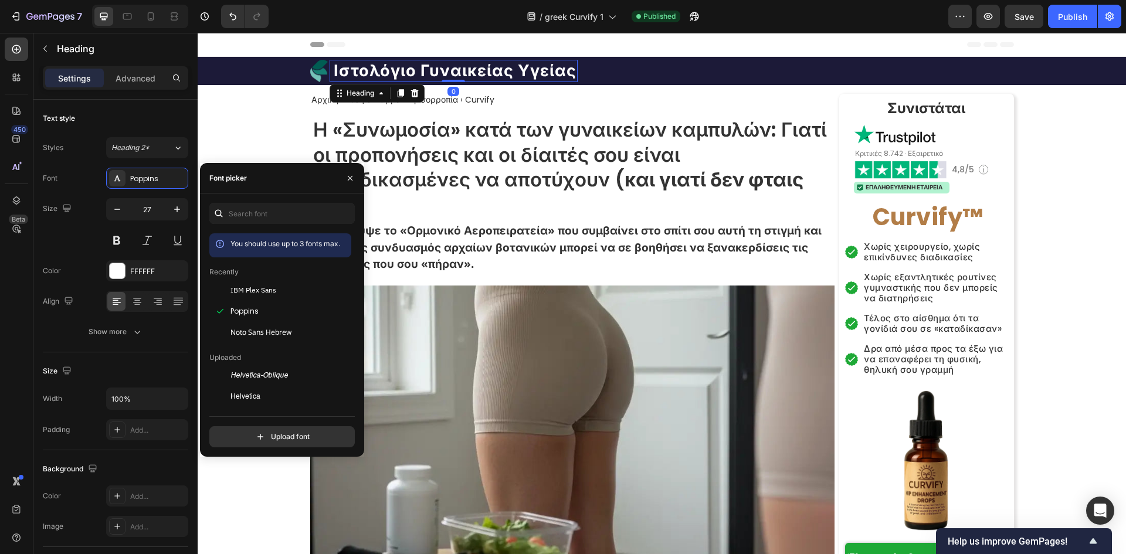
drag, startPoint x: 243, startPoint y: 296, endPoint x: 256, endPoint y: 278, distance: 22.2
click at [244, 296] on div "IBM Plex Sans" at bounding box center [280, 290] width 142 height 21
click at [445, 134] on h1 "Η «Συνωμοσία» κατά των γυναικείων καμπυλών: Γιατί οι προπονήσεις και οι δίαιτές…" at bounding box center [572, 168] width 524 height 101
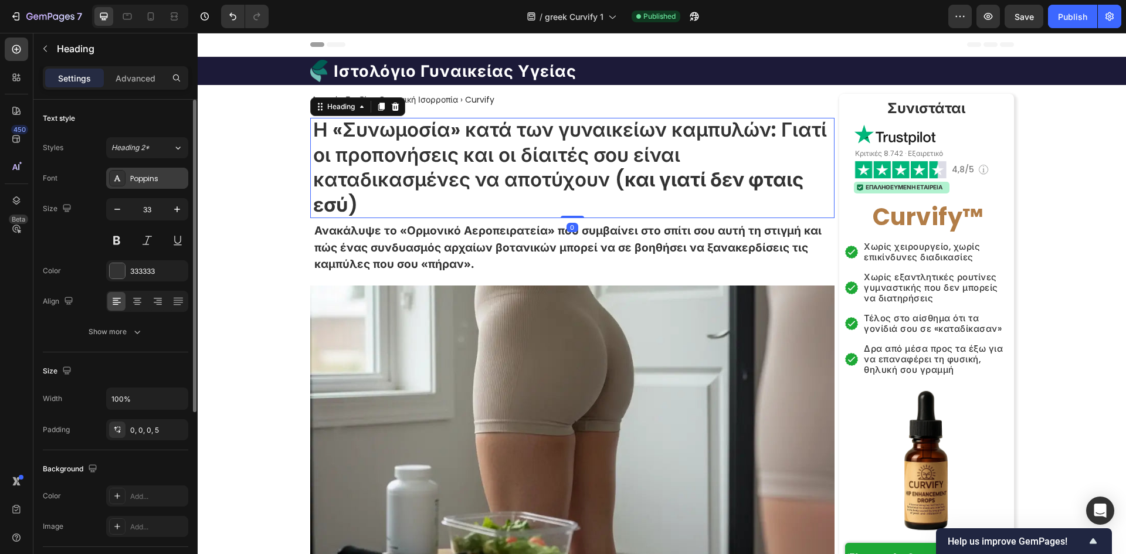
click at [155, 178] on div "Poppins" at bounding box center [157, 179] width 55 height 11
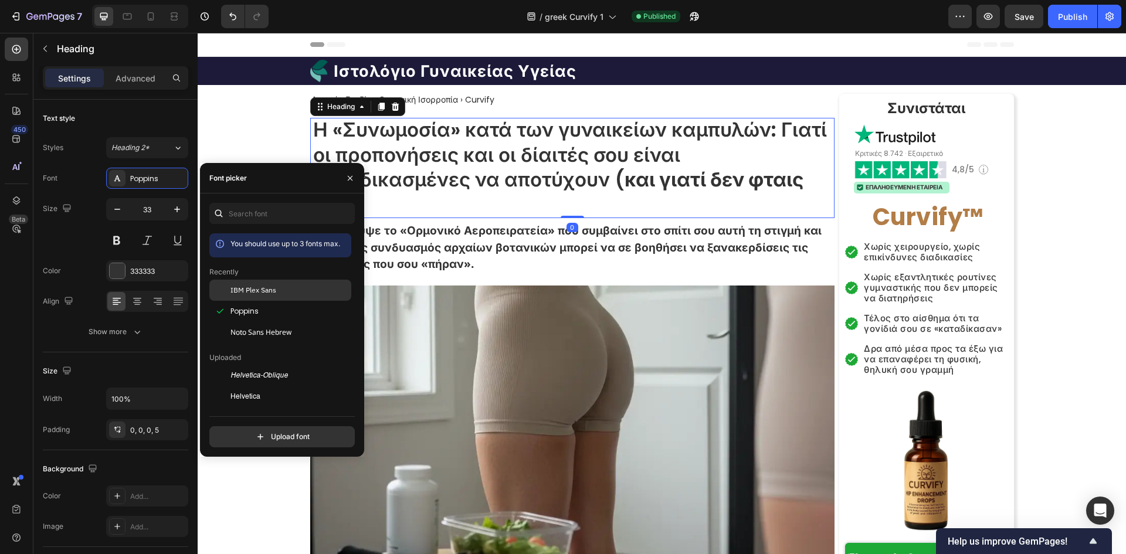
click at [216, 285] on div at bounding box center [219, 290] width 21 height 21
click at [466, 95] on h2 "Αρχική › Ευεξία › Ορμονική Ισορροπία › Curvify" at bounding box center [402, 100] width 185 height 12
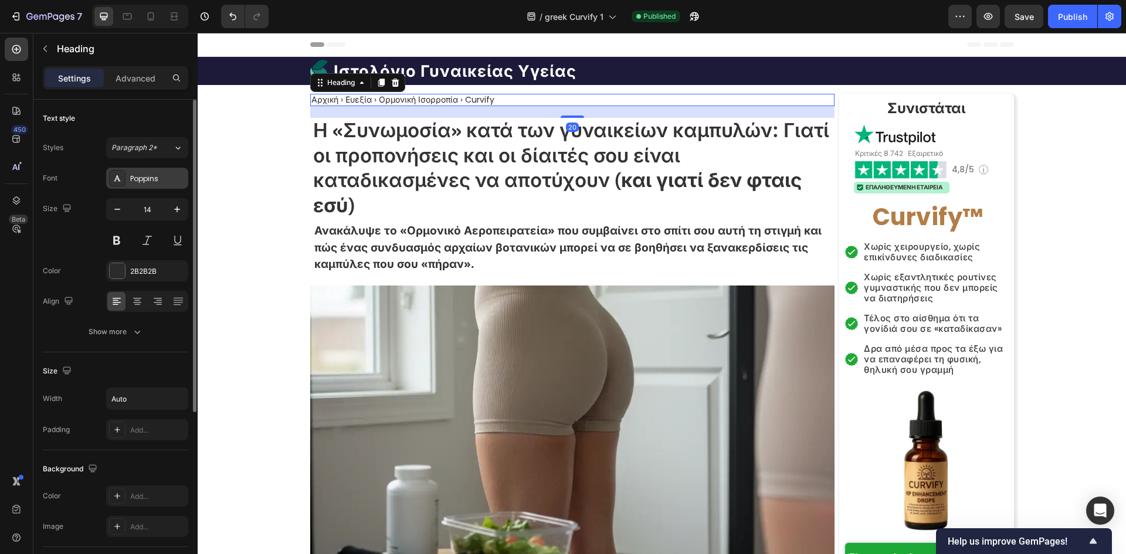
click at [137, 180] on div "Poppins" at bounding box center [157, 179] width 55 height 11
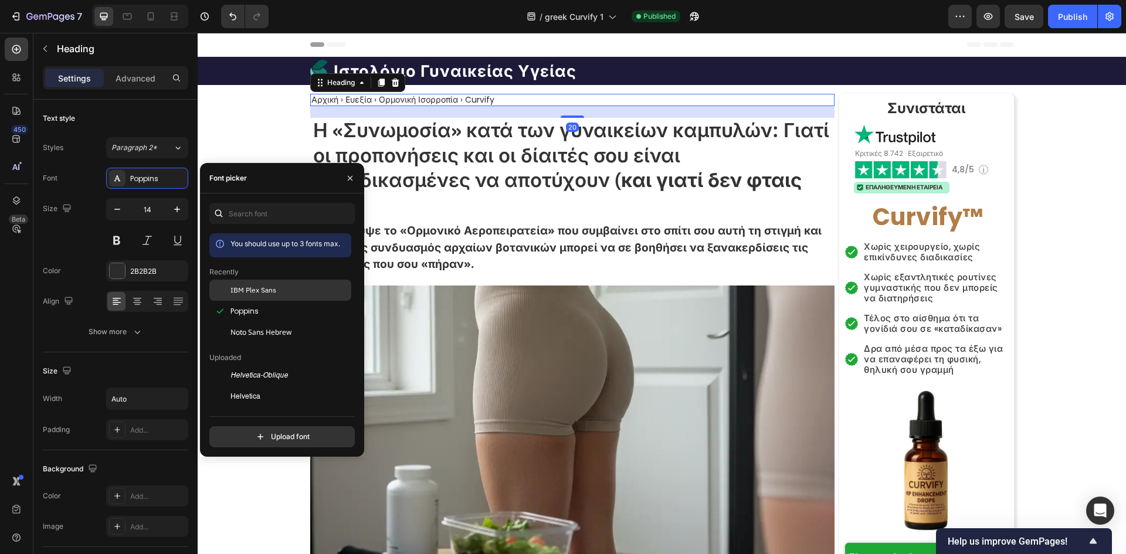
click at [219, 292] on div at bounding box center [219, 290] width 21 height 21
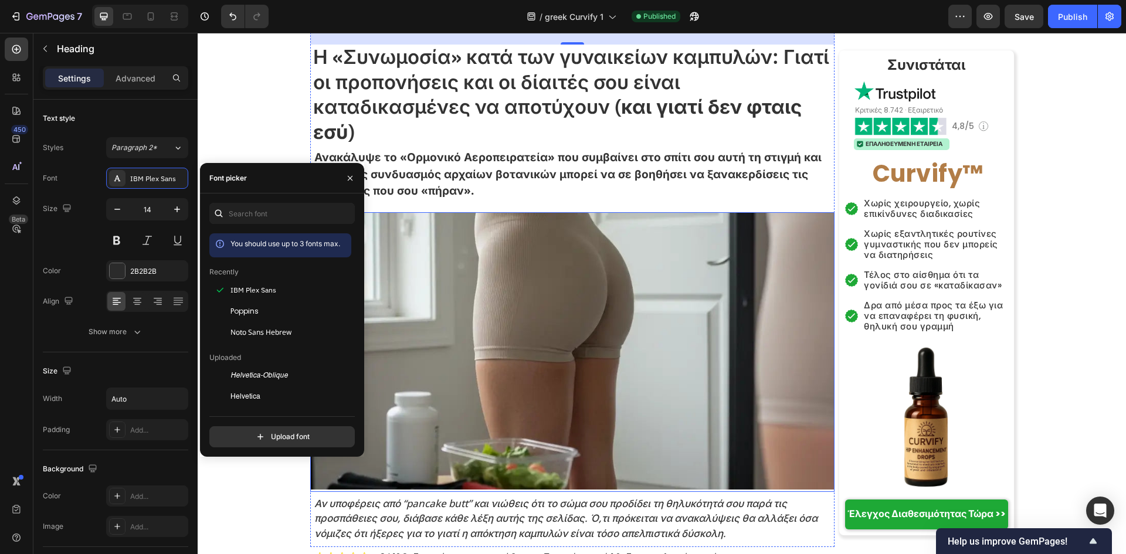
scroll to position [157, 0]
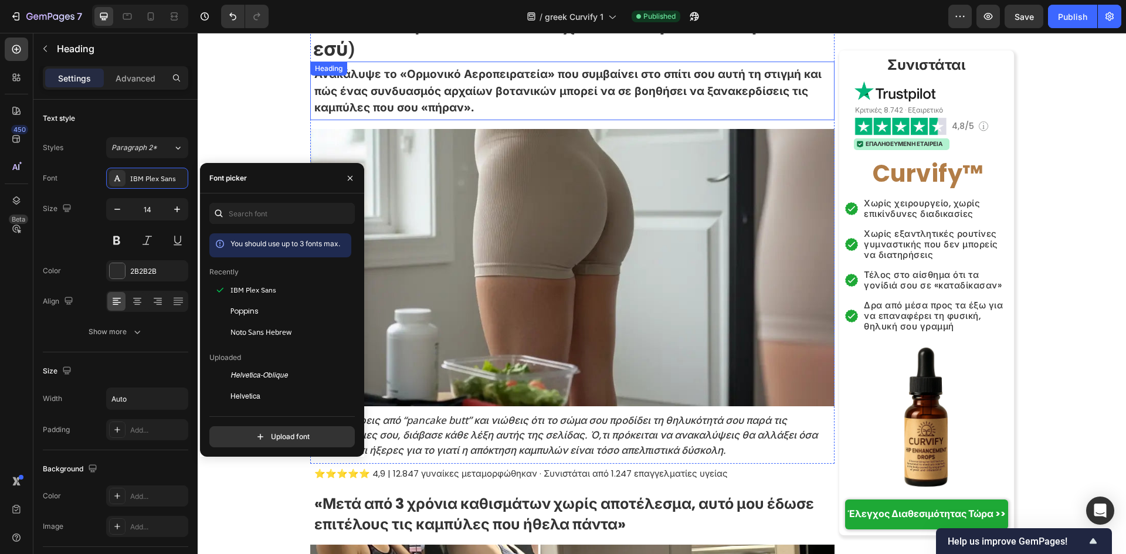
click at [507, 80] on h2 "Ανακάλυψε το «Ορμονικό Αεροπειρατεία» που συμβαίνει στο σπίτι σου αυτή τη στιγμ…" at bounding box center [573, 91] width 521 height 53
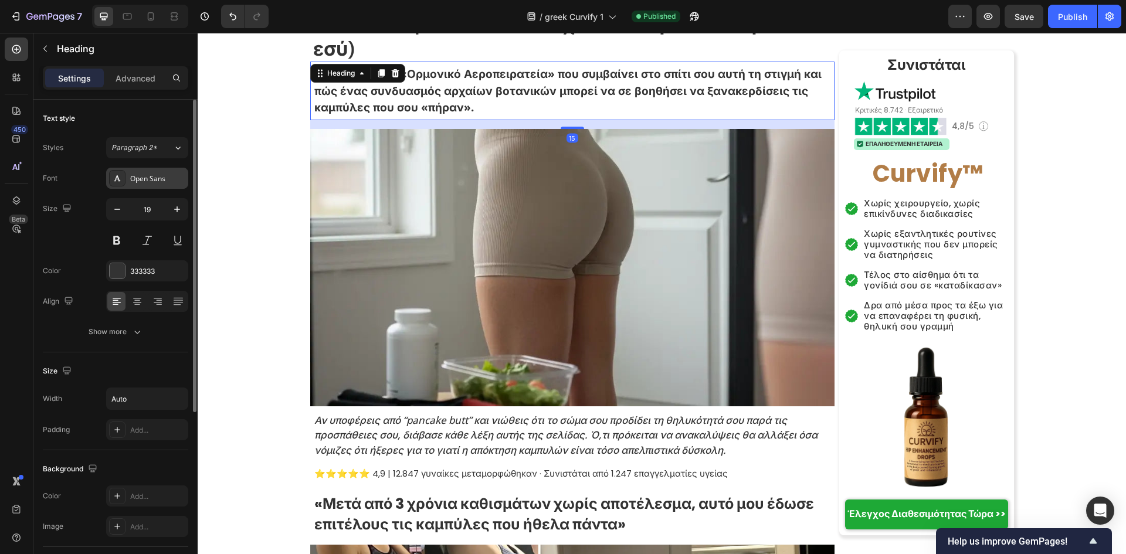
click at [154, 187] on div "Open Sans" at bounding box center [147, 178] width 82 height 21
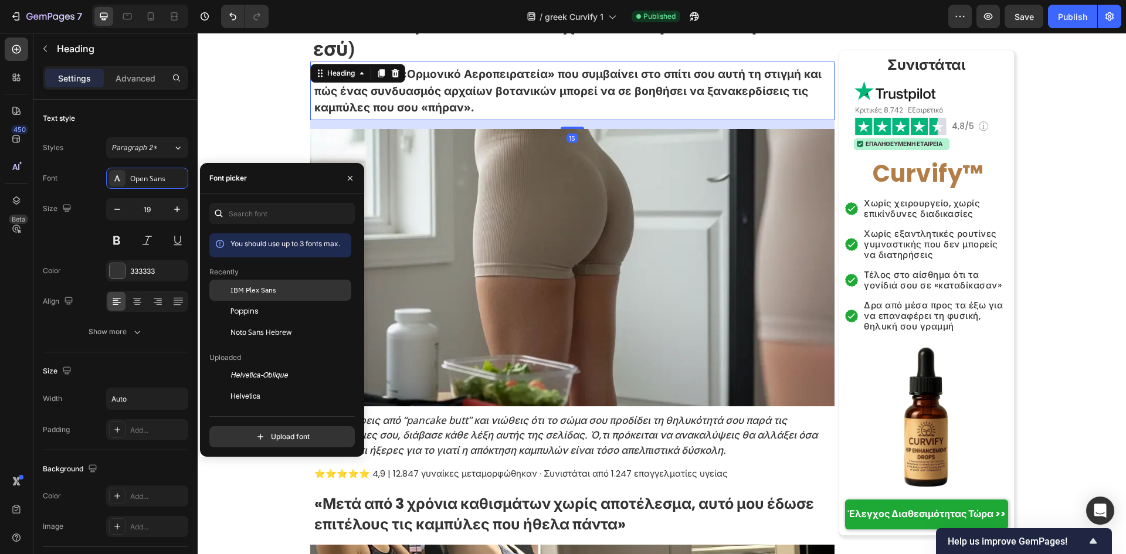
click at [287, 291] on div "IBM Plex Sans" at bounding box center [290, 290] width 118 height 11
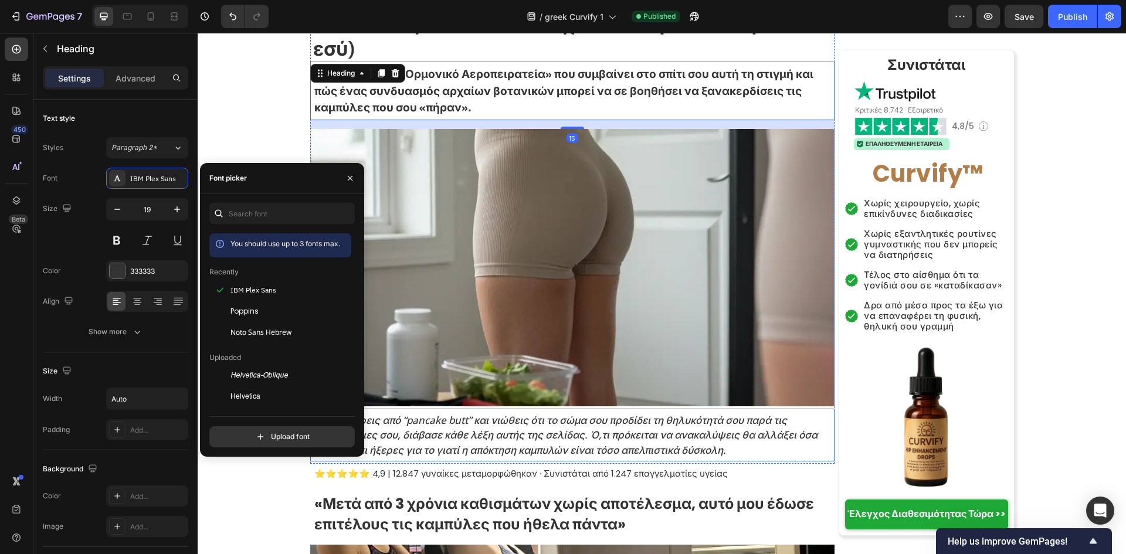
click at [472, 417] on h2 "Αν υποφέρεις από “pancake butt” και νιώθεις ότι το σώμα σου προδίδει τη θηλυκότ…" at bounding box center [573, 436] width 521 height 48
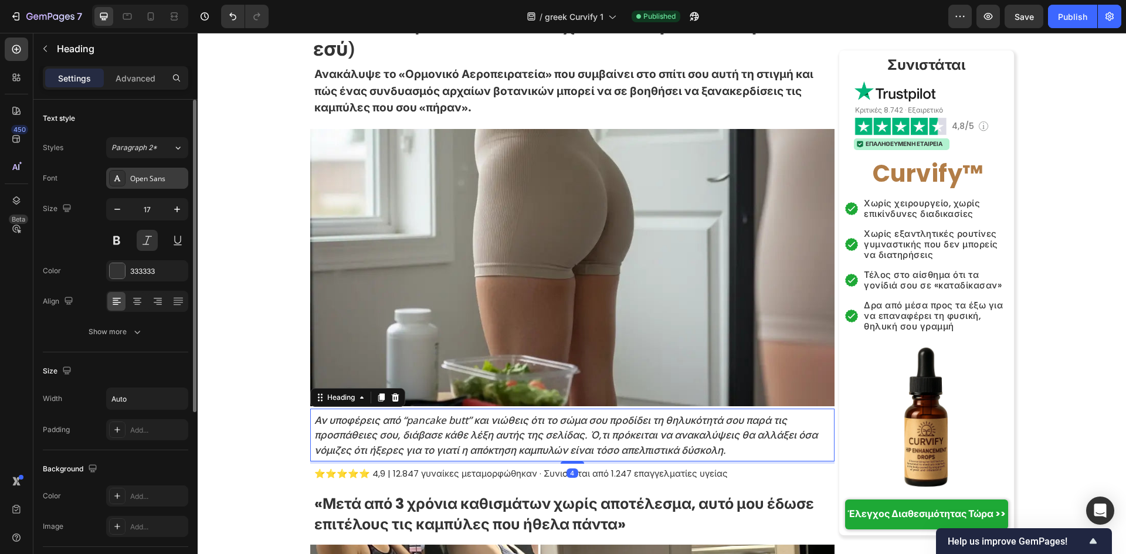
click at [141, 179] on div "Open Sans" at bounding box center [157, 179] width 55 height 11
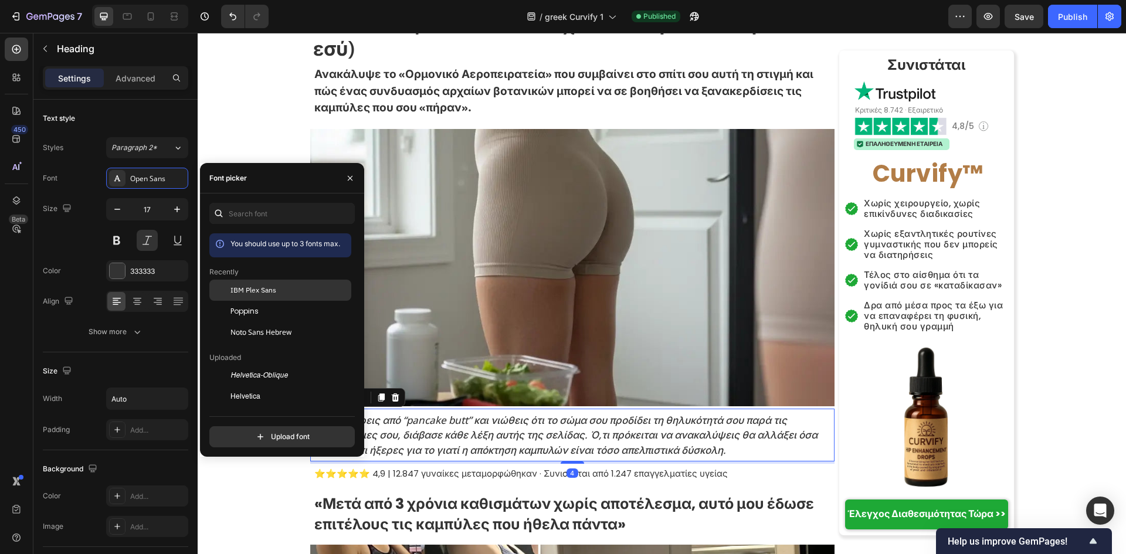
click at [304, 293] on div "IBM Plex Sans" at bounding box center [290, 290] width 118 height 11
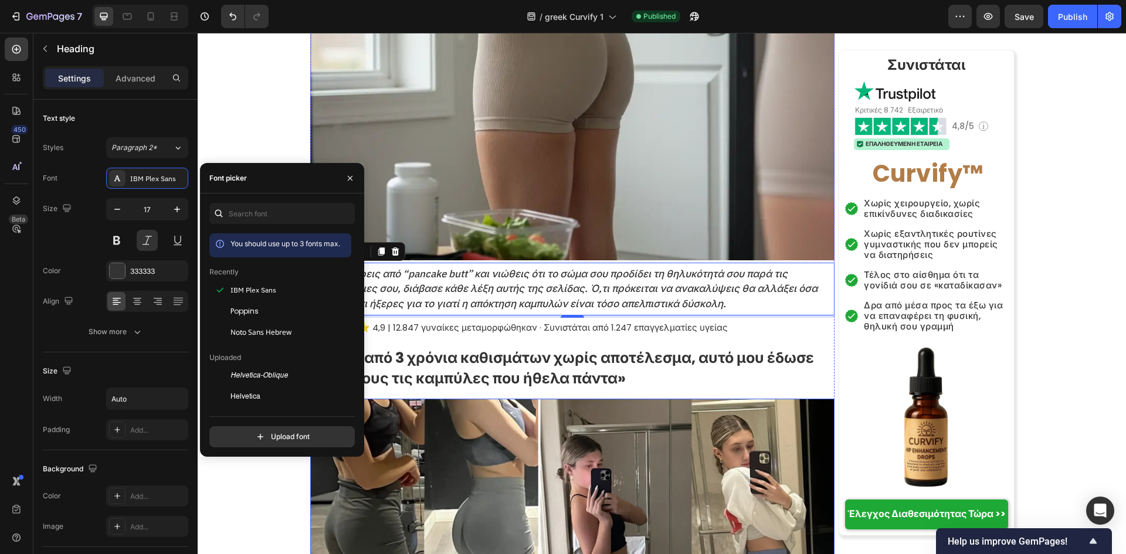
scroll to position [391, 0]
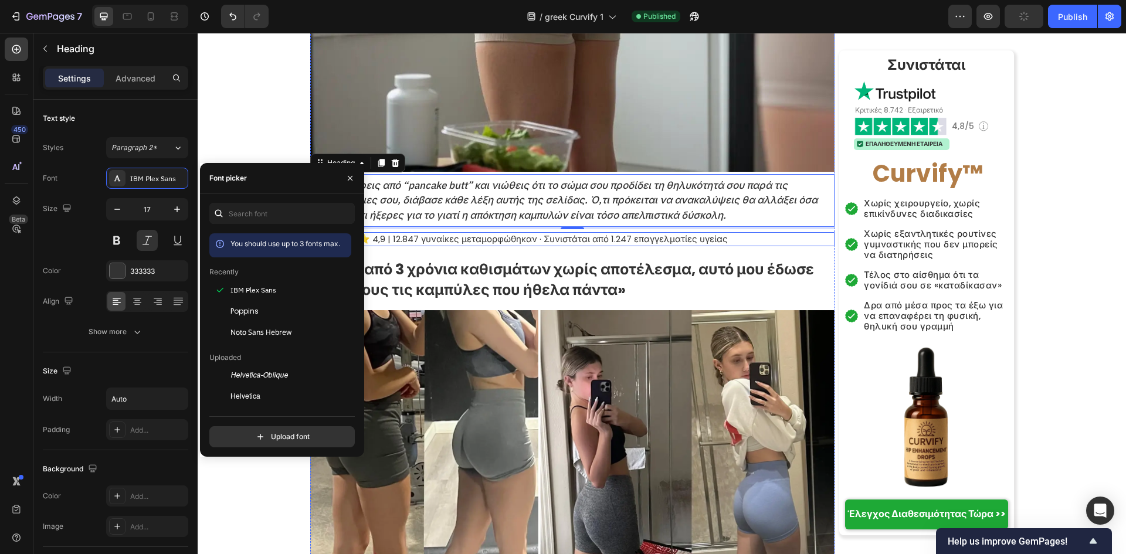
click at [484, 233] on p "⭐⭐⭐⭐⭐ 4,9 | 12.847 γυναίκες μεταμορφώθηκαν · Συνιστάται από 1.247 επαγγελματίες…" at bounding box center [573, 239] width 519 height 12
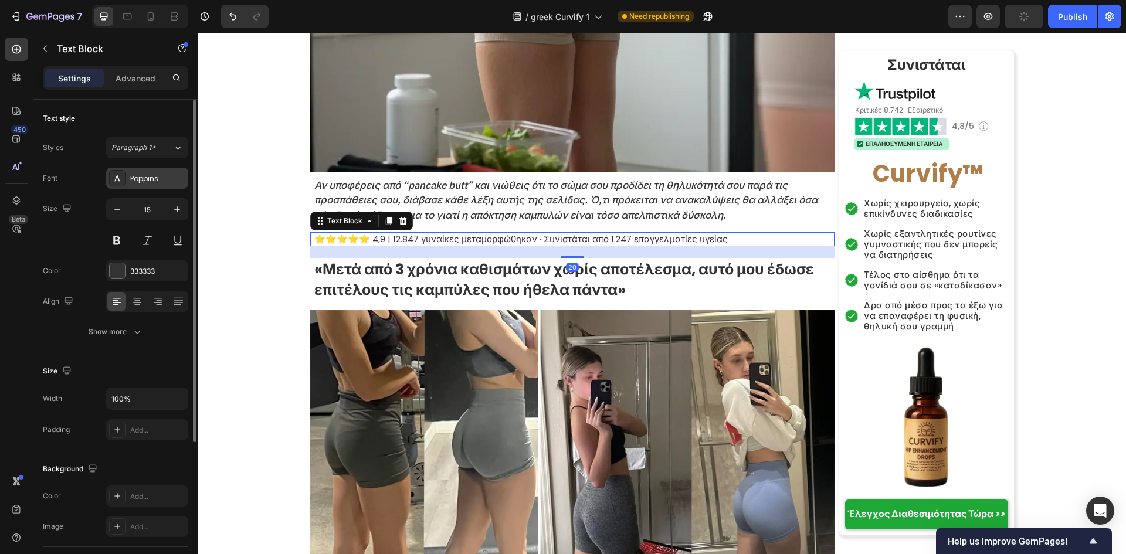
click at [158, 168] on div "Poppins" at bounding box center [147, 178] width 82 height 21
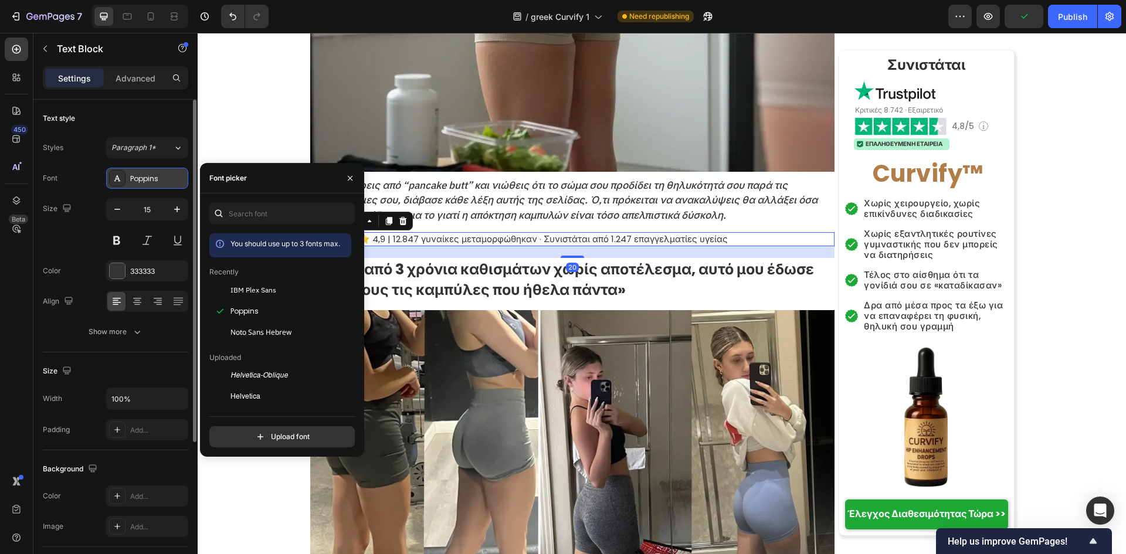
click at [160, 183] on div "Poppins" at bounding box center [157, 179] width 55 height 11
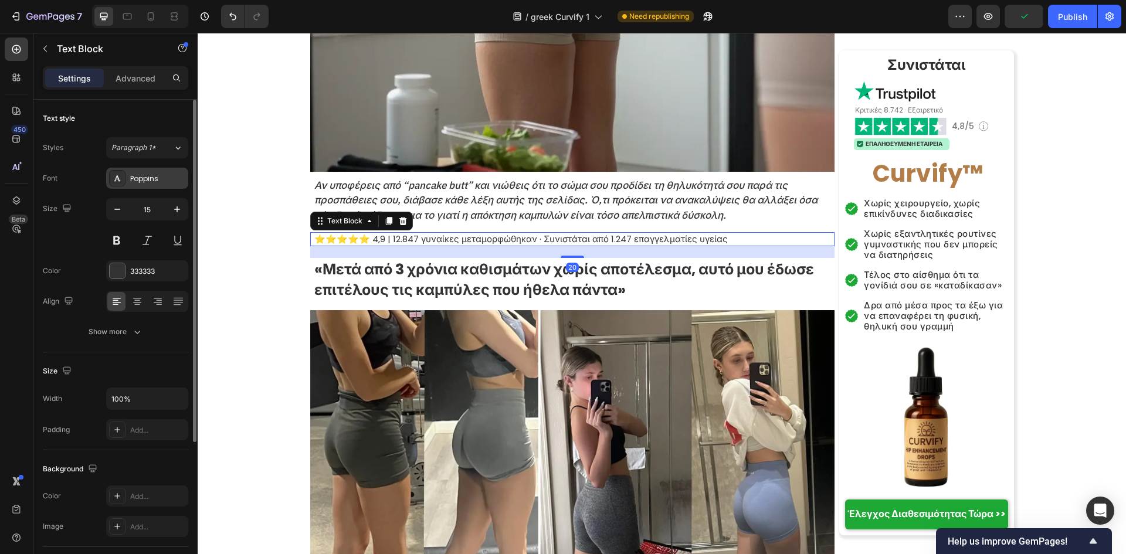
click at [154, 172] on div "Poppins" at bounding box center [147, 178] width 82 height 21
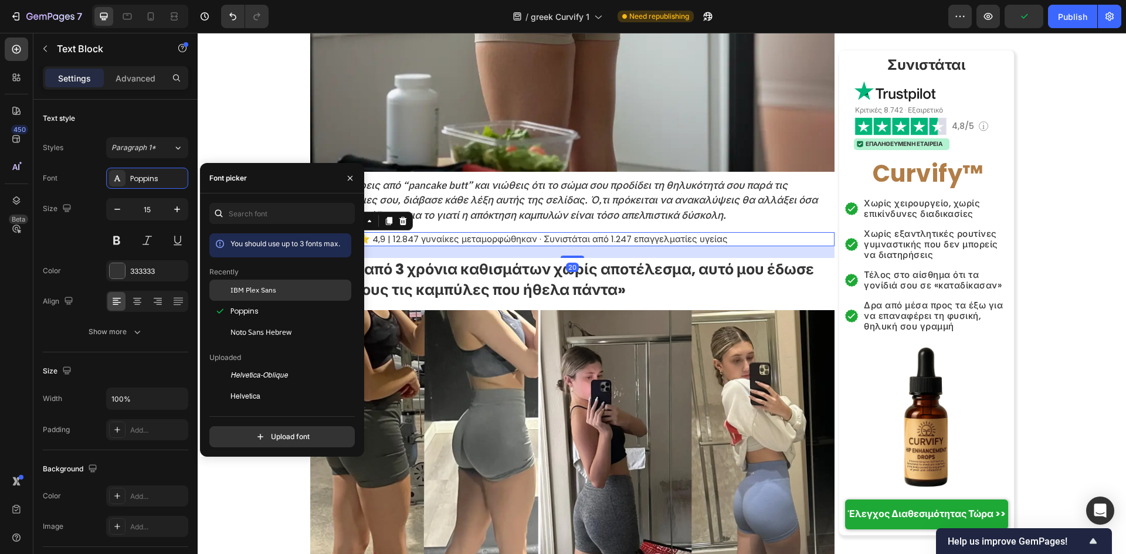
click at [282, 297] on div "IBM Plex Sans" at bounding box center [280, 290] width 142 height 21
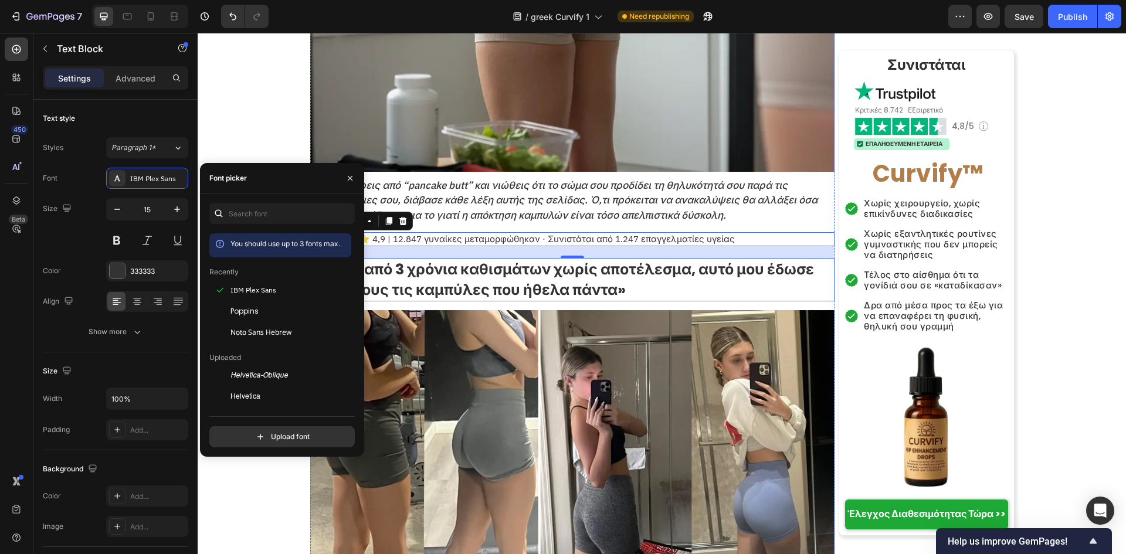
click at [494, 260] on strong "«Μετά από 3 χρόνια καθισμάτων χωρίς αποτέλεσμα, αυτό μου έδωσε επιτέλους τις κα…" at bounding box center [564, 279] width 500 height 41
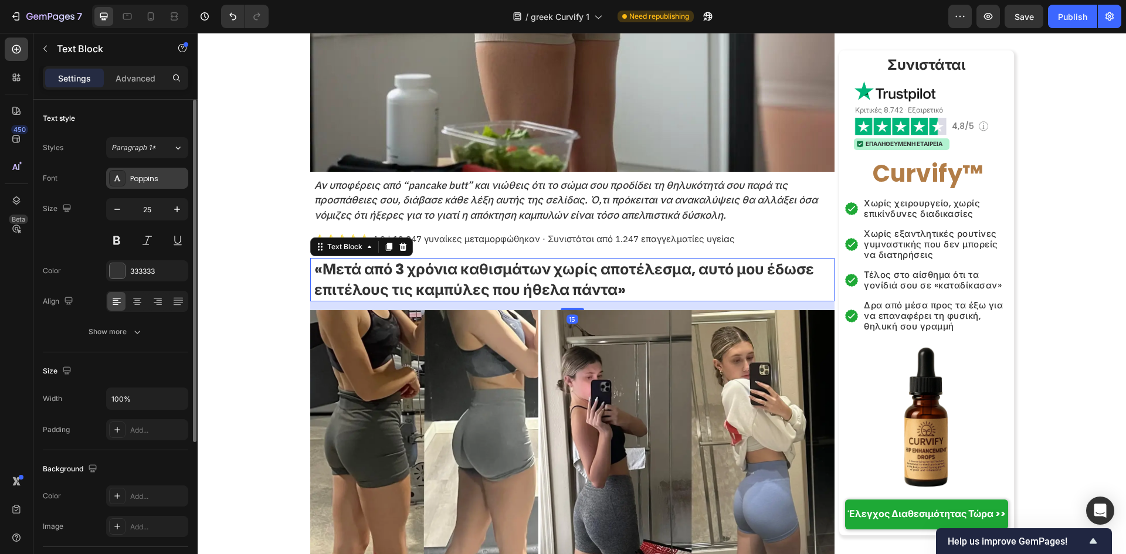
click at [170, 188] on div "Poppins" at bounding box center [147, 178] width 82 height 21
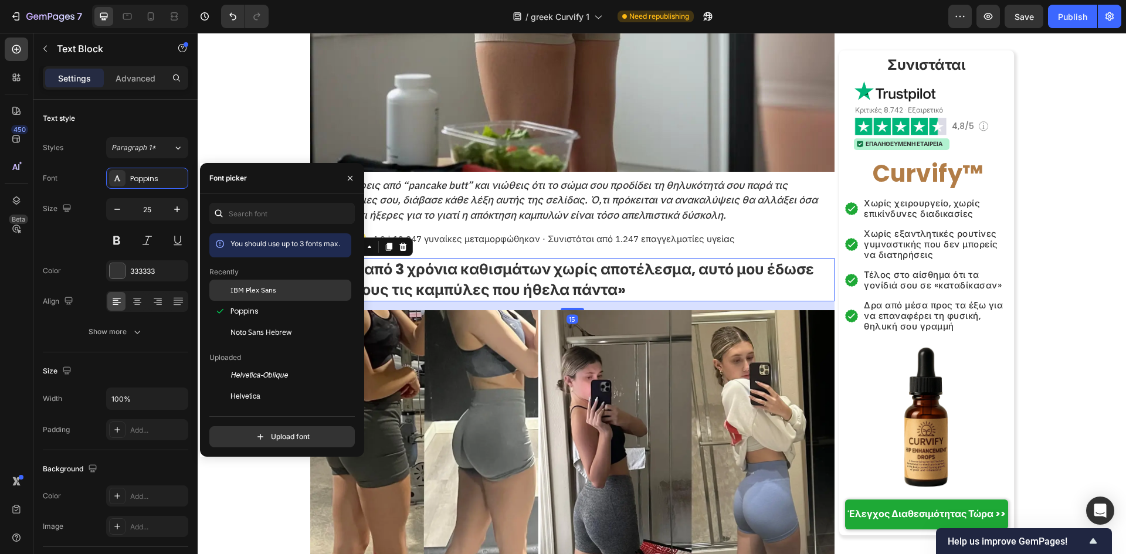
click at [263, 289] on span "IBM Plex Sans" at bounding box center [254, 290] width 46 height 11
click at [604, 372] on img at bounding box center [572, 457] width 524 height 294
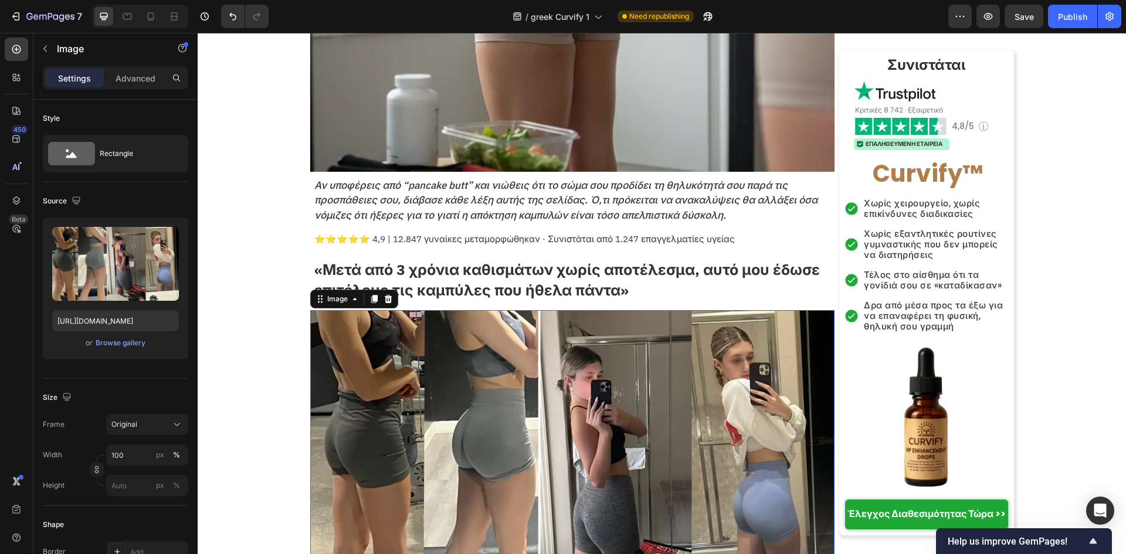
scroll to position [704, 0]
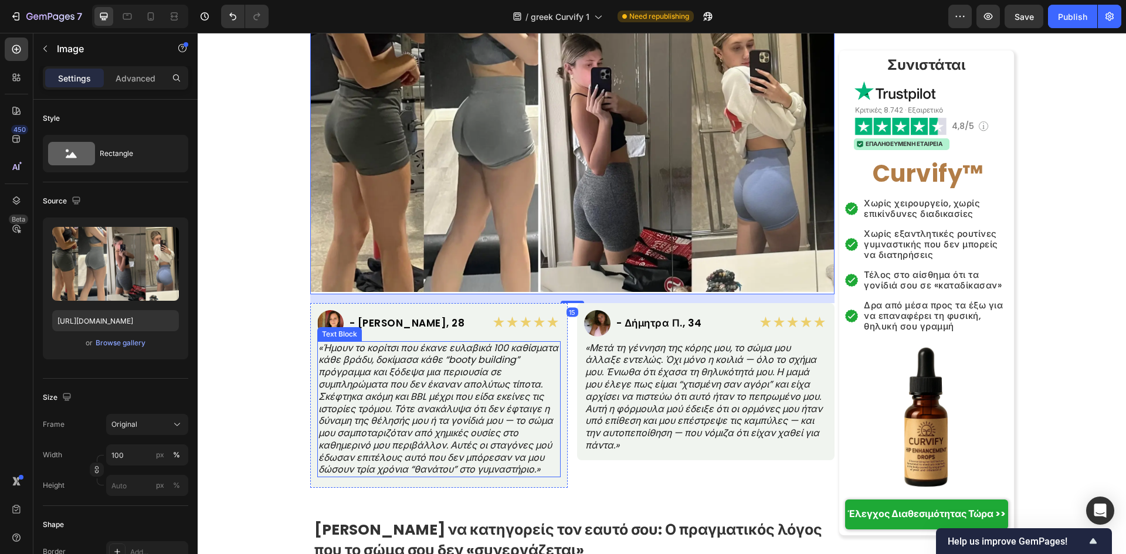
click at [483, 343] on p "«Ήμουν το κορίτσι που έκανε ευλαβικά 100 καθίσματα κάθε βράδυ, δοκίμασα κάθε “b…" at bounding box center [438, 410] width 241 height 134
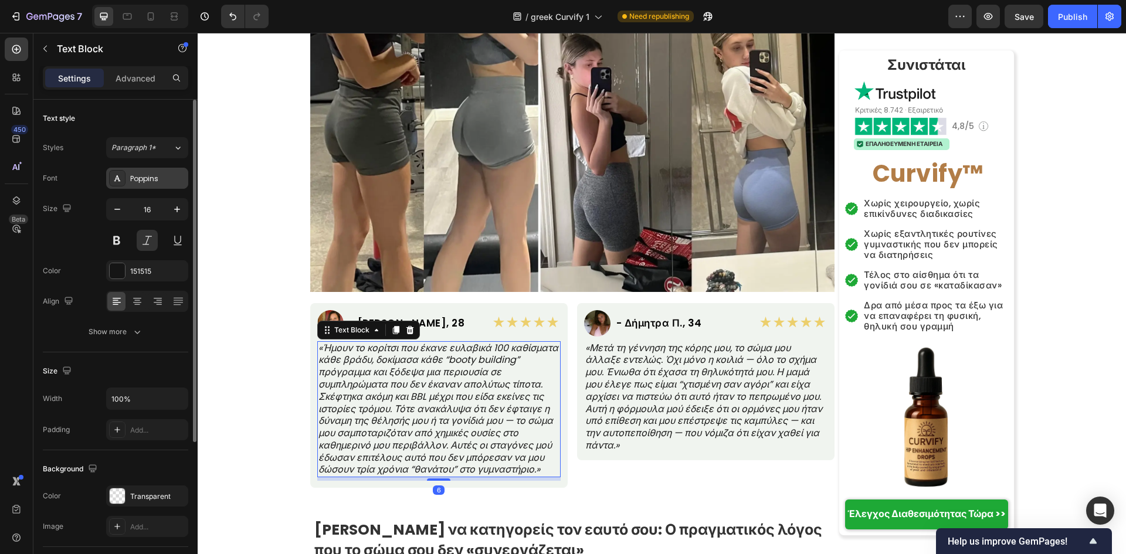
click at [158, 178] on div "Poppins" at bounding box center [157, 179] width 55 height 11
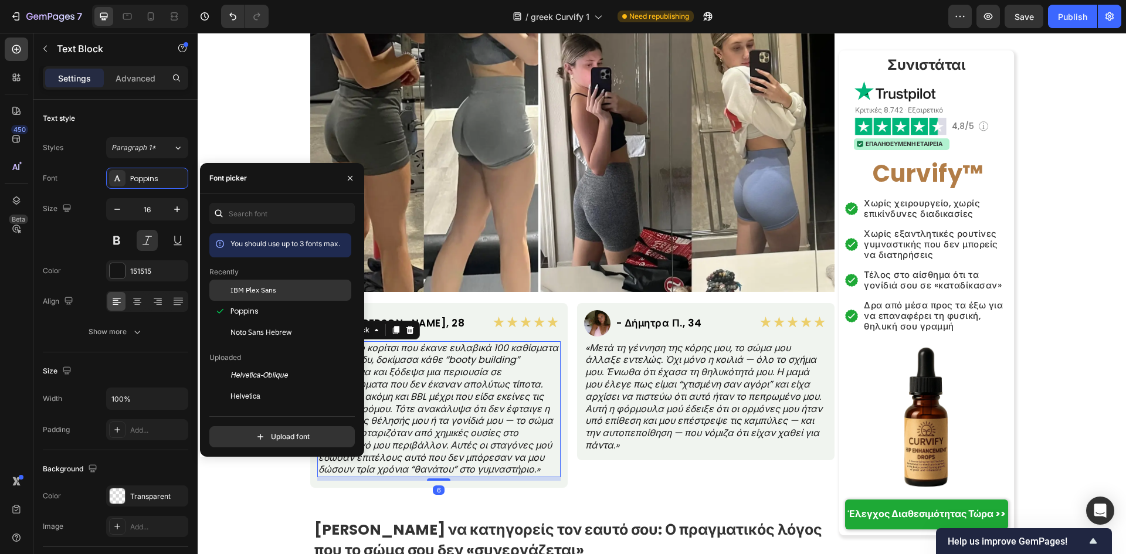
click at [245, 296] on div "IBM Plex Sans" at bounding box center [280, 290] width 142 height 21
click at [446, 310] on div "Image - Ελένη Κ., 28 Heading Row" at bounding box center [399, 323] width 164 height 26
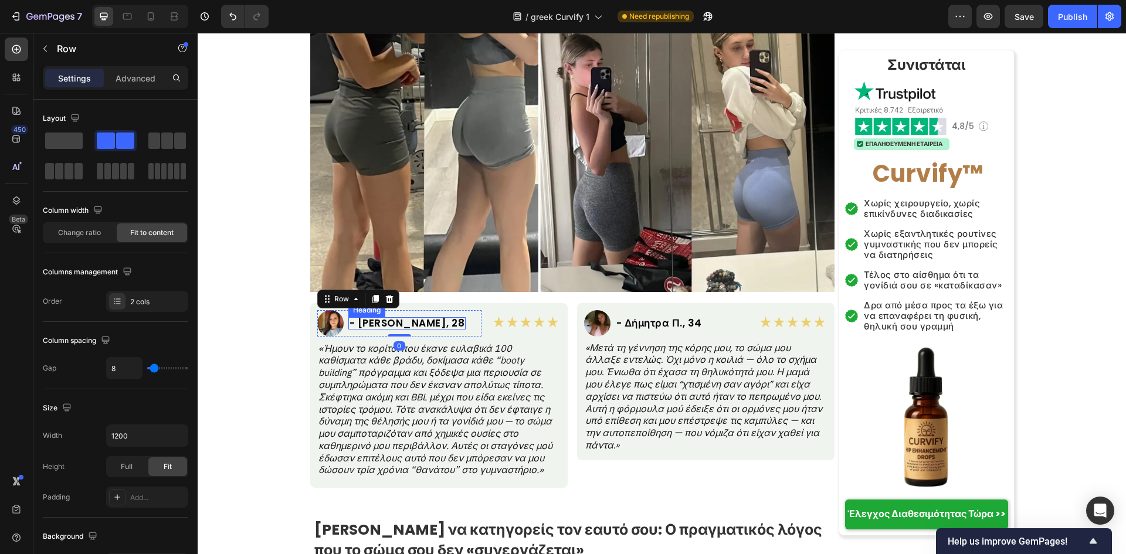
drag, startPoint x: 379, startPoint y: 299, endPoint x: 366, endPoint y: 297, distance: 13.7
click at [380, 317] on h2 "- Ελένη Κ., 28" at bounding box center [407, 323] width 118 height 12
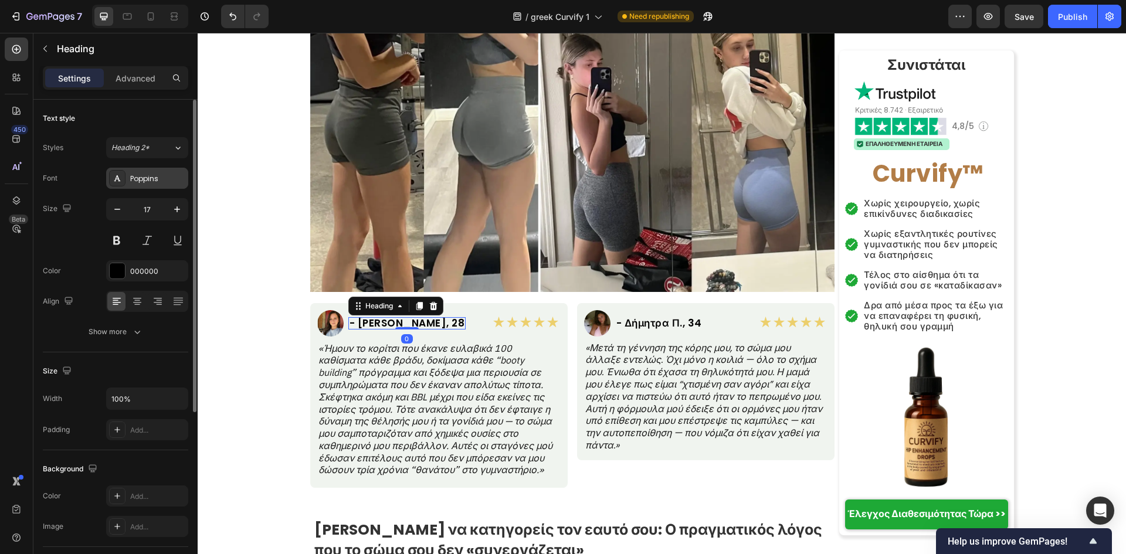
click at [155, 178] on div "Poppins" at bounding box center [157, 179] width 55 height 11
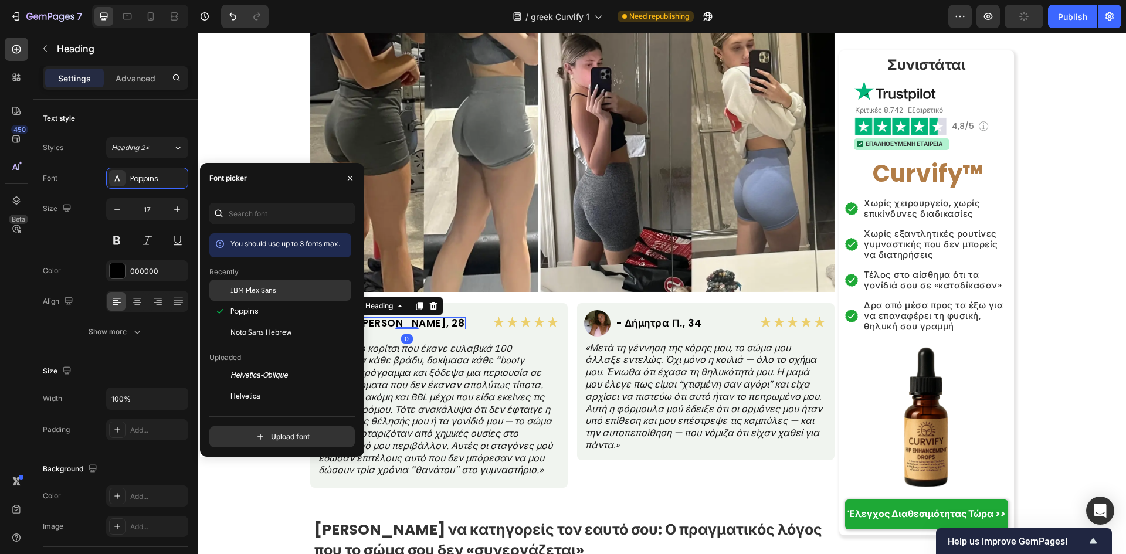
drag, startPoint x: 284, startPoint y: 291, endPoint x: 420, endPoint y: 296, distance: 136.2
click at [284, 291] on div "IBM Plex Sans" at bounding box center [290, 290] width 118 height 11
click at [703, 310] on div "Image - Δήμητρα Π., 34 Heading Row" at bounding box center [666, 323] width 164 height 26
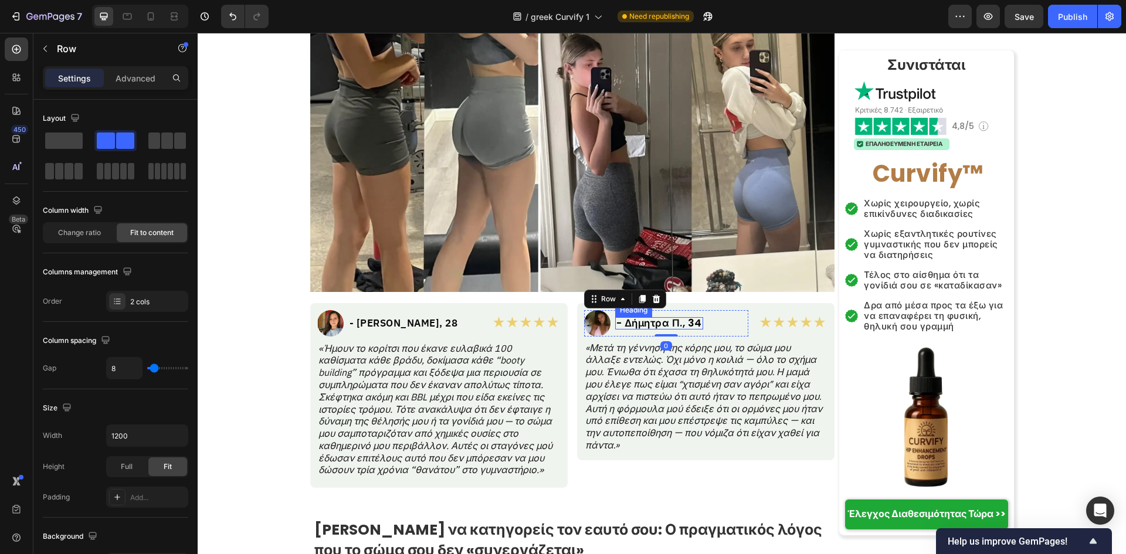
click at [689, 317] on h2 "- Δήμητρα Π., 34" at bounding box center [659, 323] width 88 height 12
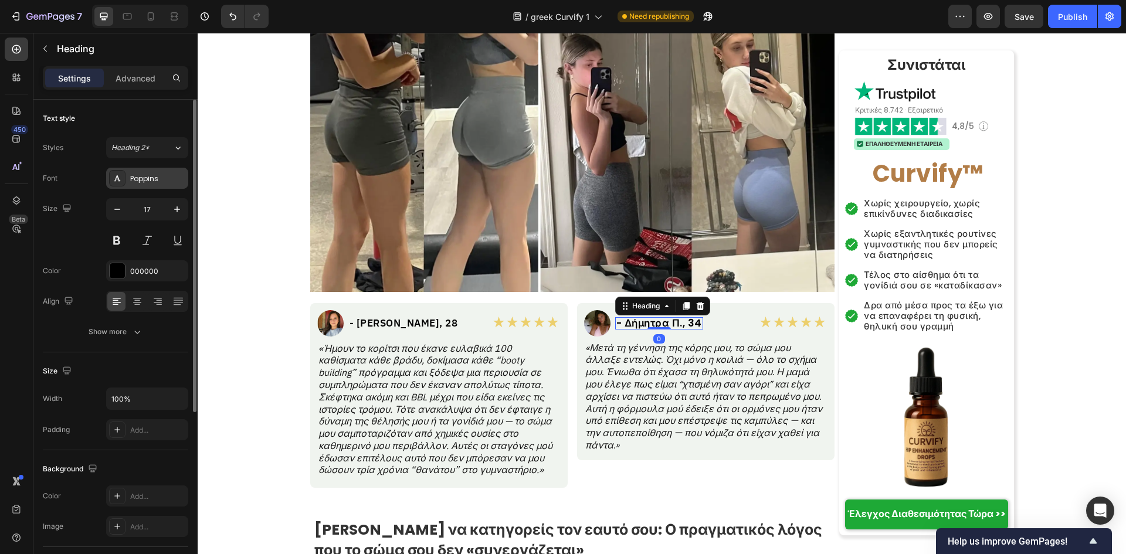
click at [154, 179] on div "Poppins" at bounding box center [157, 179] width 55 height 11
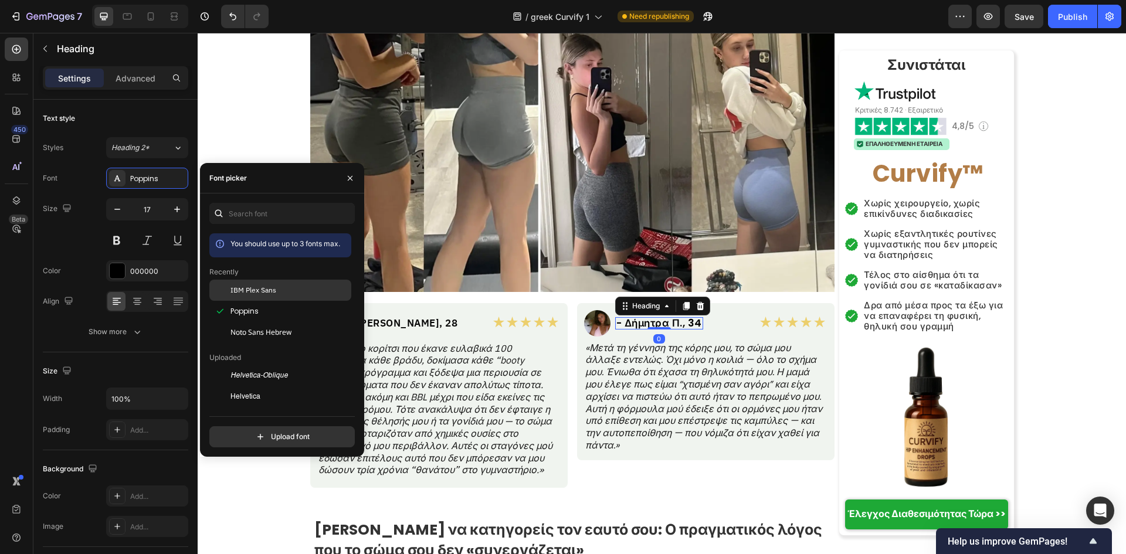
click at [252, 292] on span "IBM Plex Sans" at bounding box center [254, 290] width 46 height 11
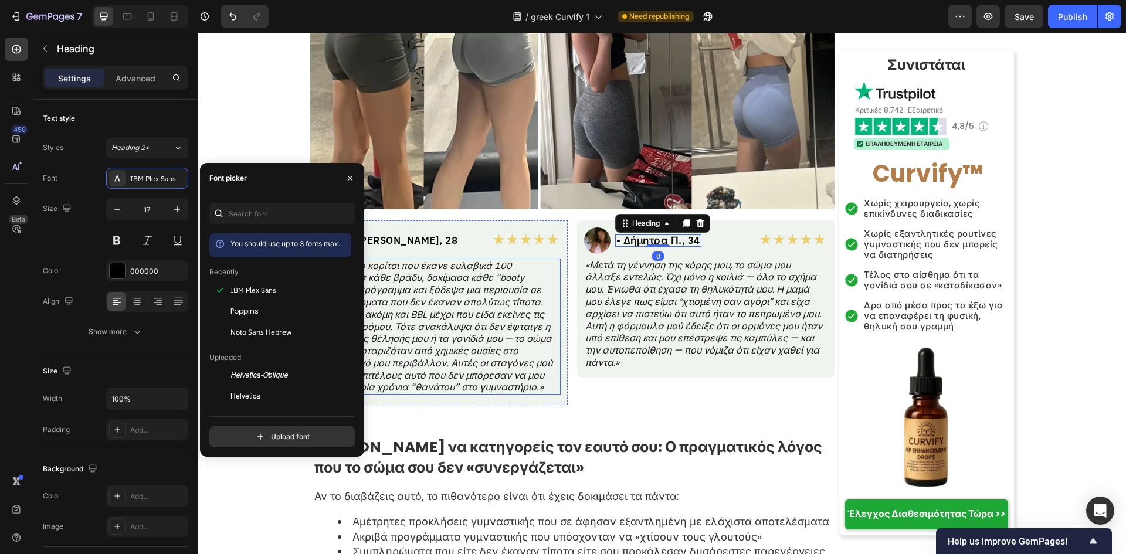
scroll to position [860, 0]
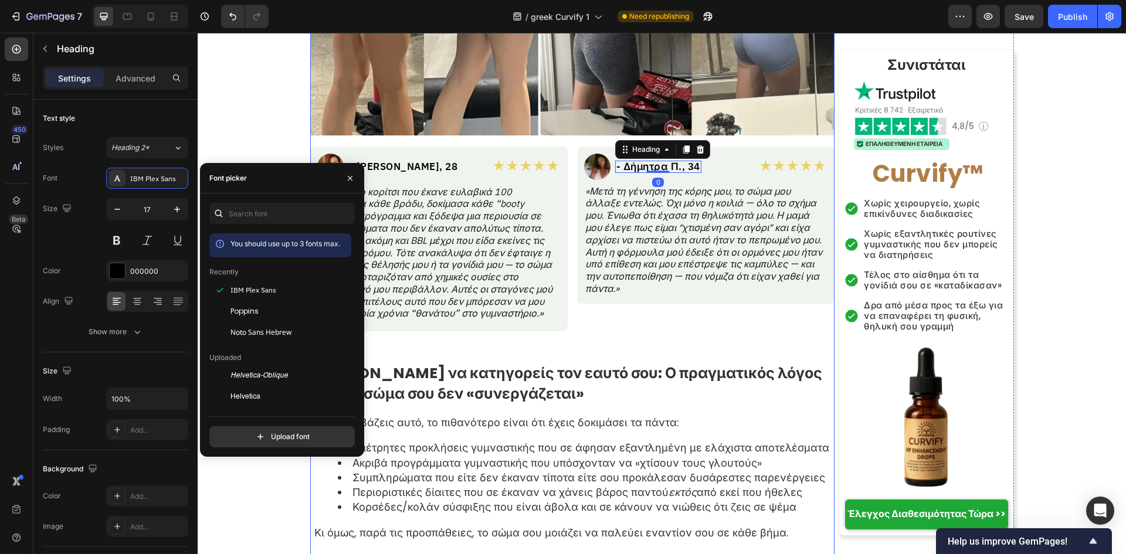
click at [486, 363] on strong "Σταμάτα να κατηγορείς τον εαυτό σου: Ο πραγματικός λόγος που το σώμα σου δεν «σ…" at bounding box center [568, 383] width 508 height 41
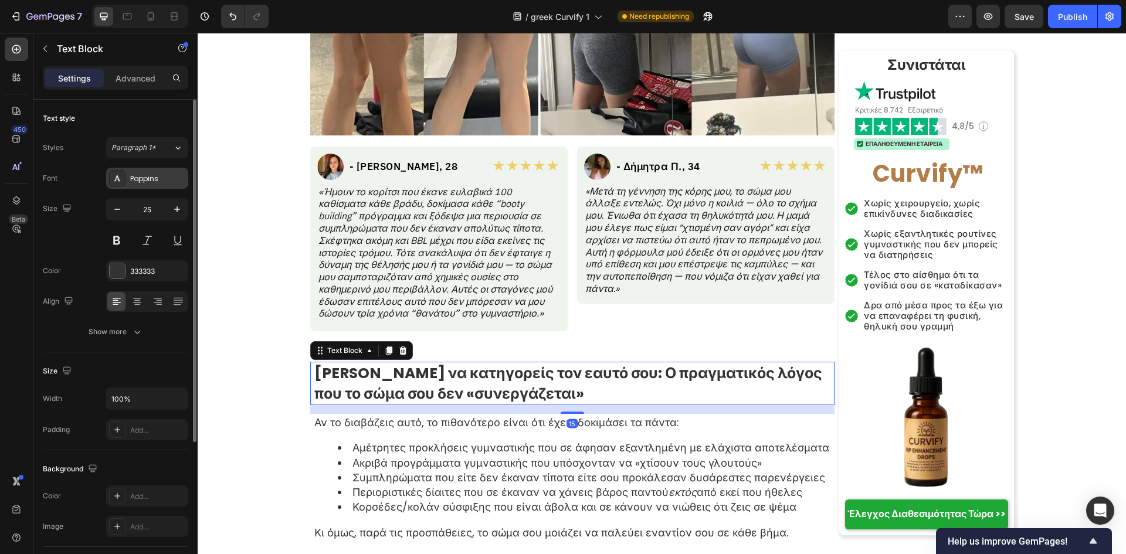
click at [143, 187] on div "Poppins" at bounding box center [147, 178] width 82 height 21
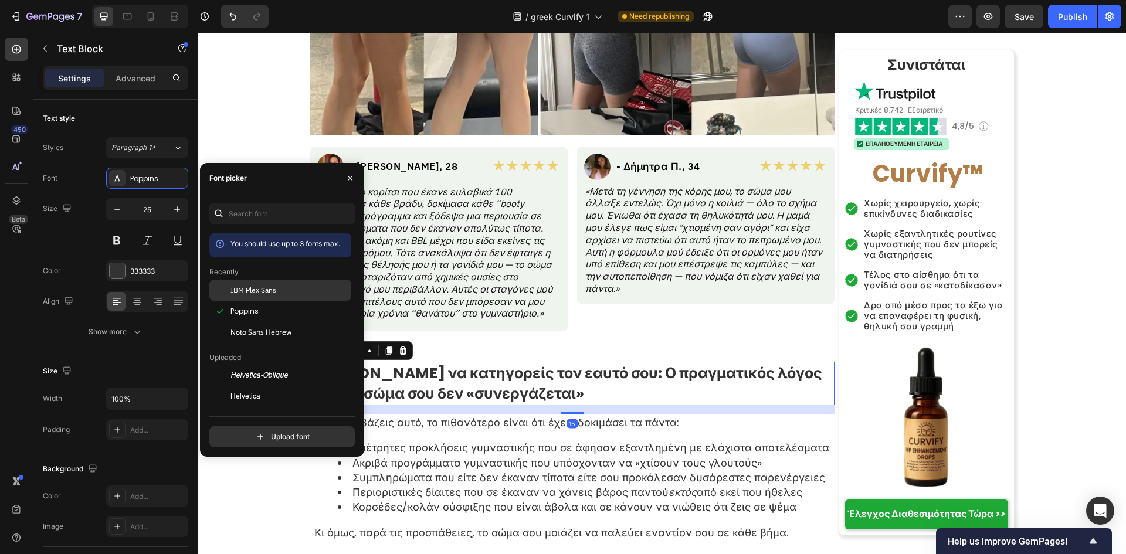
click at [231, 291] on span "IBM Plex Sans" at bounding box center [254, 290] width 46 height 11
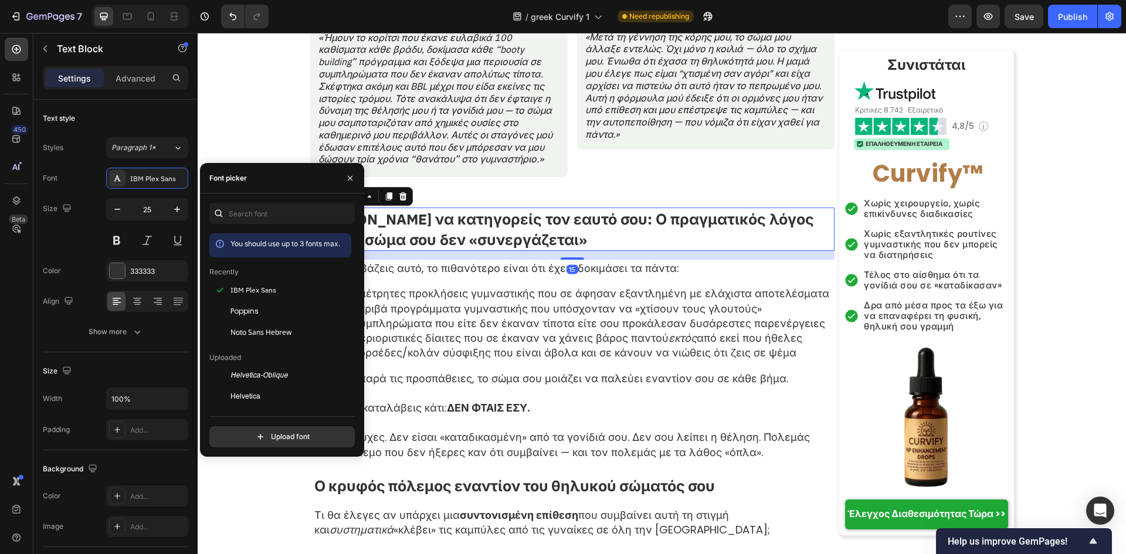
scroll to position [1016, 0]
click at [470, 336] on div "Αν το διαβάζεις αυτό, το πιθανότερο είναι ότι έχεις δοκιμάσει τα πάντα: Αμέτρητ…" at bounding box center [573, 358] width 521 height 201
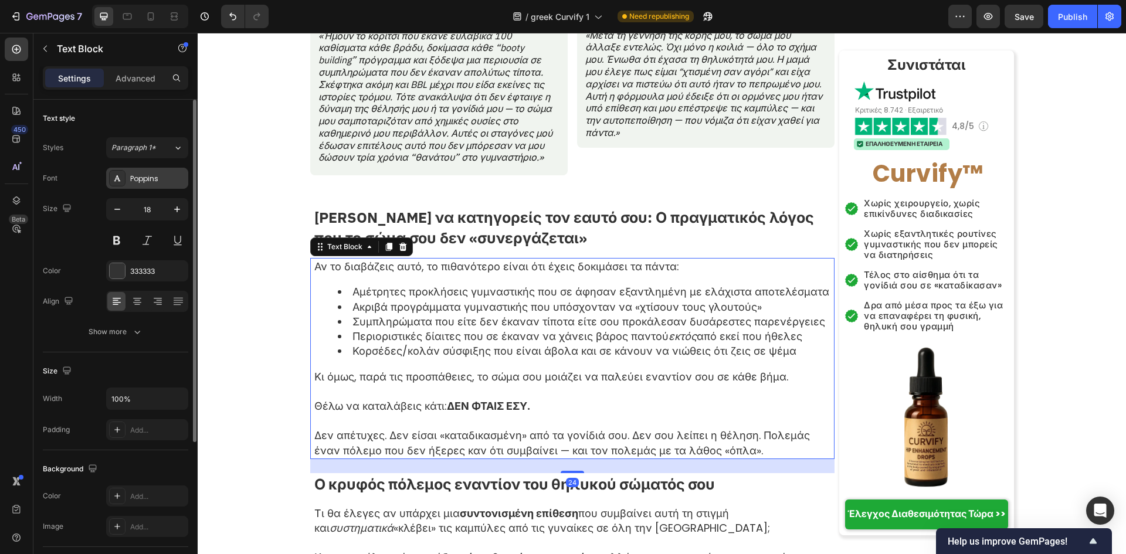
click at [147, 179] on div "Poppins" at bounding box center [157, 179] width 55 height 11
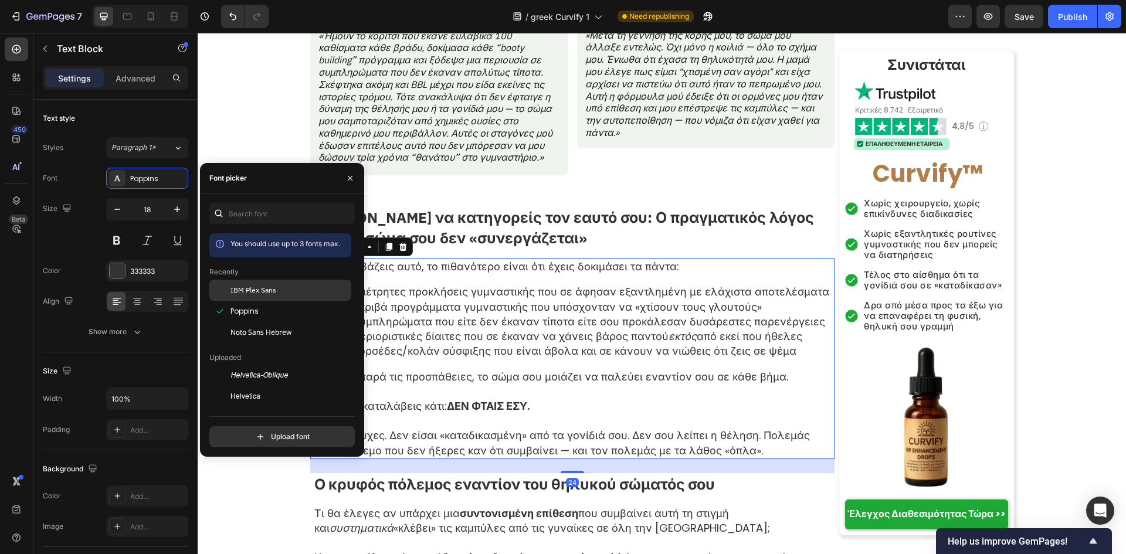
click at [232, 290] on span "IBM Plex Sans" at bounding box center [254, 290] width 46 height 11
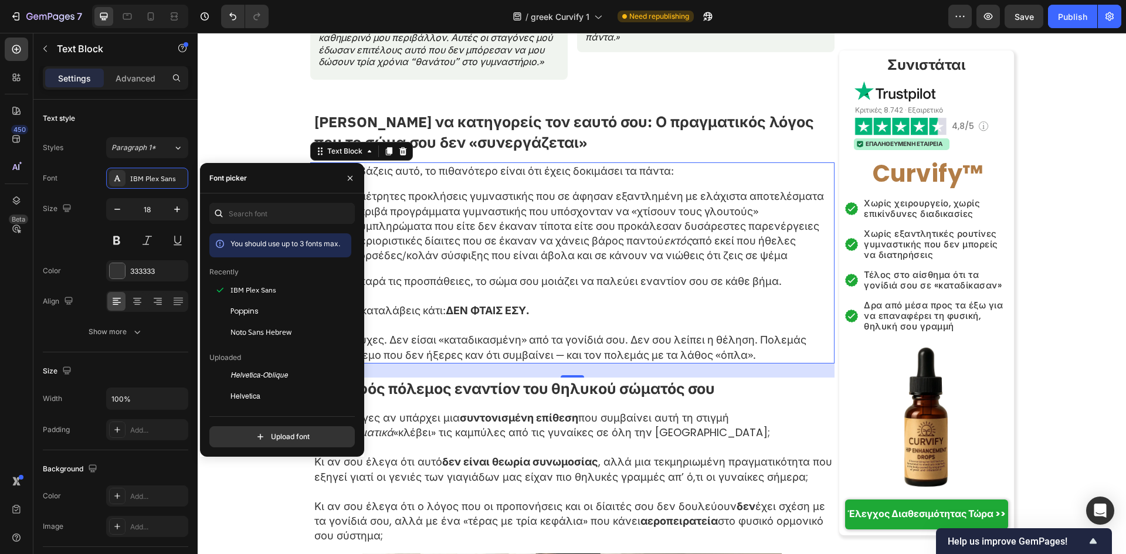
scroll to position [1173, 0]
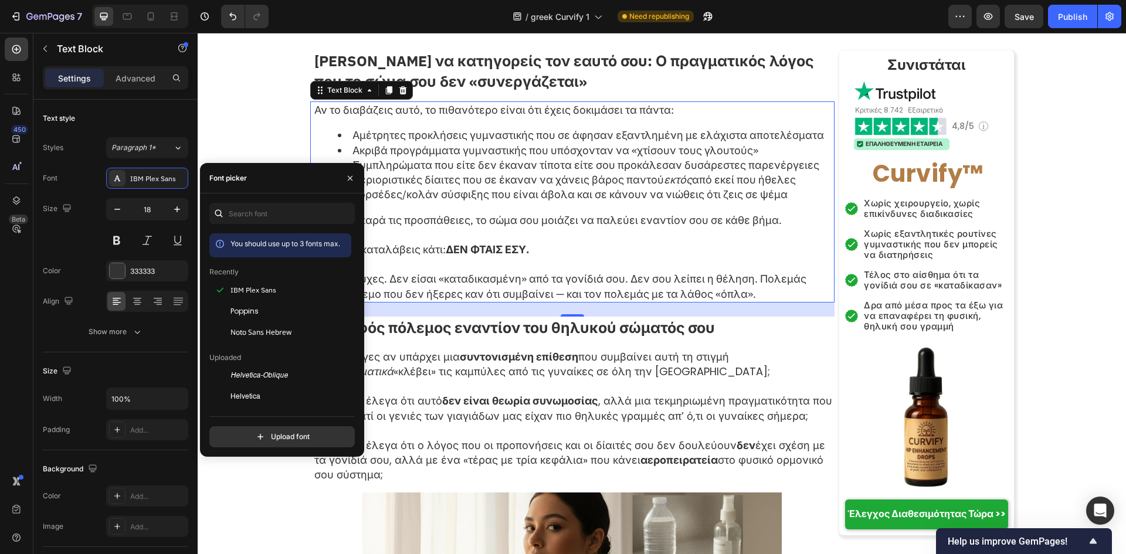
click at [426, 350] on p "Τι θα έλεγες αν υπάρχει μια συντονισμένη επίθεση που συμβαίνει αυτή τη στιγμή κ…" at bounding box center [573, 364] width 519 height 29
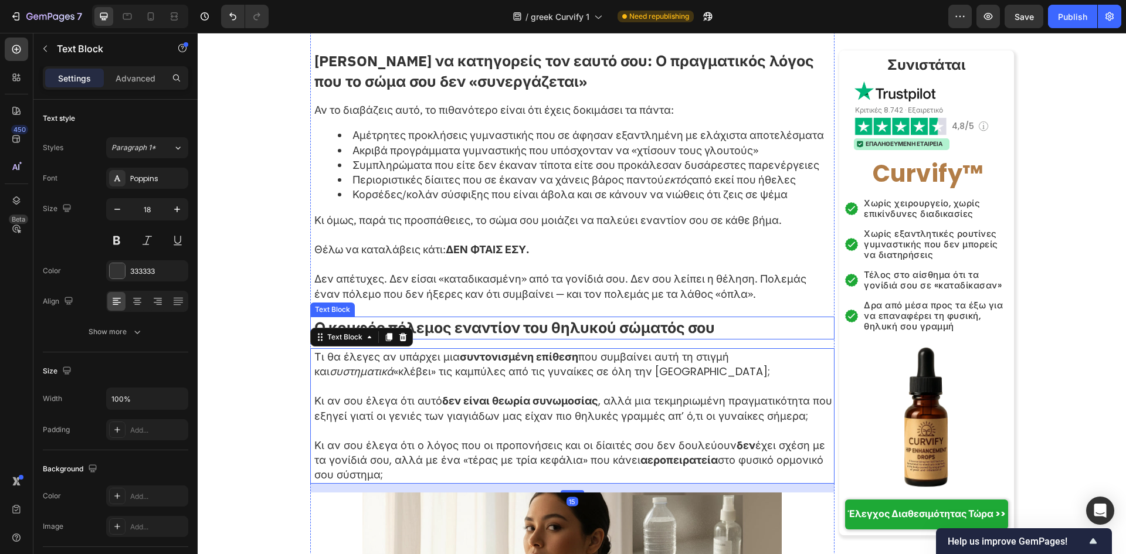
click at [441, 318] on strong "Ο κρυφός πόλεμος εναντίον του θηλυκού σώματός σου" at bounding box center [514, 328] width 401 height 21
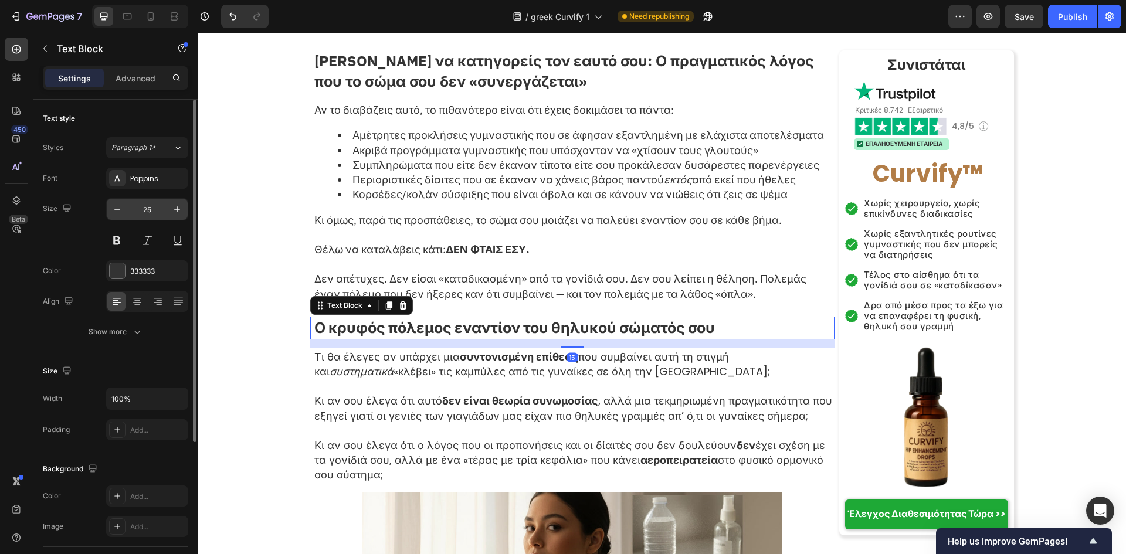
click at [148, 206] on input "25" at bounding box center [147, 209] width 39 height 21
click at [148, 180] on div "Poppins" at bounding box center [157, 179] width 55 height 11
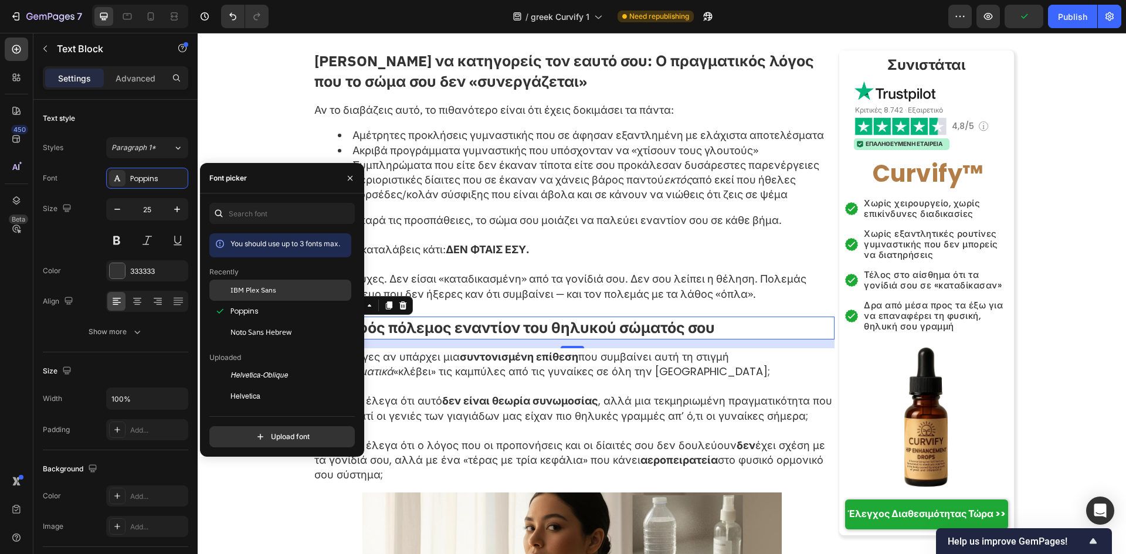
drag, startPoint x: 248, startPoint y: 289, endPoint x: 360, endPoint y: 185, distance: 152.3
click at [248, 289] on span "IBM Plex Sans" at bounding box center [254, 290] width 46 height 11
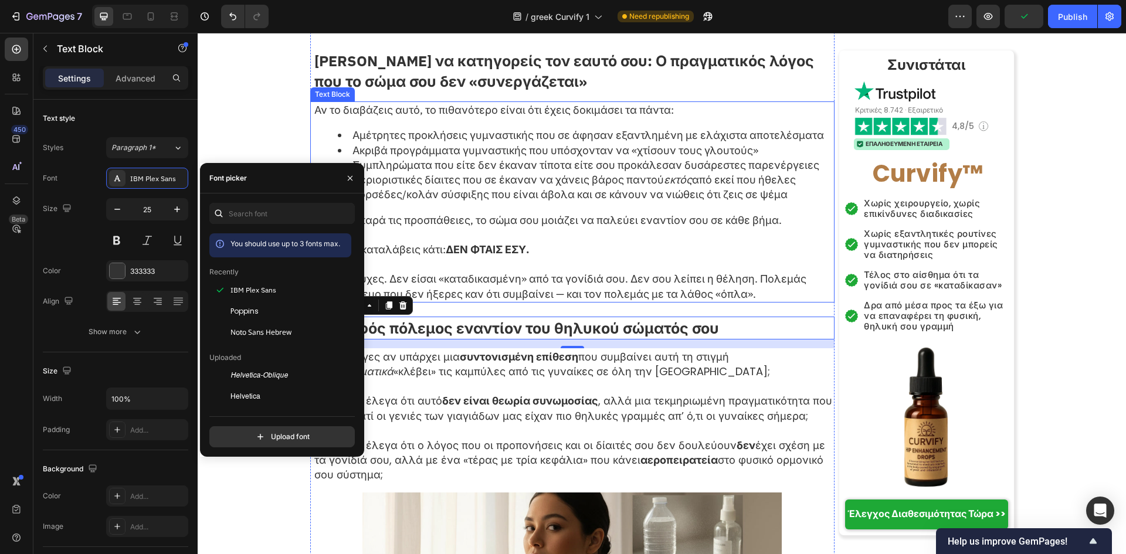
click at [572, 228] on p at bounding box center [573, 235] width 519 height 15
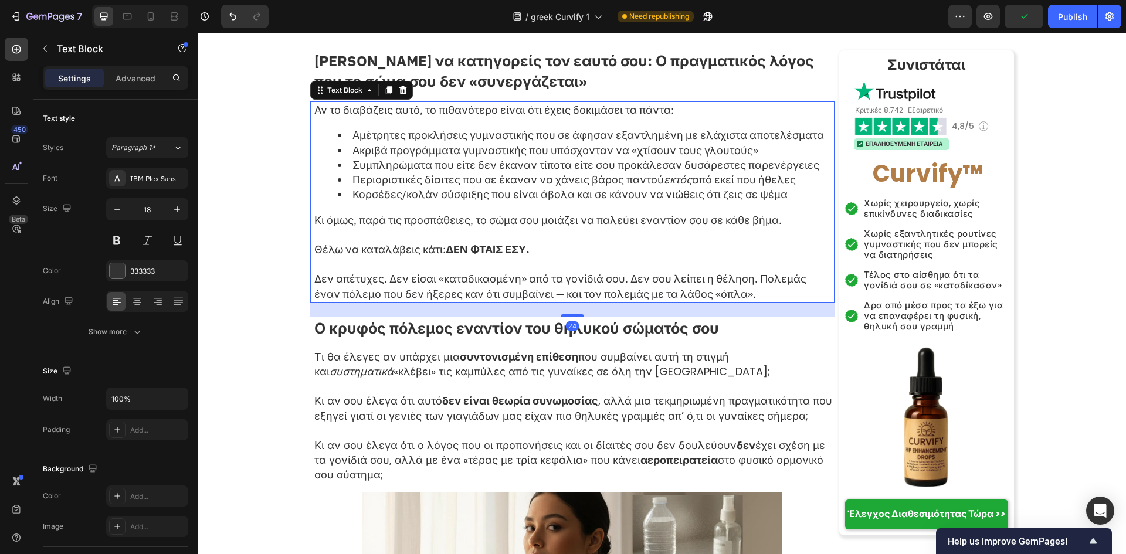
scroll to position [1095, 0]
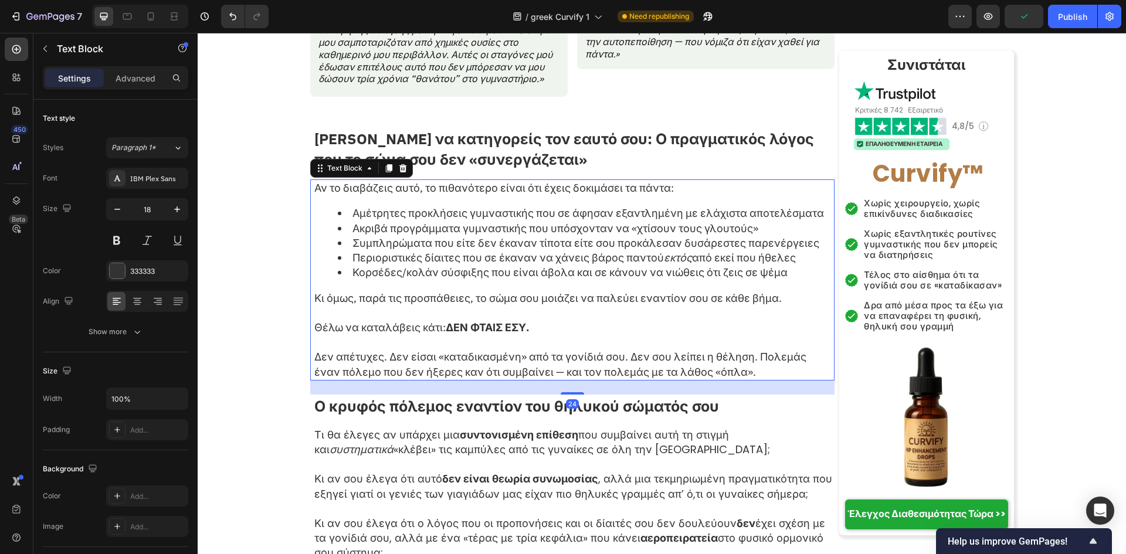
click at [535, 137] on p "Σταμάτα να κατηγορείς τον εαυτό σου: Ο πραγματικός λόγος που το σώμα σου δεν «σ…" at bounding box center [573, 148] width 519 height 41
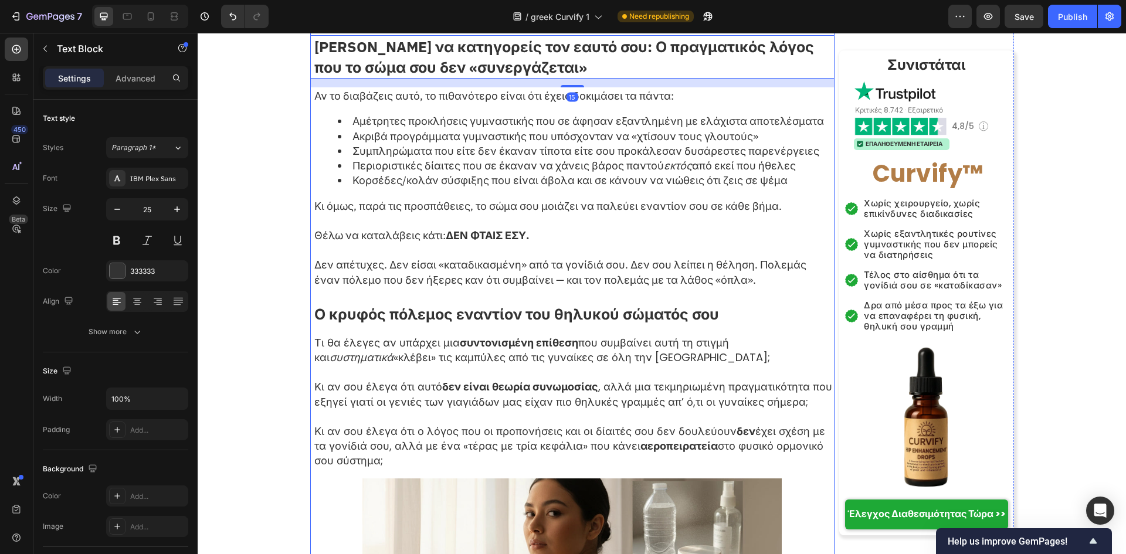
scroll to position [1251, 0]
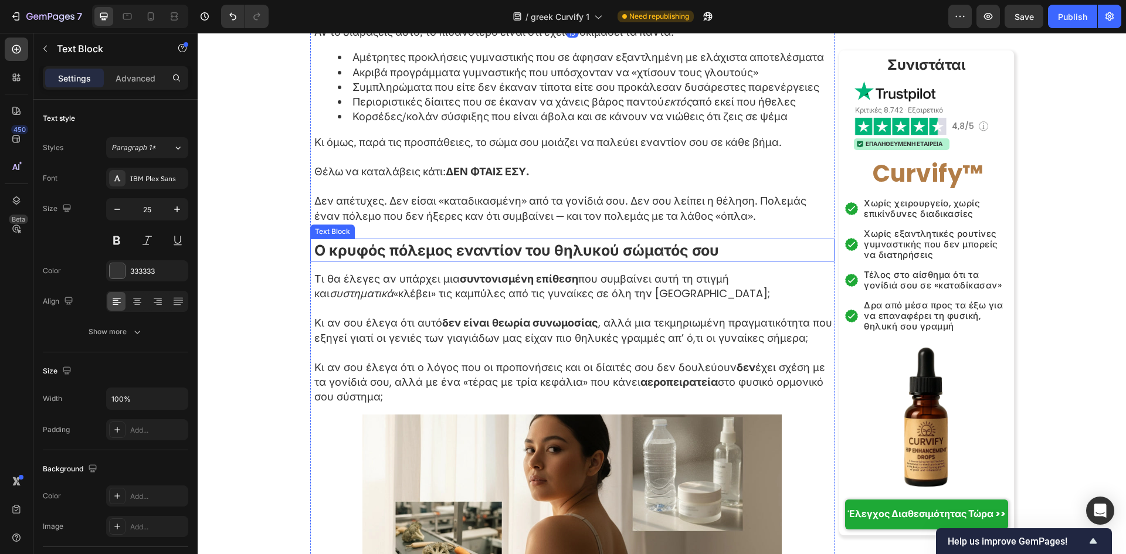
click at [490, 196] on p "Δεν απέτυχες. Δεν είσαι «καταδικασμένη» από τα γονίδιά σου. Δεν σου λείπει η θέ…" at bounding box center [573, 208] width 519 height 29
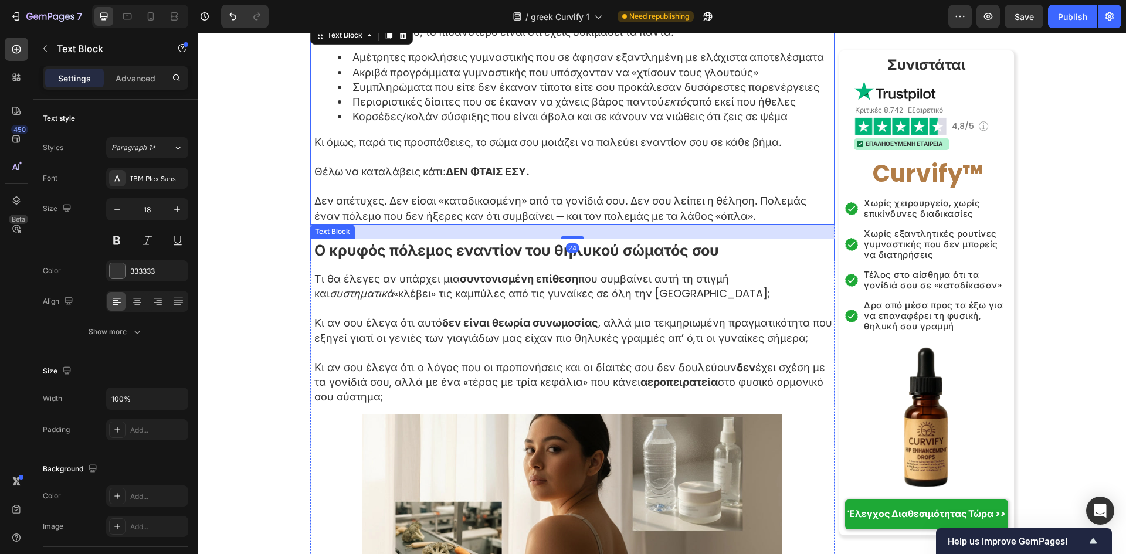
click at [476, 240] on strong "Ο κρυφός πόλεμος εναντίον του θηλυκού σώματός σου" at bounding box center [516, 249] width 405 height 19
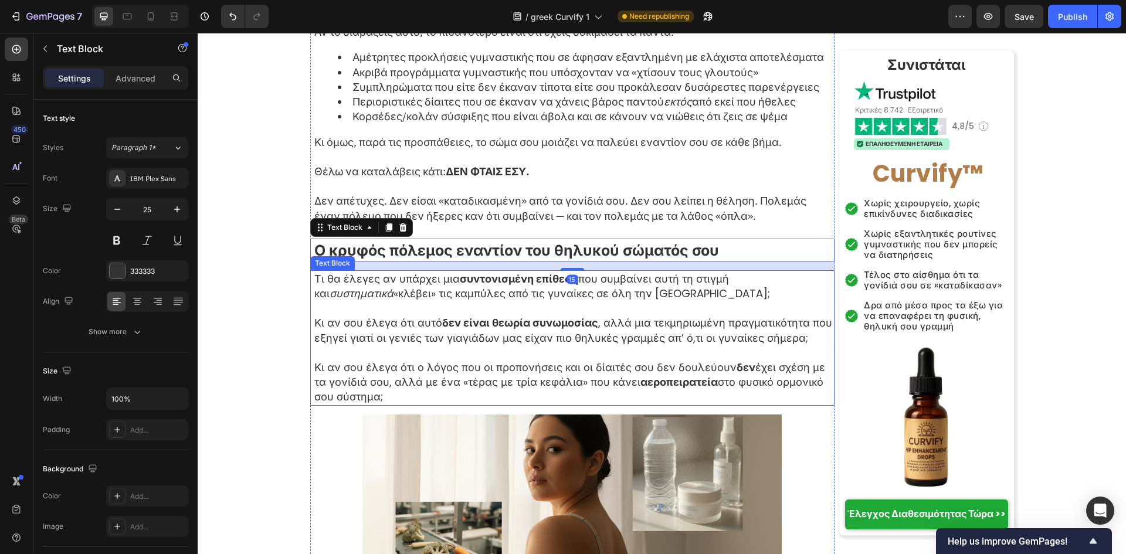
click at [479, 316] on p "Κι αν σου έλεγα ότι αυτό δεν είναι θεωρία συνωμοσίας , αλλά μια τεκμηριωμένη πρ…" at bounding box center [573, 330] width 519 height 29
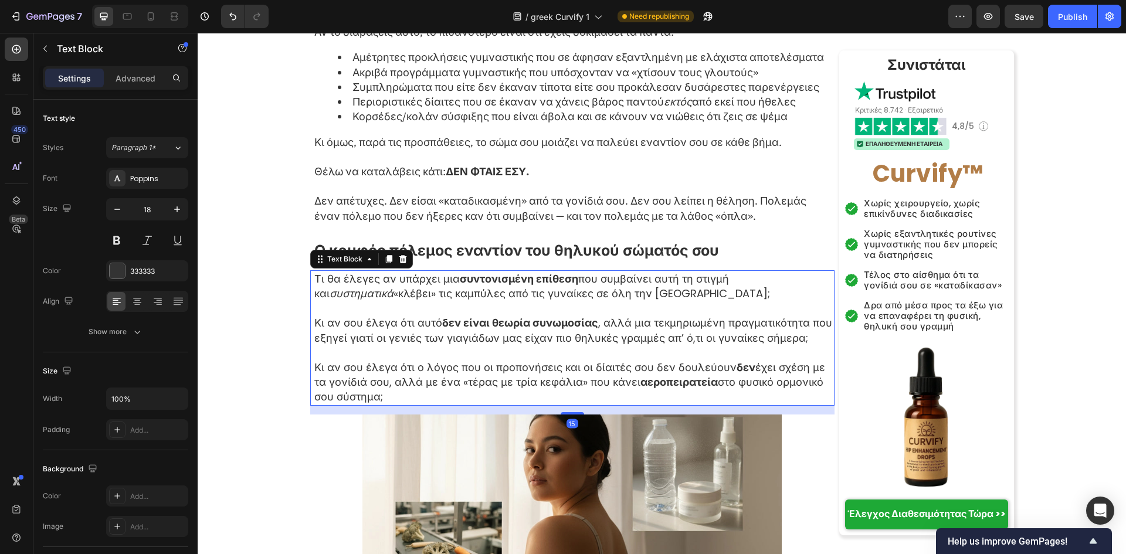
scroll to position [1330, 0]
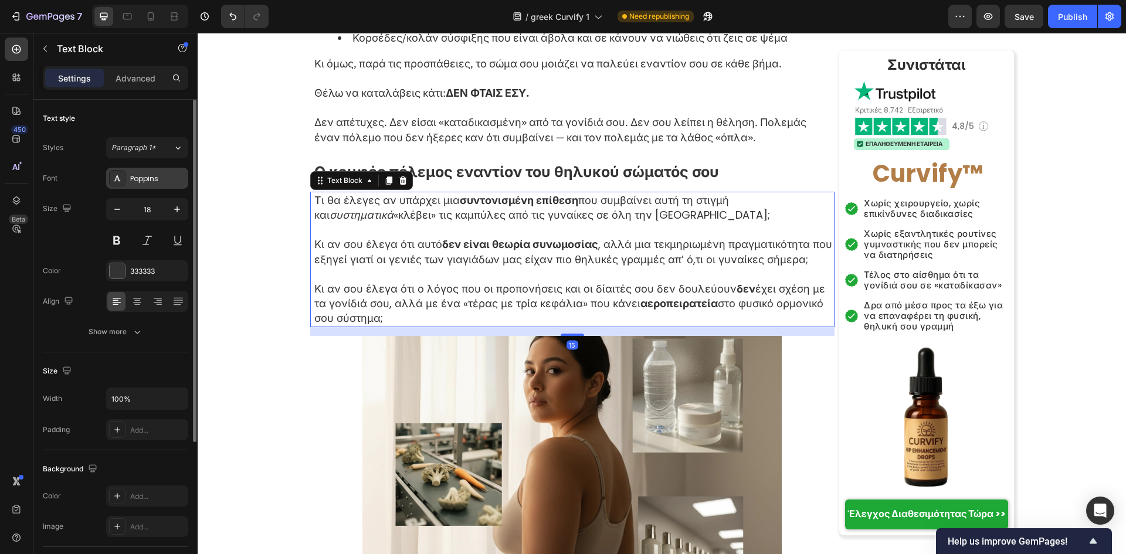
click at [151, 180] on div "Poppins" at bounding box center [157, 179] width 55 height 11
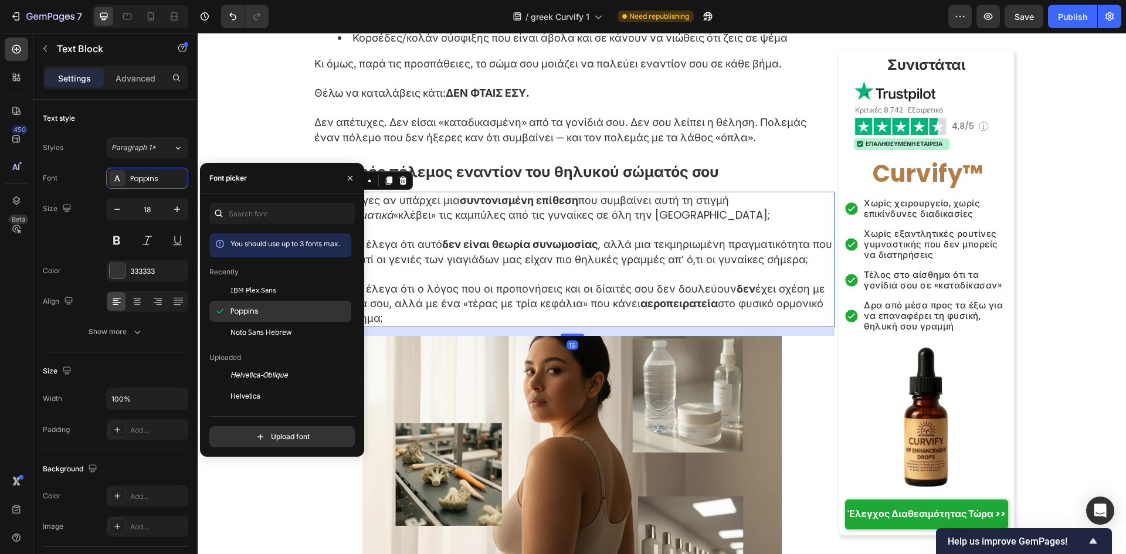
click at [230, 286] on div at bounding box center [219, 290] width 21 height 21
click at [553, 374] on img at bounding box center [571, 472] width 419 height 273
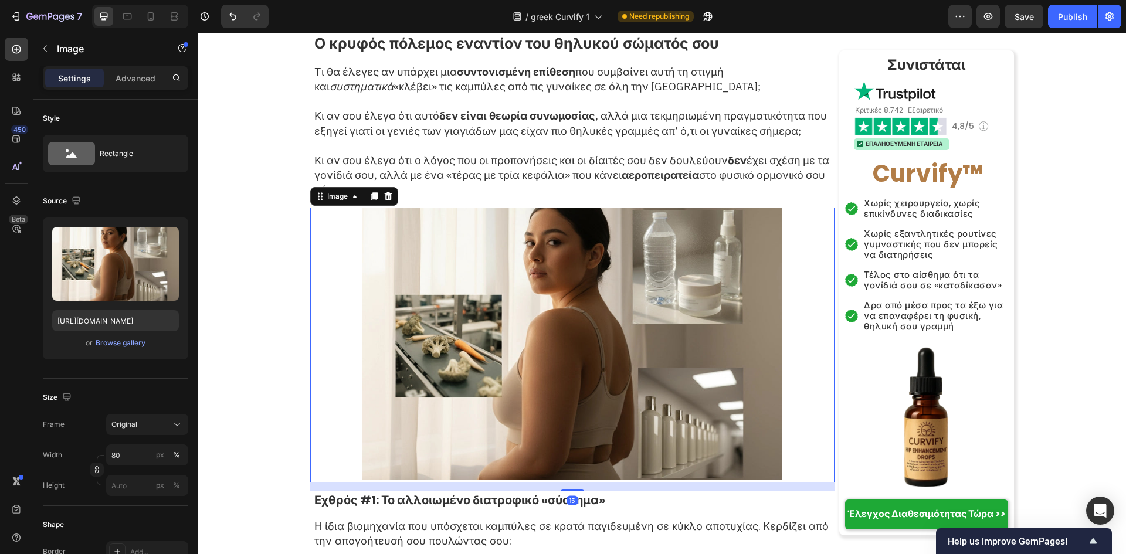
scroll to position [1642, 0]
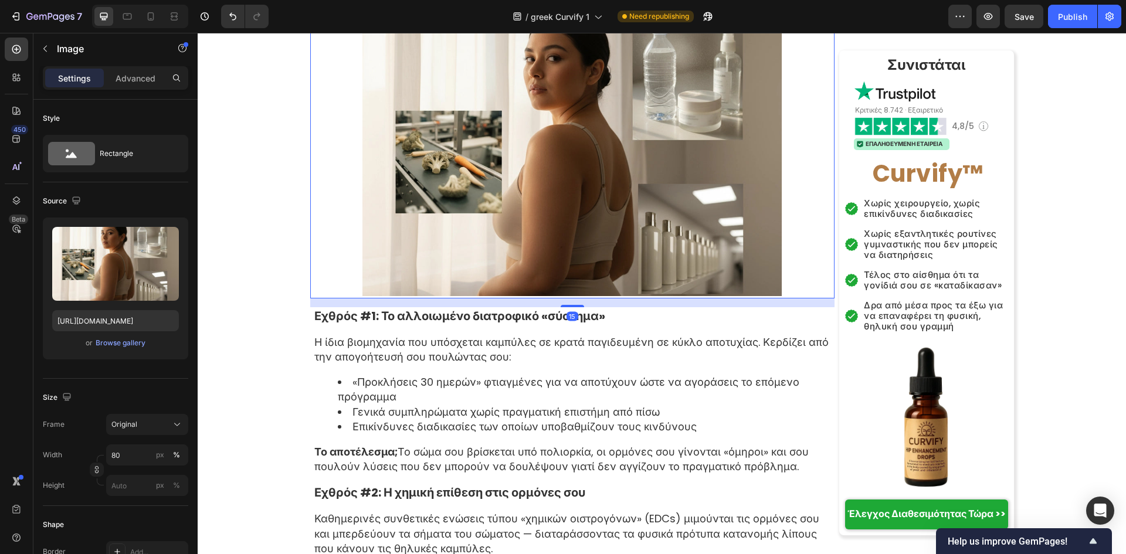
click at [553, 375] on li "«Προκλήσεις 30 ημερών» φτιαγμένες για να αποτύχουν ώστε να αγοράσεις το επόμενο…" at bounding box center [586, 389] width 496 height 29
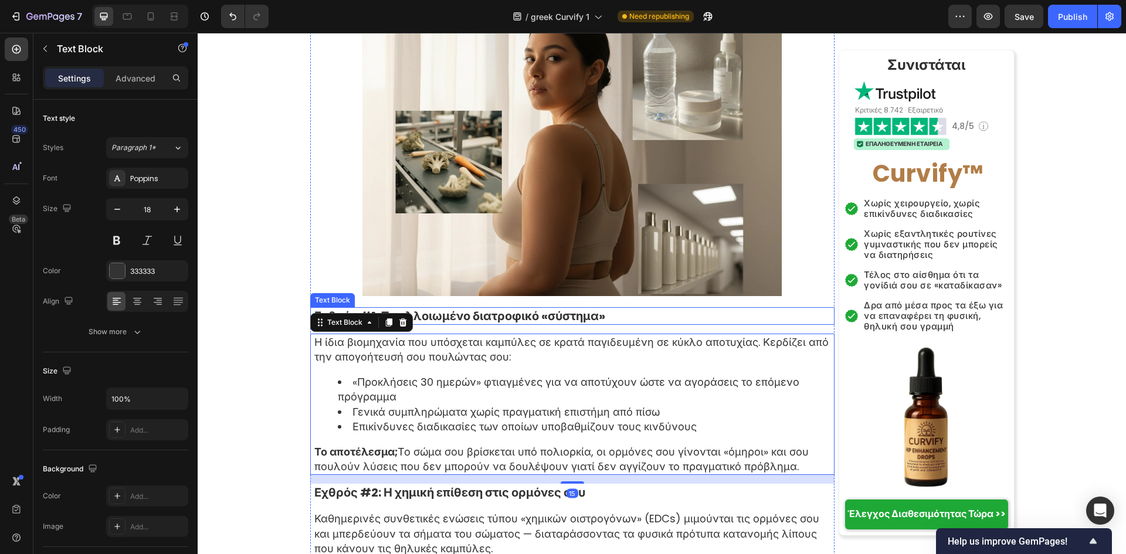
click at [576, 309] on p "Εχθρός #1: Το αλλοιωμένο διατροφικό «σύστημα»" at bounding box center [573, 316] width 519 height 15
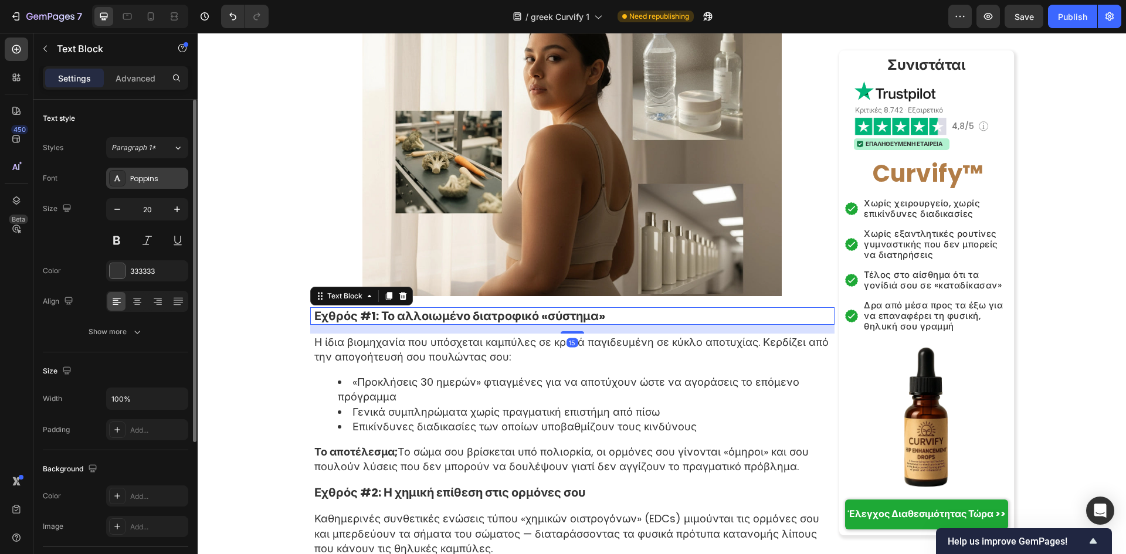
click at [161, 180] on div "Poppins" at bounding box center [157, 179] width 55 height 11
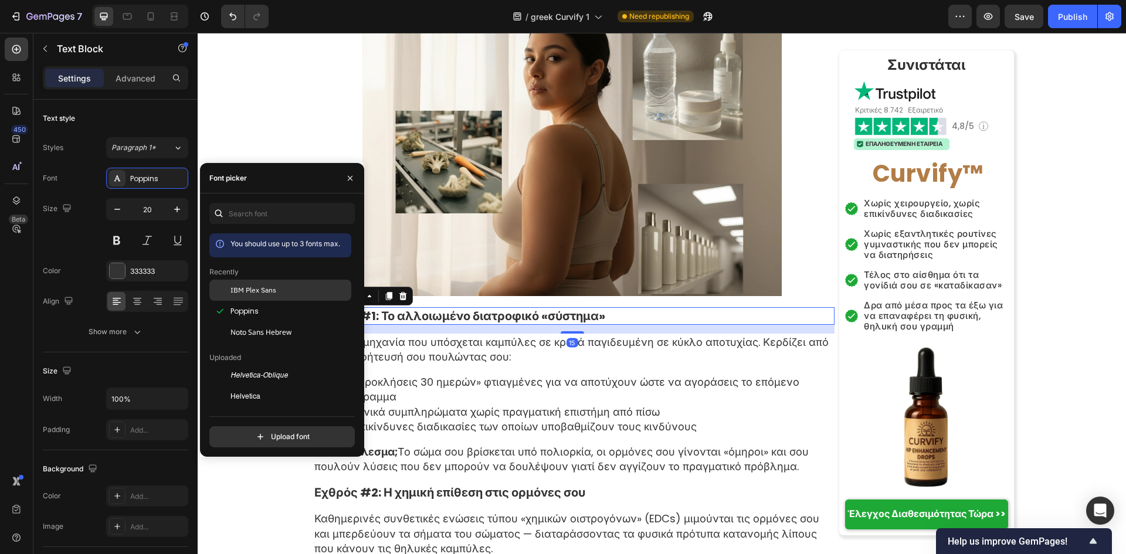
click at [212, 291] on div at bounding box center [219, 290] width 21 height 21
click at [471, 375] on li "«Προκλήσεις 30 ημερών» φτιαγμένες για να αποτύχουν ώστε να αγοράσεις το επόμενο…" at bounding box center [586, 389] width 496 height 29
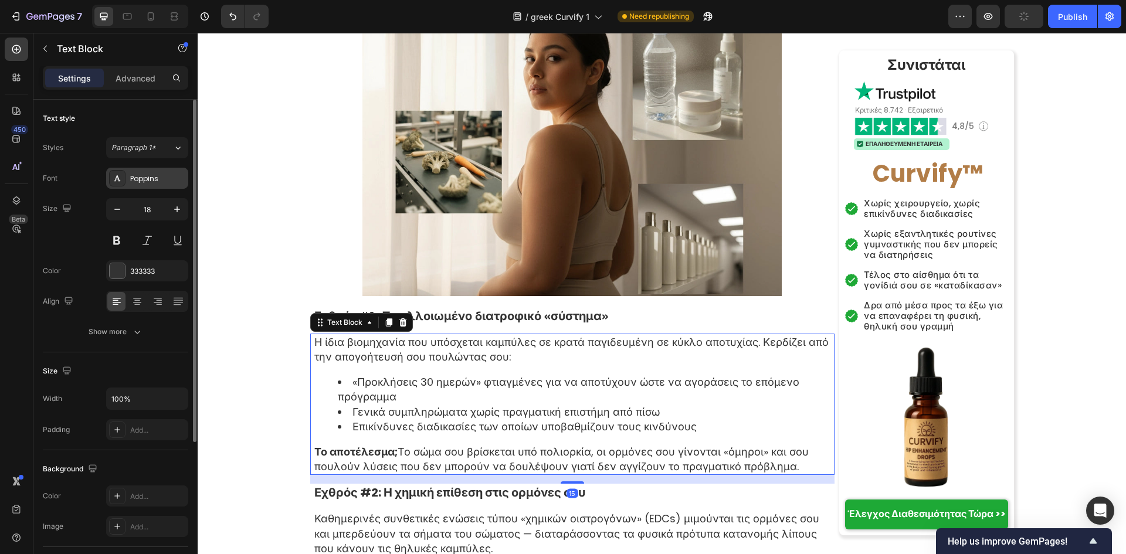
click at [140, 169] on div "Poppins" at bounding box center [147, 178] width 82 height 21
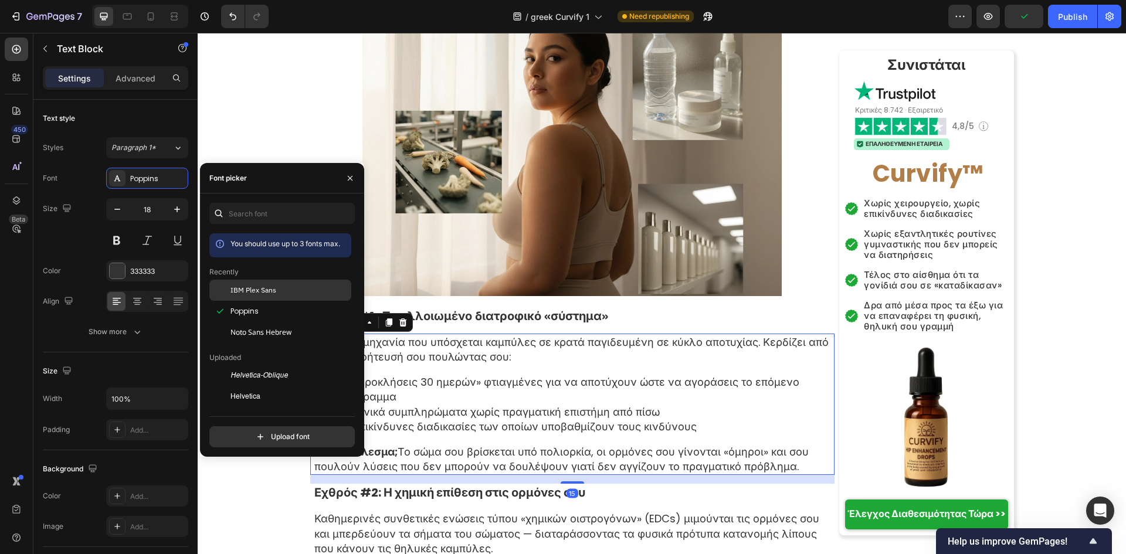
click at [280, 280] on div "IBM Plex Sans" at bounding box center [280, 290] width 142 height 21
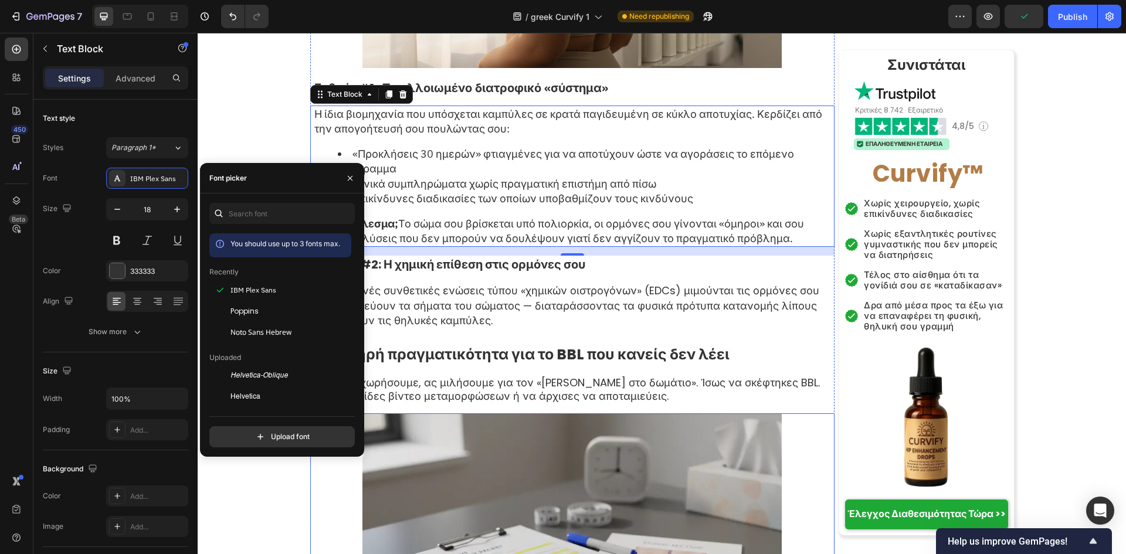
scroll to position [1955, 0]
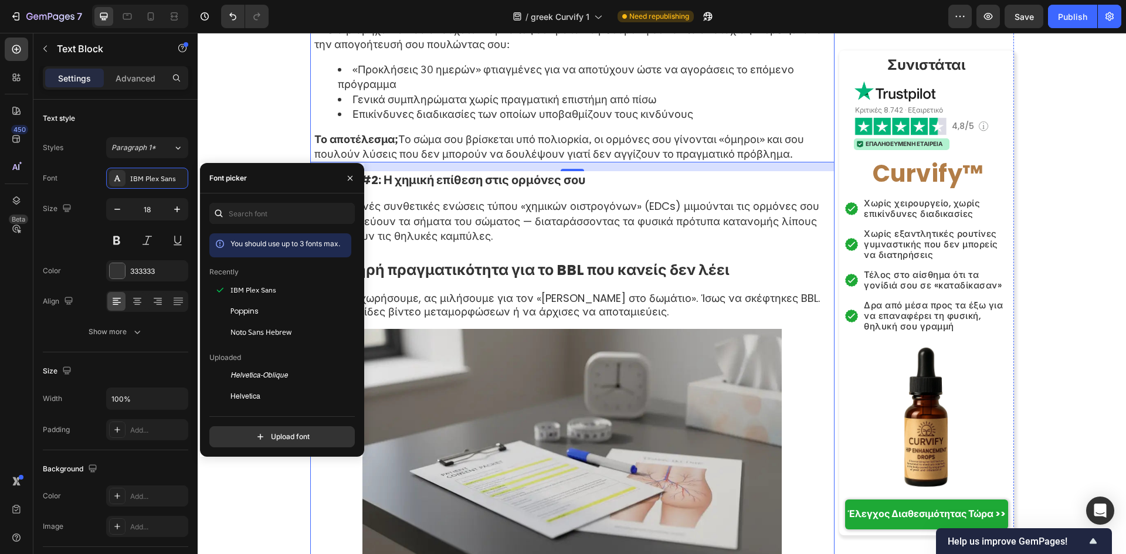
click at [529, 172] on p "Εχθρός #2: Η χημική επίθεση στις ορμόνες σου" at bounding box center [573, 179] width 519 height 15
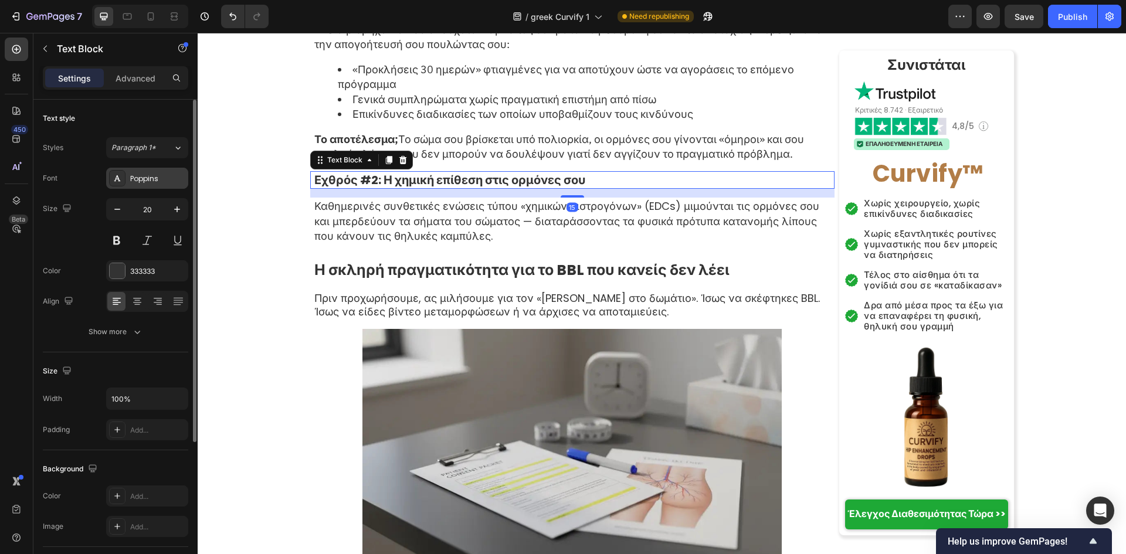
click at [144, 180] on div "Poppins" at bounding box center [157, 179] width 55 height 11
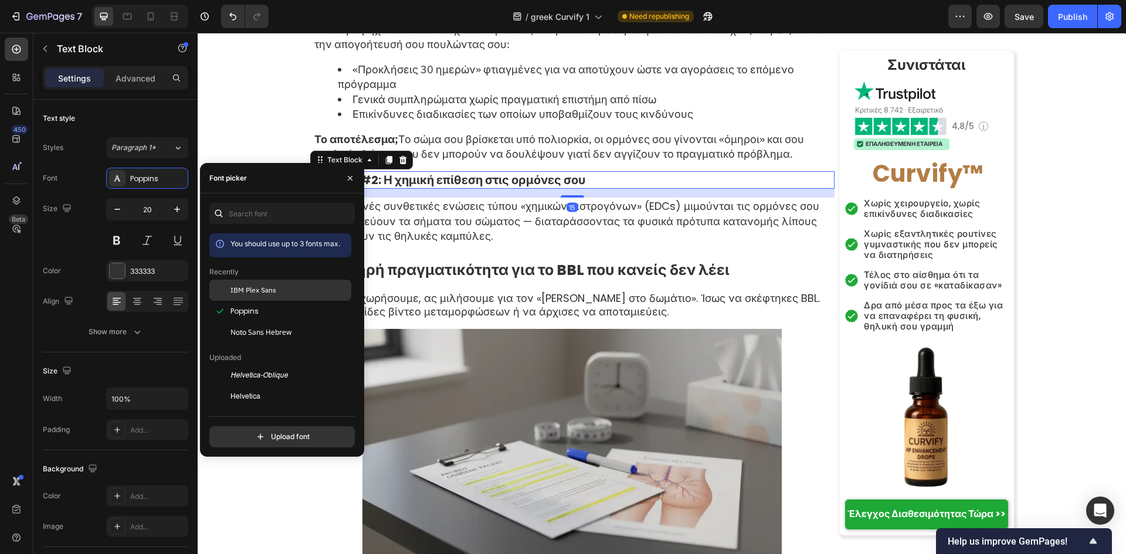
click at [232, 289] on span "IBM Plex Sans" at bounding box center [254, 290] width 46 height 11
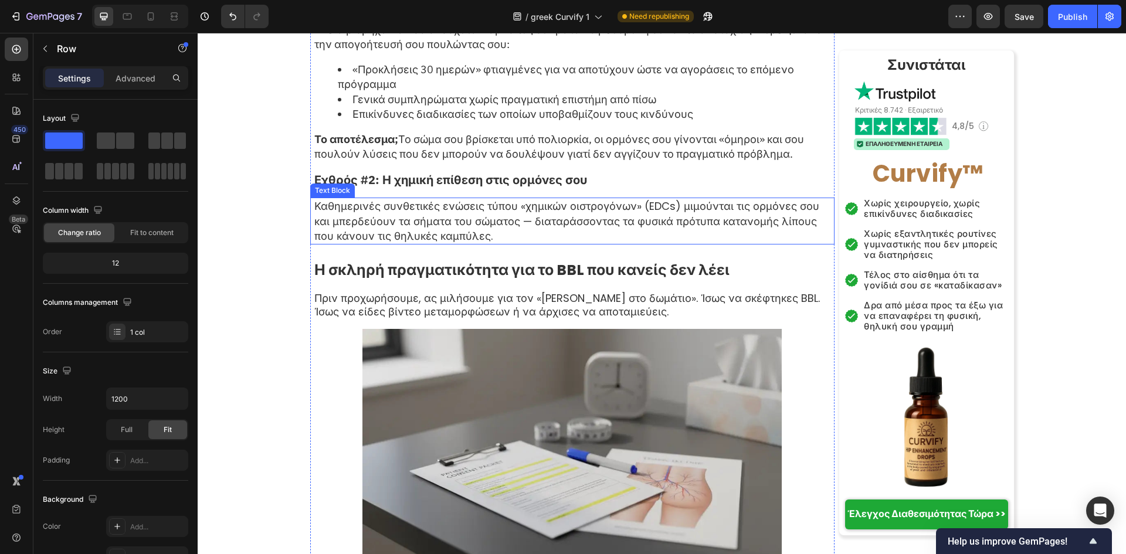
click at [538, 199] on p "Καθημερινές συνθετικές ενώσεις τύπου «χημικών οιστρογόνων» (EDCs) μιμούνται τις…" at bounding box center [573, 221] width 519 height 45
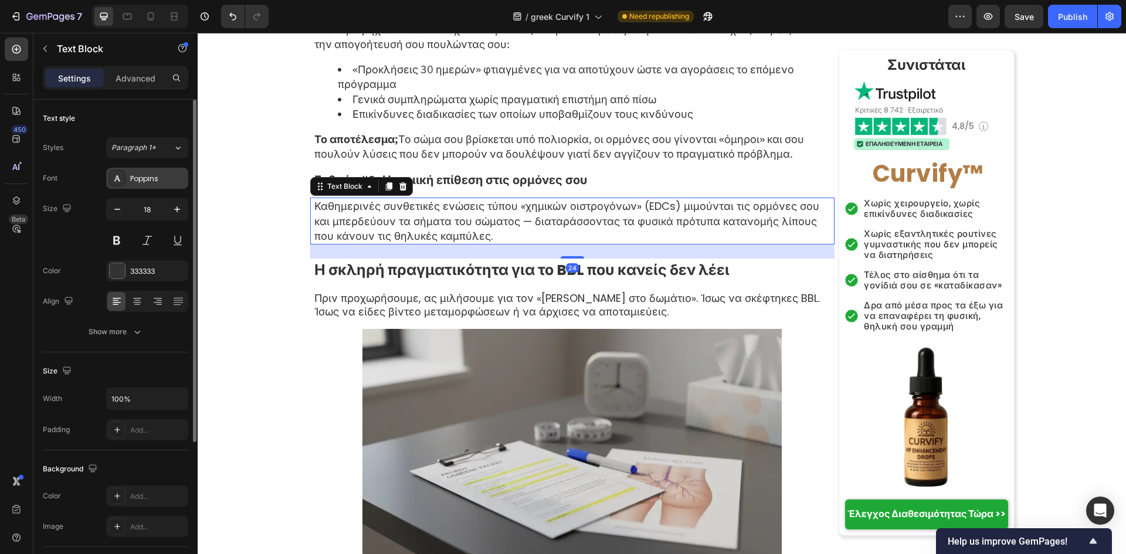
click at [130, 174] on div "Poppins" at bounding box center [147, 178] width 82 height 21
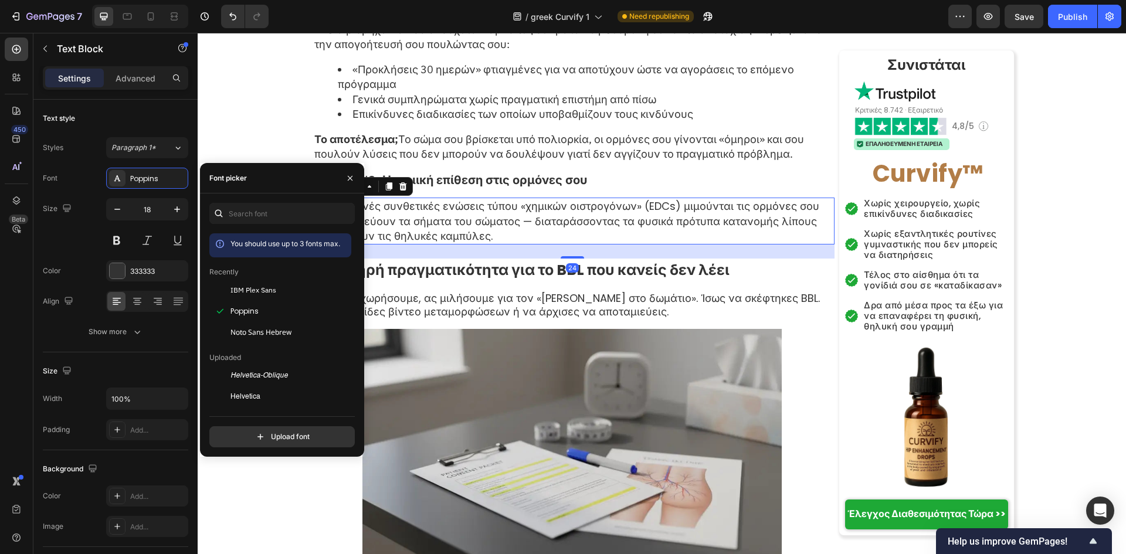
click at [260, 286] on span "IBM Plex Sans" at bounding box center [254, 290] width 46 height 11
click at [531, 260] on strong "Η σκληρή πραγματικότητα για το BBL που κανείς δεν λέει" at bounding box center [521, 270] width 415 height 21
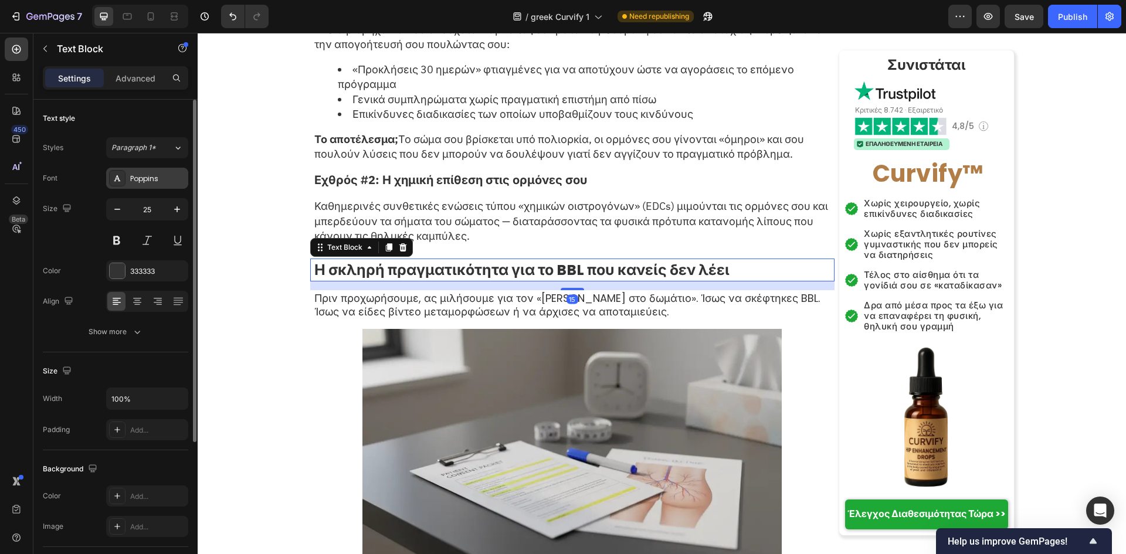
click at [137, 174] on div "Poppins" at bounding box center [157, 179] width 55 height 11
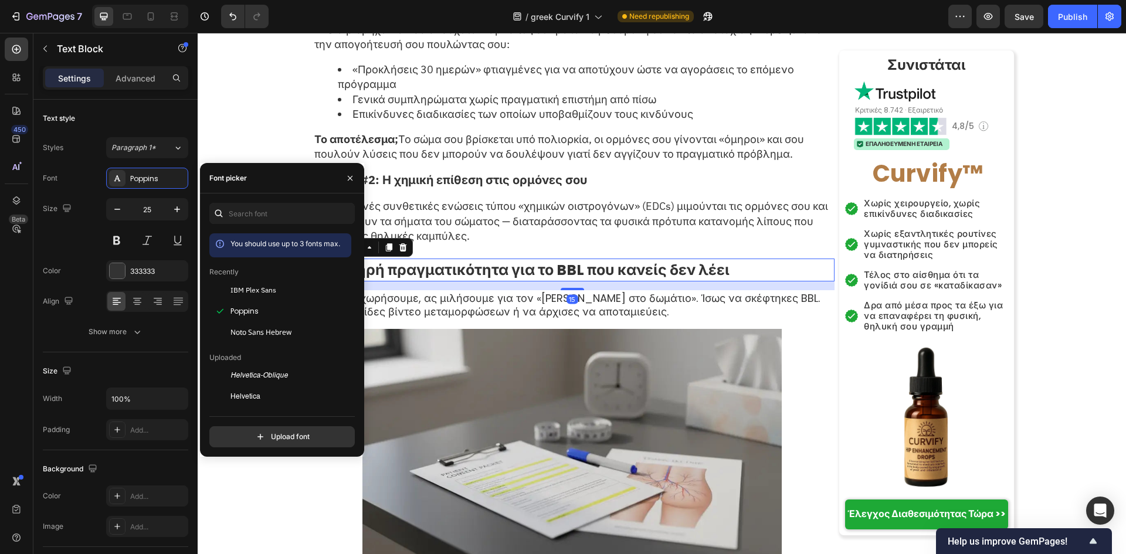
click at [296, 296] on div "IBM Plex Sans" at bounding box center [280, 290] width 142 height 21
click at [484, 292] on p "Πριν προχωρήσουμε, ας μιλήσουμε για τον «ελέφαντα στο δωμάτιο». Ίσως να σκέφτηκ…" at bounding box center [573, 306] width 519 height 28
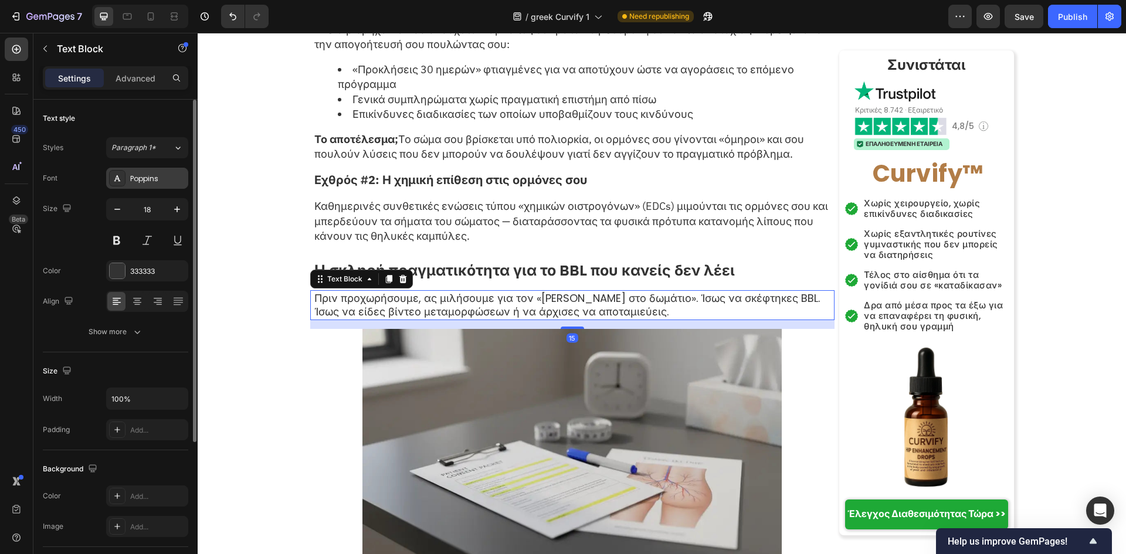
click at [158, 177] on div "Poppins" at bounding box center [157, 179] width 55 height 11
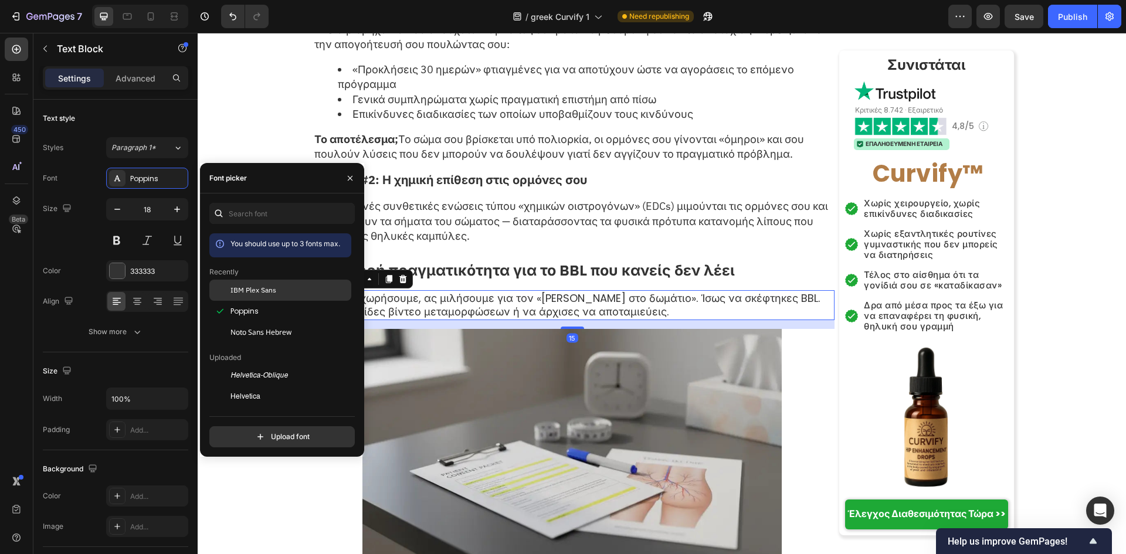
click at [255, 282] on div "IBM Plex Sans" at bounding box center [280, 290] width 142 height 21
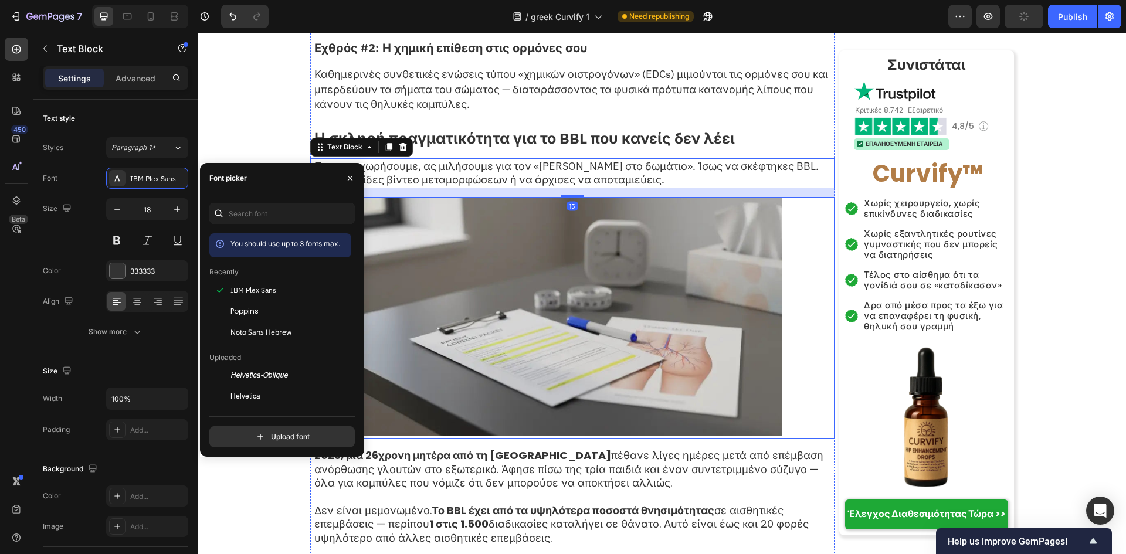
scroll to position [2189, 0]
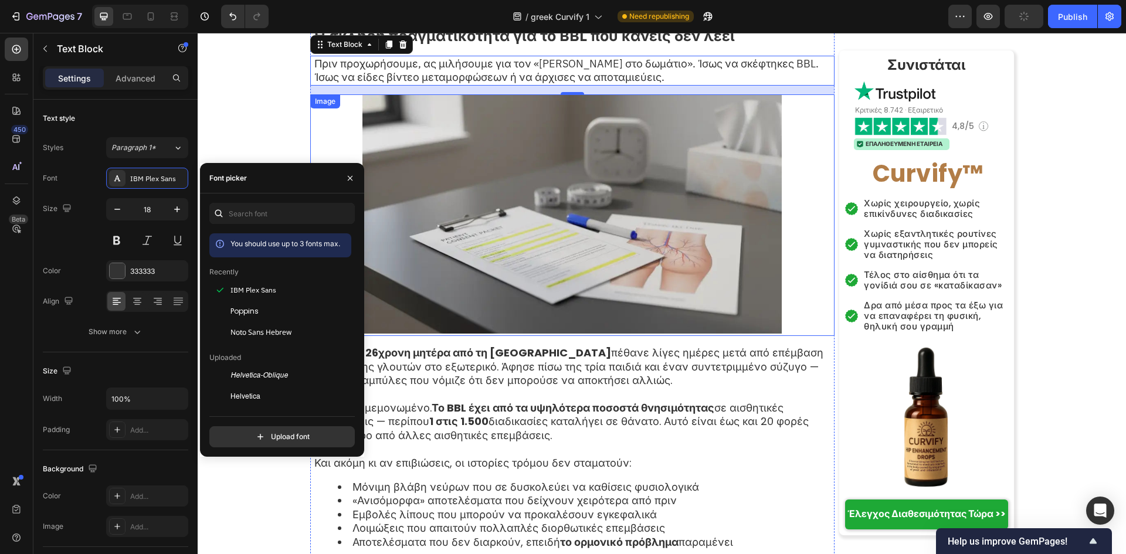
click at [534, 296] on div "Image" at bounding box center [572, 215] width 524 height 242
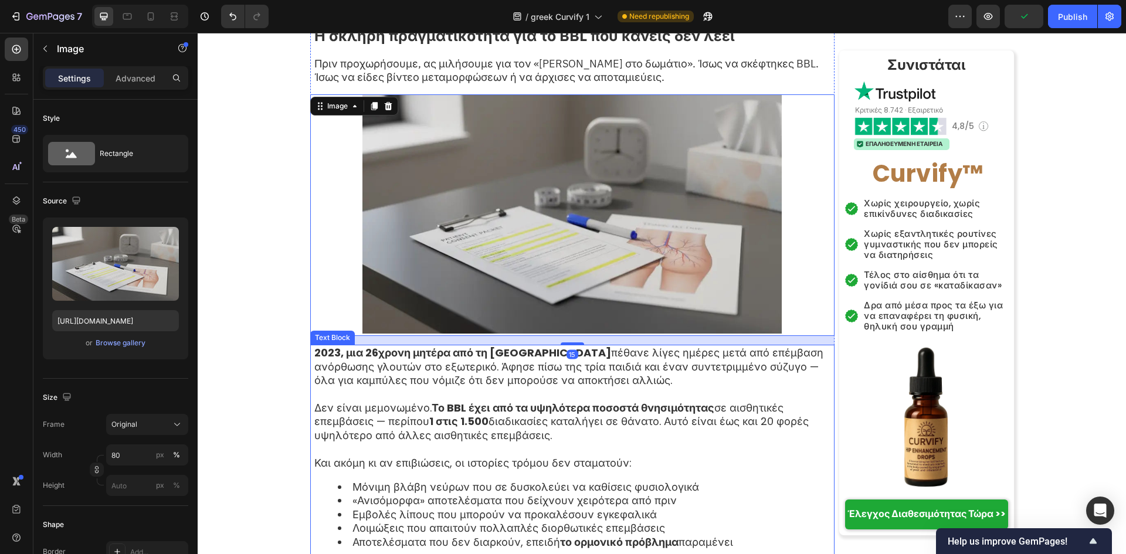
click at [521, 346] on p "2023, μια 26χρονη μητέρα από τη Θεσσαλονίκη πέθανε λίγες ημέρες μετά από επέμβα…" at bounding box center [573, 366] width 519 height 41
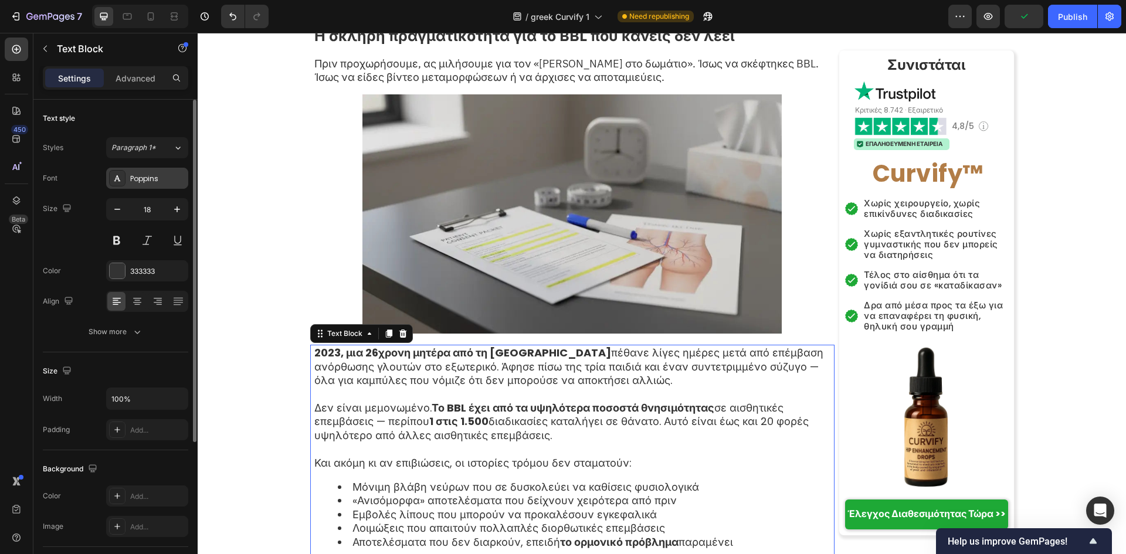
click at [141, 177] on div "Poppins" at bounding box center [157, 179] width 55 height 11
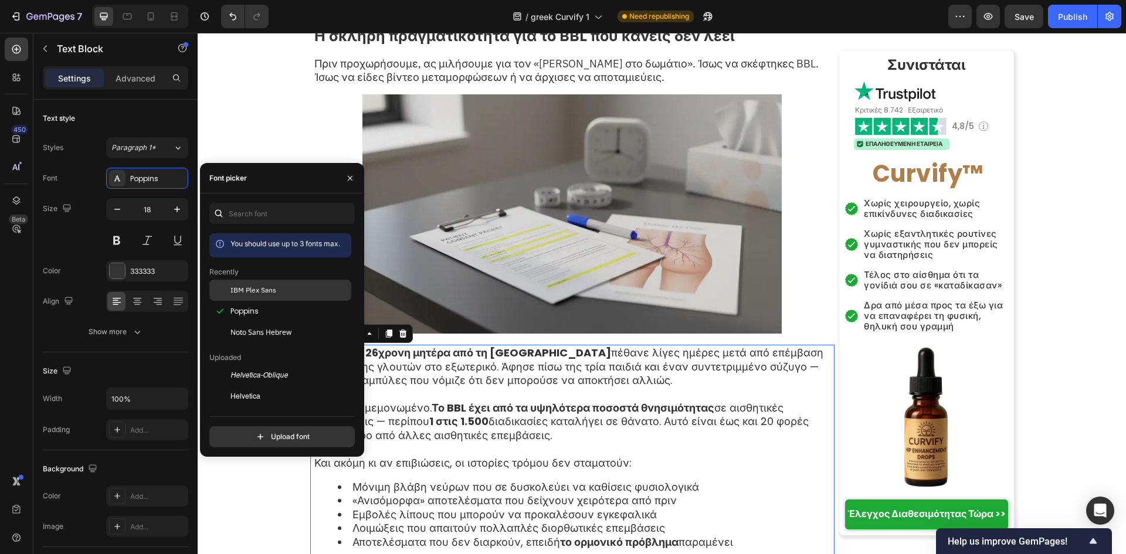
click at [291, 286] on div "IBM Plex Sans" at bounding box center [290, 290] width 118 height 11
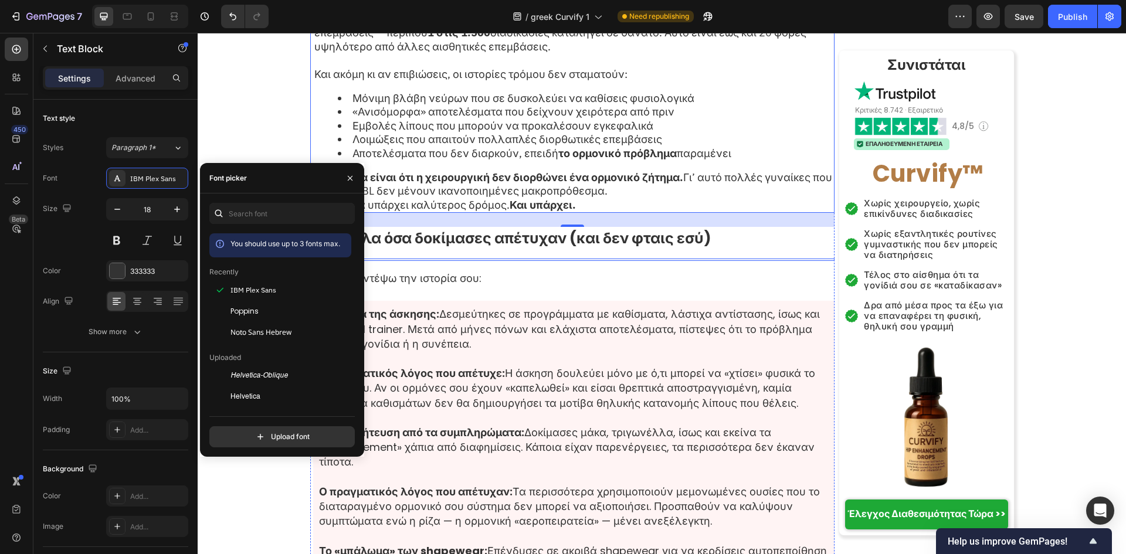
scroll to position [2581, 0]
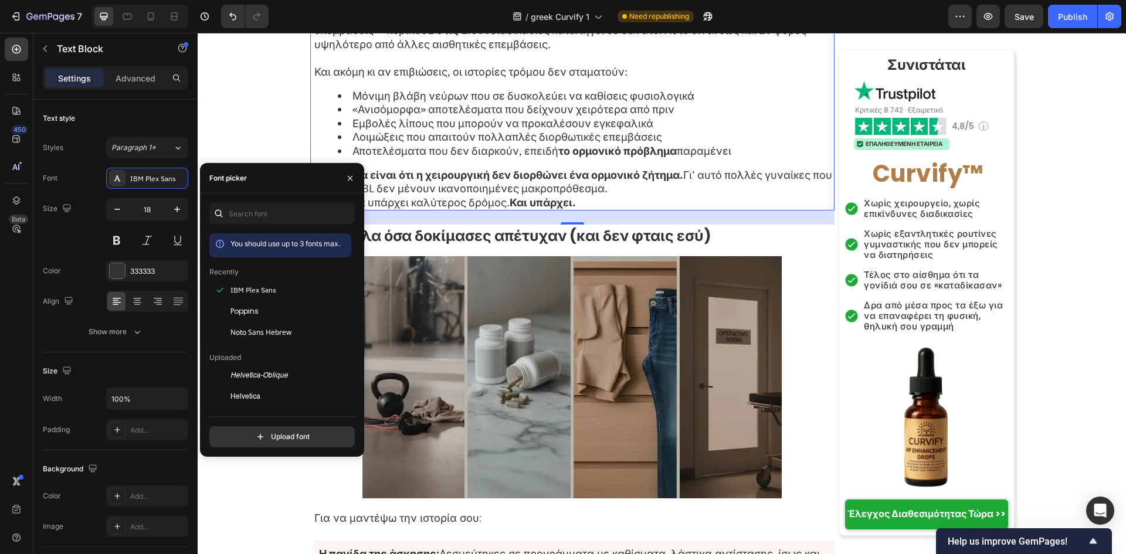
click at [571, 229] on div "24" at bounding box center [572, 233] width 13 height 9
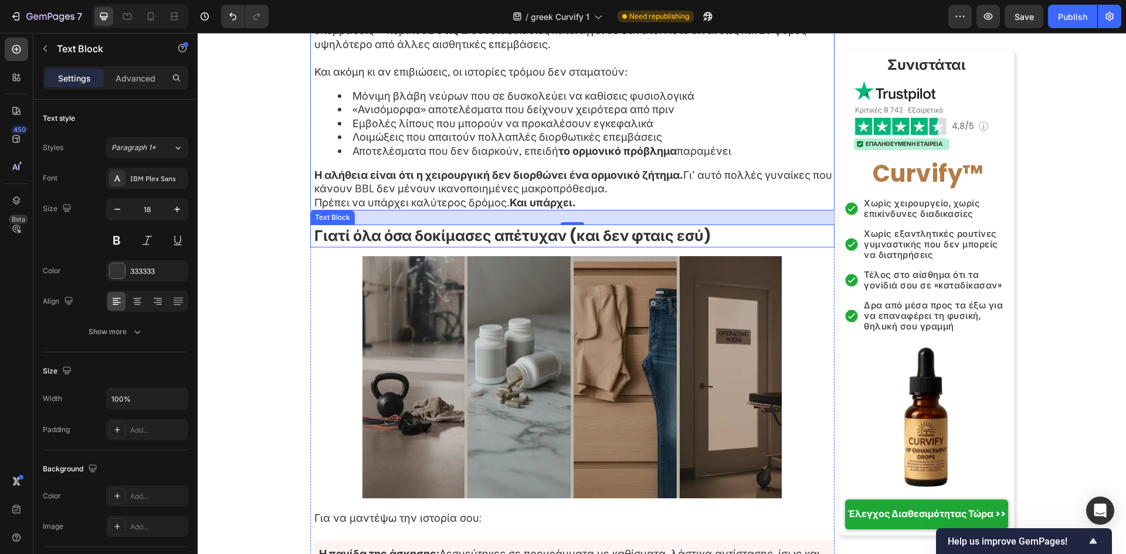
click at [453, 226] on strong "Γιατί όλα όσα δοκίμασες απέτυχαν (και δεν φταις εσύ)" at bounding box center [512, 236] width 397 height 21
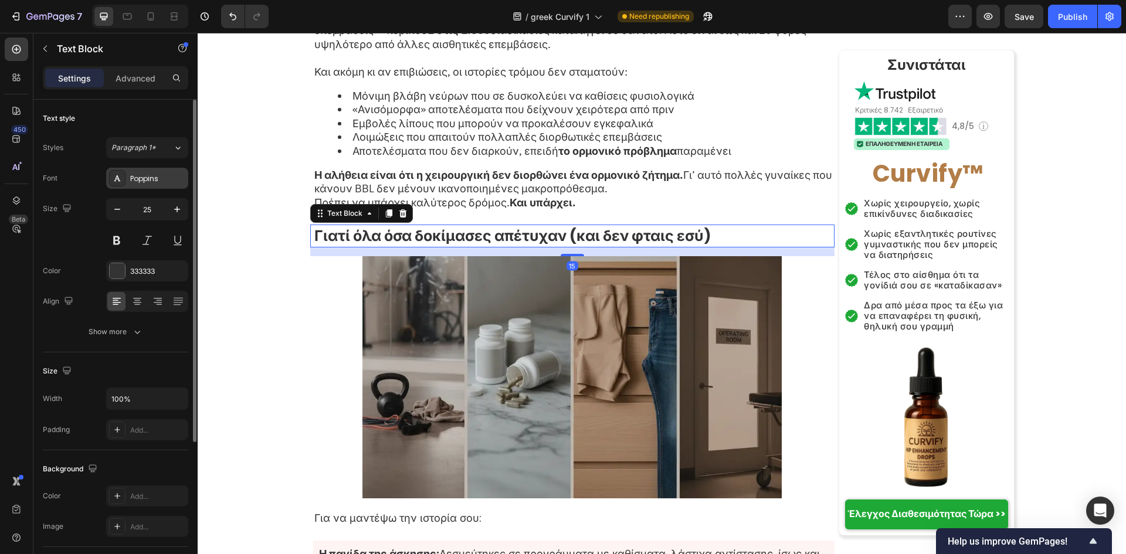
click at [148, 178] on div "Poppins" at bounding box center [157, 179] width 55 height 11
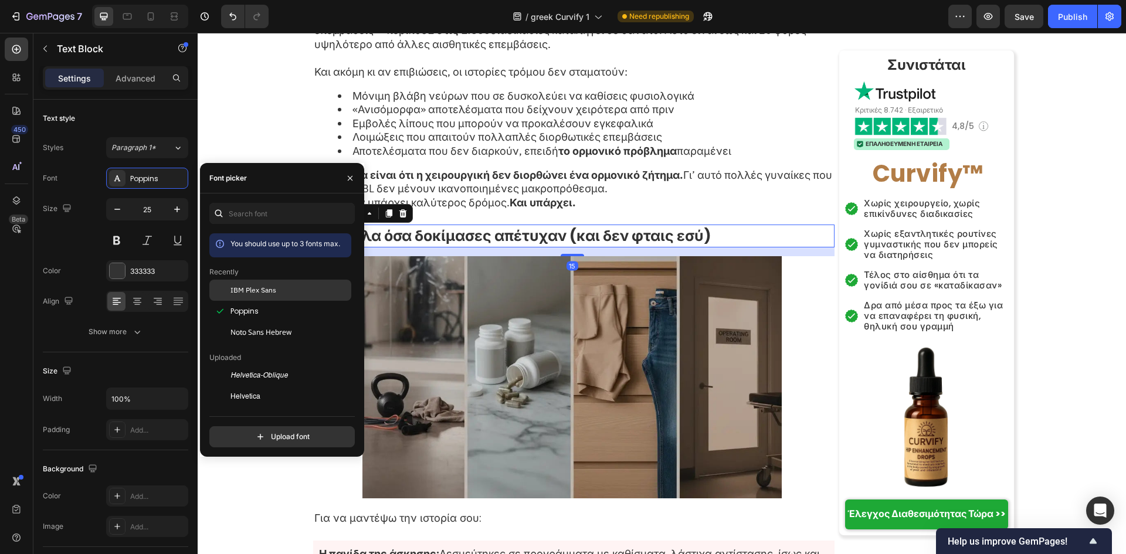
click at [242, 286] on span "IBM Plex Sans" at bounding box center [254, 290] width 46 height 11
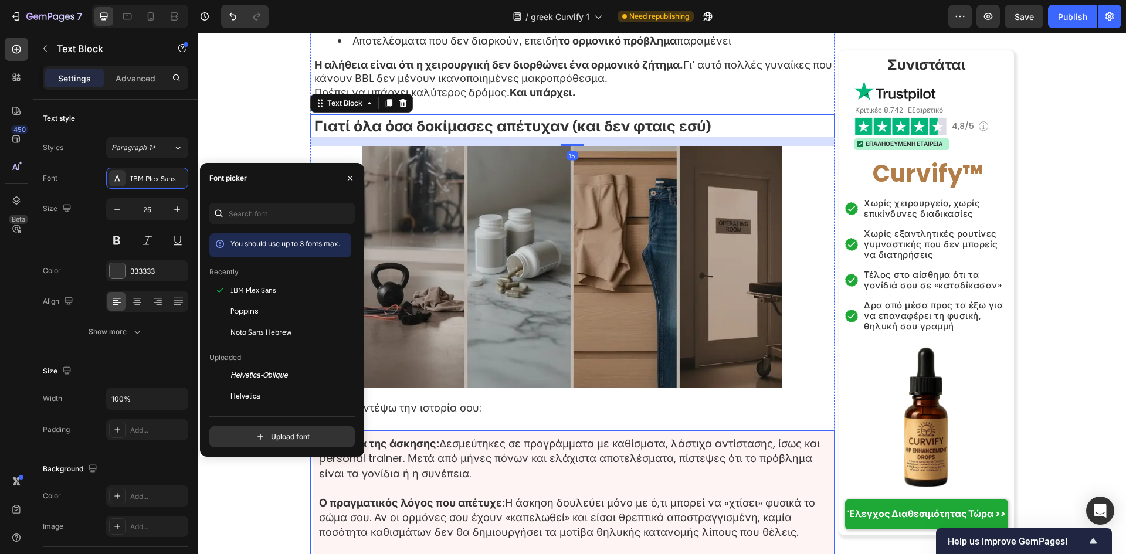
scroll to position [2815, 0]
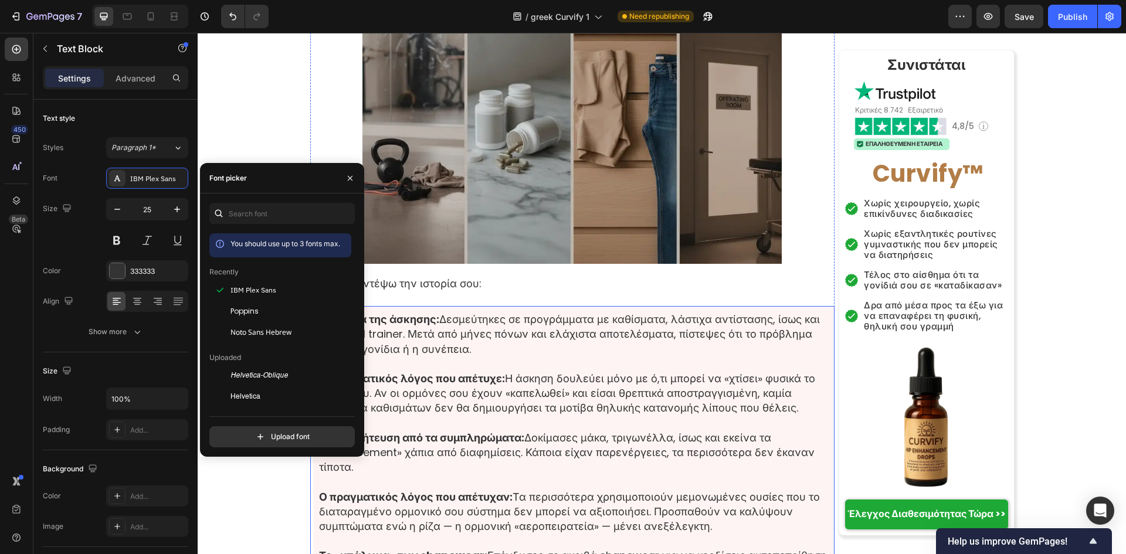
click at [513, 312] on p "Η παγίδα της άσκησης: Δεσμεύτηκες σε προγράμματα με καθίσματα, λάστιχα αντίστασ…" at bounding box center [574, 334] width 510 height 45
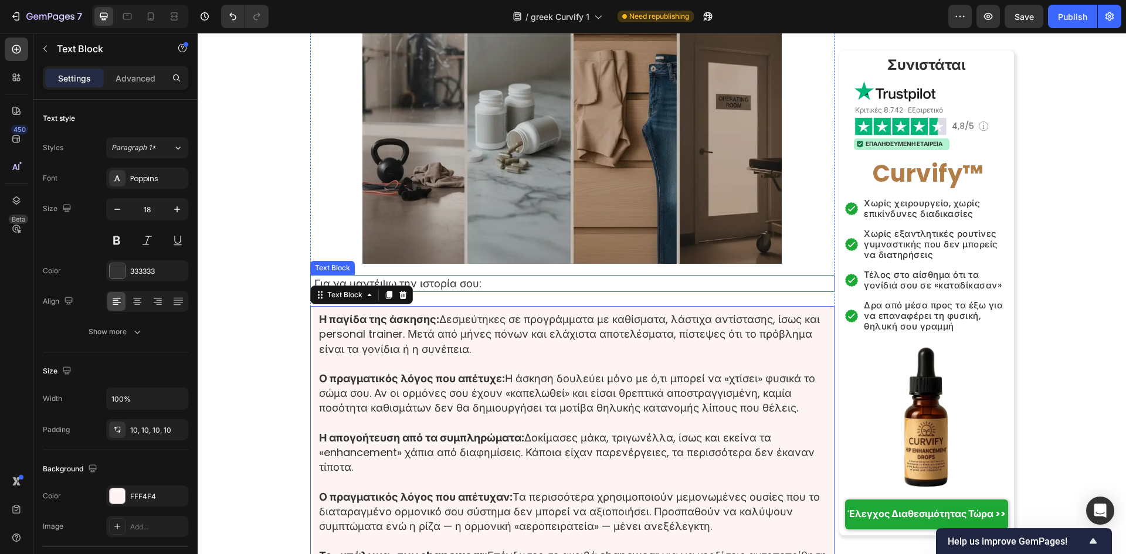
click at [506, 276] on p "Για να μαντέψω την ιστορία σου:" at bounding box center [573, 283] width 519 height 15
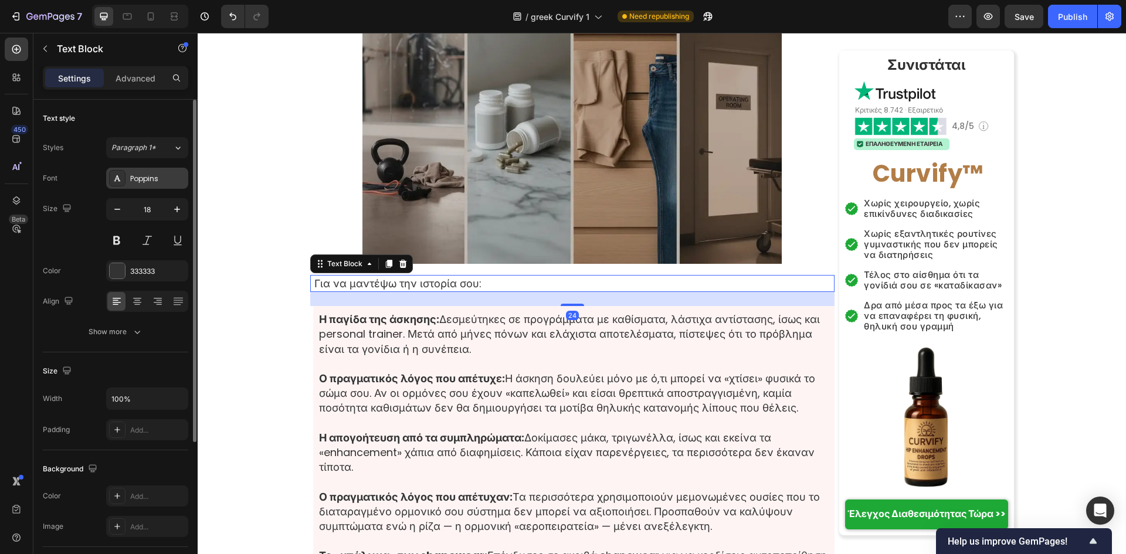
click at [163, 178] on div "Poppins" at bounding box center [157, 179] width 55 height 11
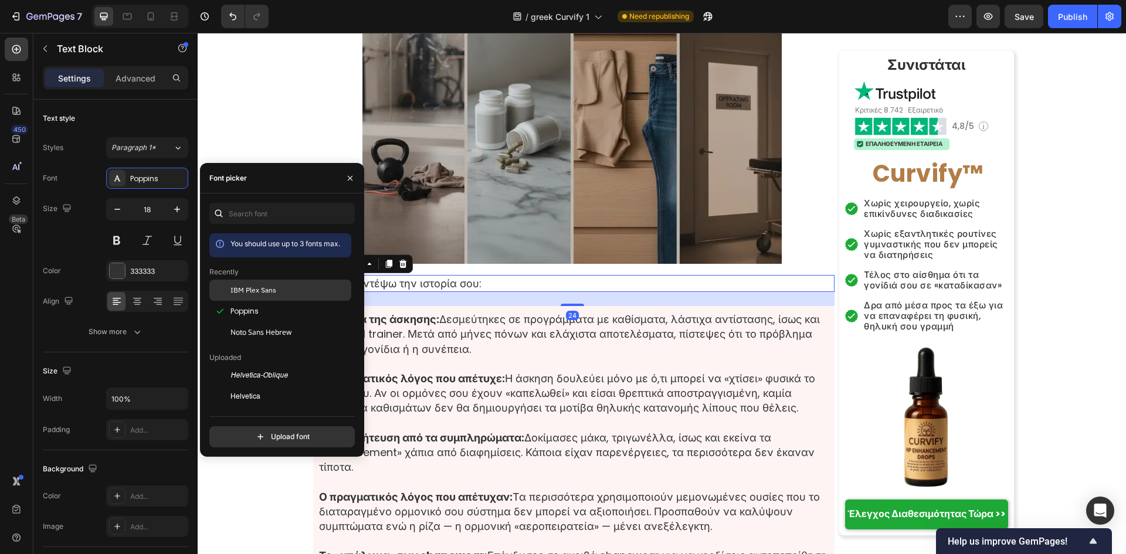
drag, startPoint x: 249, startPoint y: 286, endPoint x: 172, endPoint y: 299, distance: 77.4
click at [249, 286] on span "IBM Plex Sans" at bounding box center [254, 290] width 46 height 11
click at [599, 431] on p "Η απογοήτευση από τα συμπληρώματα: Δοκίμασες μάκα, τριγωνέλλα, ίσως και εκείνα …" at bounding box center [574, 453] width 510 height 45
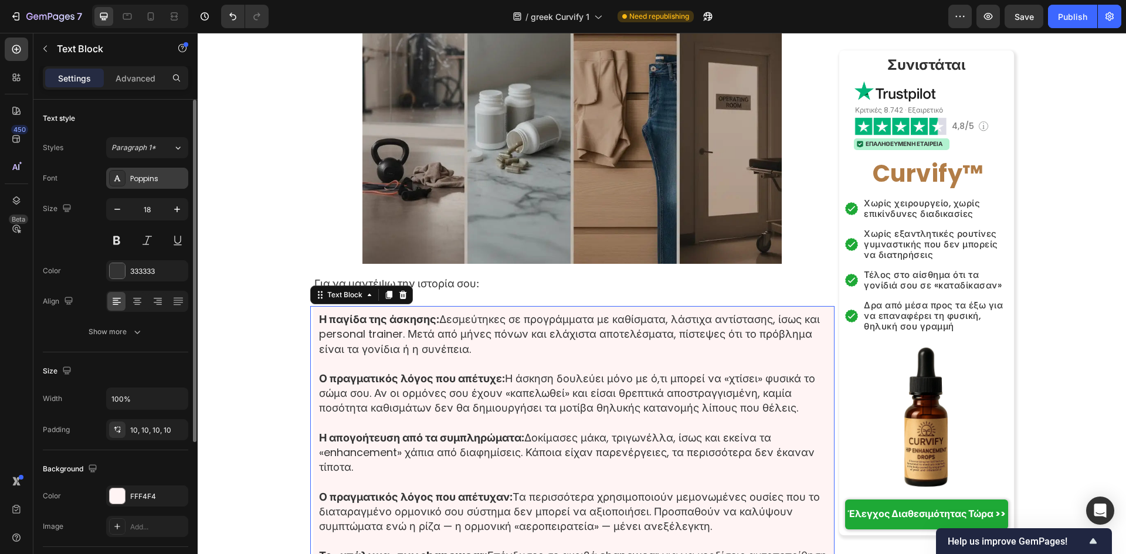
click at [143, 187] on div "Poppins" at bounding box center [147, 178] width 82 height 21
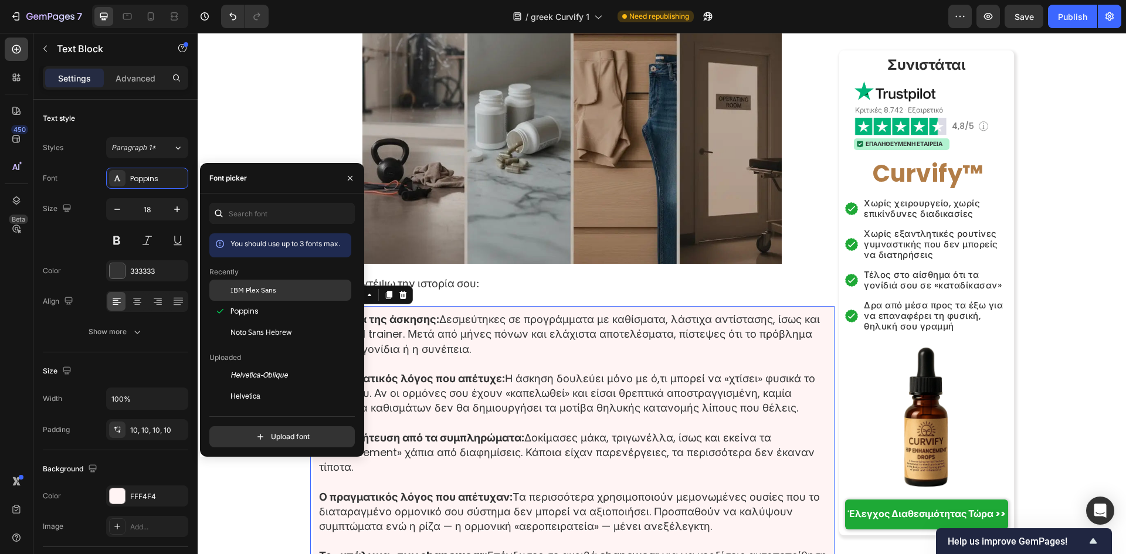
click at [252, 284] on div "IBM Plex Sans" at bounding box center [280, 290] width 142 height 21
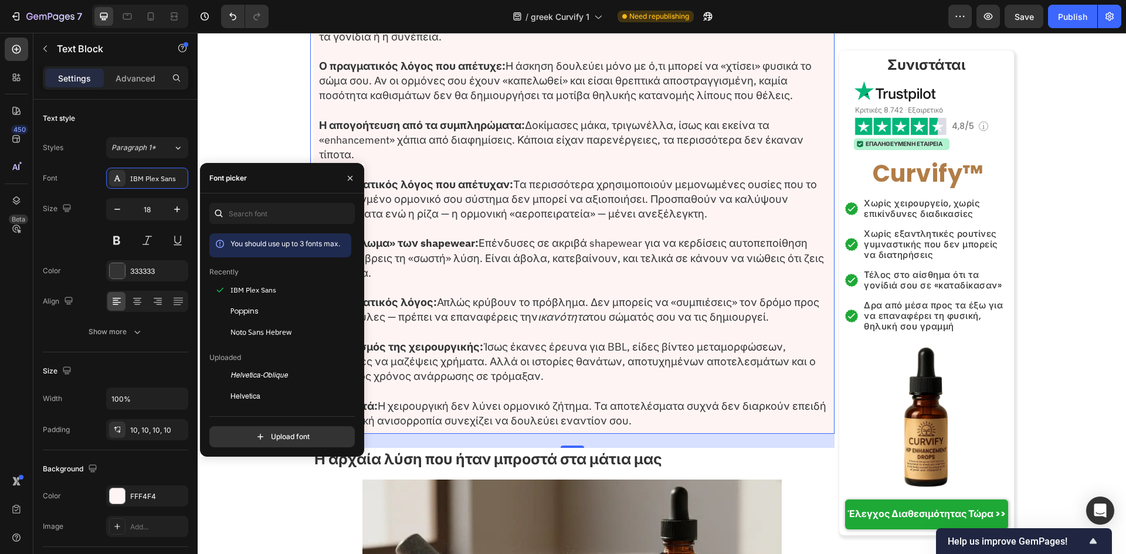
scroll to position [3363, 0]
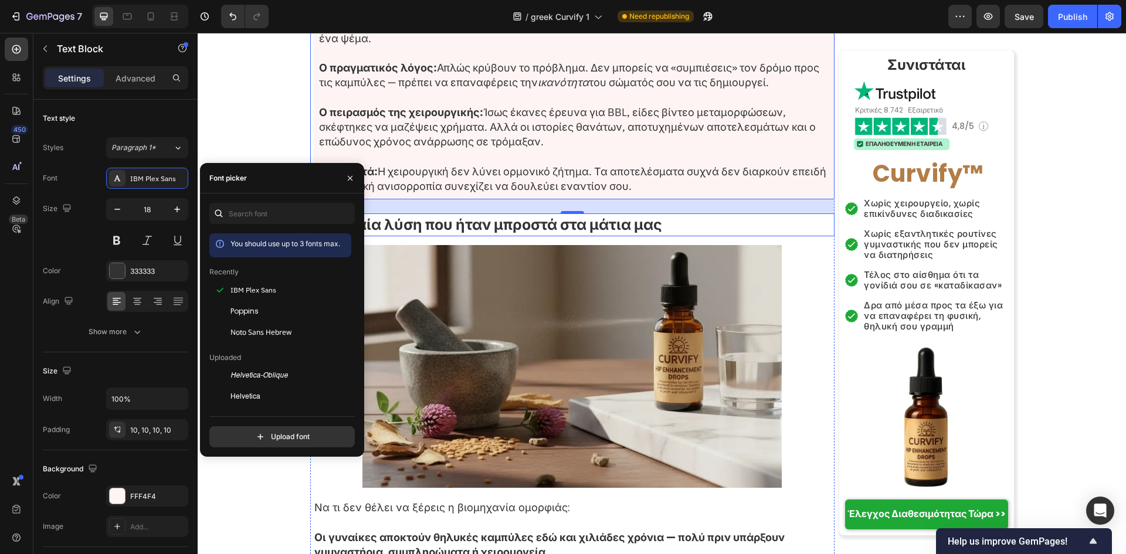
click at [575, 215] on strong "Η αρχαία λύση που ήταν μπροστά στα μάτια μας" at bounding box center [488, 225] width 348 height 21
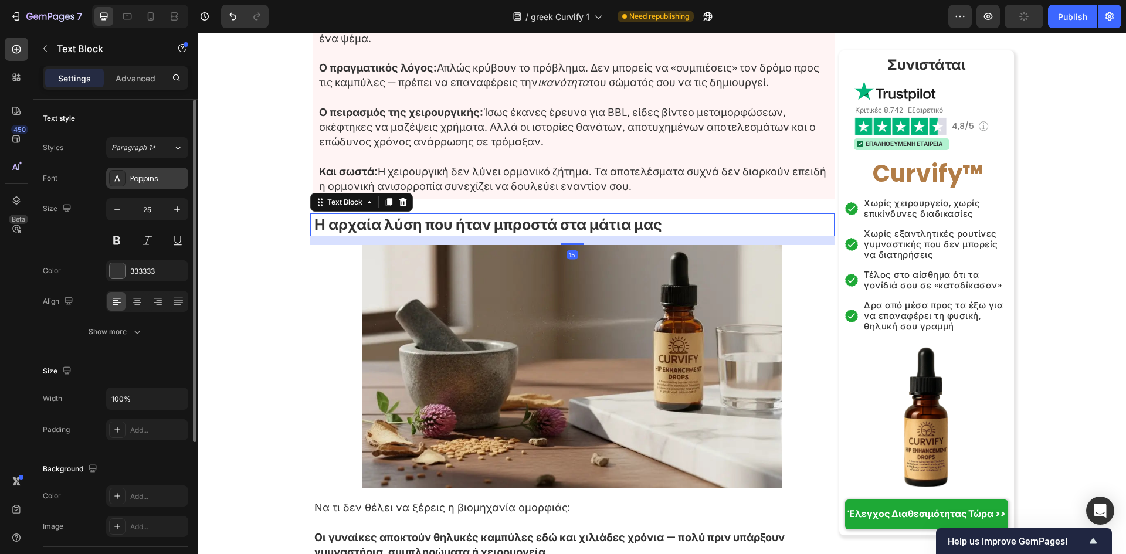
click at [150, 185] on div "Poppins" at bounding box center [147, 178] width 82 height 21
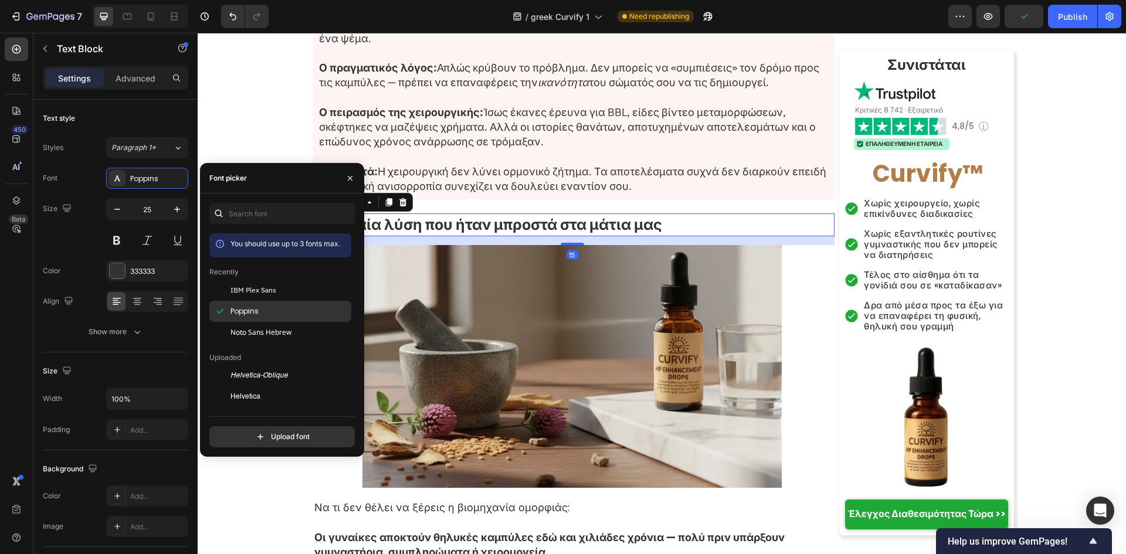
click at [240, 285] on span "IBM Plex Sans" at bounding box center [254, 290] width 46 height 11
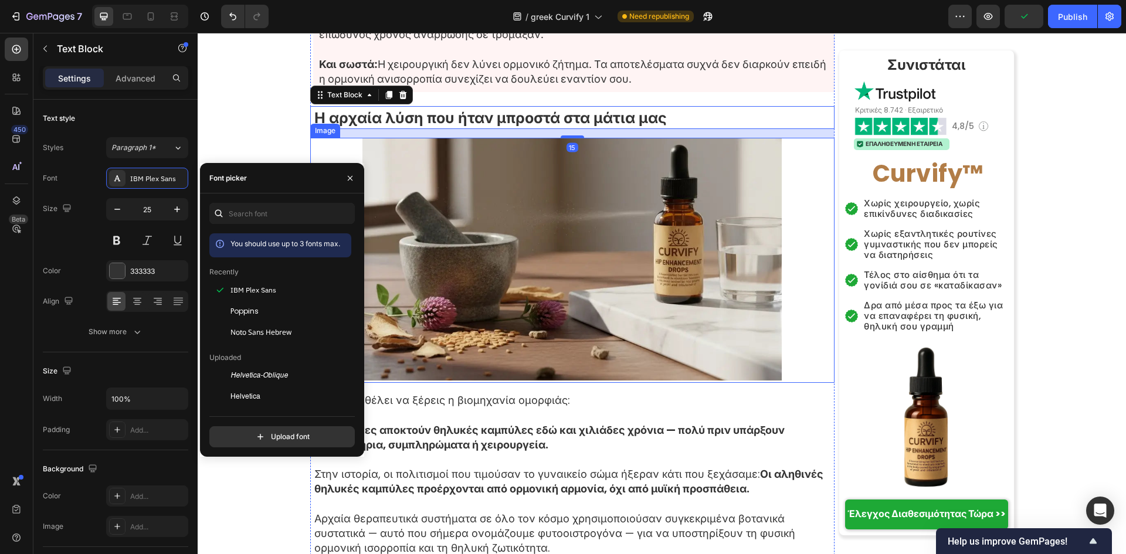
scroll to position [3597, 0]
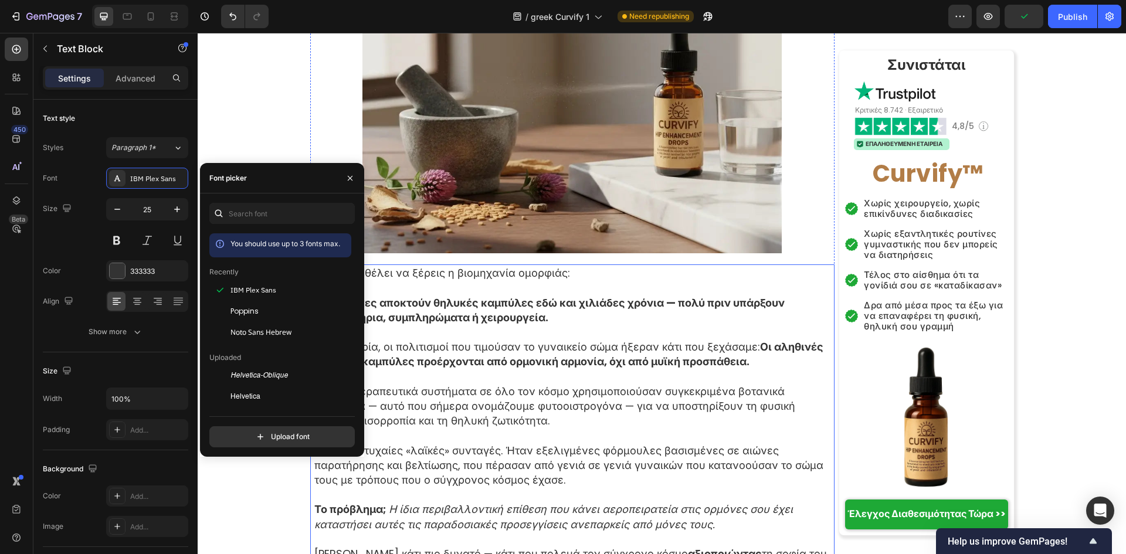
click at [571, 296] on strong "Οι γυναίκες αποκτούν θηλυκές καμπύλες εδώ και χιλιάδες χρόνια — πολύ πριν υπάρξ…" at bounding box center [549, 310] width 470 height 29
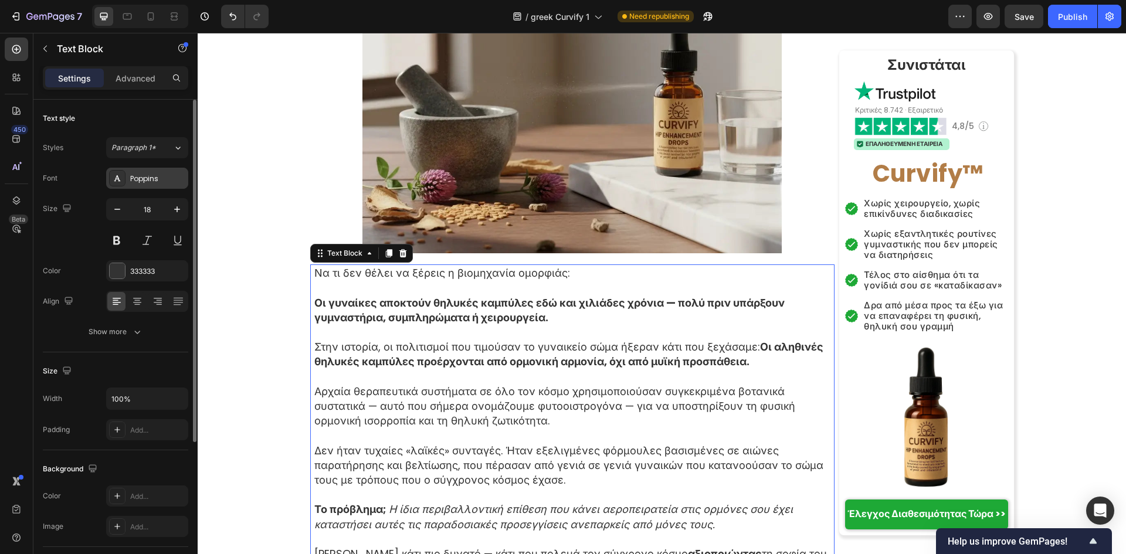
click at [138, 176] on div "Poppins" at bounding box center [157, 179] width 55 height 11
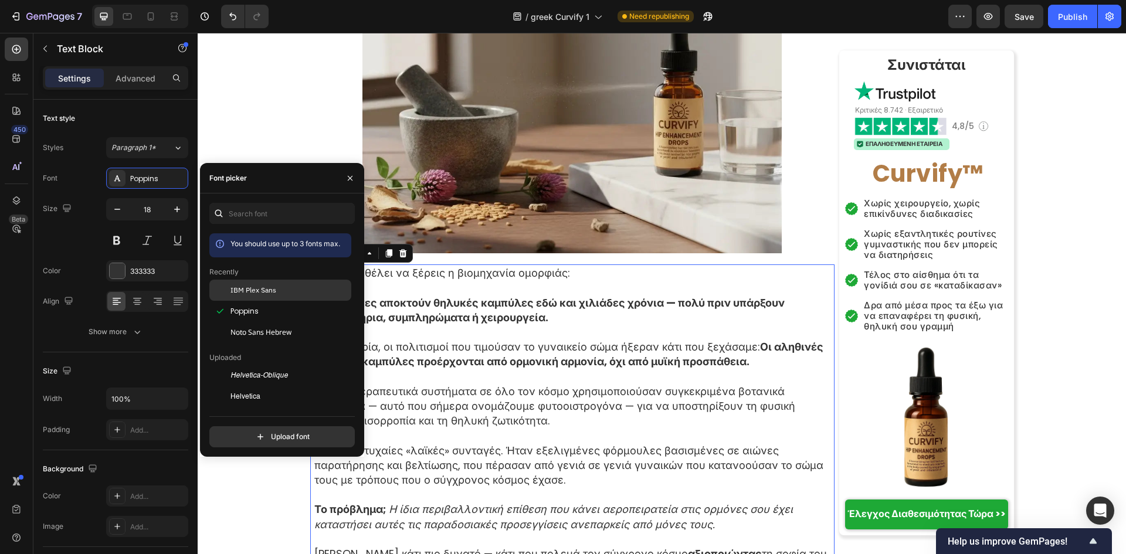
drag, startPoint x: 232, startPoint y: 283, endPoint x: 213, endPoint y: 277, distance: 19.8
click at [232, 283] on div "IBM Plex Sans" at bounding box center [280, 290] width 142 height 21
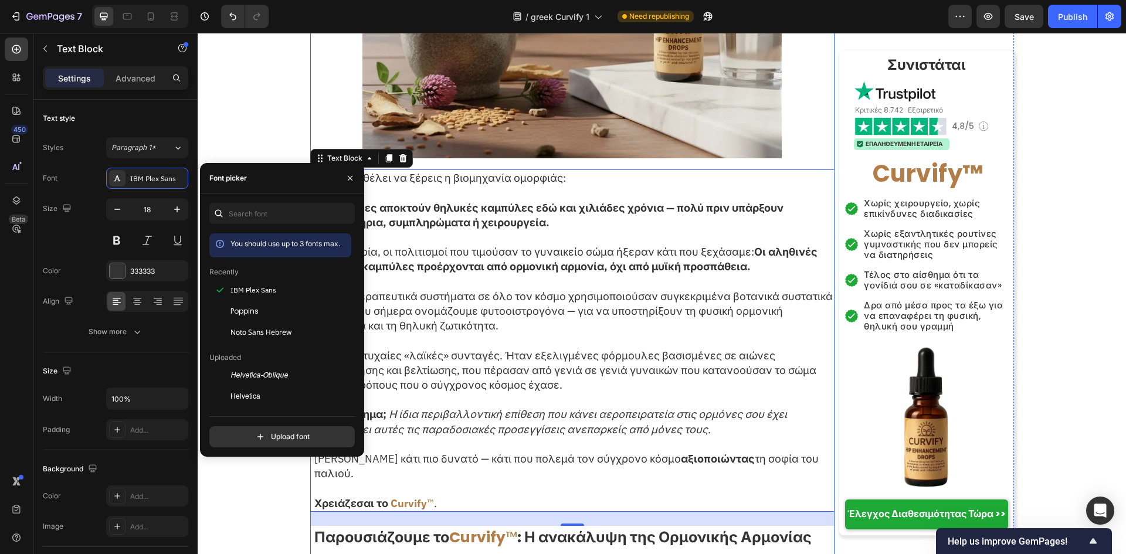
scroll to position [3832, 0]
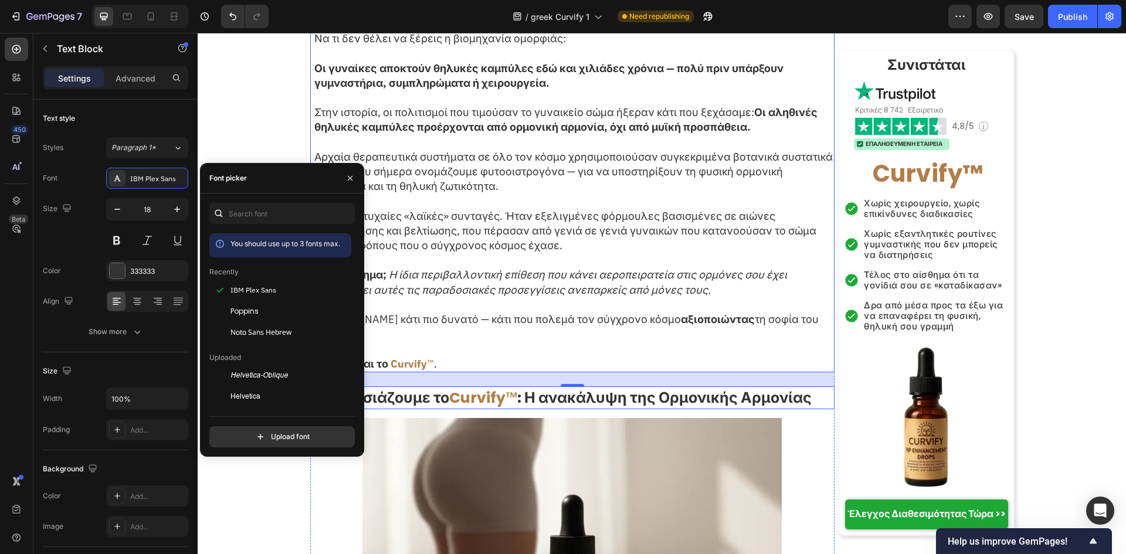
click at [535, 388] on strong ": Η ανακάλυψη της Ορμονικής Αρμονίας" at bounding box center [664, 398] width 294 height 21
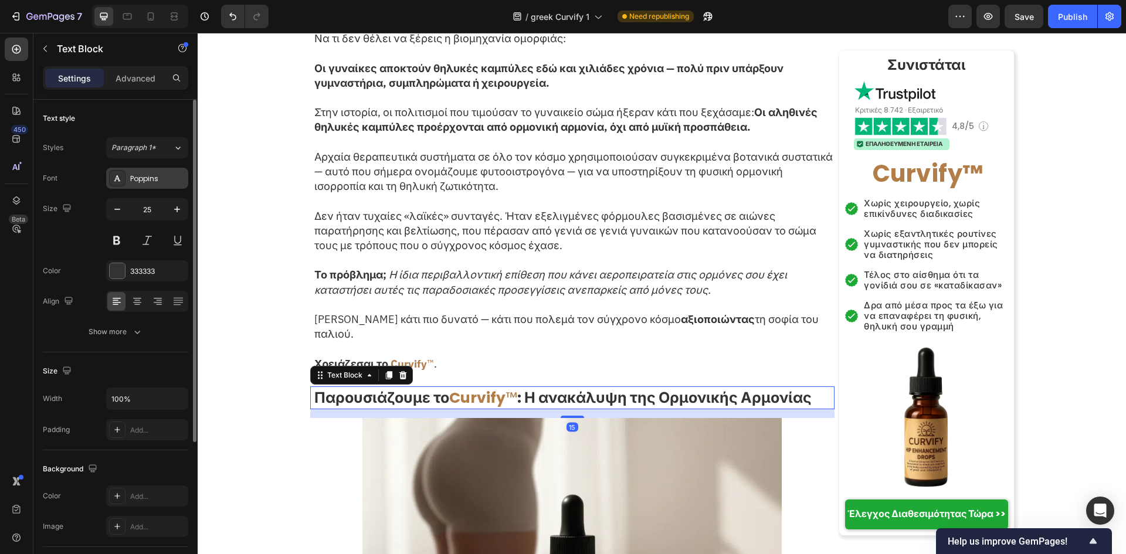
click at [164, 181] on div "Poppins" at bounding box center [157, 179] width 55 height 11
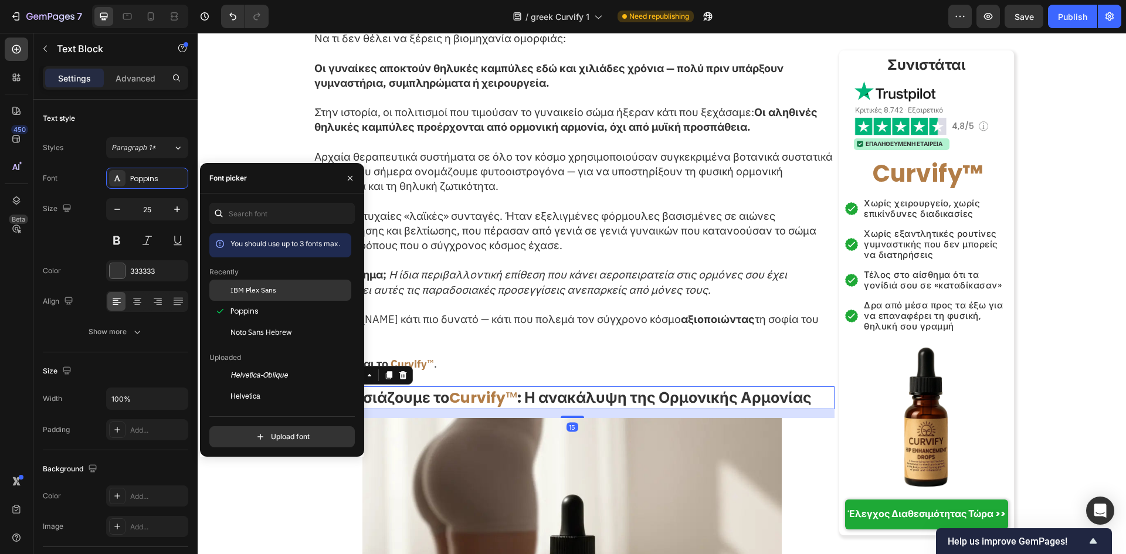
click at [266, 294] on span "IBM Plex Sans" at bounding box center [254, 290] width 46 height 11
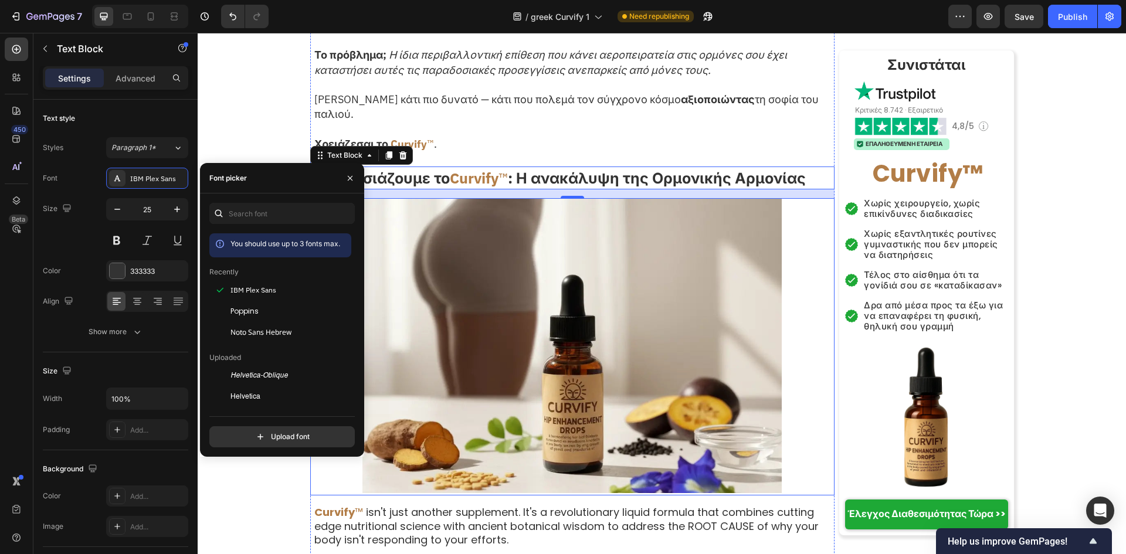
scroll to position [4145, 0]
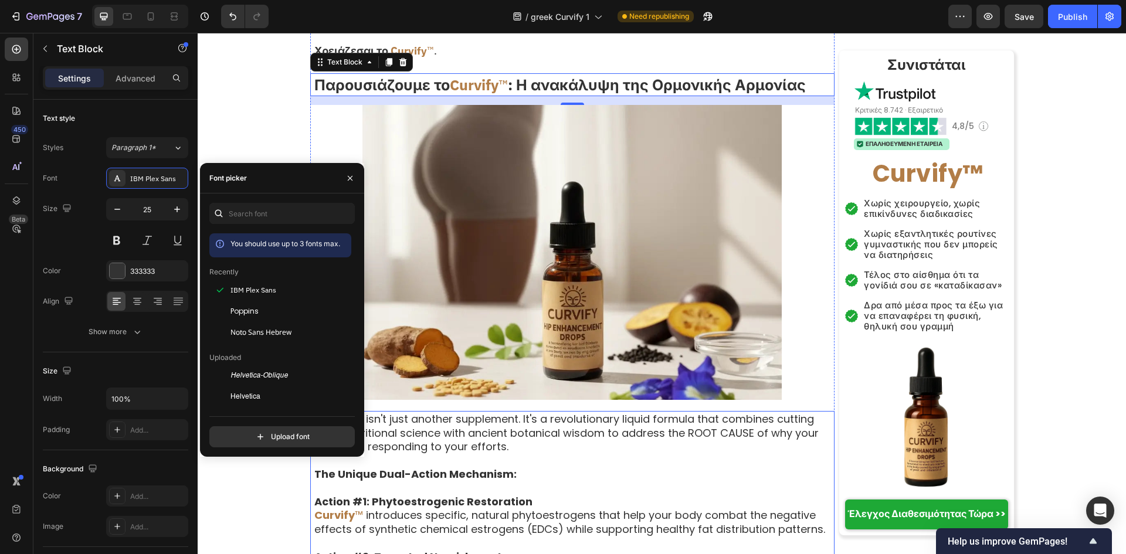
click at [540, 482] on p at bounding box center [573, 488] width 519 height 13
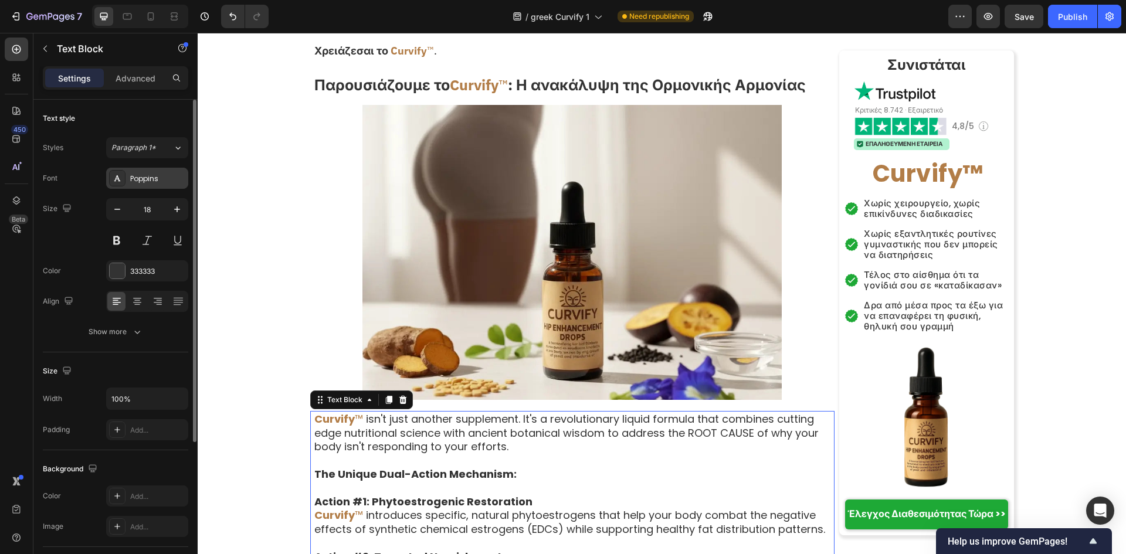
click at [158, 187] on div "Poppins" at bounding box center [147, 178] width 82 height 21
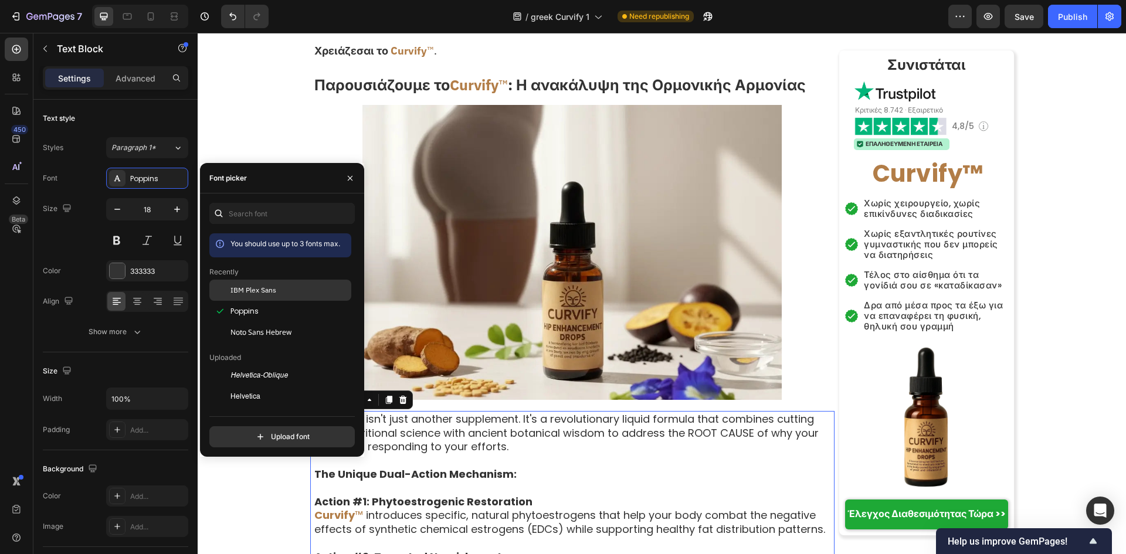
click at [260, 281] on div "IBM Plex Sans" at bounding box center [280, 290] width 142 height 21
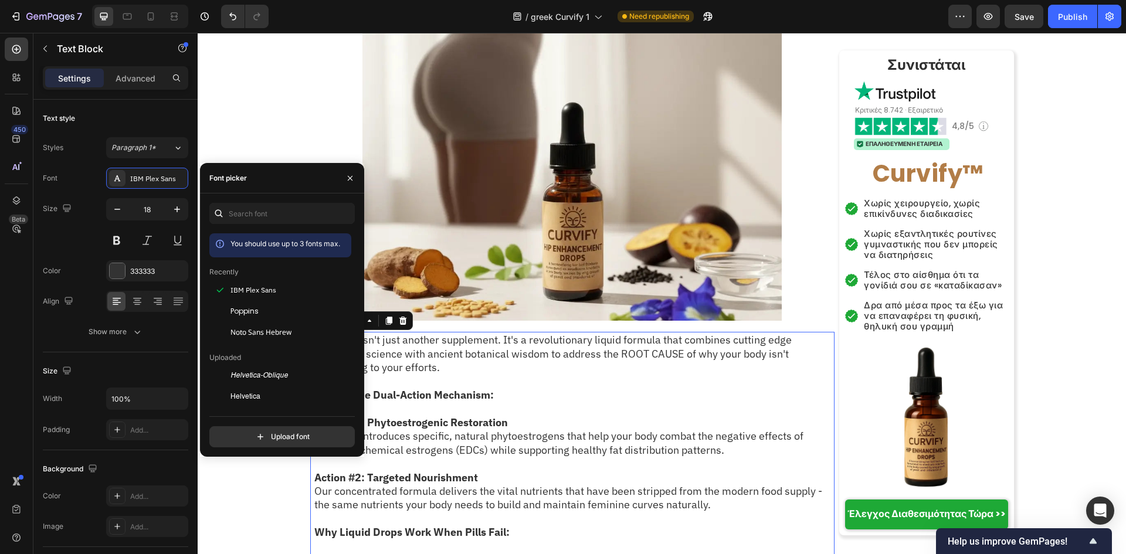
scroll to position [4223, 0]
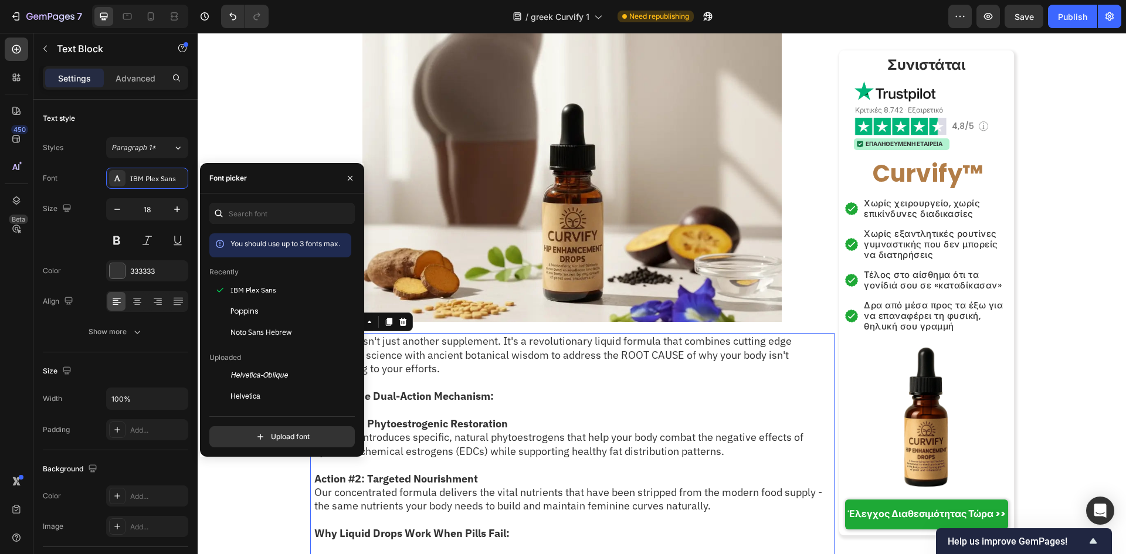
click at [594, 458] on p at bounding box center [573, 464] width 519 height 13
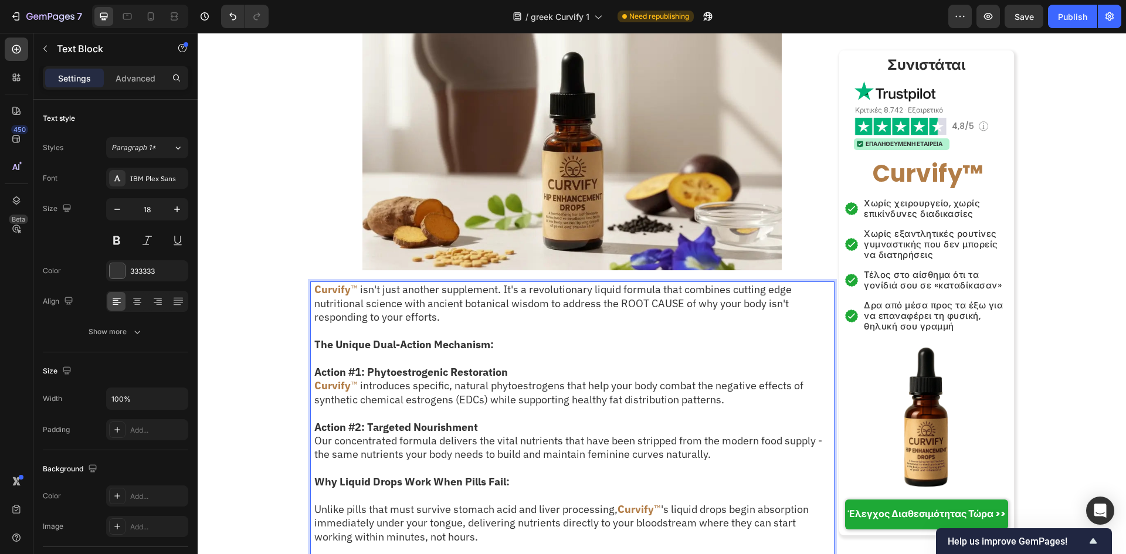
scroll to position [4301, 0]
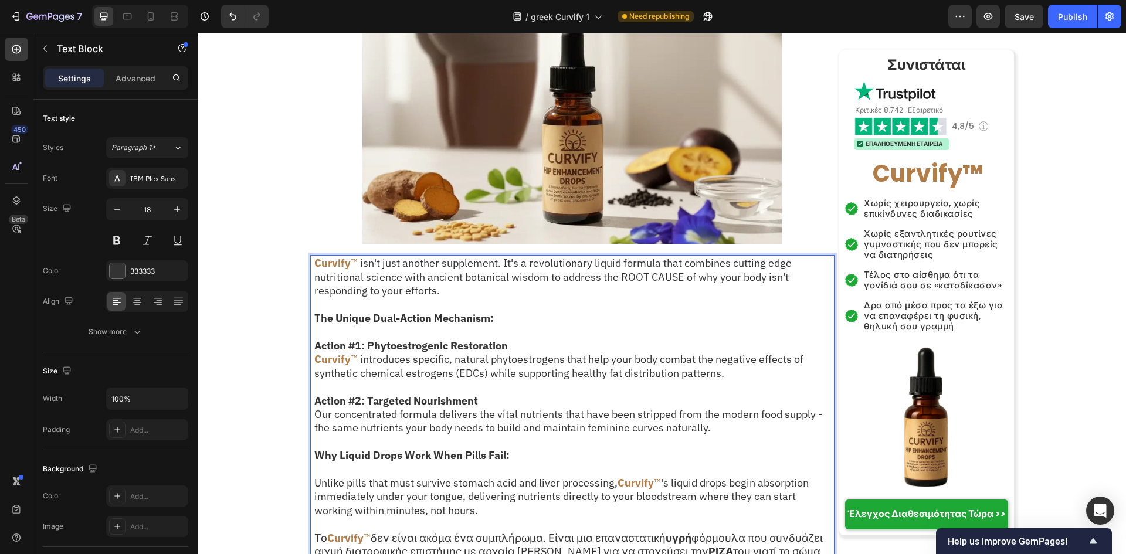
click at [454, 463] on p "Rich Text Editor. Editing area: main" at bounding box center [573, 469] width 519 height 13
click at [327, 531] on strong "Curvify" at bounding box center [345, 537] width 36 height 13
click at [310, 456] on div "Curvify ™ isn't just another supplement. It's a revolutionary liquid formula th…" at bounding box center [572, 544] width 524 height 579
click at [314, 476] on p "Unlike pills that must survive stomach acid and liver processing, Curvify ™ 's …" at bounding box center [573, 524] width 519 height 96
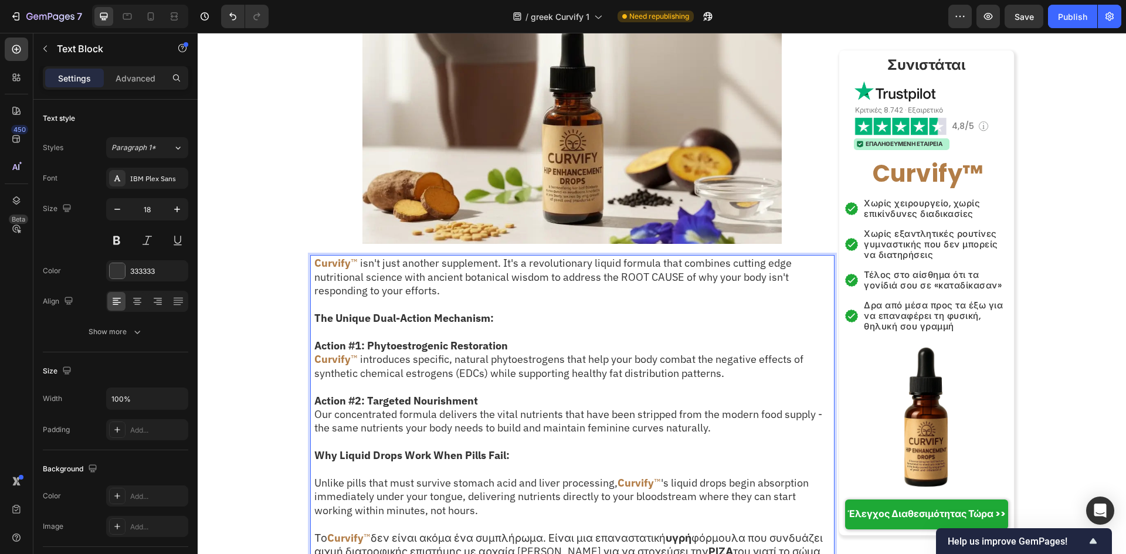
click at [314, 476] on p "Unlike pills that must survive stomach acid and liver processing, Curvify ™ 's …" at bounding box center [573, 524] width 519 height 96
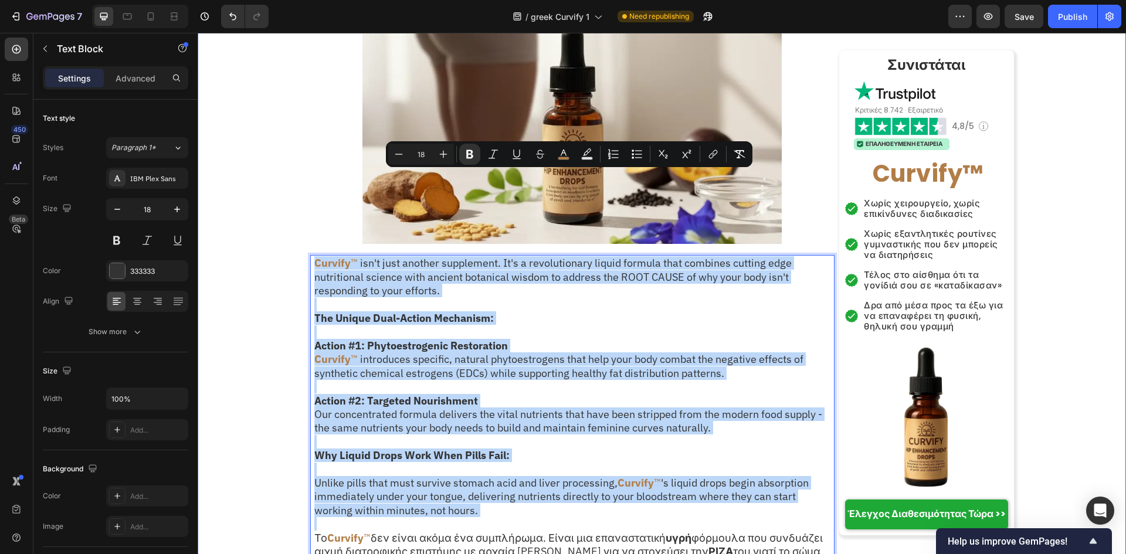
drag, startPoint x: 310, startPoint y: 452, endPoint x: 272, endPoint y: 137, distance: 316.7
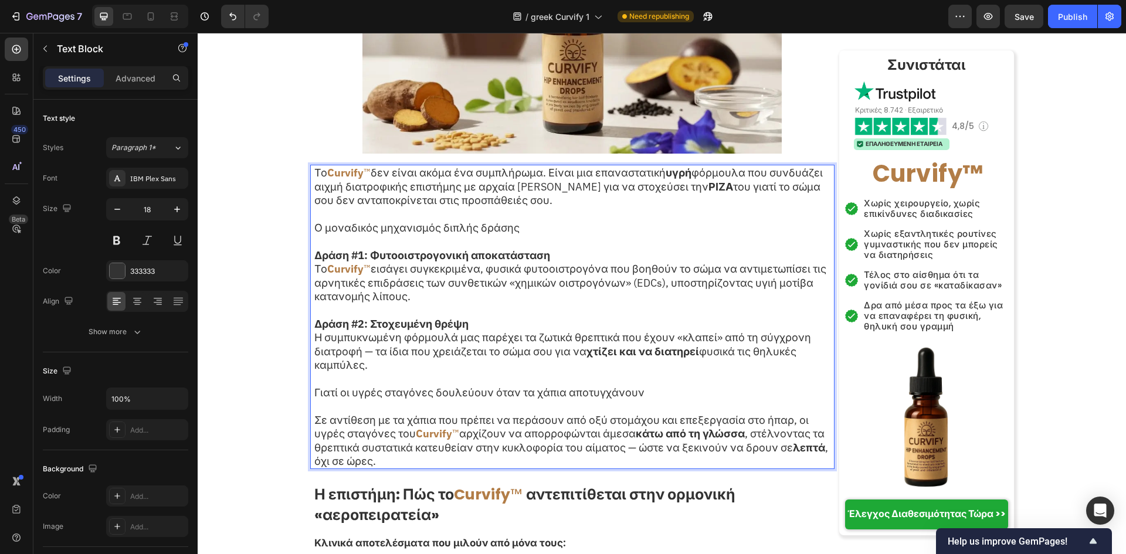
scroll to position [4536, 0]
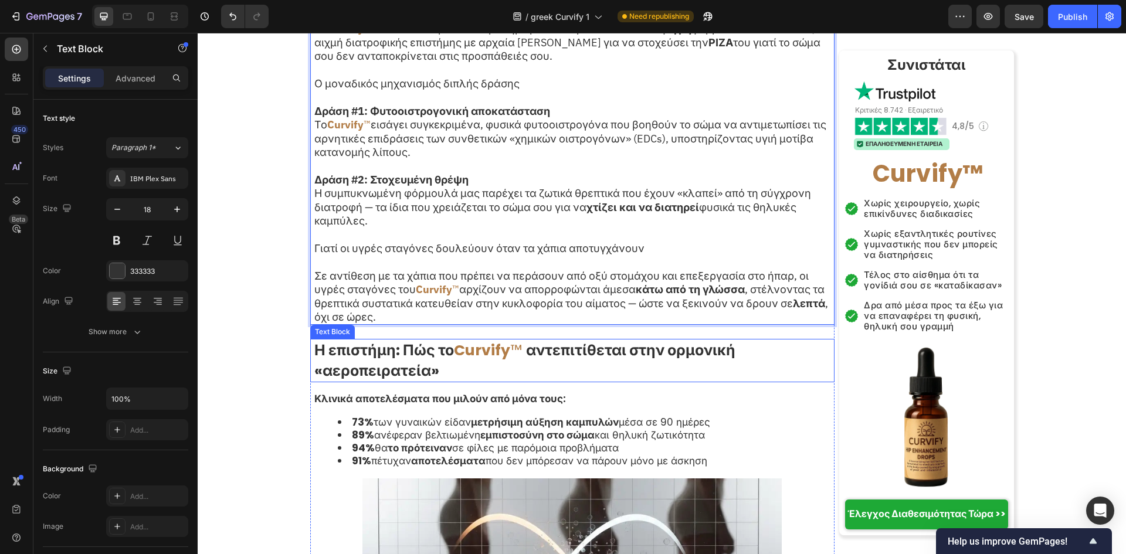
click at [545, 340] on p "Η επιστήμη: Πώς το Curvify ™ αντεπιτίθεται στην ορμονική «αεροπειρατεία»" at bounding box center [573, 360] width 519 height 41
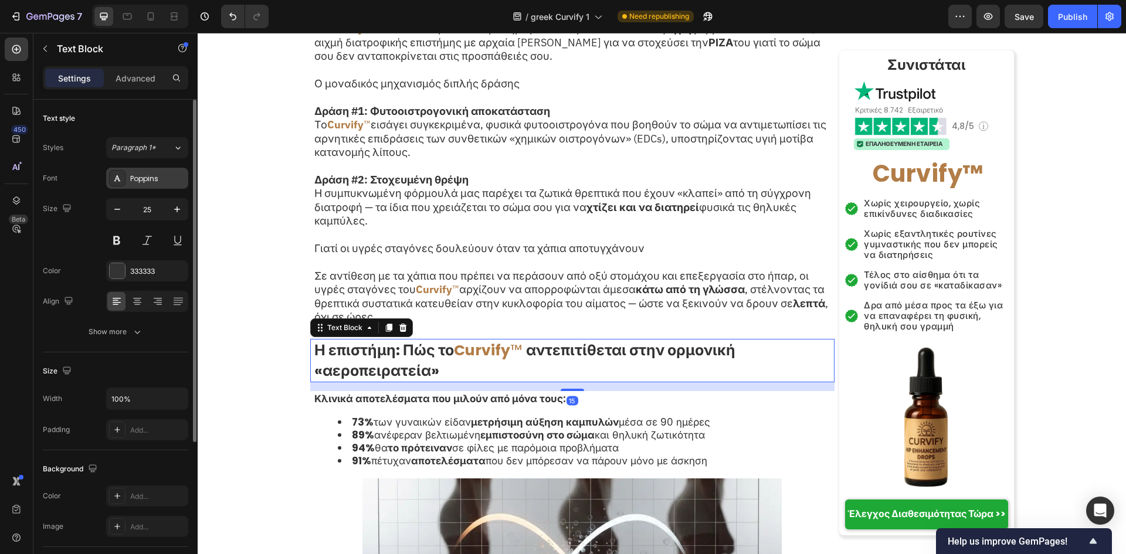
click at [133, 181] on div "Poppins" at bounding box center [157, 179] width 55 height 11
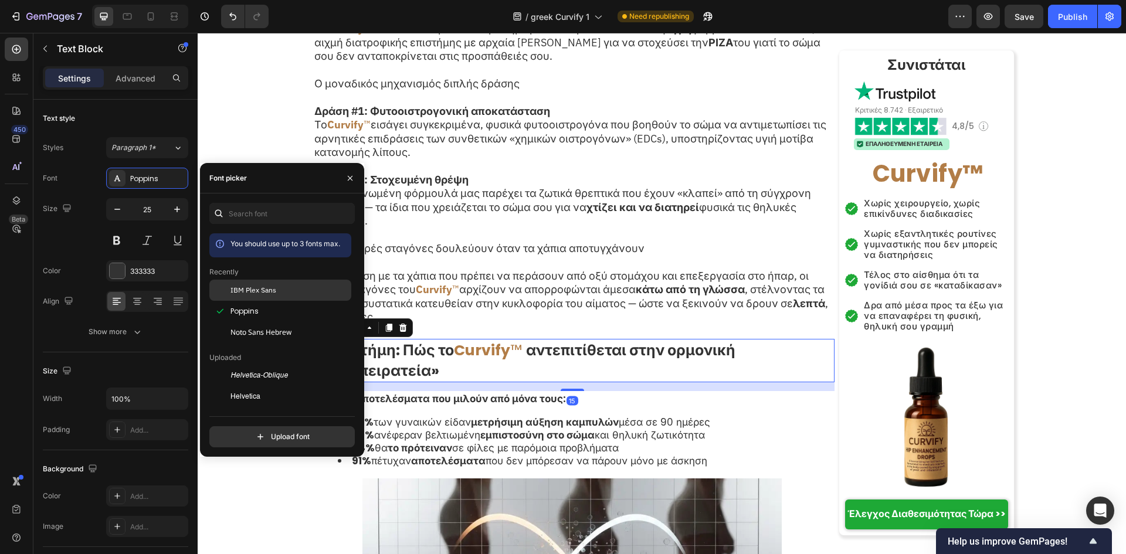
click at [272, 285] on span "IBM Plex Sans" at bounding box center [254, 290] width 46 height 11
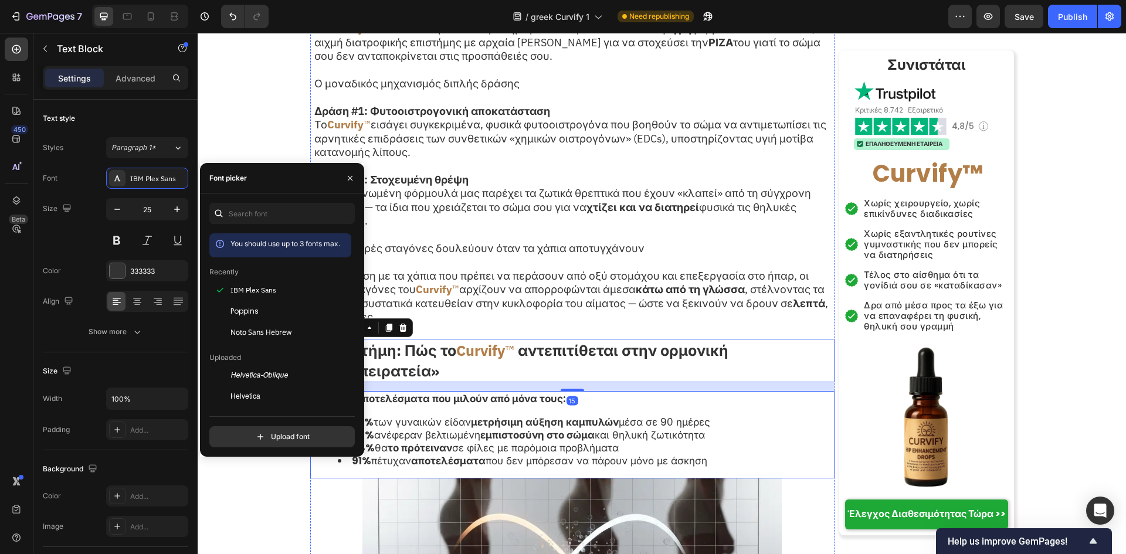
click at [506, 428] on strong "εμπιστοσύνη στο σώμα" at bounding box center [537, 435] width 114 height 14
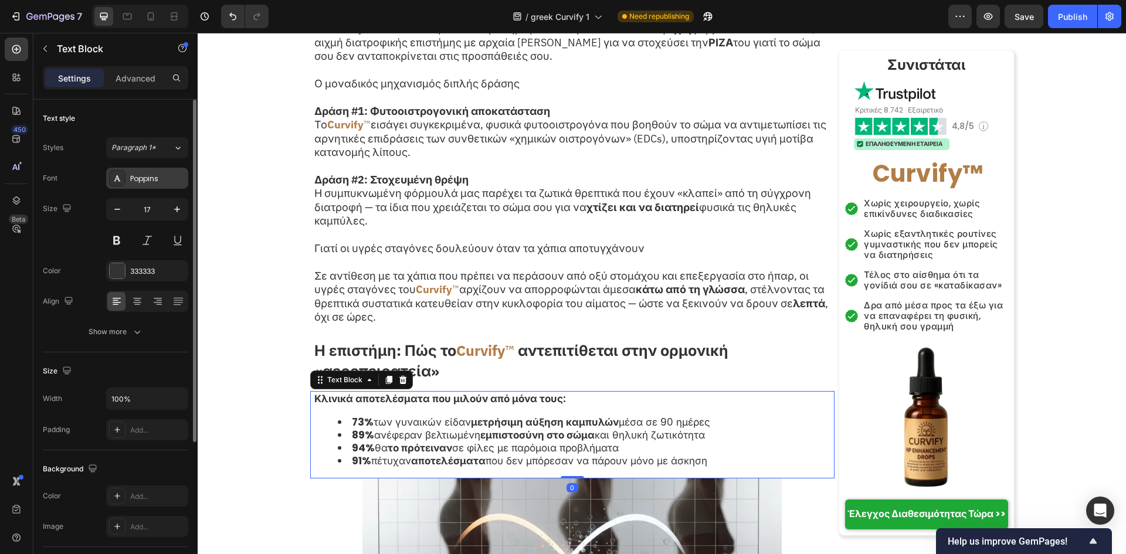
click at [168, 187] on div "Poppins" at bounding box center [147, 178] width 82 height 21
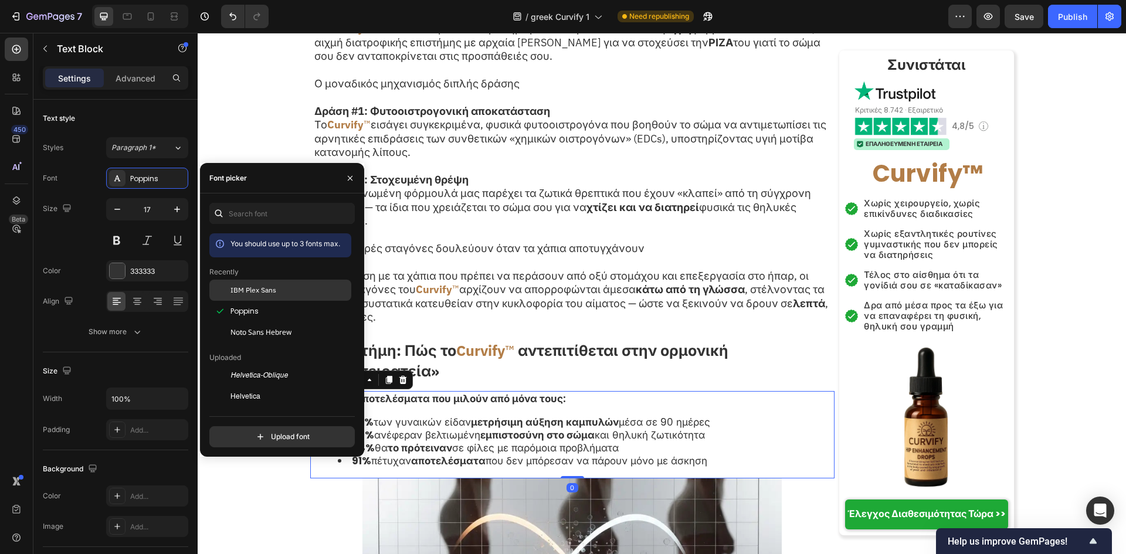
click at [310, 287] on div "IBM Plex Sans" at bounding box center [290, 290] width 118 height 11
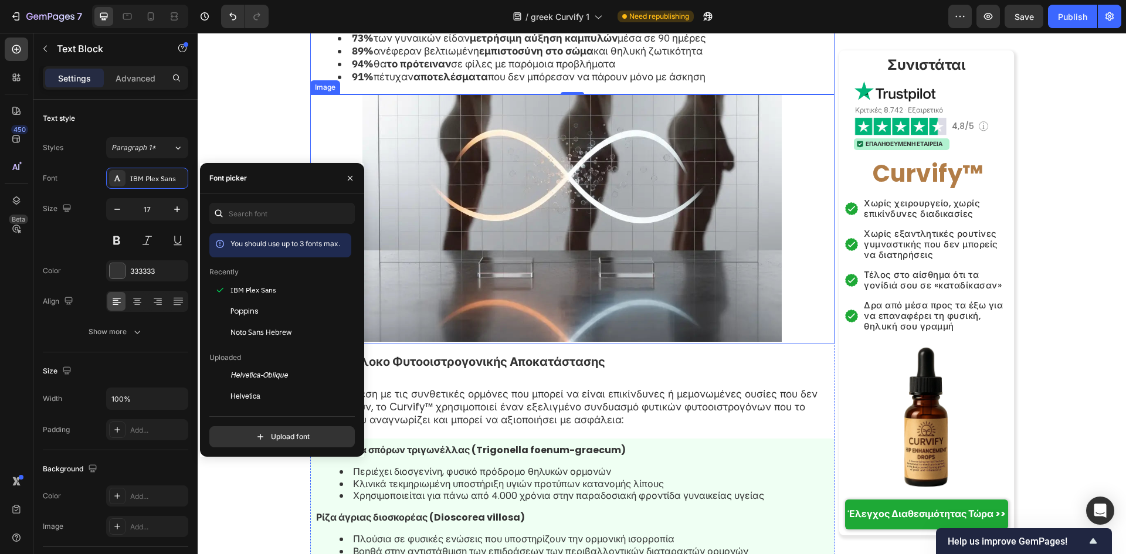
scroll to position [5005, 0]
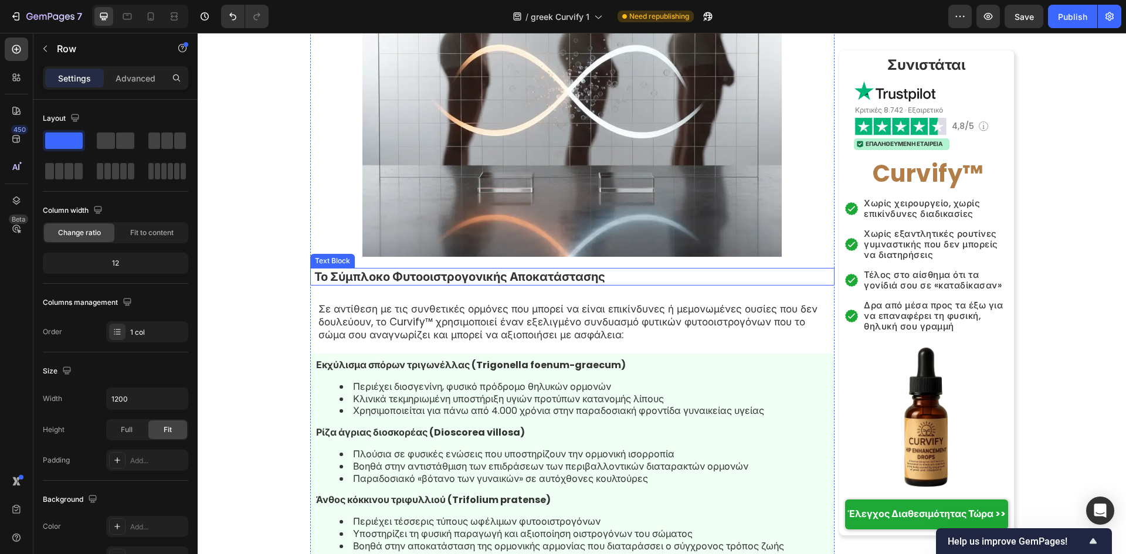
click at [521, 269] on p "Το Σύμπλοκο Φυτοοιστρογονικής Αποκατάστασης" at bounding box center [573, 276] width 519 height 15
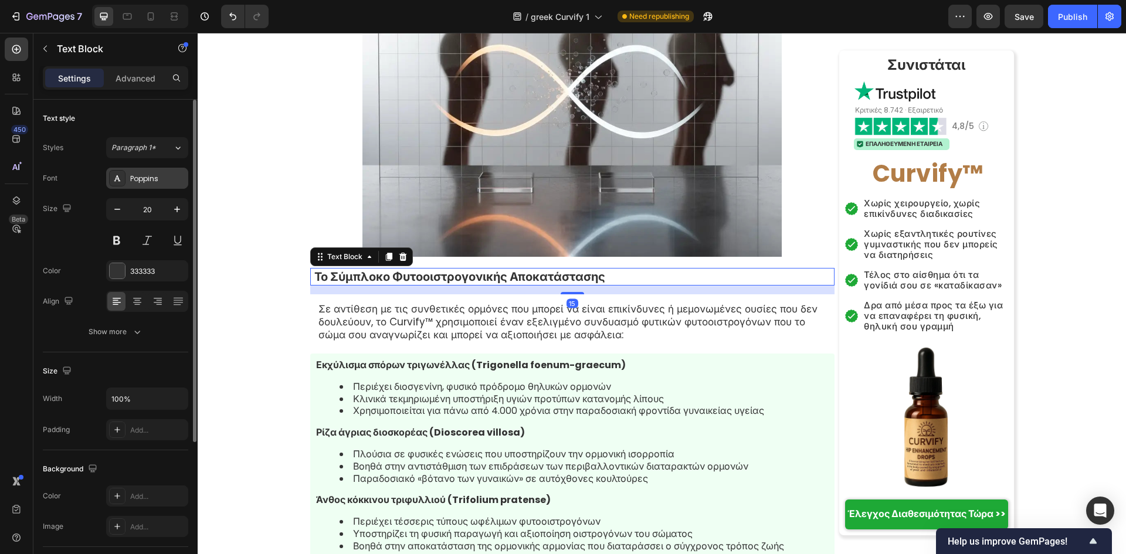
click at [147, 178] on div "Poppins" at bounding box center [157, 179] width 55 height 11
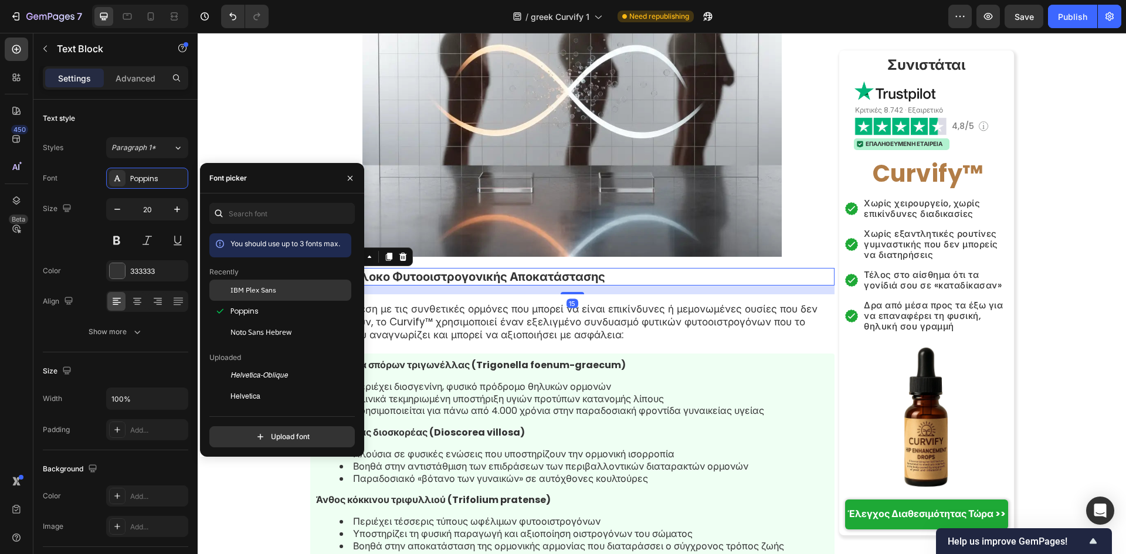
click at [254, 280] on div "IBM Plex Sans" at bounding box center [280, 290] width 142 height 21
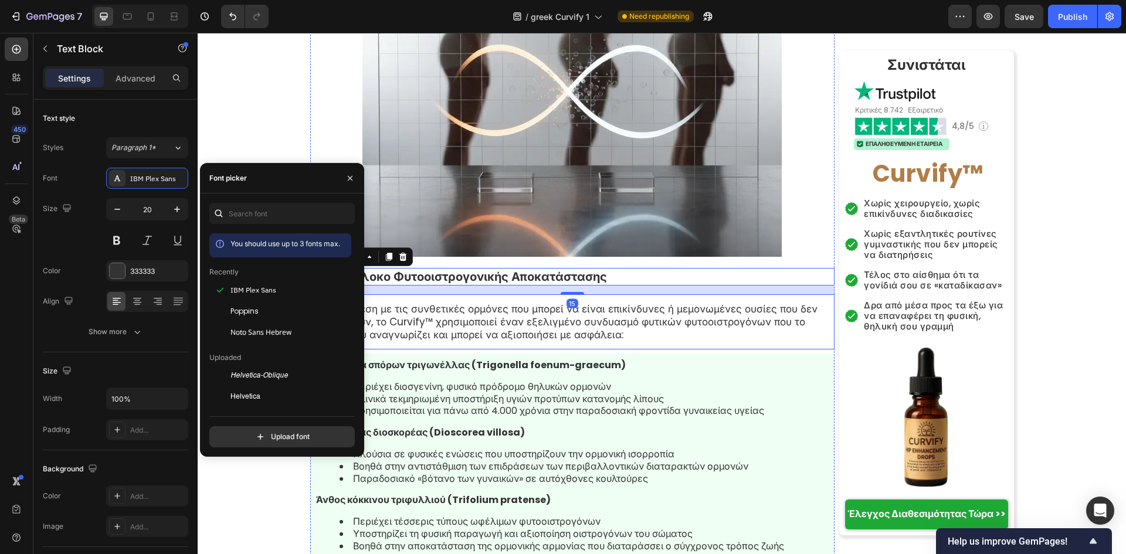
click at [456, 303] on p "Σε αντίθεση με τις συνθετικές ορμόνες που μπορεί να είναι επικίνδυνες ή μεμονωμ…" at bounding box center [572, 322] width 508 height 39
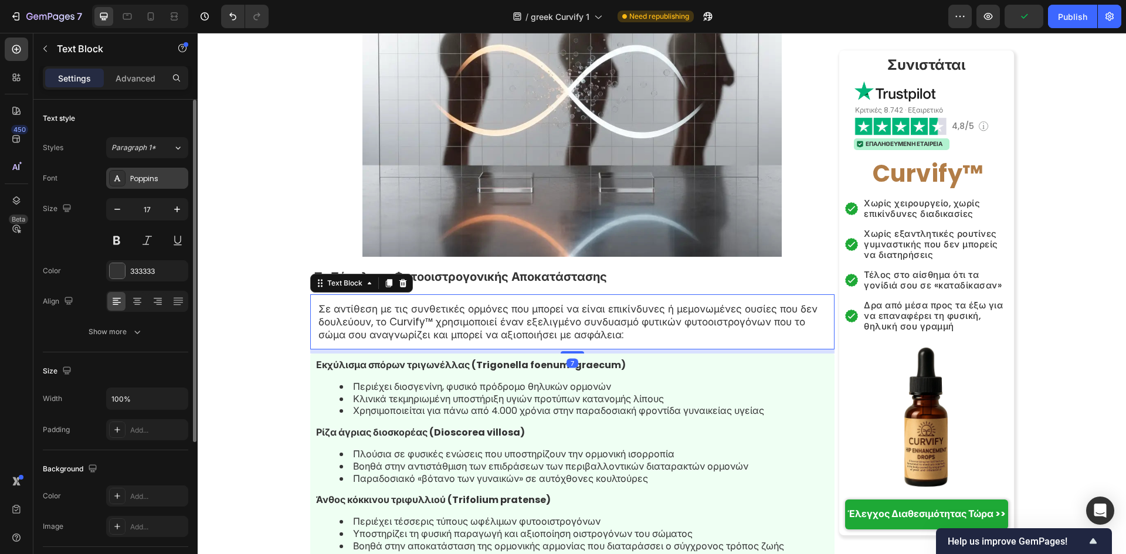
click at [164, 168] on div "Poppins" at bounding box center [147, 178] width 82 height 21
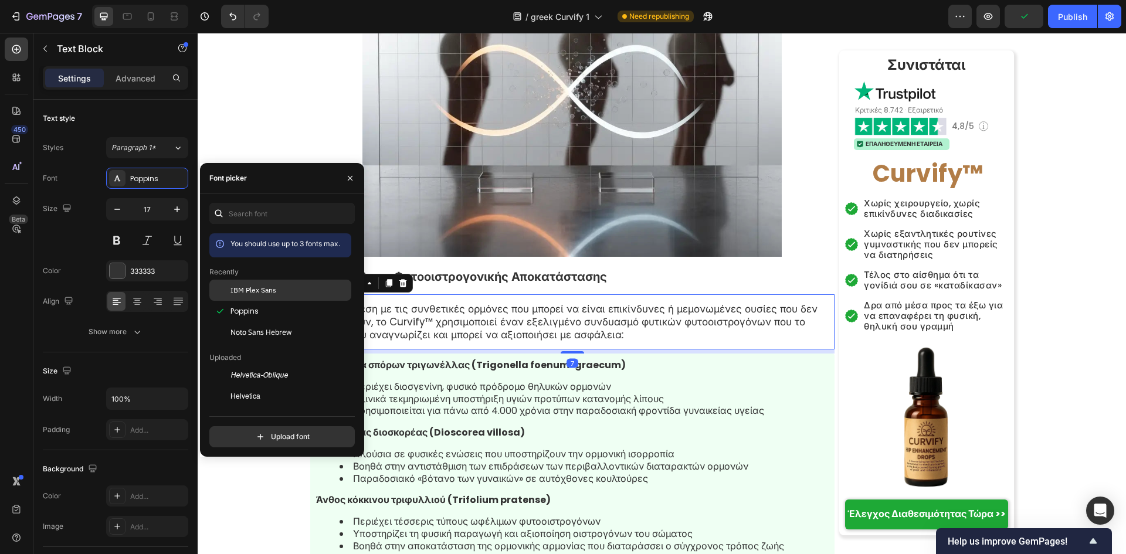
drag, startPoint x: 244, startPoint y: 290, endPoint x: 271, endPoint y: 262, distance: 39.4
click at [244, 290] on span "IBM Plex Sans" at bounding box center [254, 290] width 46 height 11
click at [488, 394] on li "Κλινικά τεκμηριωμένη υποστήριξη υγιών προτύπων κατανομής λίπους" at bounding box center [584, 400] width 489 height 12
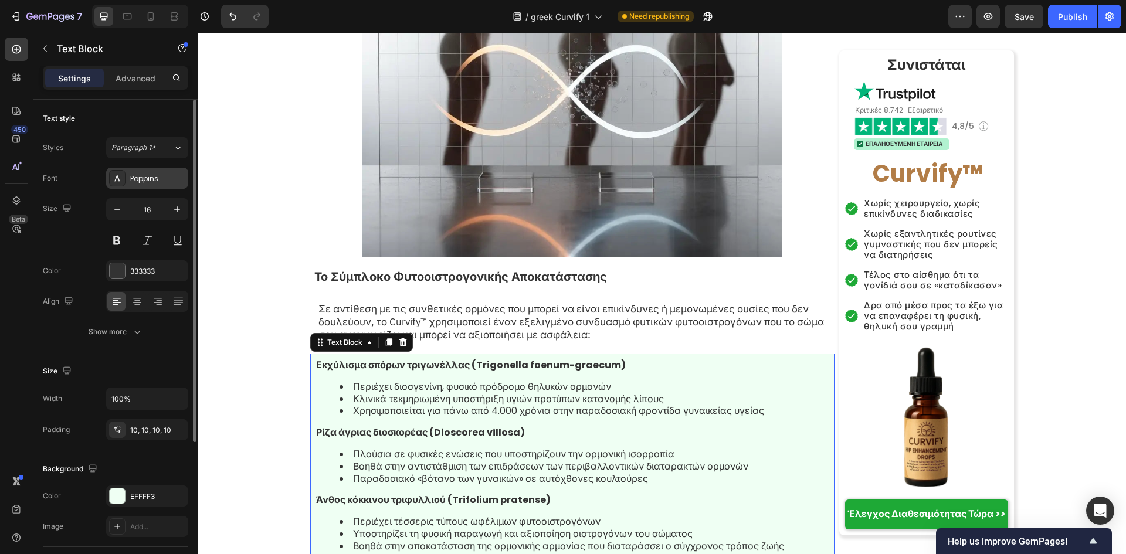
click at [165, 181] on div "Poppins" at bounding box center [157, 179] width 55 height 11
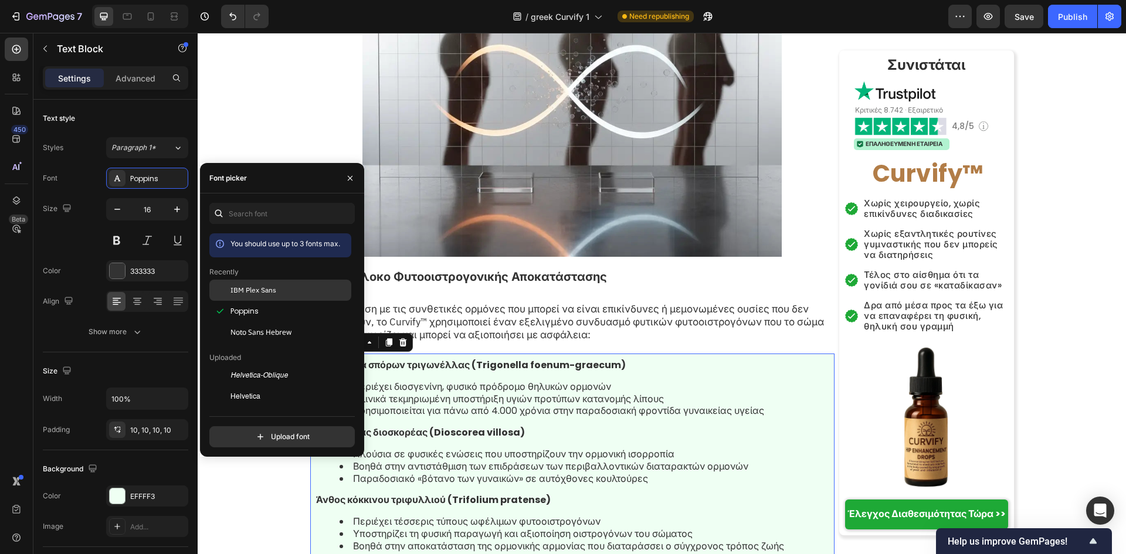
click at [239, 291] on span "IBM Plex Sans" at bounding box center [254, 290] width 46 height 11
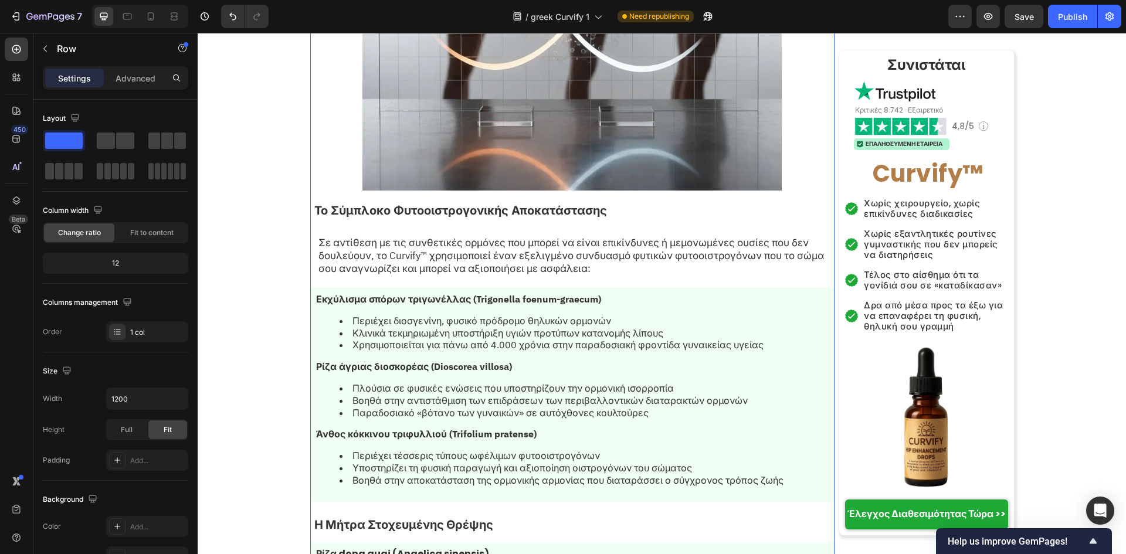
scroll to position [5239, 0]
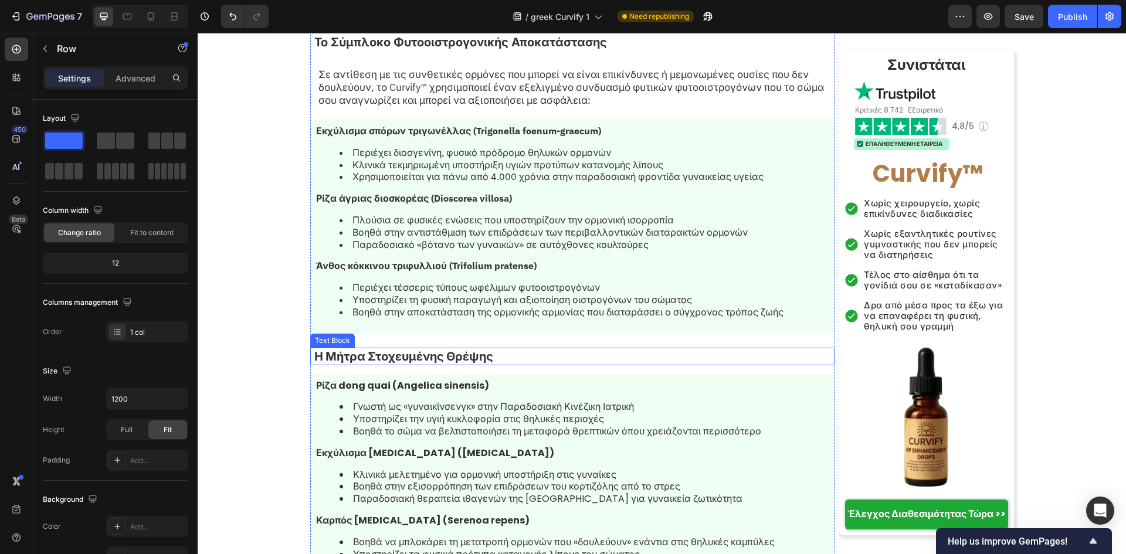
click at [514, 349] on p "Η Μήτρα Στοχευμένης Θρέψης" at bounding box center [573, 356] width 519 height 15
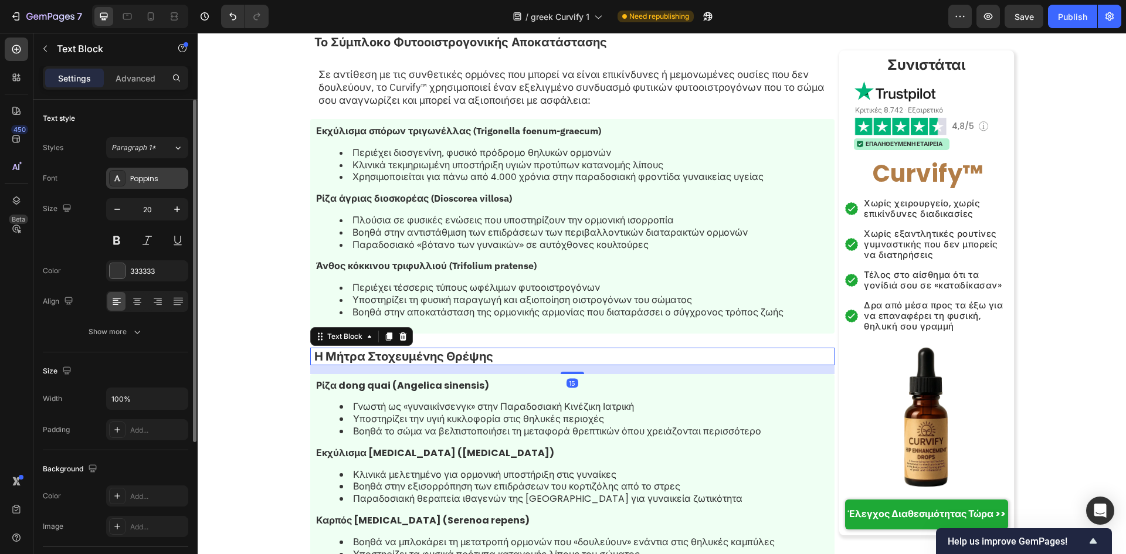
click at [143, 172] on div "Poppins" at bounding box center [147, 178] width 82 height 21
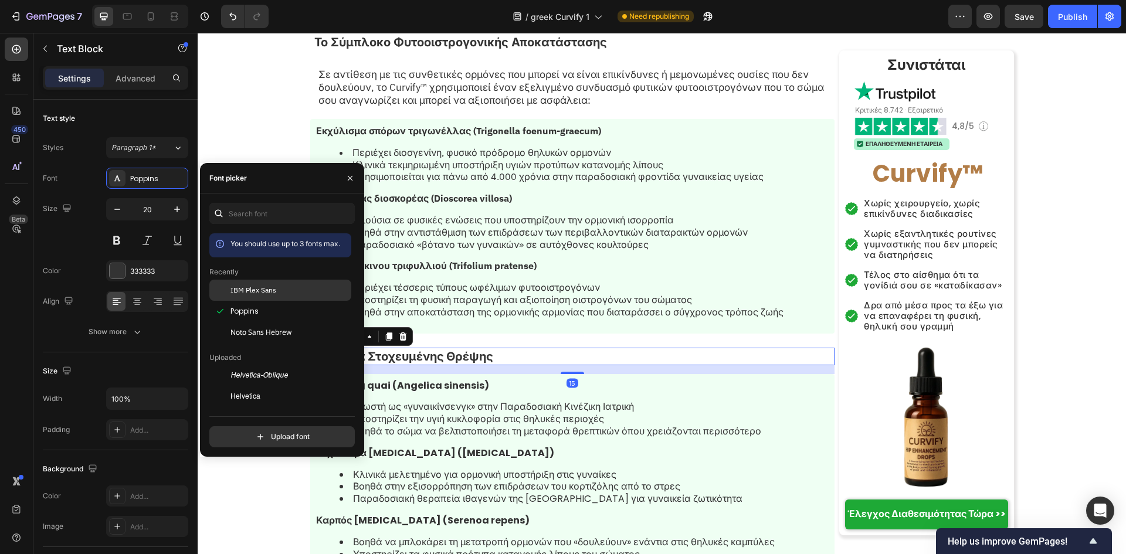
click at [250, 286] on span "IBM Plex Sans" at bounding box center [254, 290] width 46 height 11
click at [594, 481] on li "Βοηθά στην εξισορρόπηση των επιδράσεων του κορτιζόλης από το στρες" at bounding box center [584, 487] width 489 height 12
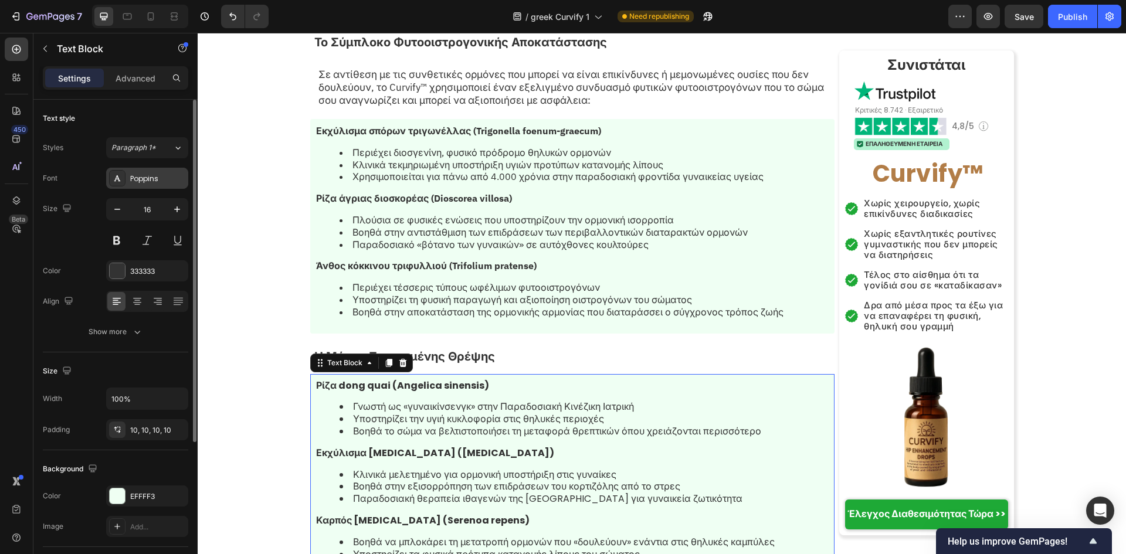
click at [160, 171] on div "Poppins" at bounding box center [147, 178] width 82 height 21
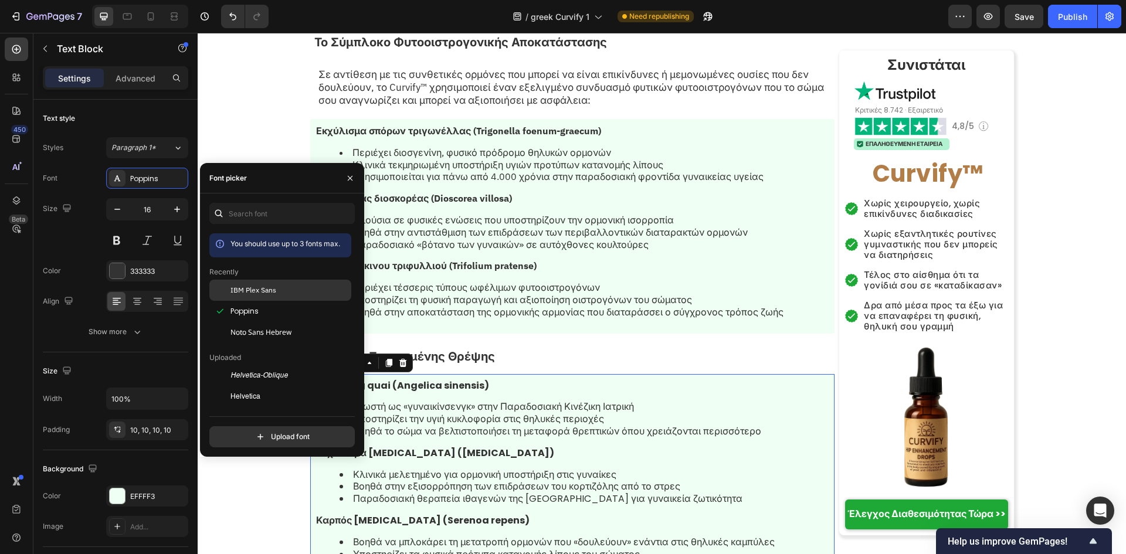
click at [314, 284] on div "IBM Plex Sans" at bounding box center [280, 290] width 142 height 21
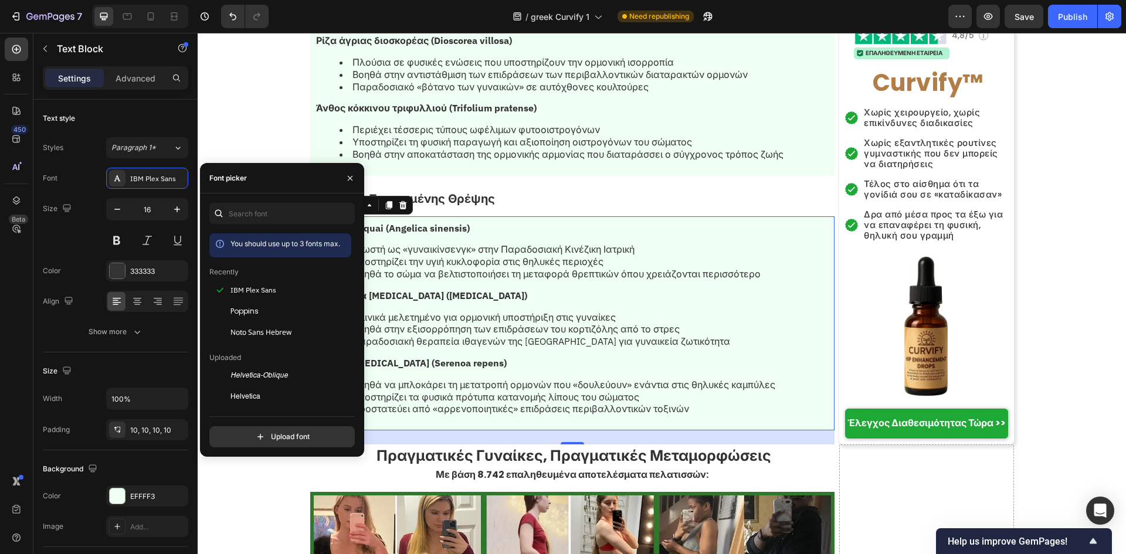
scroll to position [5553, 0]
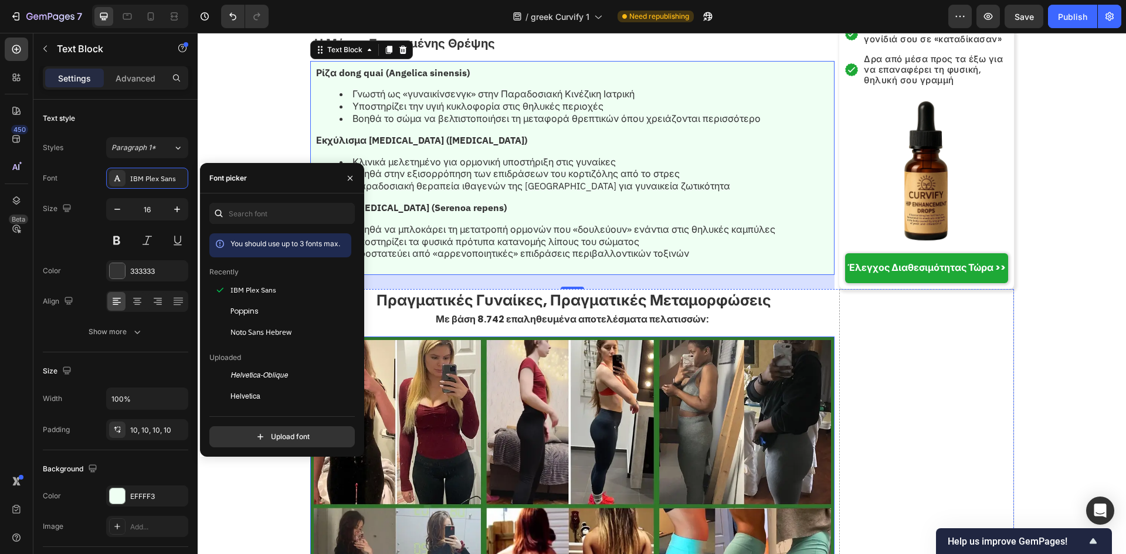
click at [604, 290] on strong "Πραγματικές Γυναίκες, Πραγματικές Μεταμορφώσεις" at bounding box center [574, 300] width 395 height 21
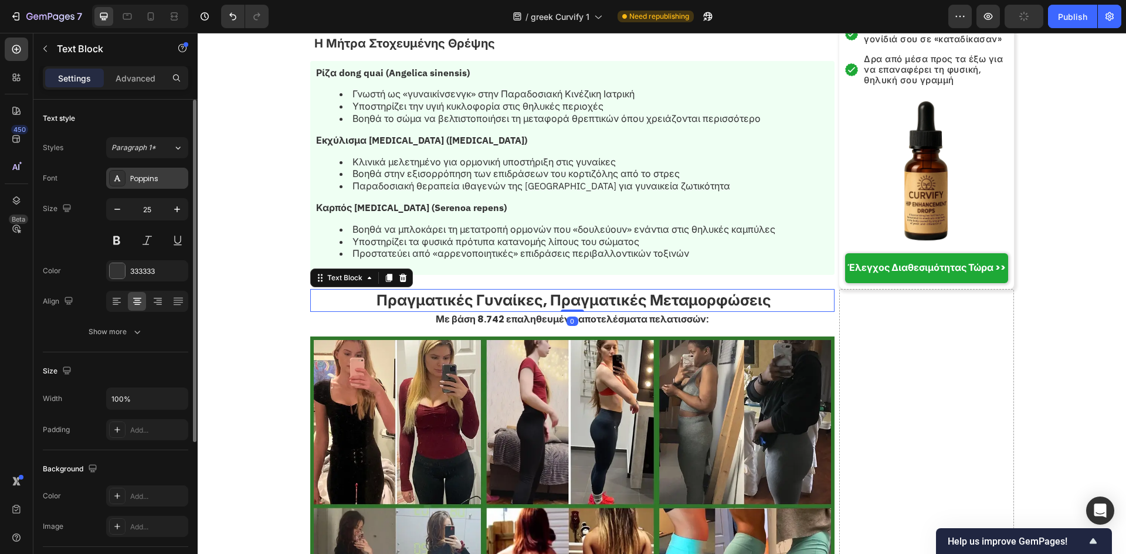
click at [156, 184] on div "Poppins" at bounding box center [157, 179] width 55 height 11
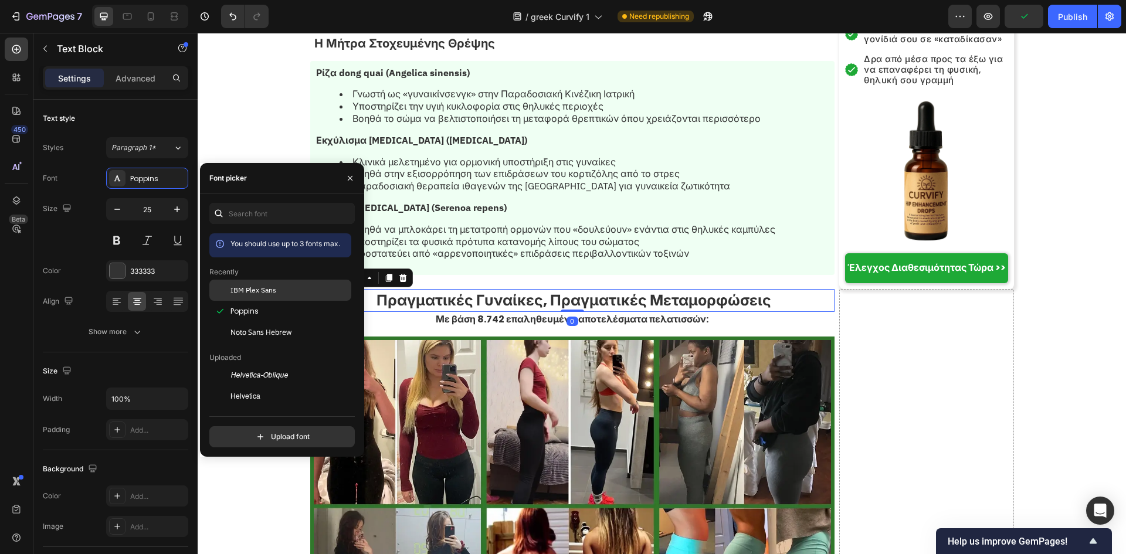
drag, startPoint x: 276, startPoint y: 284, endPoint x: 384, endPoint y: 235, distance: 119.2
click at [276, 284] on div "IBM Plex Sans" at bounding box center [280, 290] width 142 height 21
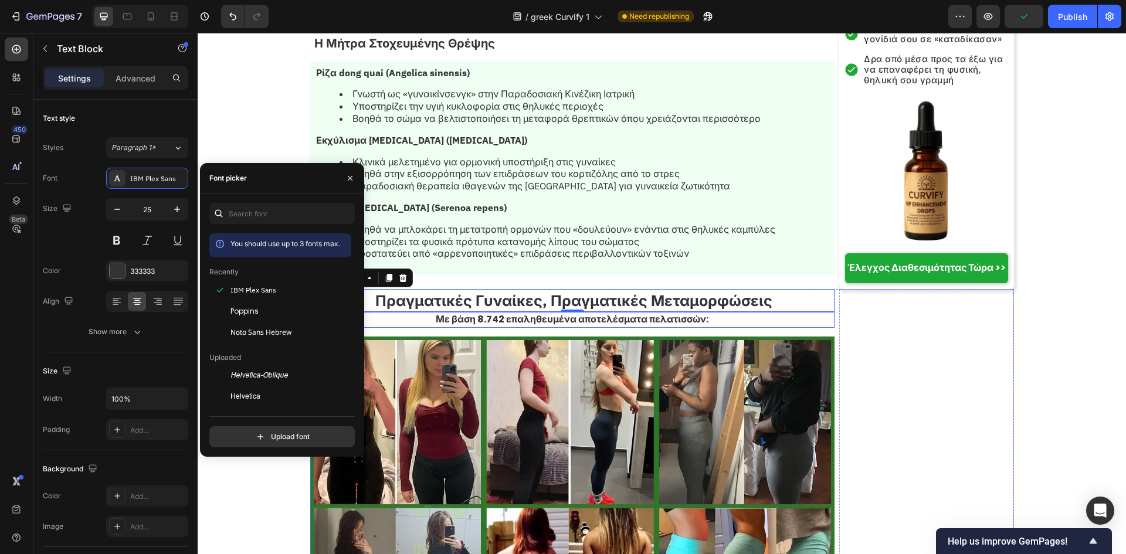
click at [523, 313] on strong "Με βάση 8.742 επαληθευμένα αποτελέσματα πελατισσών:" at bounding box center [572, 319] width 273 height 13
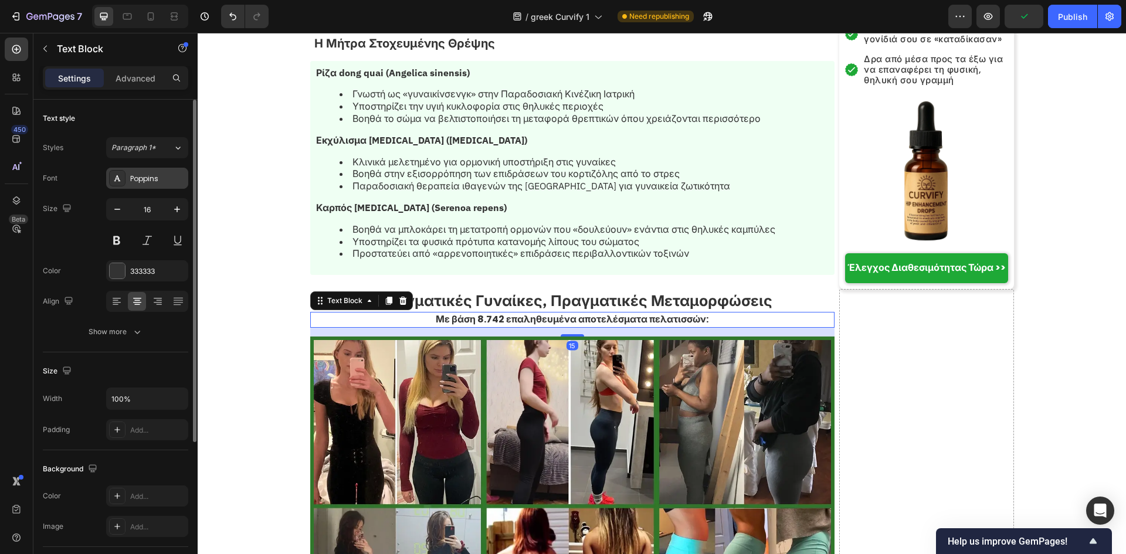
click at [165, 183] on div "Poppins" at bounding box center [157, 179] width 55 height 11
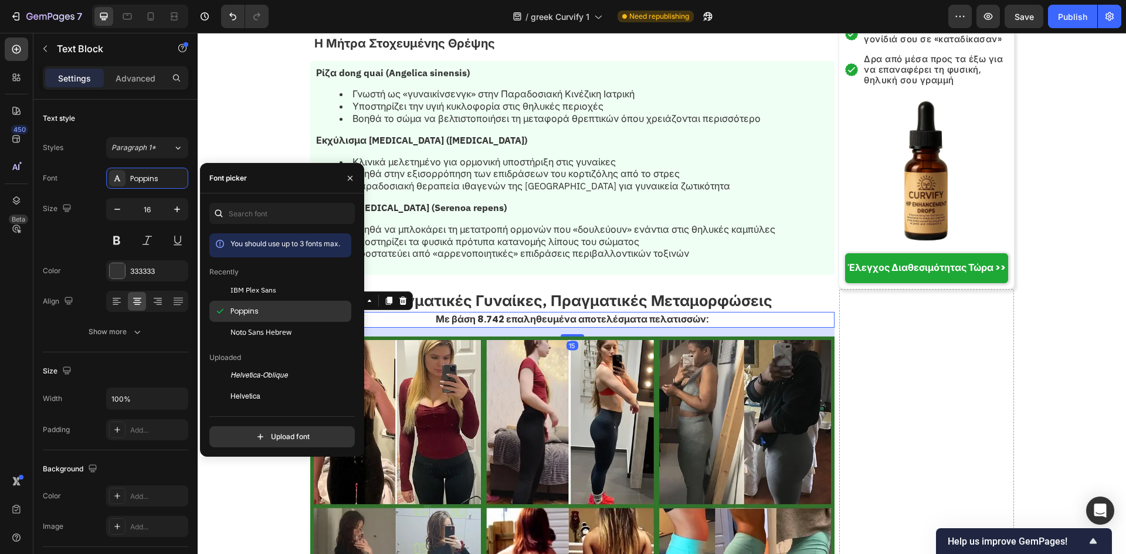
click at [252, 296] on div "IBM Plex Sans" at bounding box center [280, 290] width 142 height 21
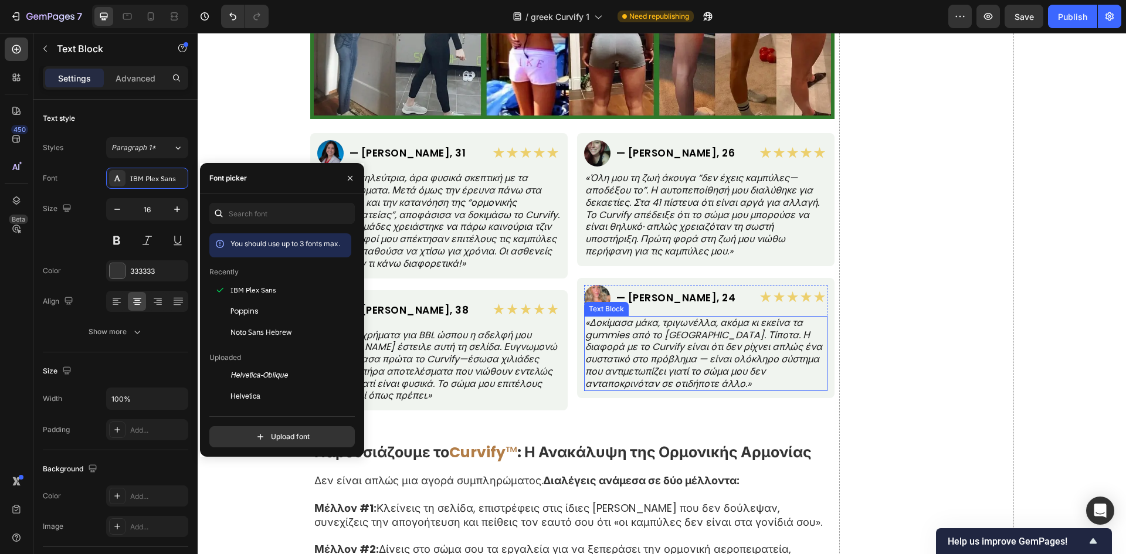
scroll to position [6022, 0]
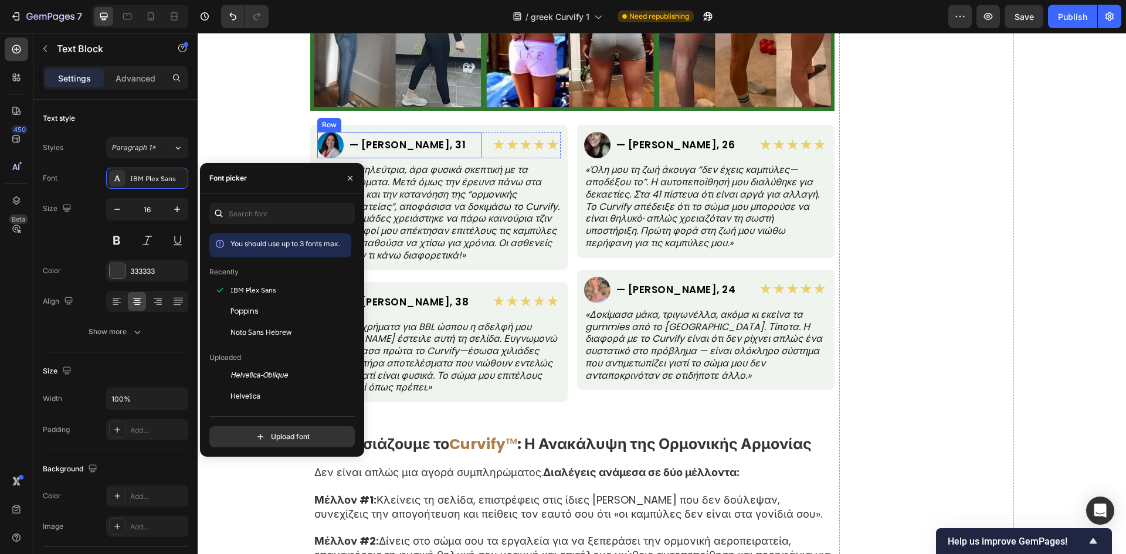
click at [456, 145] on div "Image — Σοφία Κ., 31 Heading Row" at bounding box center [399, 145] width 164 height 26
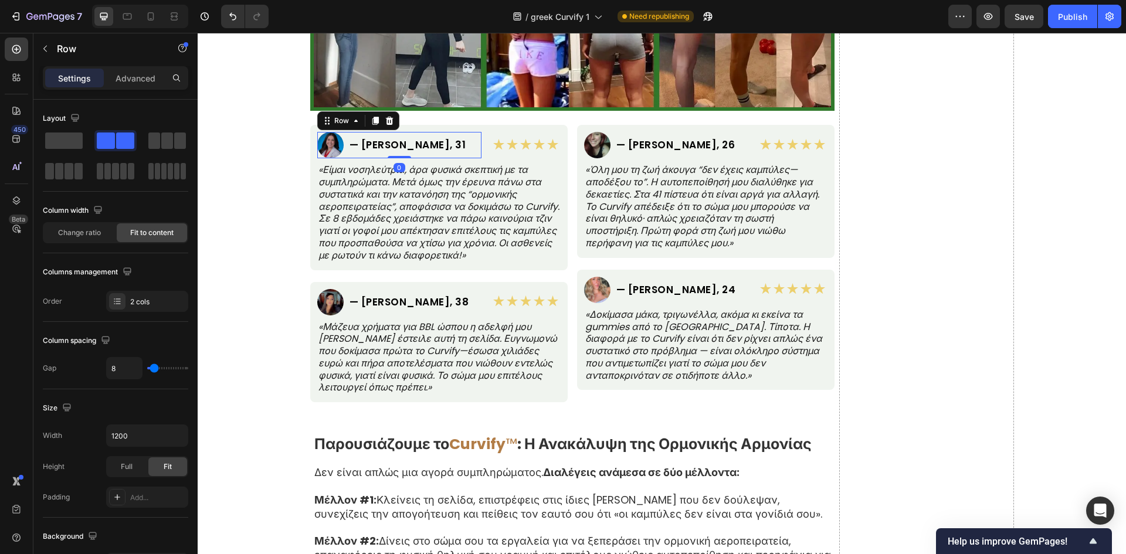
click at [397, 149] on h2 "— Σοφία Κ., 31" at bounding box center [407, 145] width 119 height 12
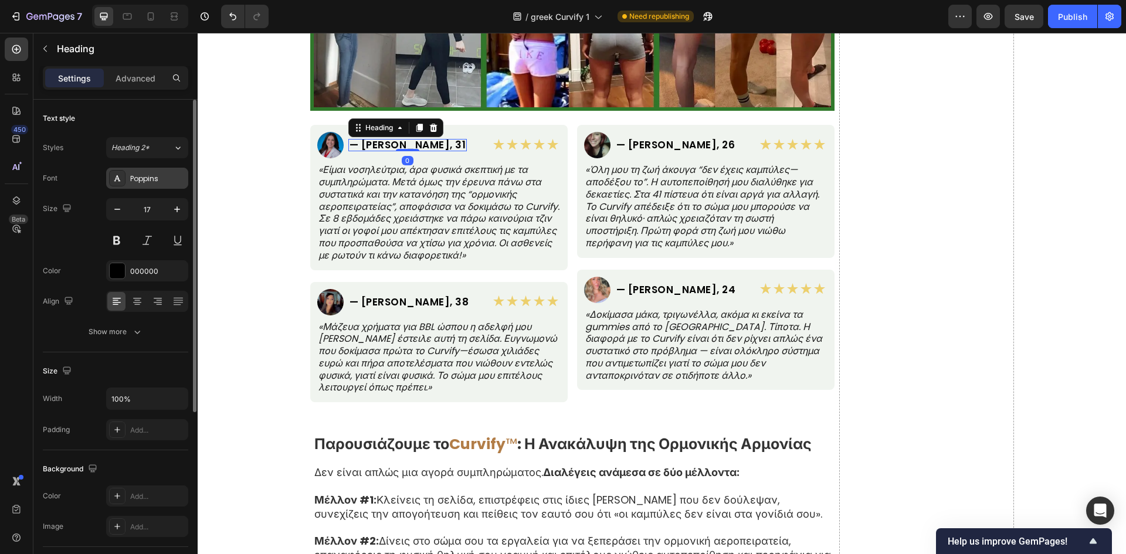
click at [162, 174] on div "Poppins" at bounding box center [157, 179] width 55 height 11
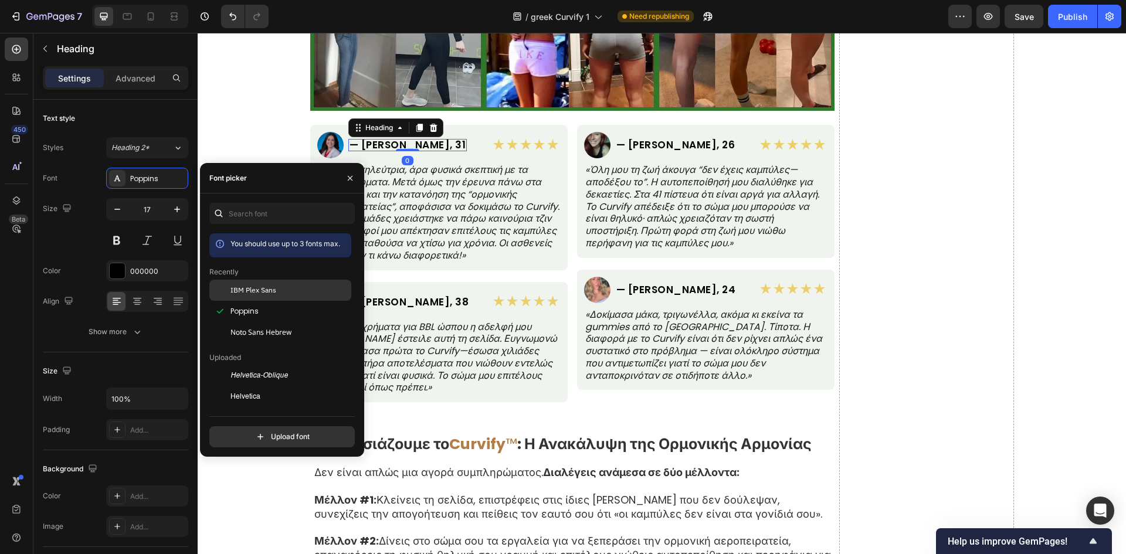
click at [250, 292] on span "IBM Plex Sans" at bounding box center [254, 290] width 46 height 11
click at [633, 141] on h2 "— Ιωάννα Τ., 26" at bounding box center [675, 145] width 121 height 12
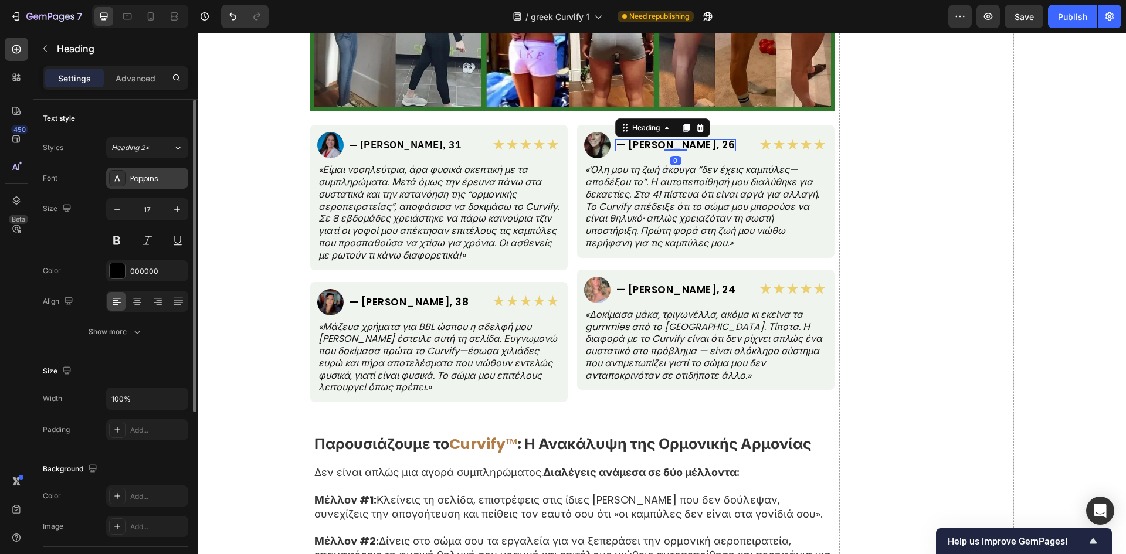
click at [133, 175] on div "Poppins" at bounding box center [157, 179] width 55 height 11
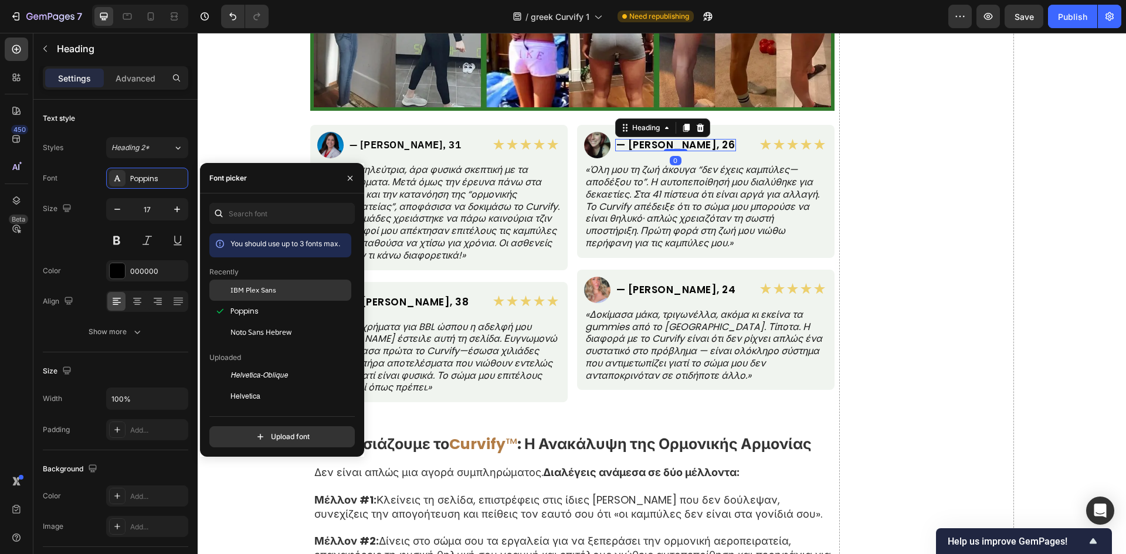
click at [289, 290] on div "IBM Plex Sans" at bounding box center [290, 290] width 118 height 11
click at [479, 235] on p "«Είμαι νοσηλεύτρια, άρα φυσικά σκεπτική με τα συμπληρώματα. Μετά όμως την έρευν…" at bounding box center [438, 212] width 241 height 97
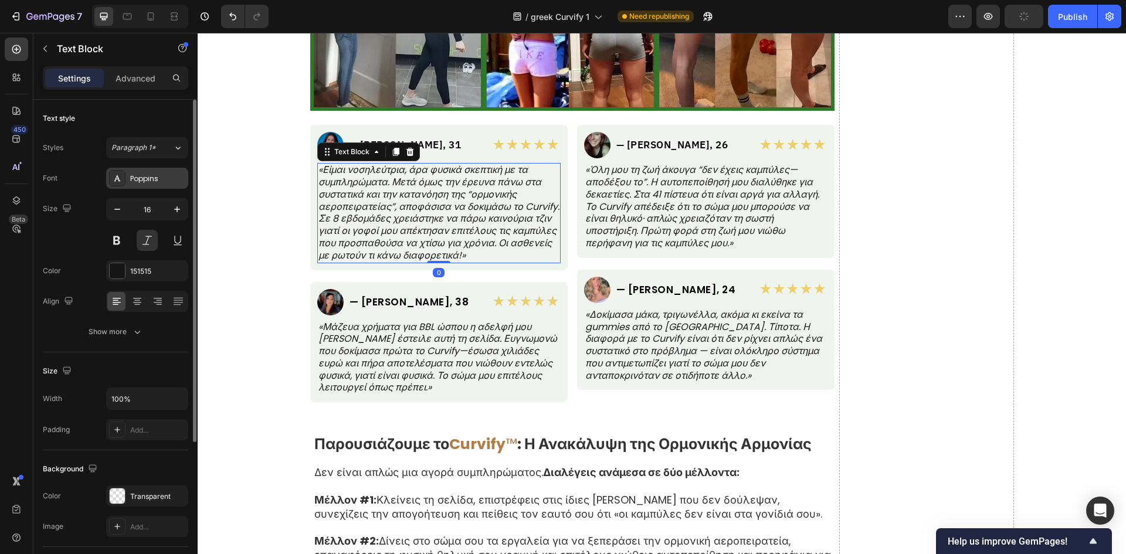
click at [130, 184] on div "Poppins" at bounding box center [147, 178] width 82 height 21
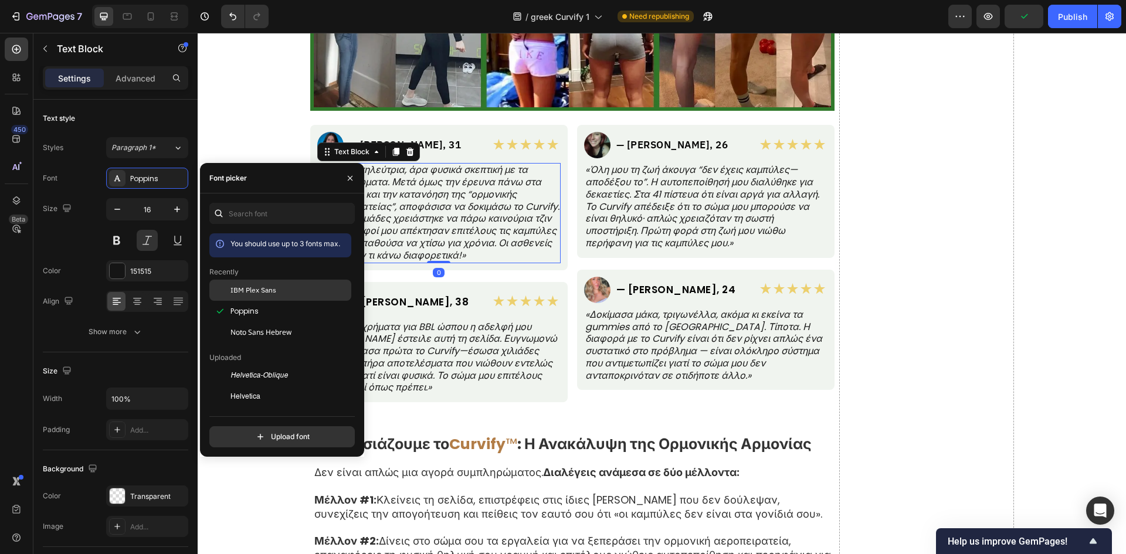
drag, startPoint x: 226, startPoint y: 292, endPoint x: 409, endPoint y: 177, distance: 216.6
click at [226, 292] on div at bounding box center [219, 290] width 21 height 21
click at [629, 201] on p "«Όλη μου τη ζωή άκουγα “δεν έχεις καμπύλες—αποδέξου το”. Η αυτοπεποίθησή μου δι…" at bounding box center [705, 207] width 241 height 86
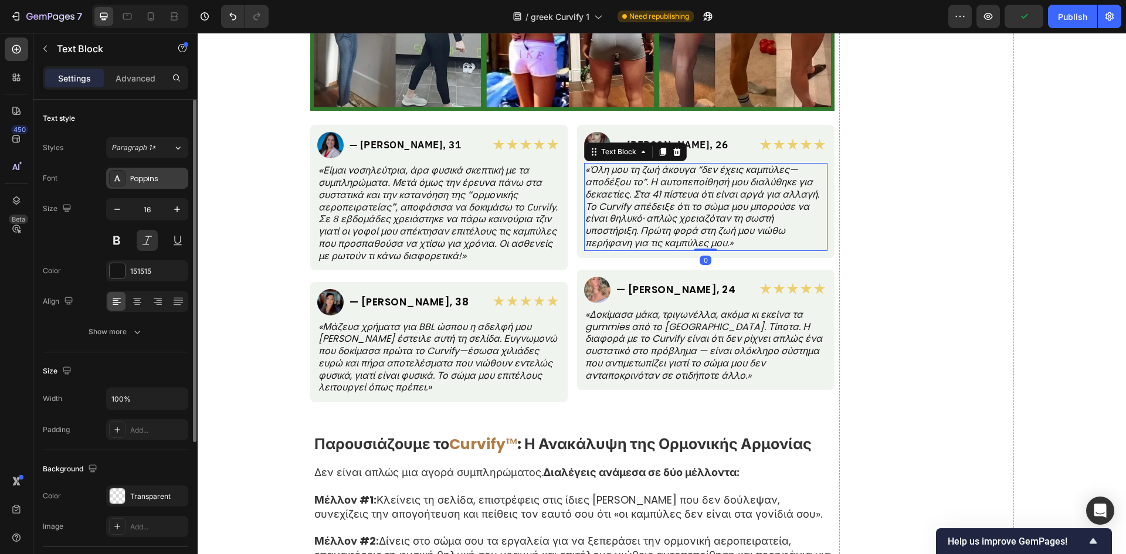
click at [164, 174] on div "Poppins" at bounding box center [157, 179] width 55 height 11
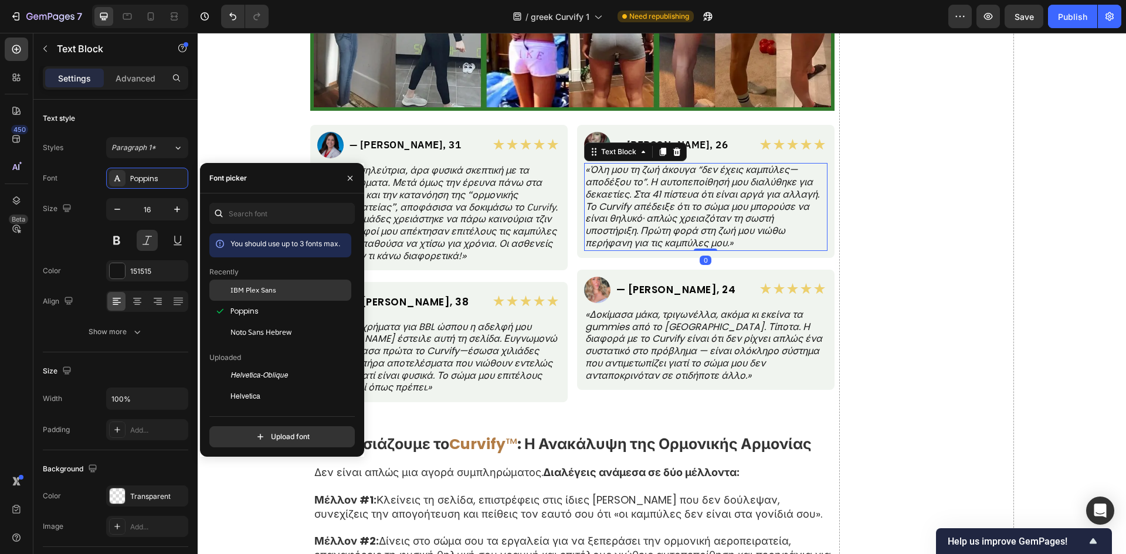
click at [260, 291] on span "IBM Plex Sans" at bounding box center [254, 290] width 46 height 11
click at [424, 301] on h2 "— Μαρίνα Ρ., 38" at bounding box center [409, 302] width 122 height 12
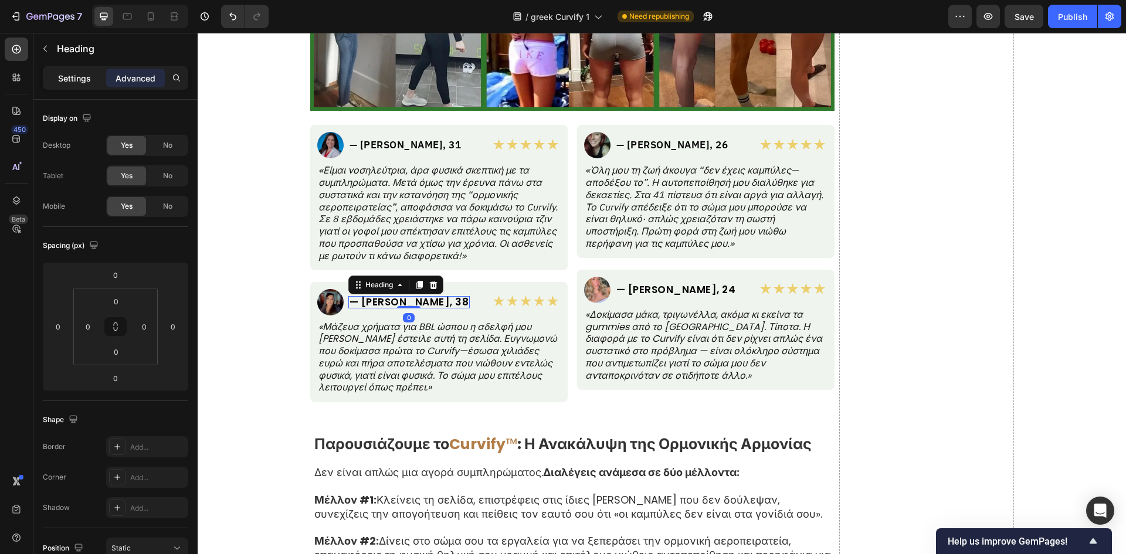
click at [76, 82] on p "Settings" at bounding box center [74, 78] width 33 height 12
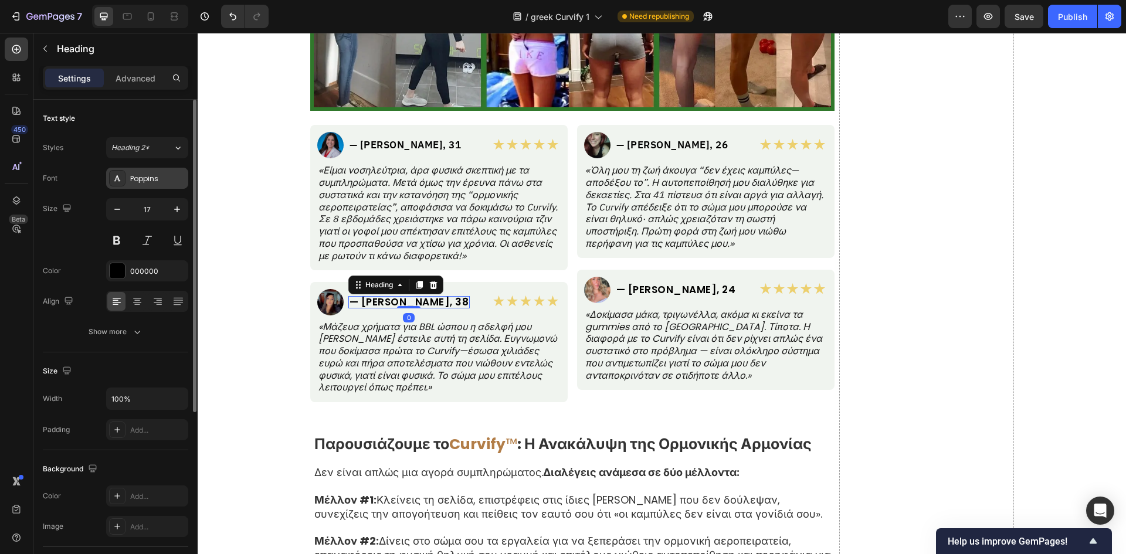
click at [165, 185] on div "Poppins" at bounding box center [147, 178] width 82 height 21
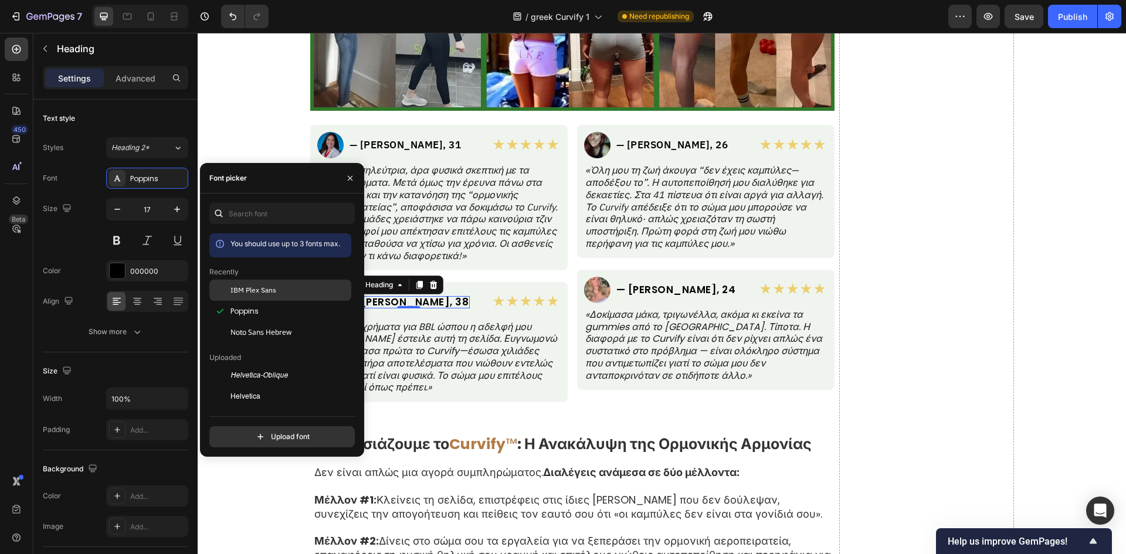
click at [232, 293] on span "IBM Plex Sans" at bounding box center [254, 290] width 46 height 11
click at [512, 365] on p "«Μάζευα χρήματα για BBL ώσπου η αδελφή μου μού έστειλε αυτή τη σελίδα. Ευγνωμον…" at bounding box center [438, 357] width 241 height 73
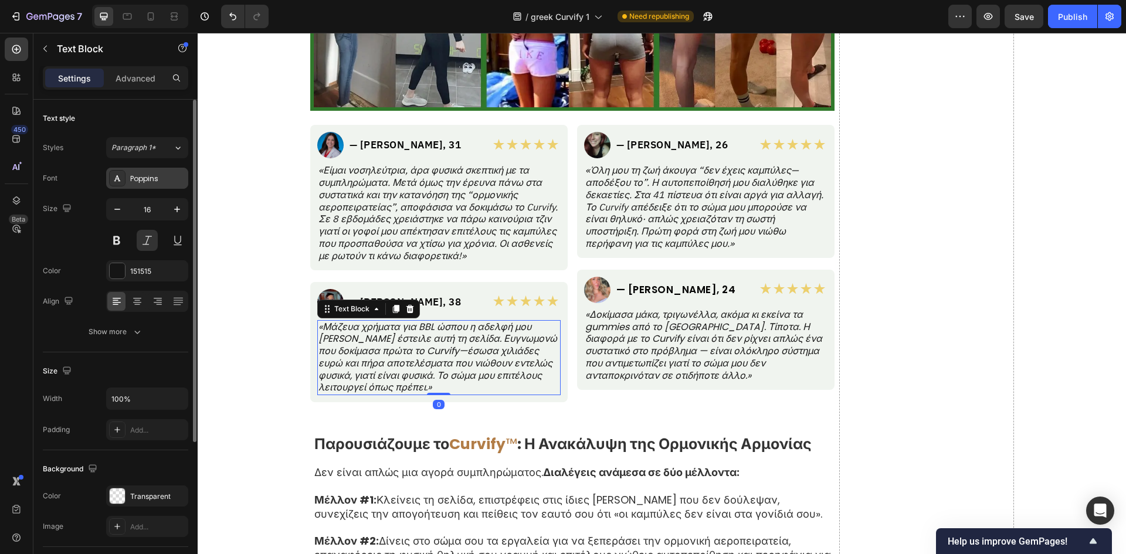
click at [145, 184] on div "Poppins" at bounding box center [157, 179] width 55 height 11
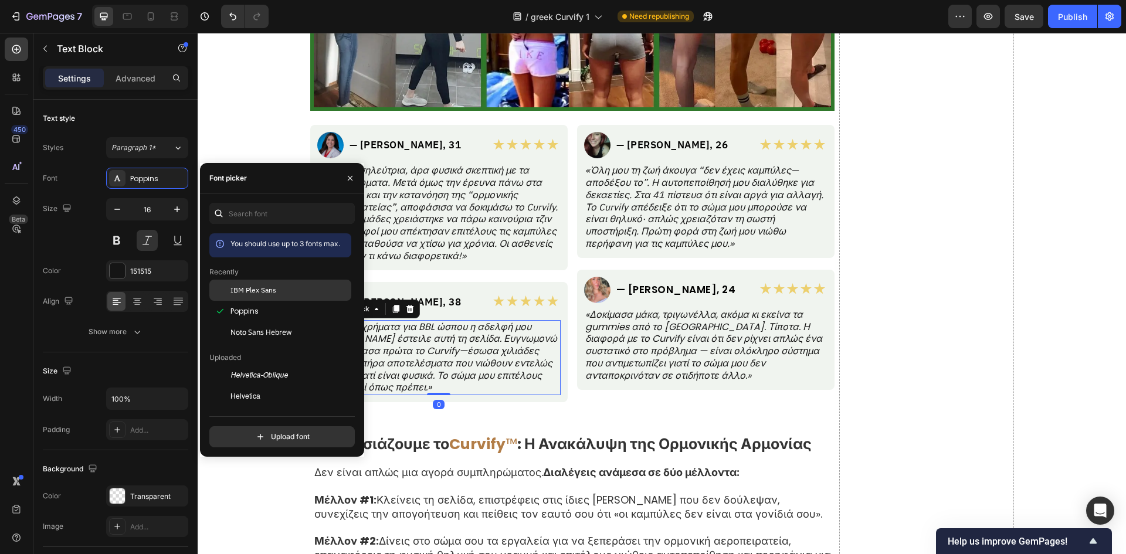
click at [230, 294] on div at bounding box center [219, 290] width 21 height 21
click at [683, 344] on p "«Δοκίμασα μάκα, τριγωνέλλα, ακόμα κι εκείνα τα gummies από το TikTok. Τίποτα. Η…" at bounding box center [705, 345] width 241 height 73
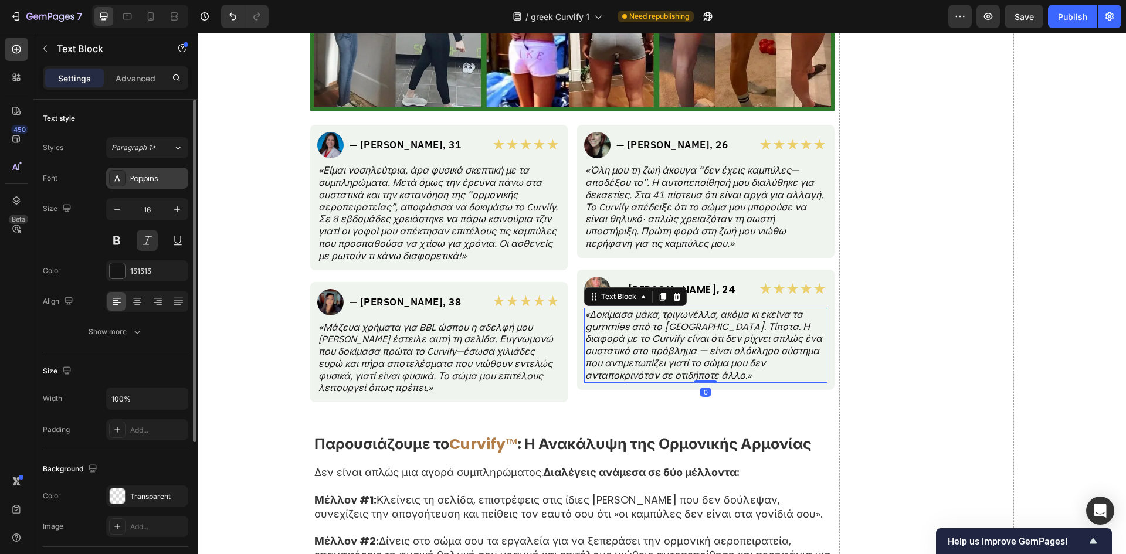
click at [147, 168] on div "Poppins" at bounding box center [147, 178] width 82 height 21
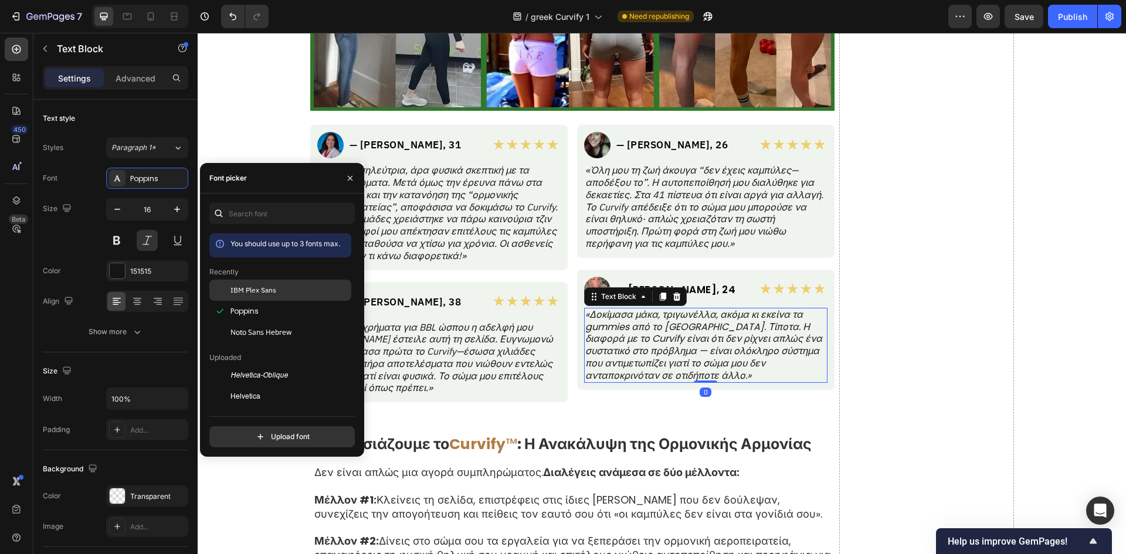
click at [237, 287] on span "IBM Plex Sans" at bounding box center [254, 290] width 46 height 11
click at [723, 284] on div "Image — Άννα Μ., 24 Heading Row" at bounding box center [666, 290] width 164 height 26
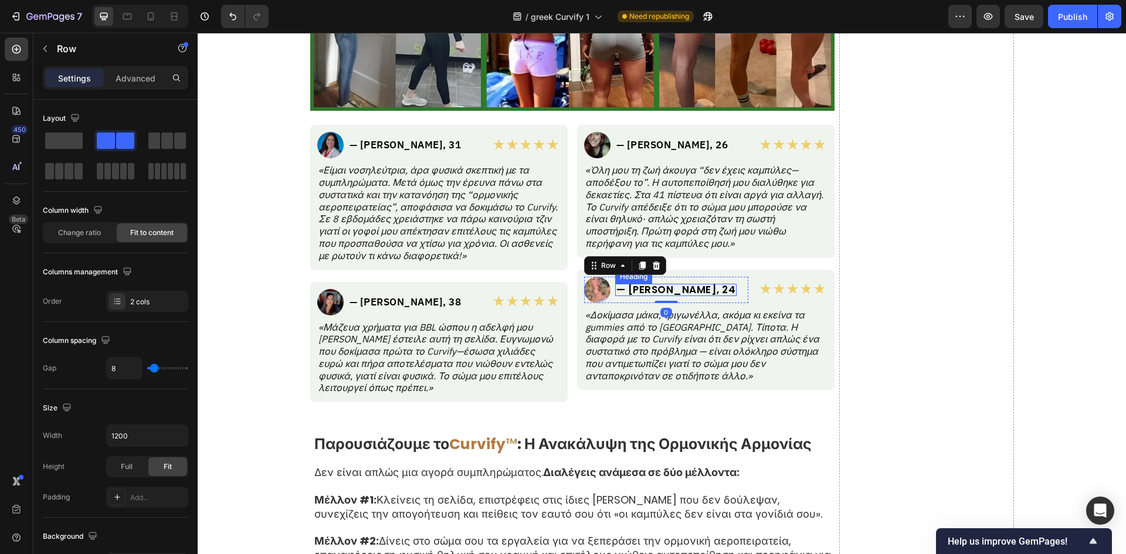
click at [657, 287] on h2 "— Άννα Μ., 24" at bounding box center [676, 290] width 122 height 12
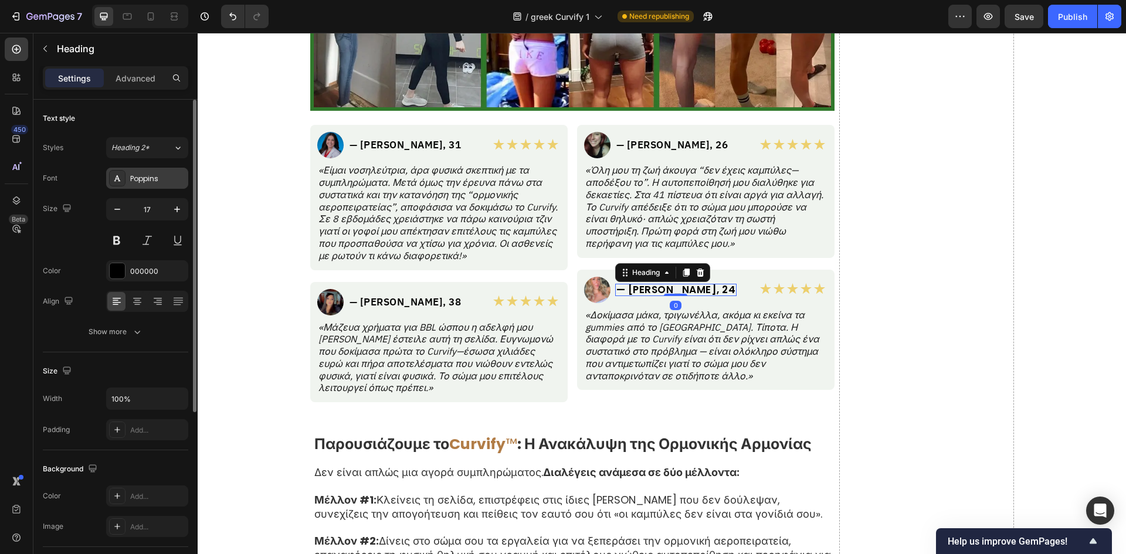
click at [150, 184] on div "Poppins" at bounding box center [147, 178] width 82 height 21
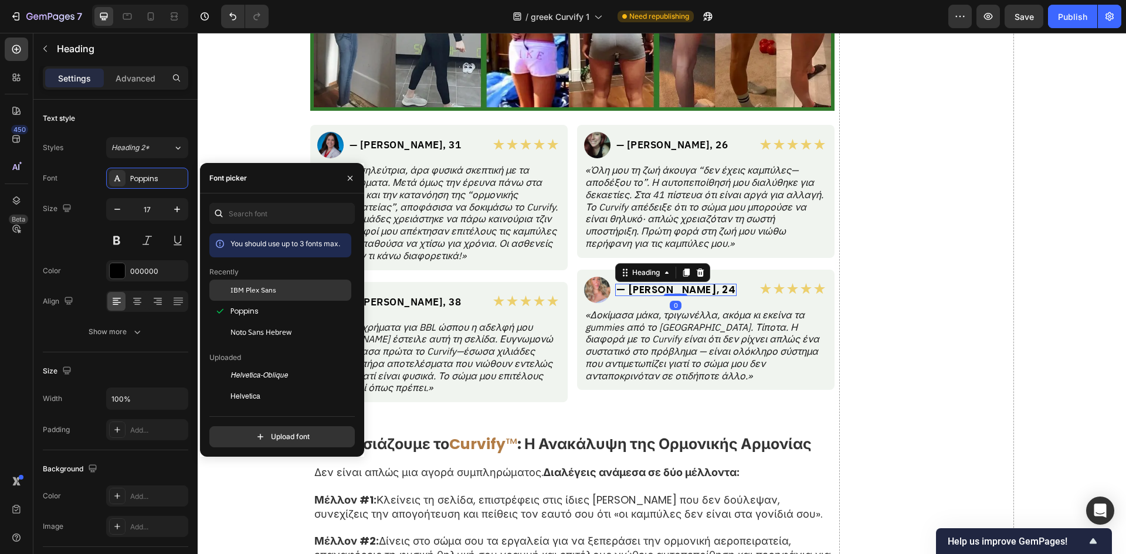
click at [247, 287] on span "IBM Plex Sans" at bounding box center [254, 290] width 46 height 11
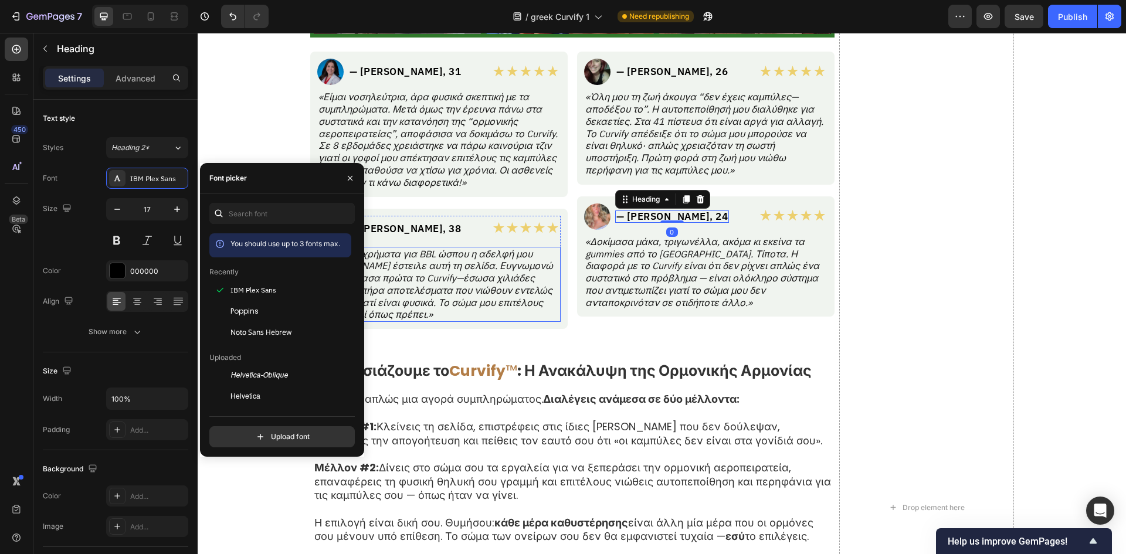
scroll to position [6178, 0]
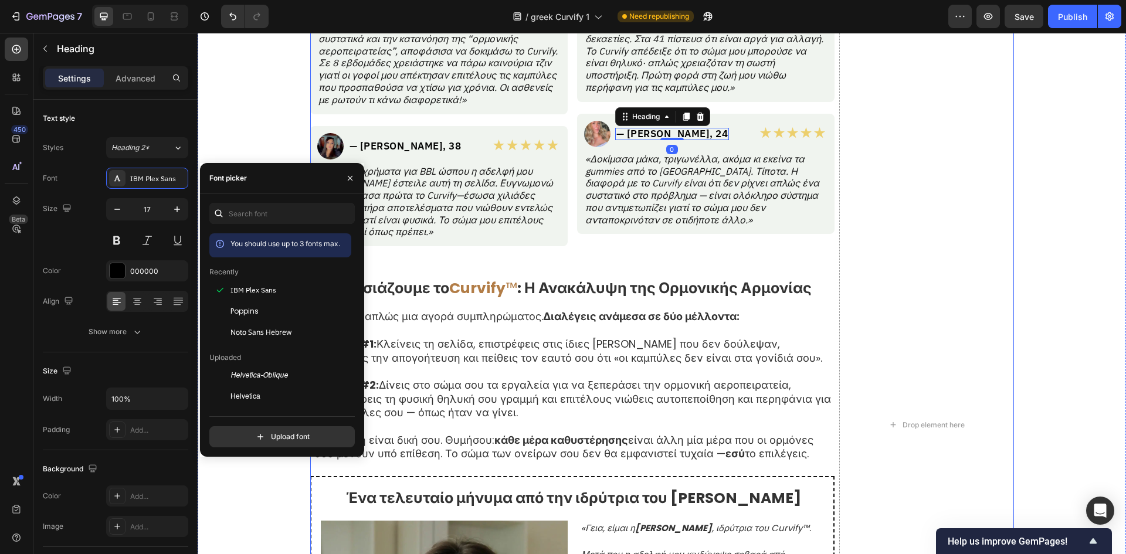
click at [454, 297] on strong "Curvify" at bounding box center [477, 288] width 56 height 21
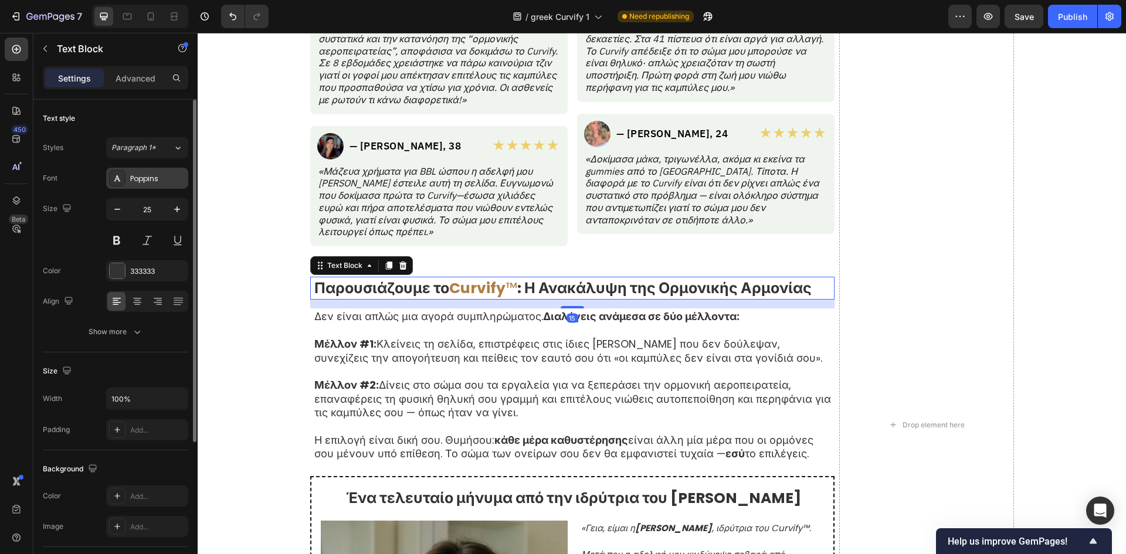
click at [150, 182] on div "Poppins" at bounding box center [157, 179] width 55 height 11
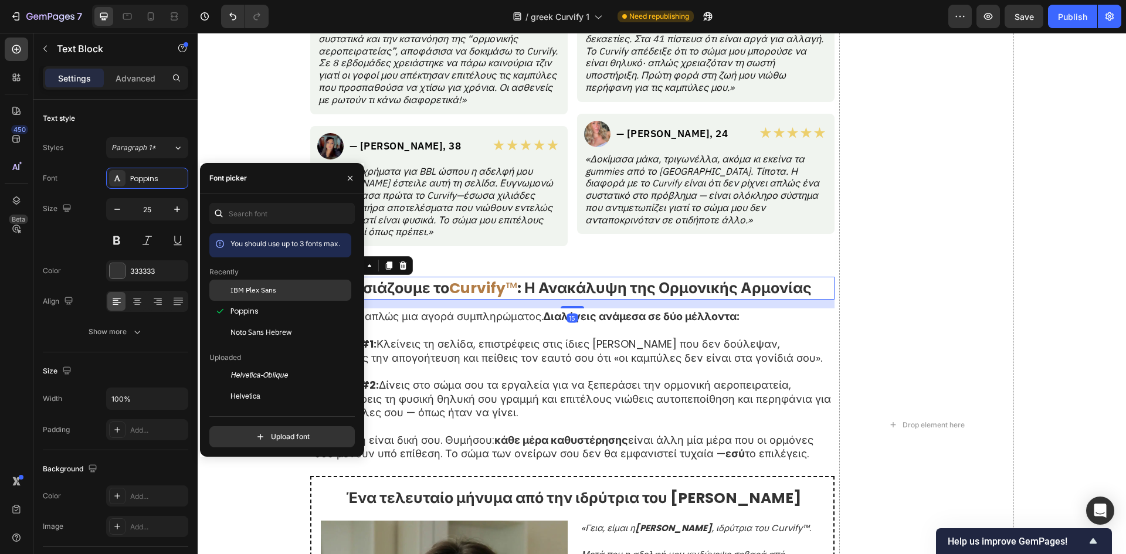
click at [233, 288] on span "IBM Plex Sans" at bounding box center [254, 290] width 46 height 11
click at [507, 389] on p "Μέλλον #2: Δίνεις στο σώμα σου τα εργαλεία για να ξεπεράσει την ορμονική αεροπε…" at bounding box center [573, 398] width 519 height 41
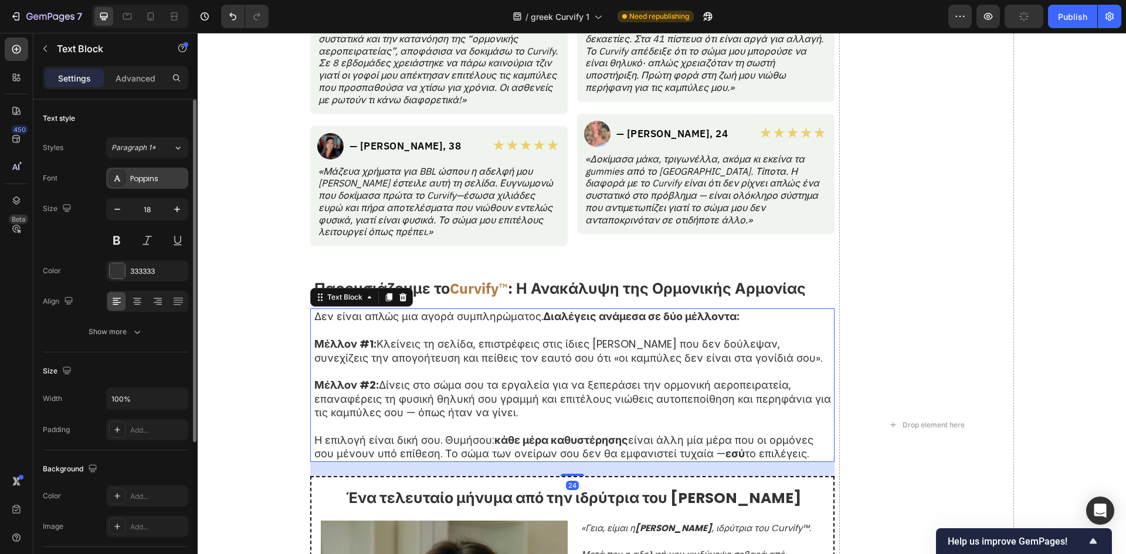
click at [133, 170] on div "Poppins" at bounding box center [147, 178] width 82 height 21
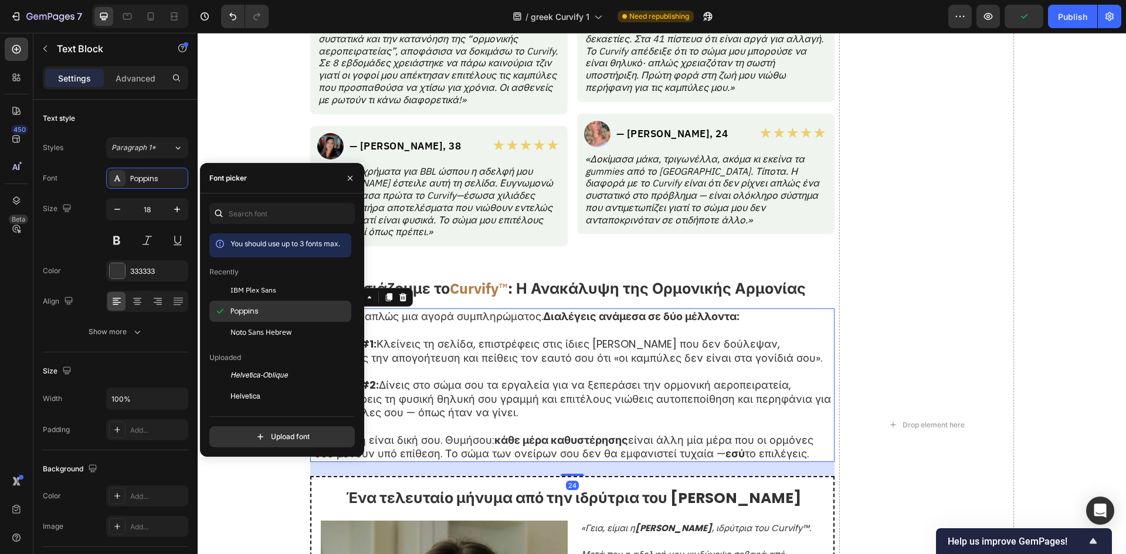
click at [246, 284] on div "IBM Plex Sans" at bounding box center [280, 290] width 142 height 21
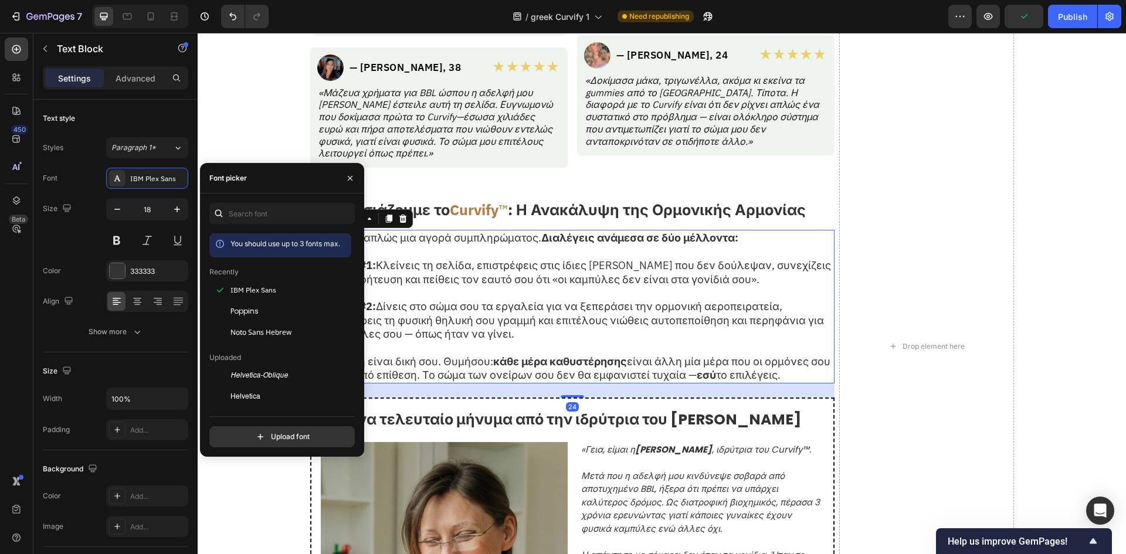
scroll to position [6334, 0]
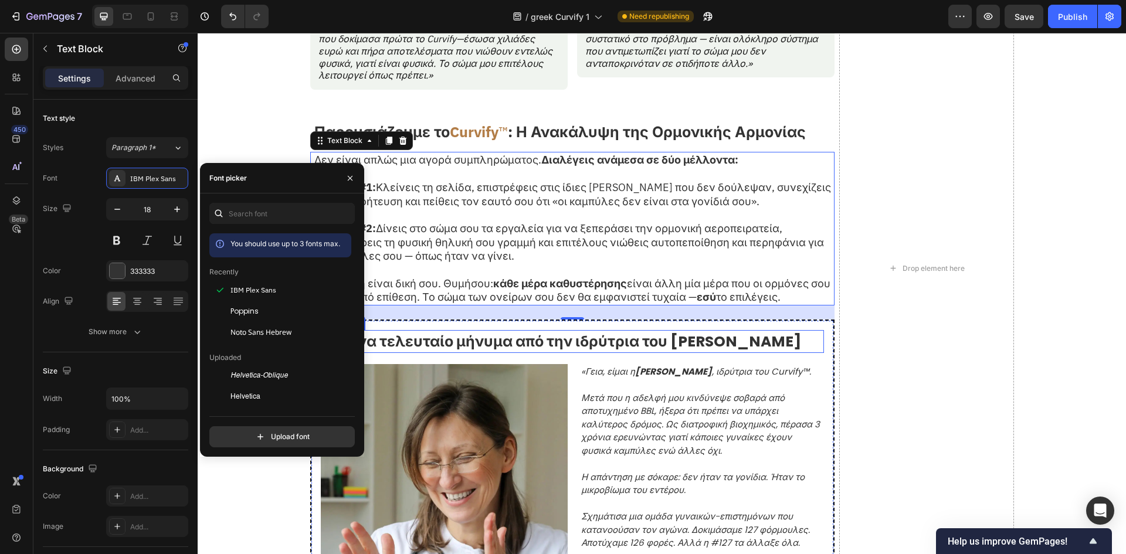
click at [588, 344] on strong "Ένα τελευταίο μήνυμα από την ιδρύτρια του Curvify" at bounding box center [573, 341] width 455 height 21
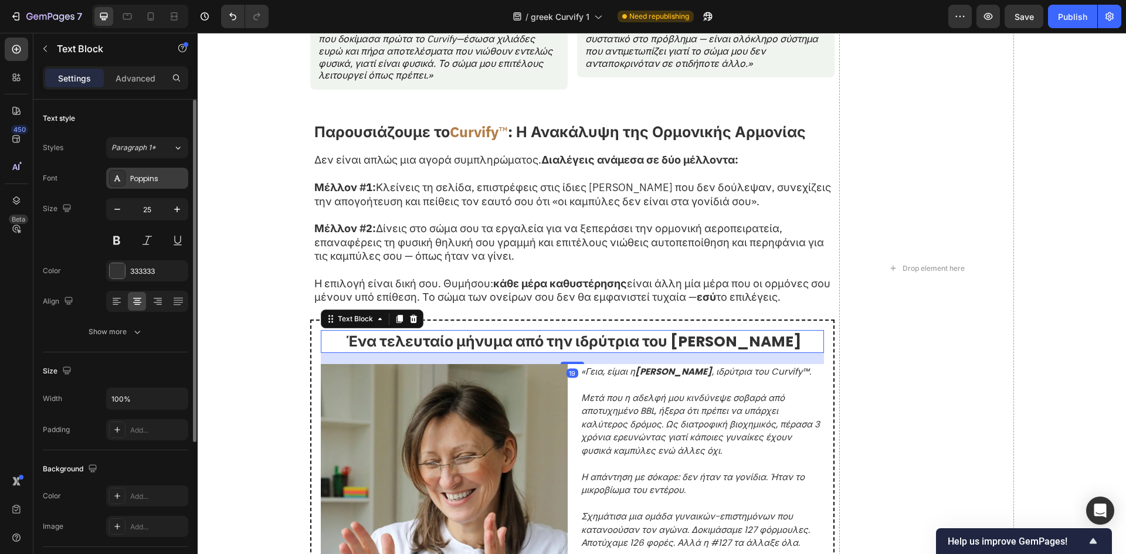
click at [137, 174] on div "Poppins" at bounding box center [157, 179] width 55 height 11
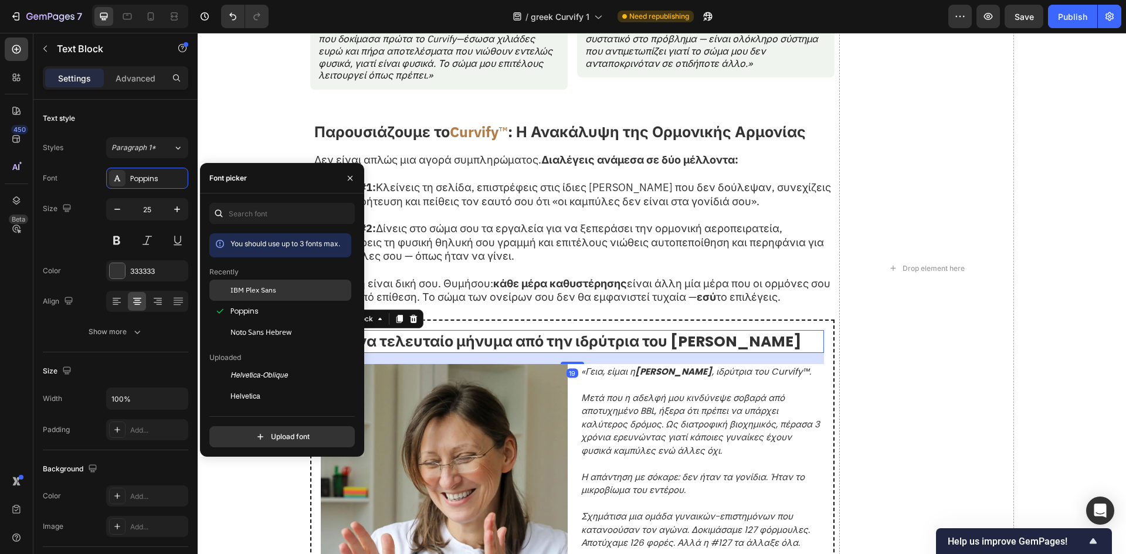
click at [256, 293] on span "IBM Plex Sans" at bounding box center [254, 290] width 46 height 11
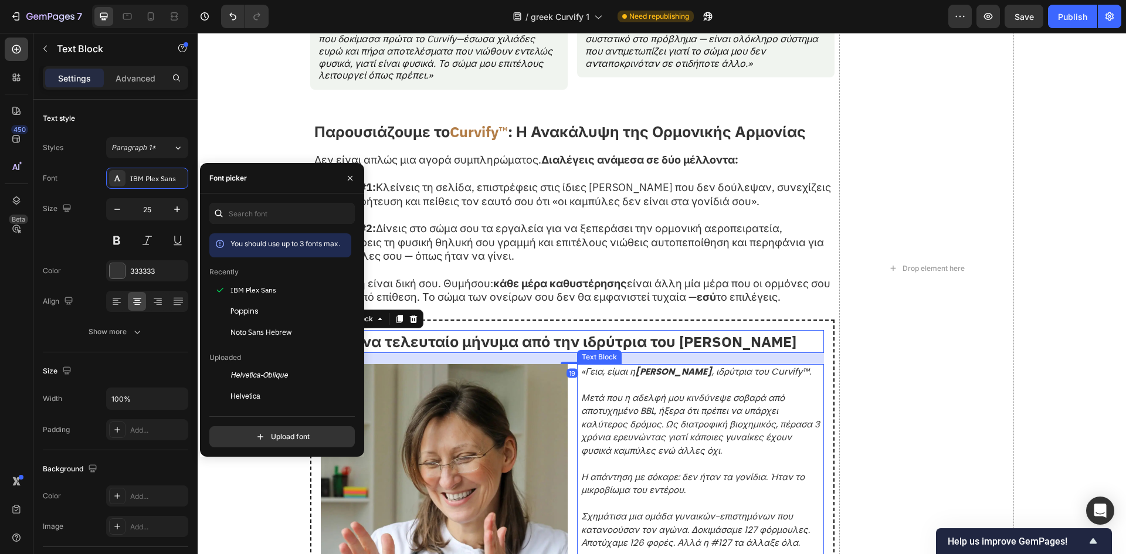
click at [732, 458] on p "Μετά που η αδελφή μου κινδύνεψε σοβαρά από αποτυχημένο BBL, ήξερα ότι πρέπει να…" at bounding box center [702, 425] width 242 height 66
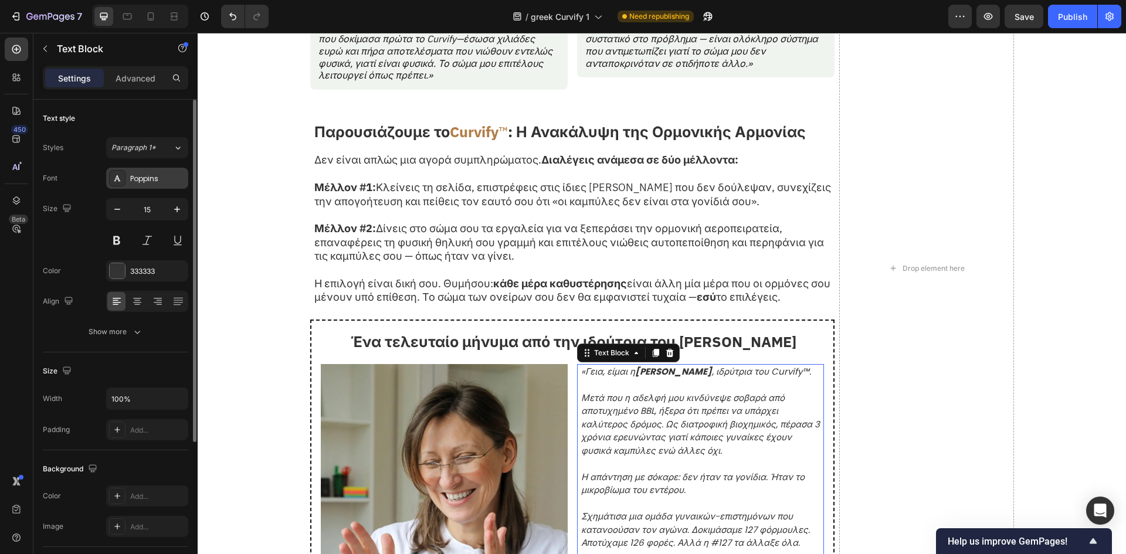
click at [142, 174] on div "Poppins" at bounding box center [157, 179] width 55 height 11
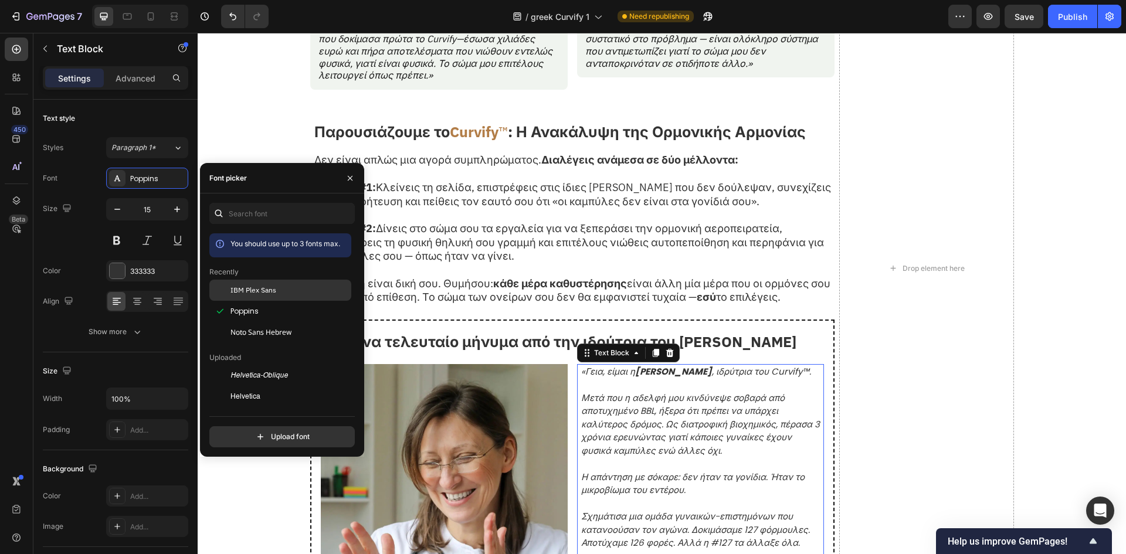
click at [259, 297] on div "IBM Plex Sans" at bounding box center [280, 290] width 142 height 21
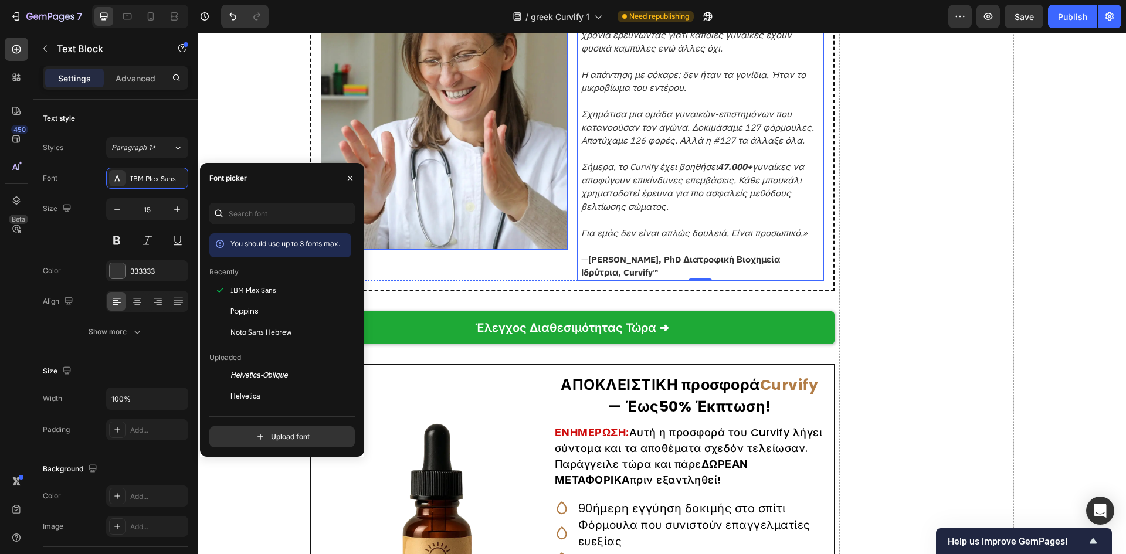
scroll to position [6882, 0]
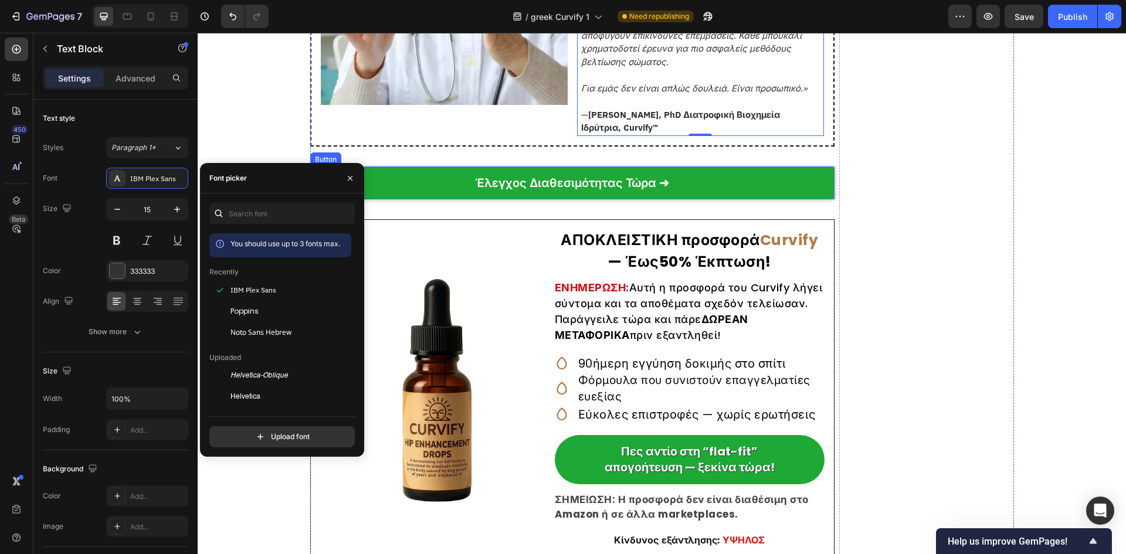
drag, startPoint x: 629, startPoint y: 197, endPoint x: 290, endPoint y: 231, distance: 341.2
click at [629, 191] on p "Έλεγχος Διαθεσιμότητας Τώρα ➜" at bounding box center [572, 182] width 194 height 15
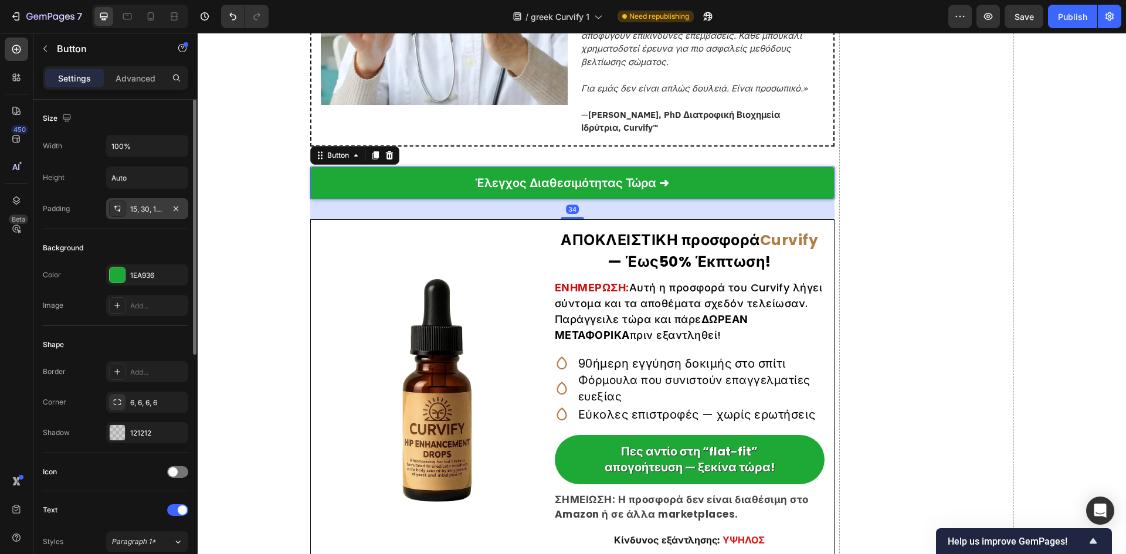
click at [147, 202] on div "15, 30, 15, 30" at bounding box center [147, 208] width 82 height 21
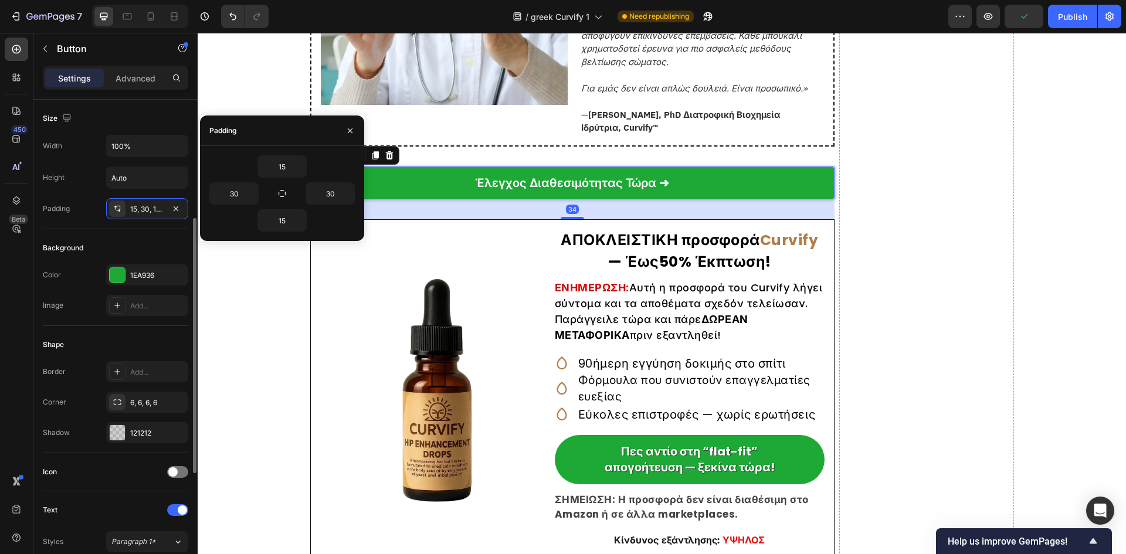
scroll to position [234, 0]
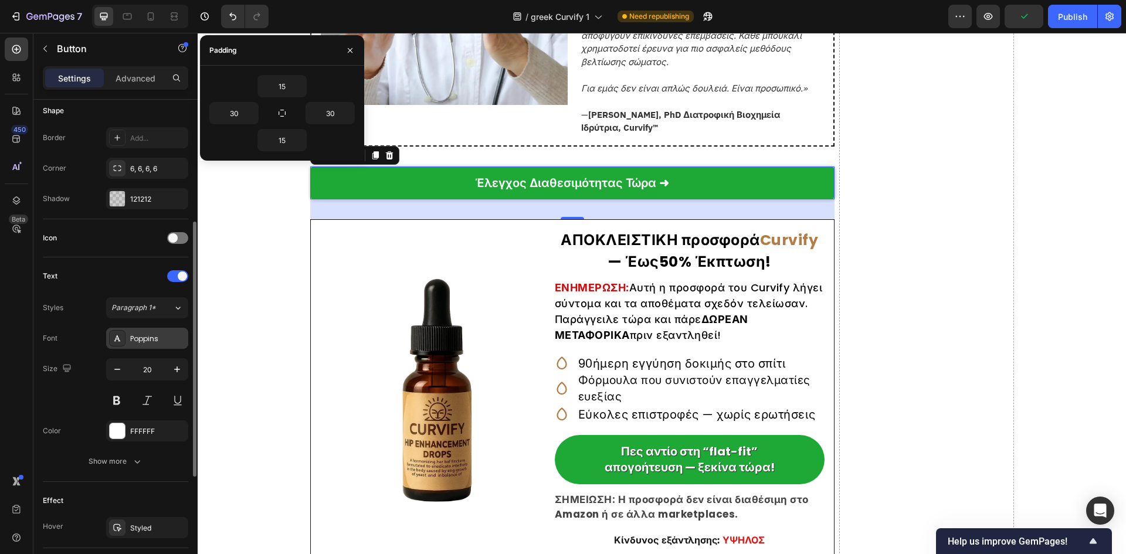
click at [148, 334] on div "Poppins" at bounding box center [157, 339] width 55 height 11
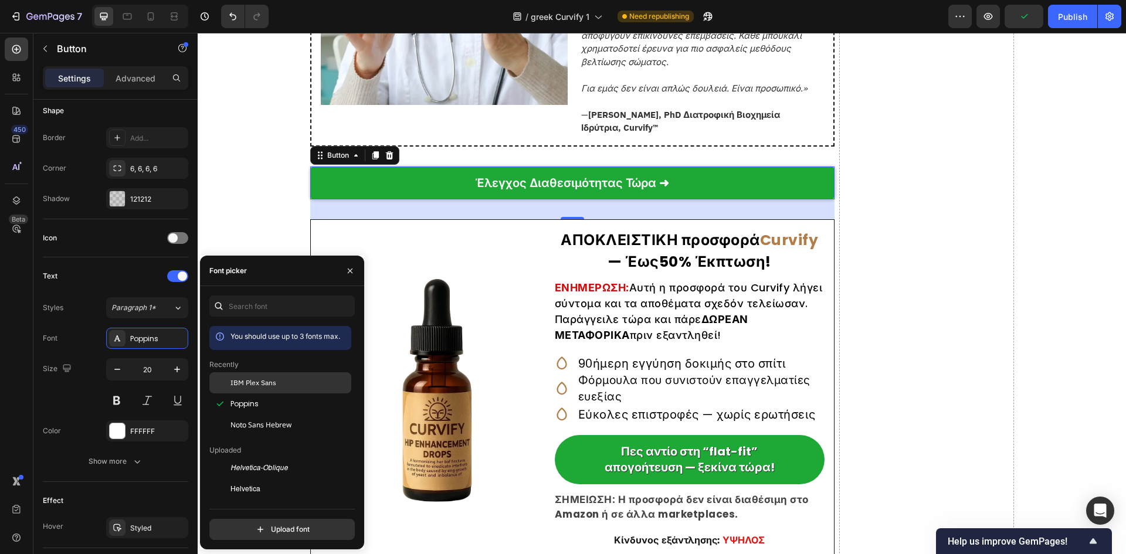
click at [291, 372] on div "IBM Plex Sans" at bounding box center [280, 382] width 142 height 21
click at [606, 295] on strong "ΕΝΗΜΕΡΩΣΗ:" at bounding box center [592, 287] width 74 height 15
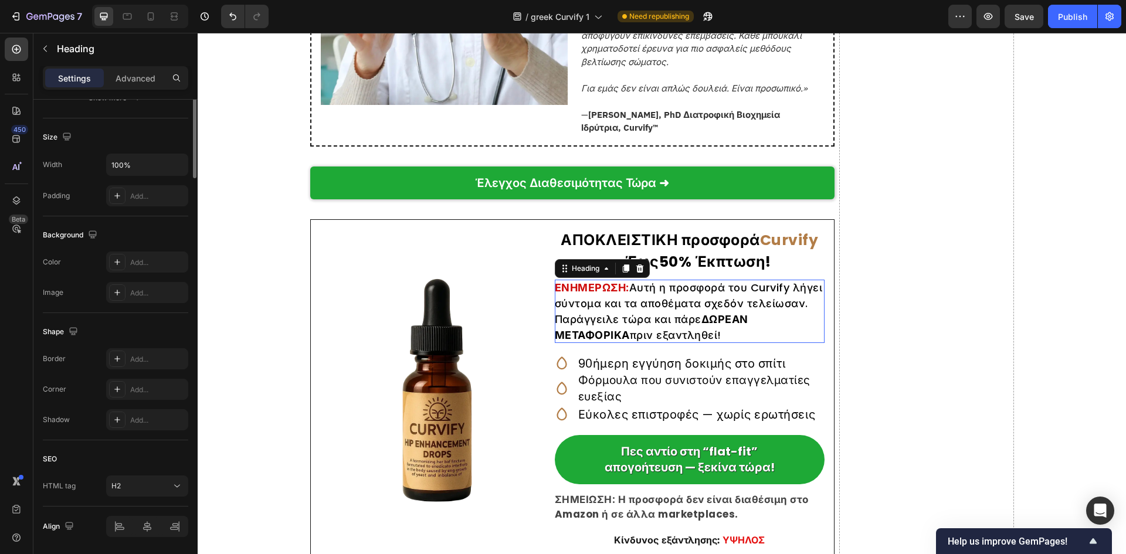
scroll to position [0, 0]
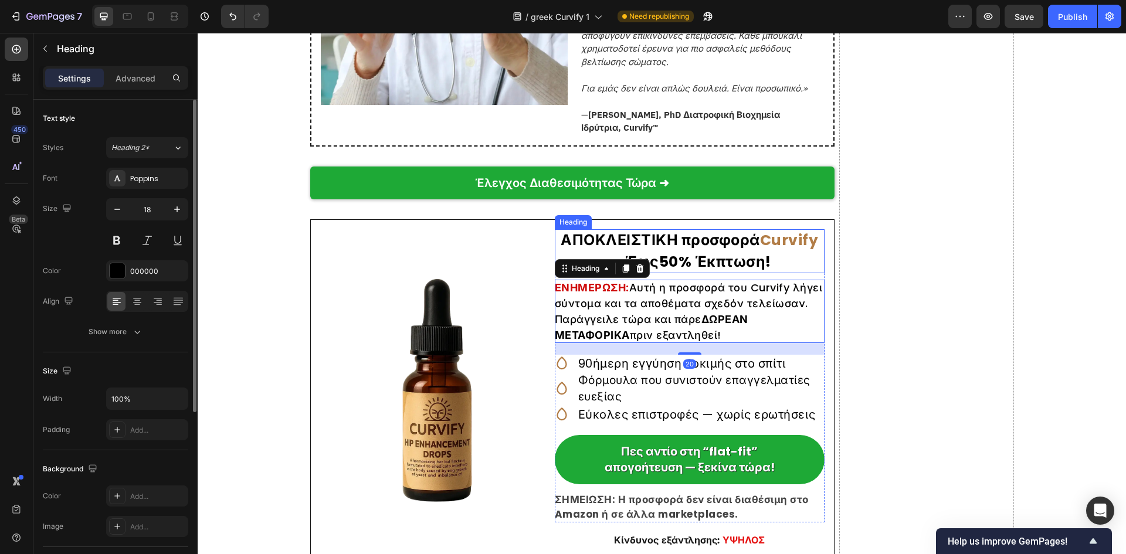
click at [678, 250] on strong "ΑΠΟΚΛΕΙΣΤΙΚΗ προσφορά" at bounding box center [660, 240] width 199 height 21
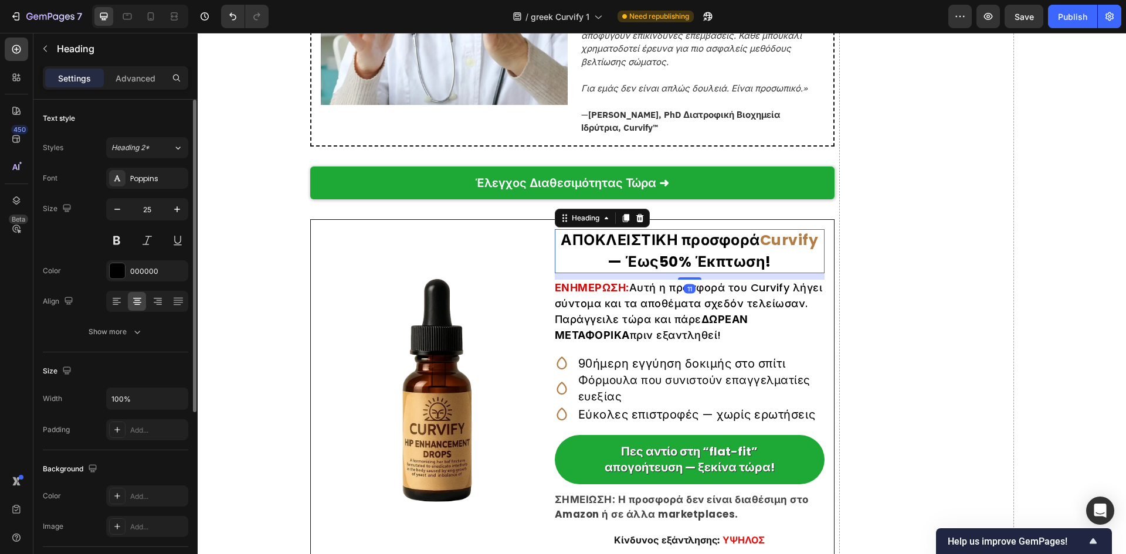
click at [149, 181] on div "Poppins" at bounding box center [157, 179] width 55 height 11
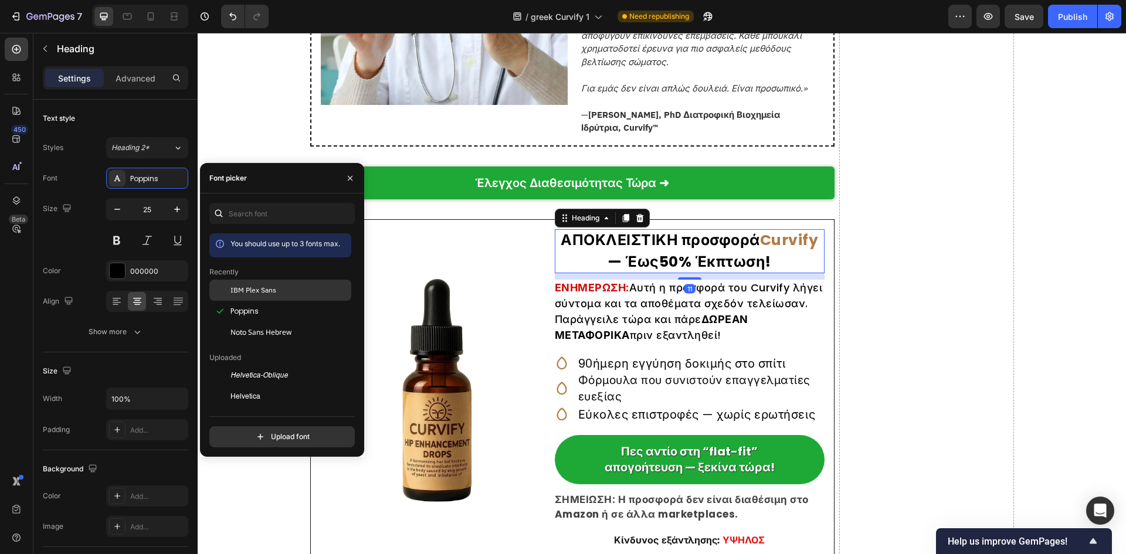
click at [256, 282] on div "IBM Plex Sans" at bounding box center [280, 290] width 142 height 21
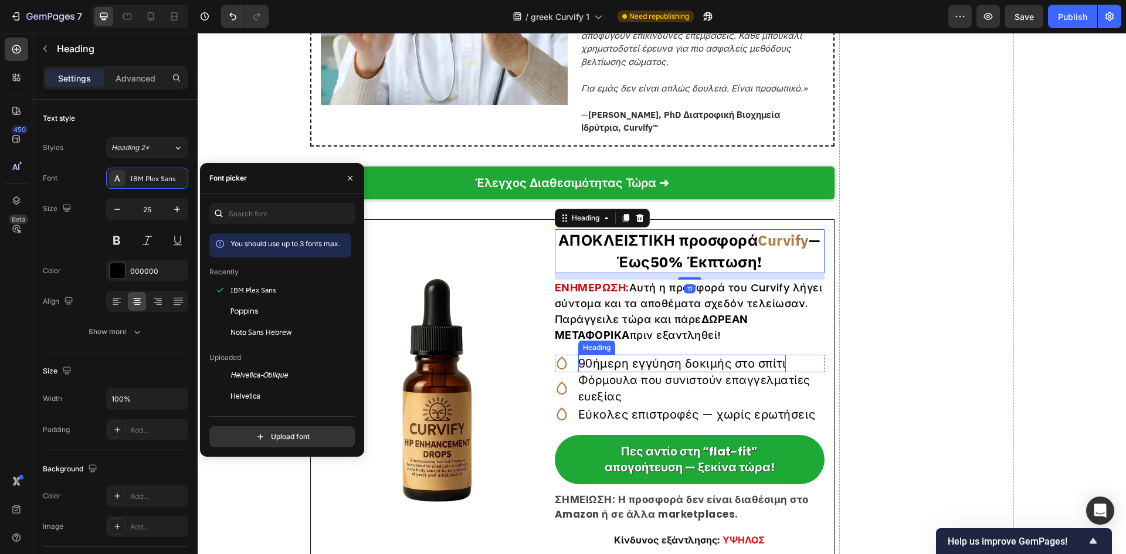
click at [669, 372] on h2 "90ήμερη εγγύηση δοκιμής στο σπίτι" at bounding box center [682, 364] width 208 height 18
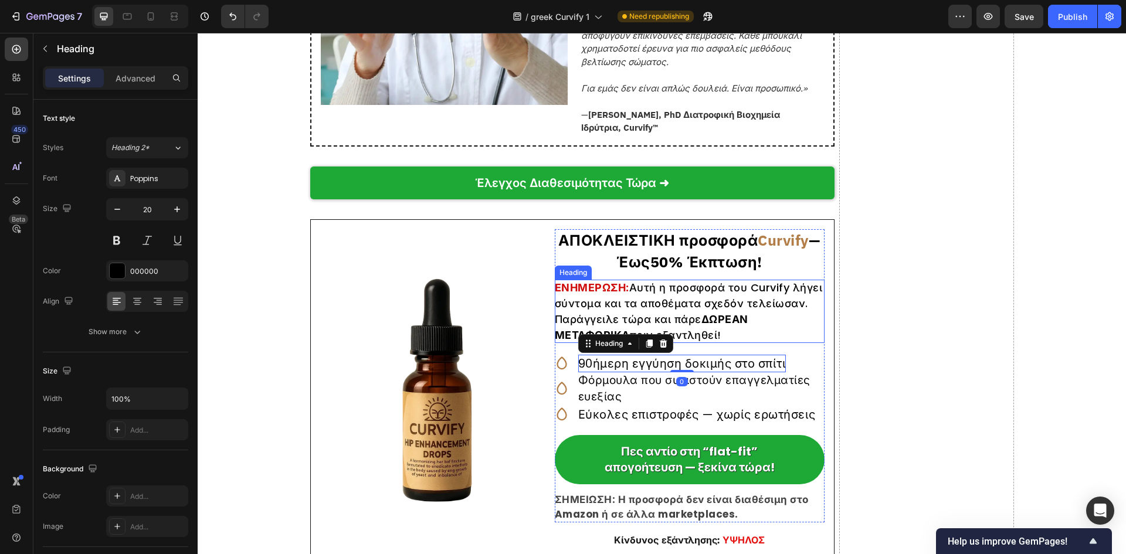
click at [676, 307] on h2 "ΕΝΗΜΕΡΩΣΗ: Αυτή η προσφορά του Curvify λήγει σύντομα και τα αποθέματα σχεδόν τε…" at bounding box center [690, 311] width 270 height 63
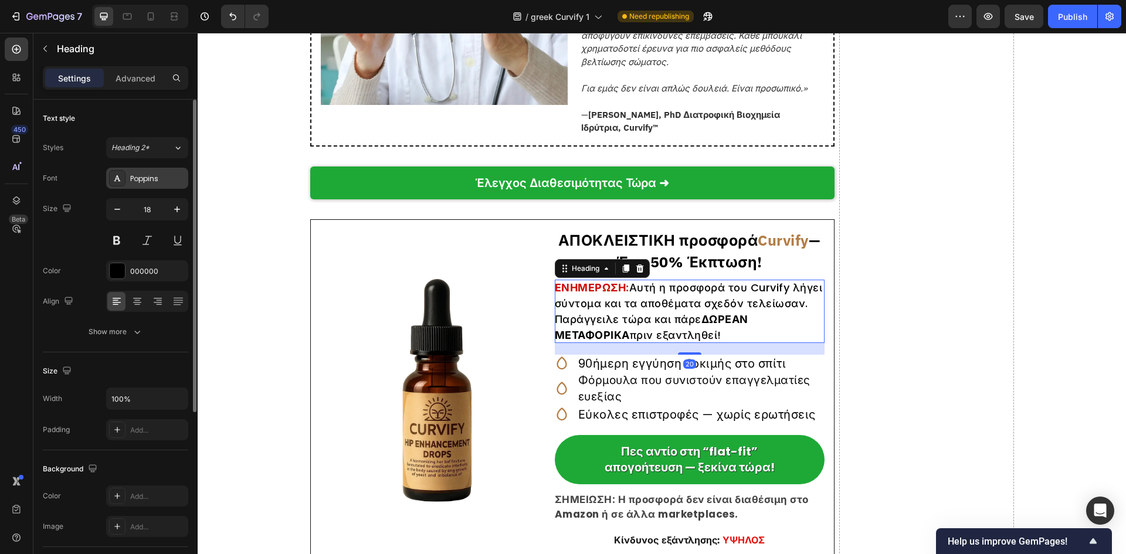
click at [147, 188] on div "Poppins" at bounding box center [147, 178] width 82 height 21
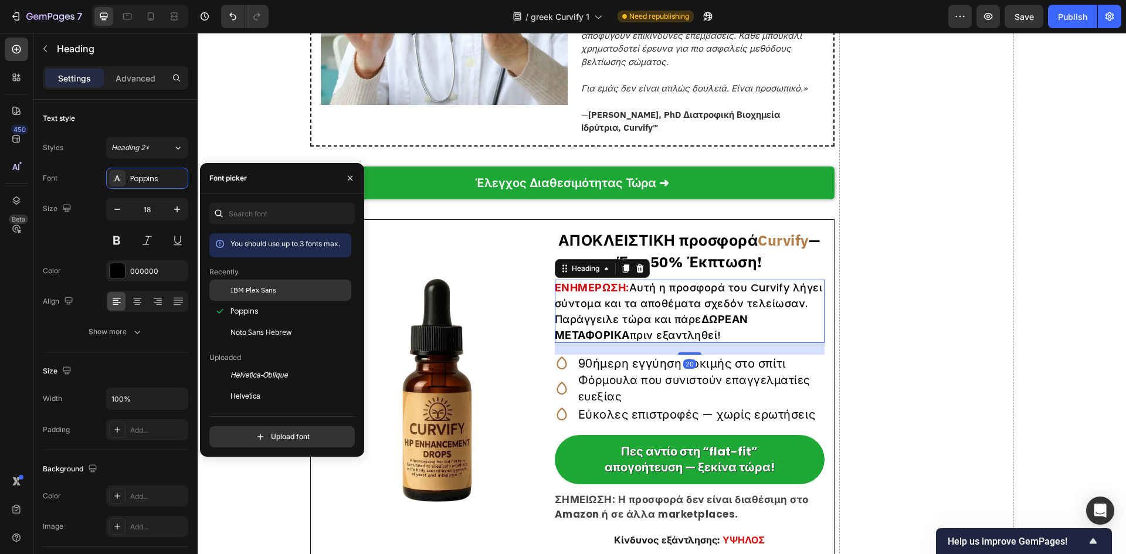
click at [237, 294] on span "IBM Plex Sans" at bounding box center [254, 290] width 46 height 11
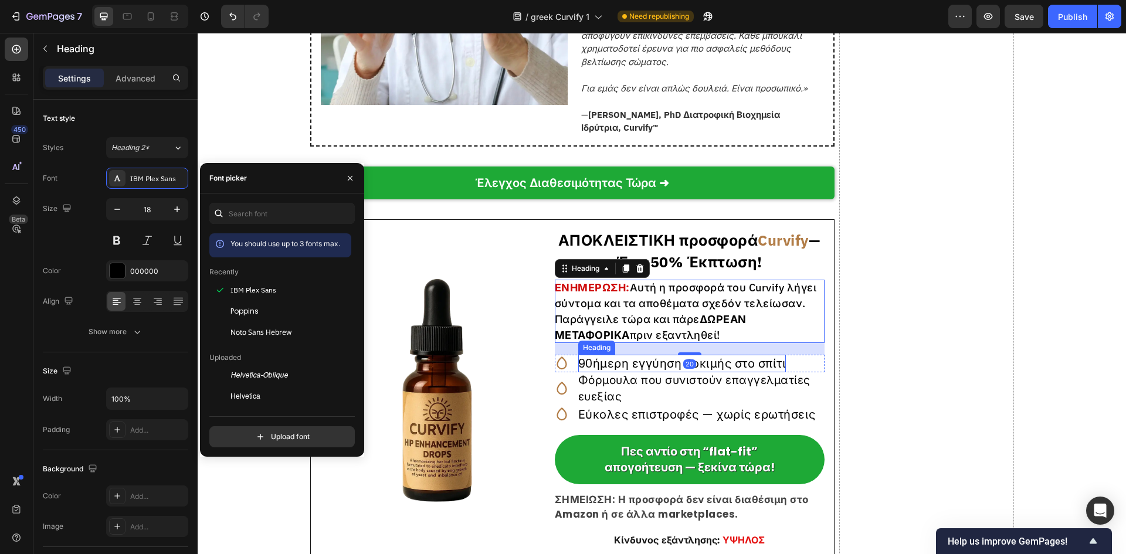
click at [601, 372] on h2 "90ήμερη εγγύηση δοκιμής στο σπίτι" at bounding box center [682, 364] width 208 height 18
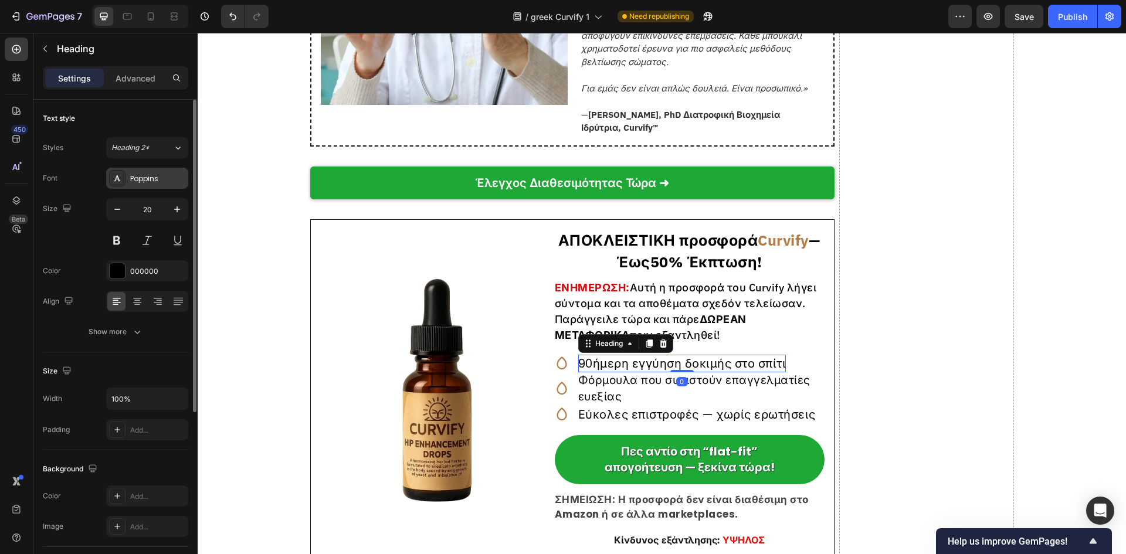
click at [157, 174] on div "Poppins" at bounding box center [157, 179] width 55 height 11
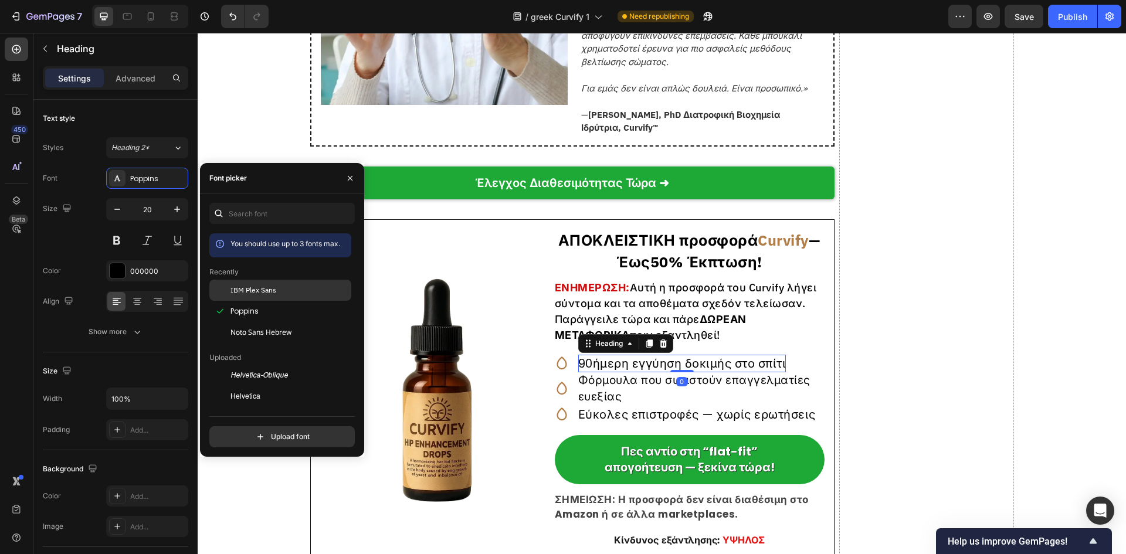
click at [257, 288] on span "IBM Plex Sans" at bounding box center [254, 290] width 46 height 11
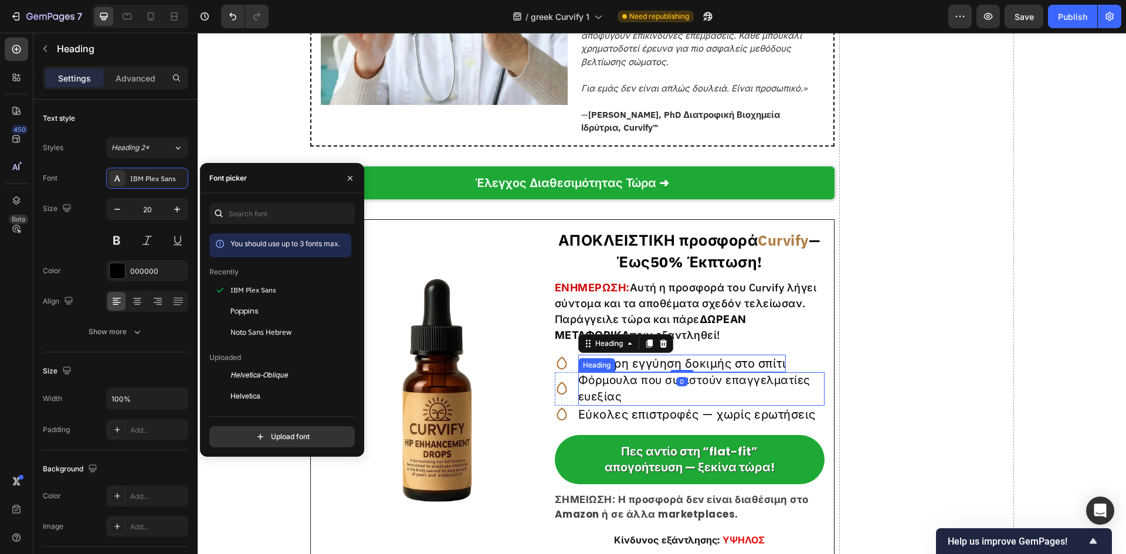
click at [607, 399] on h2 "Φόρμουλα που συνιστούν επαγγελματίες ευεξίας" at bounding box center [701, 388] width 246 height 33
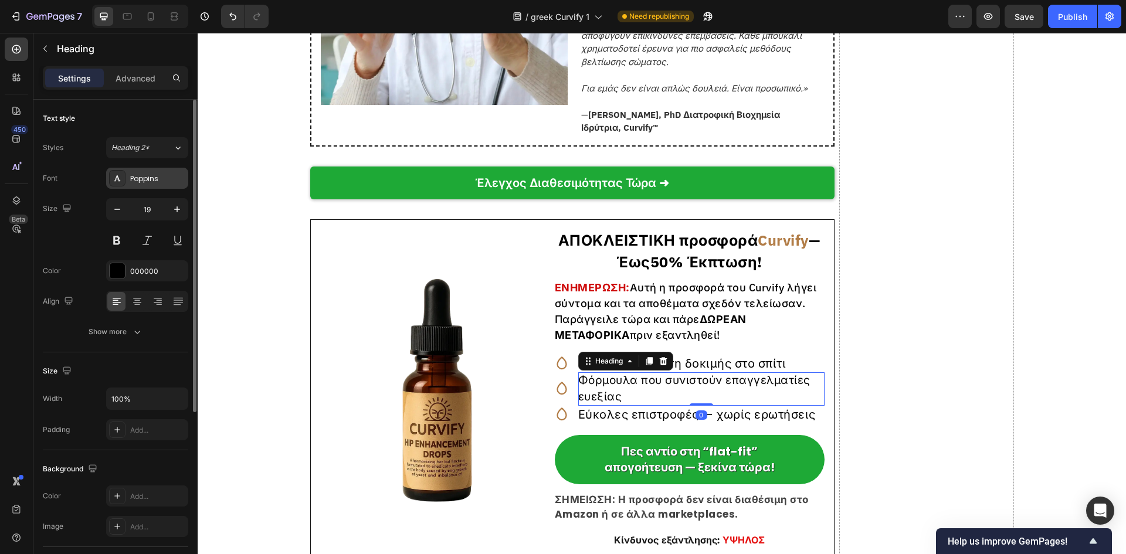
click at [131, 170] on div "Poppins" at bounding box center [147, 178] width 82 height 21
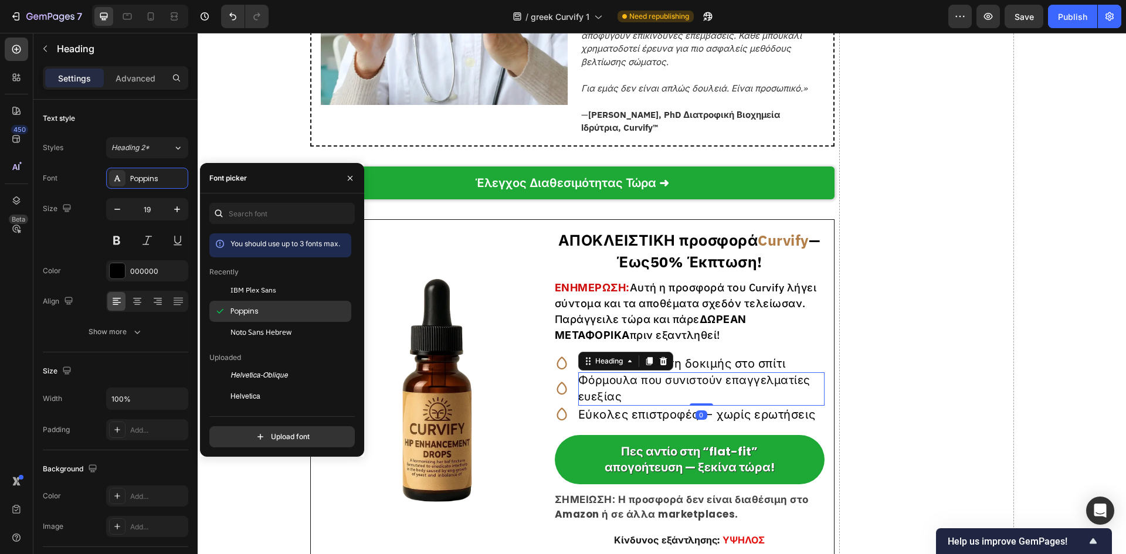
click at [227, 286] on div at bounding box center [219, 290] width 21 height 21
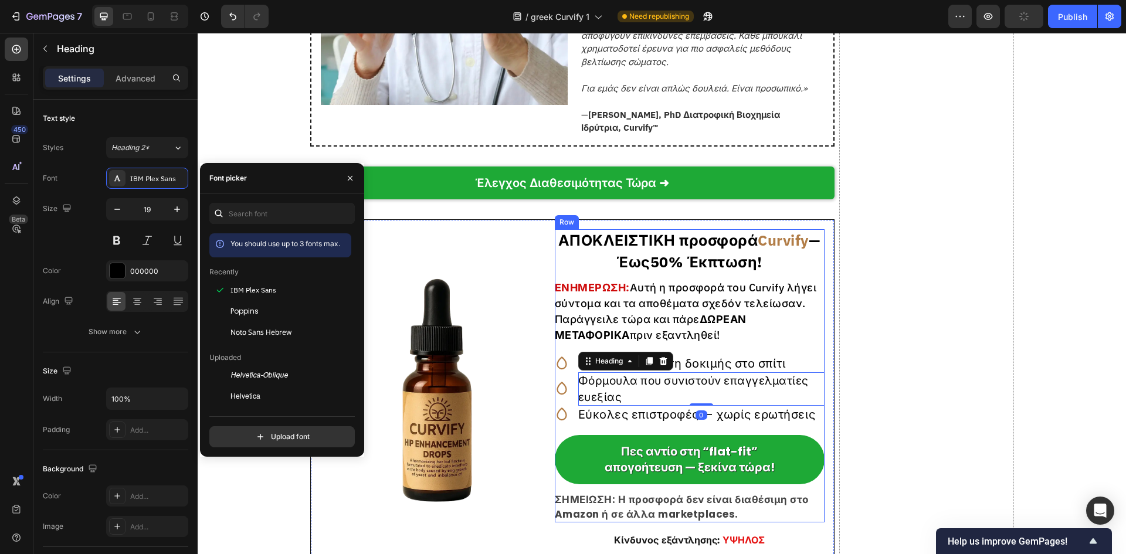
click at [659, 439] on div "ΑΠΟΚΛΕΙΣΤΙΚΗ προσφορά Curvify — Έως 50% Έκπτωση! Heading ΕΝΗΜΕΡΩΣΗ: Αυτή η προσ…" at bounding box center [690, 375] width 270 height 293
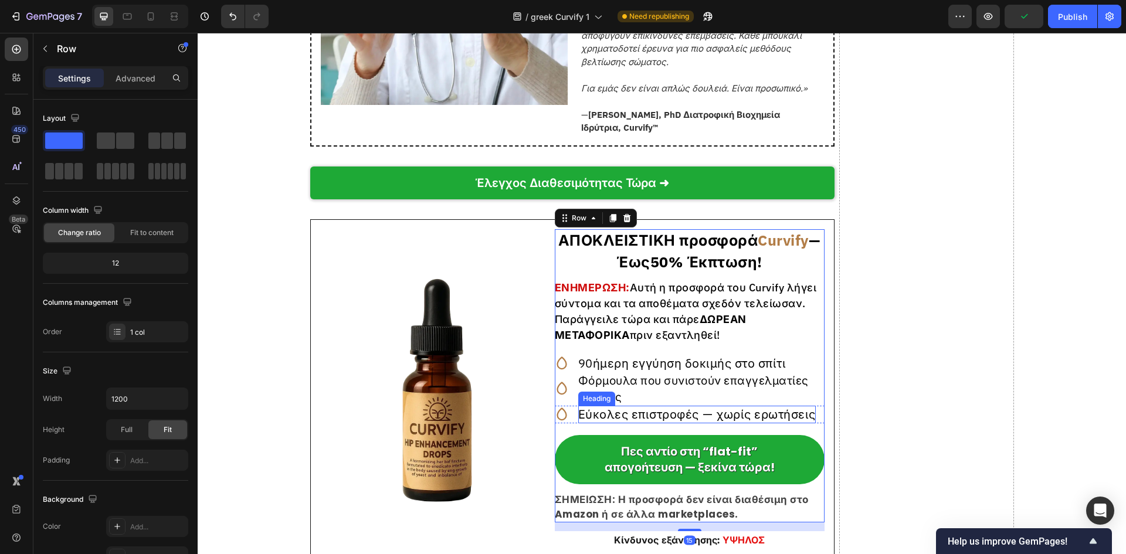
click at [653, 423] on h2 "Εύκολες επιστροφές — χωρίς ερωτήσεις" at bounding box center [697, 415] width 238 height 18
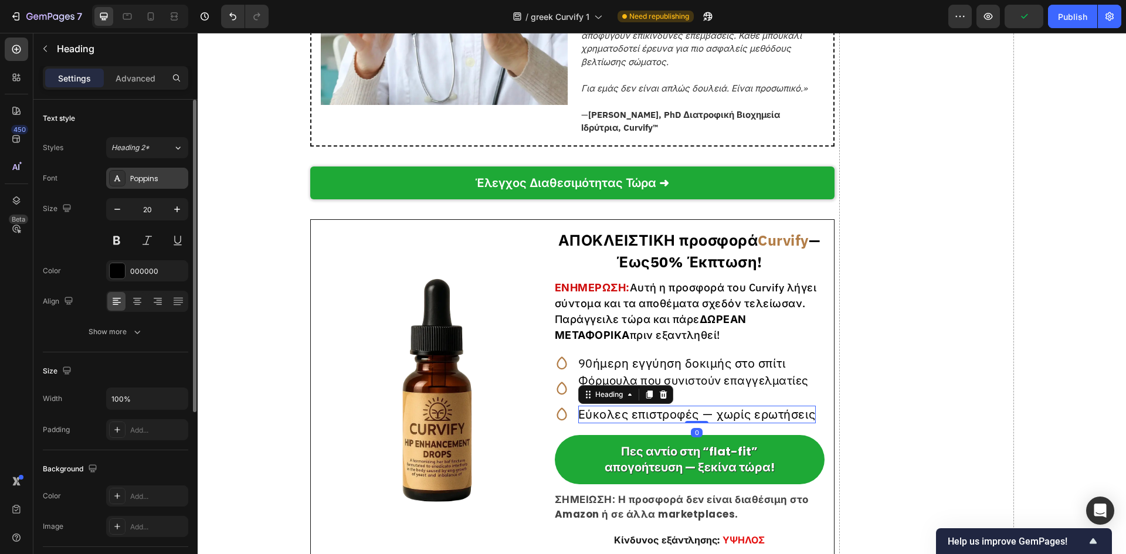
click at [145, 176] on div "Poppins" at bounding box center [157, 179] width 55 height 11
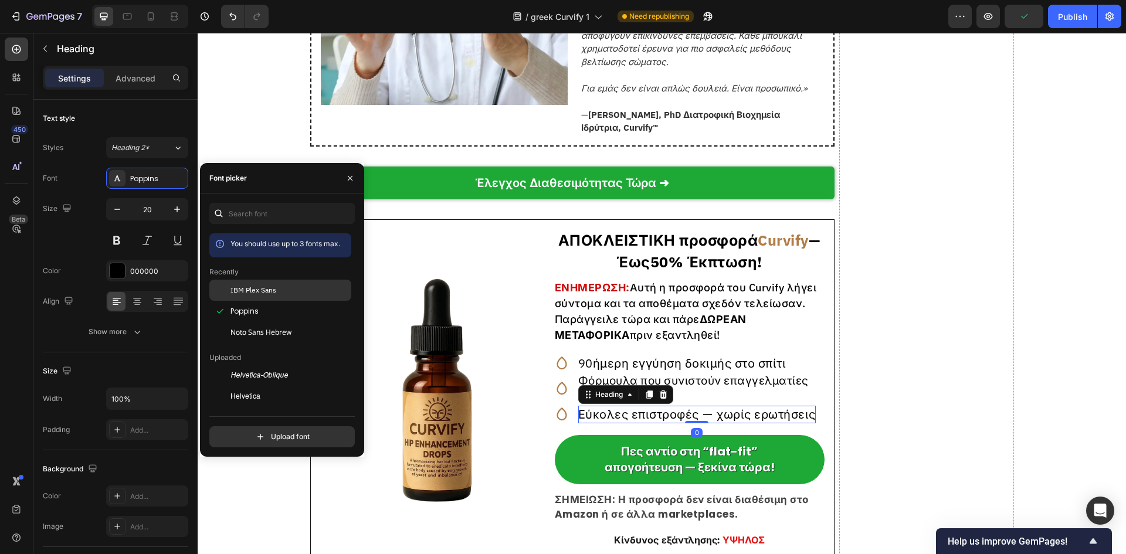
click at [264, 290] on span "IBM Plex Sans" at bounding box center [254, 290] width 46 height 11
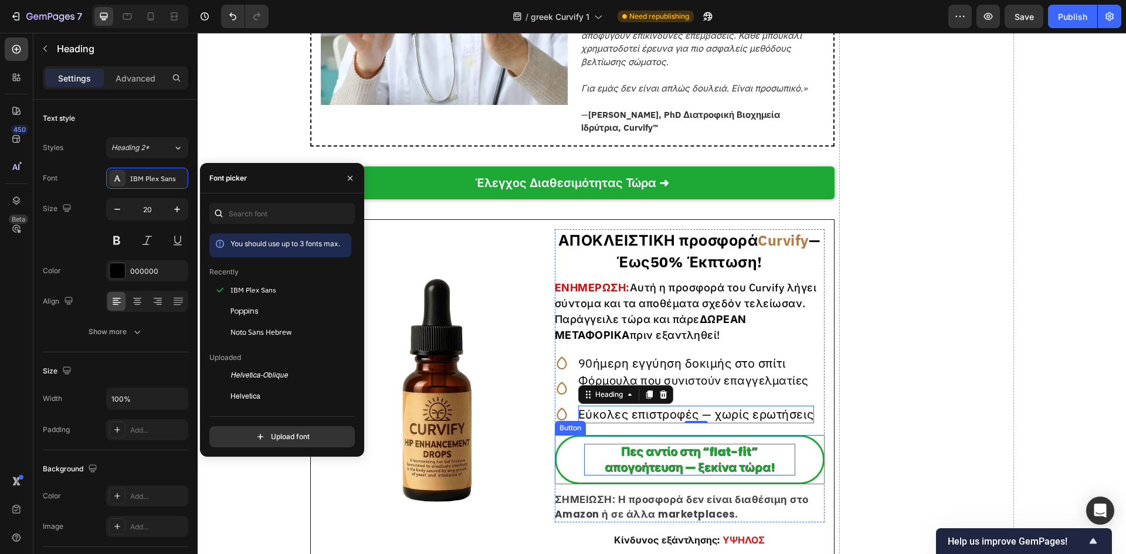
click at [606, 464] on p "Πες αντίο στη “flat-fit” απογοήτευση — ξεκίνα τώρα!" at bounding box center [689, 460] width 211 height 32
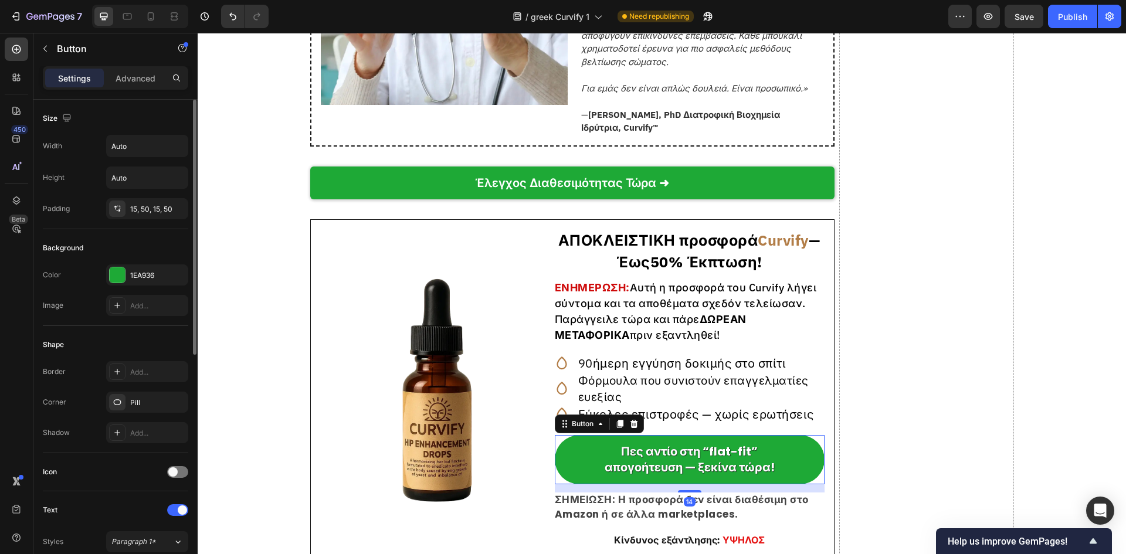
scroll to position [234, 0]
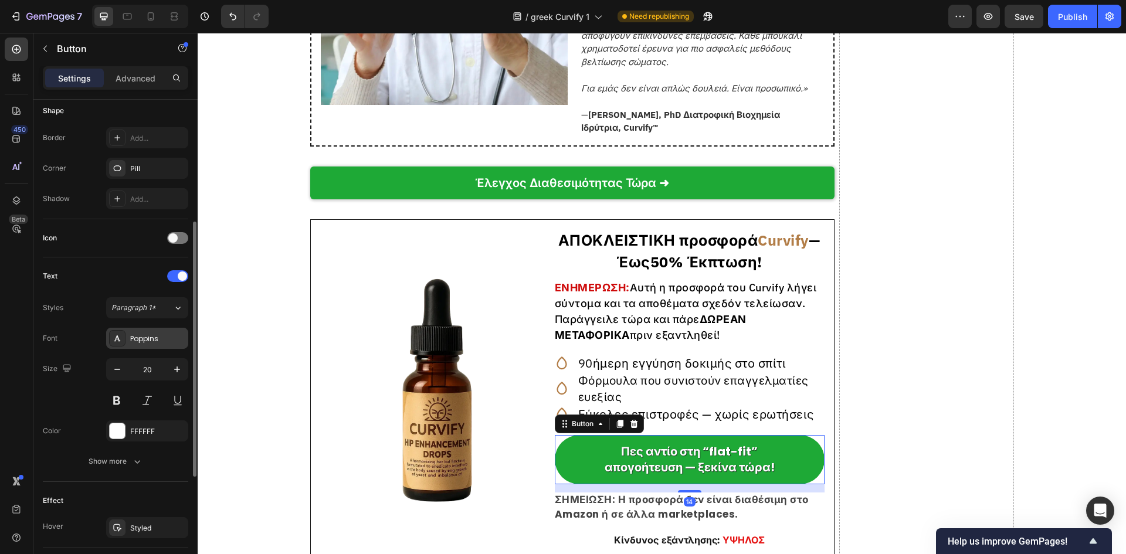
click at [147, 341] on div "Poppins" at bounding box center [157, 339] width 55 height 11
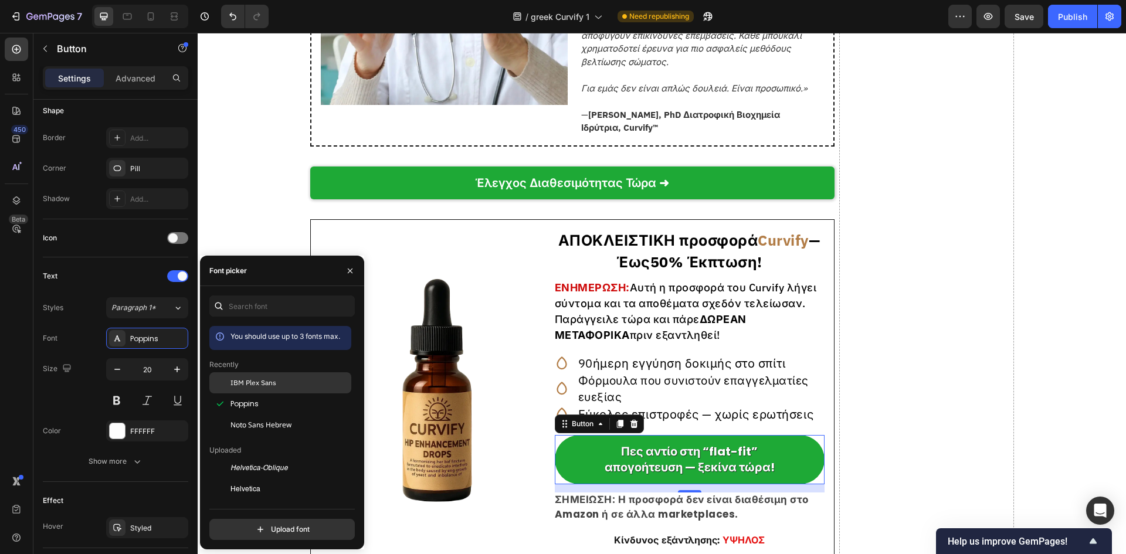
click at [286, 386] on div "IBM Plex Sans" at bounding box center [290, 383] width 118 height 11
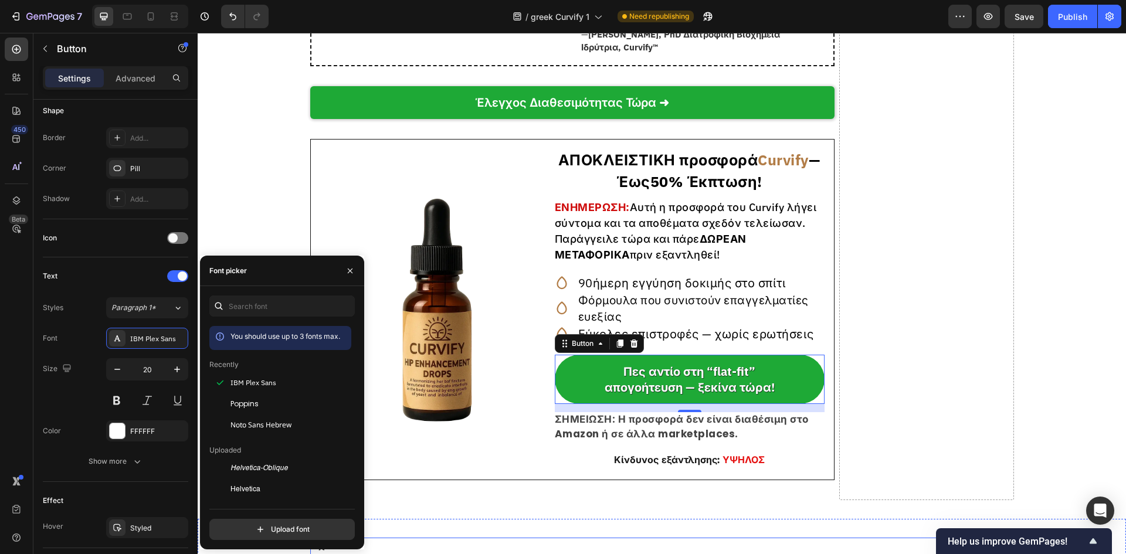
scroll to position [7116, 0]
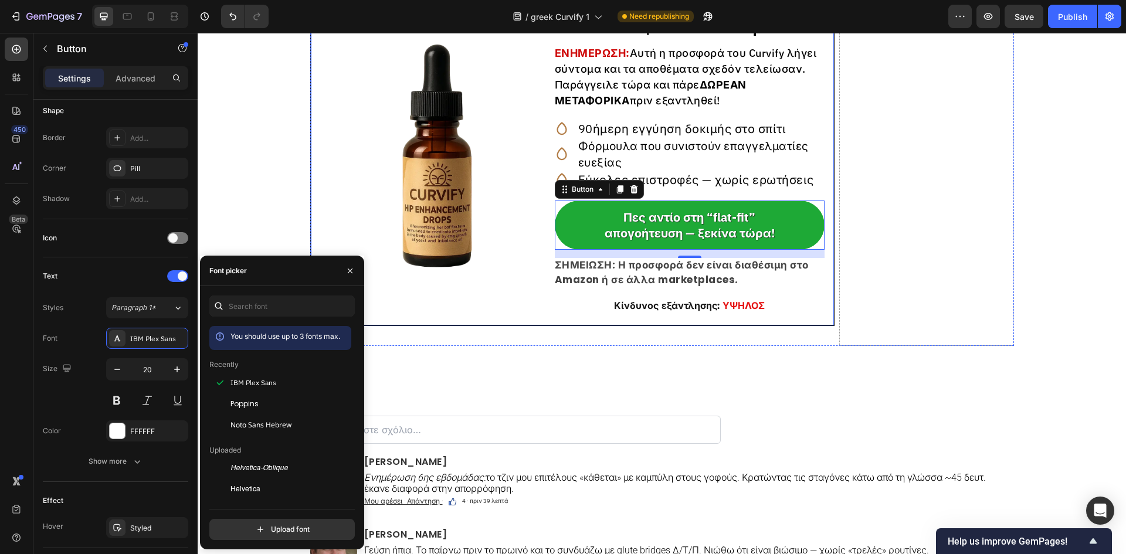
click at [640, 287] on strong "ΣΗΜΕΙΩΣΗ: Η προσφορά δεν είναι διαθέσιμη στο Amazon ή σε άλλα marketplaces." at bounding box center [682, 272] width 254 height 29
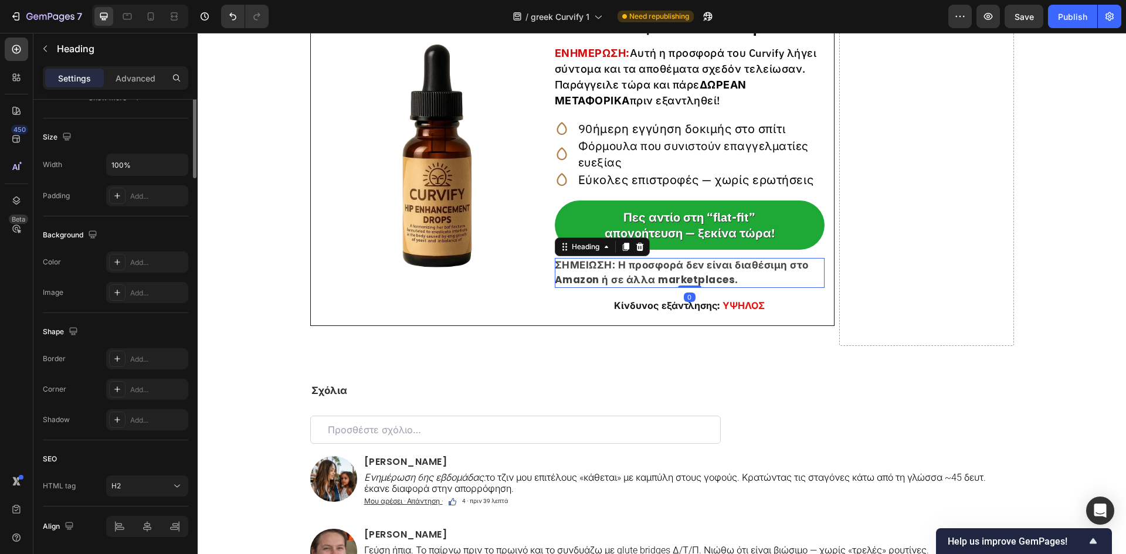
scroll to position [0, 0]
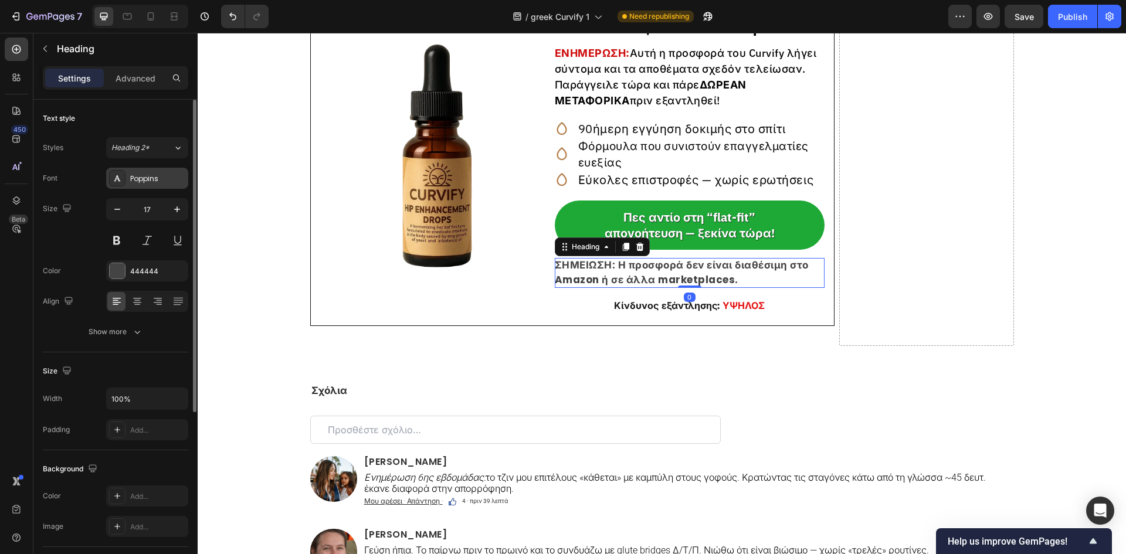
click at [150, 179] on div "Poppins" at bounding box center [157, 179] width 55 height 11
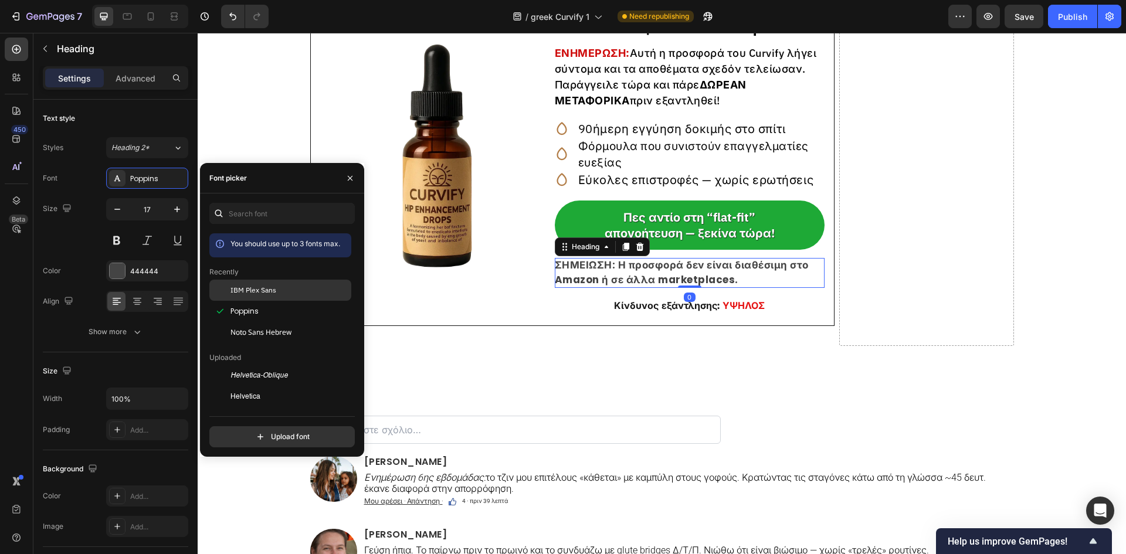
click at [265, 287] on span "IBM Plex Sans" at bounding box center [254, 290] width 46 height 11
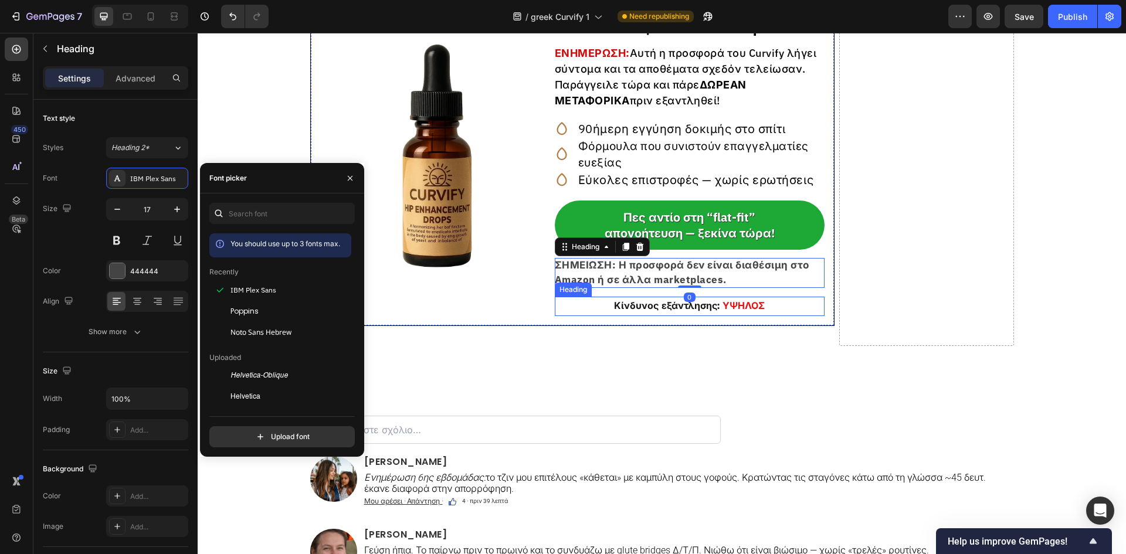
click at [642, 311] on strong "Κίνδυνος εξάντλησης:" at bounding box center [667, 305] width 106 height 11
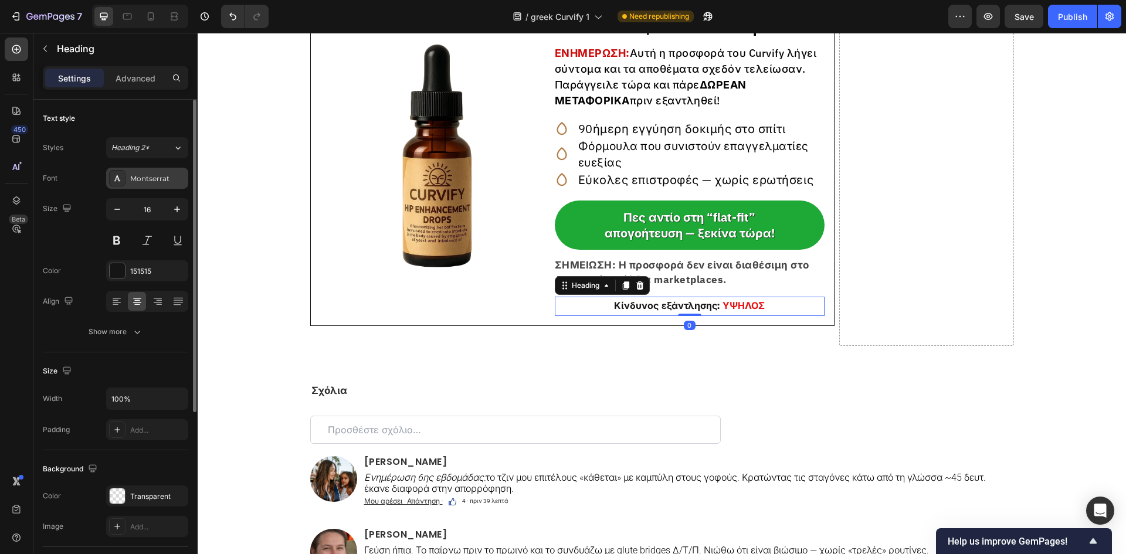
click at [158, 171] on div "Montserrat" at bounding box center [147, 178] width 82 height 21
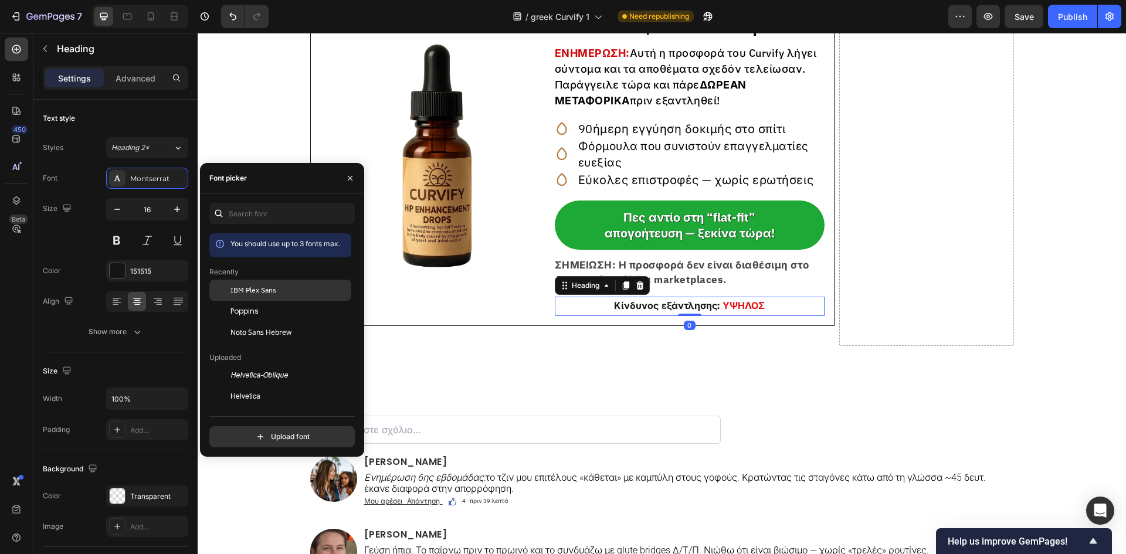
click at [262, 290] on span "IBM Plex Sans" at bounding box center [254, 290] width 46 height 11
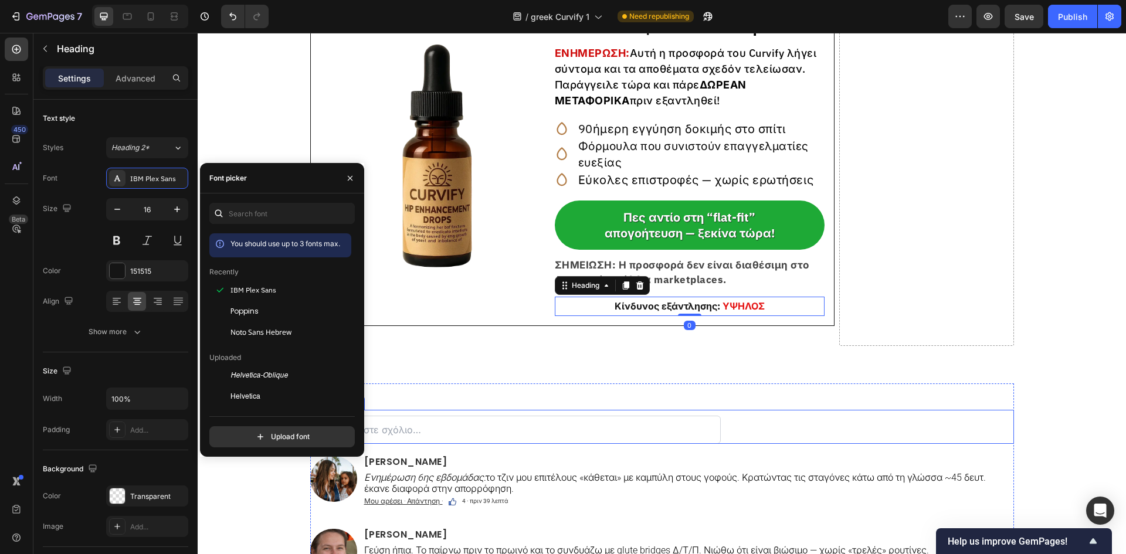
scroll to position [7273, 0]
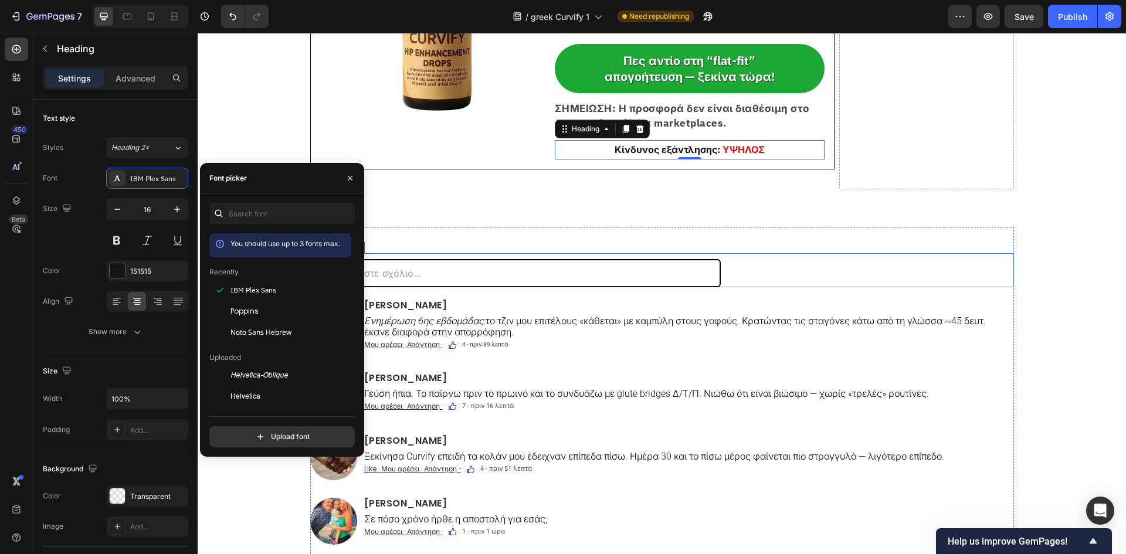
click at [401, 284] on input "text" at bounding box center [515, 273] width 411 height 28
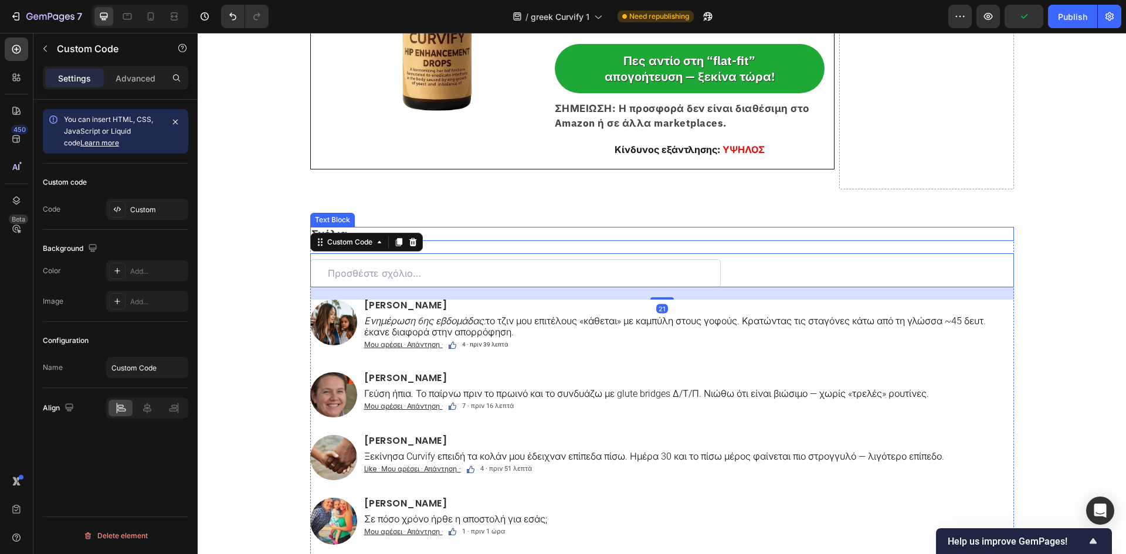
click at [472, 240] on p "Σχόλια" at bounding box center [661, 234] width 701 height 12
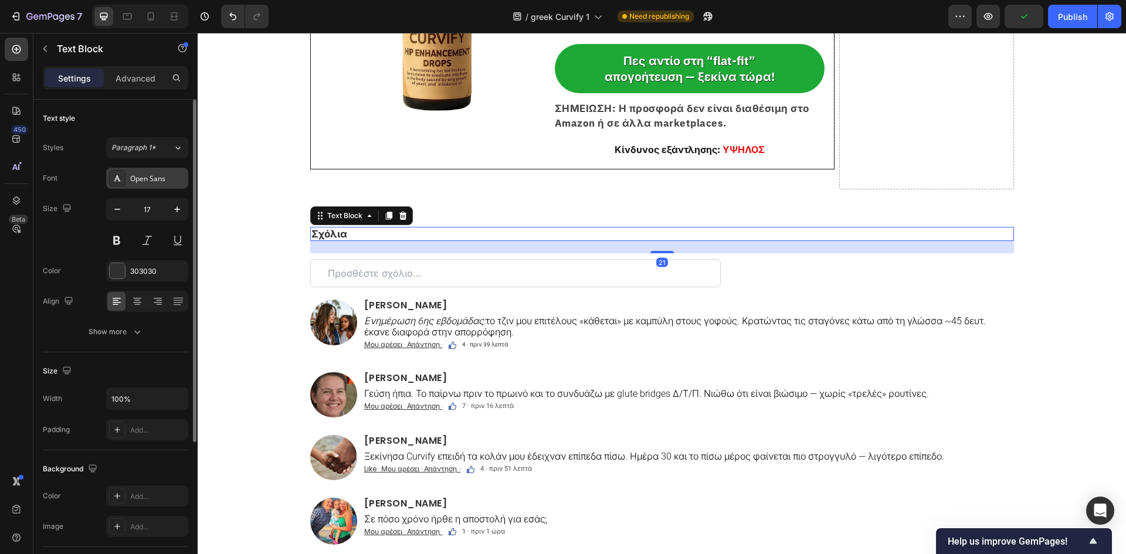
click at [158, 172] on div "Open Sans" at bounding box center [147, 178] width 82 height 21
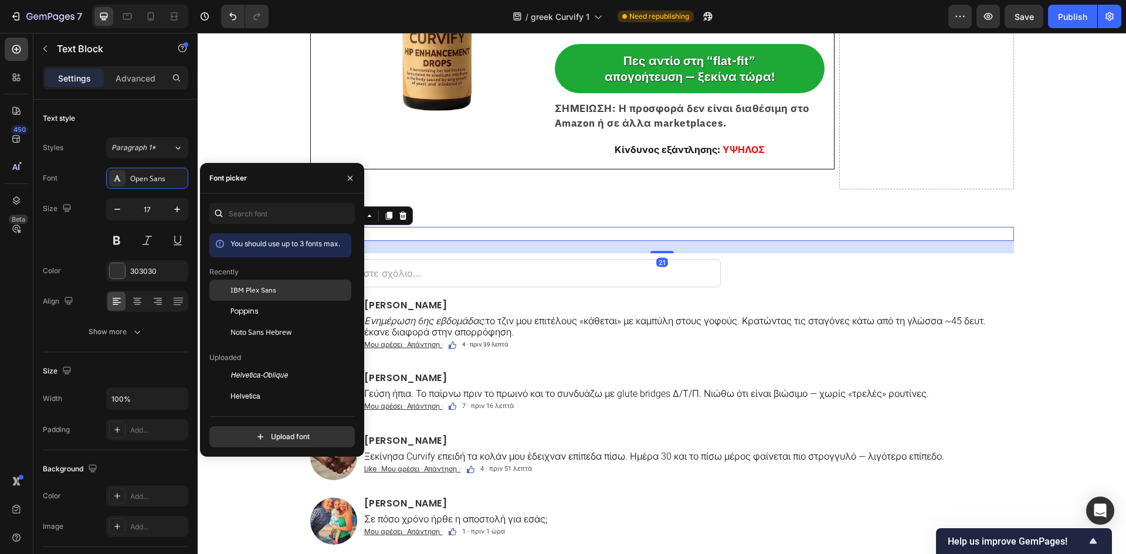
click at [234, 292] on span "IBM Plex Sans" at bounding box center [254, 290] width 46 height 11
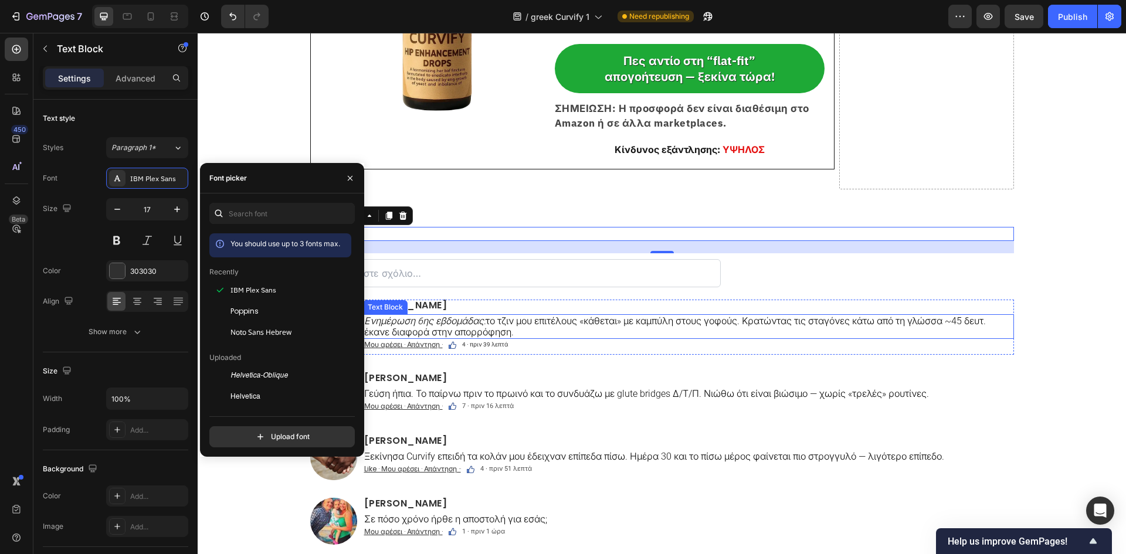
click at [554, 336] on p "Ενημέρωση 6ης εβδομάδας: το τζιν μου επιτέλους «κάθεται» με καμπύλη στους γοφού…" at bounding box center [688, 327] width 649 height 22
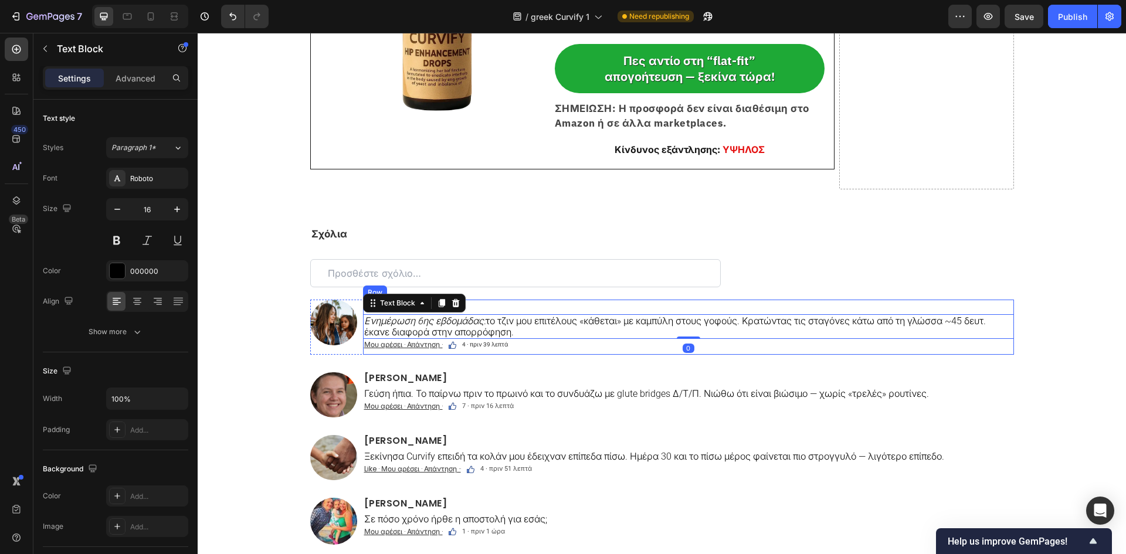
click at [554, 325] on div "Εύα Ρήγα Heading Ενημέρωση 6ης εβδομάδας: το τζιν μου επιτέλους «κάθεται» με κα…" at bounding box center [688, 327] width 651 height 55
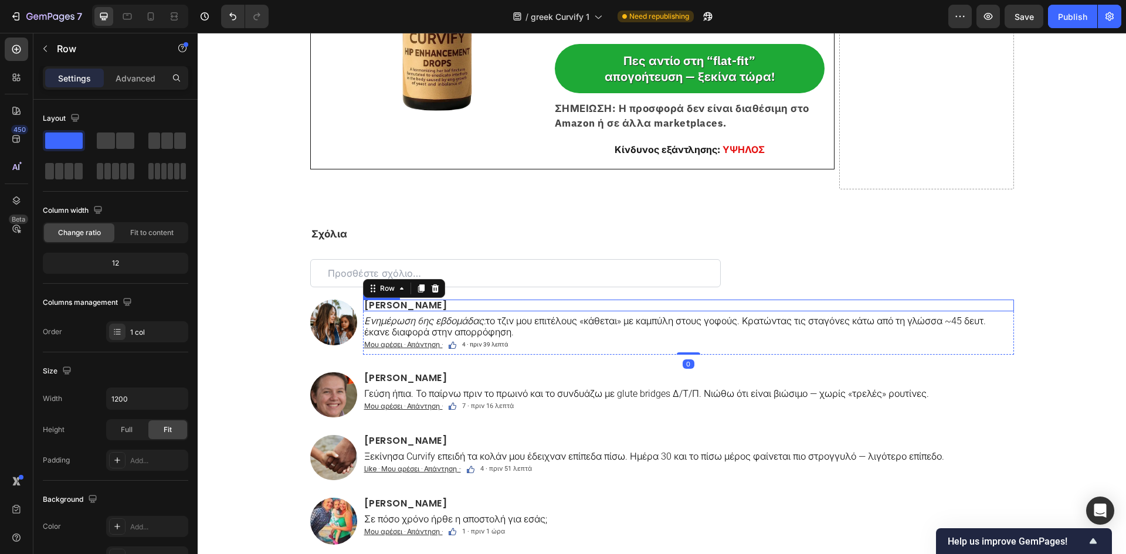
click at [457, 311] on h2 "Εύα Ρήγα" at bounding box center [688, 306] width 651 height 12
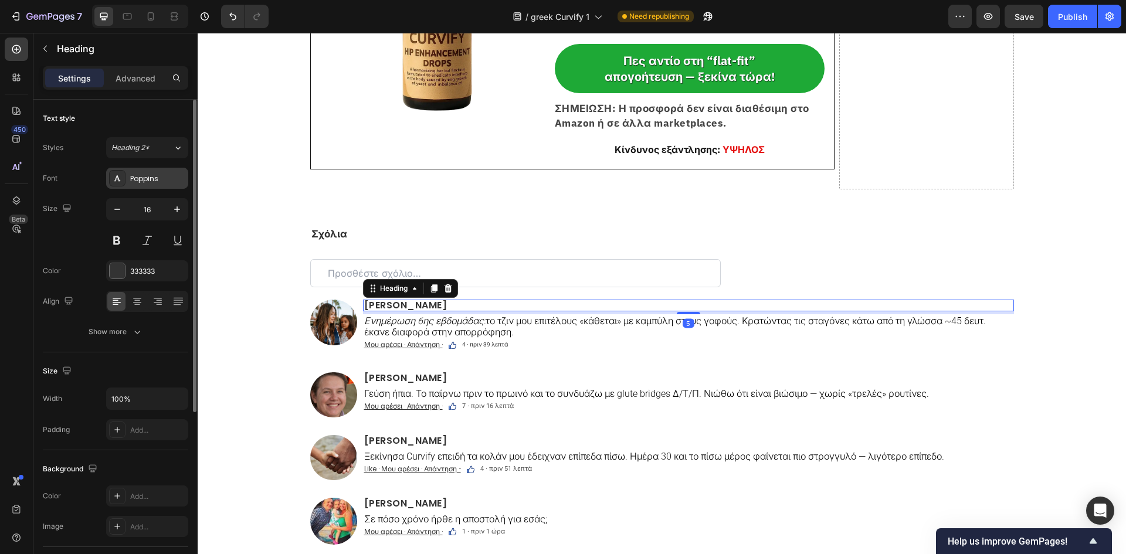
click at [142, 184] on div "Poppins" at bounding box center [147, 178] width 82 height 21
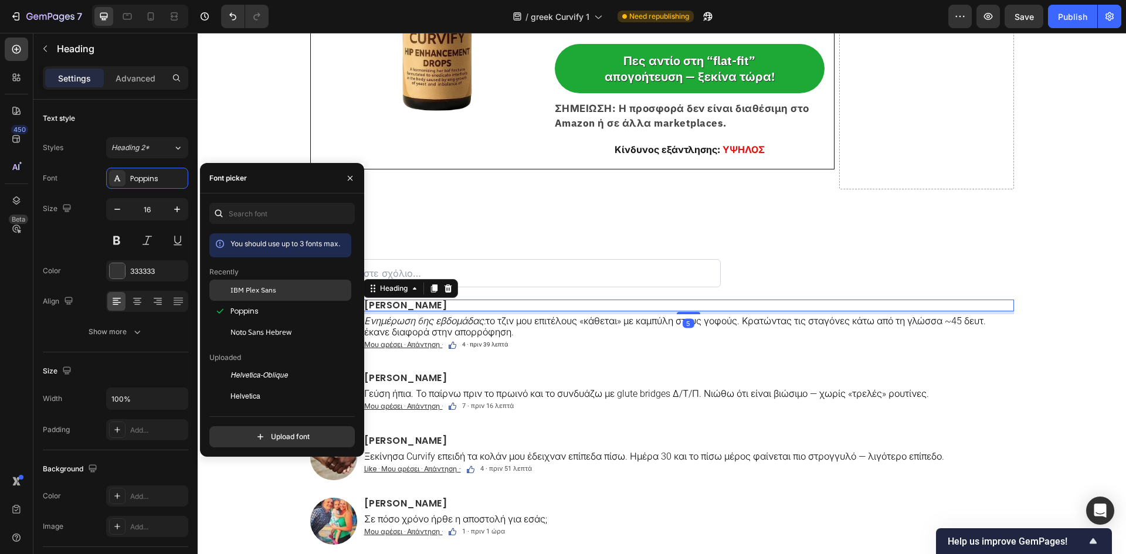
click at [230, 282] on div at bounding box center [219, 290] width 21 height 21
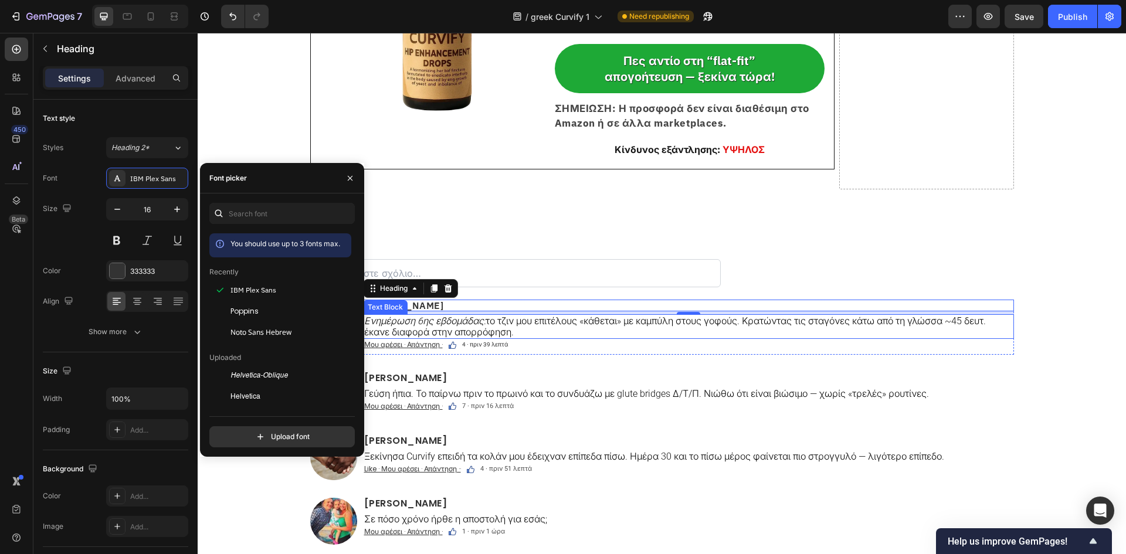
click at [513, 333] on p "Ενημέρωση 6ης εβδομάδας: το τζιν μου επιτέλους «κάθεται» με καμπύλη στους γοφού…" at bounding box center [688, 327] width 649 height 22
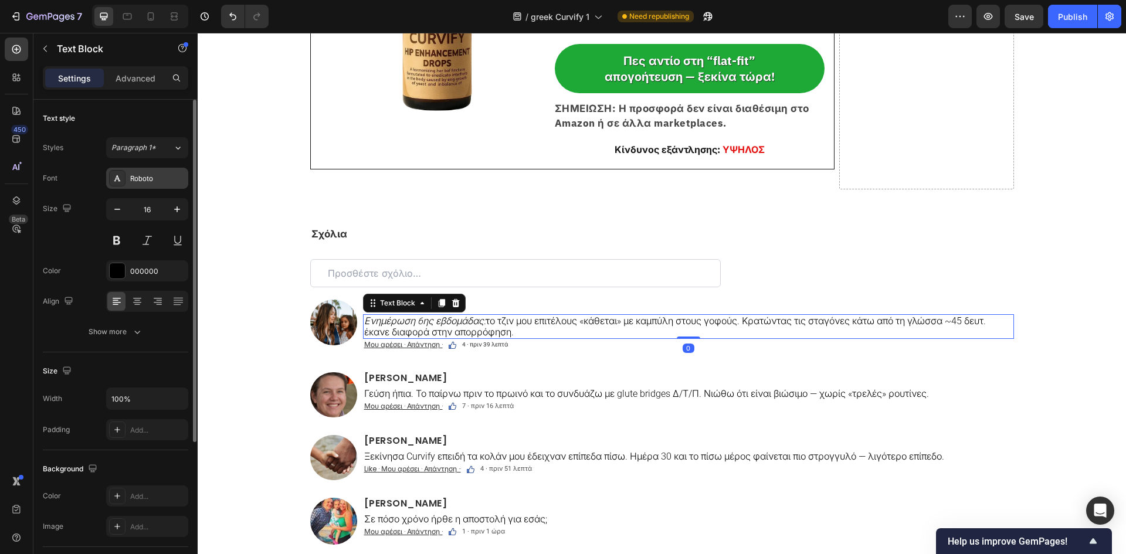
click at [134, 175] on div "Roboto" at bounding box center [157, 179] width 55 height 11
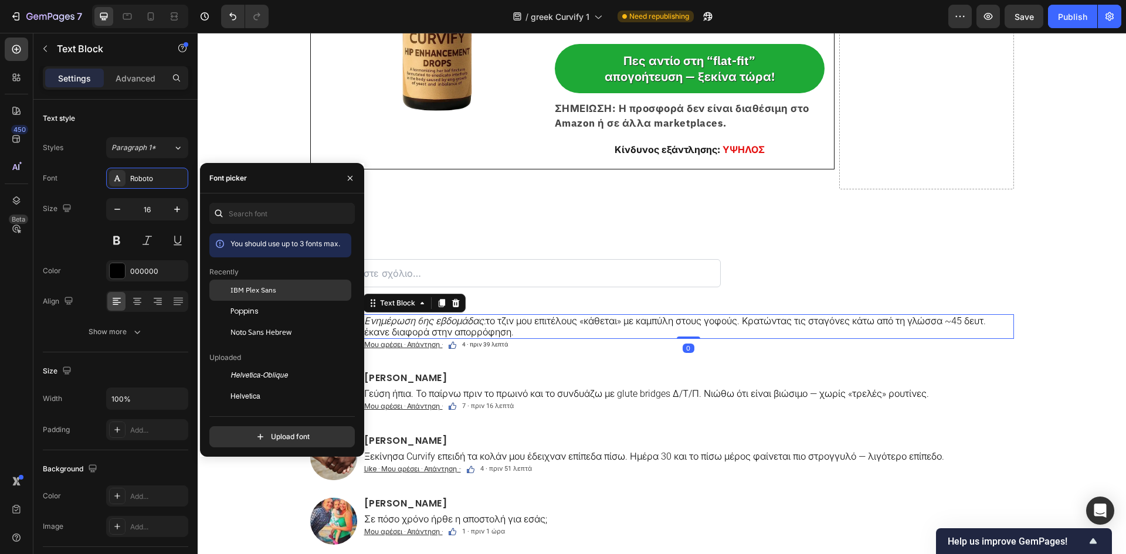
click at [277, 287] on div "IBM Plex Sans" at bounding box center [290, 290] width 118 height 11
click at [430, 350] on u "Μου αρέσει · Απάντηση ·" at bounding box center [403, 345] width 79 height 10
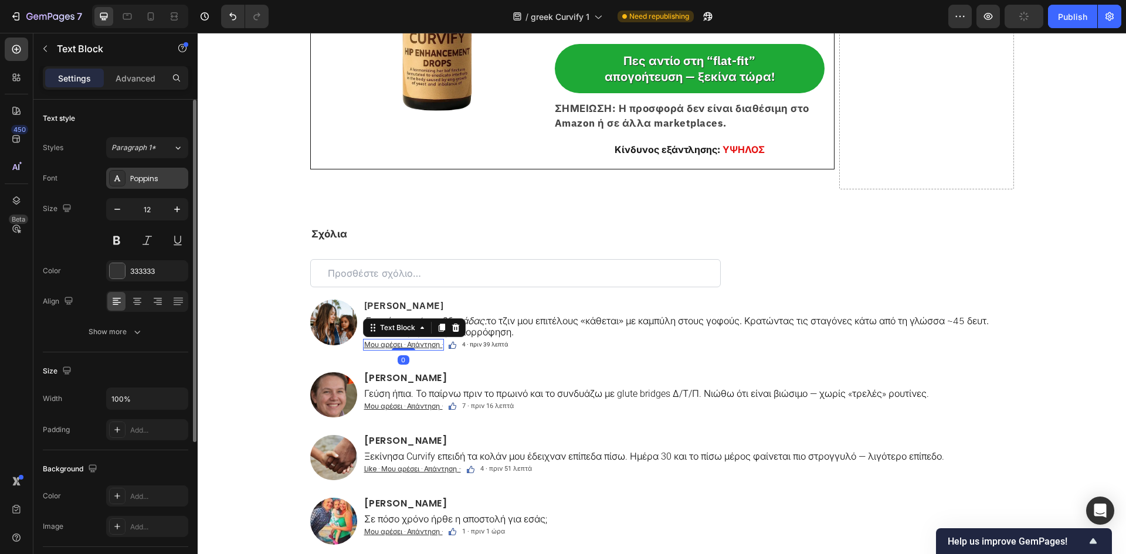
click at [158, 188] on div "Poppins" at bounding box center [147, 178] width 82 height 21
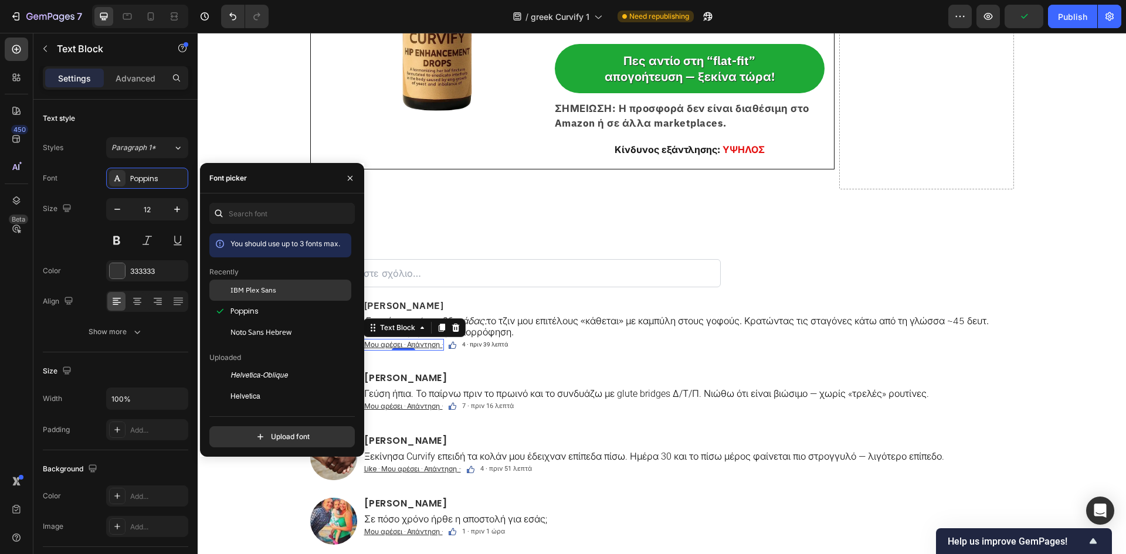
click at [296, 293] on div "IBM Plex Sans" at bounding box center [290, 290] width 118 height 11
click at [473, 348] on p "4 · πριν 39 λεπτά" at bounding box center [488, 345] width 46 height 6
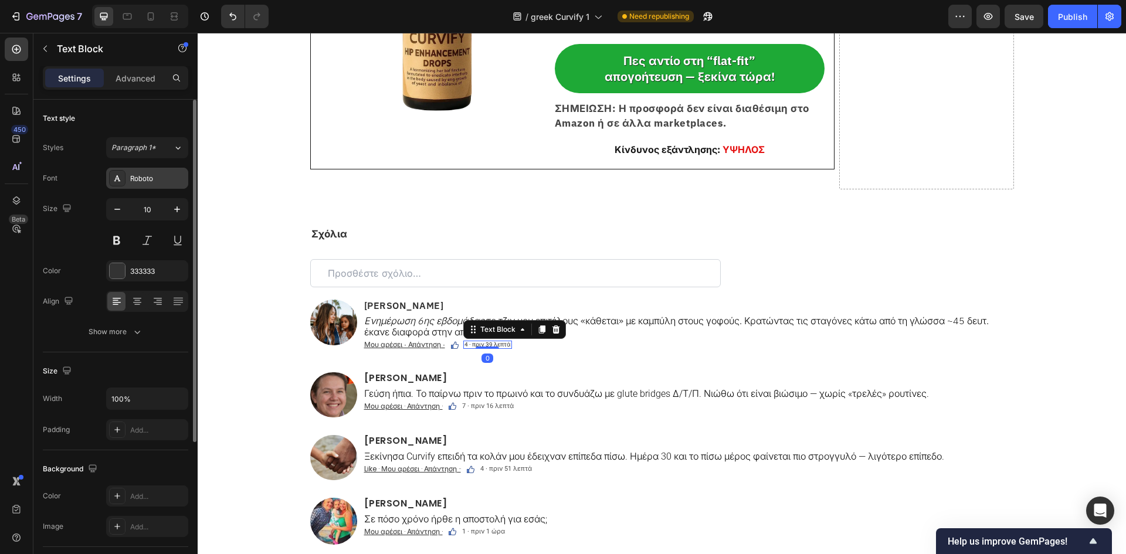
click at [160, 176] on div "Roboto" at bounding box center [157, 179] width 55 height 11
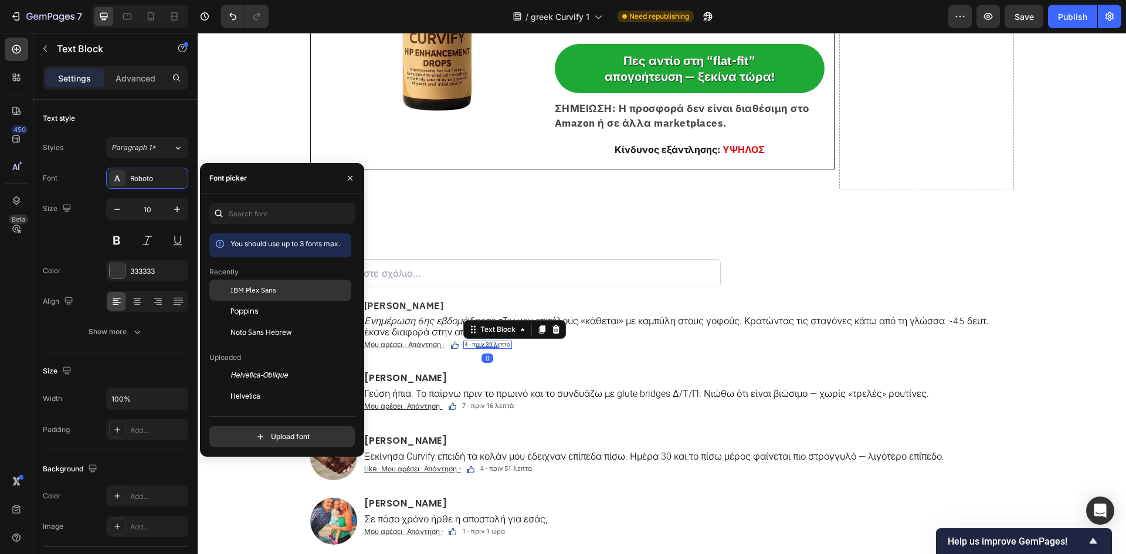
click at [240, 287] on span "IBM Plex Sans" at bounding box center [254, 290] width 46 height 11
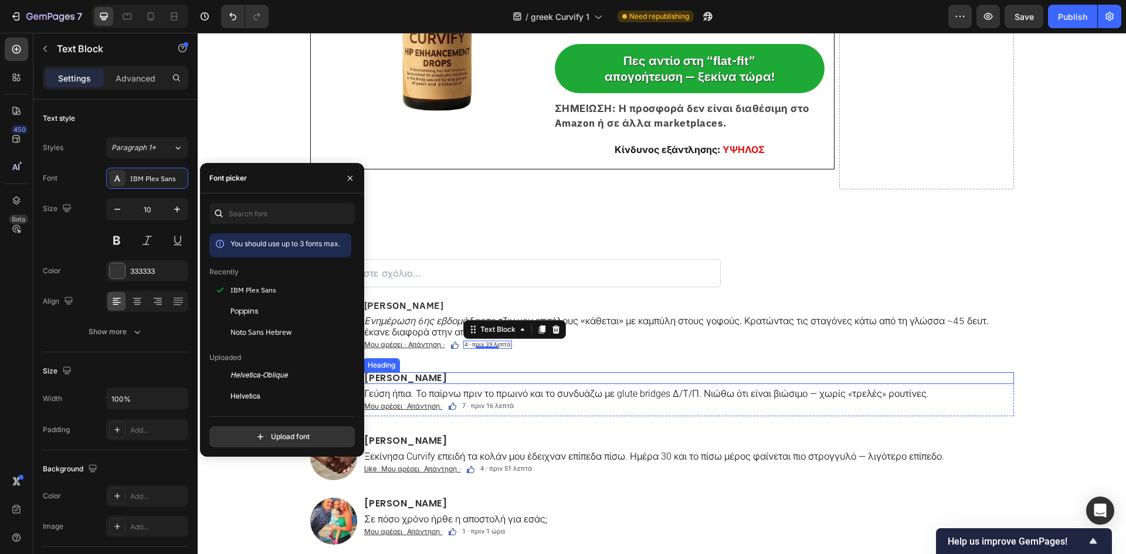
click at [433, 384] on h2 "Μαρίνα Βασιλείου" at bounding box center [688, 378] width 651 height 12
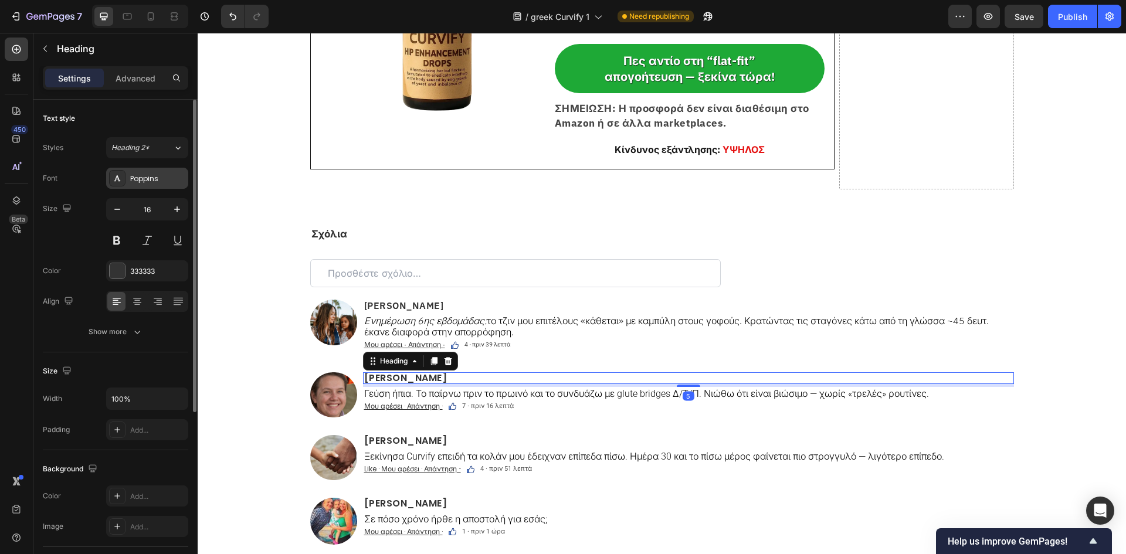
click at [151, 187] on div "Poppins" at bounding box center [147, 178] width 82 height 21
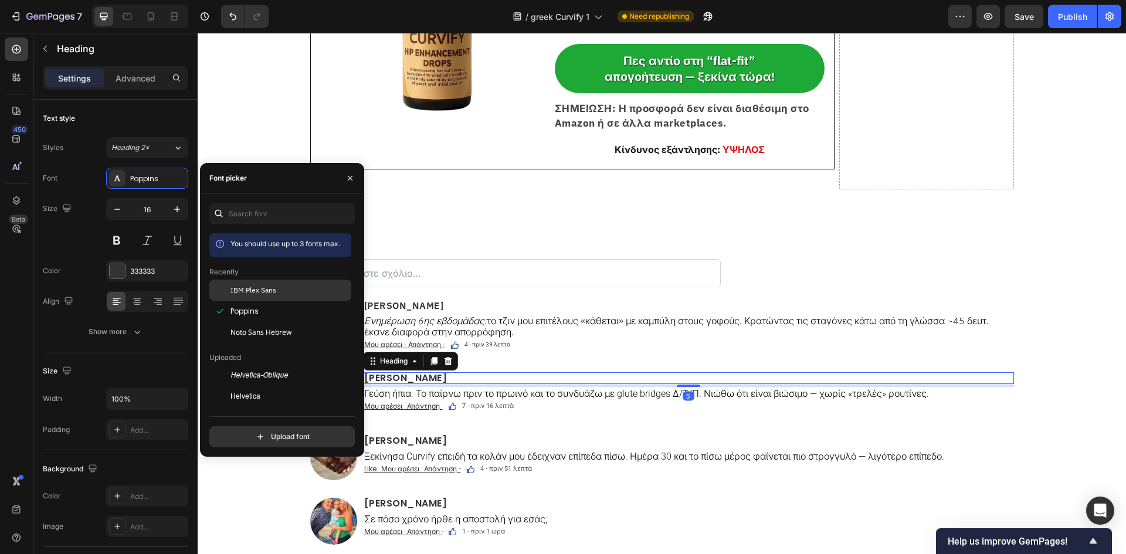
click at [278, 283] on div "IBM Plex Sans" at bounding box center [280, 290] width 142 height 21
click at [474, 401] on div "Text Block" at bounding box center [483, 395] width 40 height 11
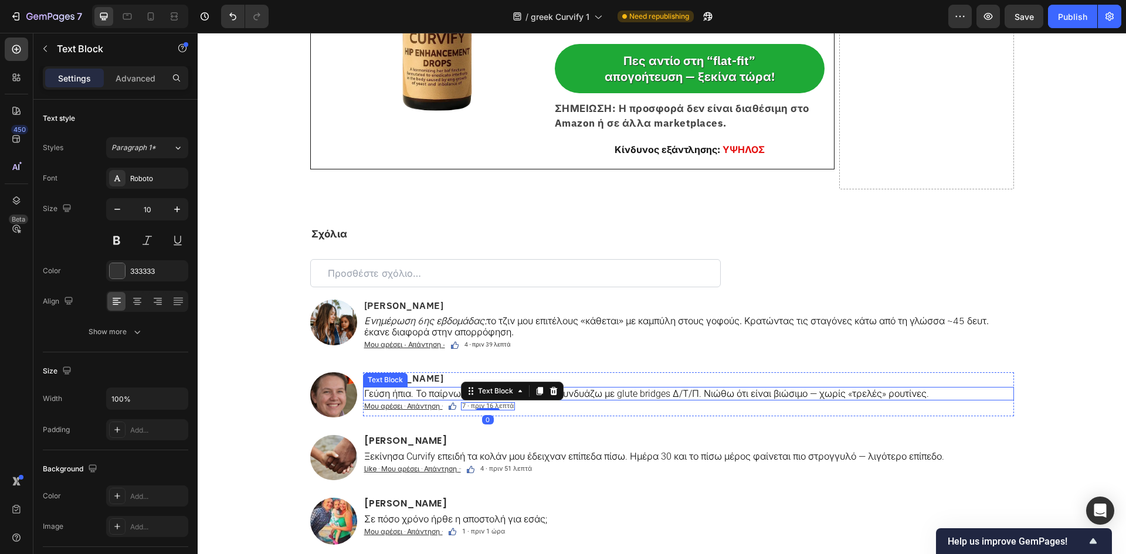
click at [431, 401] on div "Γεύση ήπια. Το παίρνω πριν το πρωινό και το συνδυάζω με glute bridges Δ/Τ/Π. Νι…" at bounding box center [688, 393] width 651 height 13
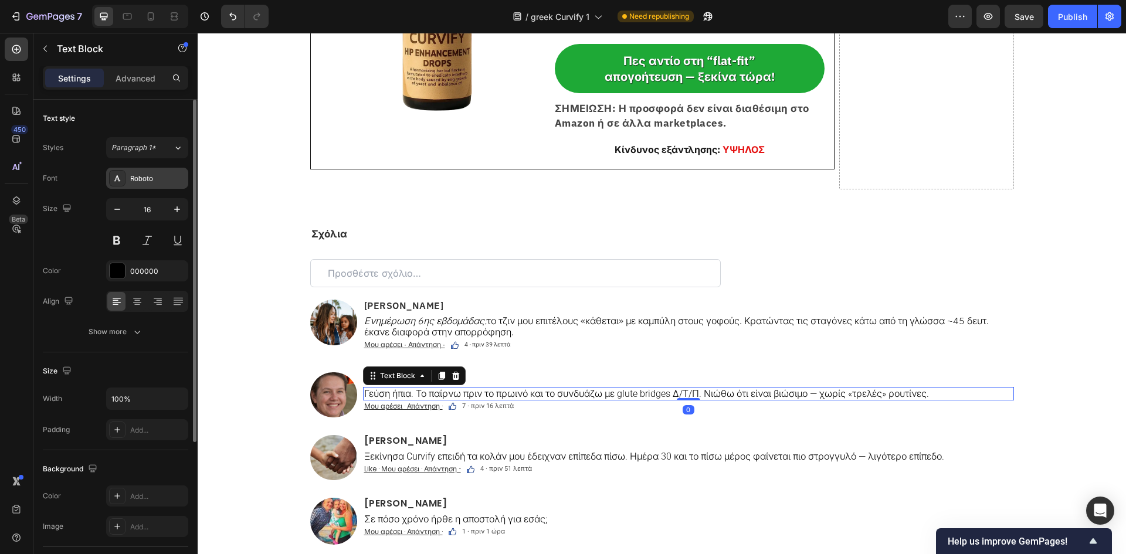
click at [151, 187] on div "Roboto" at bounding box center [147, 178] width 82 height 21
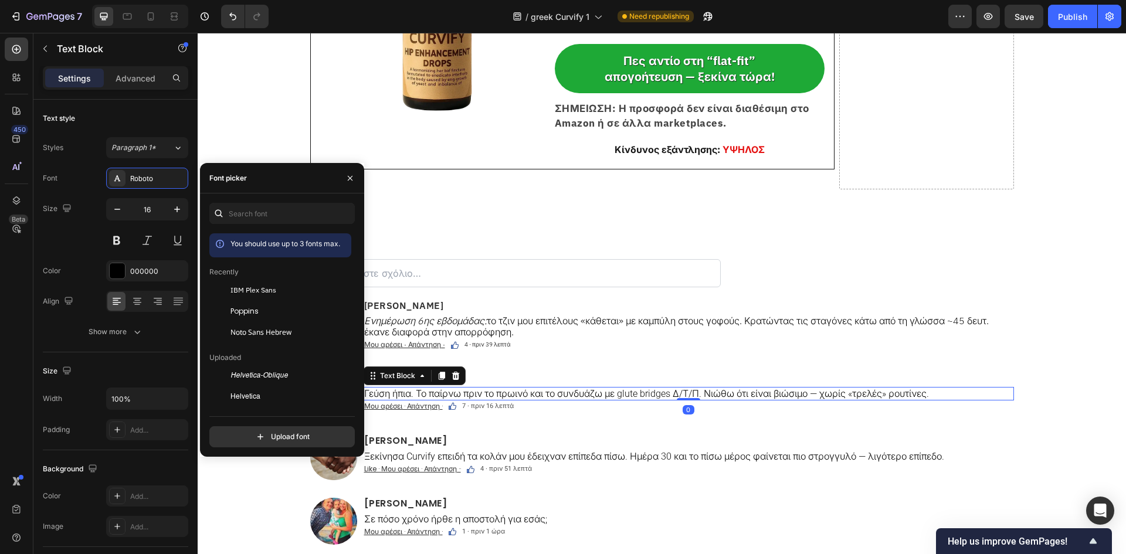
click at [262, 290] on span "IBM Plex Sans" at bounding box center [254, 290] width 46 height 11
click at [486, 410] on span "7 · πριν 16 λεπτά" at bounding box center [488, 406] width 52 height 8
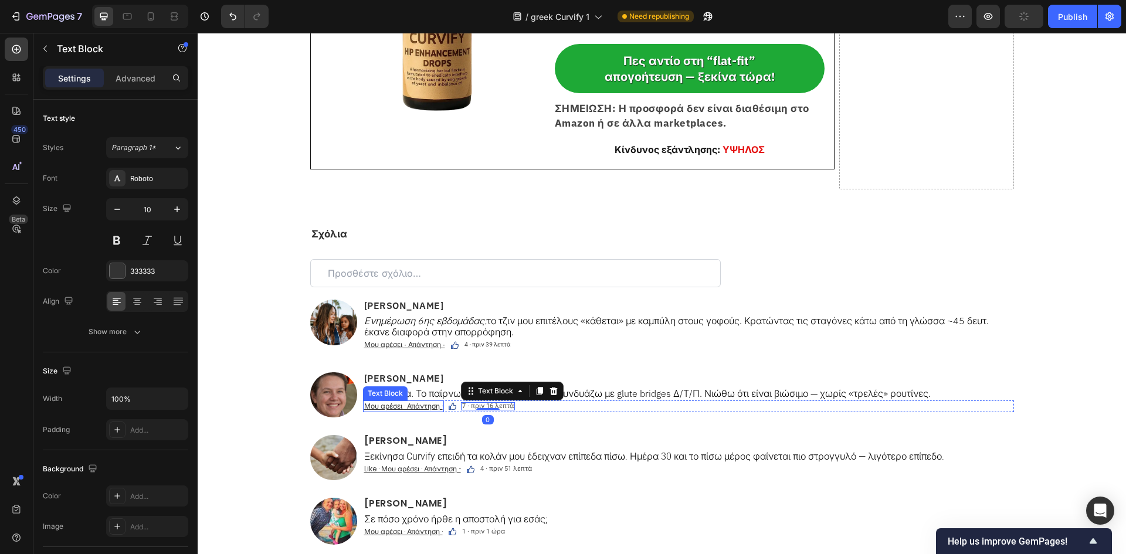
click at [426, 411] on u "Μου αρέσει · Απάντηση ·" at bounding box center [403, 406] width 79 height 10
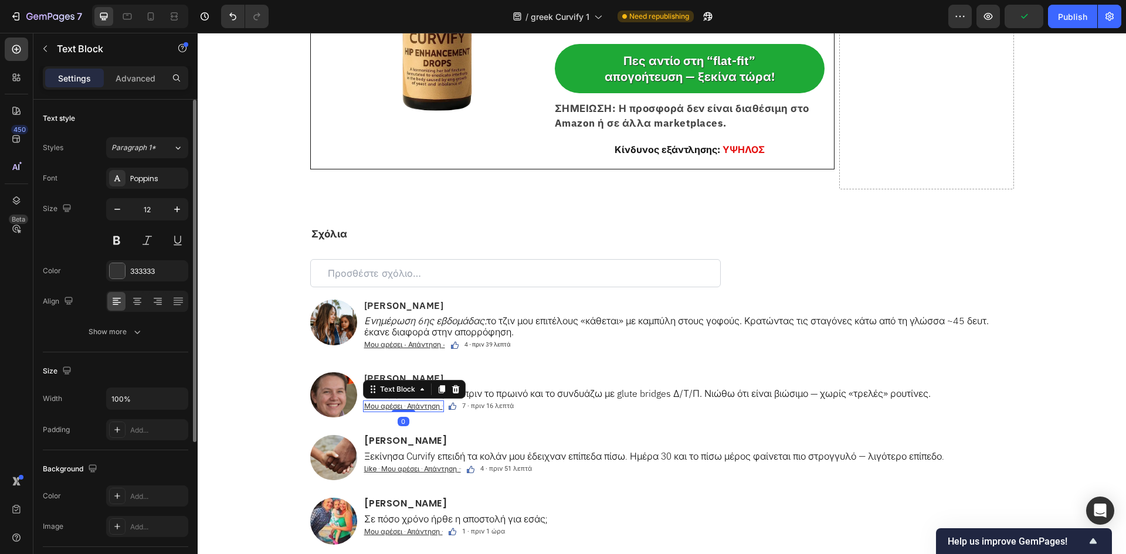
click at [153, 165] on div "Styles Paragraph 1* Font Poppins Size 12 Color 333333 Align Show more" at bounding box center [115, 239] width 145 height 205
click at [151, 174] on div "Poppins" at bounding box center [157, 179] width 55 height 11
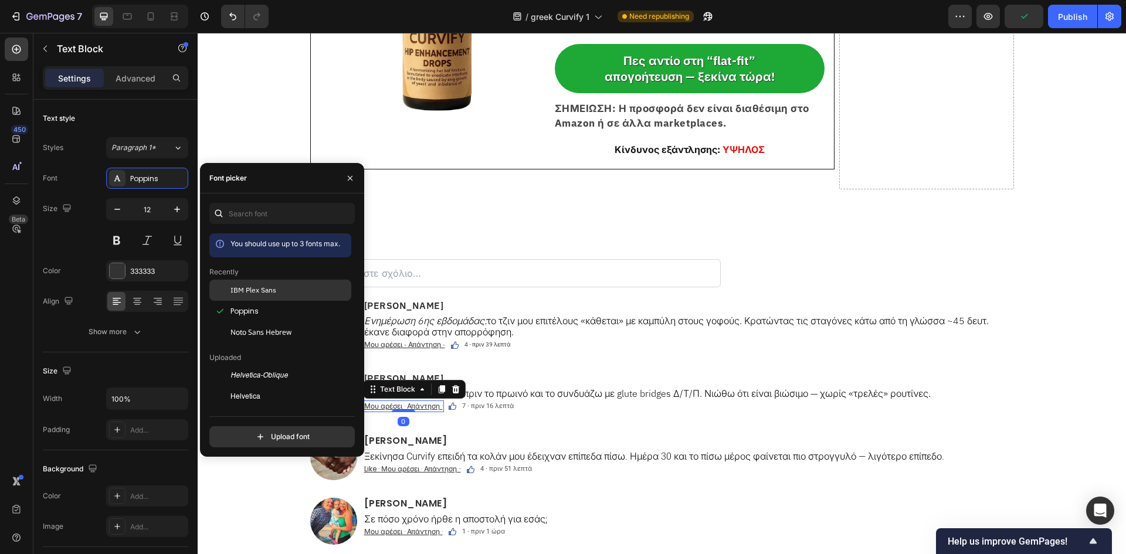
click at [243, 284] on div "IBM Plex Sans" at bounding box center [280, 290] width 142 height 21
click at [493, 412] on div "7 · πριν 16 λεπτά Text Block" at bounding box center [490, 407] width 54 height 12
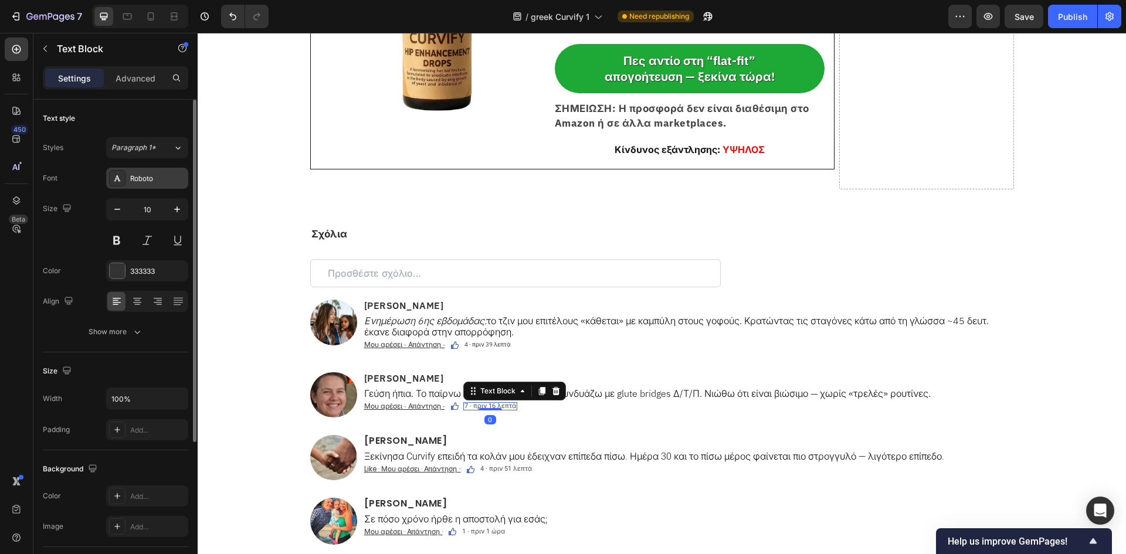
click at [148, 175] on div "Roboto" at bounding box center [157, 179] width 55 height 11
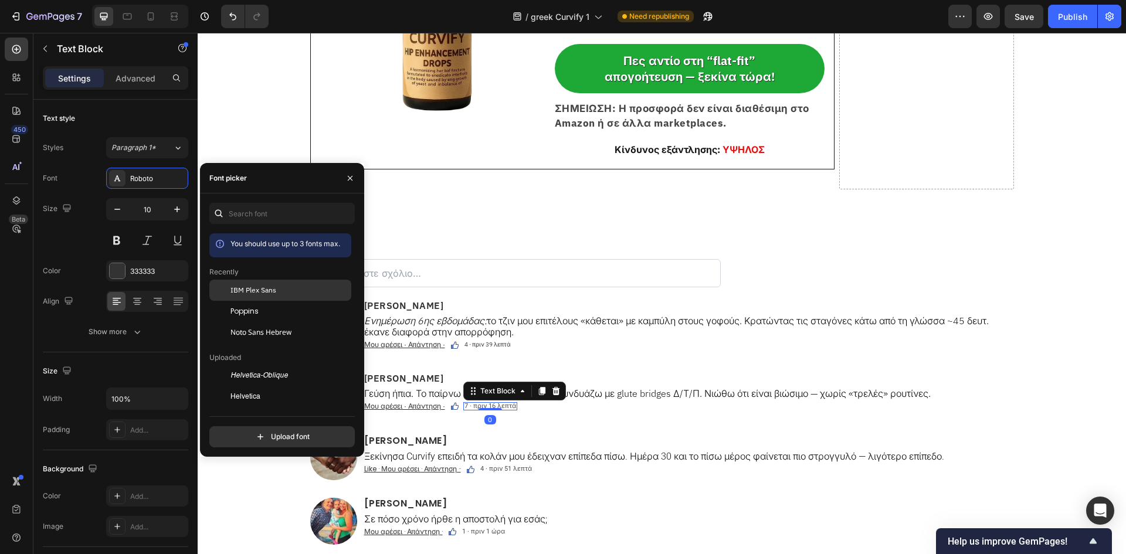
click at [228, 294] on div at bounding box center [219, 290] width 21 height 21
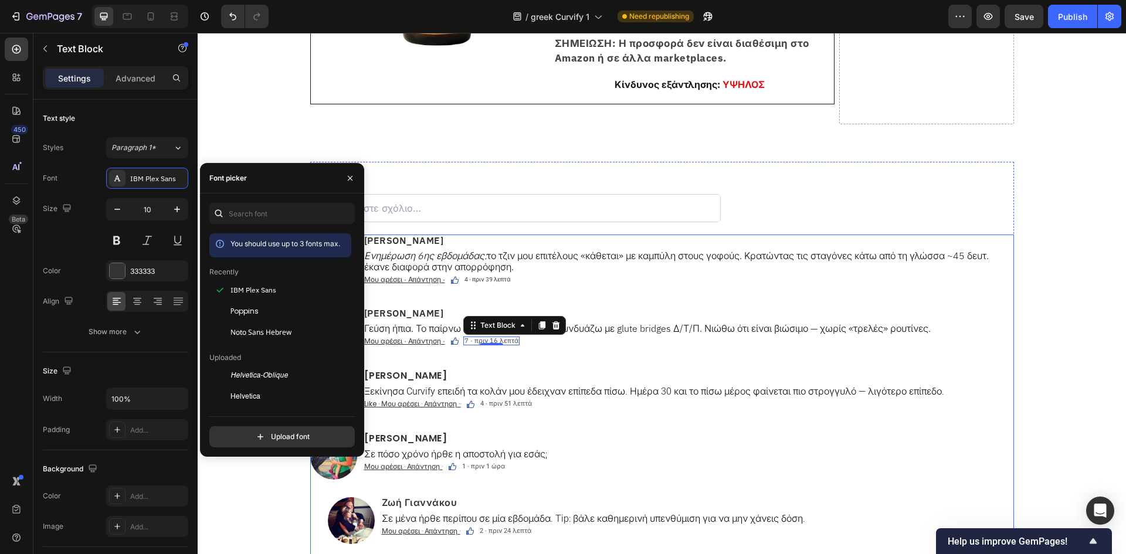
scroll to position [7429, 0]
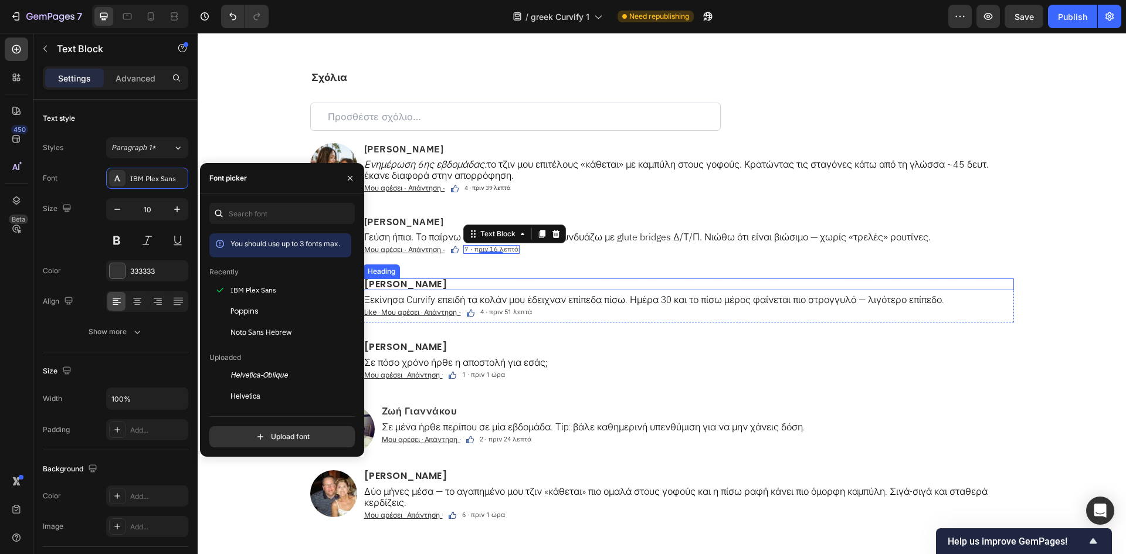
click at [412, 290] on h2 "Σοφία Πέτρου" at bounding box center [688, 285] width 651 height 12
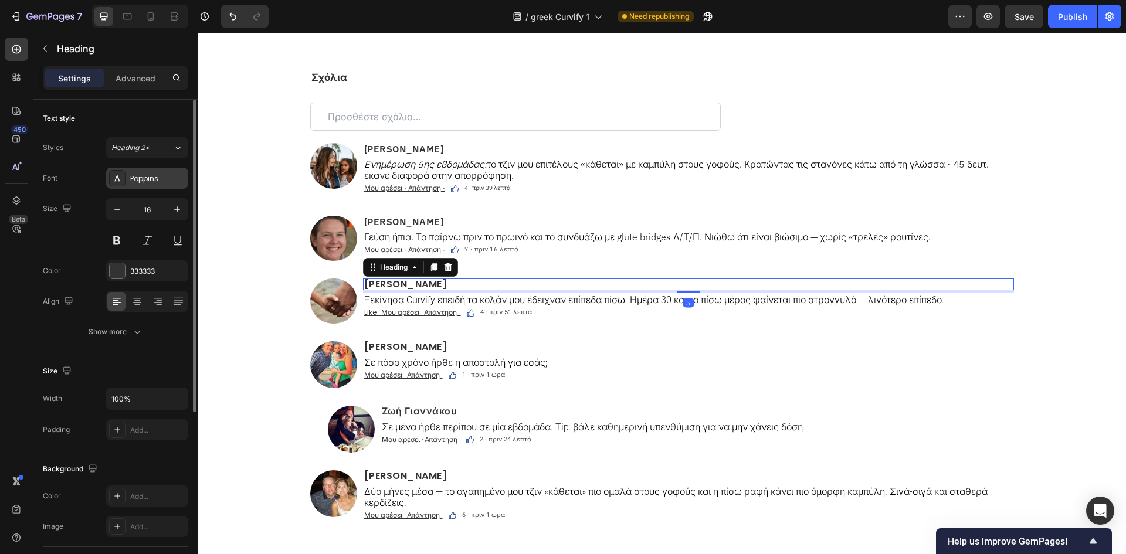
click at [168, 180] on div "Poppins" at bounding box center [157, 179] width 55 height 11
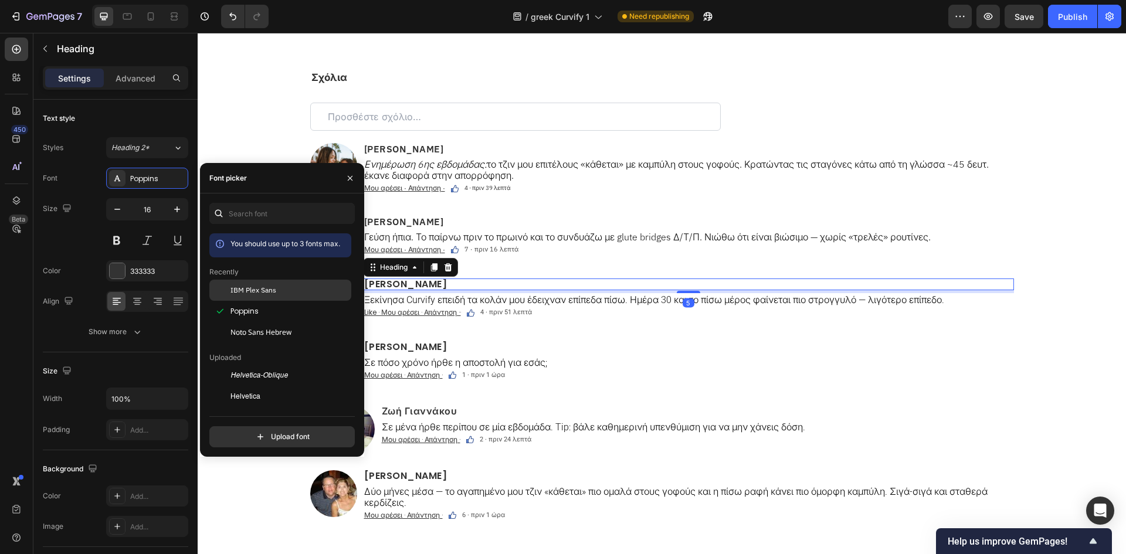
click at [273, 297] on div "IBM Plex Sans" at bounding box center [280, 290] width 142 height 21
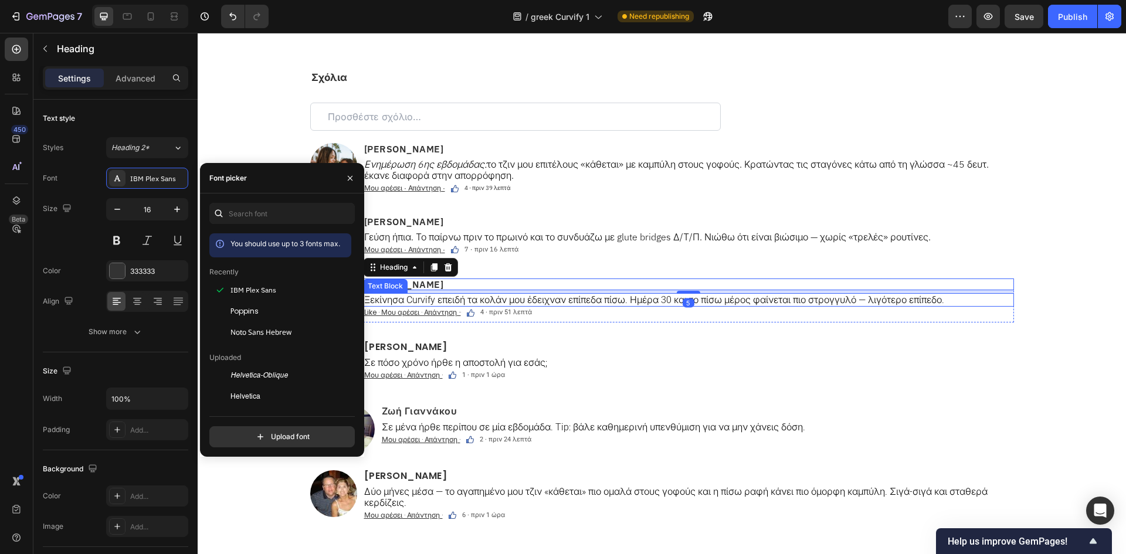
click at [452, 306] on p "Ξεκίνησα Curvify επειδή τα κολάν μου έδειχναν επίπεδα πίσω. Ημέρα 30 και το πίσ…" at bounding box center [688, 299] width 649 height 11
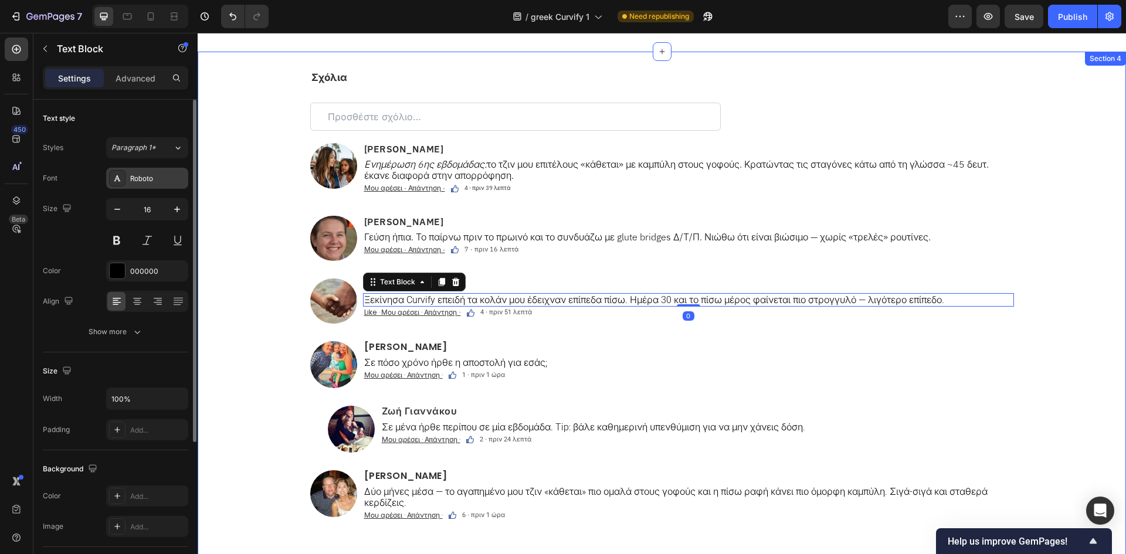
click at [159, 175] on div "Roboto" at bounding box center [157, 179] width 55 height 11
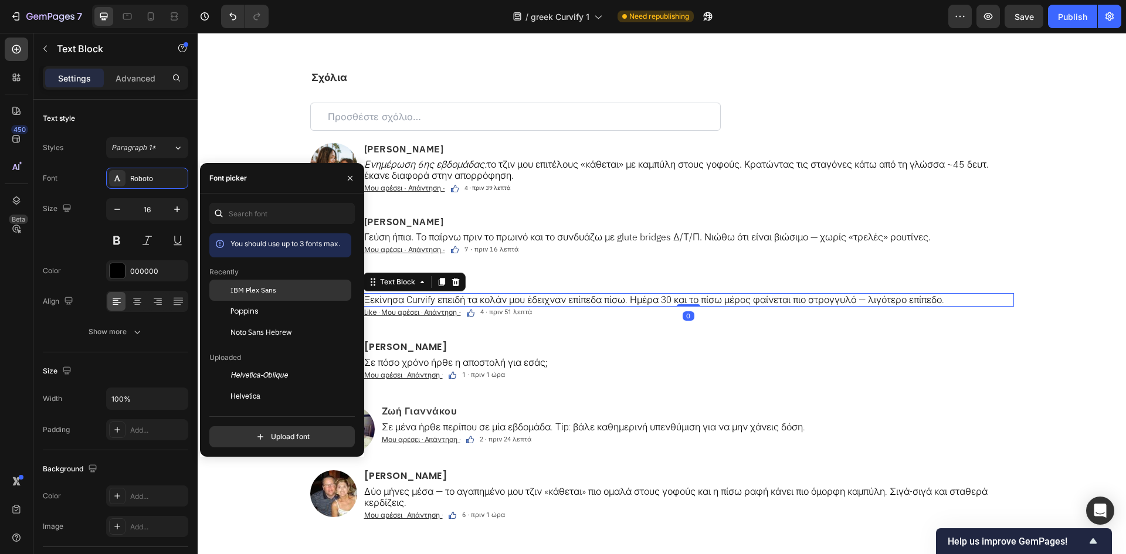
click at [304, 292] on div "IBM Plex Sans" at bounding box center [290, 290] width 118 height 11
click at [419, 317] on u "Like · Μου αρέσει · Απάντηση ··" at bounding box center [412, 312] width 97 height 10
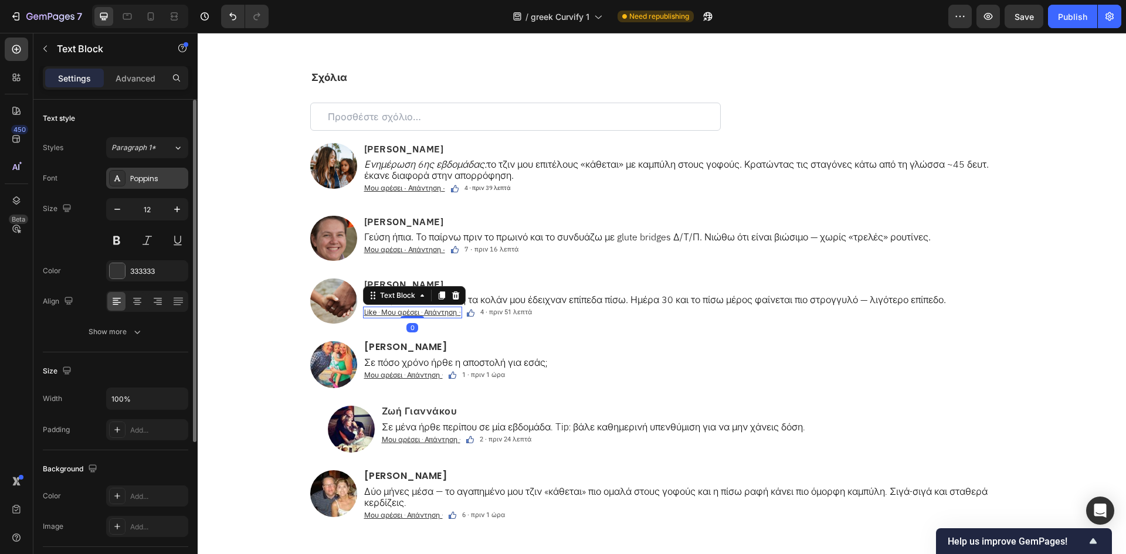
click at [132, 174] on div "Poppins" at bounding box center [157, 179] width 55 height 11
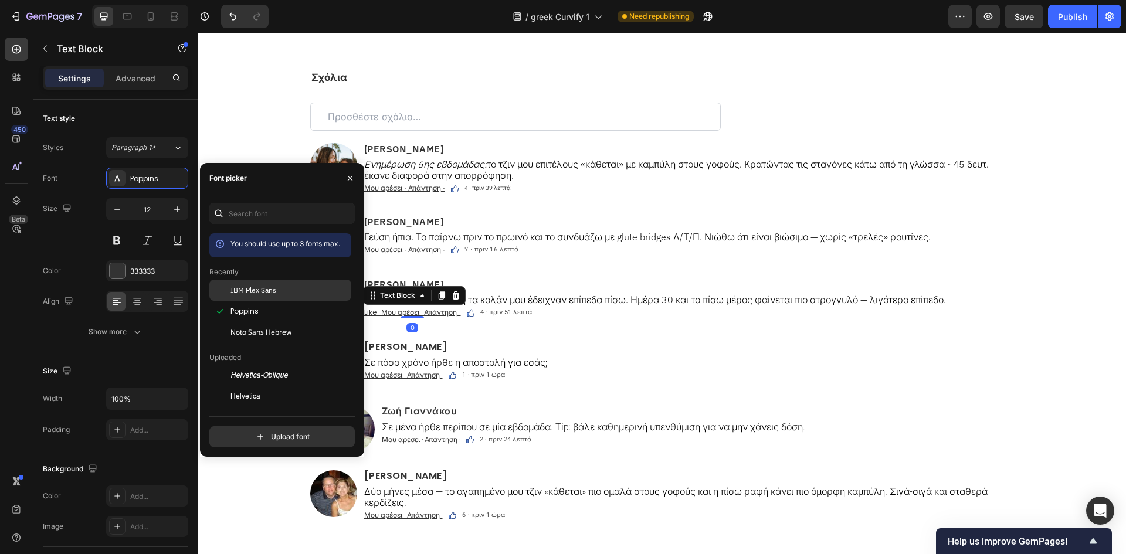
click at [250, 285] on span "IBM Plex Sans" at bounding box center [254, 290] width 46 height 11
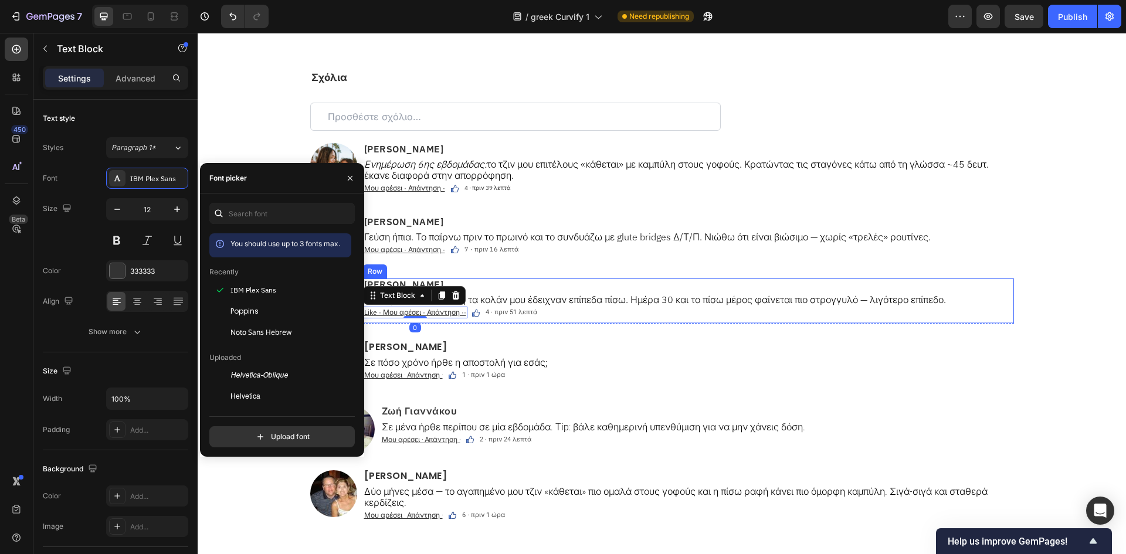
click at [497, 316] on span "4 · πριν 51 λεπτά" at bounding box center [512, 313] width 52 height 8
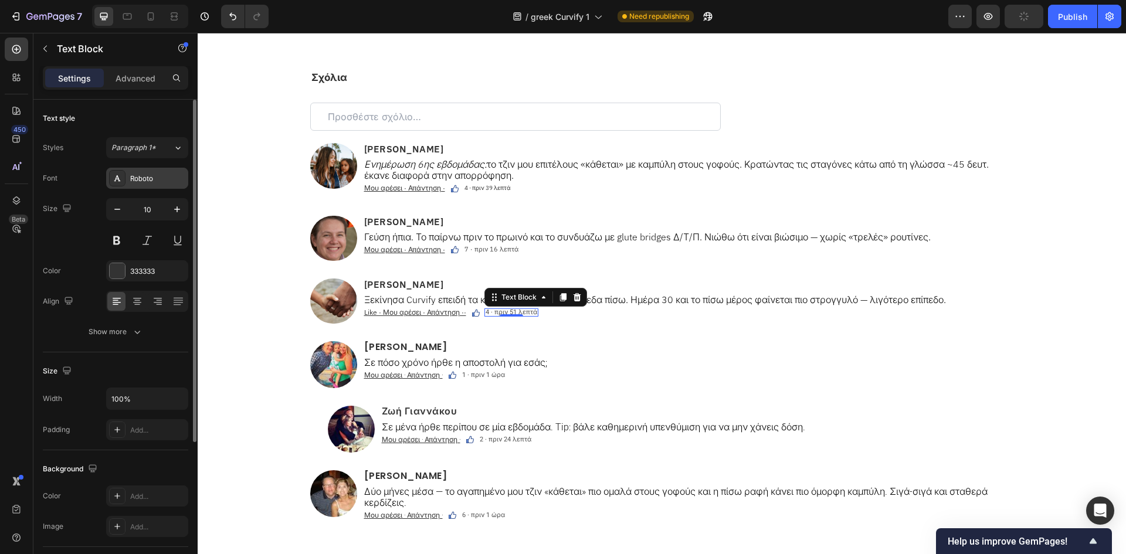
click at [168, 184] on div "Roboto" at bounding box center [147, 178] width 82 height 21
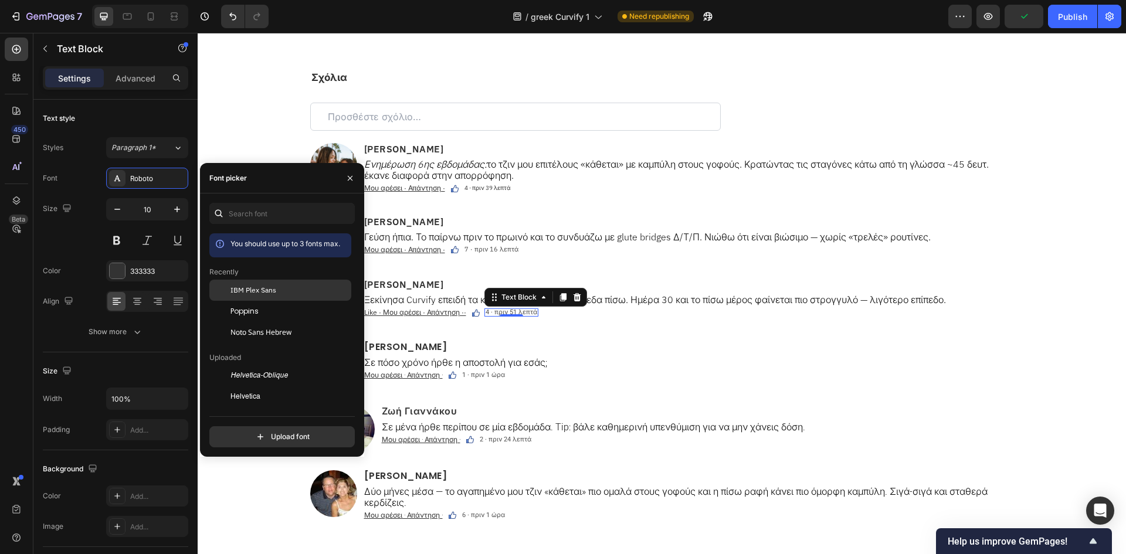
click at [253, 285] on span "IBM Plex Sans" at bounding box center [254, 290] width 46 height 11
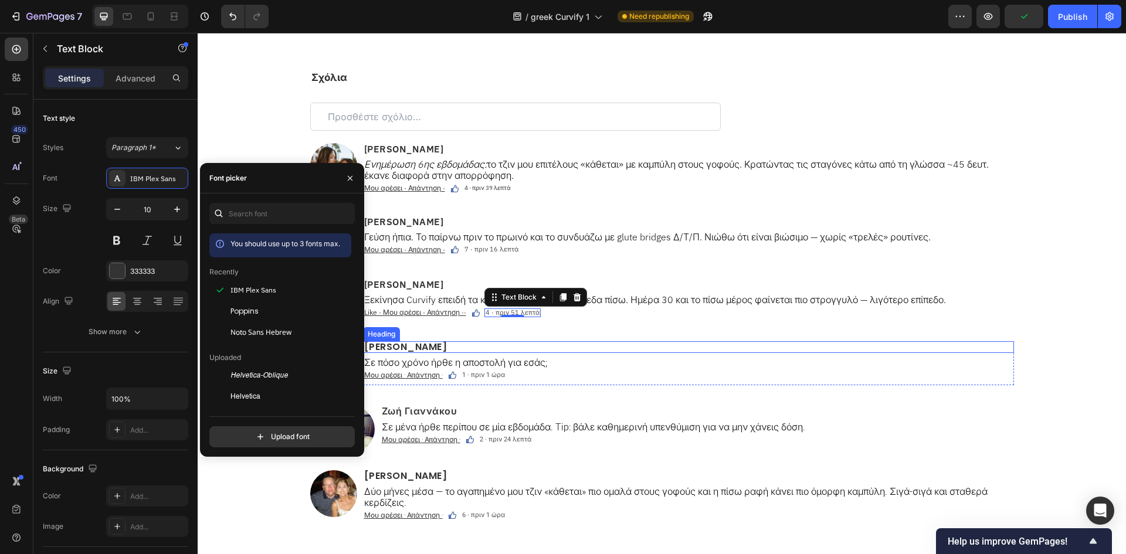
click at [422, 353] on h2 "Αλεξάνδρα Καραγιάννη" at bounding box center [688, 347] width 651 height 12
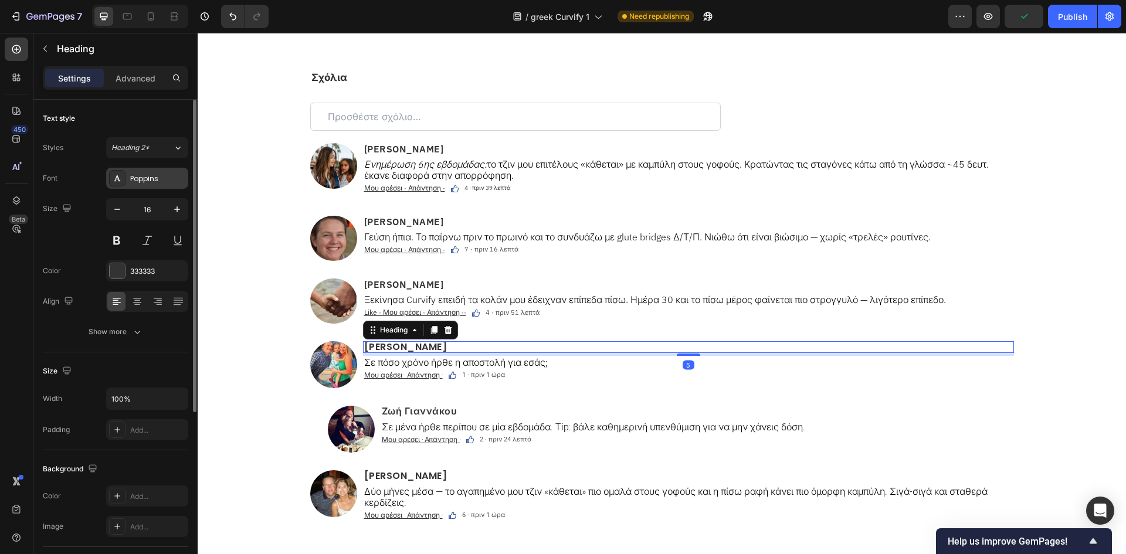
click at [163, 176] on div "Poppins" at bounding box center [157, 179] width 55 height 11
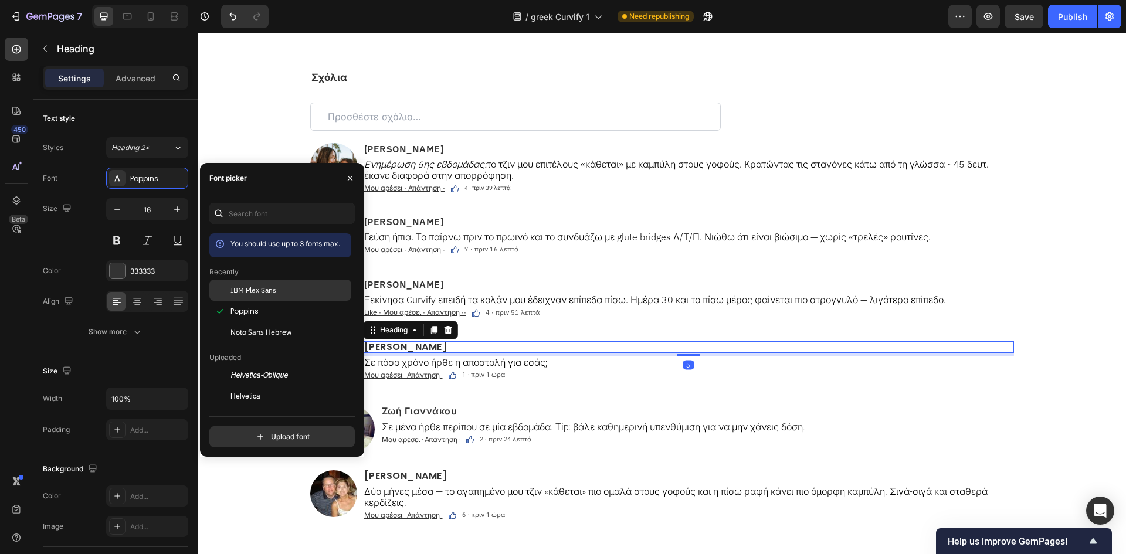
click at [247, 286] on span "IBM Plex Sans" at bounding box center [254, 290] width 46 height 11
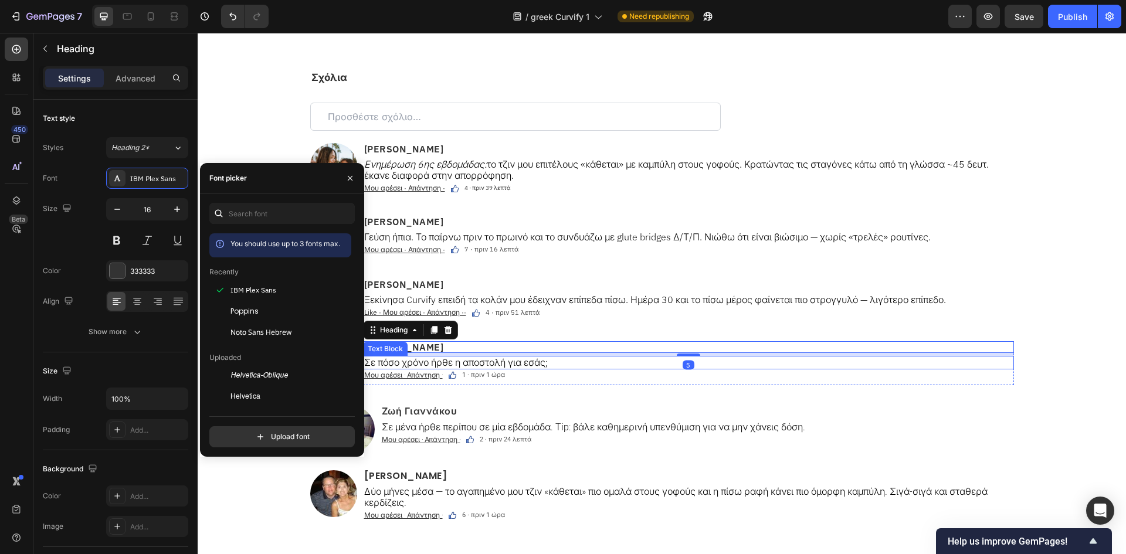
click at [401, 368] on p "Σε πόσο χρόνο ήρθε η αποστολή για εσάς;" at bounding box center [688, 362] width 649 height 11
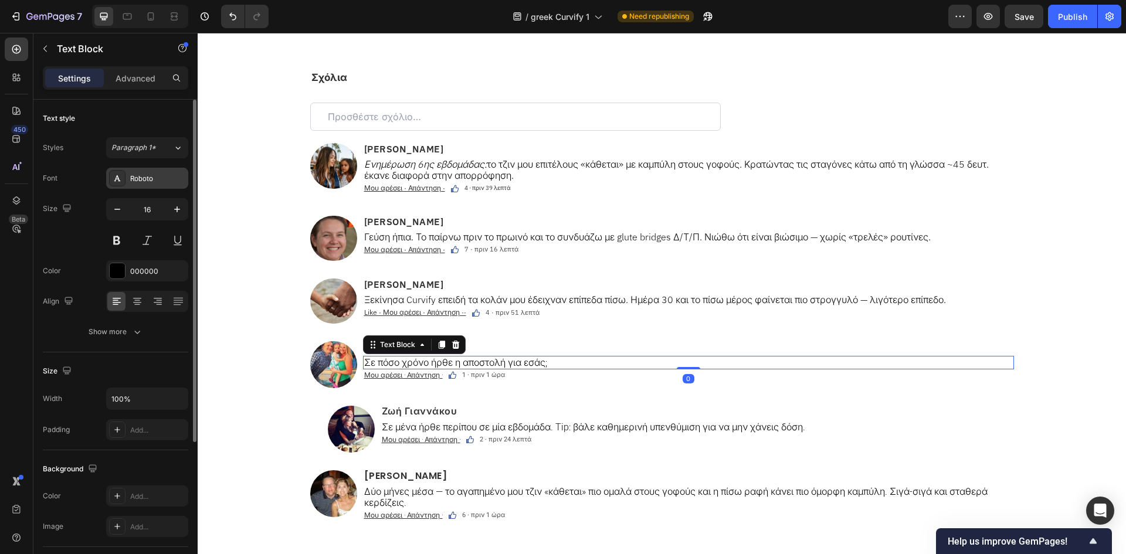
click at [143, 187] on div "Roboto" at bounding box center [147, 178] width 82 height 21
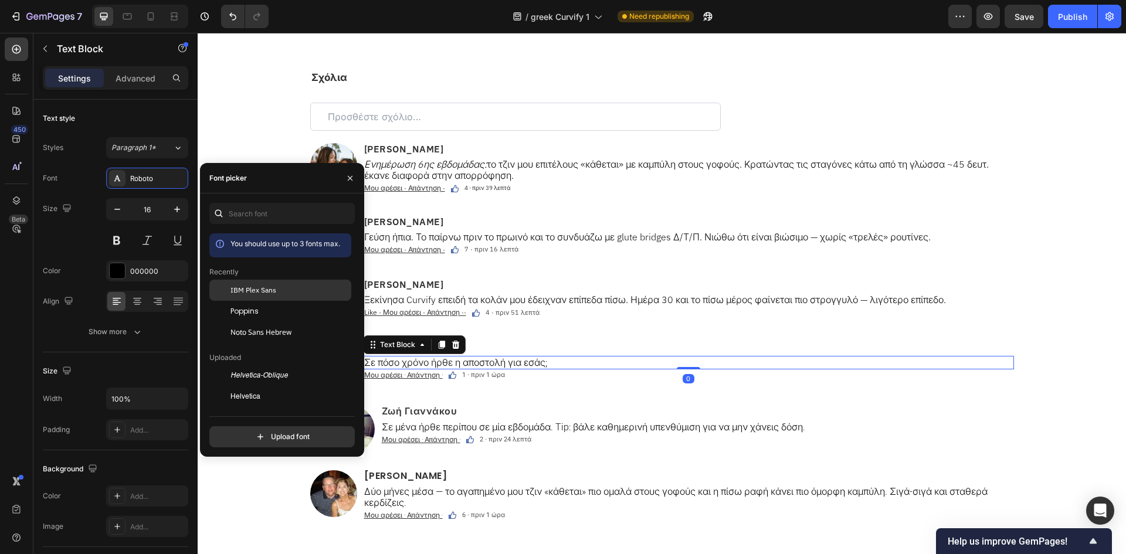
drag, startPoint x: 254, startPoint y: 286, endPoint x: 313, endPoint y: 330, distance: 73.8
click at [255, 286] on span "IBM Plex Sans" at bounding box center [254, 290] width 46 height 11
click at [395, 380] on u "Μου αρέσει · Απάντηση ·" at bounding box center [403, 375] width 79 height 10
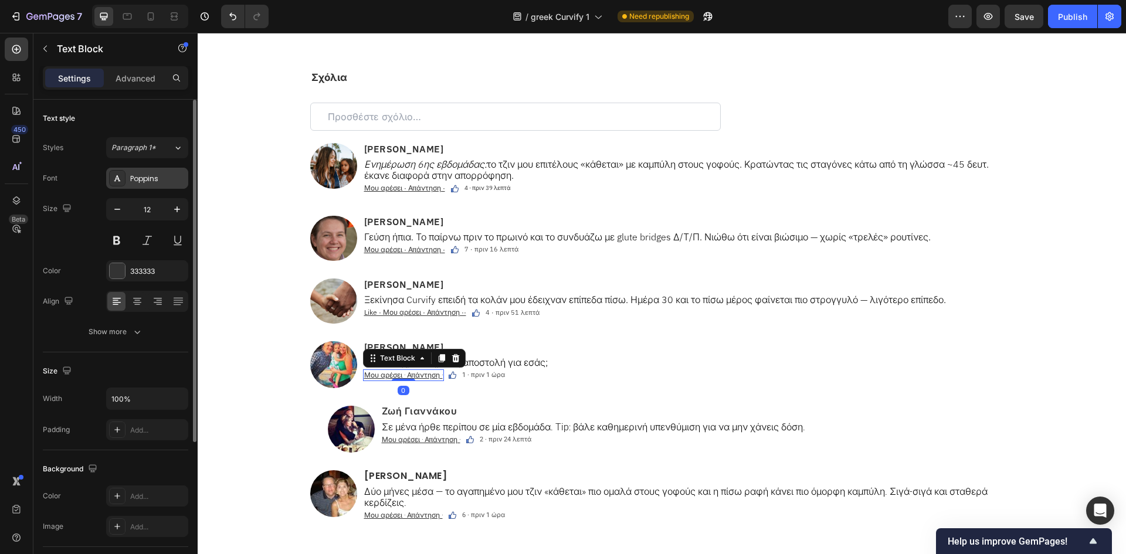
click at [142, 172] on div "Poppins" at bounding box center [147, 178] width 82 height 21
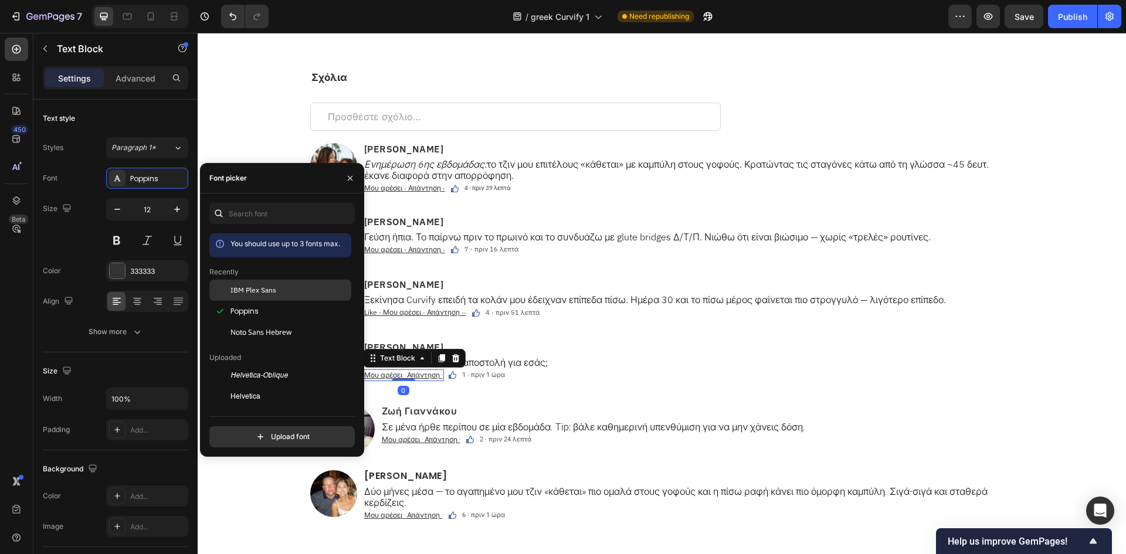
click at [260, 297] on div "IBM Plex Sans" at bounding box center [280, 290] width 142 height 21
click at [469, 379] on span "1 · πριν 1 ώρα" at bounding box center [486, 375] width 43 height 8
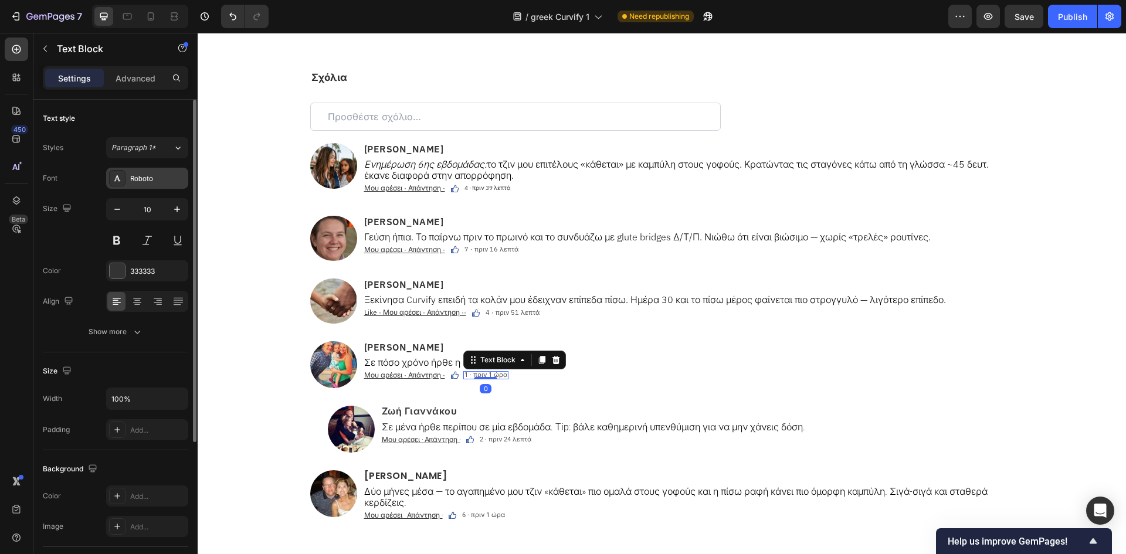
click at [157, 186] on div "Roboto" at bounding box center [147, 178] width 82 height 21
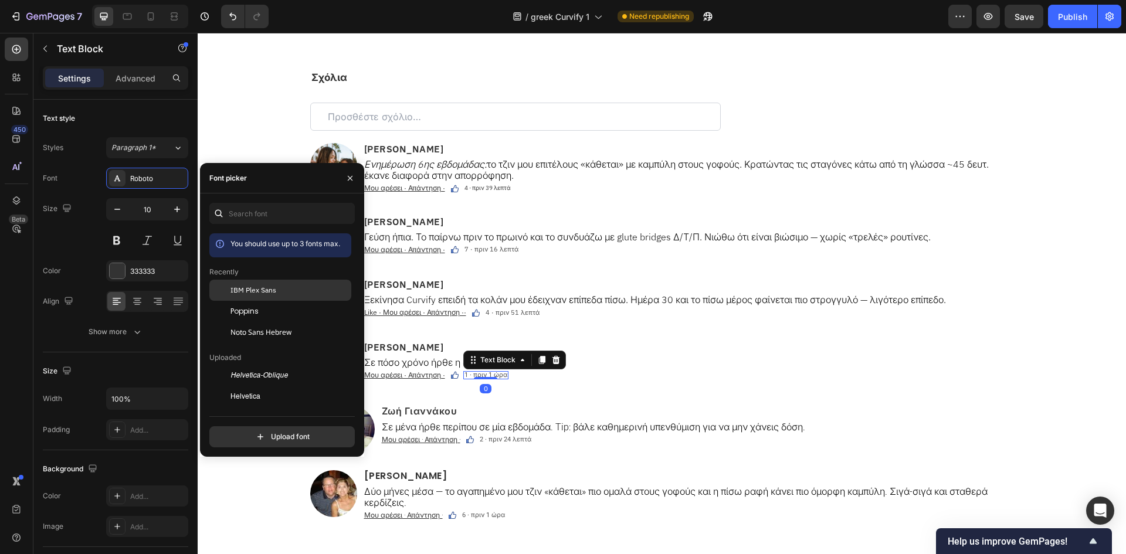
click at [255, 286] on span "IBM Plex Sans" at bounding box center [254, 290] width 46 height 11
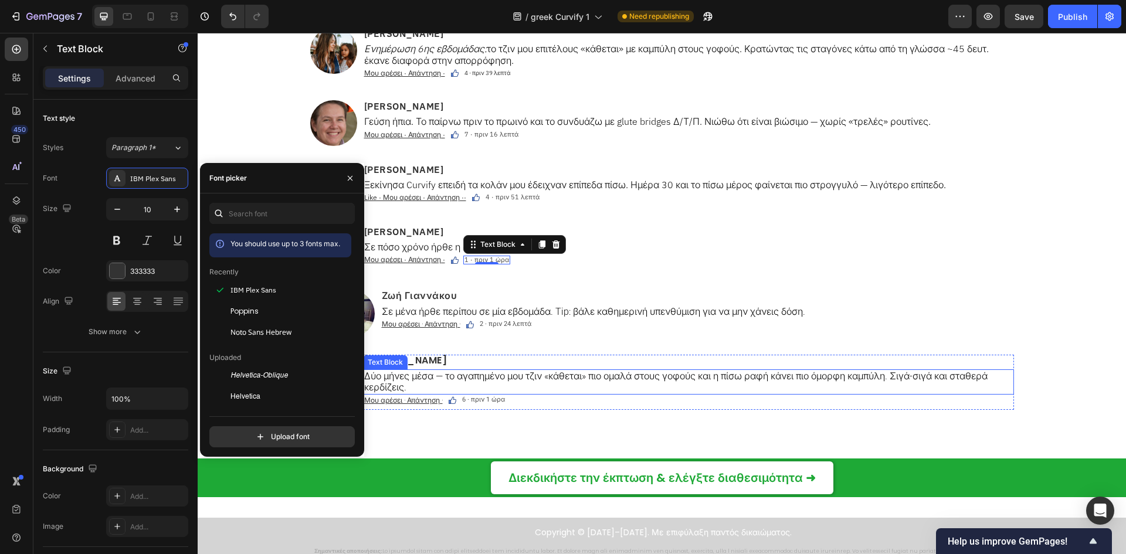
scroll to position [7585, 0]
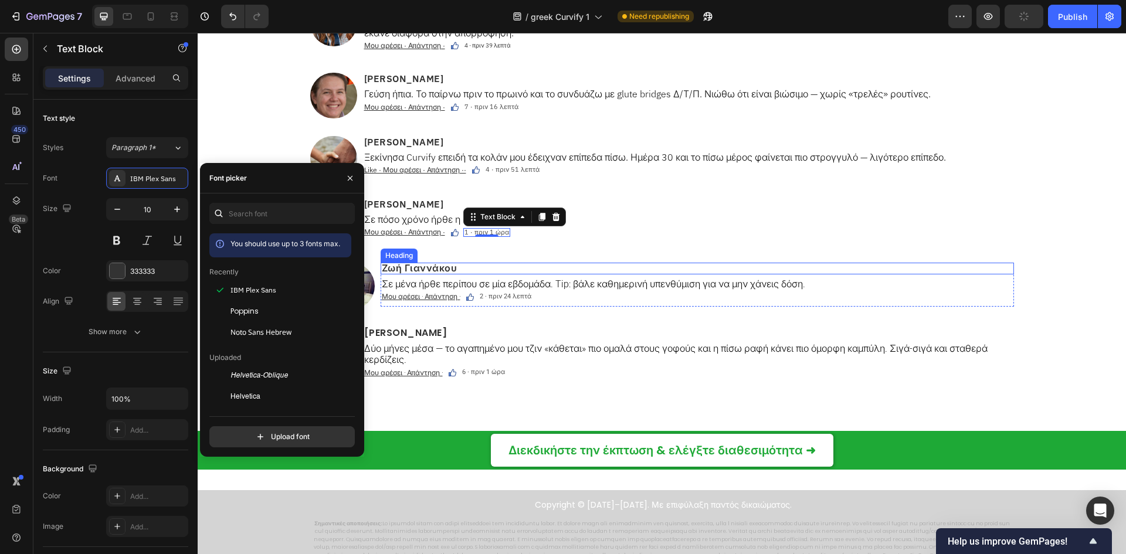
click at [434, 268] on h2 "Ζωή Γιαννάκου" at bounding box center [697, 269] width 633 height 12
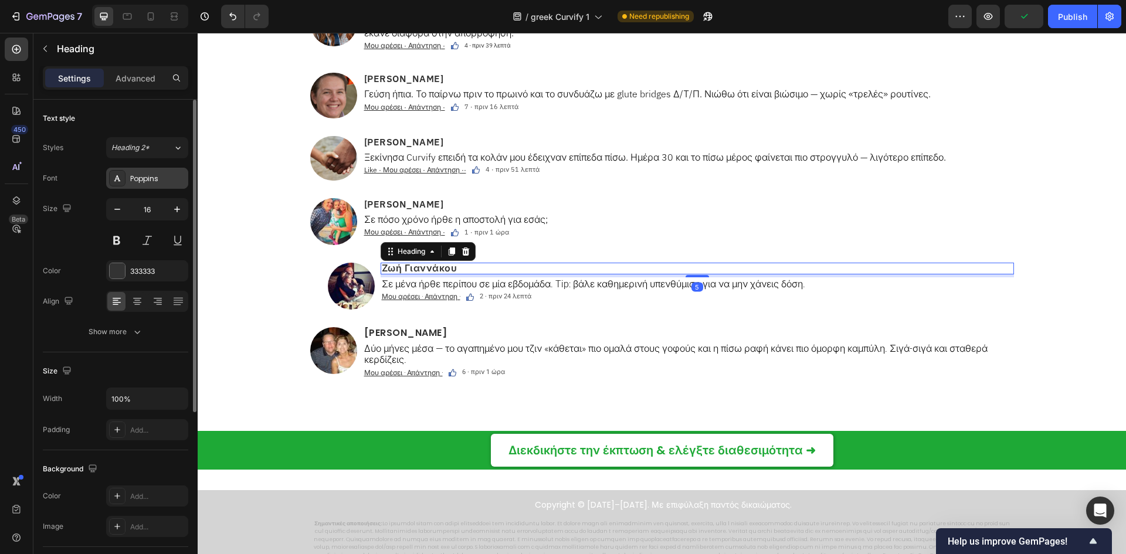
click at [140, 181] on div "Poppins" at bounding box center [157, 179] width 55 height 11
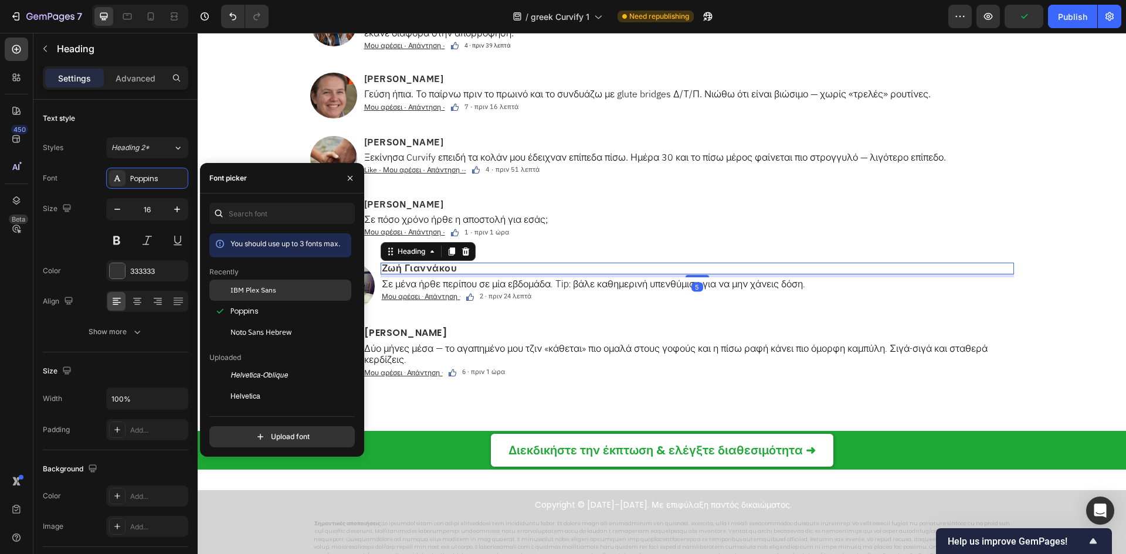
click at [304, 292] on div "IBM Plex Sans" at bounding box center [290, 290] width 118 height 11
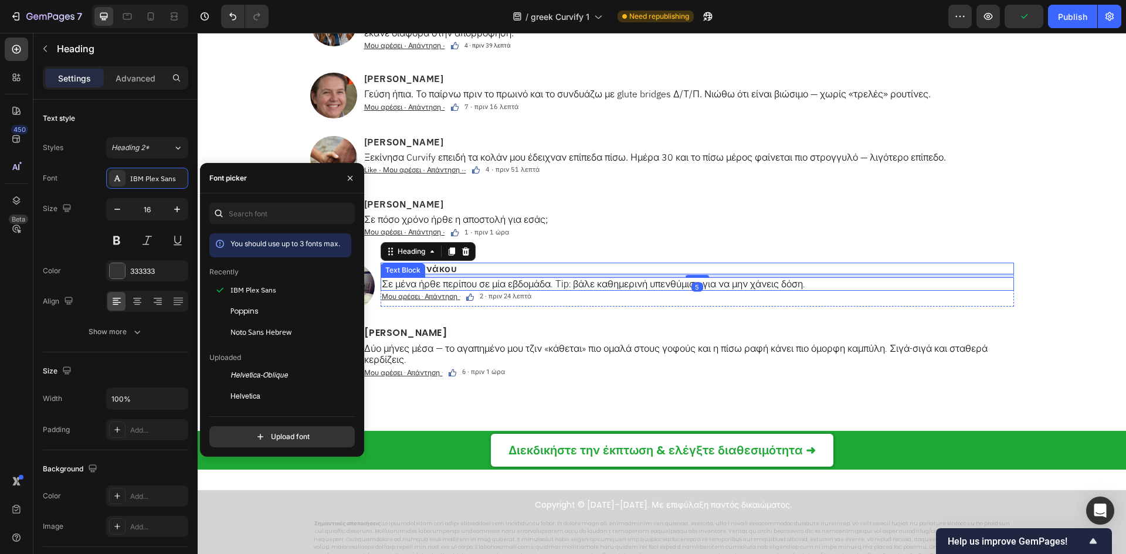
click at [433, 282] on p "Σε μένα ήρθε περίπου σε μία εβδομάδα. Tip: βάλε καθημερινή υπενθύμιση για να μη…" at bounding box center [697, 284] width 631 height 11
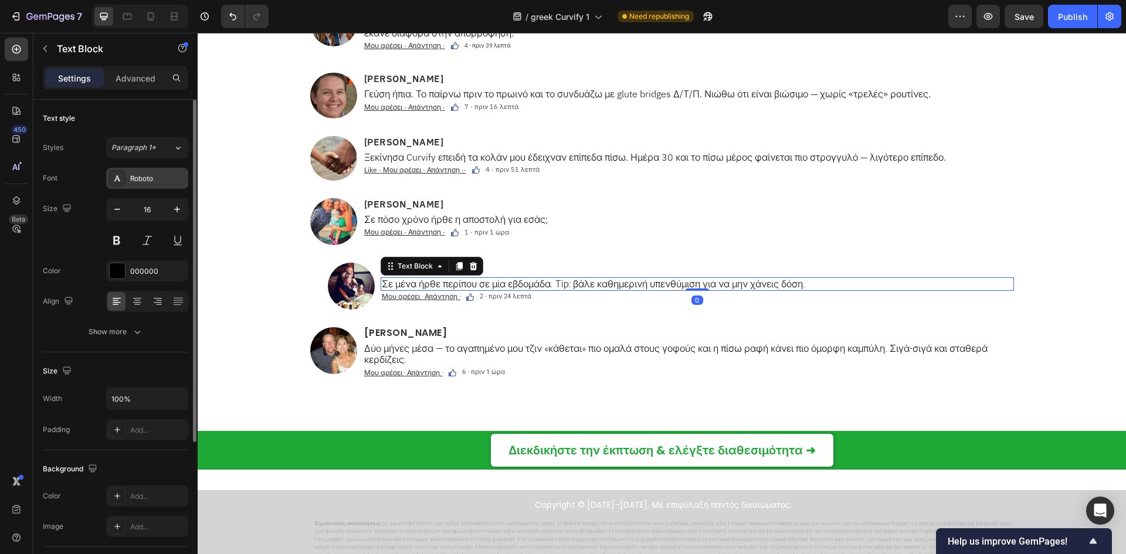
click at [168, 172] on div "Roboto" at bounding box center [147, 178] width 82 height 21
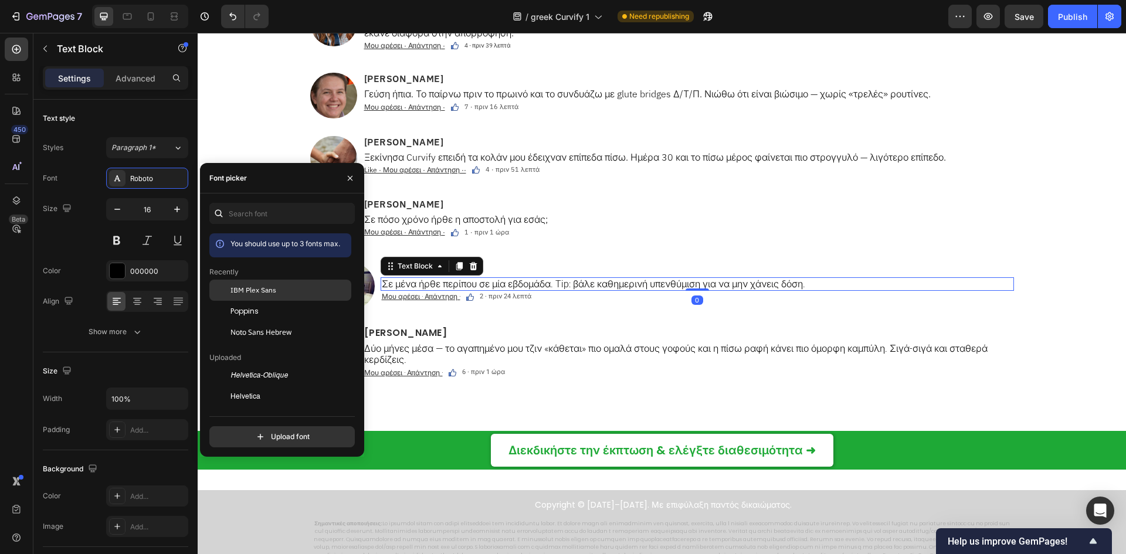
click at [264, 288] on span "IBM Plex Sans" at bounding box center [254, 290] width 46 height 11
click at [449, 299] on u "Μου αρέσει · Απάντηση ·" at bounding box center [421, 297] width 79 height 10
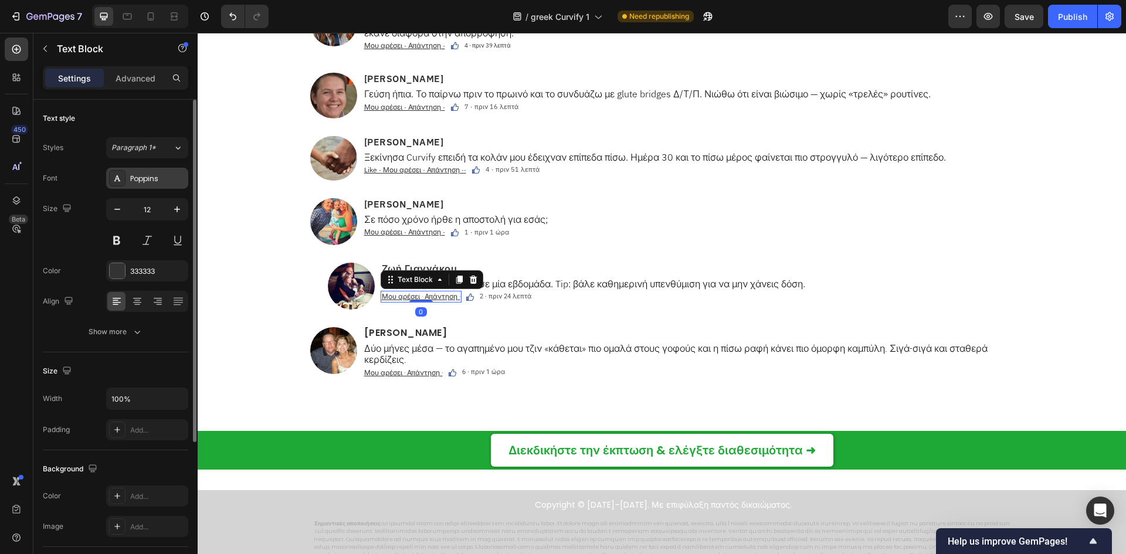
click at [142, 175] on div "Poppins" at bounding box center [157, 179] width 55 height 11
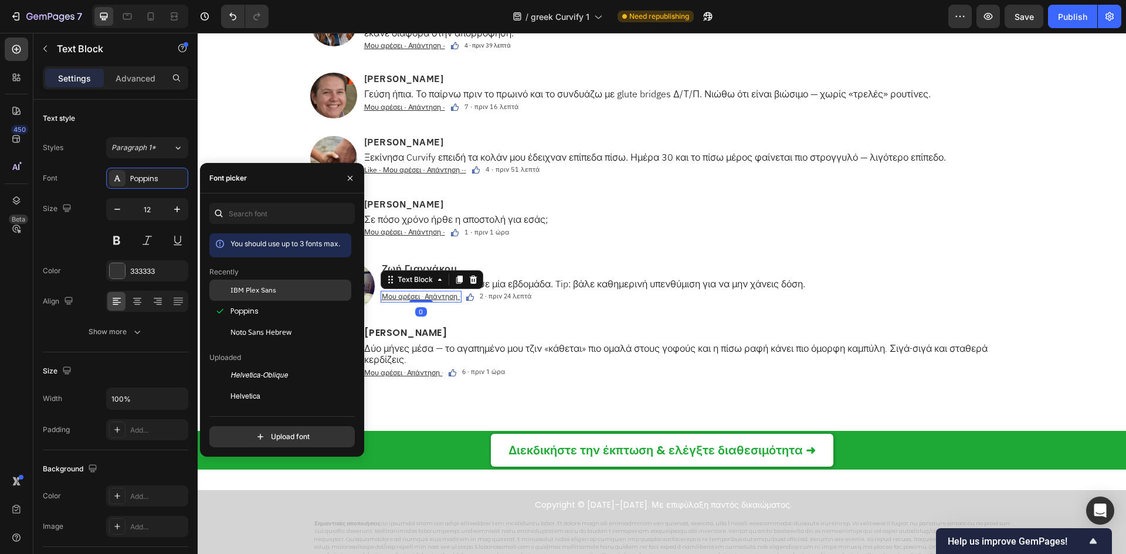
click at [290, 295] on div "IBM Plex Sans" at bounding box center [290, 290] width 118 height 11
click at [517, 297] on span "2 · πριν 24 λεπτά" at bounding box center [508, 297] width 52 height 8
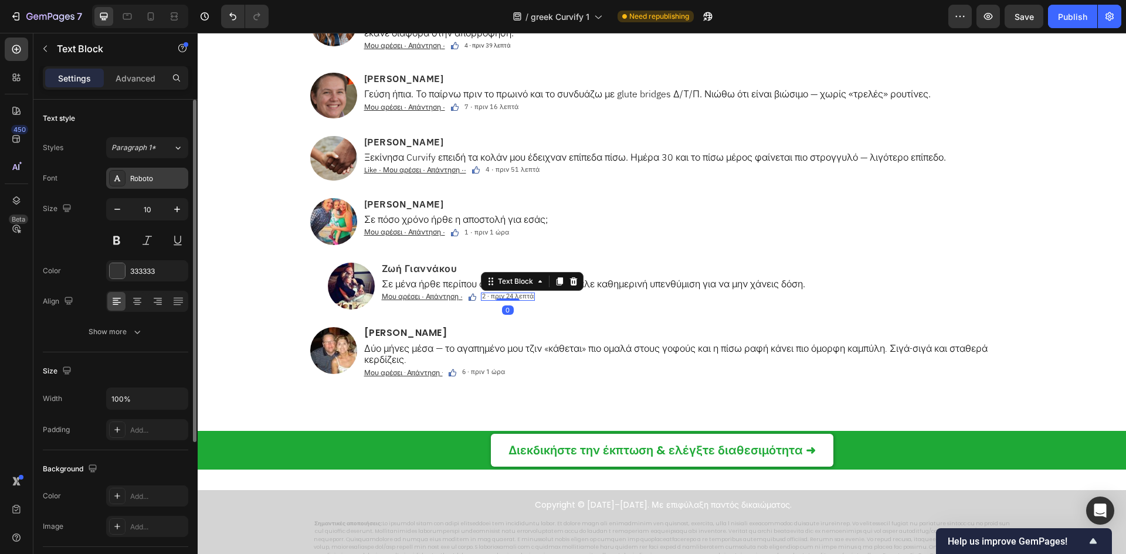
click at [145, 171] on div "Roboto" at bounding box center [147, 178] width 82 height 21
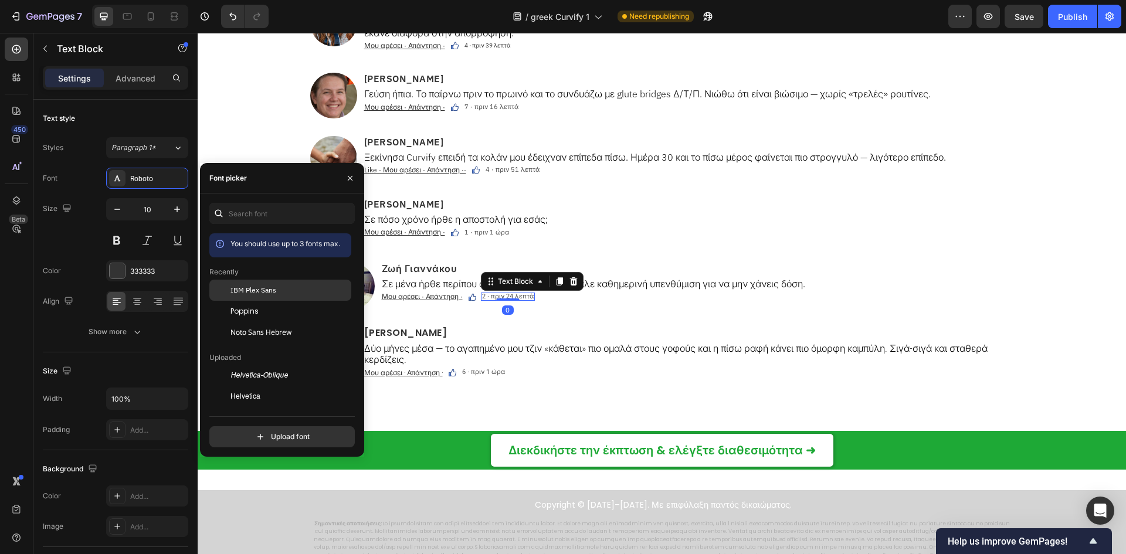
click at [255, 284] on div "IBM Plex Sans" at bounding box center [280, 290] width 142 height 21
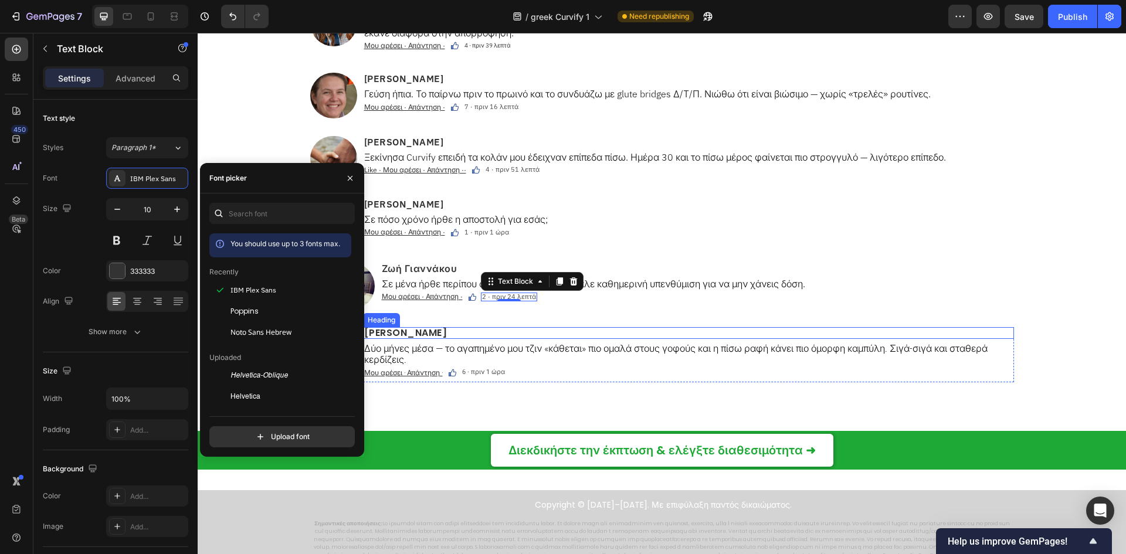
click at [399, 335] on h2 "Λήδα Καρρά" at bounding box center [688, 333] width 651 height 12
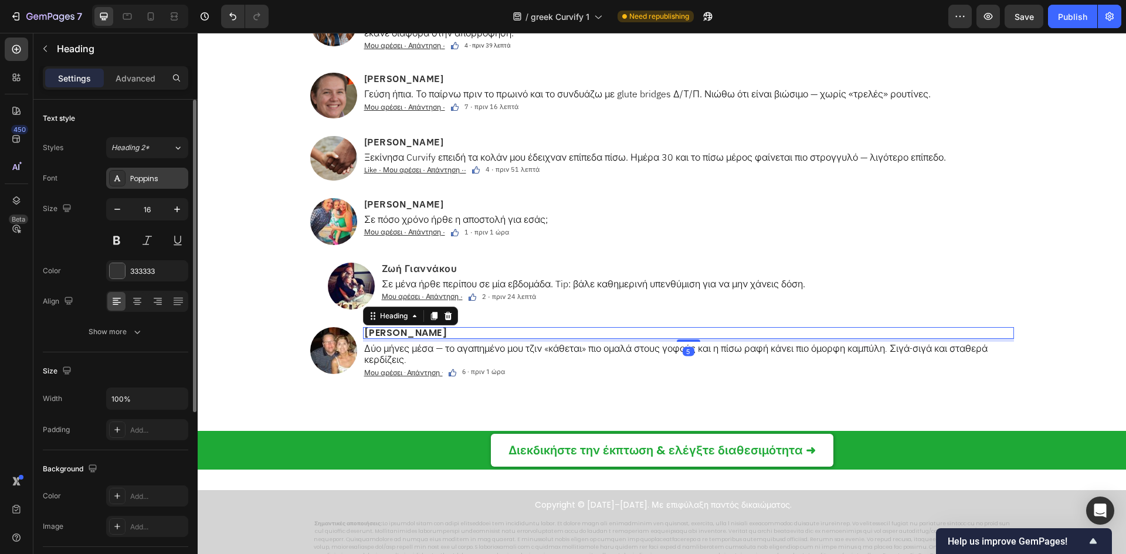
click at [147, 180] on div "Poppins" at bounding box center [157, 179] width 55 height 11
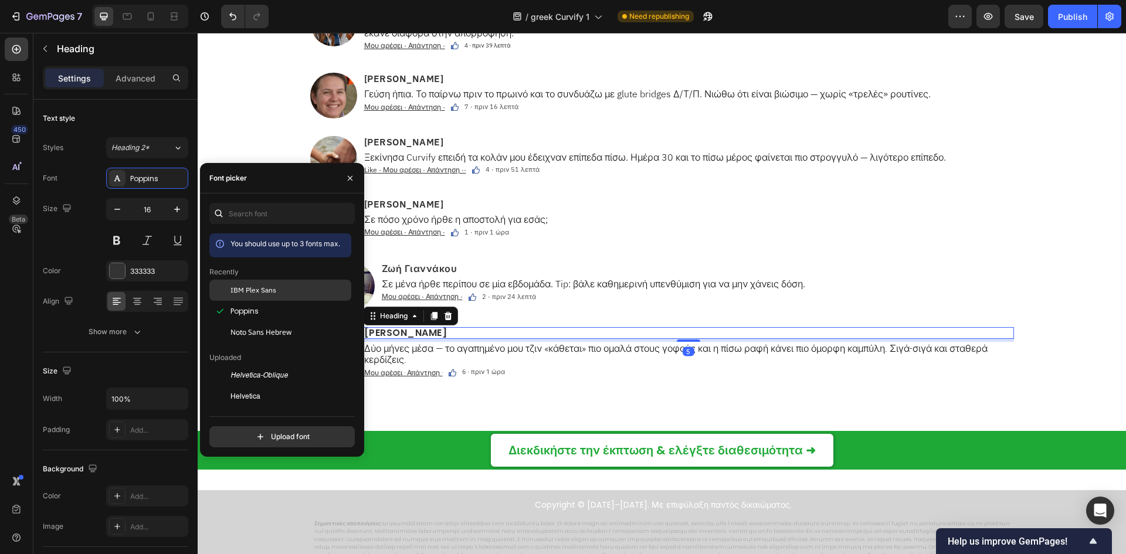
click at [274, 290] on span "IBM Plex Sans" at bounding box center [254, 290] width 46 height 11
click at [411, 345] on p "Δύο μήνες μέσα — το αγαπημένο μου τζιν «κάθεται» πιο ομαλά στους γοφούς και η π…" at bounding box center [688, 354] width 649 height 22
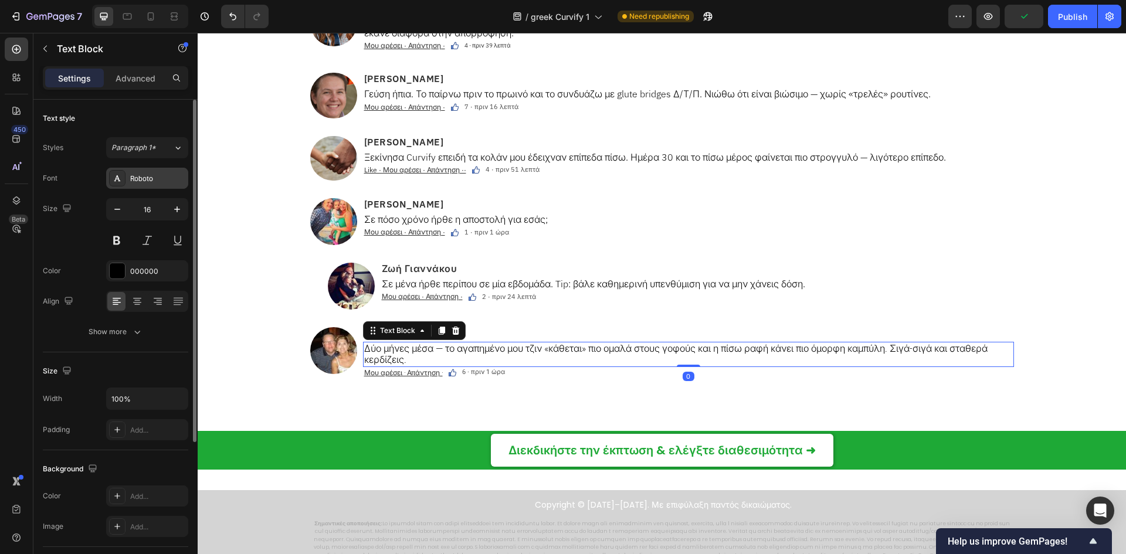
click at [137, 183] on div "Roboto" at bounding box center [157, 179] width 55 height 11
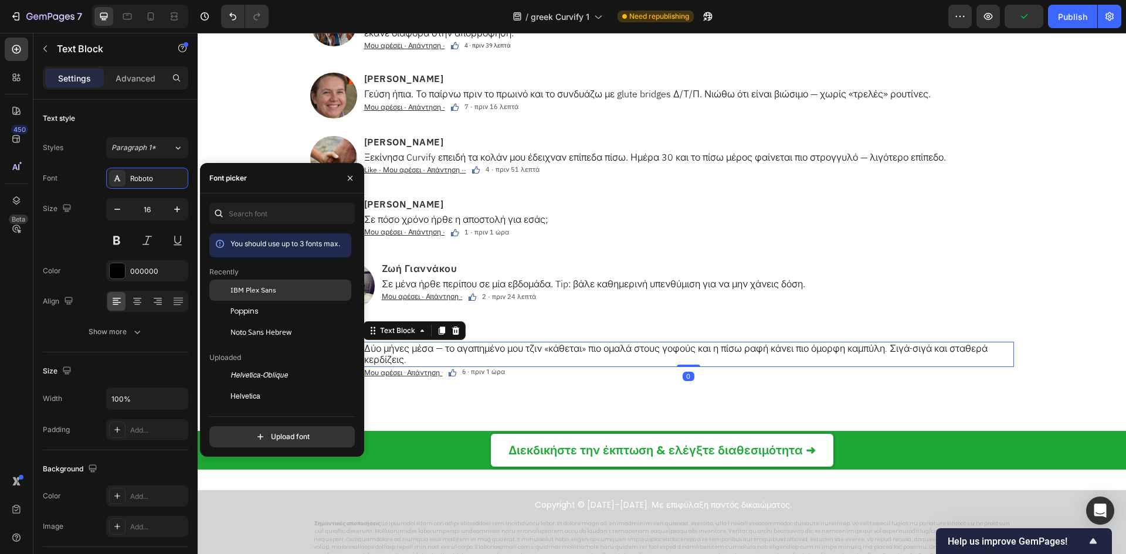
click at [302, 288] on div "IBM Plex Sans" at bounding box center [290, 290] width 118 height 11
click at [431, 368] on u "Μου αρέσει · Απάντηση ·" at bounding box center [403, 373] width 79 height 10
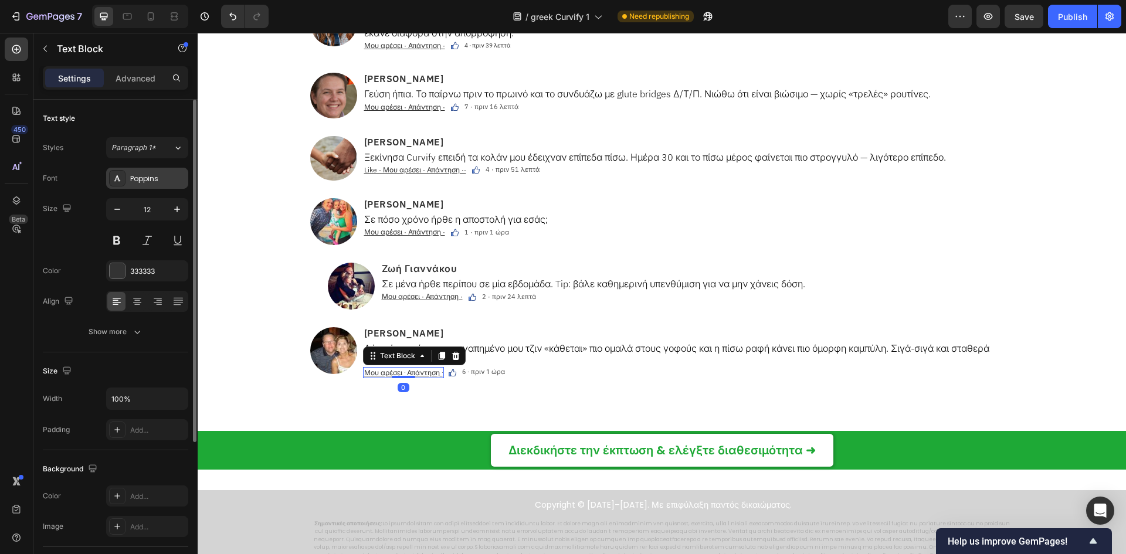
click at [152, 182] on div "Poppins" at bounding box center [157, 179] width 55 height 11
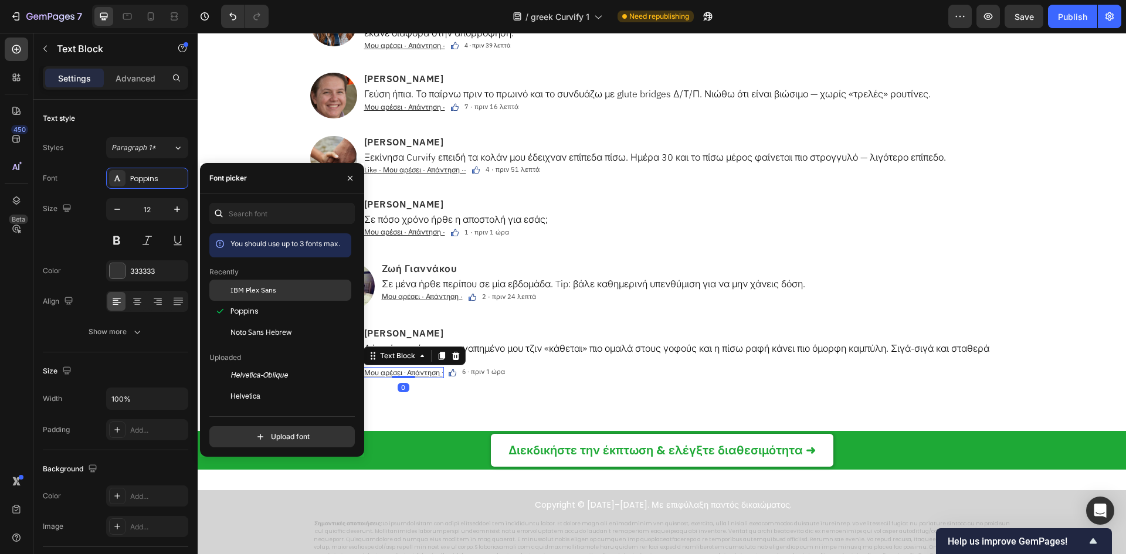
click at [233, 290] on span "IBM Plex Sans" at bounding box center [254, 290] width 46 height 11
click at [467, 374] on span "6 · πριν 1 ώρα" at bounding box center [486, 372] width 43 height 8
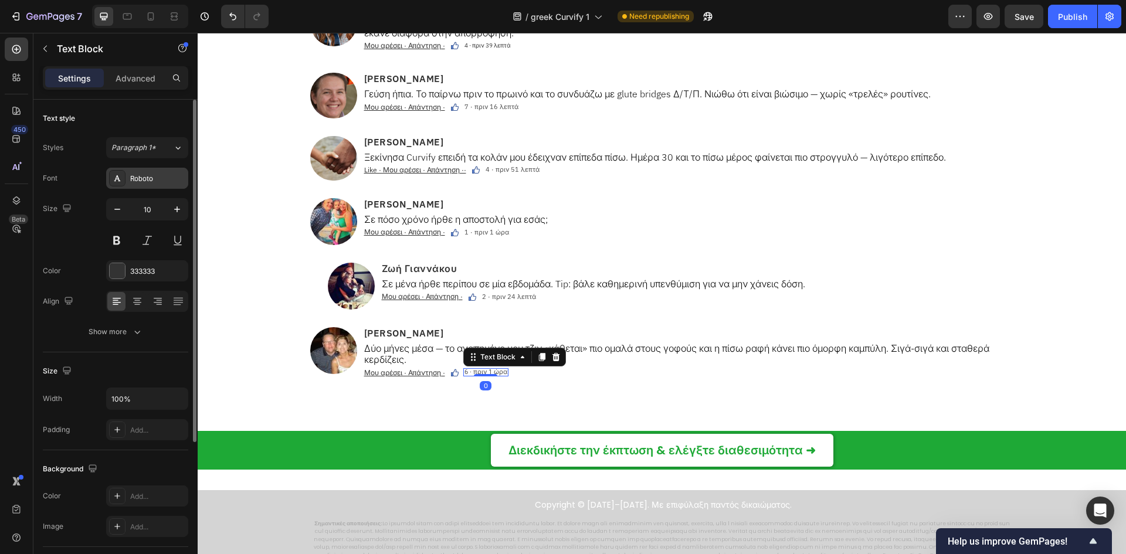
click at [155, 171] on div "Roboto" at bounding box center [147, 178] width 82 height 21
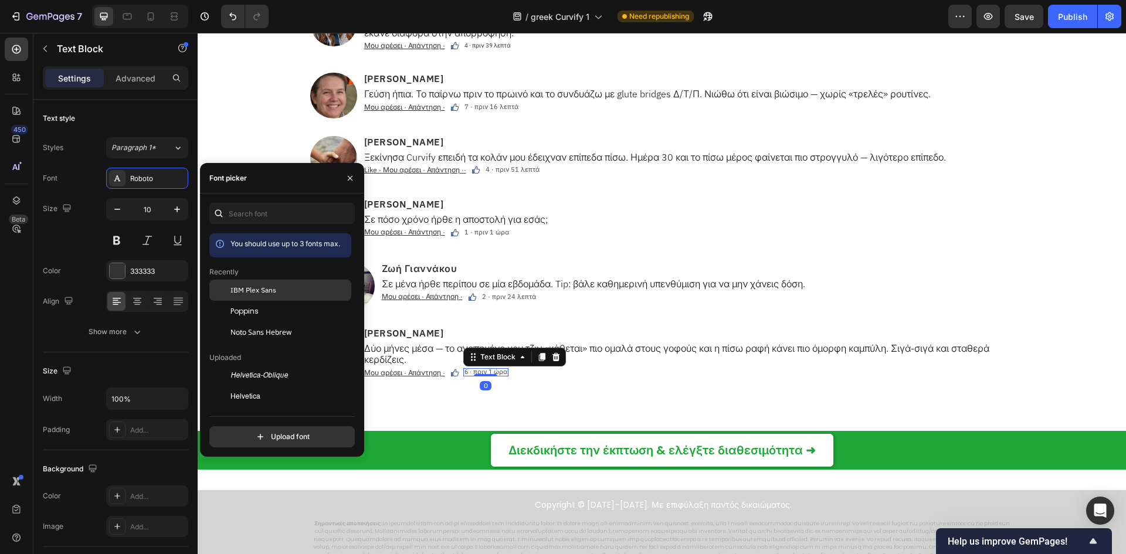
click at [256, 287] on span "IBM Plex Sans" at bounding box center [254, 290] width 46 height 11
click at [506, 294] on span "2 · πριν 24 λεπτά" at bounding box center [509, 297] width 54 height 8
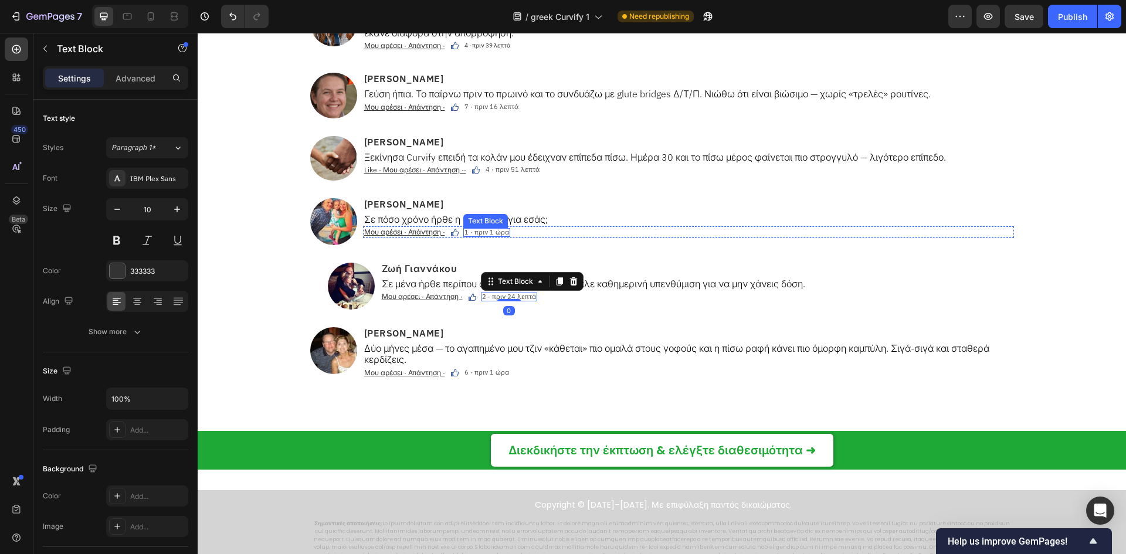
click at [481, 232] on span "1 · πριν 1 ώρα" at bounding box center [487, 232] width 45 height 8
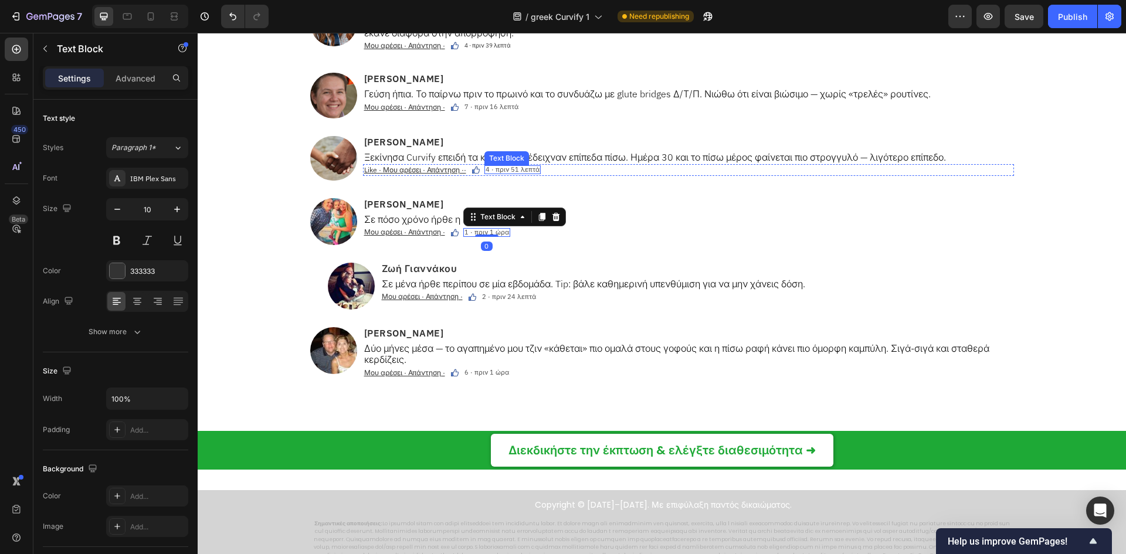
click at [493, 171] on span "4 · πριν 51 λεπτά" at bounding box center [513, 169] width 54 height 8
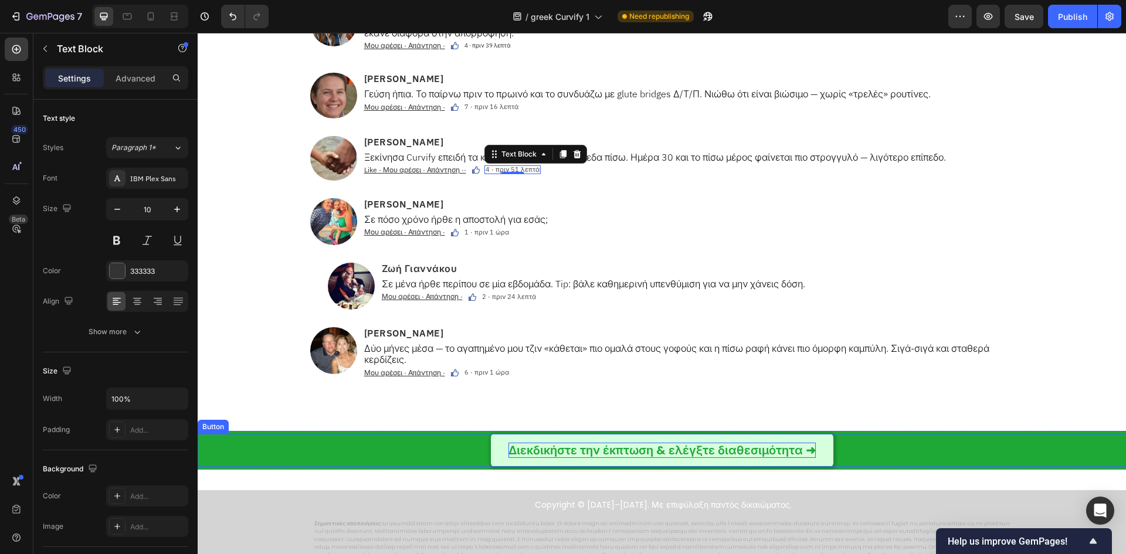
click at [548, 446] on p "Διεκδικήστε την έκπτωση & ελέγξτε διαθεσιμότητα ➜" at bounding box center [662, 450] width 307 height 15
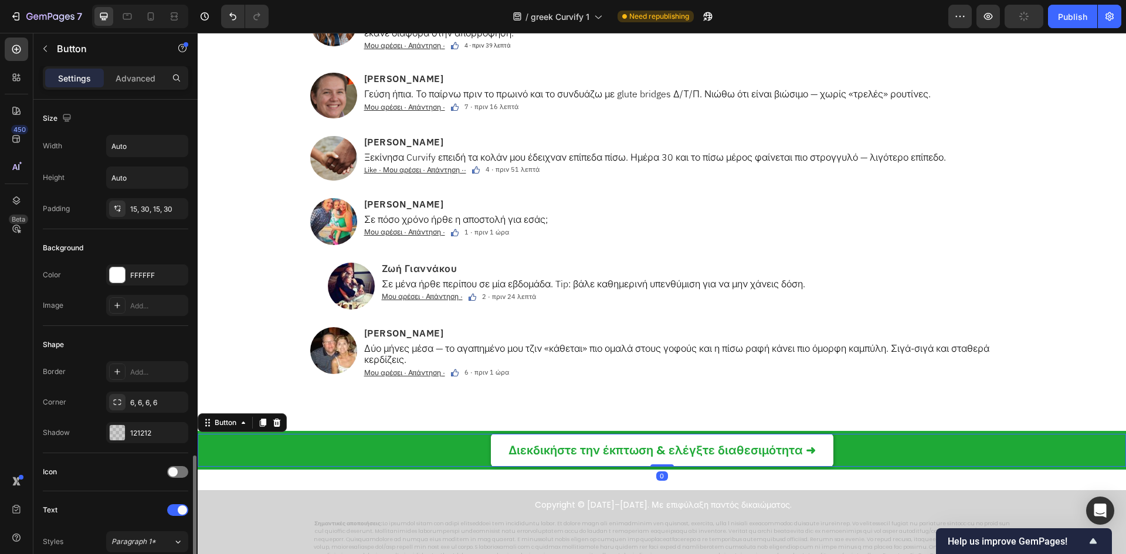
scroll to position [234, 0]
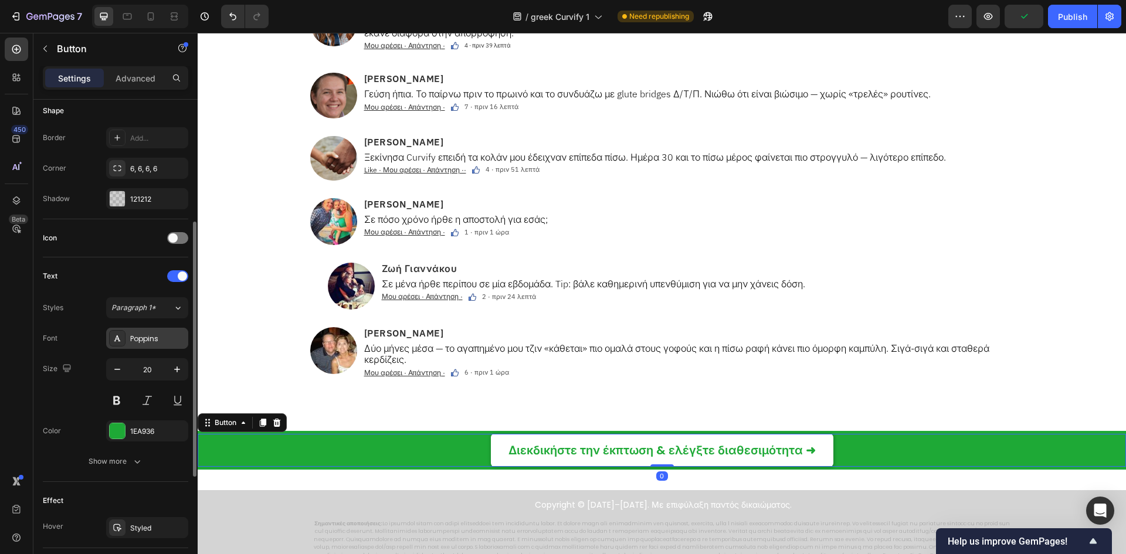
click at [144, 344] on div "Poppins" at bounding box center [147, 338] width 82 height 21
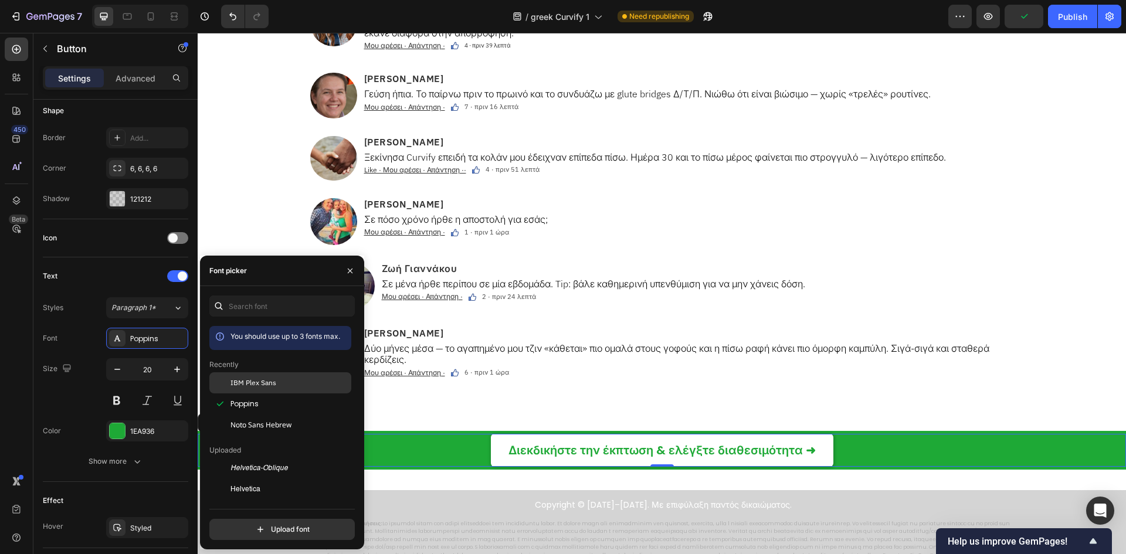
click at [255, 381] on span "IBM Plex Sans" at bounding box center [254, 383] width 46 height 11
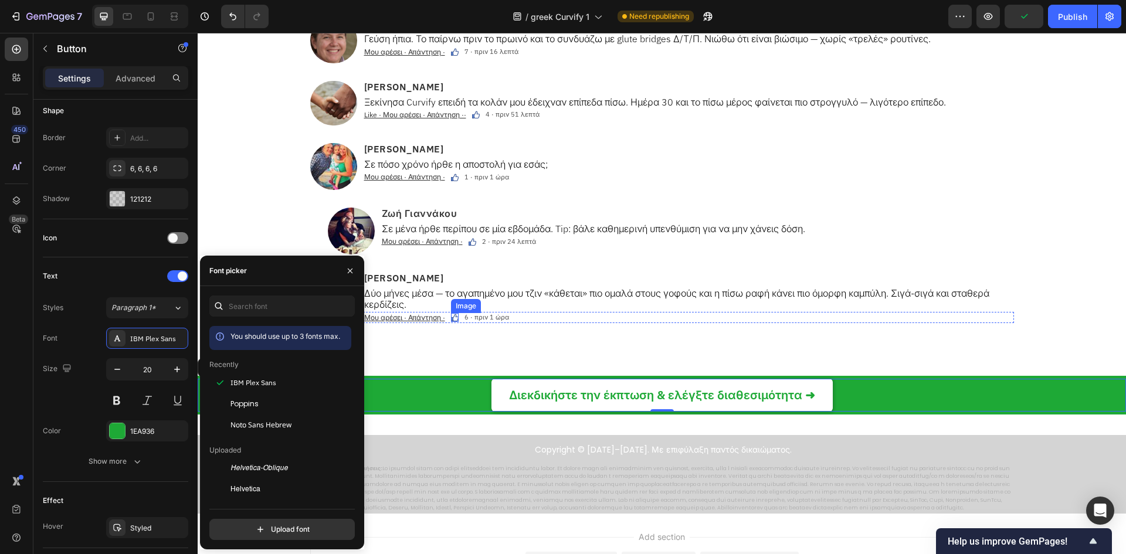
scroll to position [7741, 0]
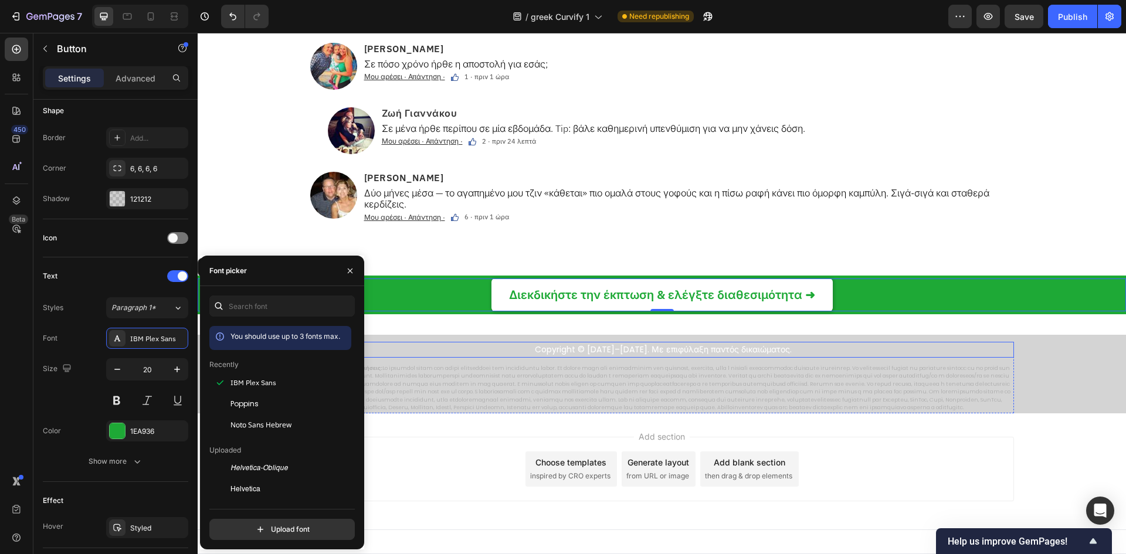
click at [566, 350] on p "Copyright © 2014–2025. Με επιφύλαξη παντός δικαιώματος." at bounding box center [663, 349] width 699 height 13
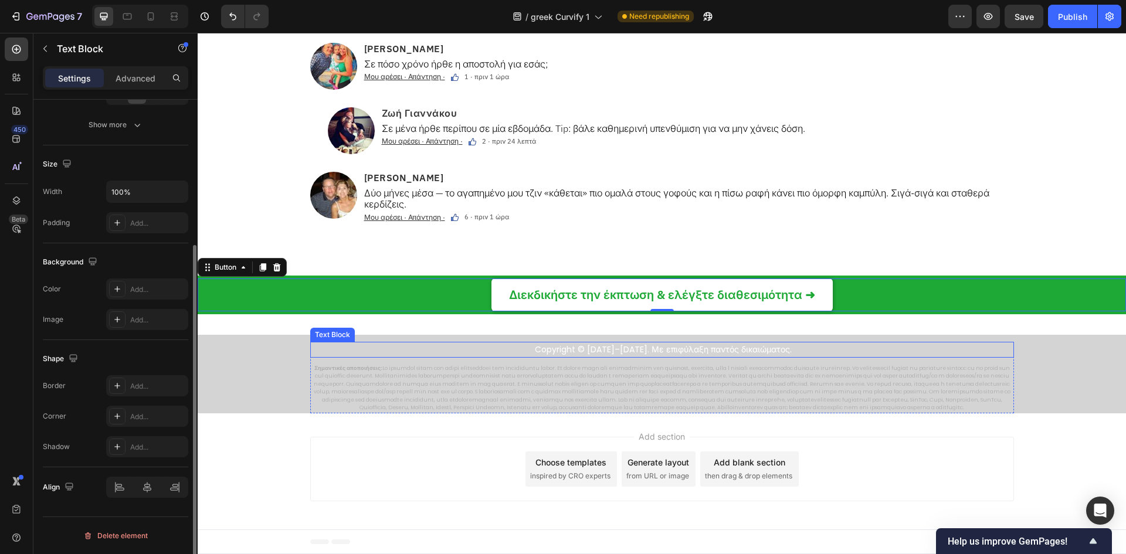
scroll to position [0, 0]
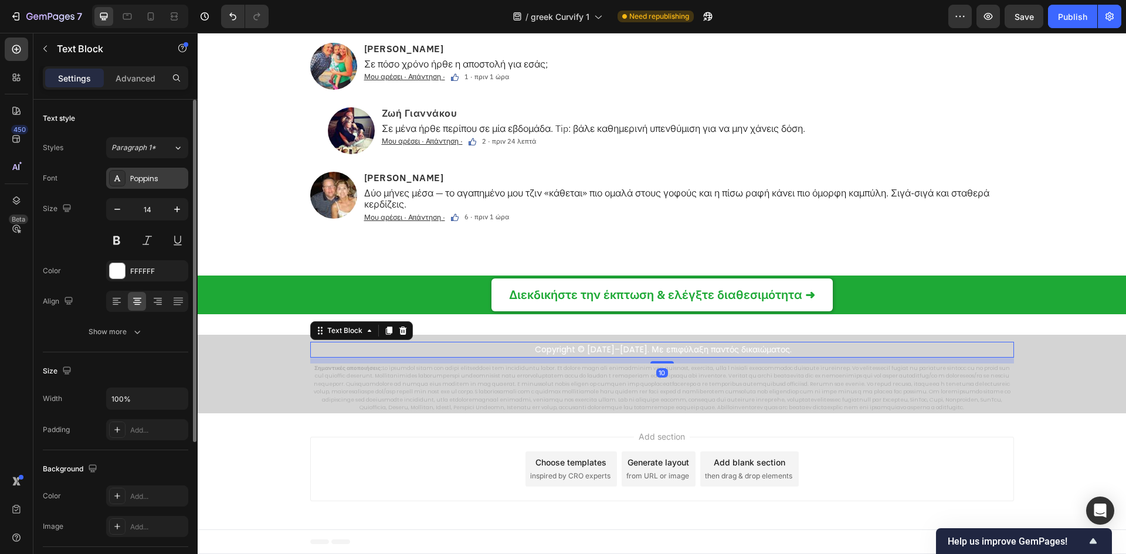
click at [150, 186] on div "Poppins" at bounding box center [147, 178] width 82 height 21
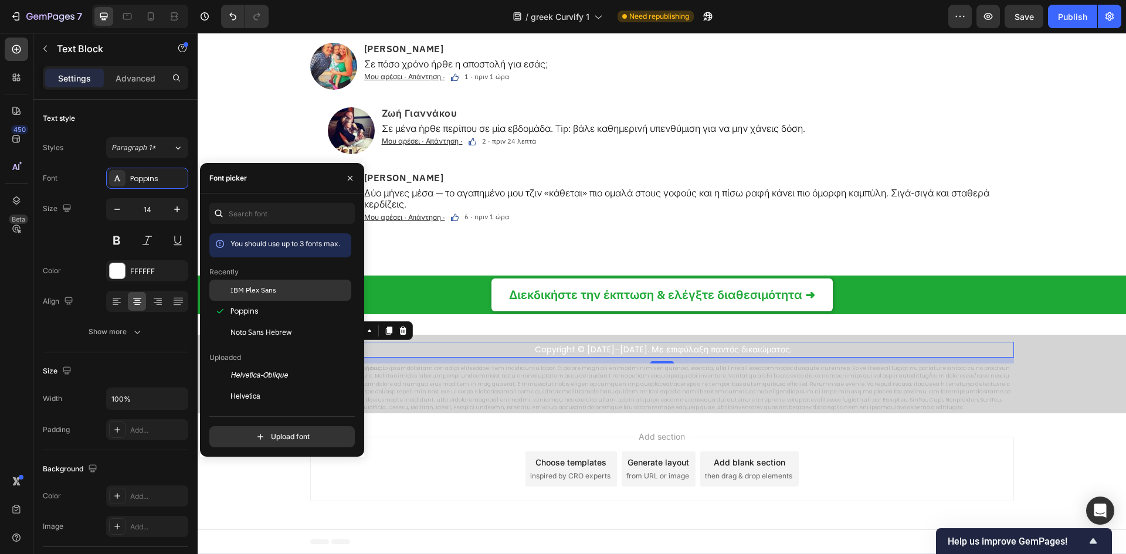
click at [269, 290] on span "IBM Plex Sans" at bounding box center [254, 290] width 46 height 11
click at [677, 384] on p "Σημαντικές αποποιήσεις:" at bounding box center [661, 389] width 701 height 48
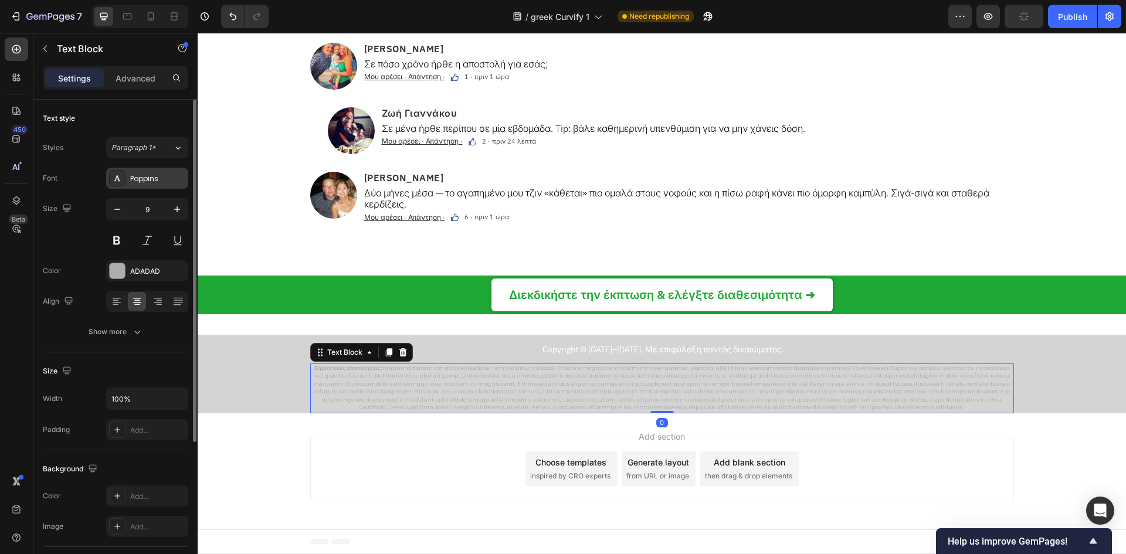
click at [158, 185] on div "Poppins" at bounding box center [147, 178] width 82 height 21
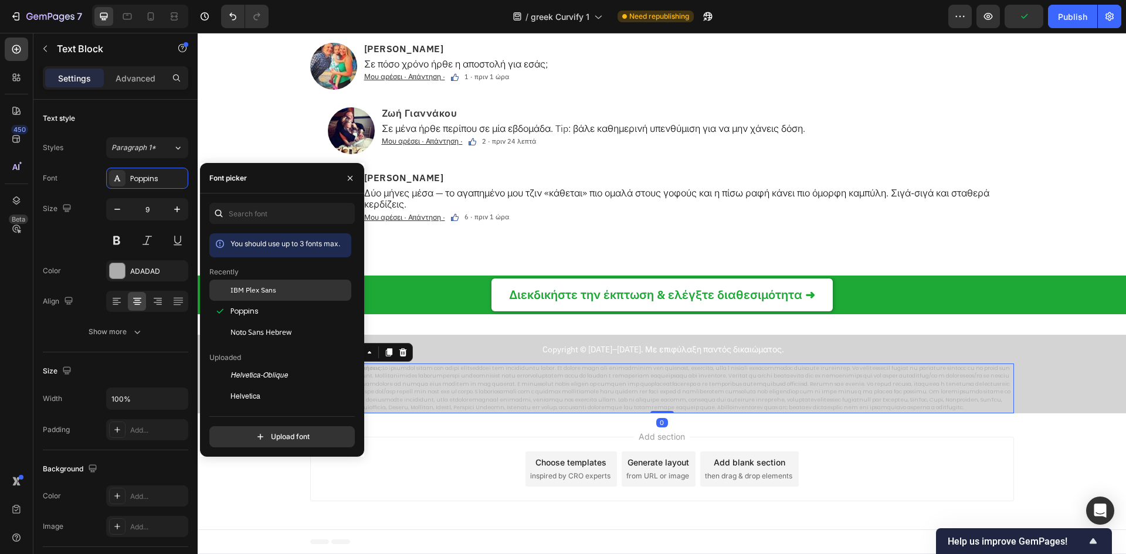
click at [277, 290] on div "IBM Plex Sans" at bounding box center [290, 290] width 118 height 11
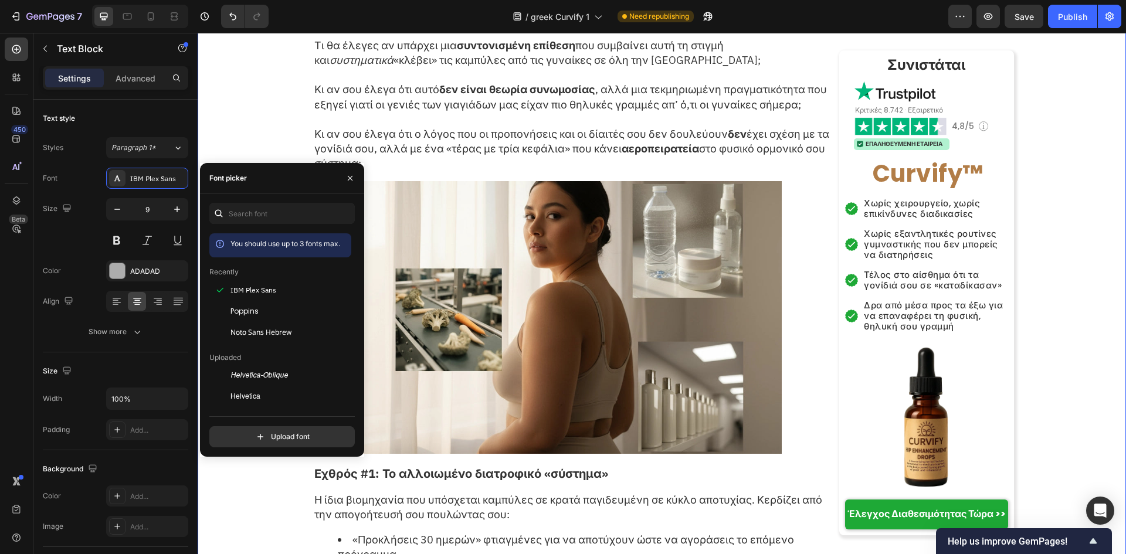
scroll to position [937, 0]
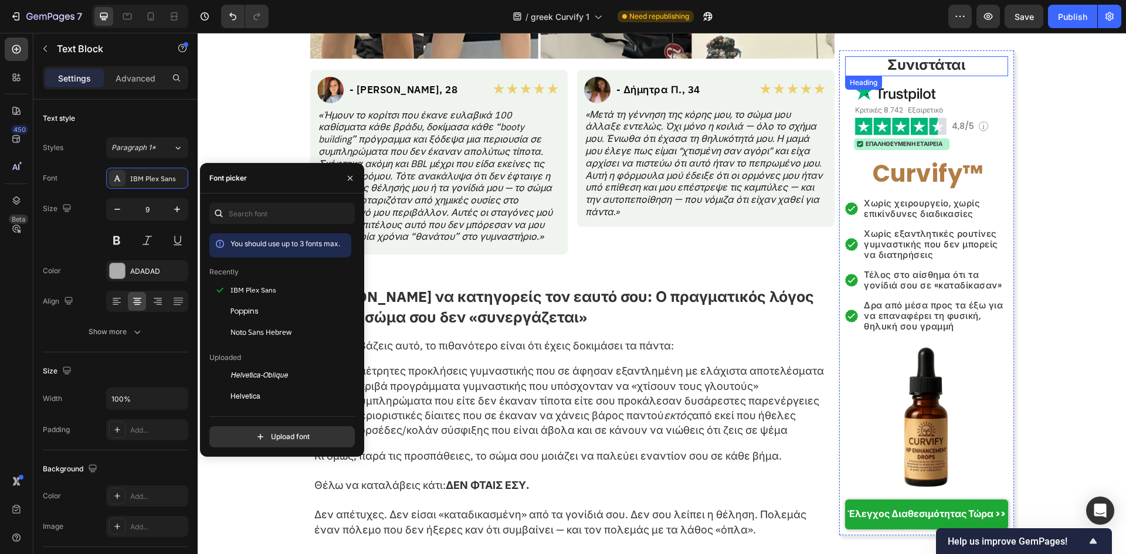
click at [926, 66] on strong "Συνιστάται" at bounding box center [926, 64] width 78 height 17
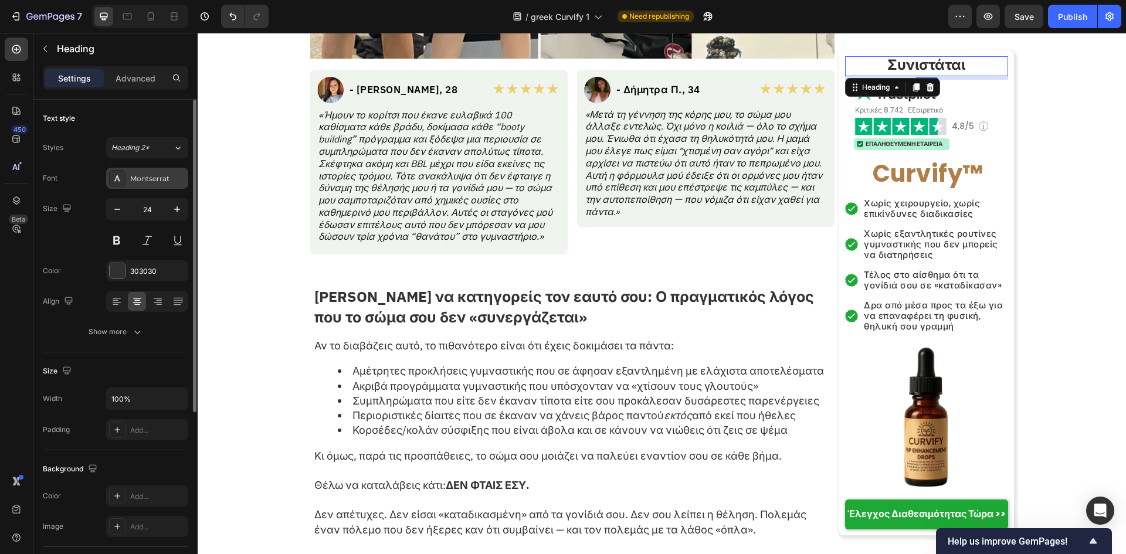
click at [156, 183] on div "Montserrat" at bounding box center [157, 179] width 55 height 11
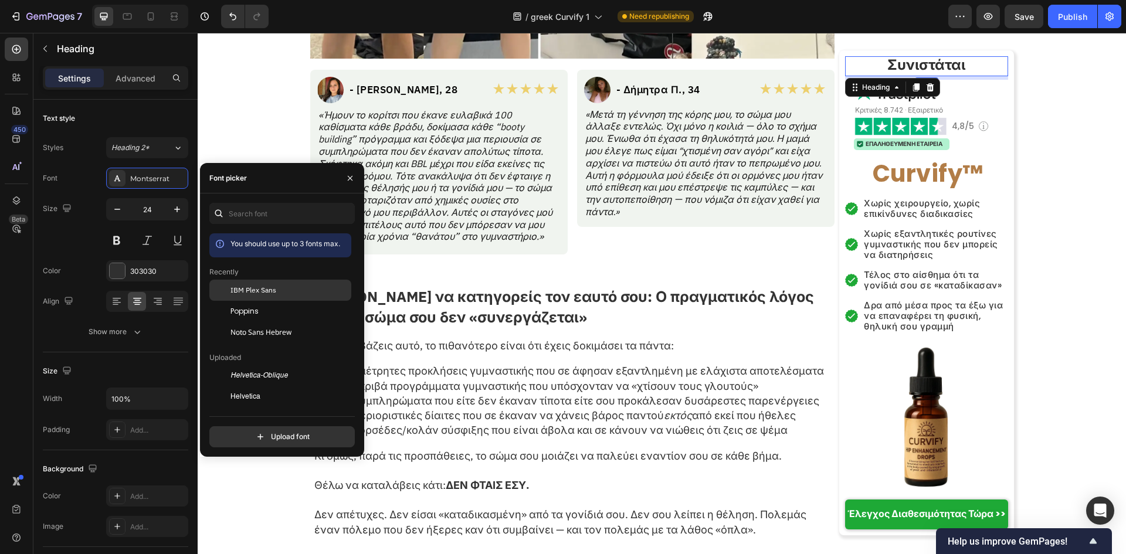
click at [225, 287] on div at bounding box center [219, 290] width 21 height 21
click at [951, 89] on div at bounding box center [931, 91] width 154 height 23
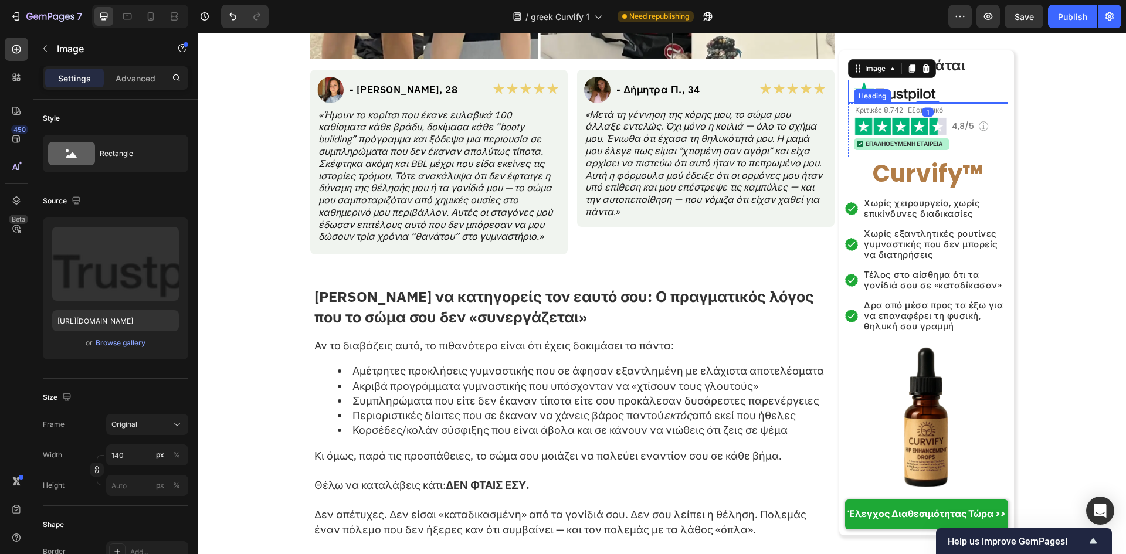
click at [904, 110] on span "Κριτικές 8.742 · Εξαιρετικό" at bounding box center [899, 110] width 88 height 10
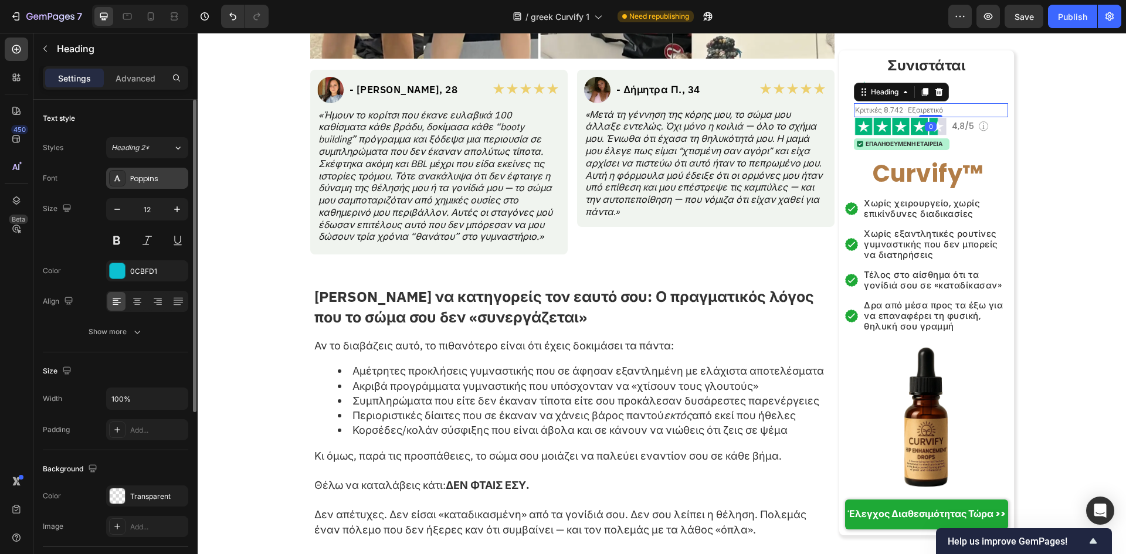
click at [151, 178] on div "Poppins" at bounding box center [157, 179] width 55 height 11
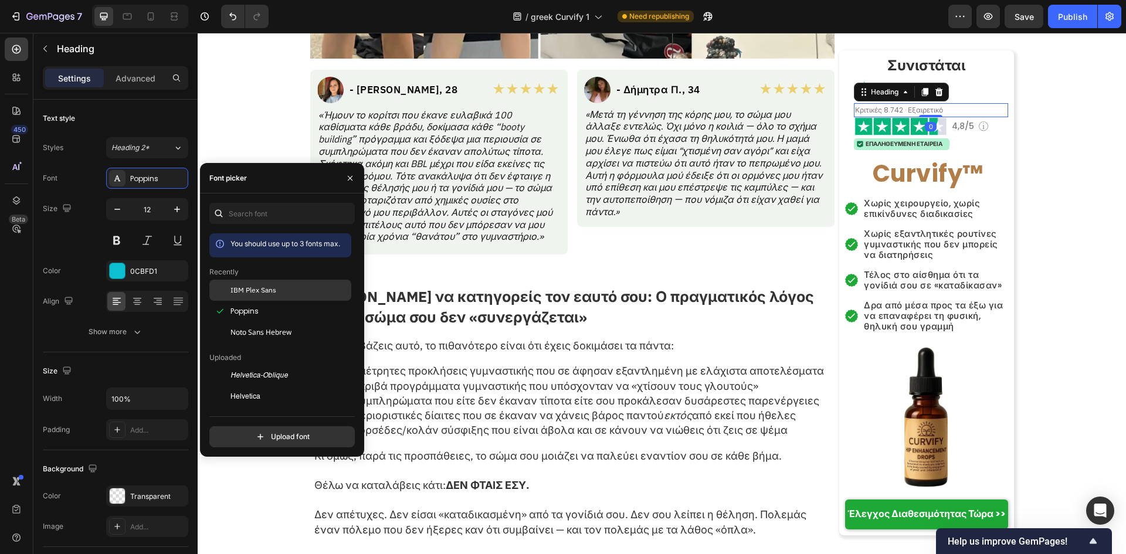
click at [225, 291] on div at bounding box center [219, 290] width 21 height 21
click at [958, 127] on span "4,8/5" at bounding box center [963, 127] width 22 height 12
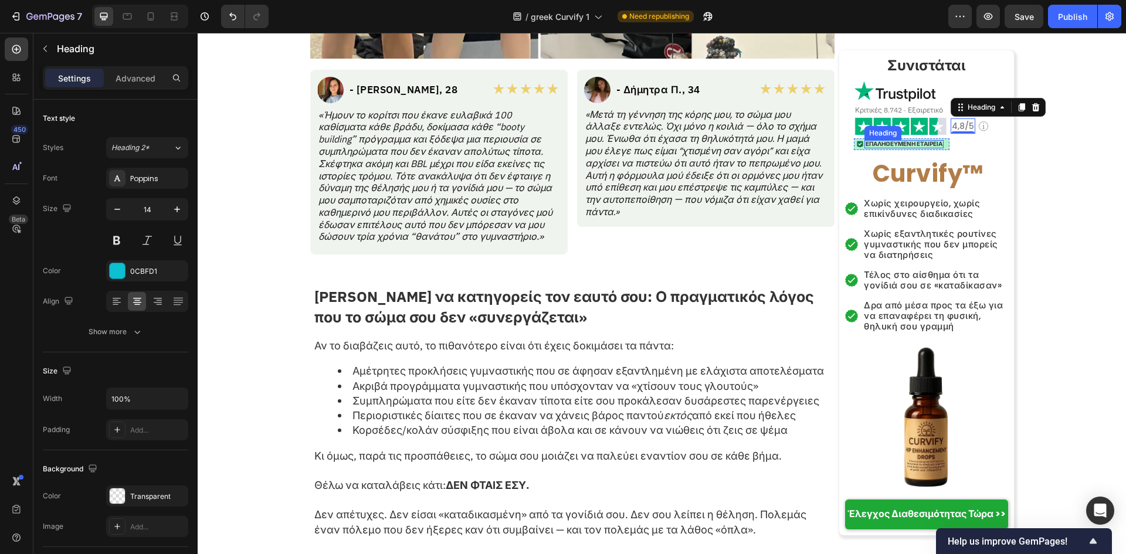
click at [928, 144] on h2 "ΕΠΑΛΗΘΕΥΜΕΝΗ ΕΤΑΙΡΕΙΑ" at bounding box center [904, 144] width 79 height 8
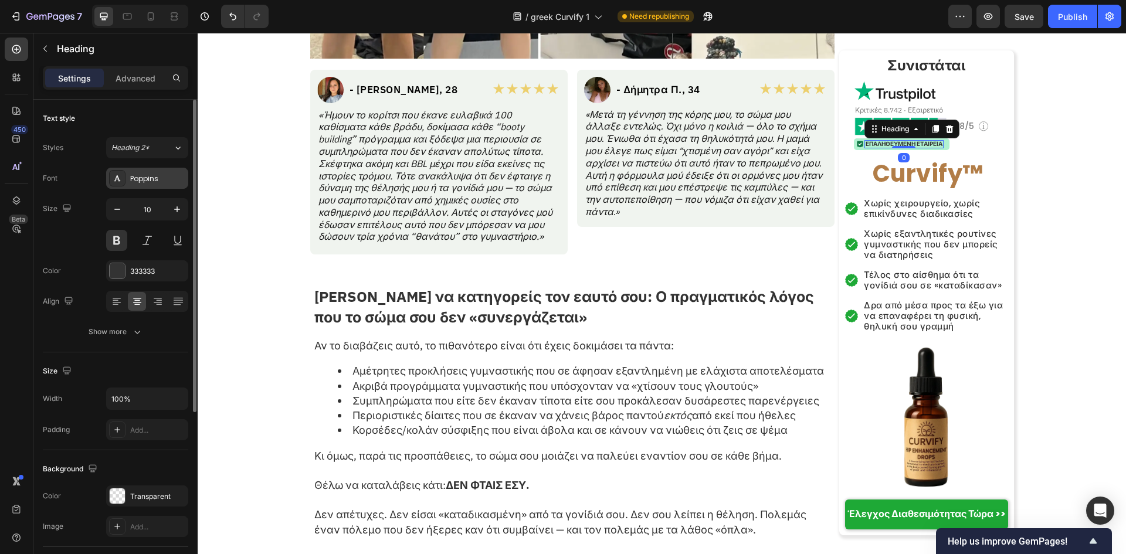
click at [134, 175] on div "Poppins" at bounding box center [157, 179] width 55 height 11
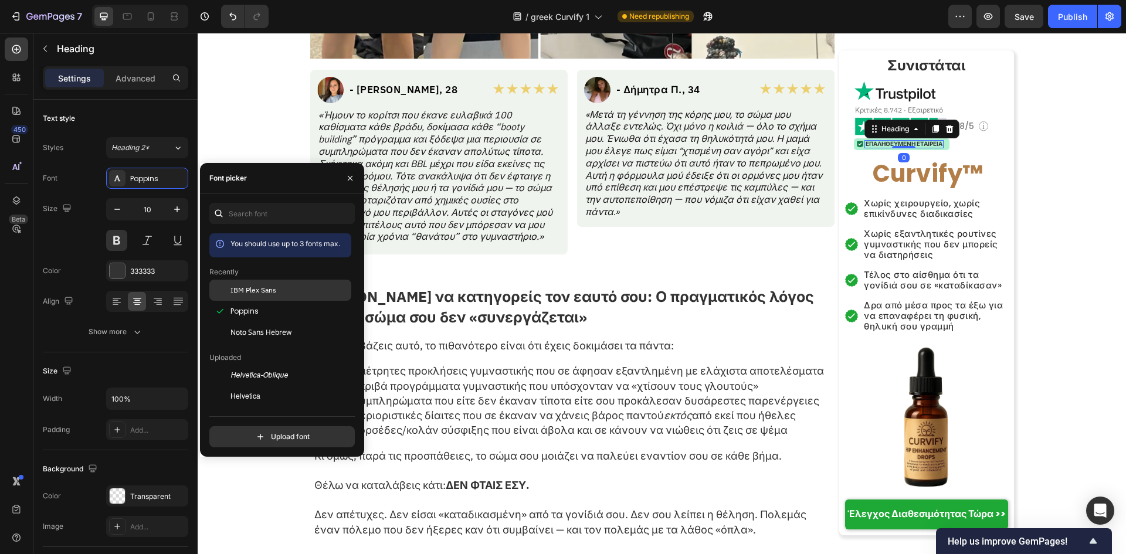
click at [242, 286] on span "IBM Plex Sans" at bounding box center [254, 290] width 46 height 11
click at [936, 216] on h2 "Χωρίς χειρουργείο, χωρίς επικίνδυνες διαδικασίες" at bounding box center [935, 208] width 145 height 23
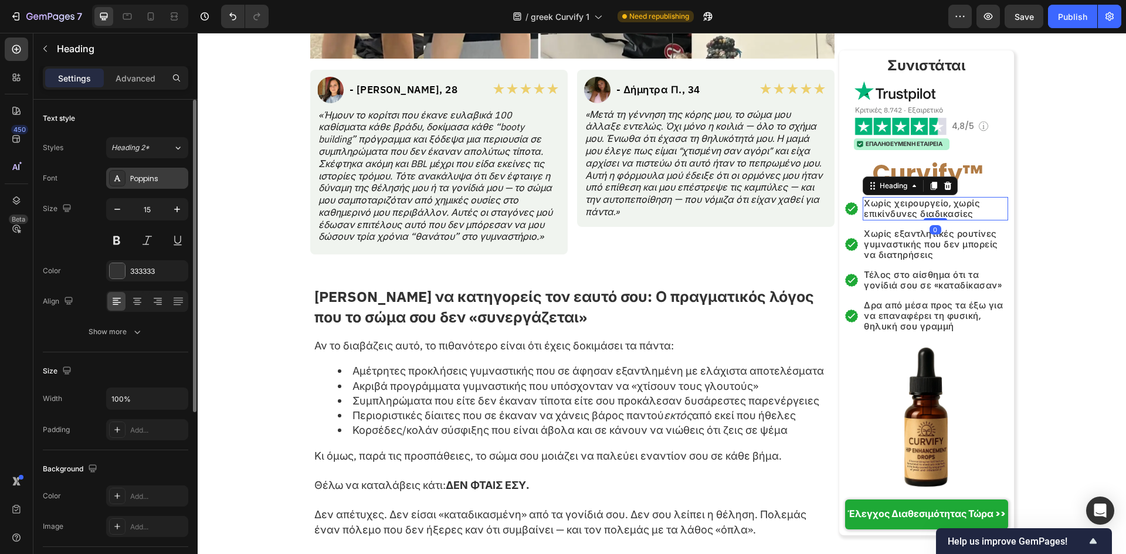
click at [145, 175] on div "Poppins" at bounding box center [157, 179] width 55 height 11
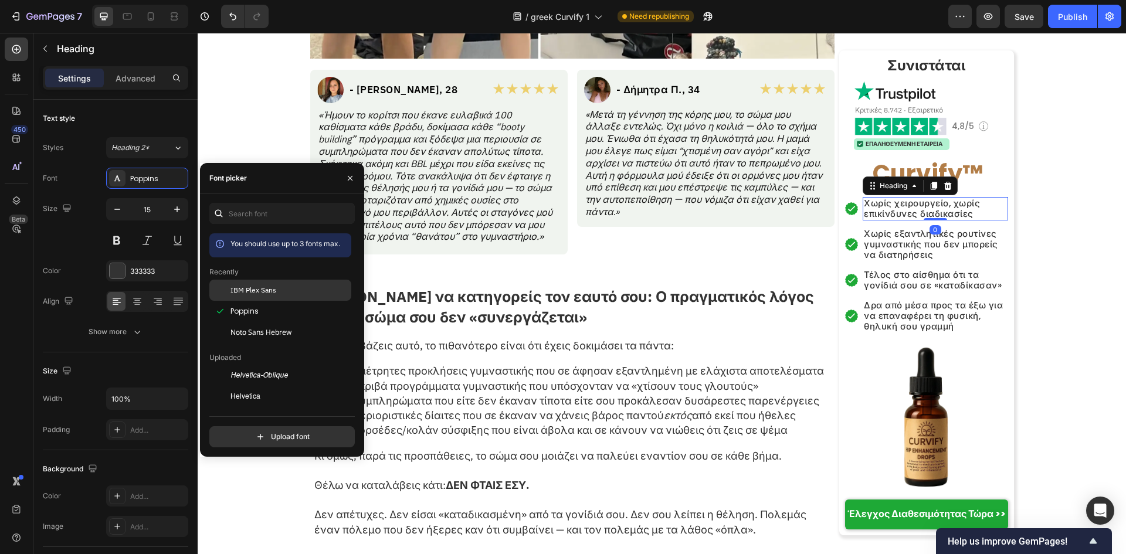
click at [233, 287] on span "IBM Plex Sans" at bounding box center [254, 290] width 46 height 11
click at [886, 249] on h2 "Χωρίς εξαντλητικές ρουτίνες γυμναστικής που δεν μπορείς να διατηρήσεις" at bounding box center [935, 245] width 145 height 34
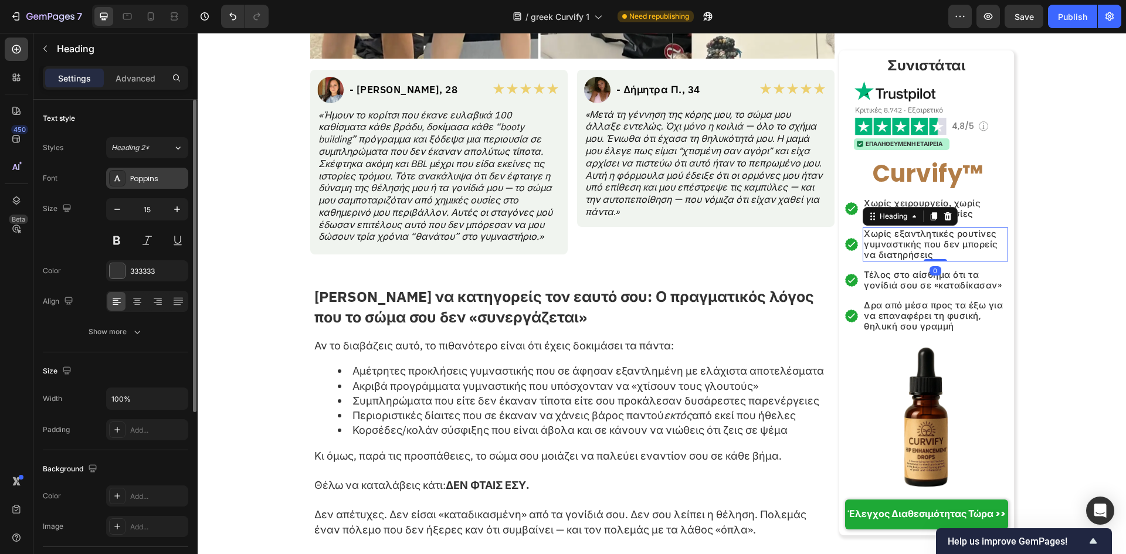
click at [154, 168] on div "Poppins" at bounding box center [147, 178] width 82 height 21
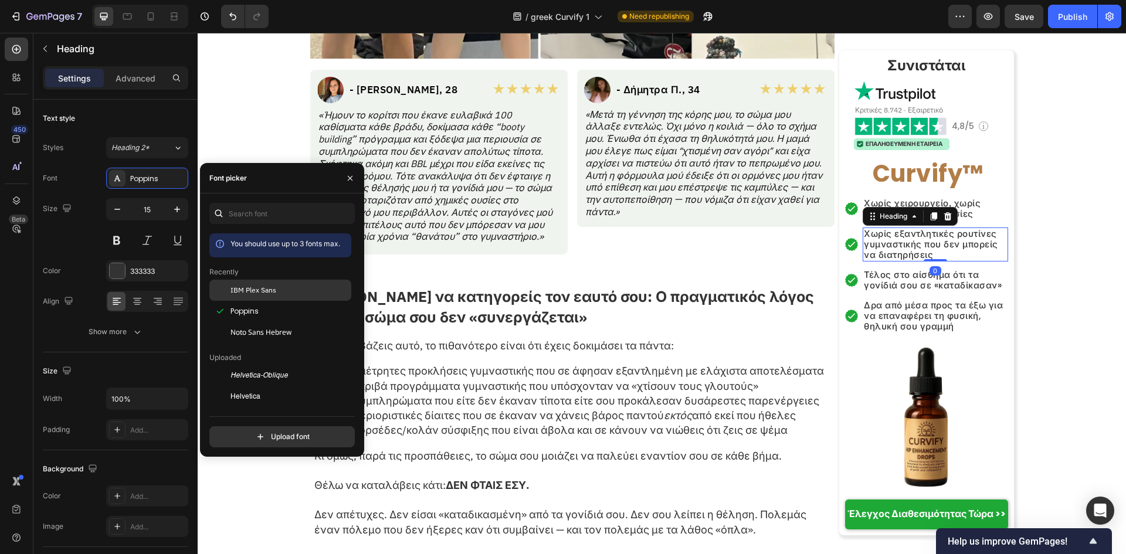
drag, startPoint x: 280, startPoint y: 299, endPoint x: 358, endPoint y: 262, distance: 86.8
click at [280, 299] on div "IBM Plex Sans" at bounding box center [280, 290] width 142 height 21
click at [953, 292] on h2 "Τέλος στο αίσθημα ότι τα γονίδιά σου σε «καταδίκασαν»" at bounding box center [935, 280] width 145 height 23
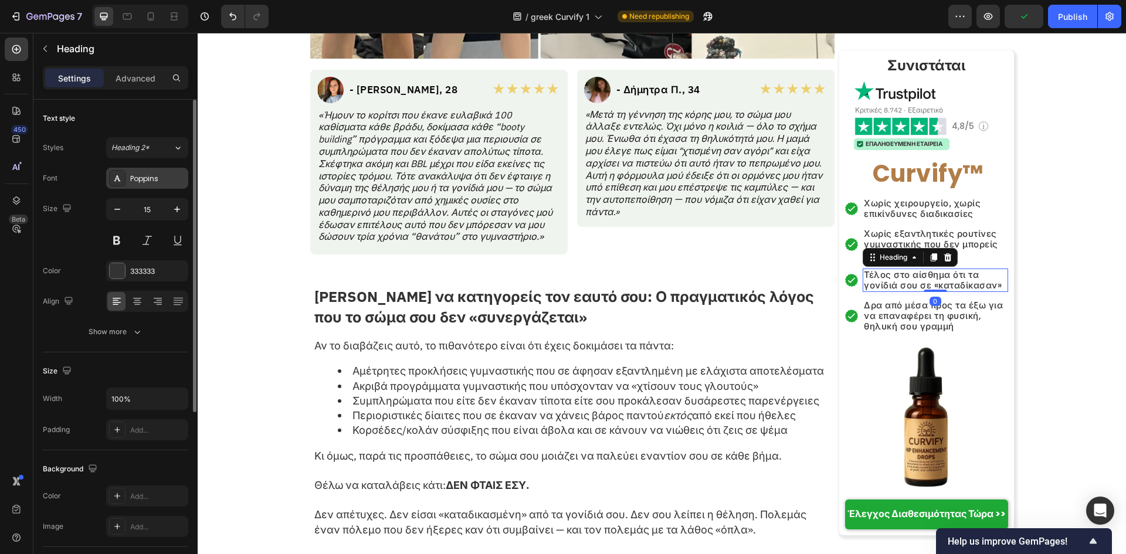
click at [172, 187] on div "Poppins" at bounding box center [147, 178] width 82 height 21
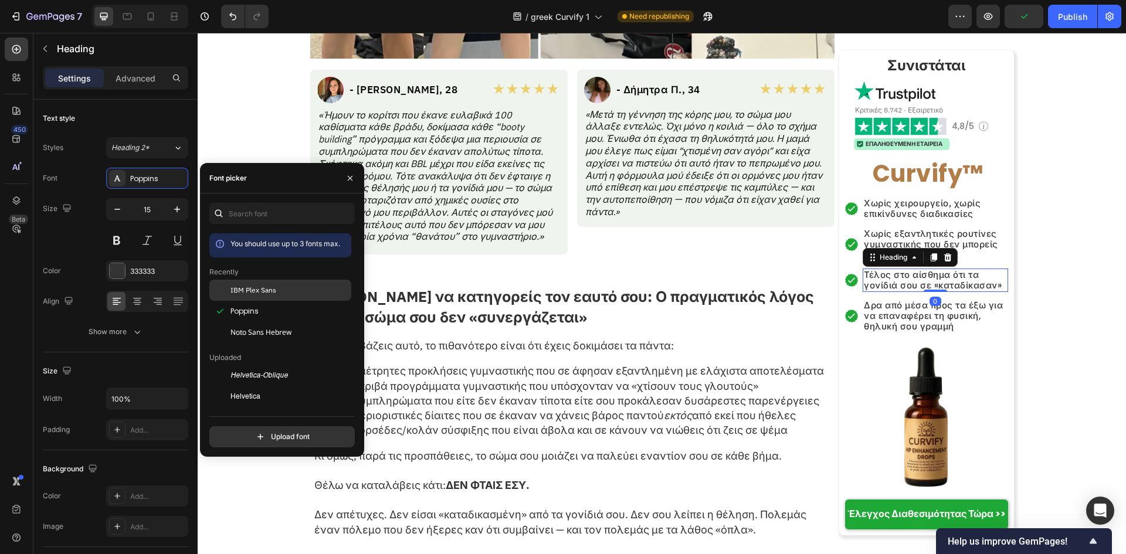
click at [252, 283] on div "IBM Plex Sans" at bounding box center [280, 290] width 142 height 21
click at [932, 311] on h2 "Δρα από μέσα προς τα έξω για να επαναφέρει τη φυσική, θηλυκή σου γραμμή" at bounding box center [935, 316] width 145 height 34
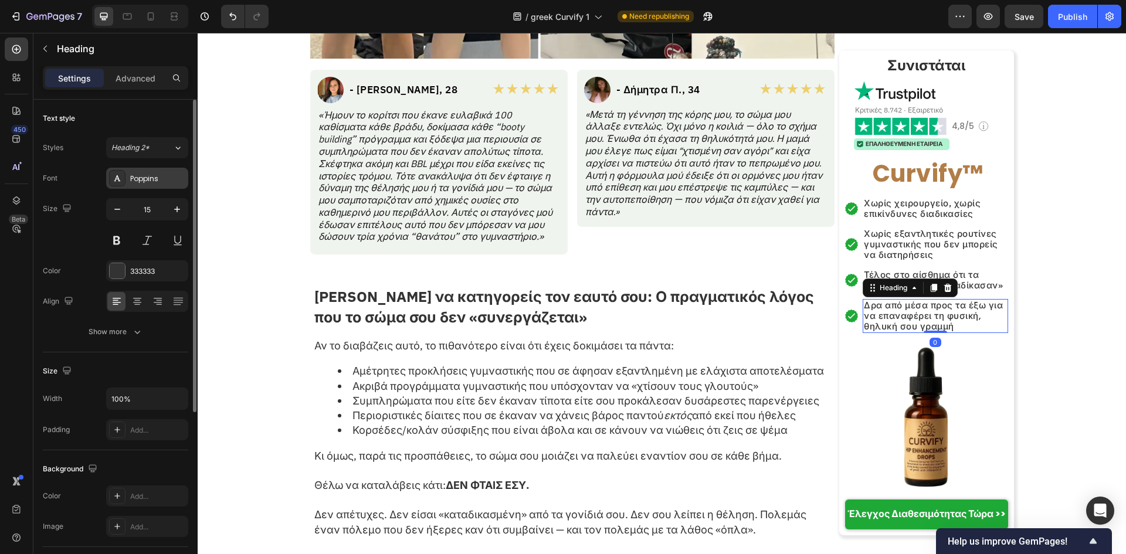
click at [157, 170] on div "Poppins" at bounding box center [147, 178] width 82 height 21
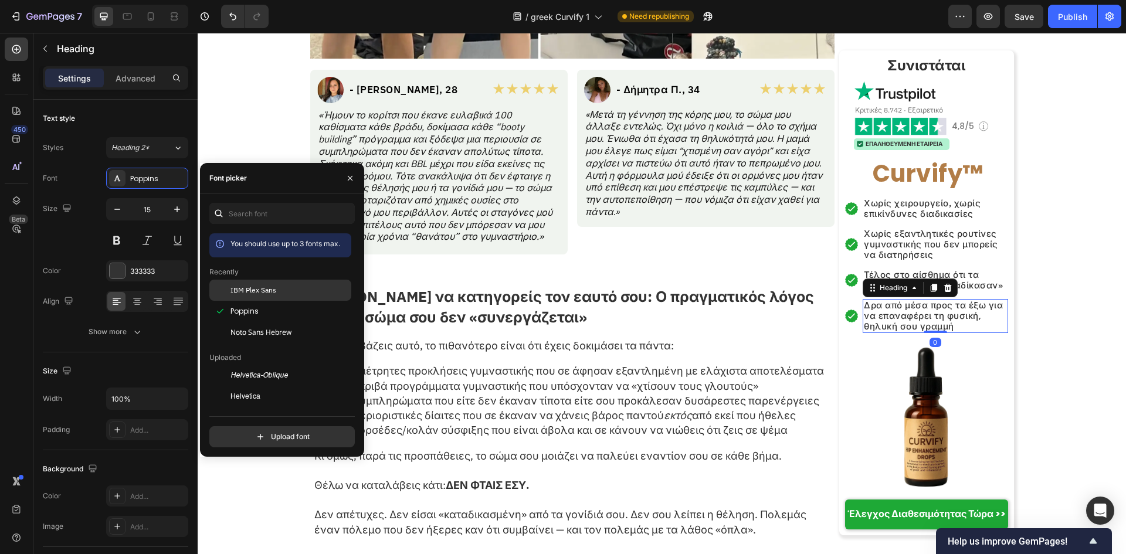
click at [283, 286] on div "IBM Plex Sans" at bounding box center [290, 290] width 118 height 11
drag, startPoint x: 894, startPoint y: 519, endPoint x: 462, endPoint y: 315, distance: 478.0
click at [894, 519] on strong "Έλεγχος Διαθεσιμότητας Τώρα >>" at bounding box center [927, 513] width 158 height 13
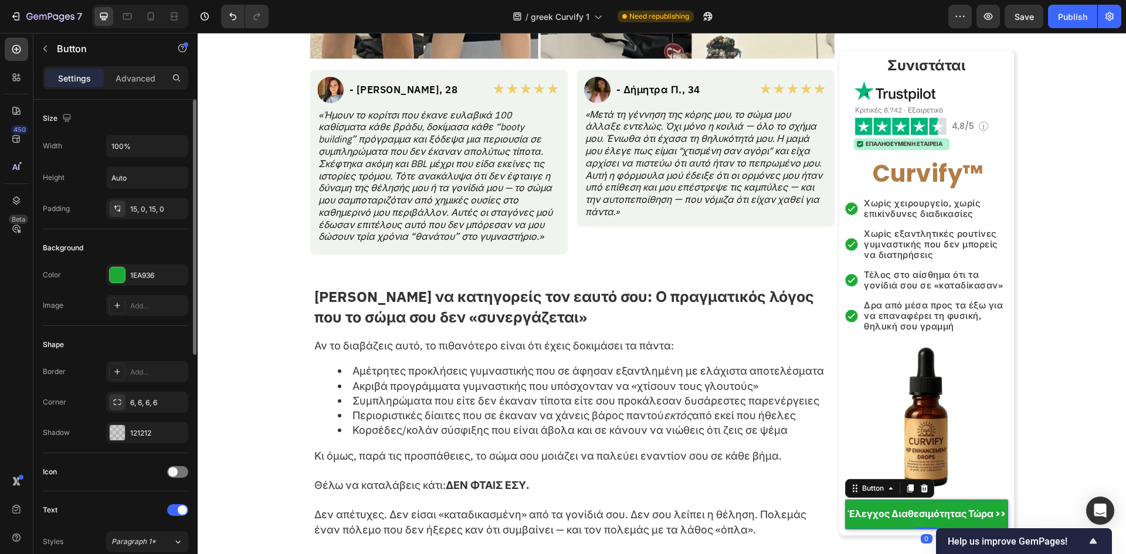
scroll to position [234, 0]
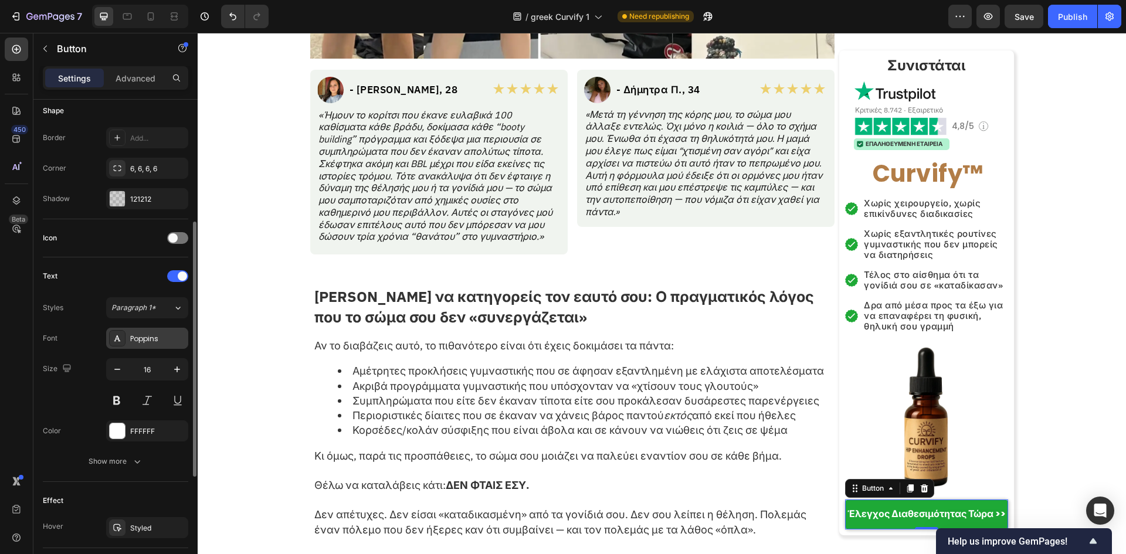
click at [147, 344] on div "Poppins" at bounding box center [157, 339] width 55 height 11
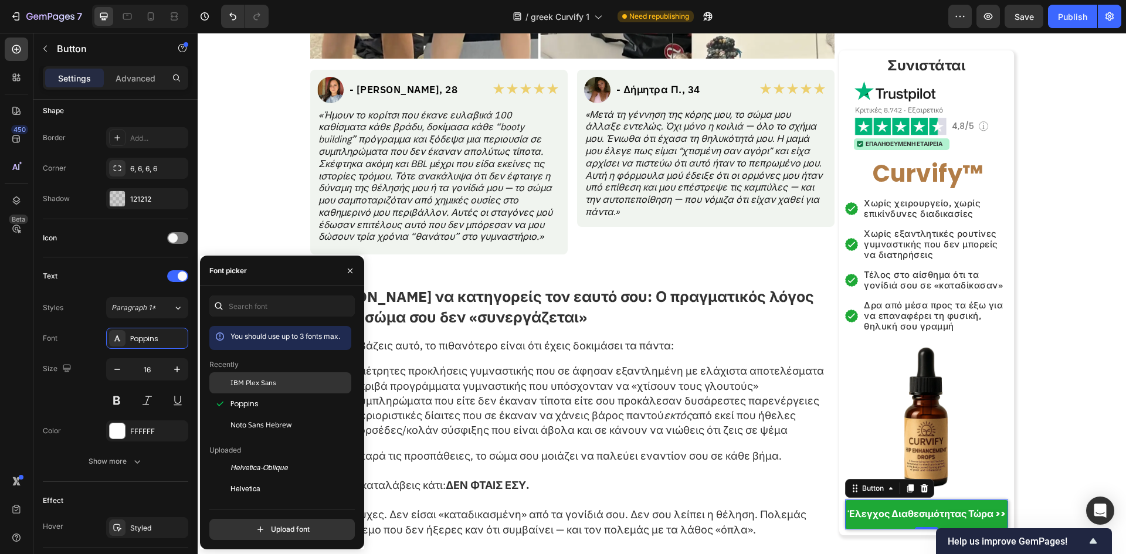
drag, startPoint x: 284, startPoint y: 390, endPoint x: 365, endPoint y: 352, distance: 89.2
click at [284, 390] on div "IBM Plex Sans" at bounding box center [280, 382] width 142 height 21
click at [1022, 21] on icon "button" at bounding box center [1024, 16] width 13 height 13
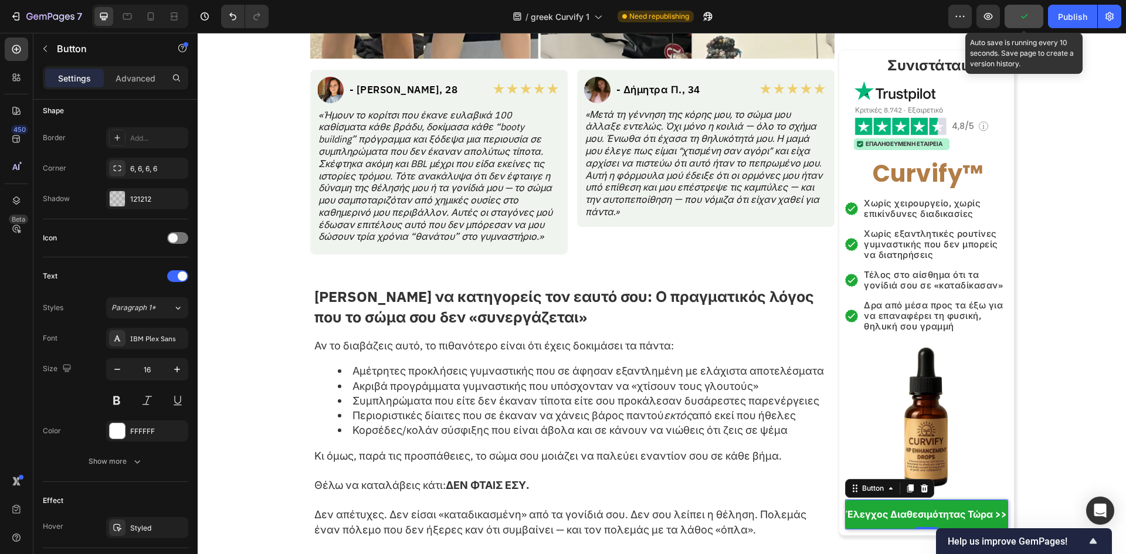
click at [1023, 21] on icon "button" at bounding box center [1024, 17] width 12 height 12
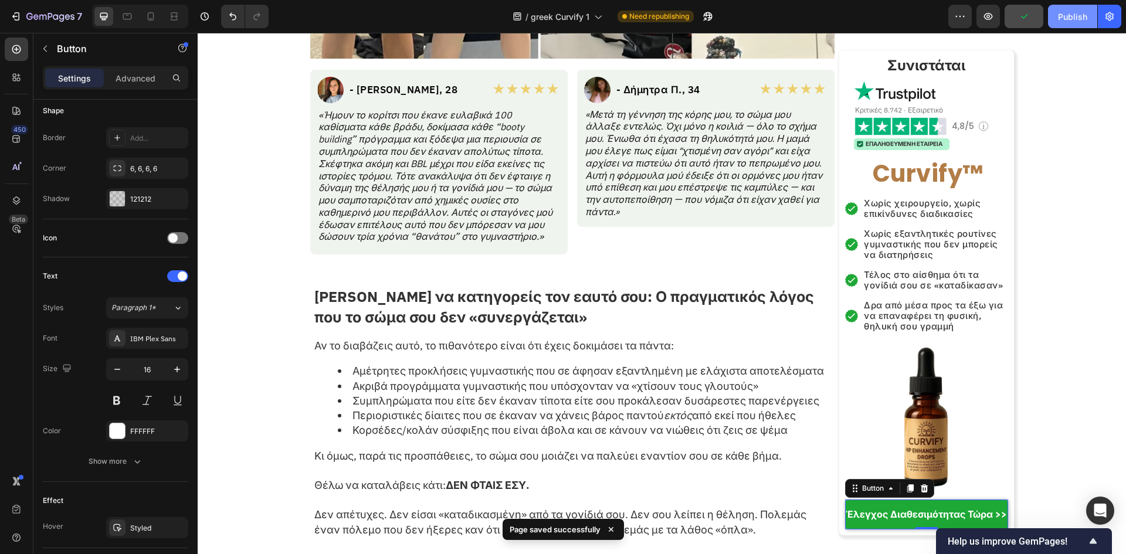
click at [1070, 13] on div "Publish" at bounding box center [1072, 17] width 29 height 12
click at [963, 16] on icon "button" at bounding box center [960, 17] width 12 height 12
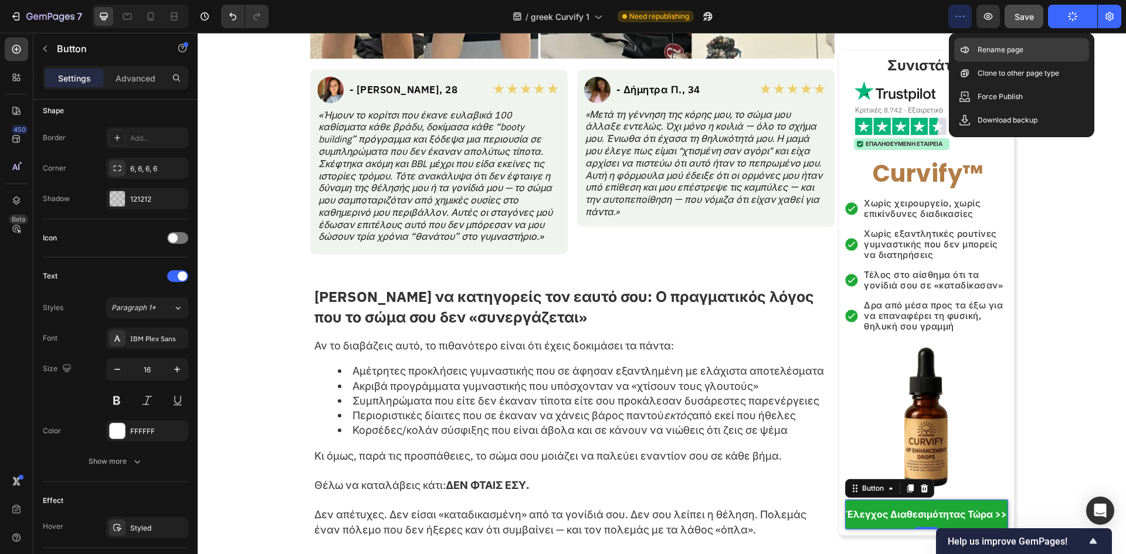
click at [969, 48] on icon at bounding box center [965, 50] width 12 height 12
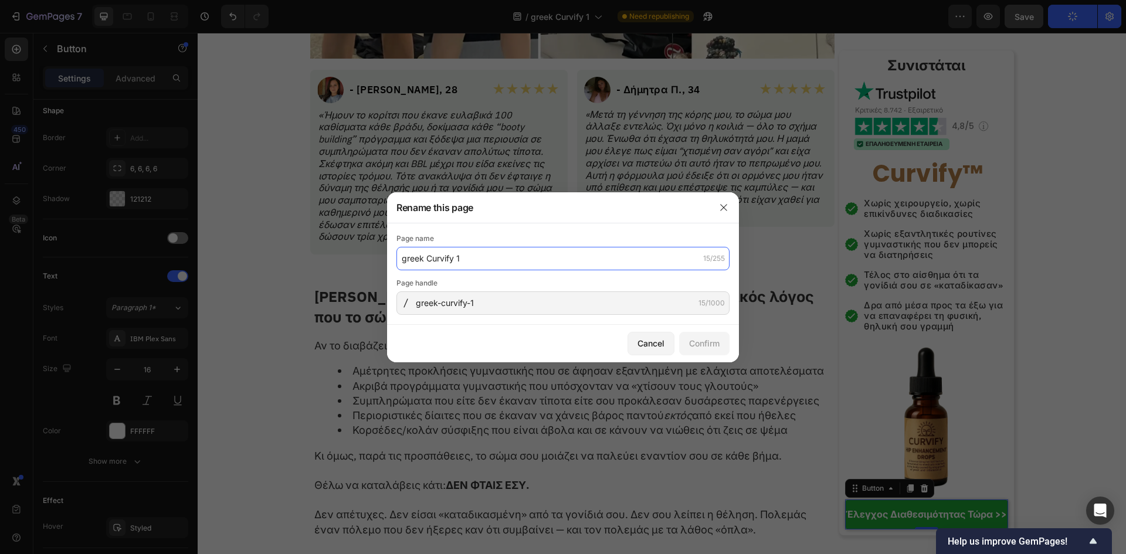
click at [560, 253] on input "greek Curvify 1" at bounding box center [562, 258] width 333 height 23
paste input "Curvify™ – Σταγόνες Ενίσχυσης Γοφών | Βήμα"
type input "Curvify™ – Σταγόνες Ενίσχυσης Γοφών | Βήμα 1"
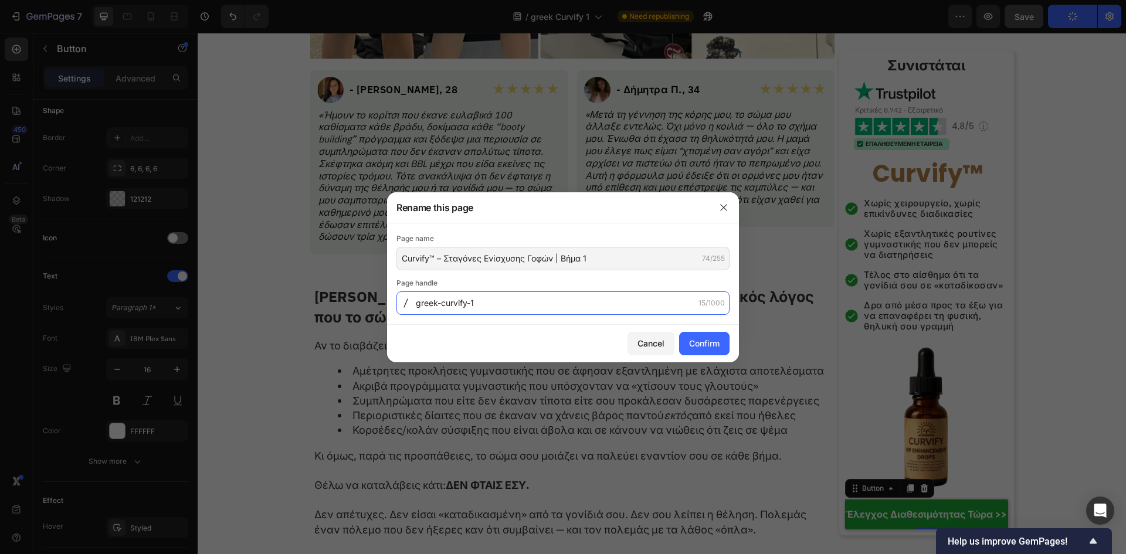
click at [581, 299] on input "greek-curvify-1" at bounding box center [562, 303] width 333 height 23
paste input "curvify-thilykes-kampyles-step"
type input "curvify-thilykes-kampyles-step-1"
click at [703, 340] on div "Confirm" at bounding box center [704, 343] width 30 height 12
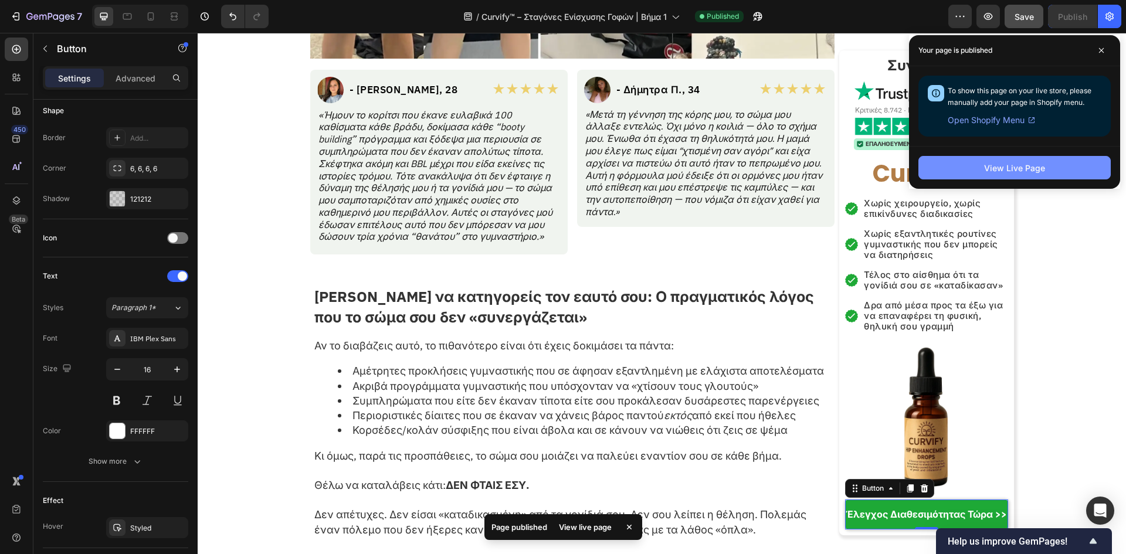
click at [1042, 157] on button "View Live Page" at bounding box center [1014, 167] width 192 height 23
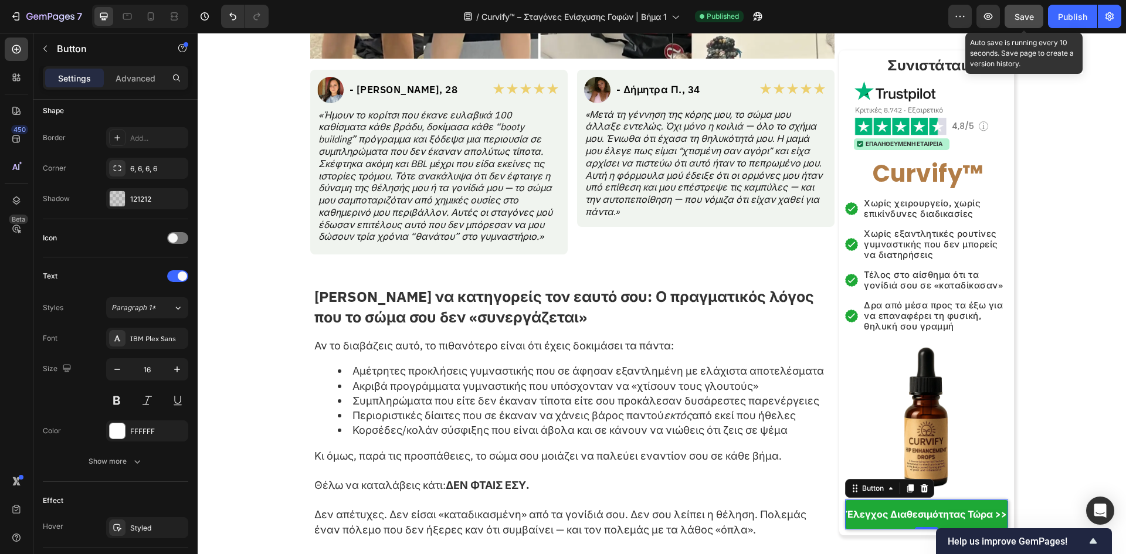
click at [1027, 17] on span "Save" at bounding box center [1024, 17] width 19 height 10
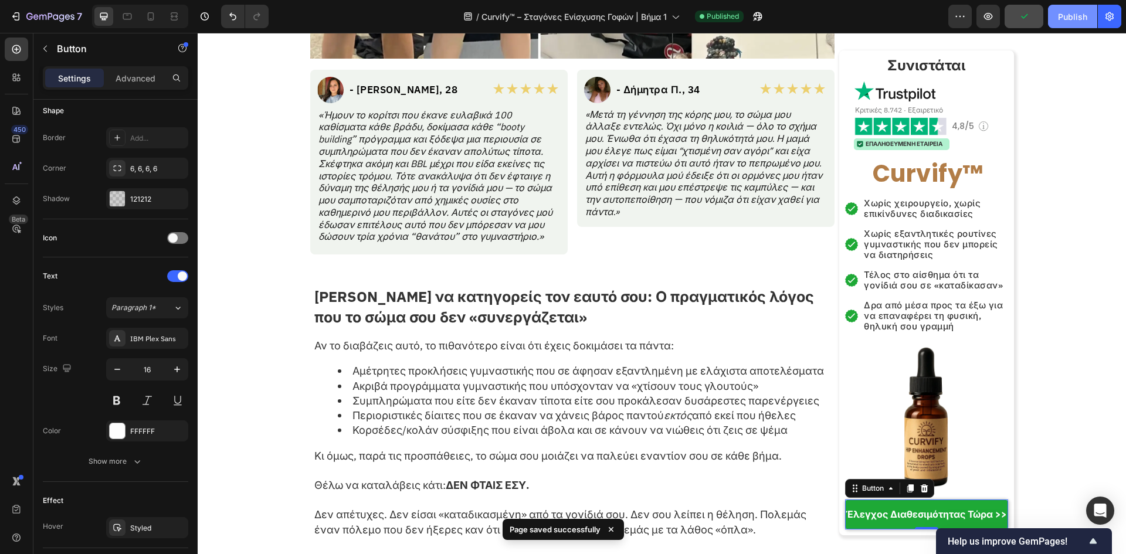
click at [1077, 24] on button "Publish" at bounding box center [1072, 16] width 49 height 23
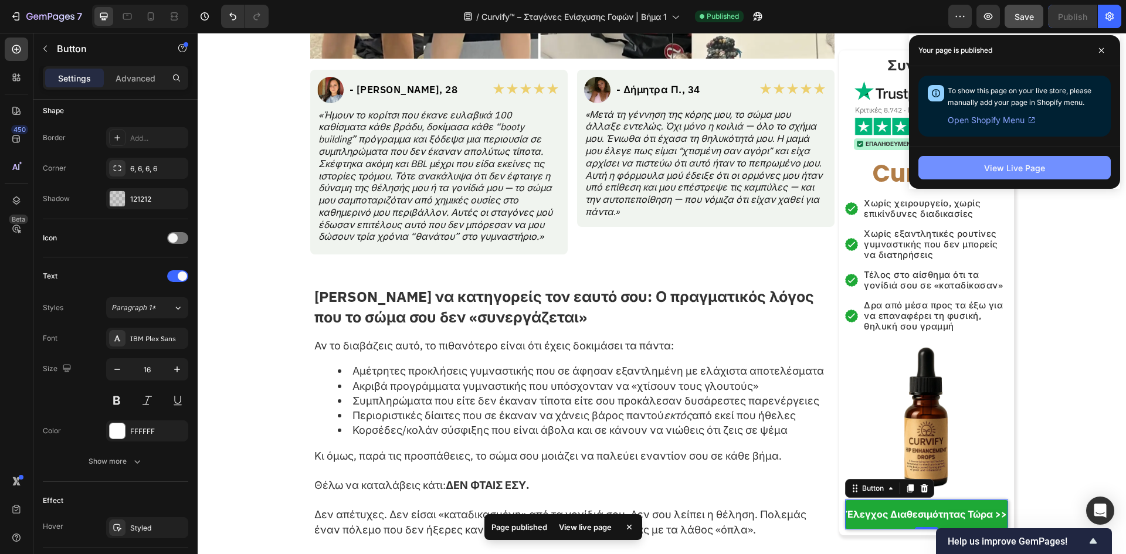
click at [979, 162] on button "View Live Page" at bounding box center [1014, 167] width 192 height 23
